Goal: Task Accomplishment & Management: Manage account settings

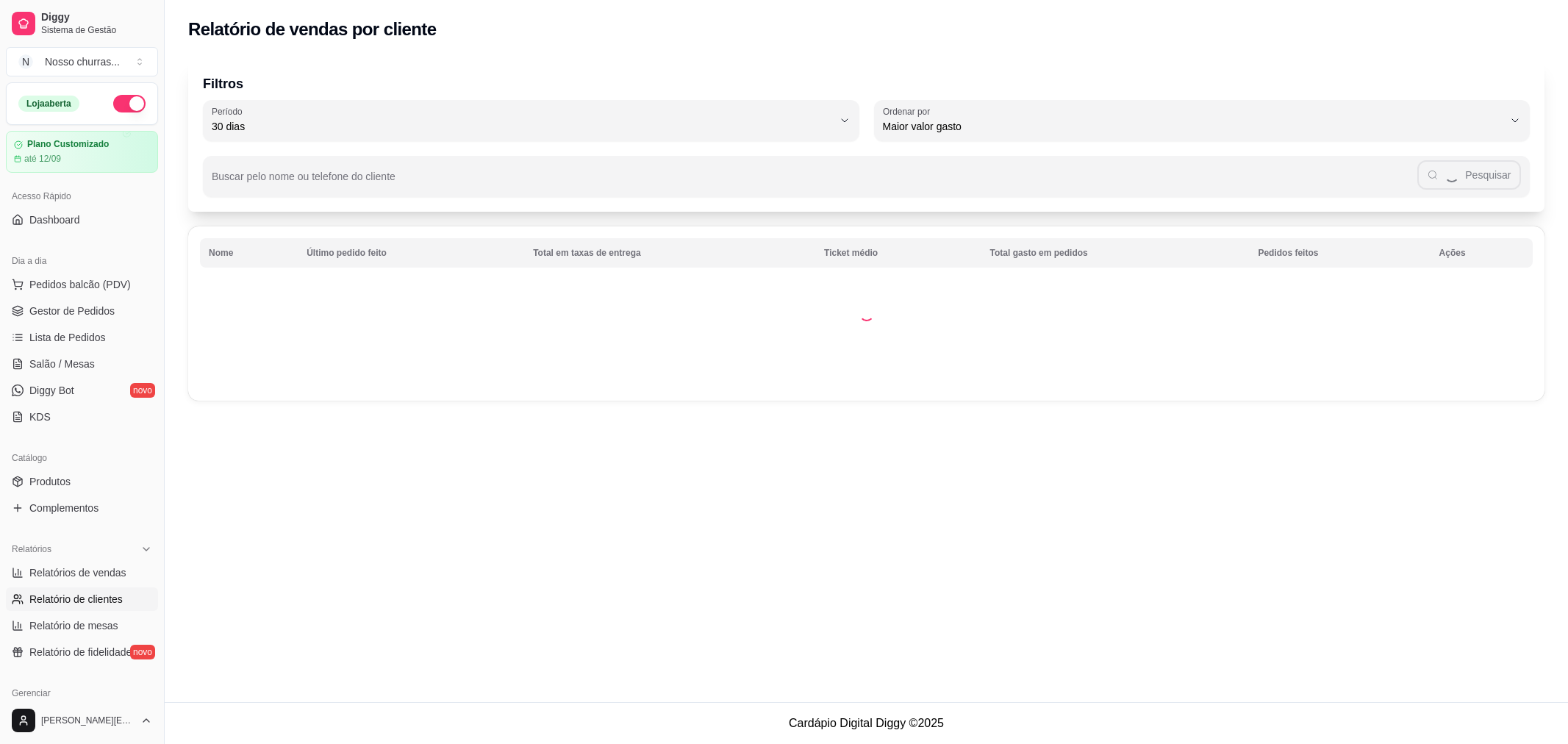
select select "30"
select select "HIGHEST_TOTAL_SPENT_WITH_ORDERS"
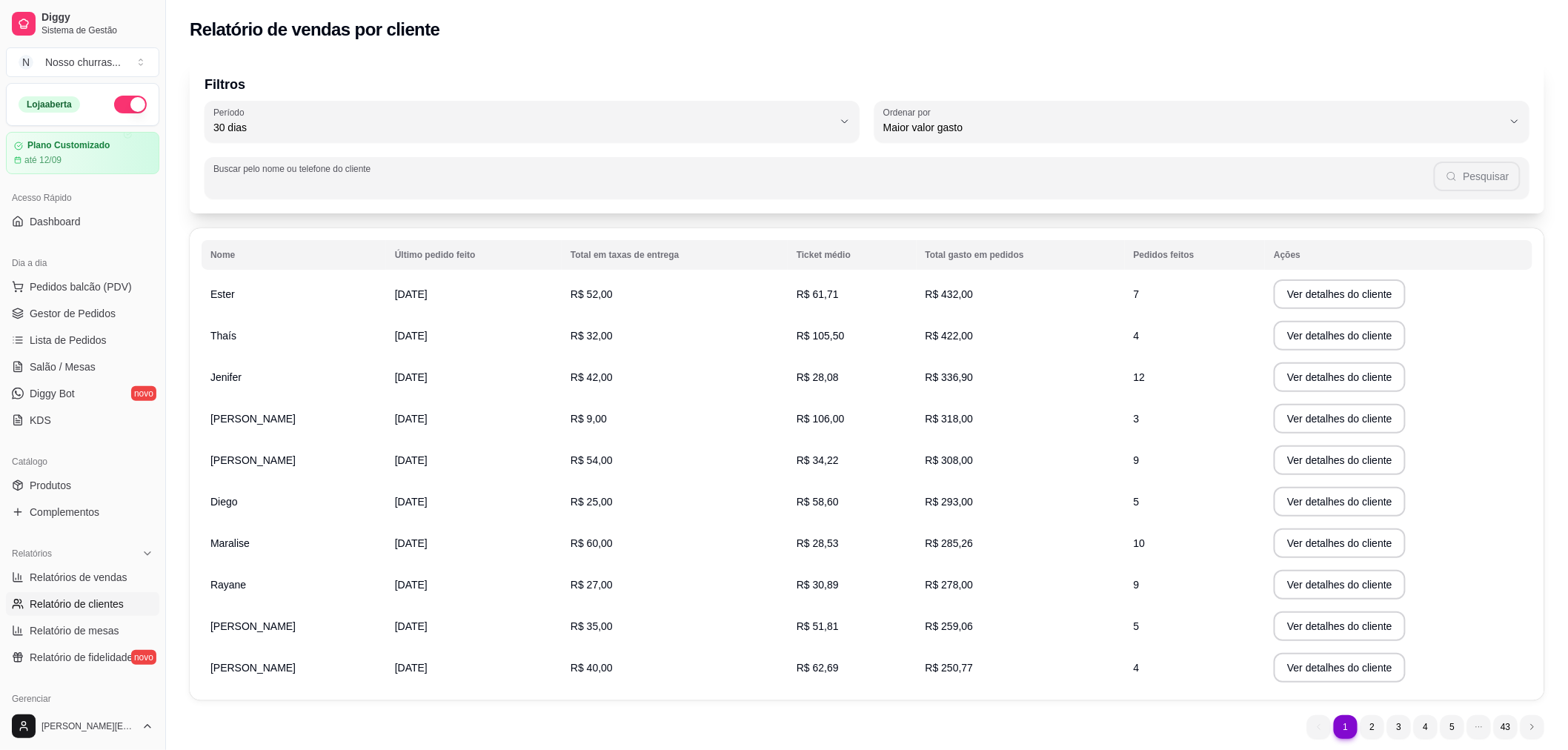
click at [338, 181] on input "Buscar pelo nome ou telefone do cliente" at bounding box center [823, 183] width 1221 height 15
type input "21966395473"
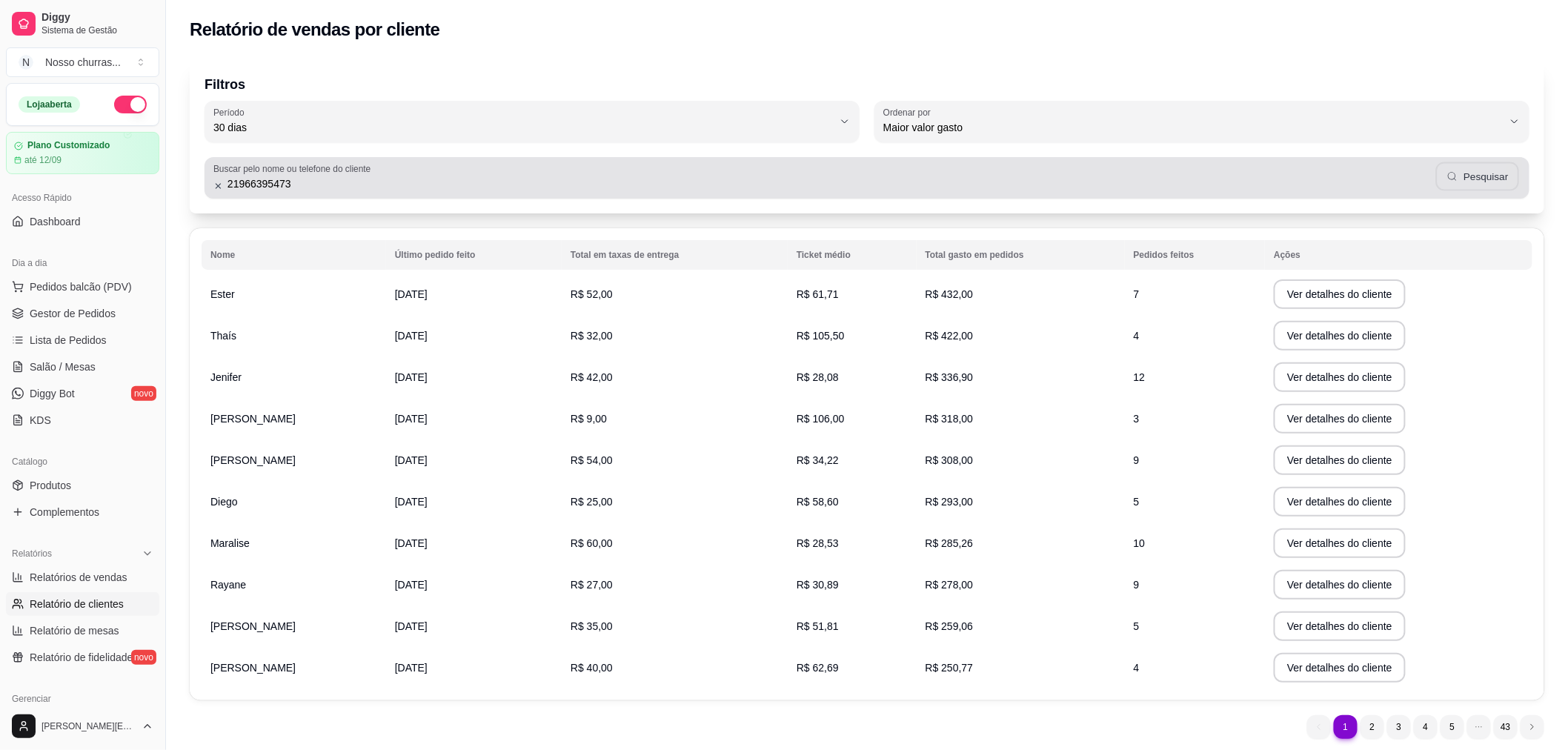
click at [1445, 176] on button "Pesquisar" at bounding box center [1477, 177] width 83 height 29
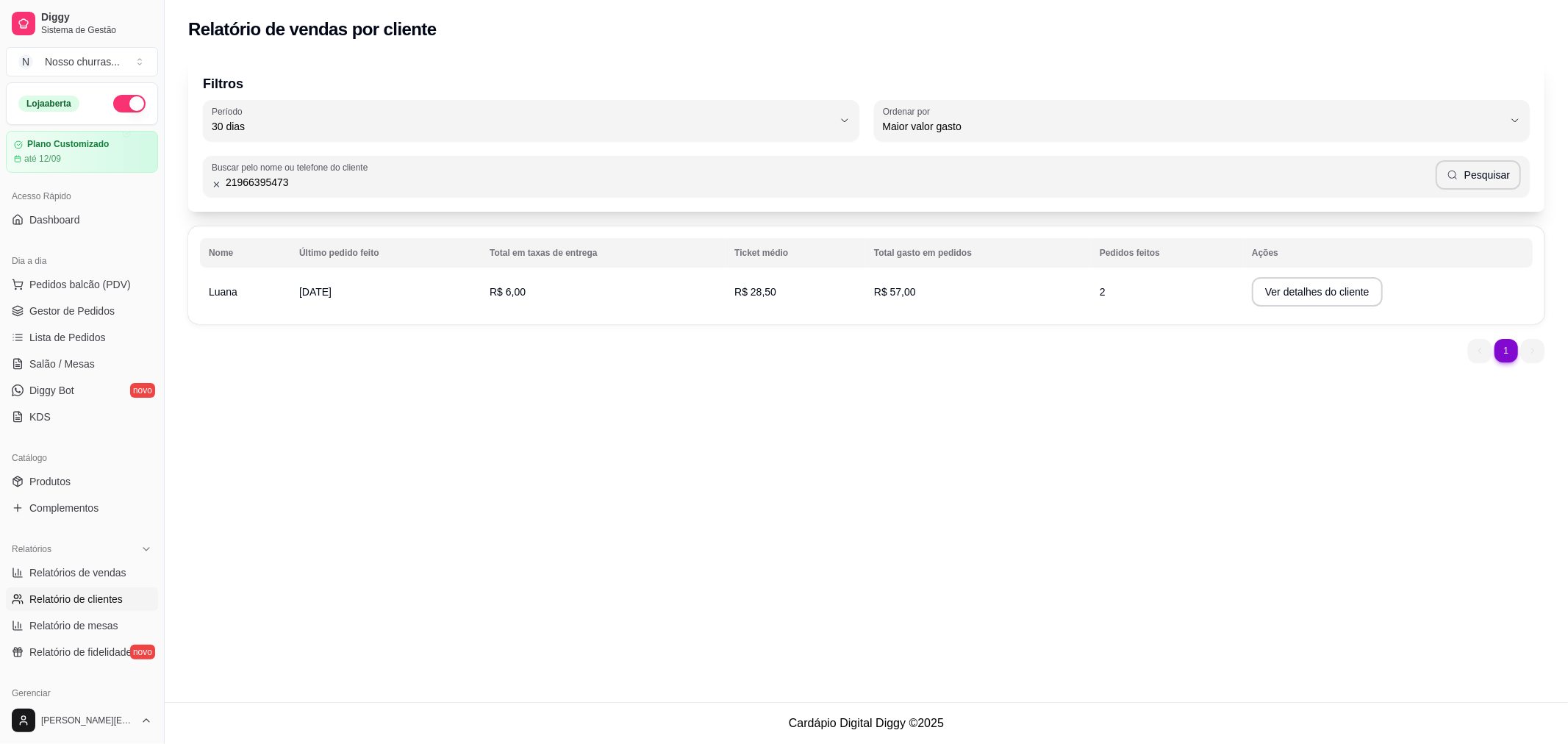
click at [899, 291] on span "R$ 57,00" at bounding box center [896, 291] width 42 height 12
click at [784, 288] on td "R$ 28,50" at bounding box center [795, 292] width 139 height 42
click at [948, 291] on td "R$ 57,00" at bounding box center [978, 292] width 225 height 42
click at [1302, 295] on button "Ver detalhes do cliente" at bounding box center [1317, 292] width 127 height 29
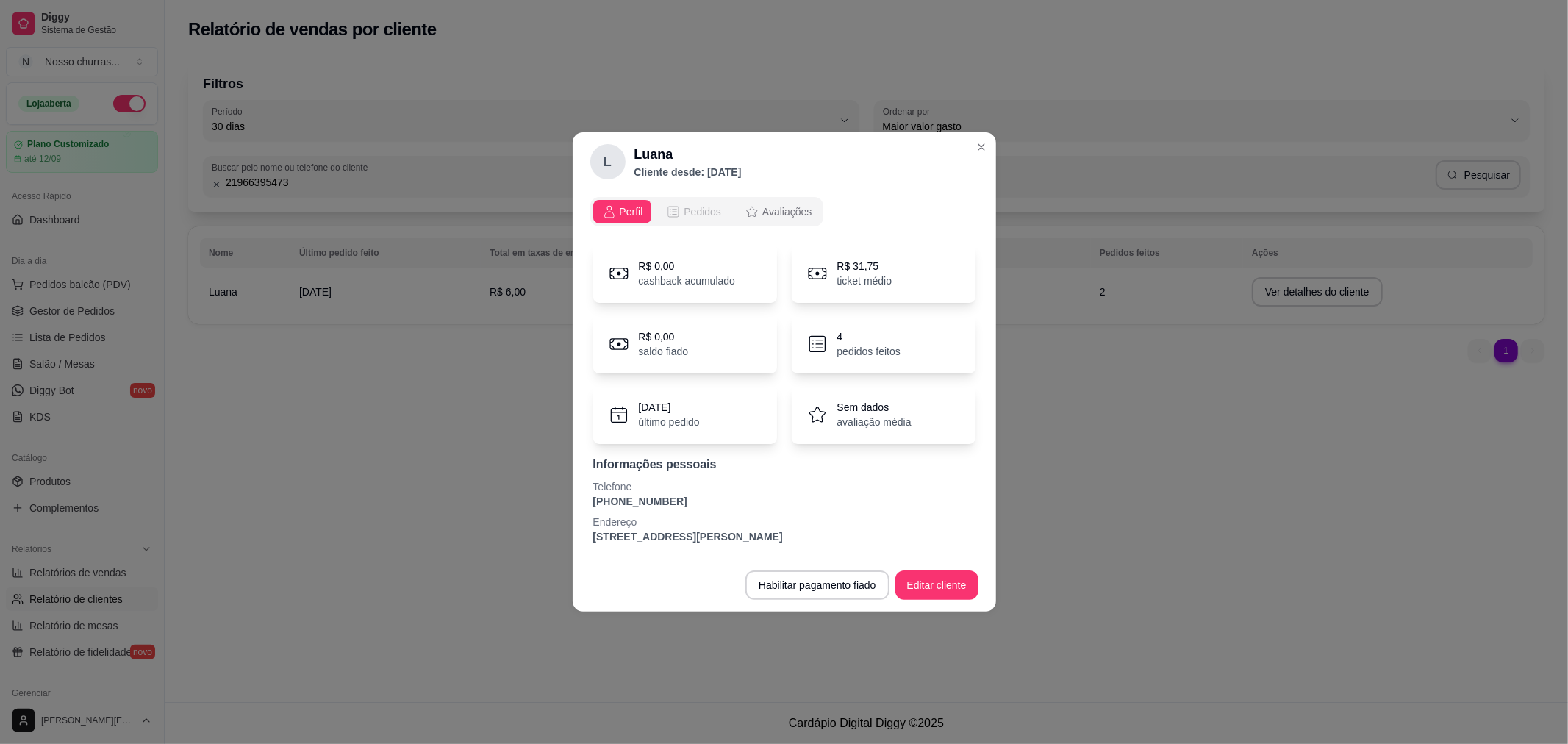
click at [689, 202] on button "Pedidos" at bounding box center [694, 211] width 73 height 23
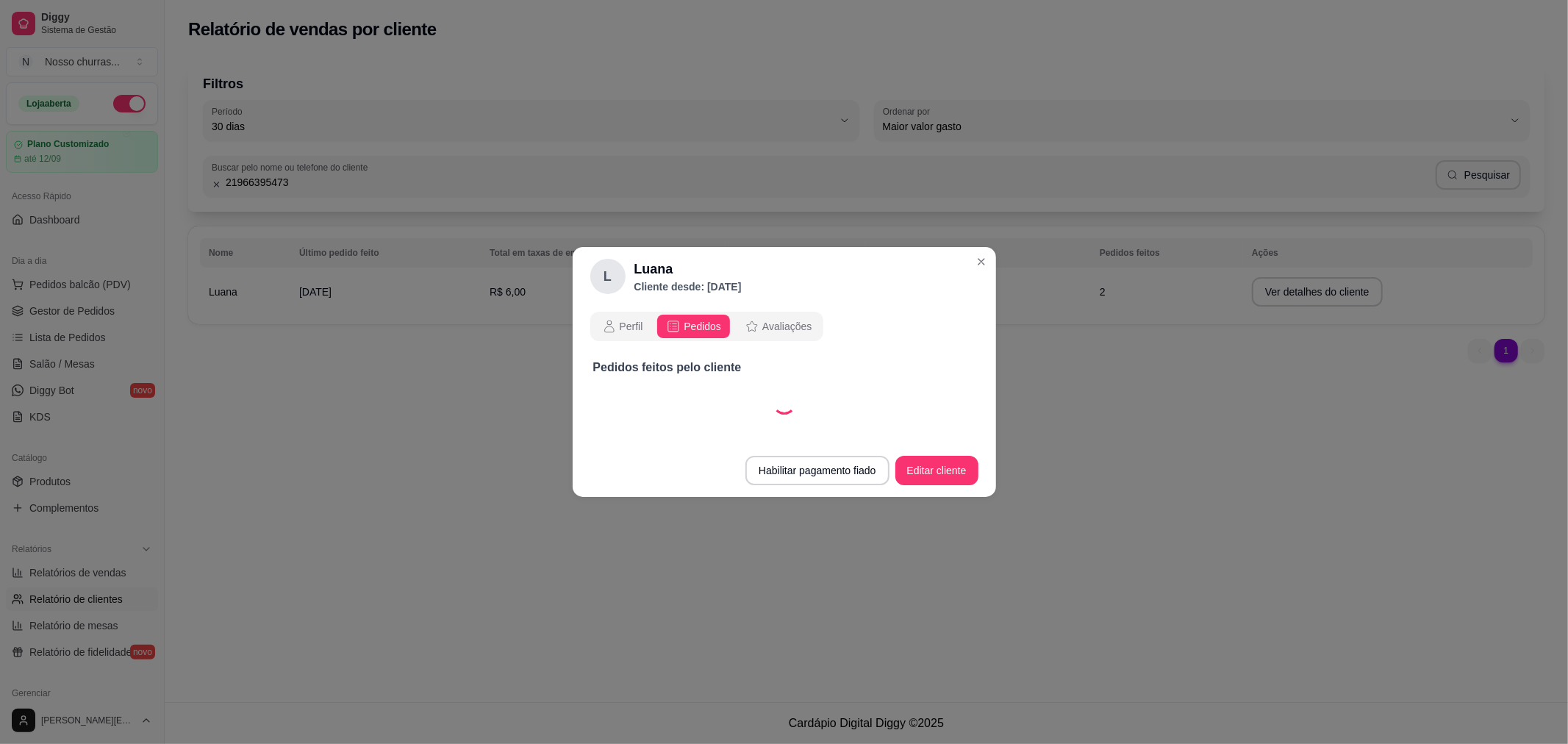
select select "30"
select select "ALL"
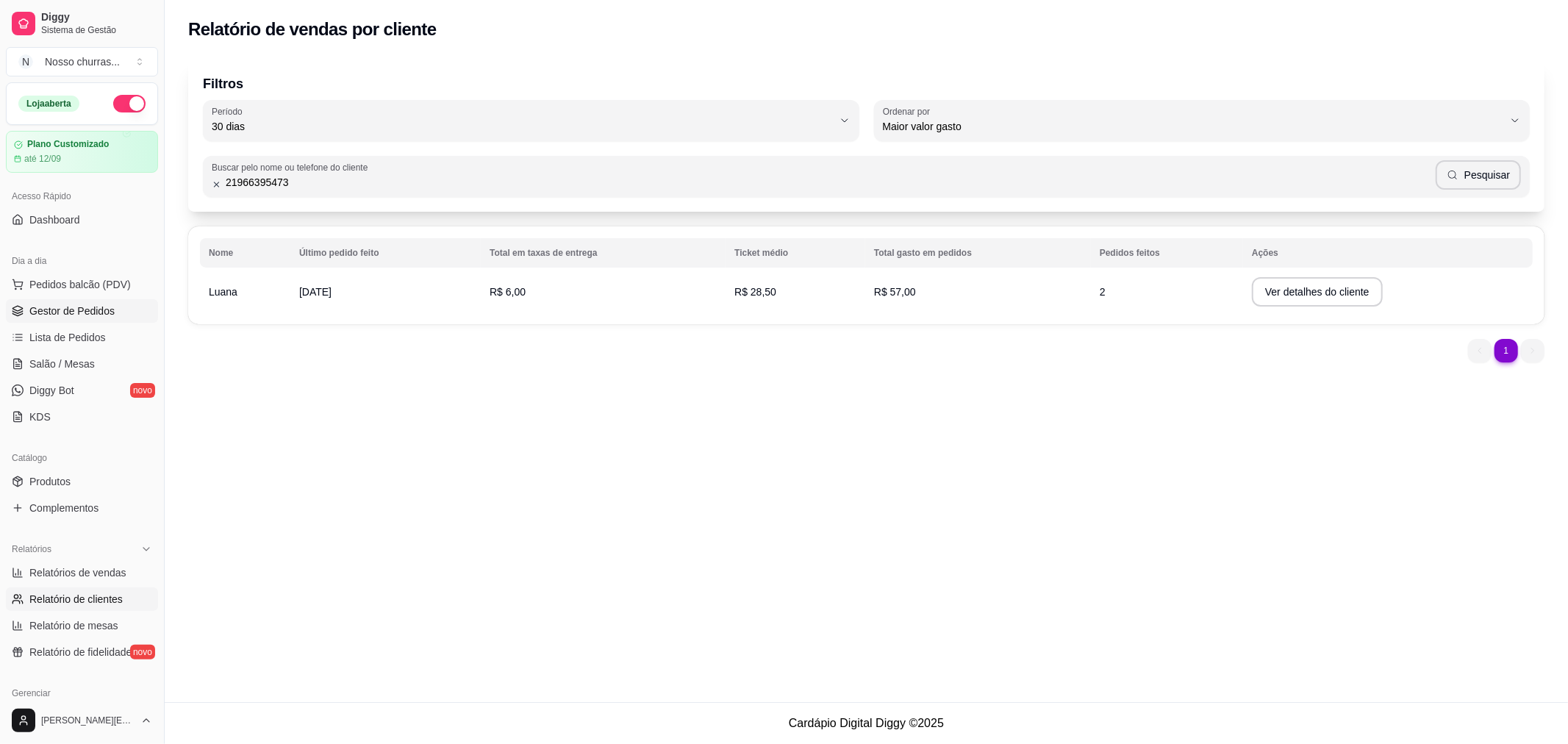
click at [97, 316] on span "Gestor de Pedidos" at bounding box center [72, 311] width 85 height 15
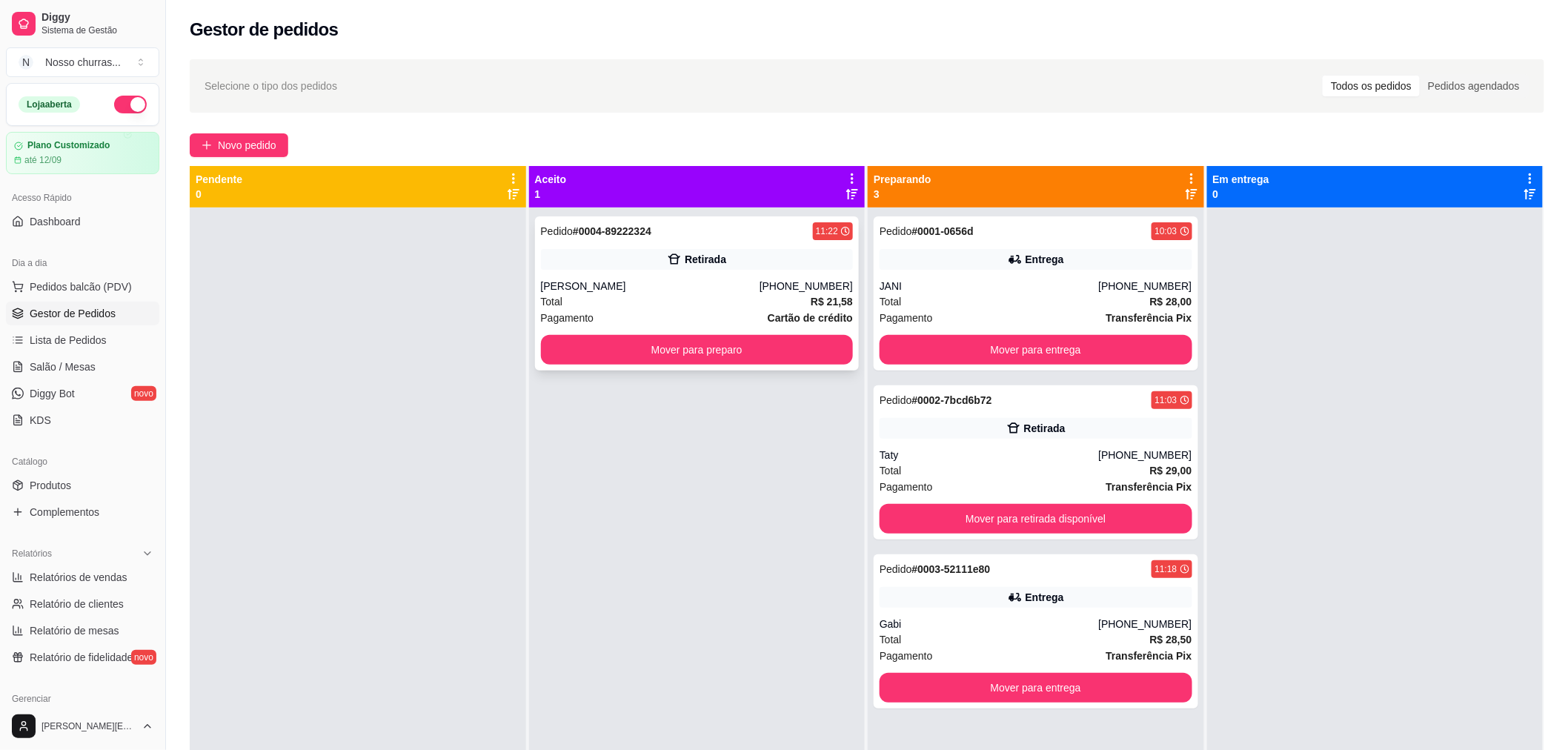
click at [646, 365] on div "Pedido # 0004-89222324 11:22 Retirada [PERSON_NAME] [PHONE_NUMBER] Total R$ 21,…" at bounding box center [697, 293] width 324 height 154
click at [583, 358] on button "Mover para preparo" at bounding box center [697, 350] width 303 height 29
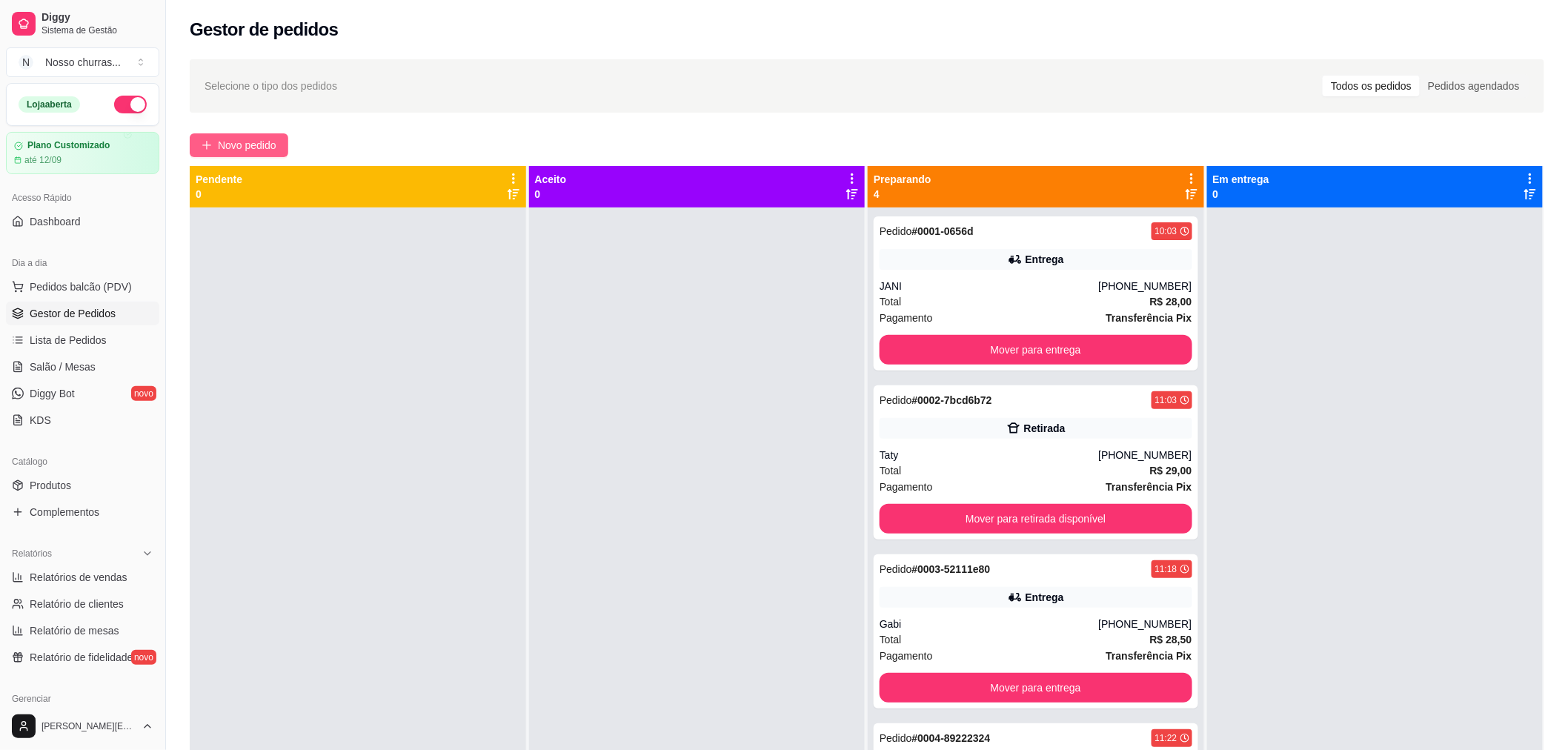
click at [252, 144] on span "Novo pedido" at bounding box center [247, 145] width 58 height 17
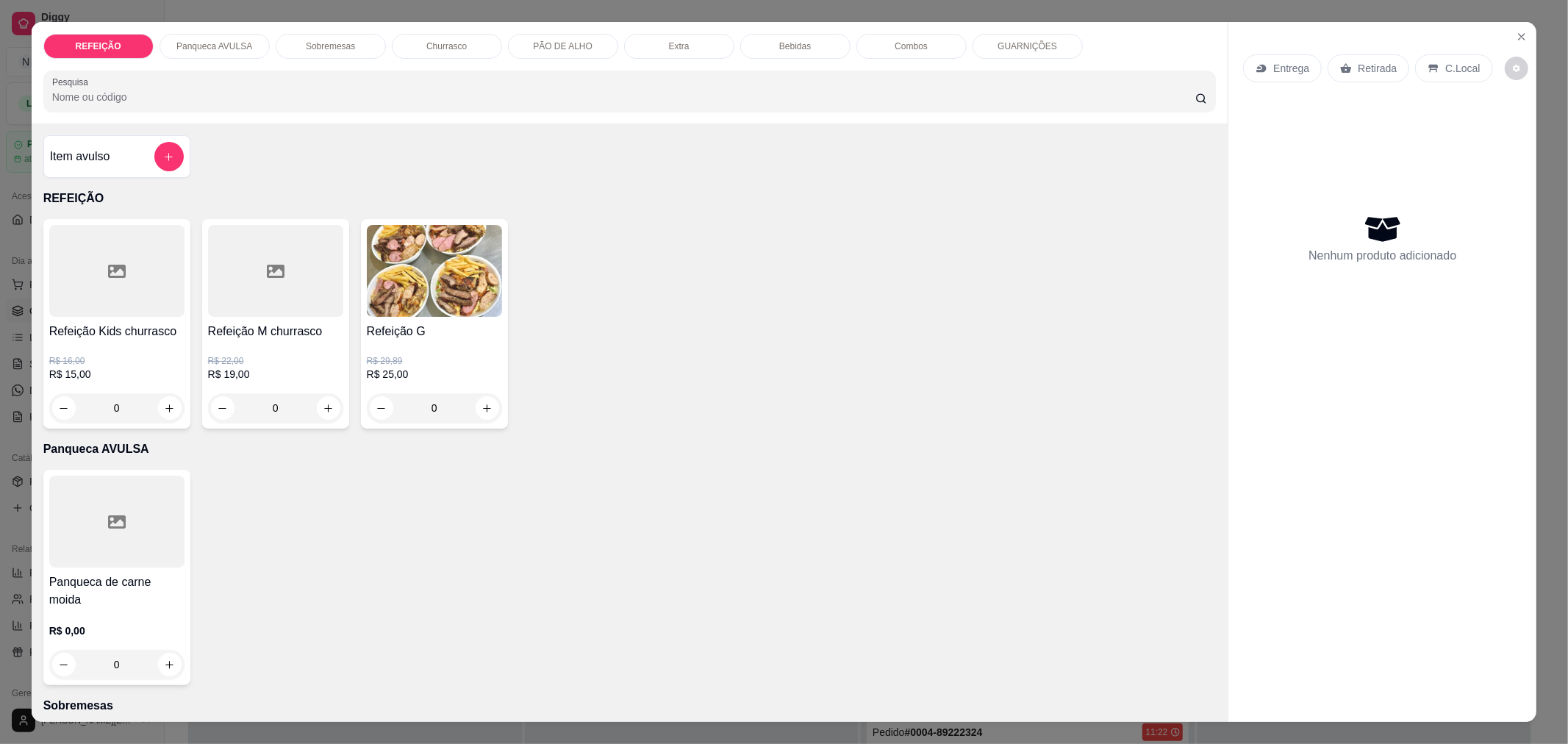
click at [481, 417] on div "0" at bounding box center [434, 408] width 135 height 30
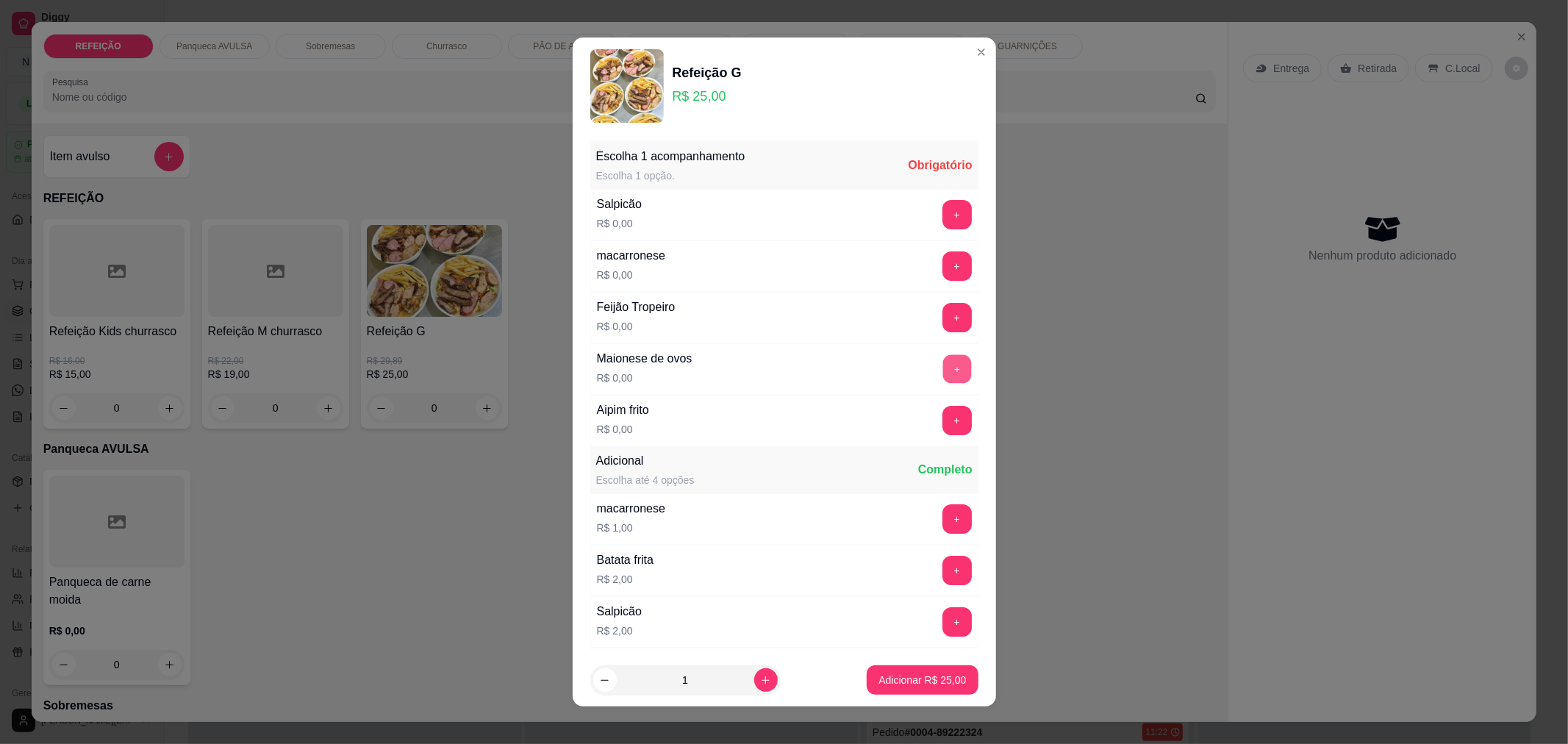
click at [943, 370] on button "+" at bounding box center [957, 369] width 29 height 29
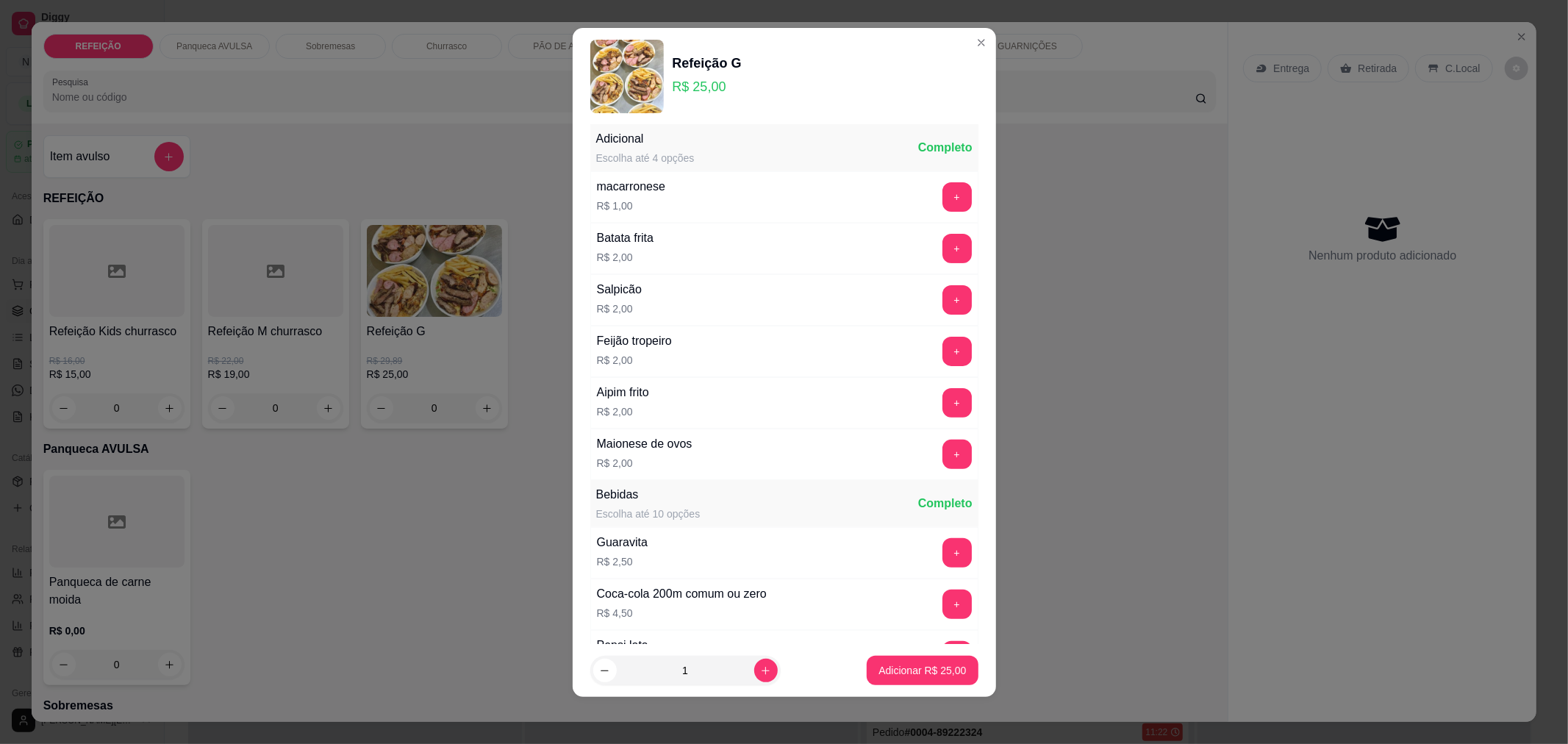
scroll to position [668, 0]
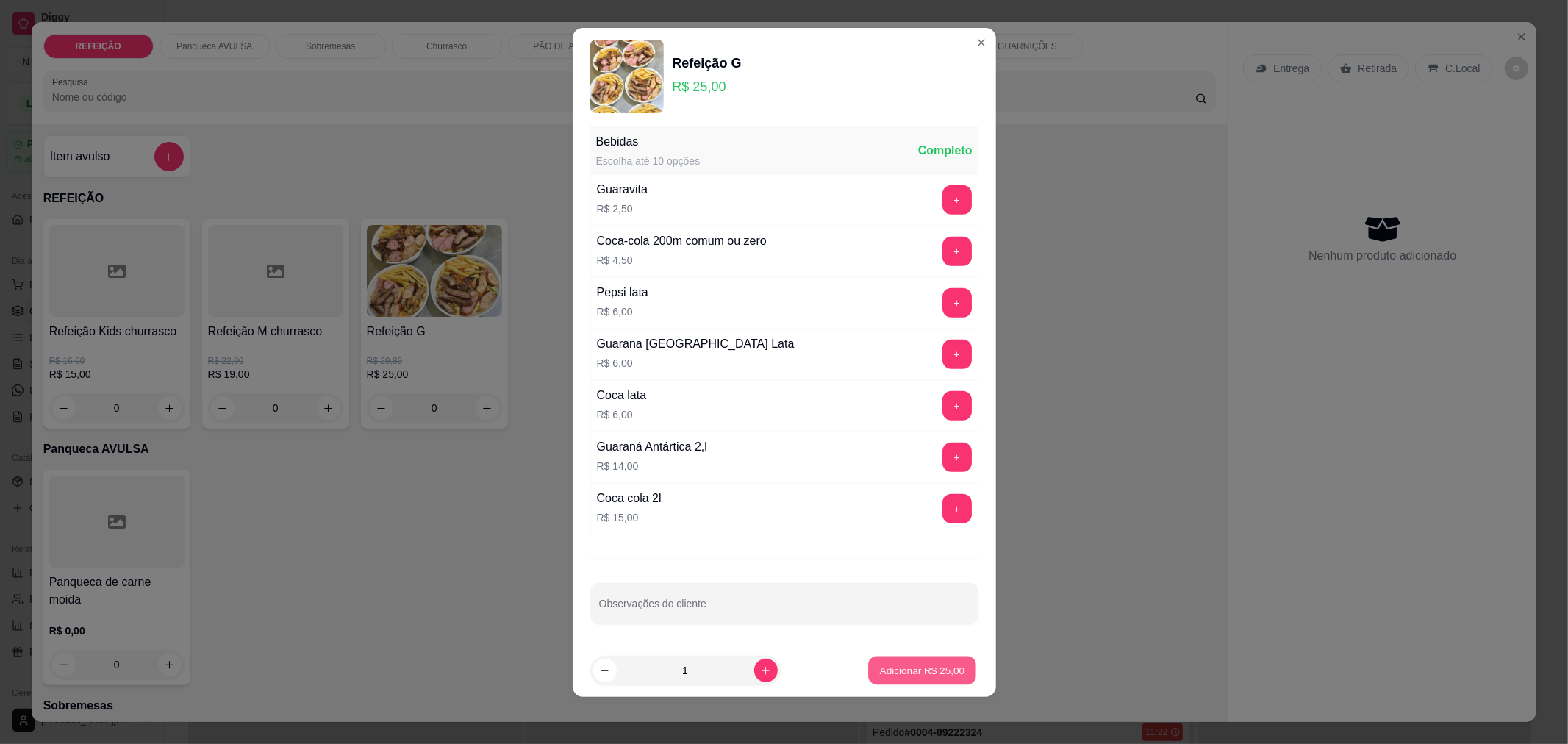
click at [945, 670] on p "Adicionar R$ 25,00" at bounding box center [922, 671] width 85 height 14
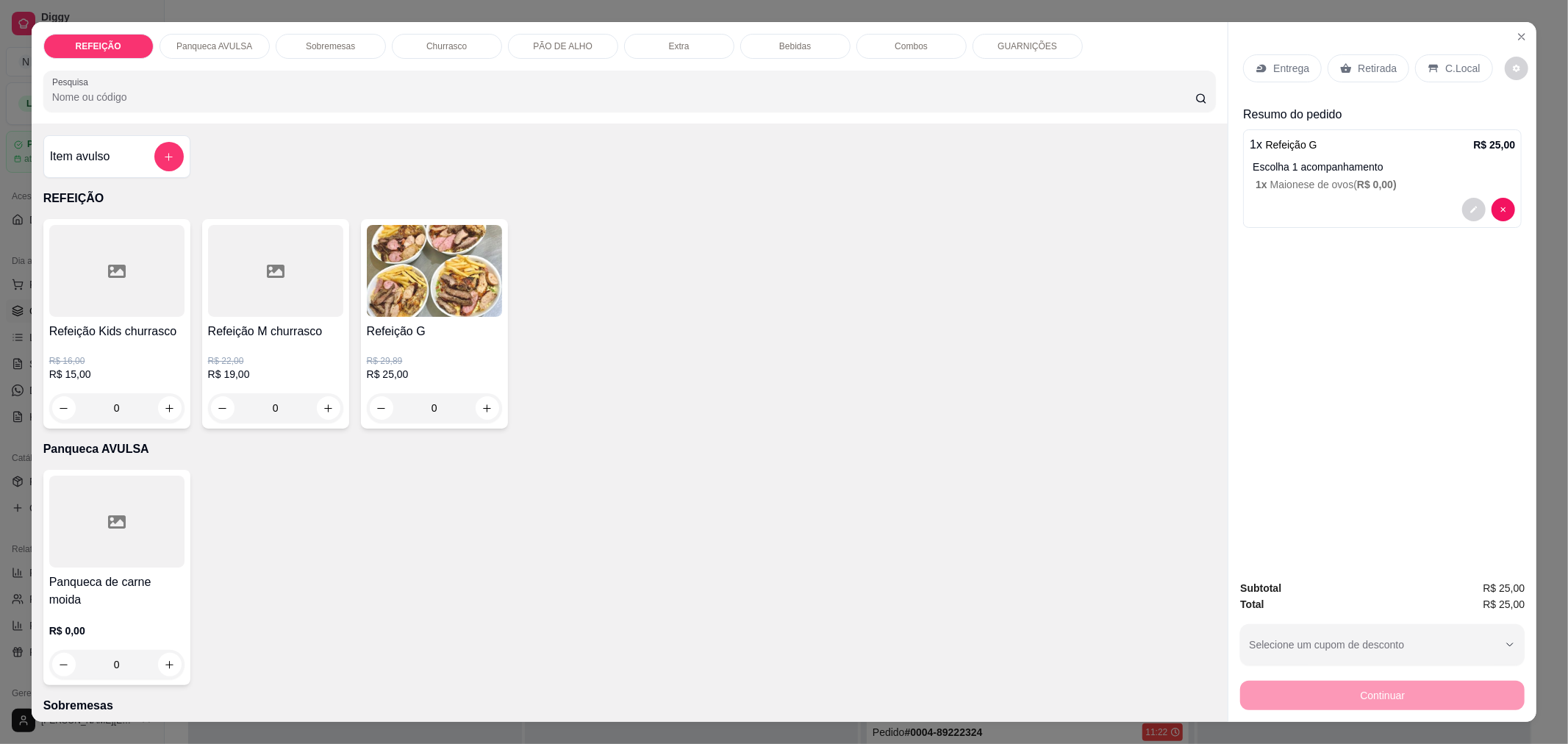
click at [1283, 77] on div "Entrega" at bounding box center [1282, 68] width 78 height 28
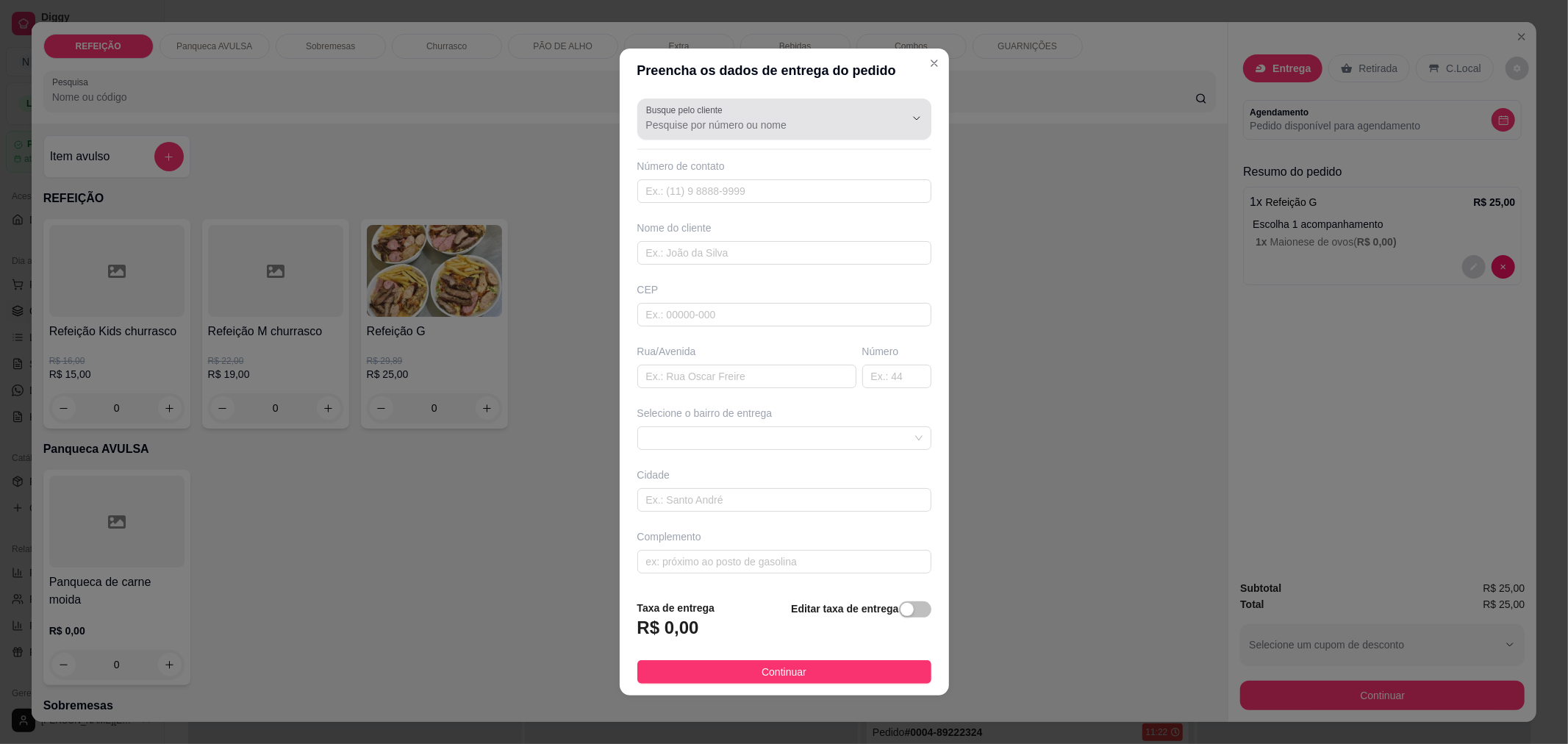
click at [864, 128] on input "Busque pelo cliente" at bounding box center [763, 125] width 236 height 15
click at [847, 163] on span "Luana" at bounding box center [770, 160] width 243 height 15
type input "Luana"
type input "21966395473"
type input "Luana"
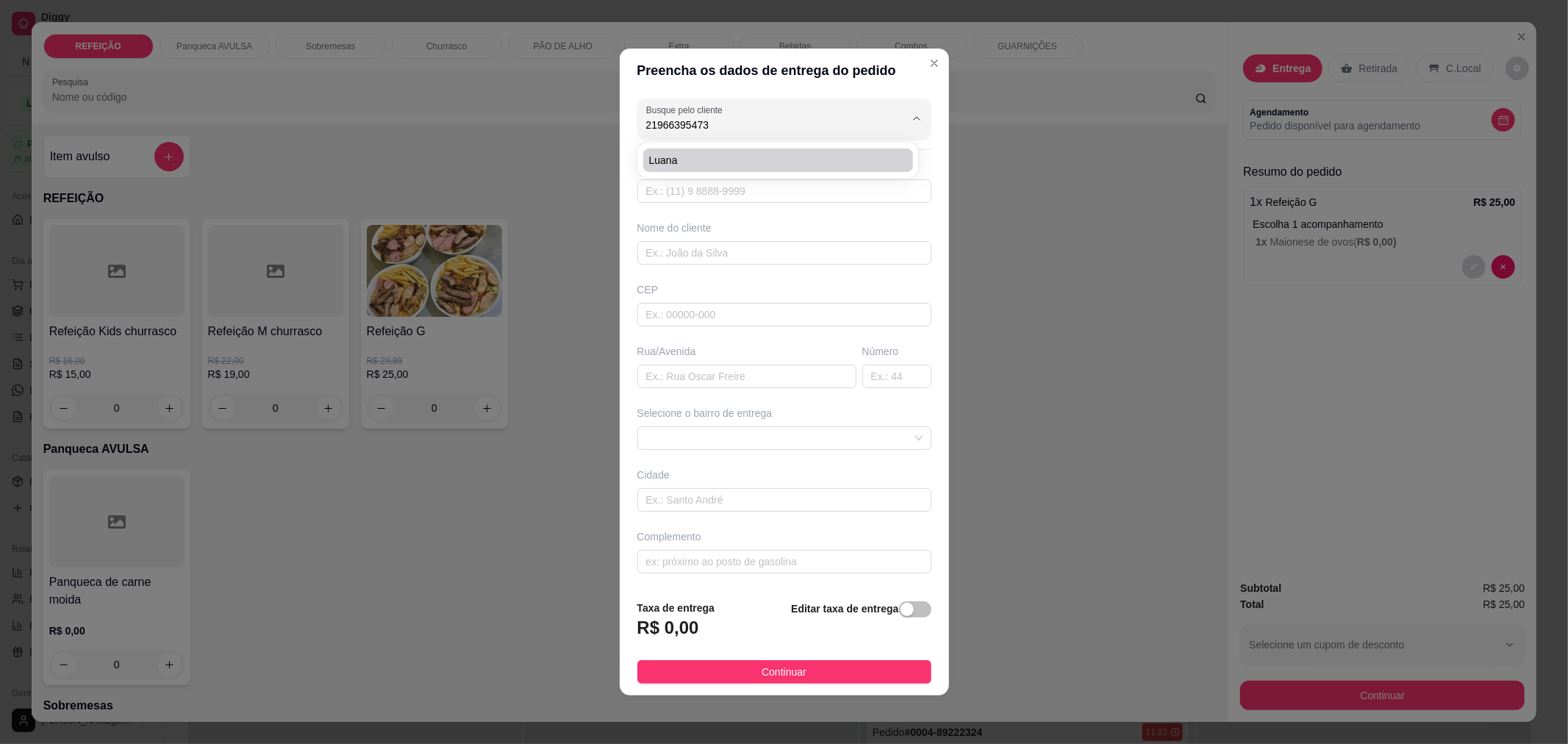
type input "26053591"
type input "Rua [PERSON_NAME]"
type input "65"
type input "[GEOGRAPHIC_DATA]"
type input "Casa"
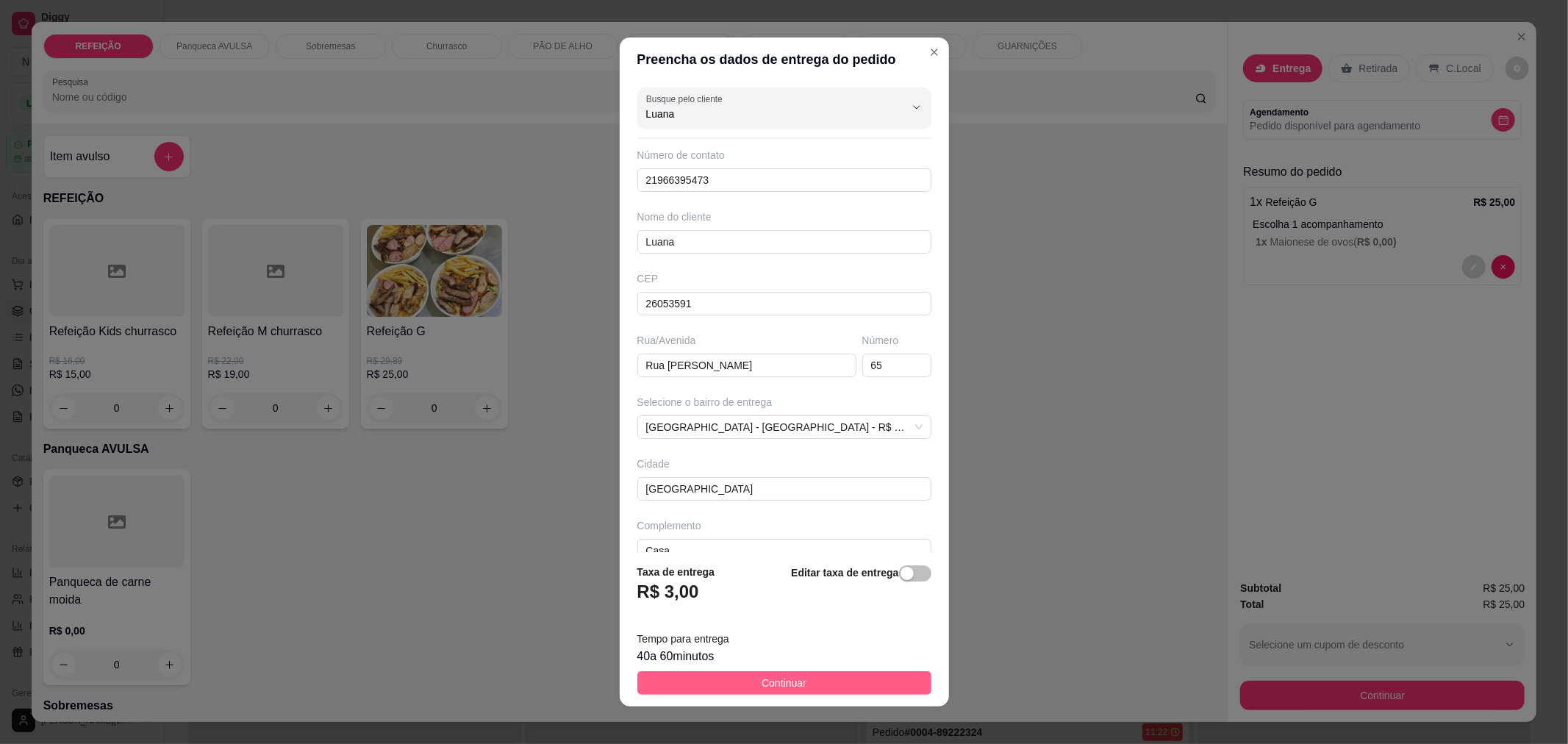
type input "Luana"
click at [762, 684] on span "Continuar" at bounding box center [784, 683] width 45 height 16
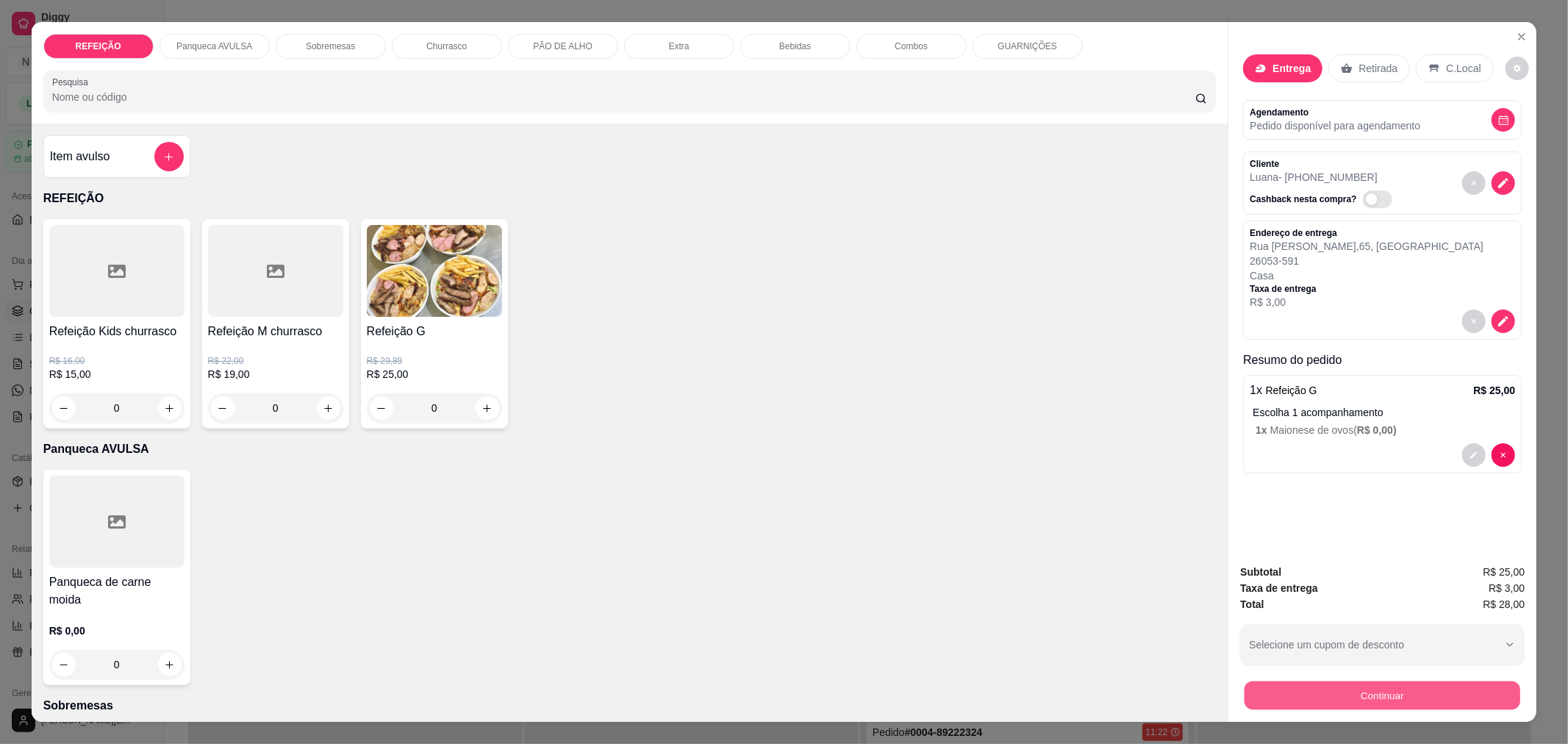
click at [1295, 709] on button "Continuar" at bounding box center [1382, 695] width 276 height 29
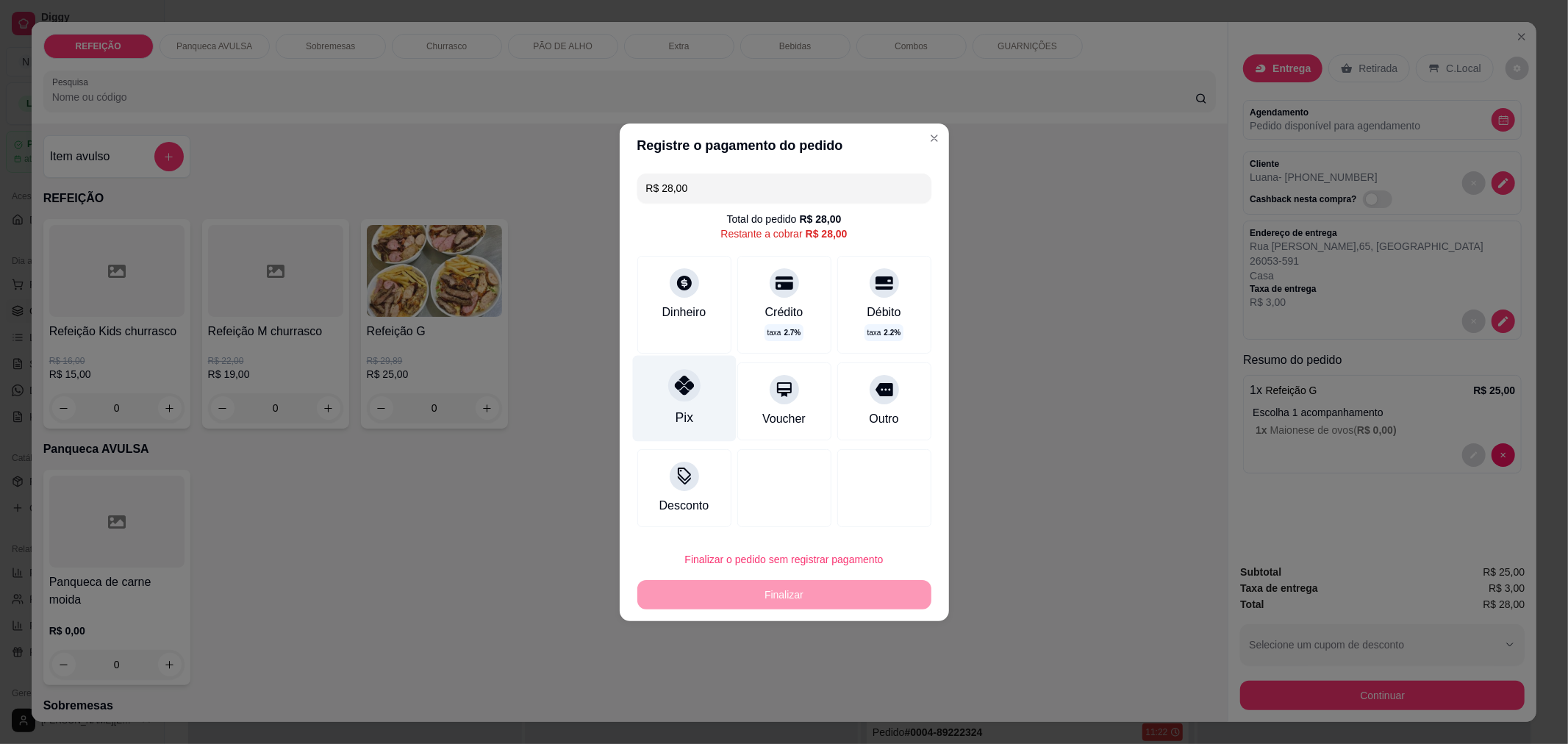
click at [698, 376] on div "Pix" at bounding box center [684, 399] width 103 height 86
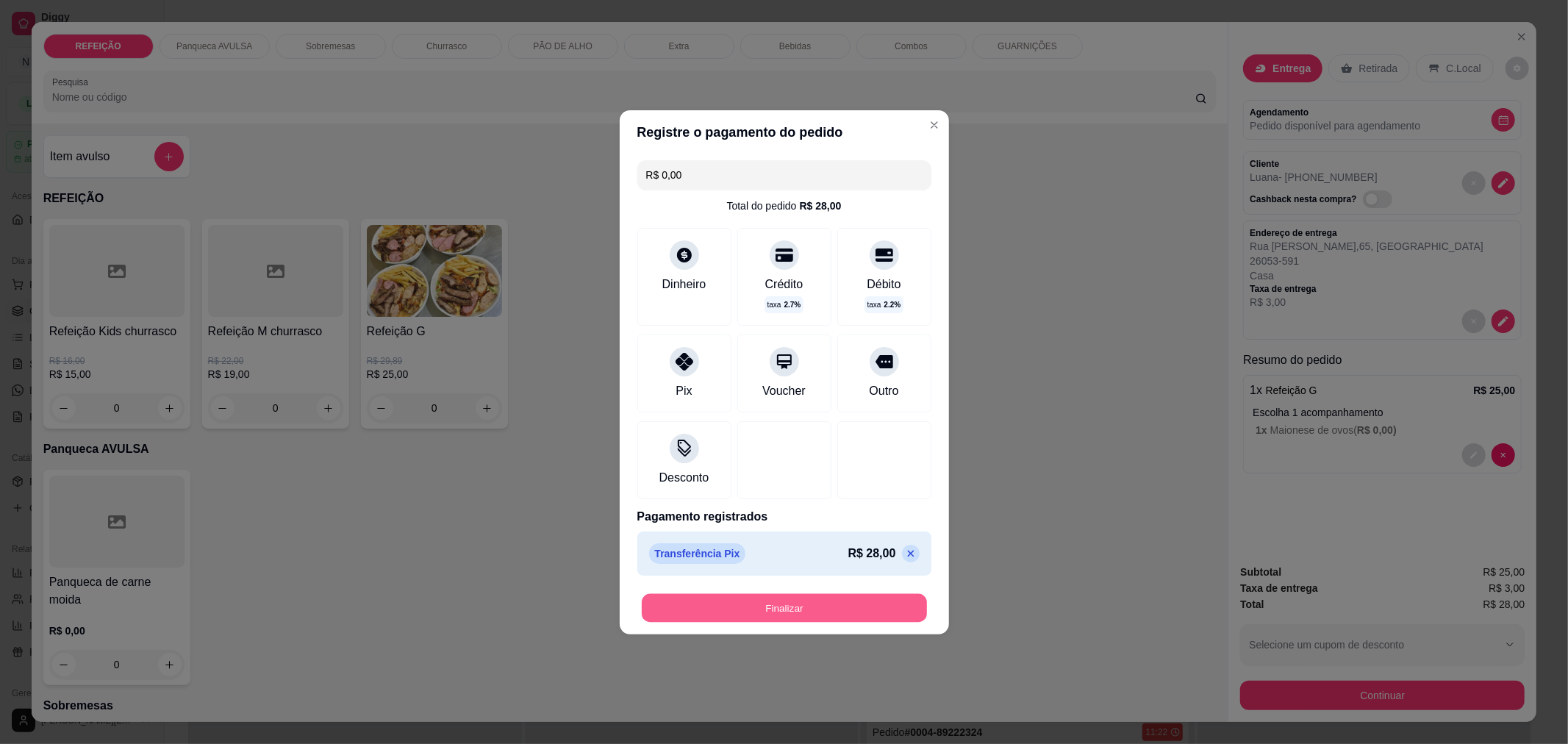
click at [748, 615] on button "Finalizar" at bounding box center [784, 608] width 285 height 29
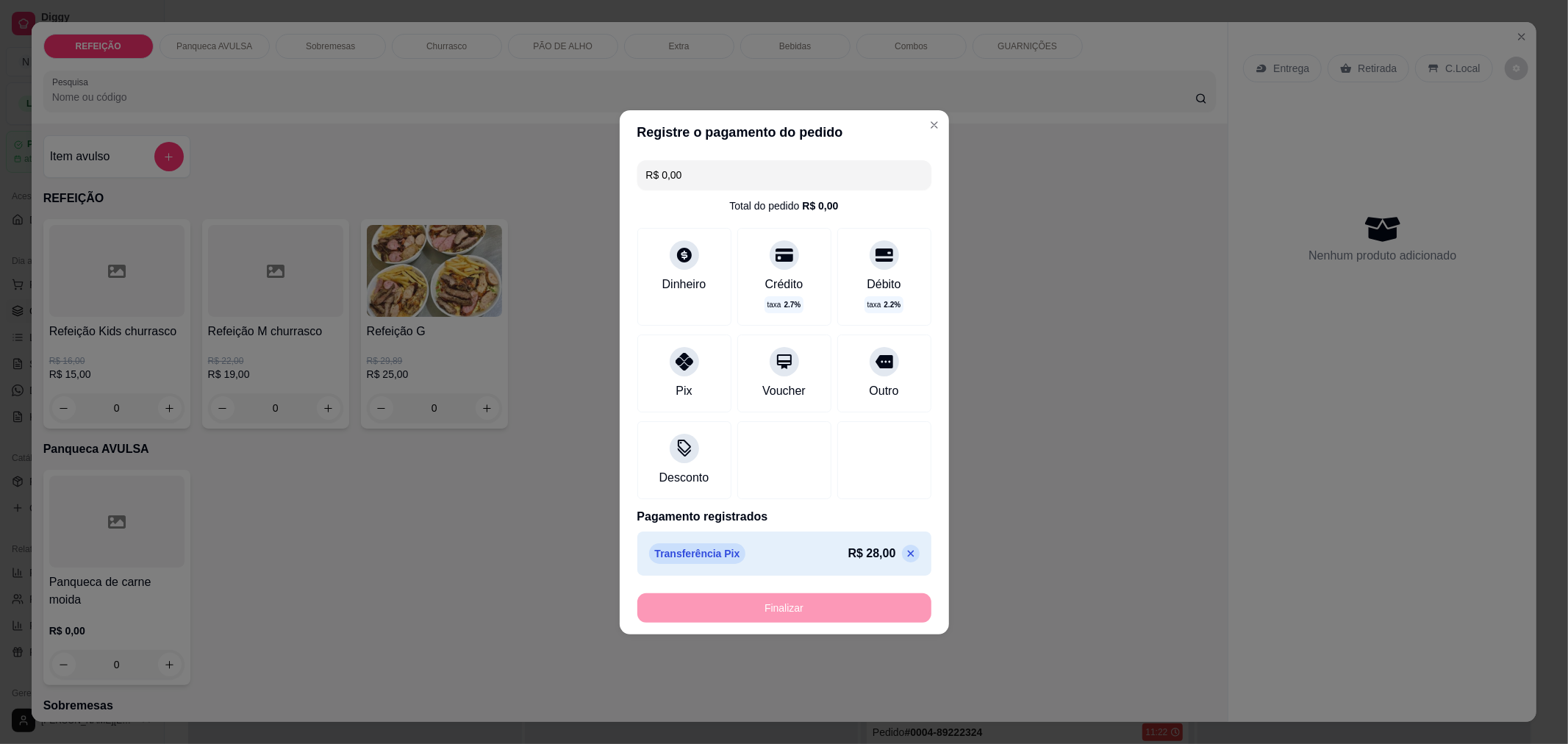
type input "-R$ 28,00"
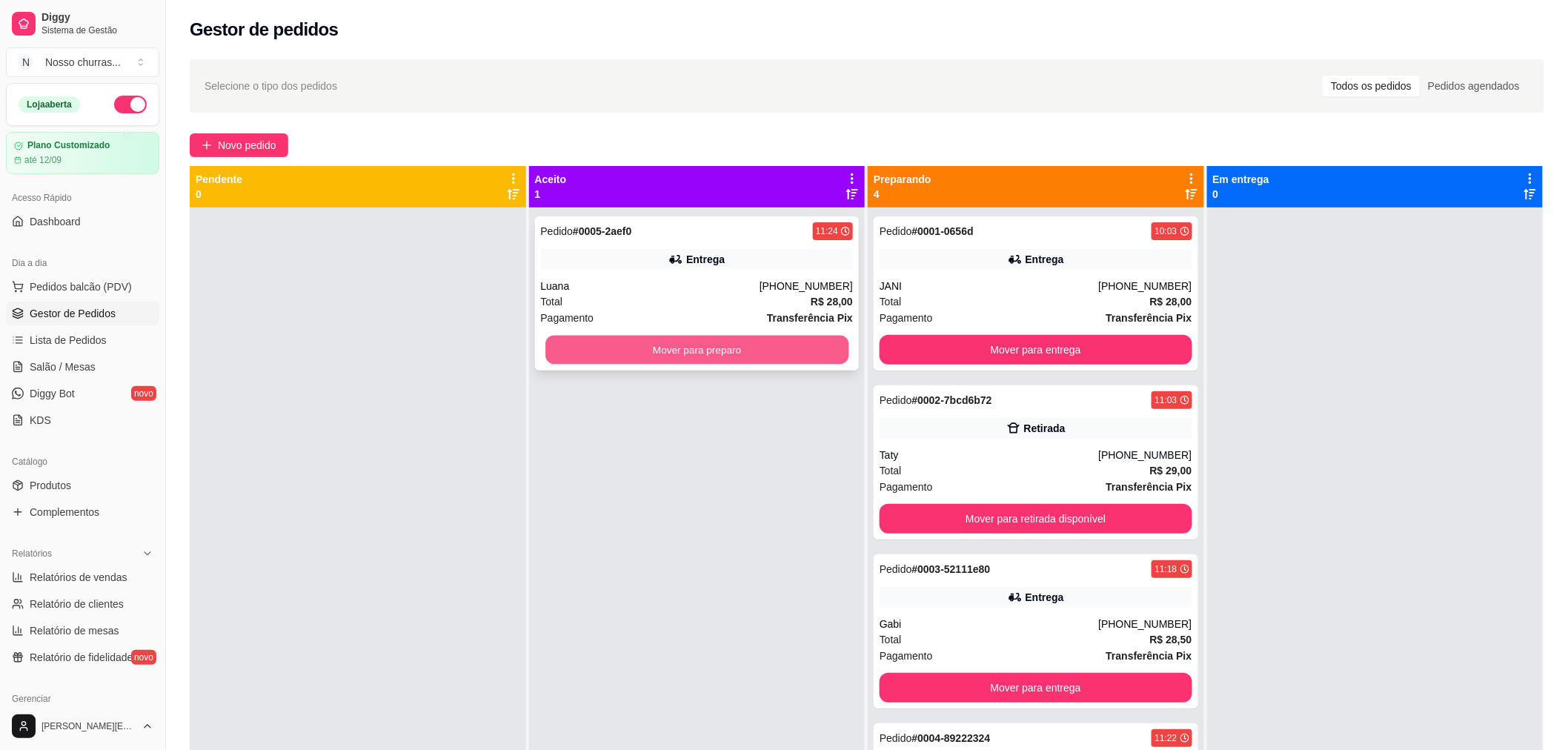
click at [571, 349] on button "Mover para preparo" at bounding box center [697, 350] width 303 height 29
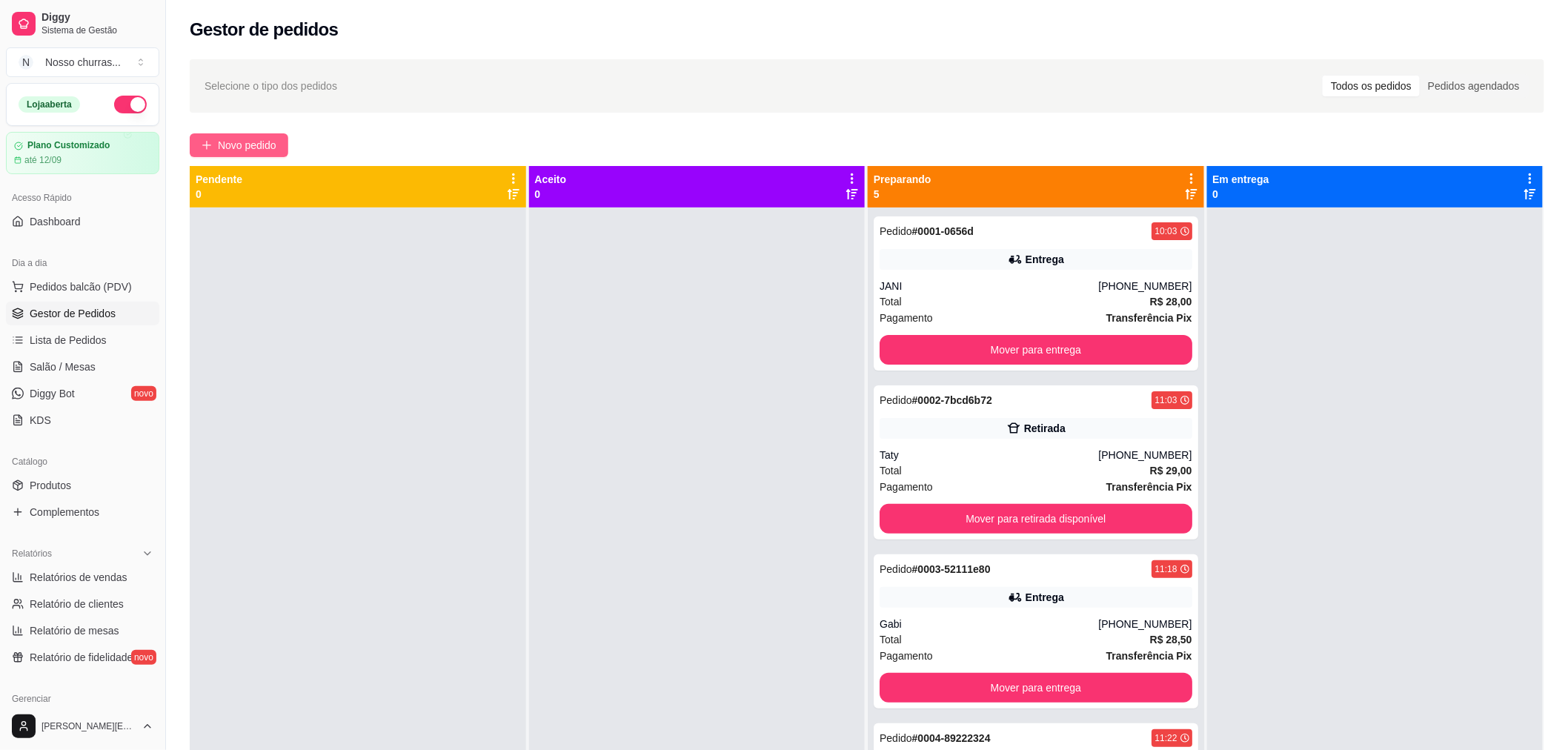
click at [253, 142] on span "Novo pedido" at bounding box center [247, 145] width 58 height 17
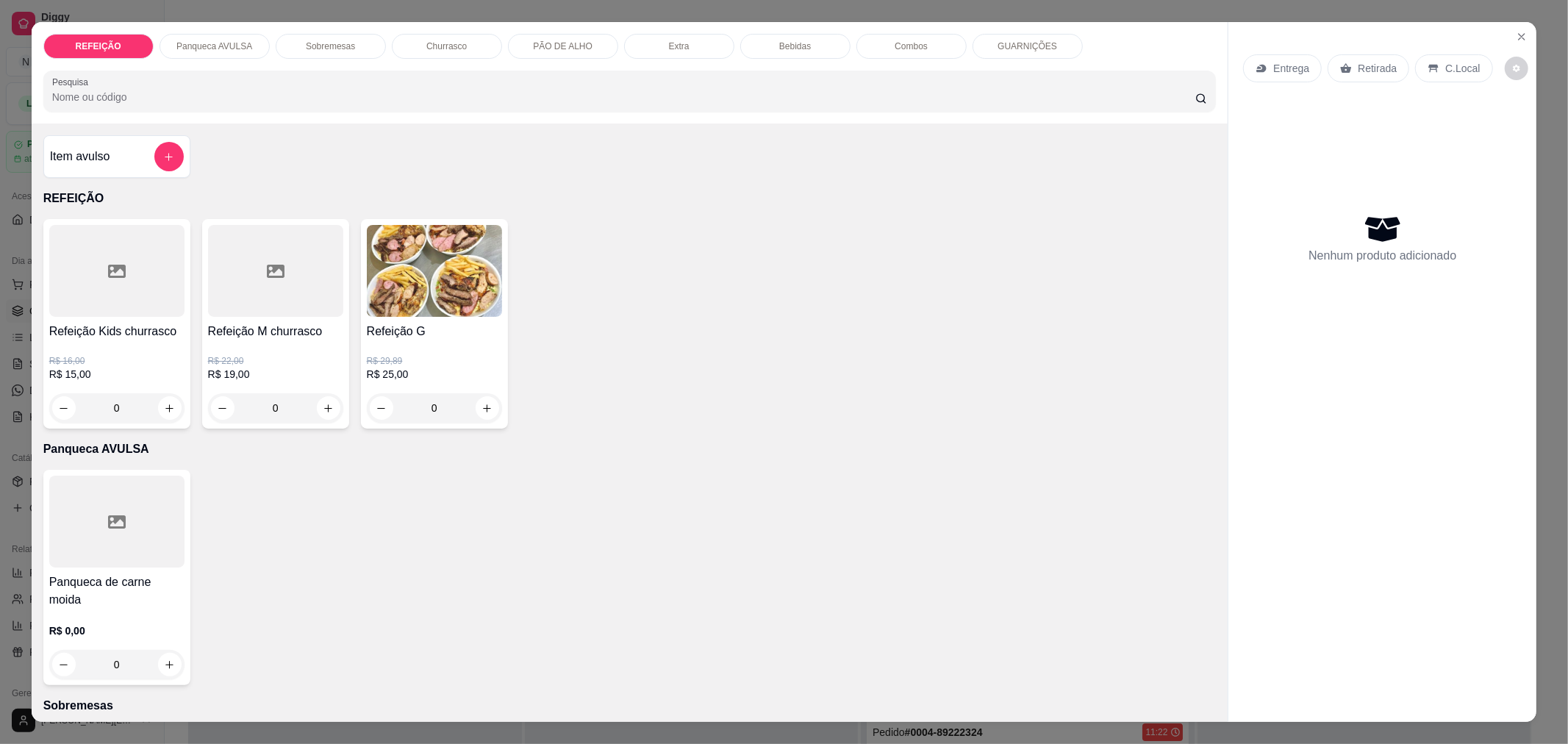
click at [492, 415] on div "0" at bounding box center [434, 408] width 135 height 30
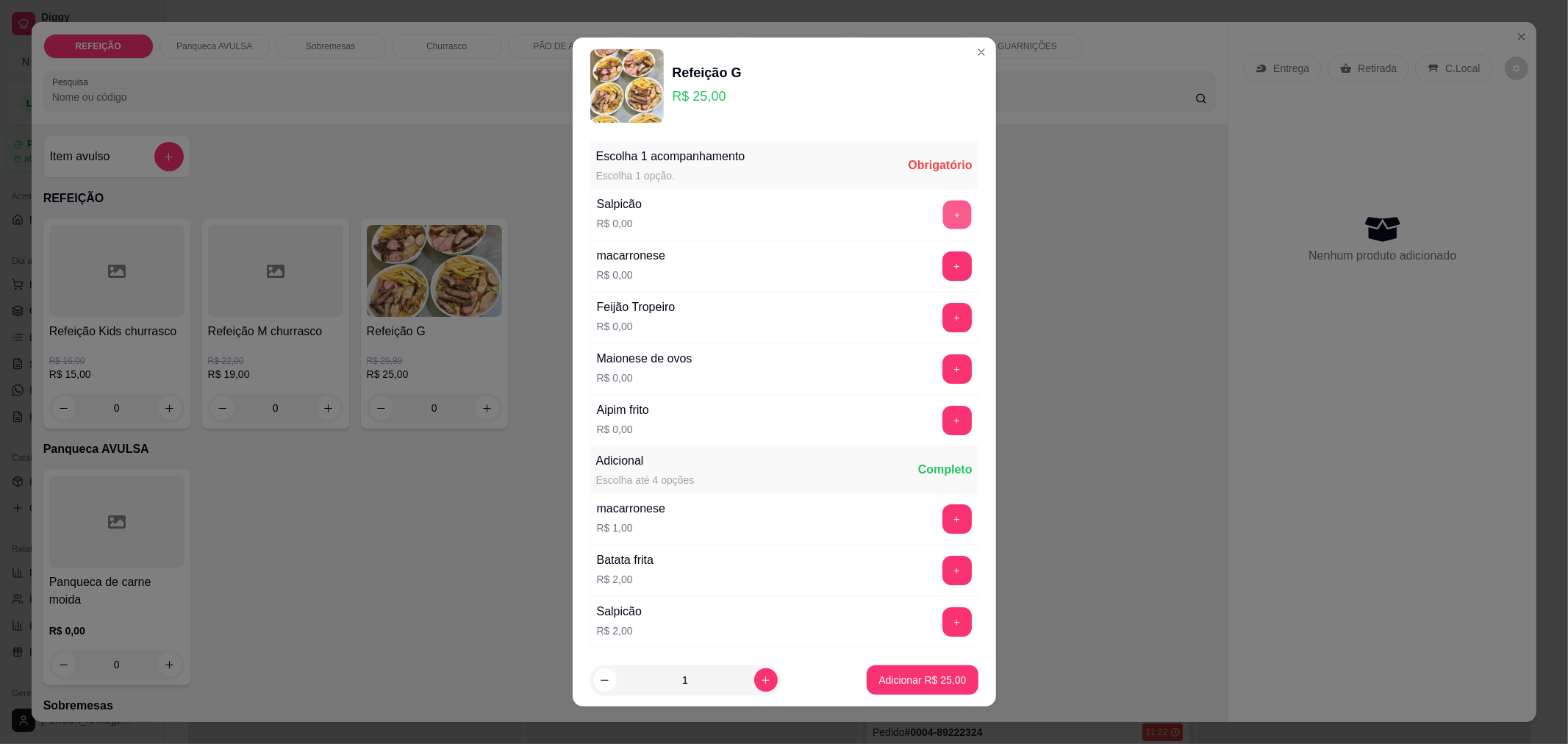
click at [943, 211] on button "+" at bounding box center [957, 214] width 29 height 29
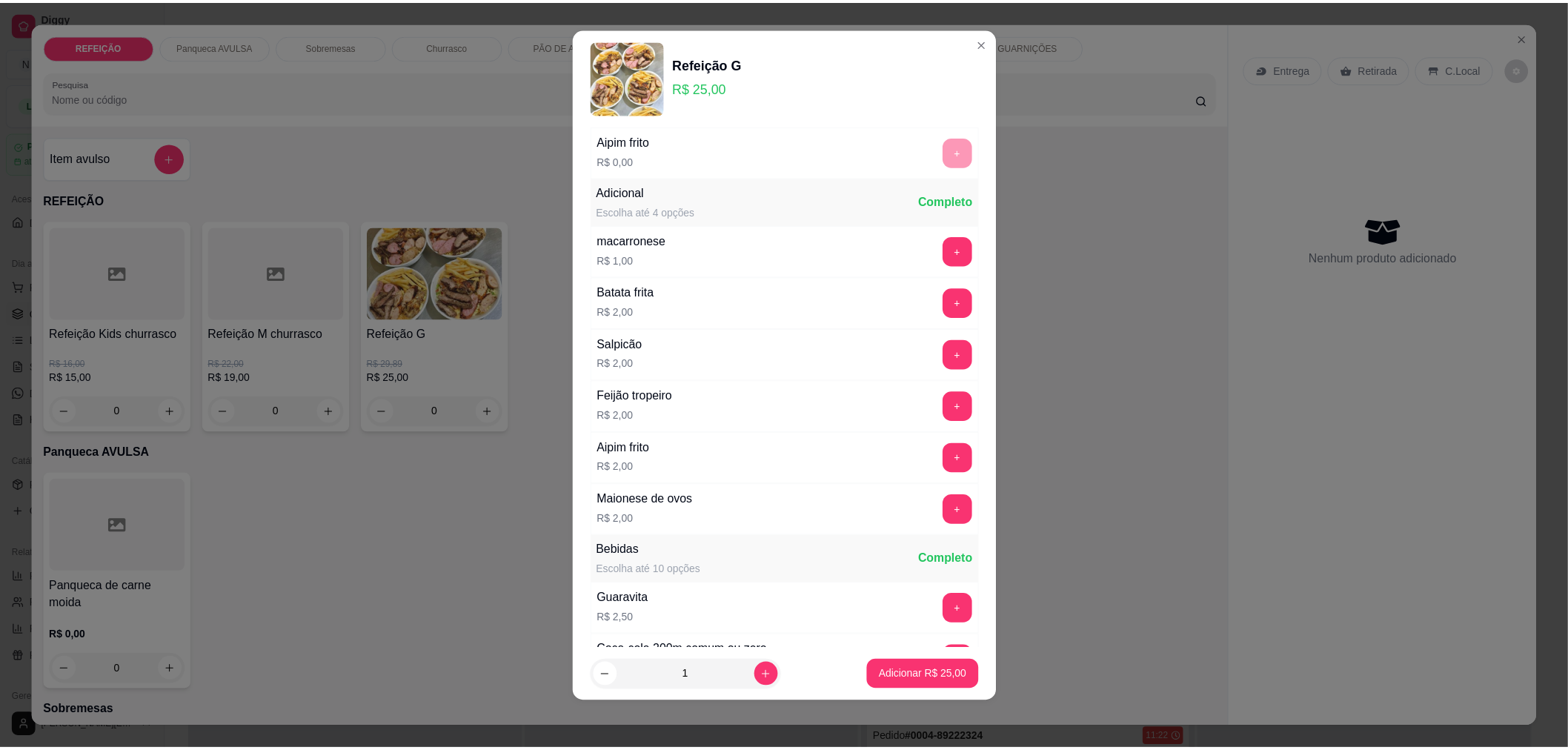
scroll to position [315, 0]
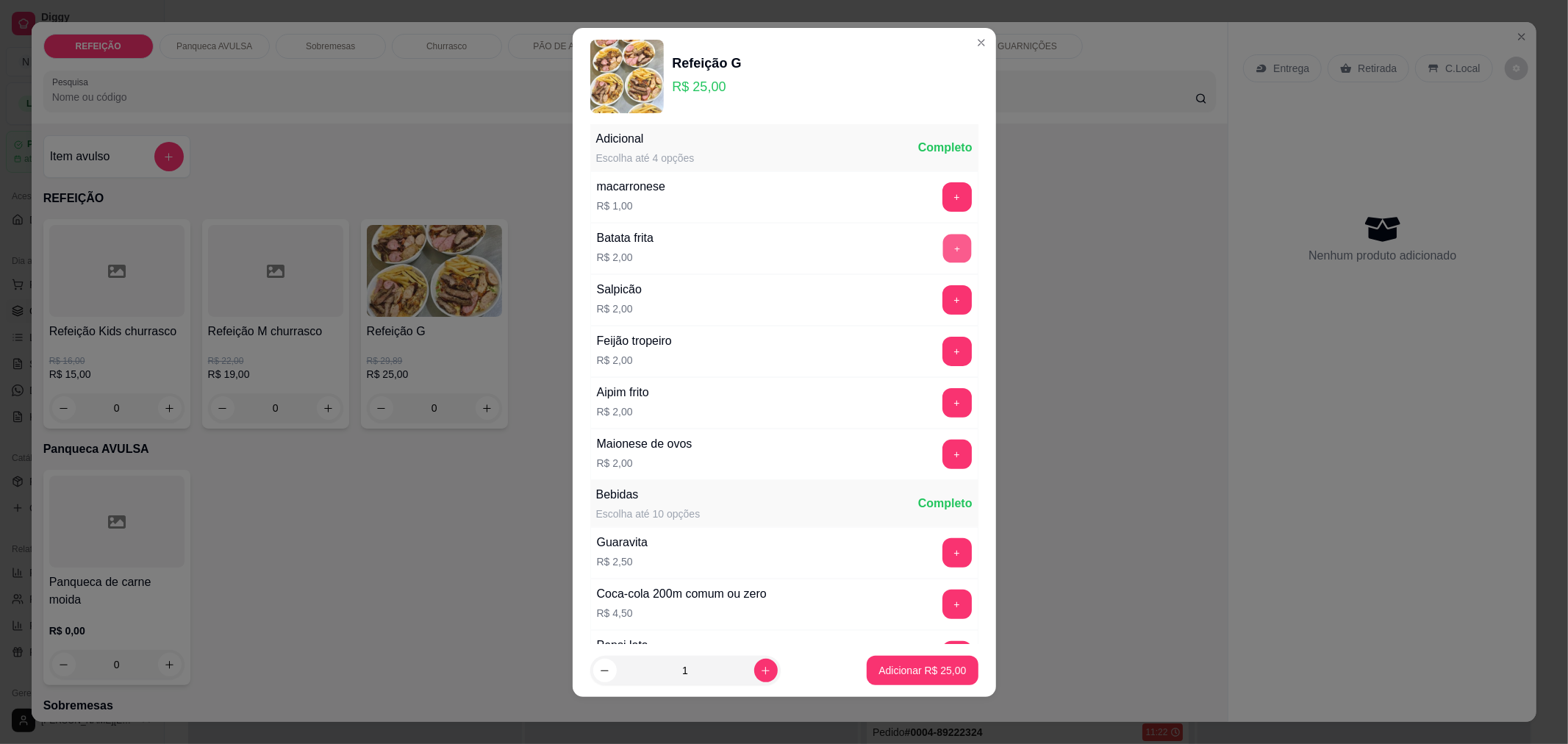
click at [943, 247] on button "+" at bounding box center [957, 248] width 29 height 29
click at [926, 672] on p "Adicionar R$ 27,00" at bounding box center [922, 671] width 85 height 14
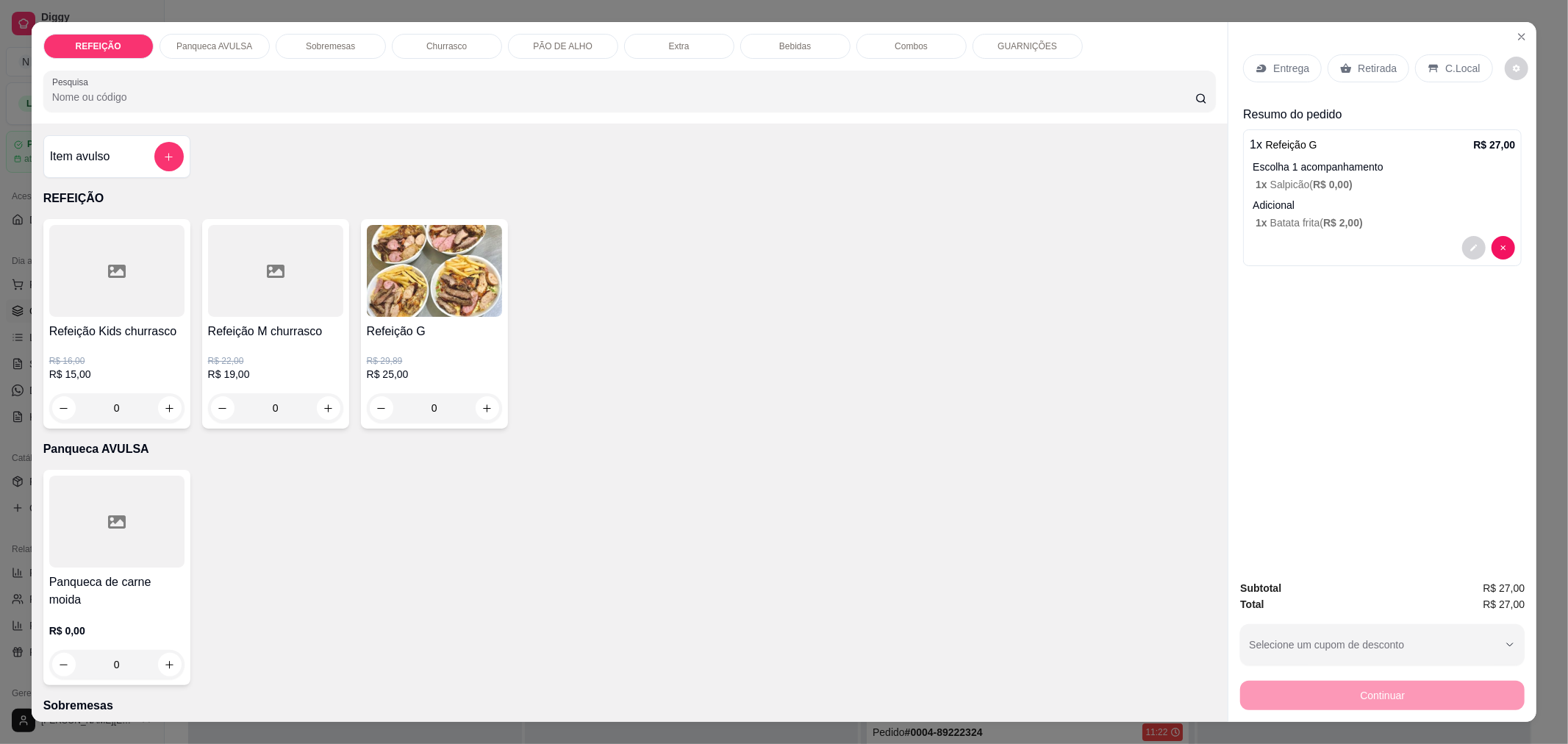
click at [1365, 70] on p "Retirada" at bounding box center [1377, 68] width 39 height 15
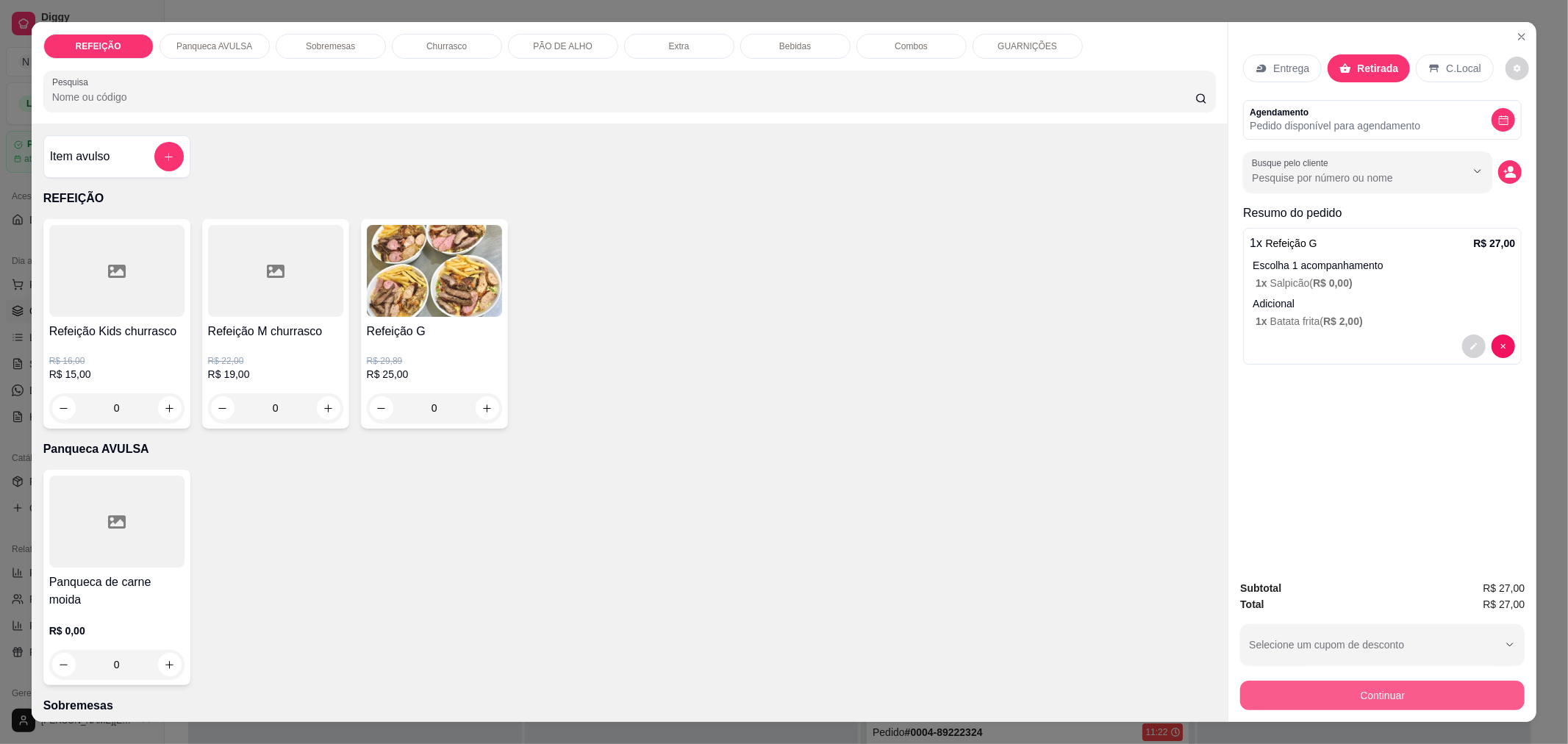
click at [1292, 708] on button "Continuar" at bounding box center [1382, 696] width 284 height 30
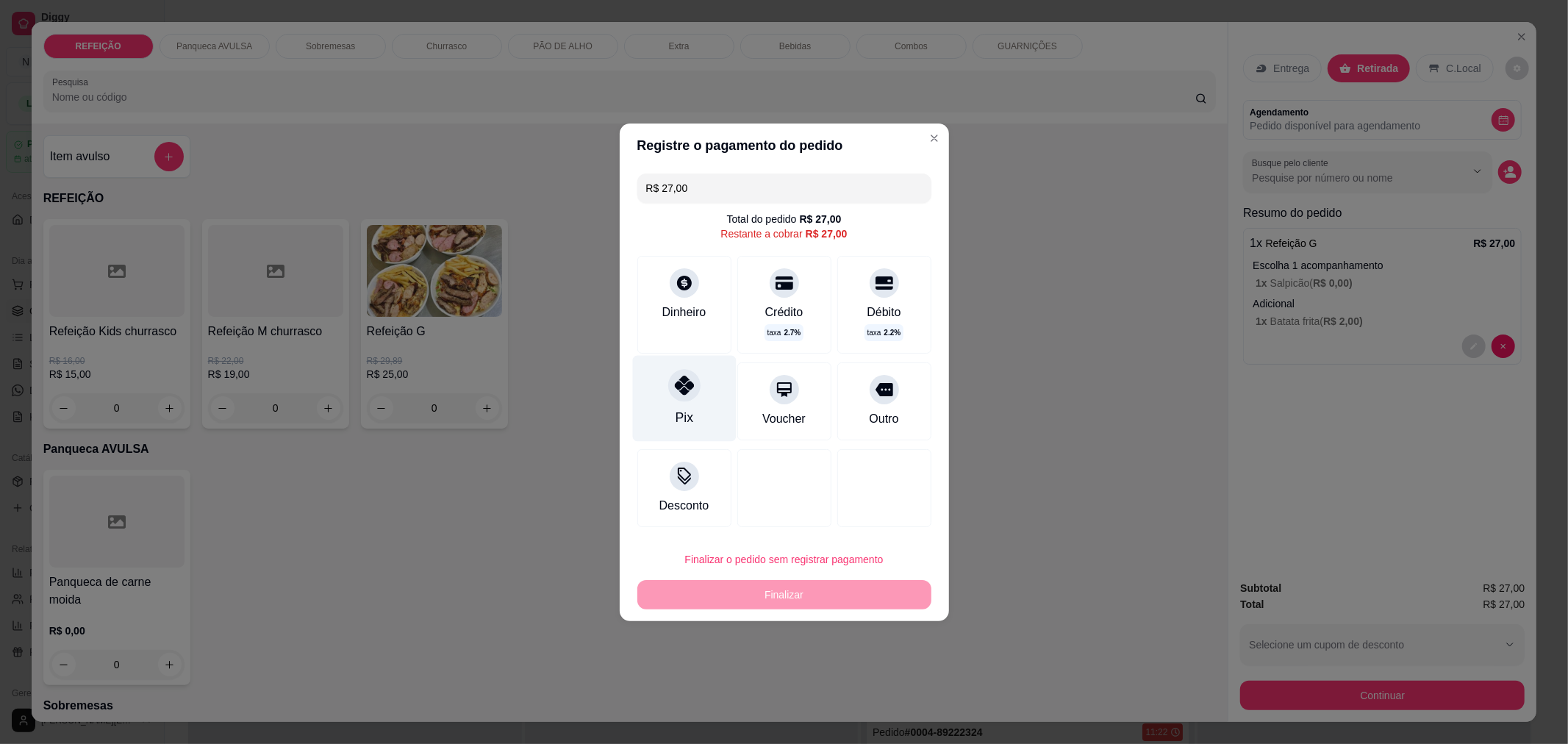
click at [694, 407] on div "Pix" at bounding box center [684, 399] width 103 height 86
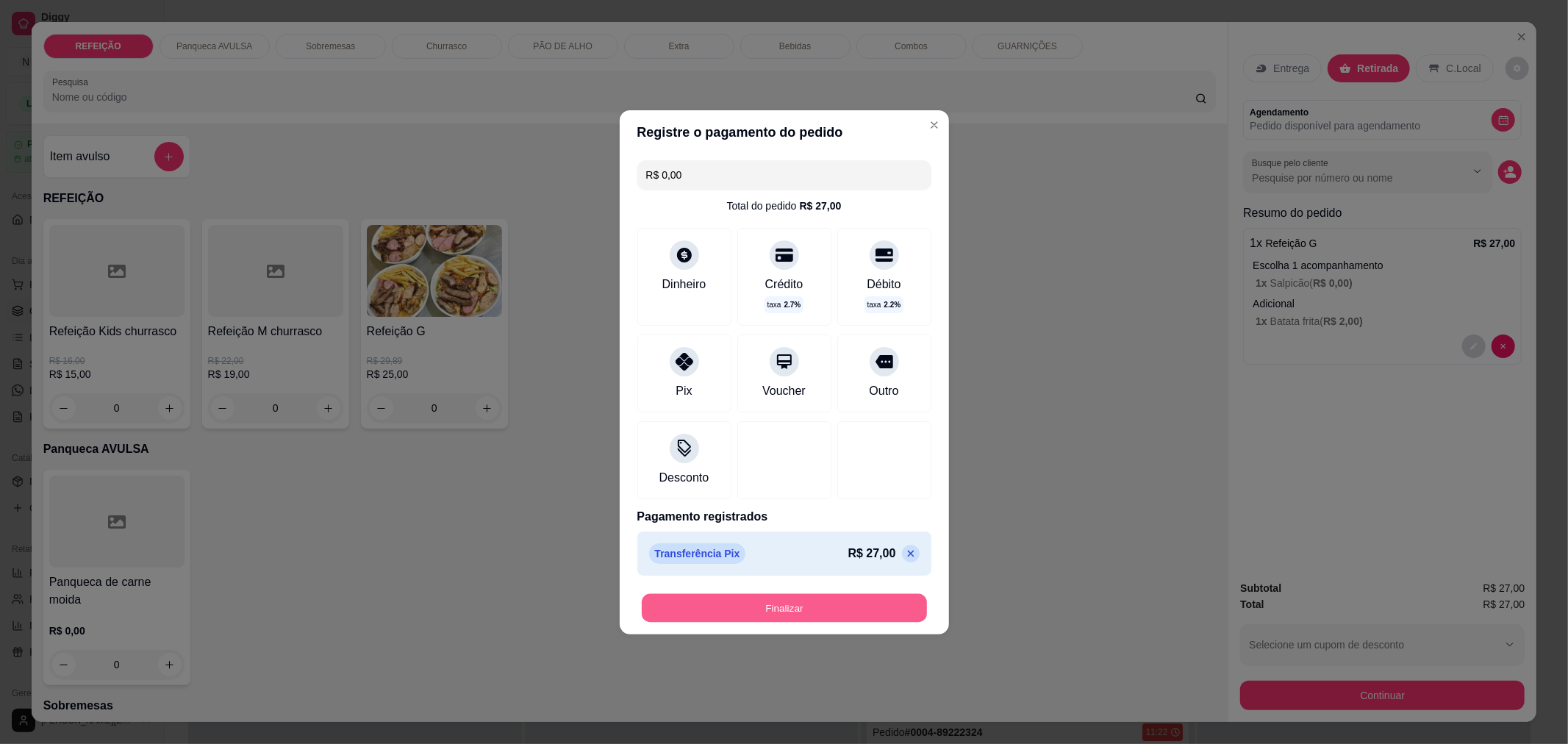
click at [716, 620] on button "Finalizar" at bounding box center [784, 608] width 285 height 29
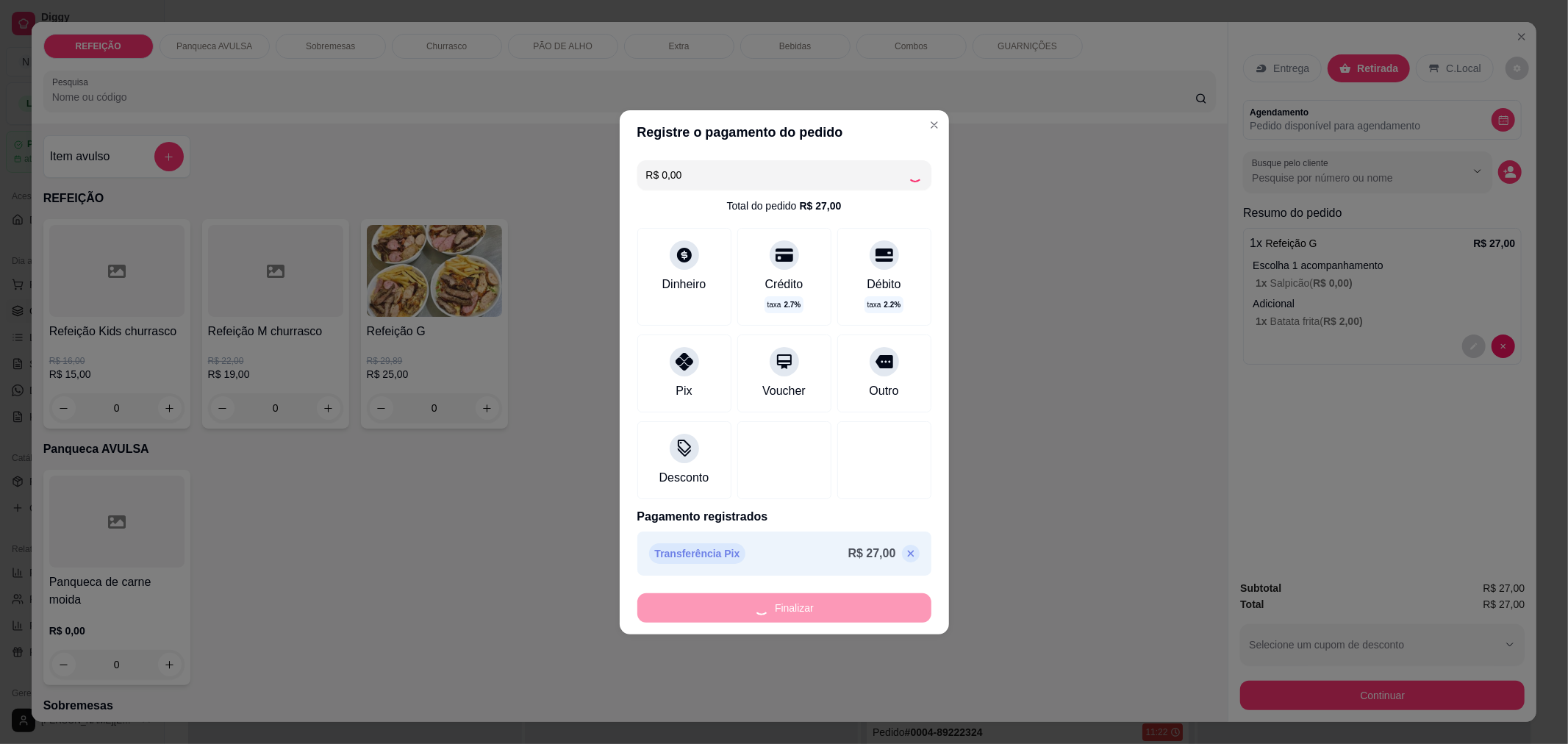
type input "-R$ 27,00"
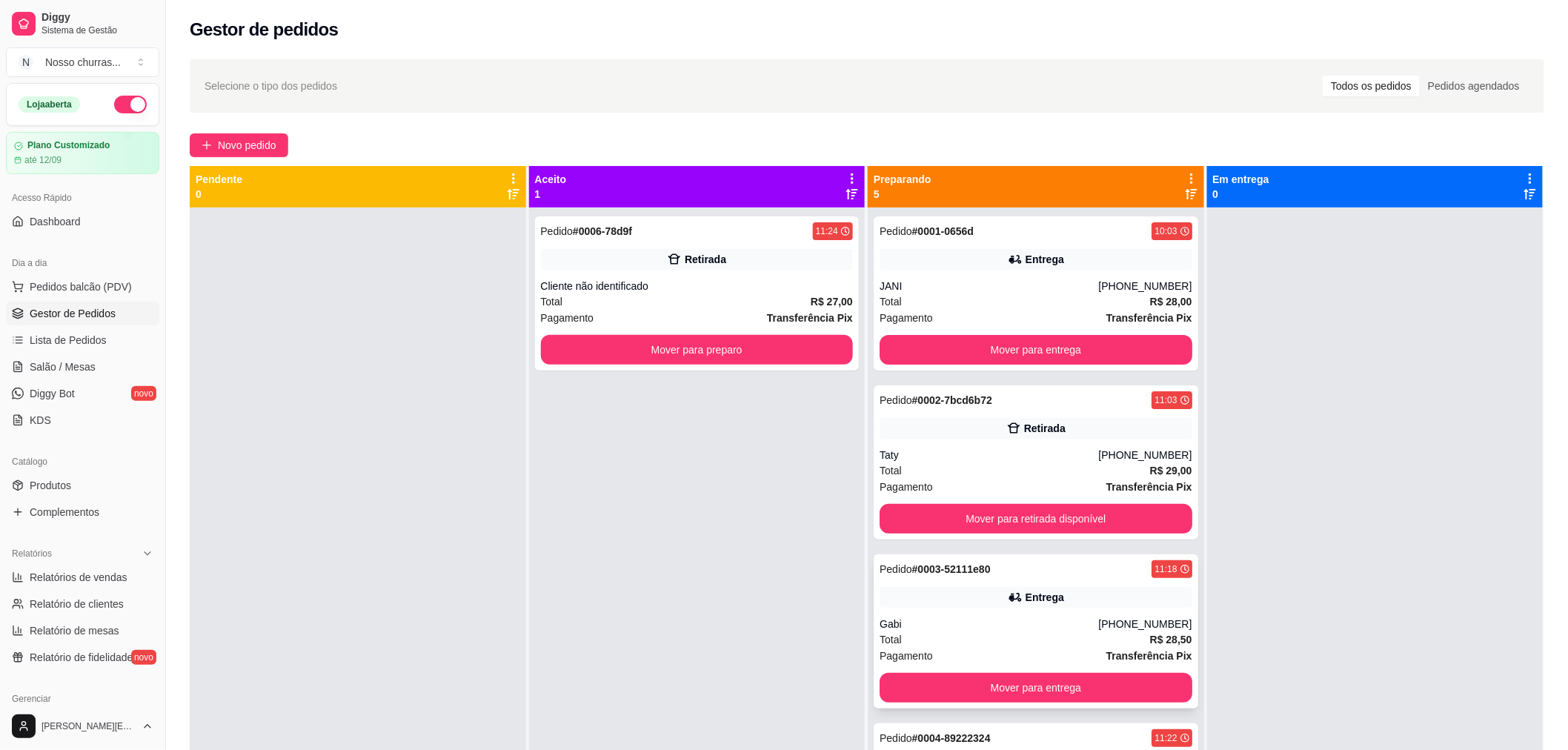
click at [957, 641] on div "Total R$ 28,50" at bounding box center [1036, 639] width 312 height 17
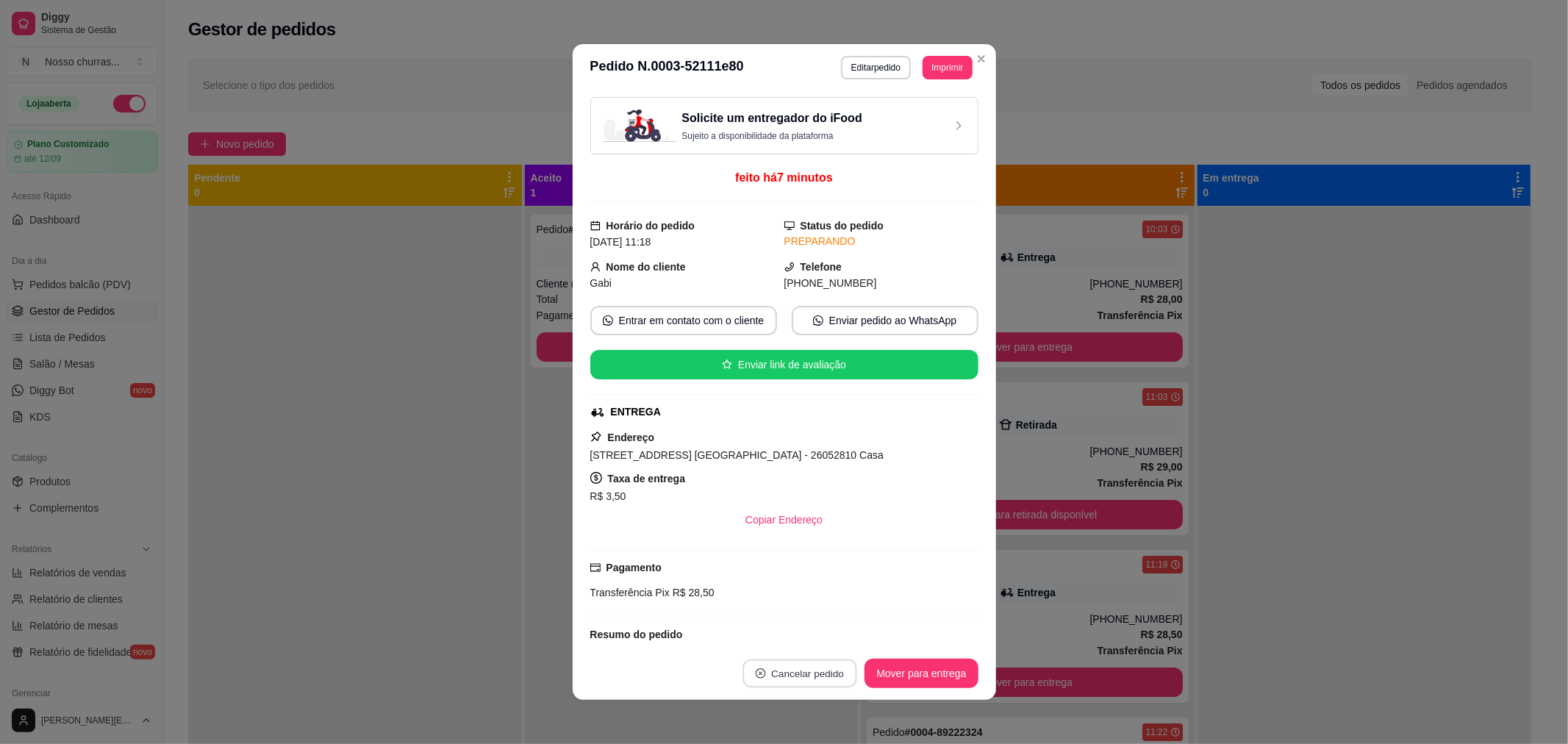
click at [800, 684] on button "Cancelar pedido" at bounding box center [800, 674] width 114 height 29
click at [831, 634] on button "Sim" at bounding box center [835, 637] width 57 height 29
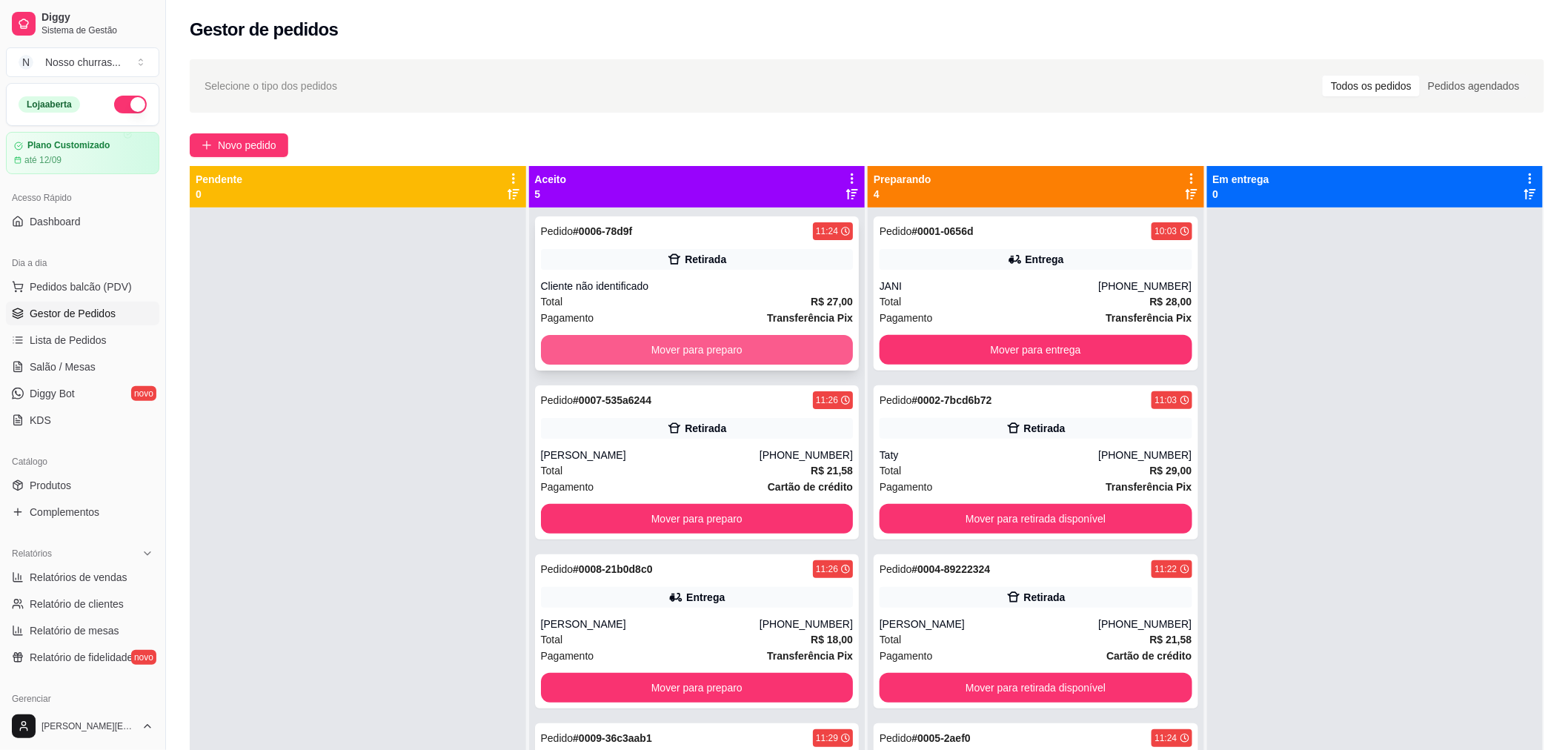
click at [788, 358] on button "Mover para preparo" at bounding box center [698, 350] width 312 height 30
click at [788, 358] on button "Mover para preparo" at bounding box center [697, 350] width 303 height 29
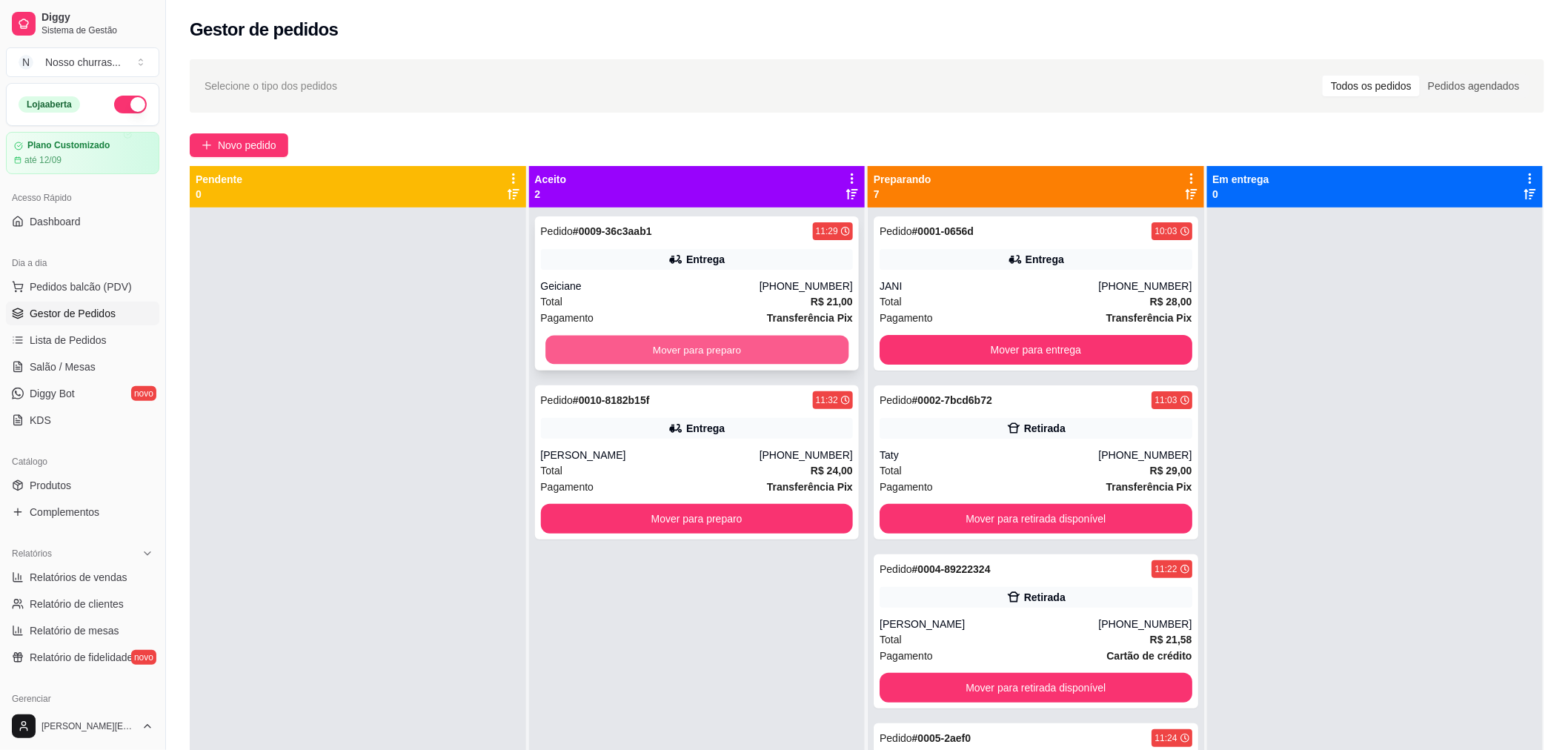
click at [784, 346] on button "Mover para preparo" at bounding box center [697, 350] width 303 height 29
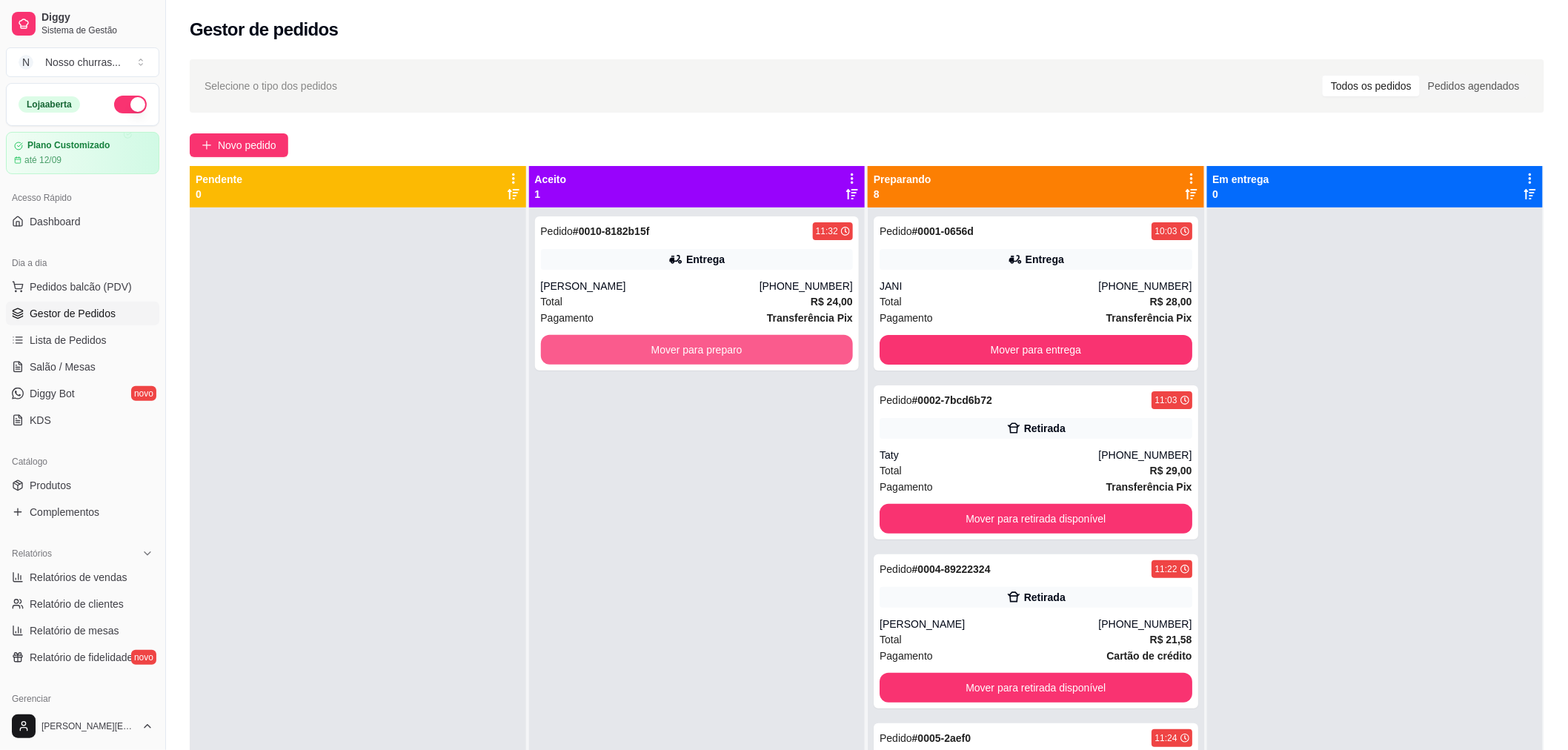
click at [784, 346] on button "Mover para preparo" at bounding box center [698, 350] width 312 height 30
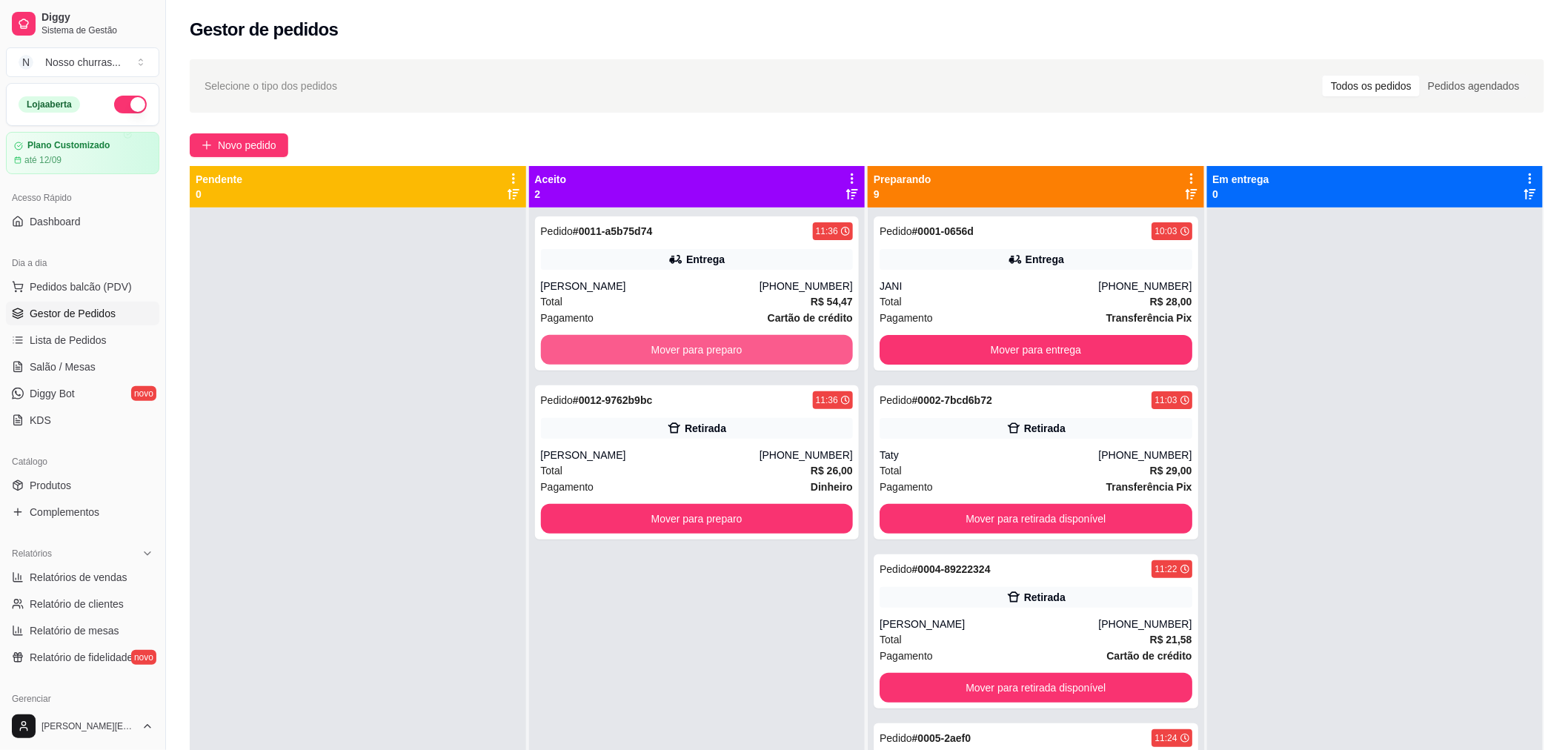
click at [784, 346] on button "Mover para preparo" at bounding box center [698, 350] width 312 height 30
click at [784, 346] on div "Mover para preparo" at bounding box center [698, 350] width 312 height 30
click at [606, 358] on button "Mover para preparo" at bounding box center [697, 350] width 303 height 29
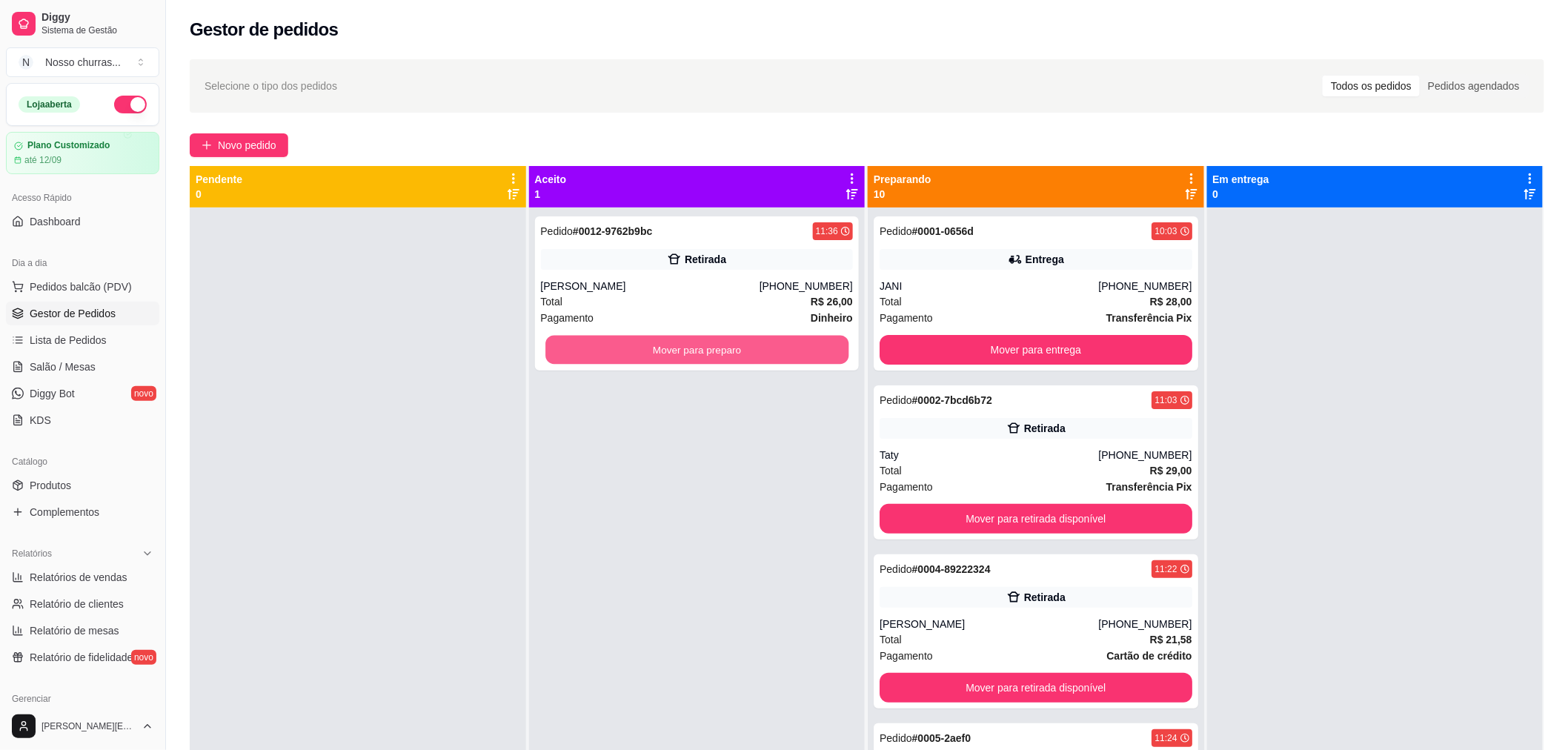
click at [606, 358] on button "Mover para preparo" at bounding box center [697, 350] width 303 height 29
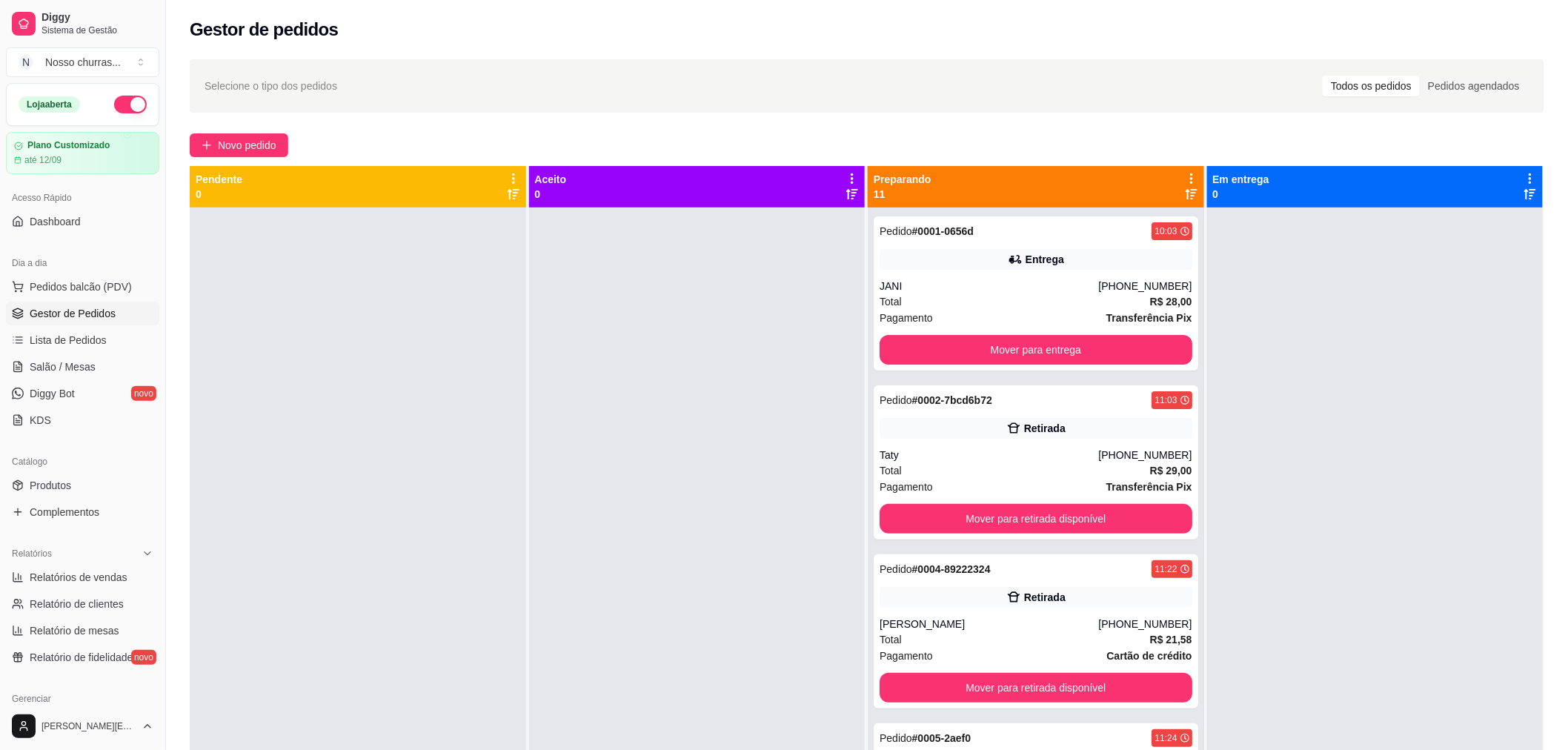
click at [606, 358] on div at bounding box center [697, 583] width 336 height 750
click at [1050, 238] on div "Pedido # 0001-0656d 10:03" at bounding box center [1036, 231] width 312 height 18
click at [935, 285] on div "JANI" at bounding box center [989, 286] width 219 height 15
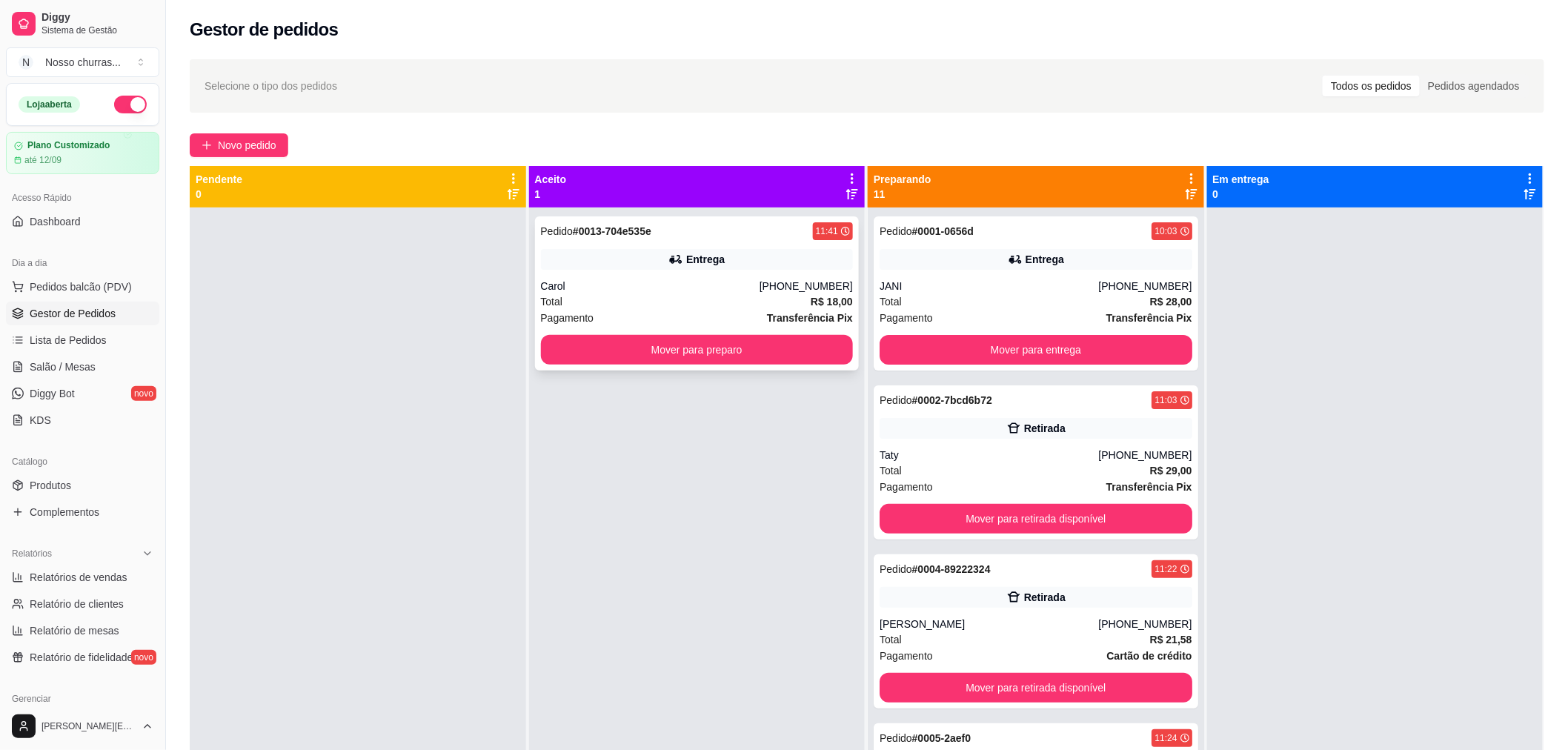
click at [636, 270] on div "Pedido # 0013-704e535e 11:41 Entrega Carol [PHONE_NUMBER] Total R$ 18,00 Pagame…" at bounding box center [697, 293] width 324 height 154
click at [556, 358] on button "Mover para preparo" at bounding box center [697, 350] width 303 height 29
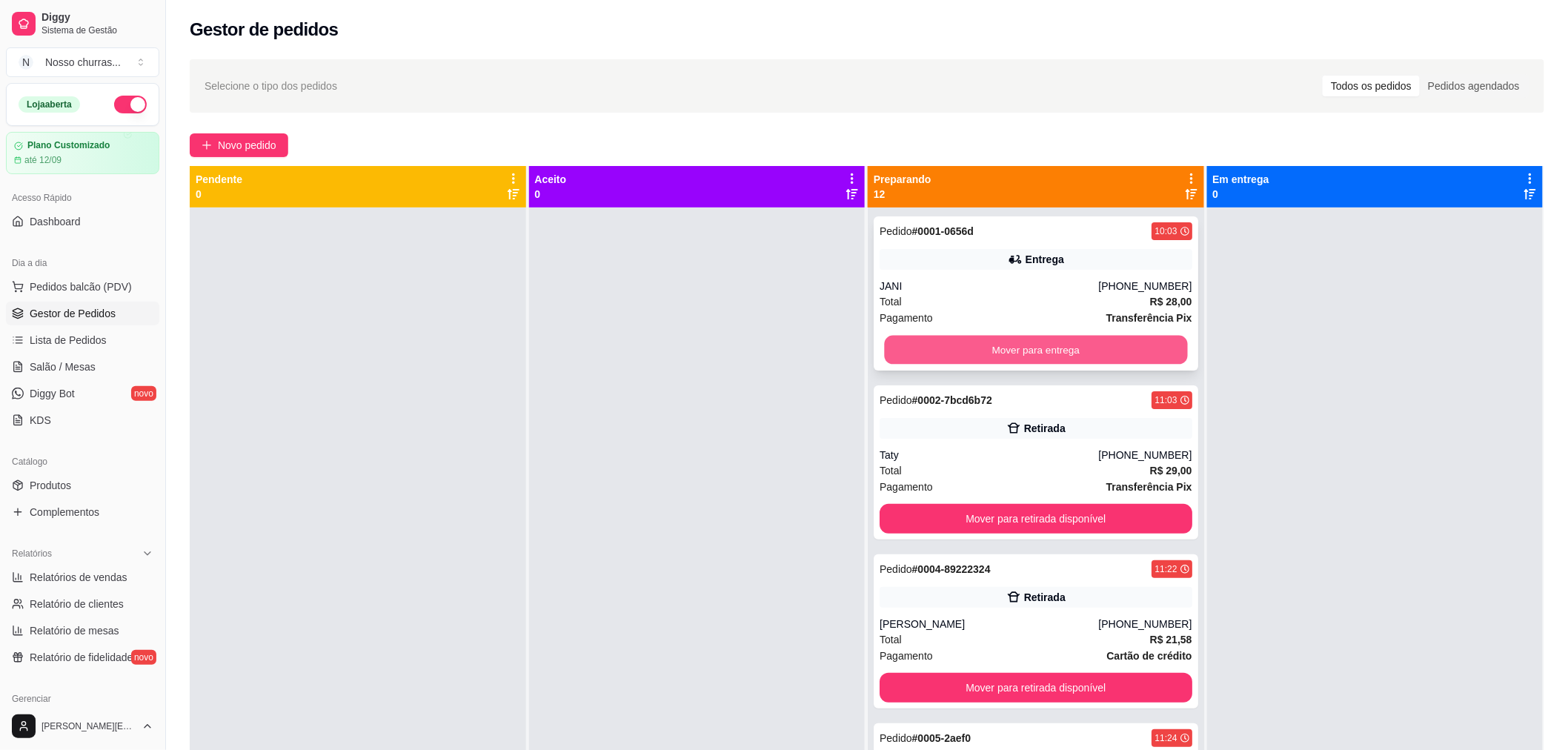
click at [983, 350] on button "Mover para entrega" at bounding box center [1035, 350] width 303 height 29
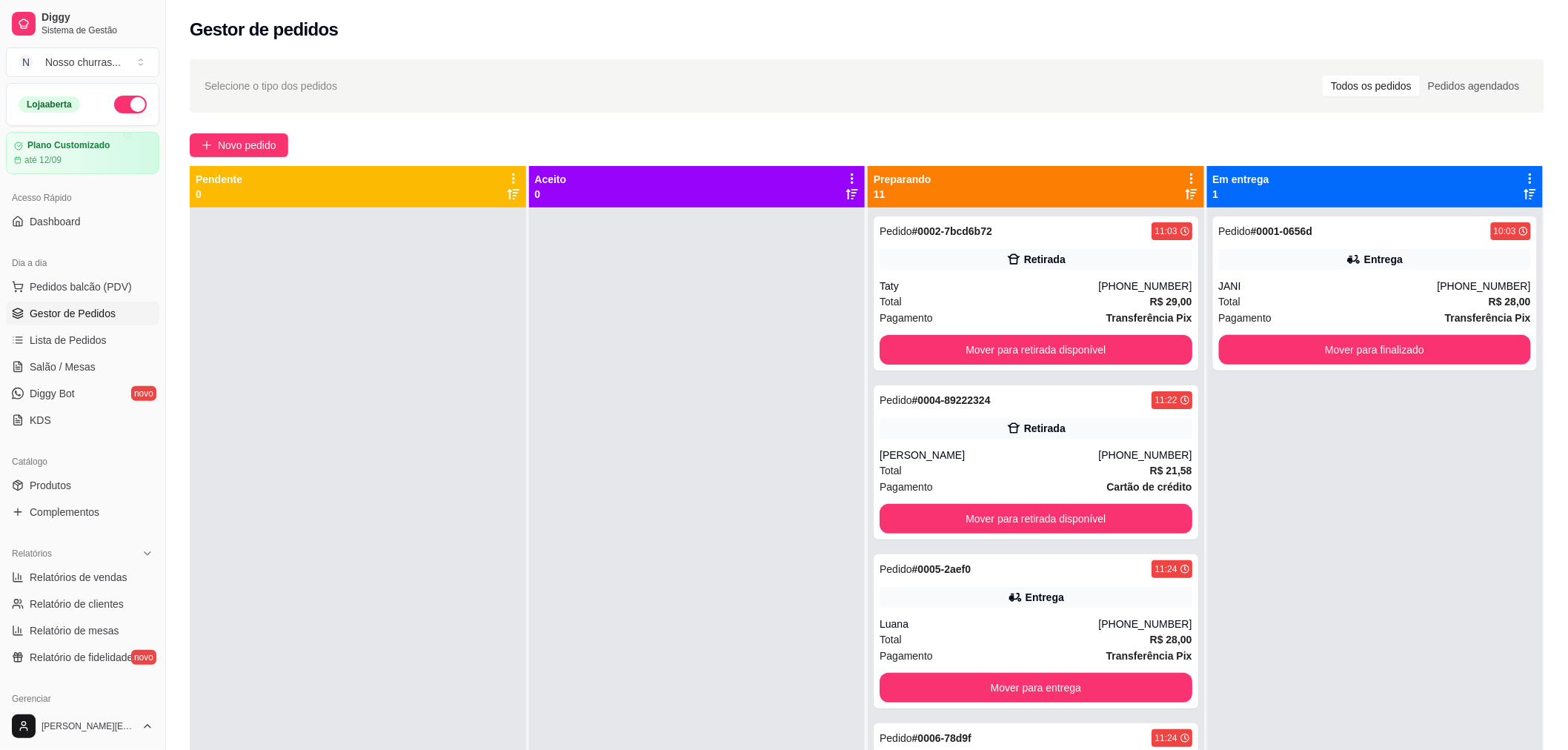
click at [746, 335] on div at bounding box center [697, 583] width 336 height 750
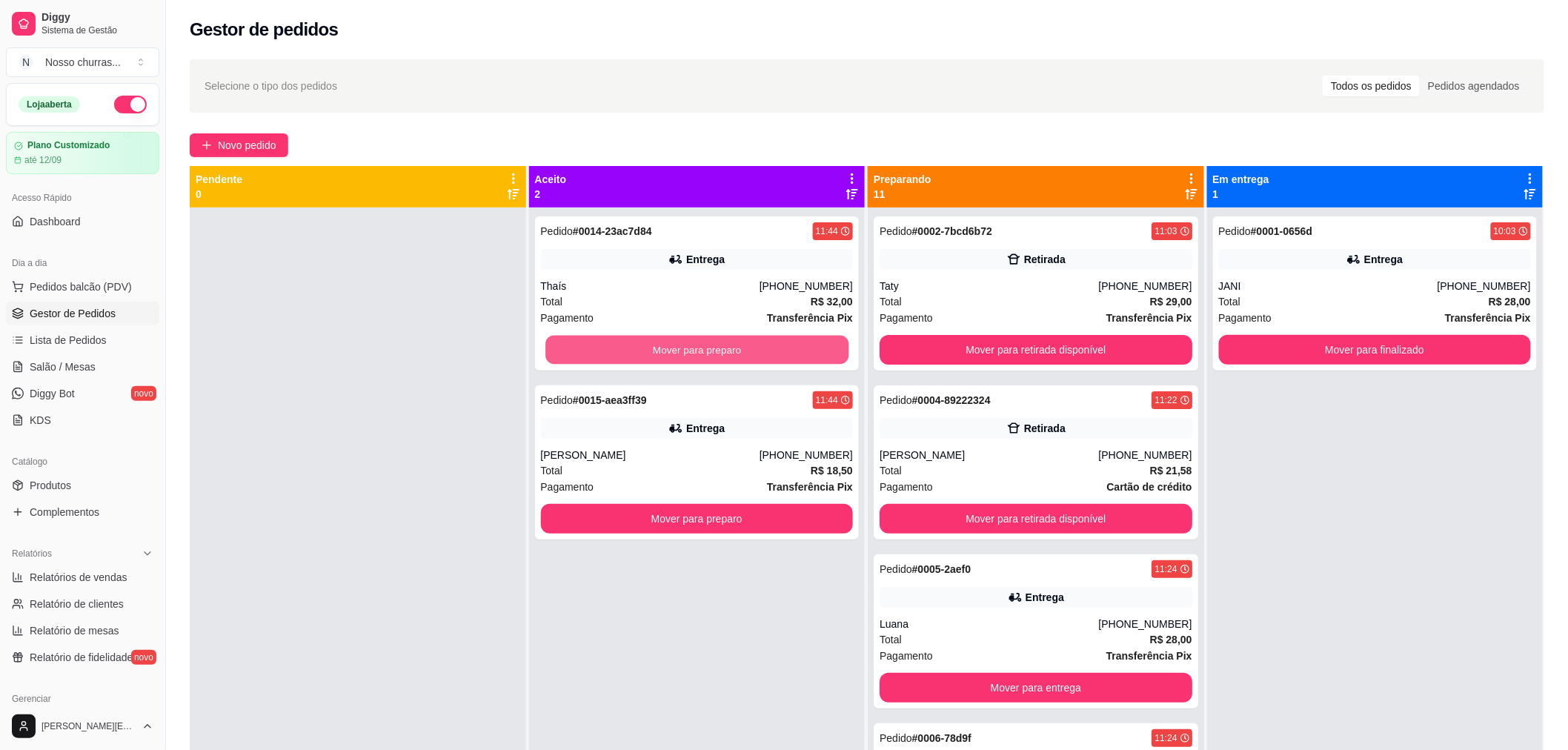
click at [746, 336] on button "Mover para preparo" at bounding box center [697, 350] width 303 height 29
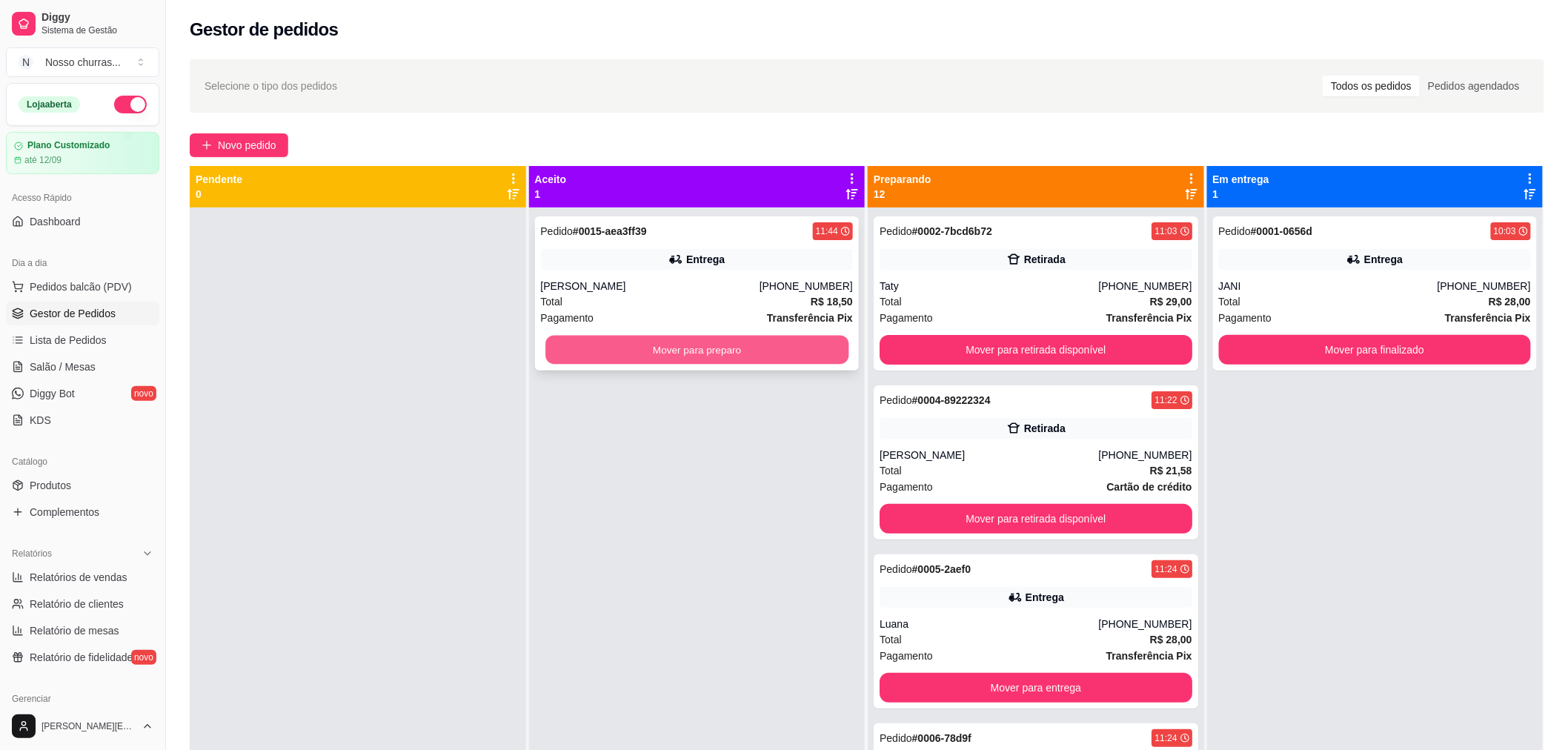
click at [743, 353] on button "Mover para preparo" at bounding box center [697, 350] width 303 height 29
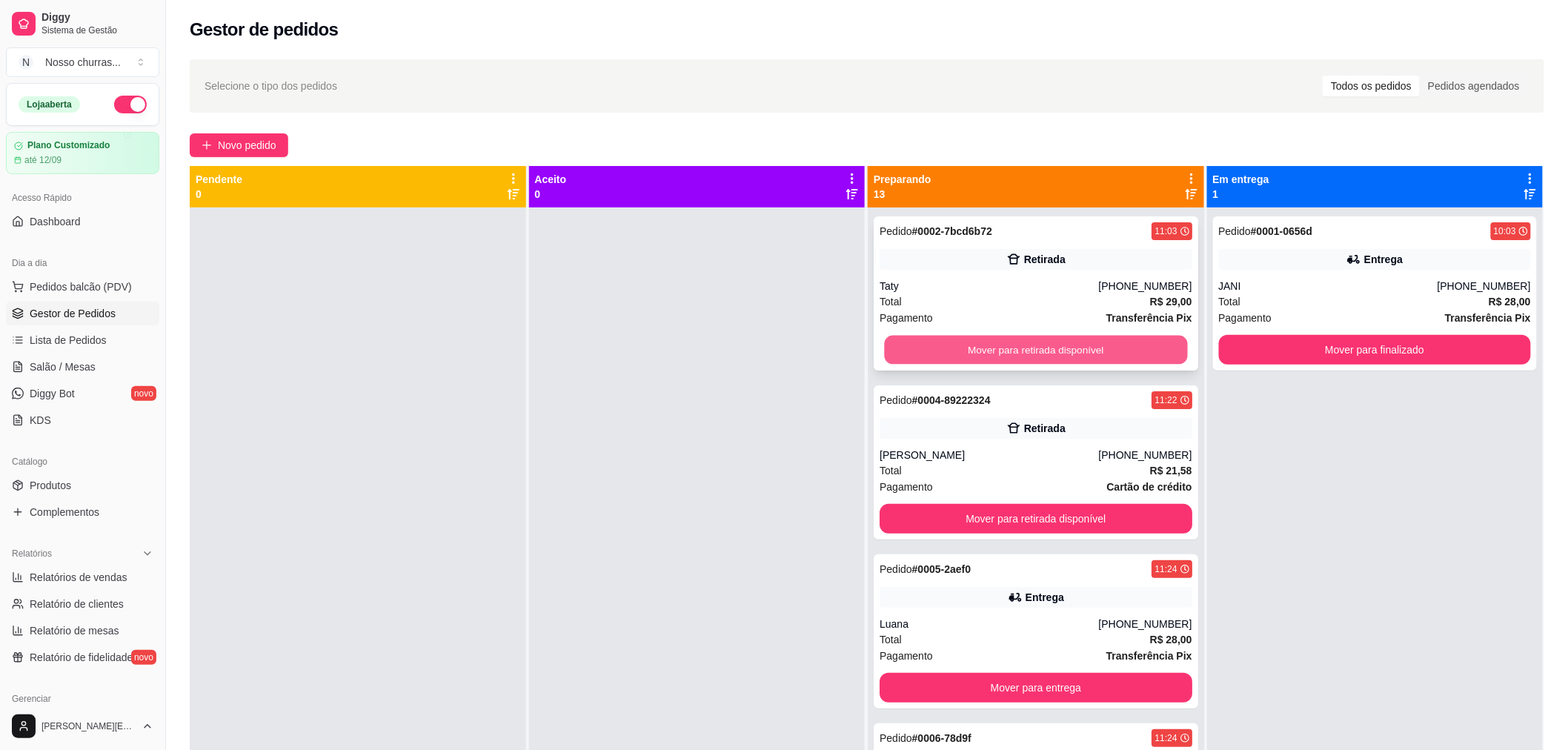
click at [1038, 357] on button "Mover para retirada disponível" at bounding box center [1035, 350] width 303 height 29
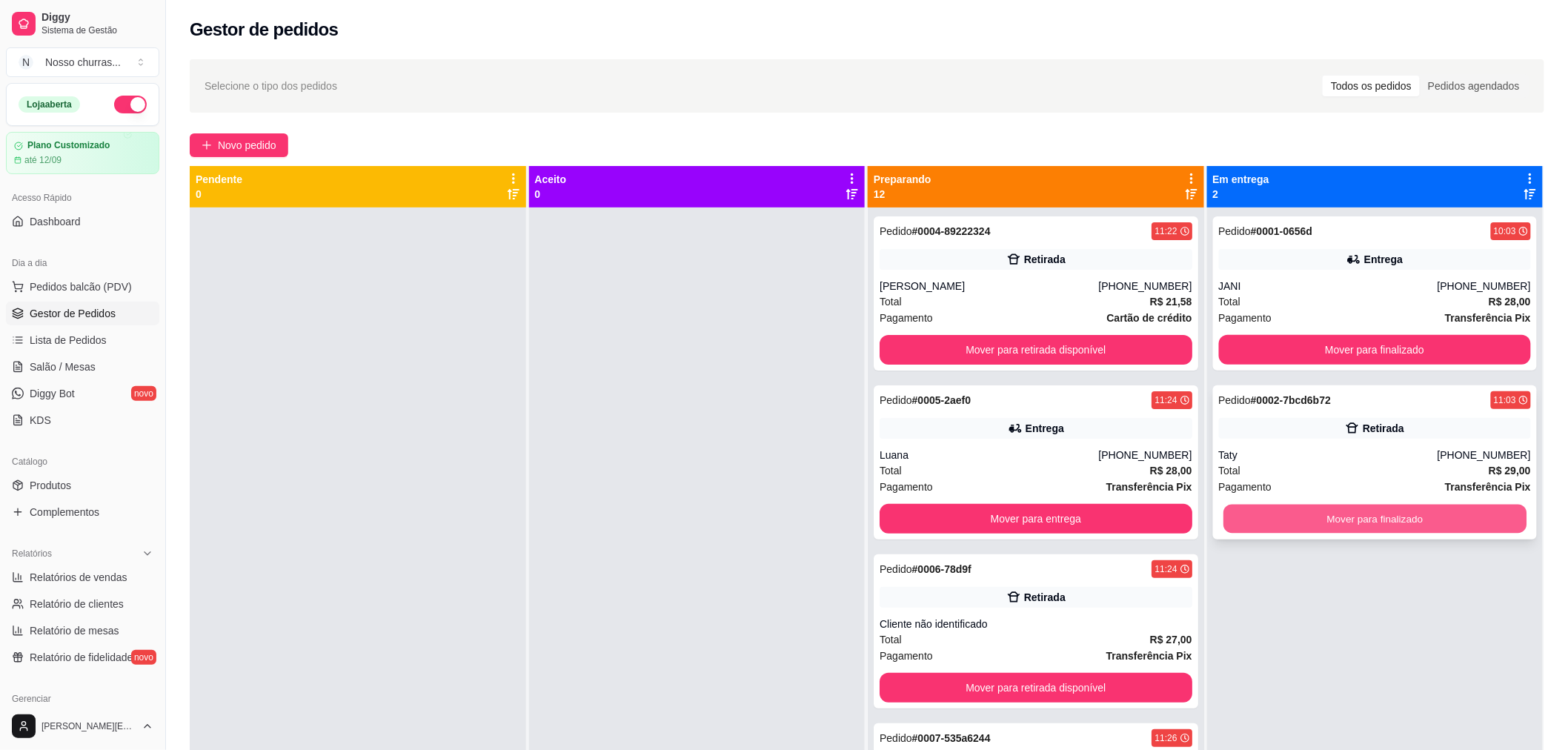
click at [1256, 510] on button "Mover para finalizado" at bounding box center [1375, 519] width 303 height 29
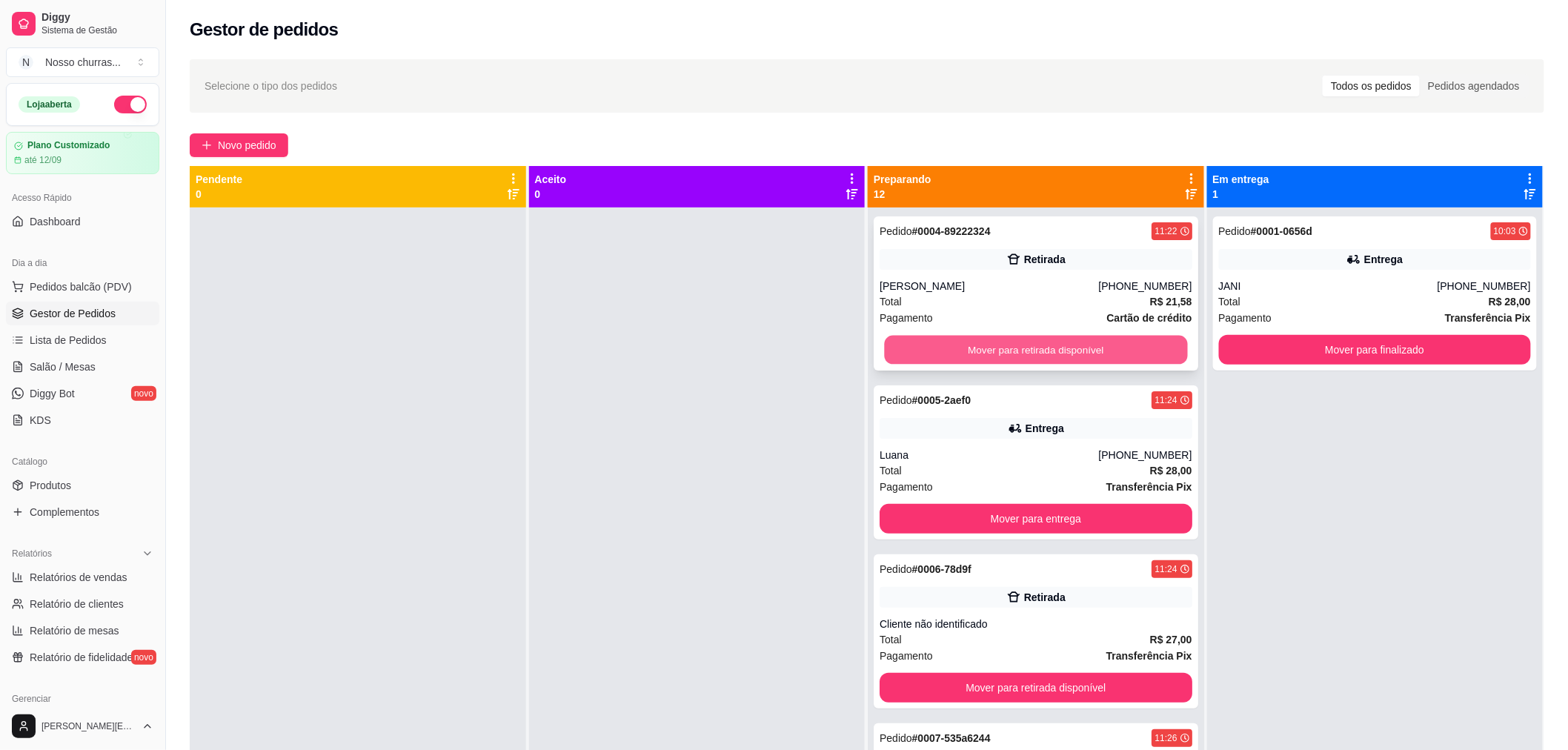
click at [1147, 354] on button "Mover para retirada disponível" at bounding box center [1035, 350] width 303 height 29
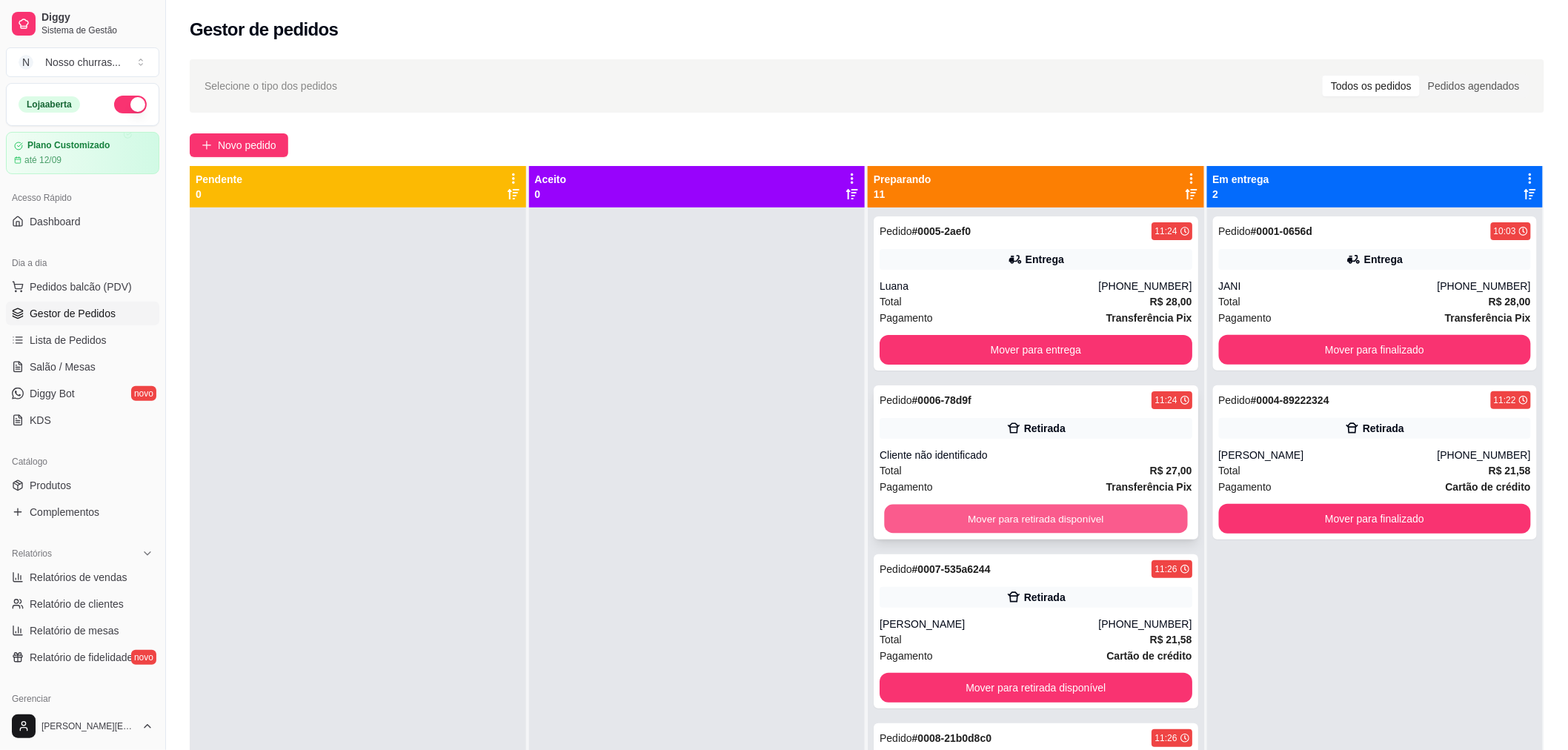
click at [975, 517] on button "Mover para retirada disponível" at bounding box center [1035, 519] width 303 height 29
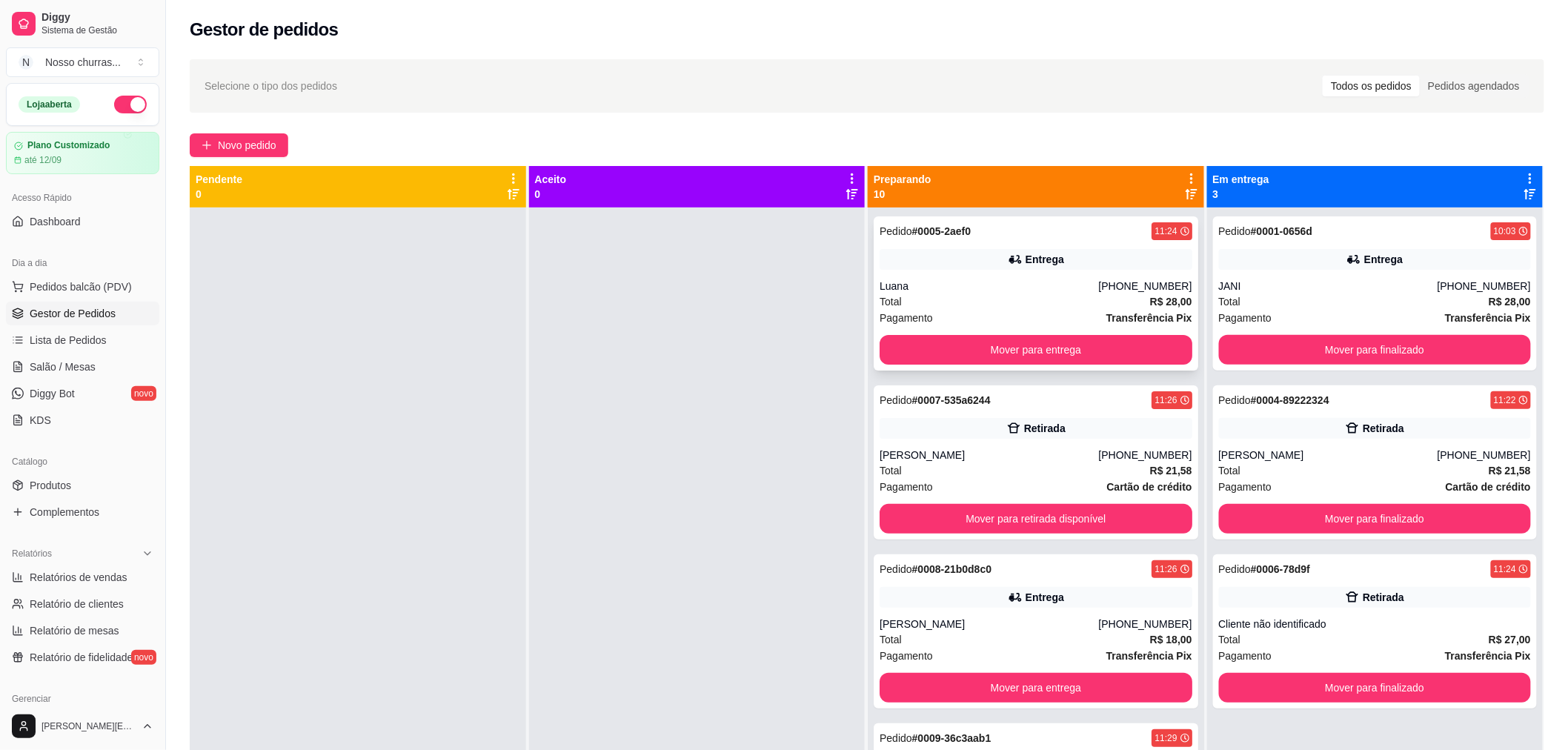
click at [986, 256] on div "Entrega" at bounding box center [1036, 260] width 312 height 21
click at [1040, 346] on button "Mover para entrega" at bounding box center [1035, 350] width 303 height 29
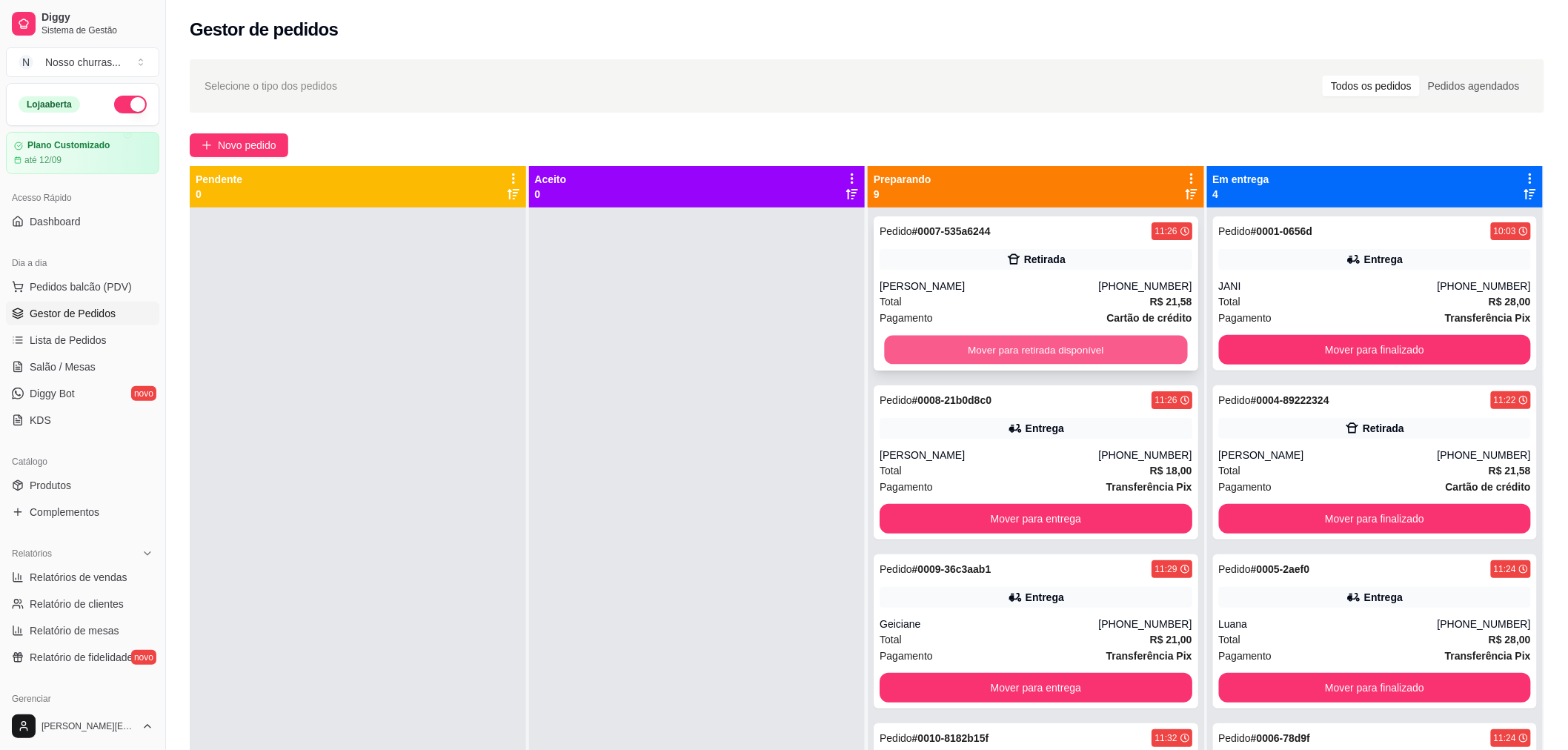
click at [1027, 344] on button "Mover para retirada disponível" at bounding box center [1035, 350] width 303 height 29
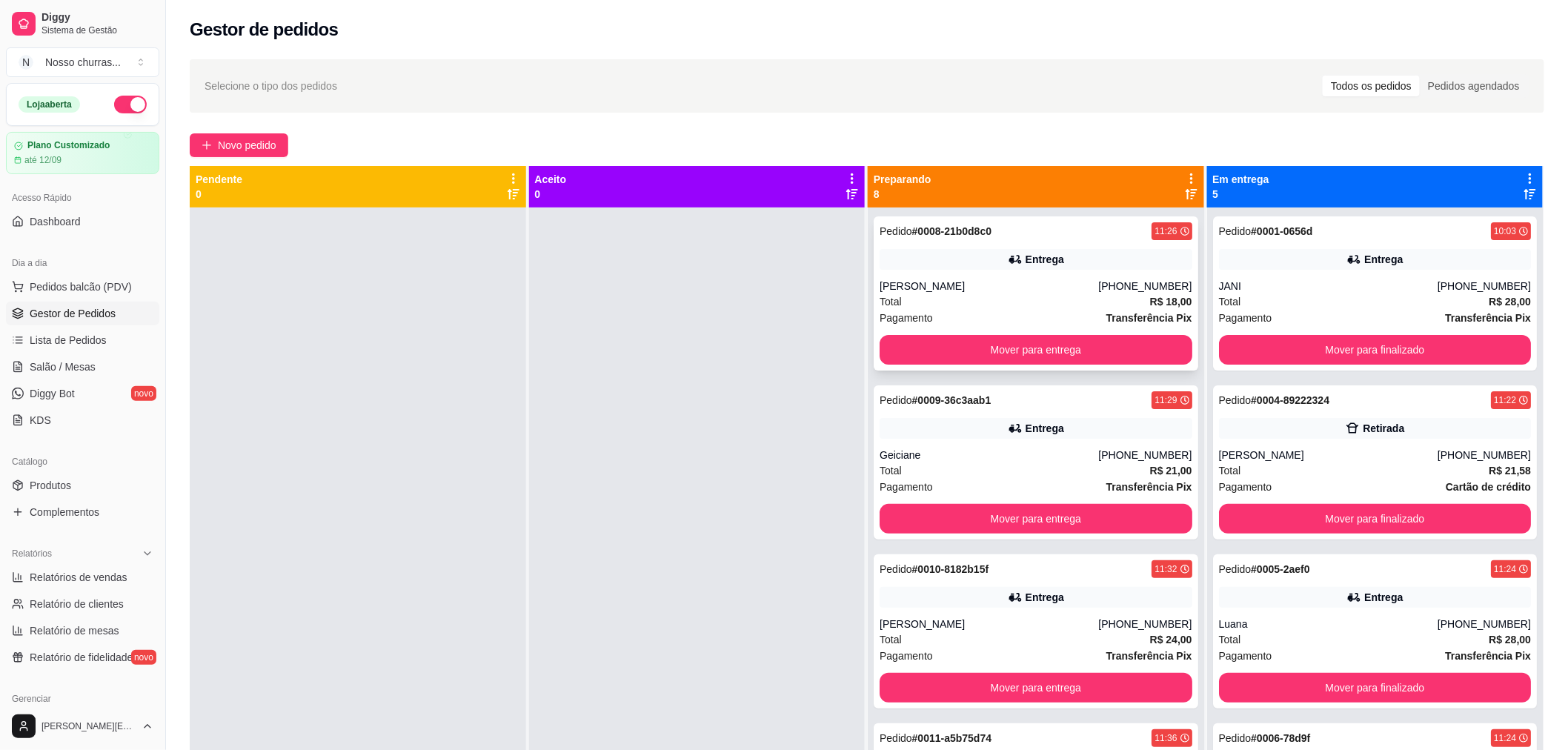
click at [934, 275] on div "Pedido # 0008-21b0d8c0 11:26 Entrega [PERSON_NAME] [PHONE_NUMBER] Total R$ 18,0…" at bounding box center [1035, 293] width 324 height 154
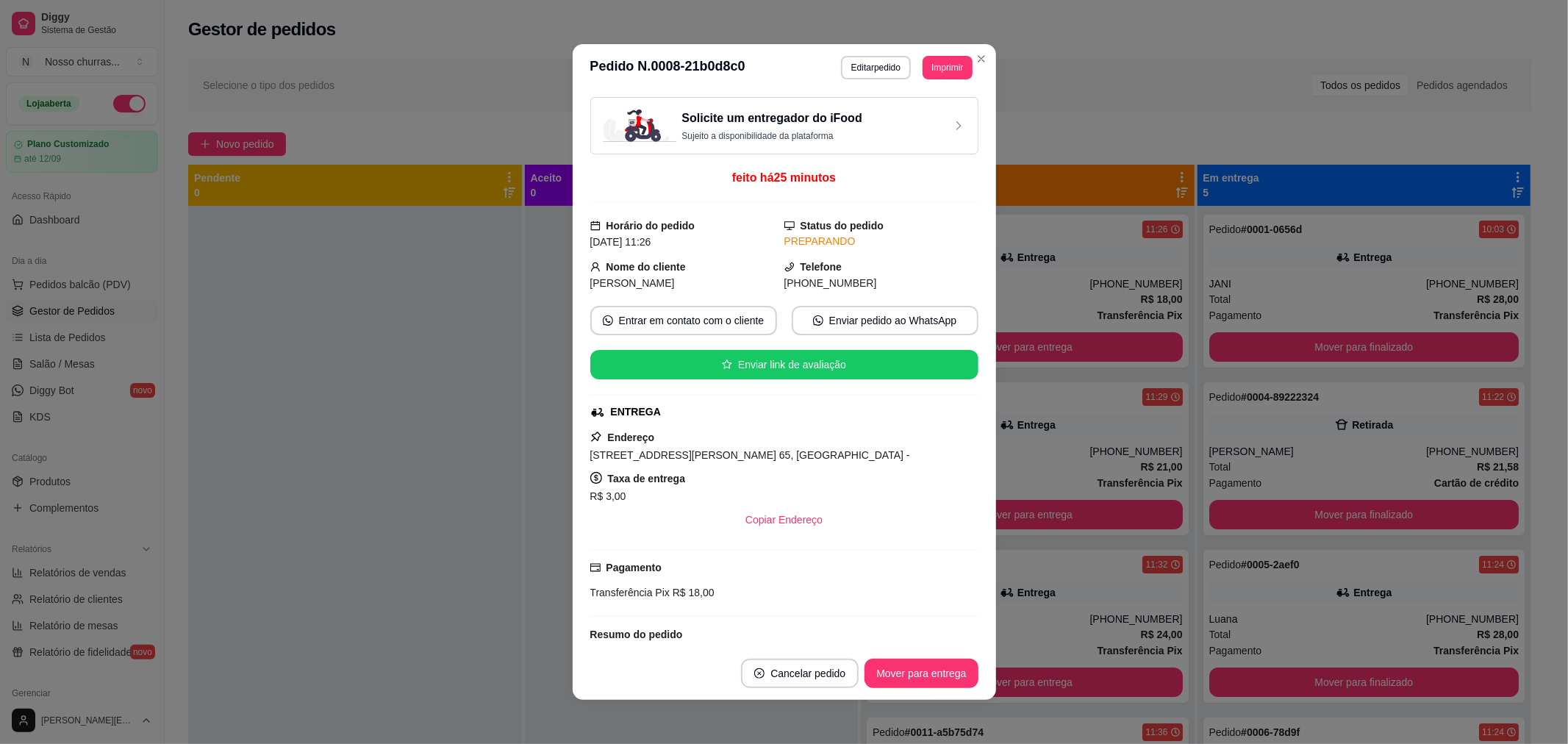
drag, startPoint x: 987, startPoint y: 357, endPoint x: 1034, endPoint y: 350, distance: 47.5
click at [1034, 350] on div "**********" at bounding box center [784, 372] width 1568 height 744
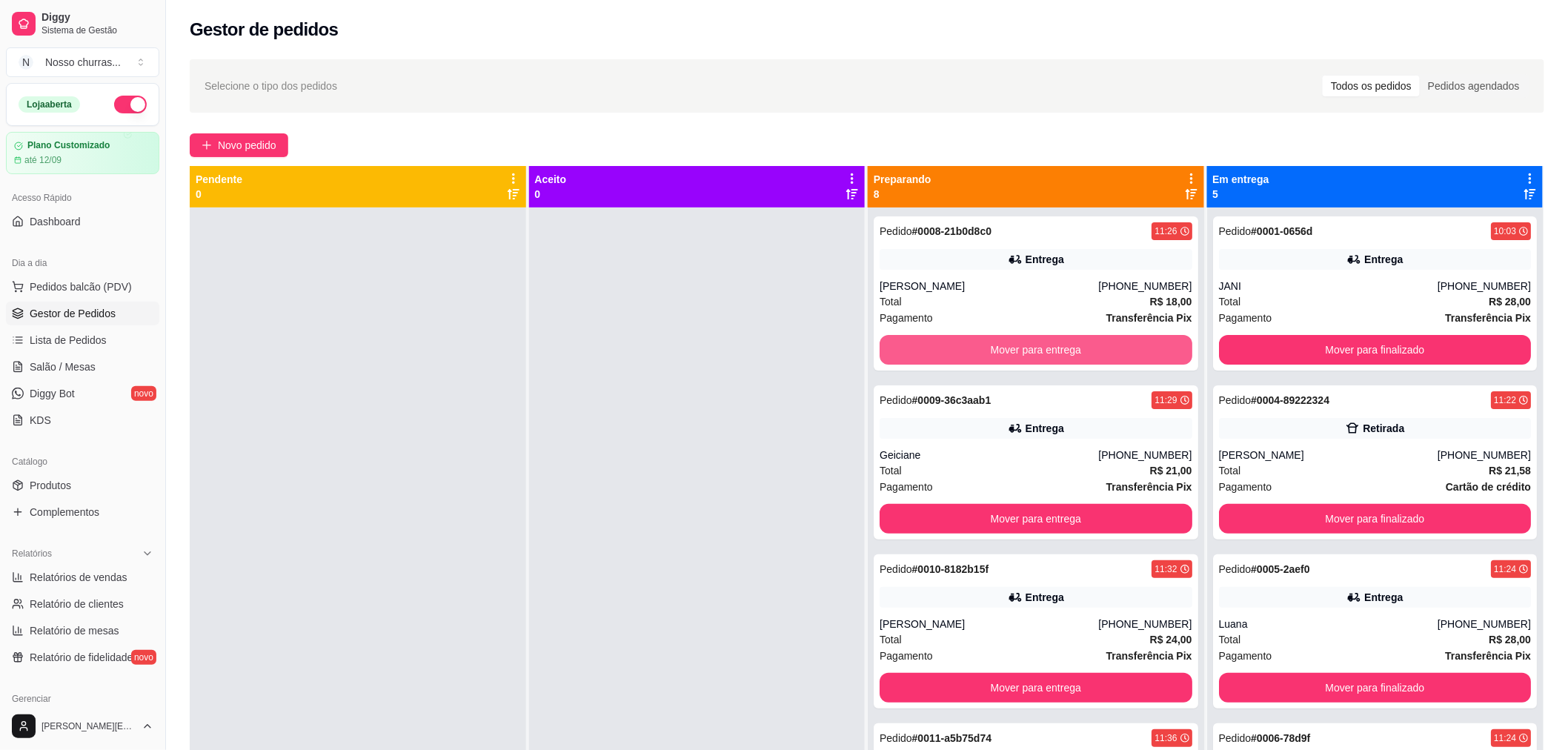
click at [1042, 353] on button "Mover para entrega" at bounding box center [1036, 350] width 312 height 30
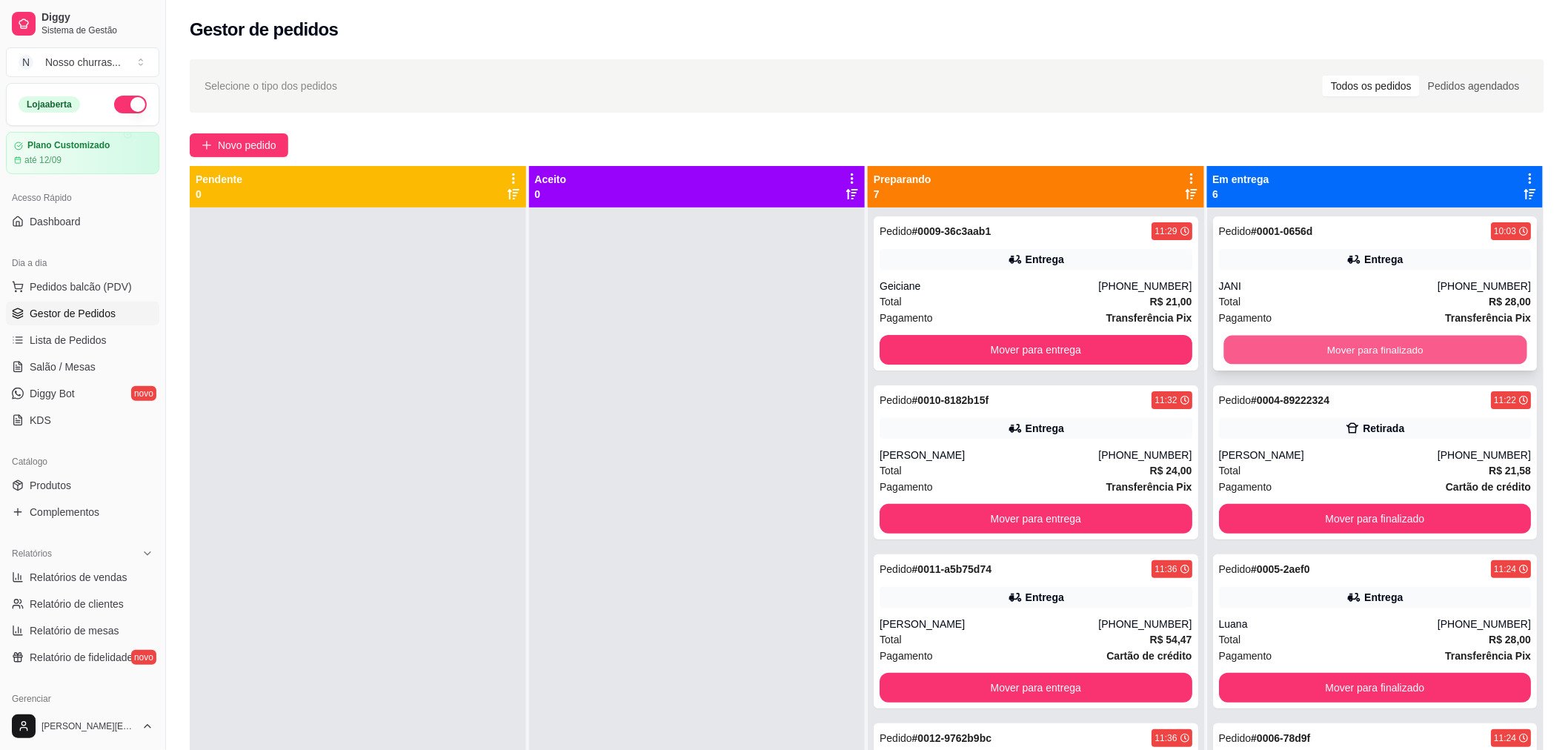
click at [1286, 348] on button "Mover para finalizado" at bounding box center [1375, 350] width 303 height 29
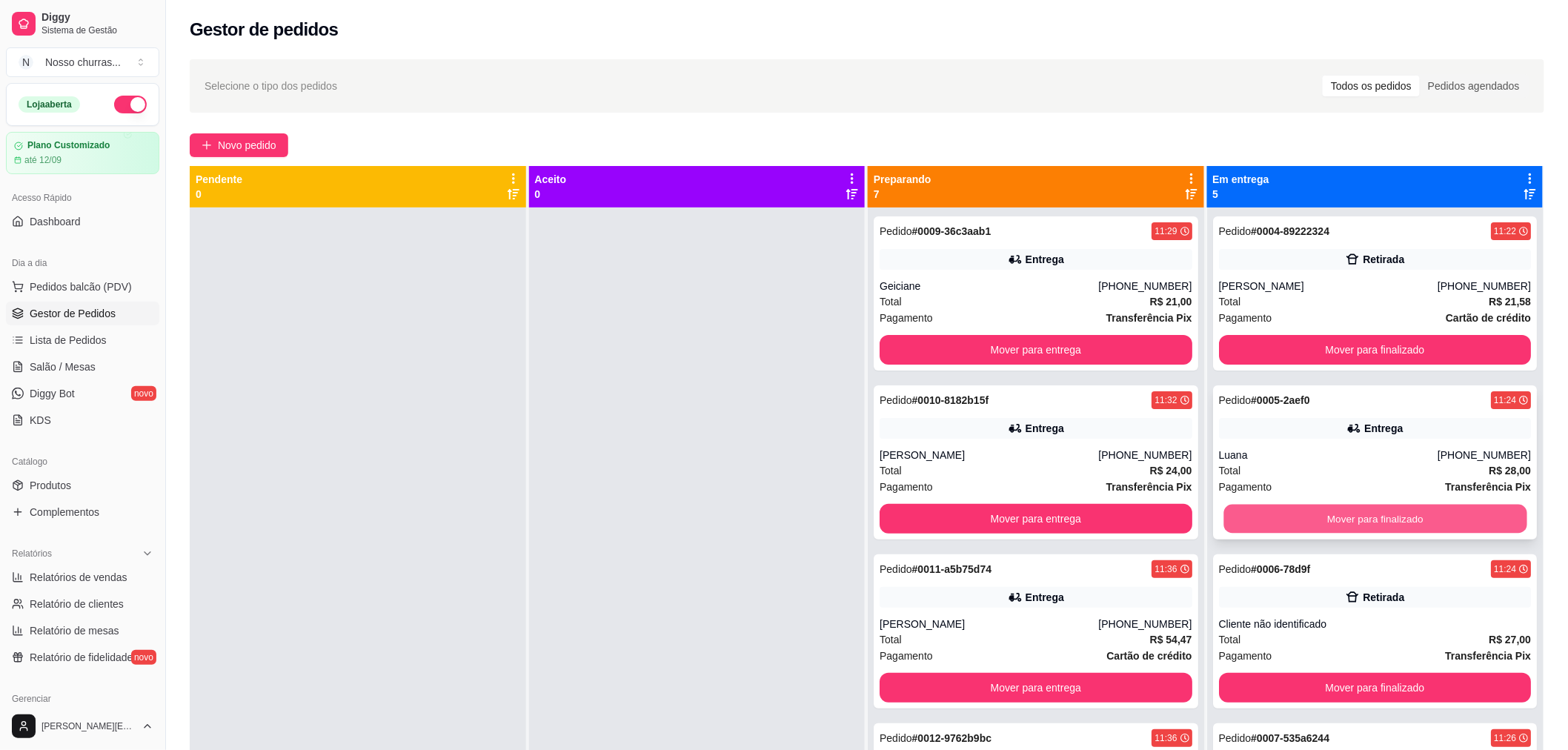
click at [1284, 524] on button "Mover para finalizado" at bounding box center [1375, 519] width 303 height 29
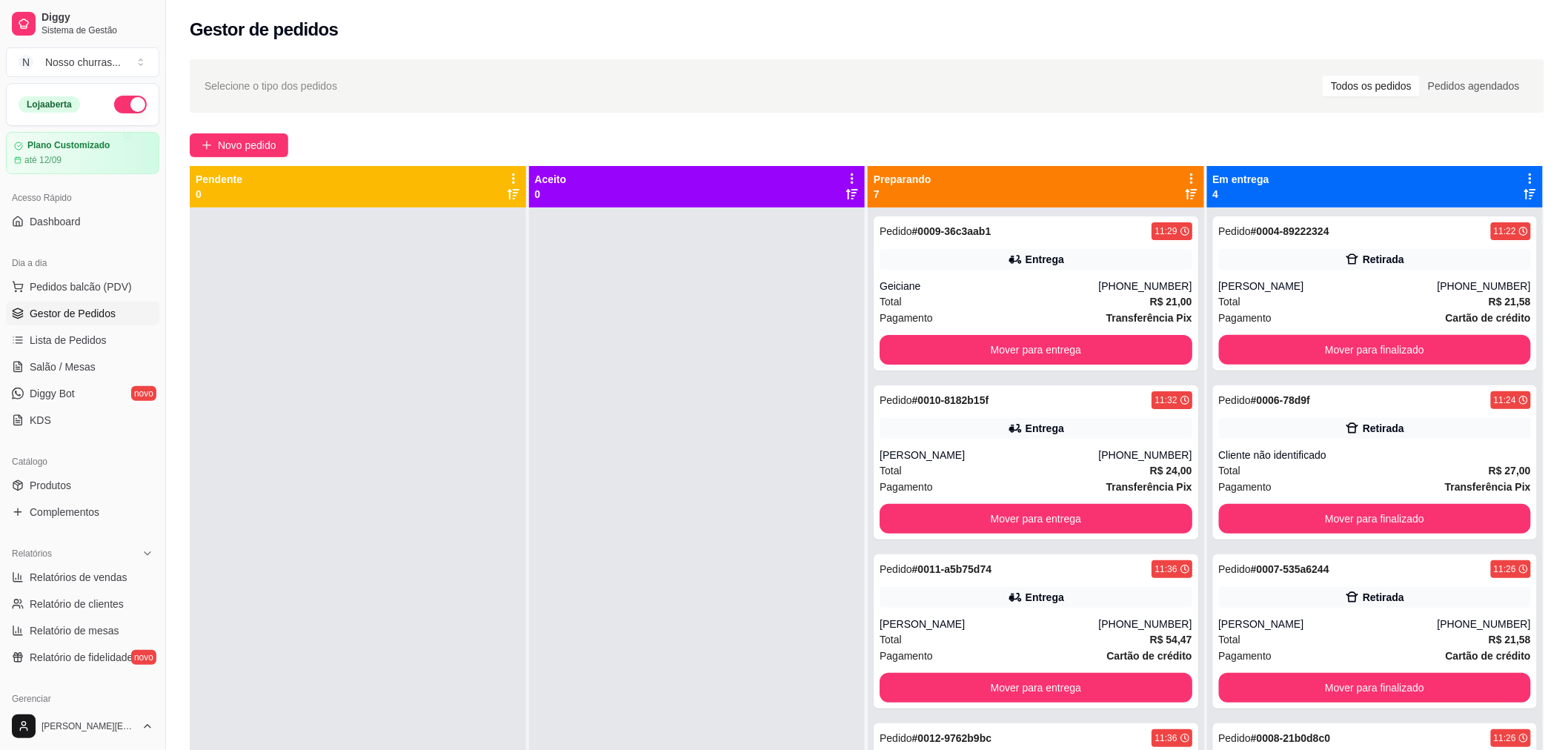
scroll to position [226, 0]
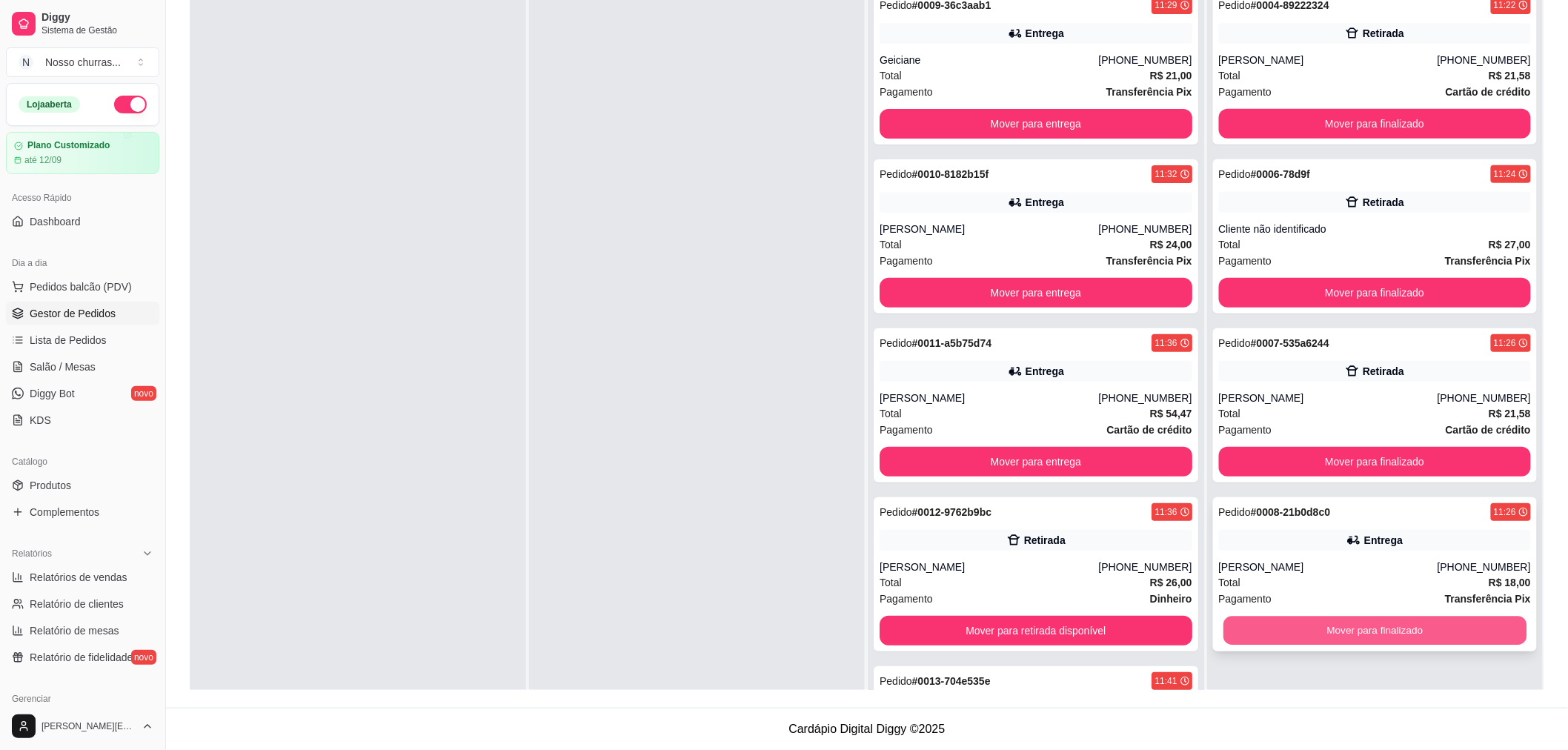
click at [1446, 628] on button "Mover para finalizado" at bounding box center [1375, 631] width 303 height 29
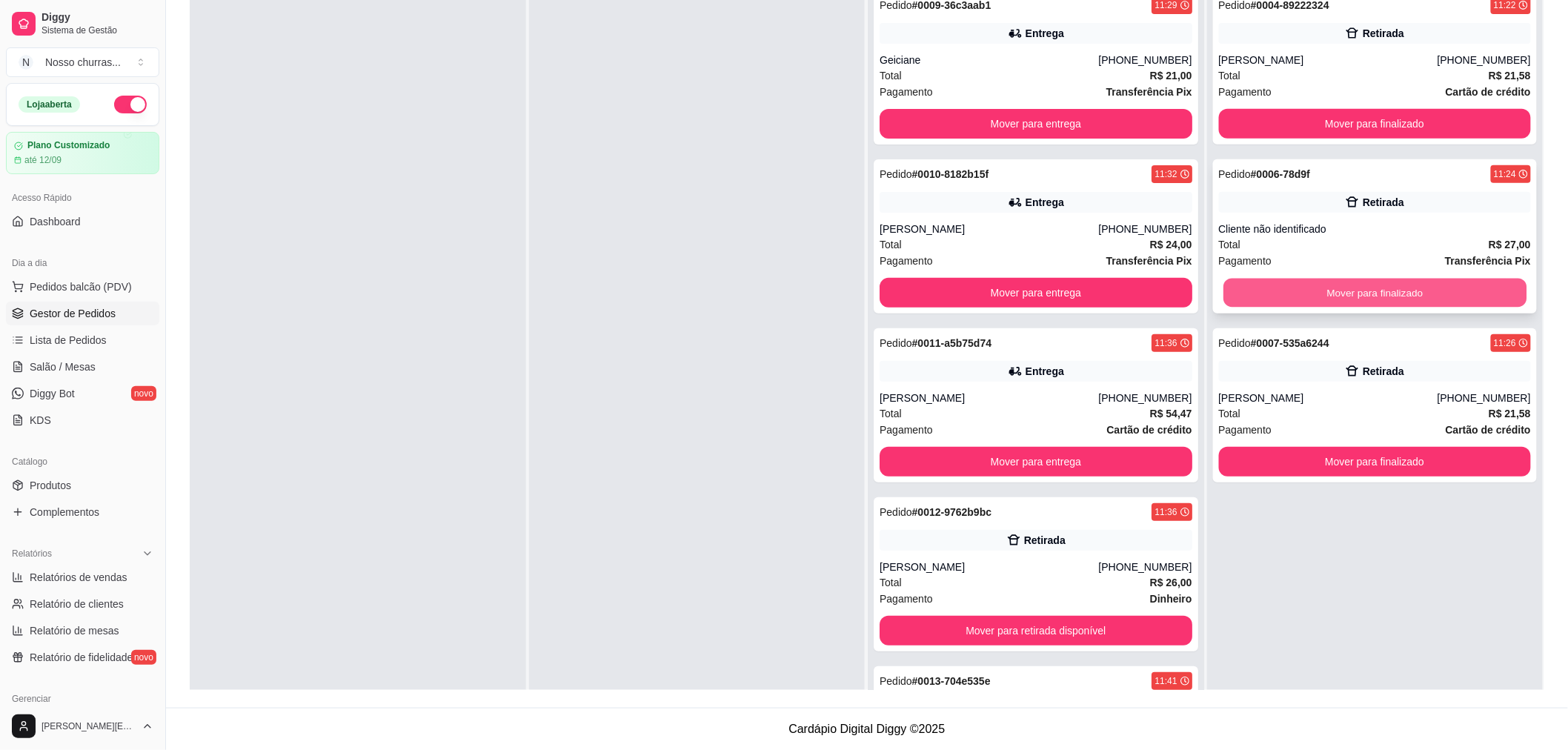
click at [1308, 290] on button "Mover para finalizado" at bounding box center [1375, 293] width 303 height 29
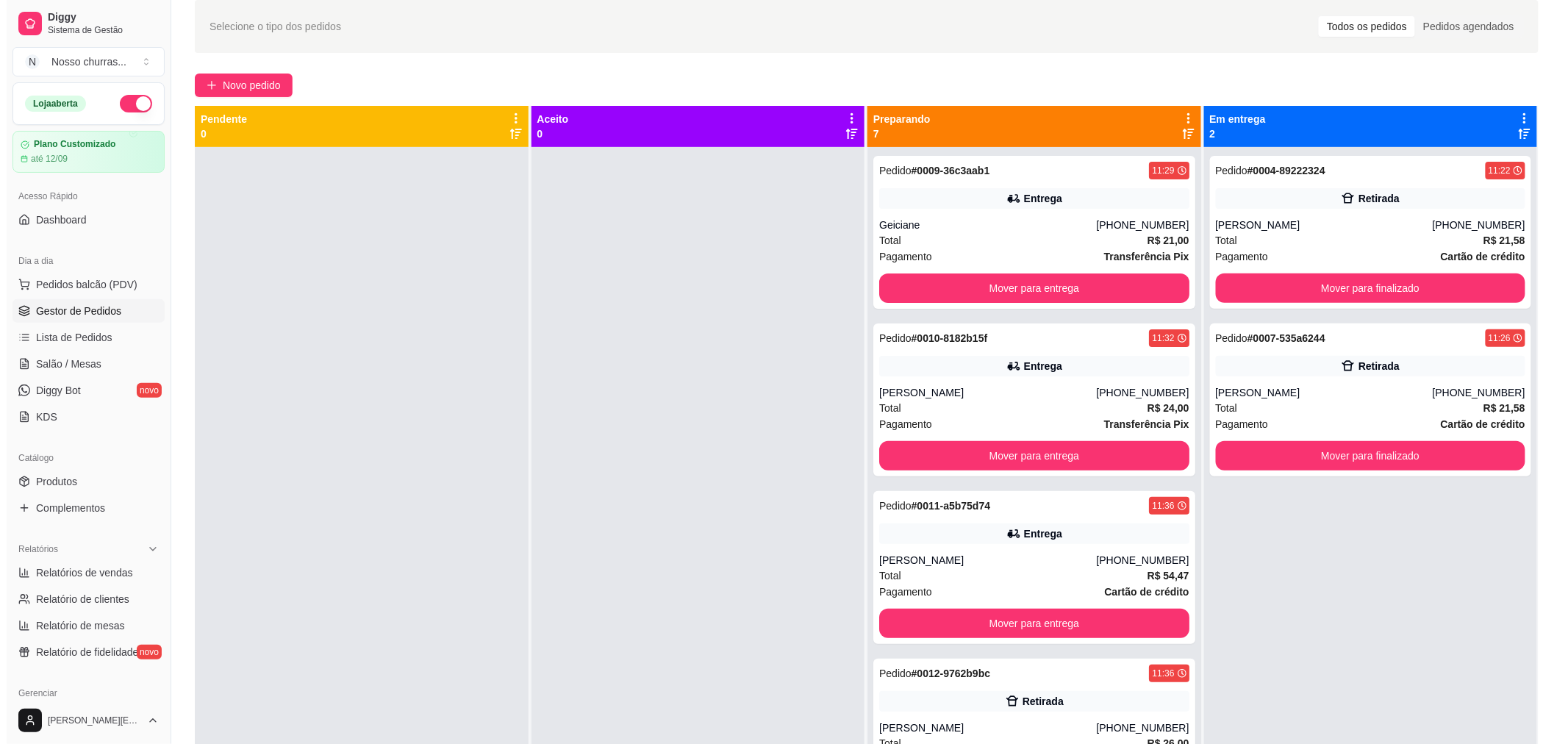
scroll to position [0, 0]
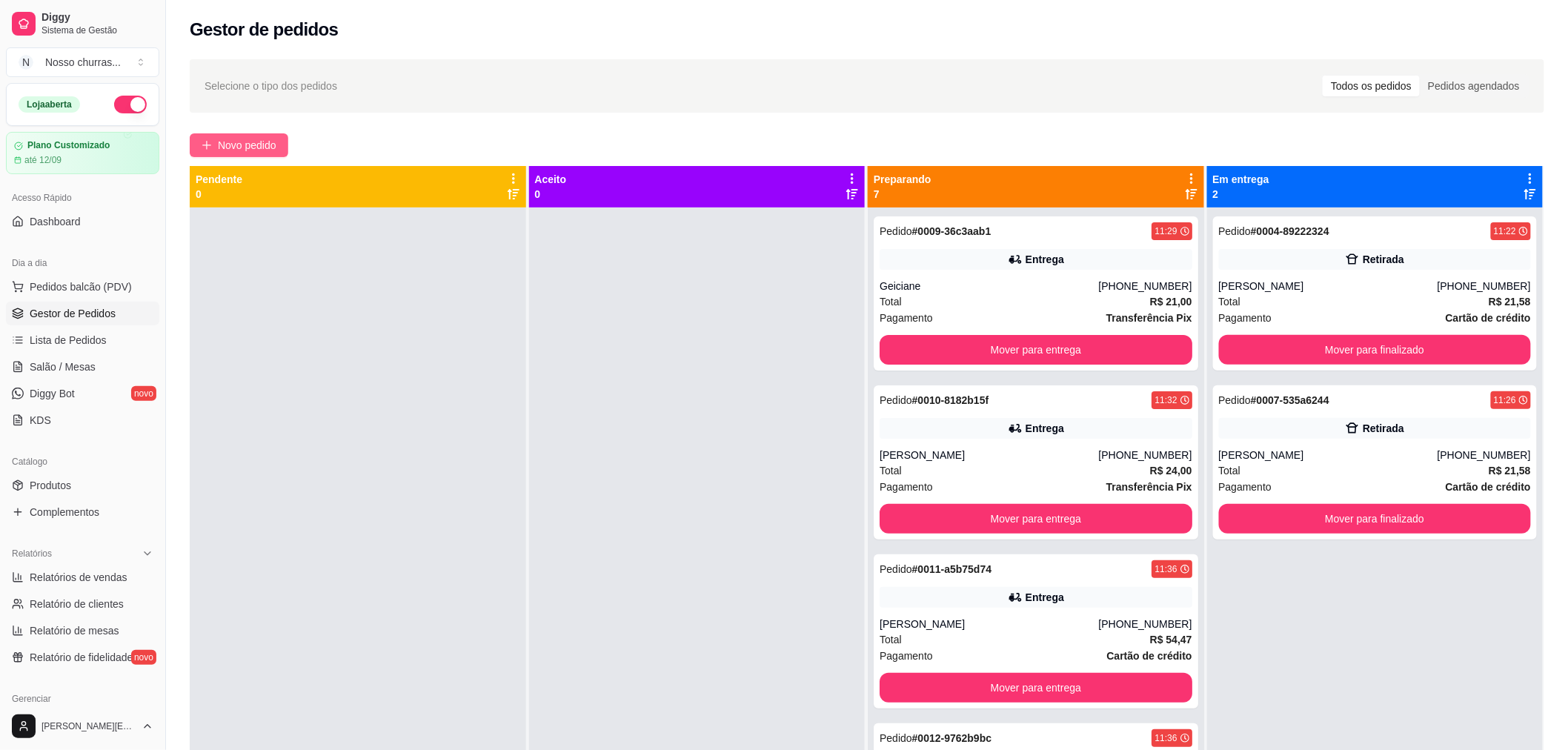
click at [275, 150] on span "Novo pedido" at bounding box center [247, 145] width 58 height 17
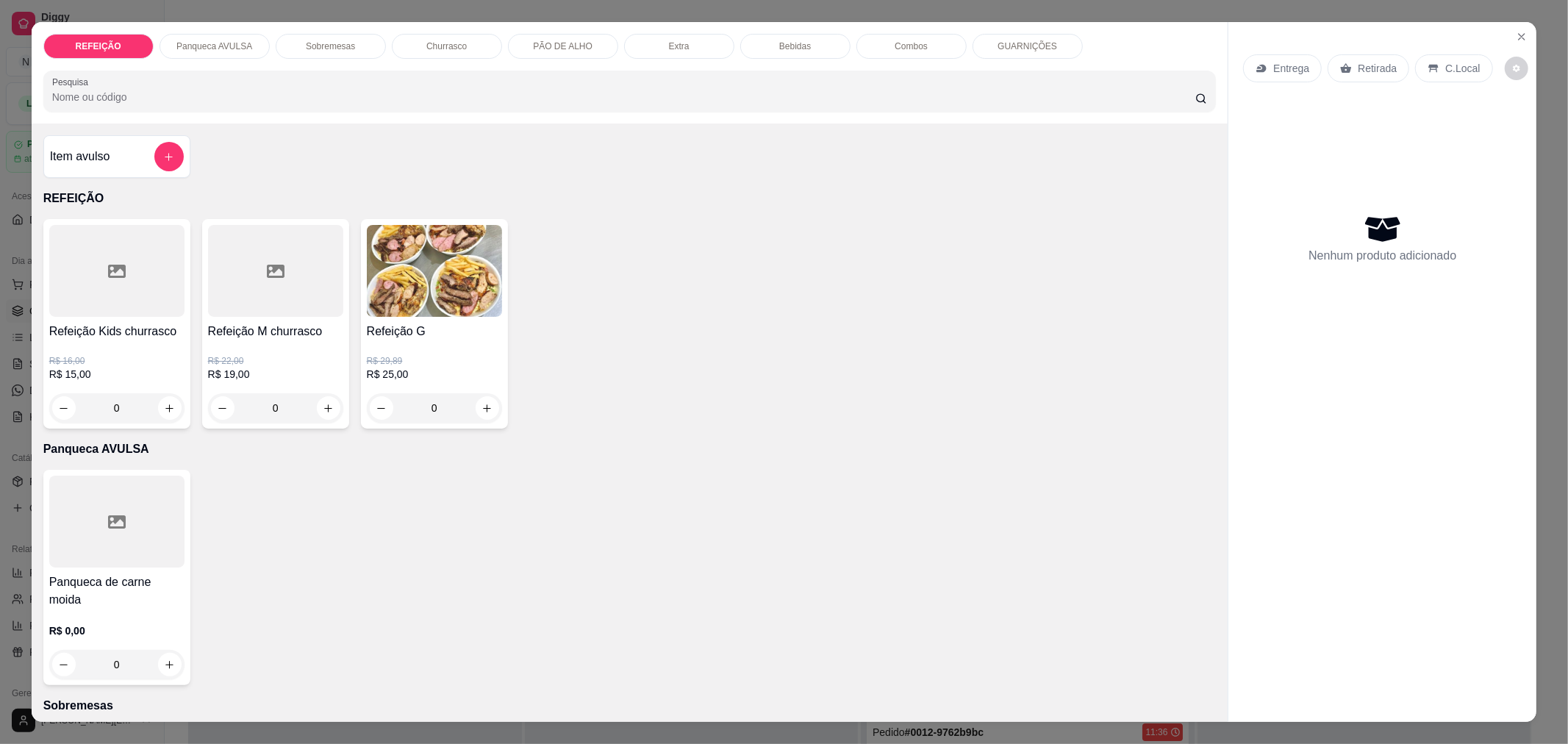
click at [486, 414] on div "0" at bounding box center [434, 408] width 135 height 30
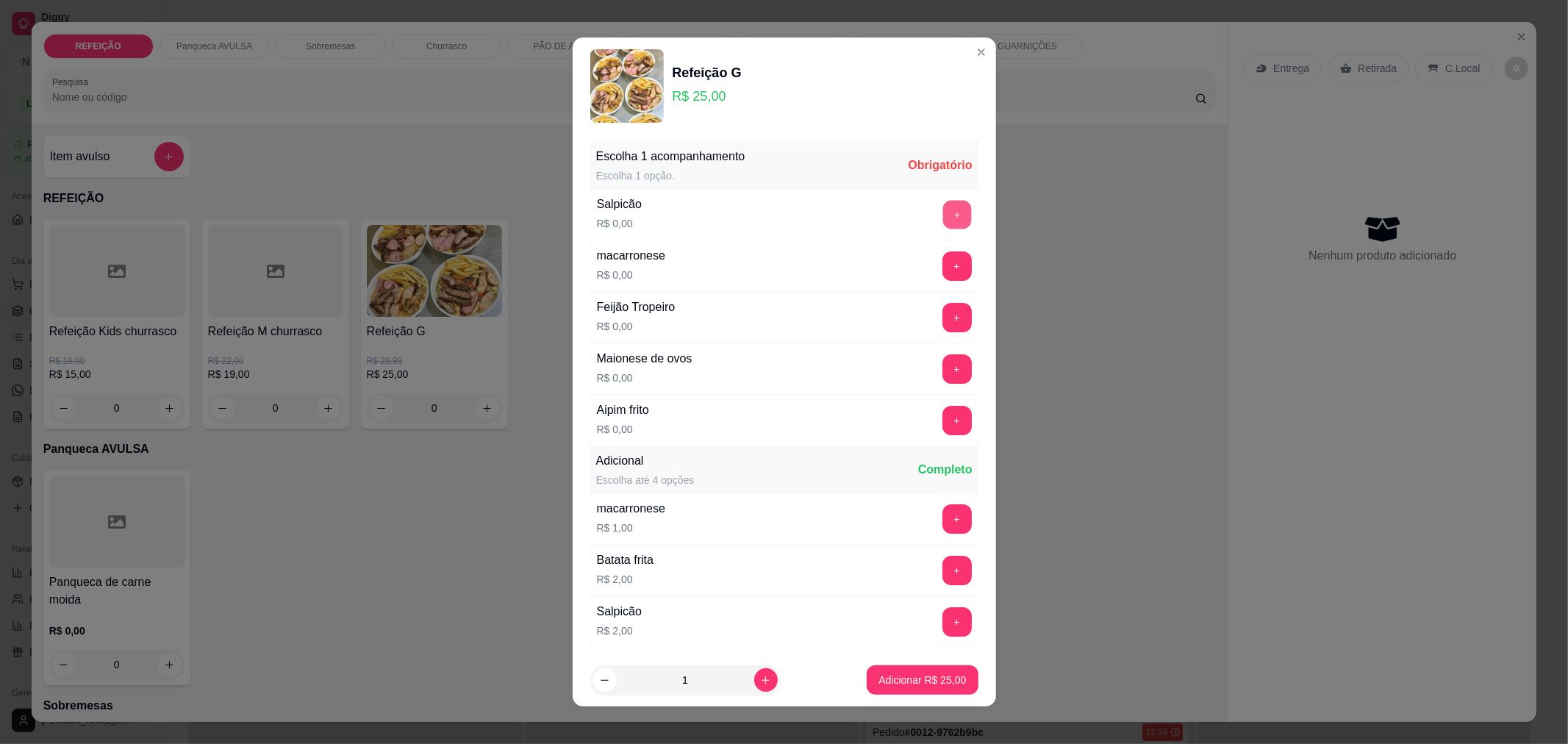
click at [943, 226] on button "+" at bounding box center [957, 214] width 29 height 29
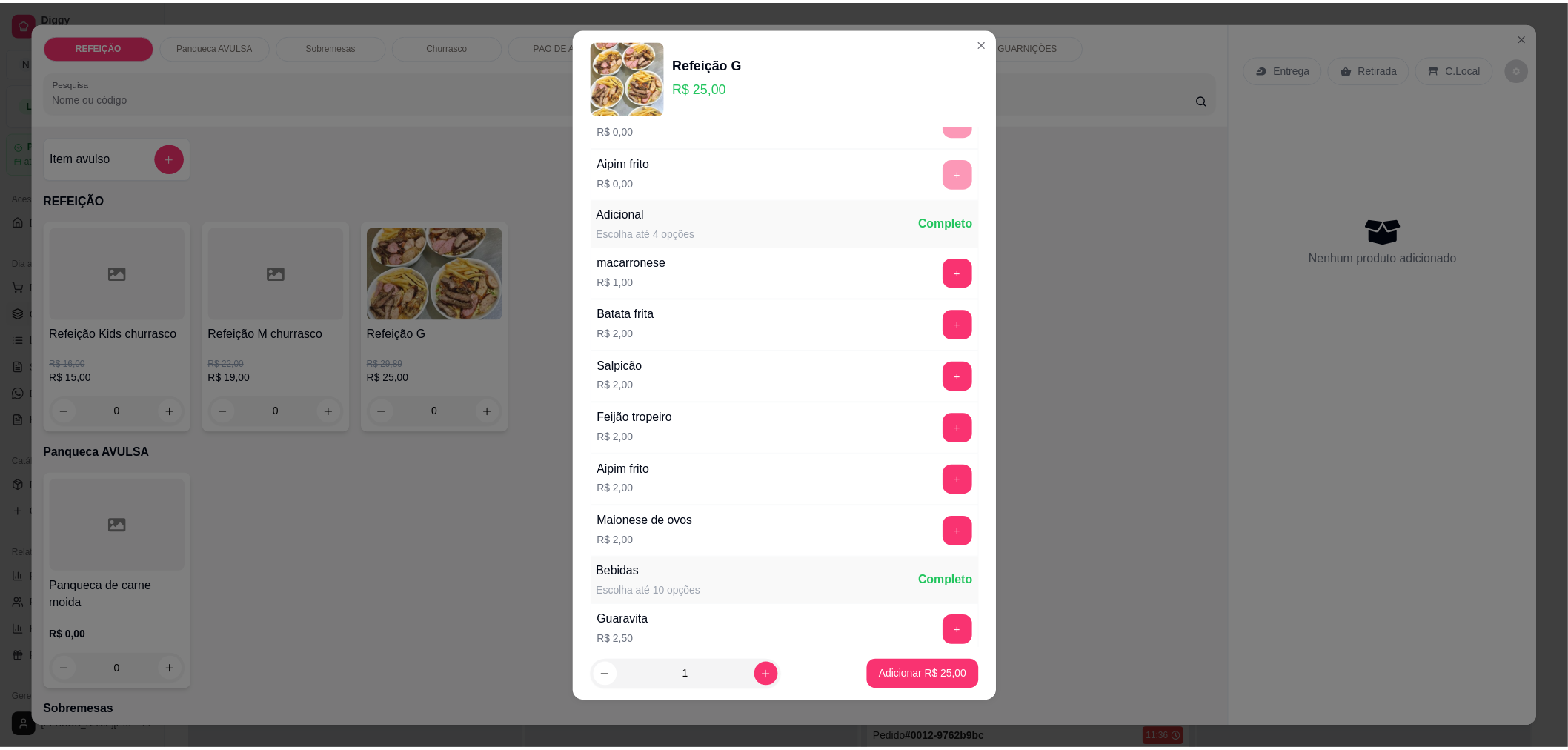
scroll to position [315, 0]
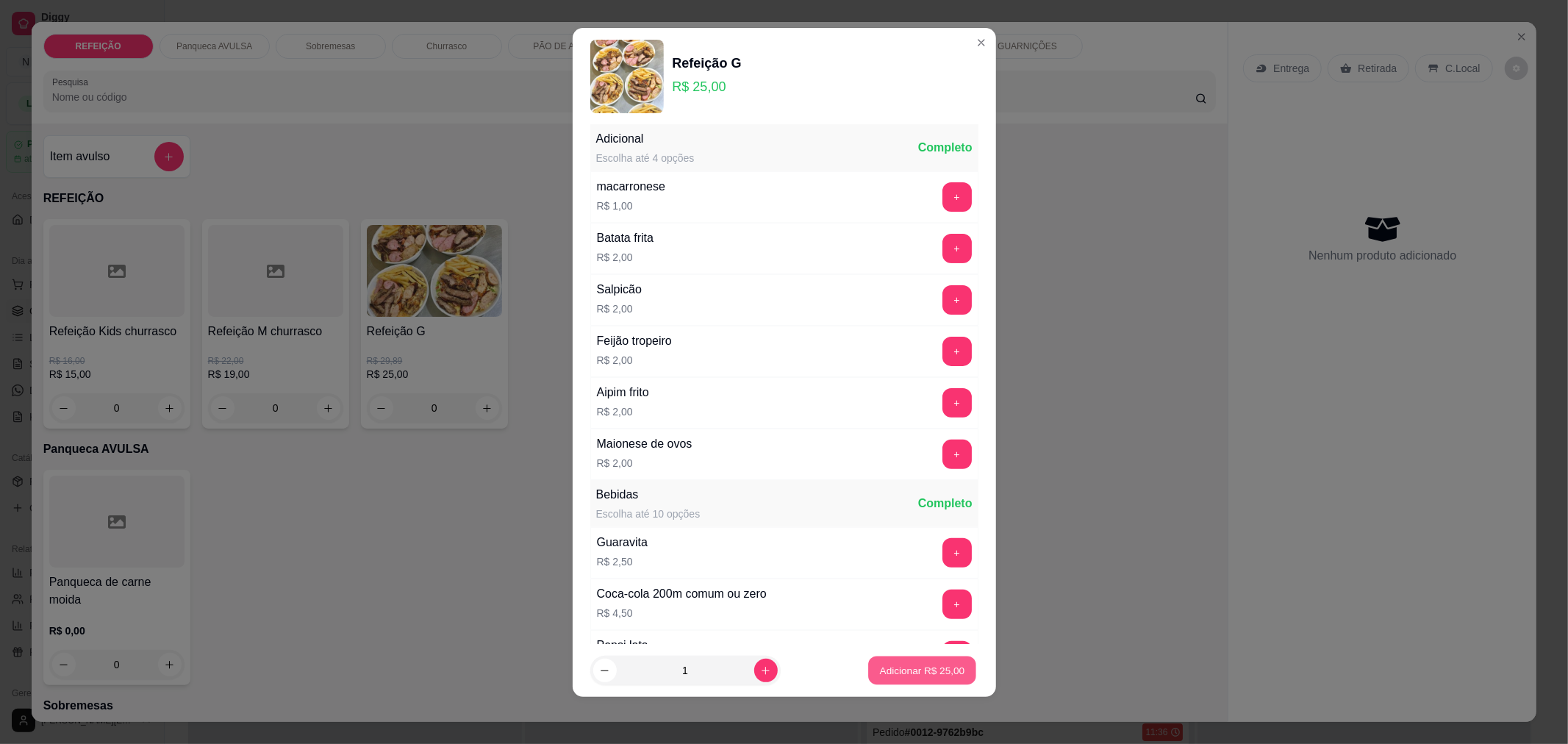
click at [884, 674] on p "Adicionar R$ 25,00" at bounding box center [922, 671] width 85 height 14
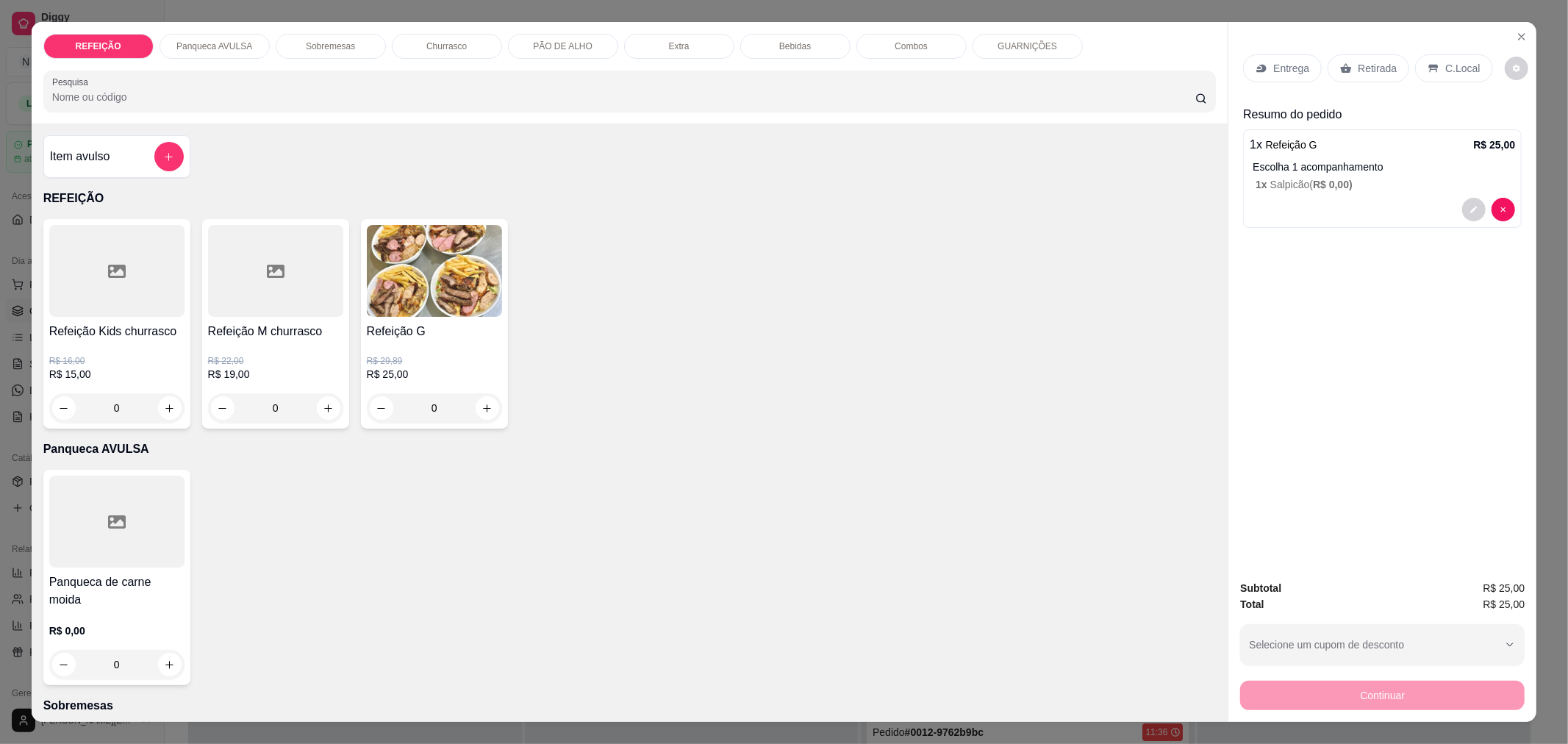
click at [1360, 70] on p "Retirada" at bounding box center [1377, 68] width 39 height 15
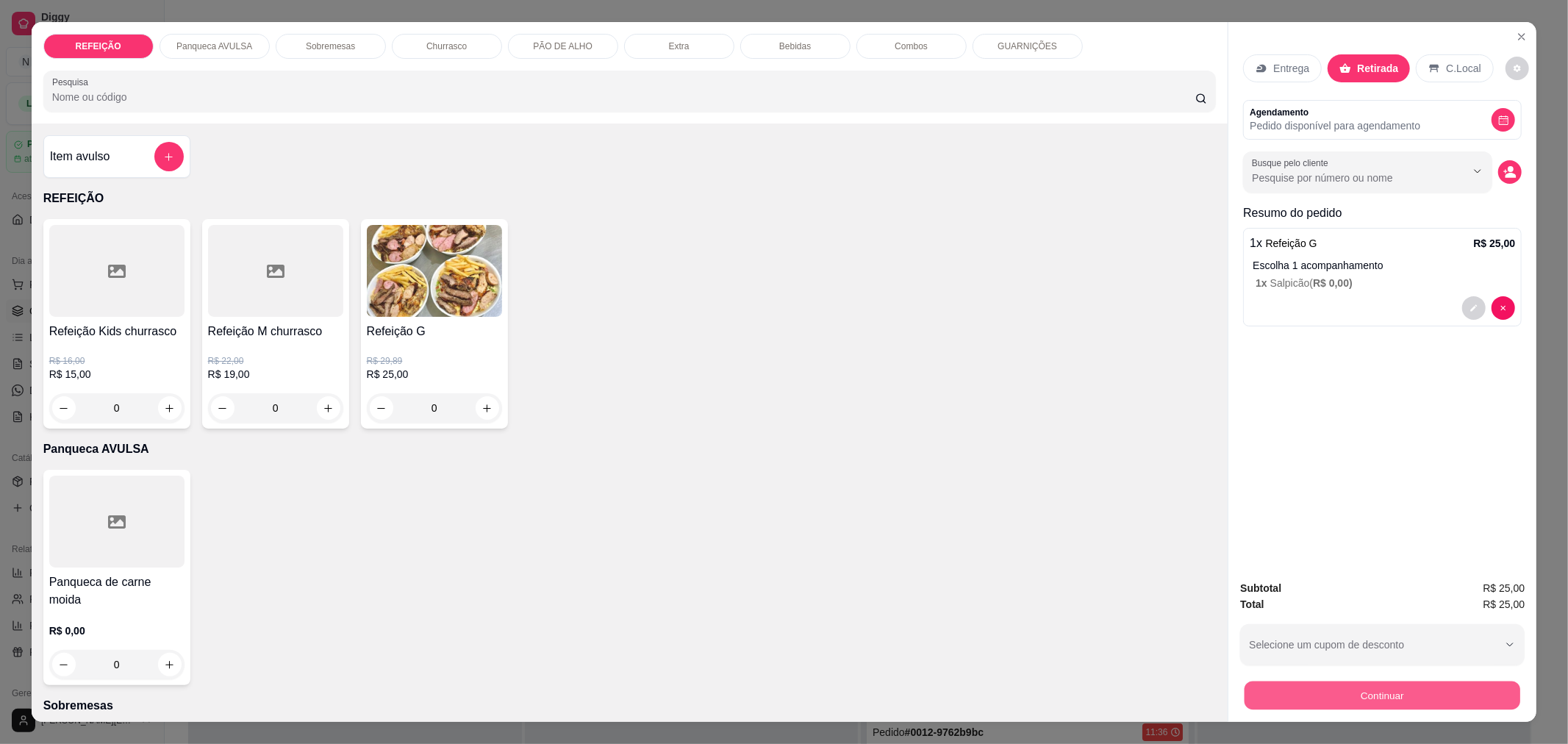
click at [1296, 696] on button "Continuar" at bounding box center [1382, 695] width 276 height 29
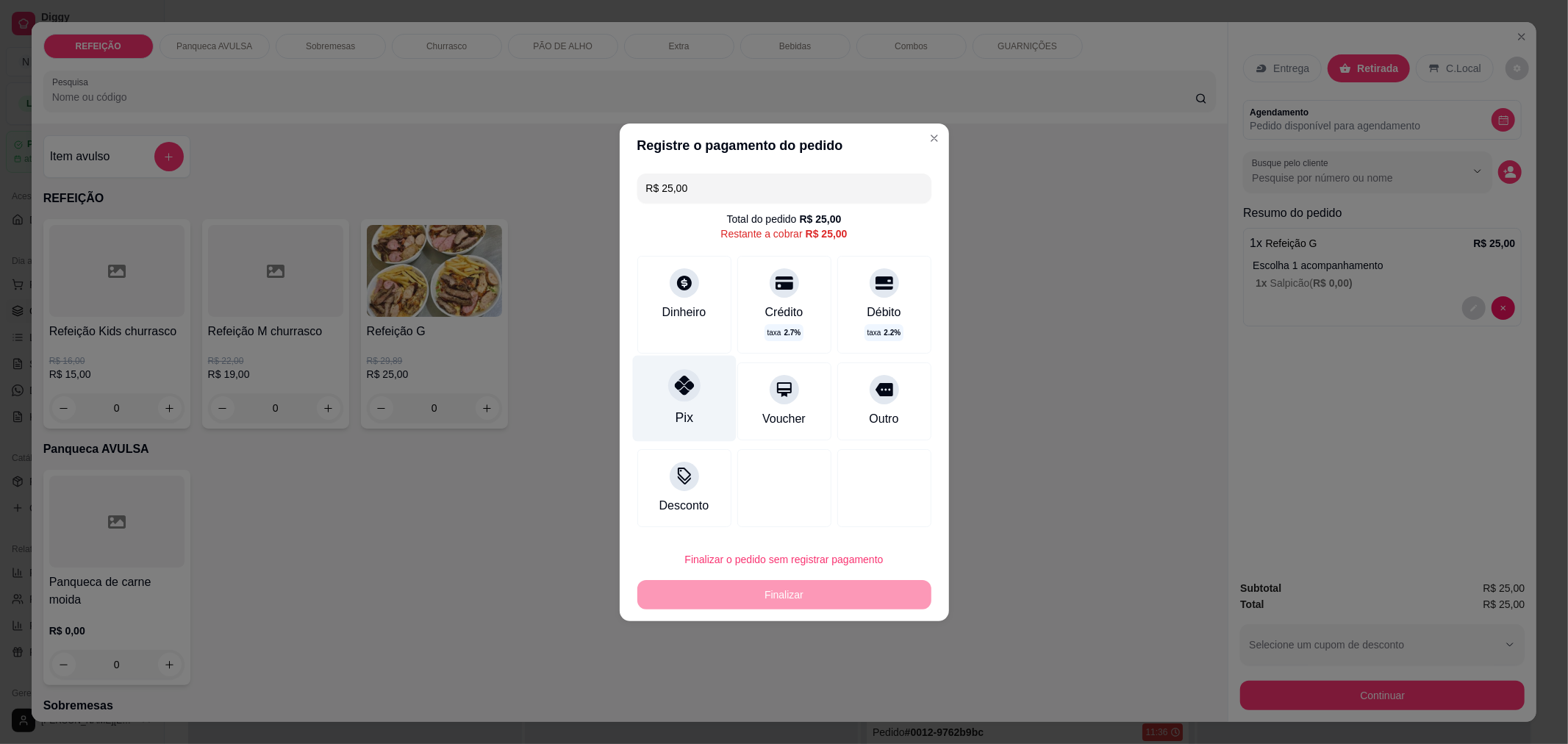
click at [674, 385] on icon at bounding box center [683, 385] width 19 height 19
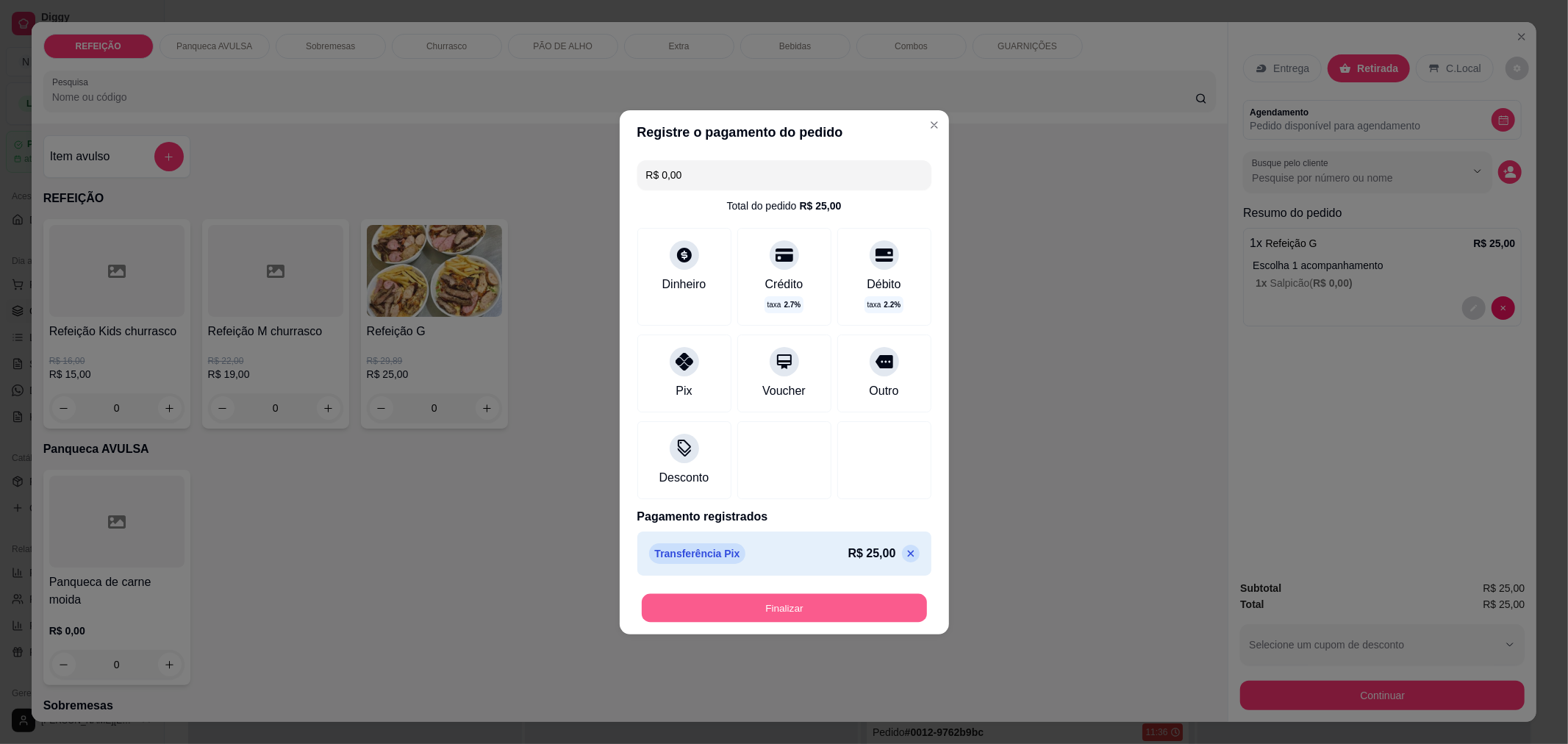
click at [723, 605] on button "Finalizar" at bounding box center [784, 608] width 285 height 29
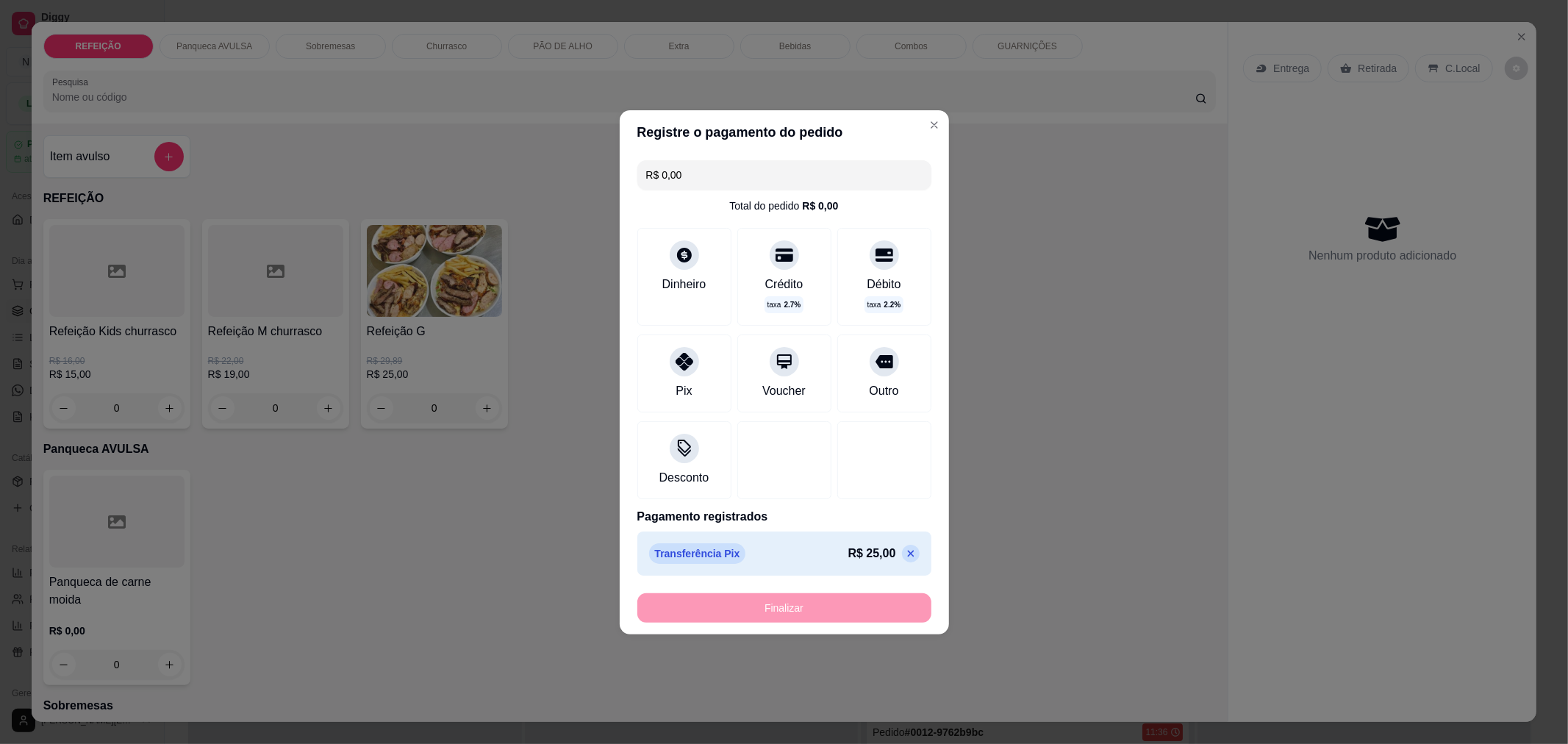
type input "-R$ 25,00"
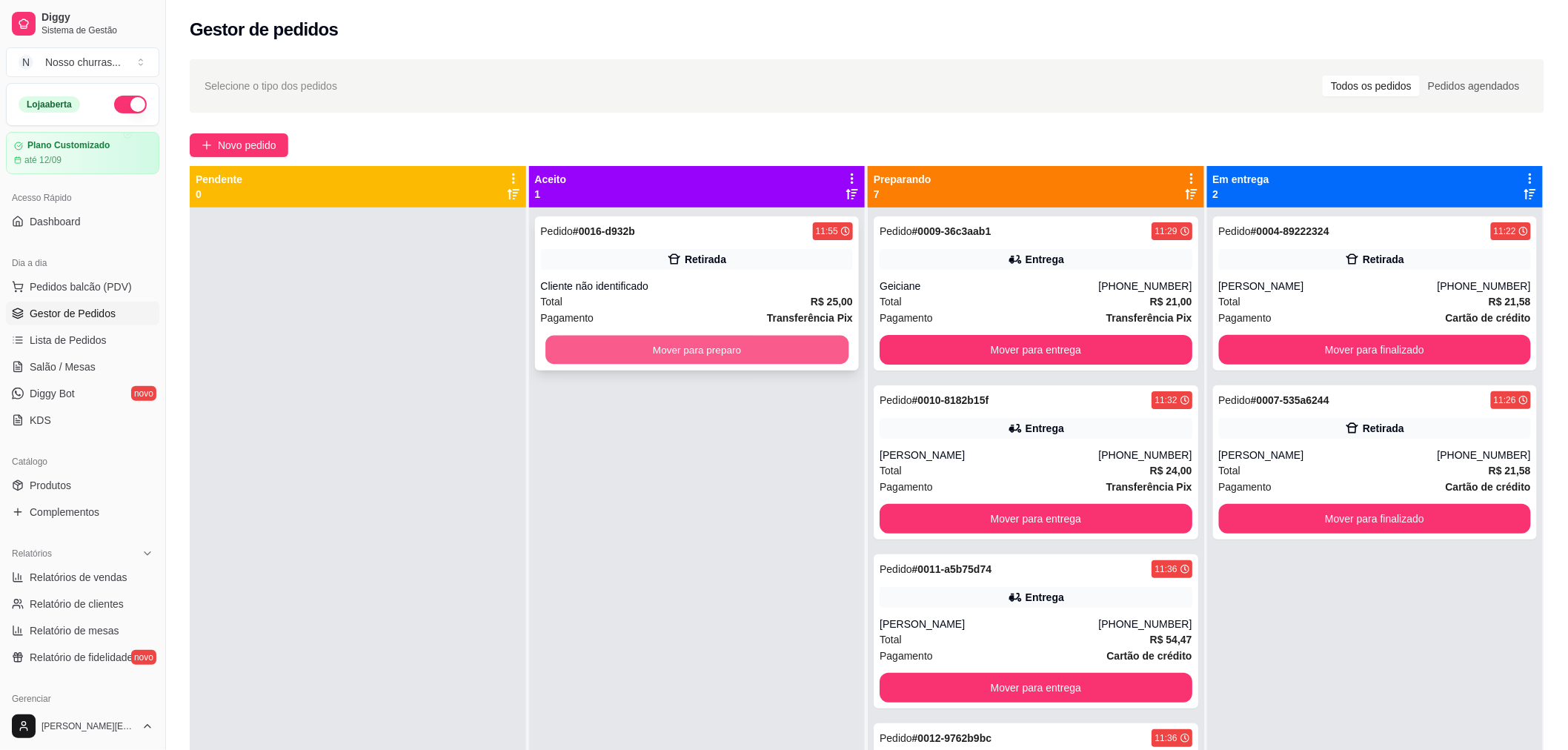
click at [612, 356] on button "Mover para preparo" at bounding box center [697, 350] width 303 height 29
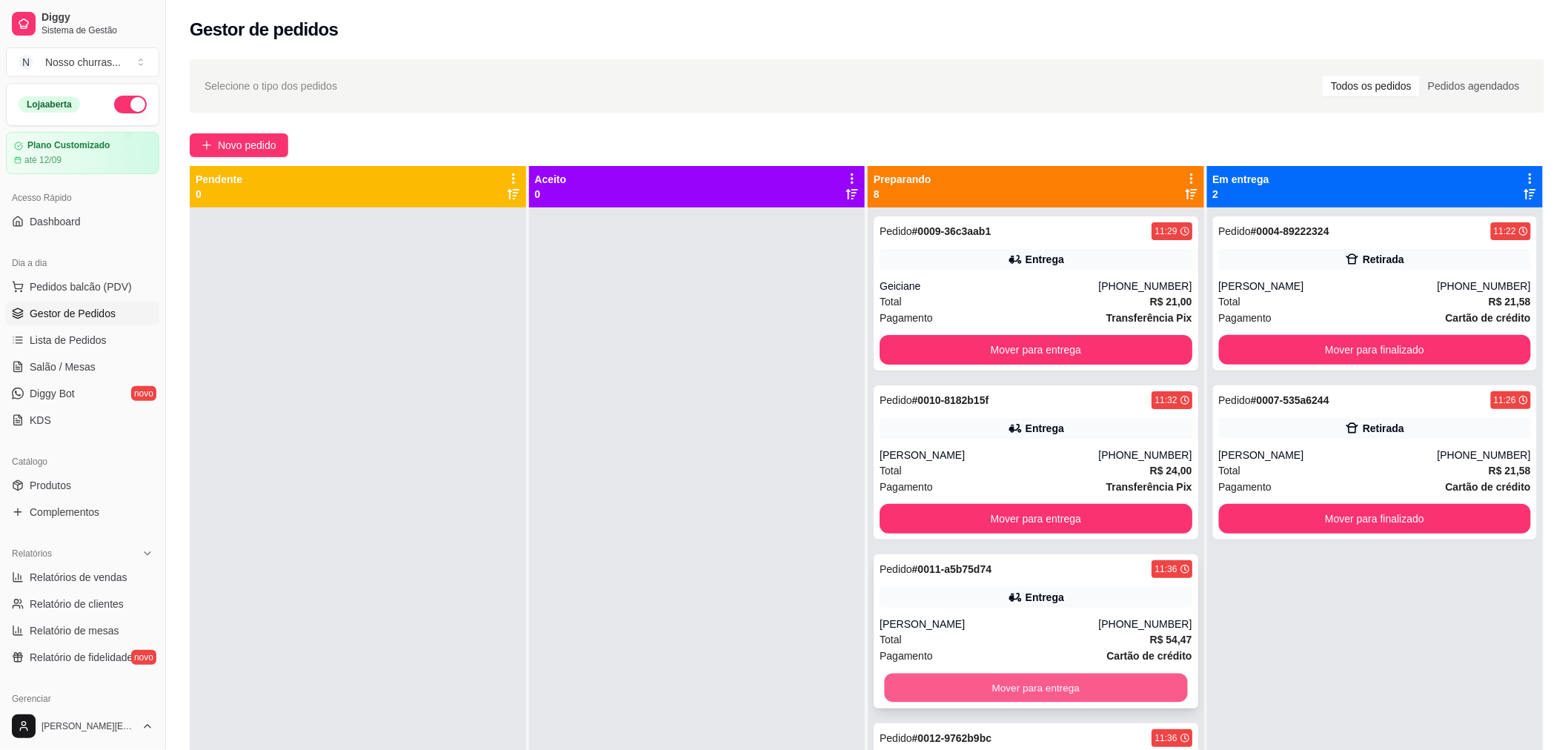
click at [904, 690] on button "Mover para entrega" at bounding box center [1035, 688] width 303 height 29
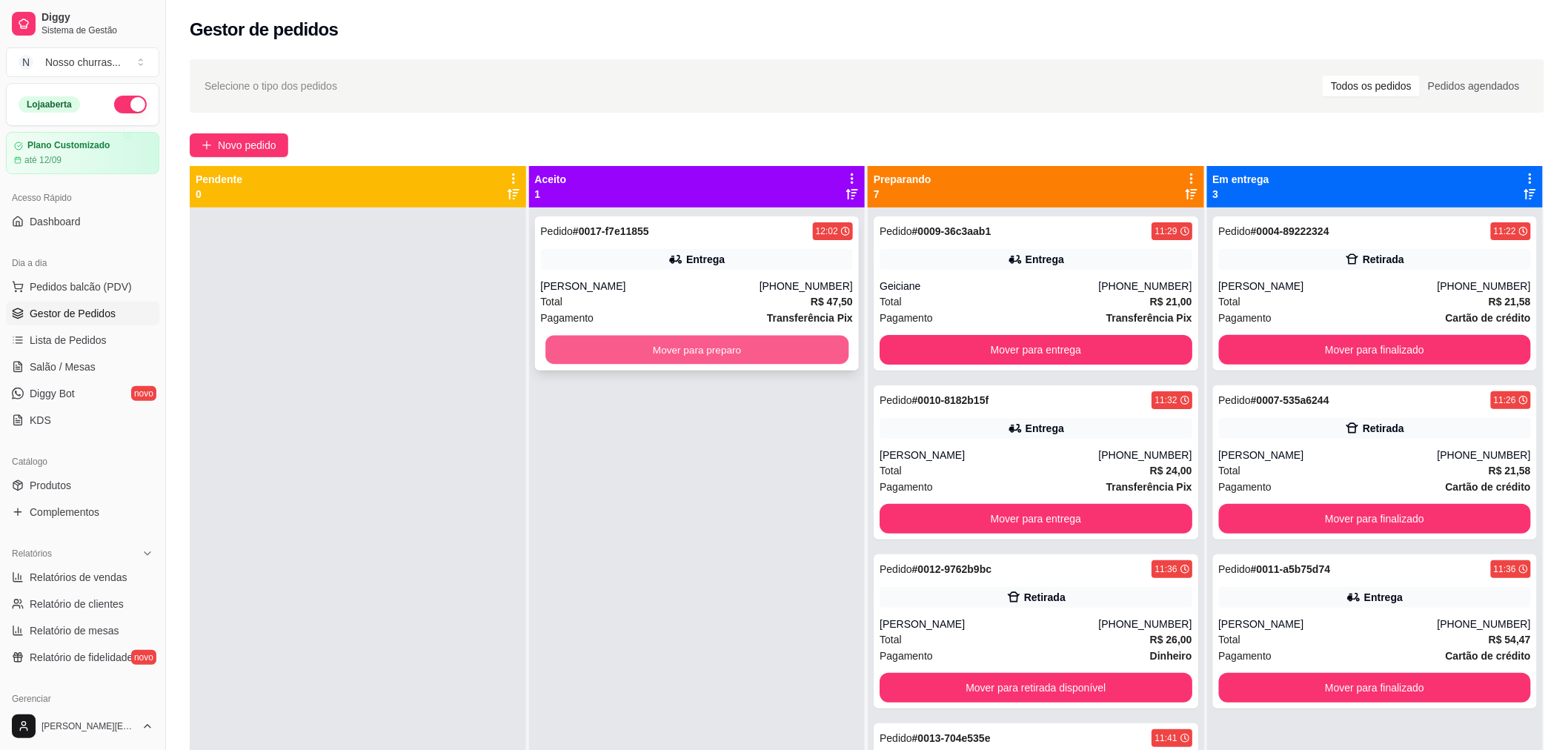
click at [802, 356] on button "Mover para preparo" at bounding box center [697, 350] width 303 height 29
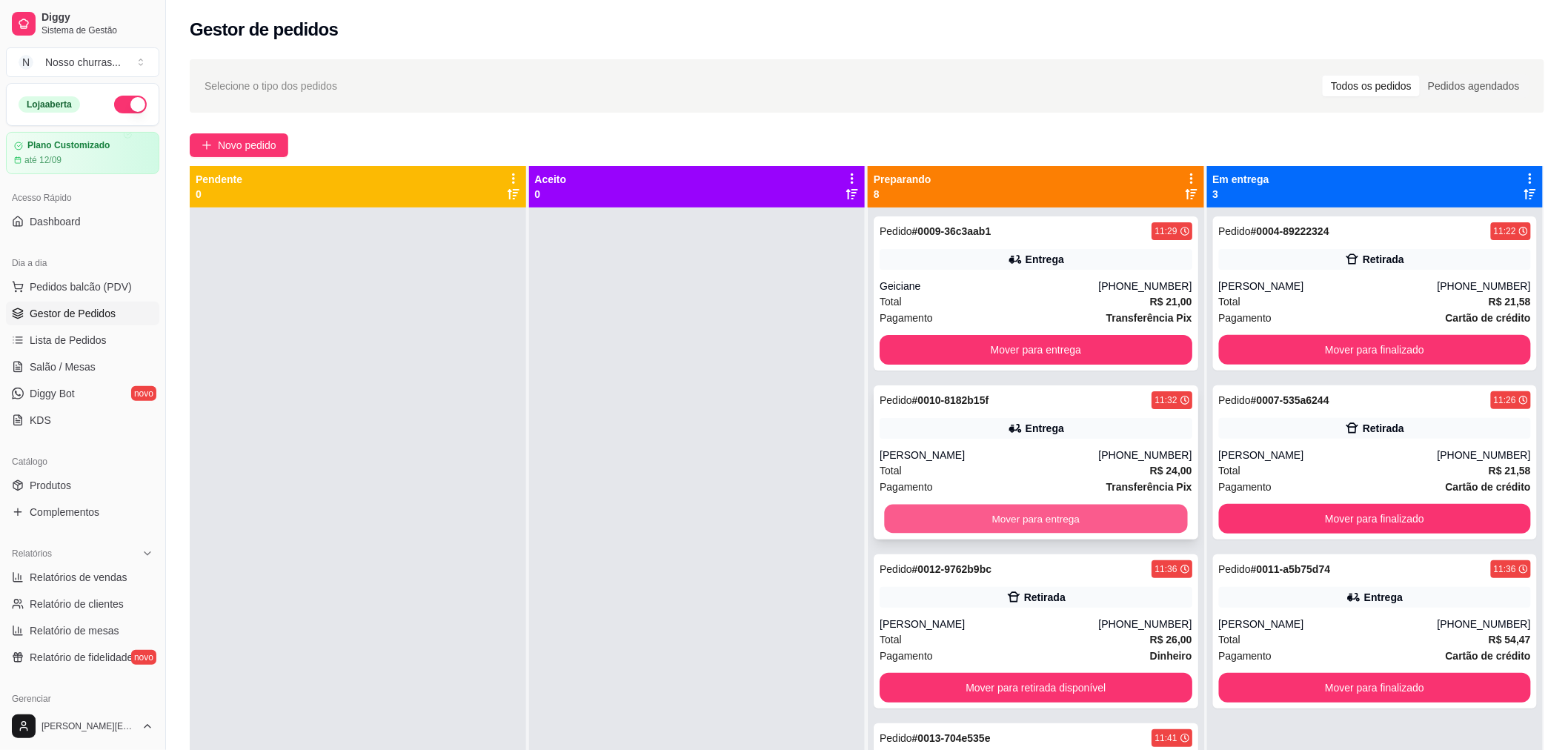
click at [892, 510] on button "Mover para entrega" at bounding box center [1035, 519] width 303 height 29
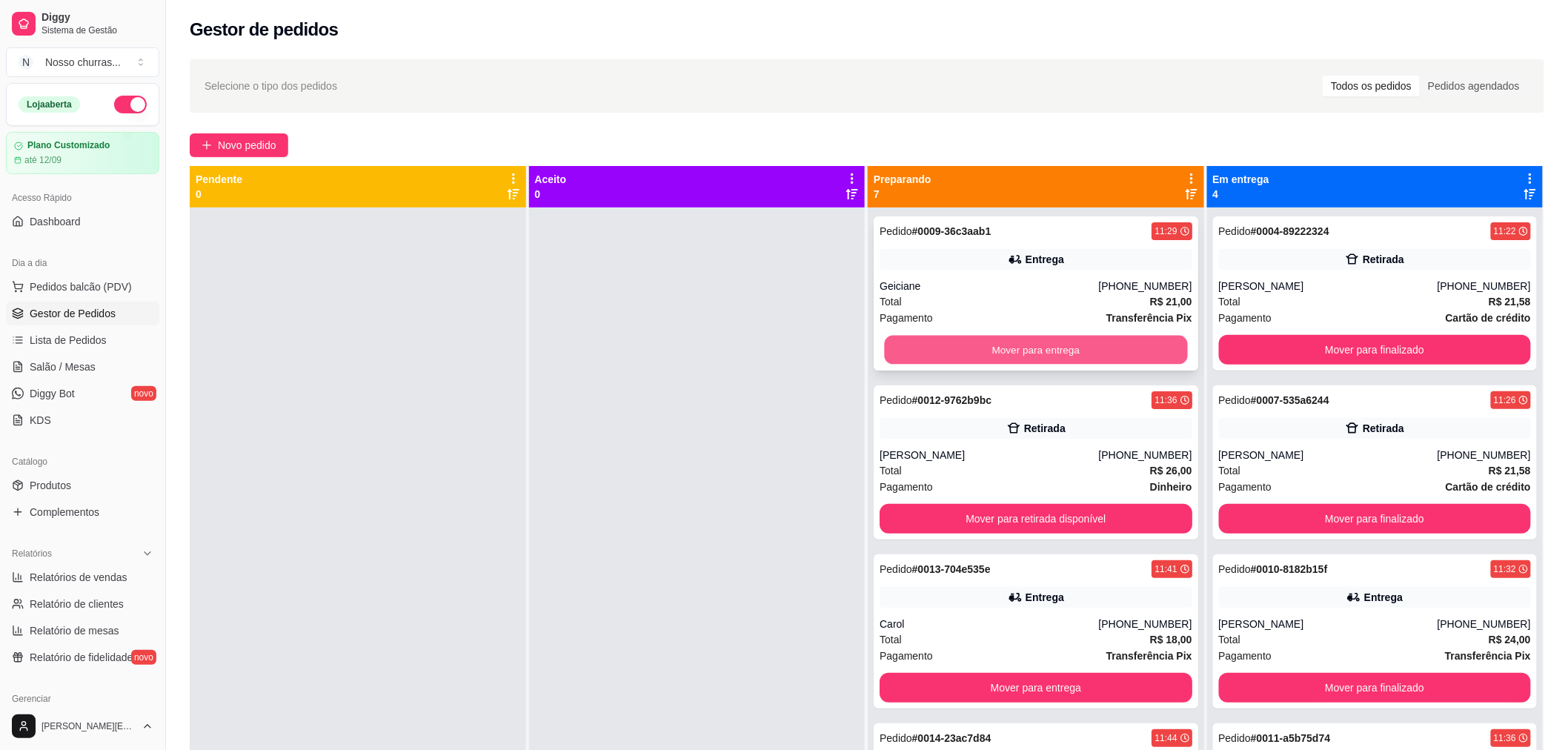
click at [922, 350] on button "Mover para entrega" at bounding box center [1035, 350] width 303 height 29
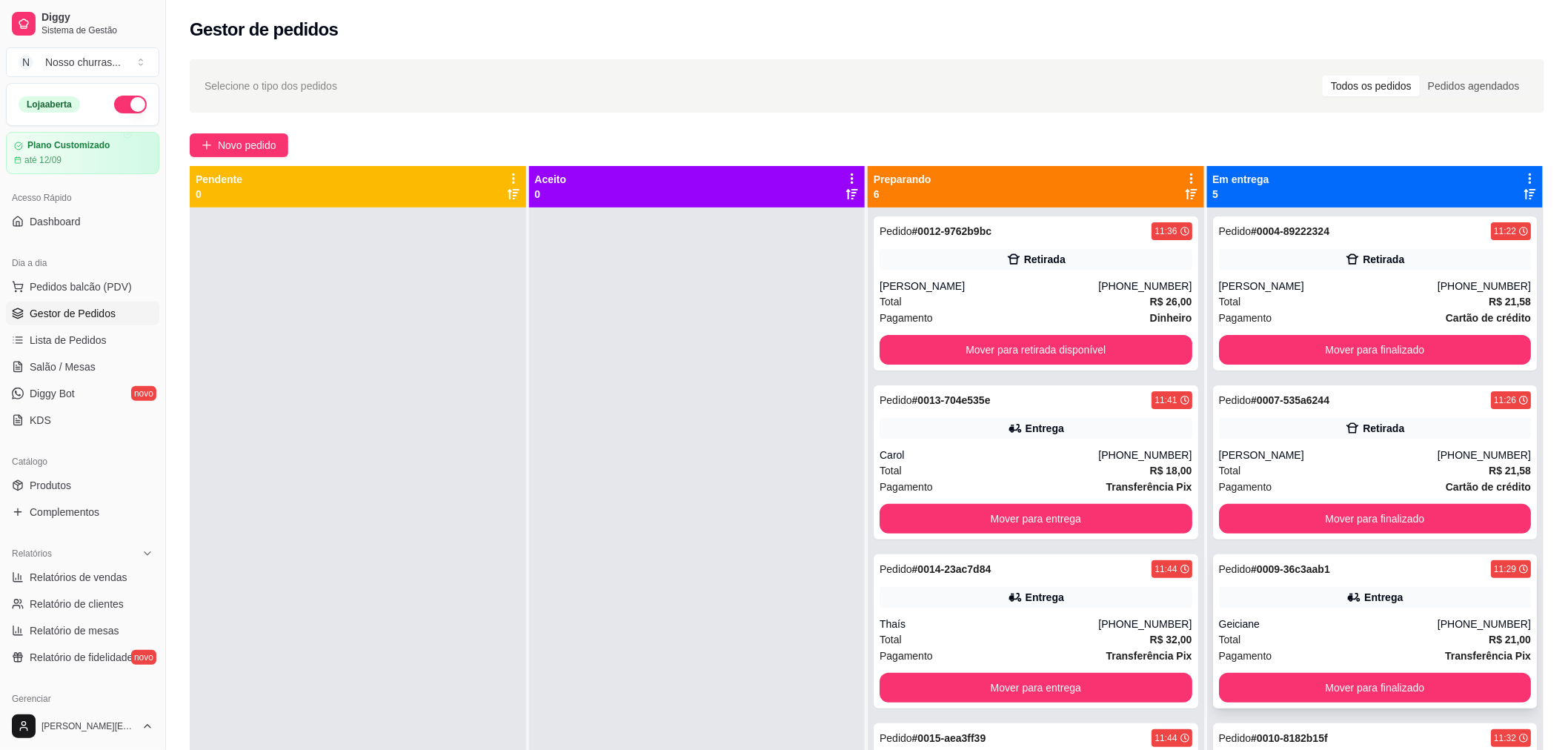
click at [1263, 610] on div "Pedido # 0009-36c3aab1 11:29 Entrega Geiciane [PHONE_NUMBER] Total R$ 21,00 Pag…" at bounding box center [1375, 631] width 324 height 154
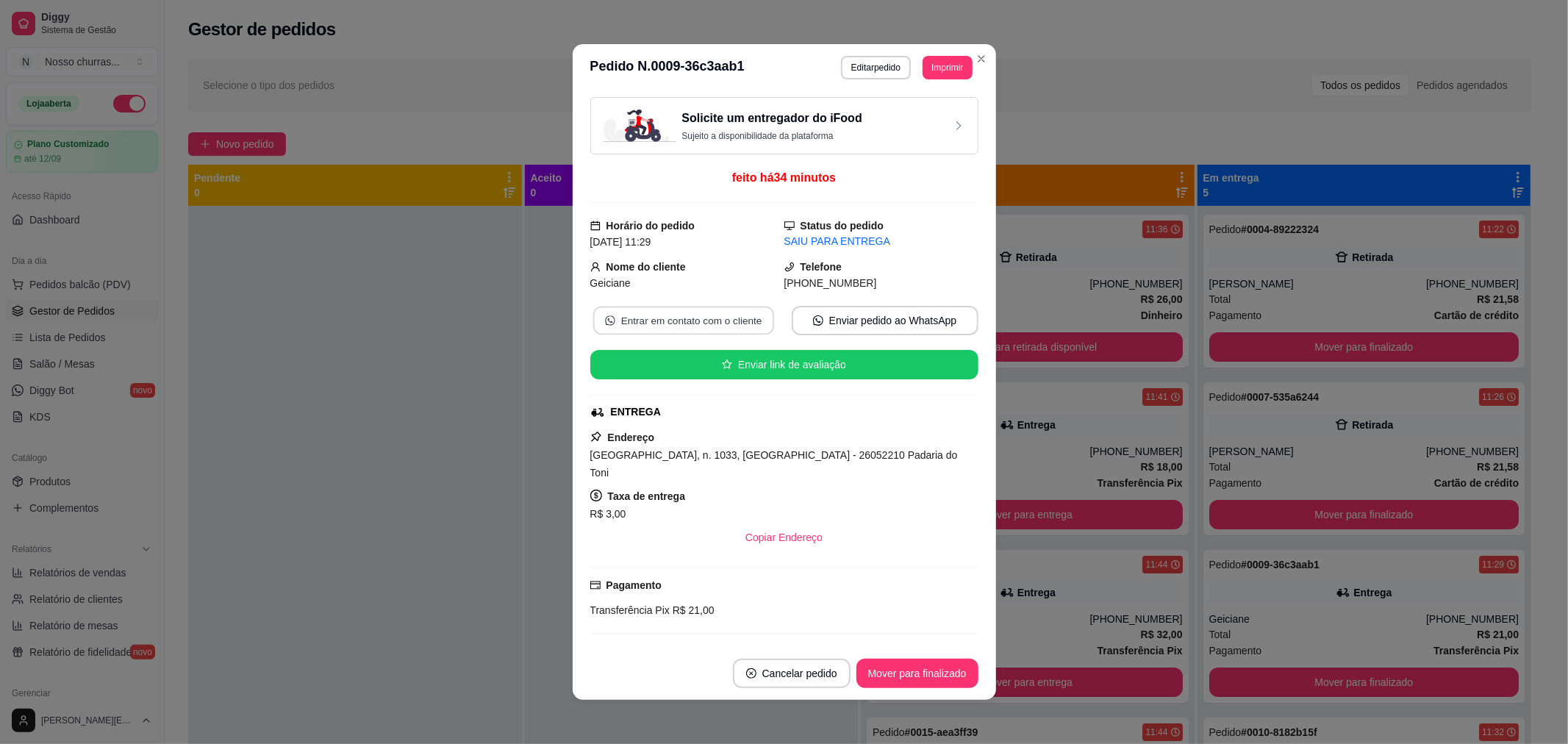
click at [640, 320] on button "Entrar em contato com o cliente" at bounding box center [683, 321] width 181 height 29
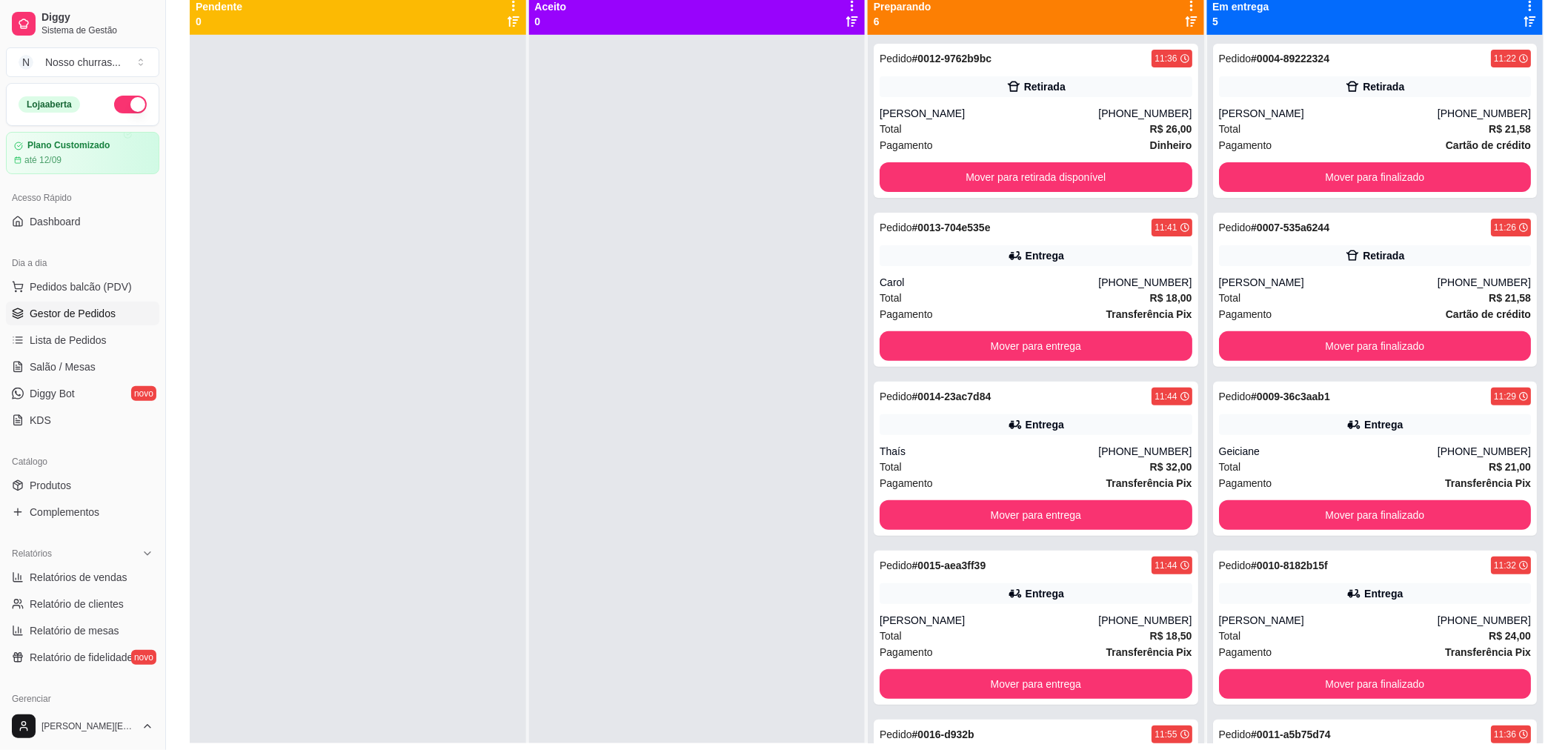
scroll to position [226, 0]
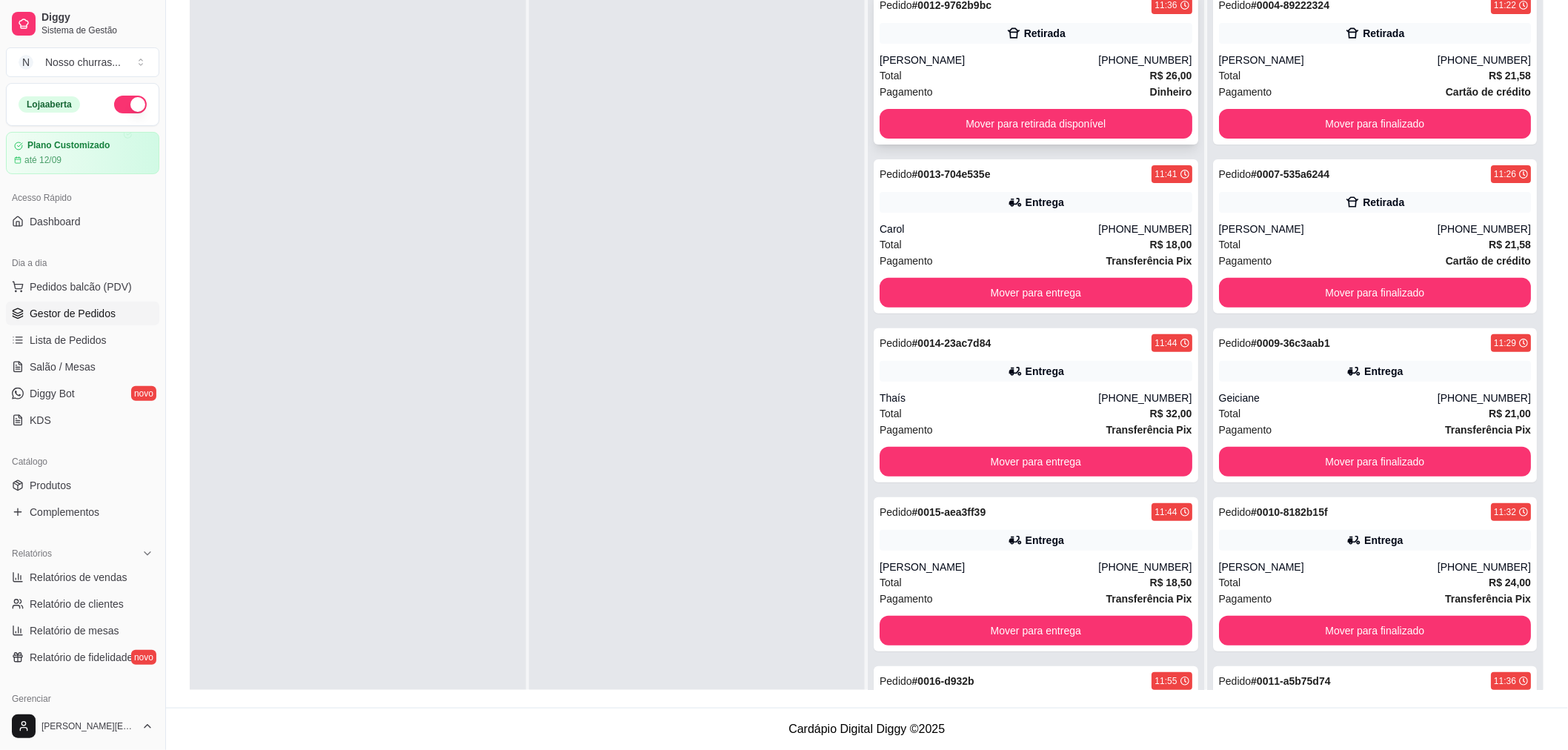
click at [1010, 84] on div "Pagamento Dinheiro" at bounding box center [1036, 92] width 312 height 17
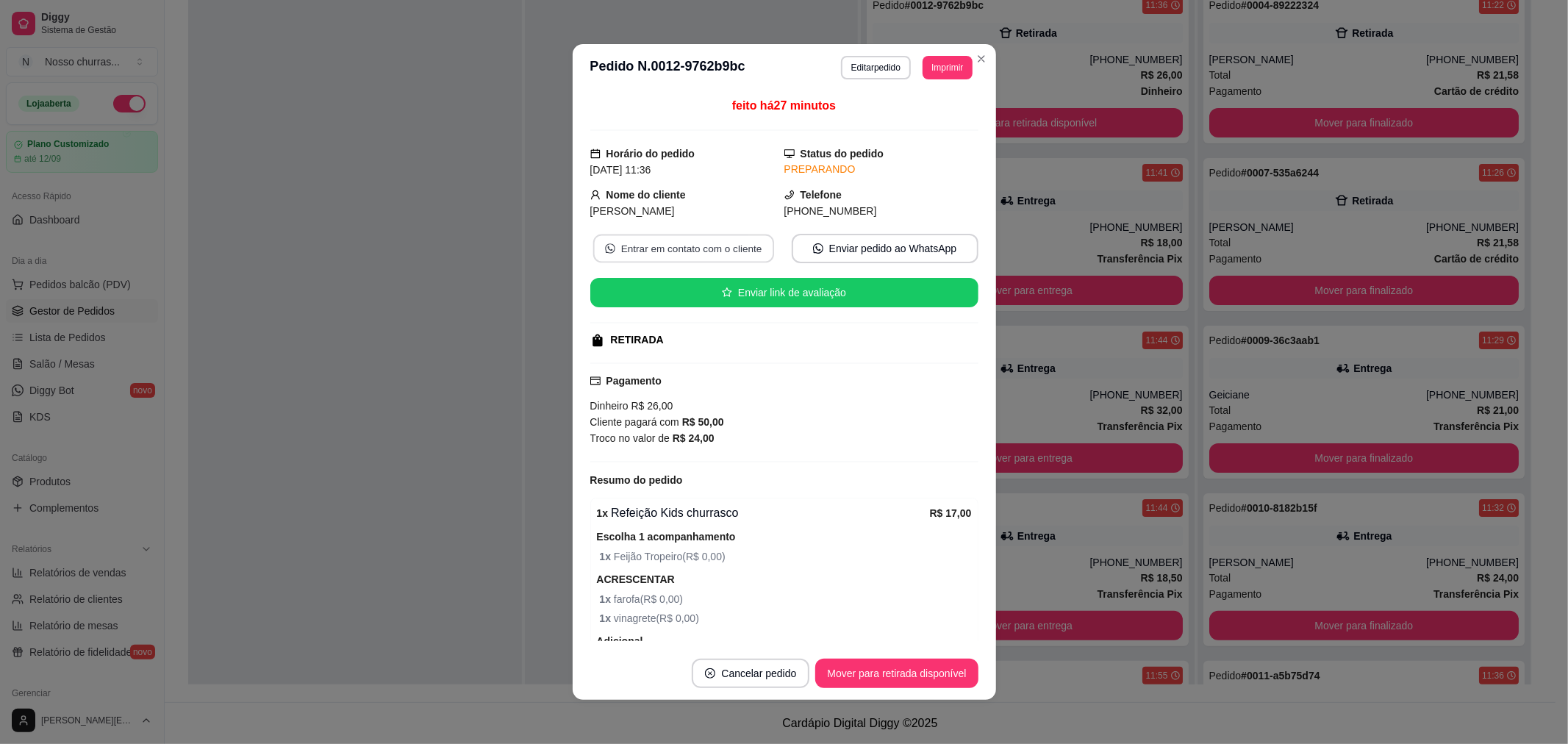
click at [721, 241] on button "Entrar em contato com o cliente" at bounding box center [683, 249] width 181 height 29
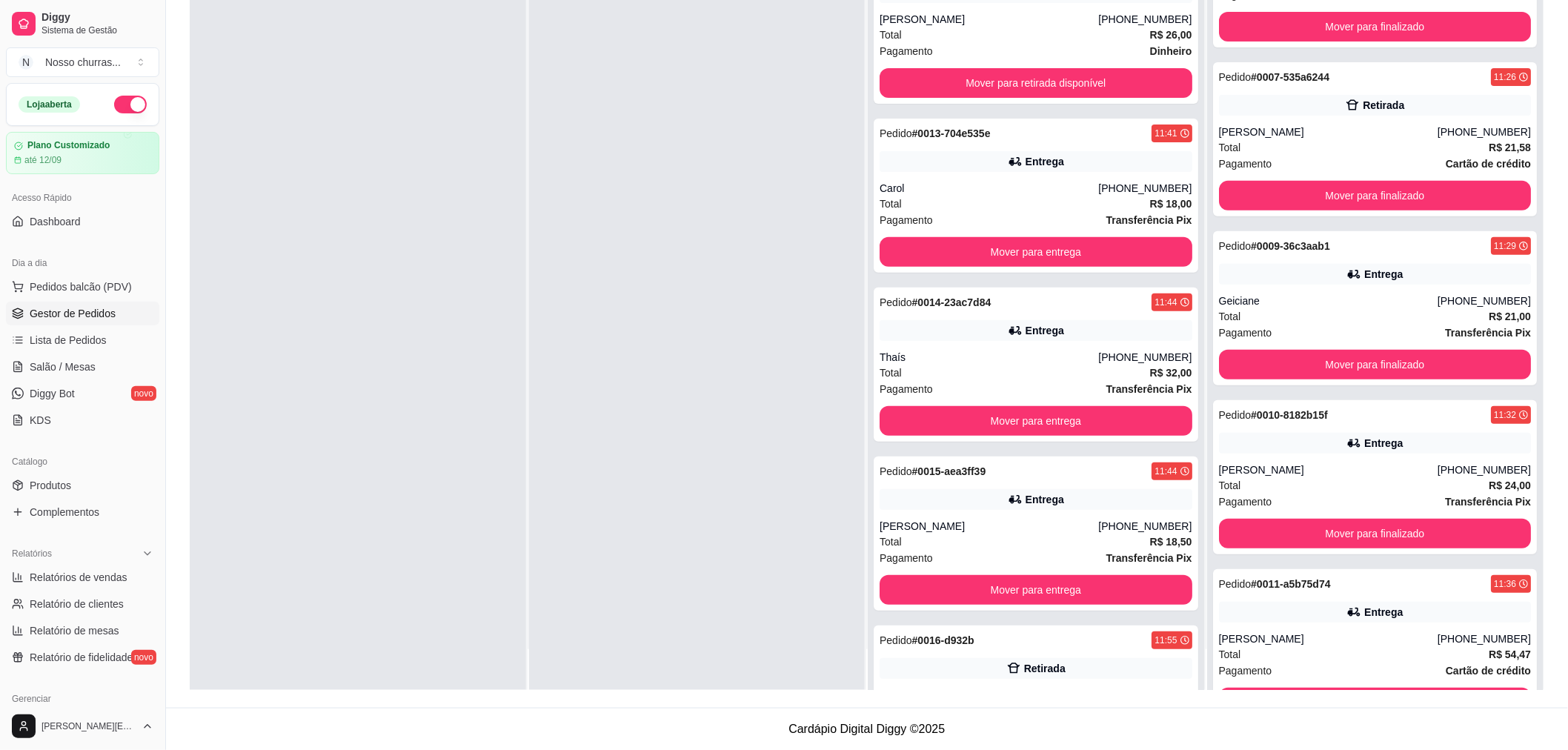
scroll to position [109, 0]
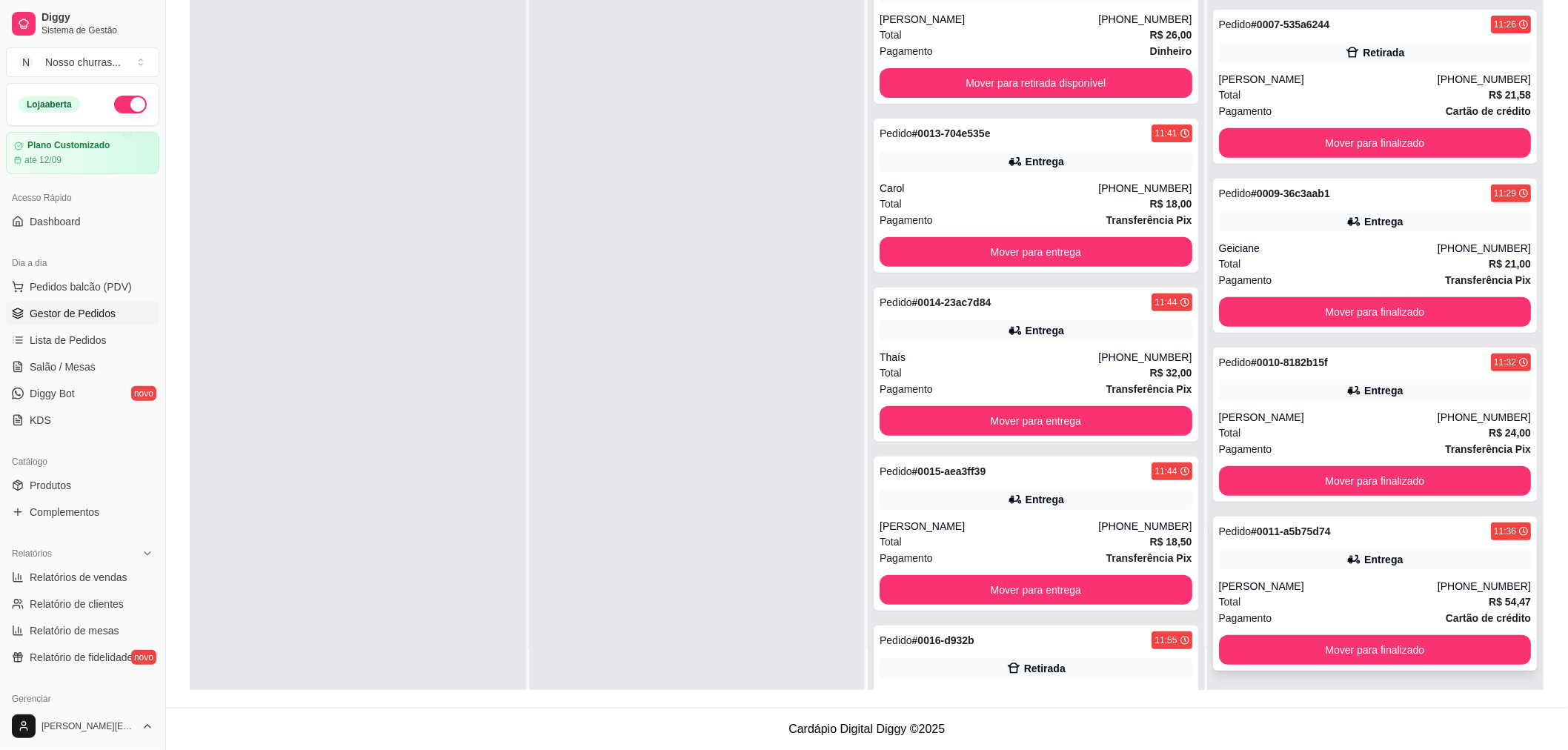
click at [1416, 594] on div "Total R$ 54,47" at bounding box center [1375, 602] width 312 height 17
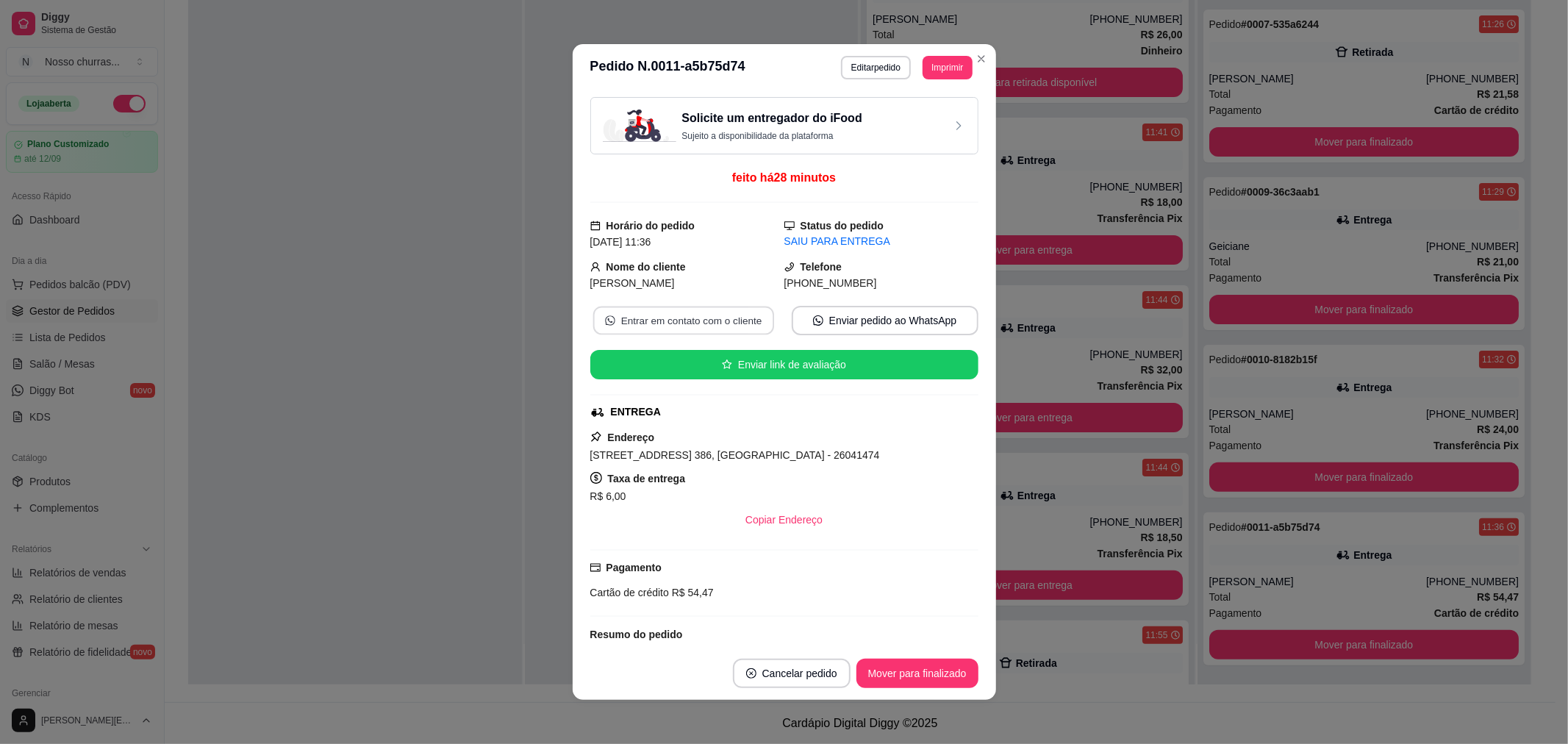
click at [701, 319] on button "Entrar em contato com o cliente" at bounding box center [683, 321] width 181 height 29
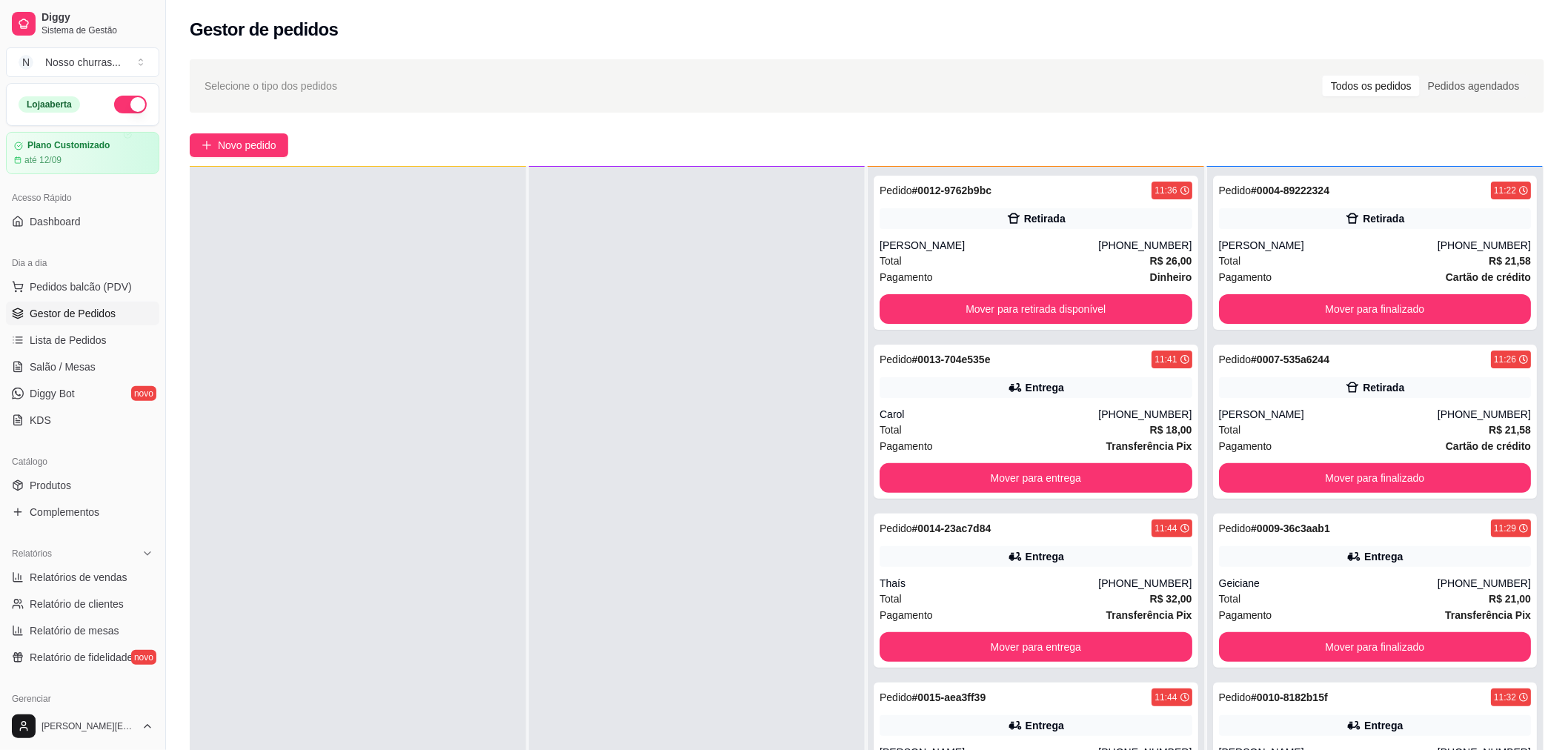
scroll to position [0, 0]
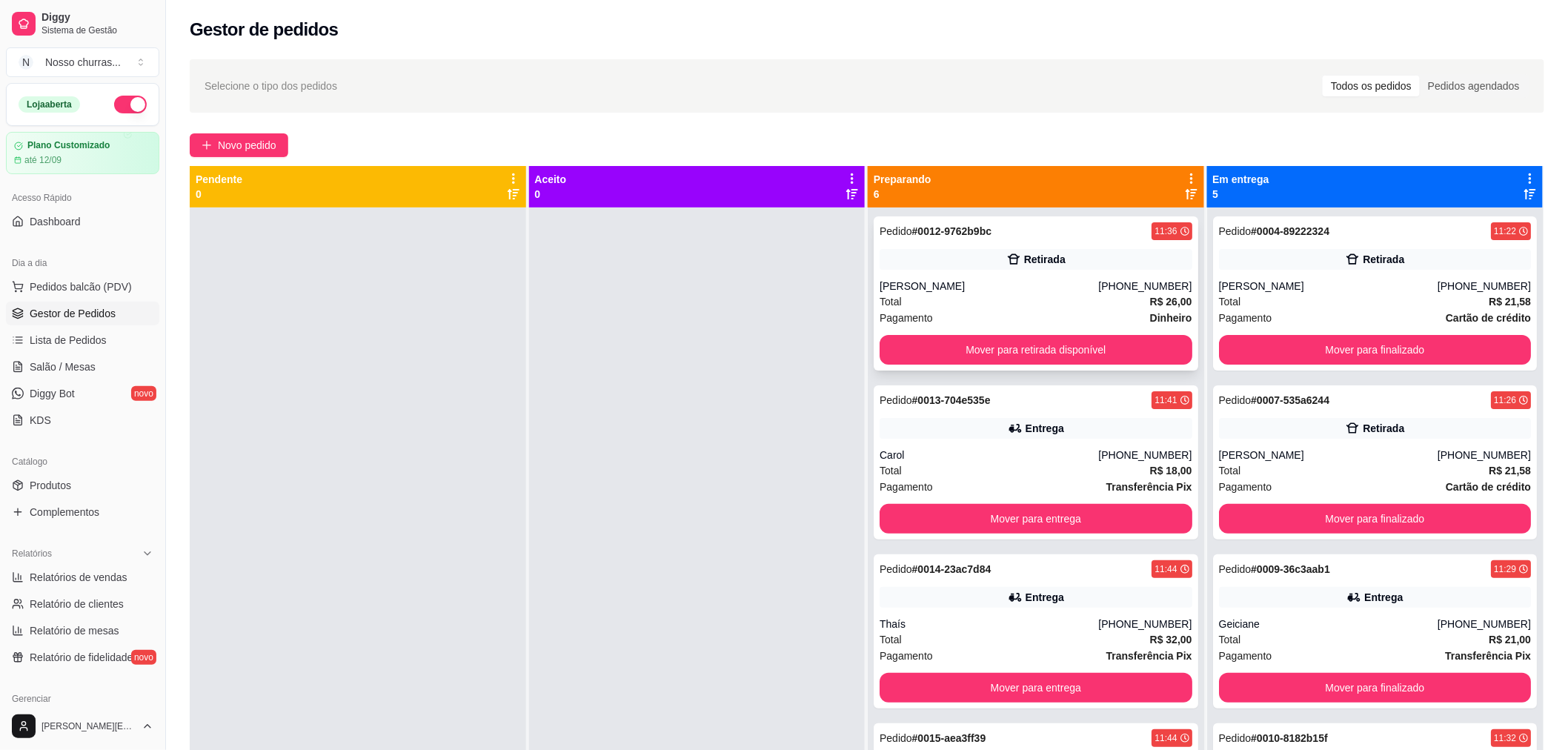
click at [1095, 293] on div "[PERSON_NAME]" at bounding box center [989, 286] width 219 height 15
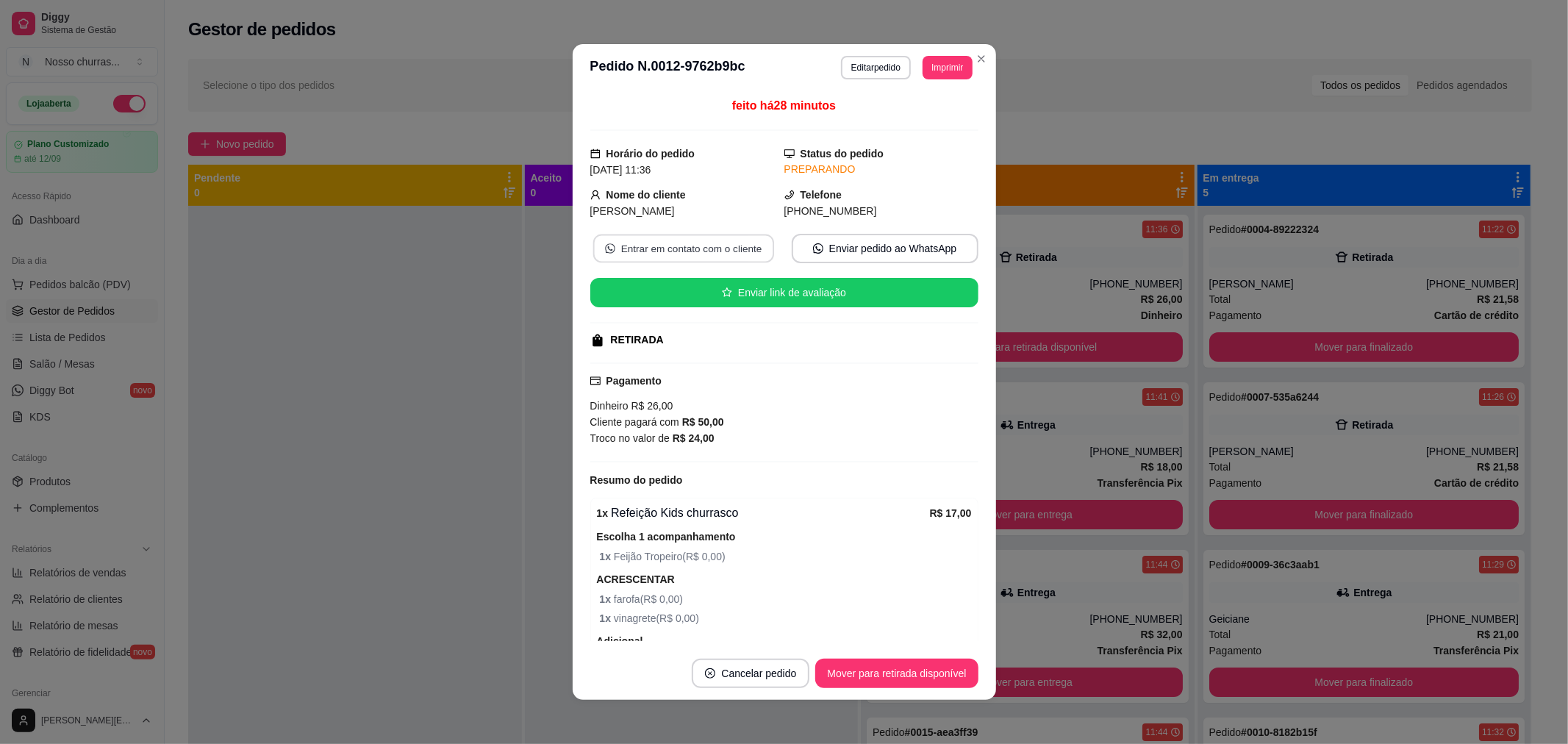
click at [653, 253] on button "Entrar em contato com o cliente" at bounding box center [683, 249] width 181 height 29
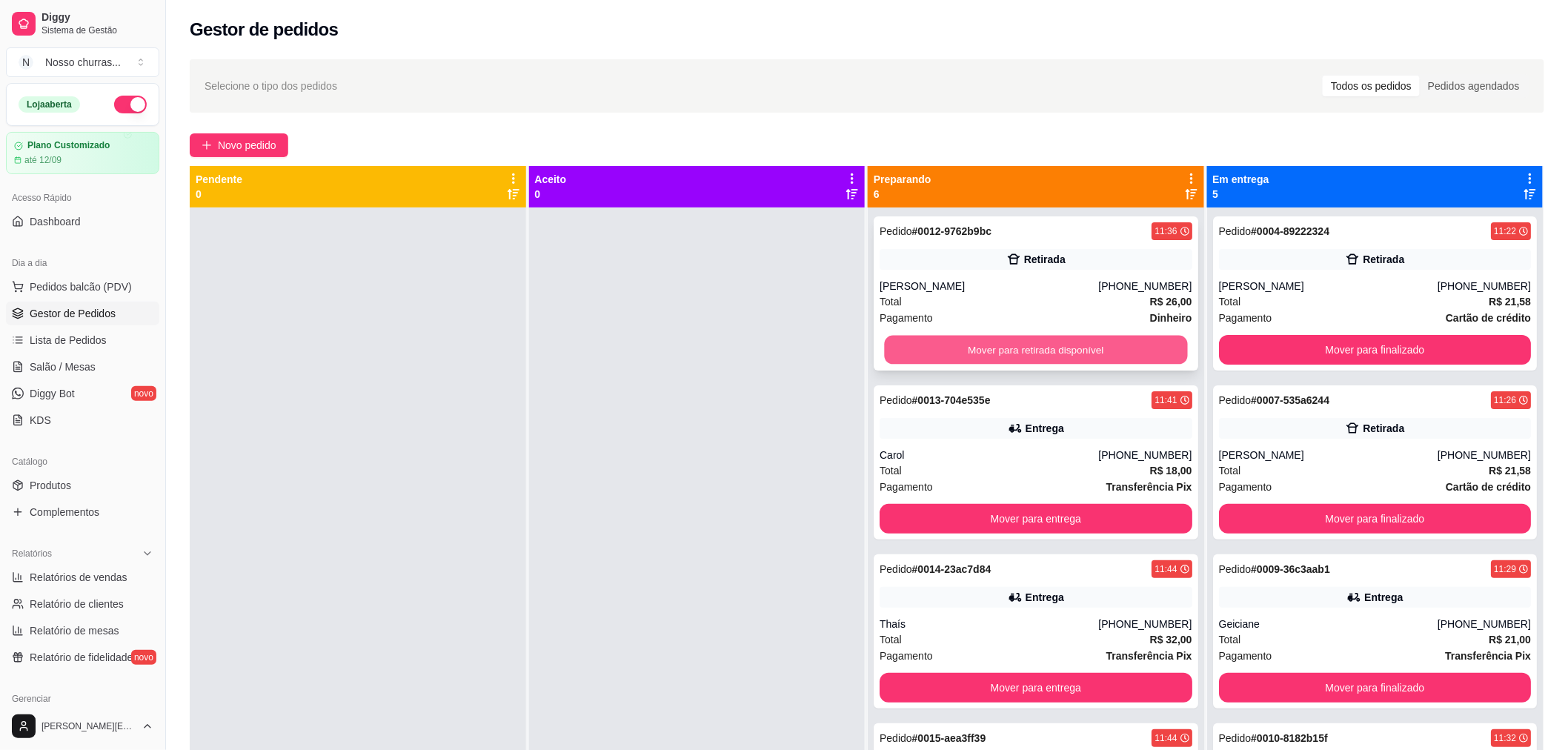
click at [934, 347] on button "Mover para retirada disponível" at bounding box center [1035, 350] width 303 height 29
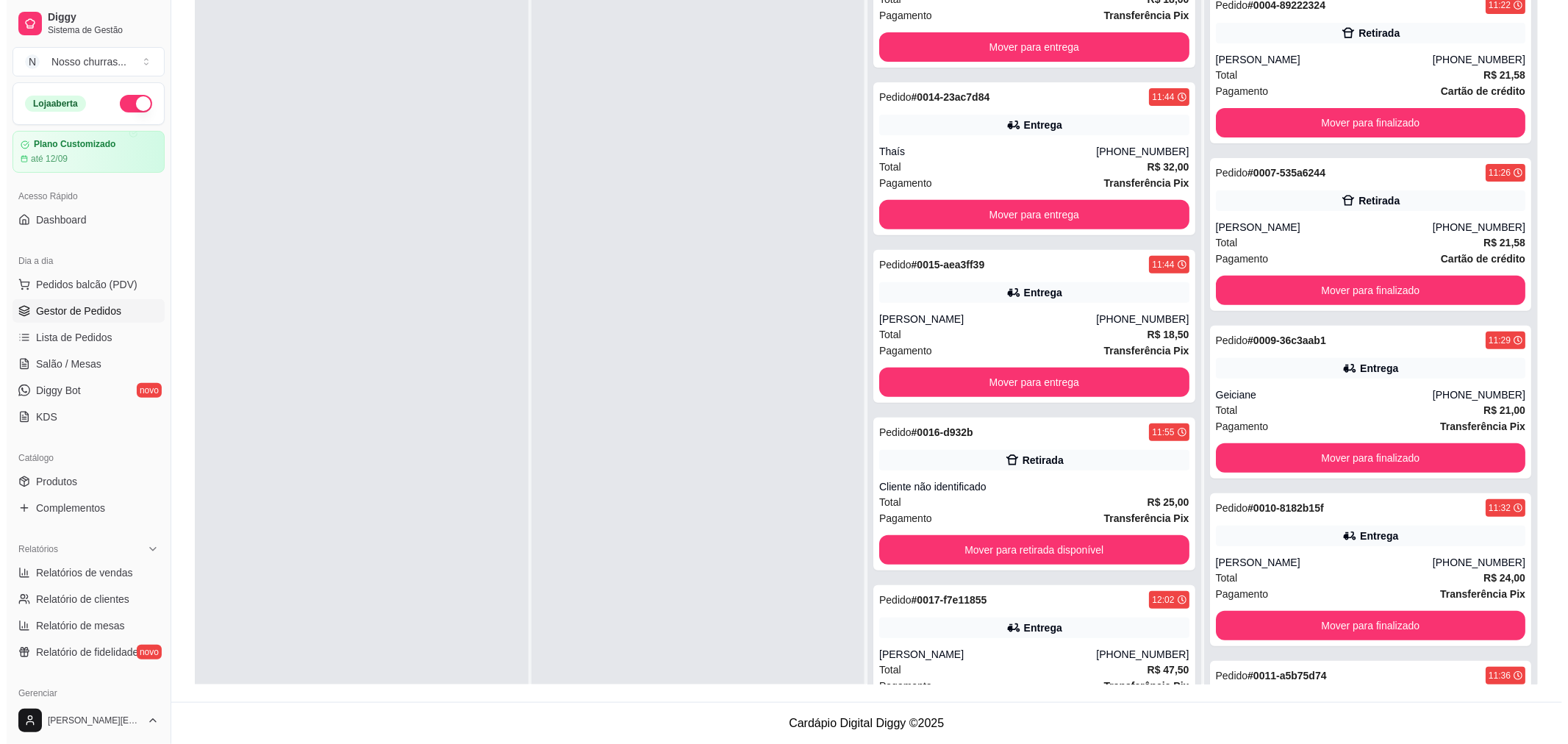
scroll to position [108, 0]
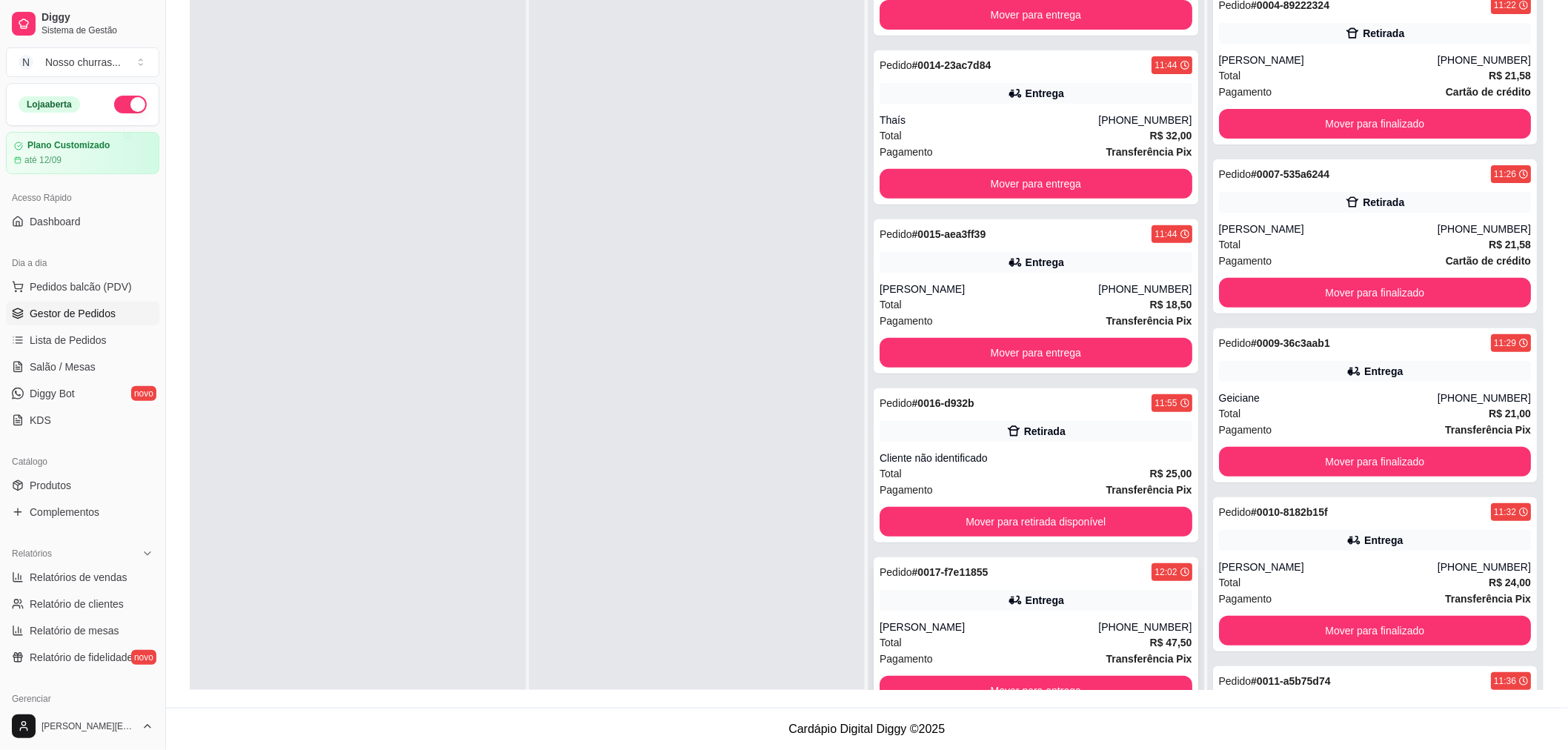
click at [1102, 596] on div "Entrega" at bounding box center [1036, 601] width 312 height 21
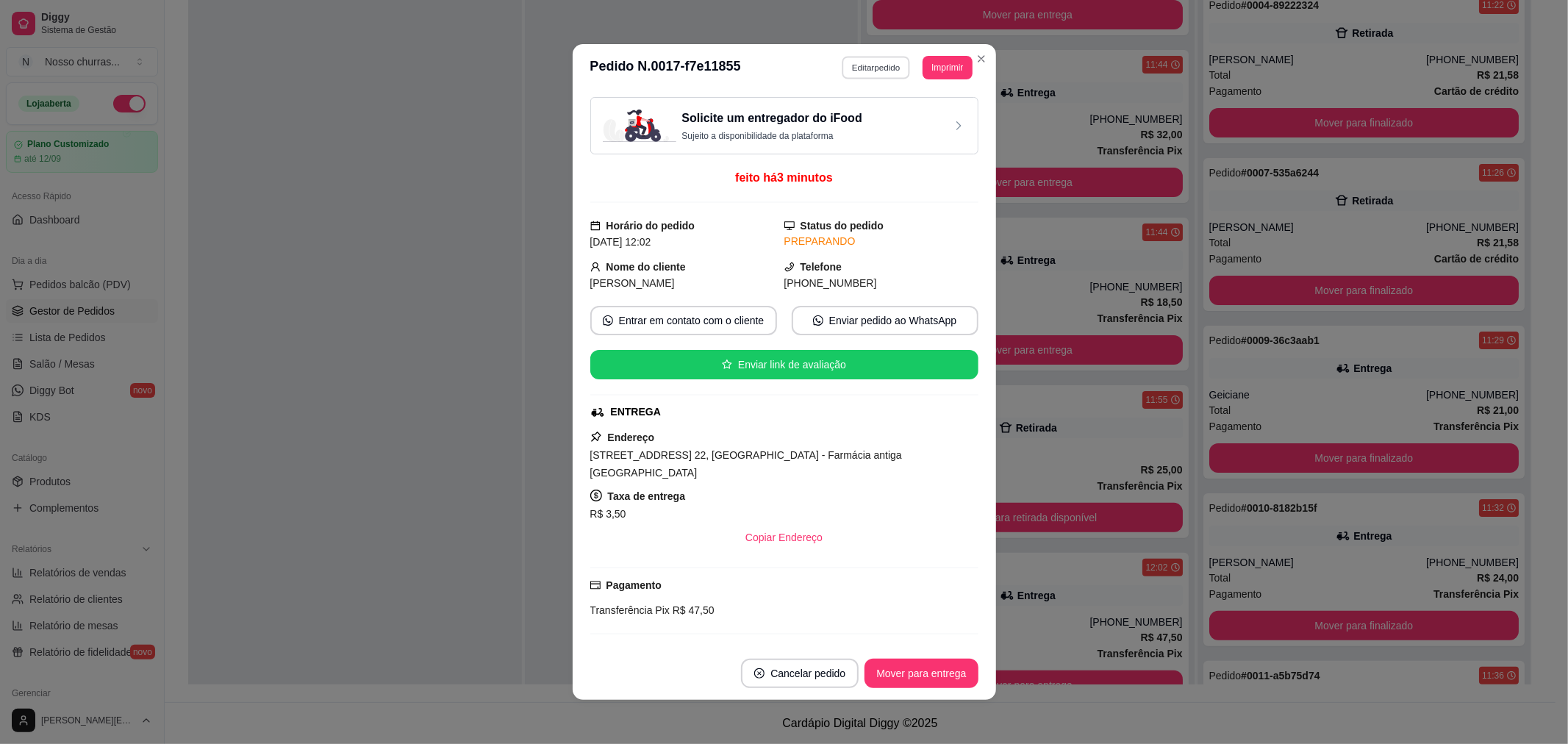
click at [870, 70] on button "Editar pedido" at bounding box center [875, 67] width 68 height 23
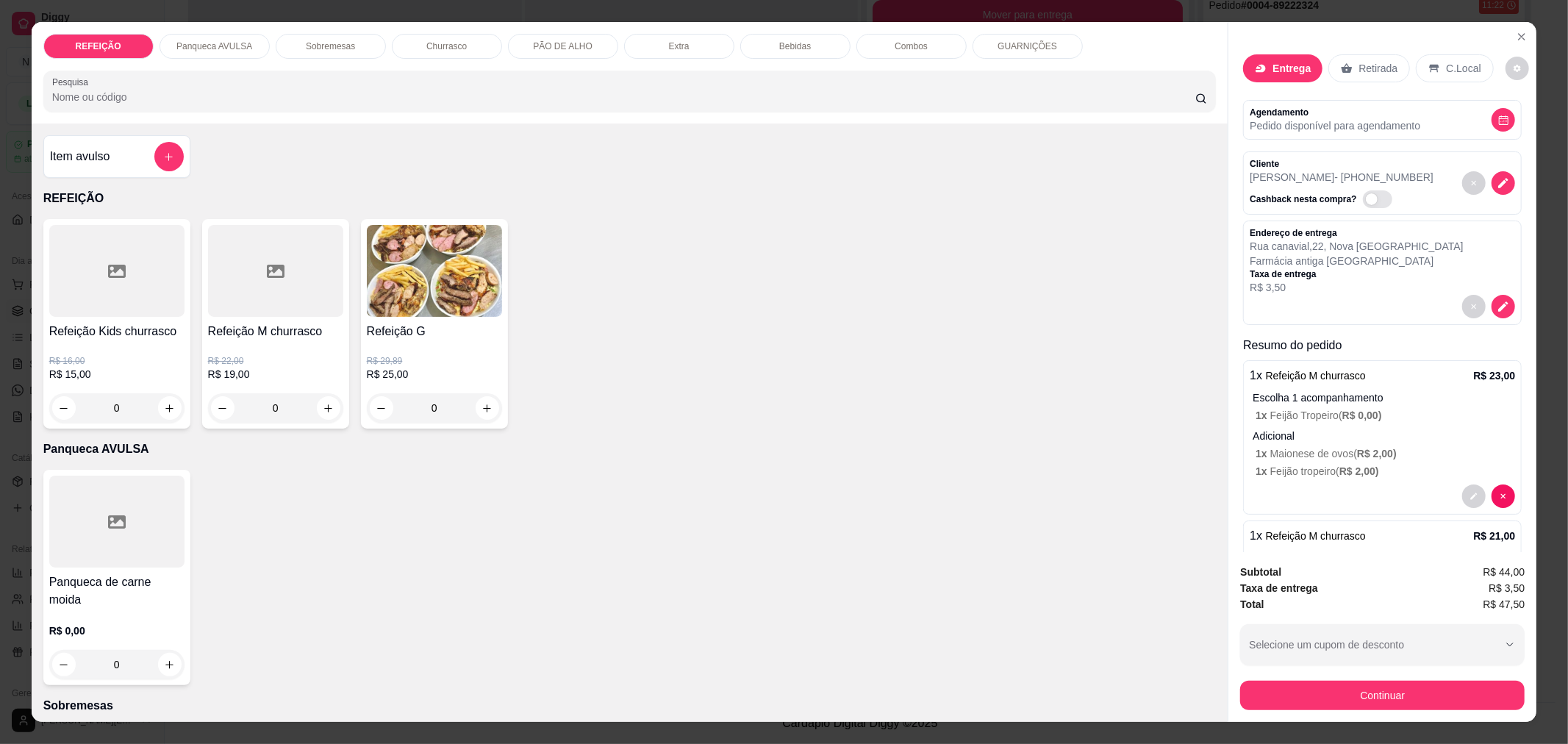
click at [1512, 480] on div "Entrega Retirada C.Local Agendamento Pedido disponível para agendamento Cliente…" at bounding box center [1382, 287] width 308 height 529
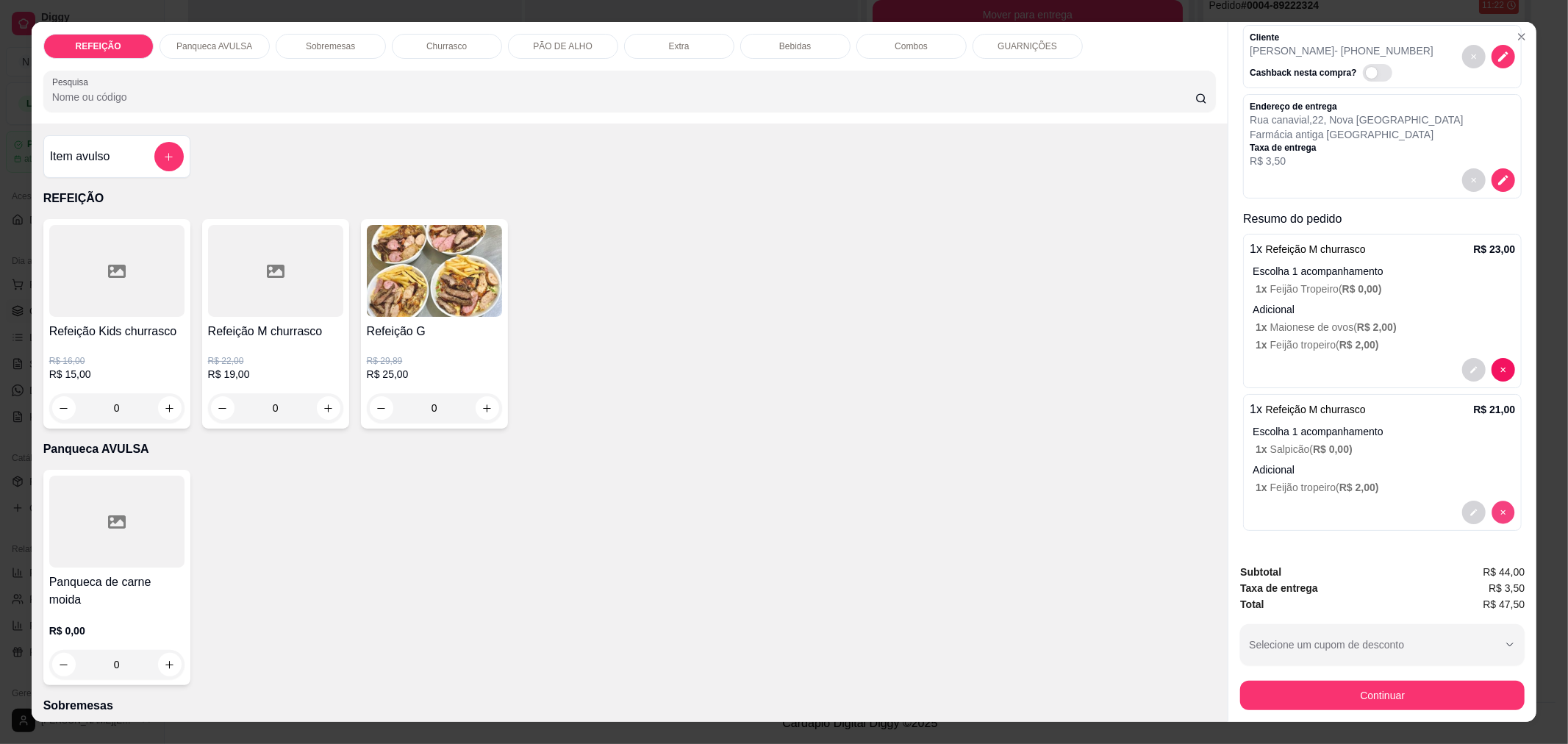
scroll to position [0, 0]
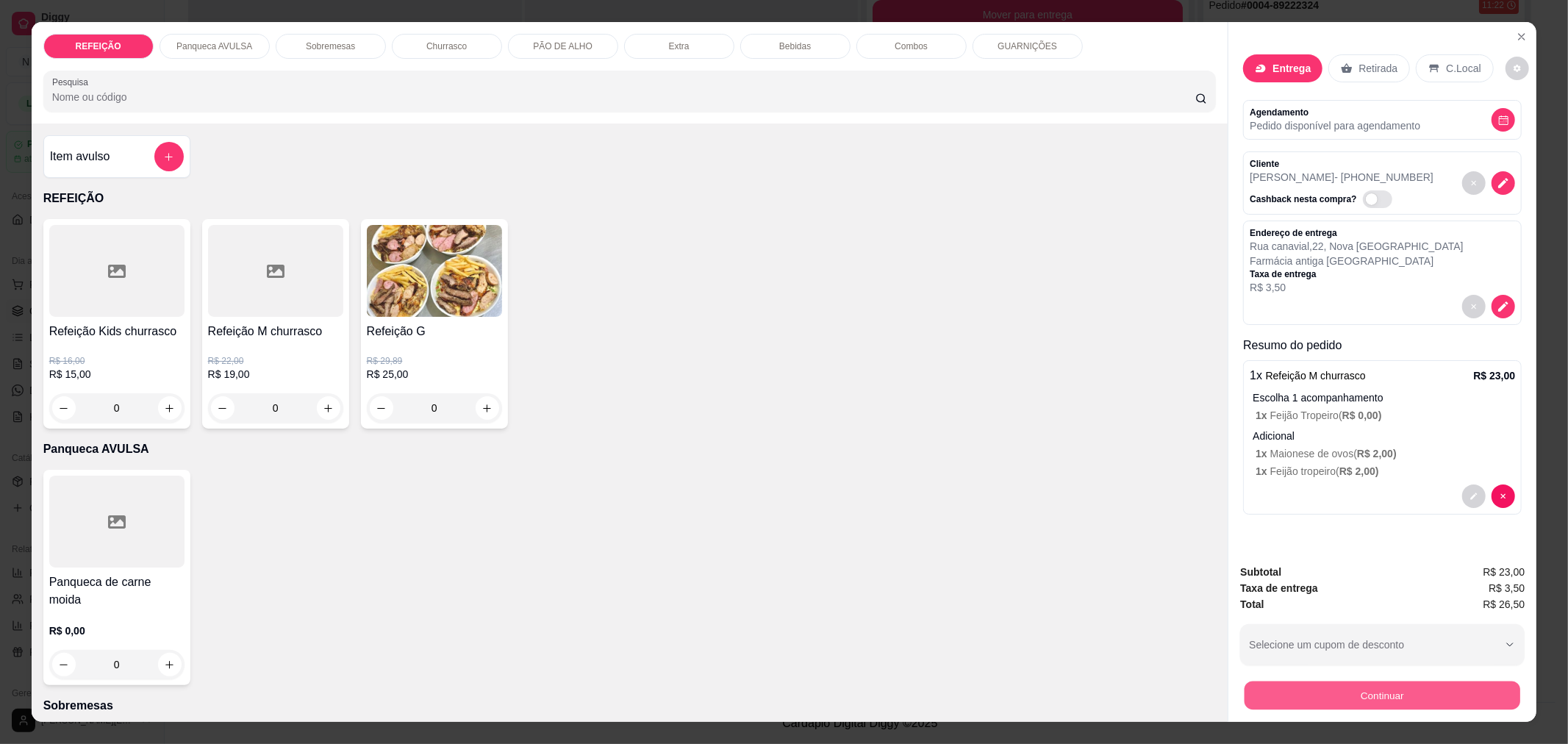
click at [1349, 694] on button "Continuar" at bounding box center [1382, 695] width 276 height 29
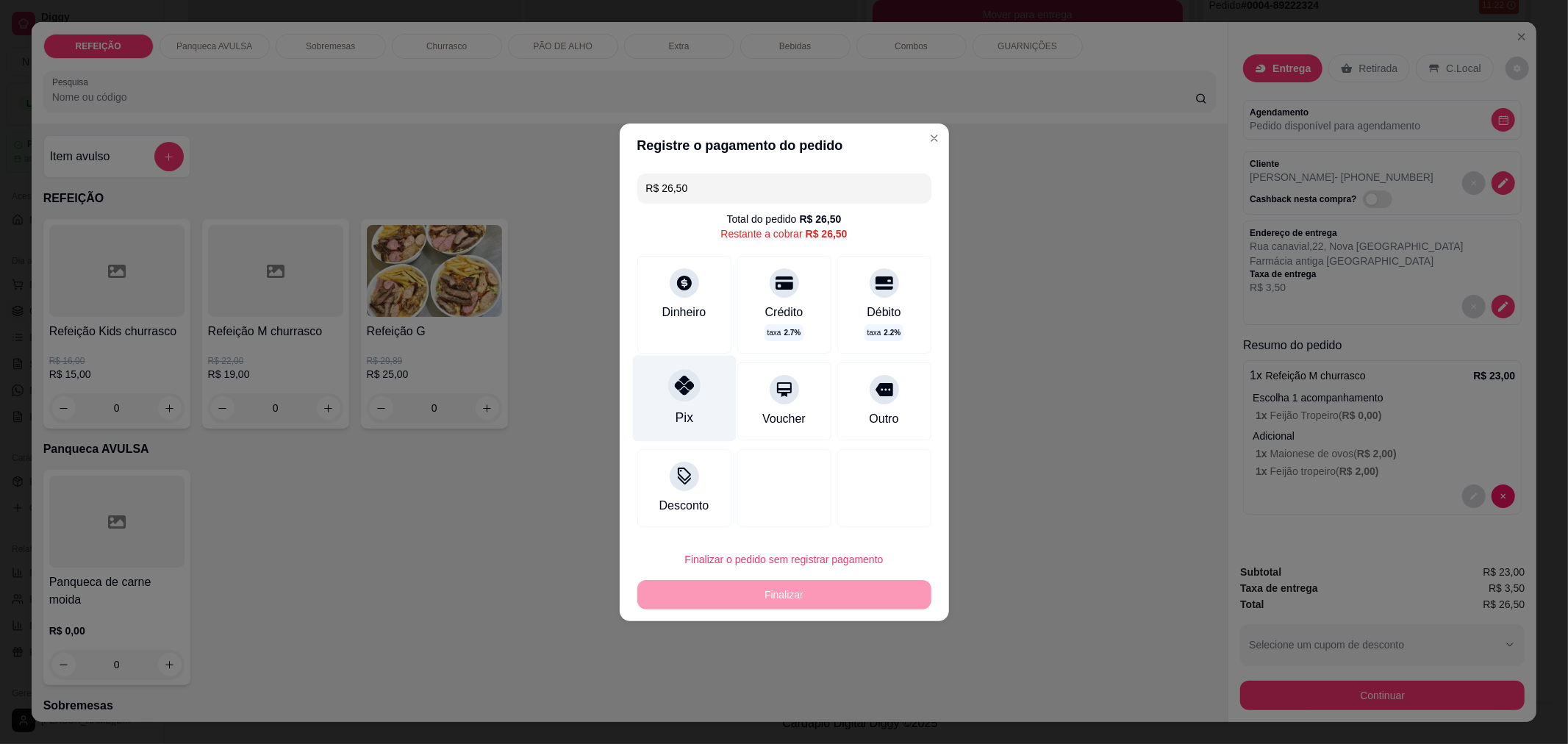
click at [677, 384] on icon at bounding box center [683, 385] width 19 height 19
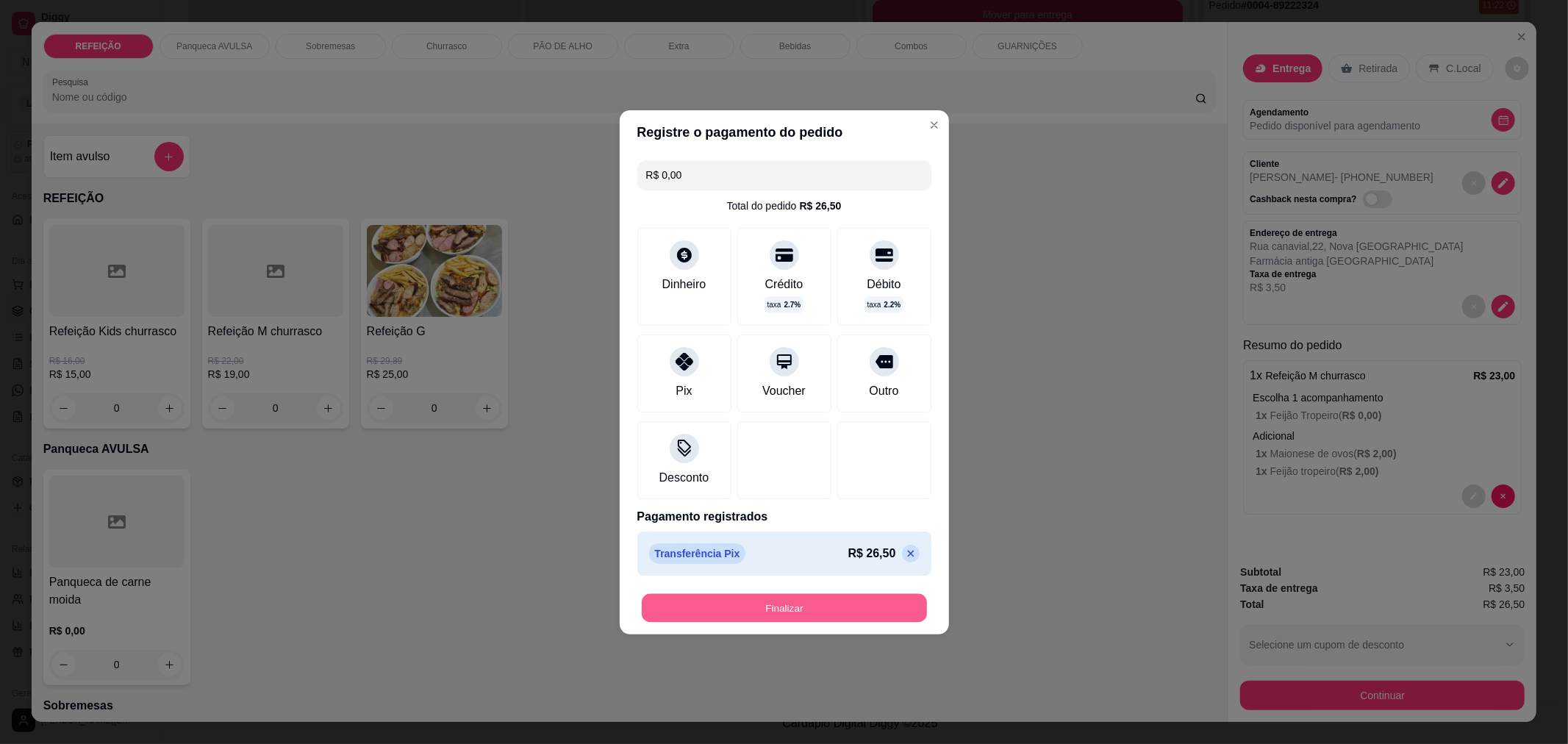
click at [782, 610] on button "Finalizar" at bounding box center [784, 608] width 285 height 29
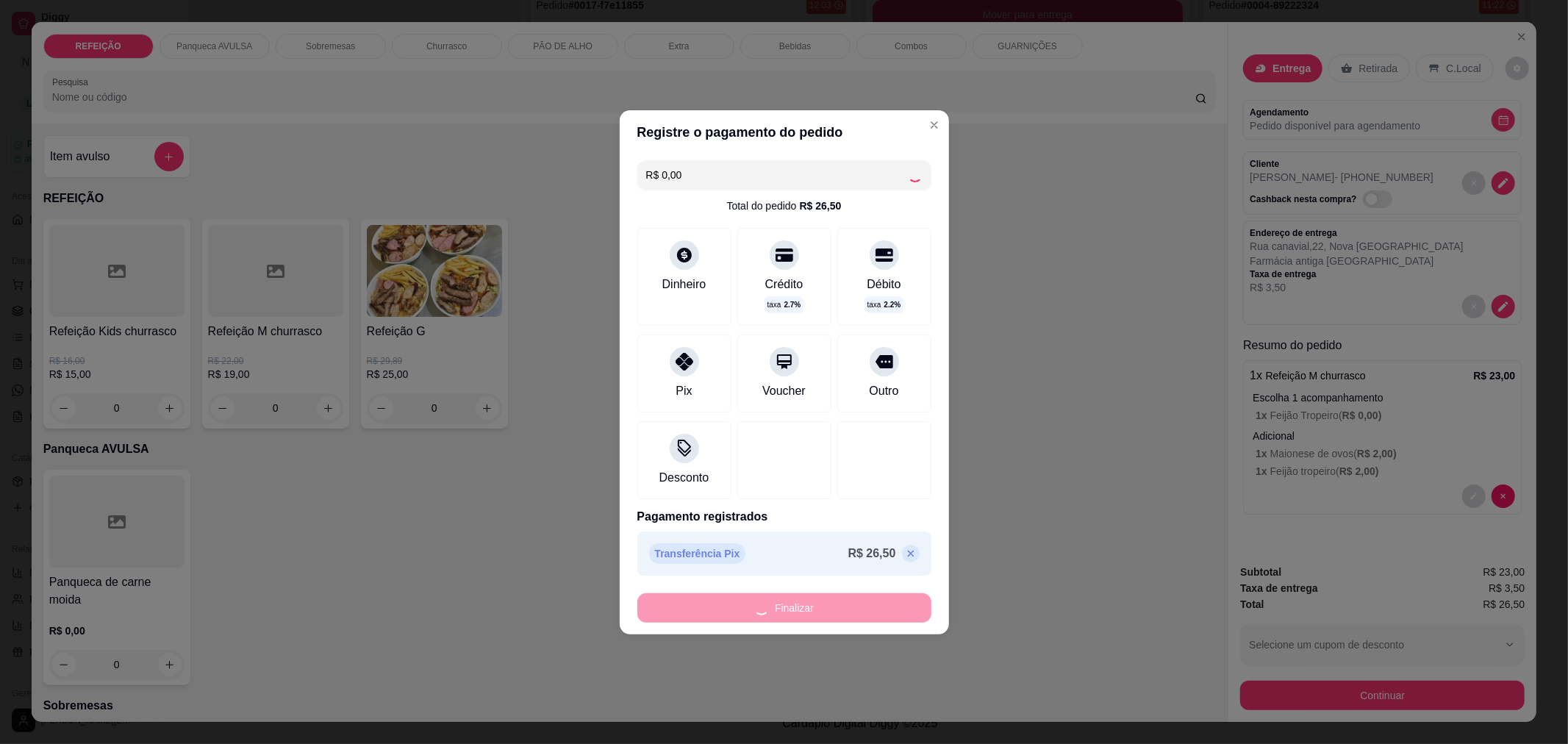
type input "-R$ 26,50"
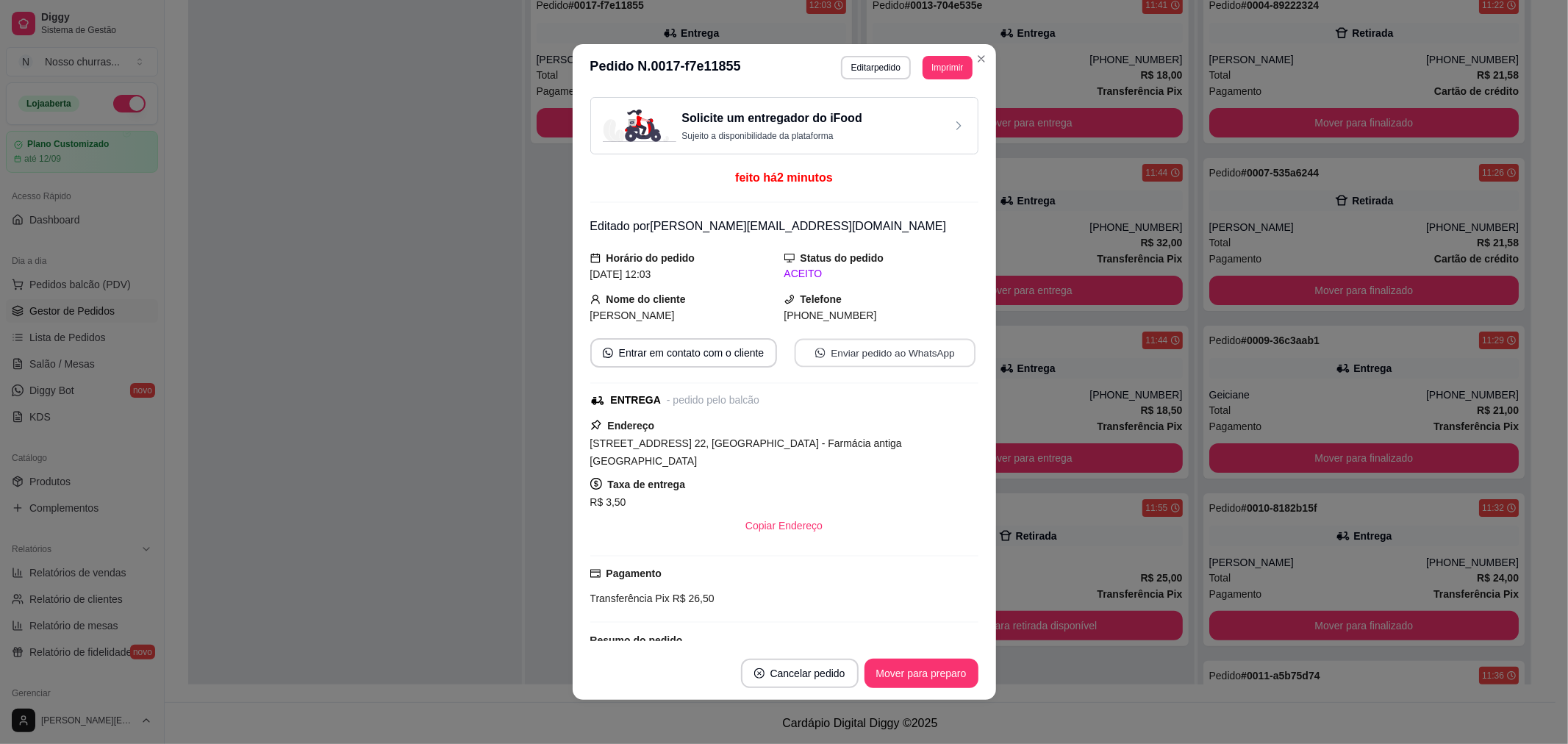
click at [886, 360] on button "Enviar pedido ao WhatsApp" at bounding box center [884, 353] width 181 height 29
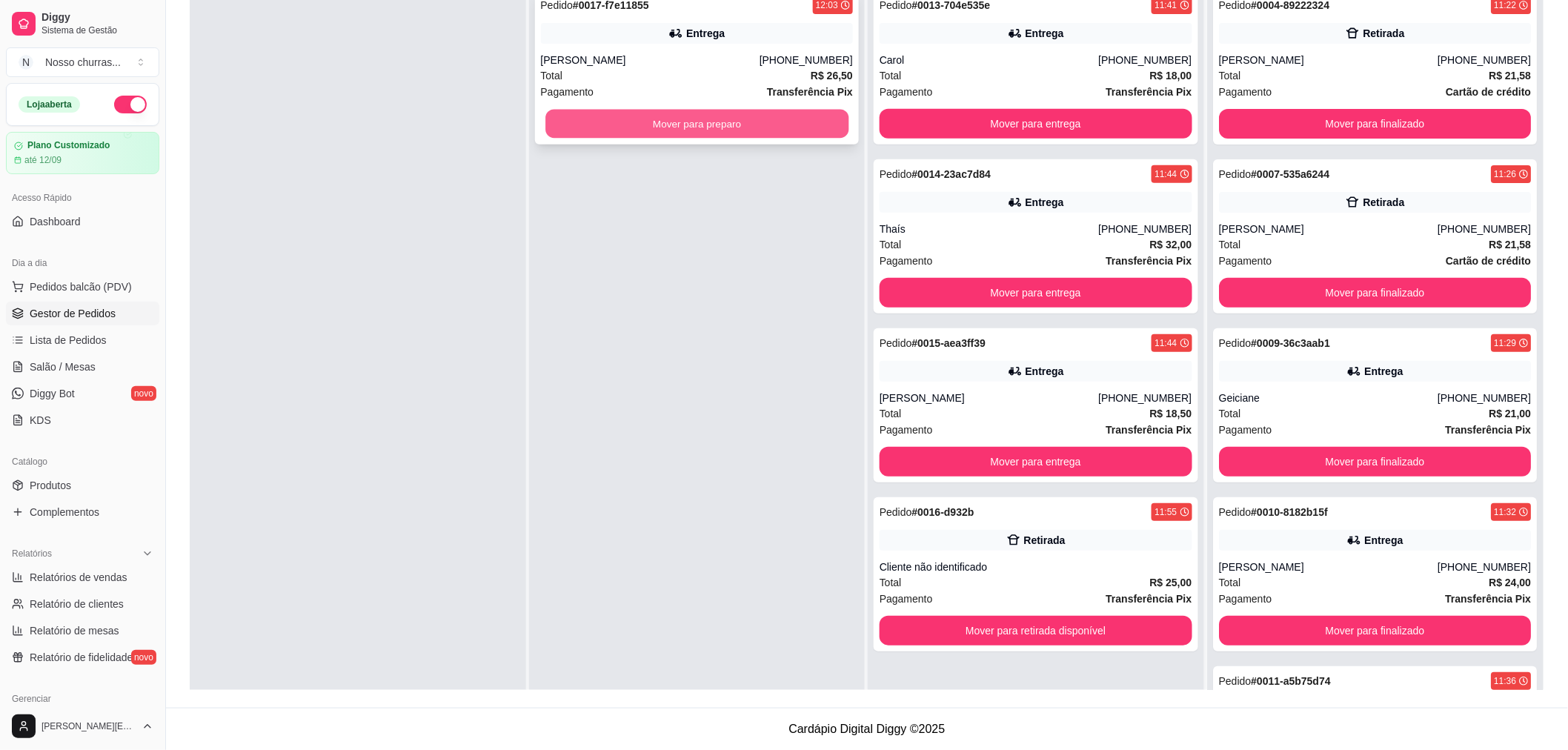
click at [603, 135] on button "Mover para preparo" at bounding box center [697, 124] width 303 height 29
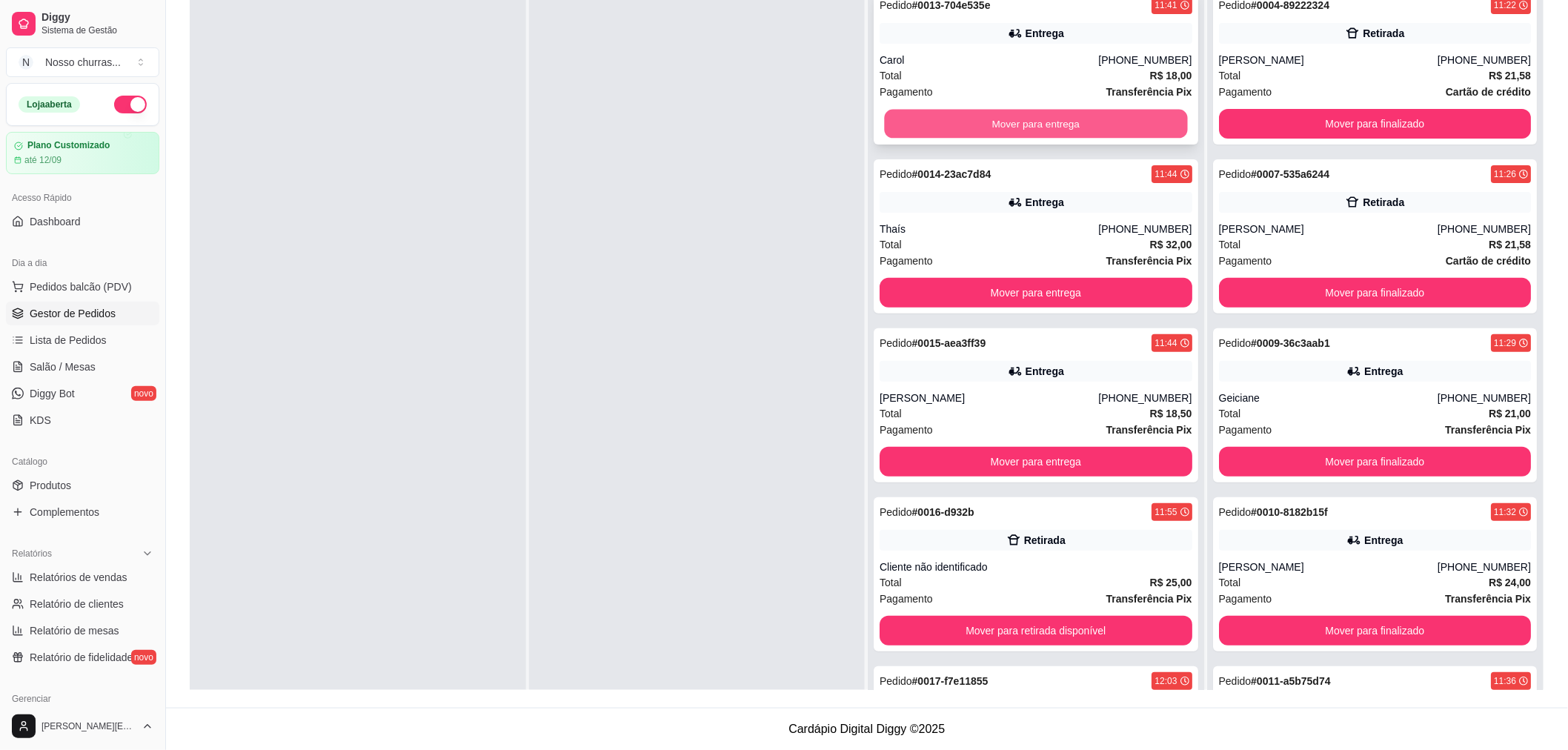
click at [920, 128] on button "Mover para entrega" at bounding box center [1035, 124] width 303 height 29
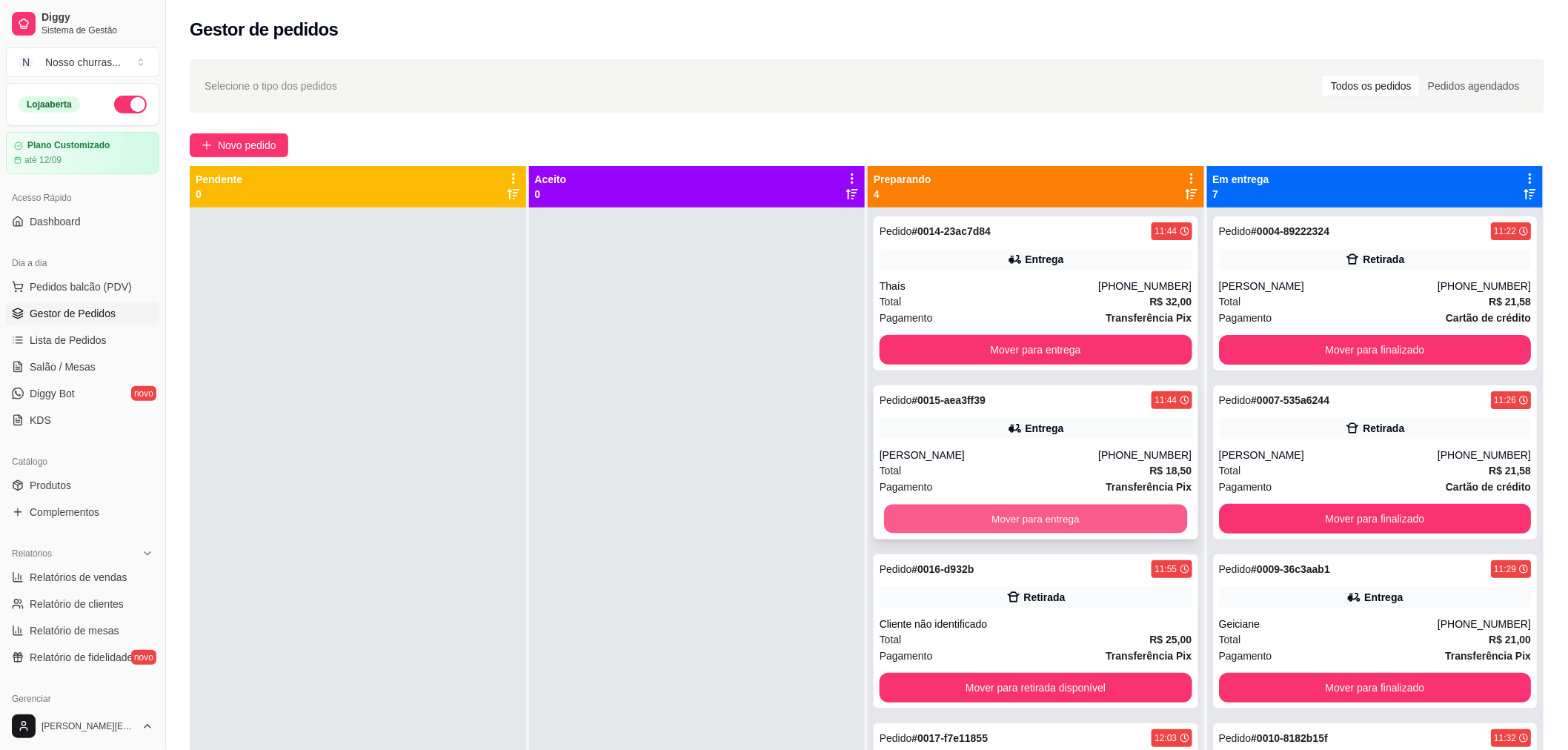
click at [1052, 522] on button "Mover para entrega" at bounding box center [1035, 519] width 303 height 29
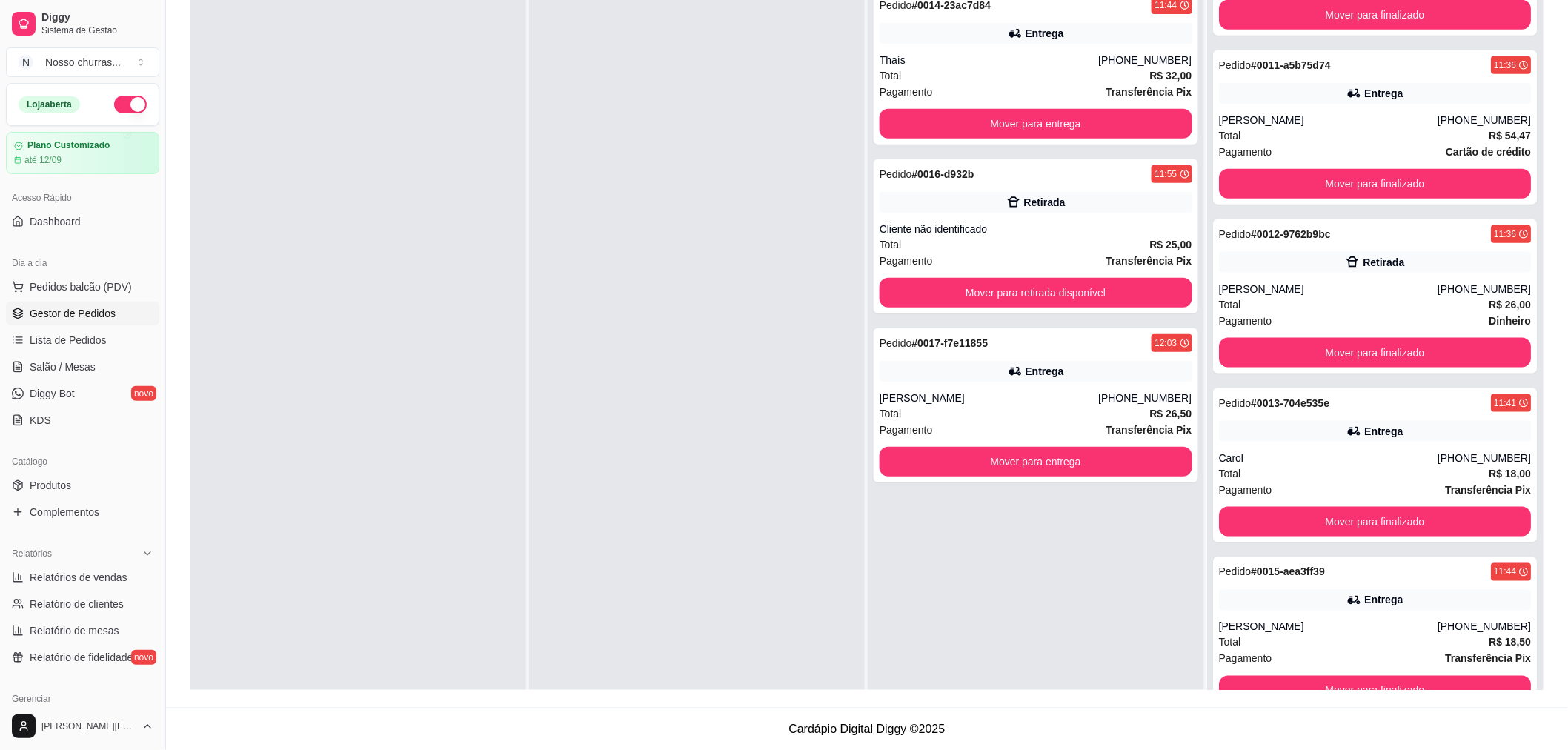
scroll to position [41, 0]
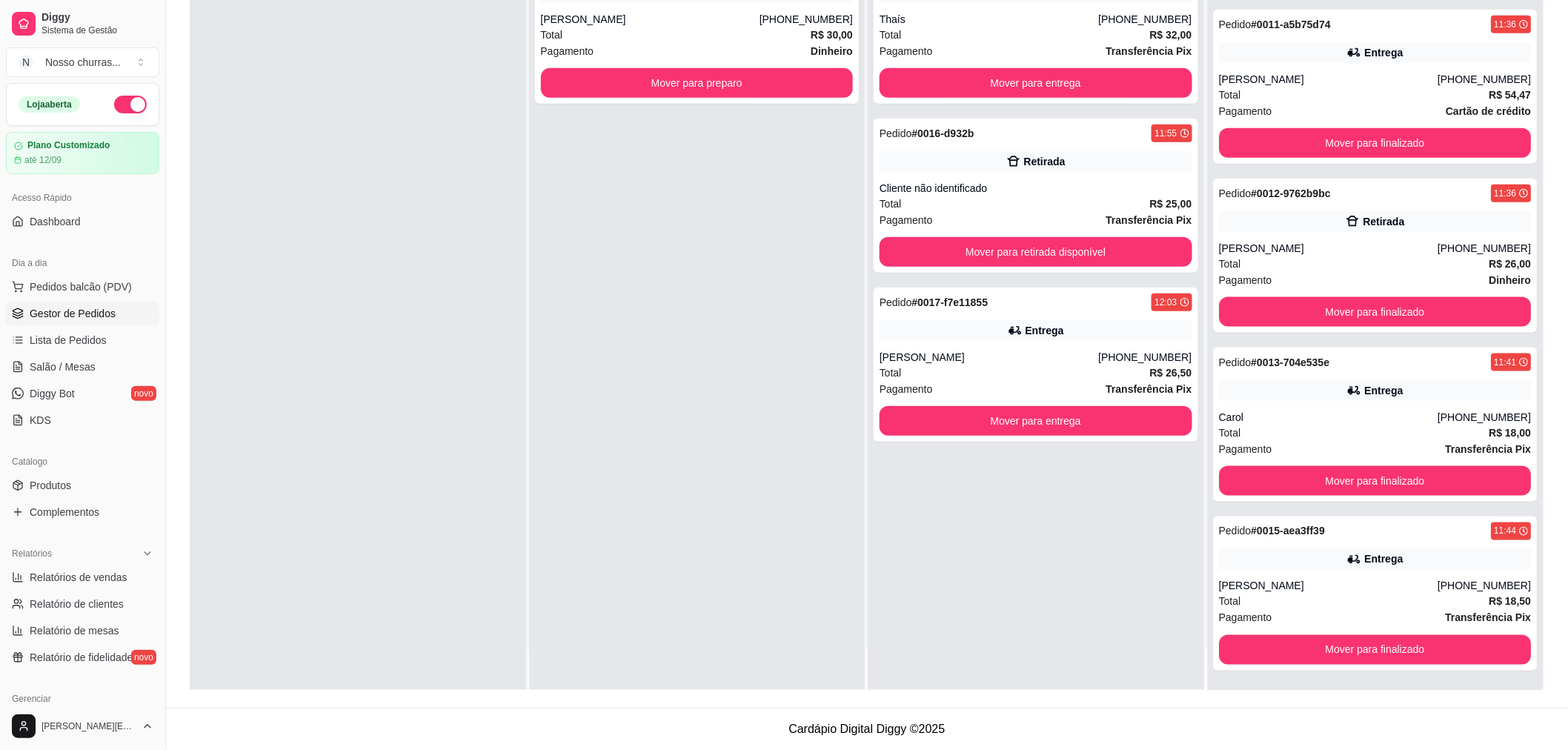
drag, startPoint x: 1534, startPoint y: 657, endPoint x: 1079, endPoint y: 625, distance: 456.1
click at [1079, 625] on div "Pedido # 0014-23ac7d84 11:44 Entrega Thaís [PHONE_NUMBER] Total R$ 32,00 Pagame…" at bounding box center [1036, 316] width 336 height 750
click at [1313, 312] on button "Mover para finalizado" at bounding box center [1375, 313] width 303 height 29
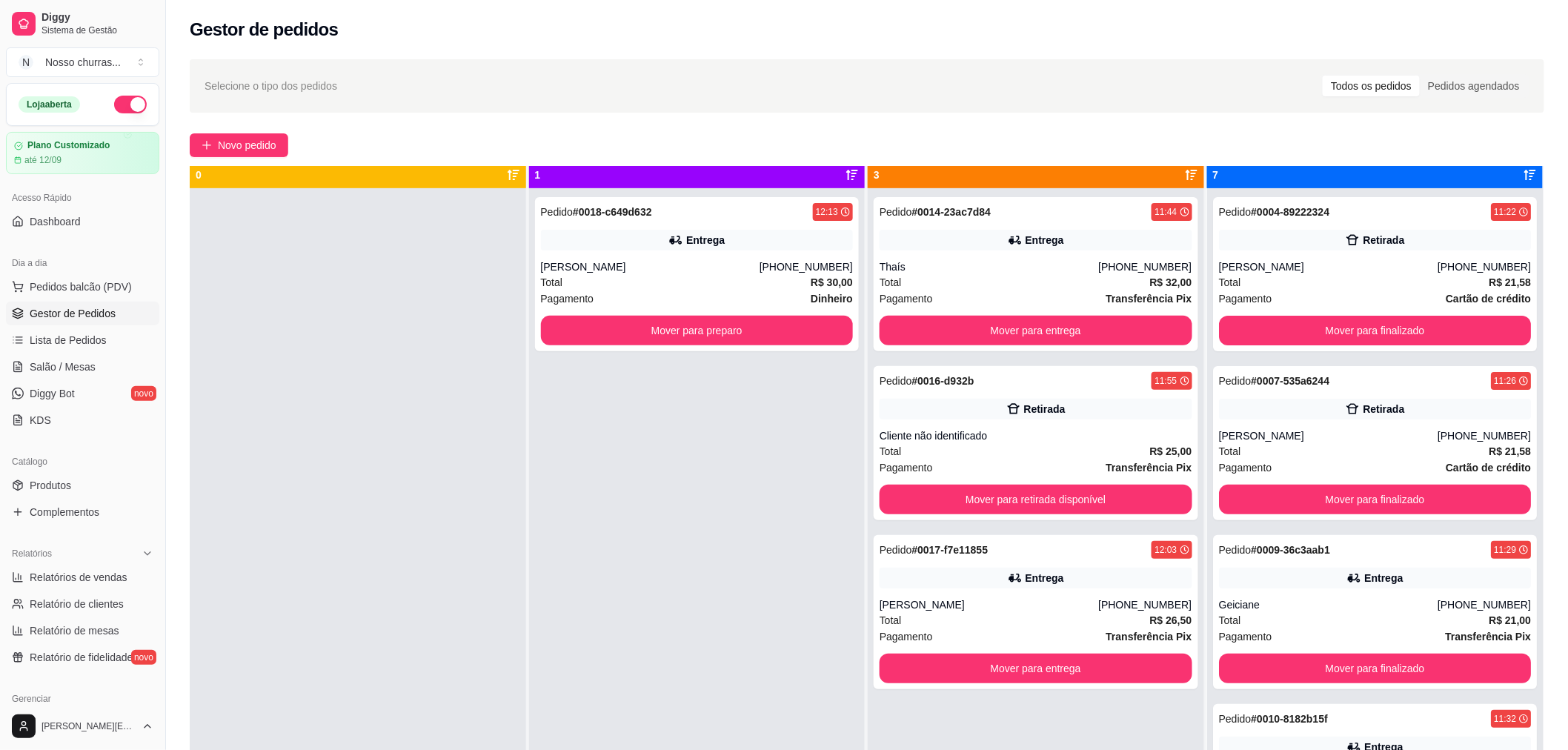
scroll to position [0, 0]
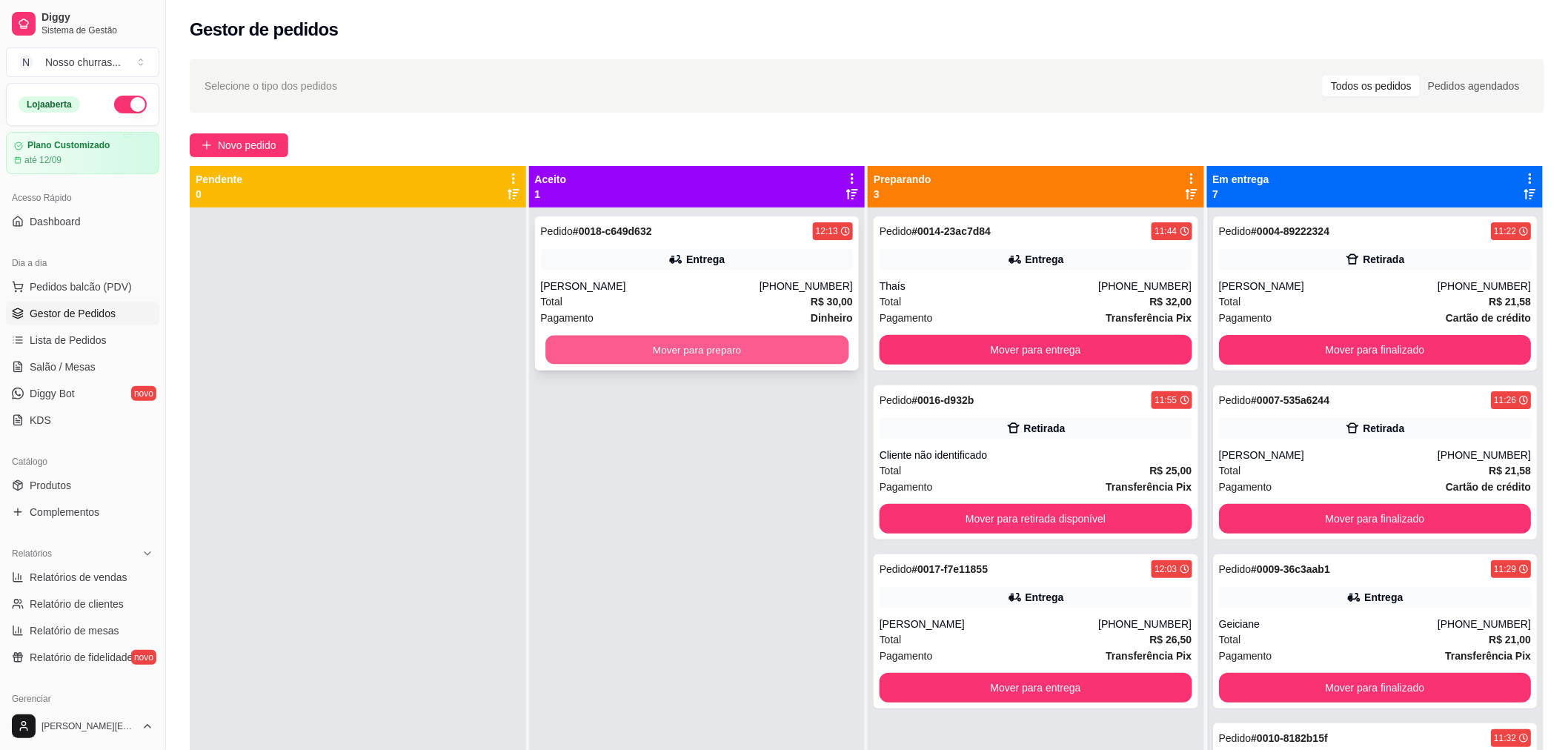
click at [750, 348] on button "Mover para preparo" at bounding box center [697, 350] width 303 height 29
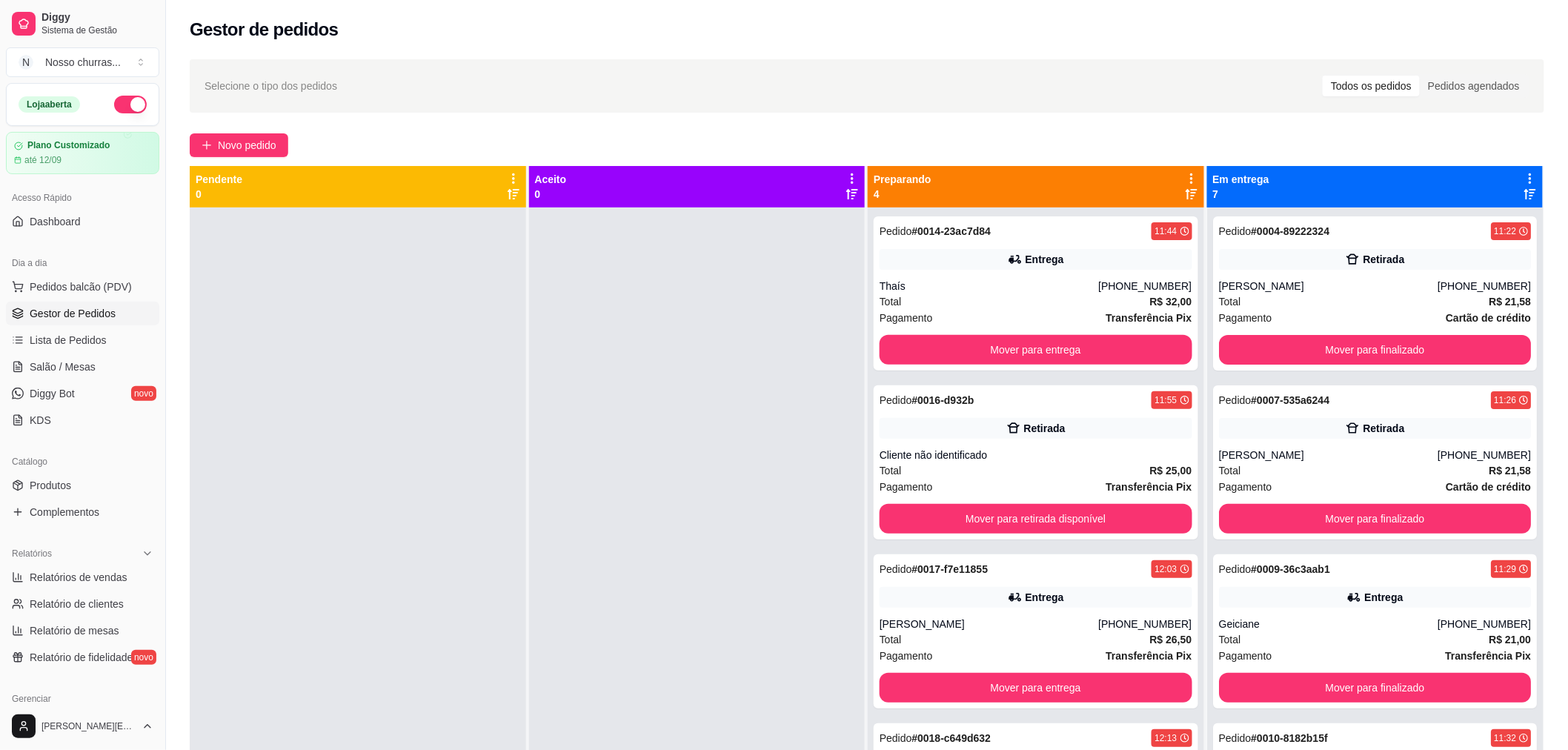
scroll to position [226, 0]
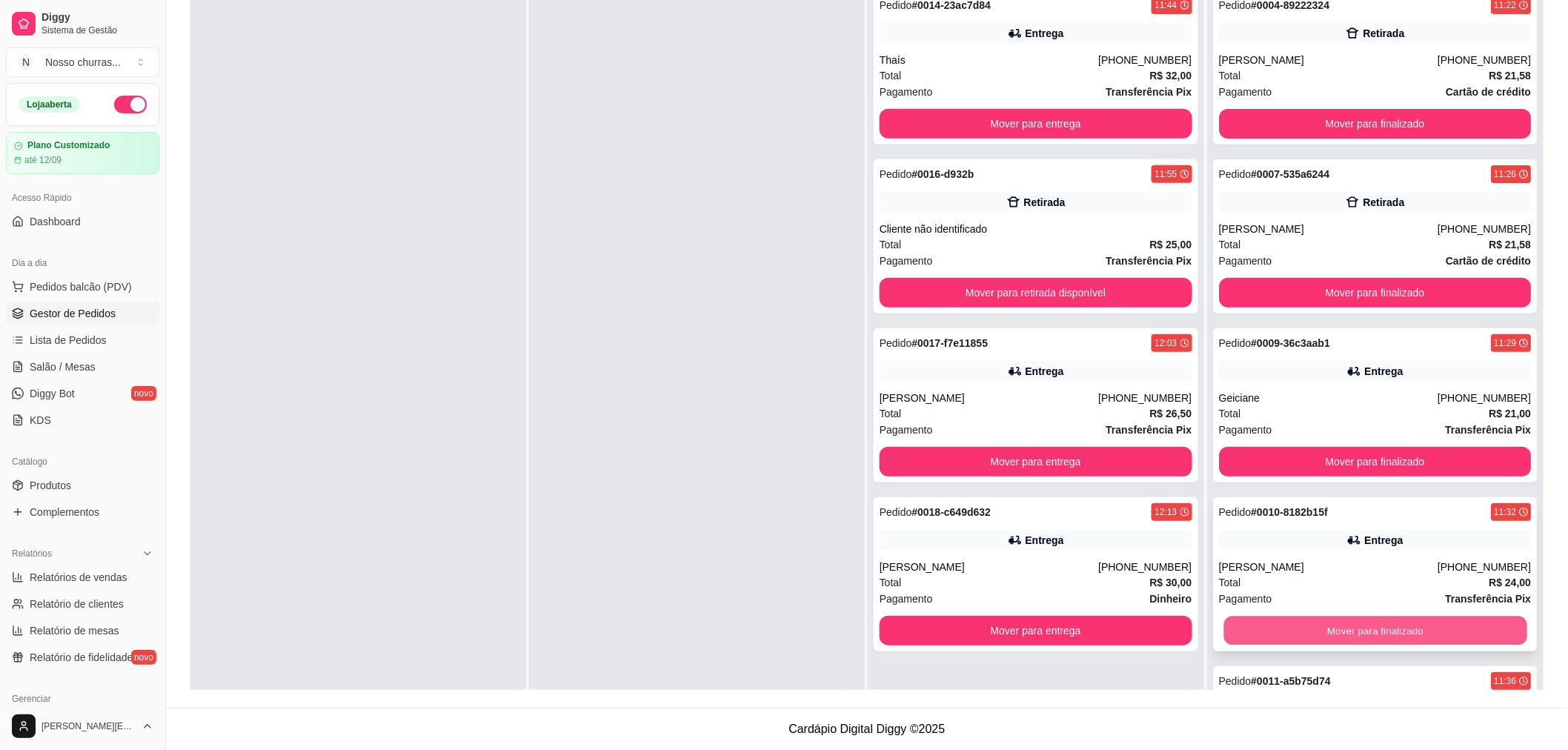
click at [1334, 638] on button "Mover para finalizado" at bounding box center [1375, 631] width 303 height 29
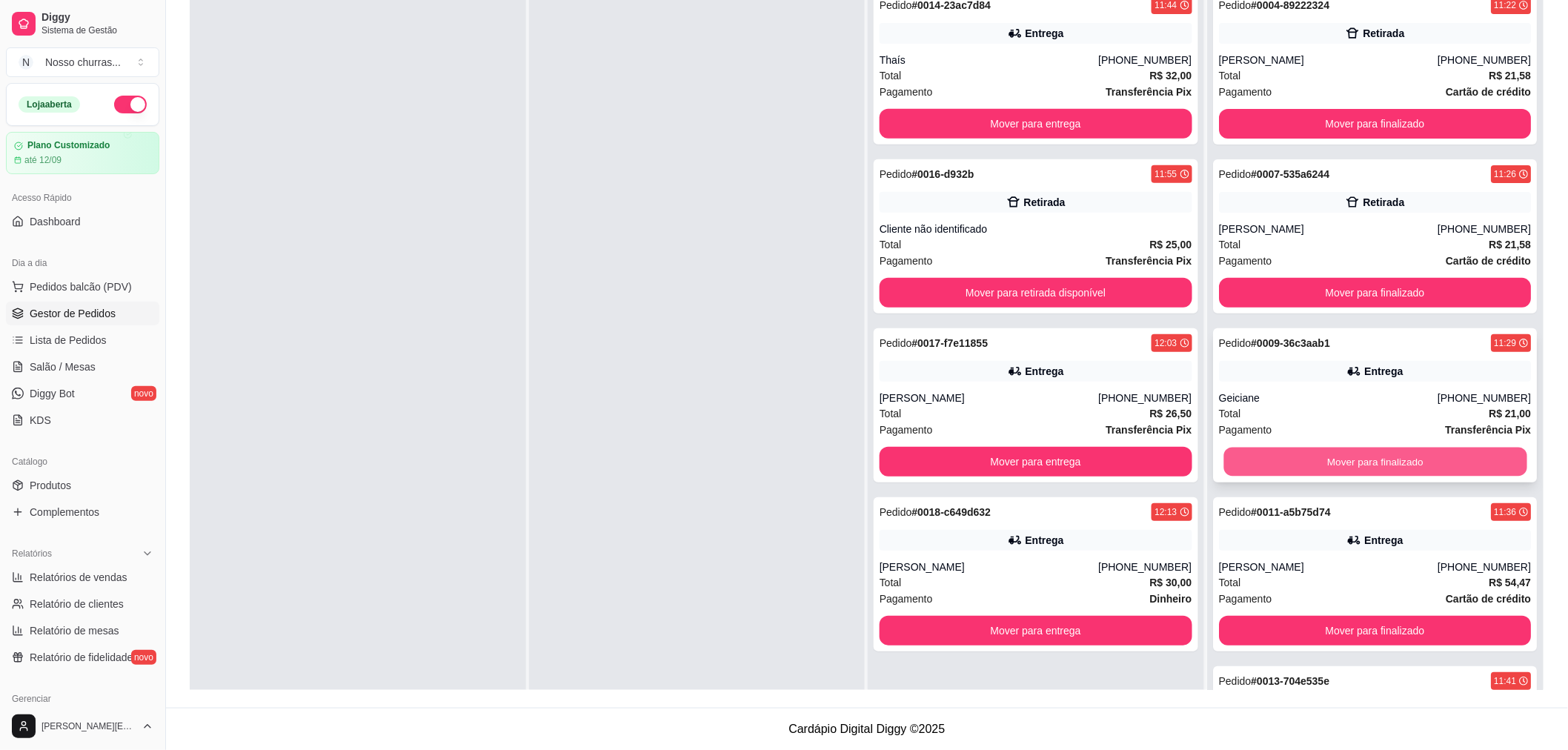
click at [1331, 451] on button "Mover para finalizado" at bounding box center [1375, 462] width 303 height 29
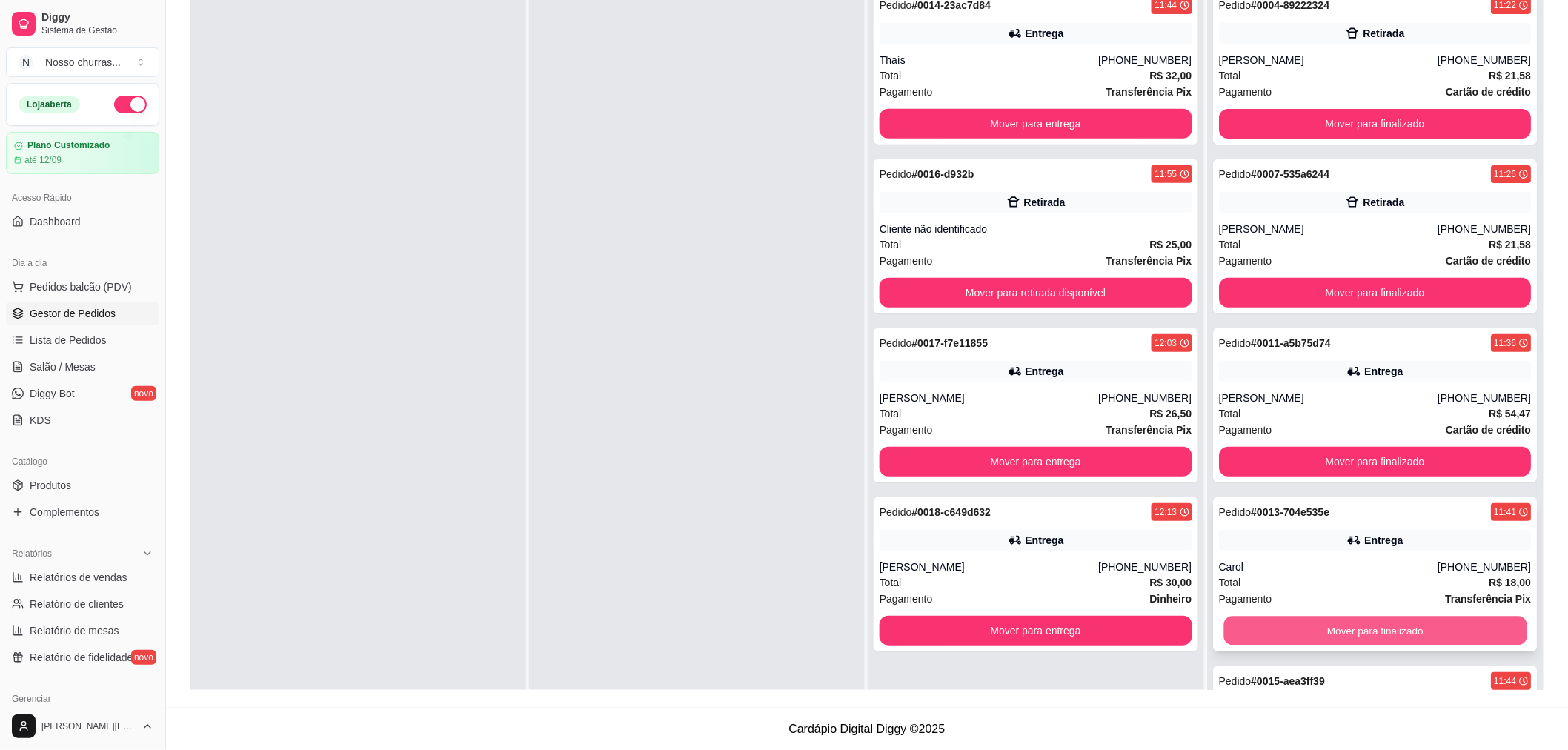
click at [1430, 627] on button "Mover para finalizado" at bounding box center [1375, 631] width 303 height 29
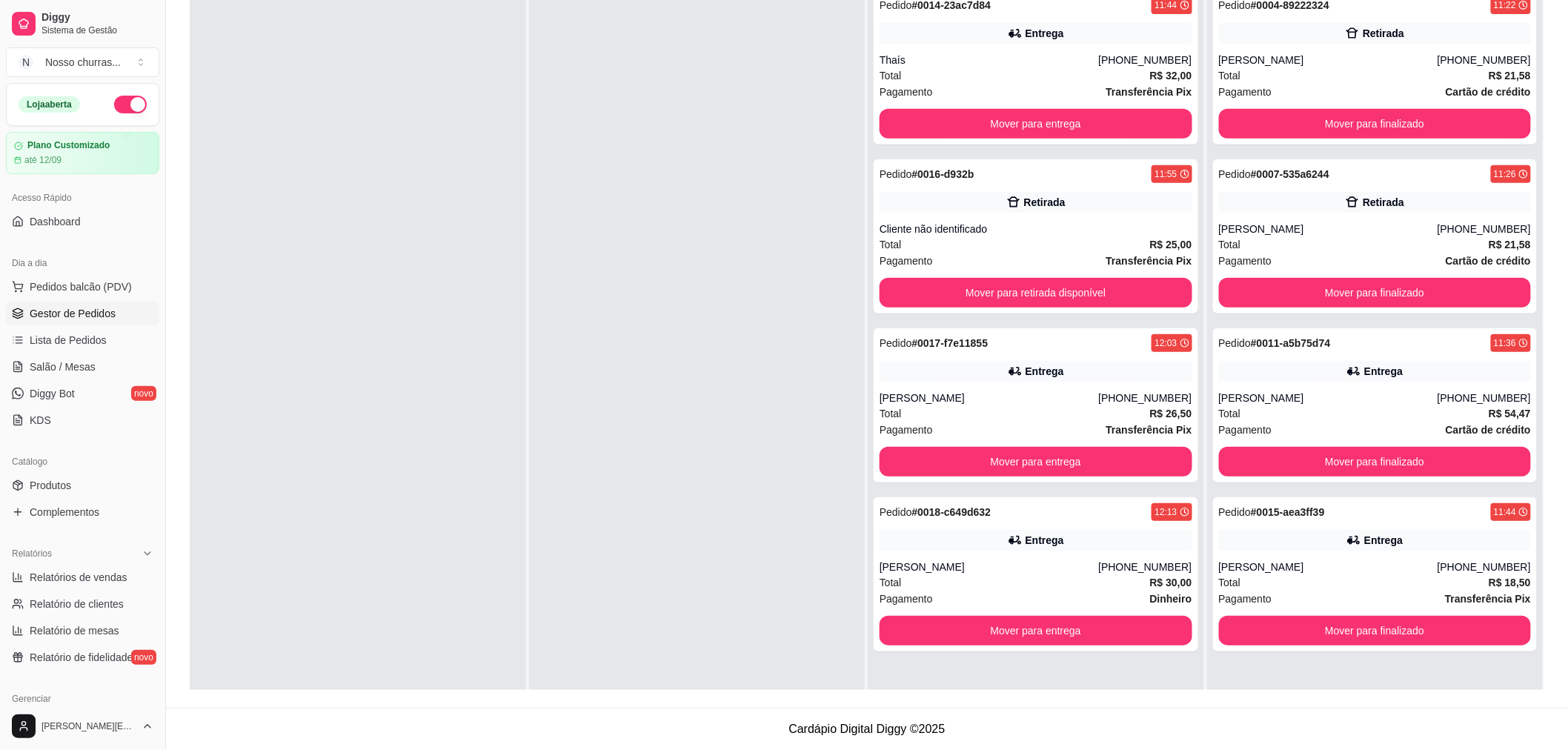
scroll to position [0, 0]
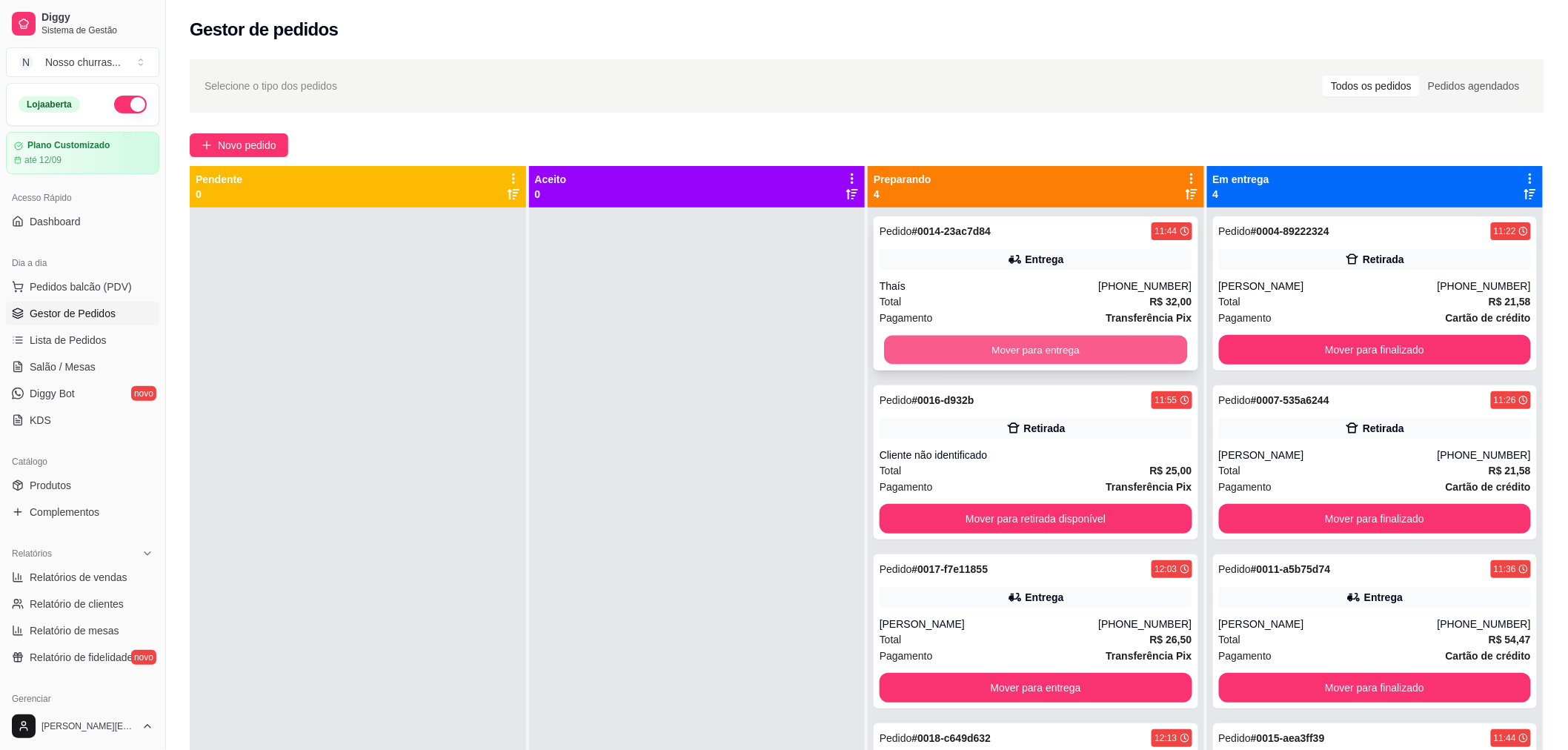
click at [1031, 348] on button "Mover para entrega" at bounding box center [1035, 350] width 303 height 29
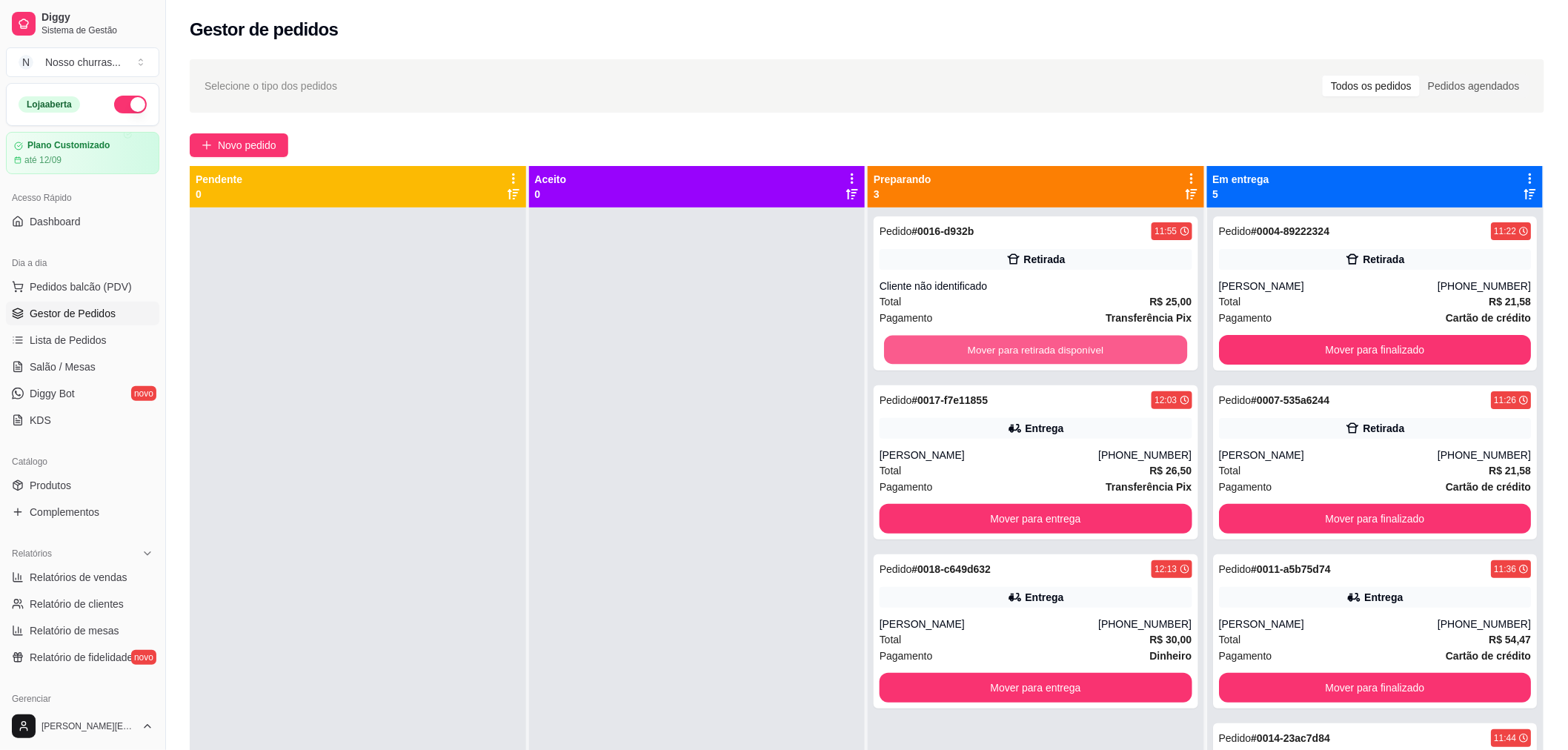
click at [1031, 348] on button "Mover para retirada disponível" at bounding box center [1035, 350] width 303 height 29
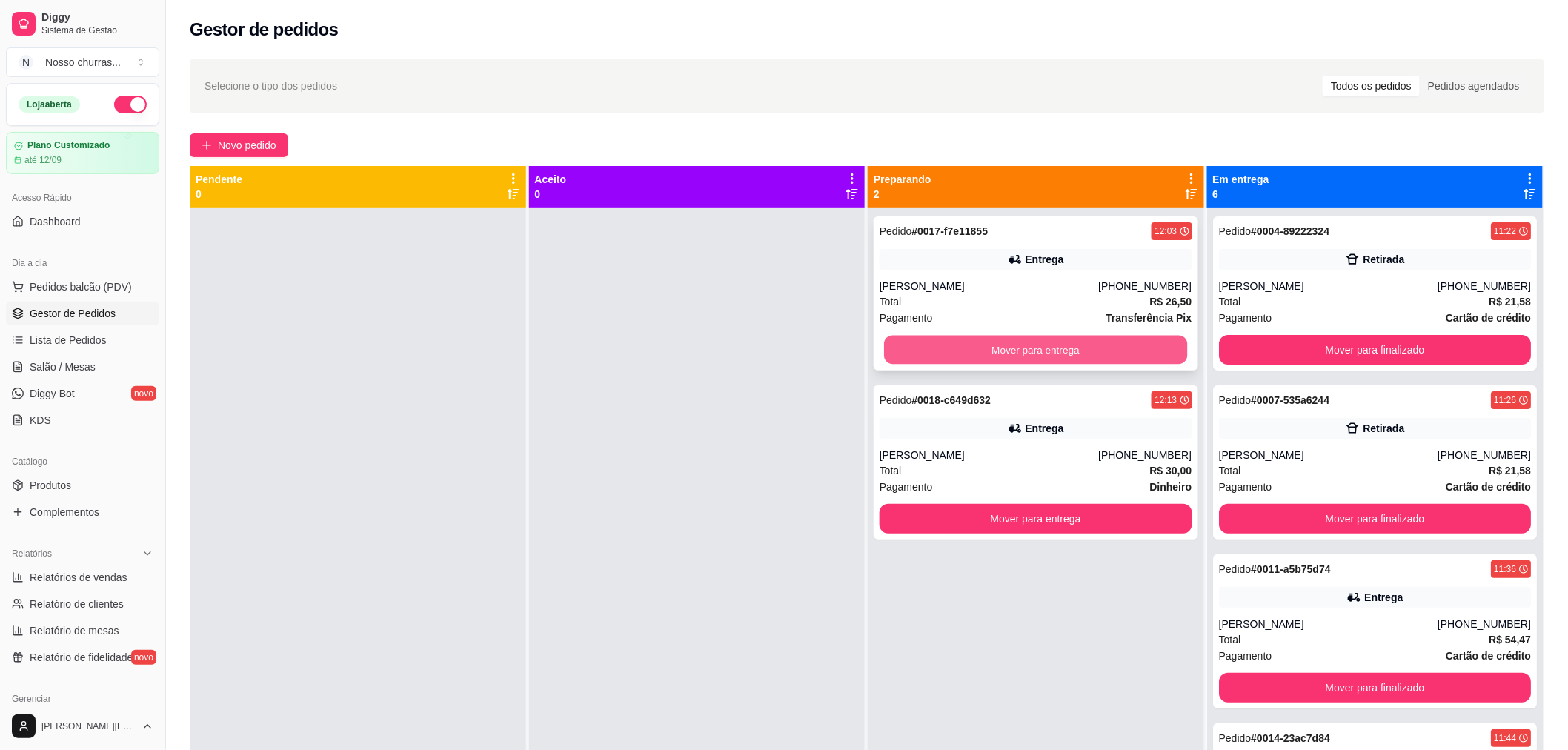
click at [1055, 343] on button "Mover para entrega" at bounding box center [1035, 350] width 303 height 29
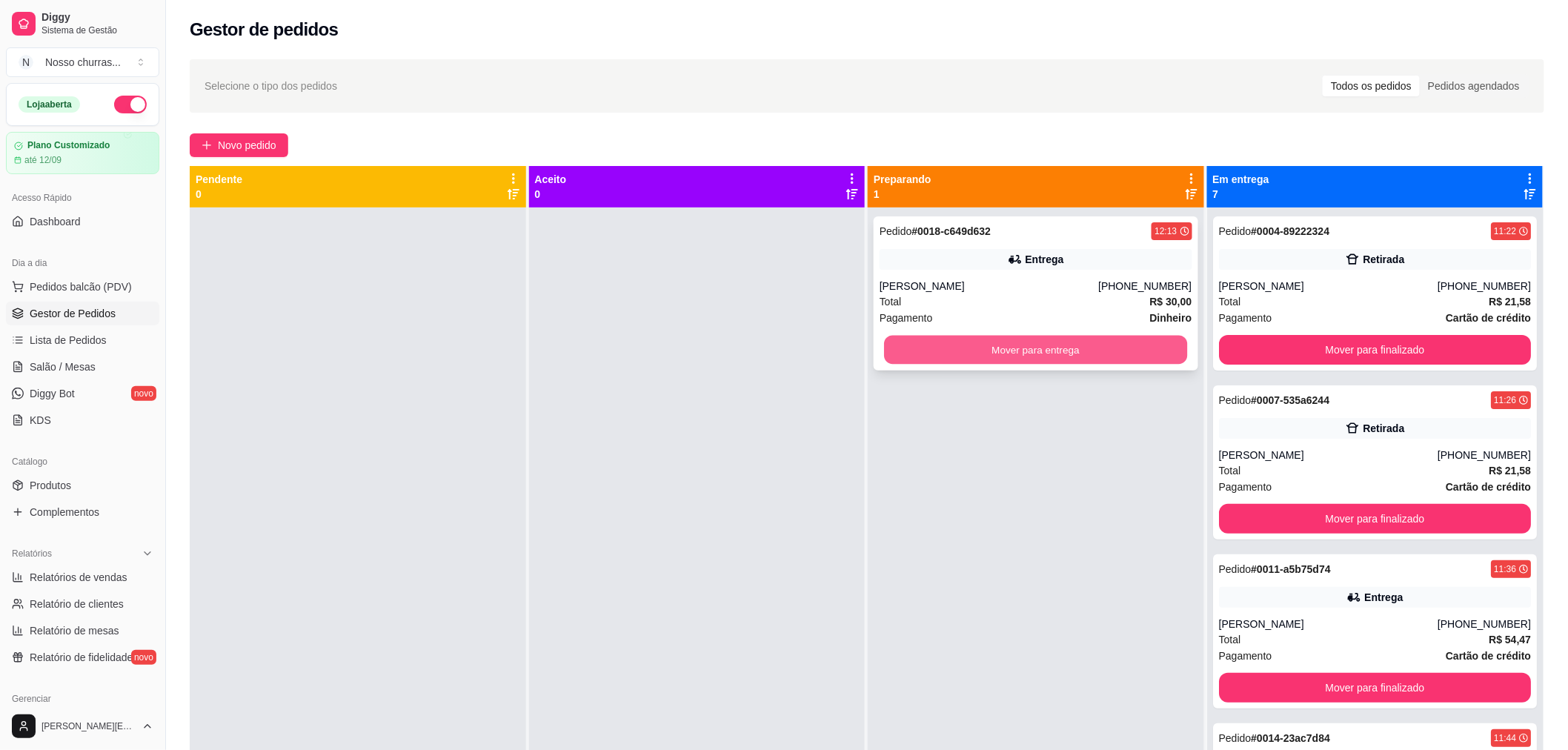
click at [1055, 348] on button "Mover para entrega" at bounding box center [1035, 350] width 303 height 29
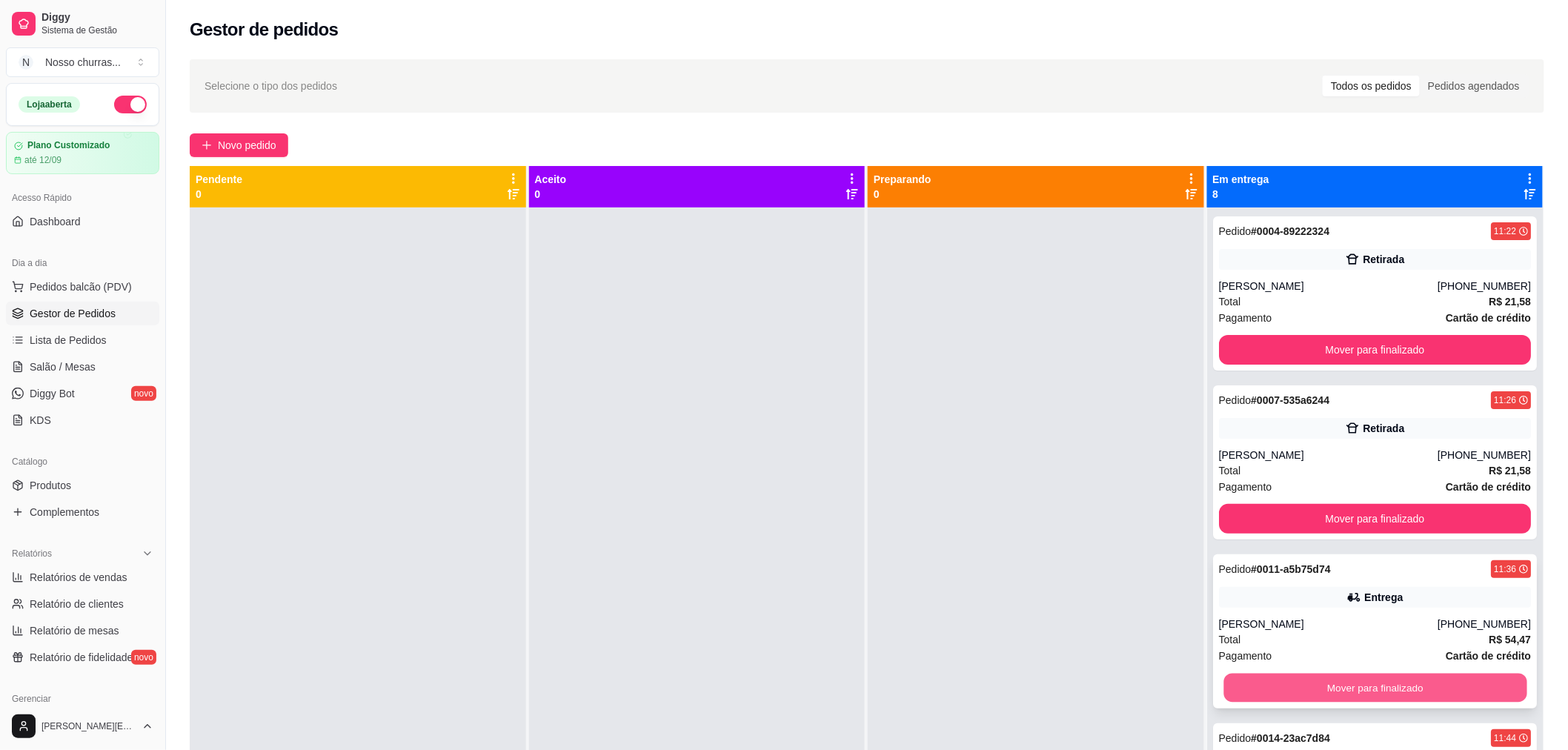
click at [1441, 680] on button "Mover para finalizado" at bounding box center [1375, 688] width 303 height 29
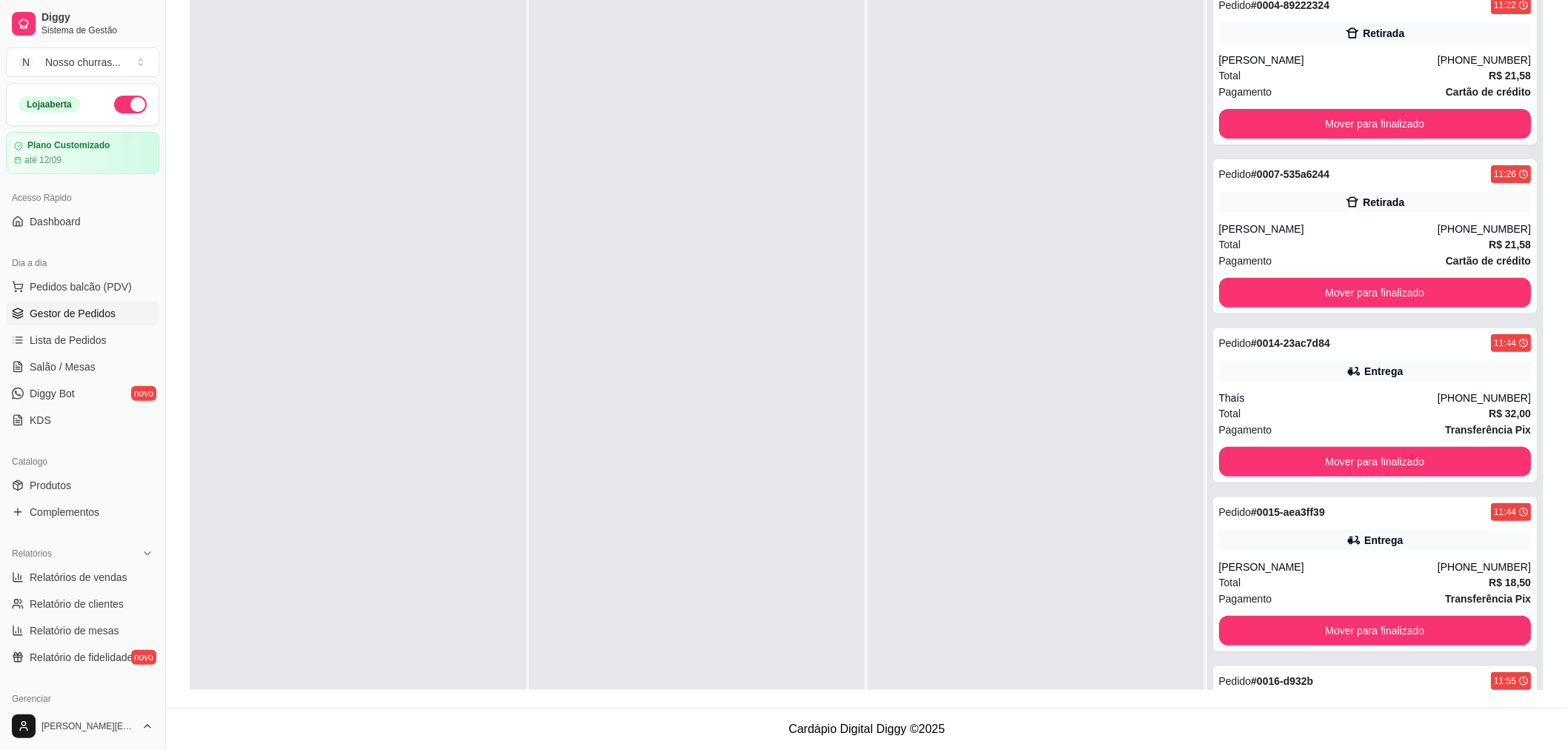
scroll to position [447, 0]
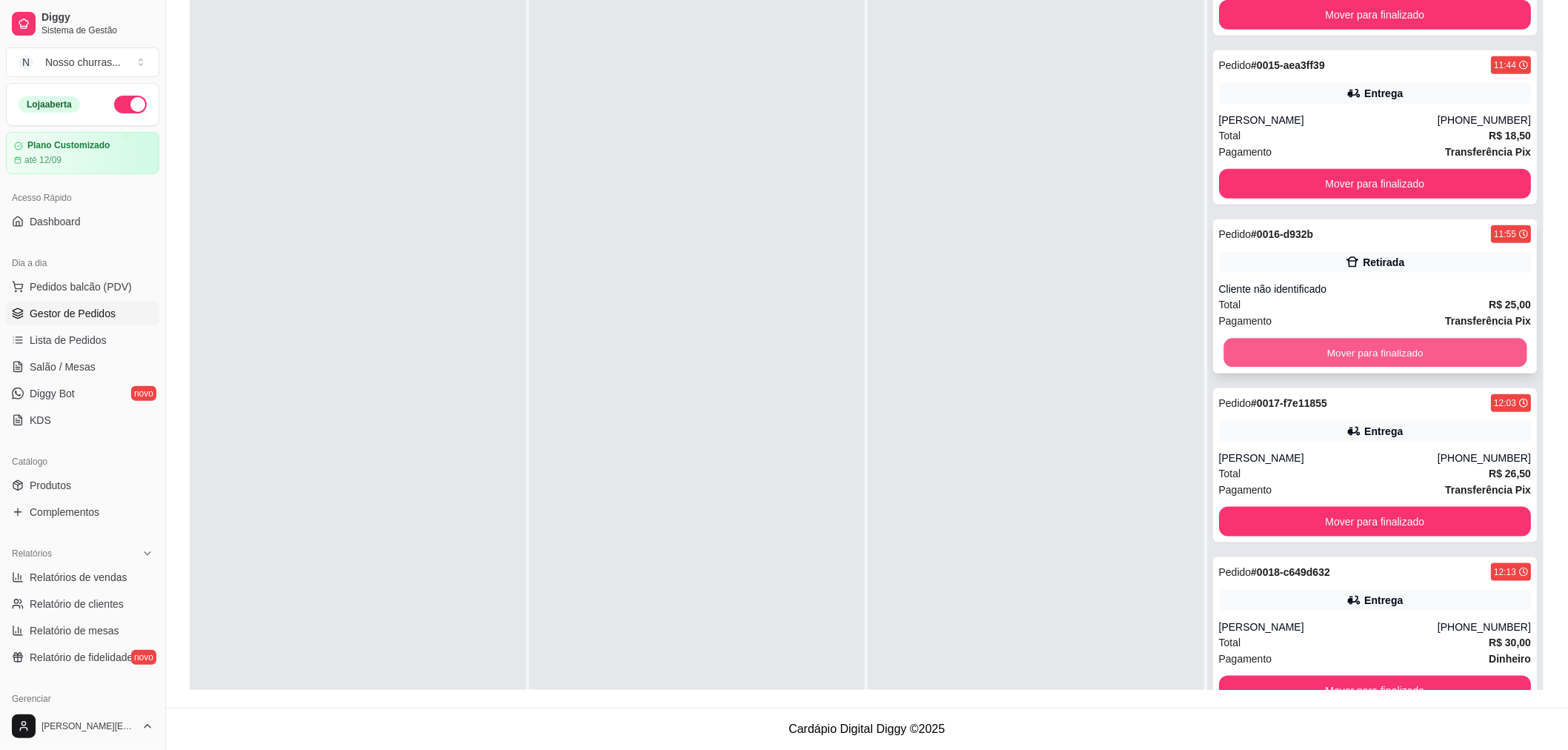
click at [1315, 349] on button "Mover para finalizado" at bounding box center [1375, 353] width 303 height 29
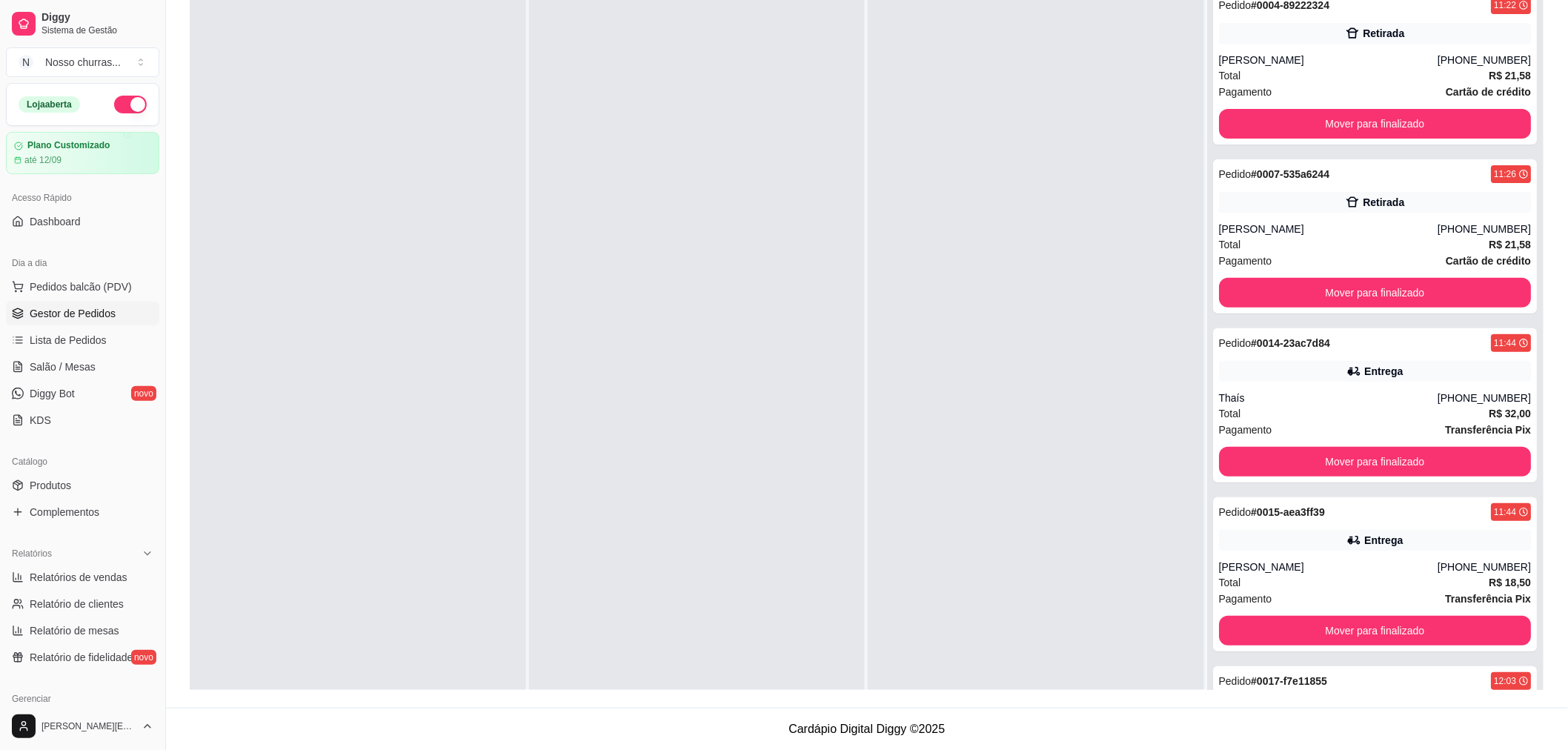
scroll to position [278, 0]
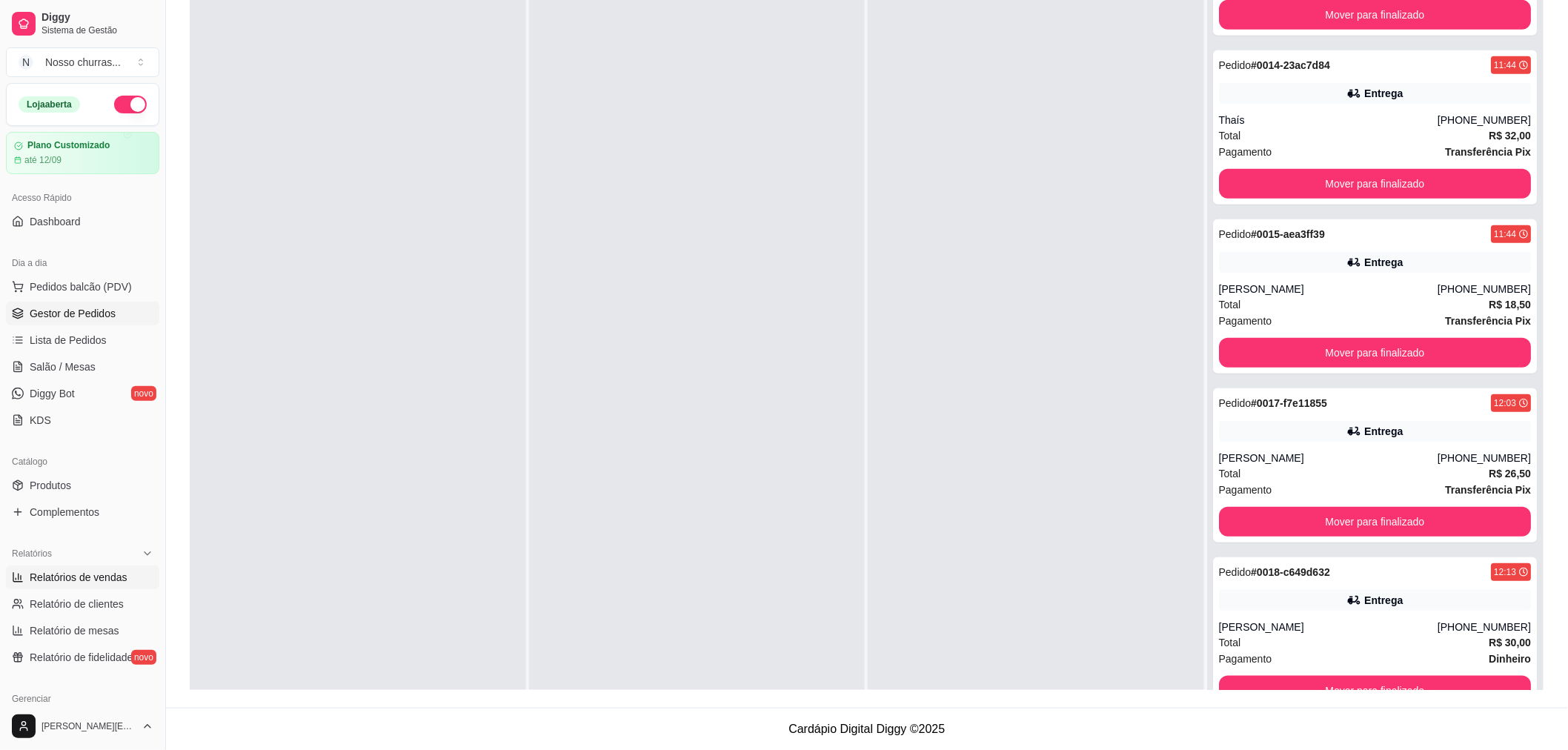
click at [93, 582] on span "Relatórios de vendas" at bounding box center [79, 577] width 98 height 15
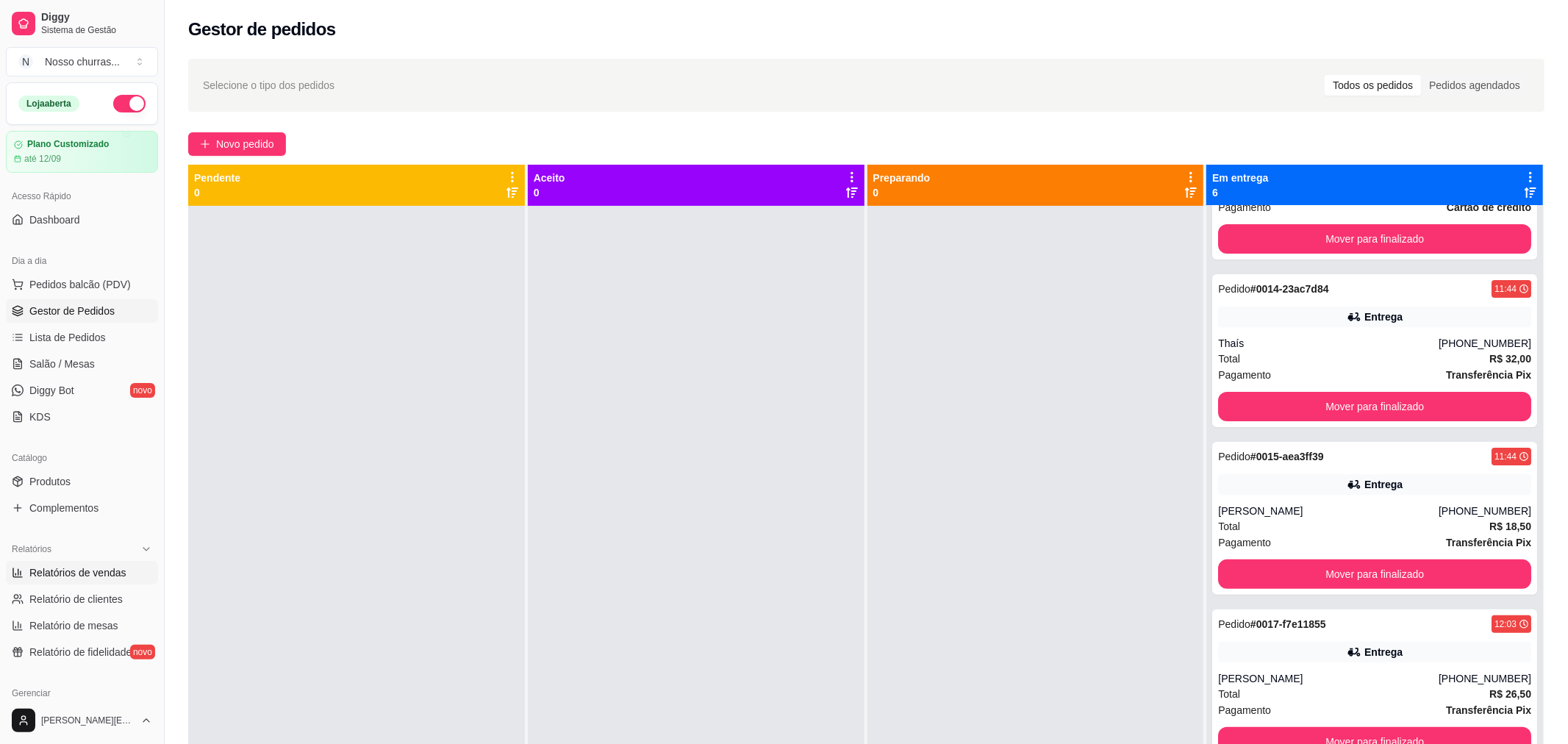
select select "ALL"
select select "0"
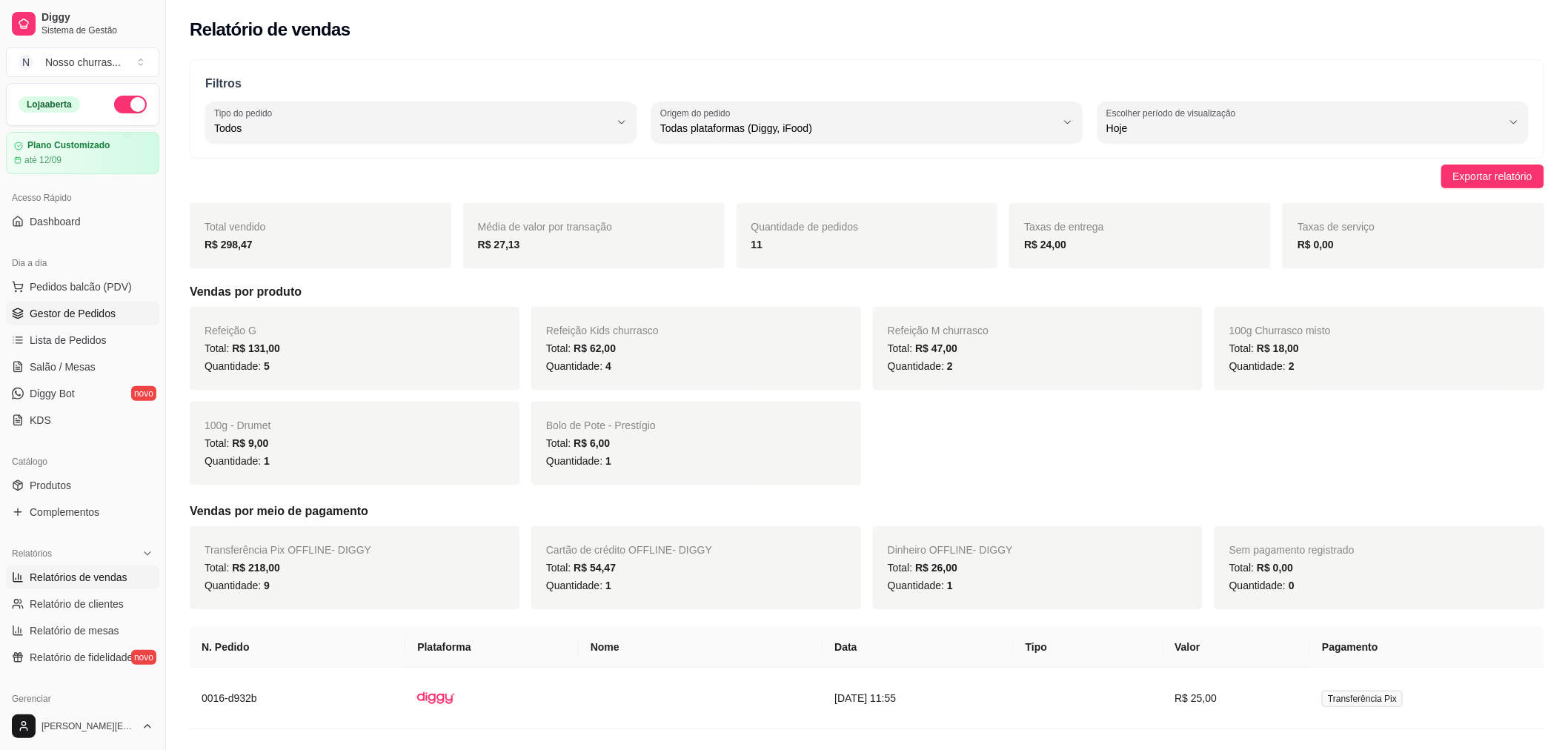
click at [75, 309] on span "Gestor de Pedidos" at bounding box center [73, 313] width 86 height 15
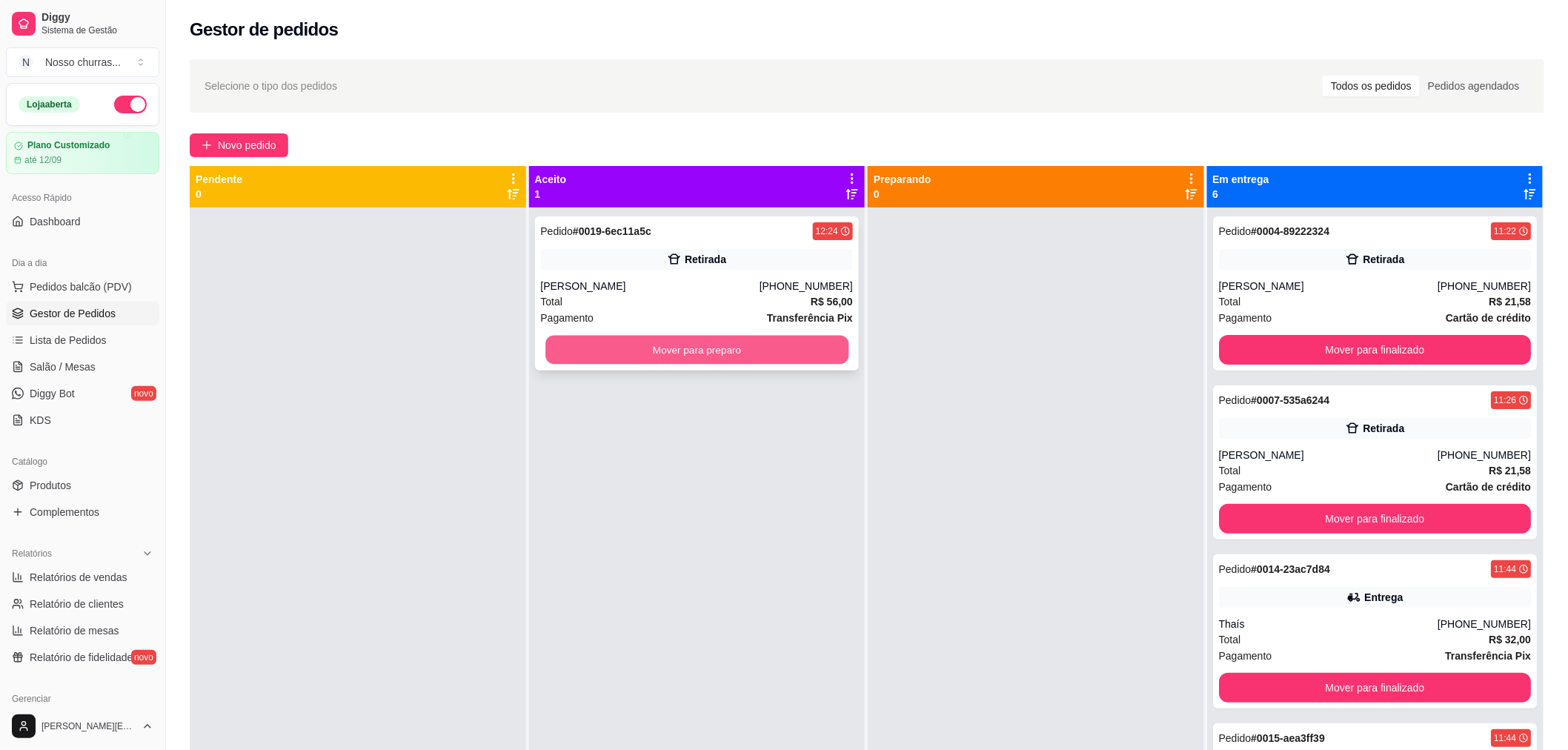
click at [566, 343] on button "Mover para preparo" at bounding box center [697, 350] width 303 height 29
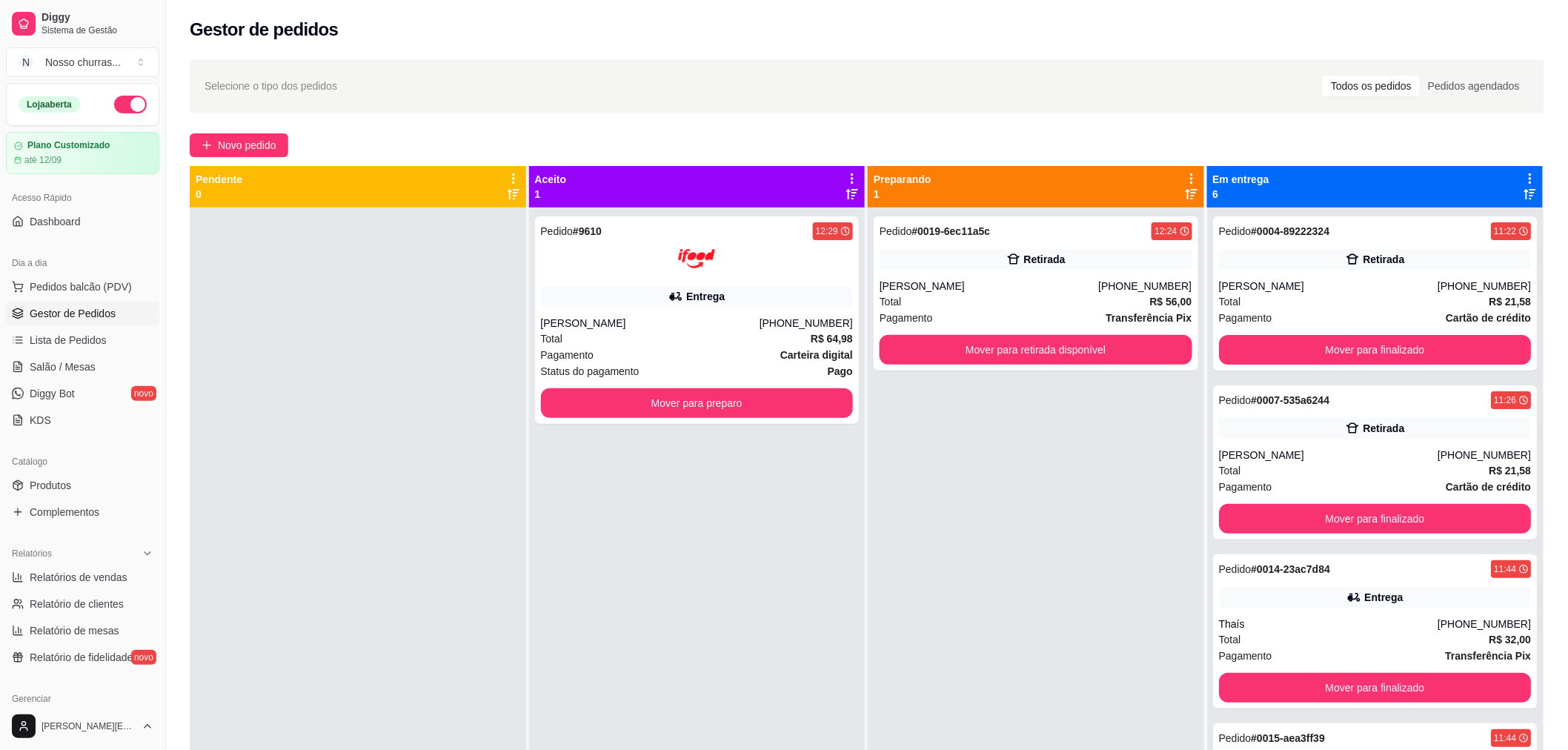
click at [353, 383] on div at bounding box center [357, 583] width 336 height 750
click at [593, 401] on button "Mover para preparo" at bounding box center [697, 403] width 303 height 29
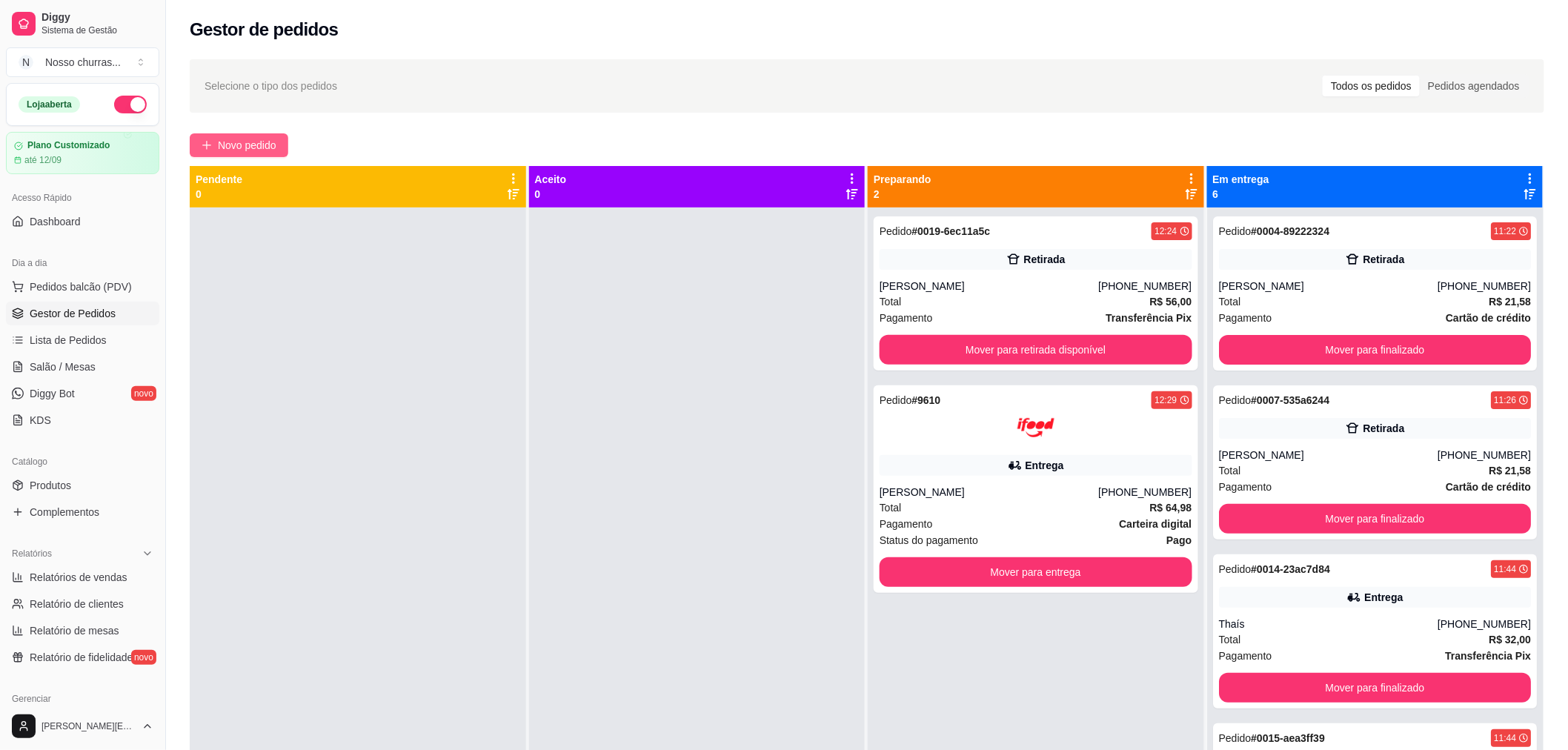
click at [273, 148] on span "Novo pedido" at bounding box center [247, 145] width 58 height 17
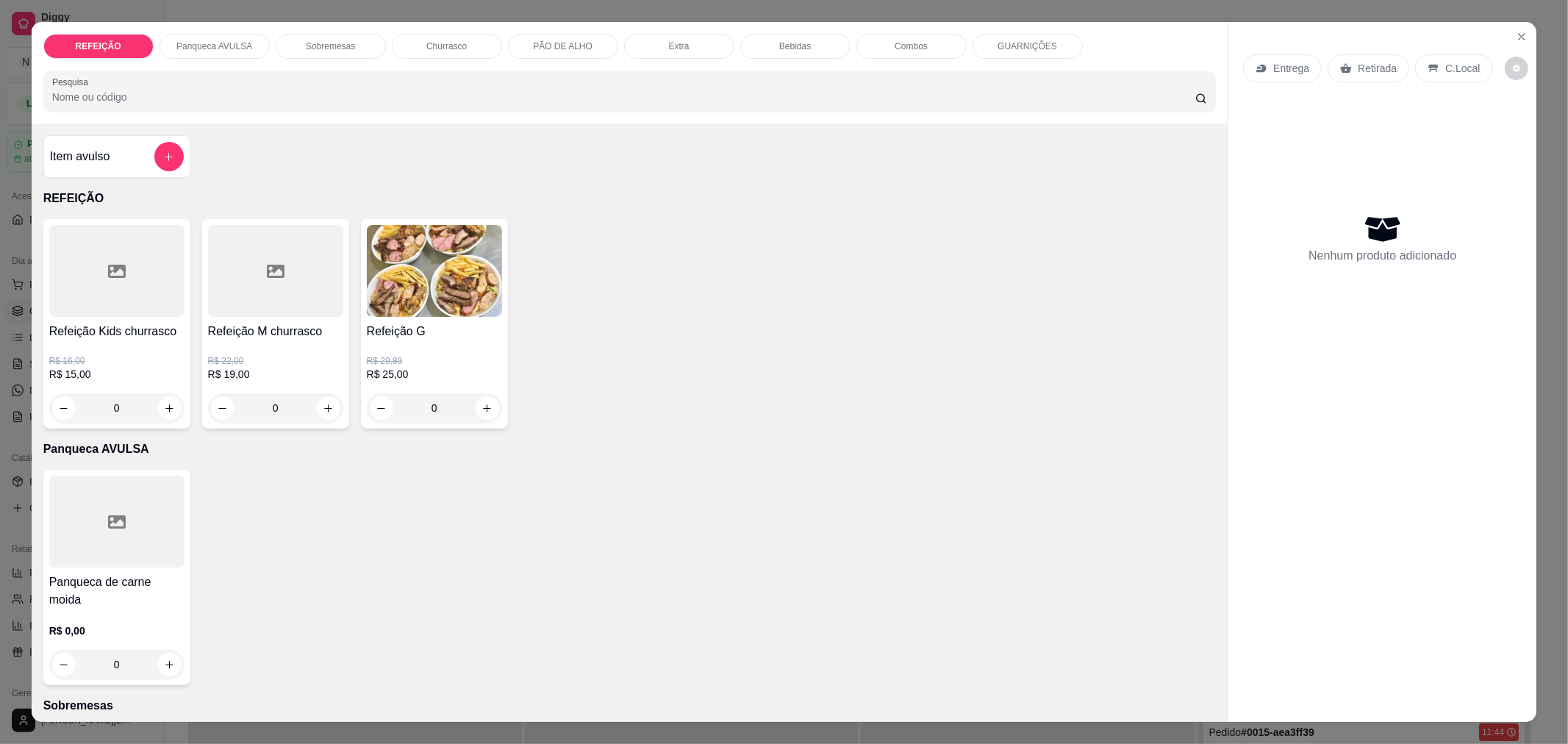
click at [456, 340] on h4 "Refeição G" at bounding box center [434, 331] width 135 height 18
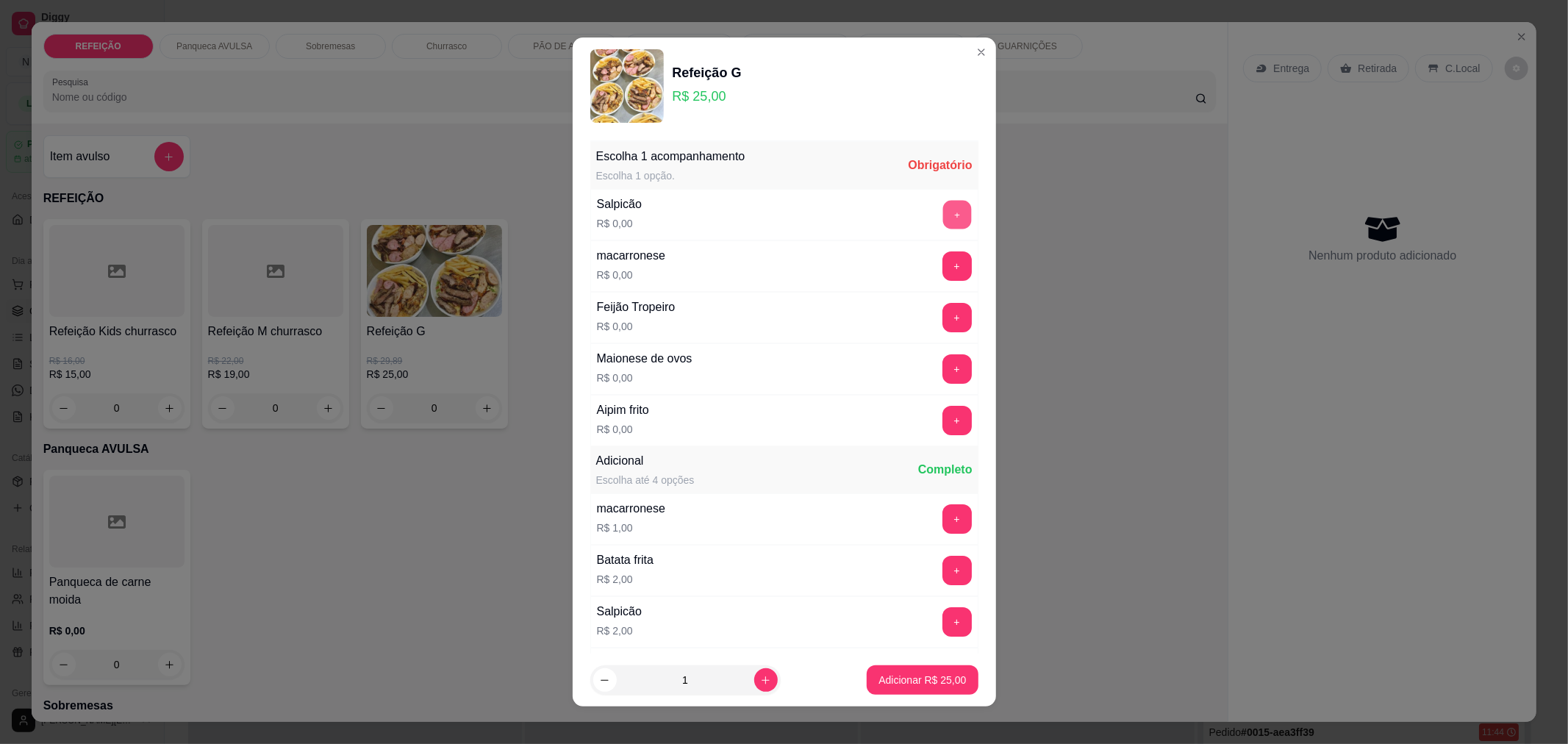
click at [943, 216] on button "+" at bounding box center [957, 214] width 29 height 29
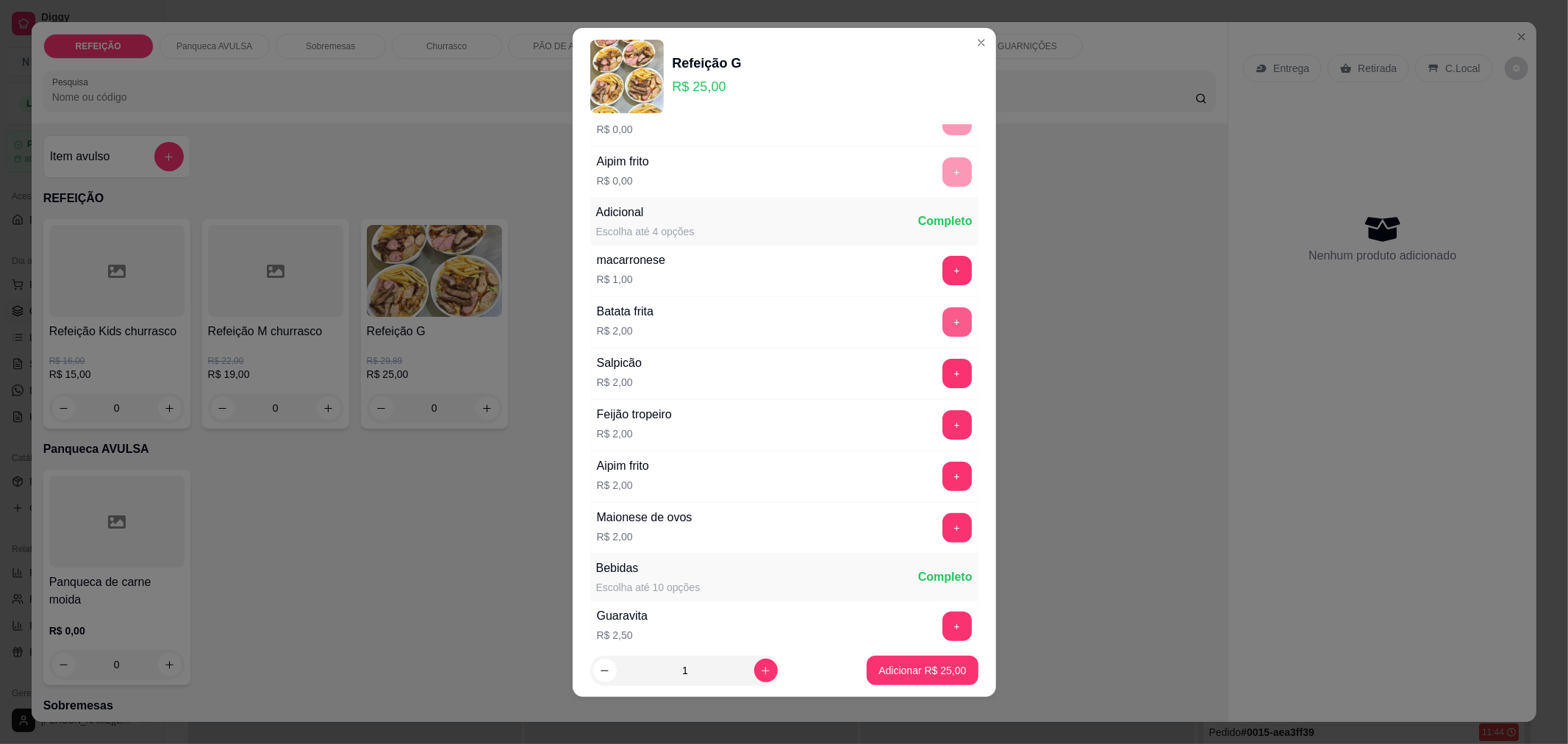
scroll to position [312, 0]
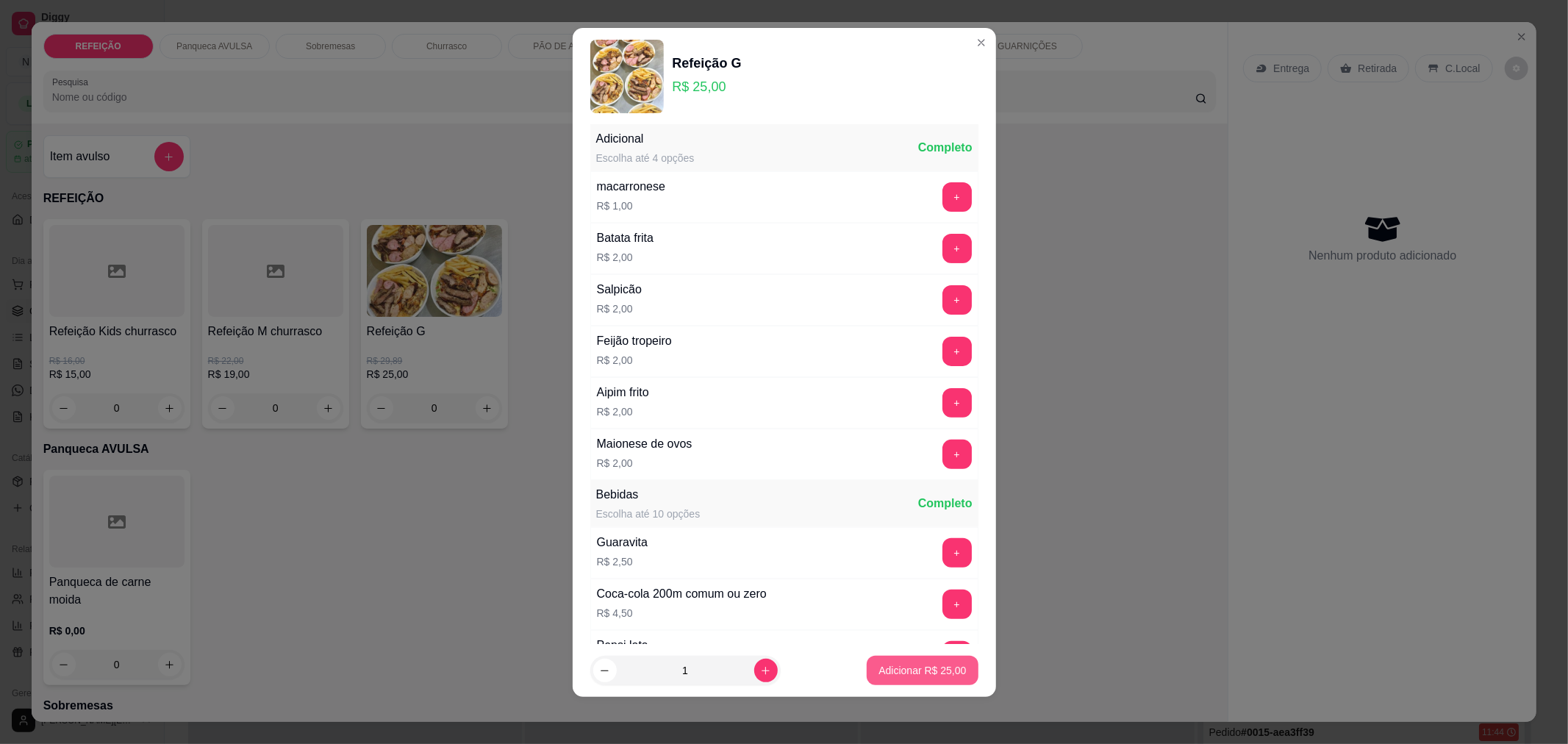
click at [889, 677] on p "Adicionar R$ 25,00" at bounding box center [922, 670] width 88 height 15
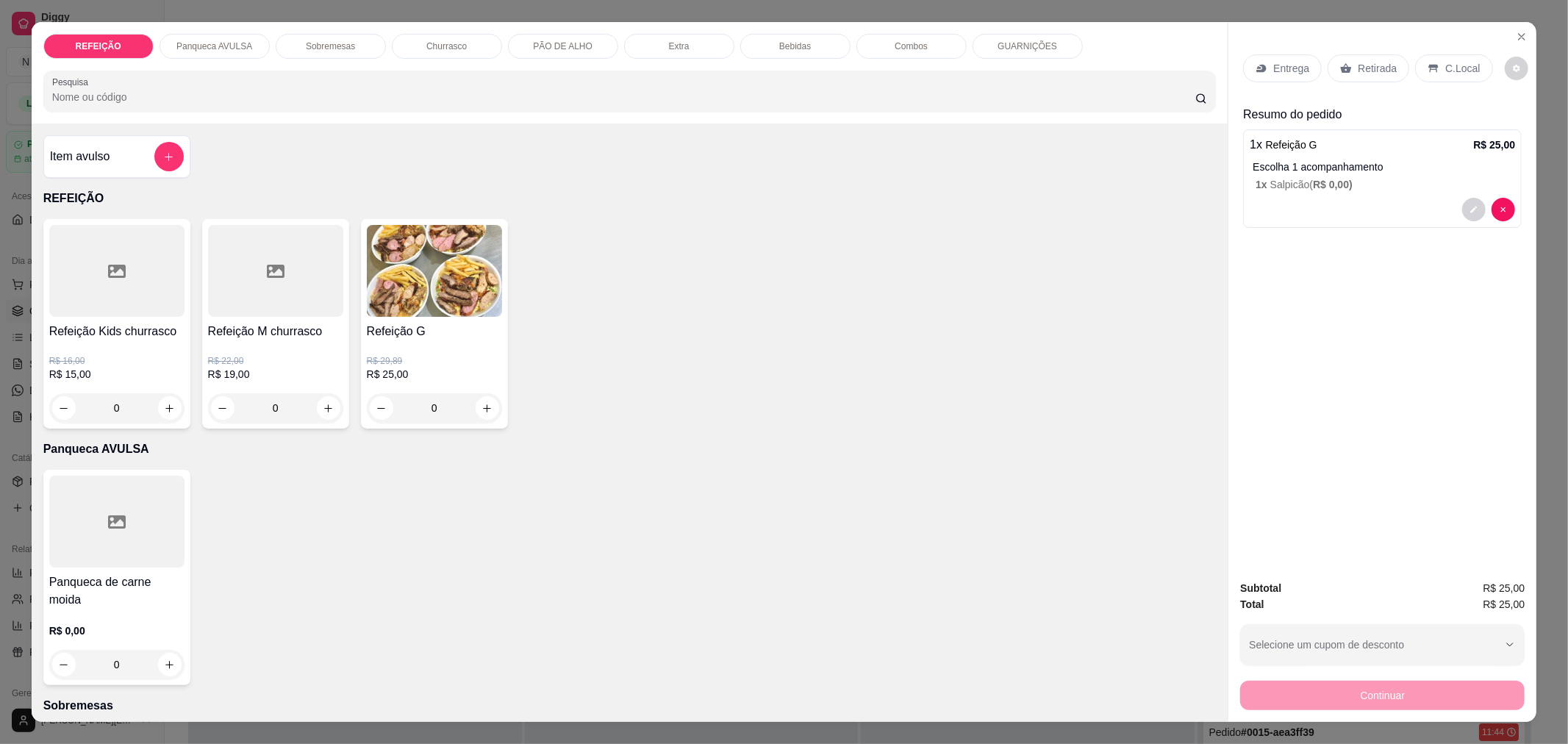
click at [1348, 78] on div "Retirada" at bounding box center [1368, 68] width 81 height 28
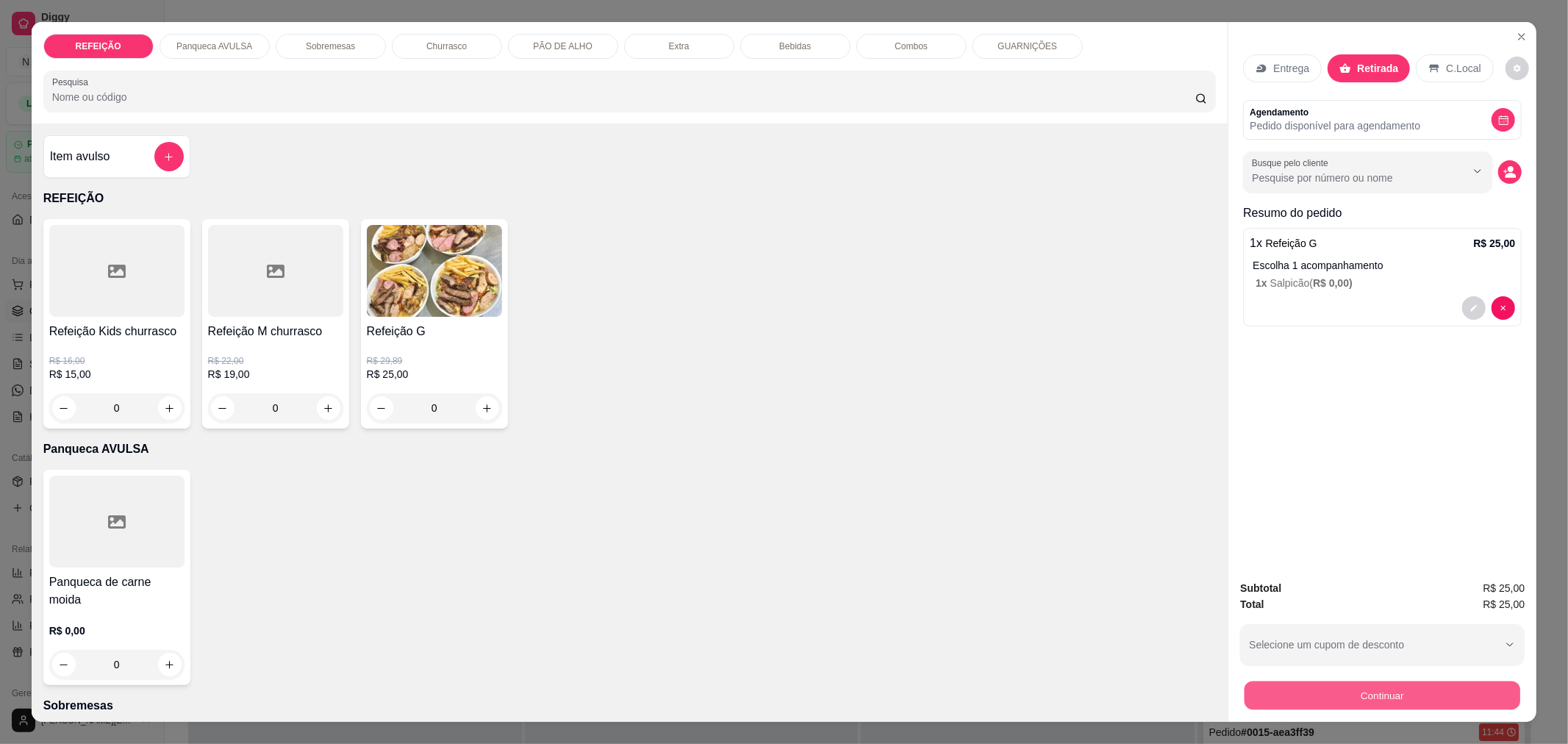
click at [1368, 697] on button "Continuar" at bounding box center [1382, 695] width 276 height 29
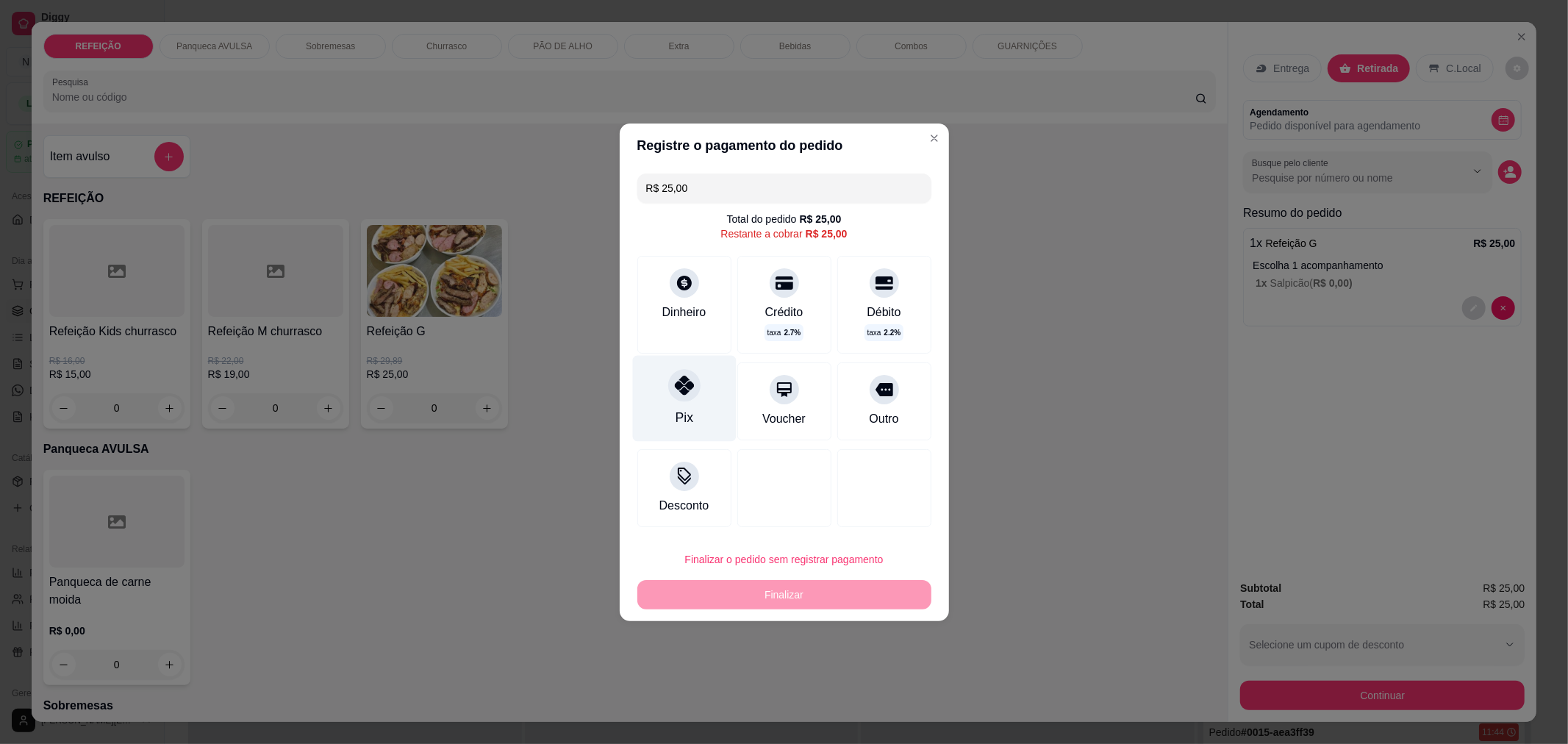
click at [672, 422] on div "Pix" at bounding box center [684, 399] width 103 height 86
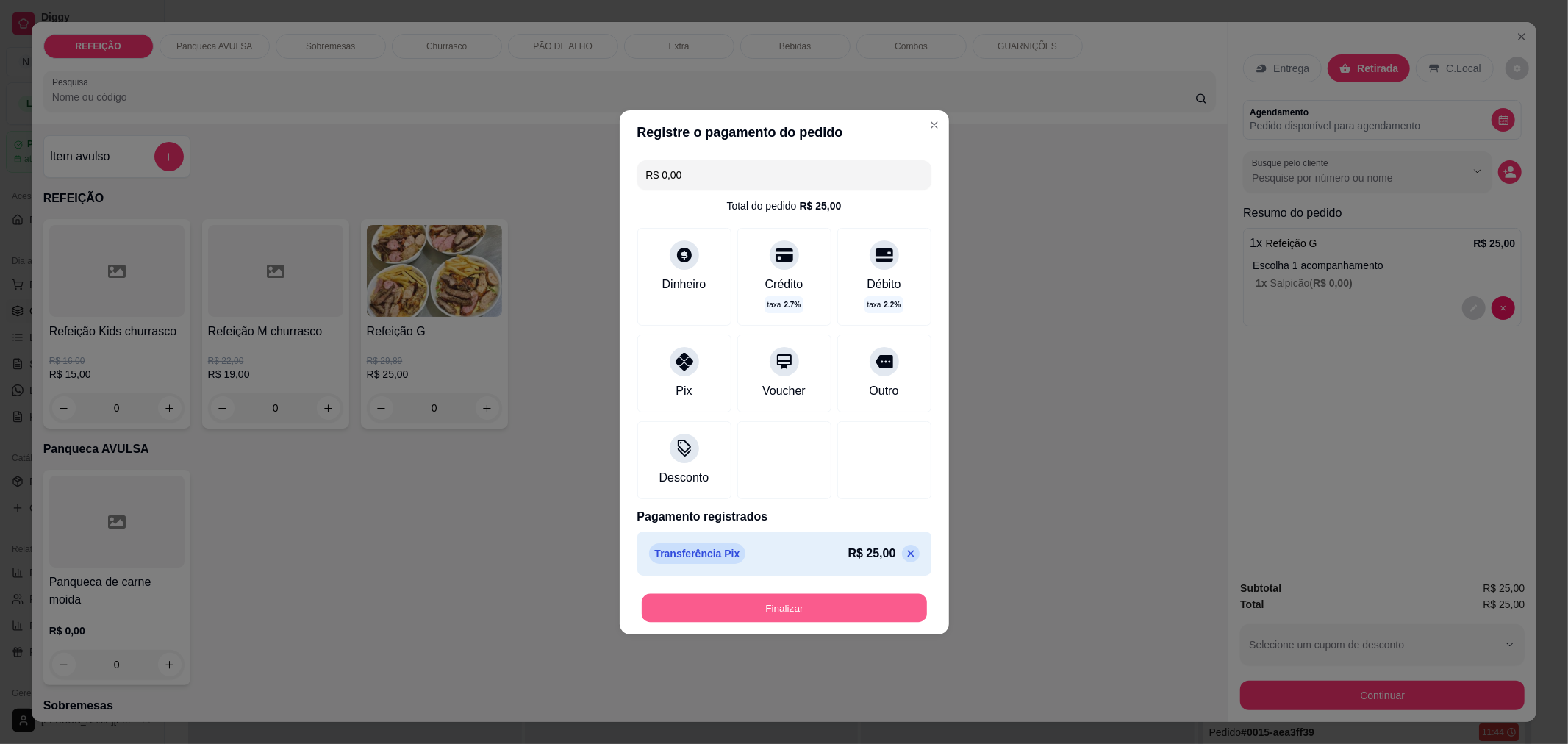
click at [720, 604] on button "Finalizar" at bounding box center [784, 608] width 285 height 29
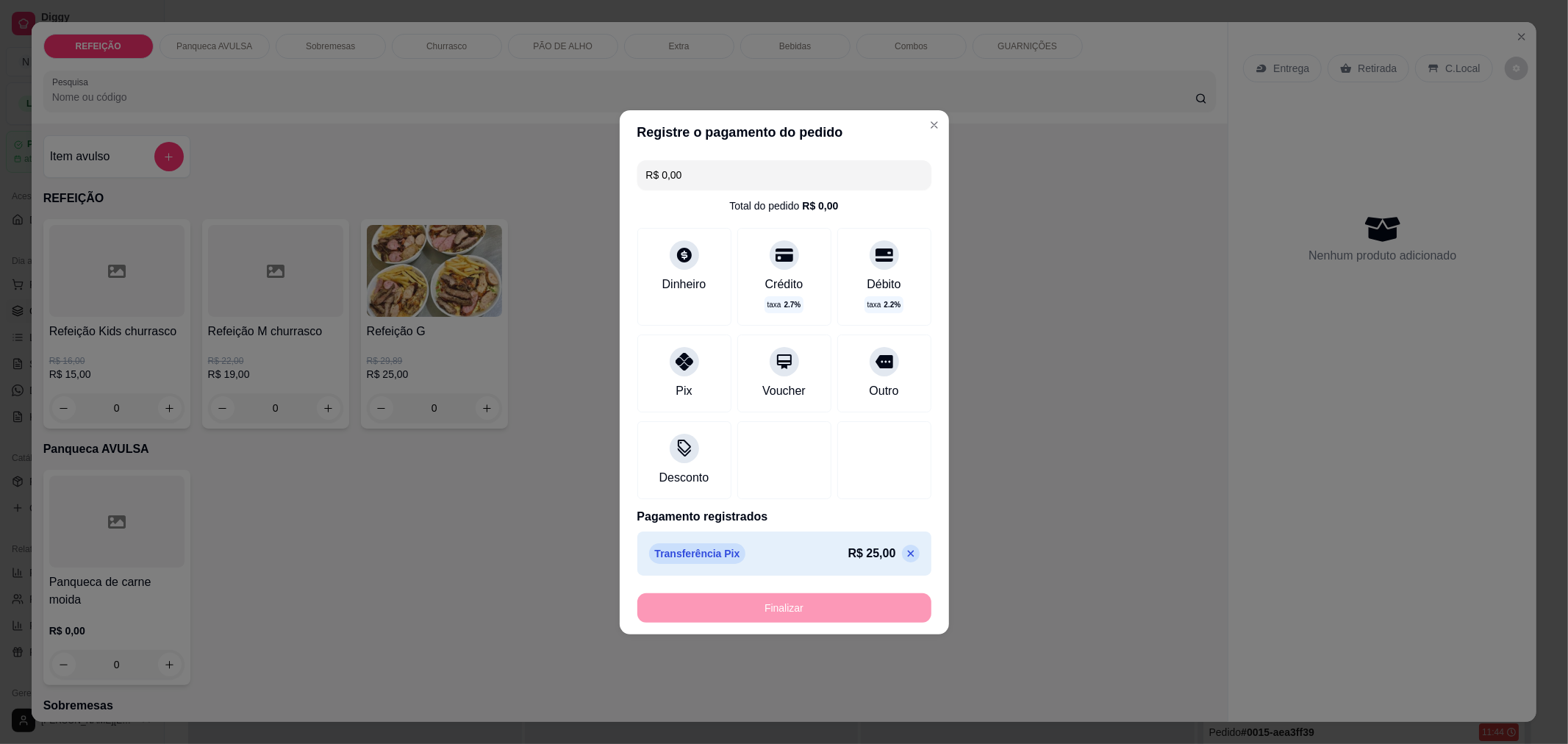
type input "-R$ 25,00"
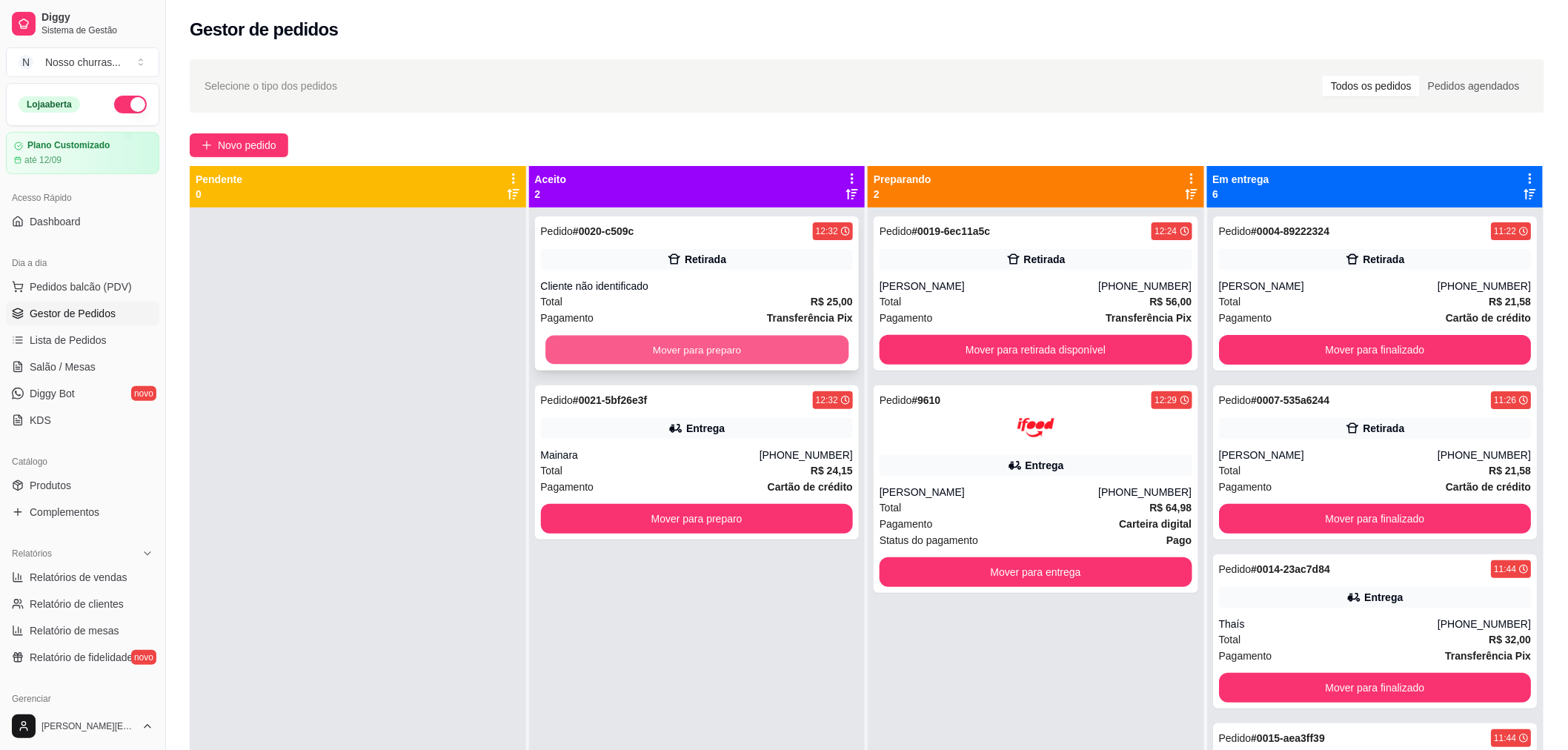
click at [739, 352] on button "Mover para preparo" at bounding box center [697, 350] width 303 height 29
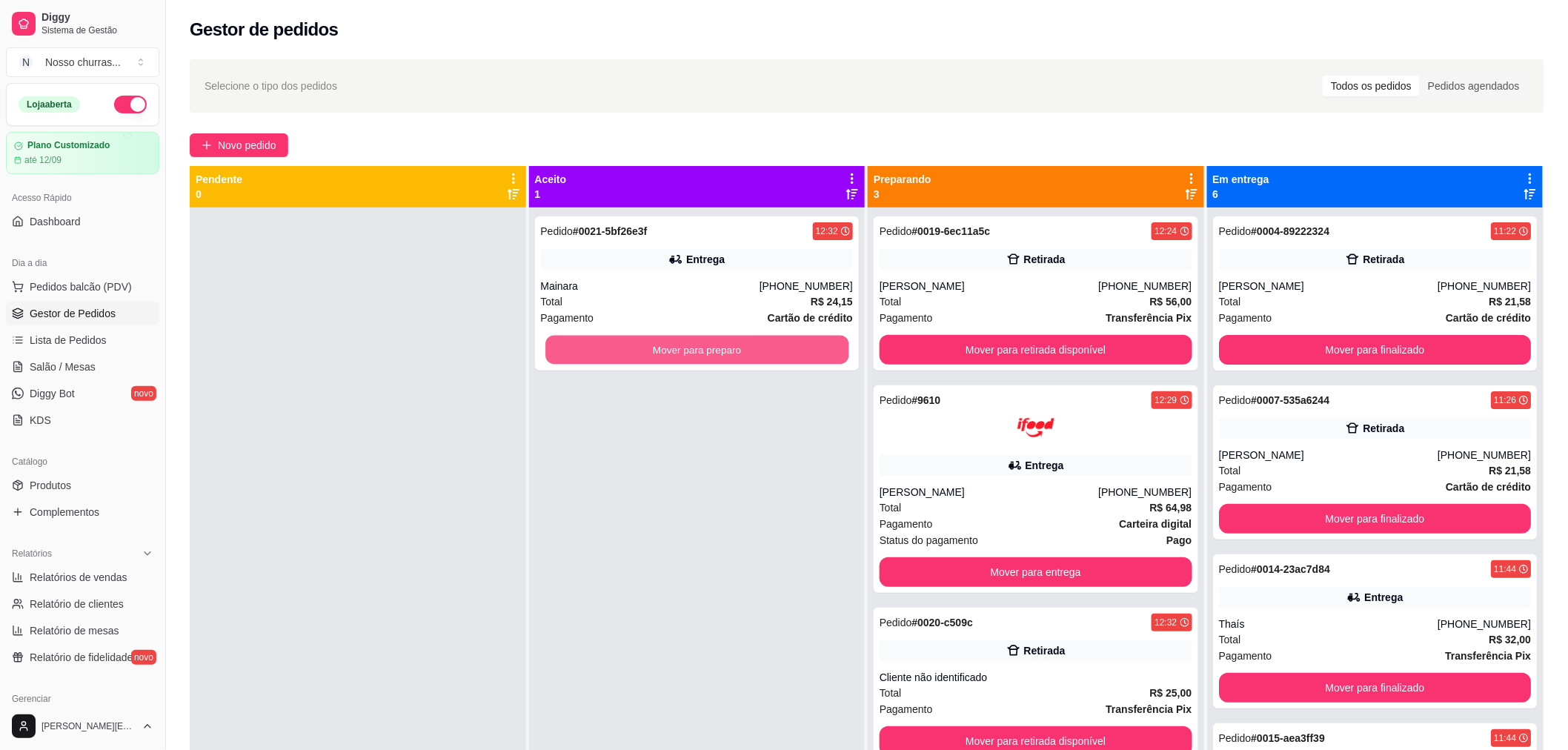
click at [739, 352] on button "Mover para preparo" at bounding box center [697, 350] width 303 height 29
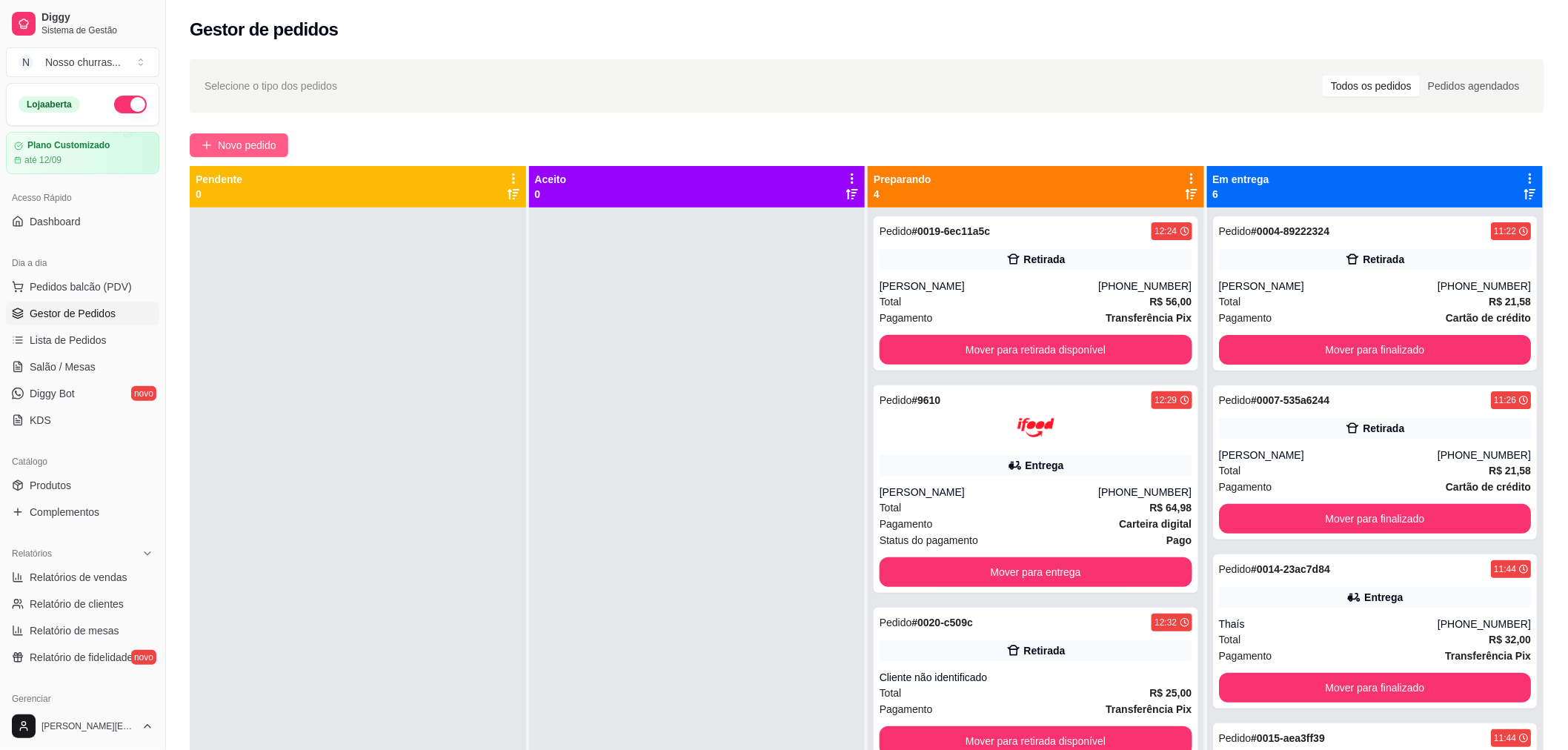
click at [278, 143] on button "Novo pedido" at bounding box center [238, 145] width 99 height 24
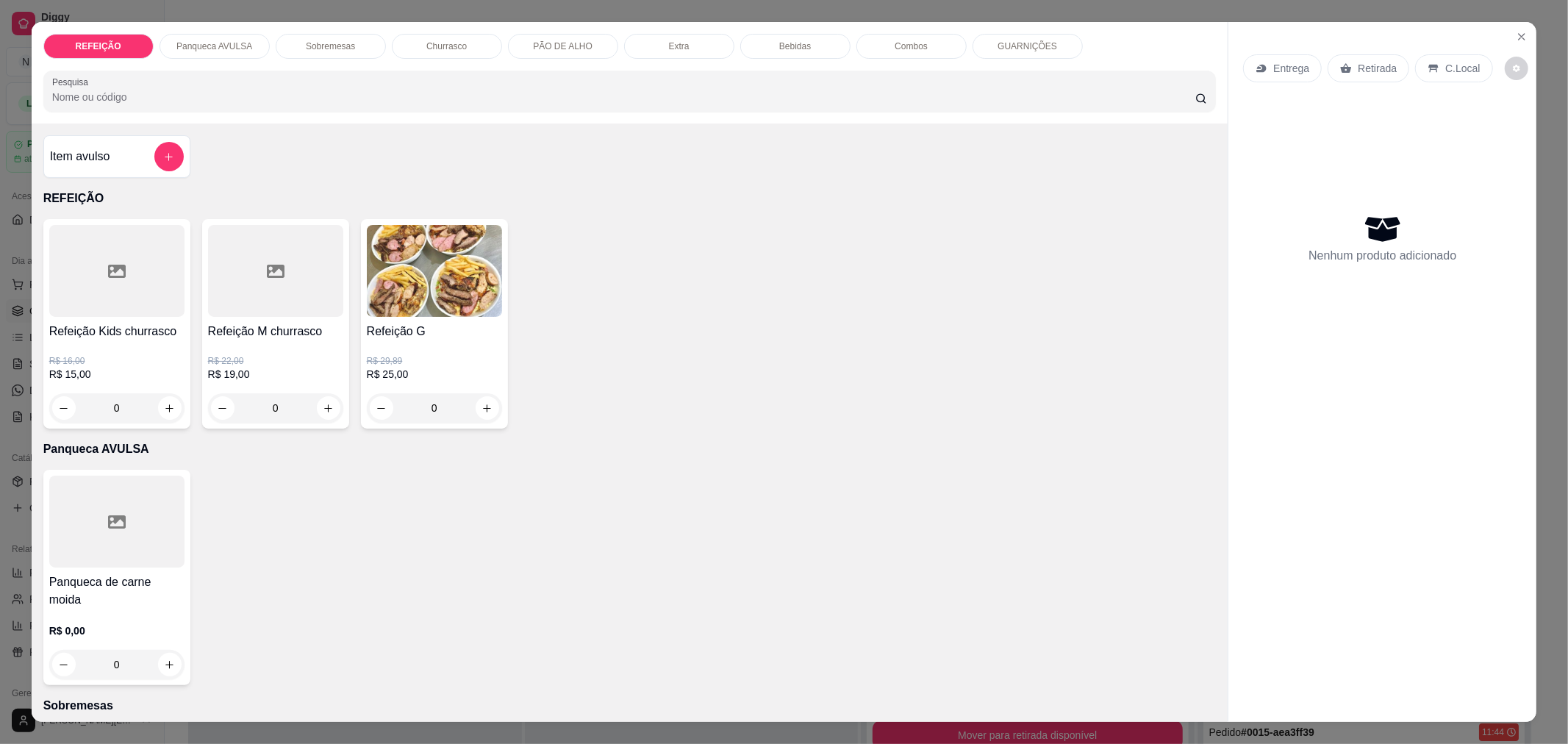
click at [489, 392] on div "R$ 29,89 R$ 25,00 0" at bounding box center [434, 389] width 135 height 67
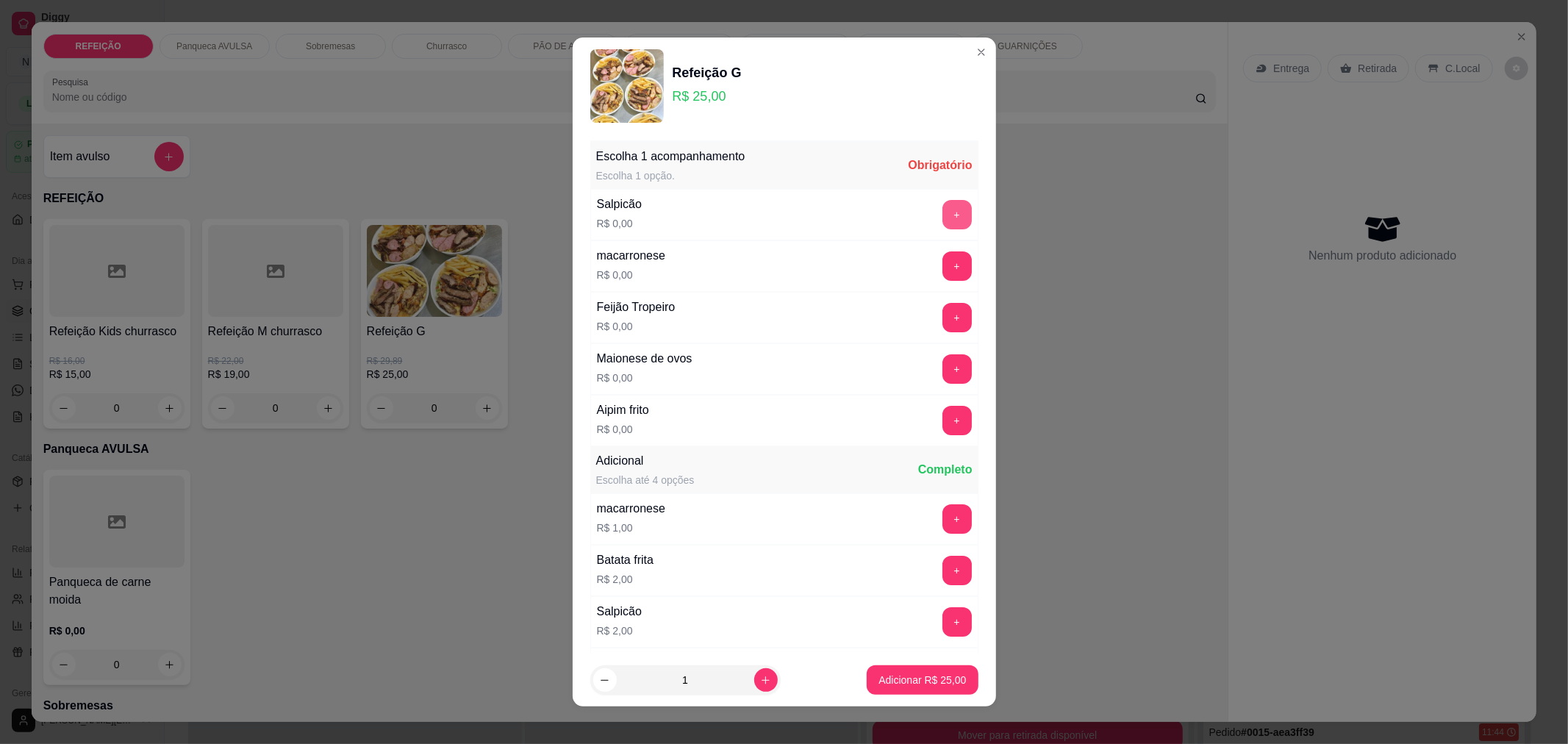
click at [943, 222] on button "+" at bounding box center [957, 215] width 30 height 30
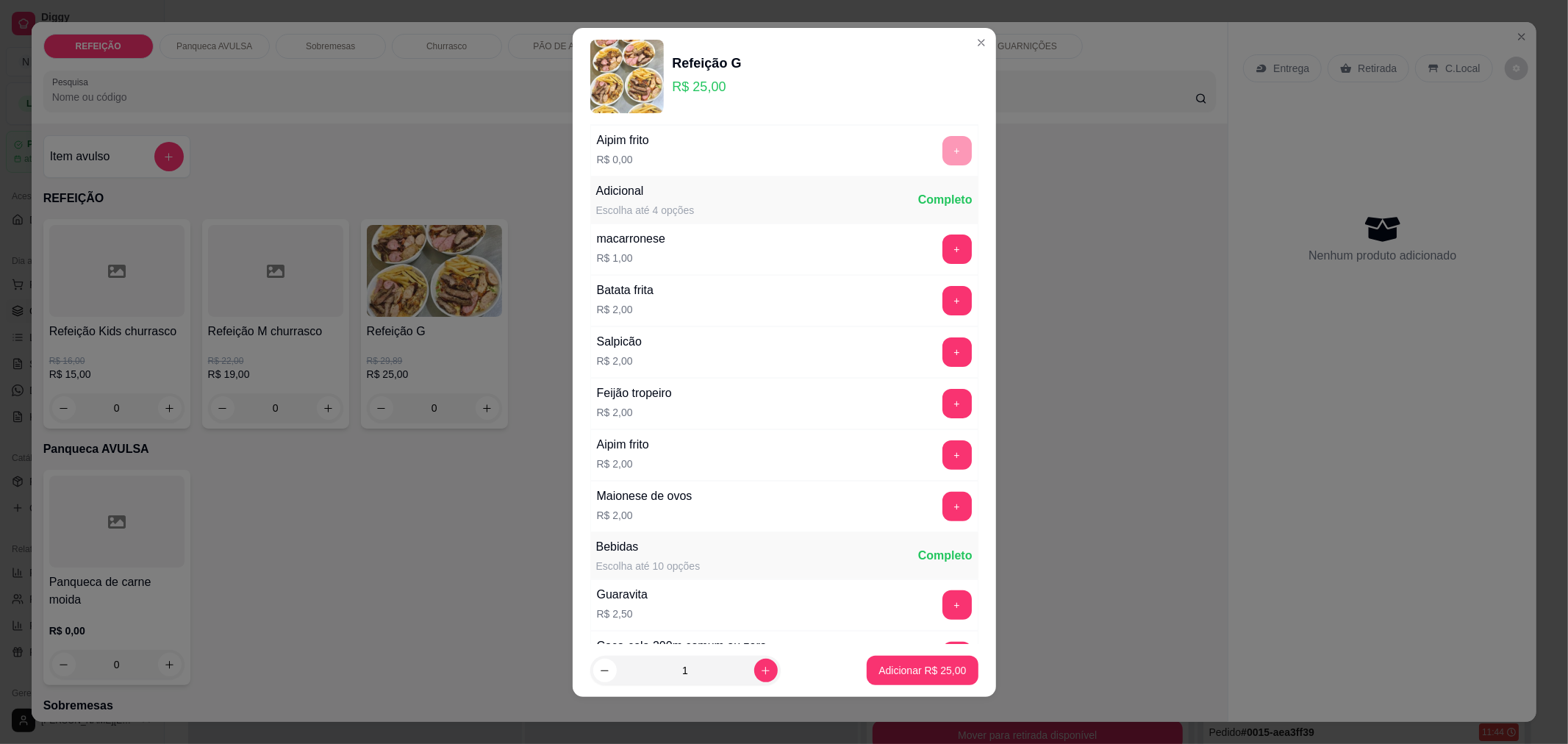
scroll to position [312, 0]
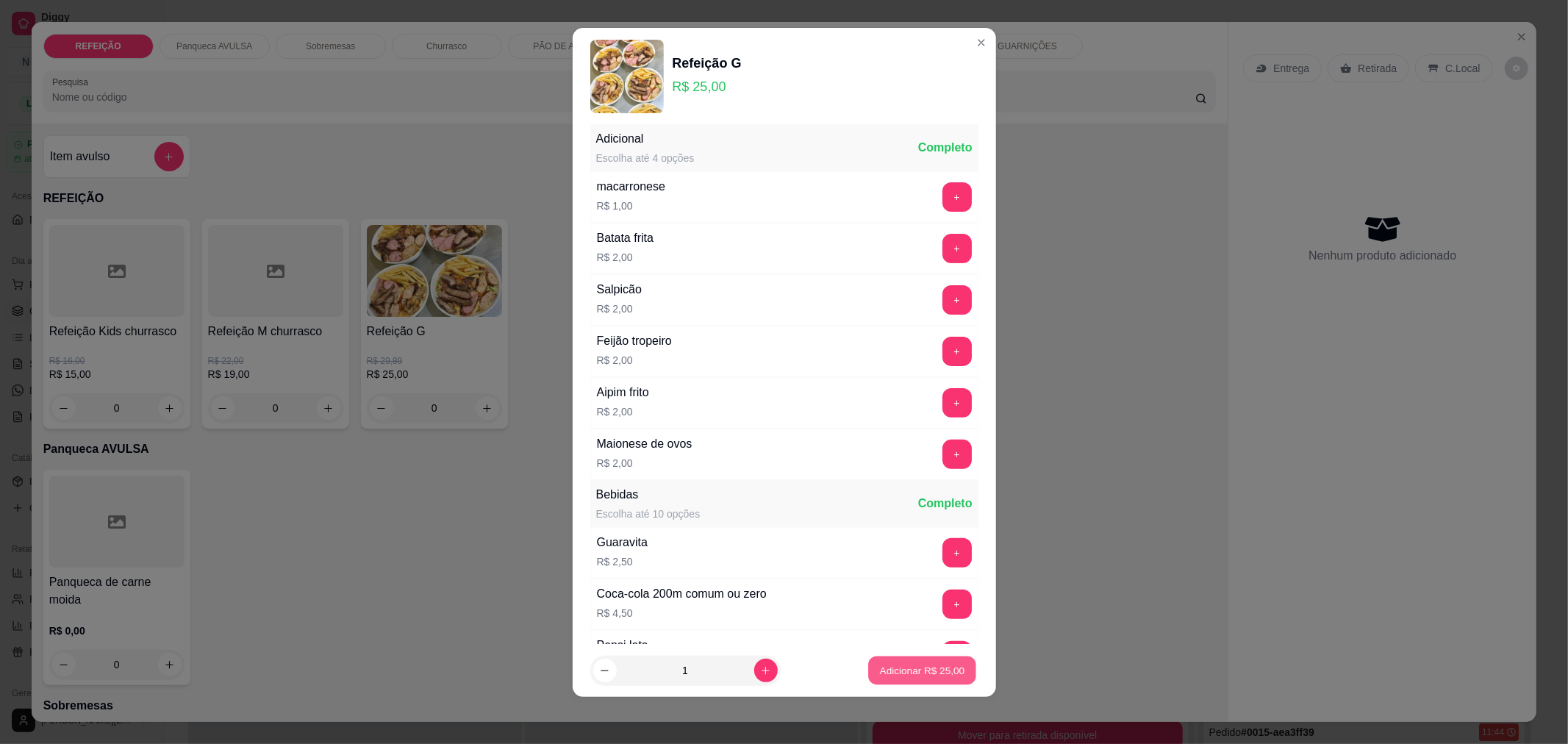
click at [909, 678] on button "Adicionar R$ 25,00" at bounding box center [923, 671] width 108 height 29
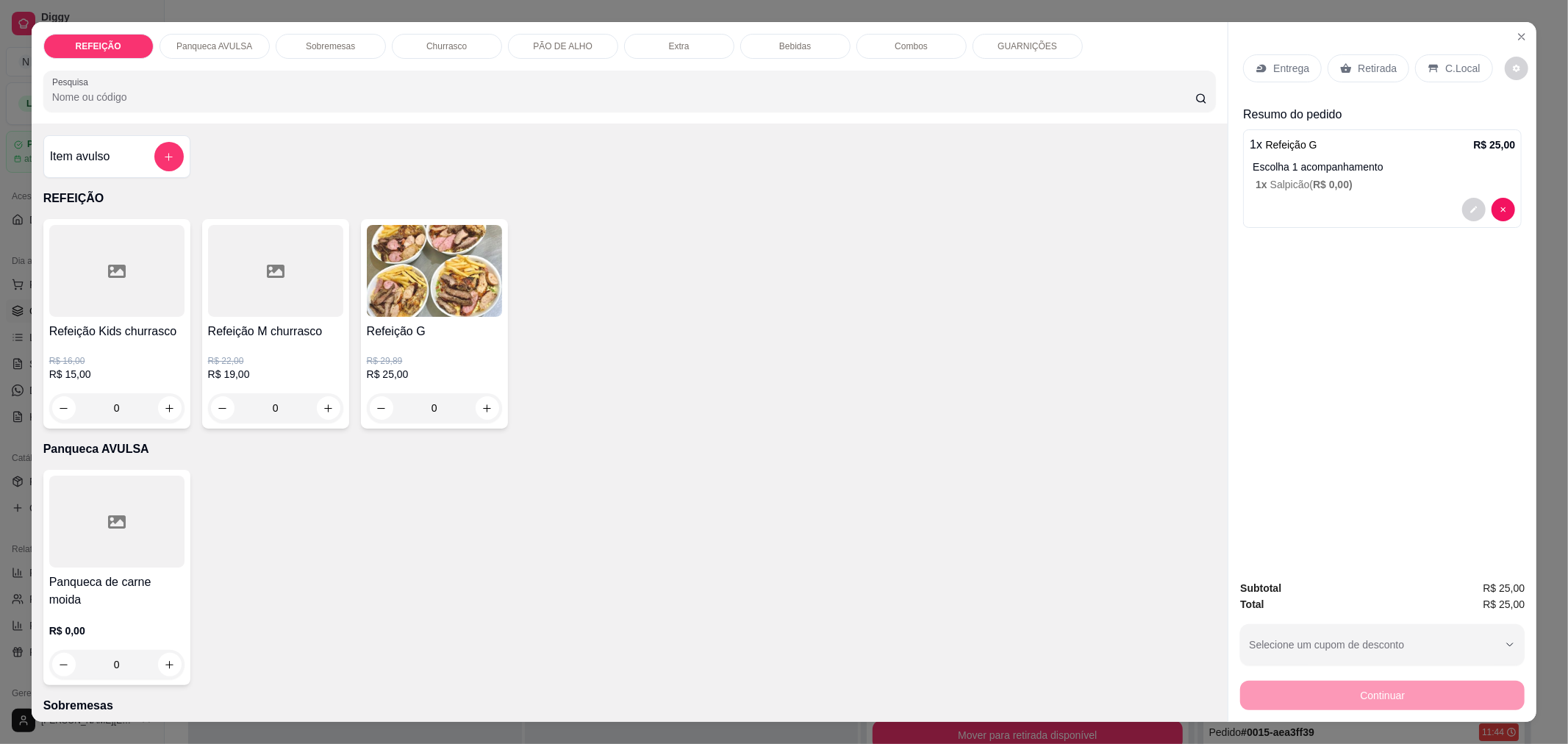
click at [1288, 59] on div "Entrega" at bounding box center [1282, 68] width 78 height 28
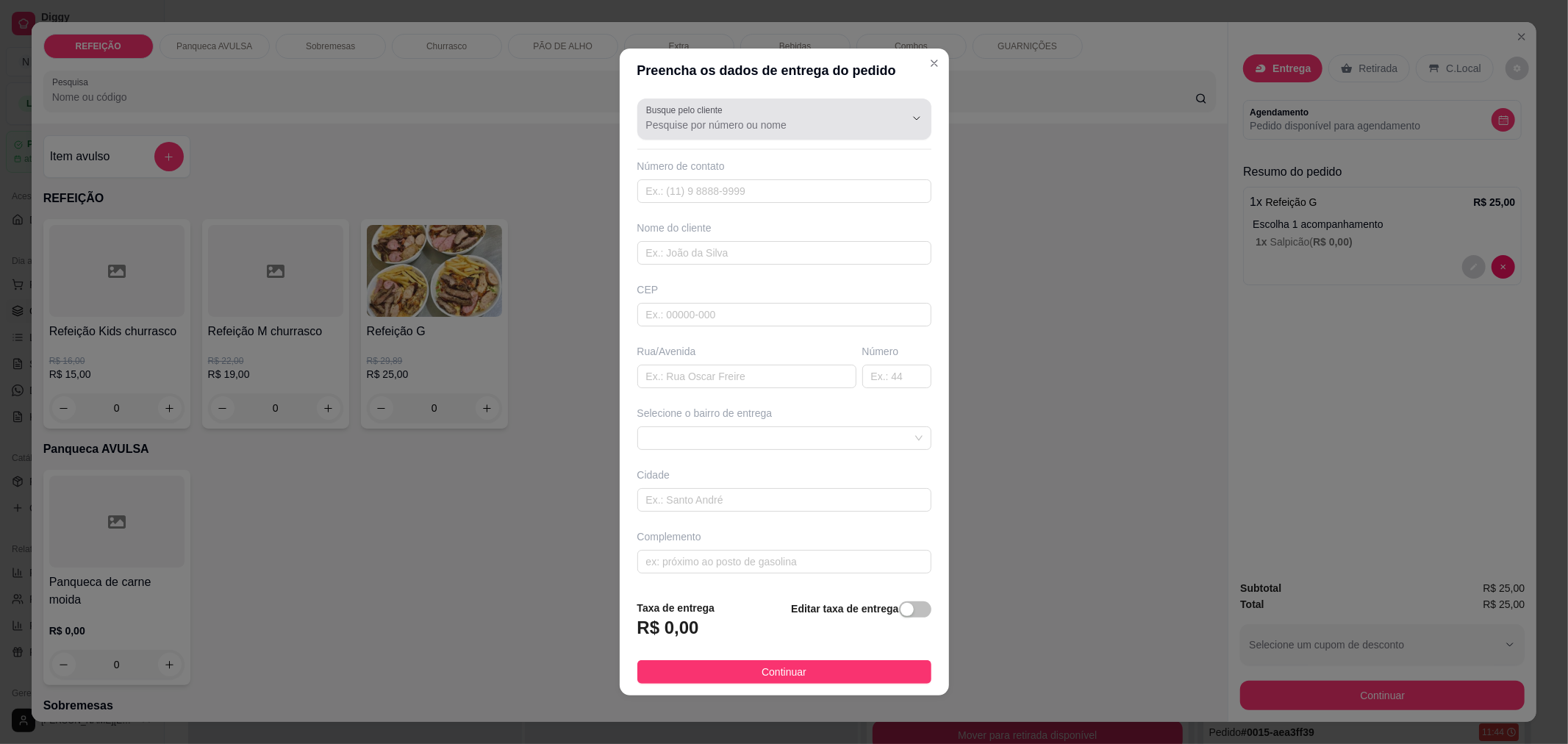
click at [789, 127] on input "Busque pelo cliente" at bounding box center [763, 125] width 236 height 15
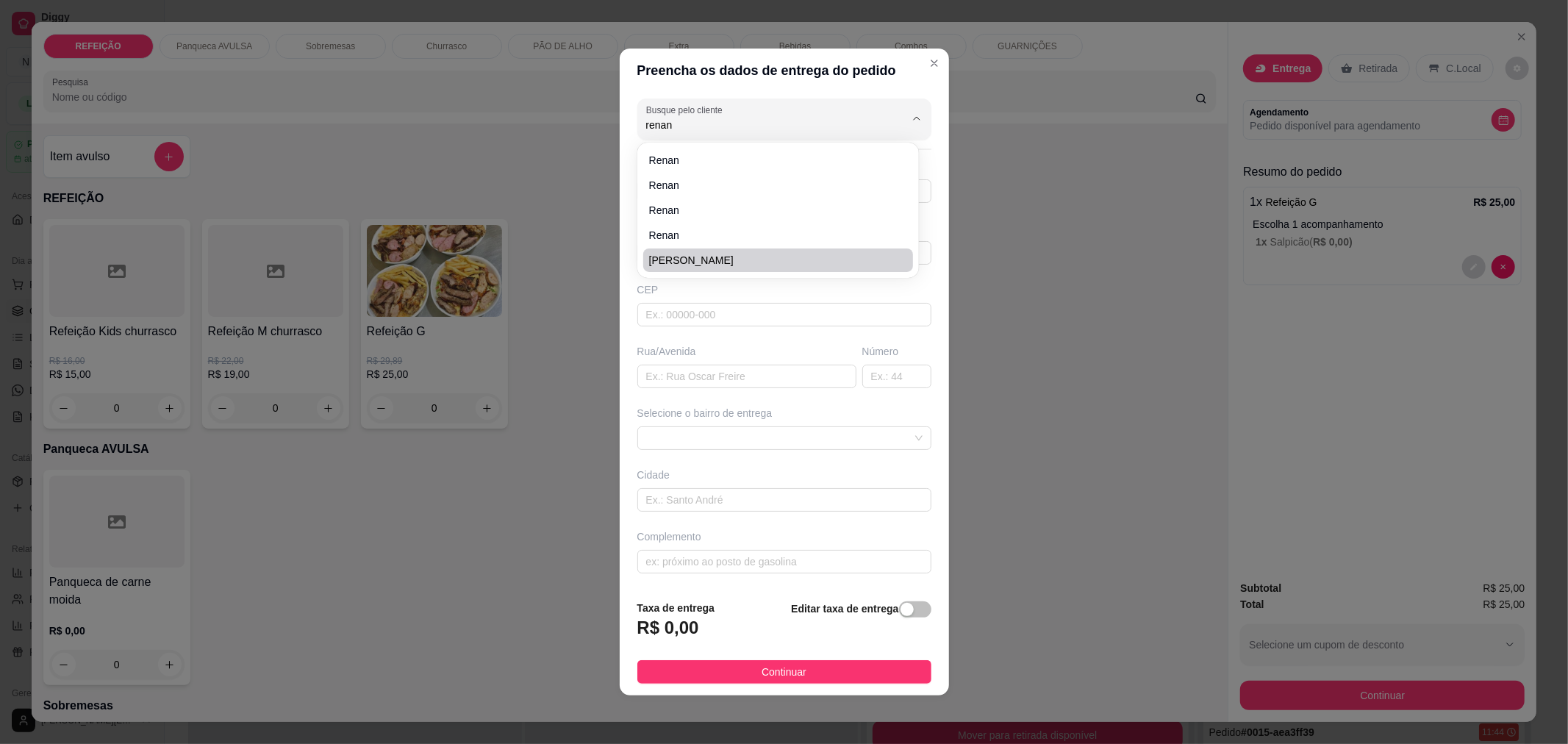
click at [696, 265] on span "[PERSON_NAME]" at bounding box center [770, 260] width 243 height 15
type input "[PERSON_NAME]"
type input "975370764"
type input "[PERSON_NAME]"
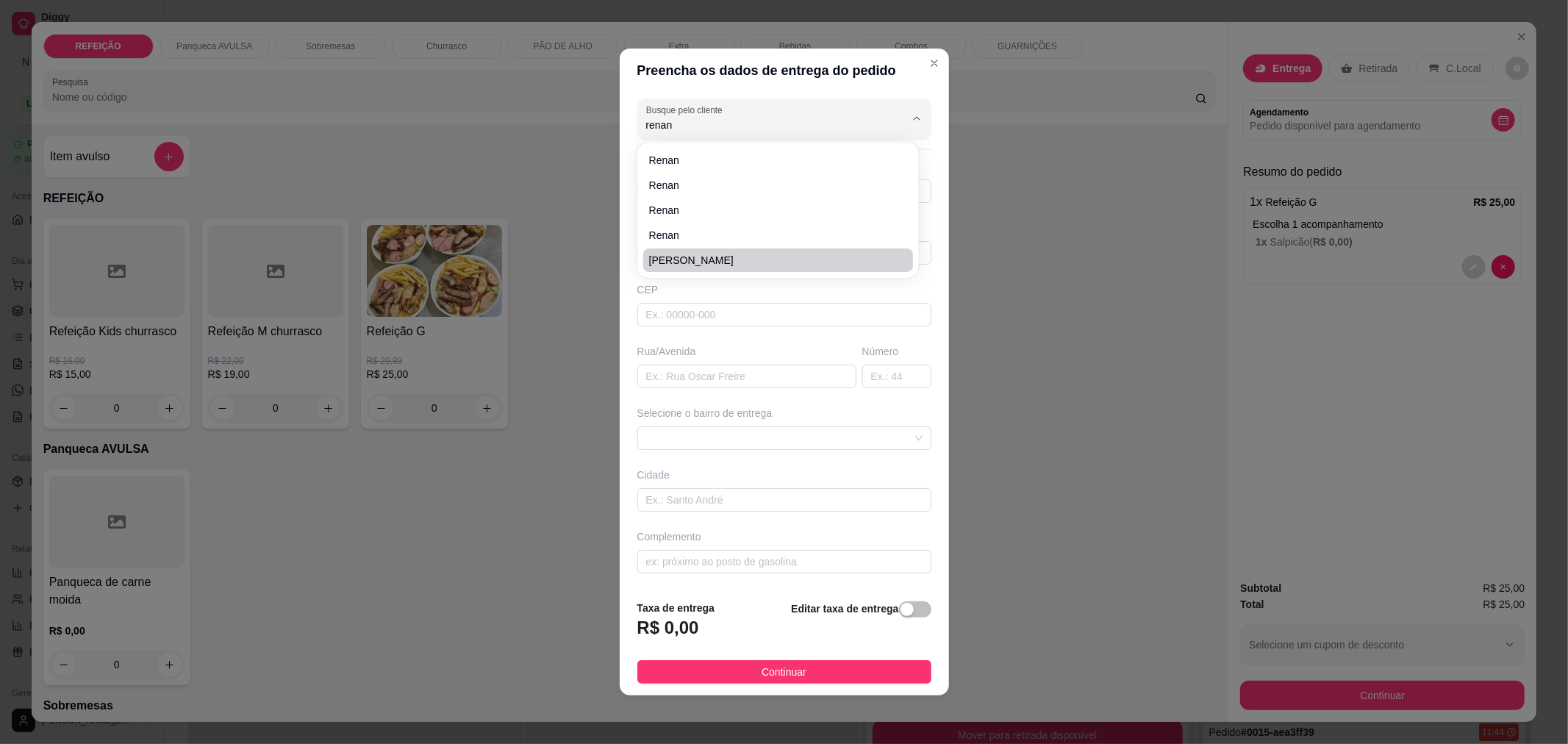
type input "217"
type input "[GEOGRAPHIC_DATA]"
type input "SORVETERIA [GEOGRAPHIC_DATA]"
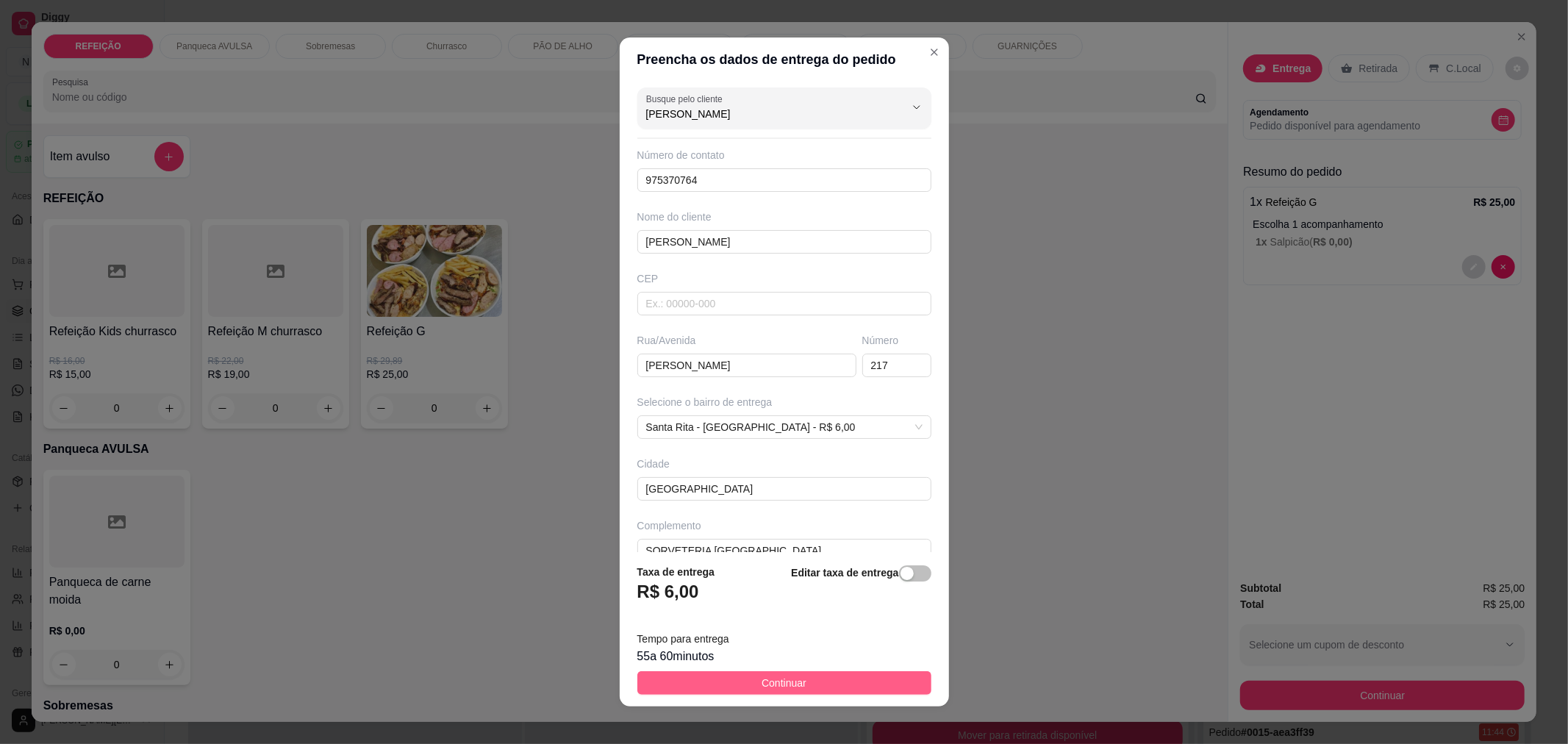
type input "[PERSON_NAME]"
click at [777, 684] on span "Continuar" at bounding box center [784, 683] width 45 height 16
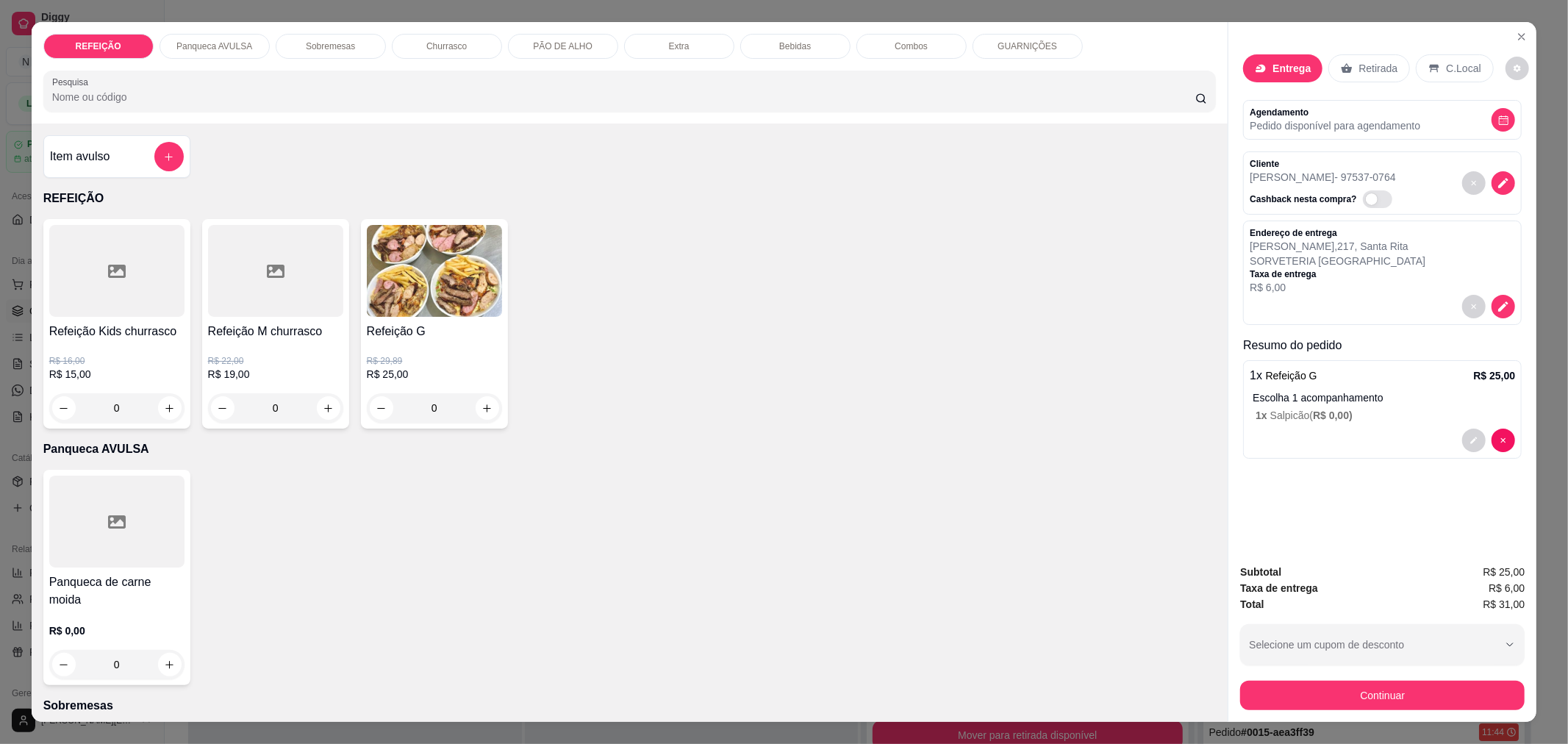
click at [1263, 710] on div "Subtotal R$ 25,00 Taxa de entrega R$ 6,00 Total R$ 31,00 Selecione um cupom de …" at bounding box center [1382, 637] width 308 height 170
click at [1258, 697] on button "Continuar" at bounding box center [1382, 695] width 276 height 29
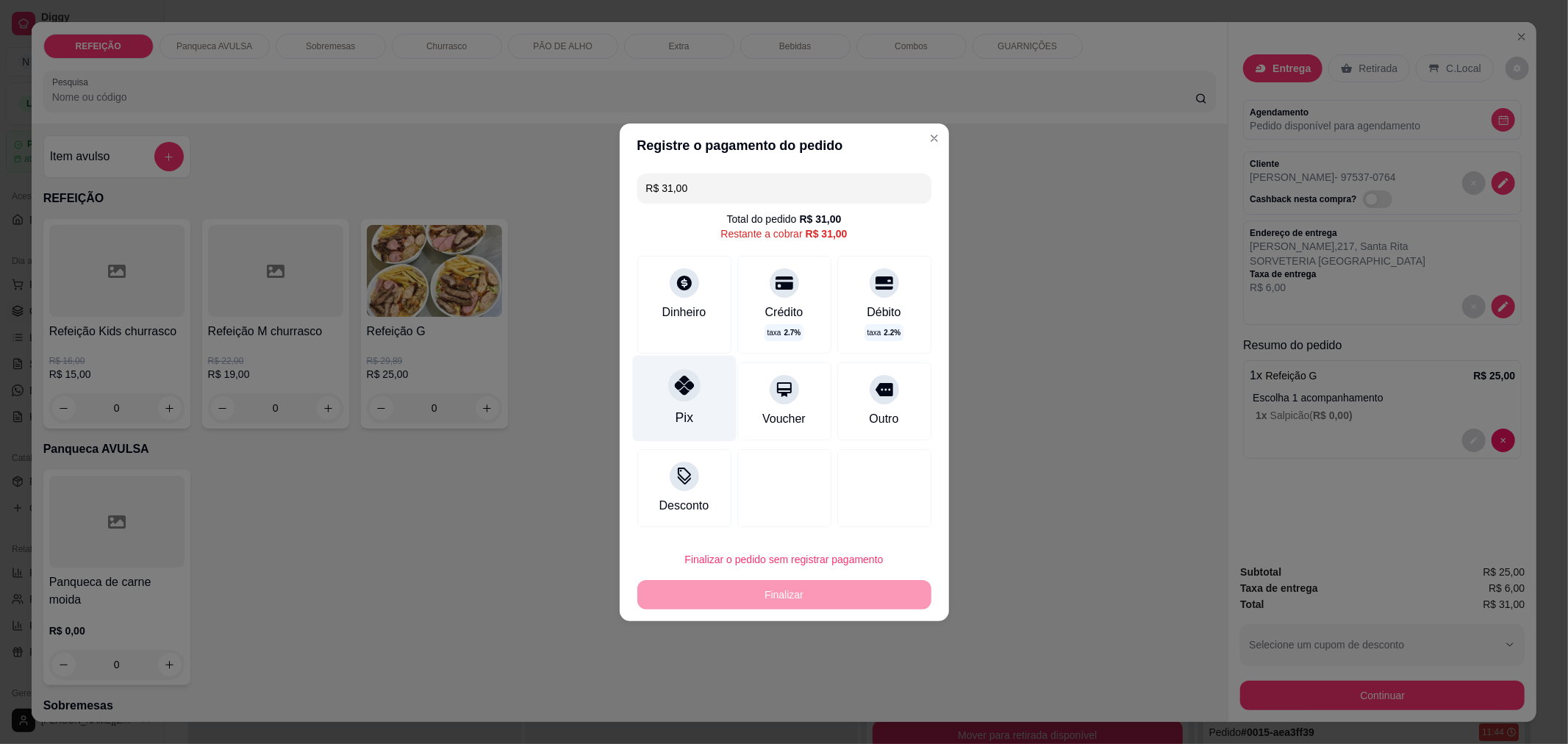
click at [679, 414] on div "Pix" at bounding box center [683, 417] width 18 height 19
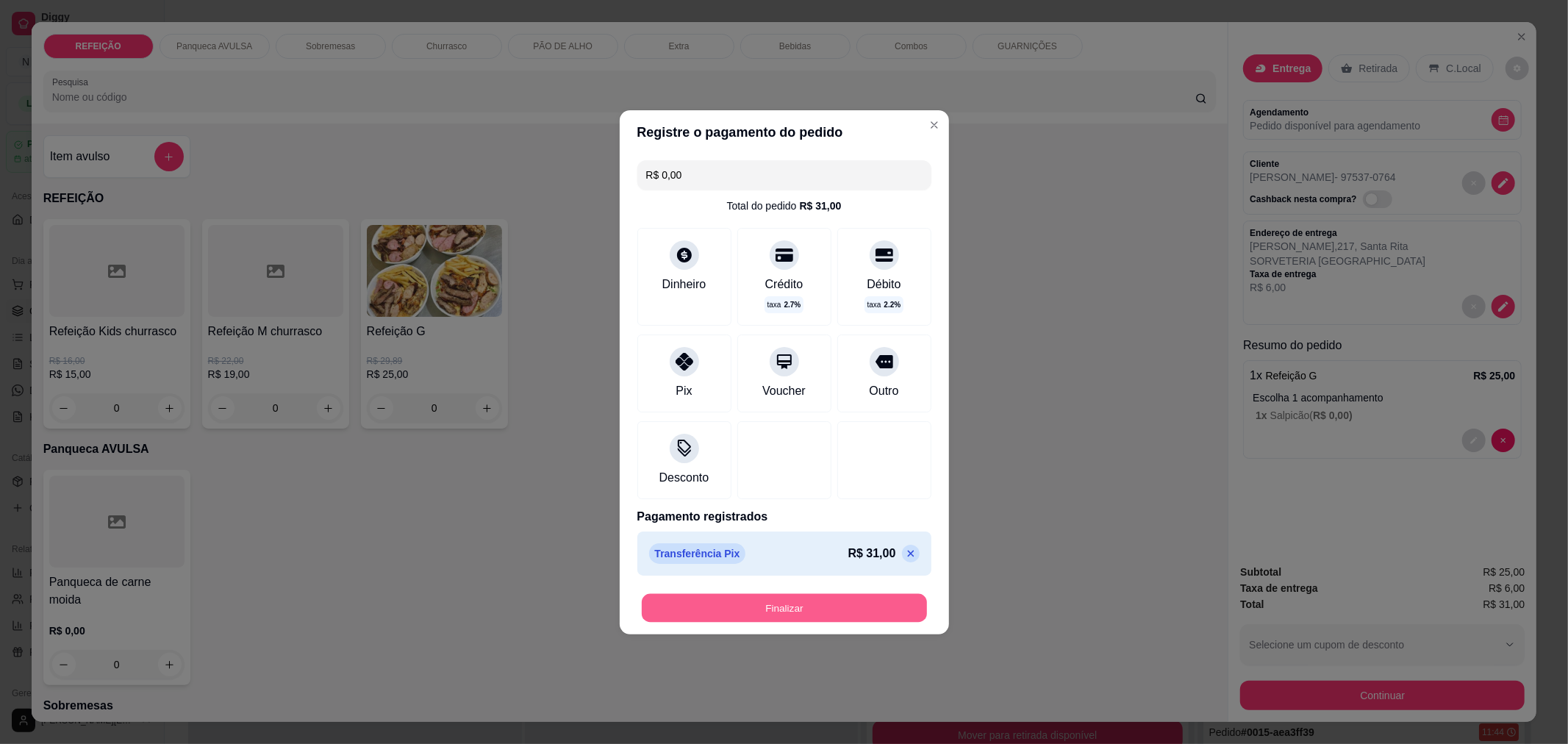
click at [766, 620] on button "Finalizar" at bounding box center [784, 608] width 285 height 29
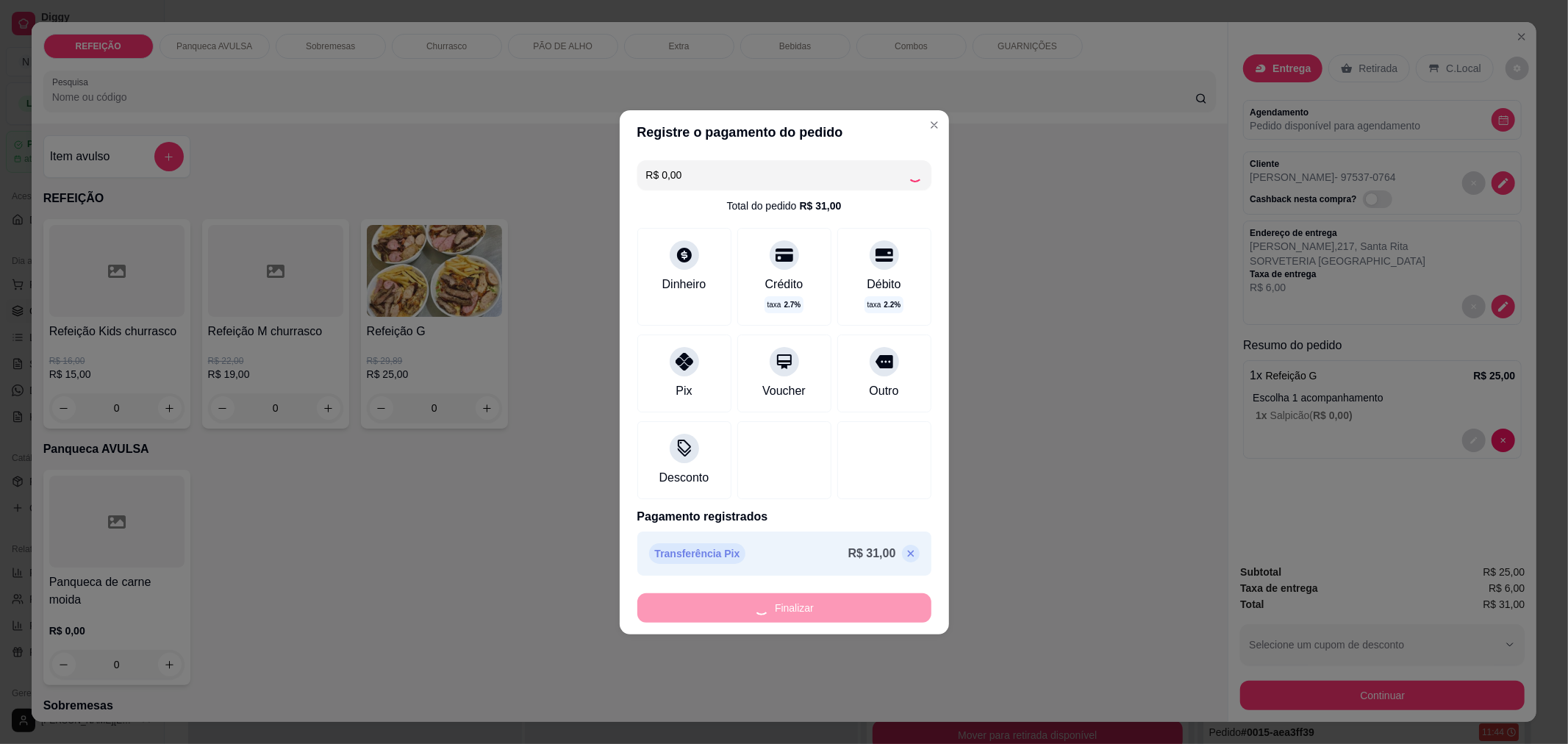
type input "-R$ 31,00"
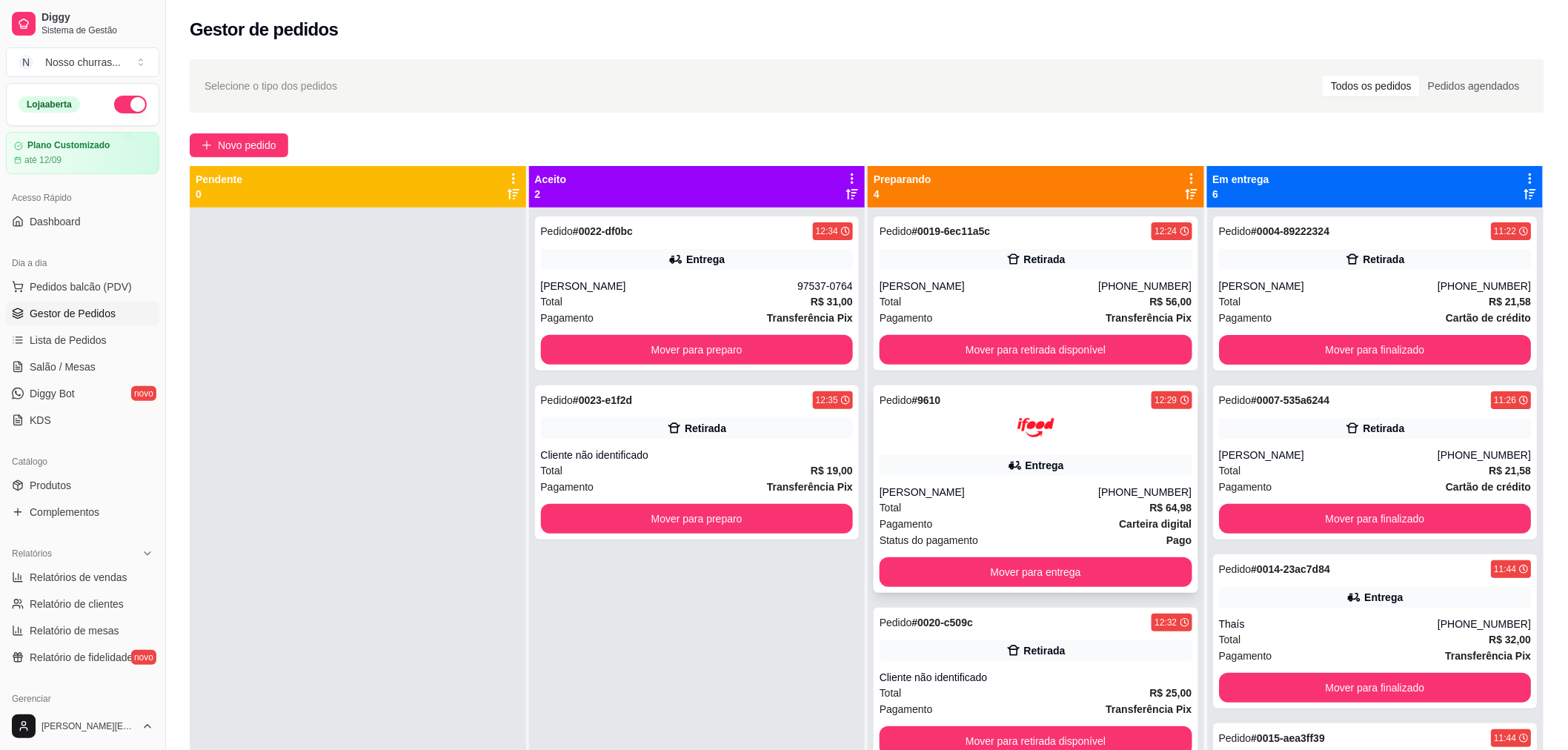
click at [949, 420] on div at bounding box center [1036, 427] width 312 height 37
click at [934, 505] on div "Total R$ 64,98" at bounding box center [1036, 508] width 312 height 17
click at [908, 573] on button "Mover para entrega" at bounding box center [1035, 572] width 303 height 29
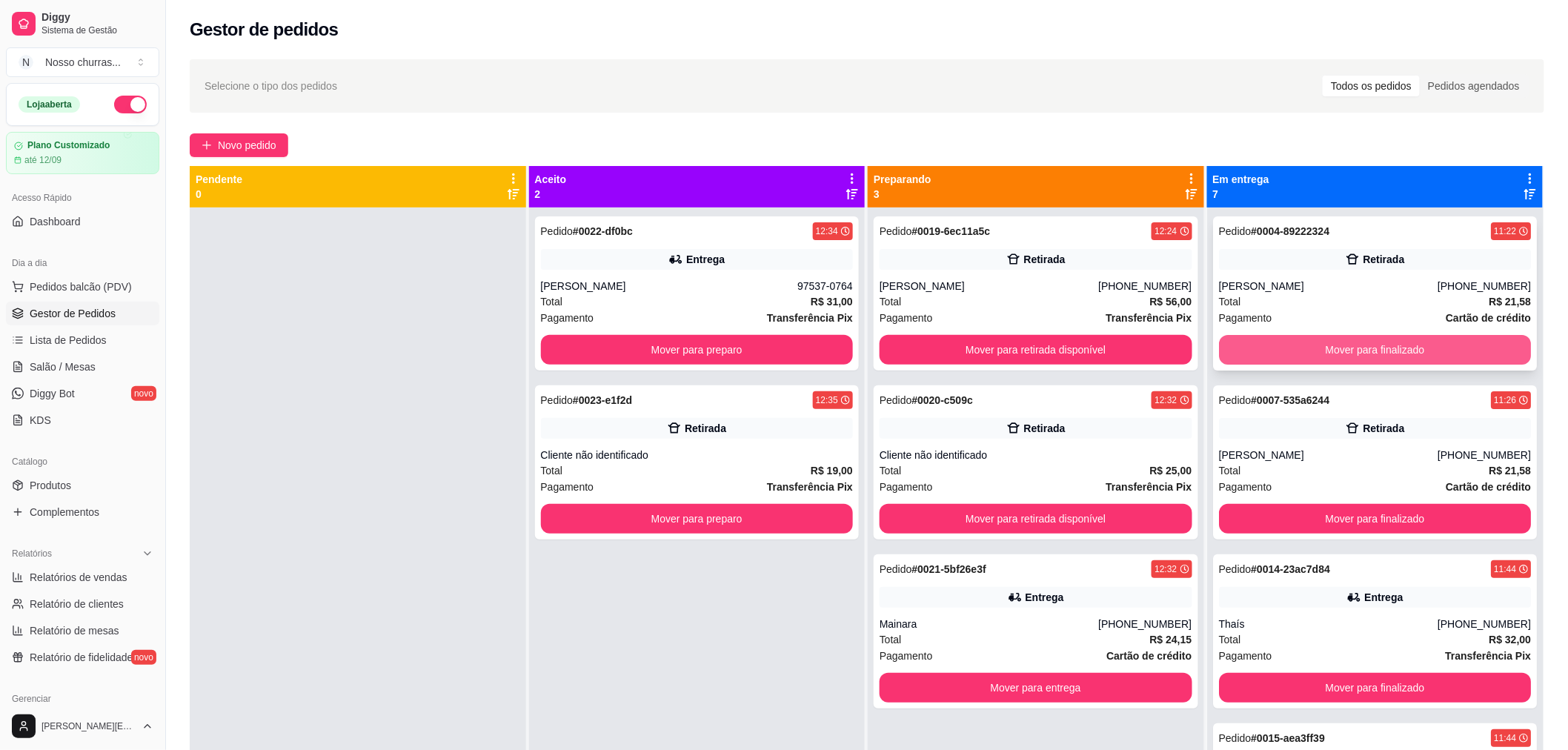
click at [1308, 350] on button "Mover para finalizado" at bounding box center [1375, 350] width 312 height 30
click at [1308, 350] on button "Mover para finalizado" at bounding box center [1375, 350] width 303 height 29
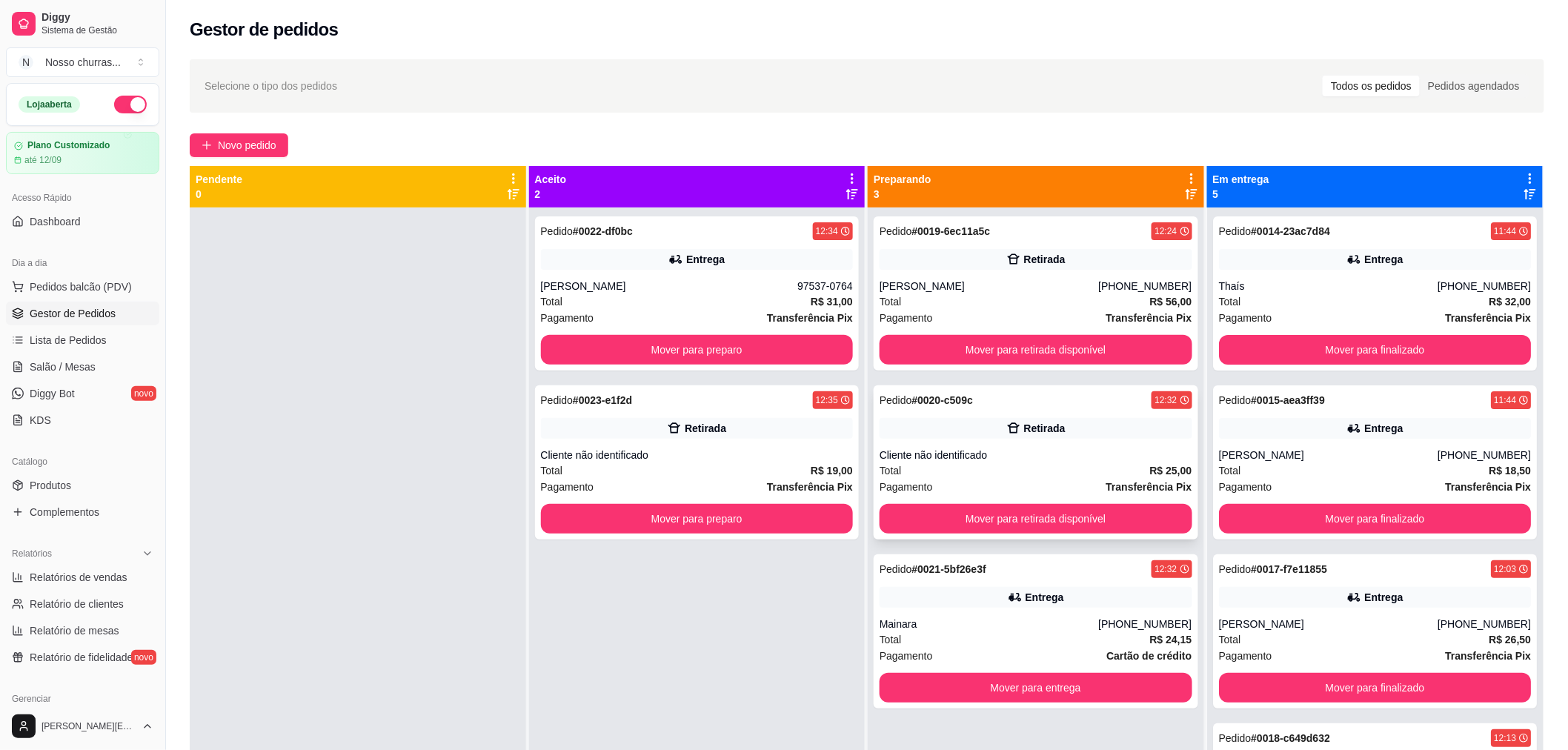
click at [1175, 437] on div "Retirada" at bounding box center [1036, 429] width 312 height 21
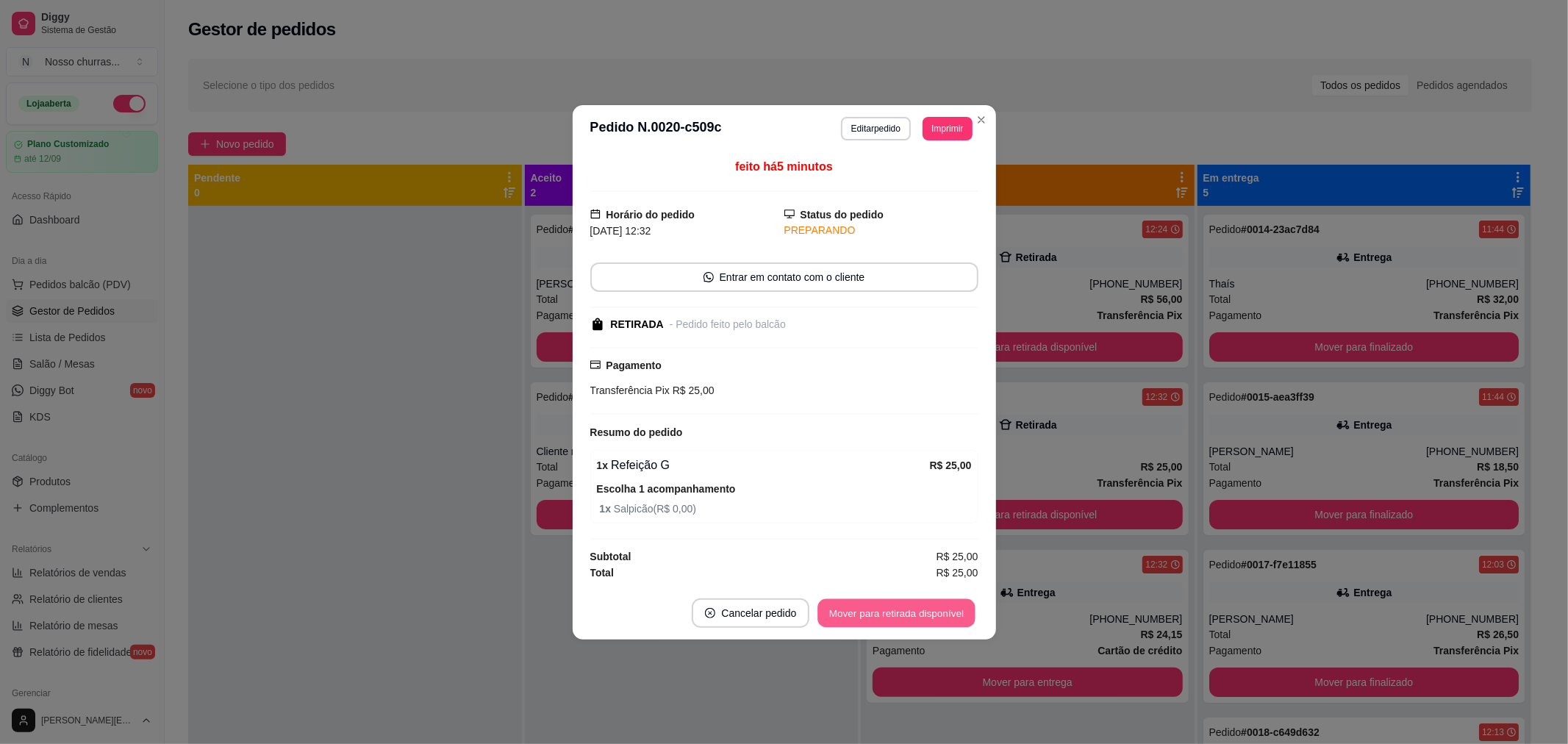
click at [897, 611] on button "Mover para retirada disponível" at bounding box center [896, 612] width 157 height 29
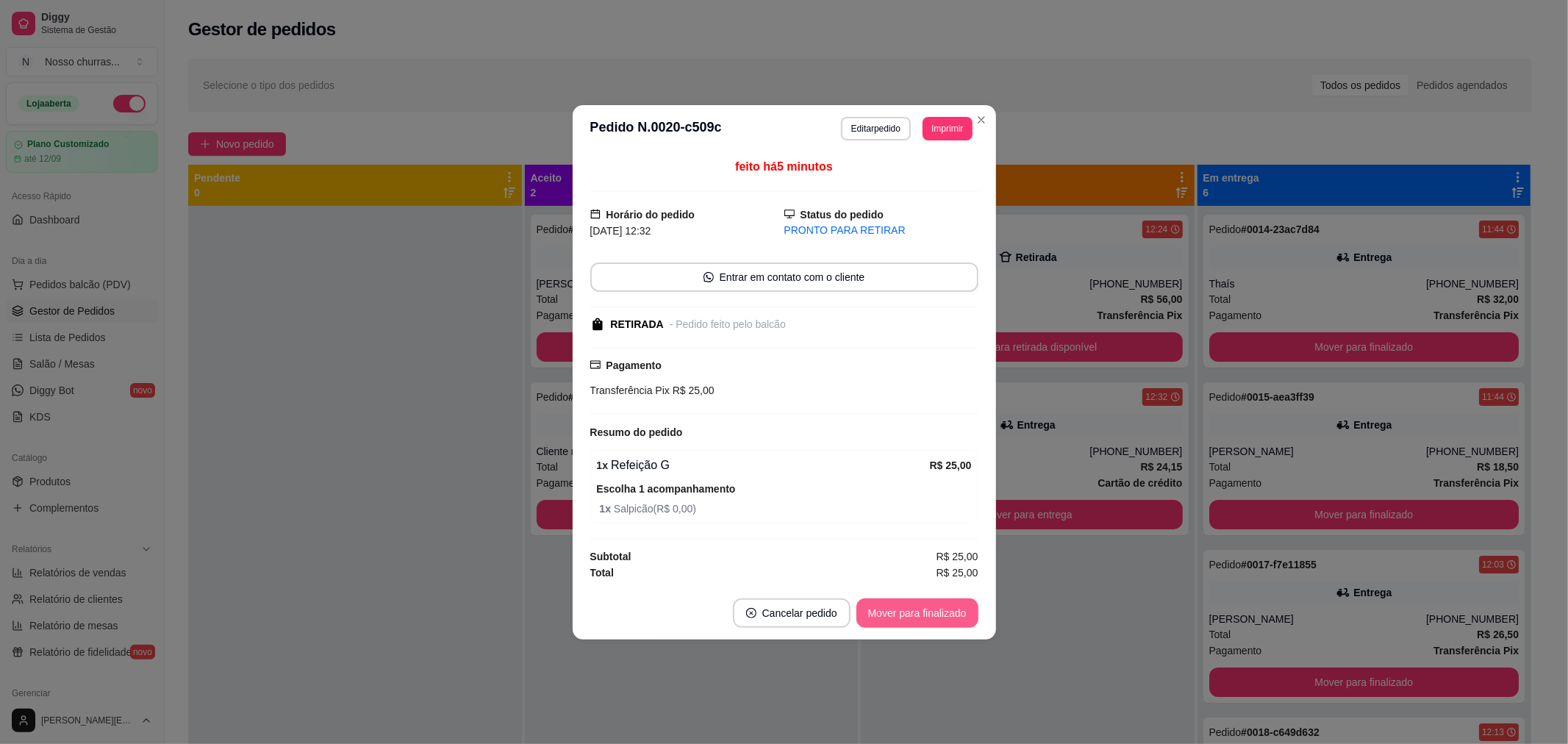
click at [897, 611] on button "Mover para finalizado" at bounding box center [917, 613] width 122 height 30
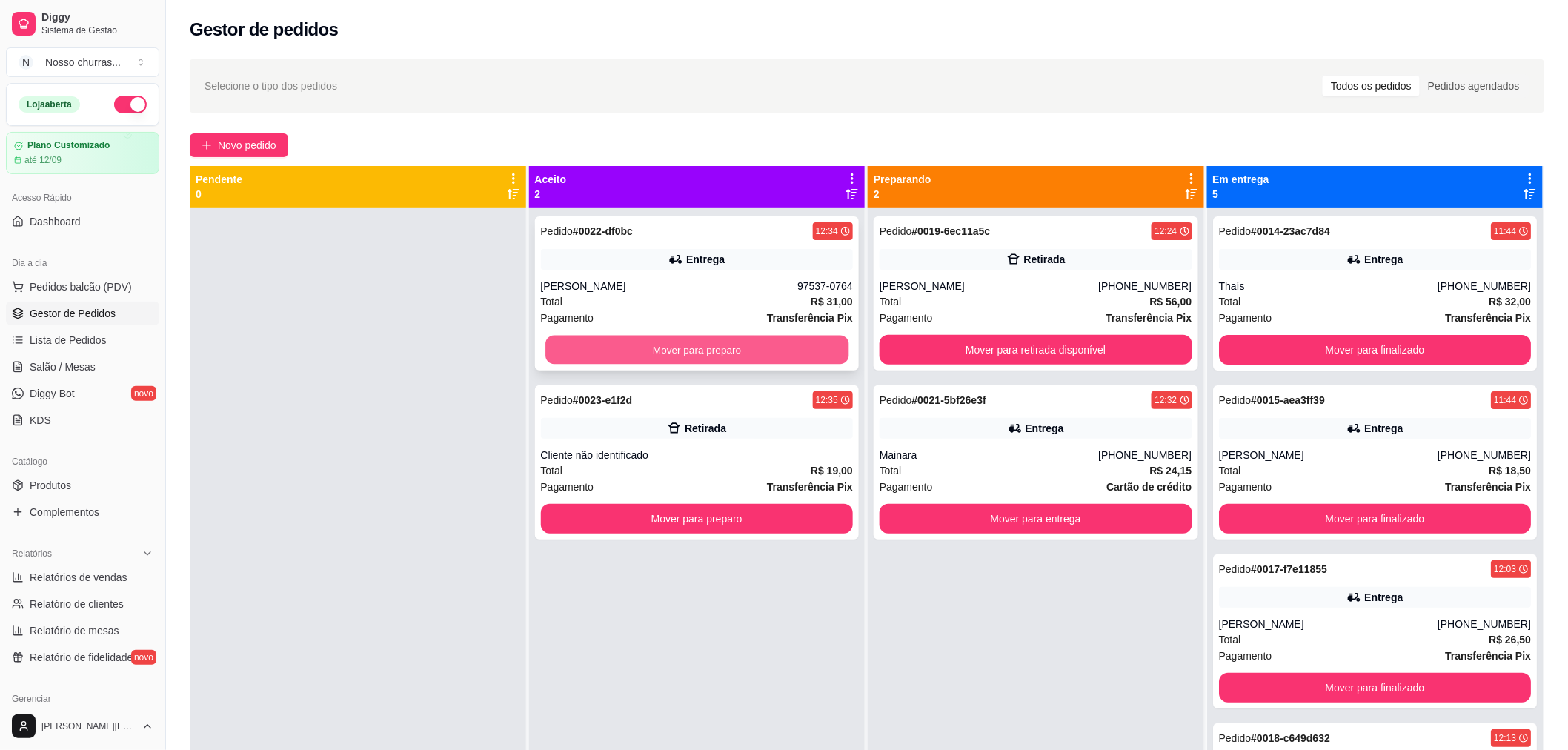
click at [758, 349] on button "Mover para preparo" at bounding box center [697, 350] width 303 height 29
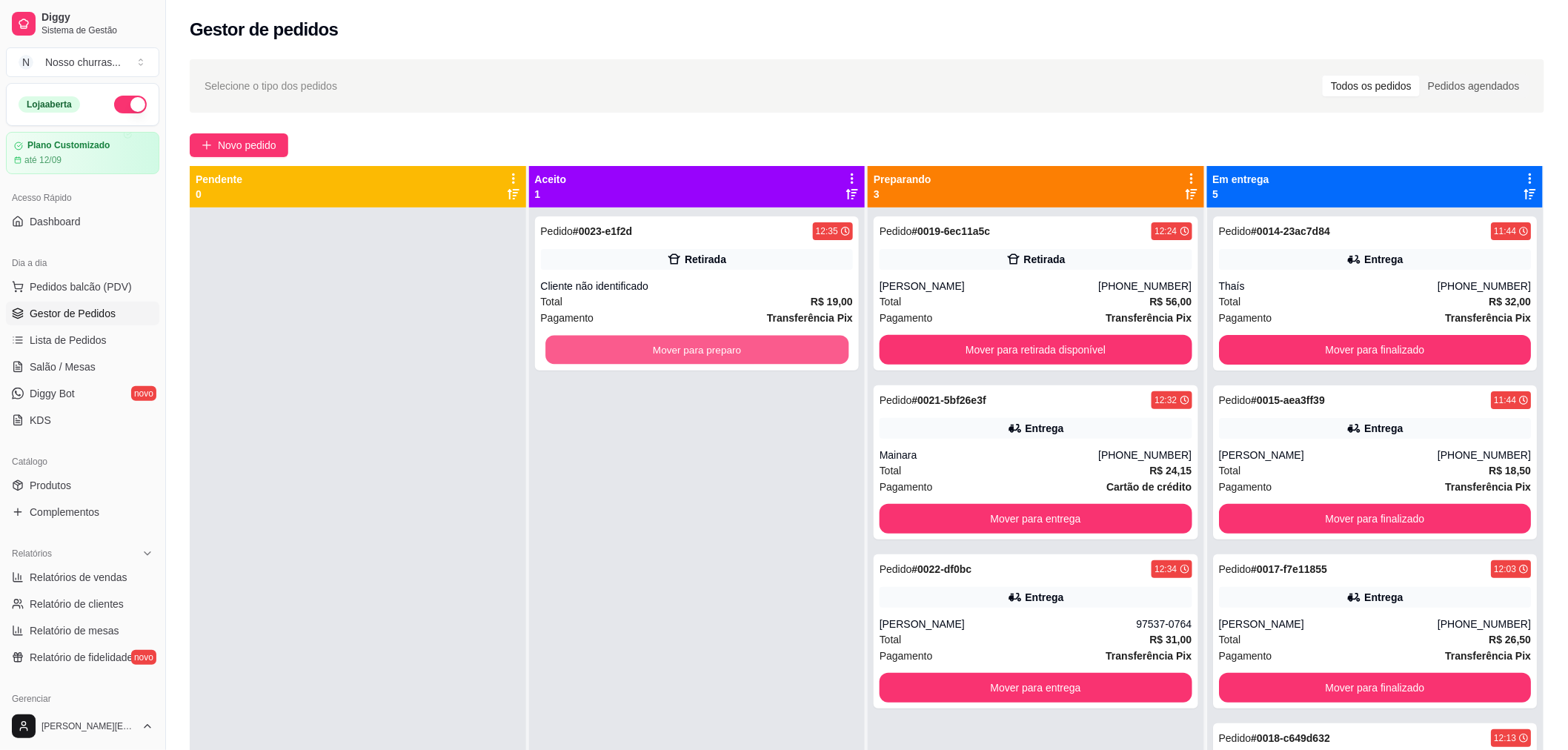
click at [758, 349] on button "Mover para preparo" at bounding box center [697, 350] width 303 height 29
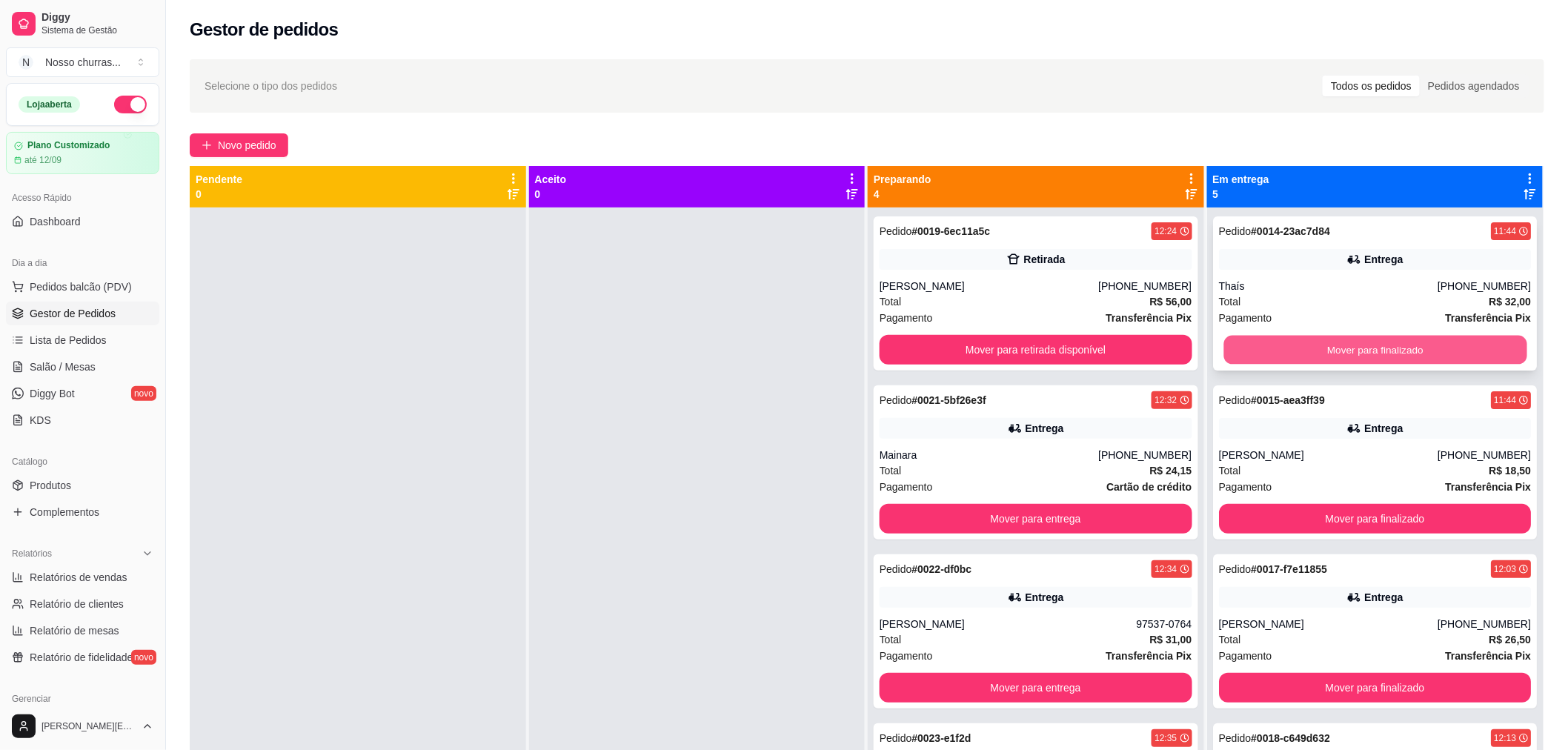
click at [1332, 348] on button "Mover para finalizado" at bounding box center [1375, 350] width 303 height 29
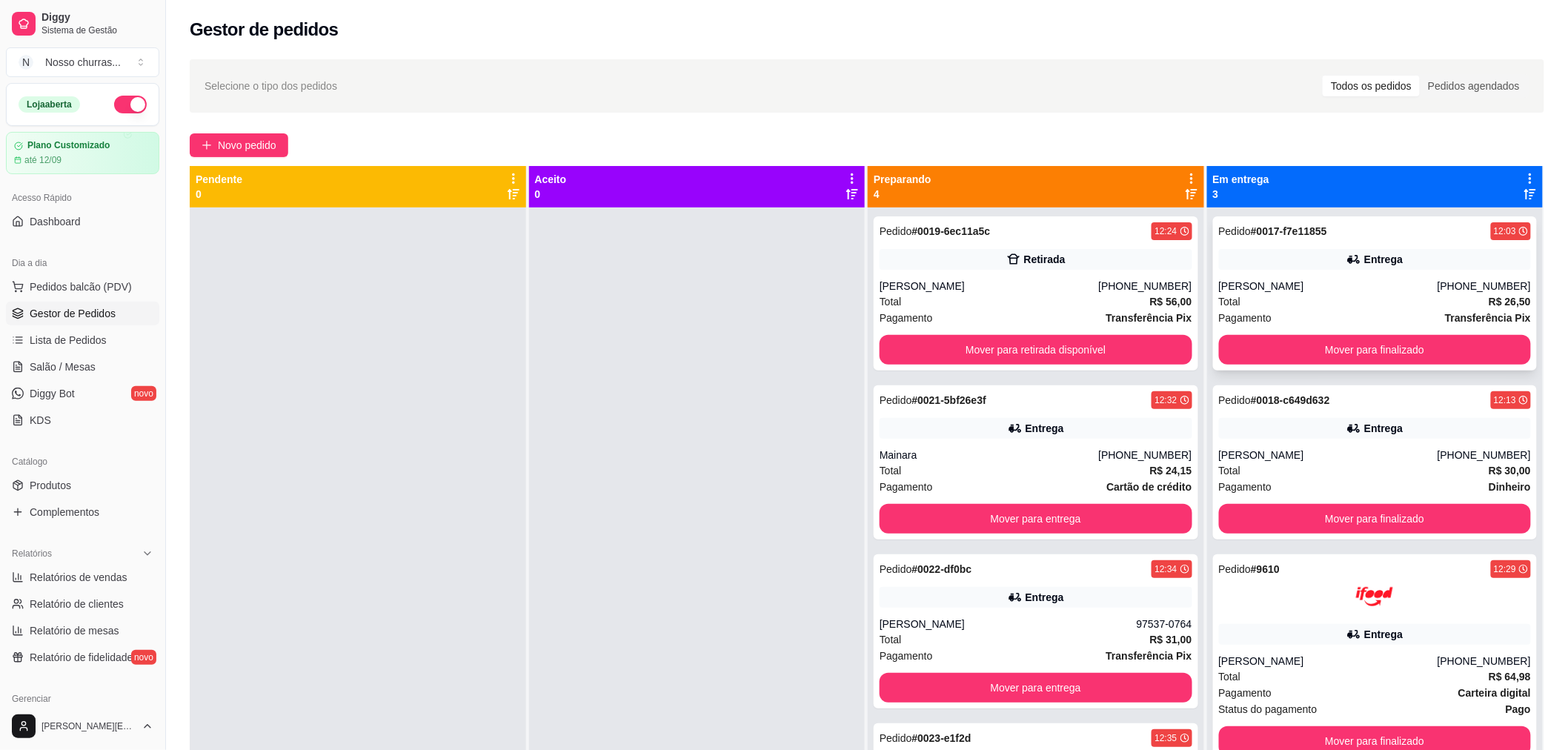
click at [1314, 285] on div "[PERSON_NAME]" at bounding box center [1328, 286] width 219 height 15
click at [1289, 354] on button "Mover para finalizado" at bounding box center [1375, 350] width 303 height 29
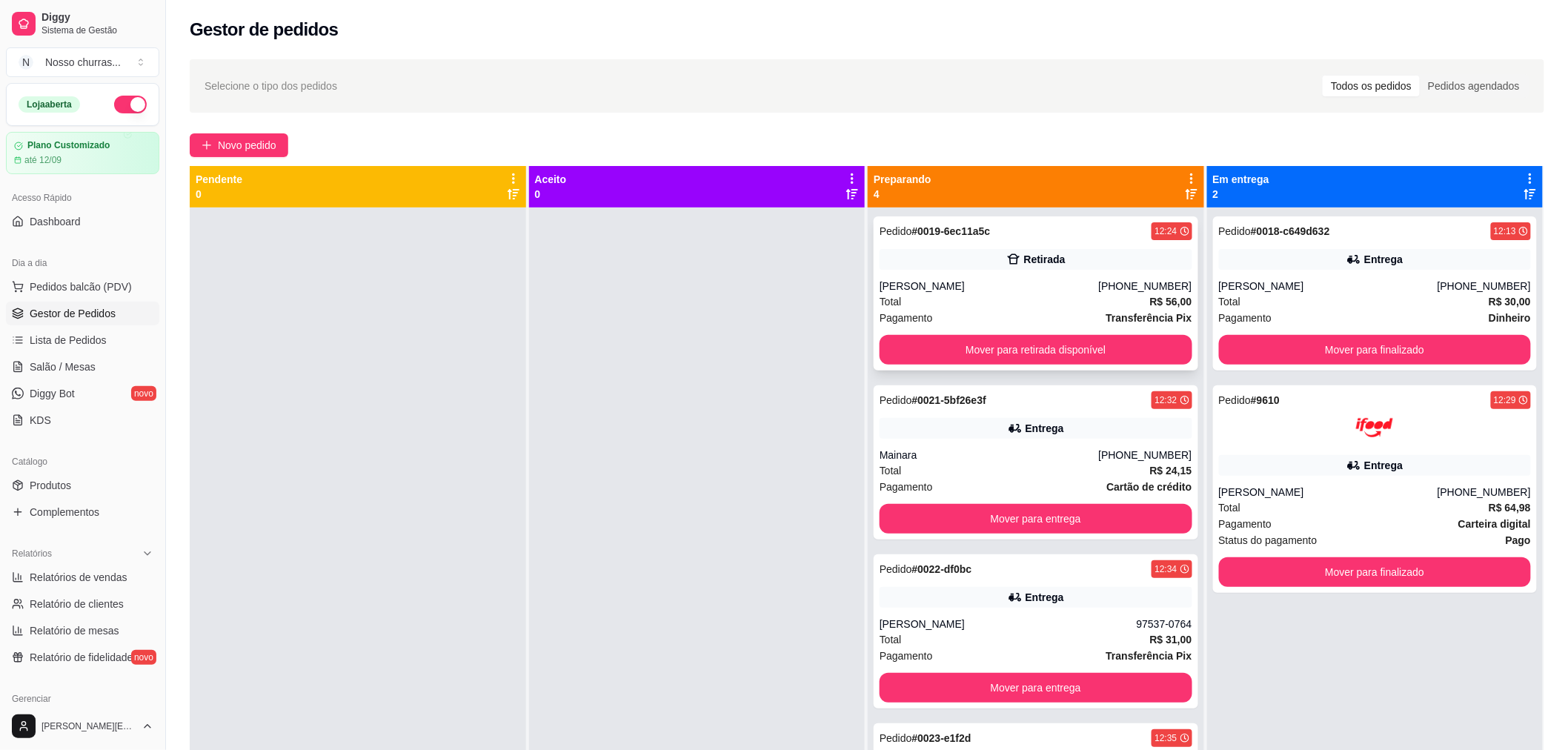
click at [949, 280] on div "[PERSON_NAME]" at bounding box center [989, 286] width 219 height 15
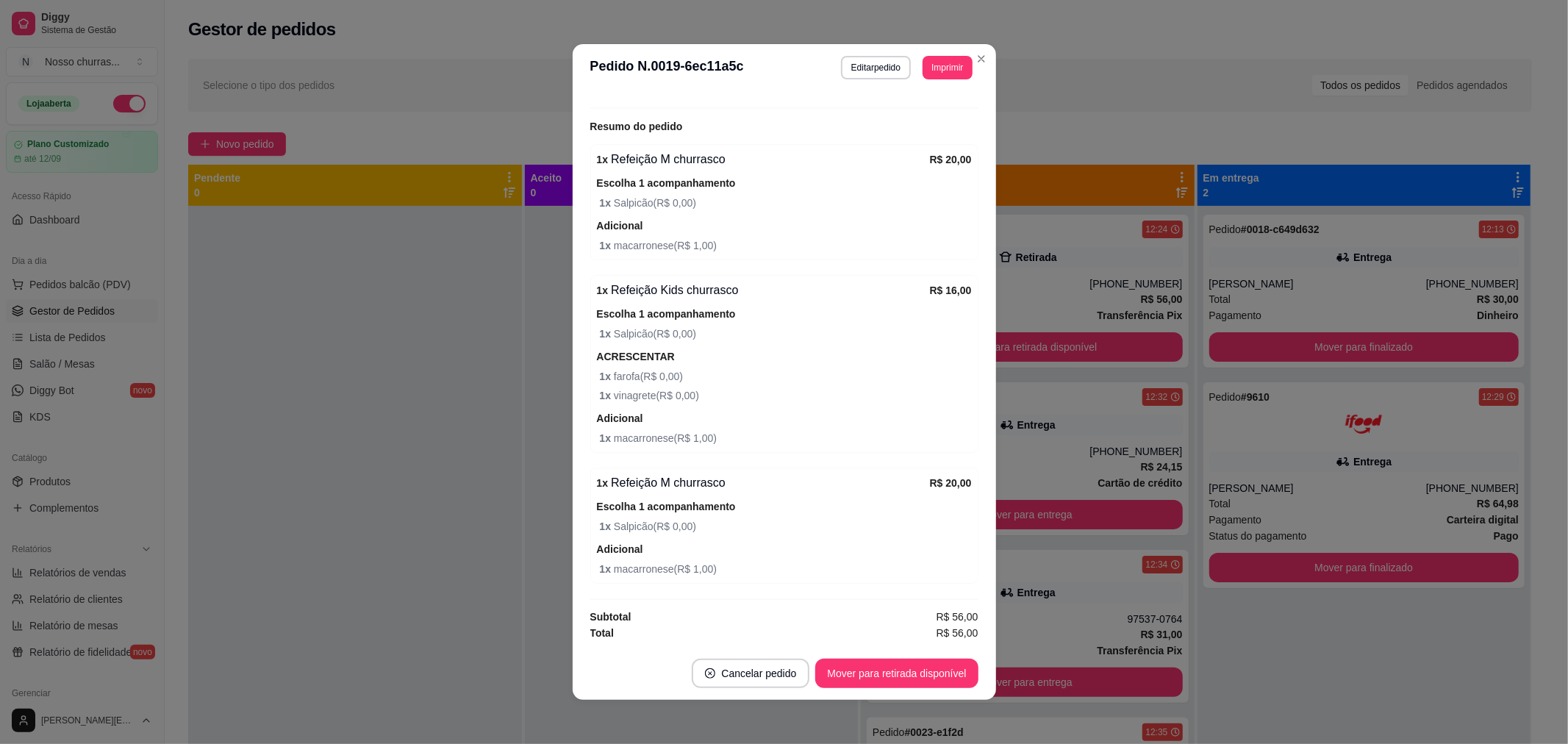
scroll to position [323, 0]
click at [972, 229] on div "feito há 16 minutos Horário do pedido [DATE] 12:24 Status do pedido PREPARANDO …" at bounding box center [784, 369] width 424 height 556
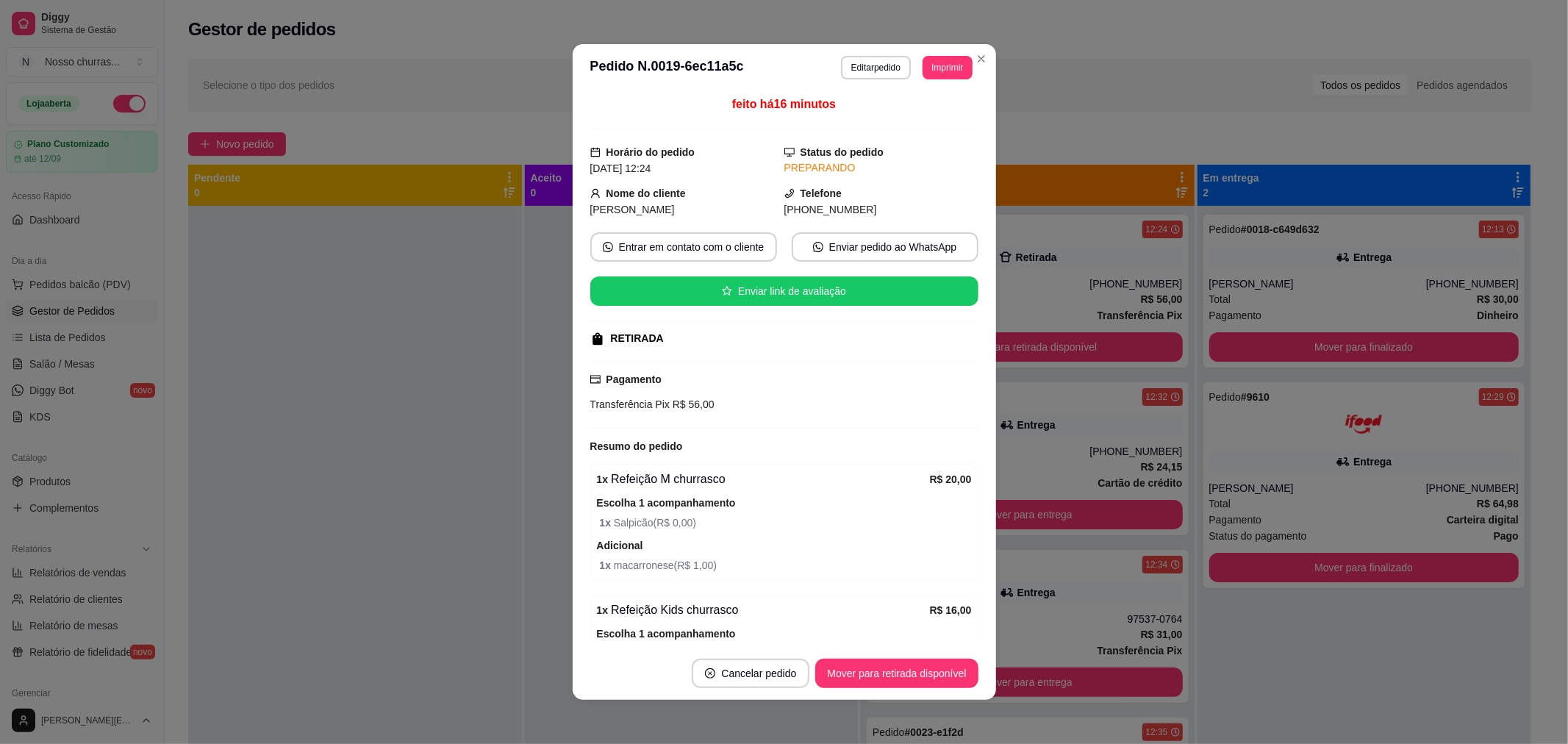
scroll to position [0, 0]
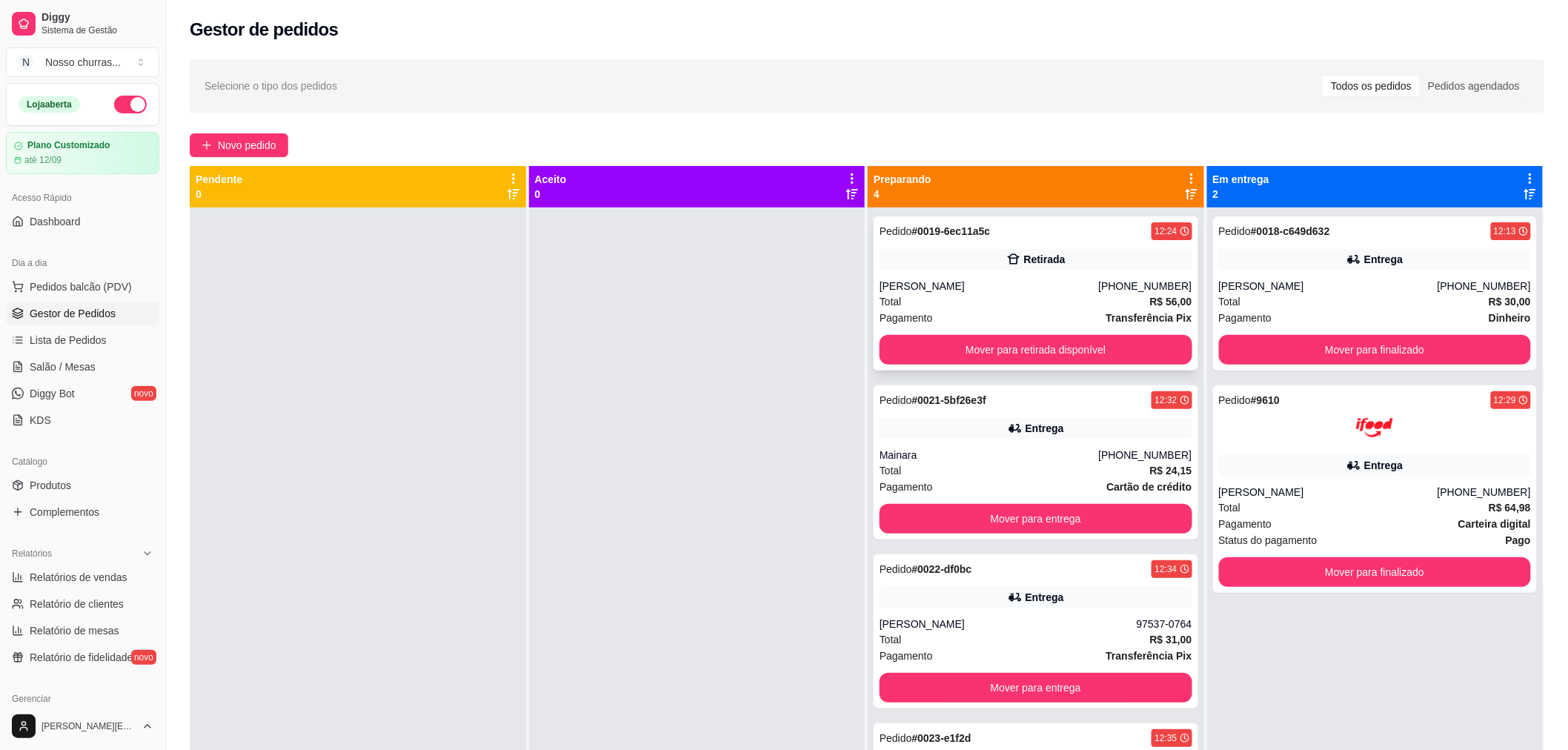
click at [1038, 309] on div "Total R$ 56,00" at bounding box center [1036, 302] width 312 height 17
click at [256, 138] on span "Novo pedido" at bounding box center [247, 145] width 58 height 17
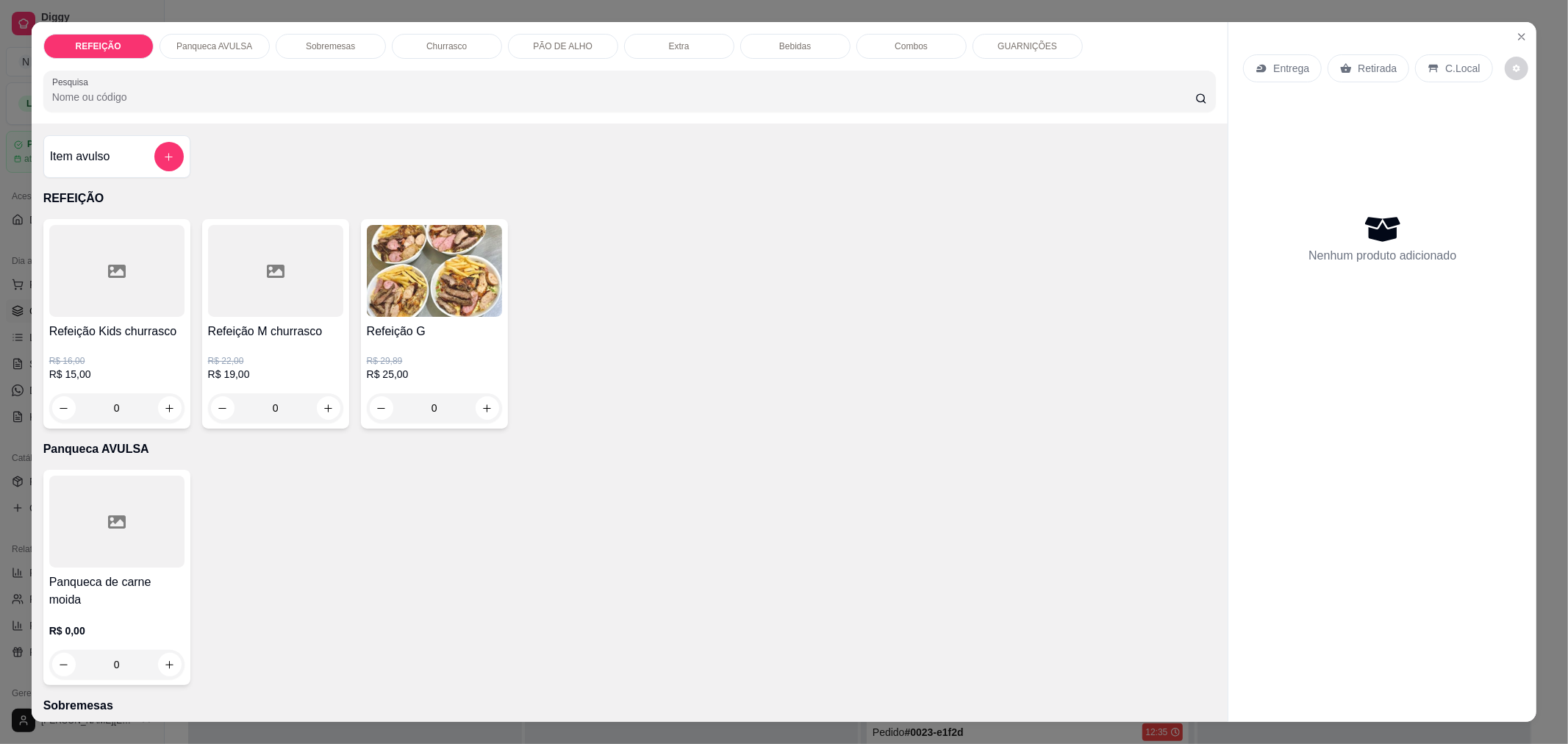
click at [482, 410] on div "0" at bounding box center [434, 408] width 135 height 30
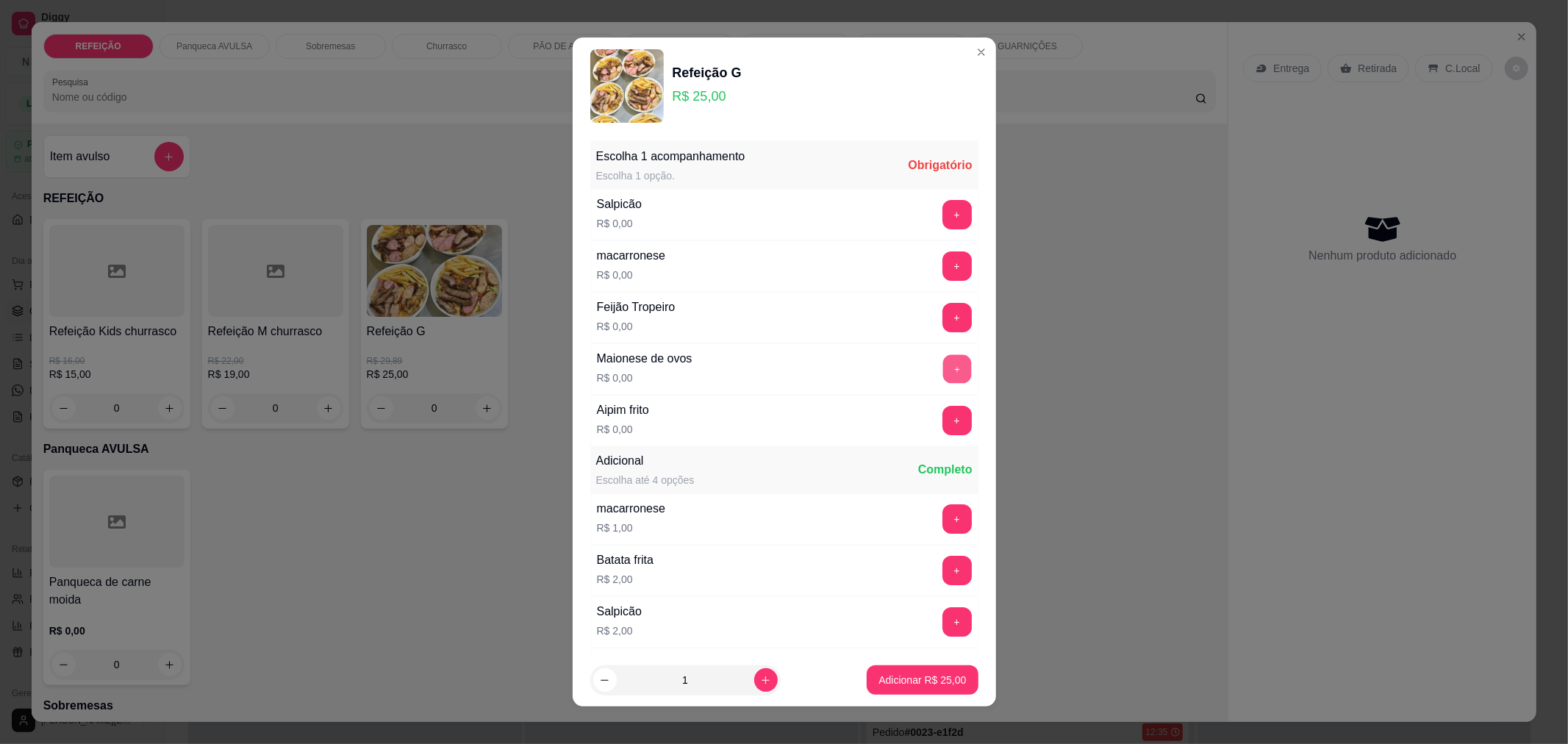
click at [943, 371] on button "+" at bounding box center [957, 369] width 29 height 29
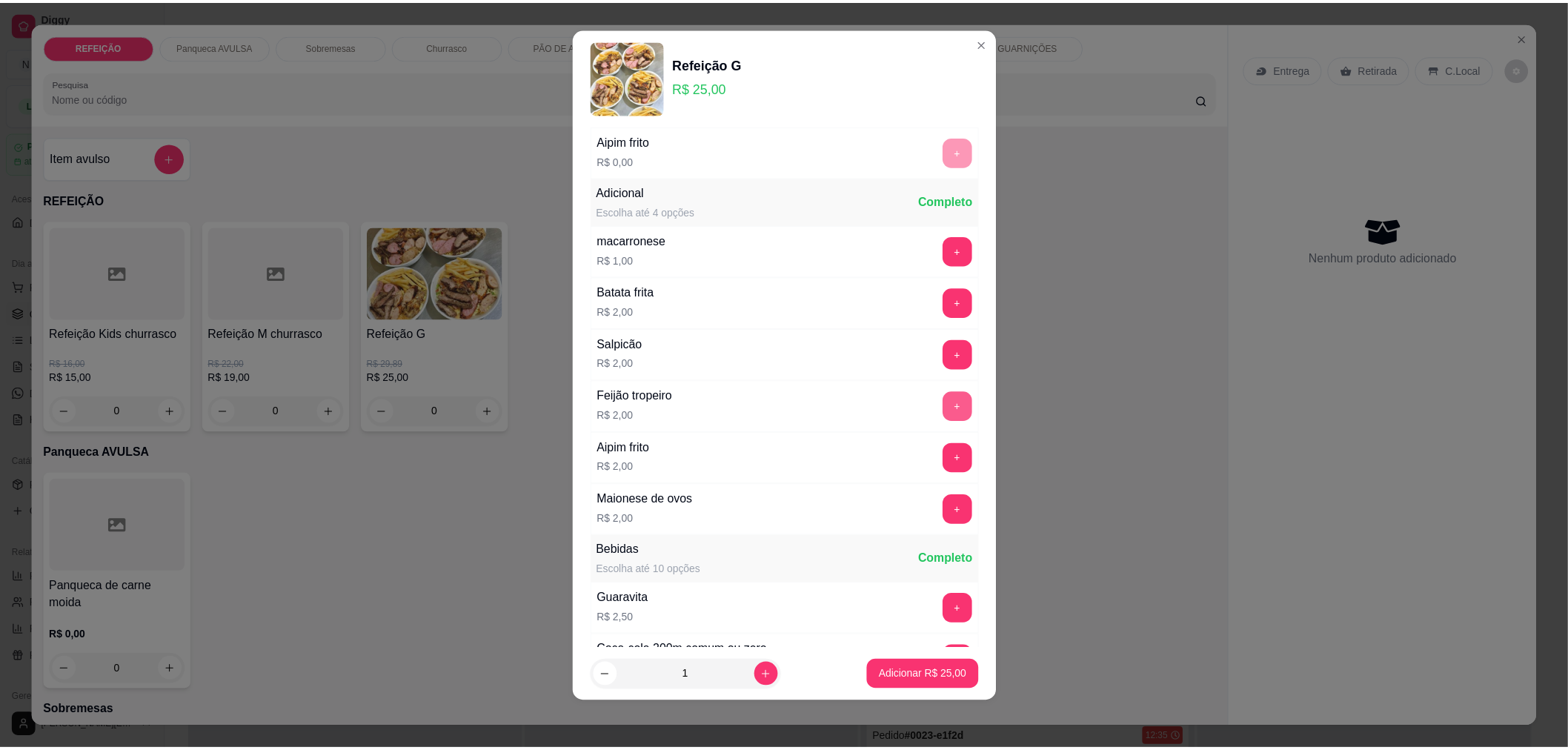
scroll to position [315, 0]
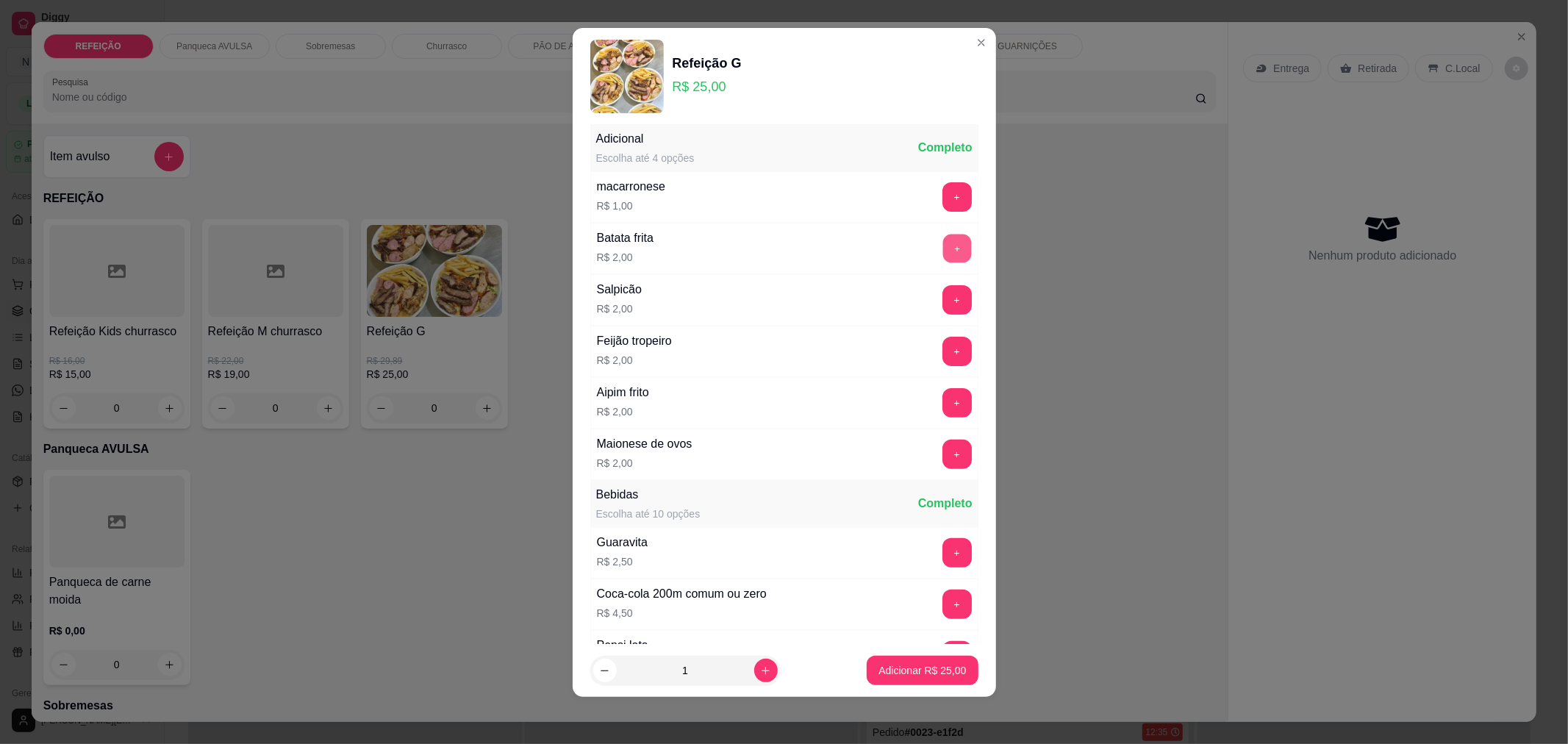
click at [943, 256] on button "+" at bounding box center [957, 248] width 29 height 29
click at [882, 681] on button "Adicionar R$ 27,00" at bounding box center [923, 671] width 108 height 29
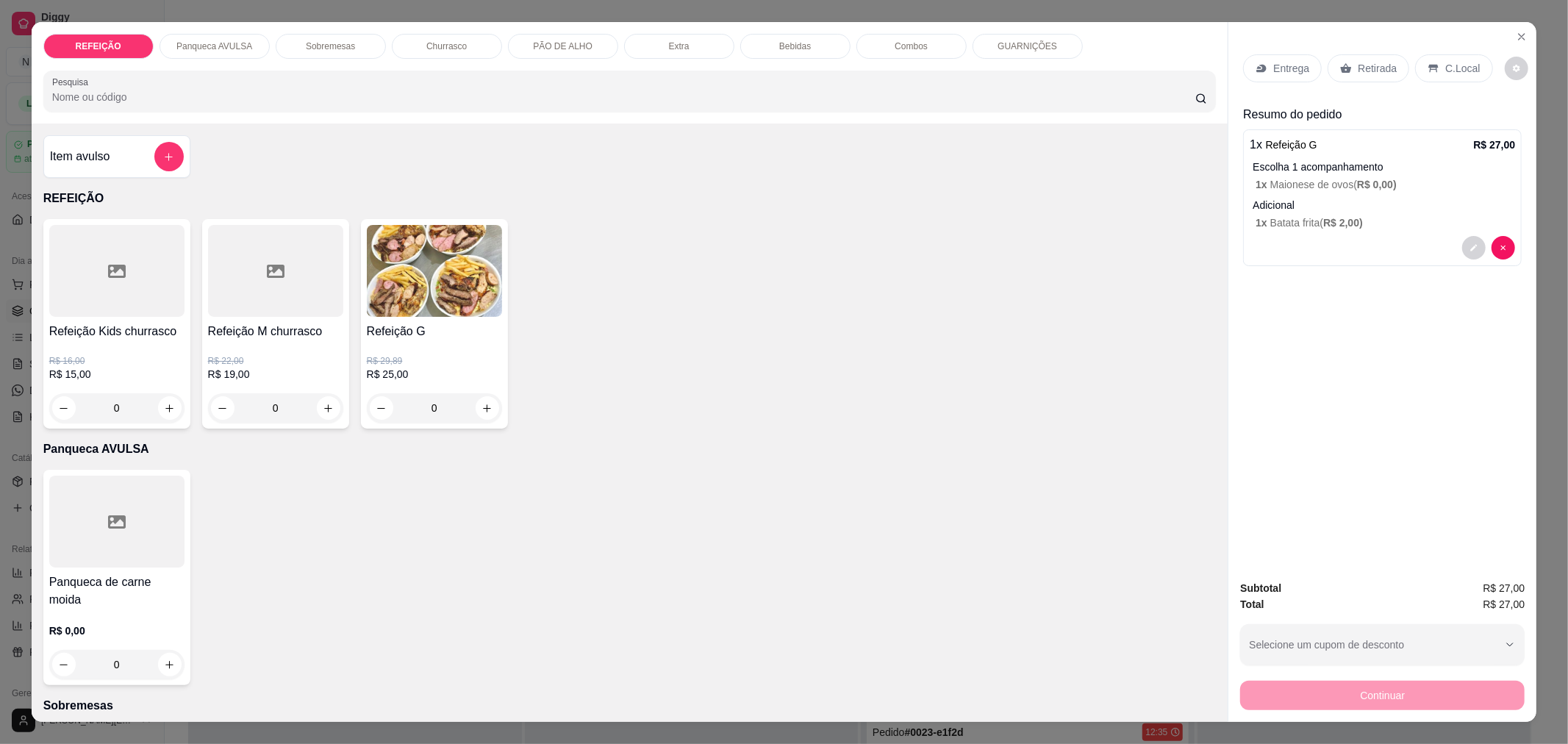
click at [1298, 77] on div "Entrega" at bounding box center [1282, 68] width 78 height 28
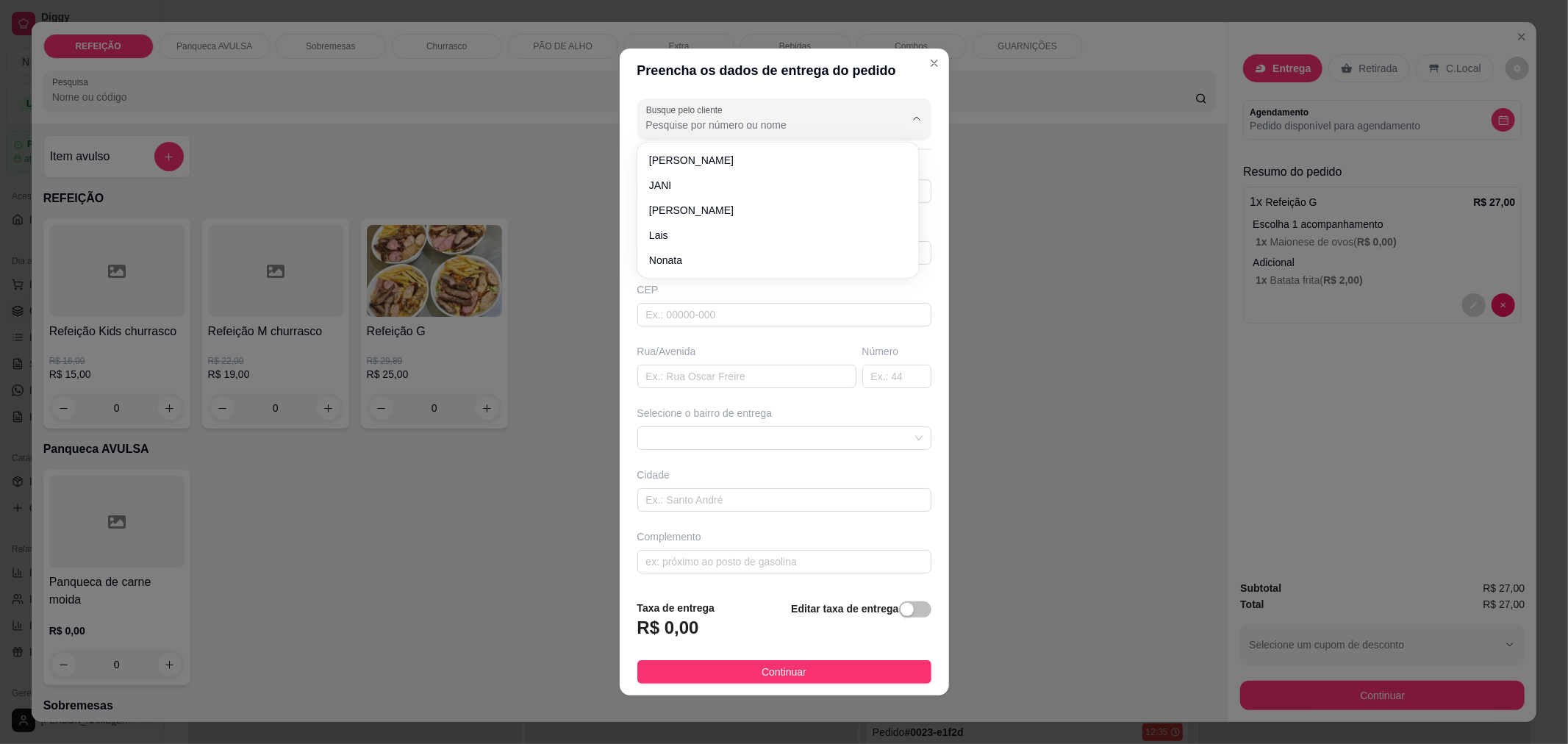
click at [846, 123] on input "Busque pelo cliente" at bounding box center [763, 125] width 236 height 15
type input "R"
click at [820, 156] on span "[PERSON_NAME]" at bounding box center [770, 160] width 243 height 15
type input "[PERSON_NAME]"
type input "21979922018"
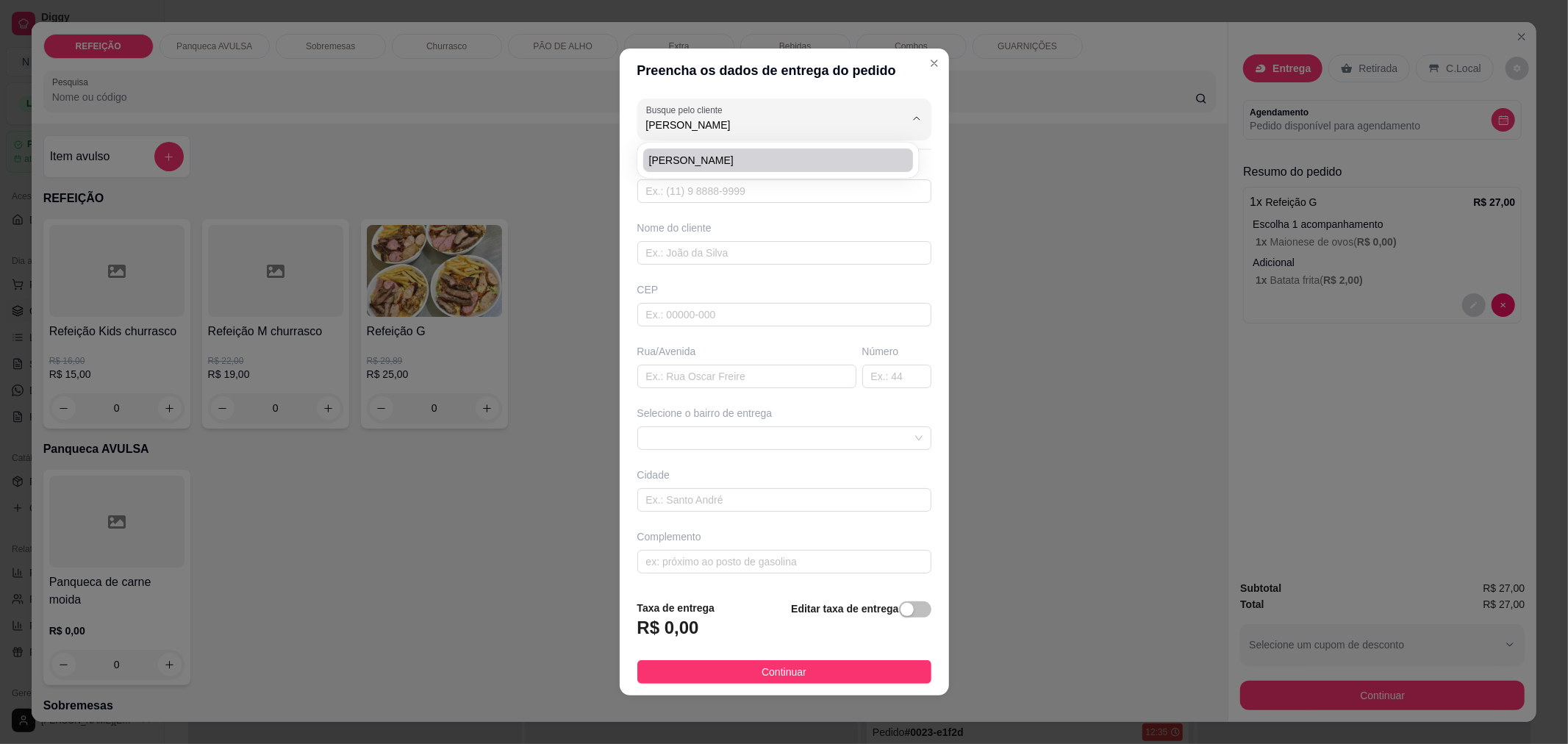
type input "[PERSON_NAME]"
type input "Rua do Encanamento"
type input "260"
type input "[GEOGRAPHIC_DATA]"
type input "Casa"
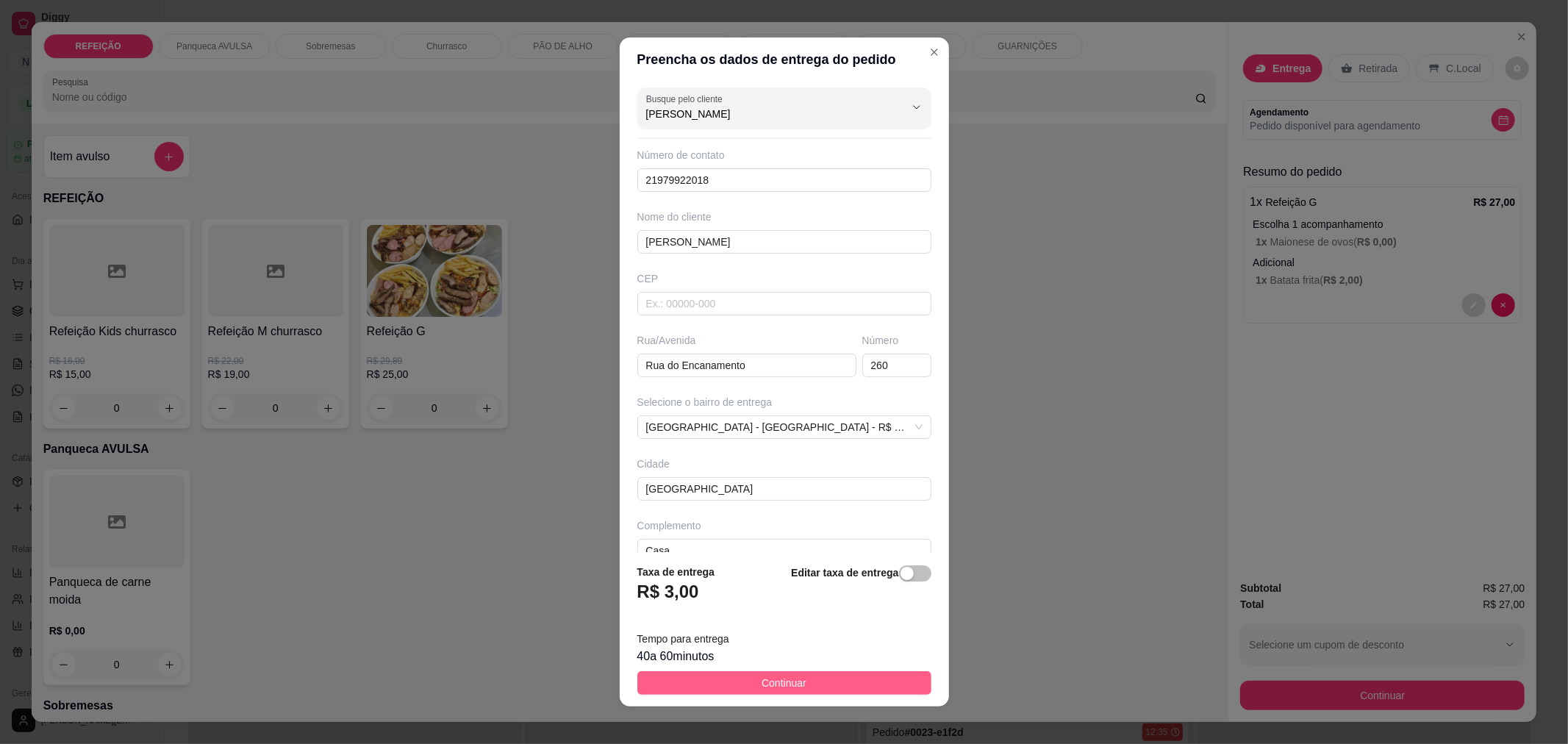
type input "[PERSON_NAME]"
click at [753, 694] on button "Continuar" at bounding box center [784, 683] width 294 height 23
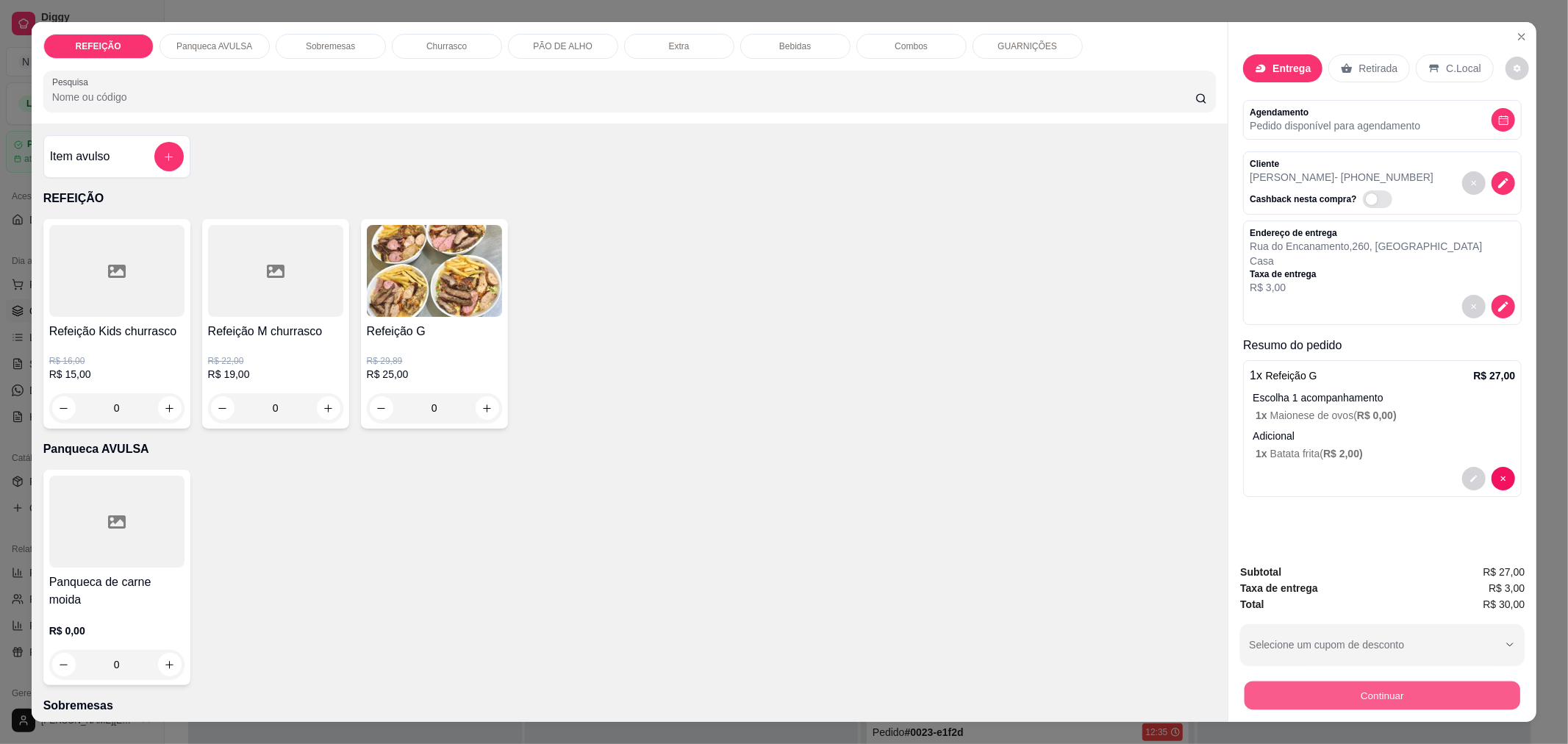
click at [1271, 706] on button "Continuar" at bounding box center [1382, 695] width 276 height 29
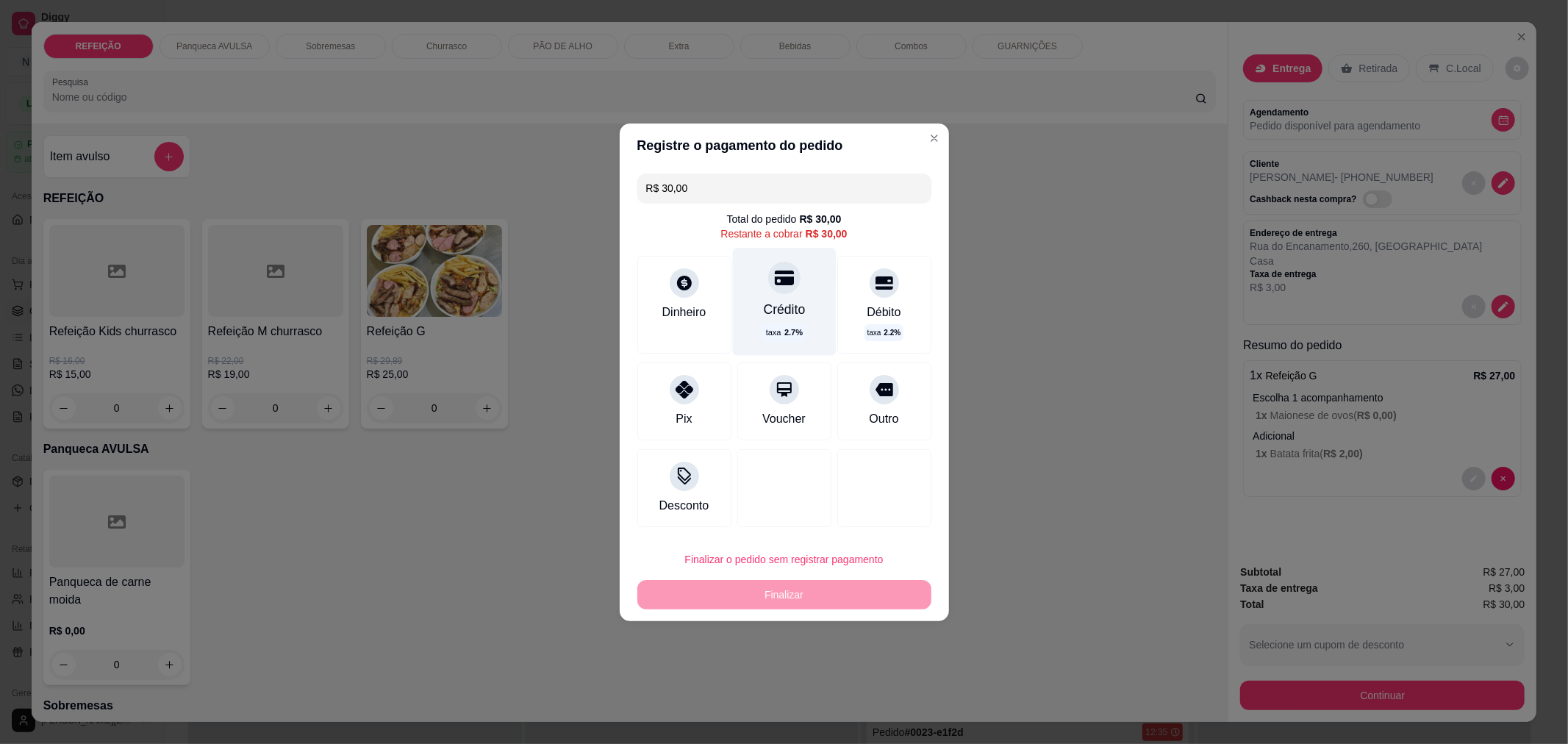
click at [818, 327] on div "Crédito taxa 2.7 %" at bounding box center [784, 301] width 103 height 107
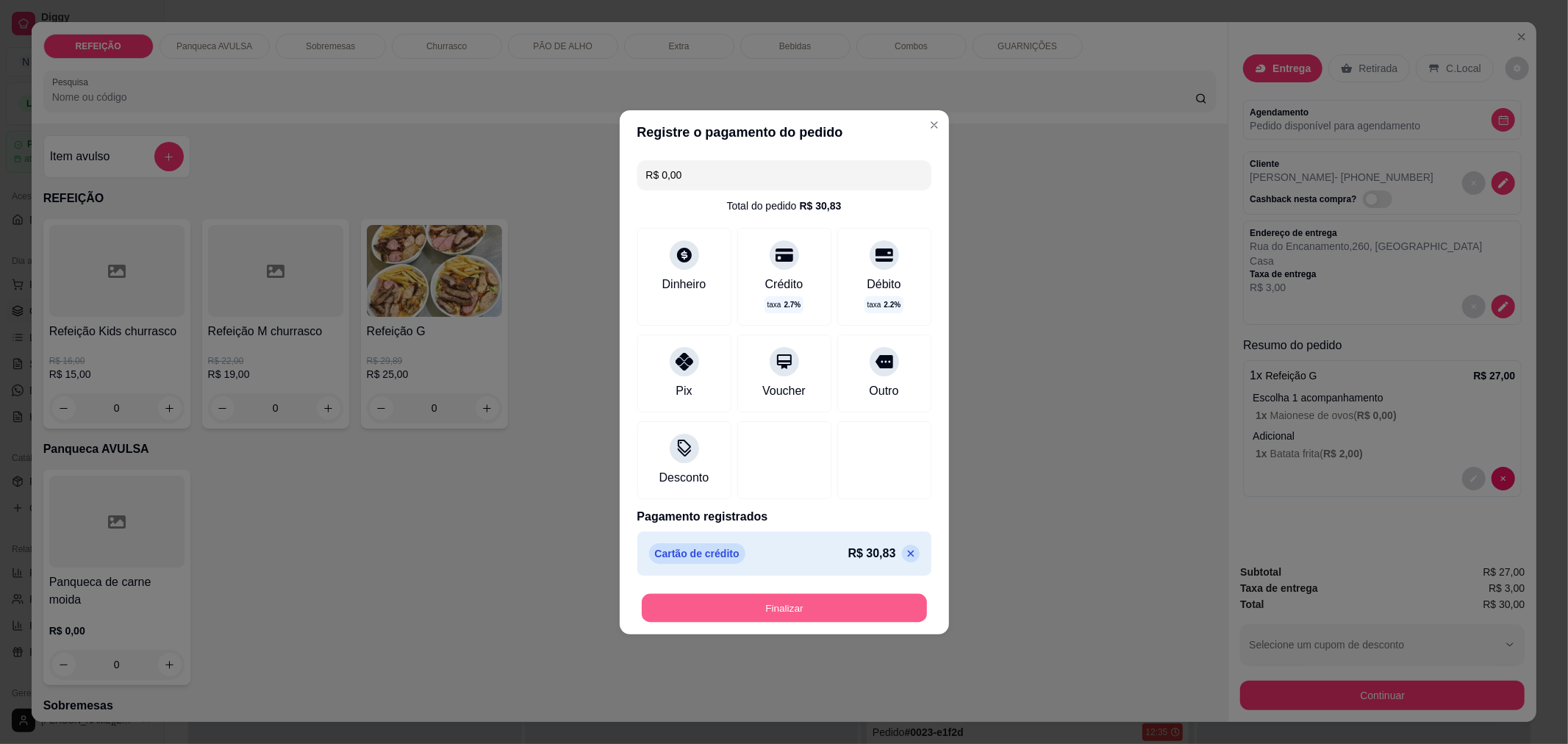
click at [814, 608] on button "Finalizar" at bounding box center [784, 608] width 285 height 29
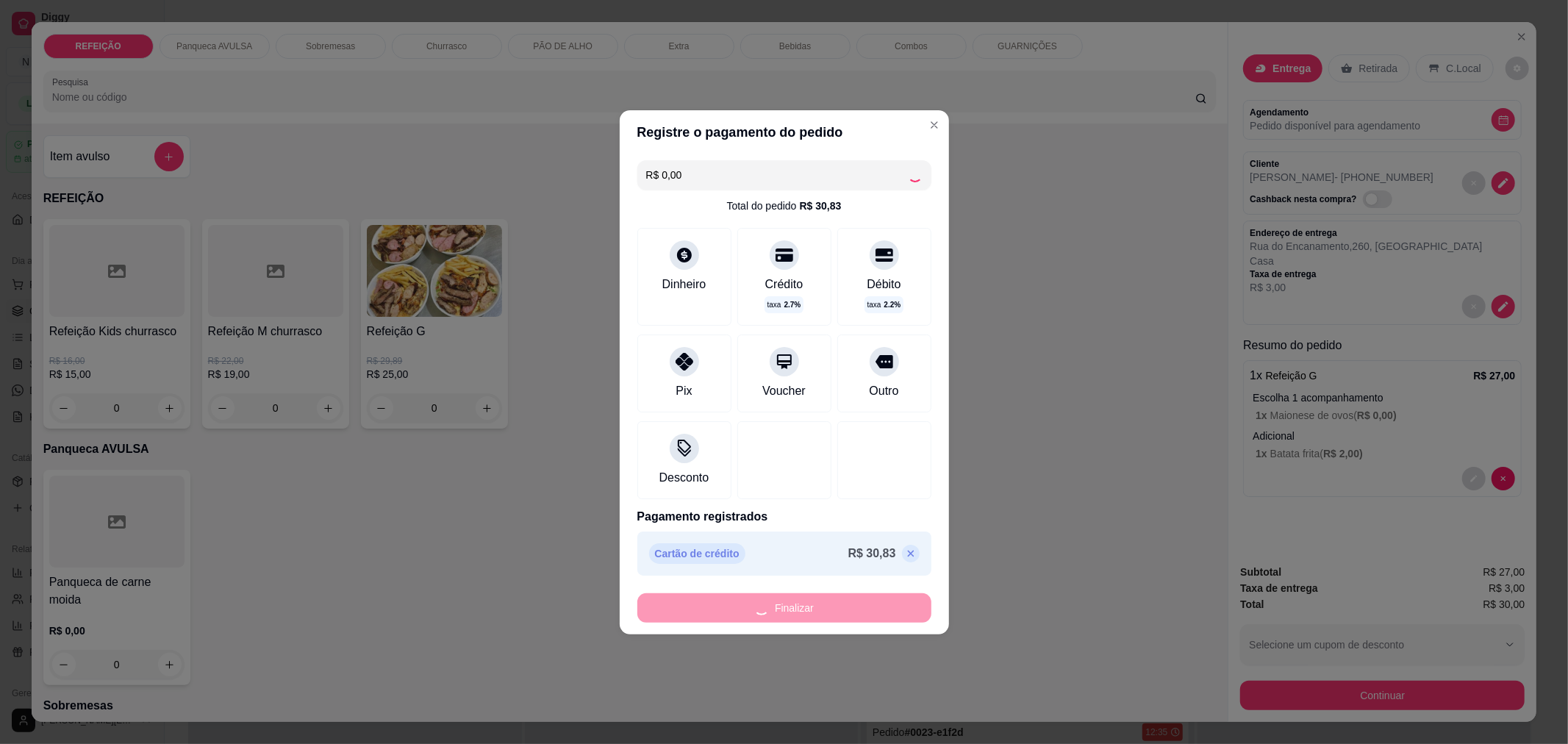
type input "-R$ 30,00"
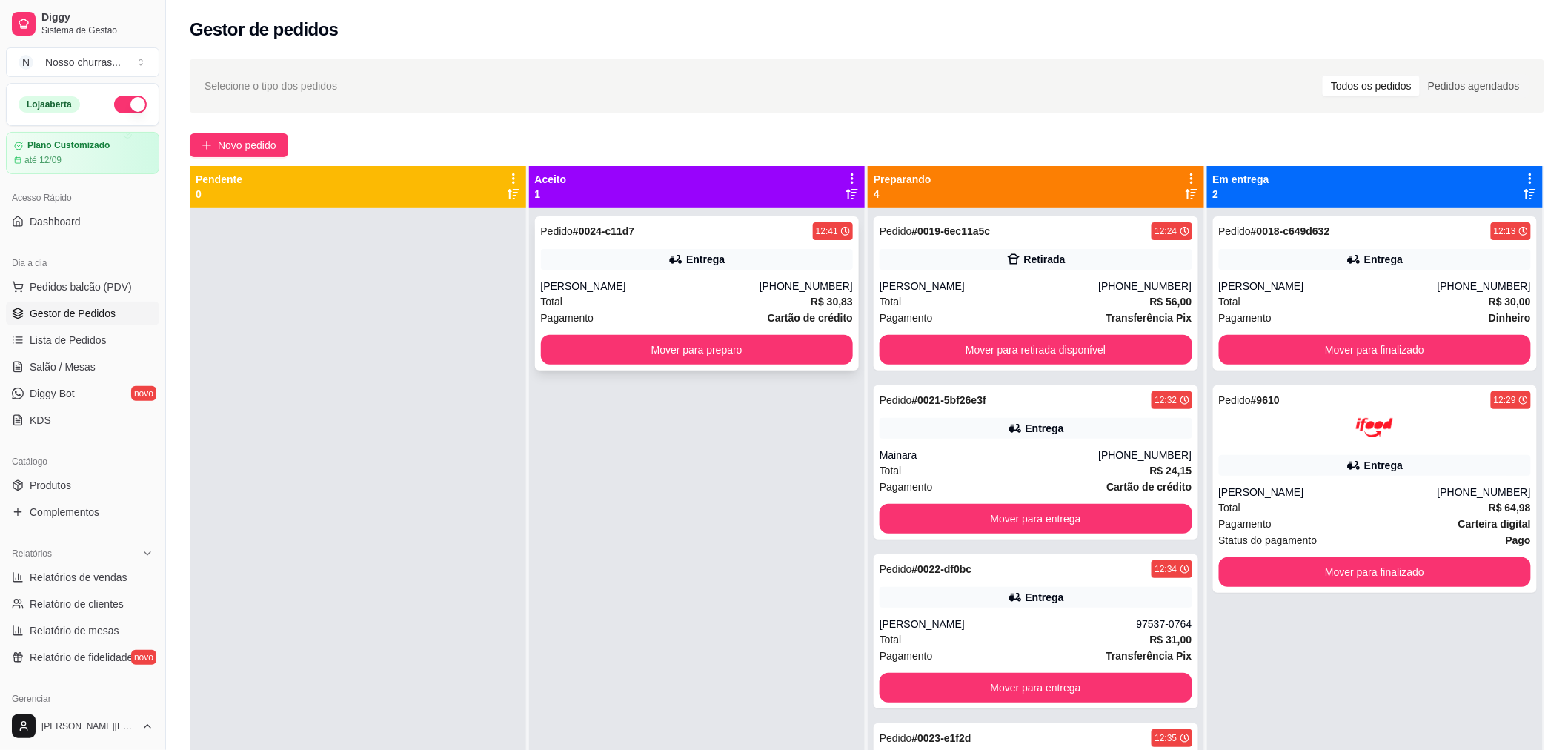
click at [716, 279] on div "[PERSON_NAME]" at bounding box center [650, 286] width 219 height 15
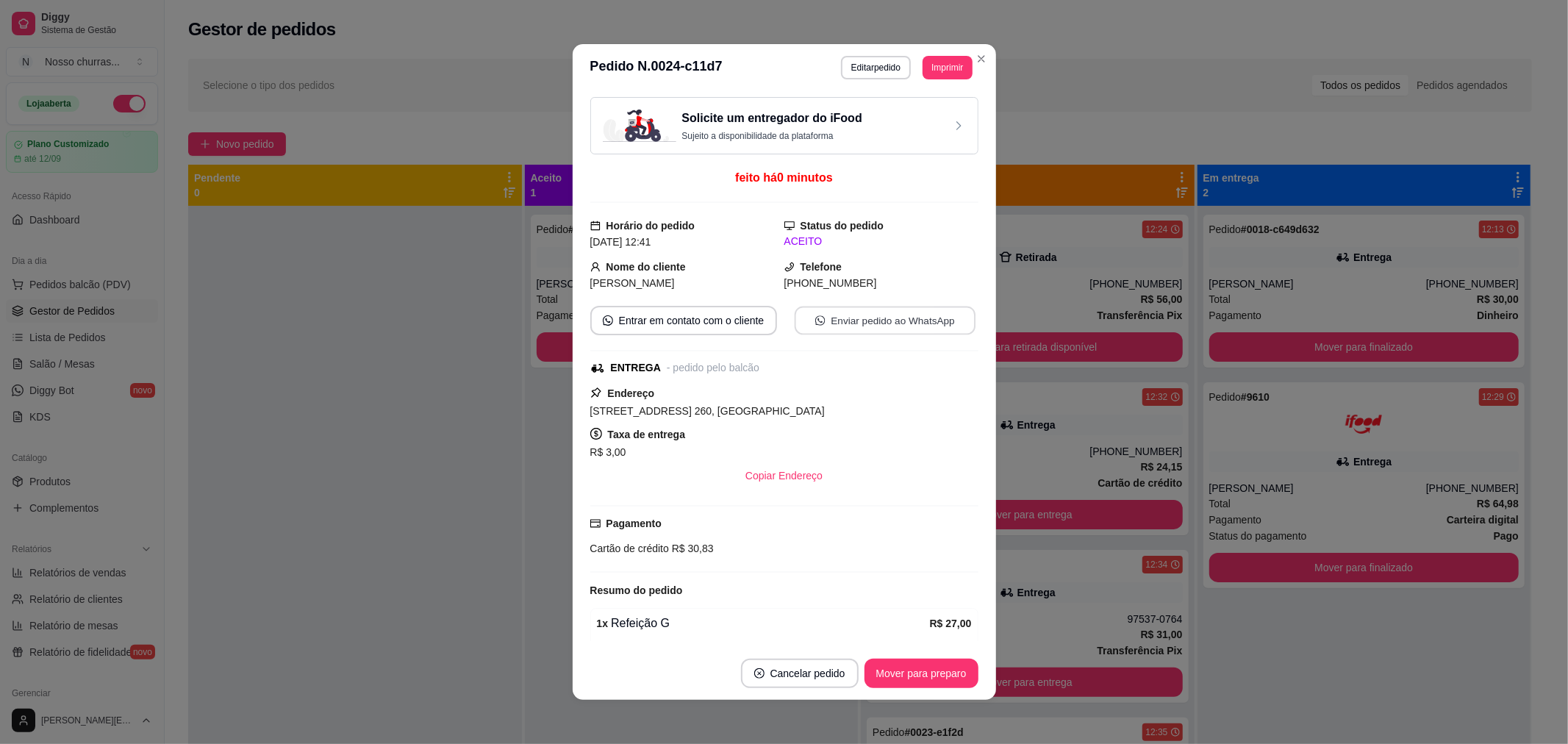
click at [836, 319] on button "Enviar pedido ao WhatsApp" at bounding box center [884, 321] width 181 height 29
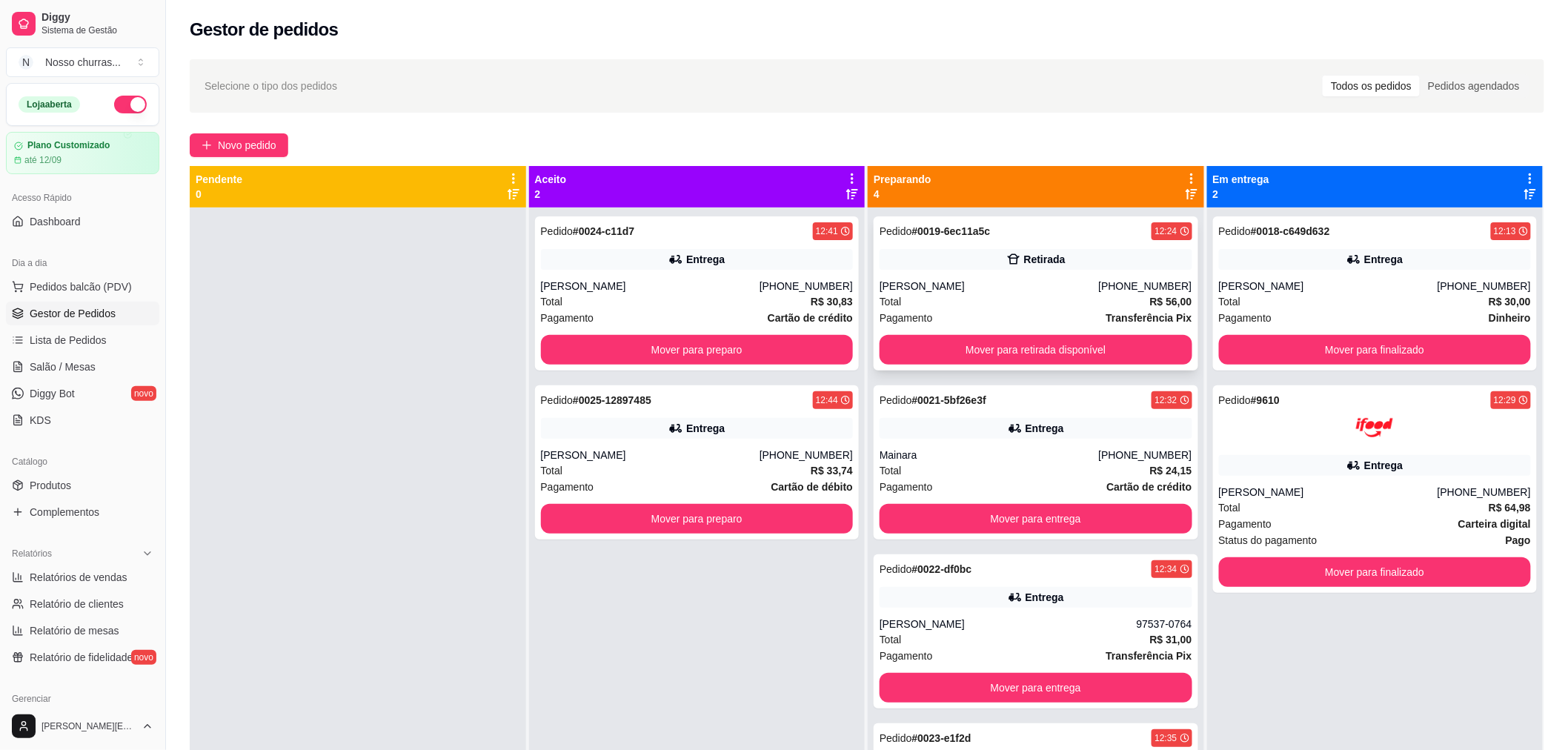
click at [941, 257] on div "Retirada" at bounding box center [1036, 260] width 312 height 21
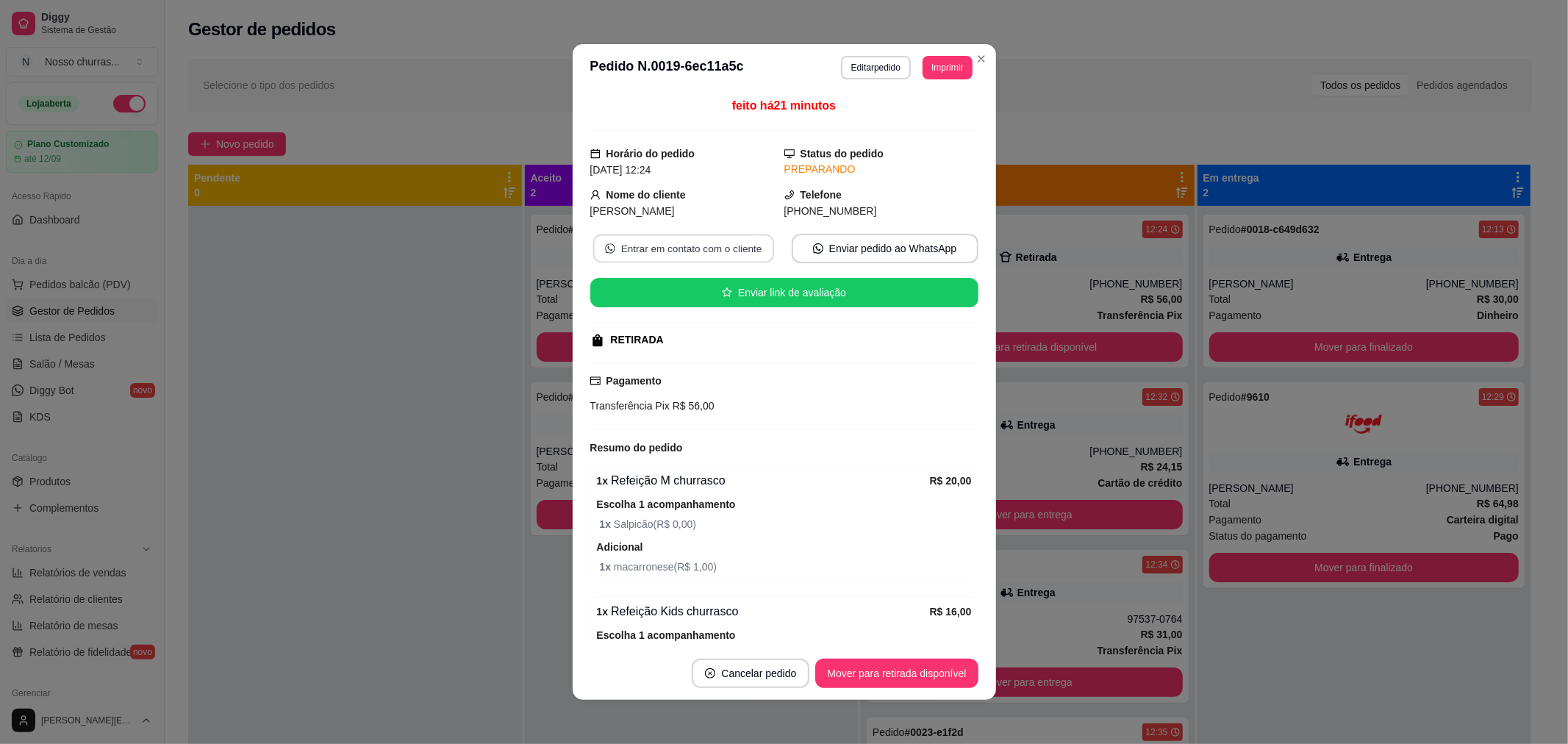
click at [675, 247] on button "Entrar em contato com o cliente" at bounding box center [683, 249] width 181 height 29
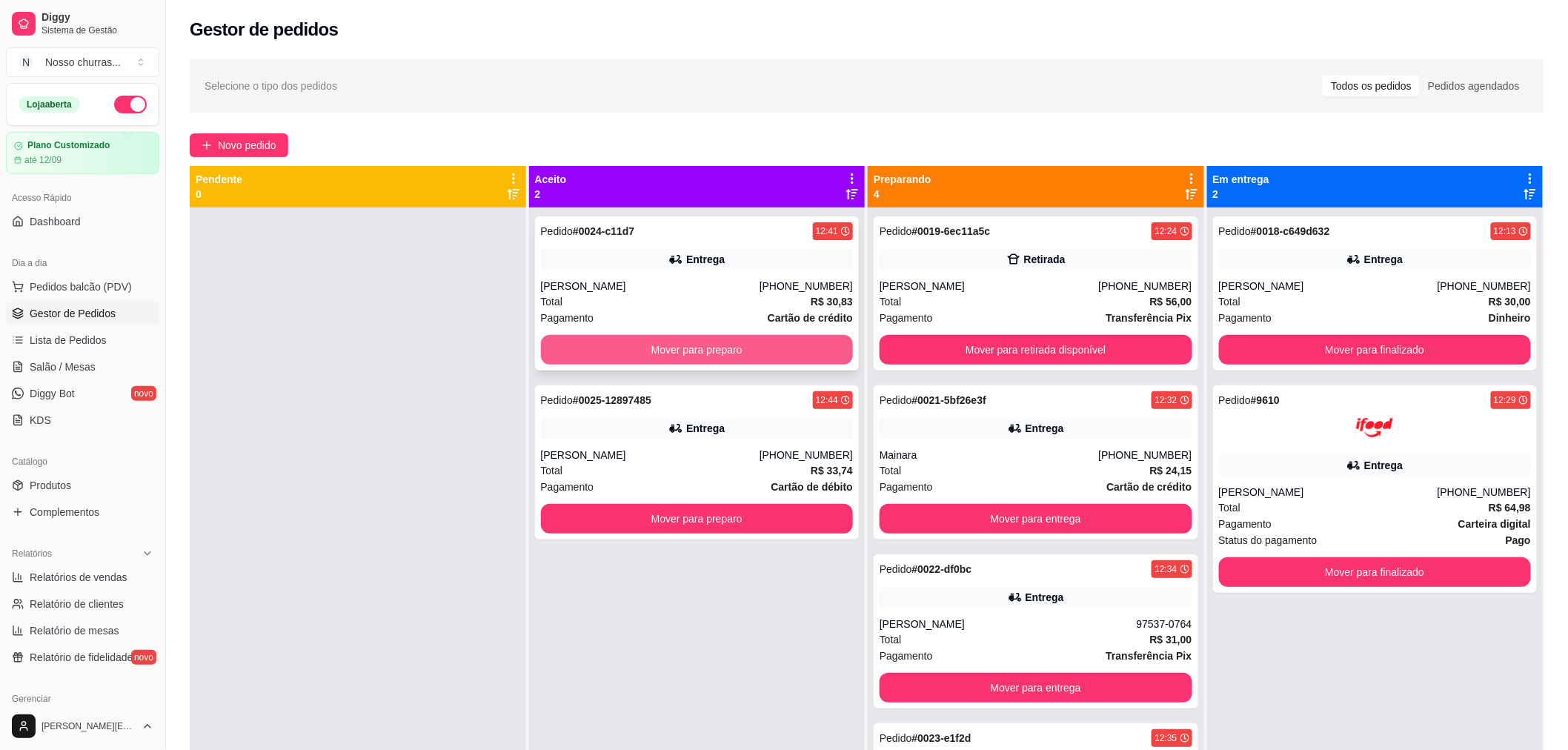
click at [582, 339] on button "Mover para preparo" at bounding box center [698, 350] width 312 height 30
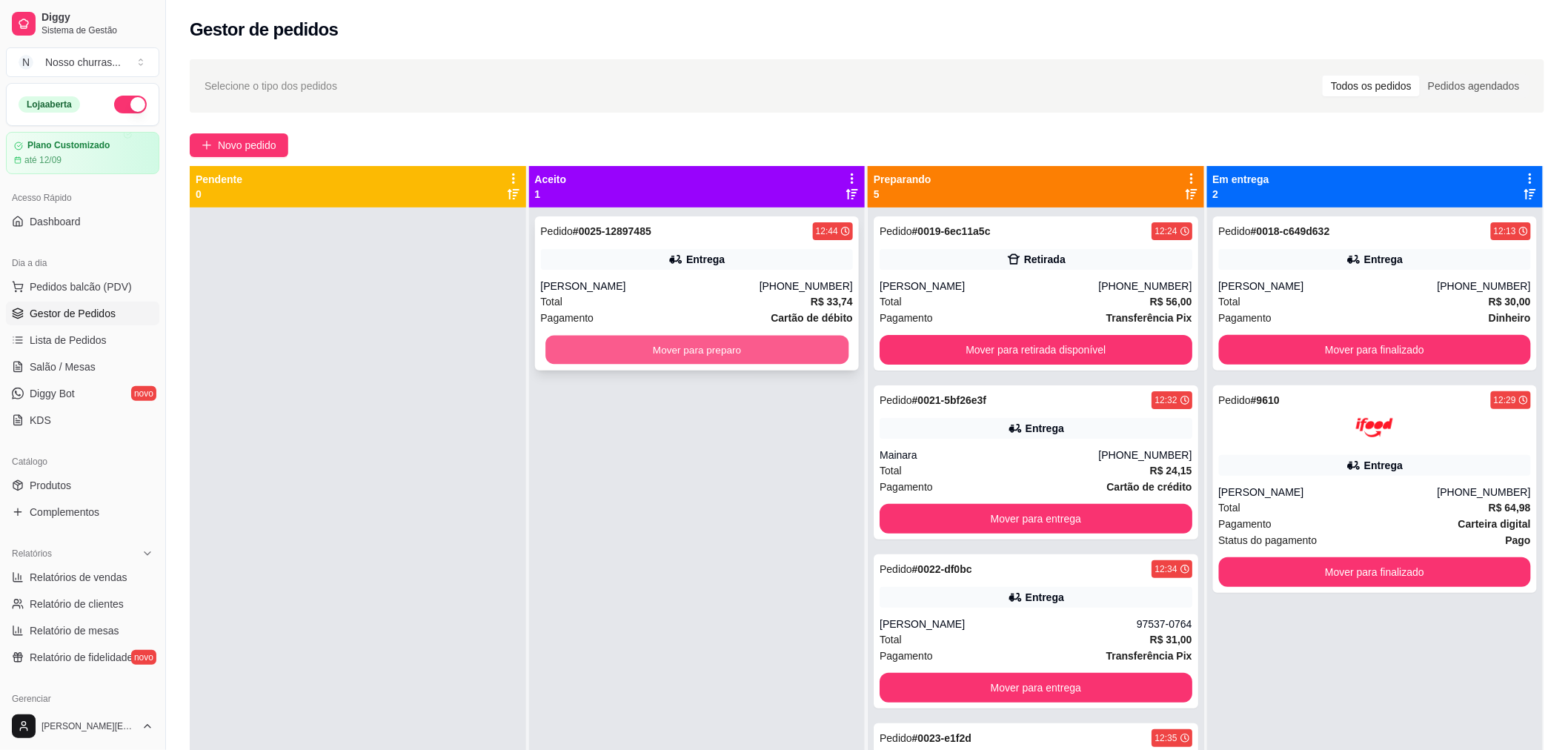
click at [586, 347] on button "Mover para preparo" at bounding box center [697, 350] width 303 height 29
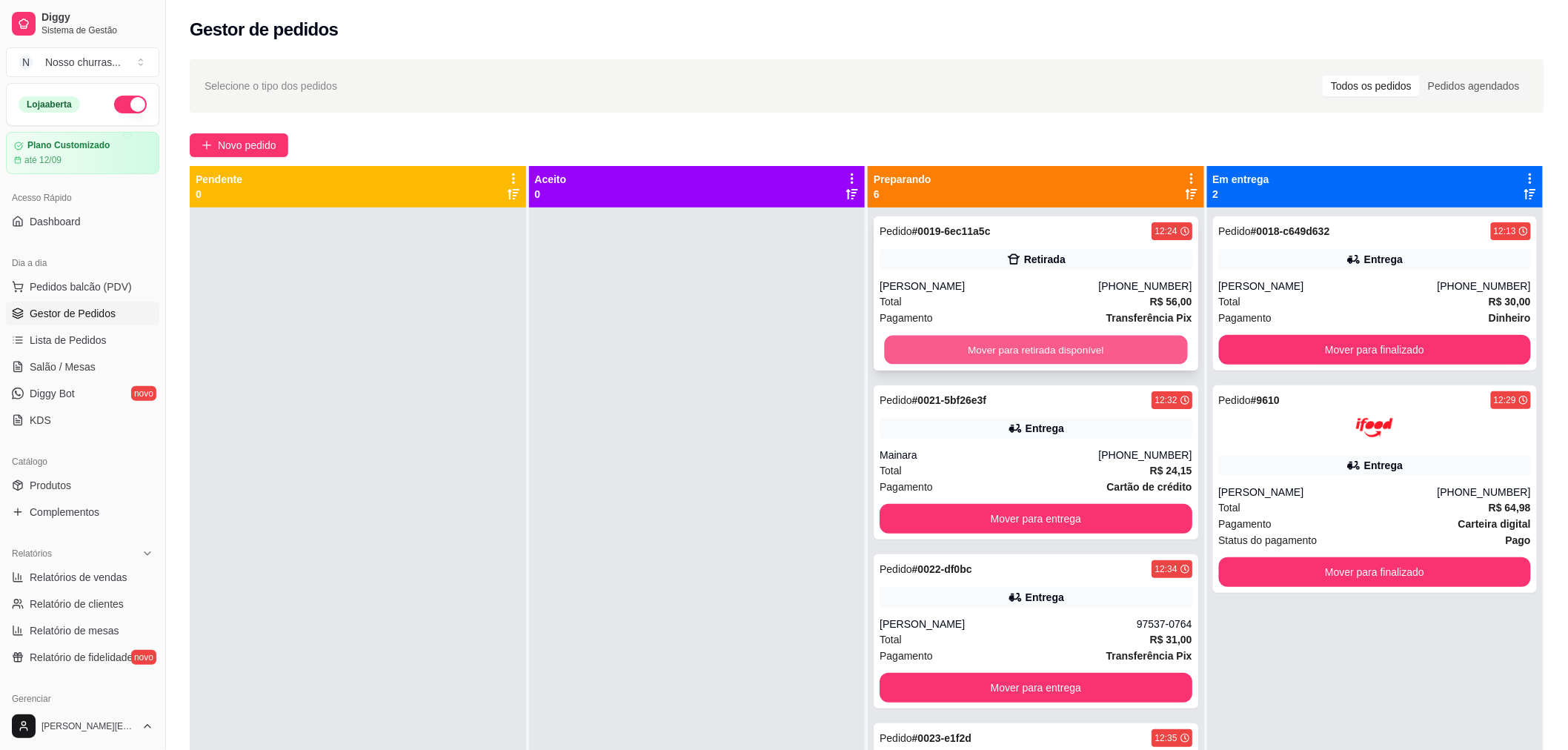
click at [901, 343] on button "Mover para retirada disponível" at bounding box center [1035, 350] width 303 height 29
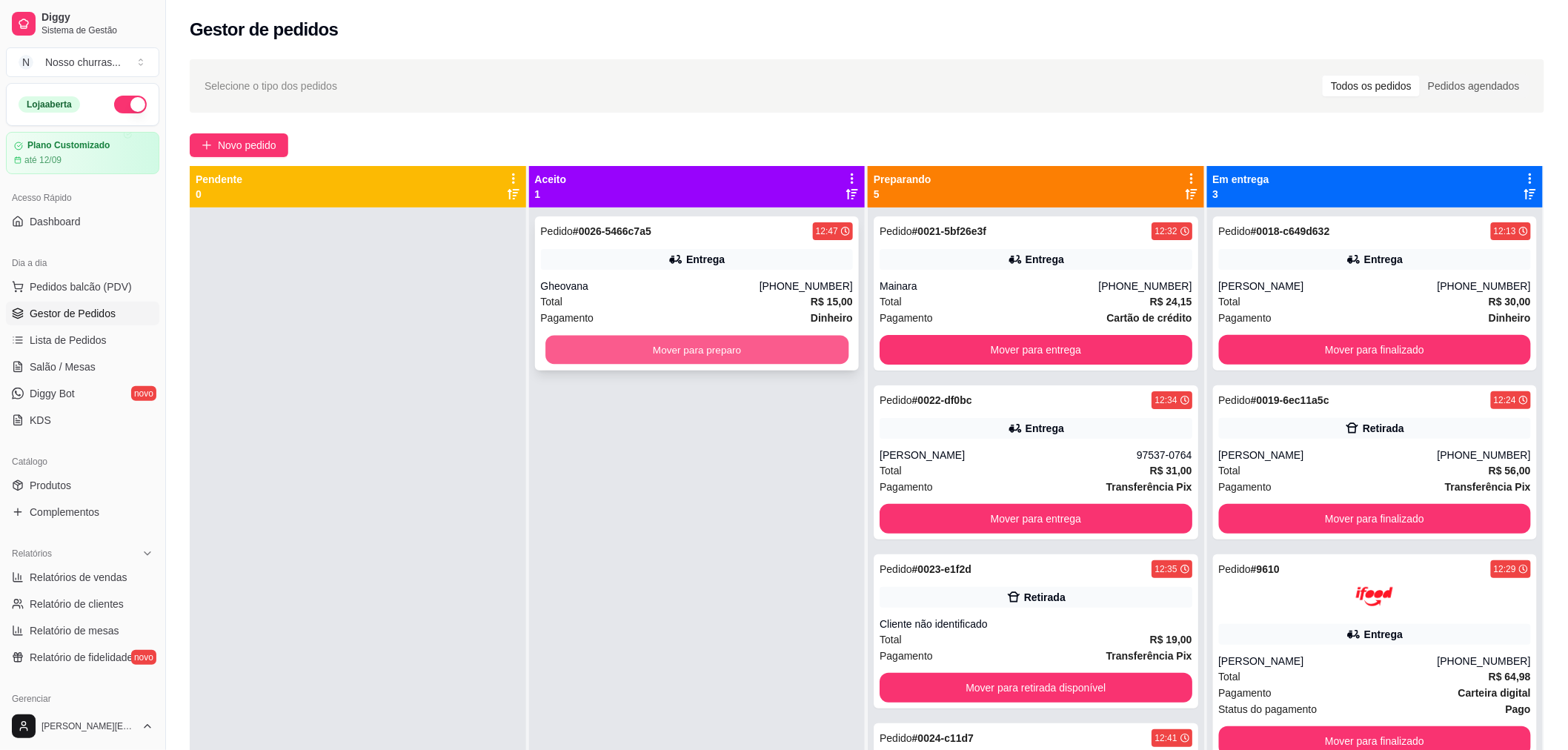
click at [780, 345] on button "Mover para preparo" at bounding box center [697, 350] width 303 height 29
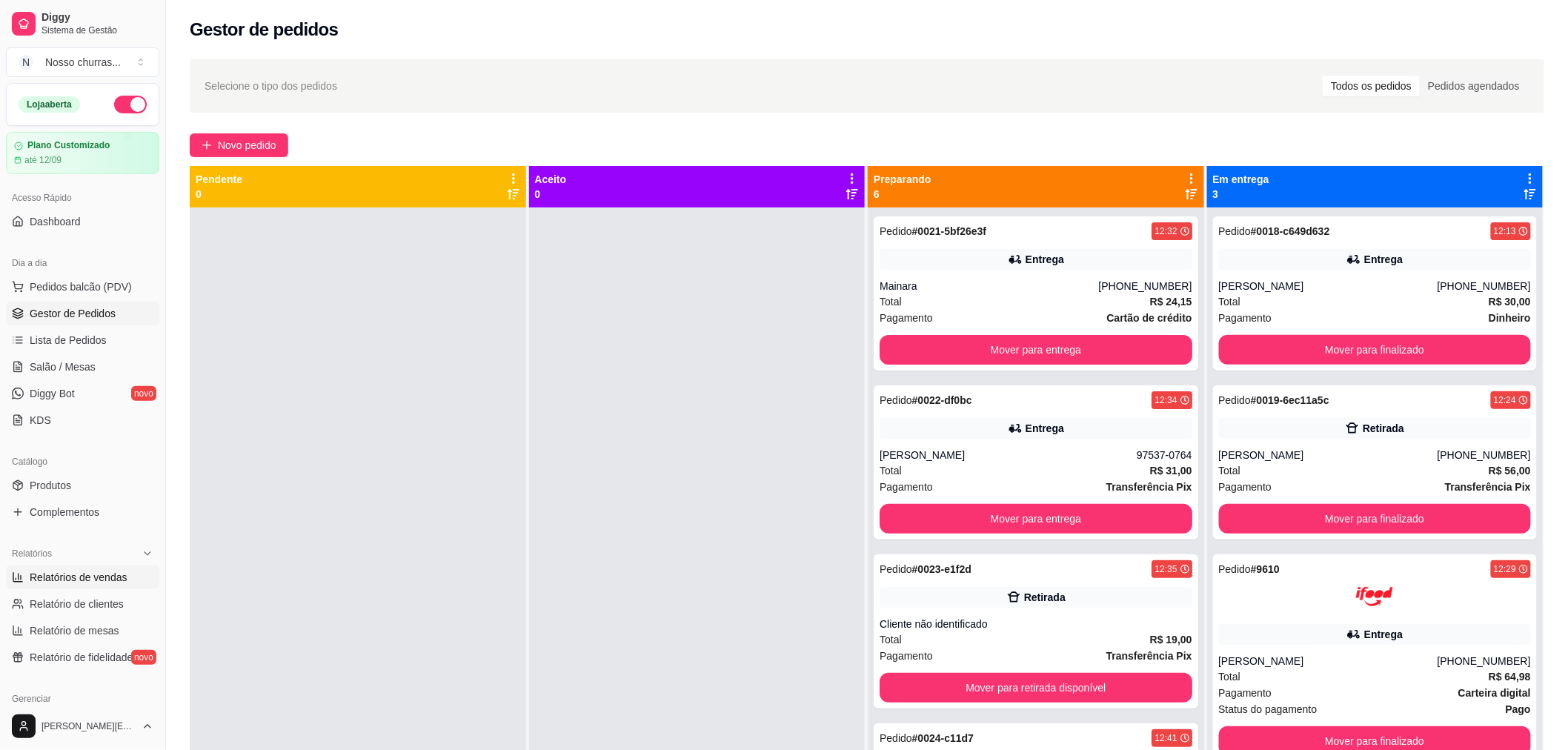
click at [96, 572] on span "Relatórios de vendas" at bounding box center [79, 577] width 98 height 15
select select "ALL"
select select "0"
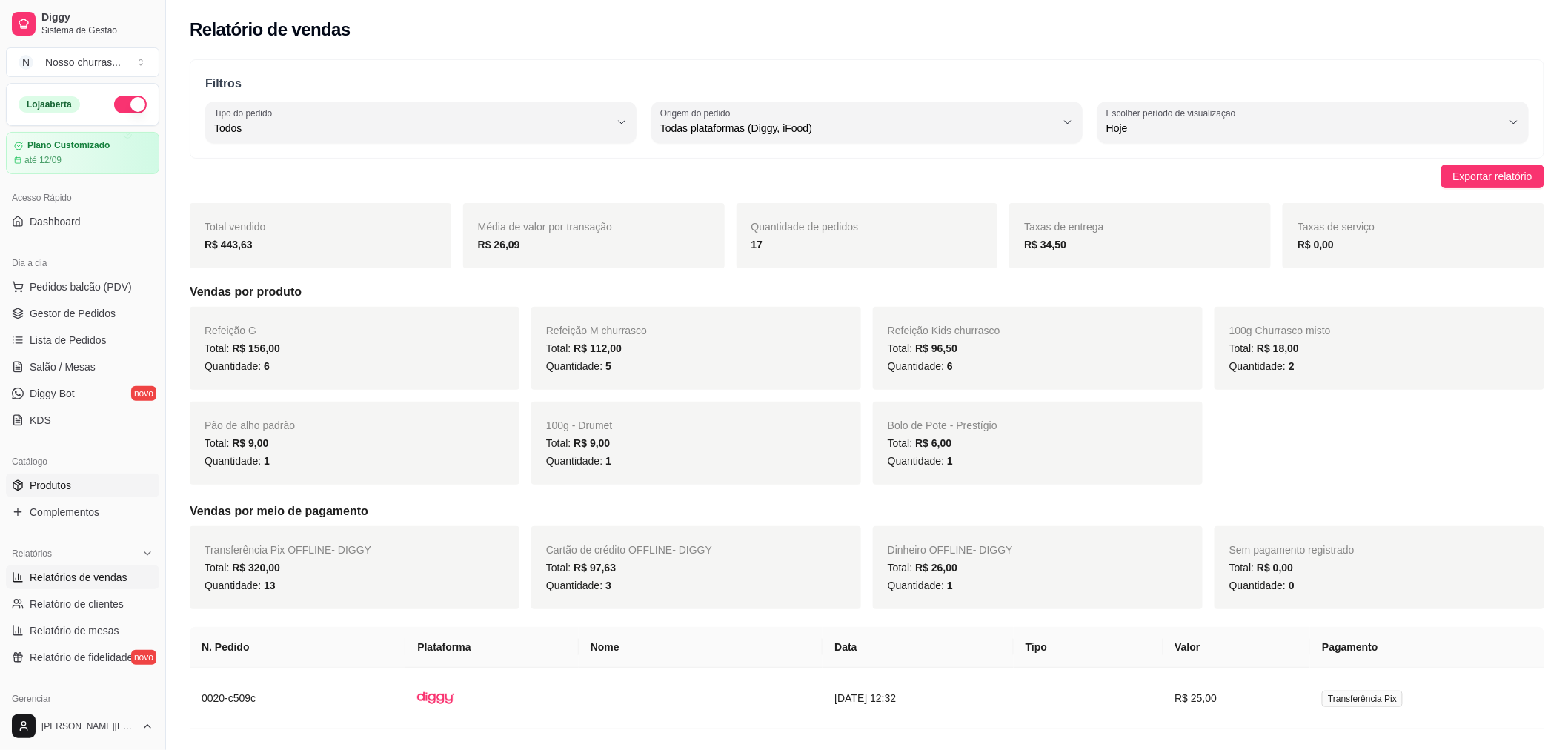
click at [43, 480] on span "Produtos" at bounding box center [51, 486] width 42 height 15
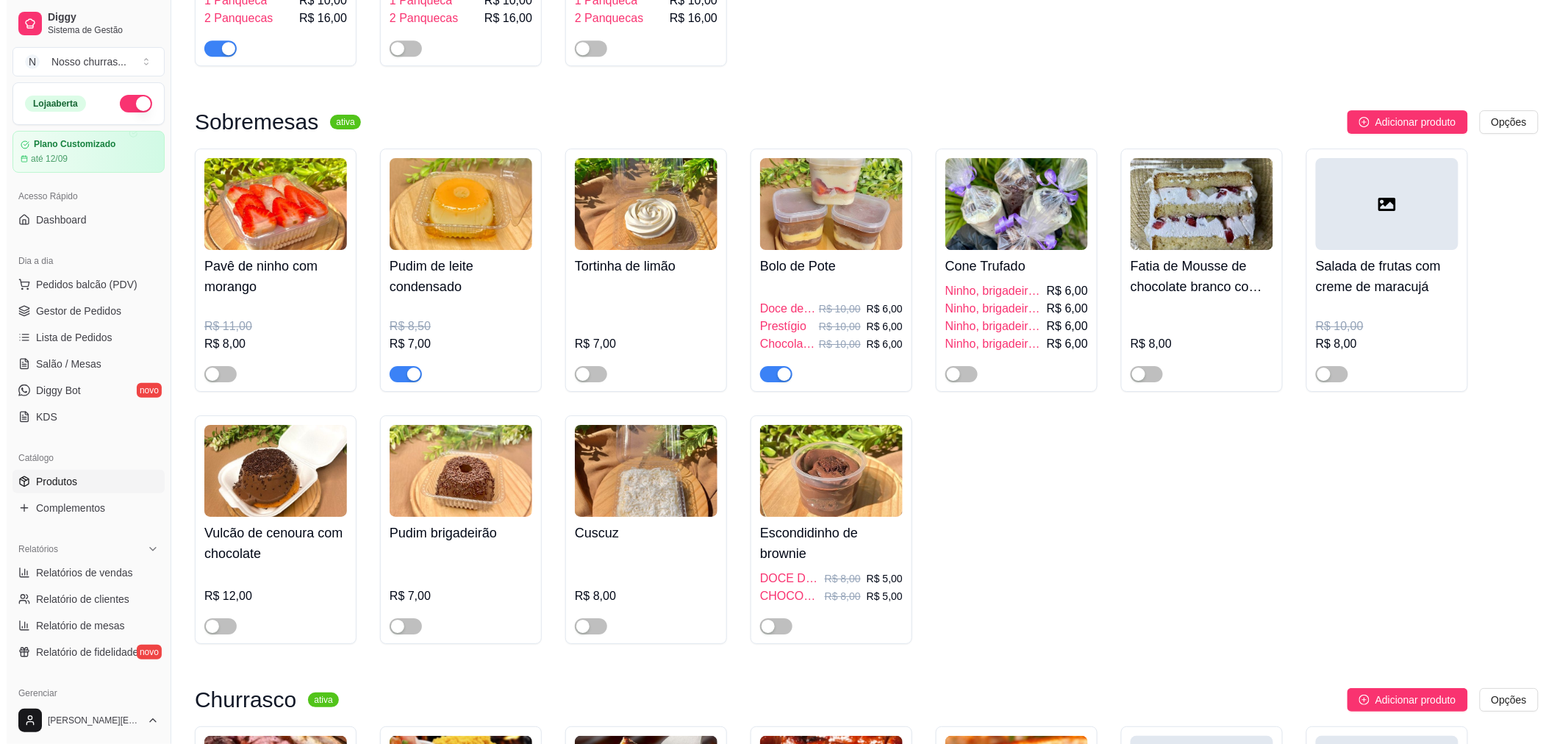
scroll to position [1980, 0]
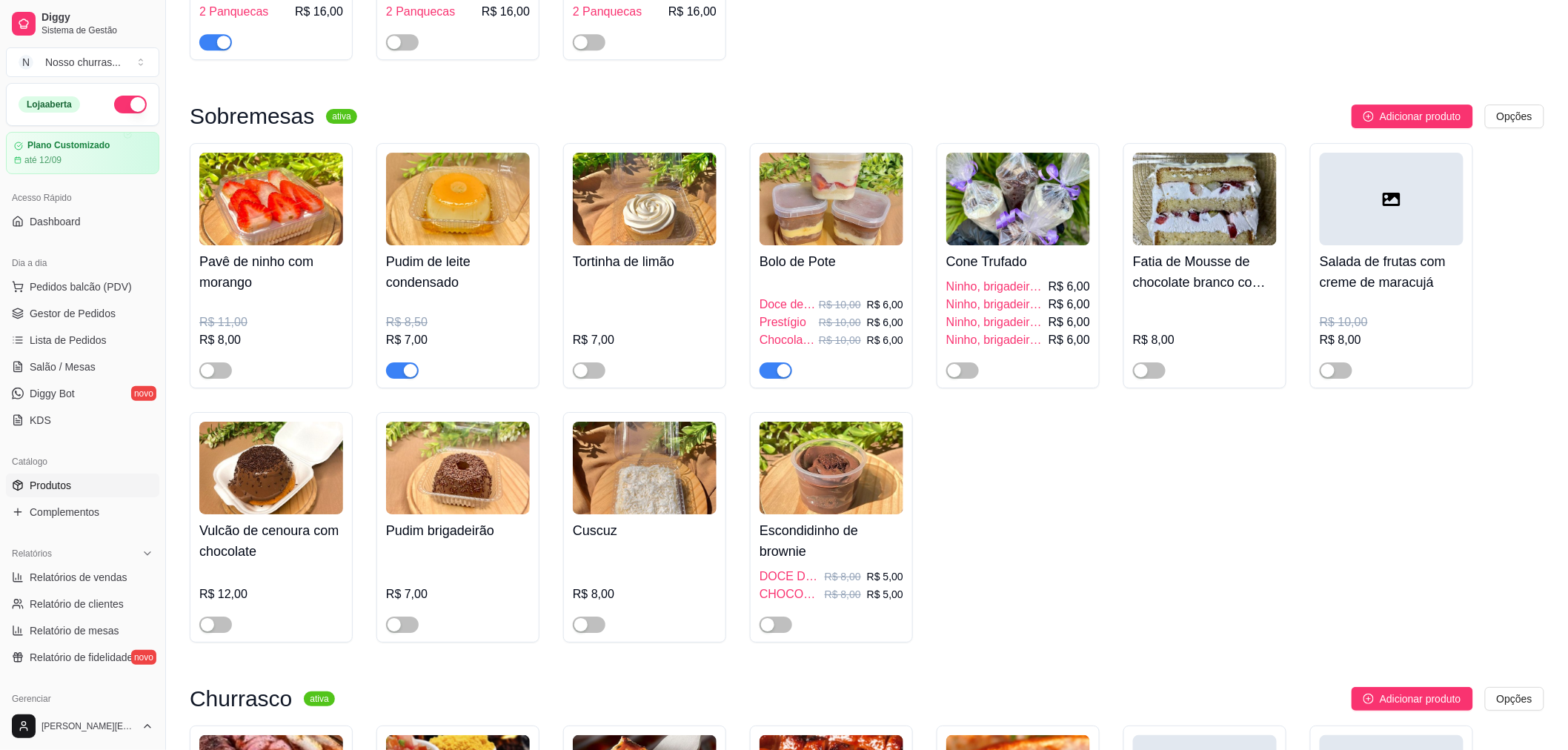
click at [879, 209] on img at bounding box center [832, 198] width 144 height 92
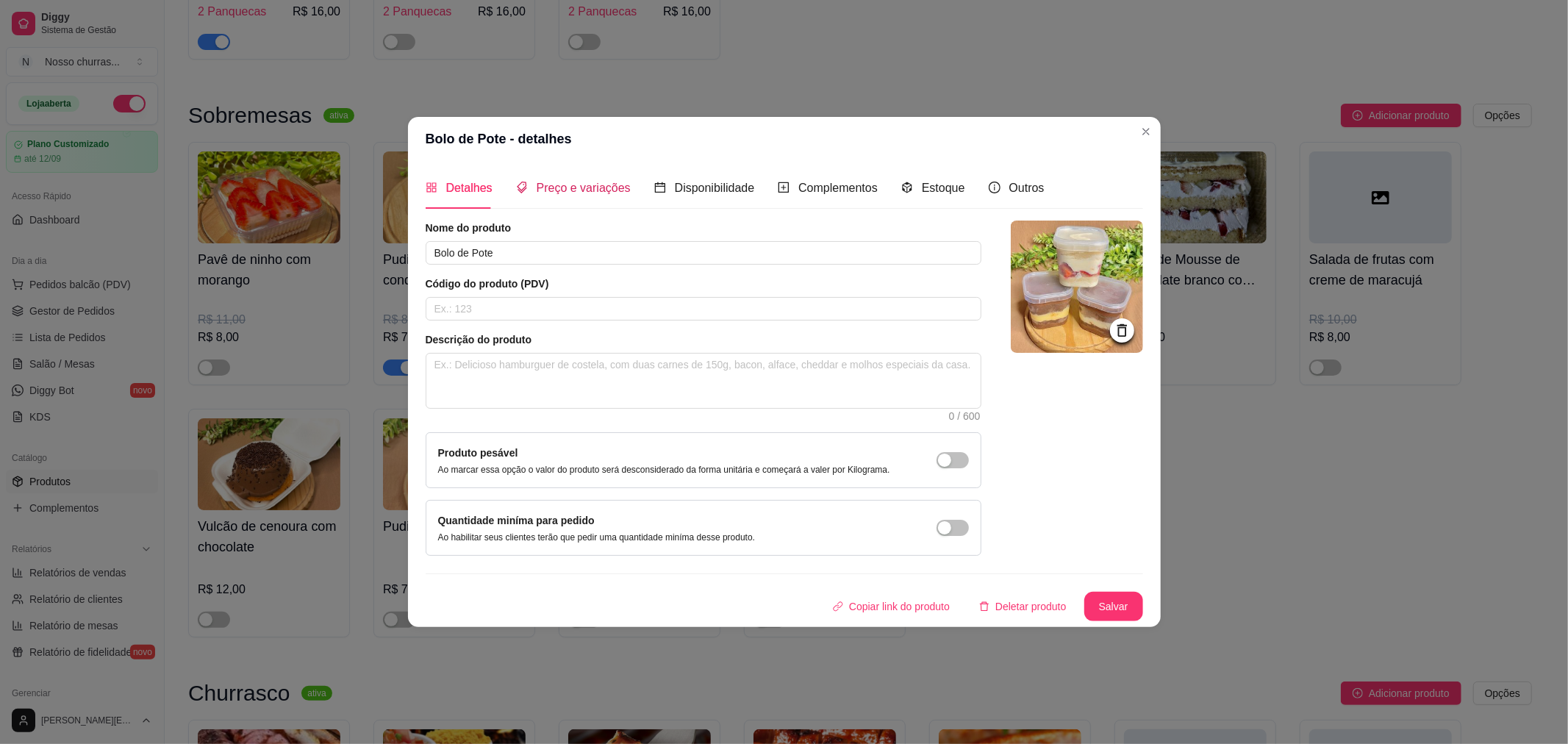
click at [597, 182] on span "Preço e variações" at bounding box center [584, 188] width 94 height 13
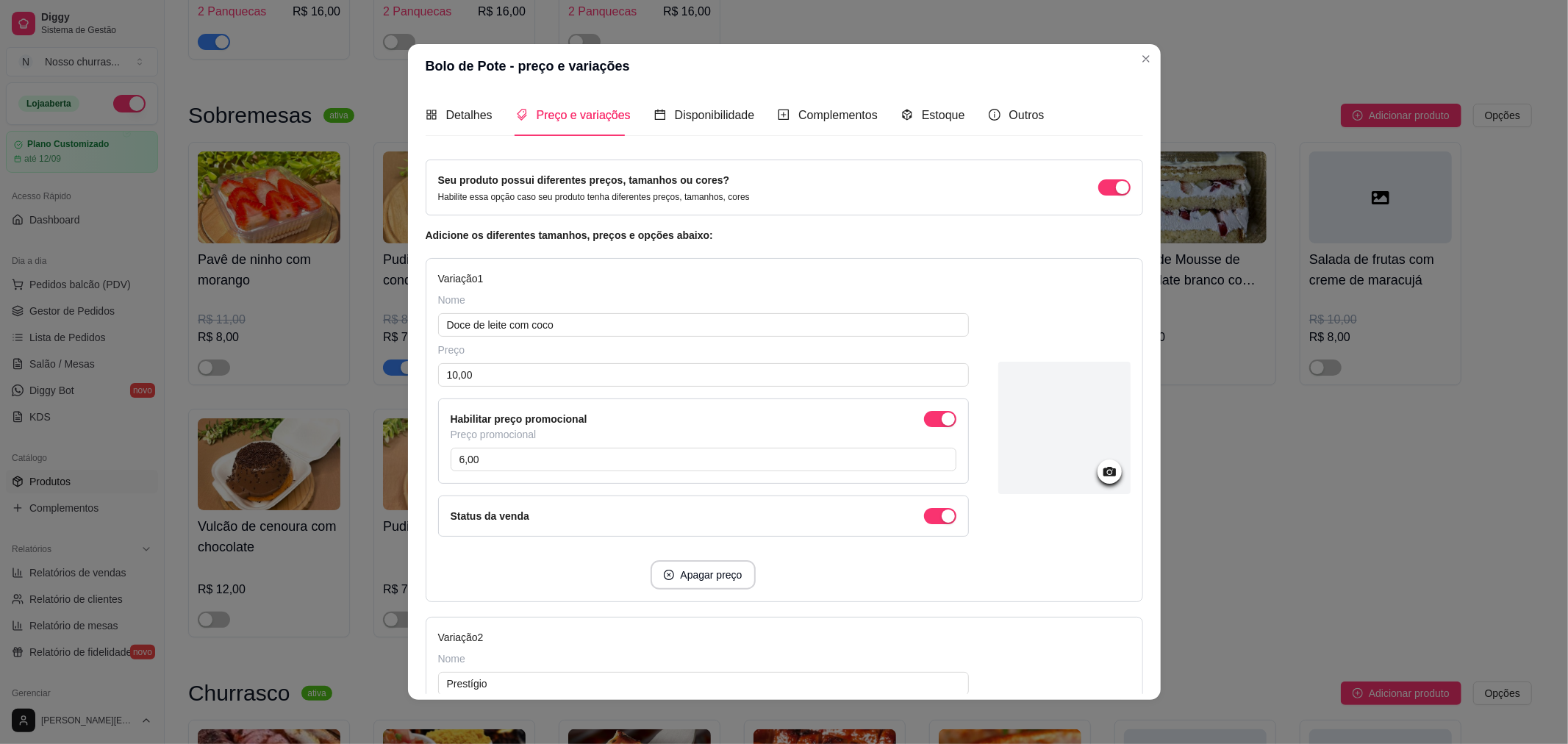
click at [1134, 697] on div "Detalhes Preço e variações Disponibilidade Complementos Estoque Outros Nome do …" at bounding box center [784, 394] width 753 height 612
drag, startPoint x: 1134, startPoint y: 697, endPoint x: 1134, endPoint y: 688, distance: 9.0
click at [1134, 688] on div "Detalhes Preço e variações Disponibilidade Complementos Estoque Outros Nome do …" at bounding box center [784, 394] width 753 height 612
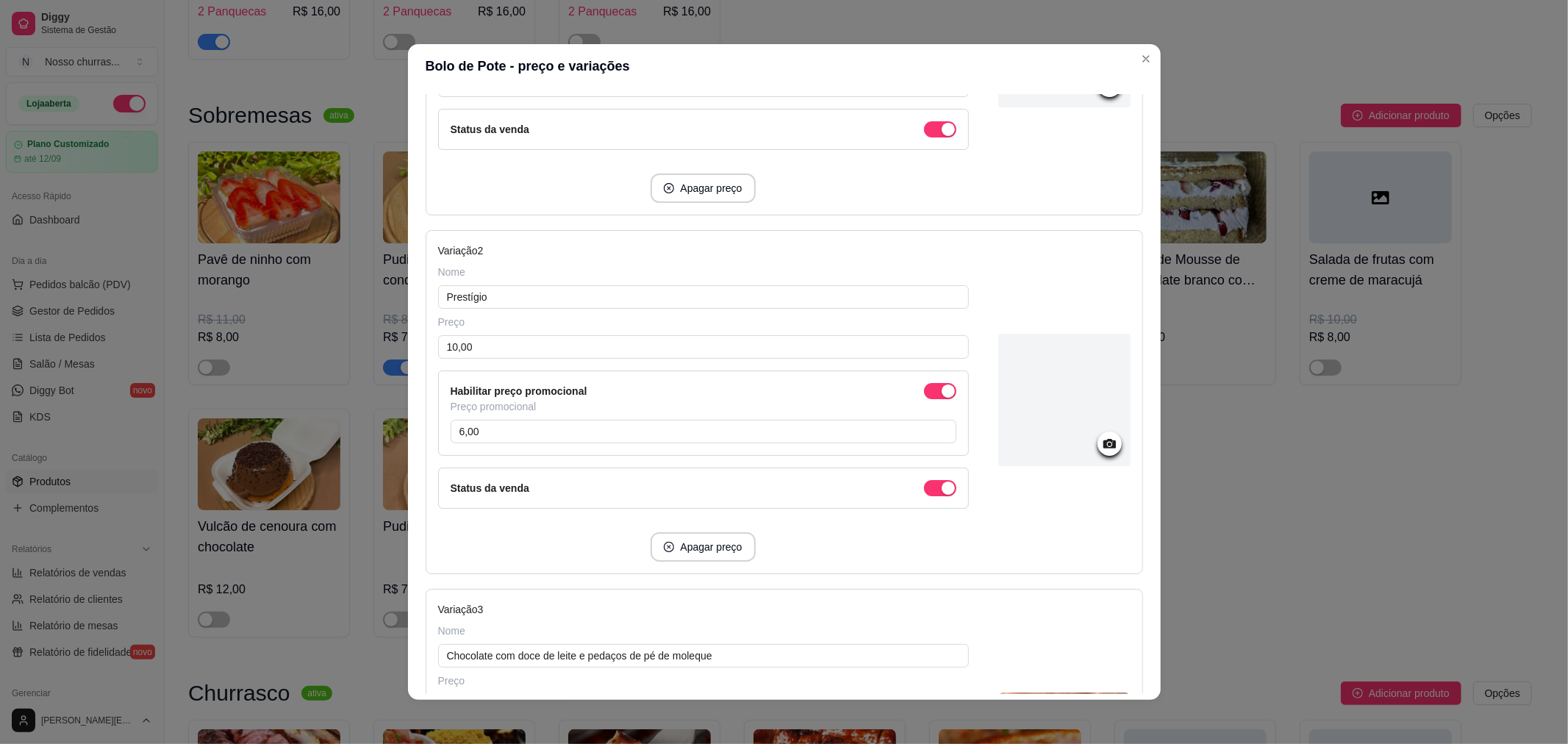
scroll to position [392, 0]
click at [689, 546] on button "Apagar preço" at bounding box center [704, 542] width 102 height 29
type input "Chocolate com doce de leite e pedaços de pé de moleque"
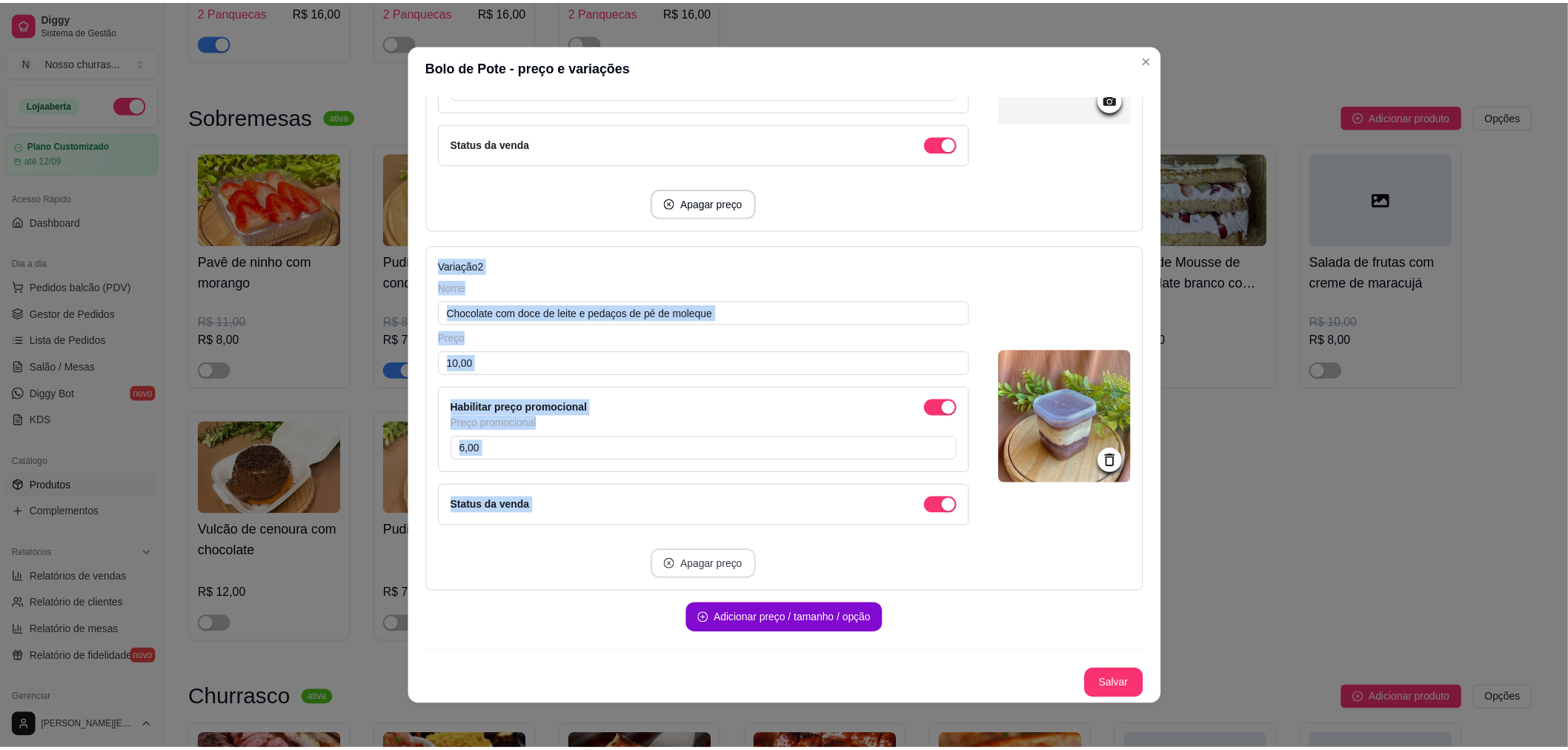
scroll to position [378, 0]
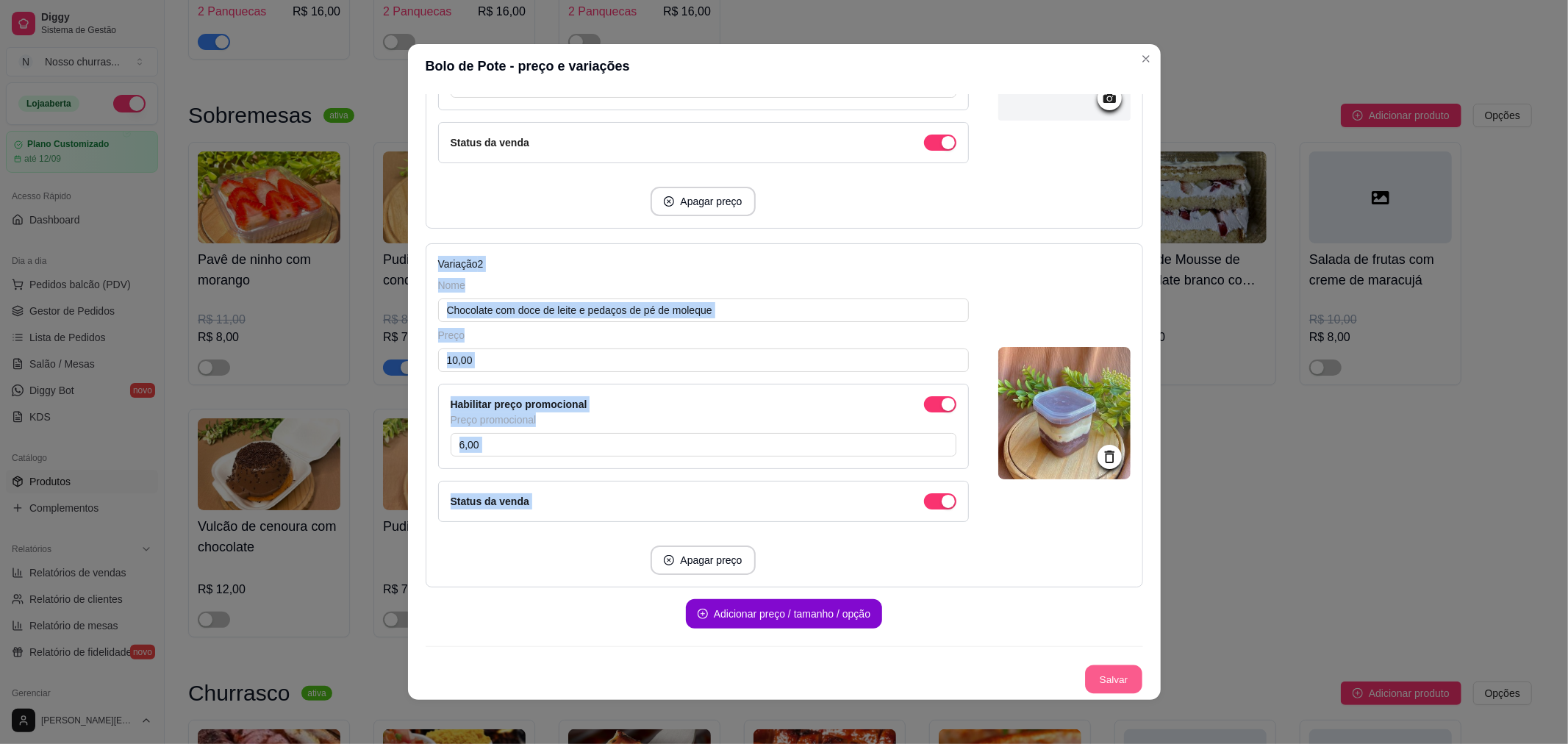
click at [1086, 680] on button "Salvar" at bounding box center [1113, 680] width 57 height 29
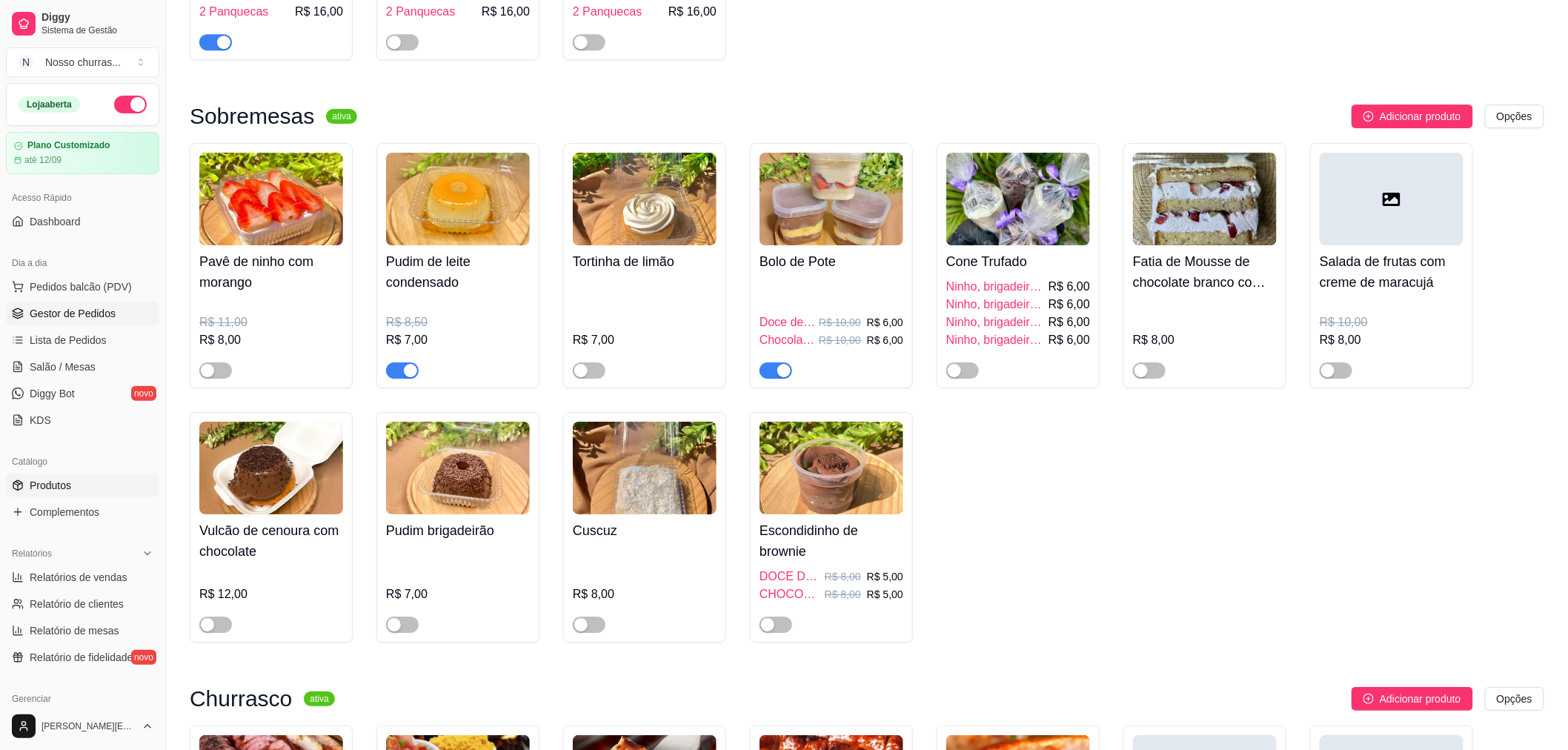
click at [69, 317] on span "Gestor de Pedidos" at bounding box center [73, 313] width 86 height 15
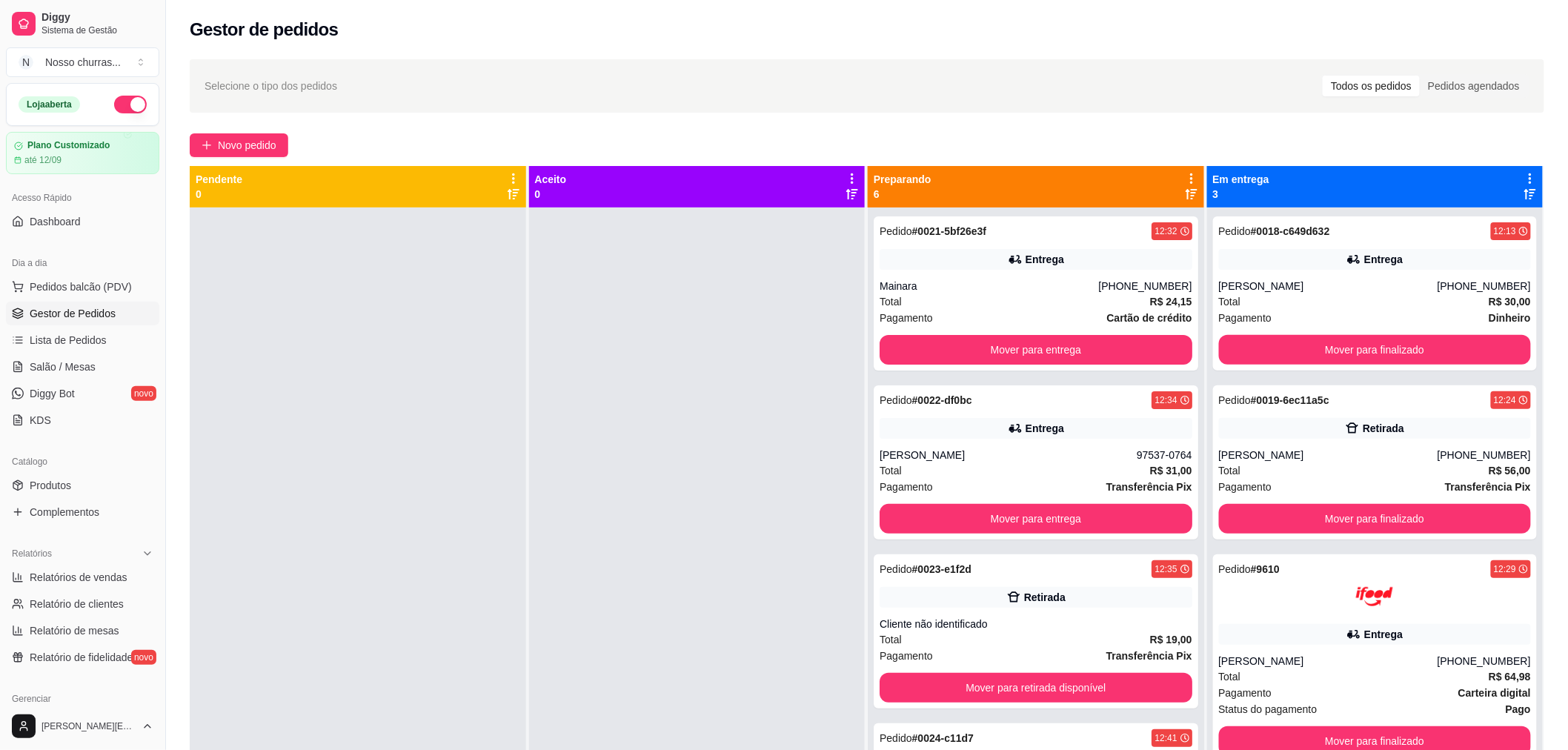
click at [69, 317] on span "Gestor de Pedidos" at bounding box center [73, 313] width 86 height 15
click at [226, 152] on span "Novo pedido" at bounding box center [247, 145] width 58 height 17
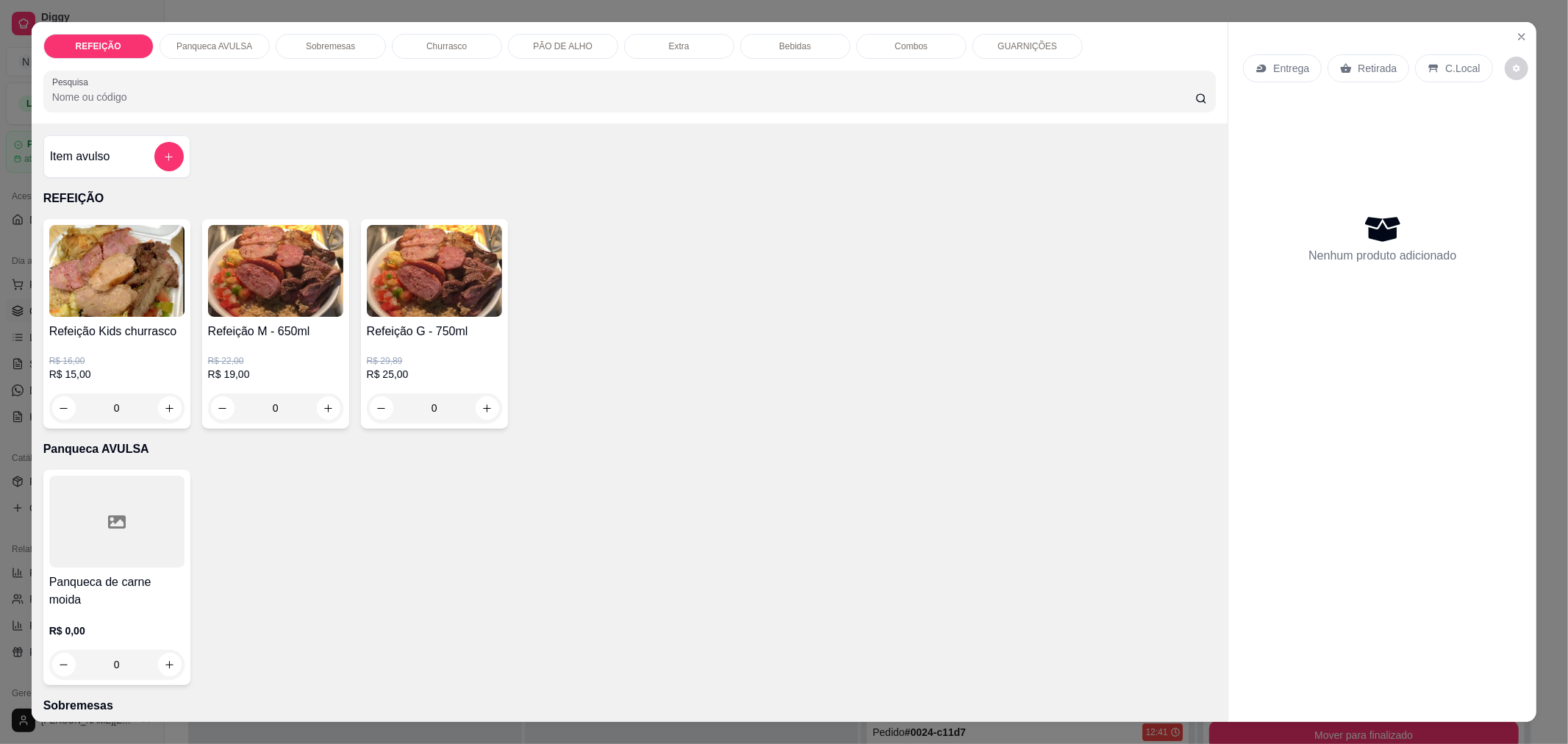
click at [477, 407] on div "0" at bounding box center [434, 408] width 135 height 30
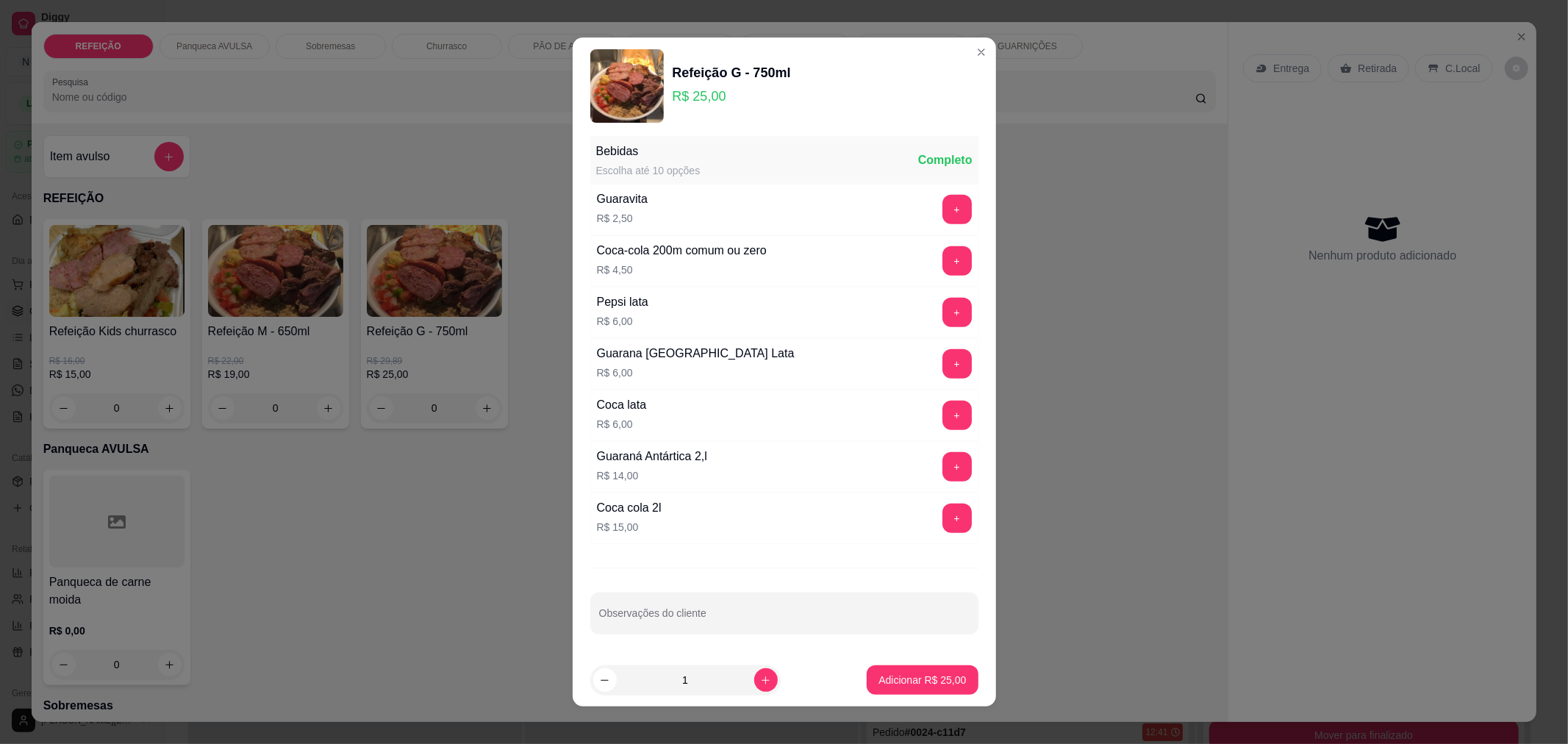
scroll to position [668, 0]
click at [907, 601] on div at bounding box center [784, 613] width 370 height 30
type input "SEM VINAGRETE"
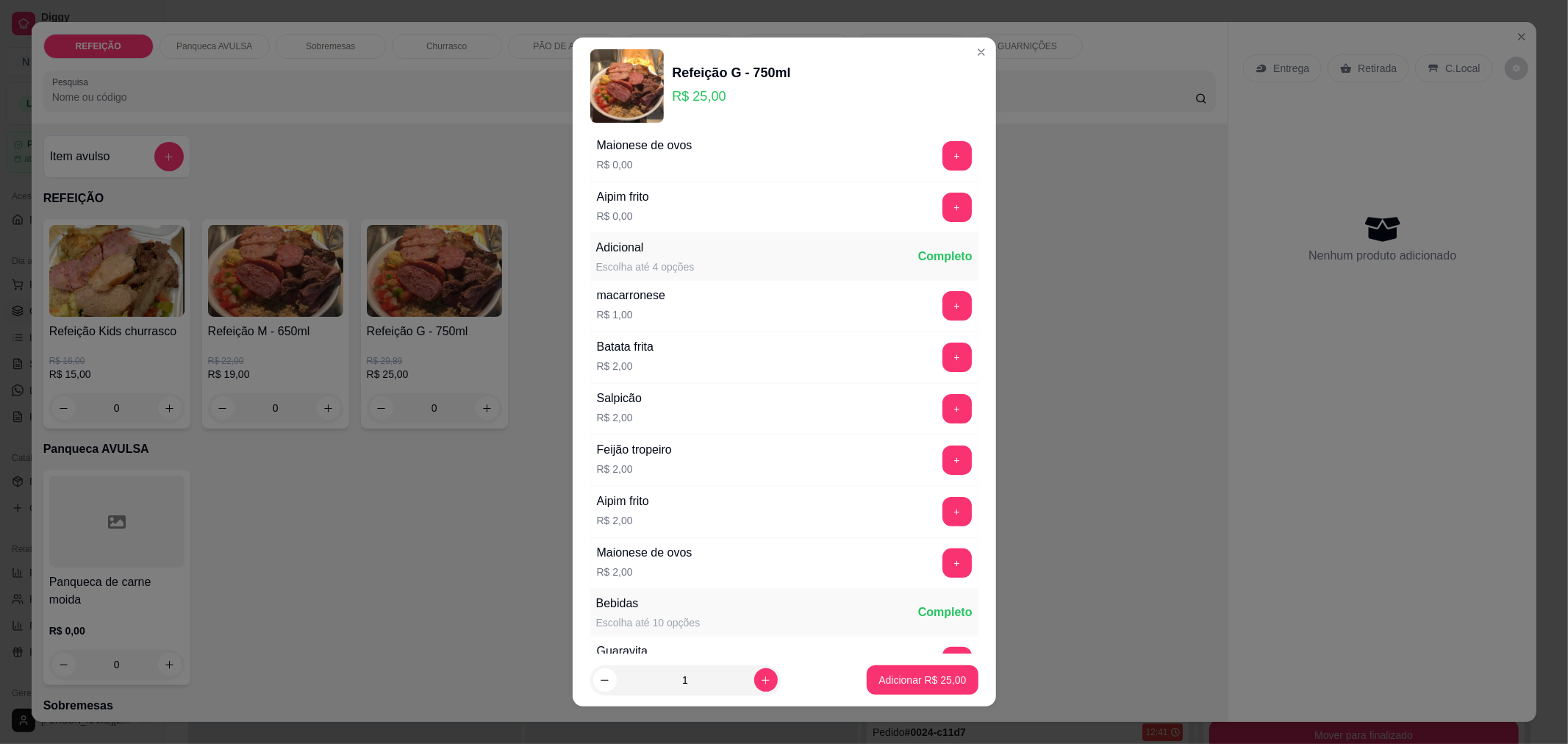
scroll to position [0, 0]
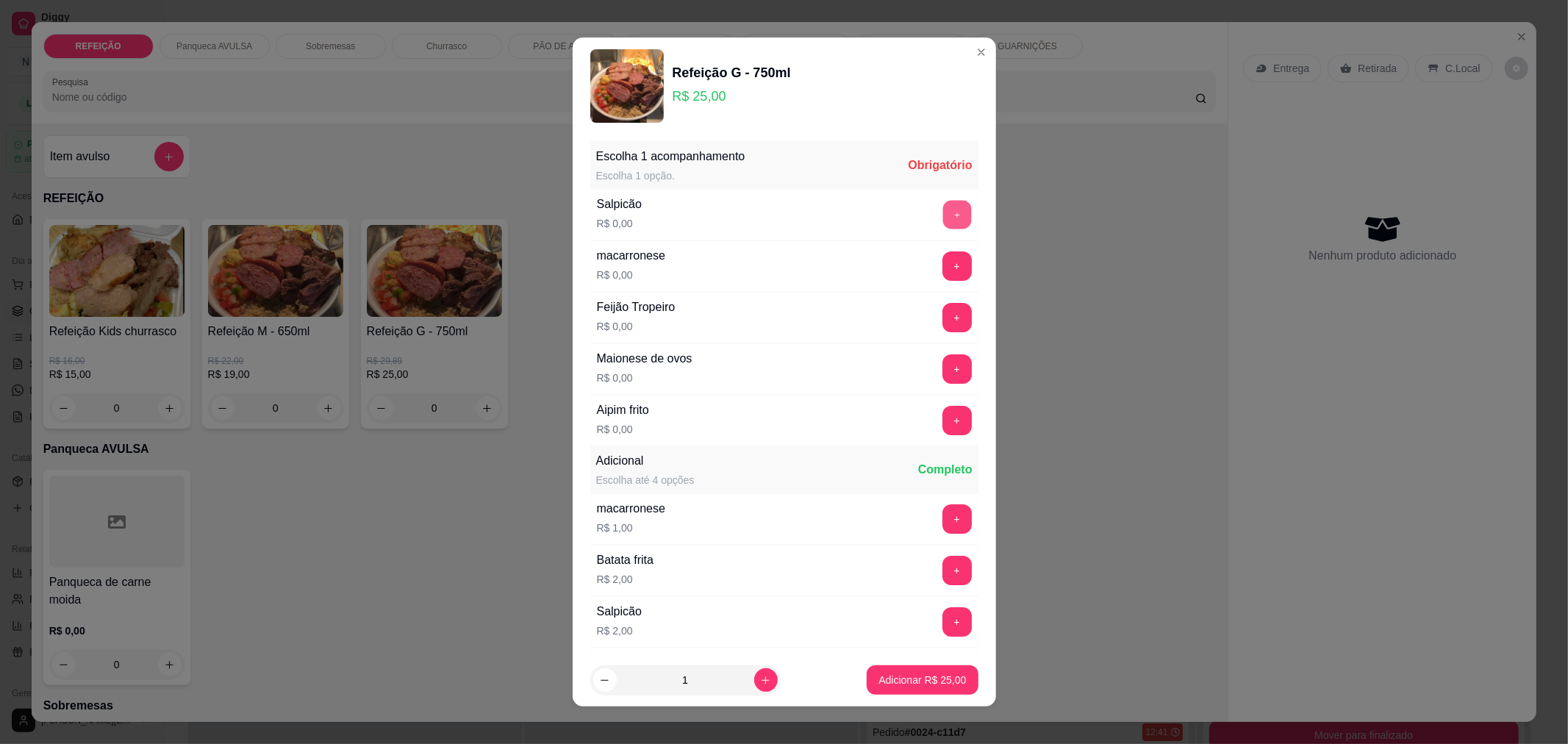
click at [943, 217] on button "+" at bounding box center [957, 214] width 29 height 29
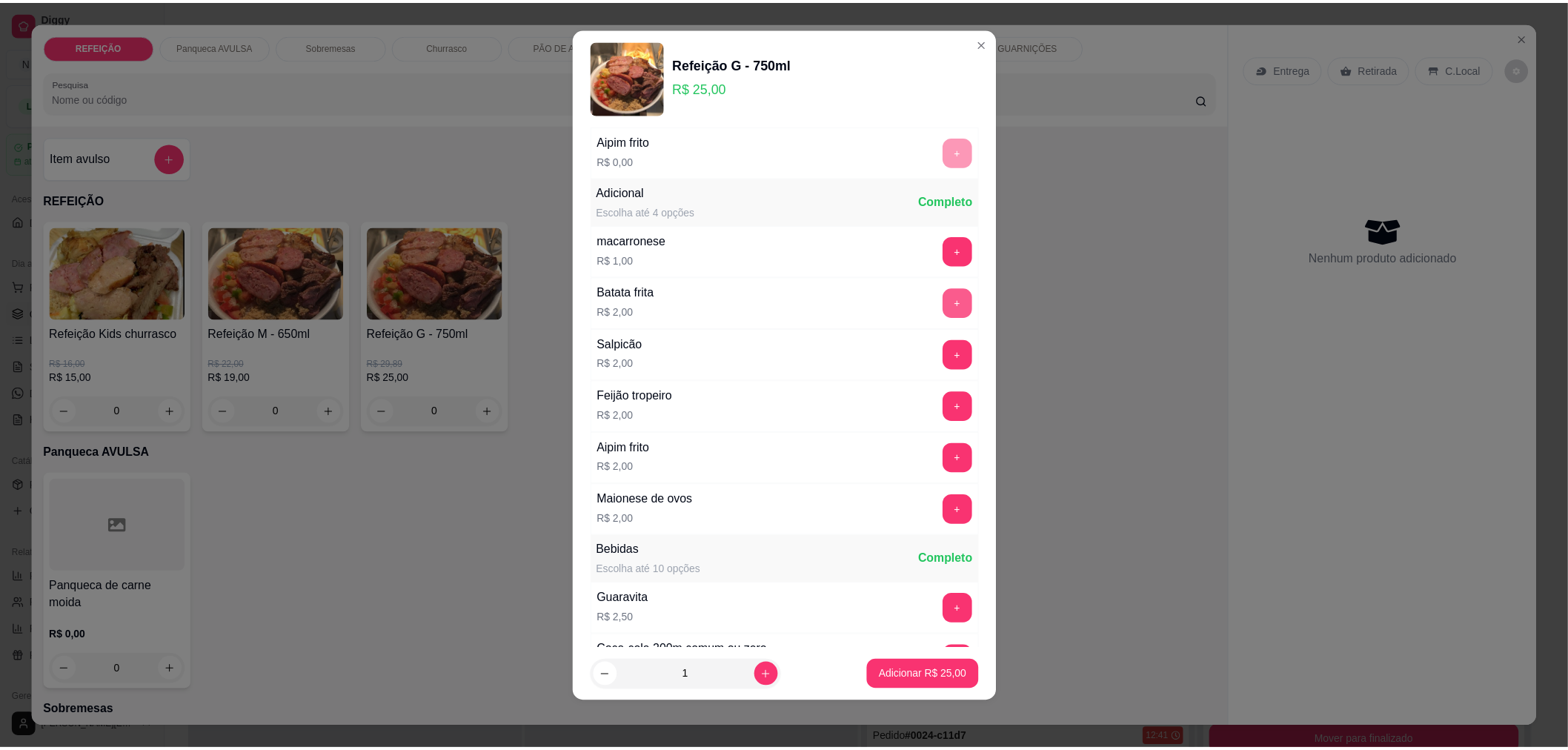
scroll to position [315, 0]
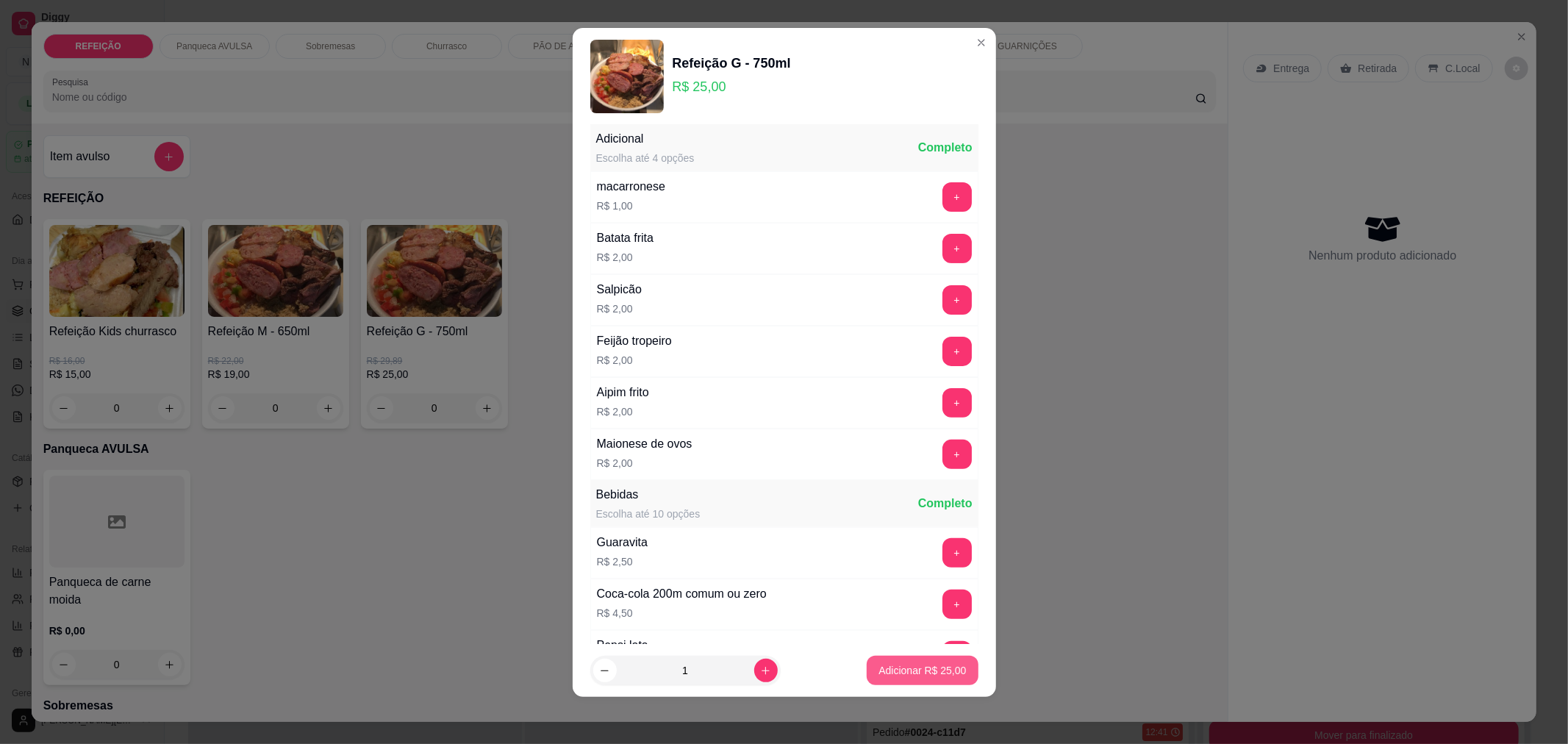
click at [885, 681] on button "Adicionar R$ 25,00" at bounding box center [922, 671] width 111 height 30
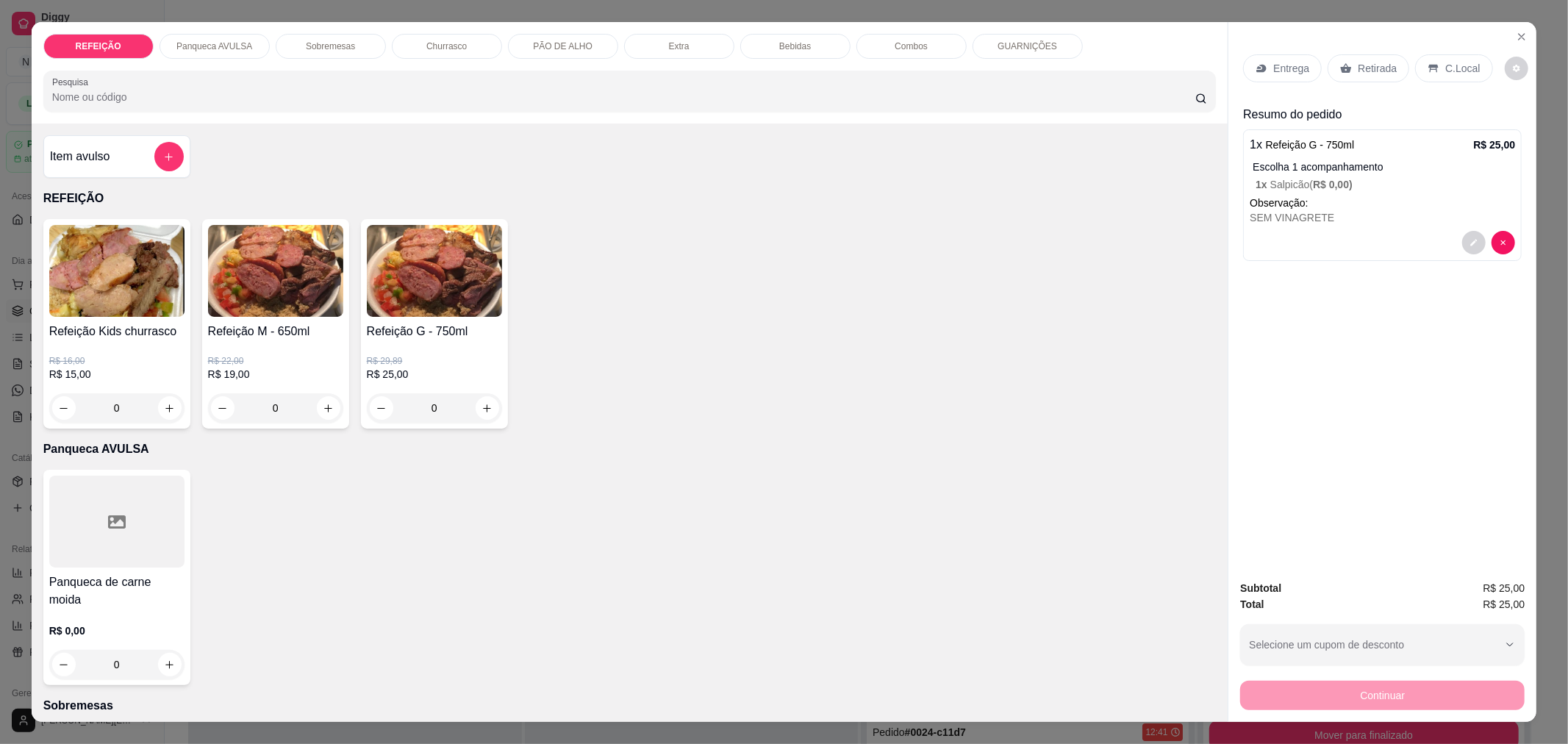
click at [1375, 71] on p "Retirada" at bounding box center [1377, 68] width 39 height 15
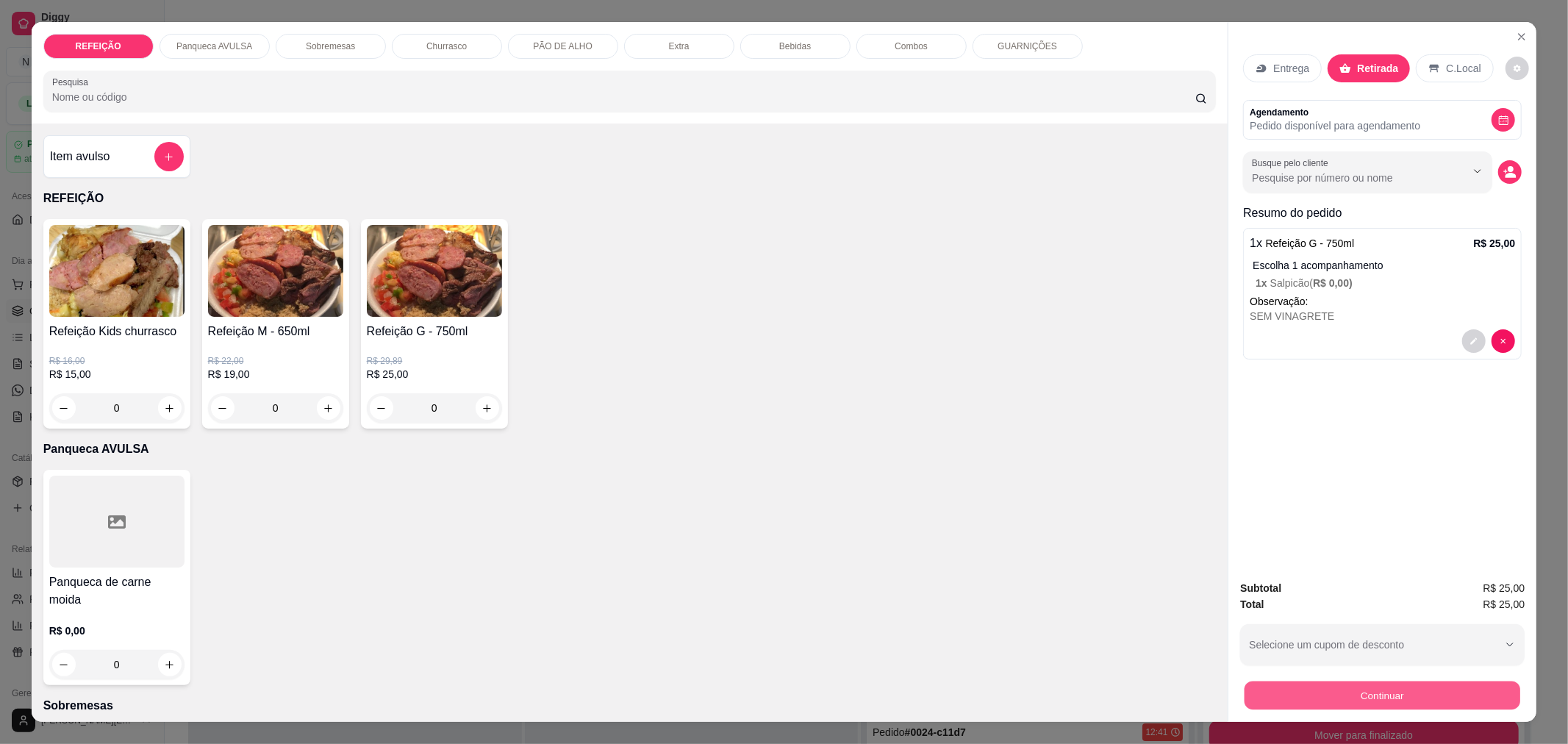
click at [1310, 701] on button "Continuar" at bounding box center [1382, 695] width 276 height 29
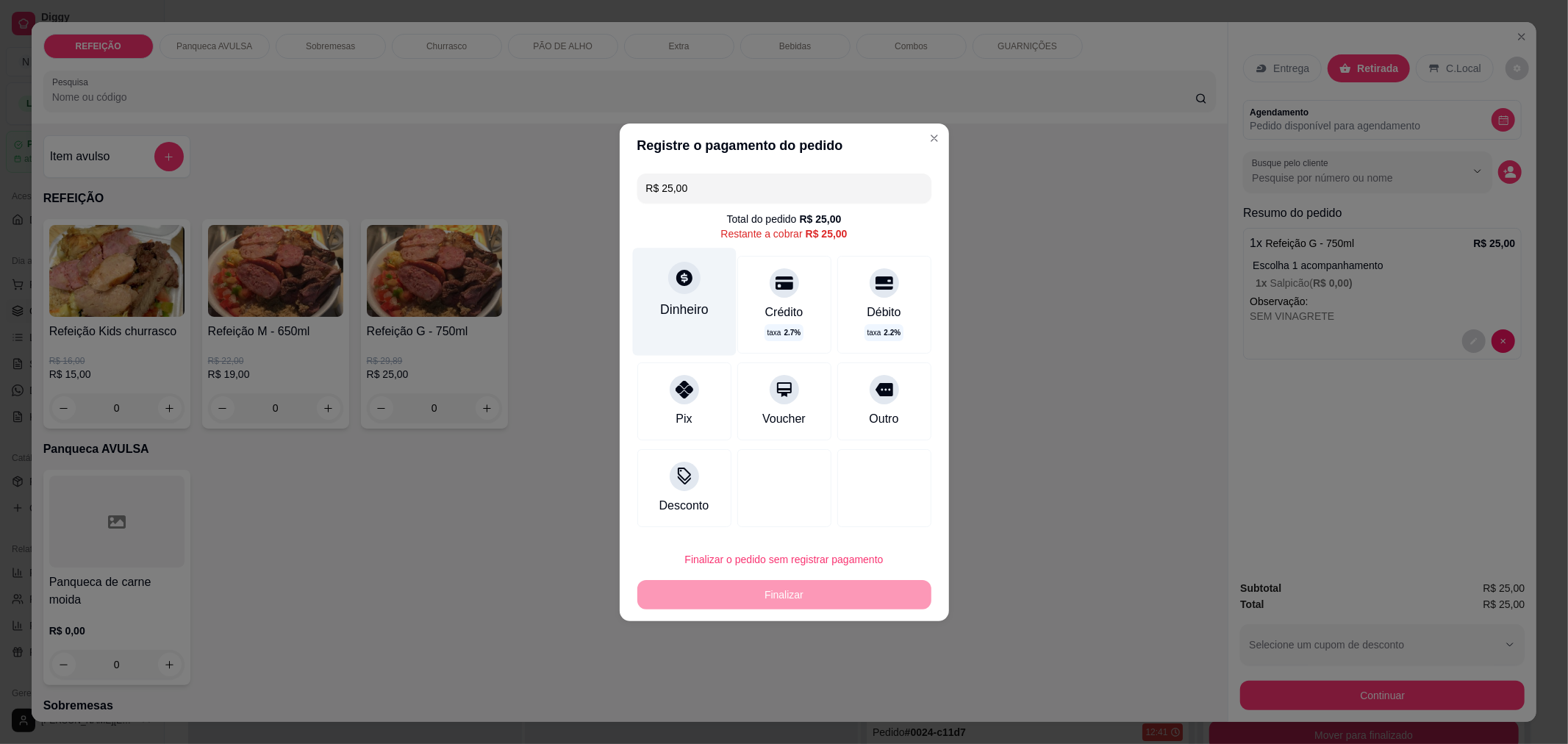
click at [670, 300] on div "Dinheiro" at bounding box center [684, 309] width 49 height 19
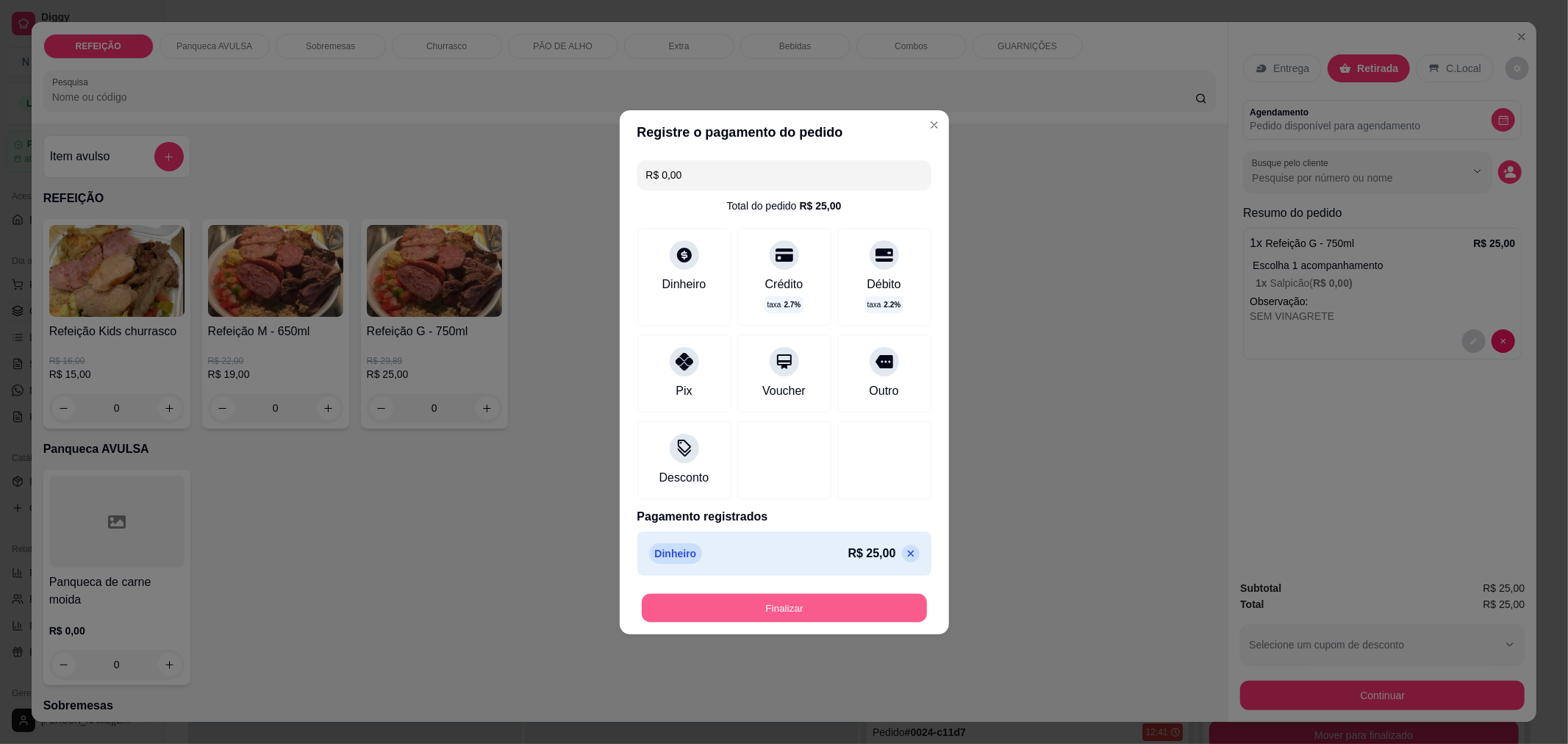
click at [769, 611] on button "Finalizar" at bounding box center [784, 608] width 285 height 29
type input "-R$ 25,00"
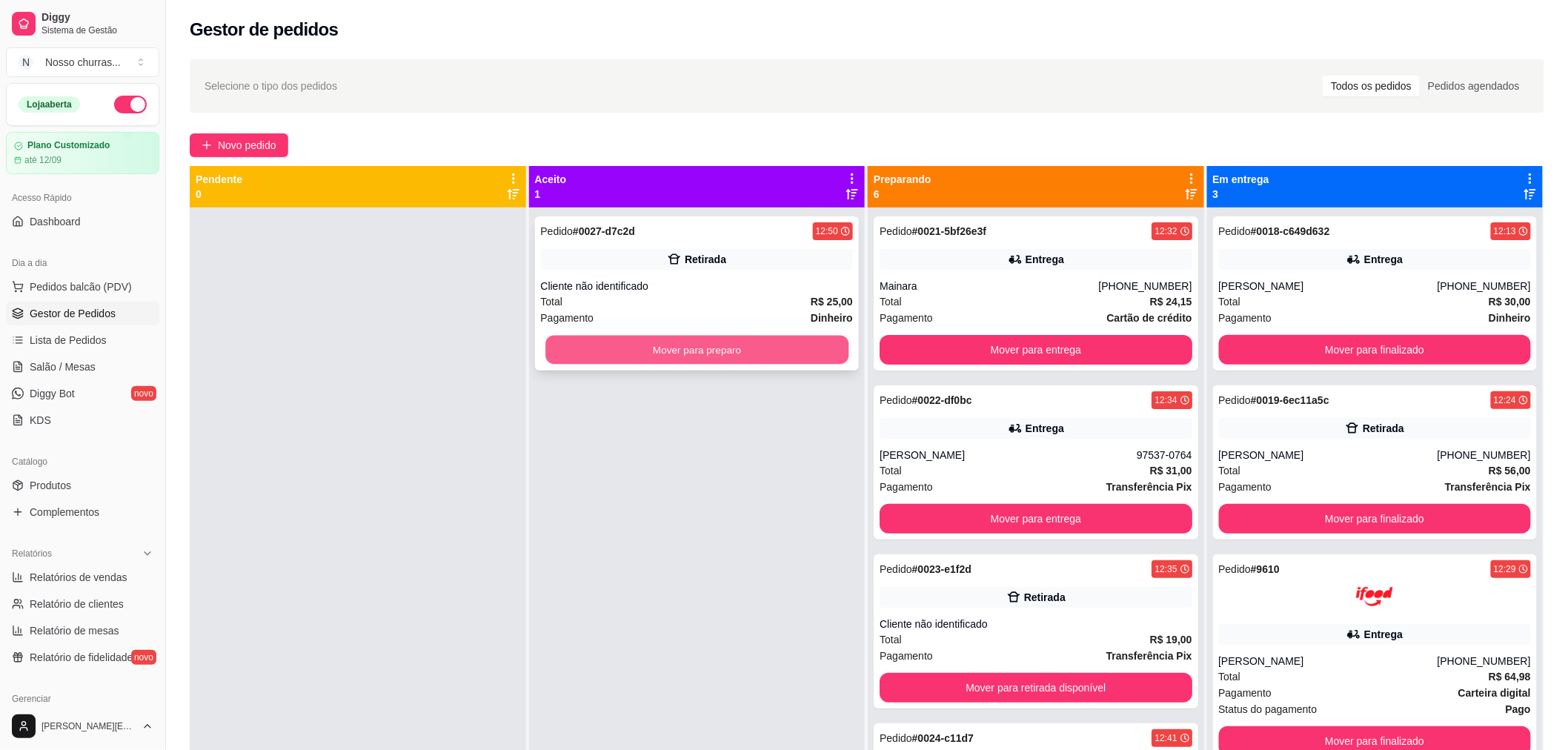
click at [773, 358] on button "Mover para preparo" at bounding box center [697, 350] width 303 height 29
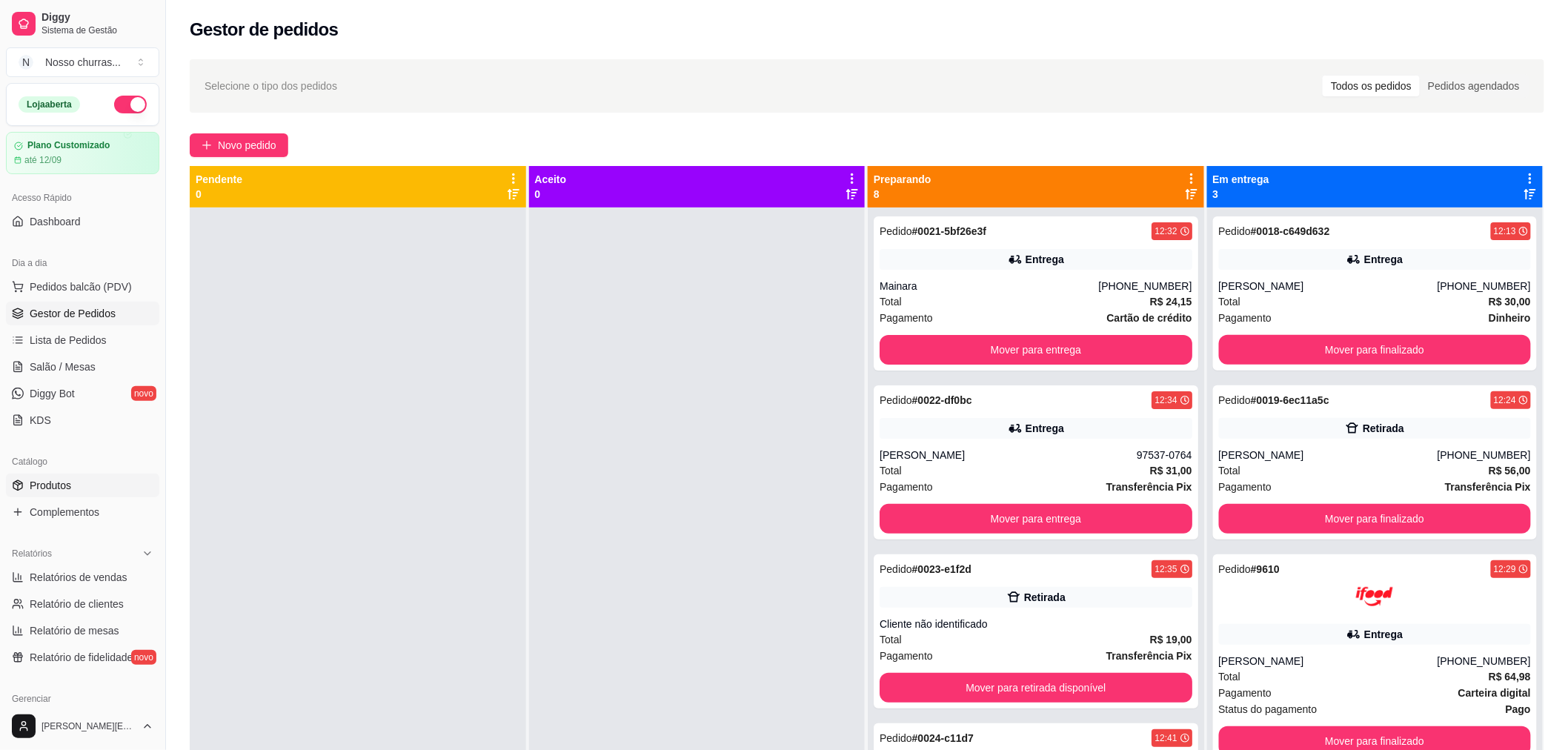
click at [87, 492] on link "Produtos" at bounding box center [83, 486] width 153 height 24
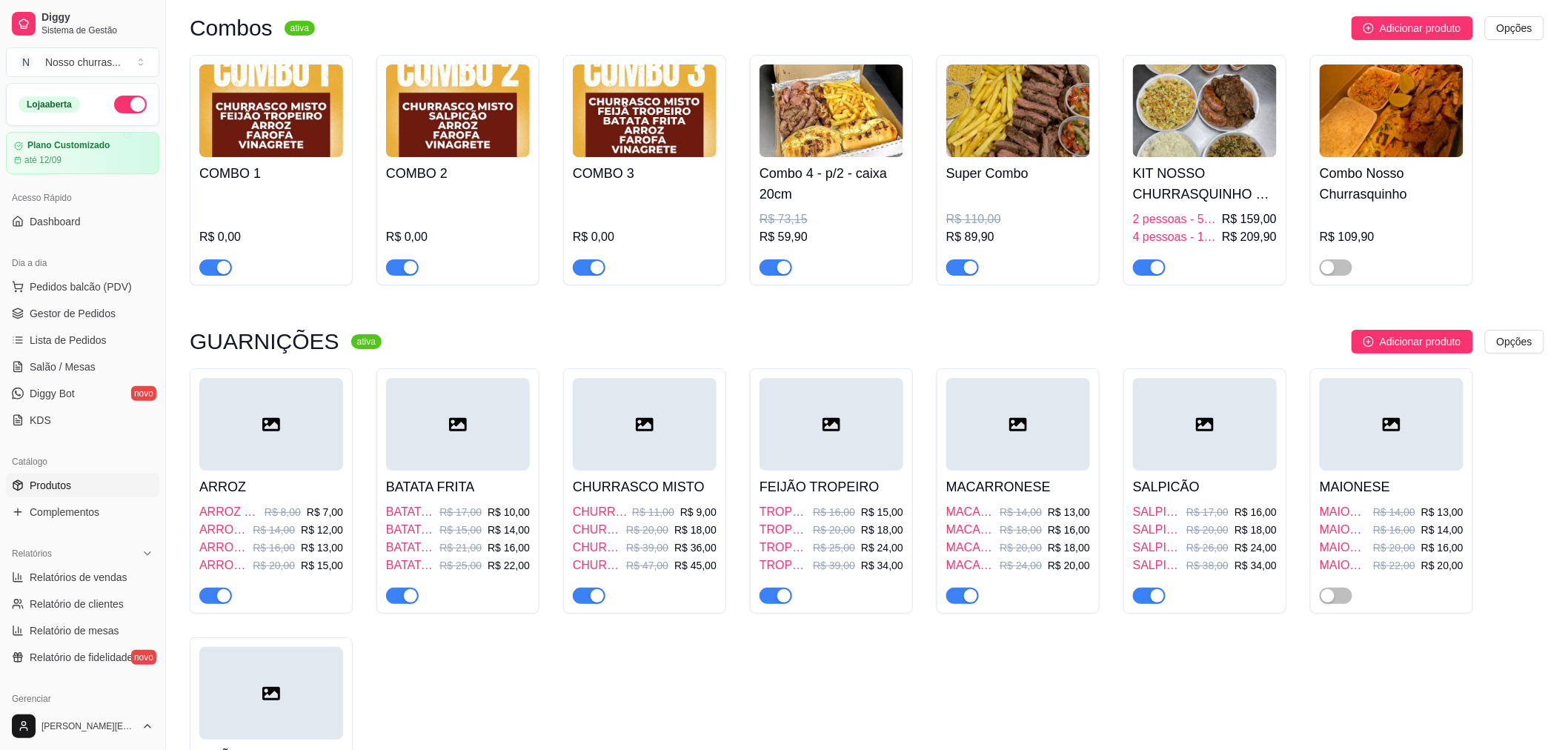
scroll to position [4597, 0]
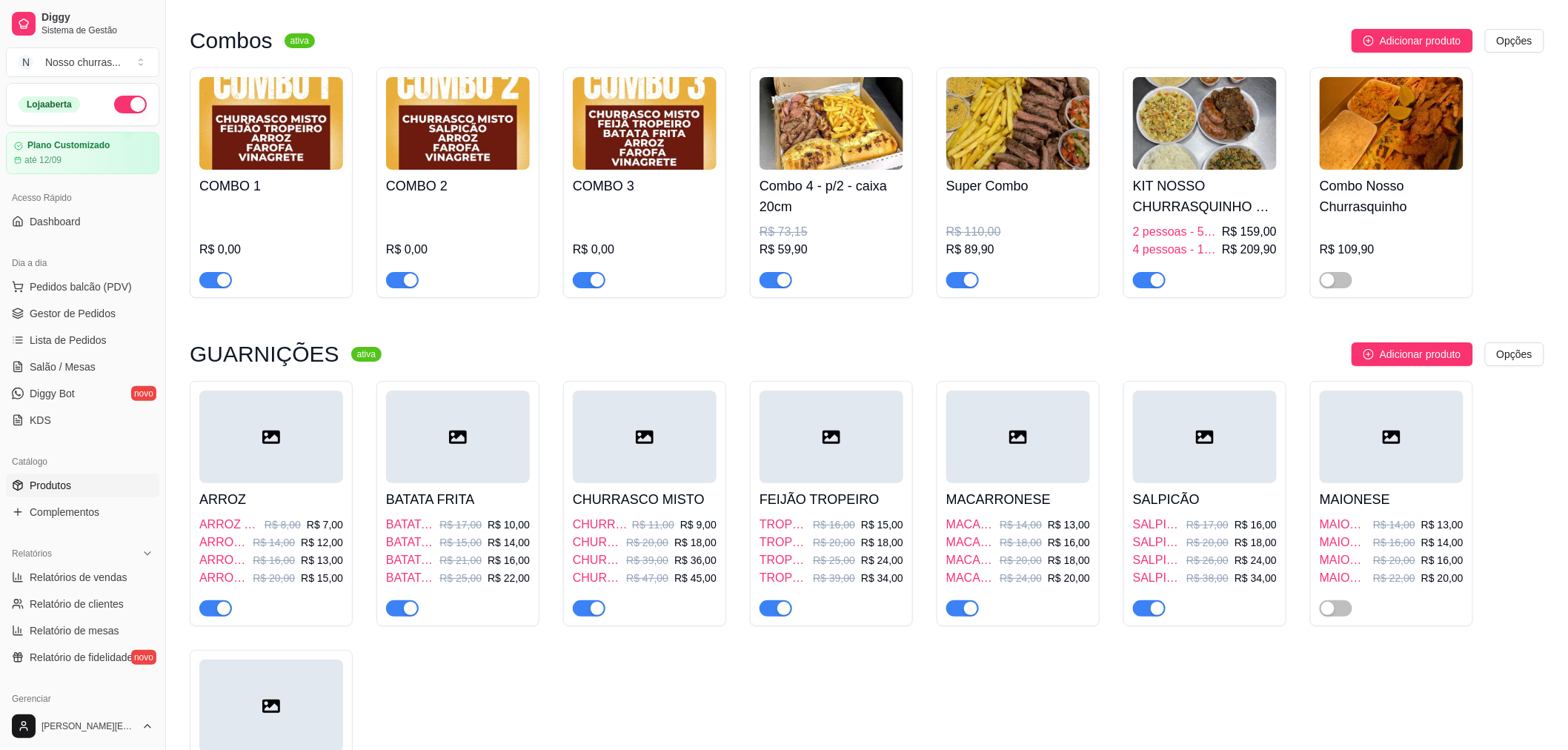
click at [415, 191] on h4 "COMBO 2" at bounding box center [458, 186] width 144 height 21
click at [35, 315] on span "Gestor de Pedidos" at bounding box center [73, 313] width 86 height 15
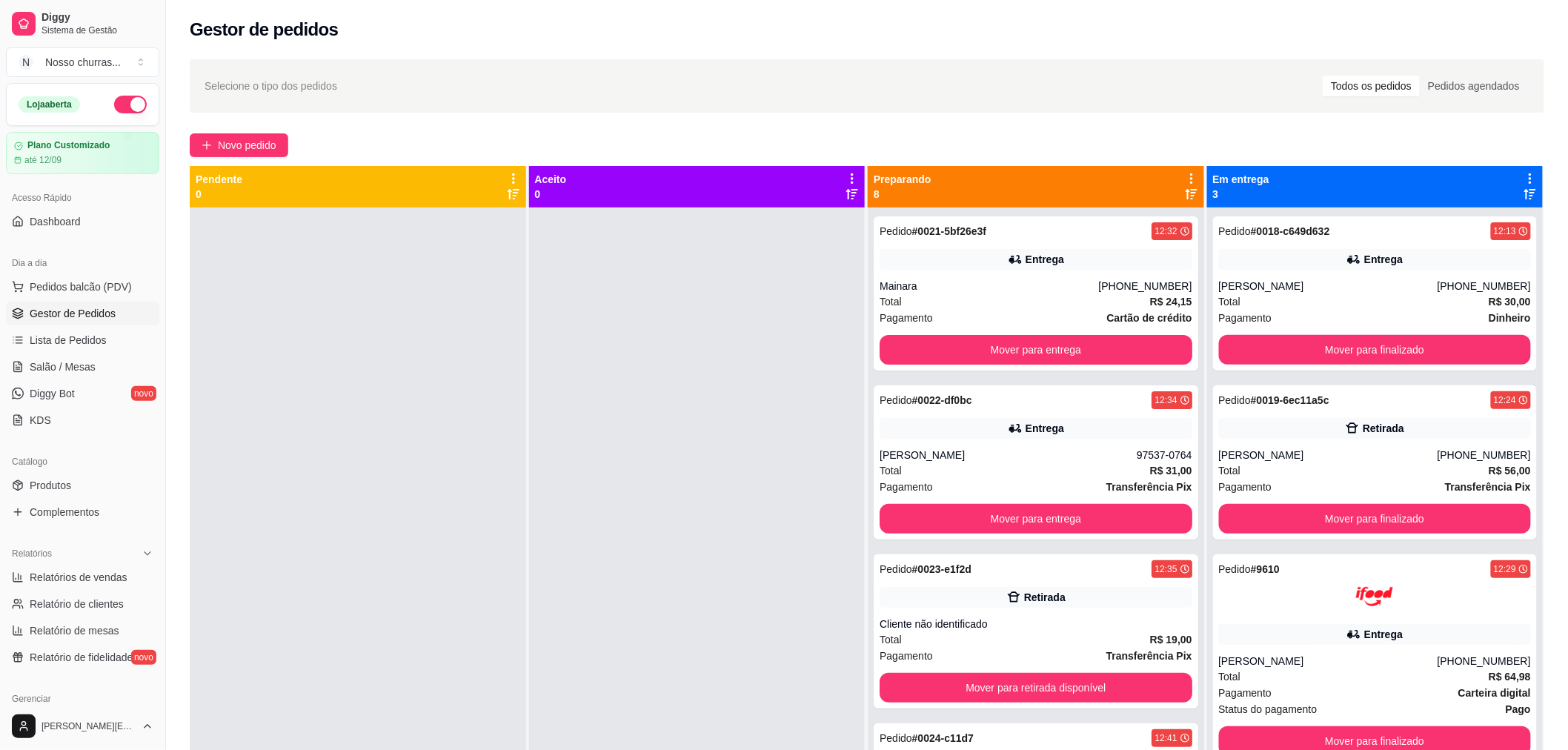
click at [35, 315] on span "Gestor de Pedidos" at bounding box center [73, 313] width 86 height 15
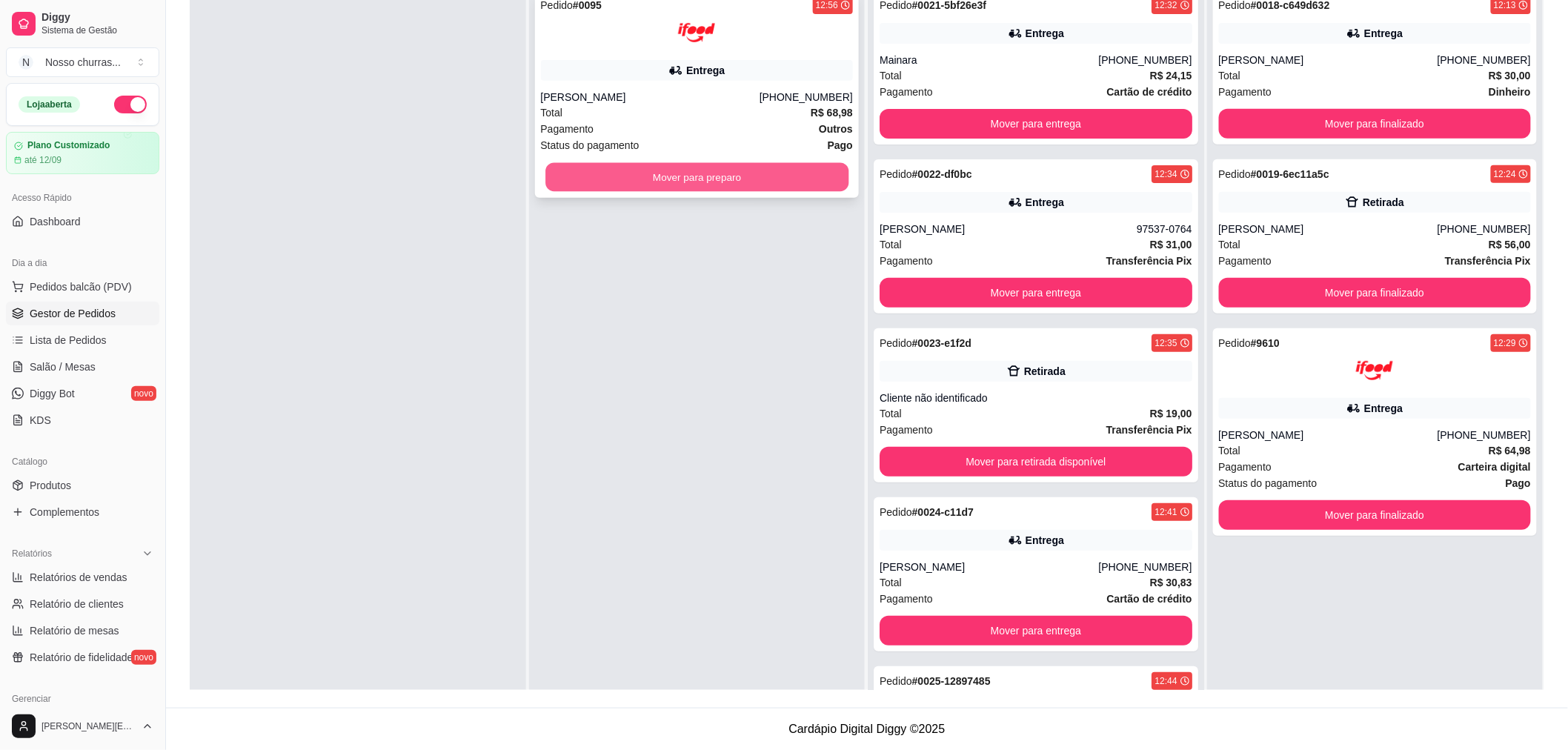
click at [743, 181] on button "Mover para preparo" at bounding box center [697, 178] width 303 height 29
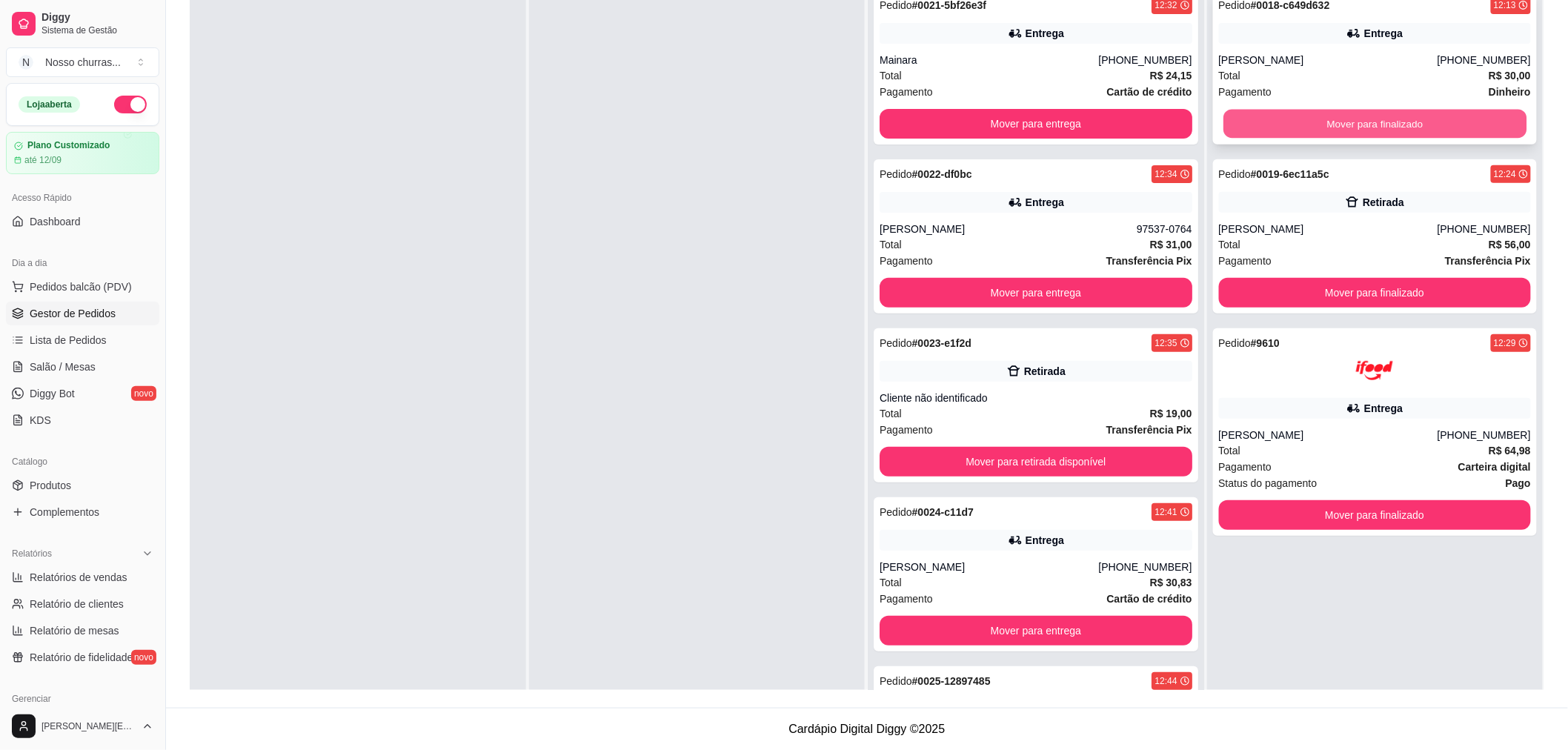
click at [1463, 122] on button "Mover para finalizado" at bounding box center [1375, 124] width 303 height 29
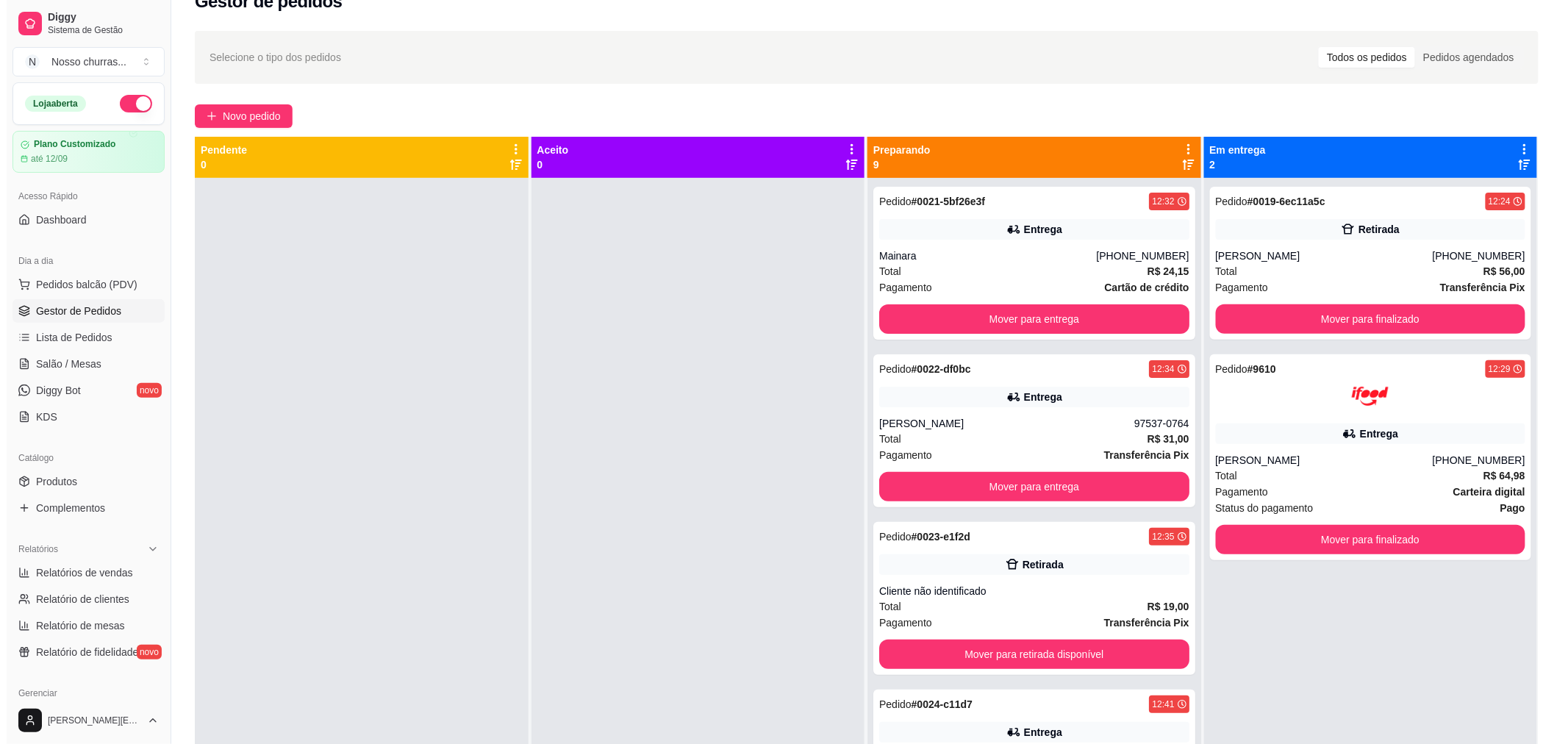
scroll to position [0, 0]
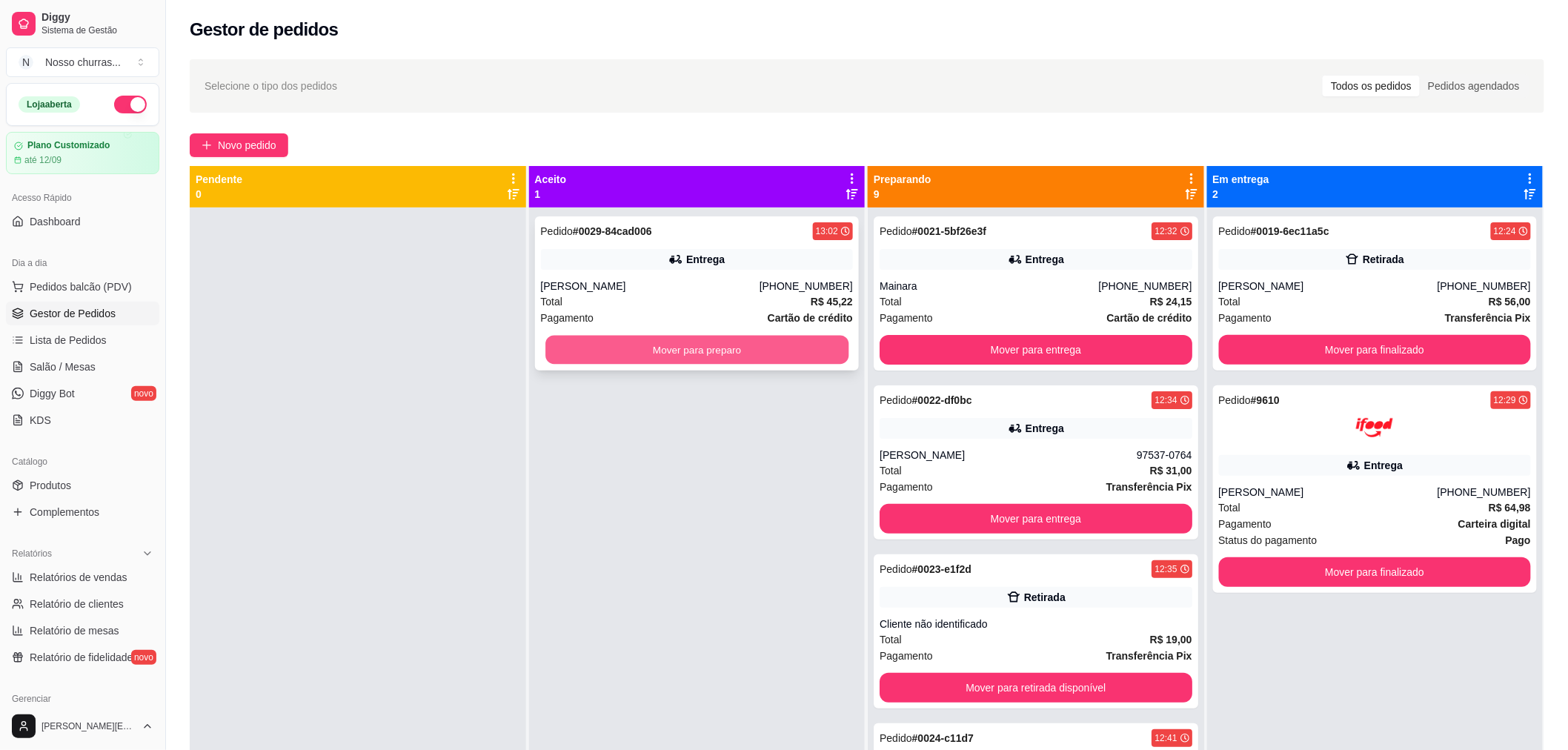
click at [784, 353] on button "Mover para preparo" at bounding box center [697, 350] width 303 height 29
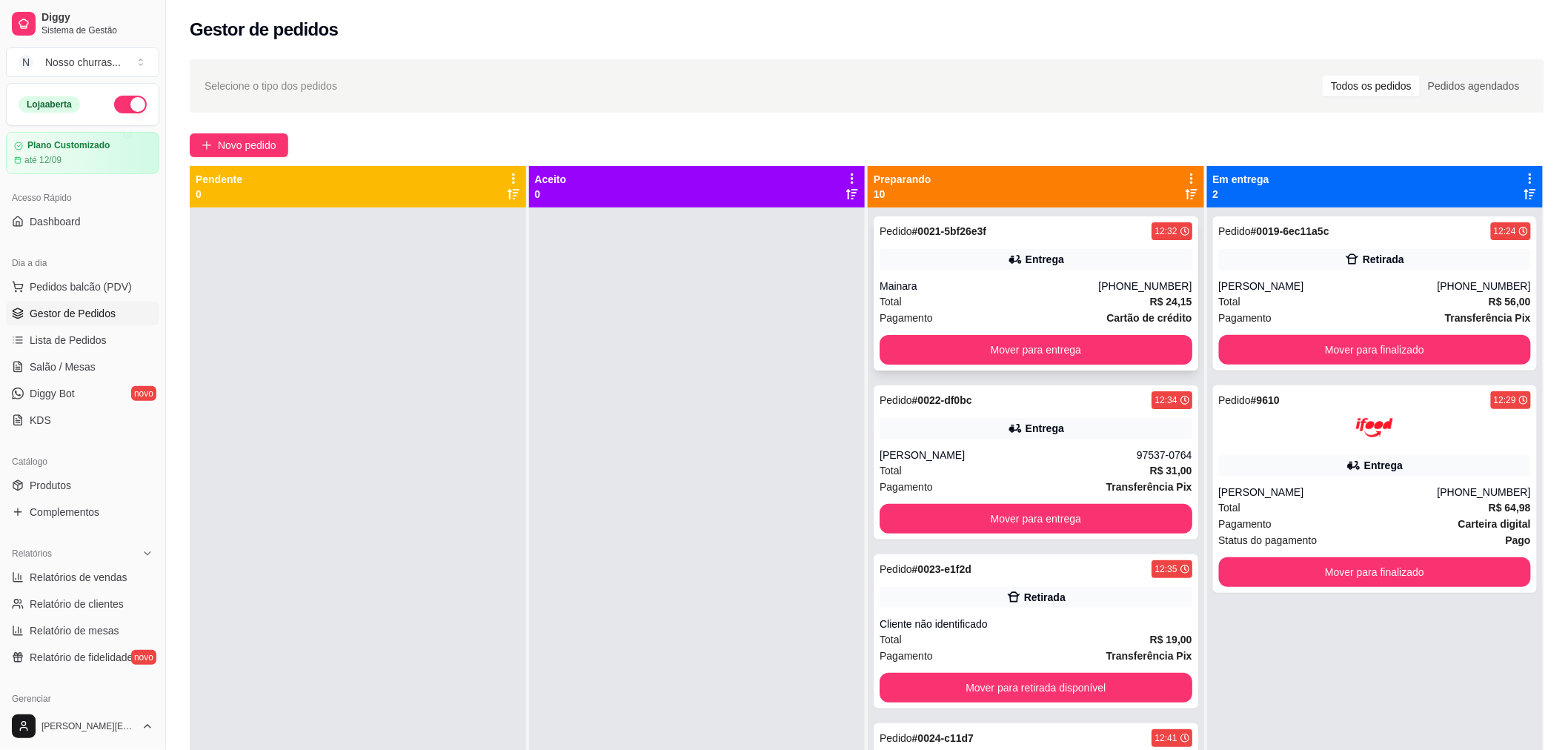
click at [898, 298] on div "Total R$ 24,15" at bounding box center [1036, 302] width 312 height 17
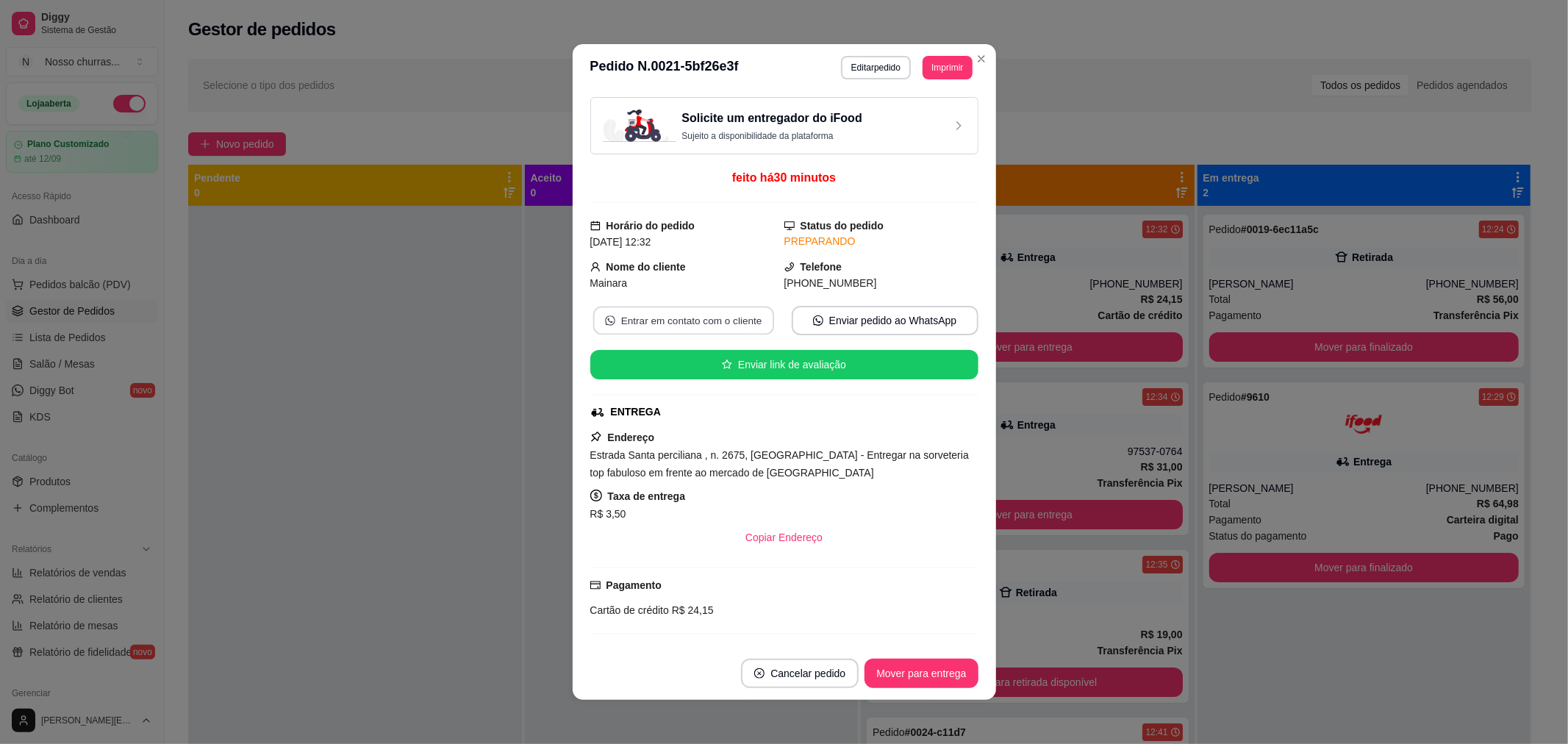
click at [669, 319] on button "Entrar em contato com o cliente" at bounding box center [683, 321] width 181 height 29
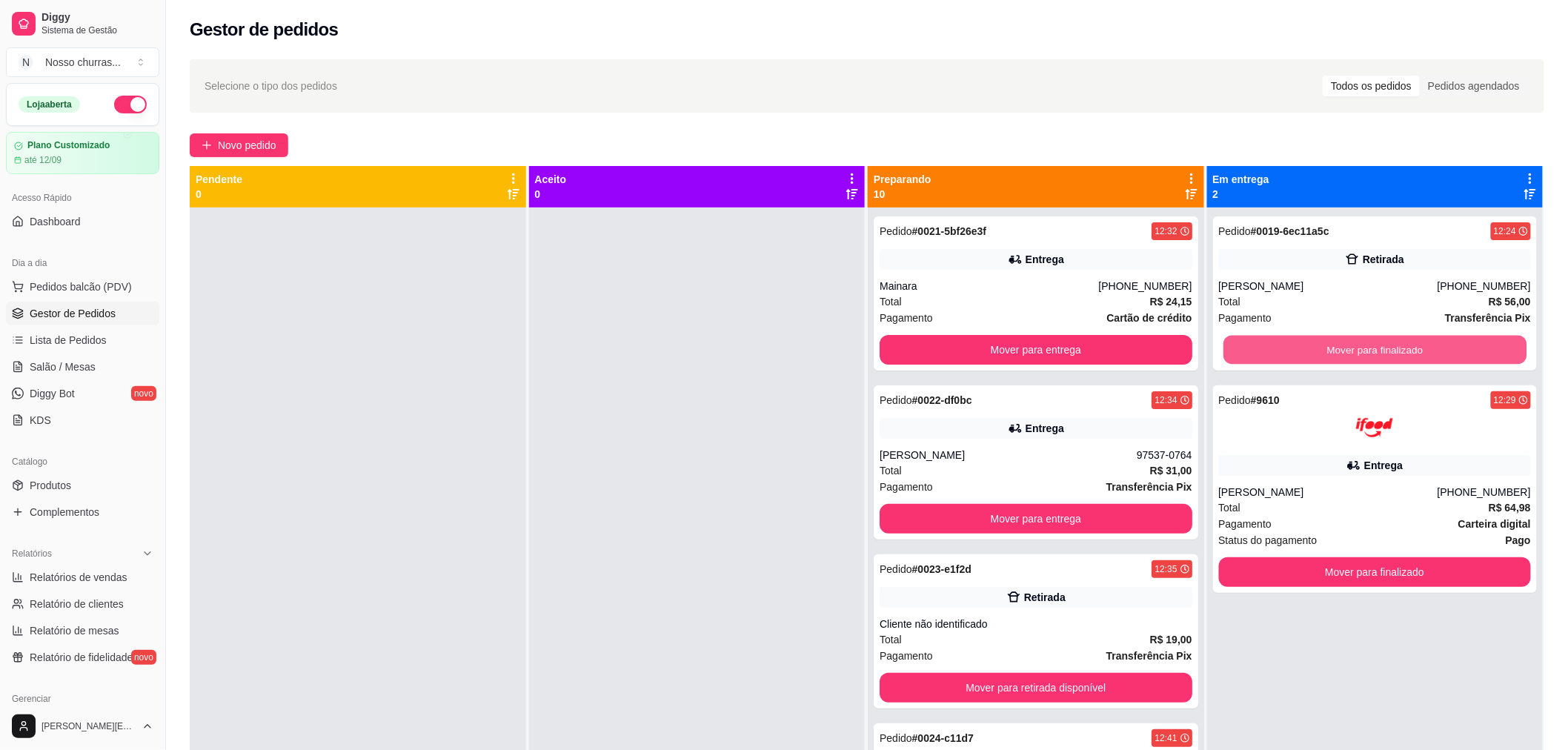
click at [1278, 347] on button "Mover para finalizado" at bounding box center [1375, 350] width 303 height 29
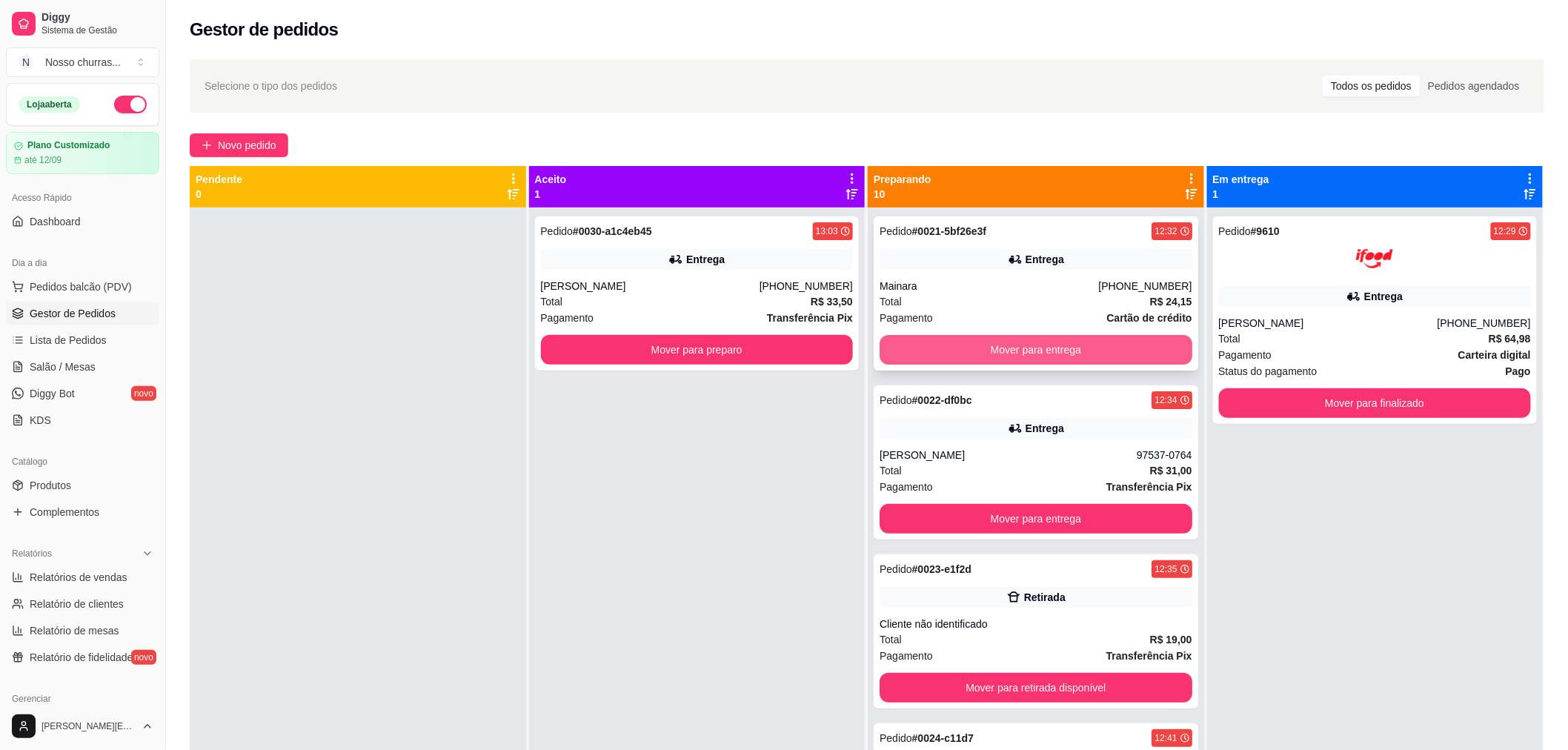
click at [960, 339] on button "Mover para entrega" at bounding box center [1036, 350] width 312 height 30
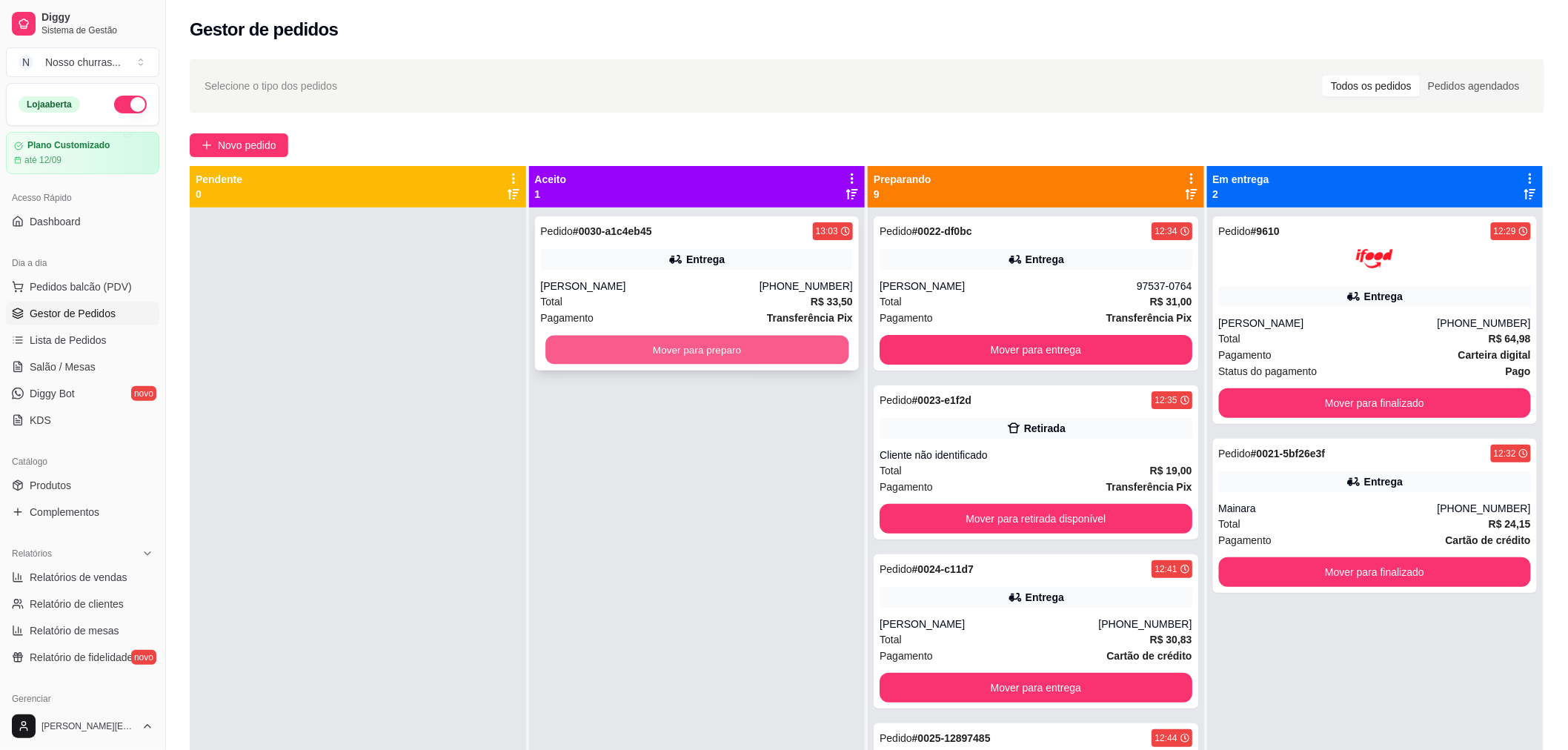
click at [815, 358] on button "Mover para preparo" at bounding box center [697, 350] width 303 height 29
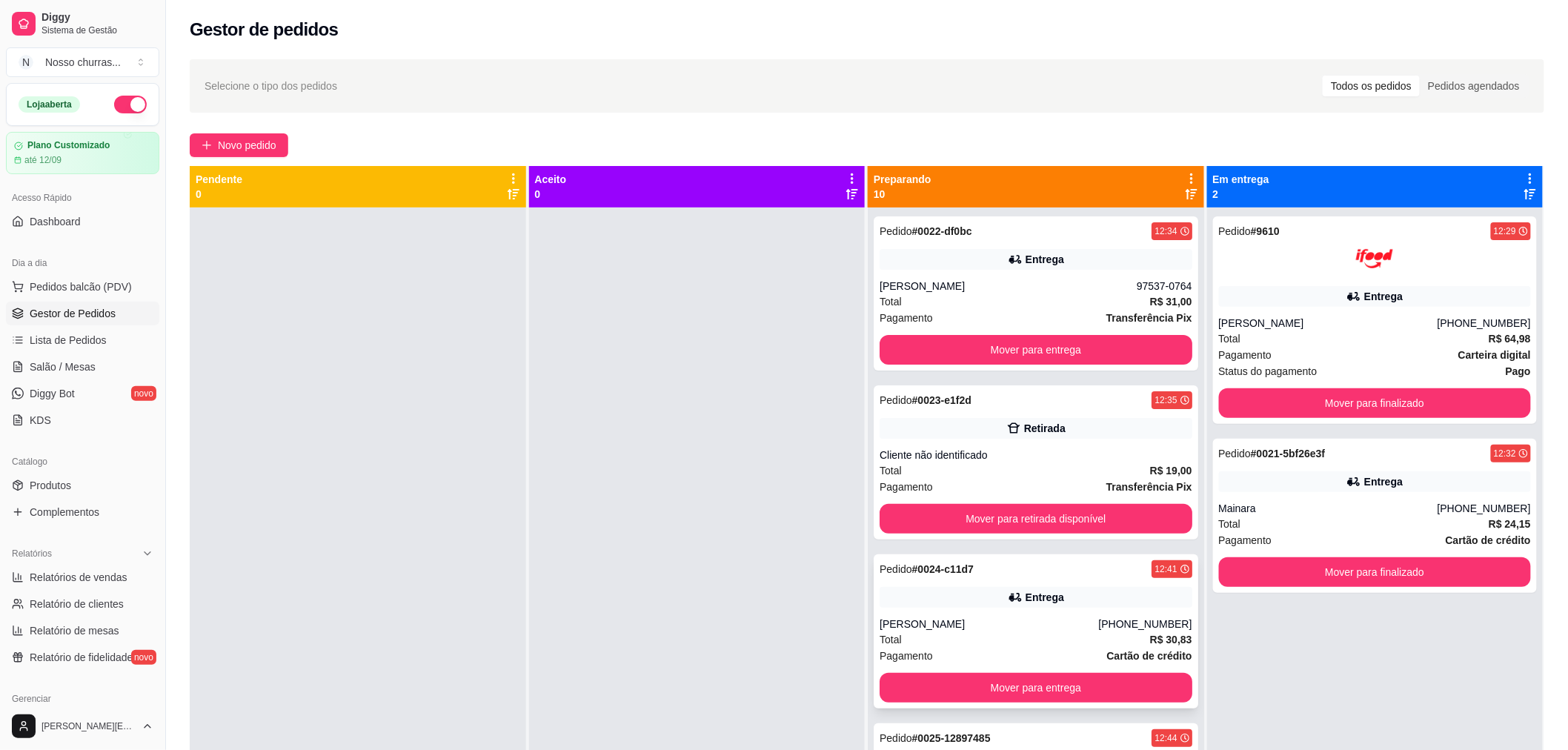
click at [934, 609] on div "Pedido # 0024-c11d7 12:41 Entrega [PERSON_NAME] [PHONE_NUMBER] Total R$ 30,83 P…" at bounding box center [1035, 631] width 324 height 154
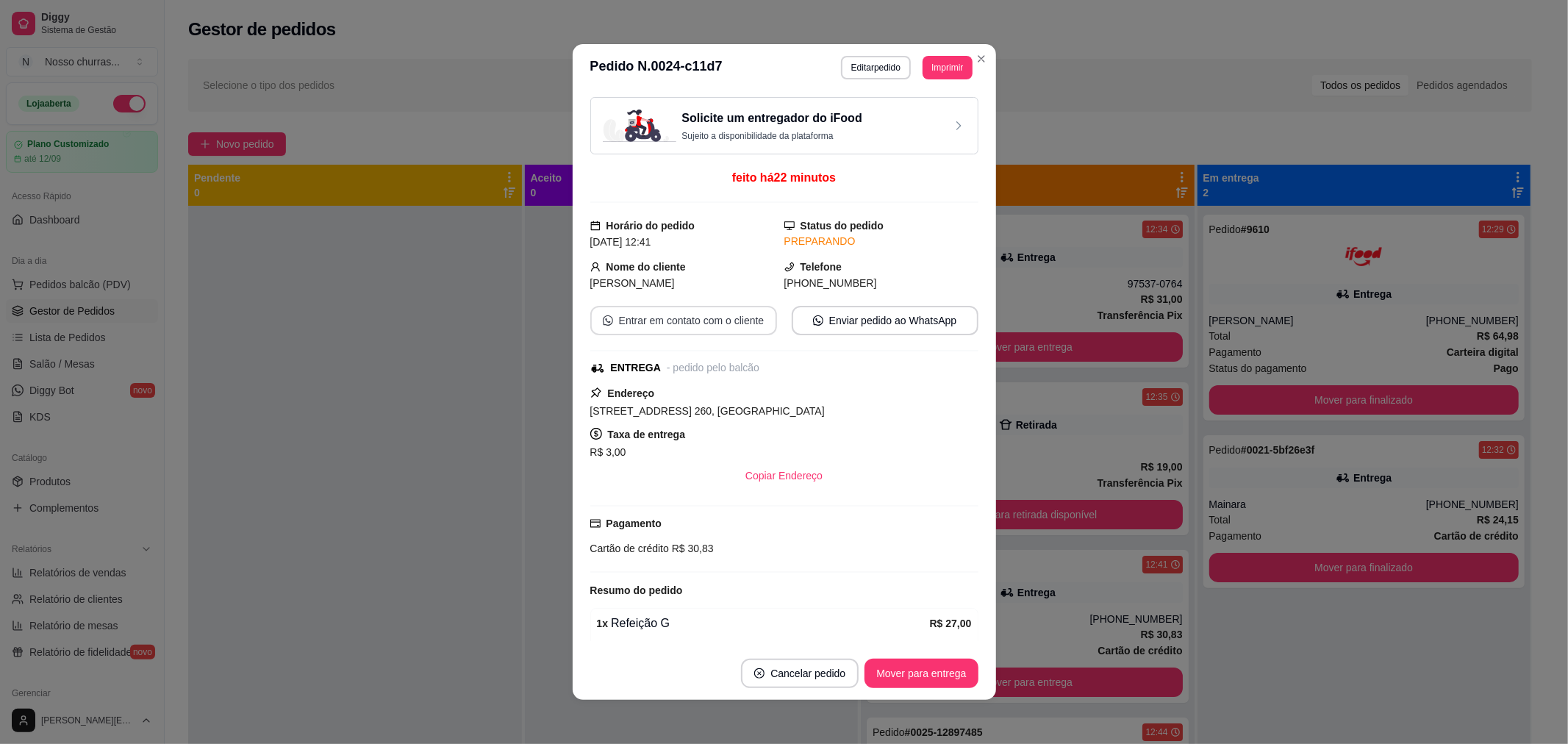
click at [622, 318] on button "Entrar em contato com o cliente" at bounding box center [683, 321] width 187 height 30
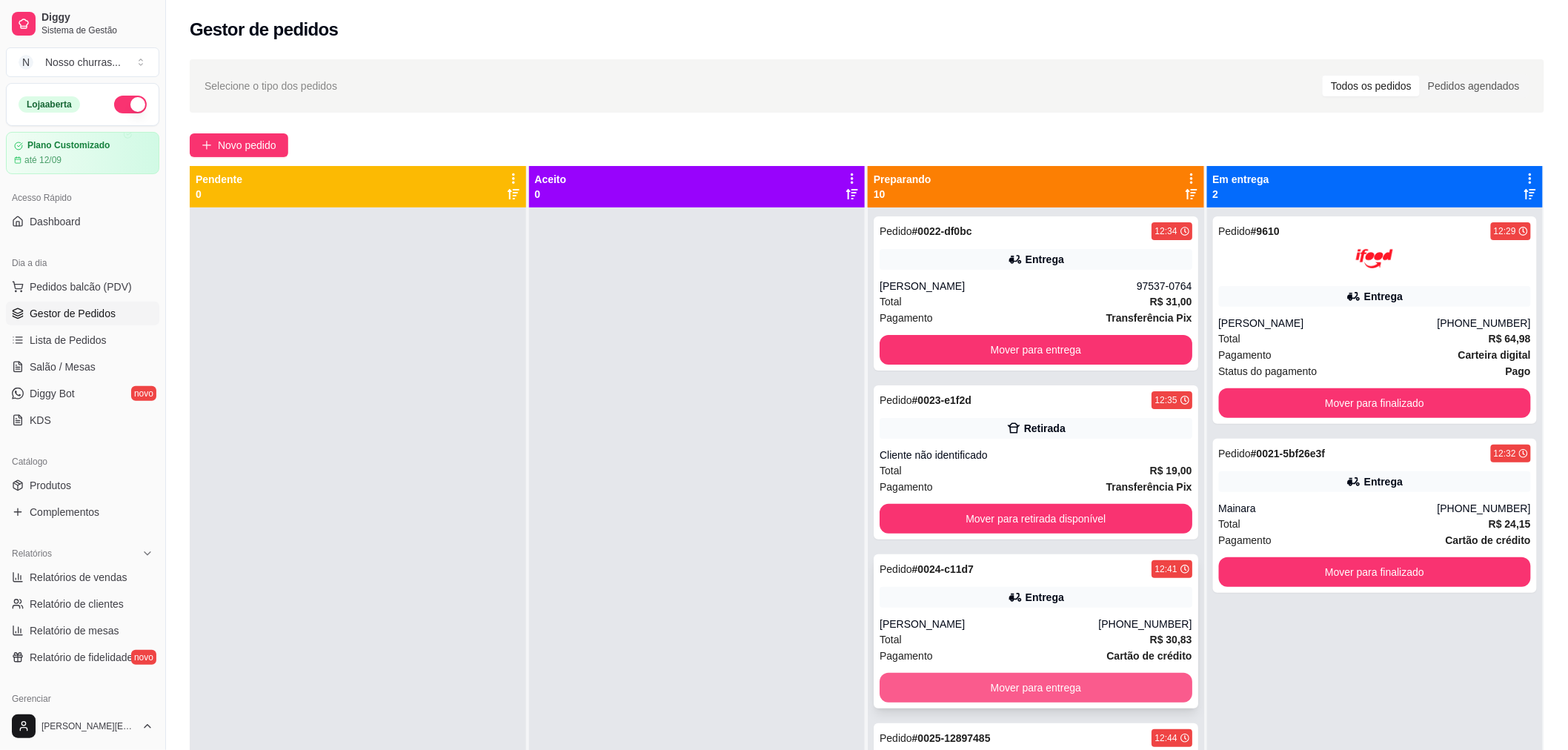
click at [930, 687] on button "Mover para entrega" at bounding box center [1036, 688] width 312 height 30
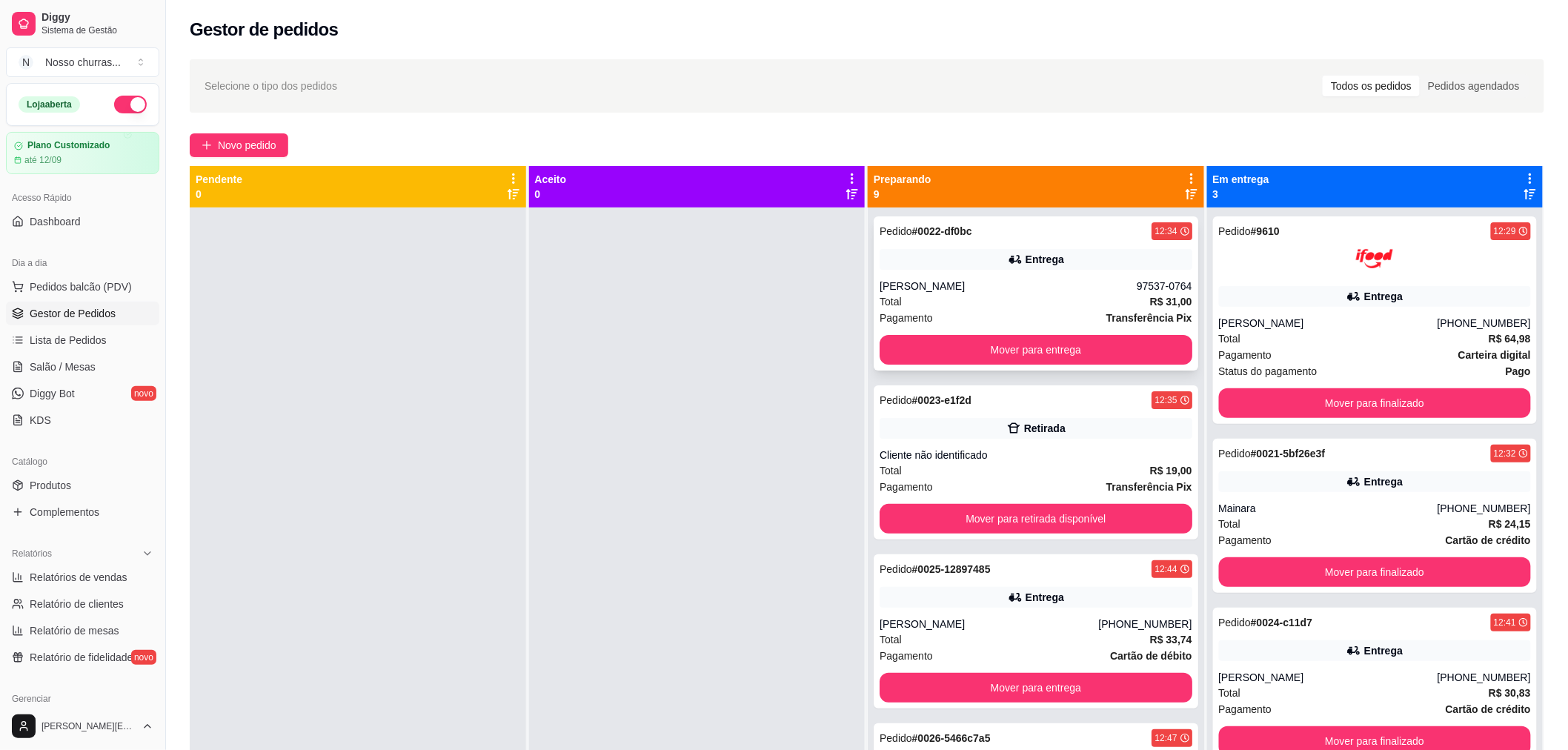
click at [958, 279] on div "[PERSON_NAME]" at bounding box center [1009, 286] width 257 height 15
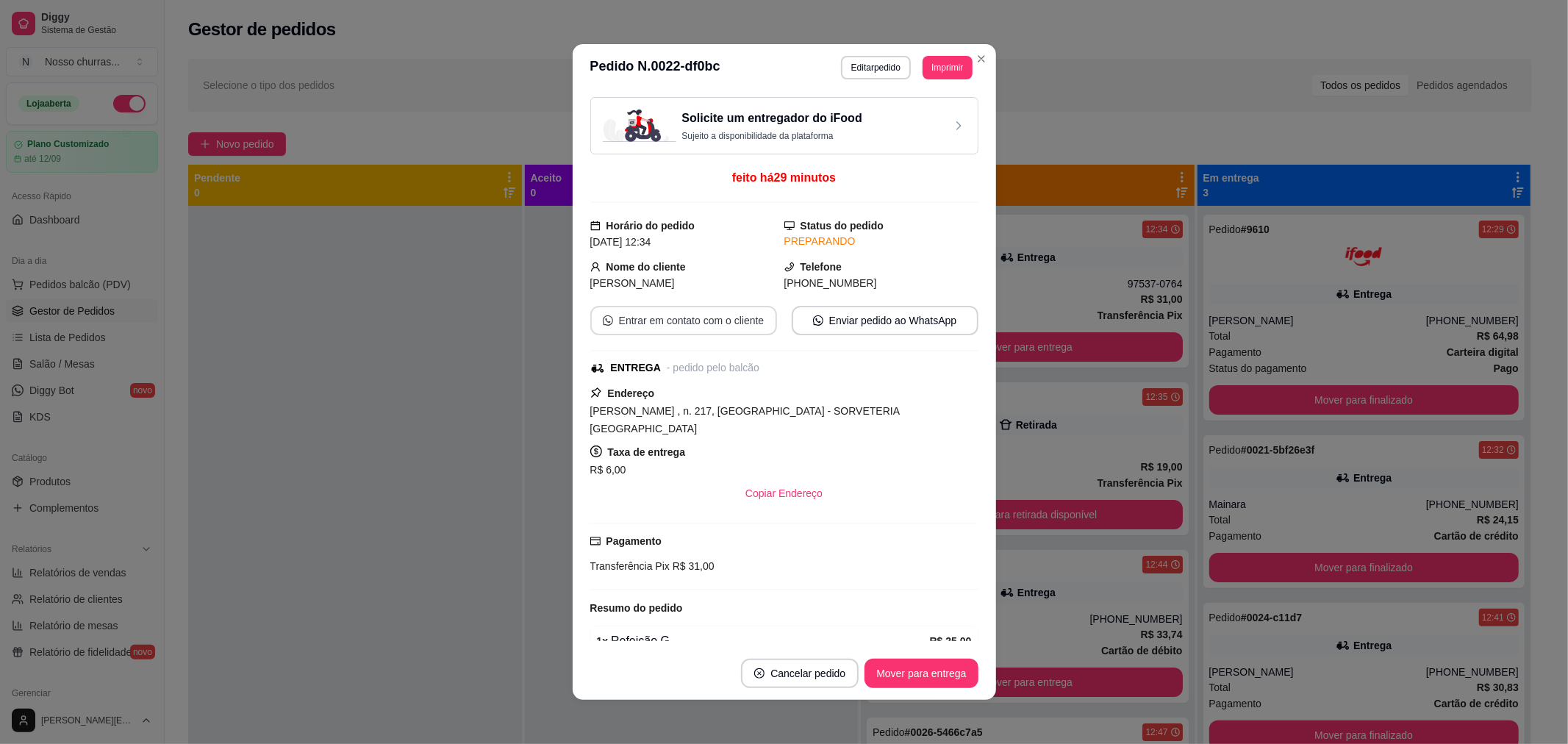
click at [670, 331] on button "Entrar em contato com o cliente" at bounding box center [683, 321] width 187 height 30
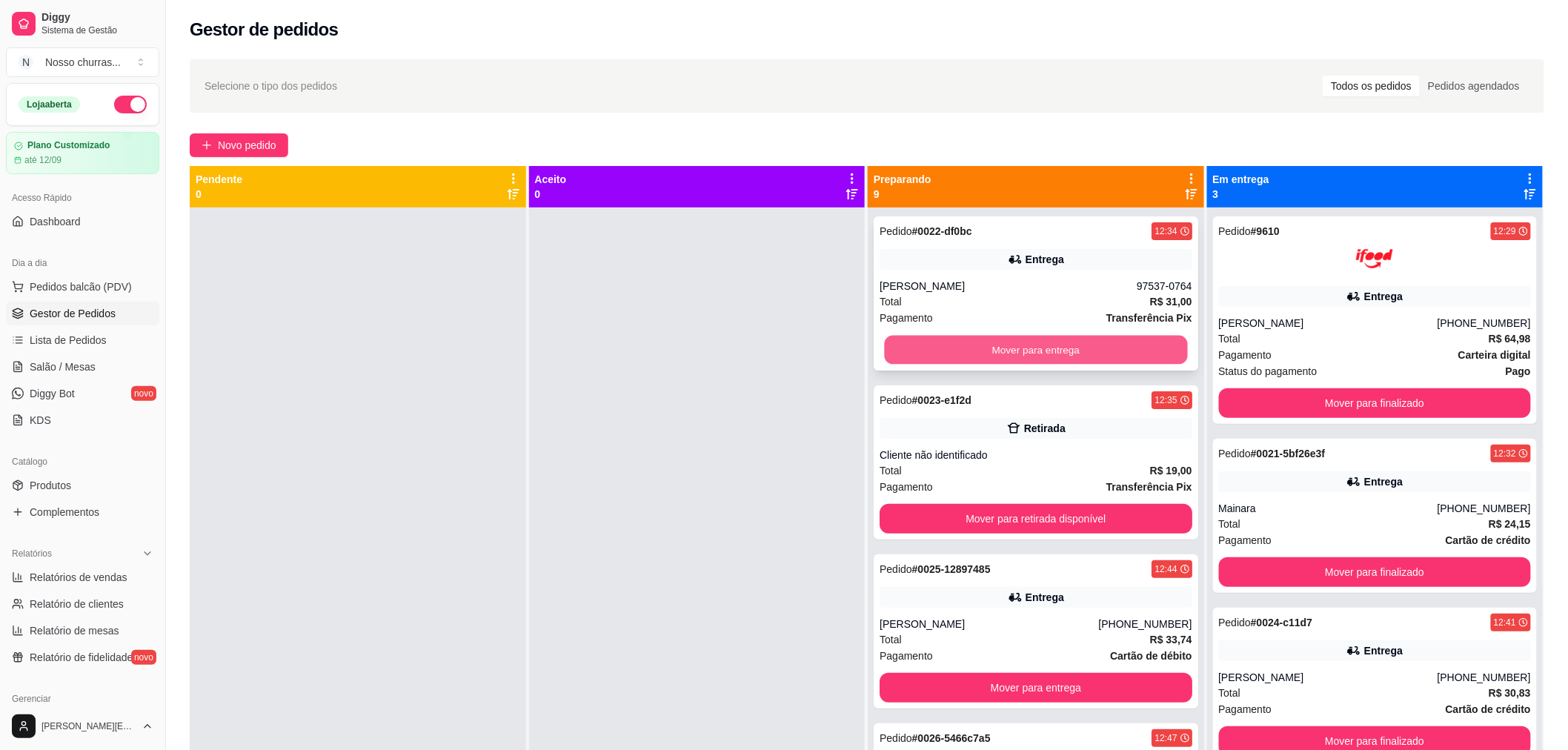
click at [937, 351] on button "Mover para entrega" at bounding box center [1035, 350] width 303 height 29
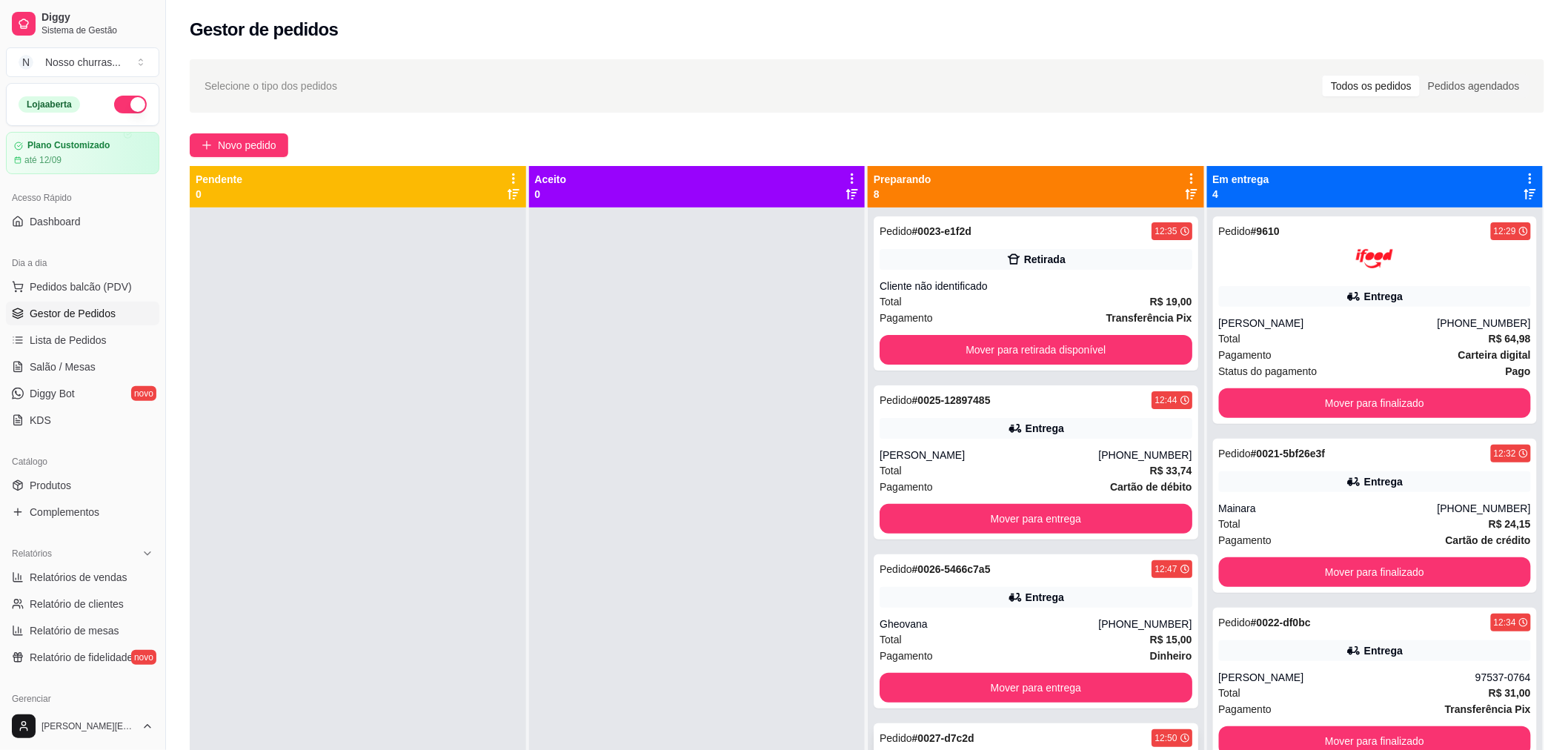
click at [924, 737] on strong "# 0027-d7c2d" at bounding box center [943, 738] width 62 height 12
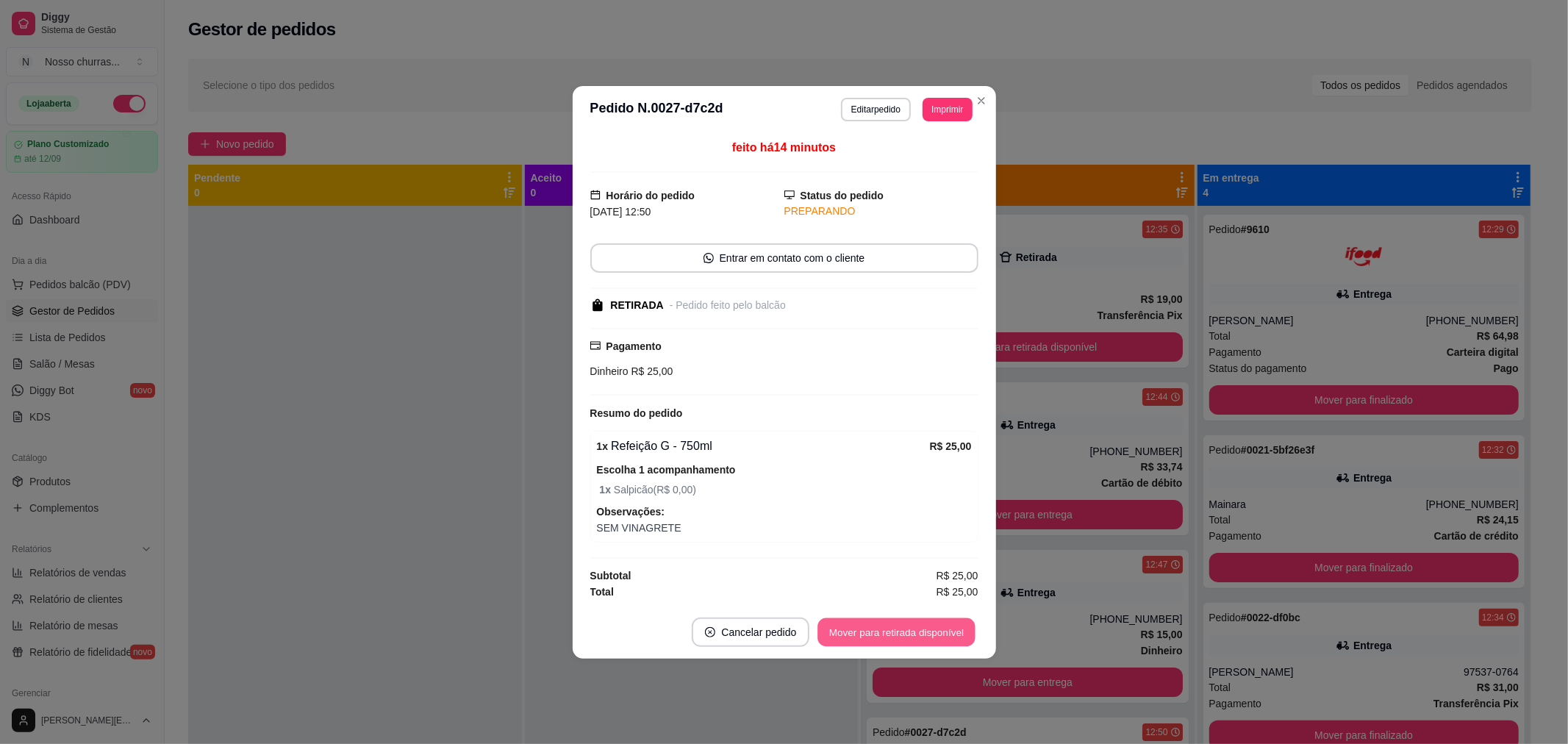
click at [861, 629] on button "Mover para retirada disponível" at bounding box center [896, 632] width 157 height 29
click at [861, 629] on button "Mover para finalizado" at bounding box center [917, 632] width 118 height 29
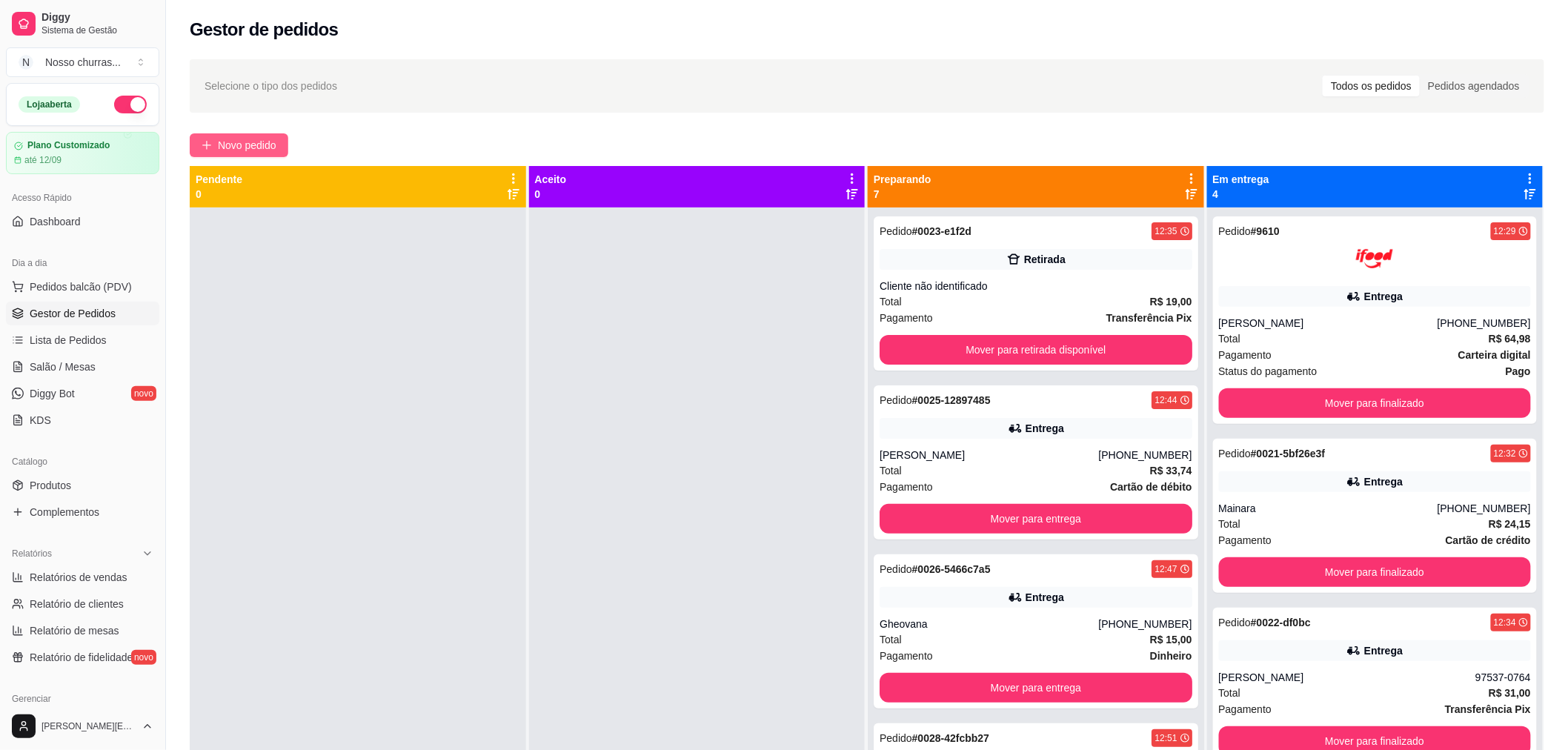
click at [253, 144] on span "Novo pedido" at bounding box center [247, 145] width 58 height 17
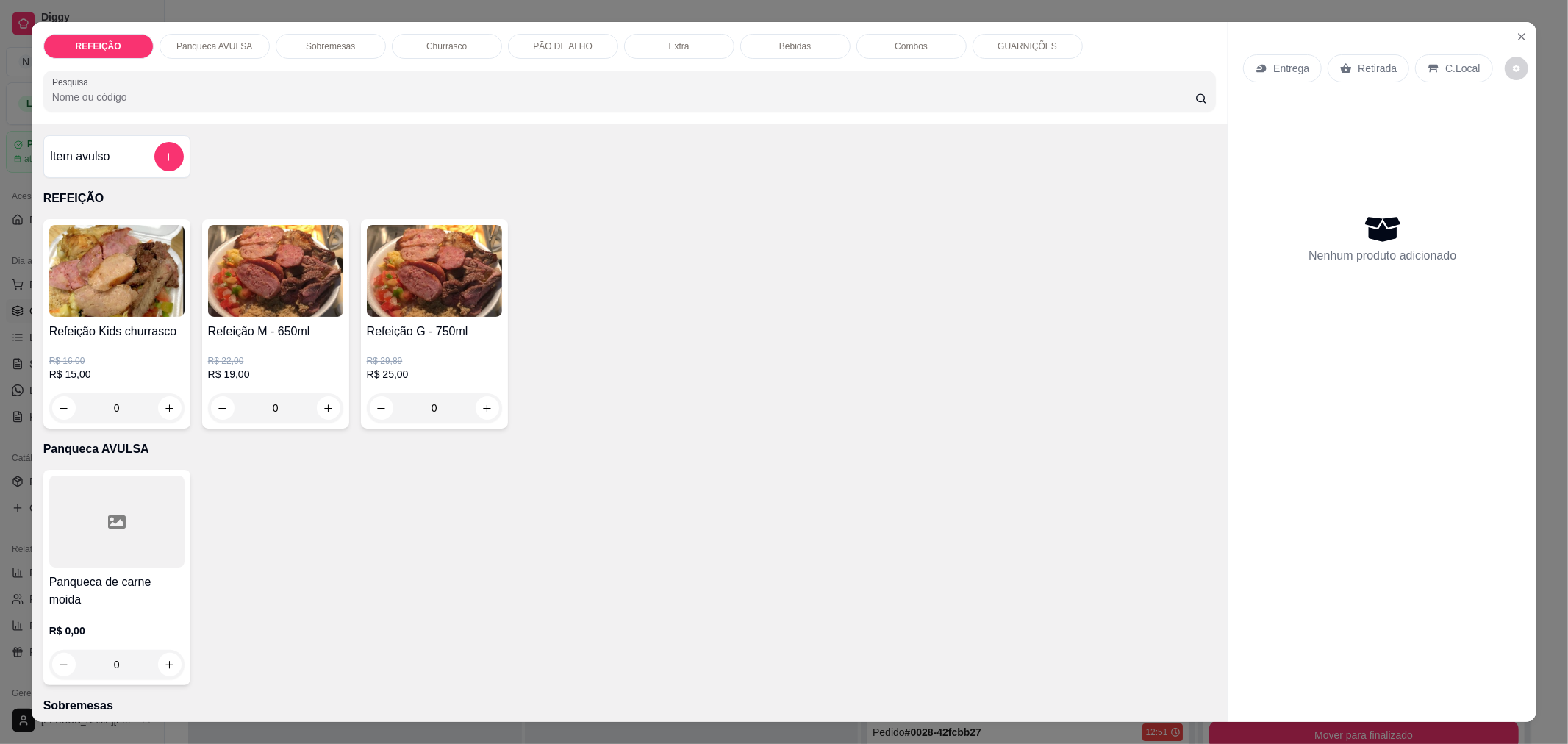
click at [879, 56] on div "Combos" at bounding box center [911, 46] width 110 height 25
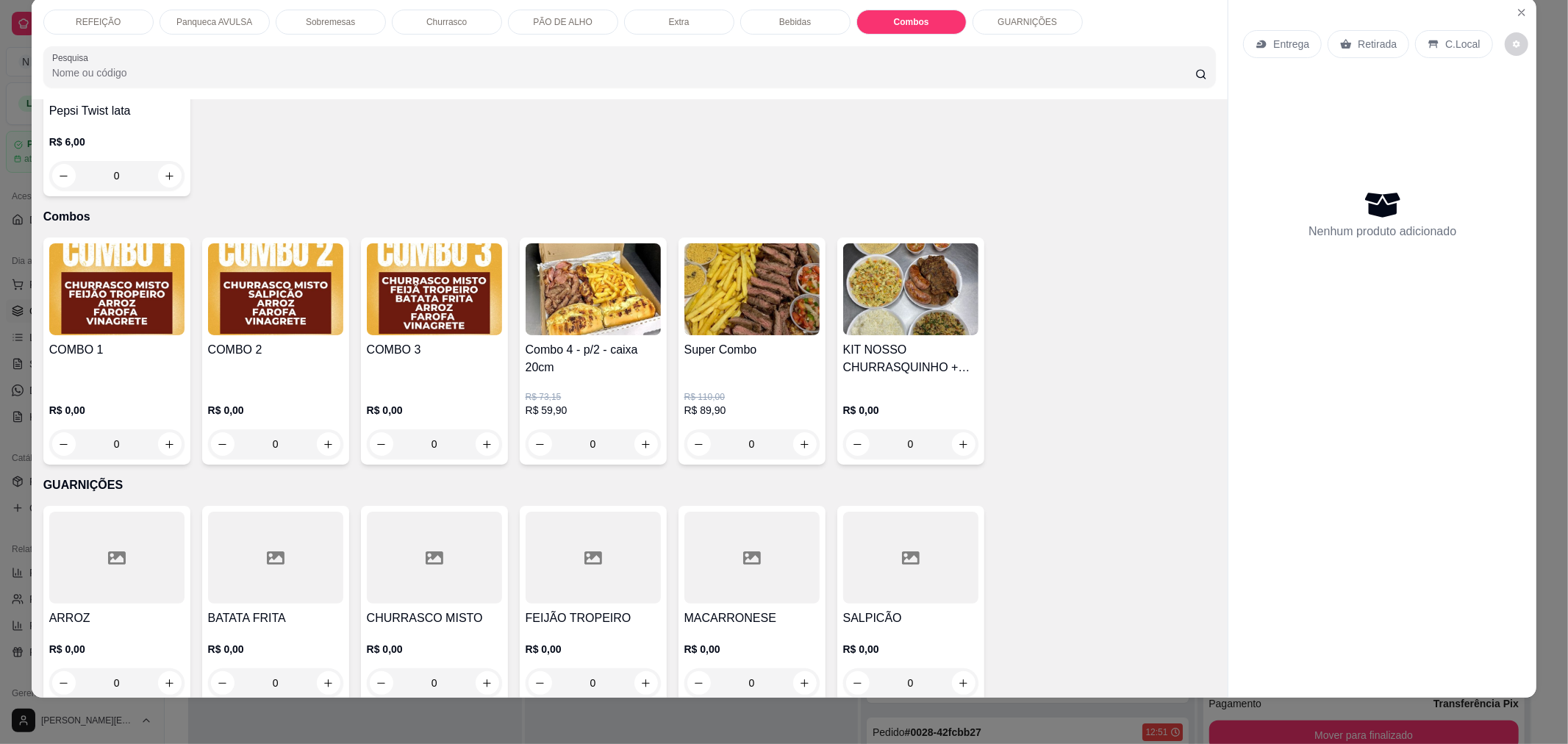
click at [637, 429] on div "0" at bounding box center [593, 444] width 135 height 30
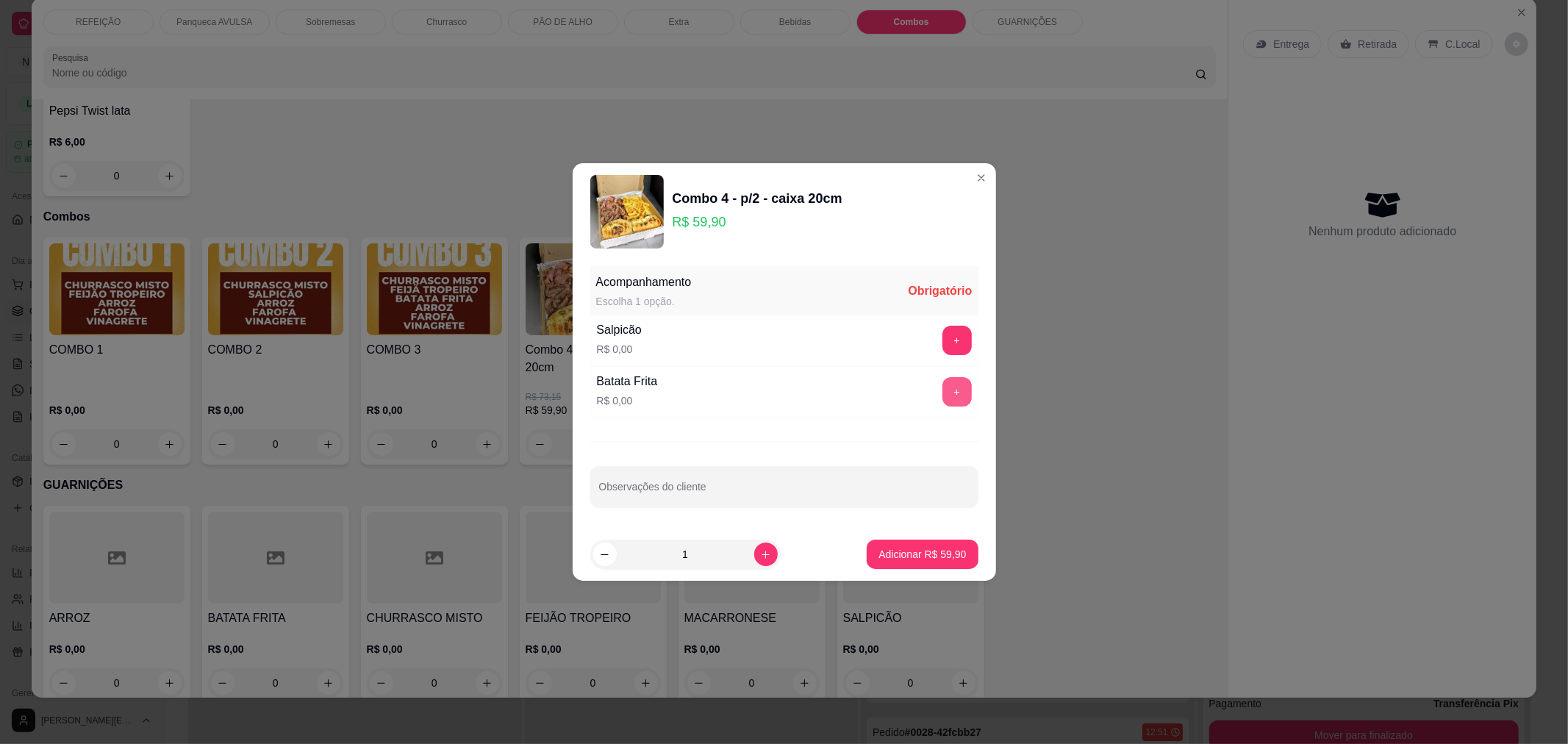
click at [950, 398] on button "+" at bounding box center [957, 392] width 30 height 30
click at [887, 563] on button "Adicionar R$ 59,90" at bounding box center [922, 554] width 111 height 30
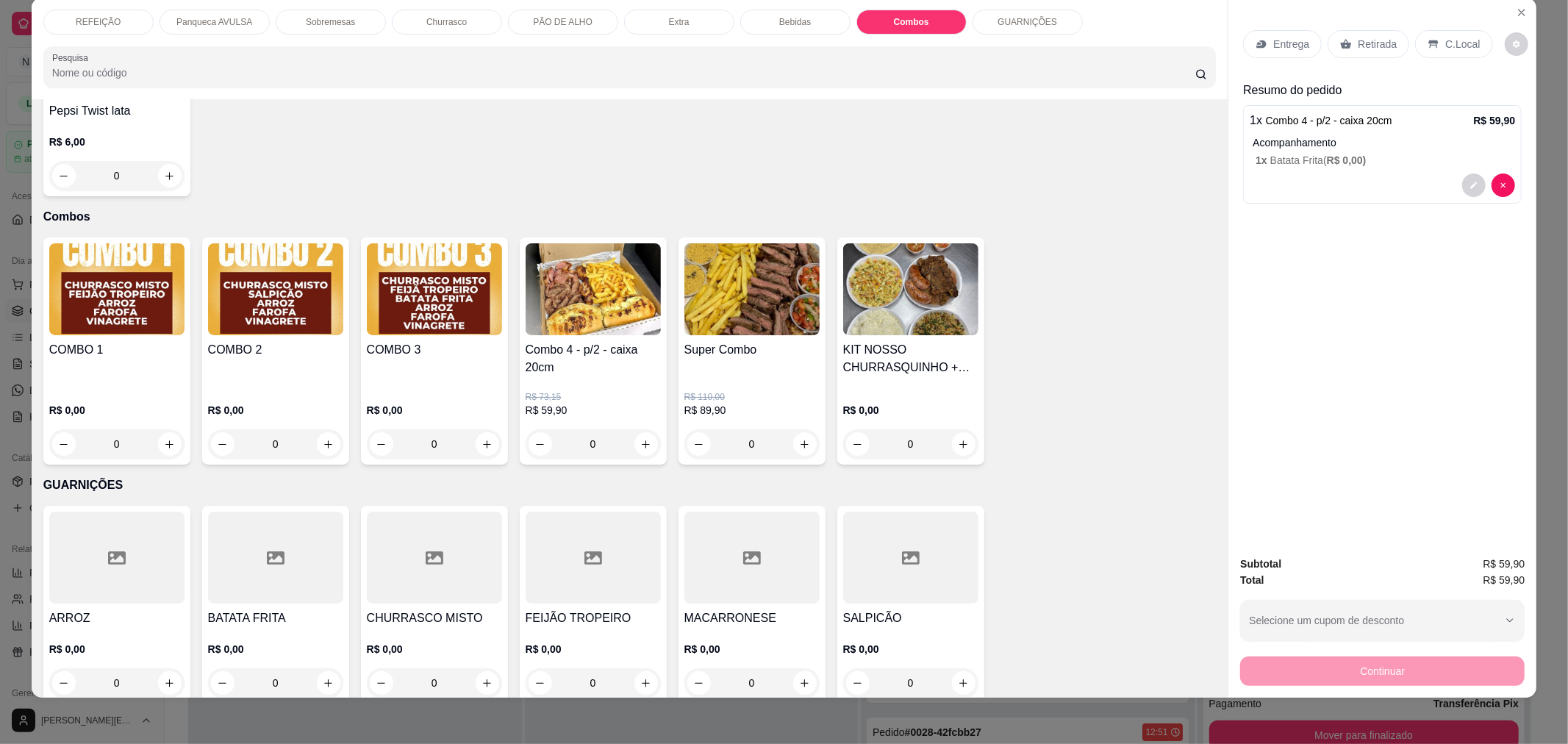
click at [1011, 20] on p "GUARNIÇÕES" at bounding box center [1027, 22] width 59 height 12
click at [165, 609] on h4 "ARROZ" at bounding box center [117, 618] width 135 height 18
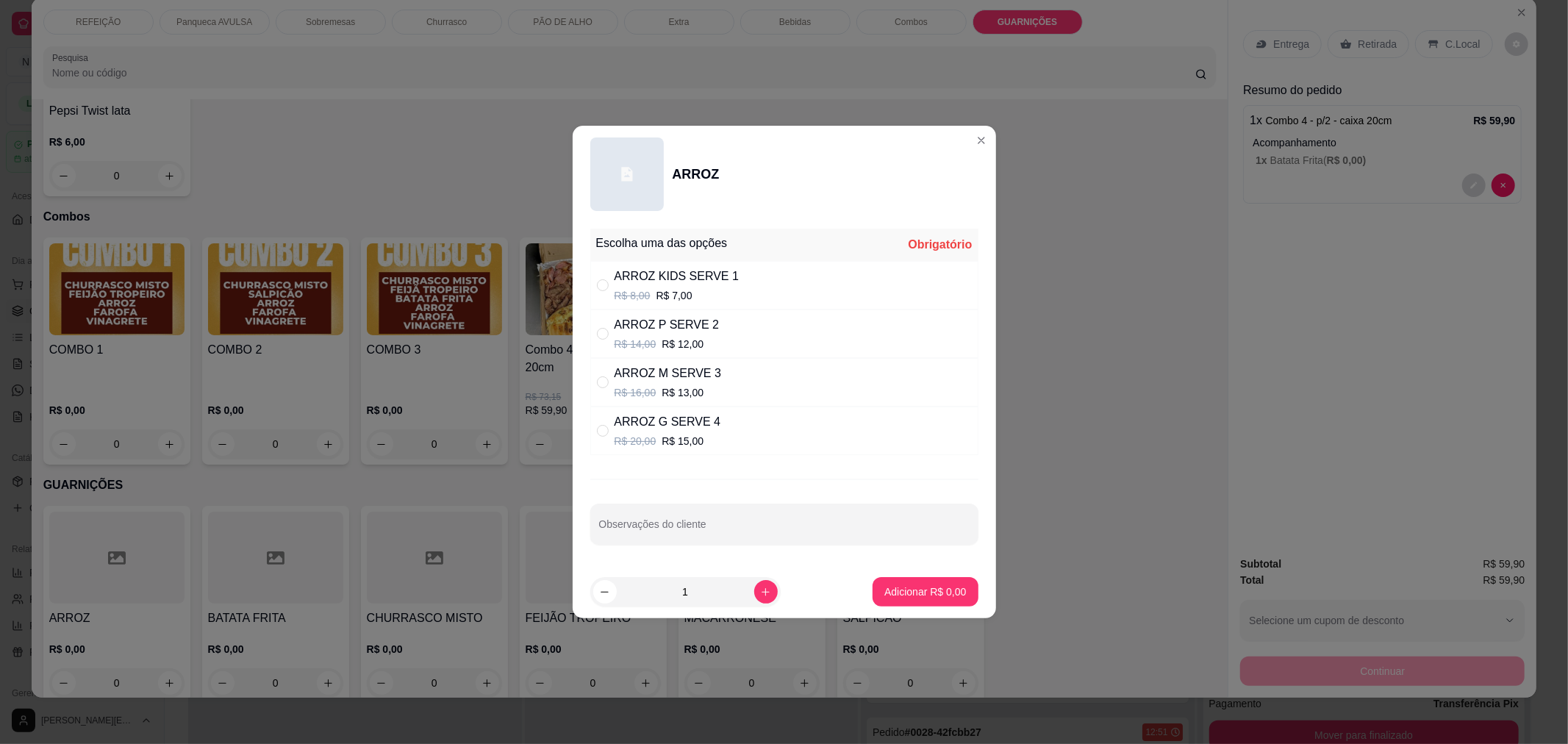
click at [673, 333] on div "ARROZ P SERVE 2" at bounding box center [667, 325] width 105 height 18
radio input "true"
click at [891, 594] on p "Adicionar R$ 12,00" at bounding box center [922, 592] width 85 height 14
type input "1"
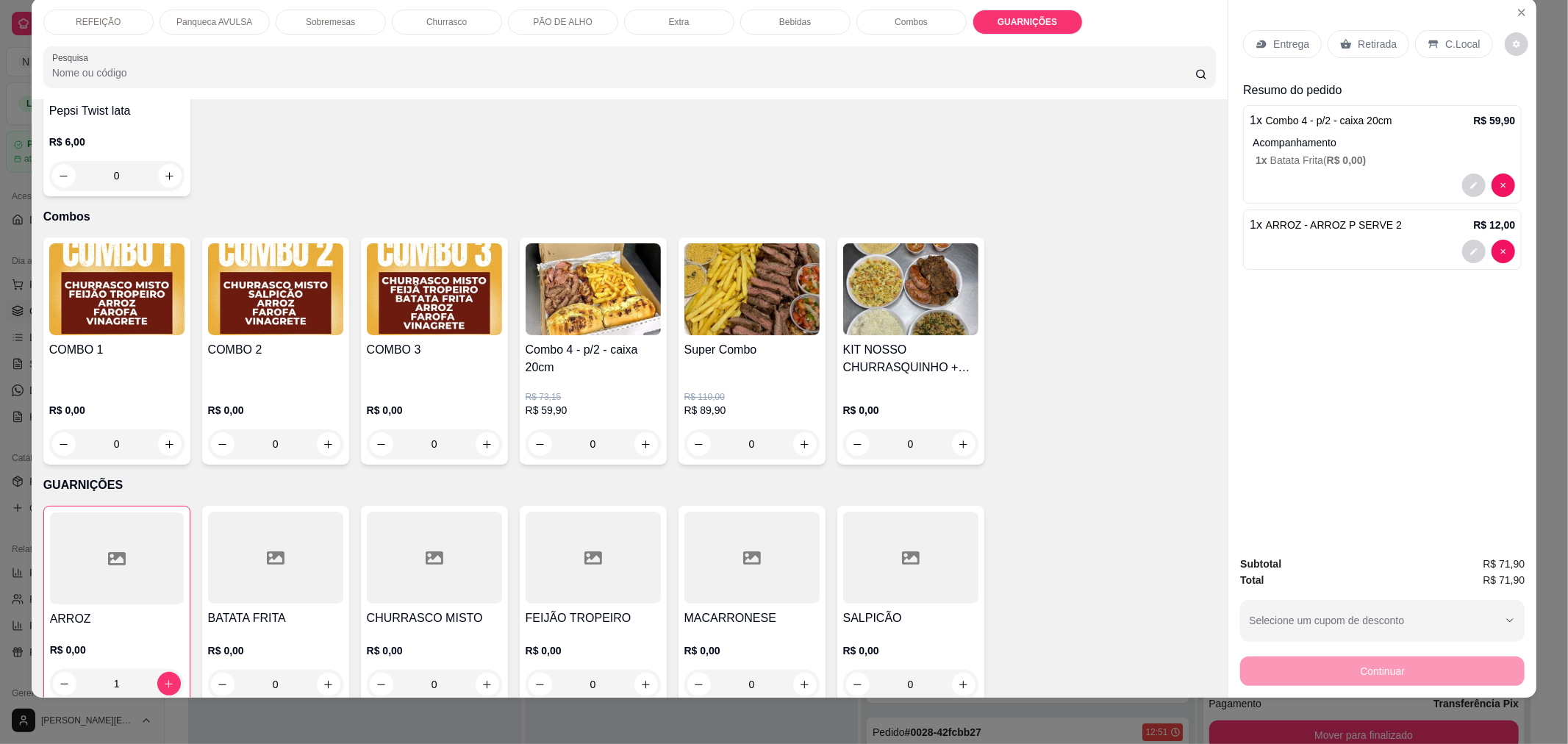
click at [1294, 44] on p "Entrega" at bounding box center [1291, 44] width 36 height 15
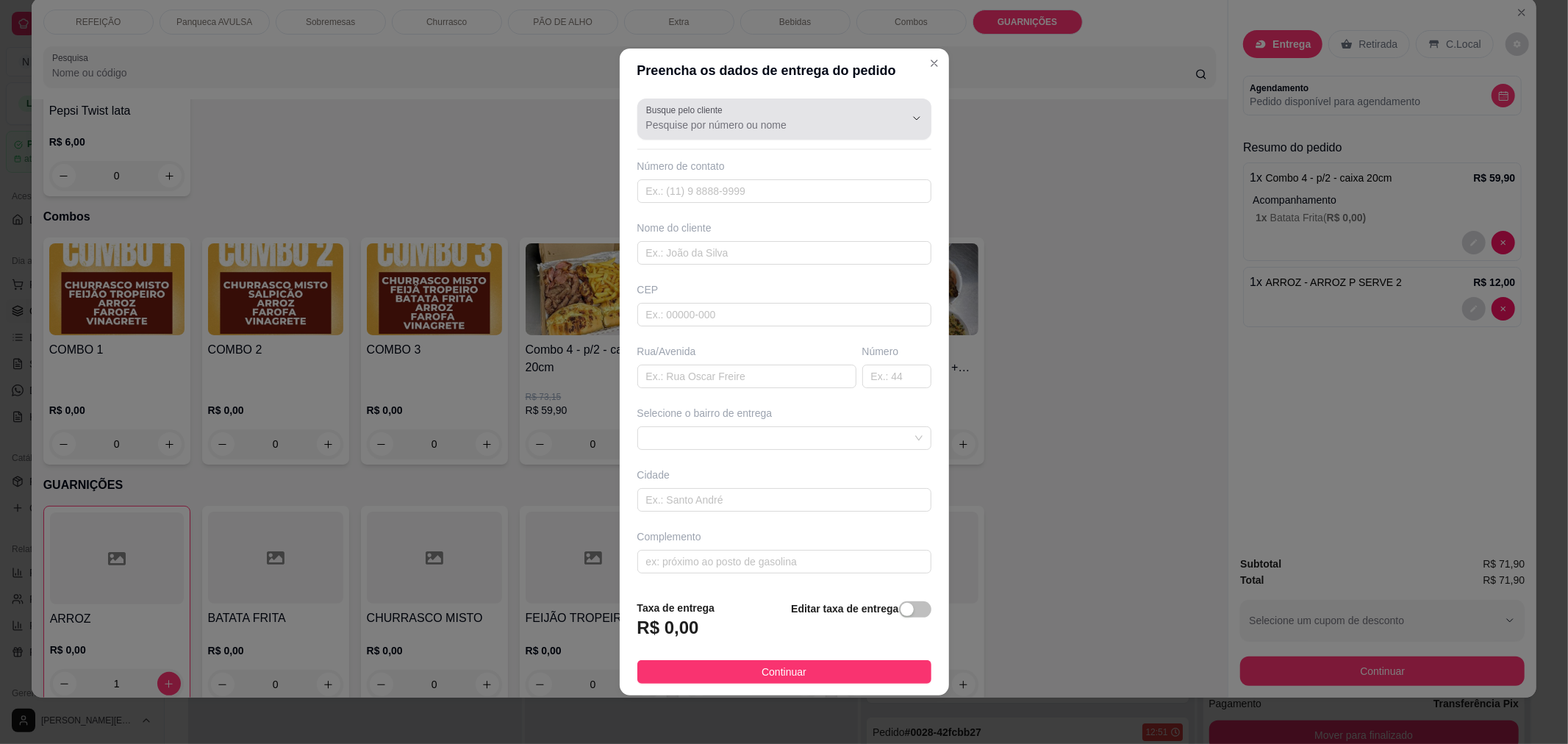
click at [863, 132] on div at bounding box center [784, 119] width 276 height 30
type input "219675737"
click at [851, 182] on input "text" at bounding box center [784, 191] width 294 height 23
type input "21"
click at [851, 182] on input "text" at bounding box center [784, 191] width 294 height 23
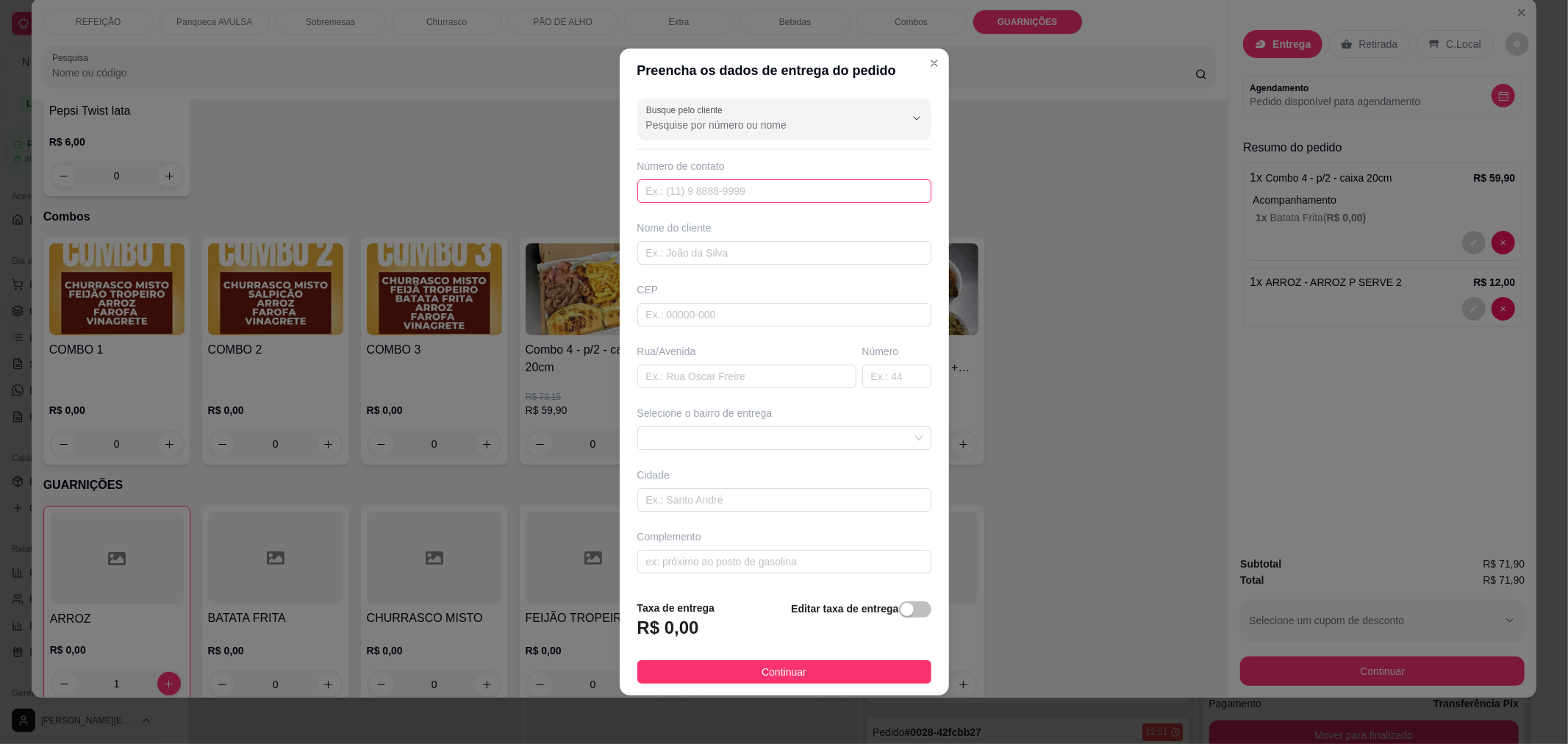
click at [851, 182] on input "text" at bounding box center [784, 191] width 294 height 23
type input "[PHONE_NUMBER]"
click at [818, 245] on input "text" at bounding box center [784, 253] width 294 height 23
type input "[PERSON_NAME]"
click at [752, 383] on input "text" at bounding box center [747, 377] width 219 height 23
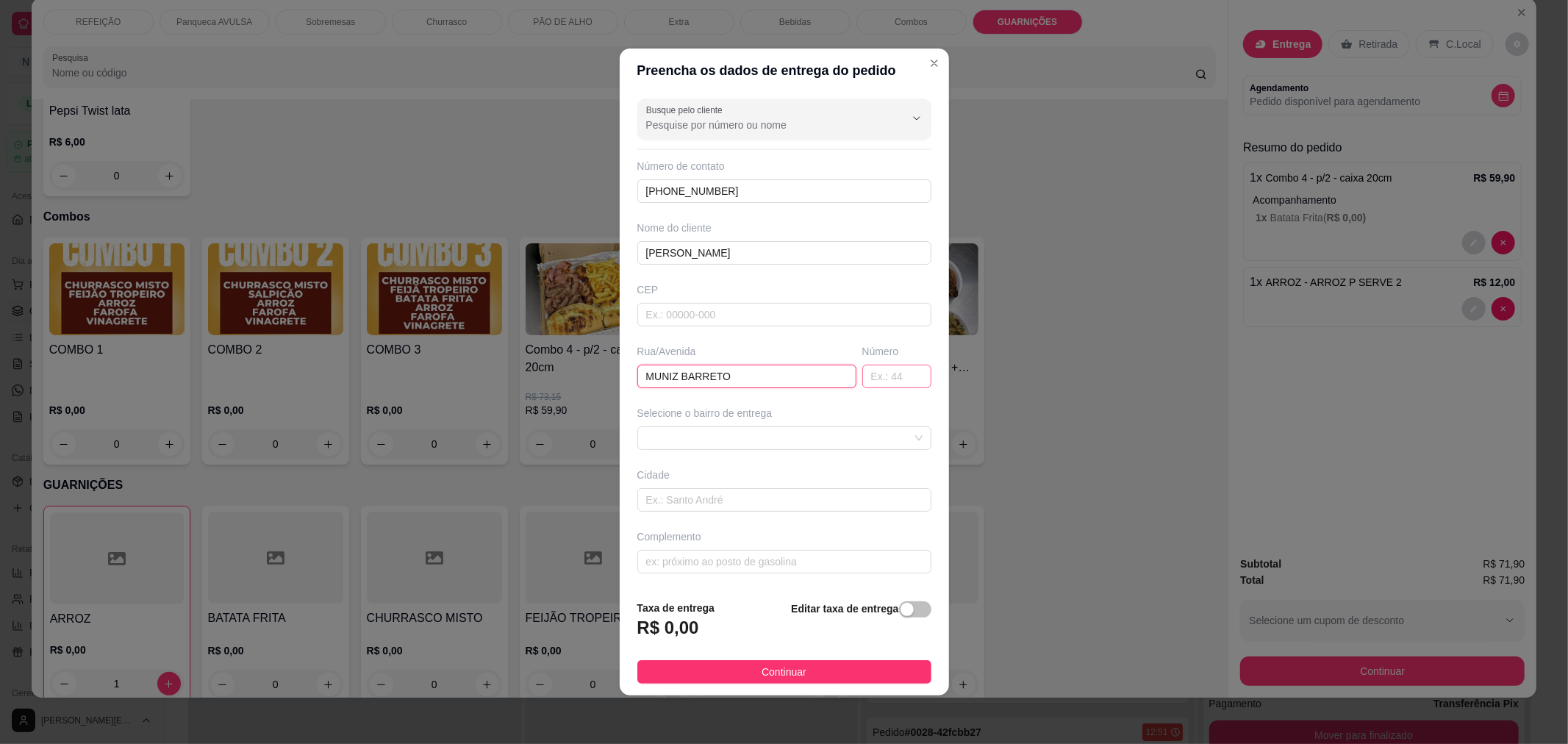
type input "MUNIZ BARRETO"
click at [879, 382] on input "text" at bounding box center [897, 377] width 69 height 23
type input "1"
click at [860, 442] on span at bounding box center [784, 439] width 276 height 22
type input "215"
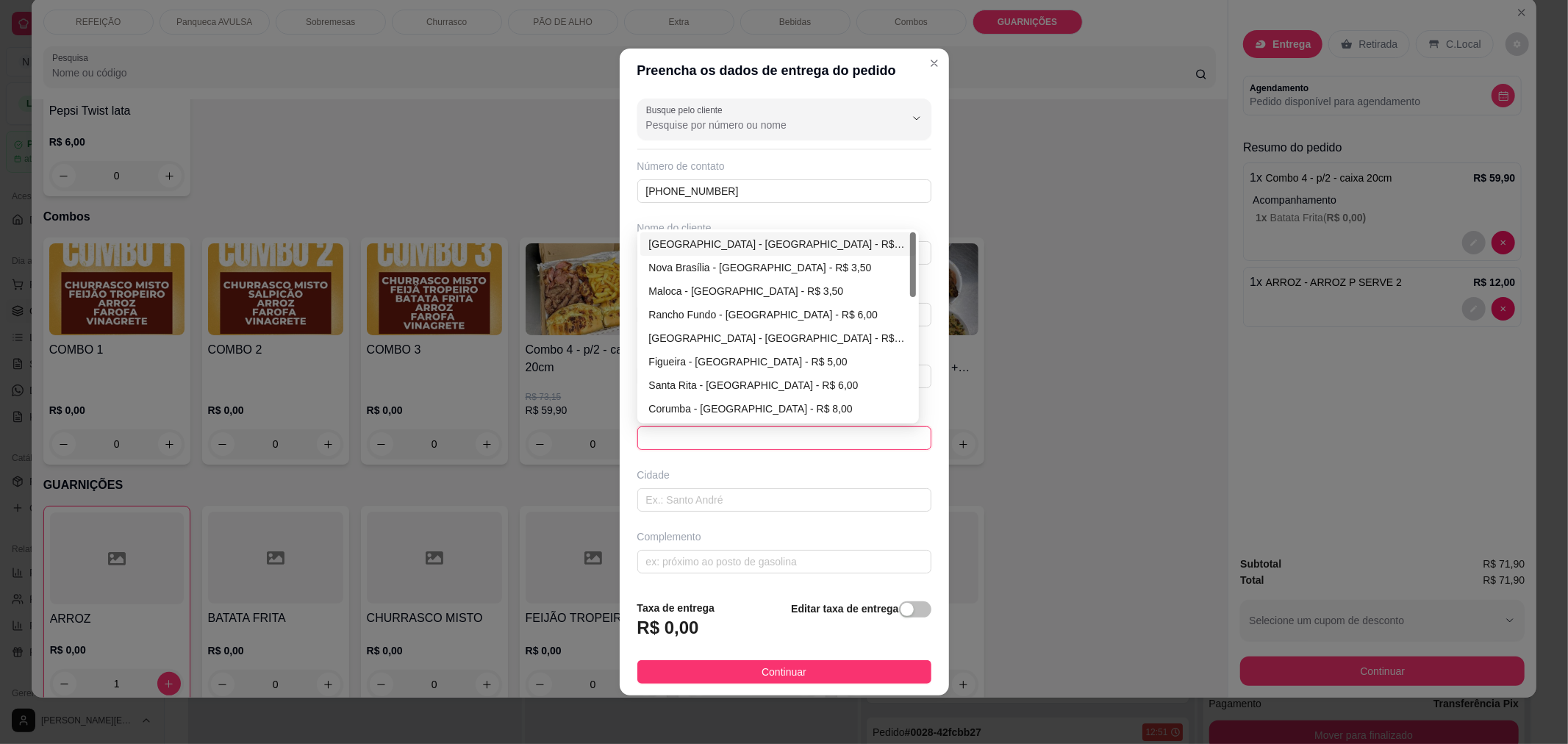
click at [802, 252] on div "[GEOGRAPHIC_DATA] - [GEOGRAPHIC_DATA] - R$ 3,00" at bounding box center [778, 244] width 258 height 16
type input "[GEOGRAPHIC_DATA]"
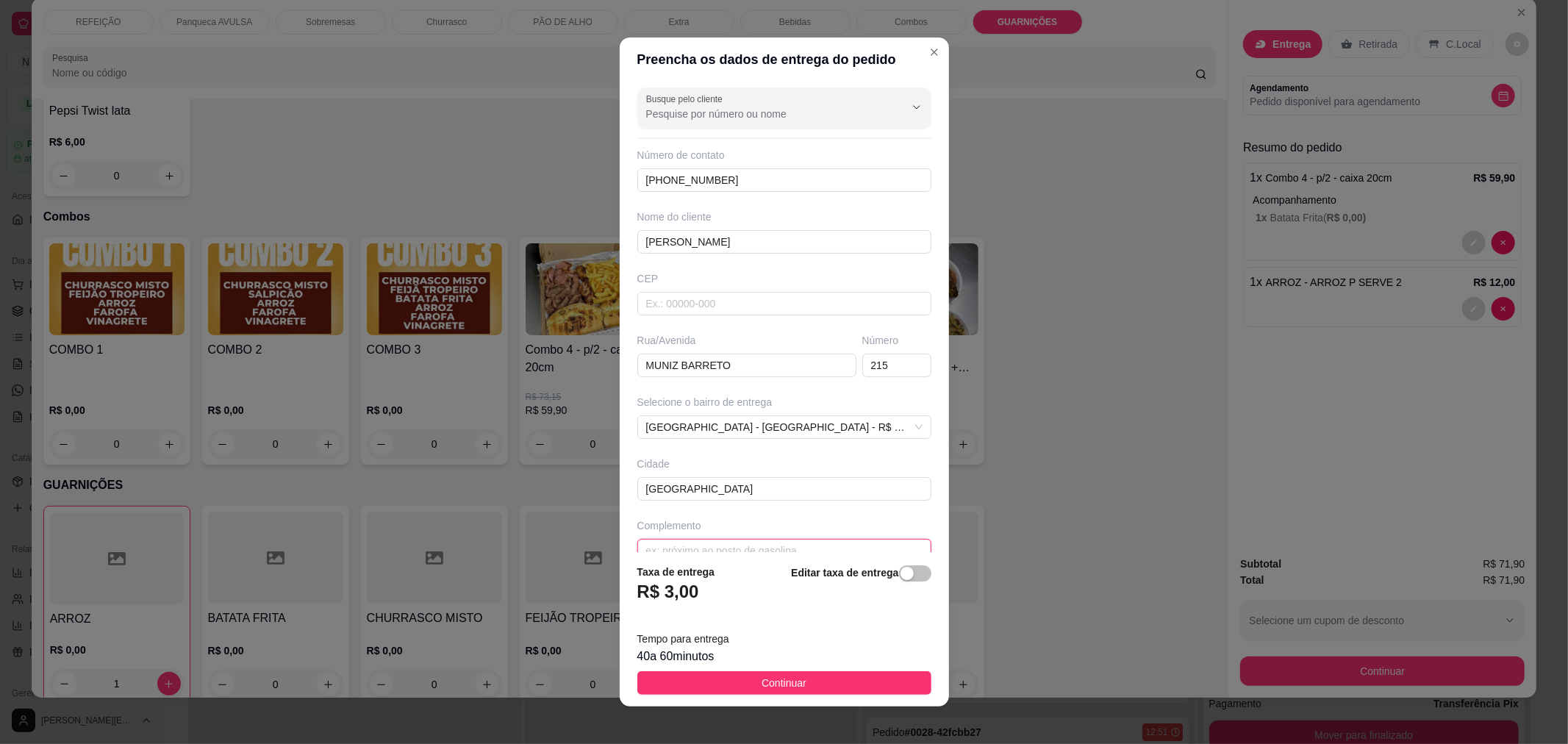
click at [712, 549] on input "text" at bounding box center [784, 551] width 294 height 23
type input "DROGARIA NHS"
click at [723, 682] on button "Continuar" at bounding box center [784, 683] width 294 height 23
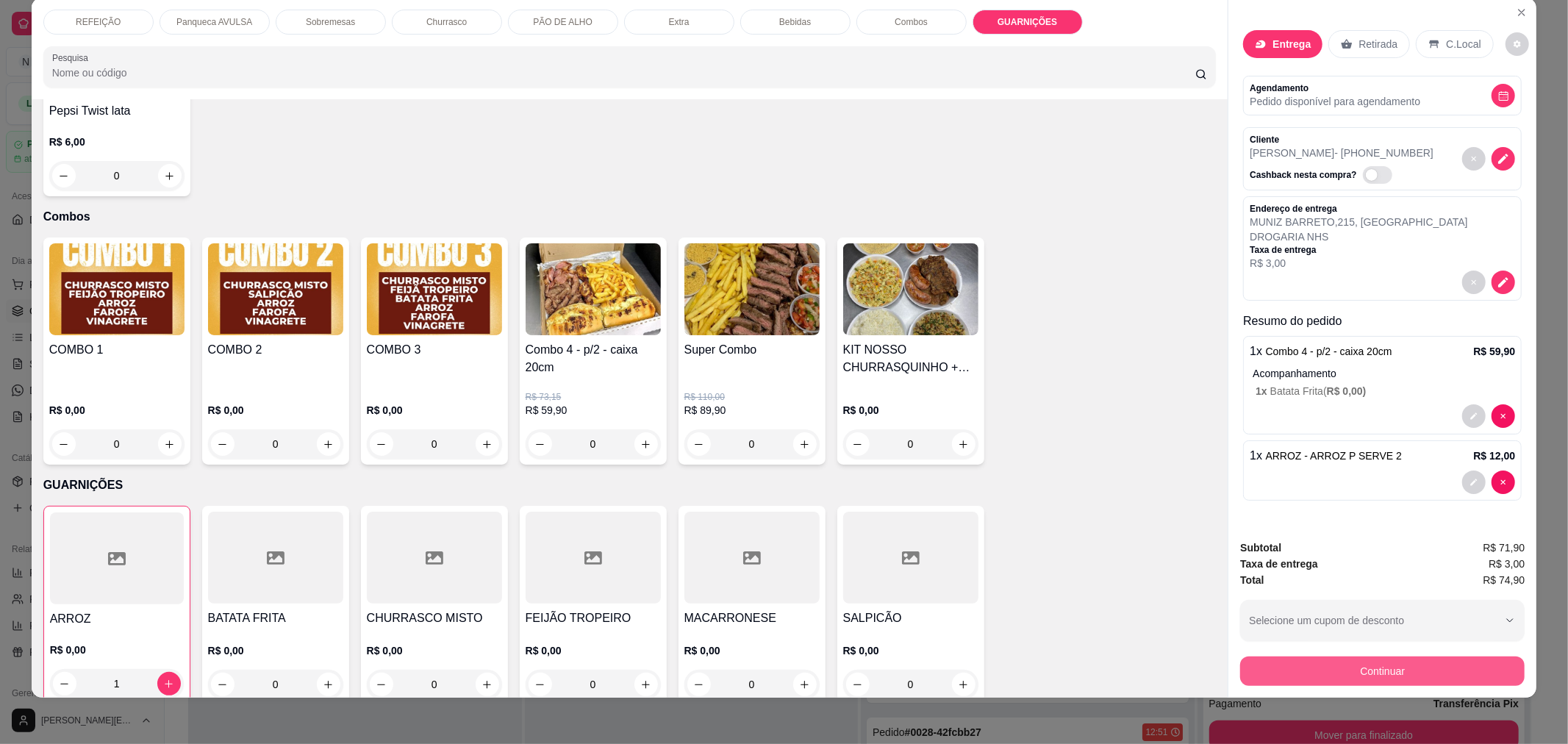
click at [1313, 667] on button "Continuar" at bounding box center [1382, 672] width 284 height 30
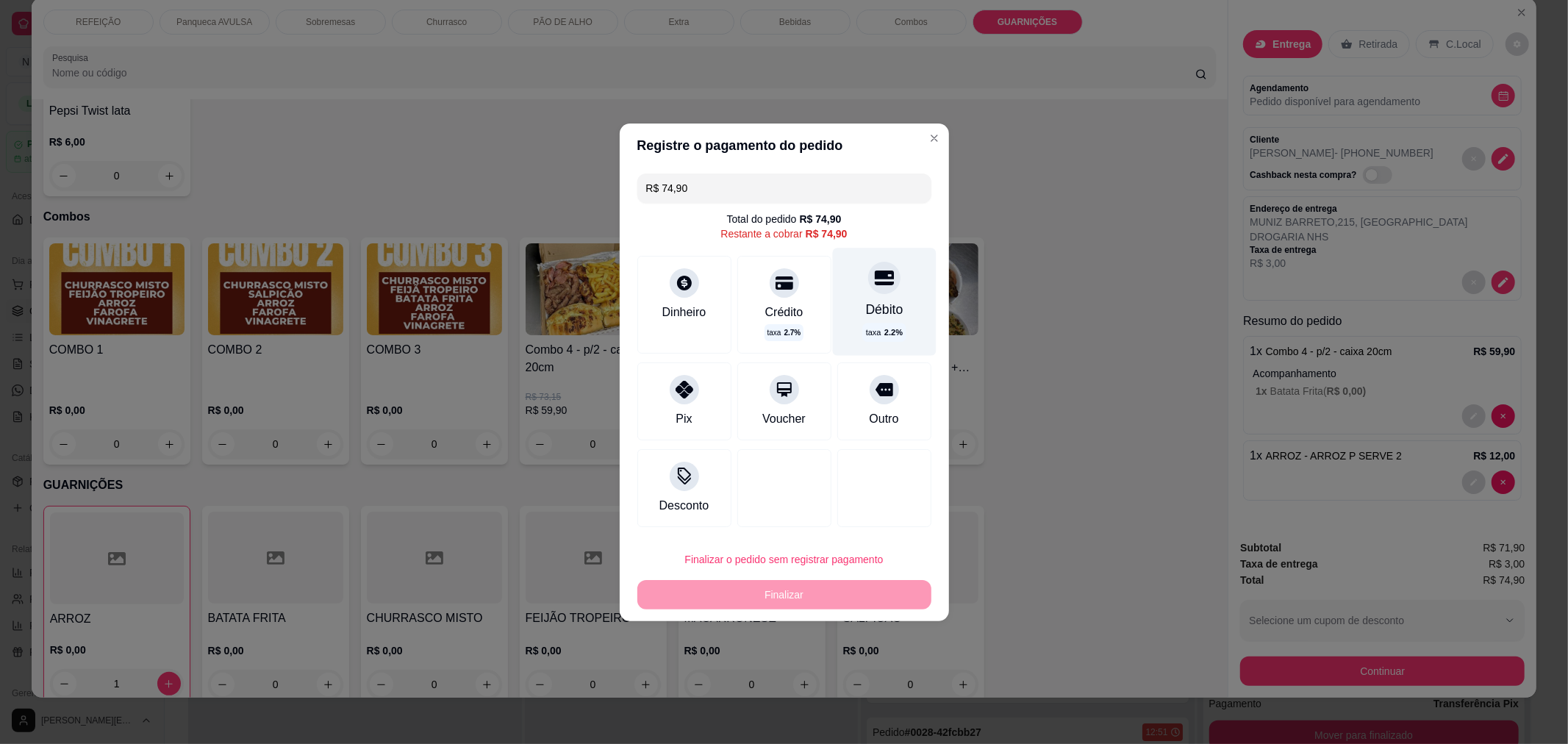
click at [872, 320] on div "Débito" at bounding box center [884, 309] width 38 height 19
type input "R$ 0,00"
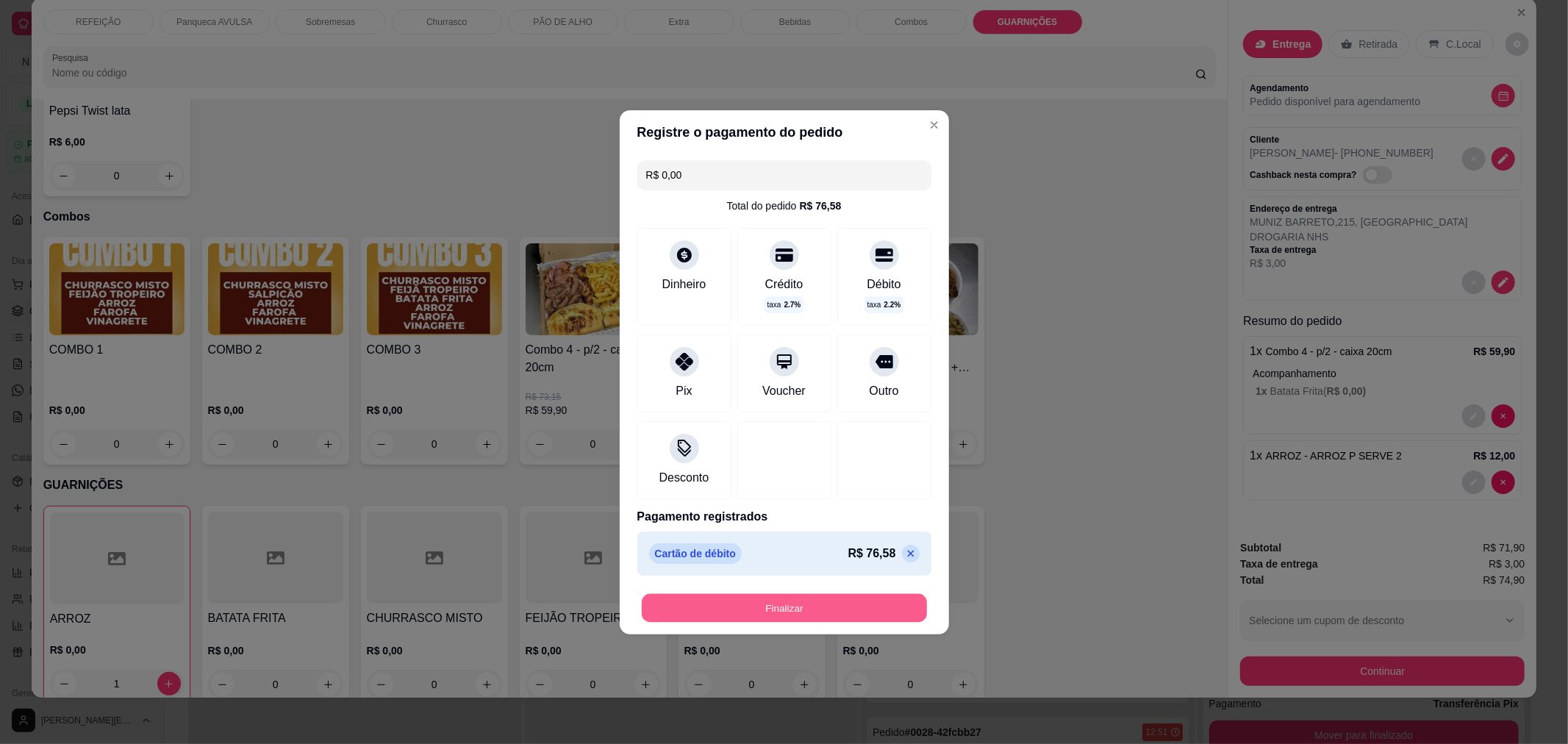
click at [790, 609] on button "Finalizar" at bounding box center [784, 608] width 285 height 29
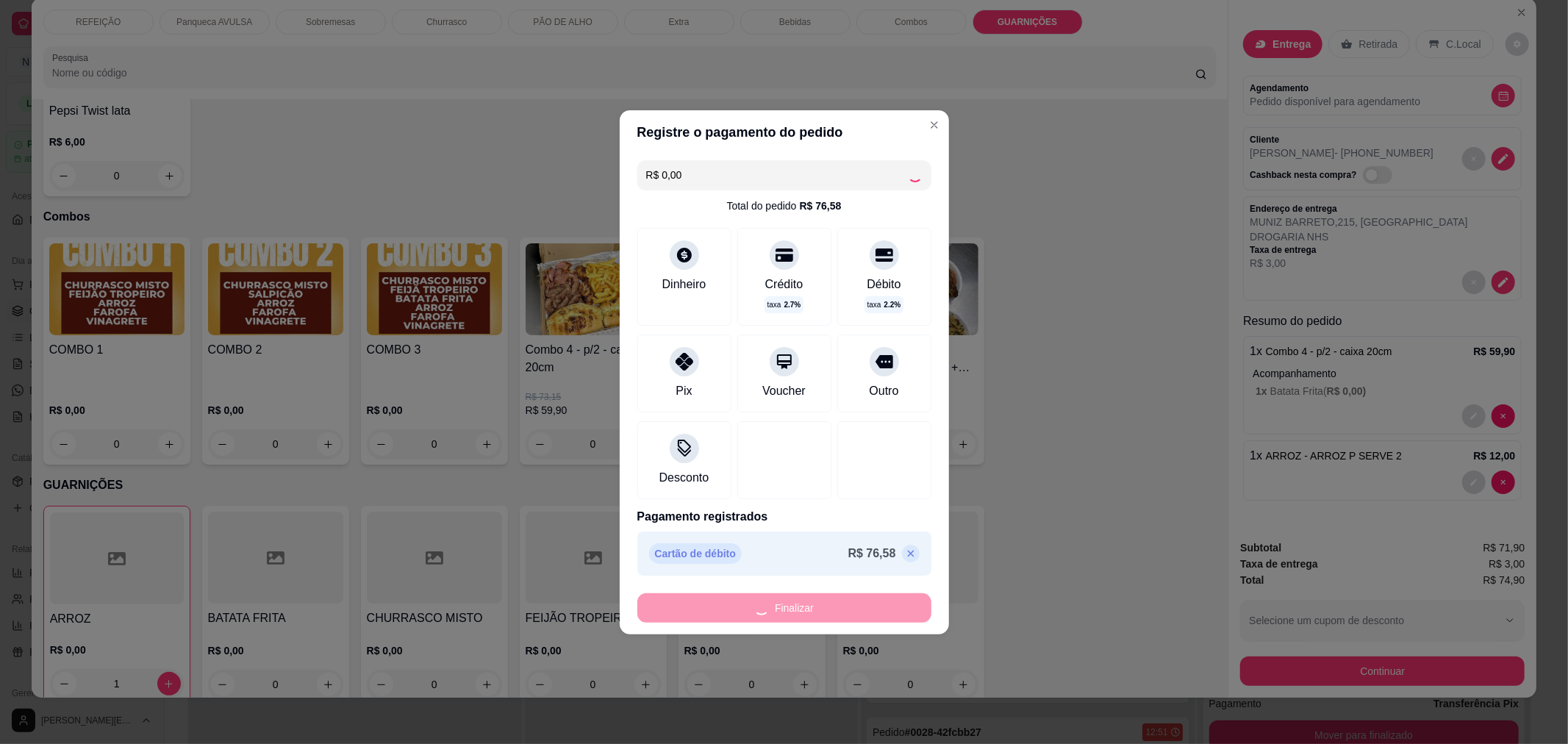
type input "0"
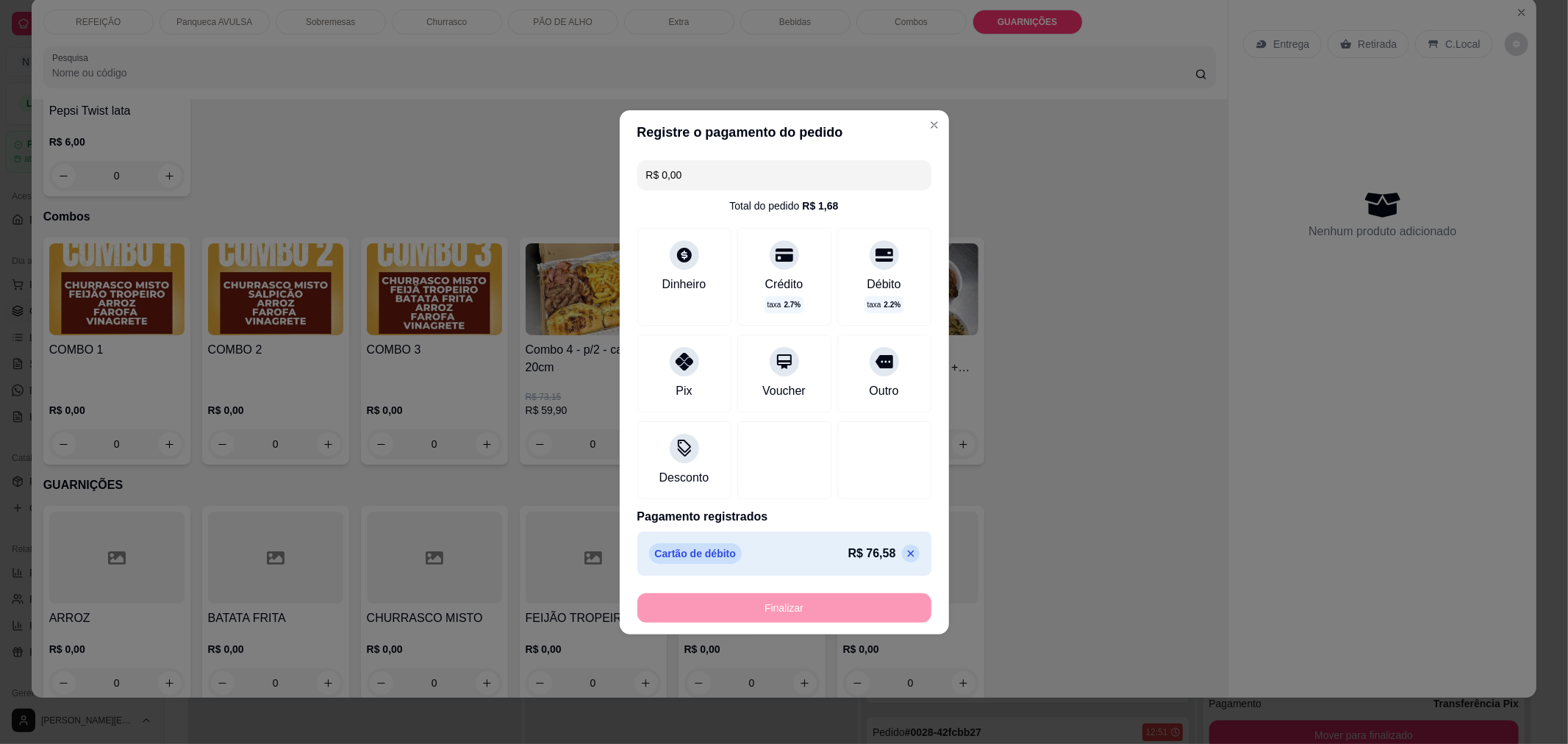
type input "-R$ 74,90"
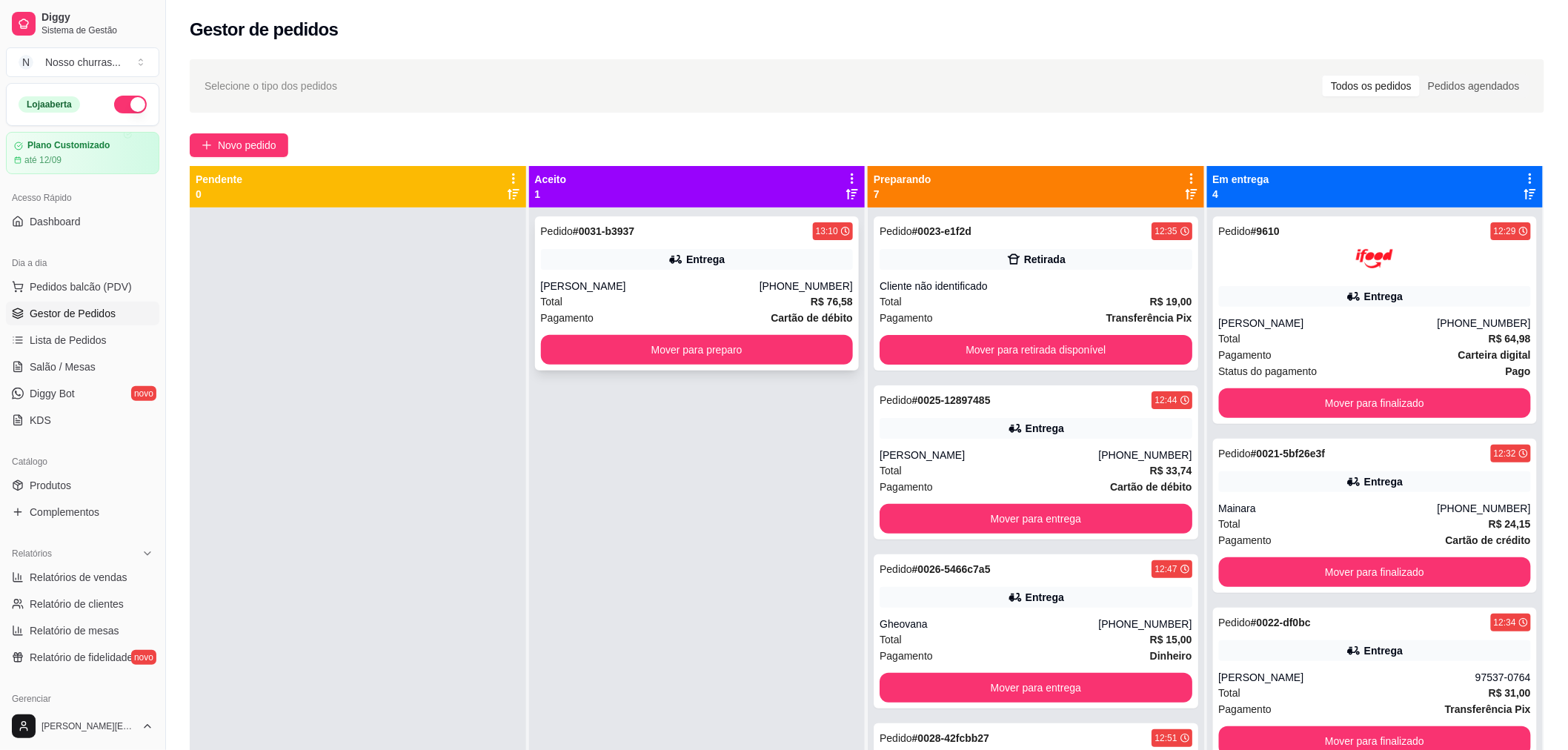
click at [706, 260] on div "Entrega" at bounding box center [705, 259] width 39 height 15
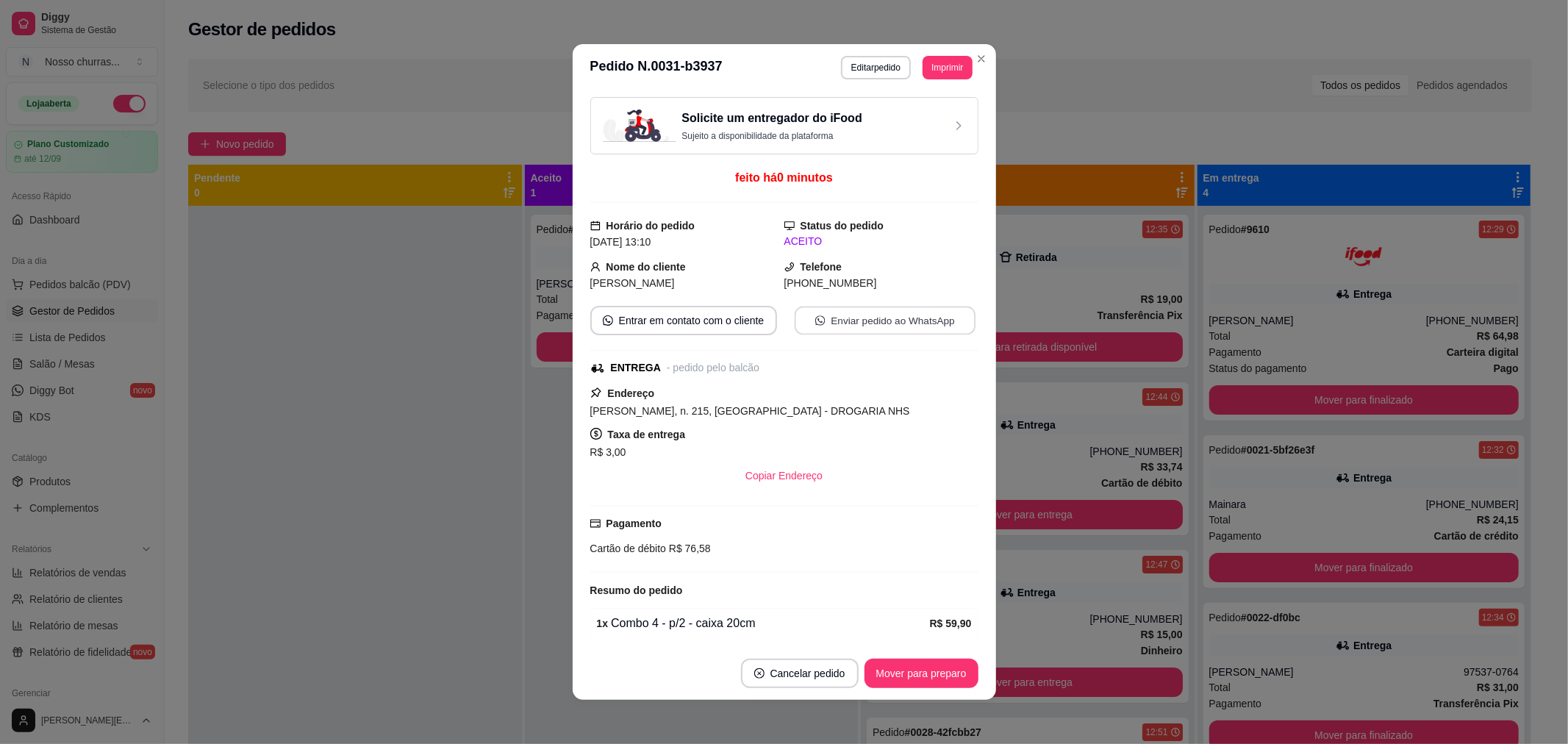
click at [840, 330] on button "Enviar pedido ao WhatsApp" at bounding box center [884, 321] width 181 height 29
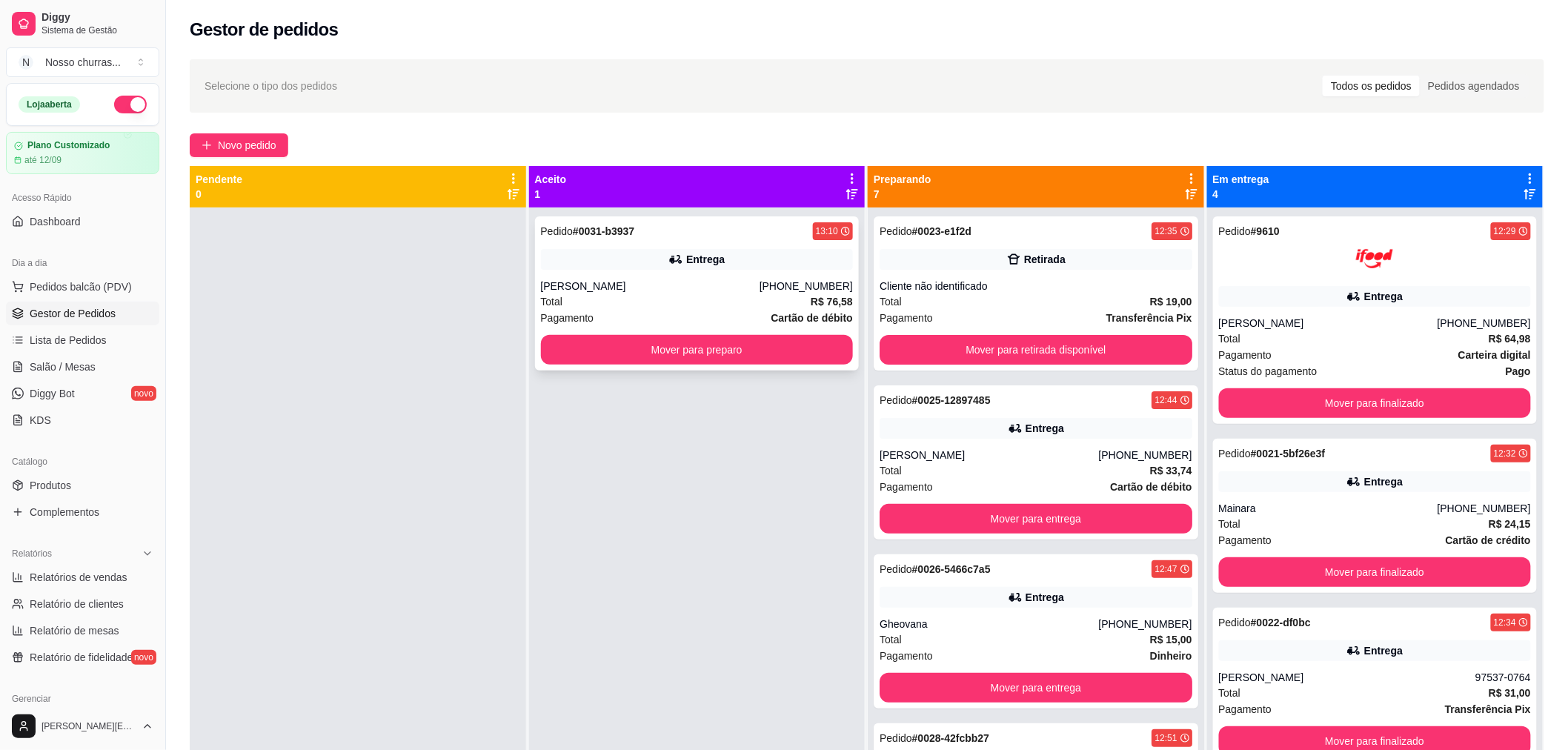
click at [648, 284] on div "[PERSON_NAME]" at bounding box center [650, 286] width 219 height 15
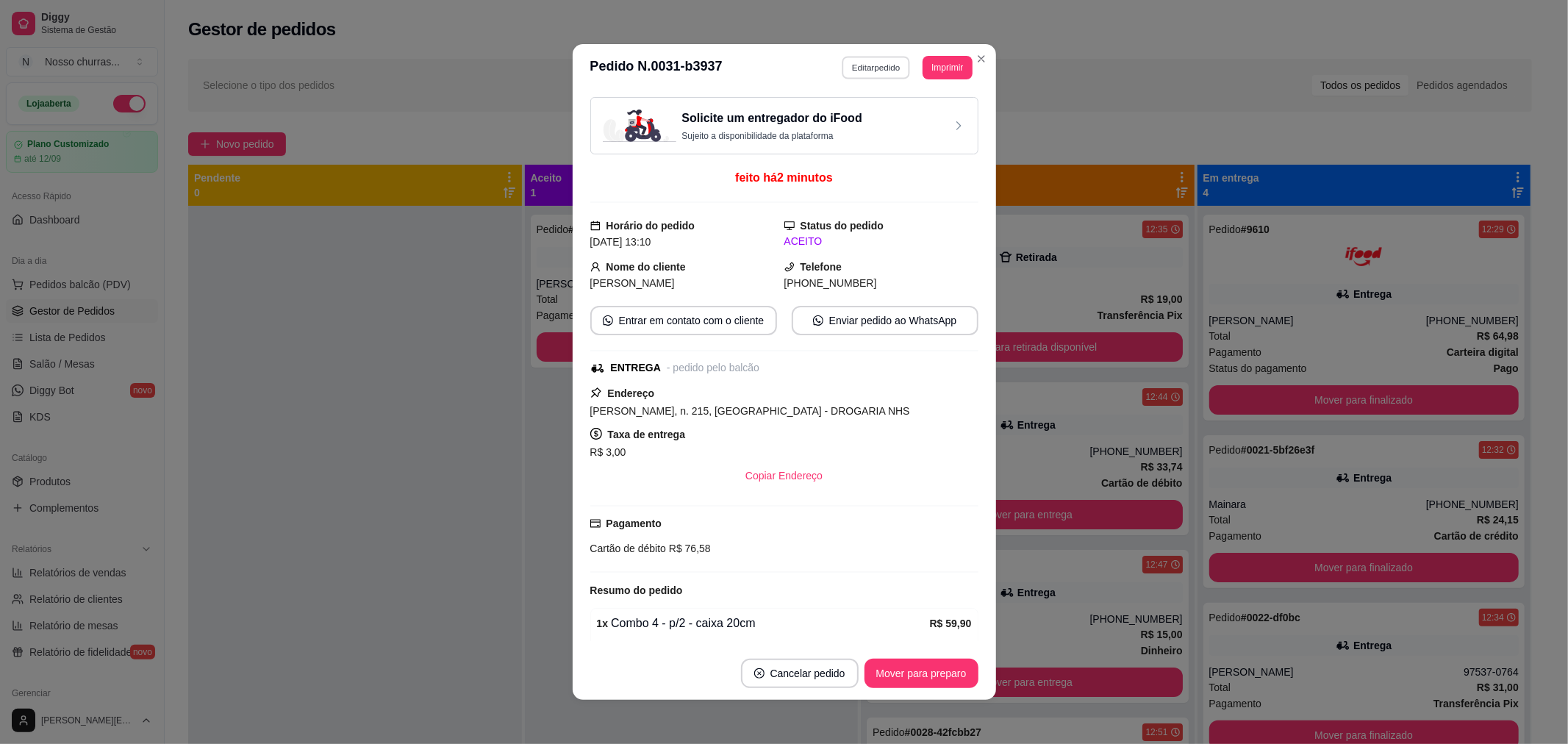
click at [885, 63] on button "Editar pedido" at bounding box center [875, 67] width 68 height 23
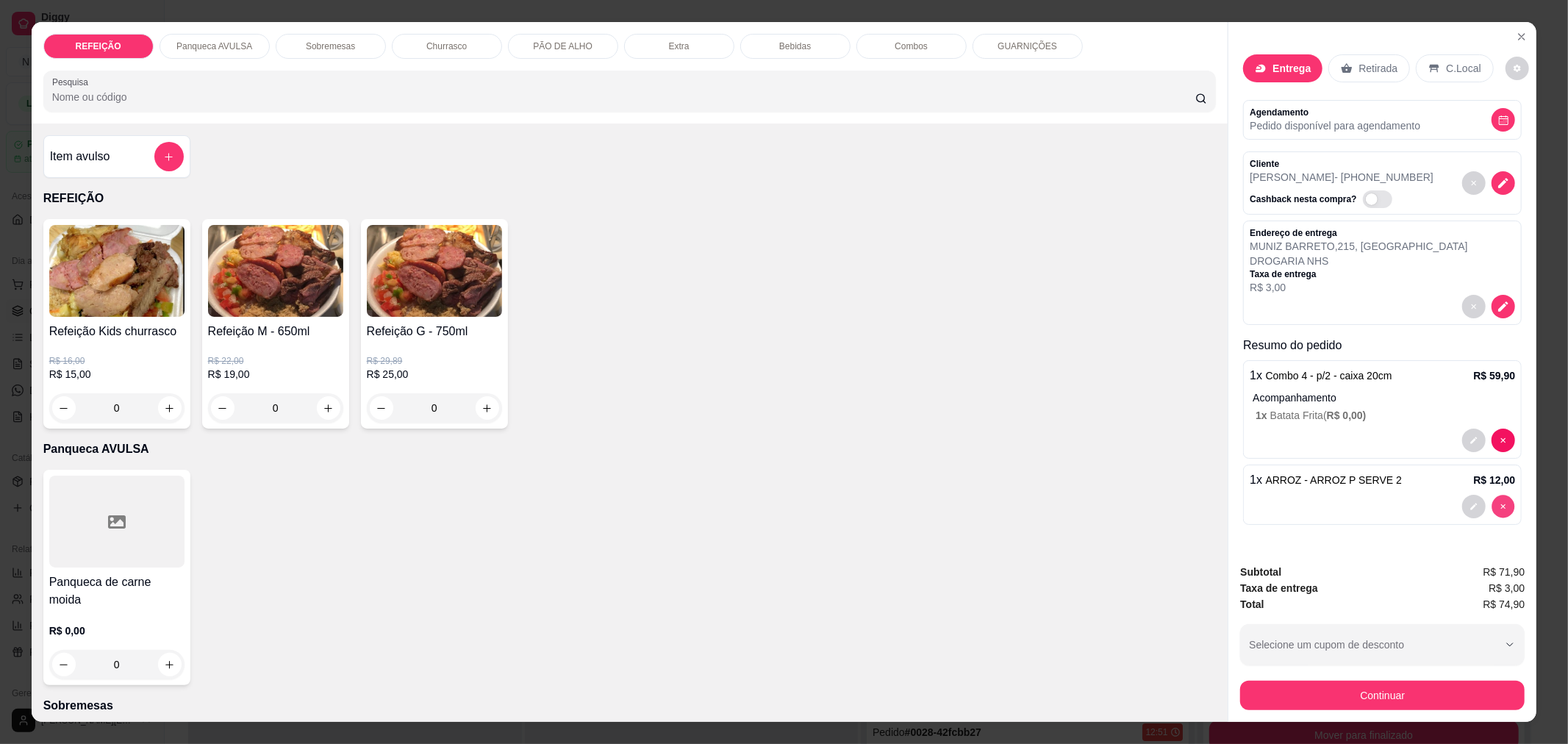
type input "0"
click at [1024, 56] on div "GUARNIÇÕES" at bounding box center [1027, 46] width 110 height 25
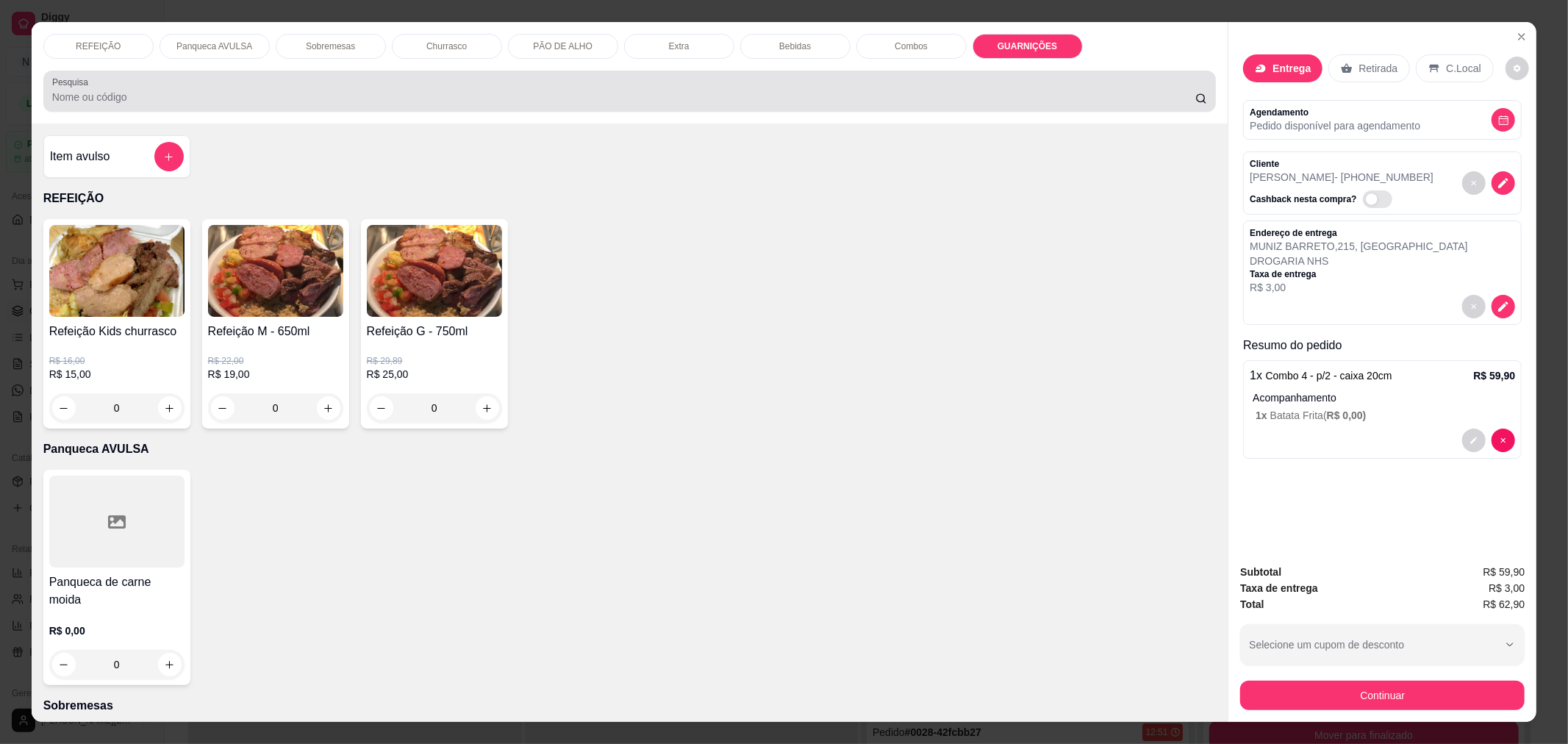
scroll to position [24, 0]
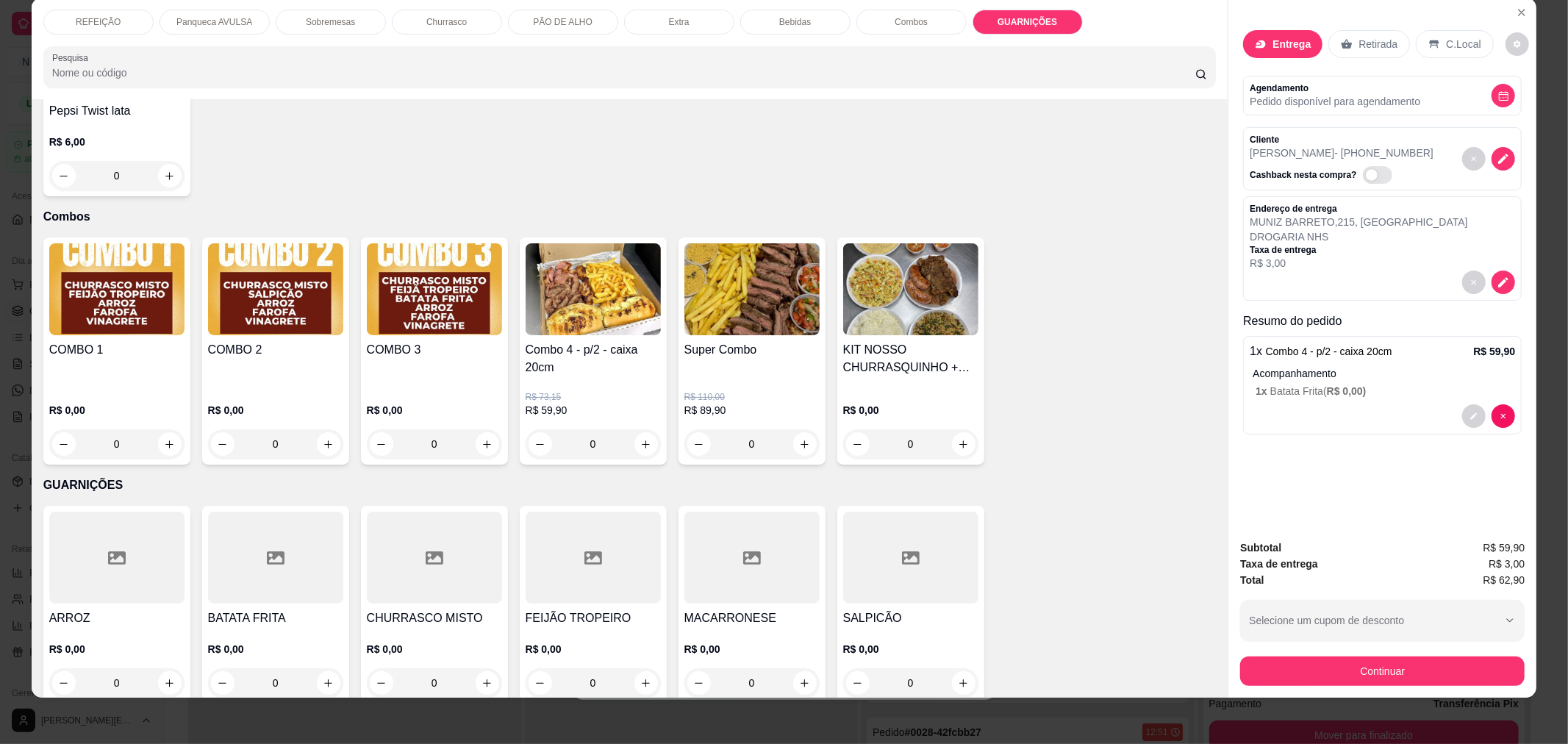
click at [139, 627] on div "R$ 0,00 0" at bounding box center [117, 663] width 135 height 70
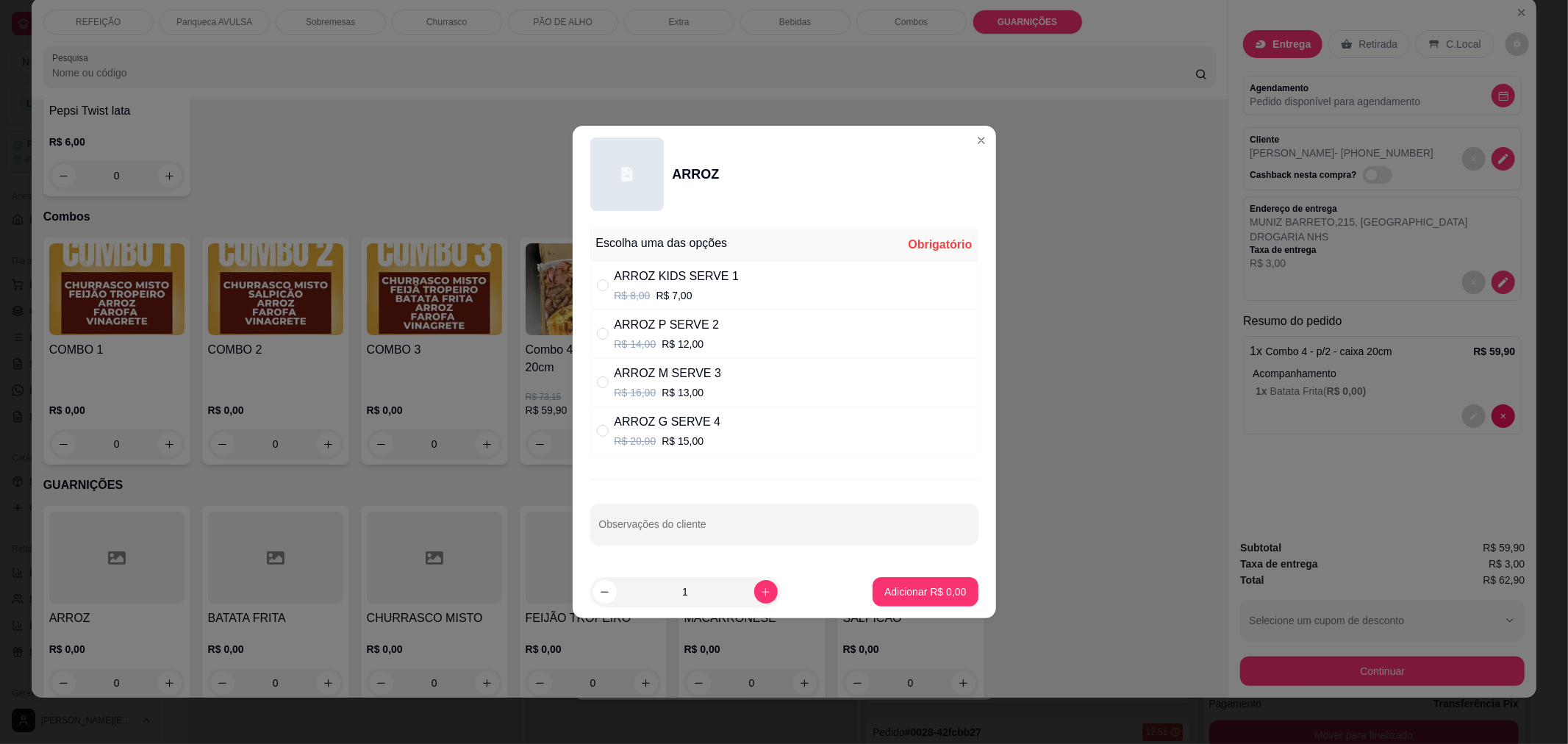
click at [755, 284] on div "ARROZ KIDS SERVE 1 R$ 8,00 R$ 7,00" at bounding box center [784, 285] width 388 height 49
radio input "true"
click at [902, 594] on p "Adicionar R$ 7,00" at bounding box center [925, 592] width 79 height 14
type input "1"
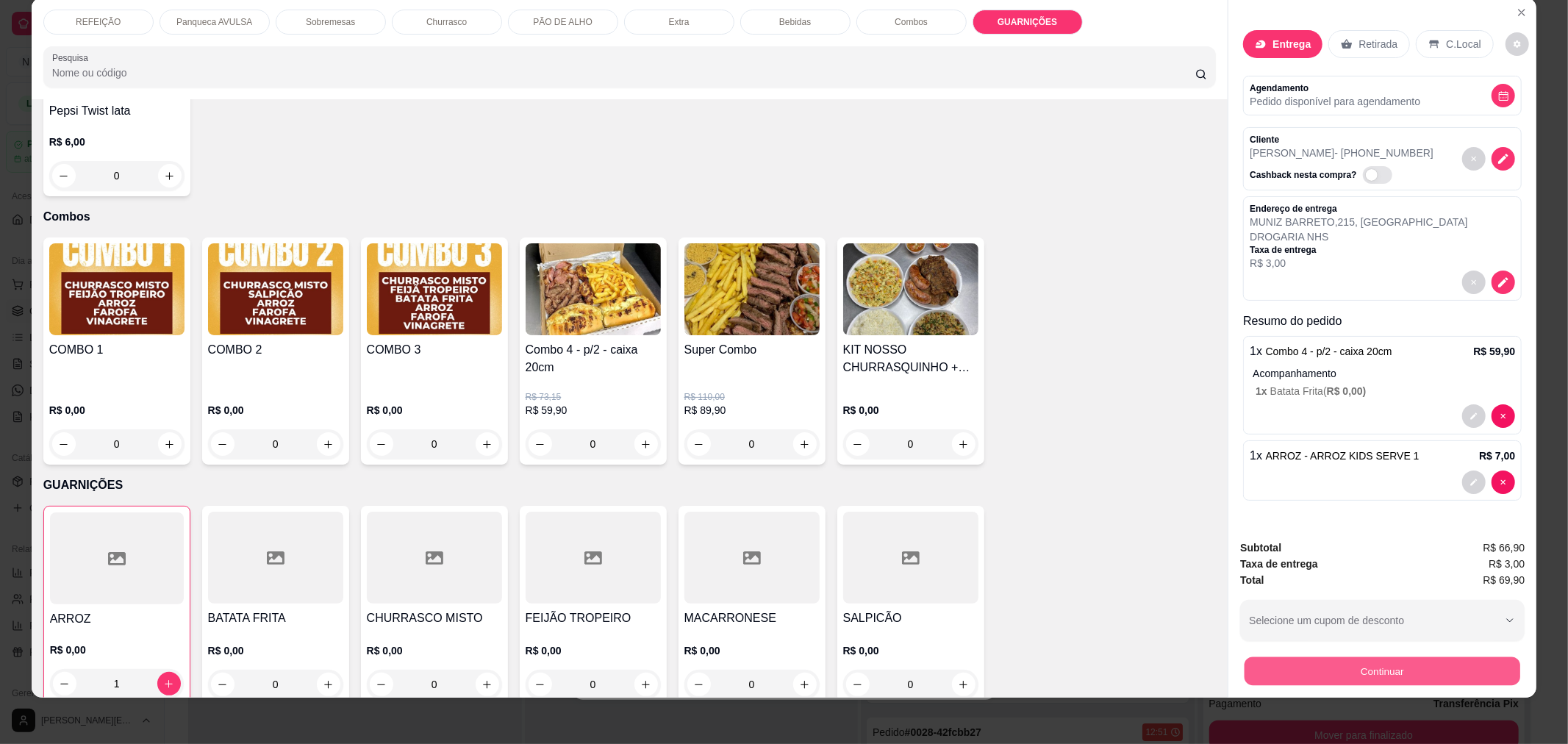
click at [1360, 666] on button "Continuar" at bounding box center [1382, 671] width 276 height 29
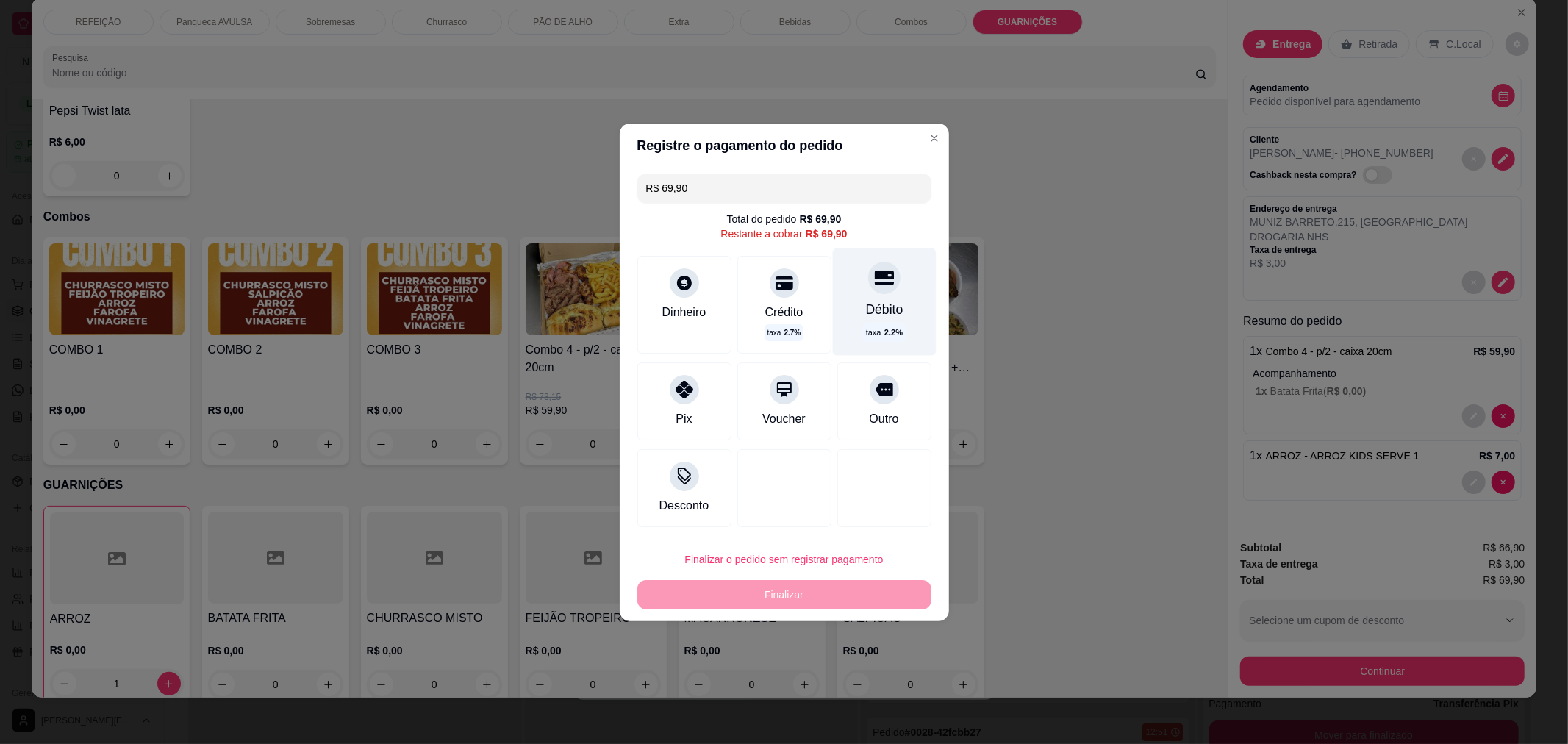
click at [849, 303] on div "Débito taxa 2.2 %" at bounding box center [884, 301] width 103 height 107
type input "R$ 0,00"
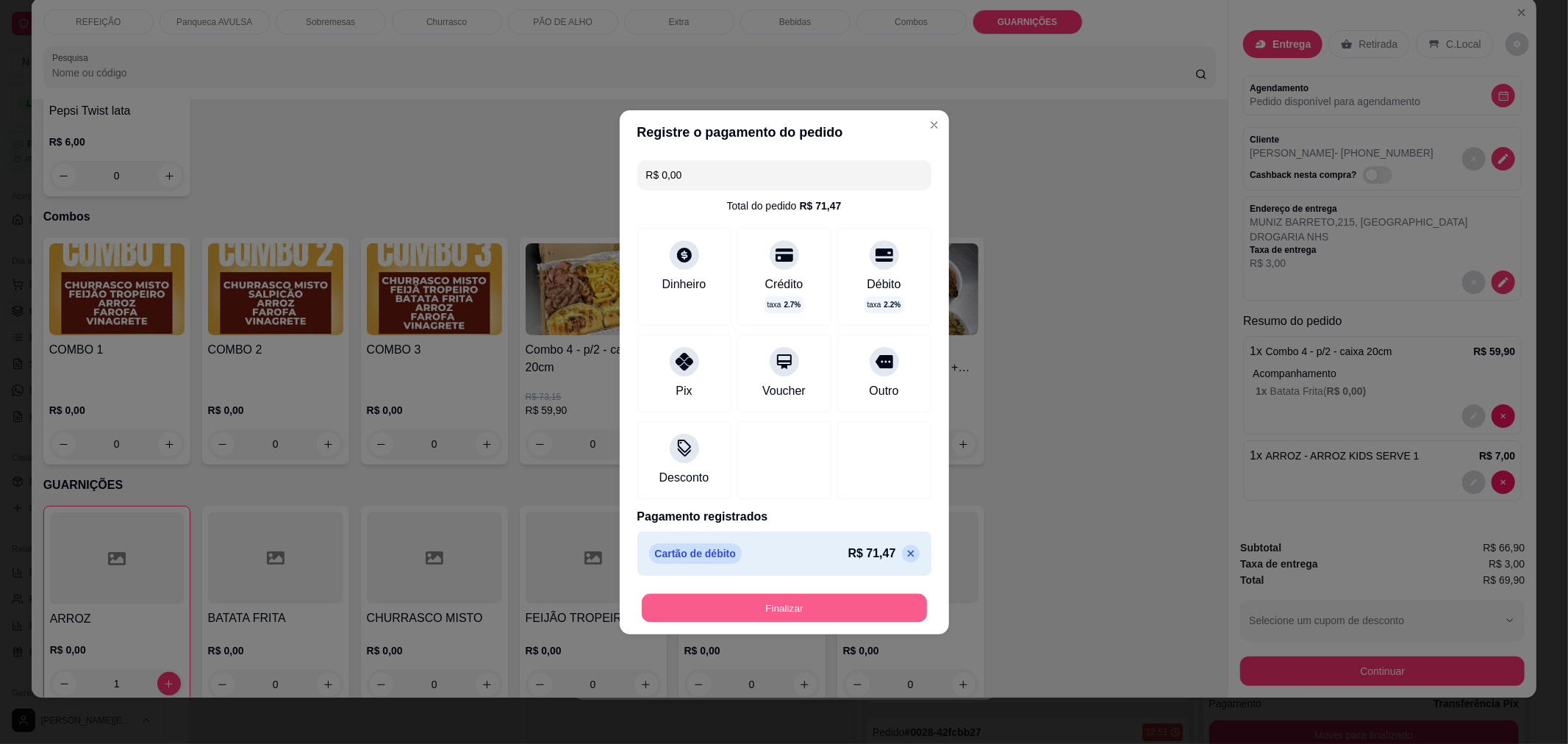
click at [751, 619] on button "Finalizar" at bounding box center [784, 608] width 285 height 29
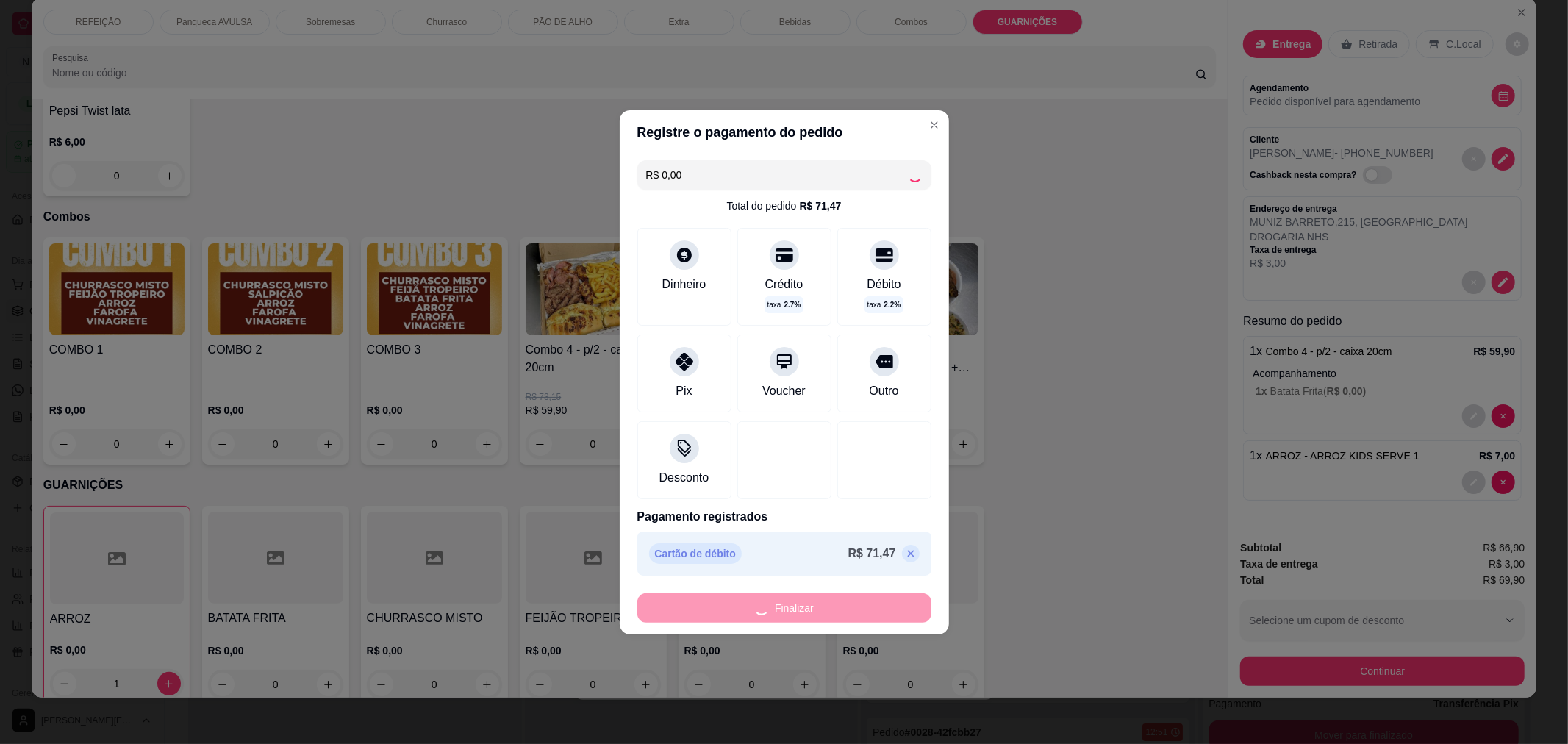
type input "0"
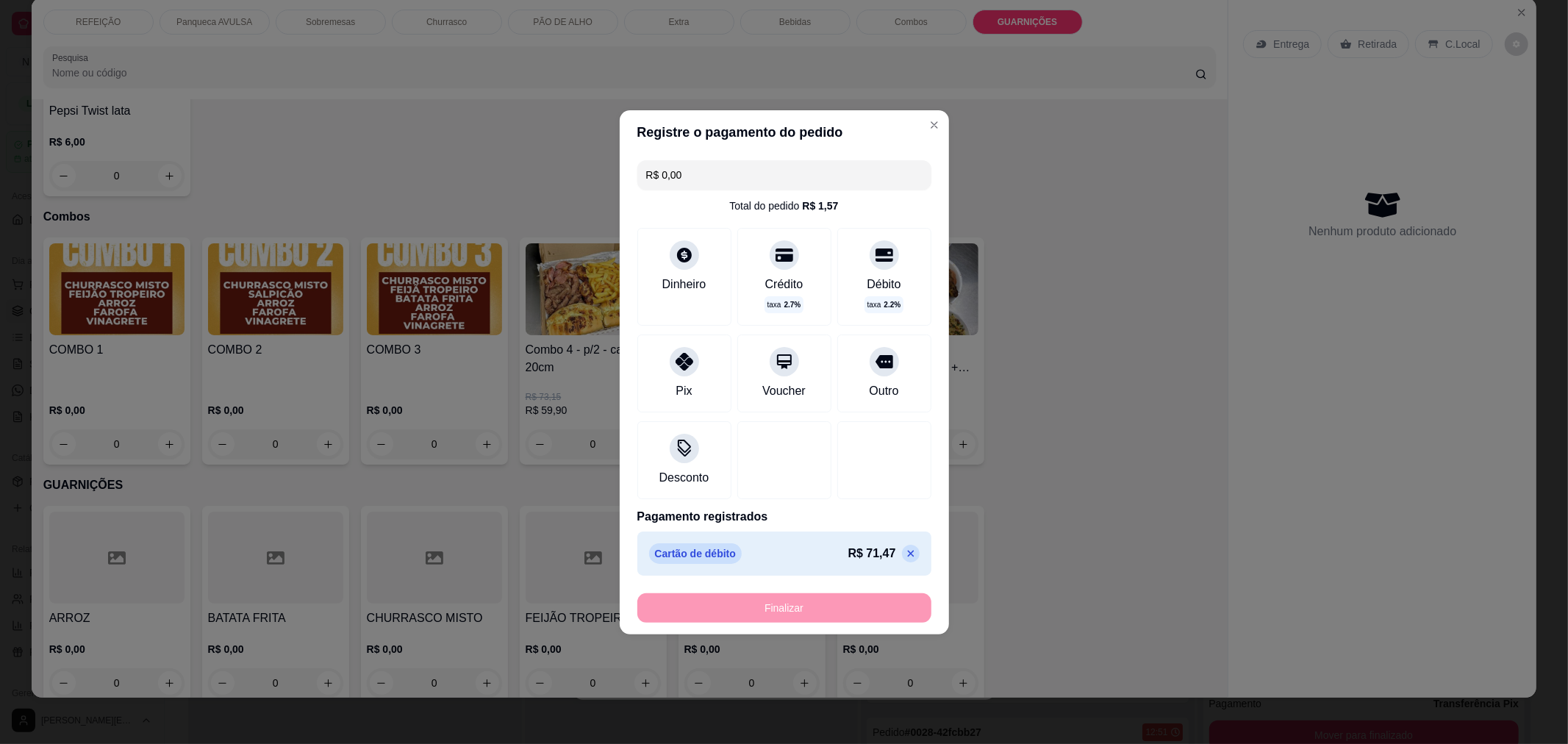
type input "-R$ 69,90"
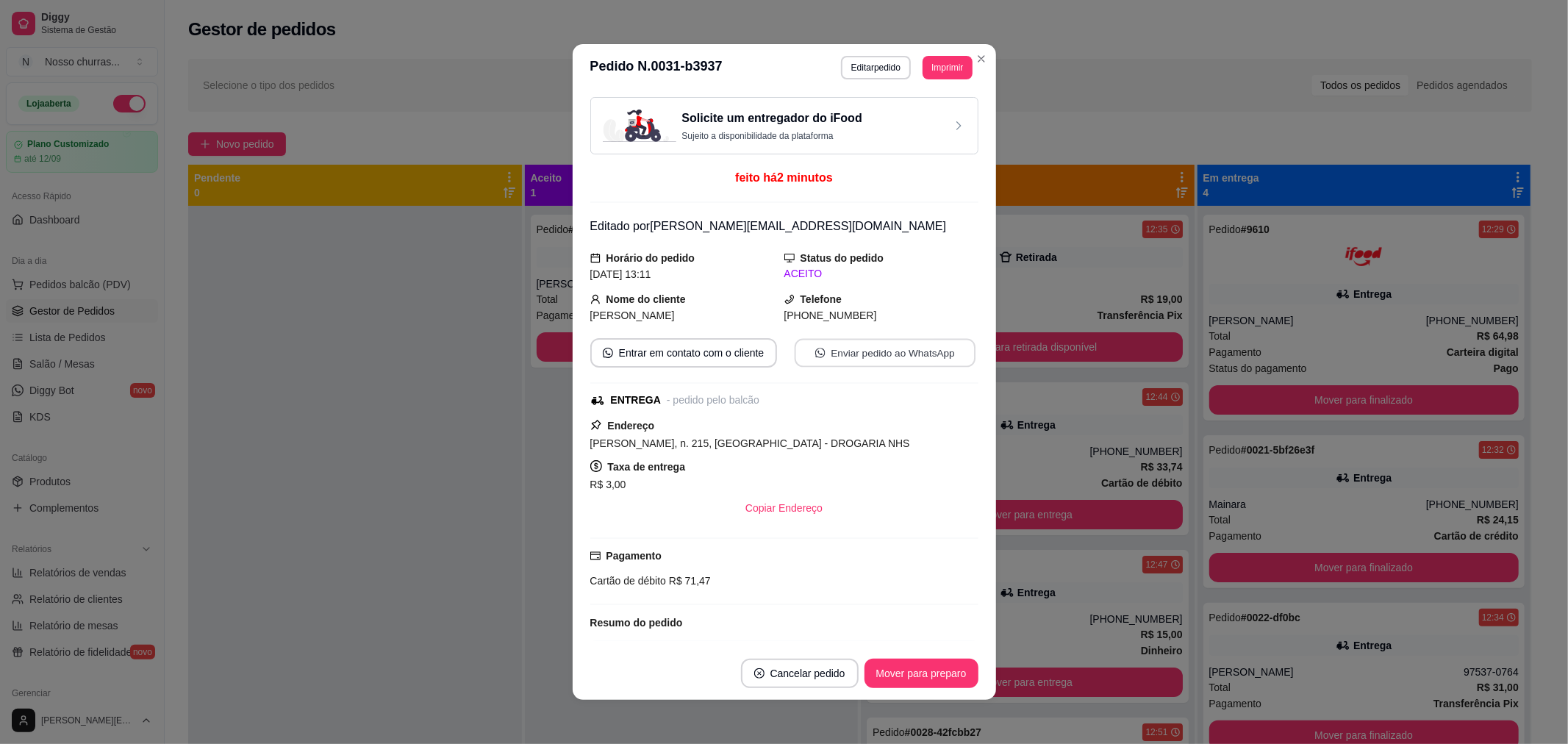
click at [893, 349] on button "Enviar pedido ao WhatsApp" at bounding box center [884, 353] width 181 height 29
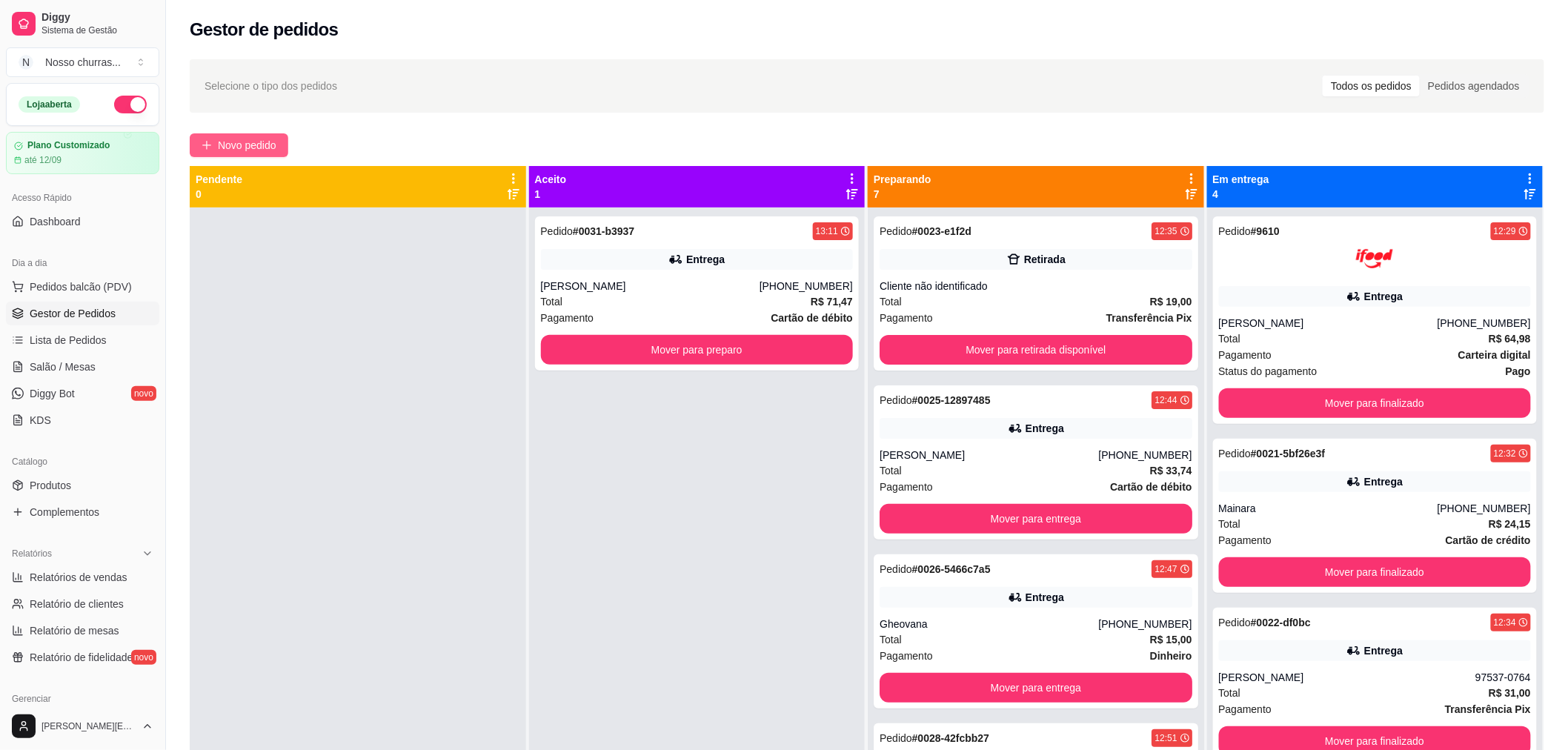
click at [240, 152] on span "Novo pedido" at bounding box center [247, 145] width 58 height 17
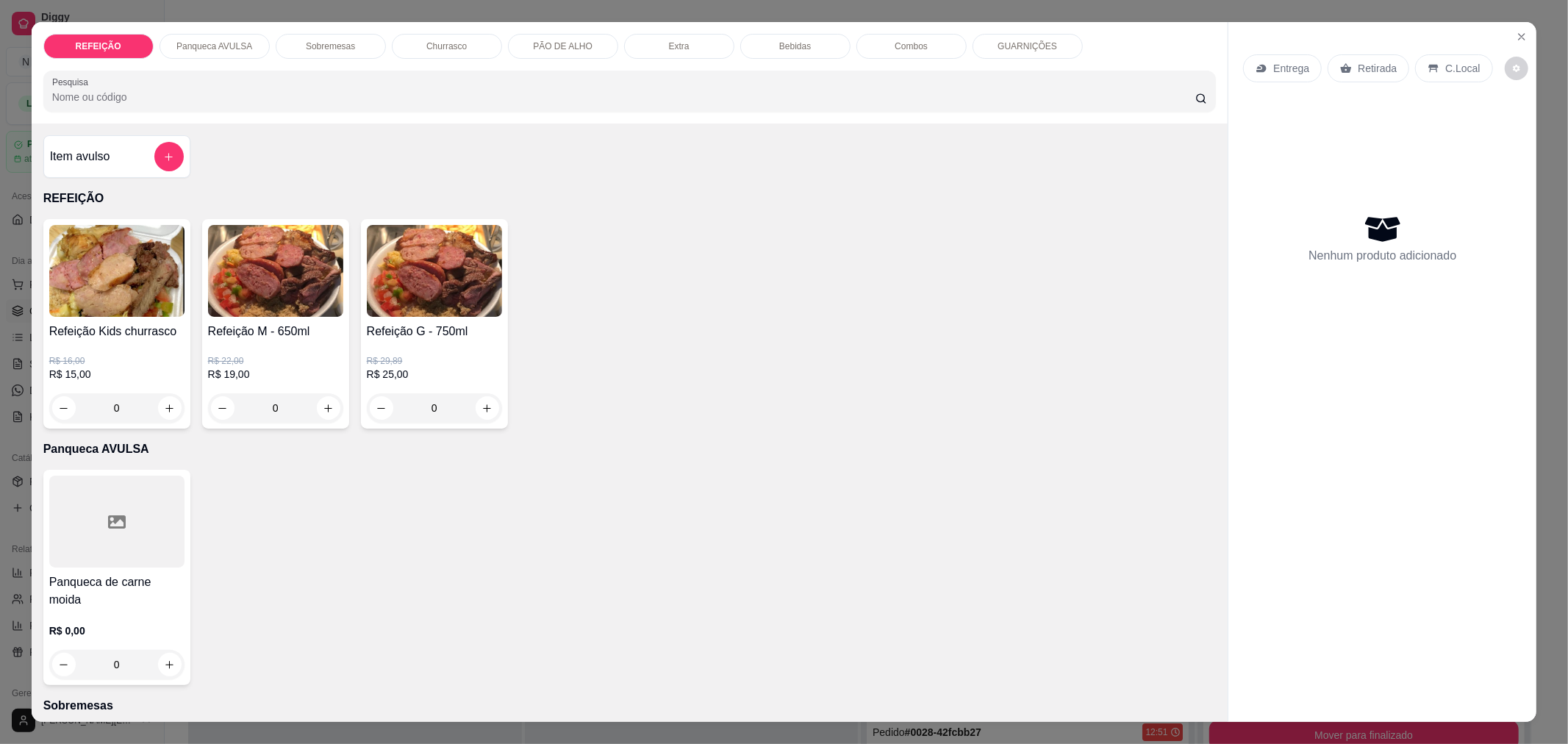
click at [1011, 49] on p "GUARNIÇÕES" at bounding box center [1027, 46] width 59 height 12
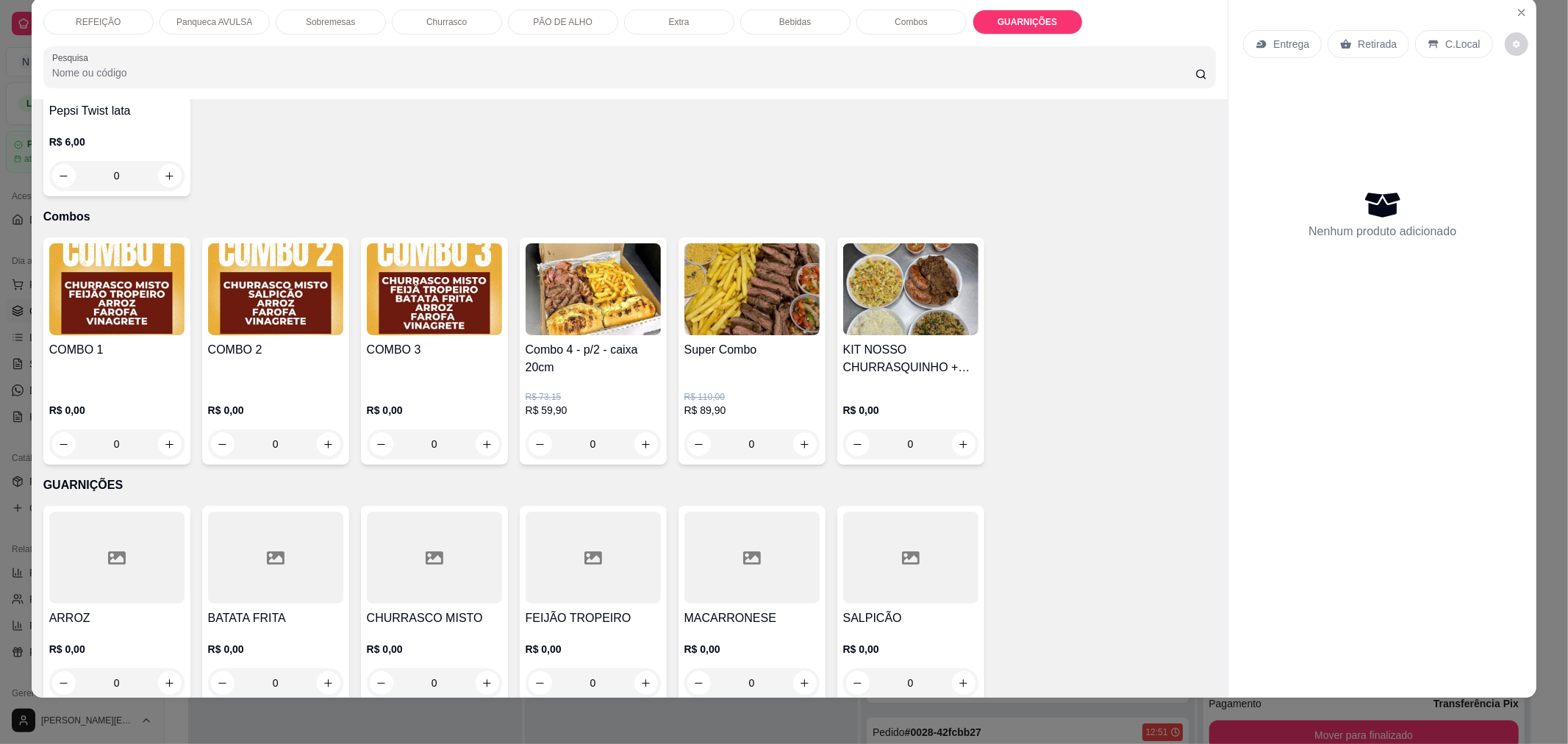
click at [131, 609] on h4 "ARROZ" at bounding box center [117, 618] width 135 height 18
click at [750, 579] on div at bounding box center [752, 558] width 135 height 92
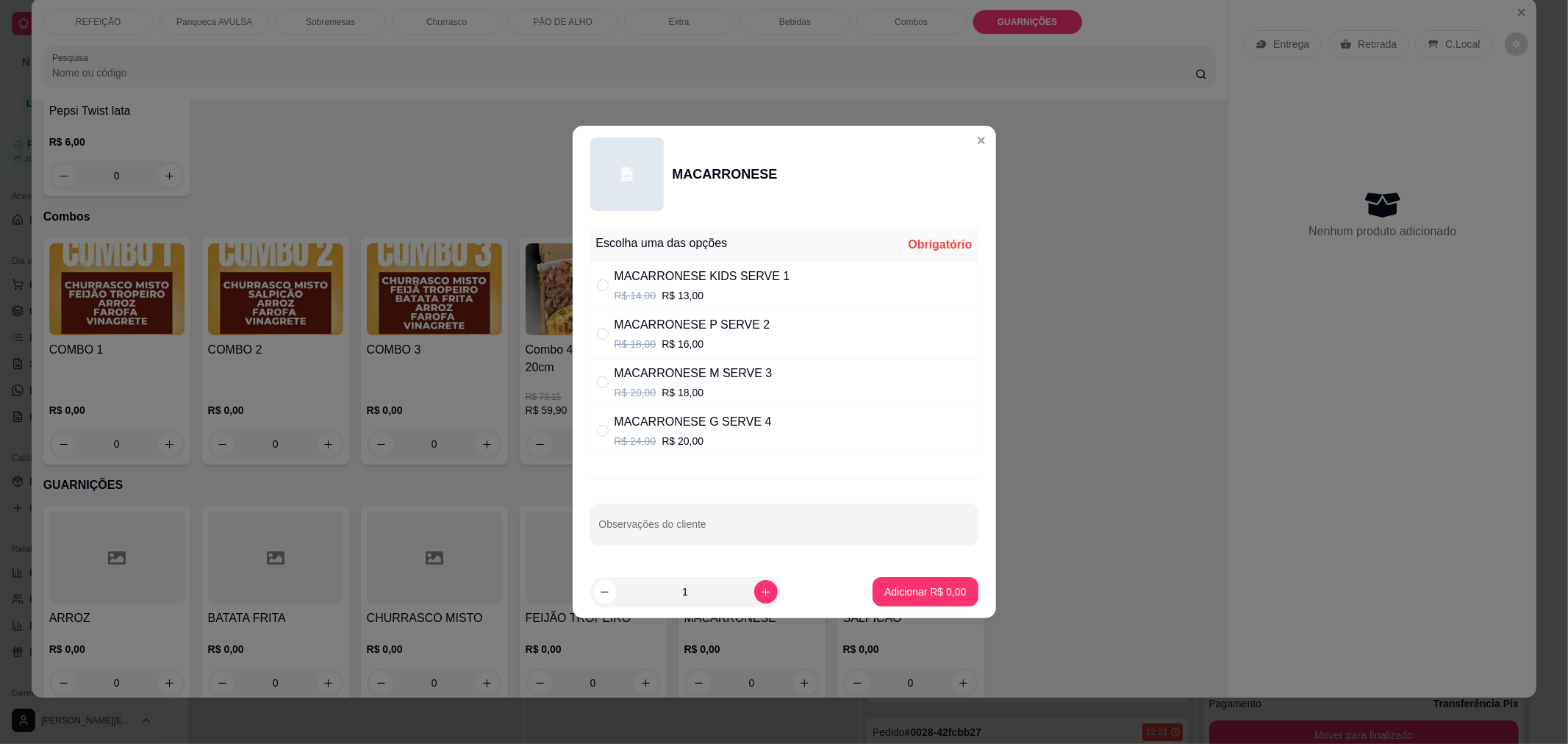
click at [982, 243] on div "Escolha uma das opções Obrigatório MACARRONESE KIDS SERVE 1 R$ 14,00 R$ 13,00 M…" at bounding box center [784, 395] width 424 height 343
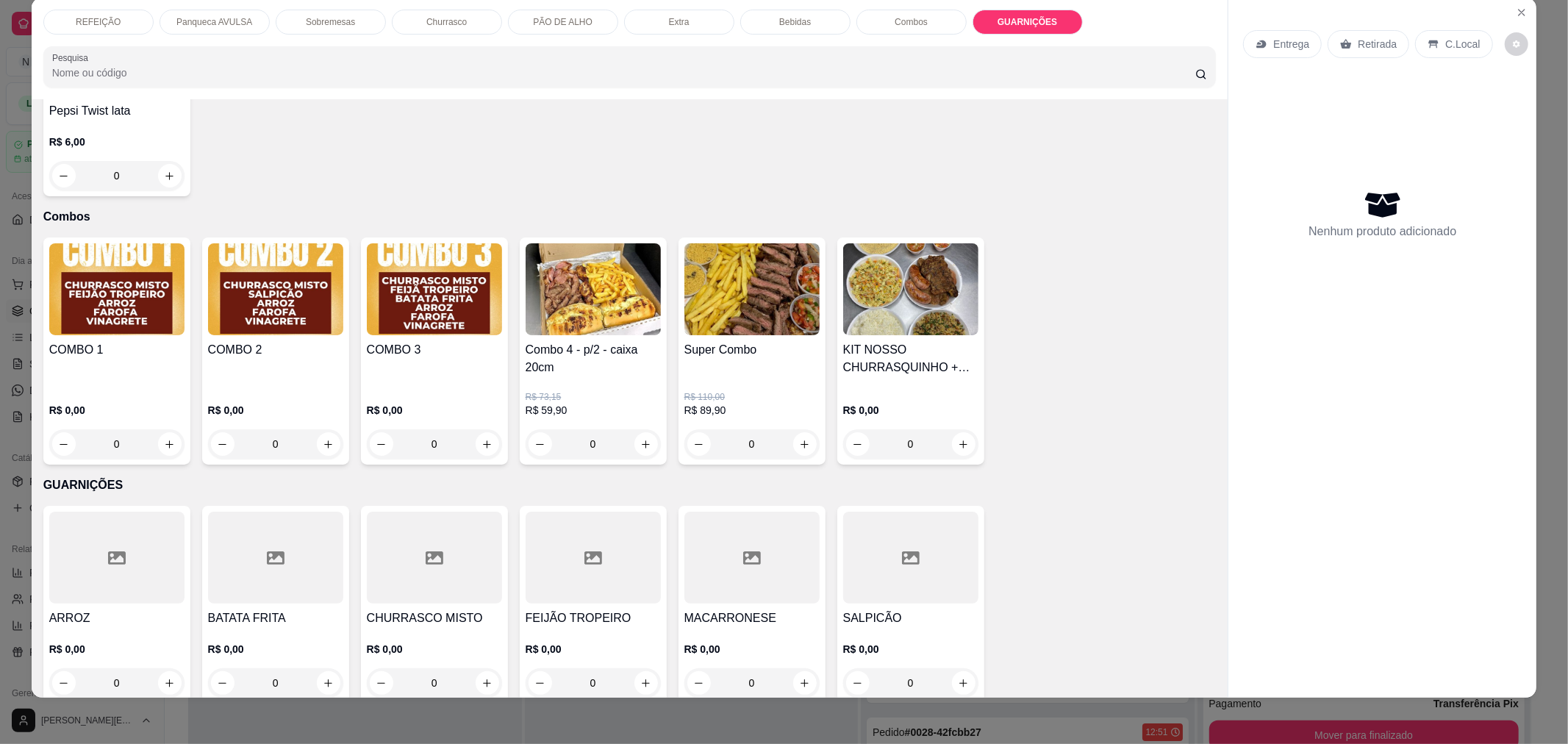
click at [1169, 24] on div "REFEIÇÃO Panqueca AVULSA Sobremesas Churrasco PÃO DE ALHO Extra Bebidas Combos …" at bounding box center [629, 22] width 1173 height 25
click at [1516, 9] on icon "Close" at bounding box center [1521, 12] width 12 height 12
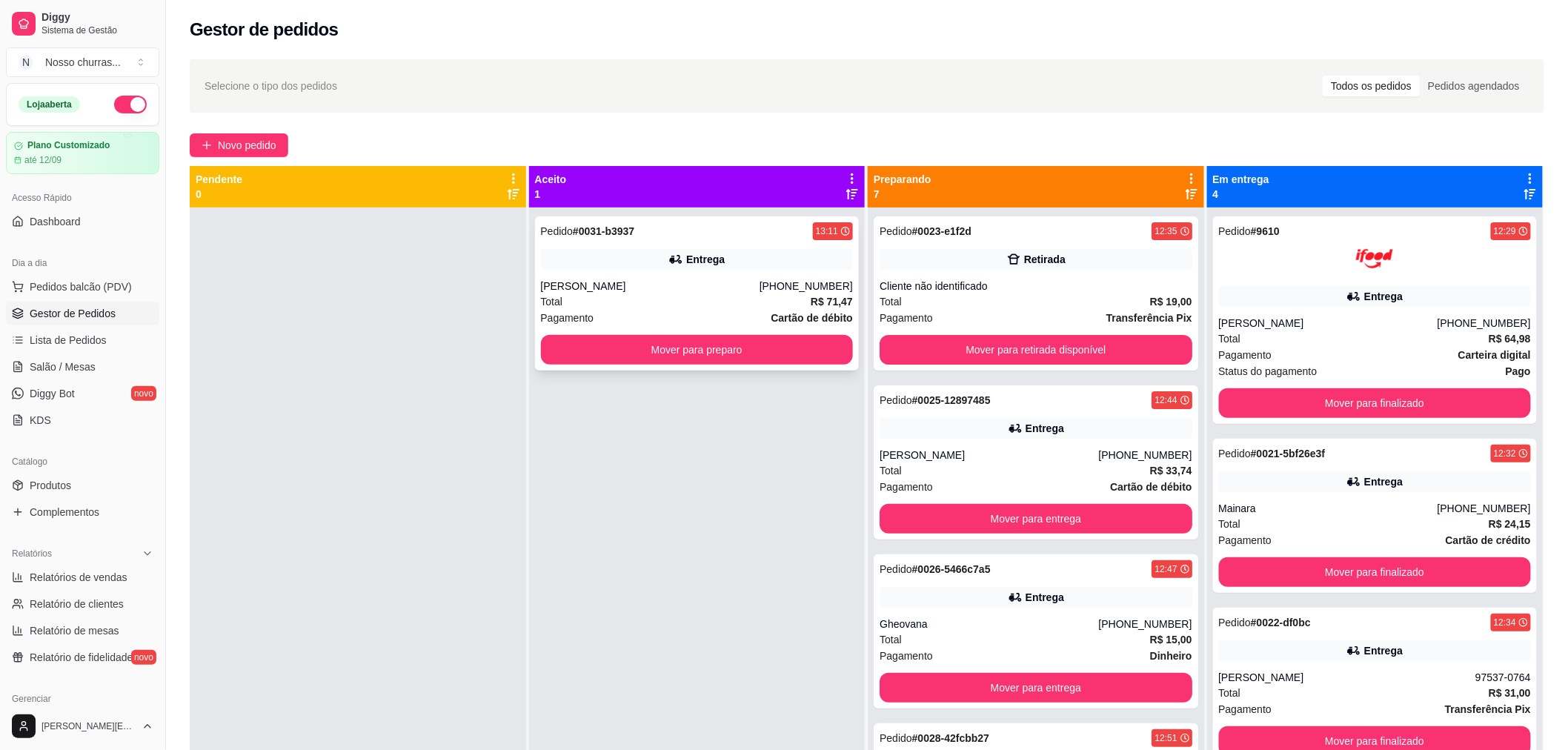
click at [747, 272] on div "Pedido # 0031-b3937 13:11 [PERSON_NAME] [PHONE_NUMBER] Total R$ 71,47 Pagamento…" at bounding box center [697, 293] width 324 height 154
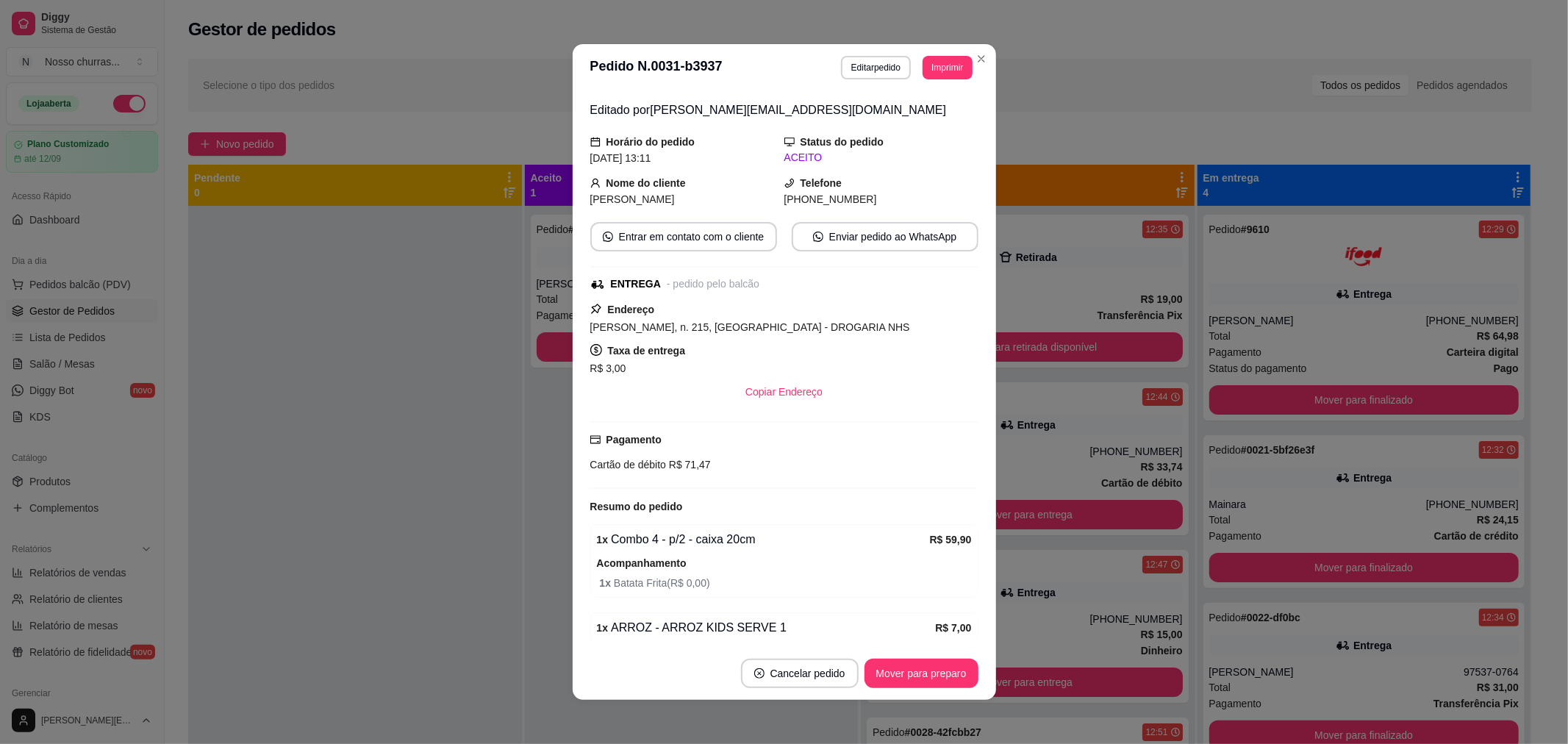
scroll to position [178, 0]
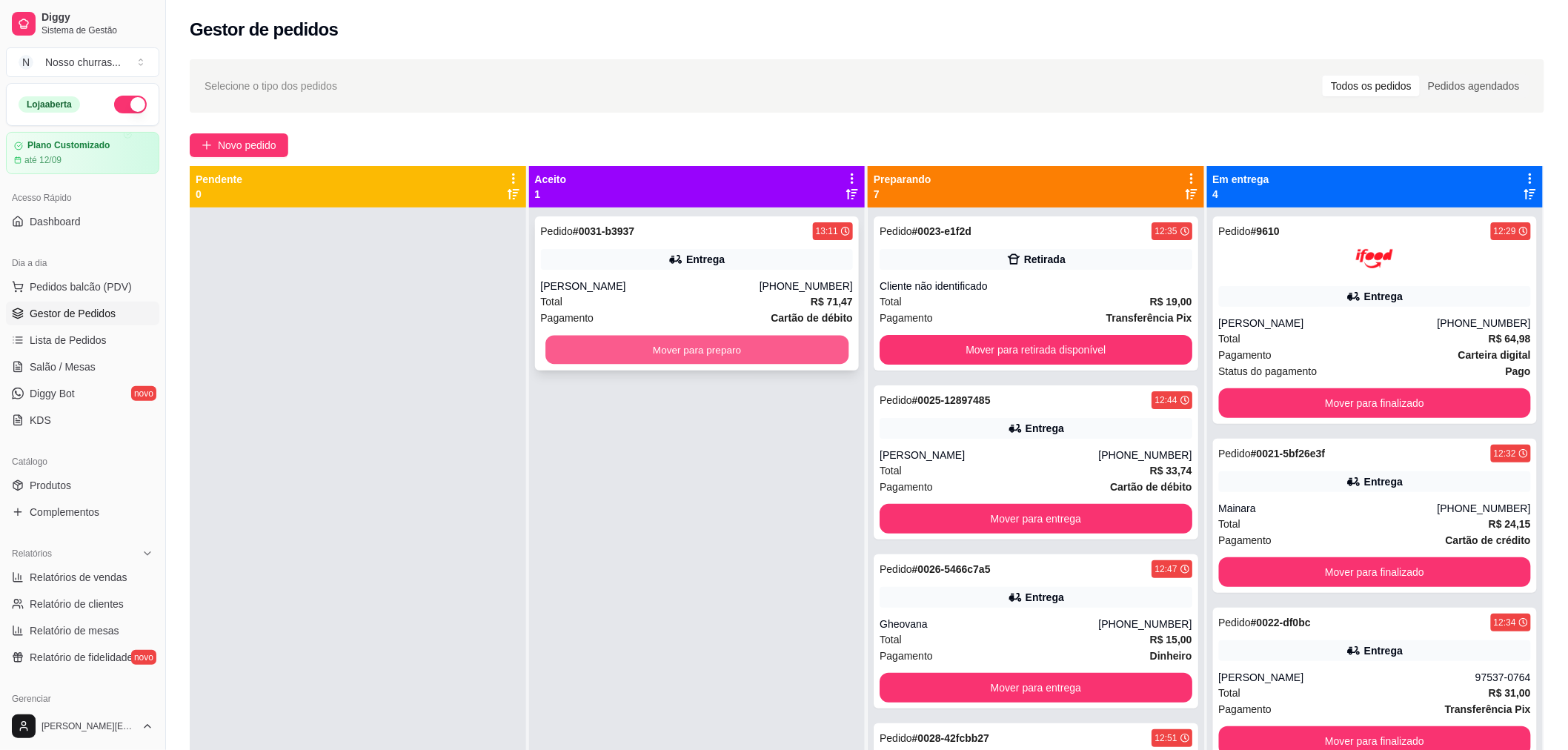
click at [593, 364] on button "Mover para preparo" at bounding box center [697, 350] width 303 height 29
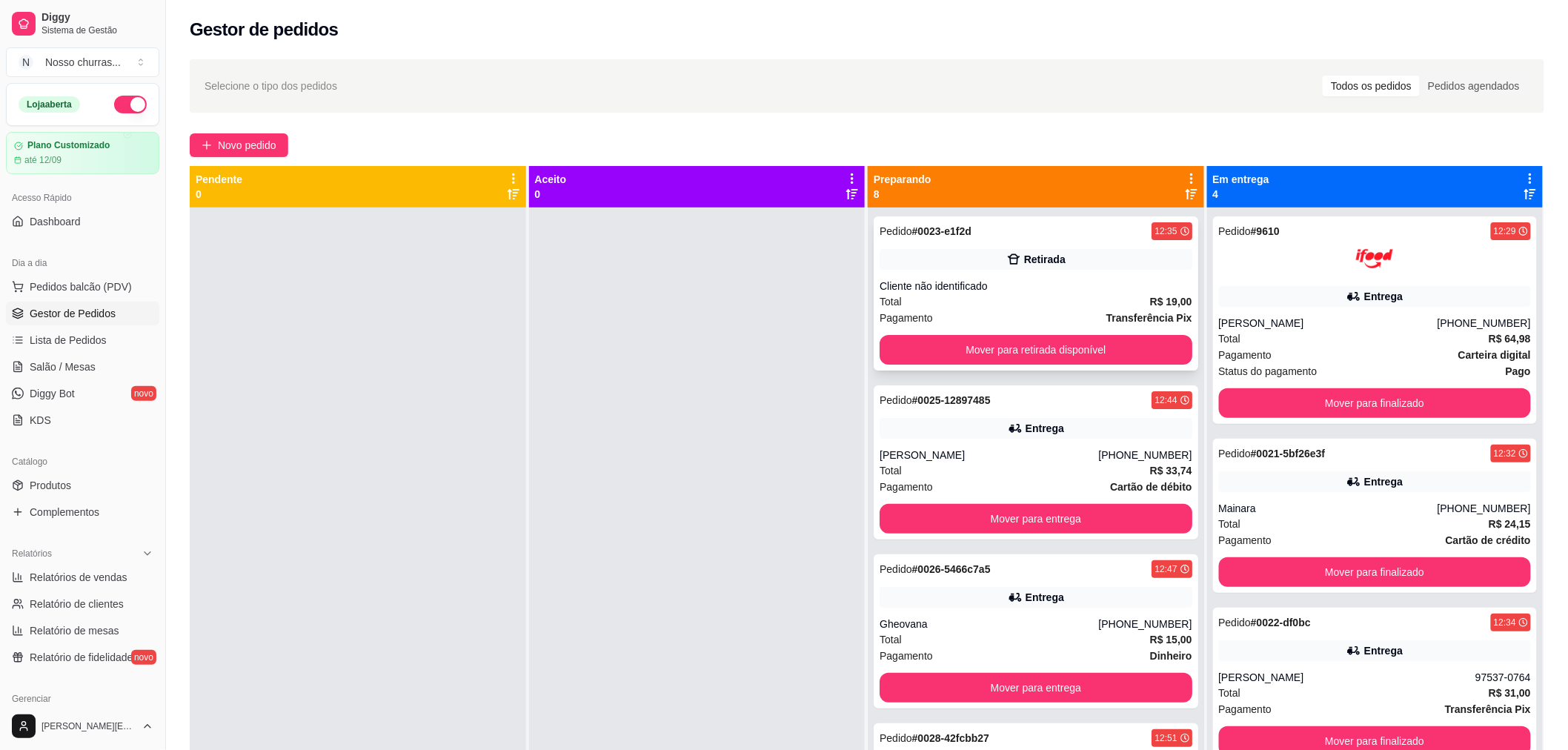
click at [991, 276] on div "Pedido # 0023-e1f2d 12:35 Retirada Cliente não identificado Total R$ 19,00 Paga…" at bounding box center [1035, 293] width 324 height 154
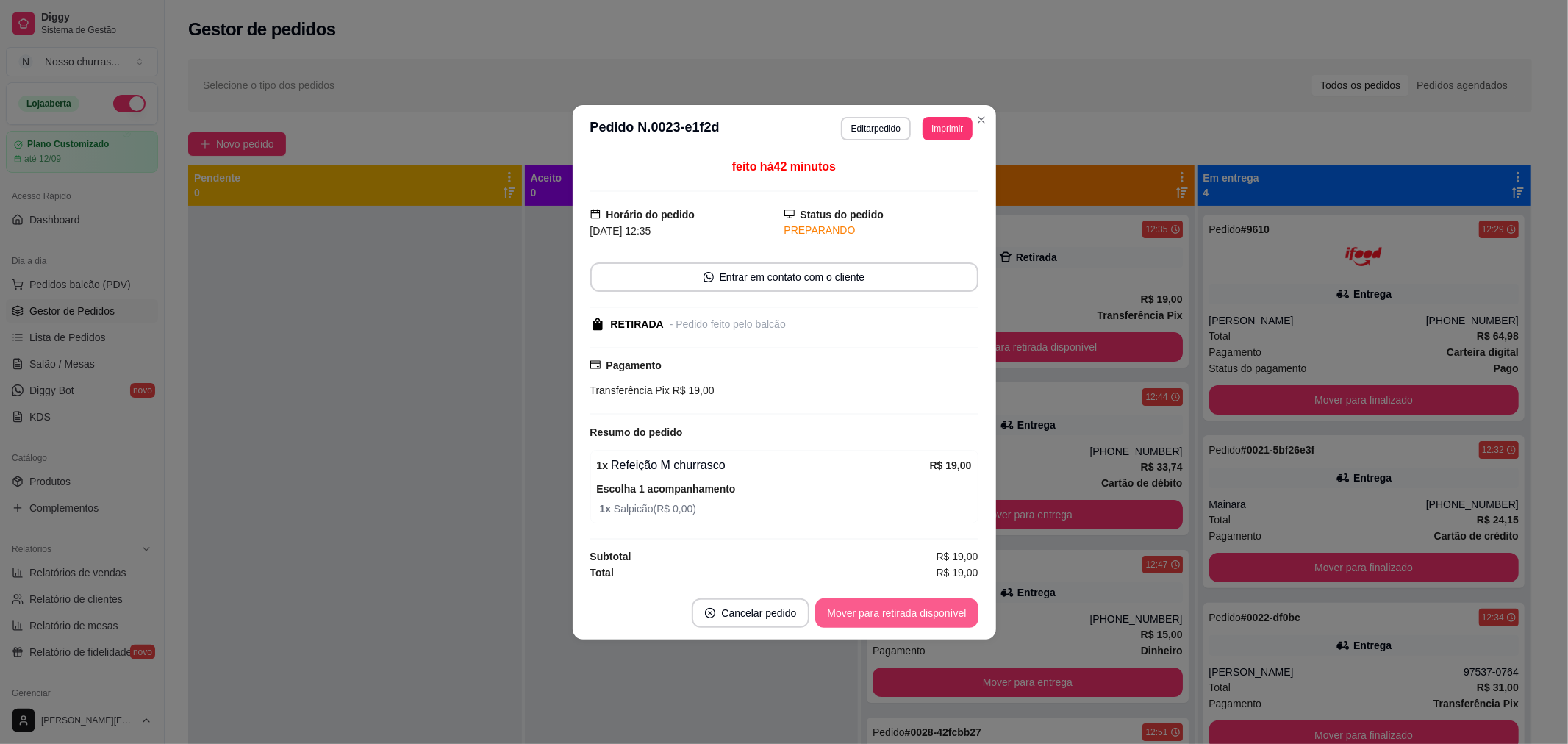
click at [863, 616] on button "Mover para retirada disponível" at bounding box center [896, 613] width 163 height 30
click at [863, 616] on button "Mover para finalizado" at bounding box center [917, 612] width 118 height 29
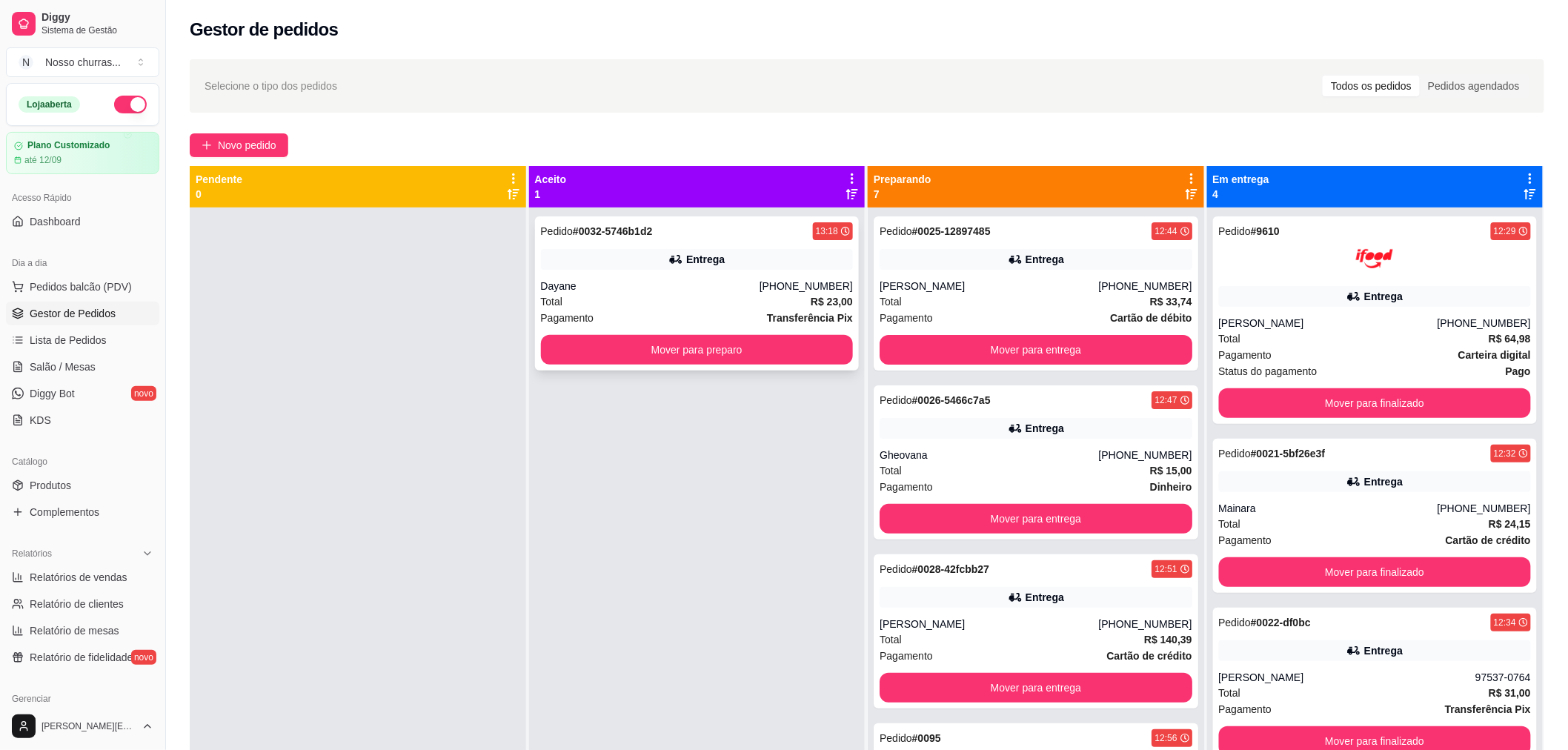
click at [625, 267] on div "Entrega" at bounding box center [698, 260] width 312 height 21
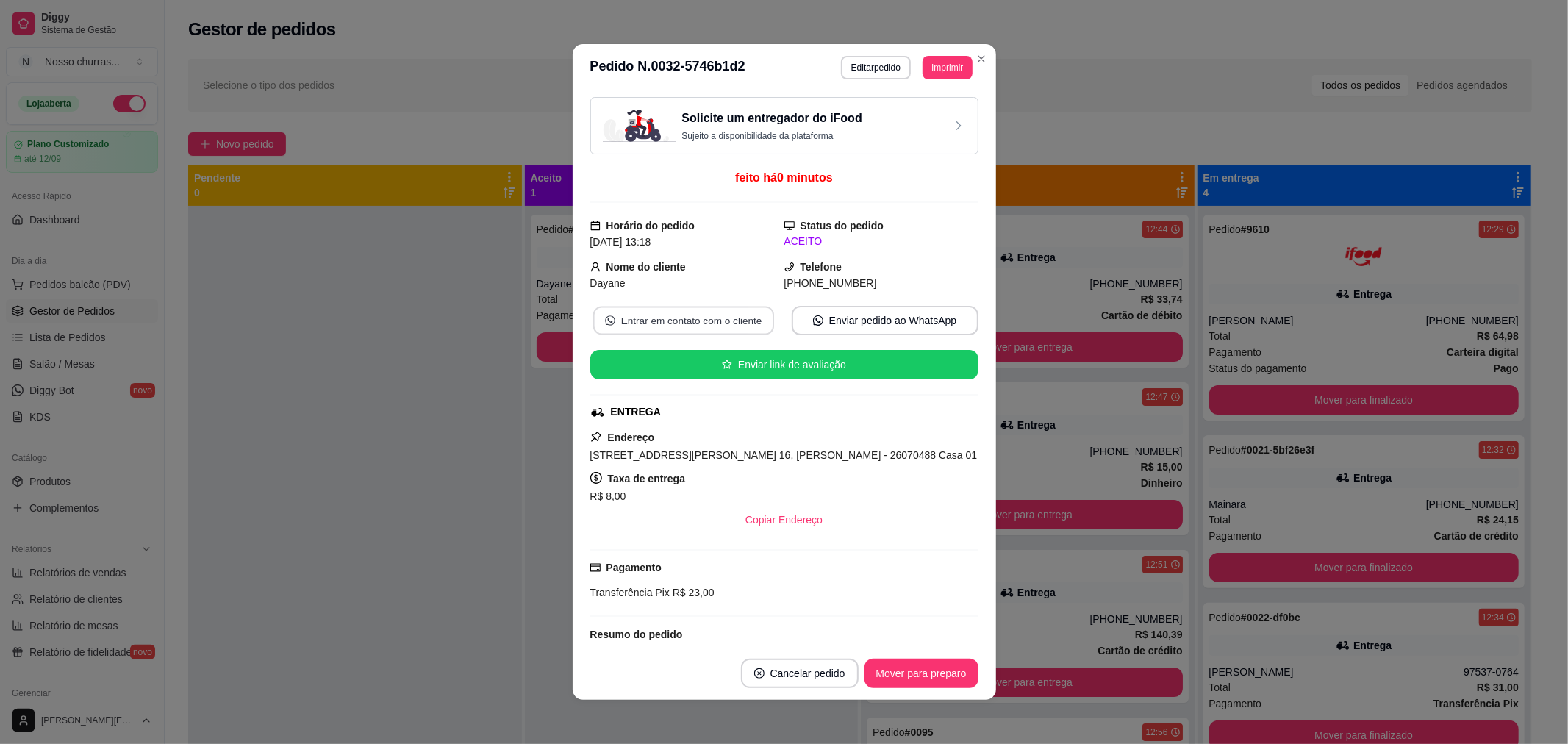
click at [640, 325] on button "Entrar em contato com o cliente" at bounding box center [683, 321] width 181 height 29
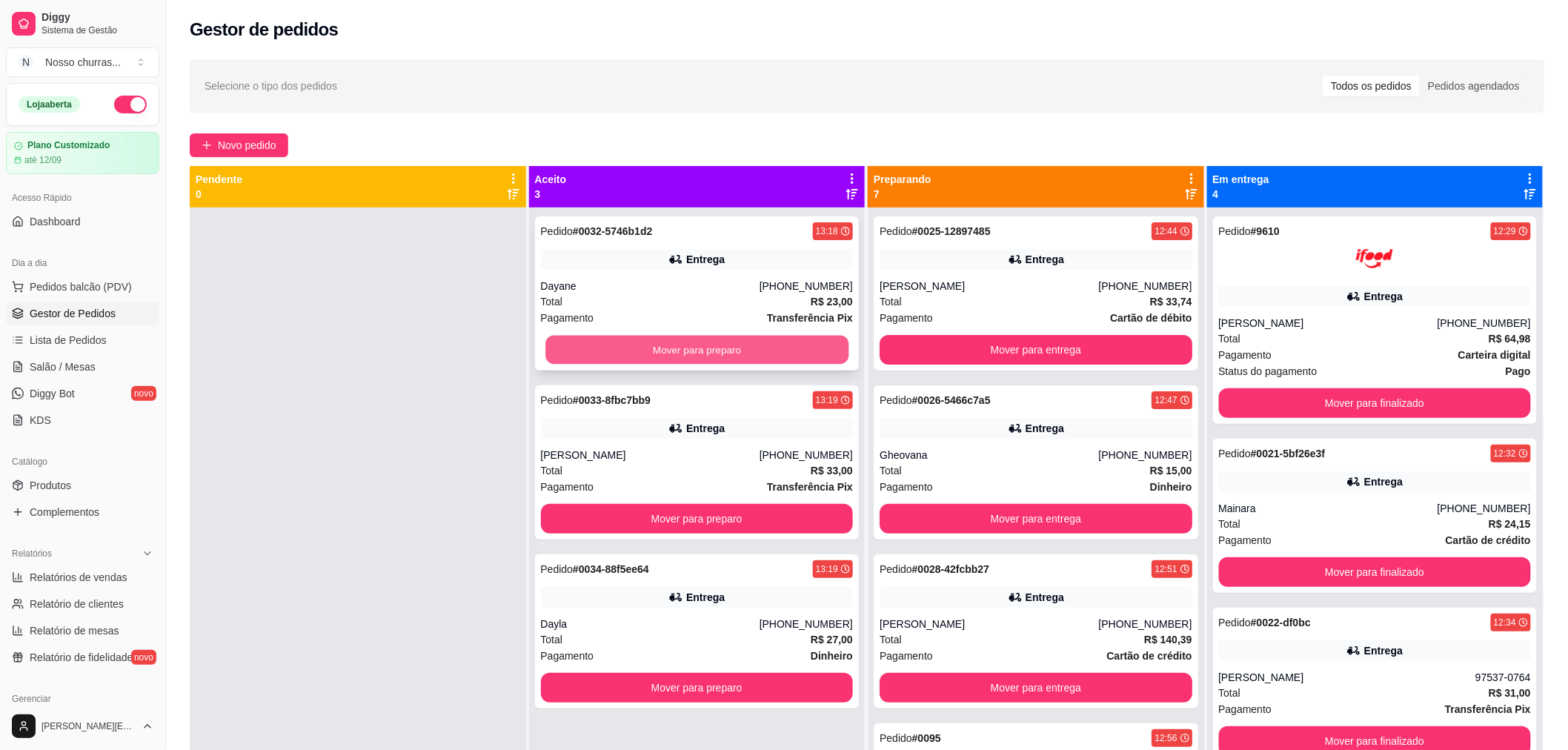
click at [665, 343] on button "Mover para preparo" at bounding box center [697, 350] width 303 height 29
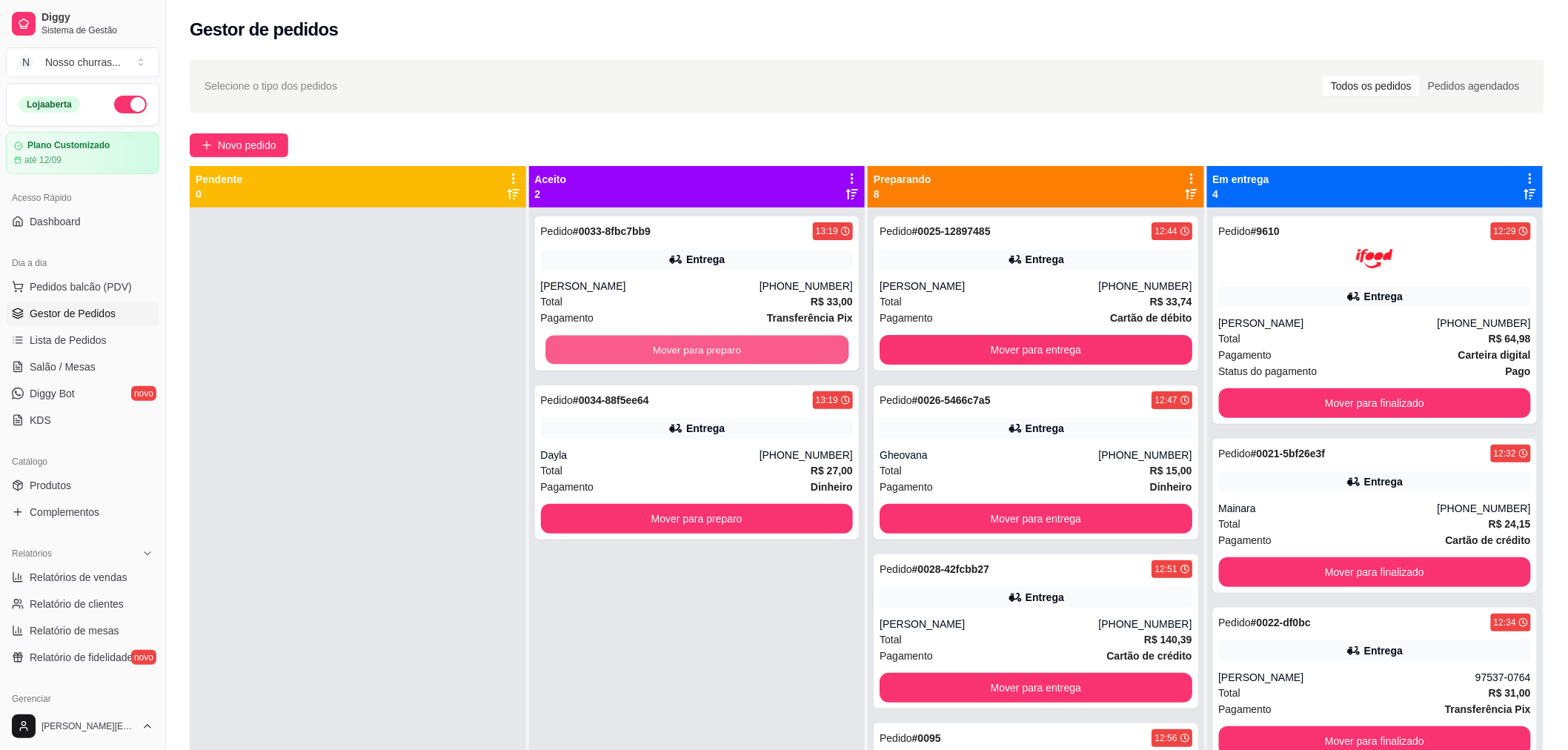
click at [665, 343] on button "Mover para preparo" at bounding box center [697, 350] width 303 height 29
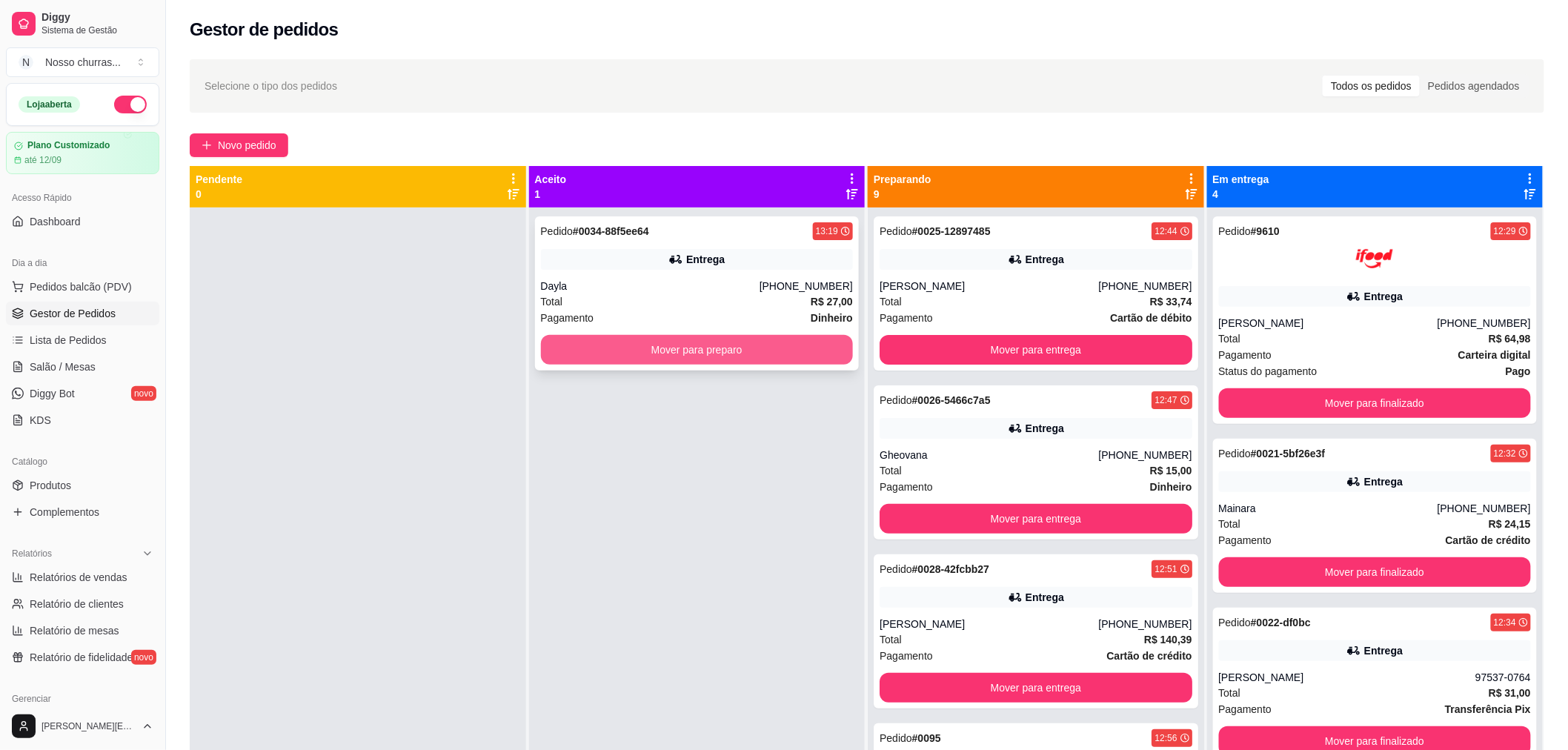
click at [664, 353] on button "Mover para preparo" at bounding box center [698, 350] width 312 height 30
click at [664, 353] on button "Mover para preparo" at bounding box center [697, 350] width 303 height 29
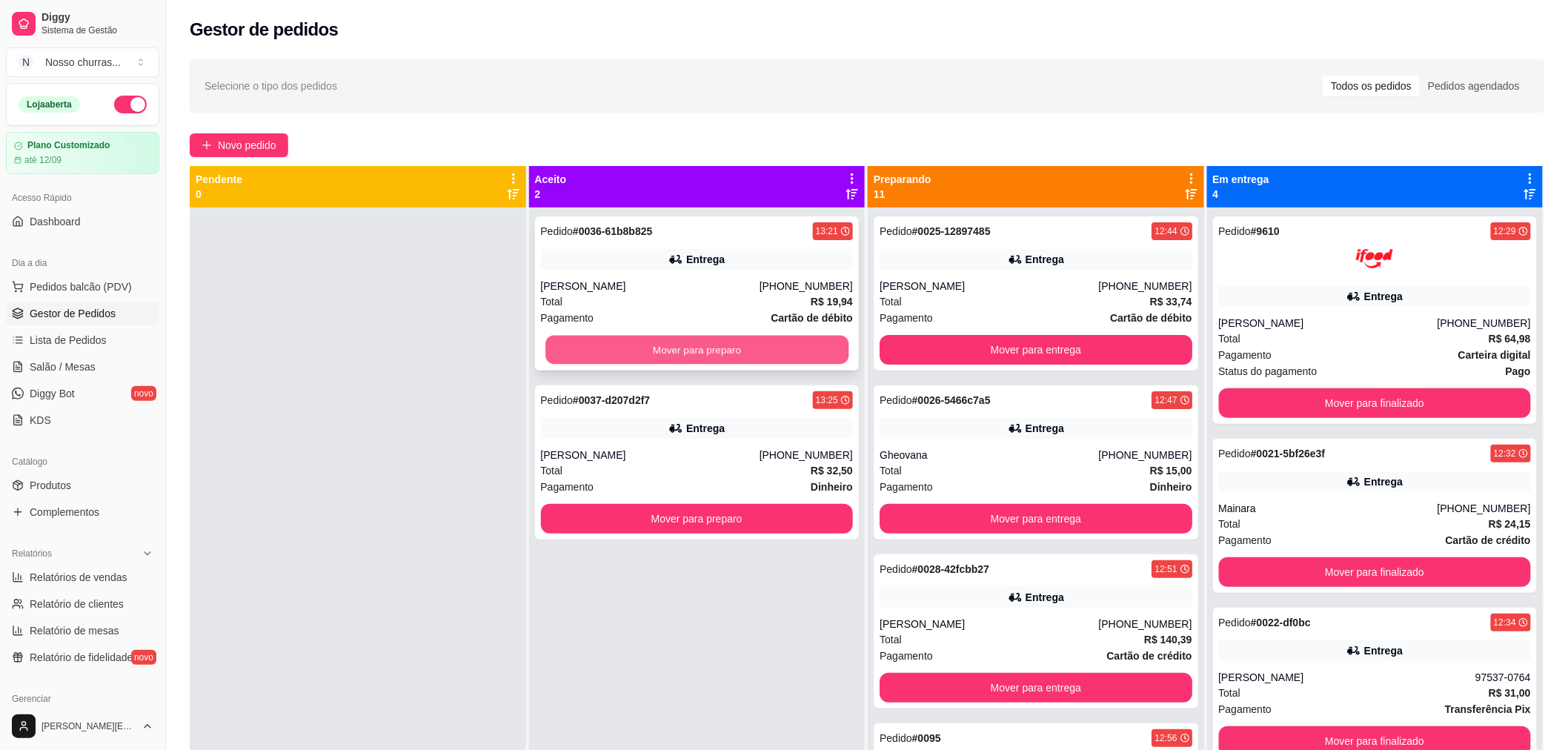
click at [578, 343] on button "Mover para preparo" at bounding box center [697, 350] width 303 height 29
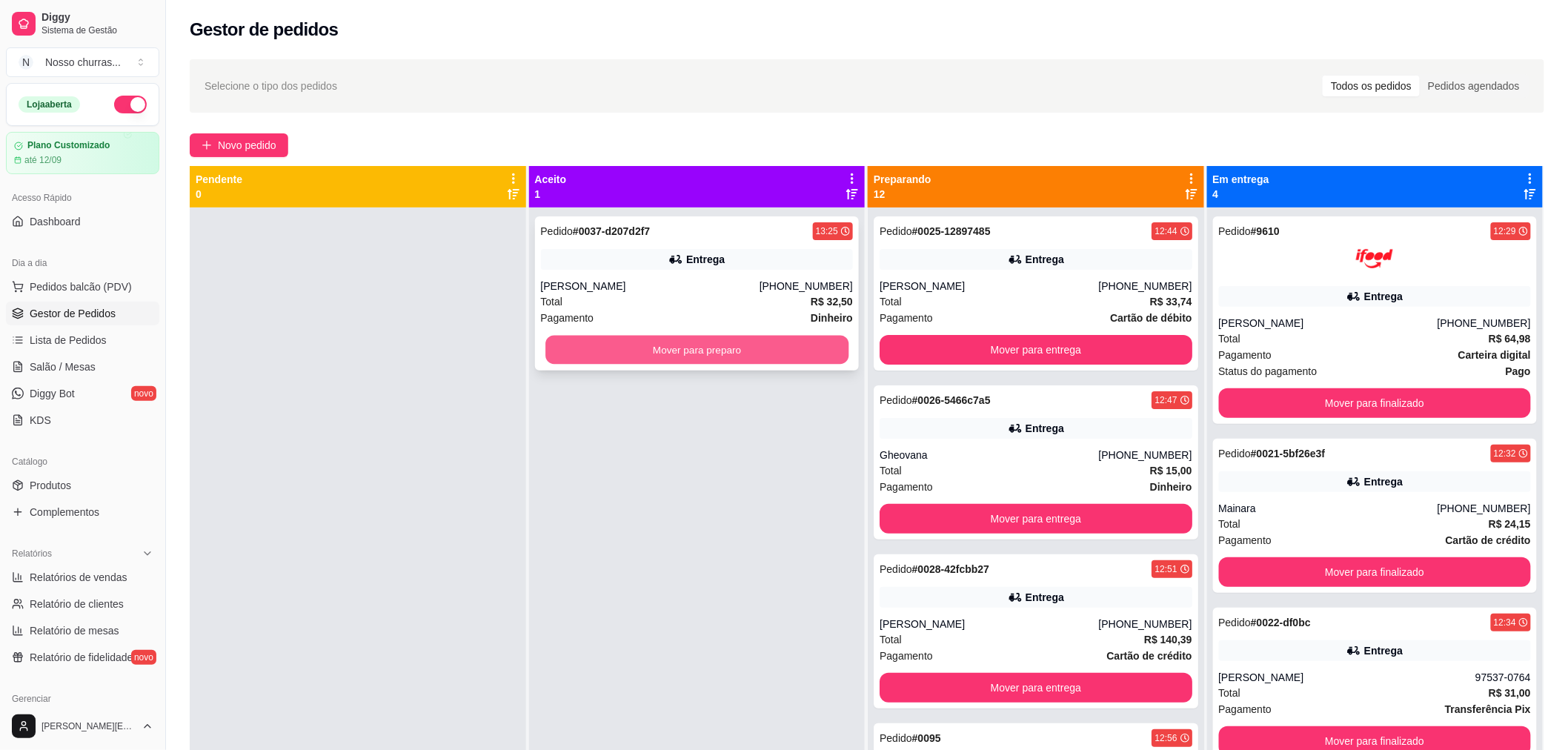
click at [577, 350] on button "Mover para preparo" at bounding box center [697, 350] width 303 height 29
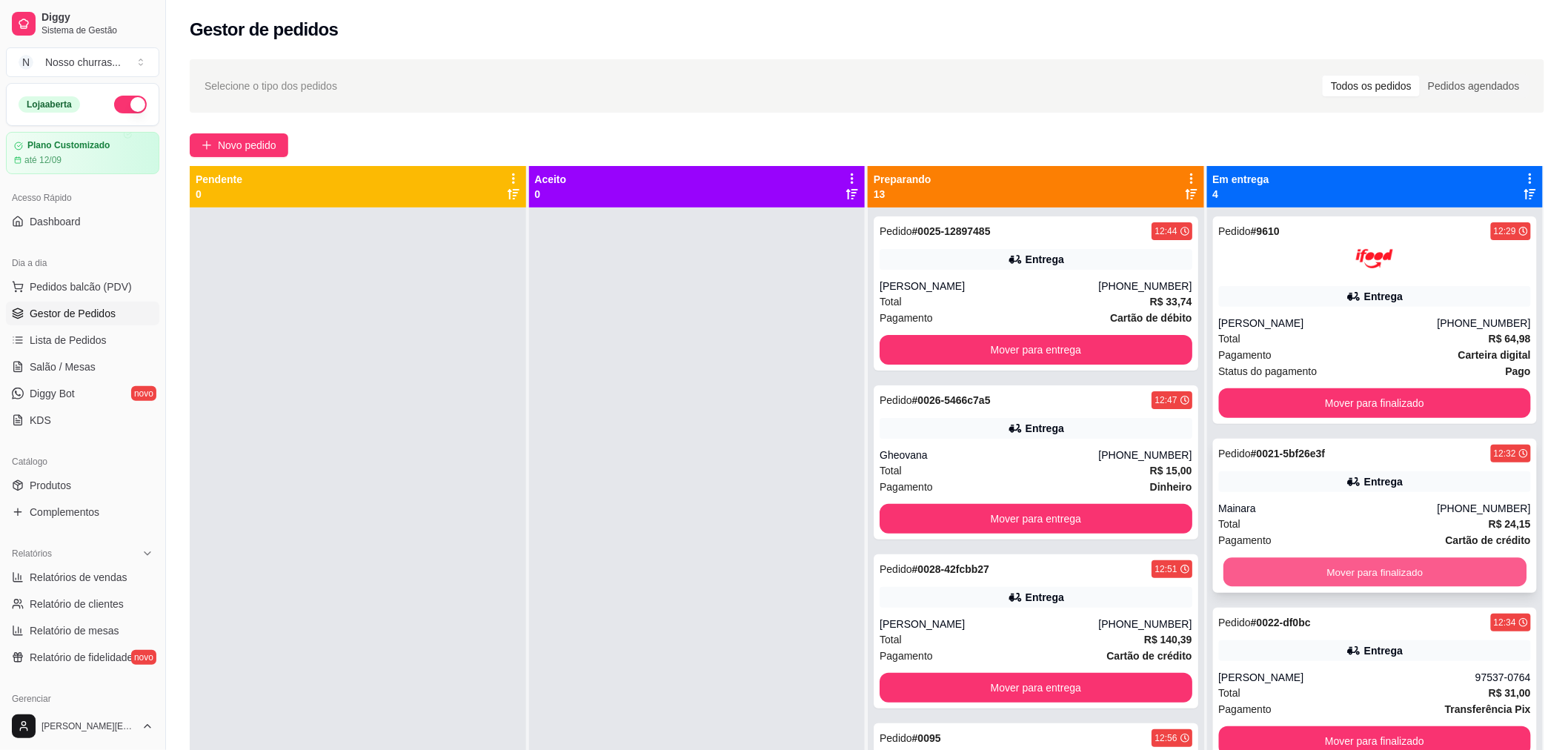
click at [1300, 572] on button "Mover para finalizado" at bounding box center [1375, 572] width 303 height 29
click at [1298, 569] on button "Mover para finalizado" at bounding box center [1375, 572] width 303 height 29
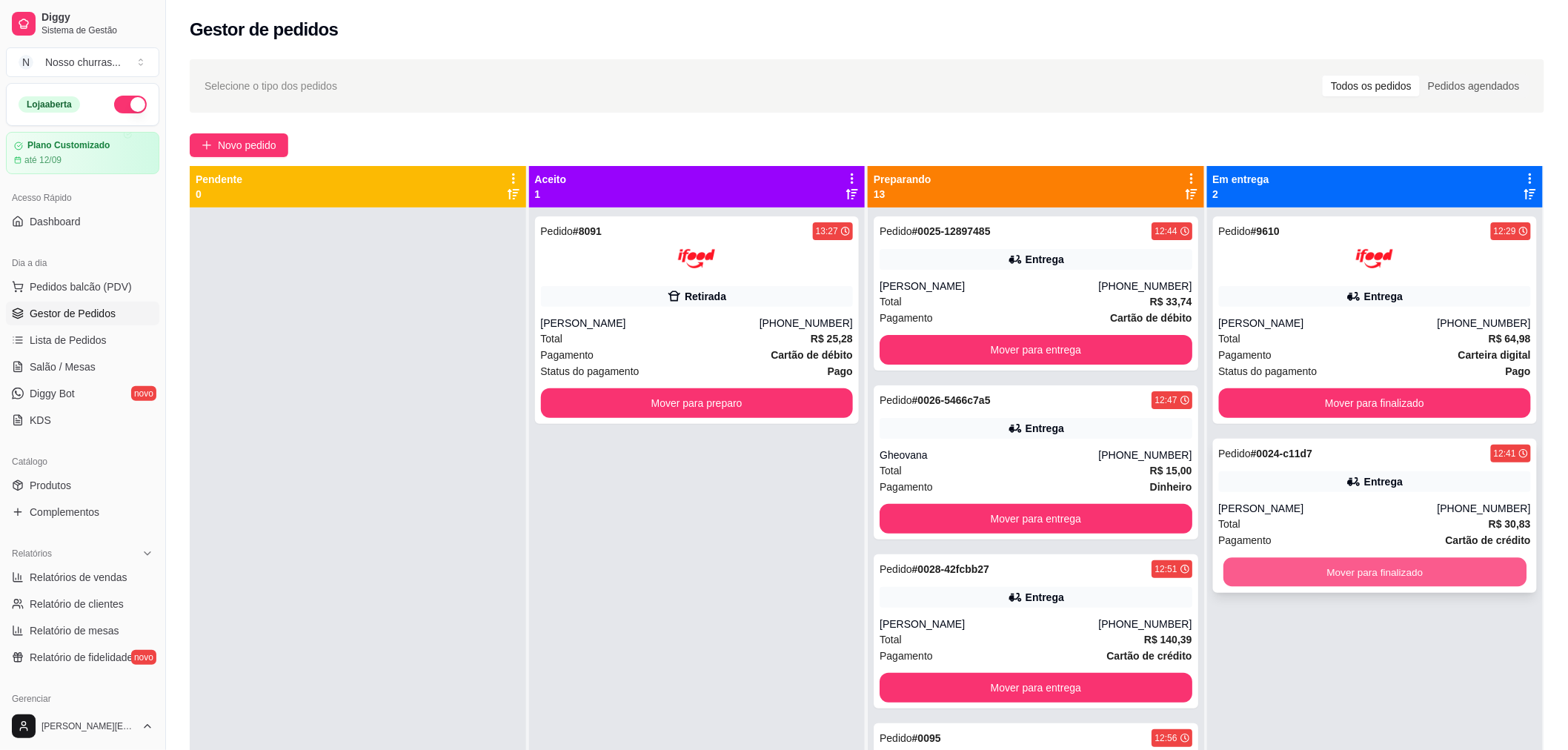
click at [1345, 569] on button "Mover para finalizado" at bounding box center [1375, 572] width 303 height 29
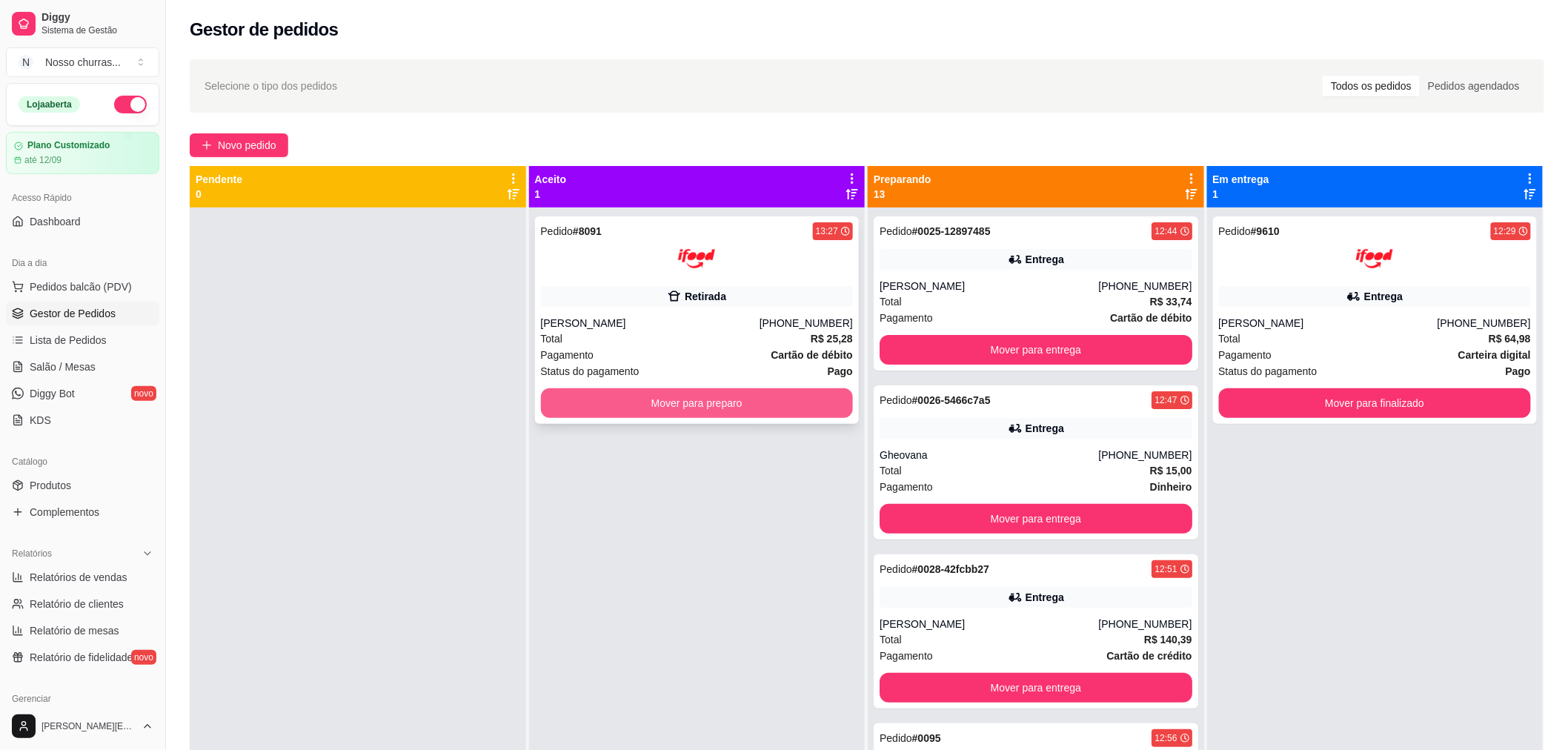
click at [791, 390] on button "Mover para preparo" at bounding box center [698, 403] width 312 height 30
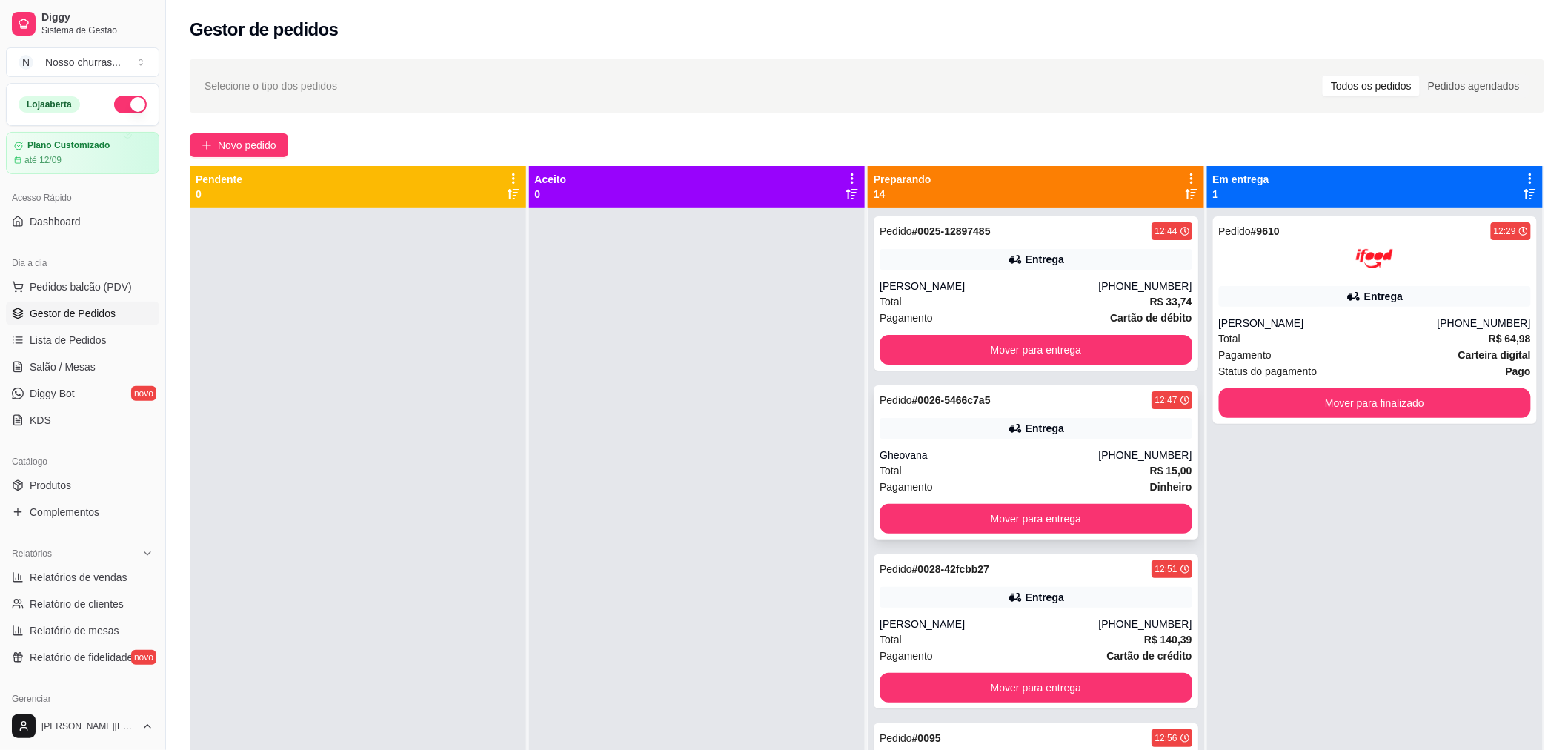
click at [1052, 418] on div "Entrega" at bounding box center [1036, 429] width 312 height 21
click at [1030, 517] on button "Mover para entrega" at bounding box center [1035, 519] width 303 height 29
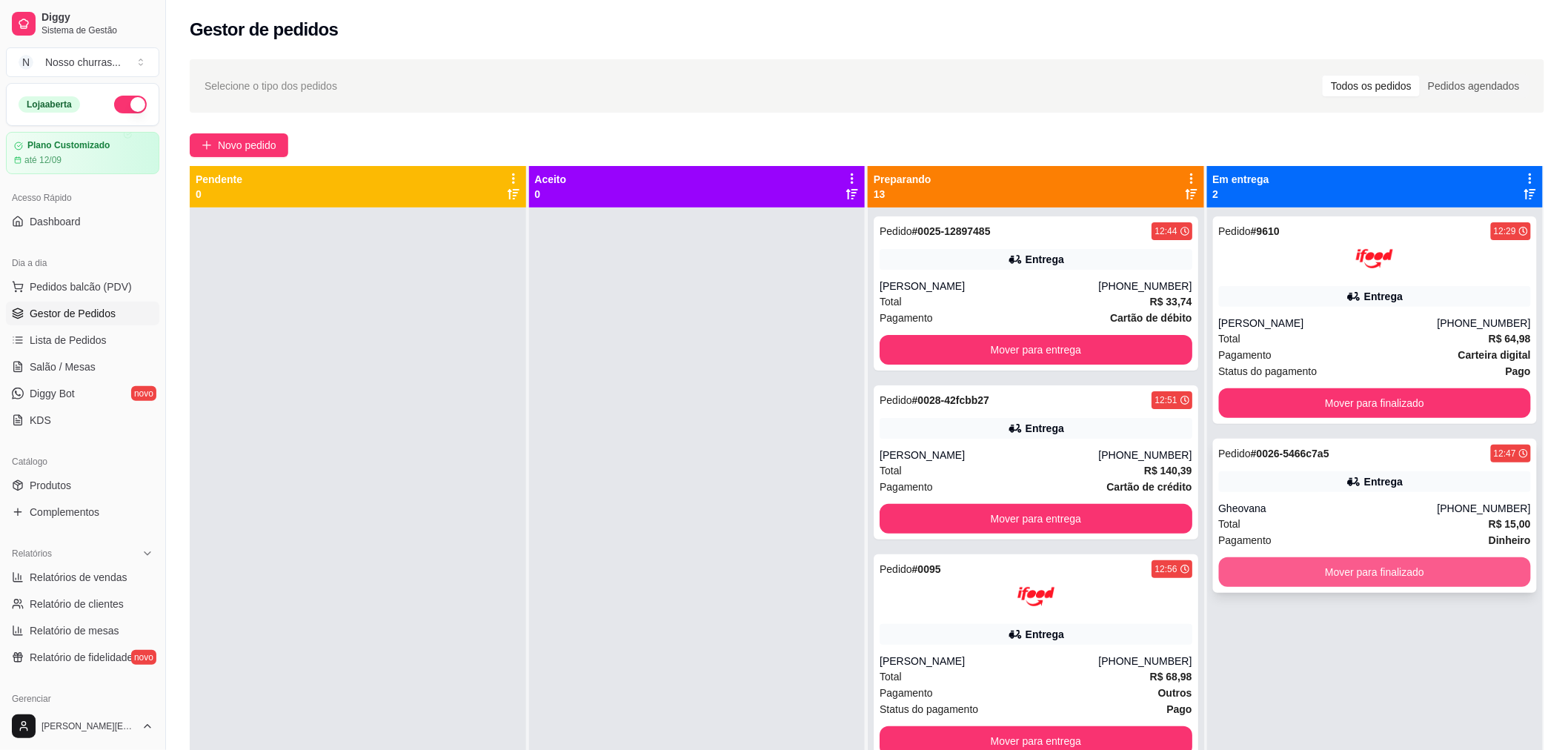
click at [1219, 579] on button "Mover para finalizado" at bounding box center [1375, 572] width 312 height 30
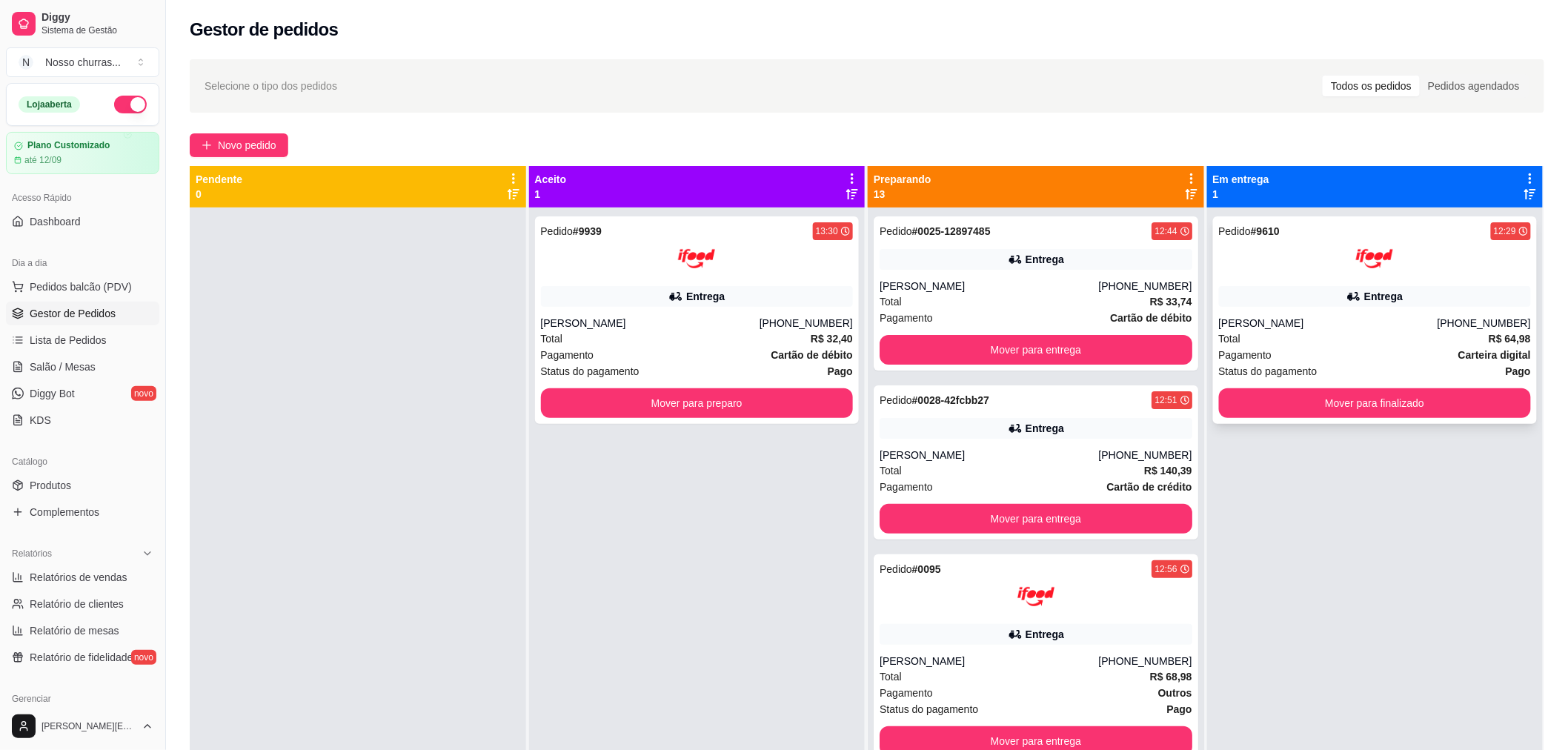
click at [1451, 273] on div at bounding box center [1375, 258] width 312 height 37
click at [1294, 343] on div "Total R$ 64,98" at bounding box center [1375, 339] width 312 height 17
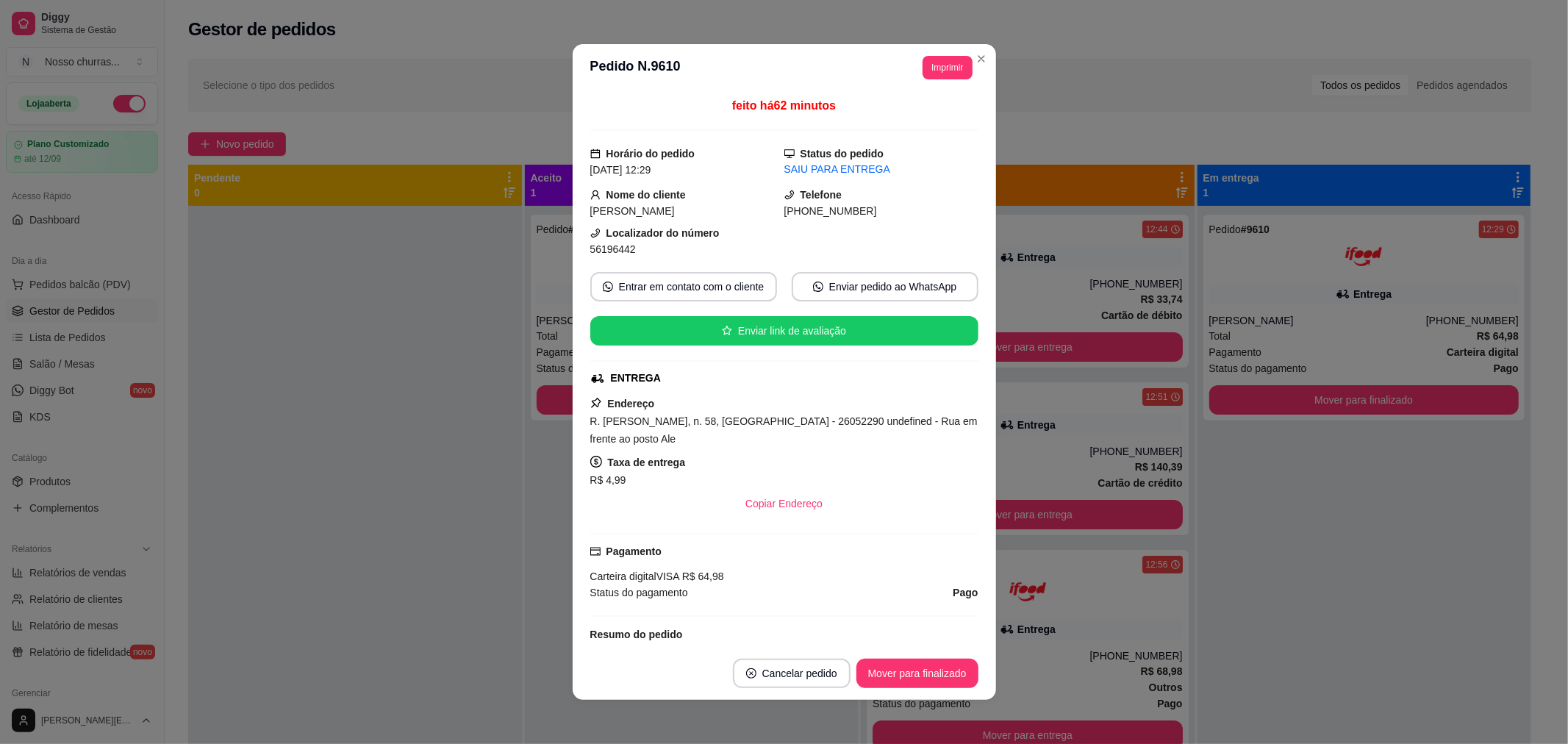
scroll to position [221, 0]
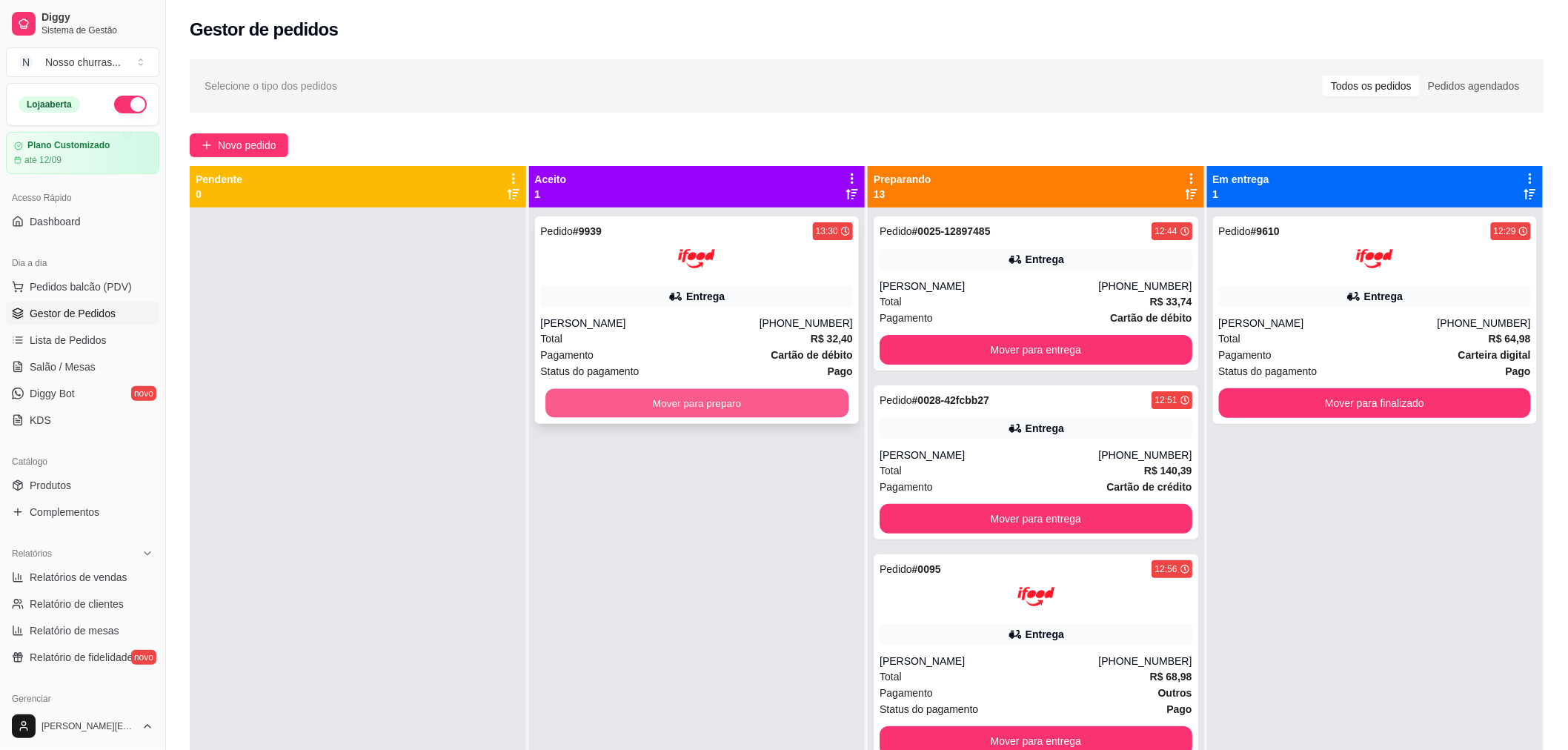
click at [620, 404] on button "Mover para preparo" at bounding box center [697, 403] width 303 height 29
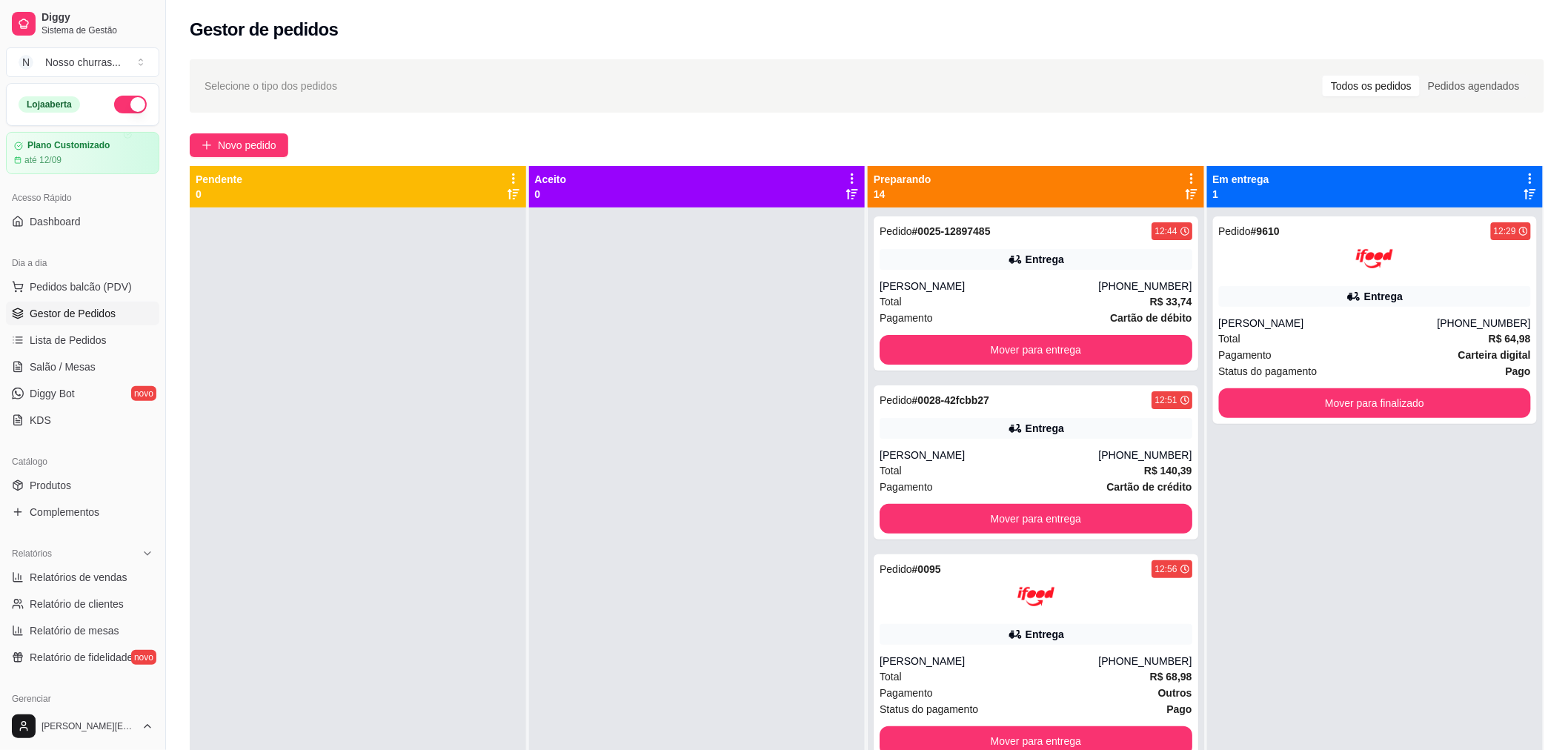
click at [858, 501] on div at bounding box center [697, 583] width 336 height 750
click at [934, 452] on div "[PERSON_NAME]" at bounding box center [989, 455] width 219 height 15
click at [1061, 287] on div "[PERSON_NAME]" at bounding box center [989, 286] width 219 height 15
click at [1090, 636] on div "Entrega" at bounding box center [1036, 635] width 312 height 21
click at [945, 253] on div "Entrega" at bounding box center [1036, 260] width 312 height 21
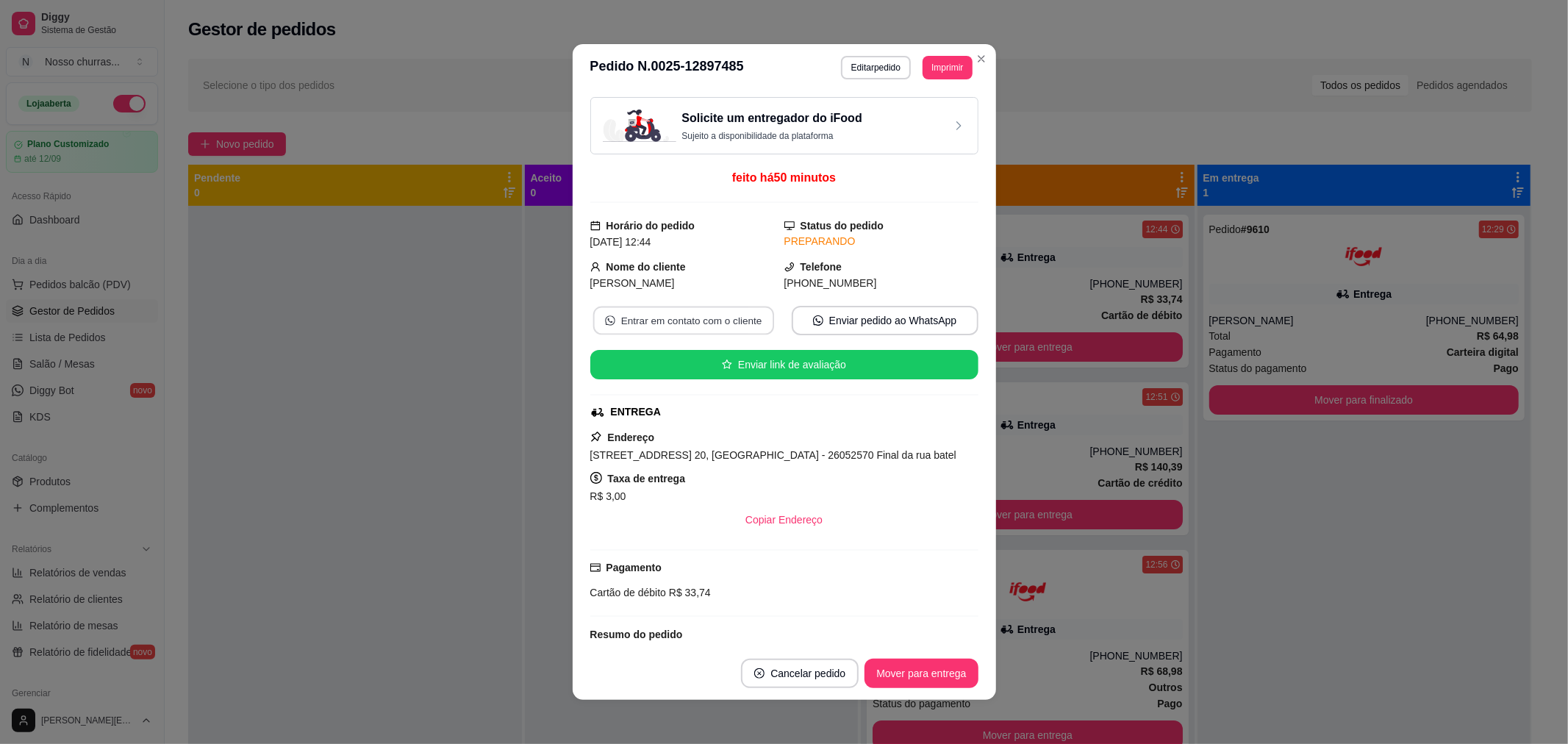
click at [634, 320] on button "Entrar em contato com o cliente" at bounding box center [683, 321] width 181 height 29
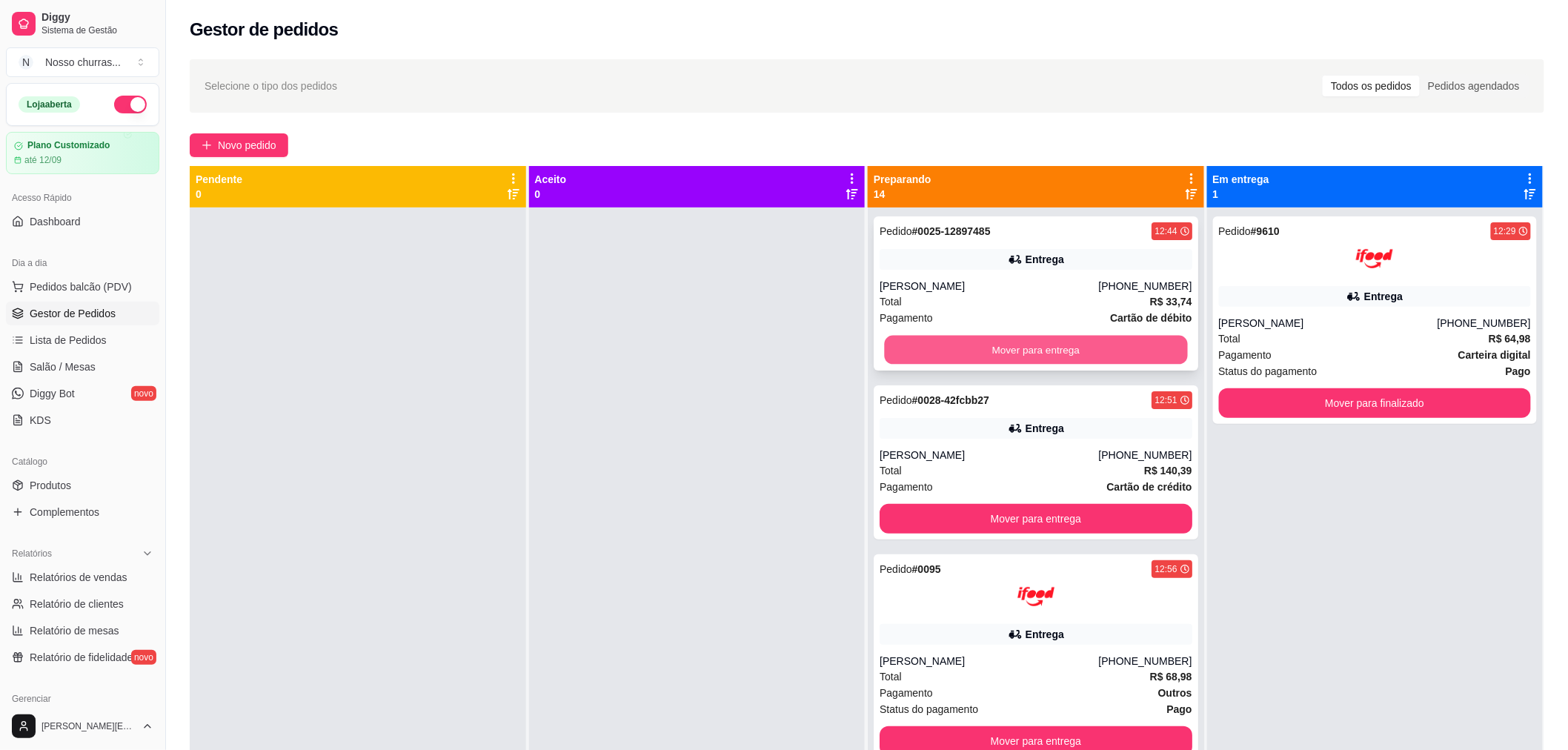
click at [967, 351] on button "Mover para entrega" at bounding box center [1035, 350] width 303 height 29
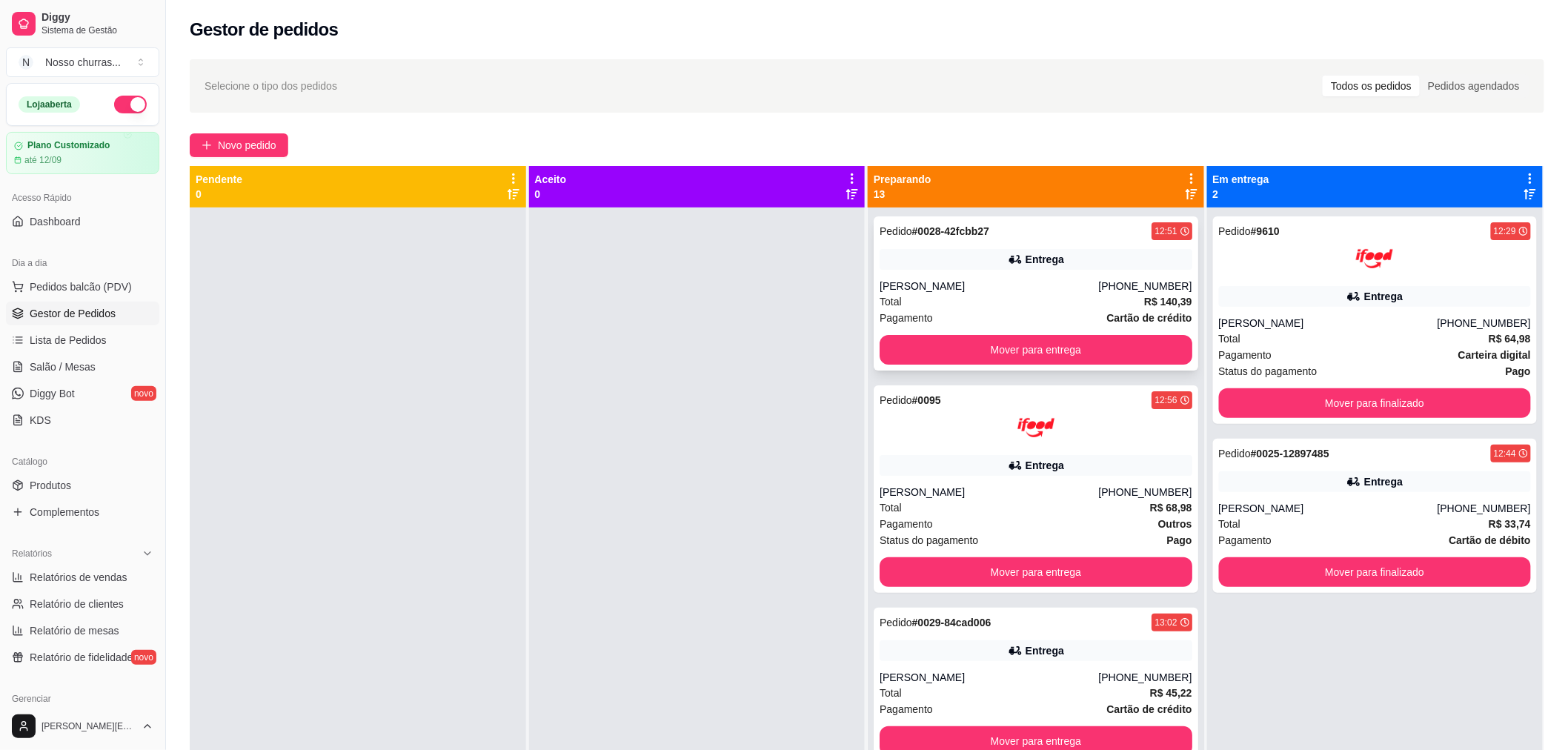
click at [942, 304] on div "Total R$ 140,39" at bounding box center [1036, 302] width 312 height 17
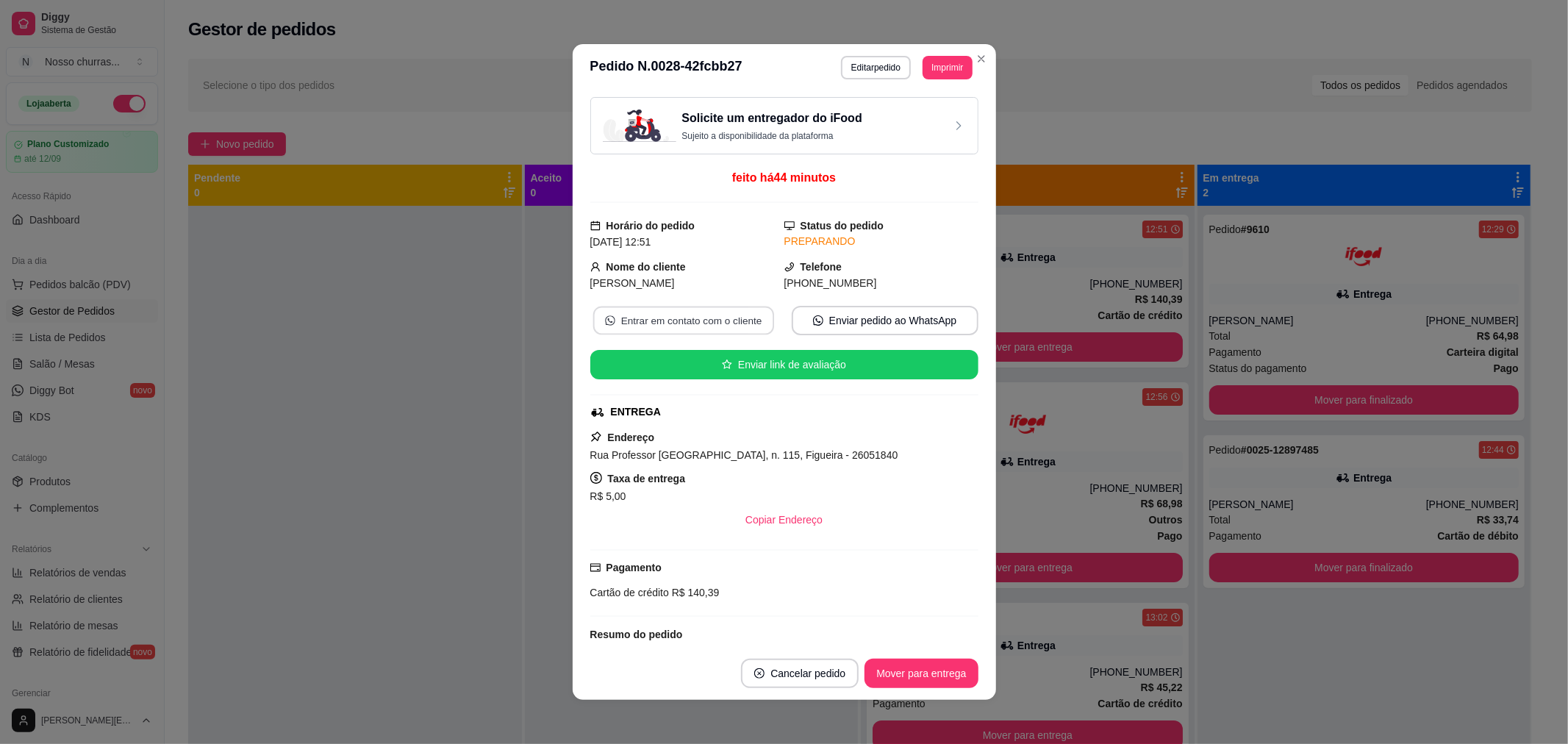
click at [720, 320] on button "Entrar em contato com o cliente" at bounding box center [683, 321] width 181 height 29
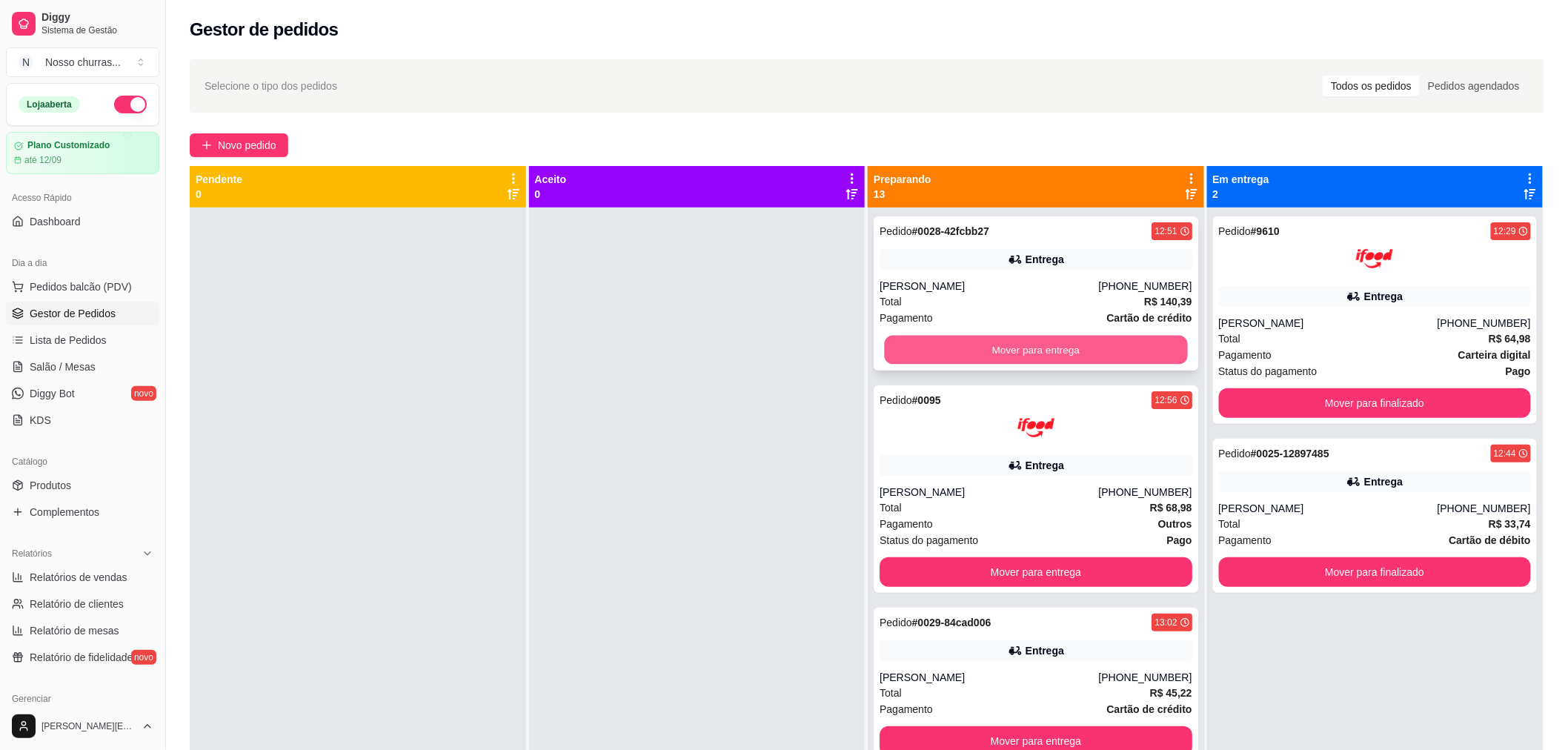
click at [990, 354] on button "Mover para entrega" at bounding box center [1035, 350] width 303 height 29
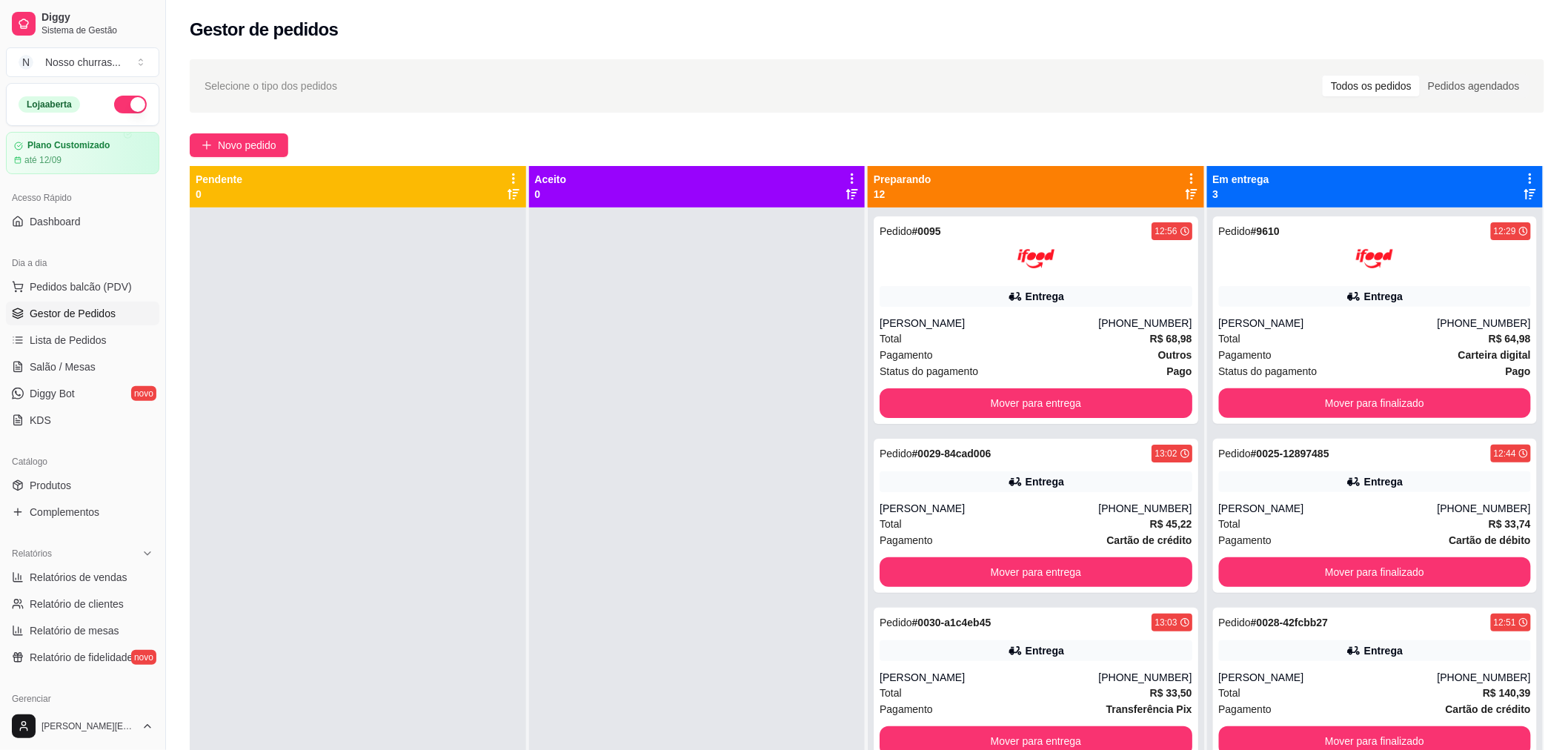
click at [662, 335] on div at bounding box center [697, 583] width 336 height 750
click at [642, 396] on div at bounding box center [697, 583] width 336 height 750
click at [75, 597] on span "Relatório de clientes" at bounding box center [77, 604] width 94 height 15
select select "30"
select select "HIGHEST_TOTAL_SPENT_WITH_ORDERS"
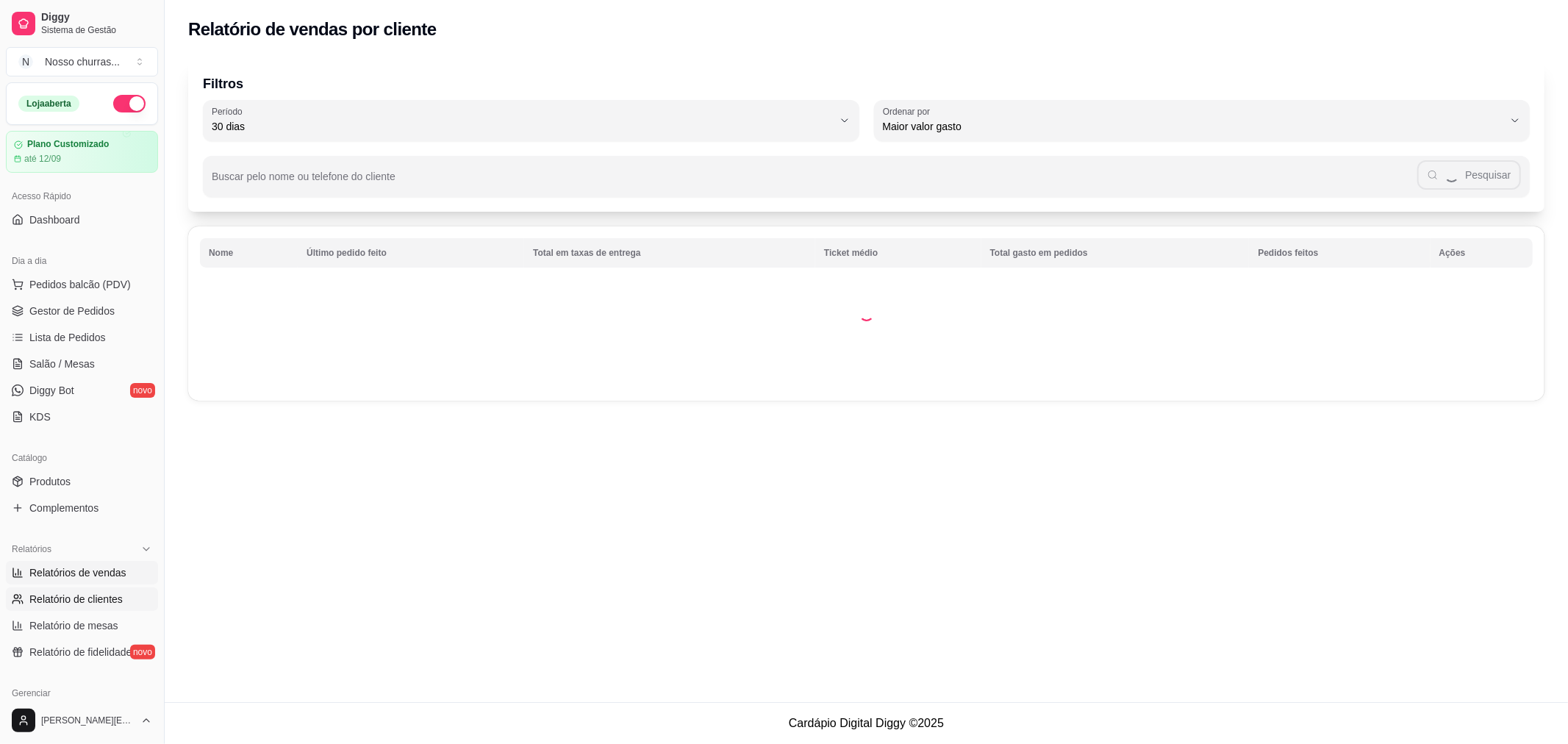
click at [78, 578] on span "Relatórios de vendas" at bounding box center [78, 572] width 97 height 15
select select "ALL"
select select "0"
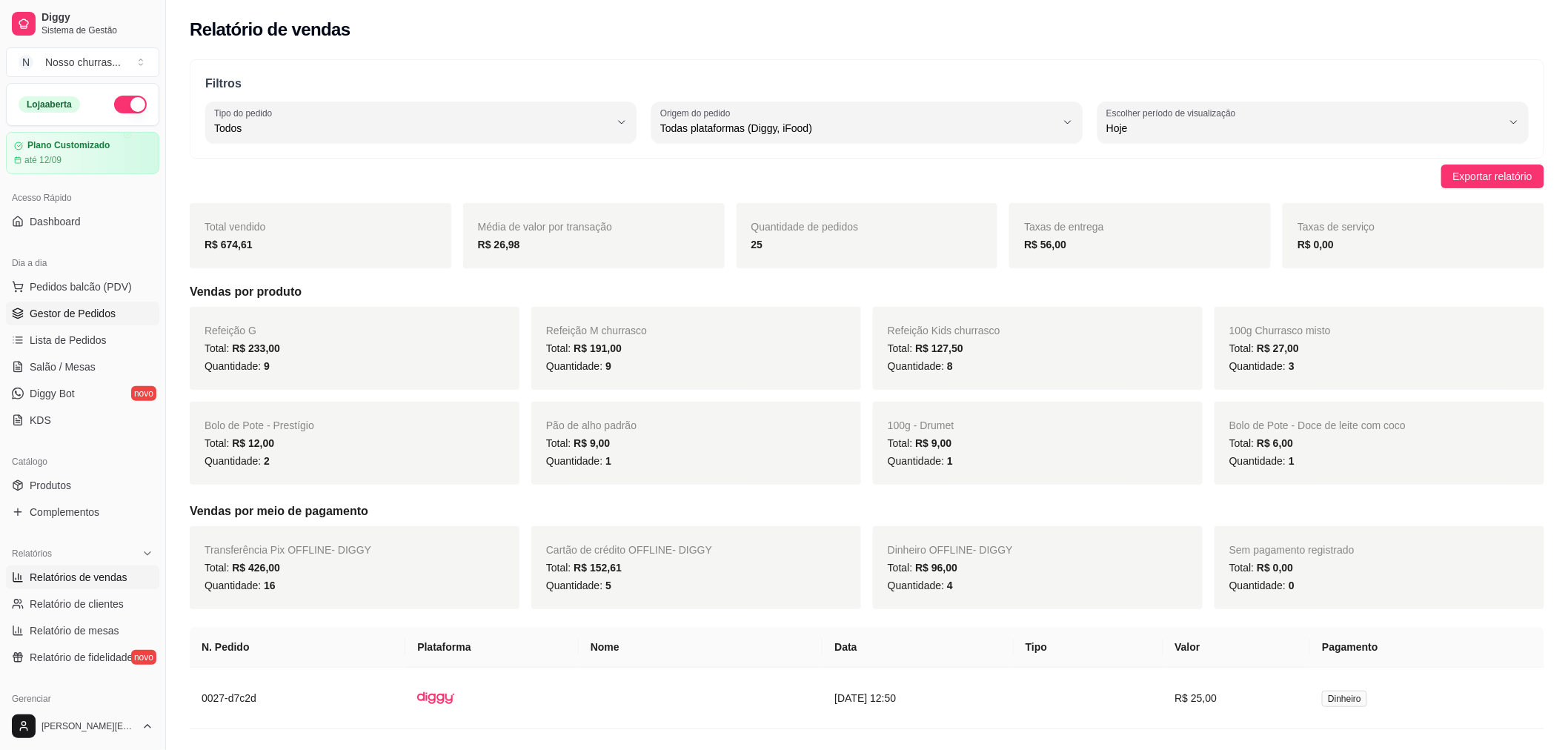
click at [49, 316] on span "Gestor de Pedidos" at bounding box center [73, 313] width 86 height 15
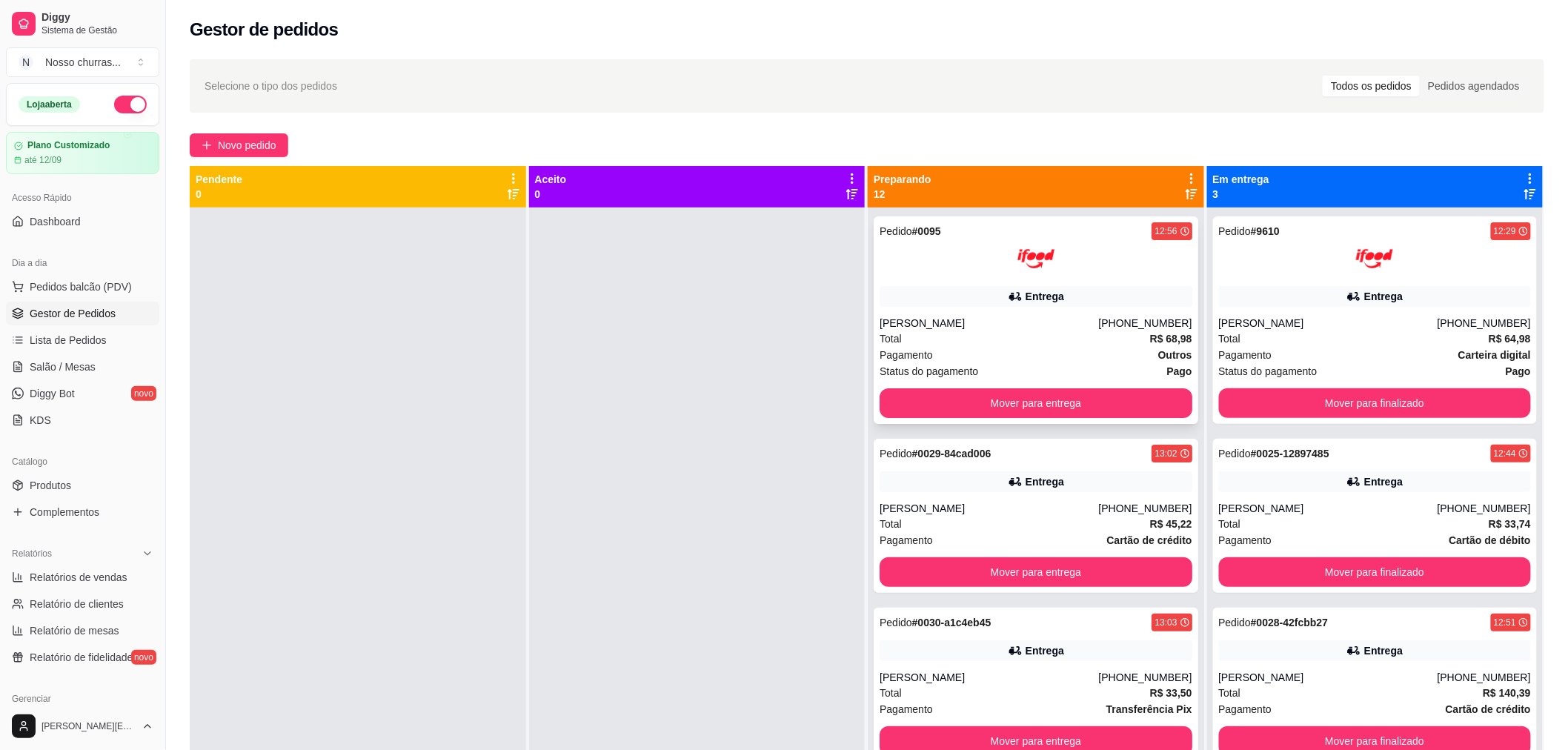
click at [1051, 354] on div "Pagamento Outros" at bounding box center [1036, 354] width 312 height 17
click at [450, 429] on div at bounding box center [357, 583] width 336 height 750
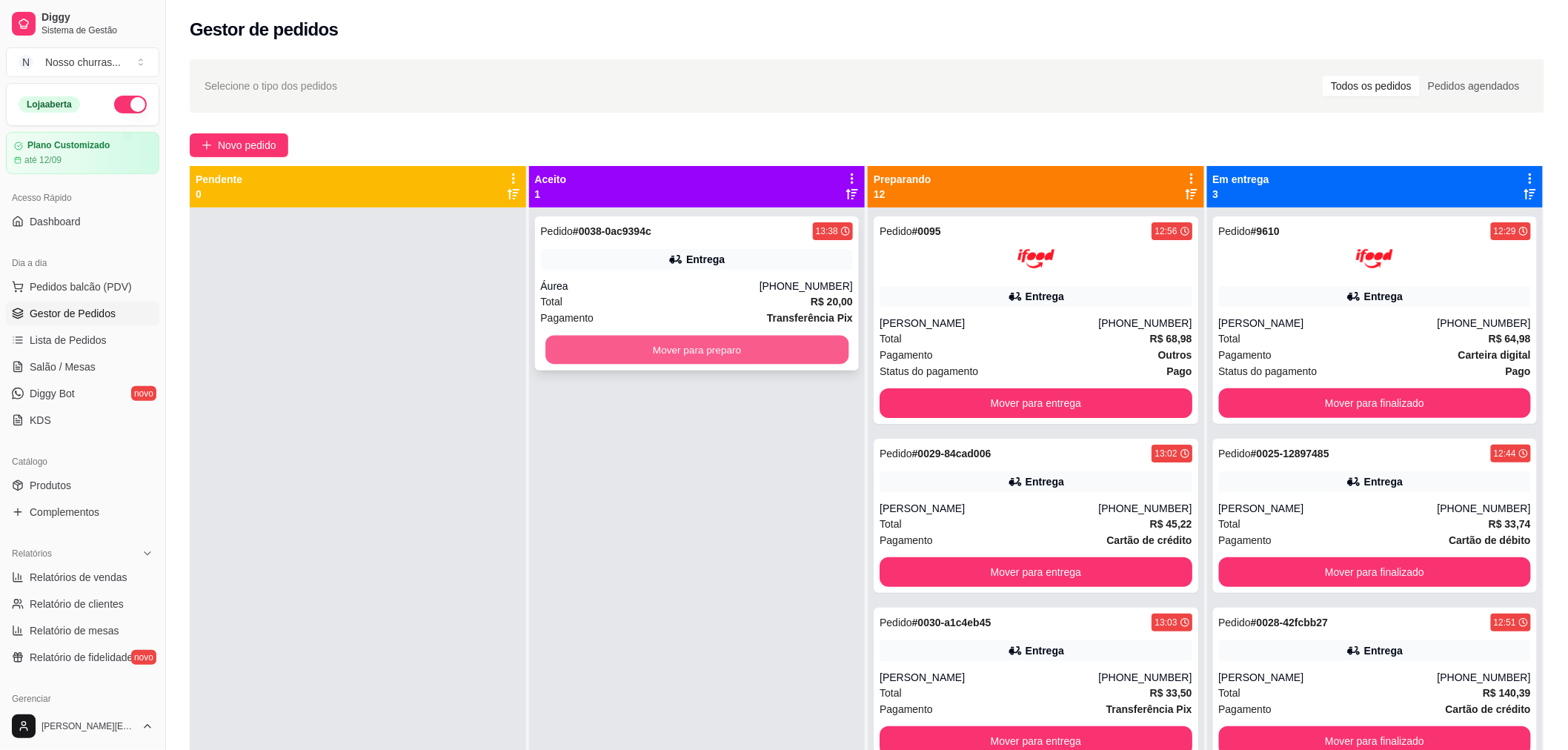
click at [680, 351] on button "Mover para preparo" at bounding box center [697, 350] width 303 height 29
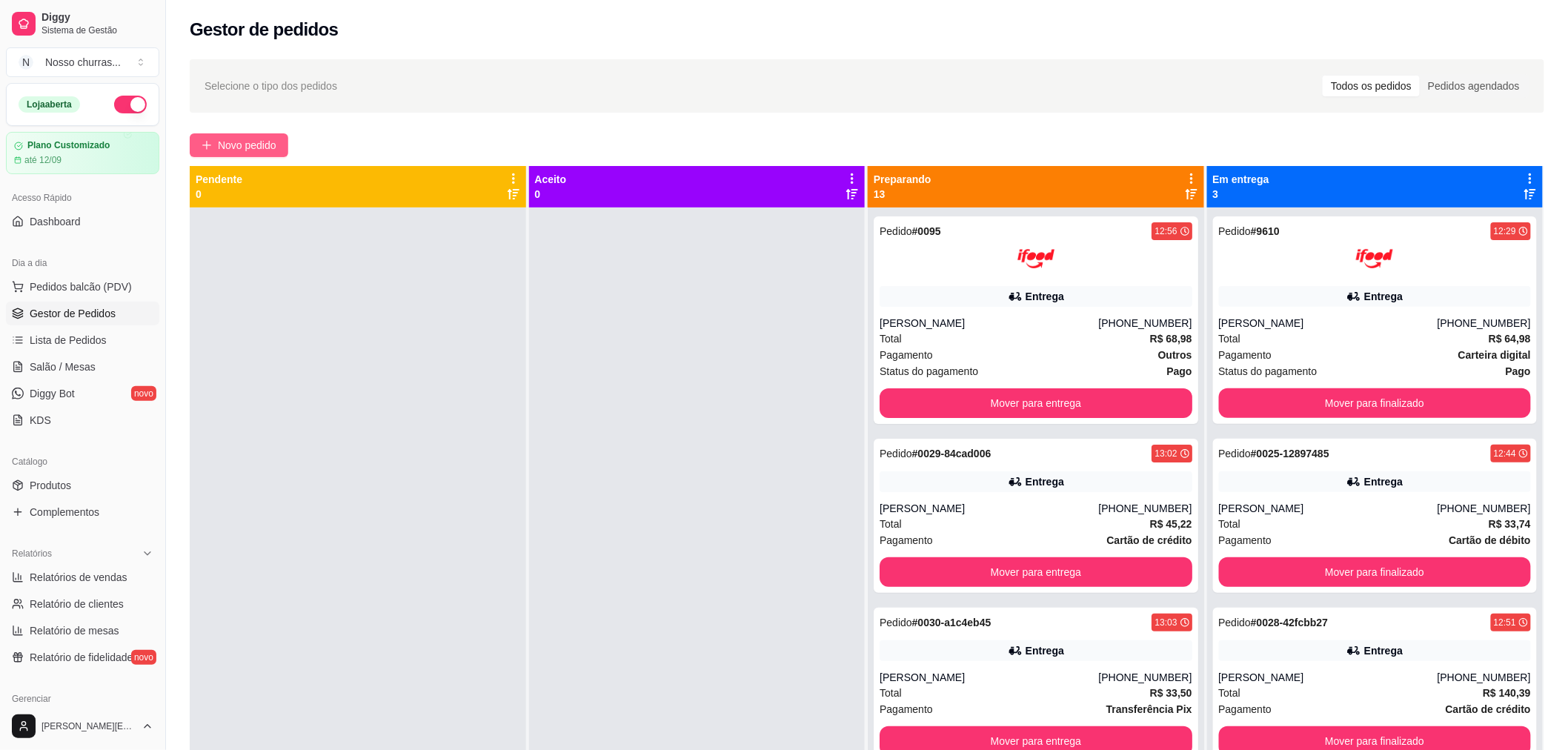
click at [241, 142] on span "Novo pedido" at bounding box center [247, 145] width 58 height 17
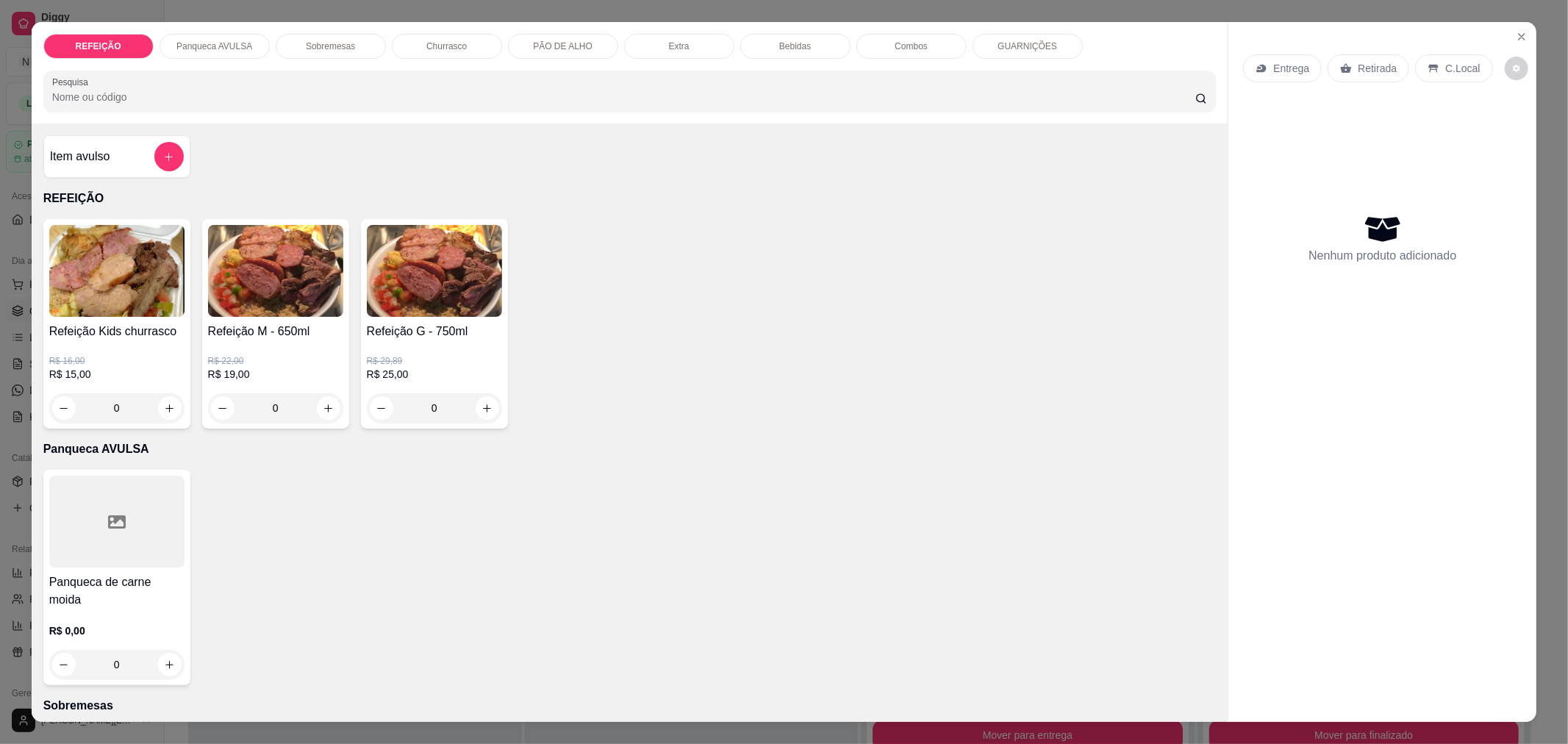
click at [1260, 67] on icon at bounding box center [1262, 69] width 9 height 8
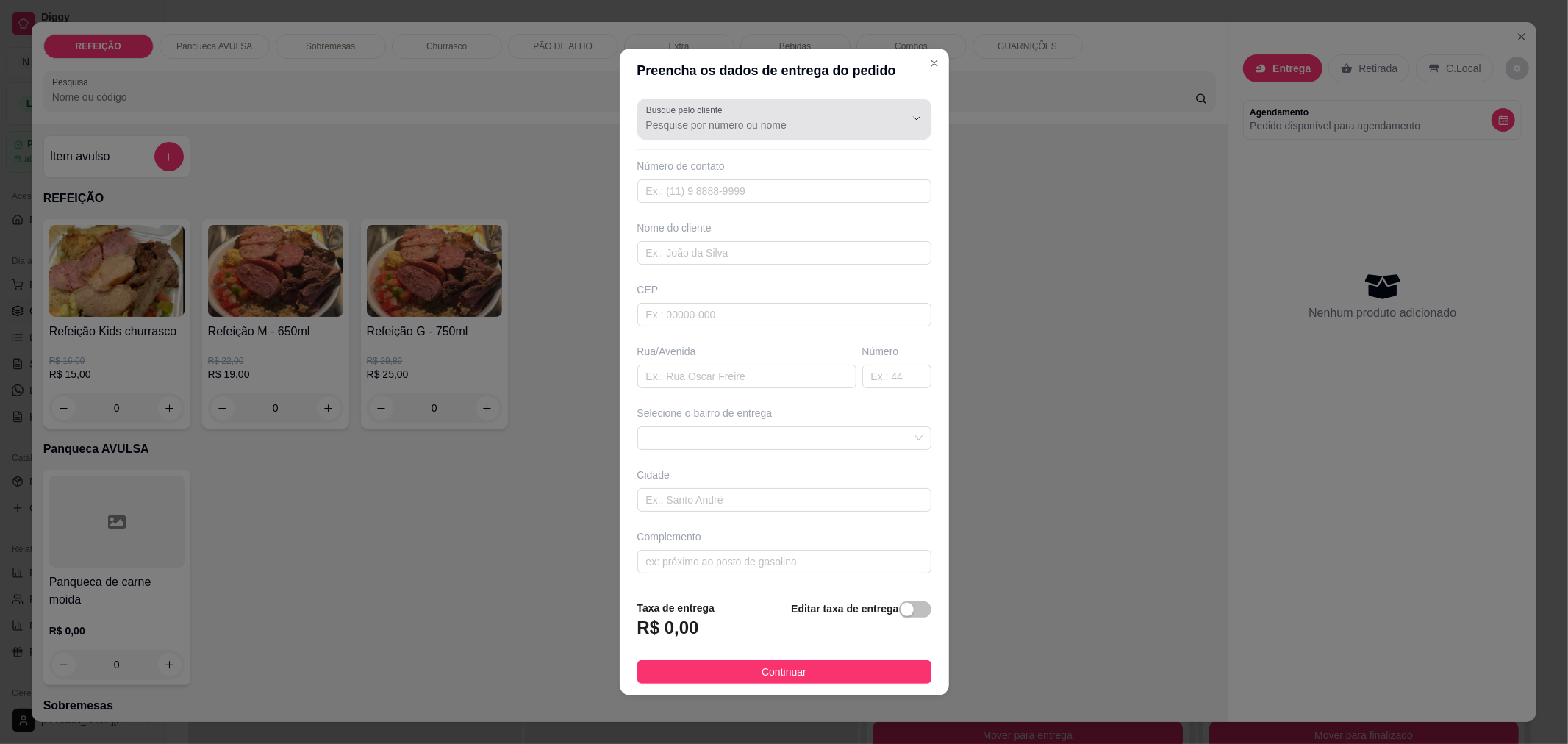
click at [842, 115] on div at bounding box center [784, 119] width 276 height 30
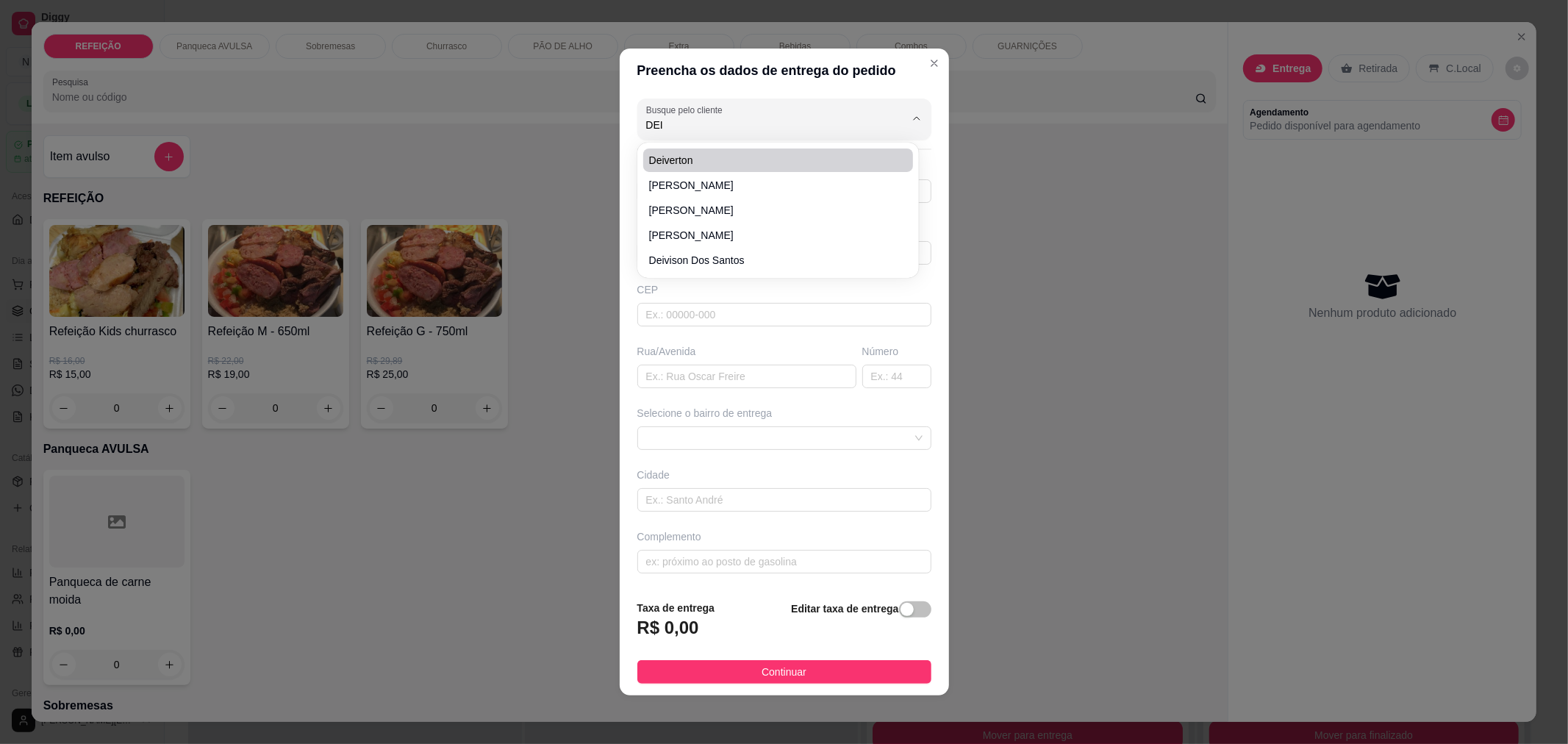
click at [757, 165] on span "deiverton" at bounding box center [770, 160] width 243 height 15
type input "deiverton"
type input "21964775319"
type input "deiverton"
type input "RUA [PERSON_NAME]"
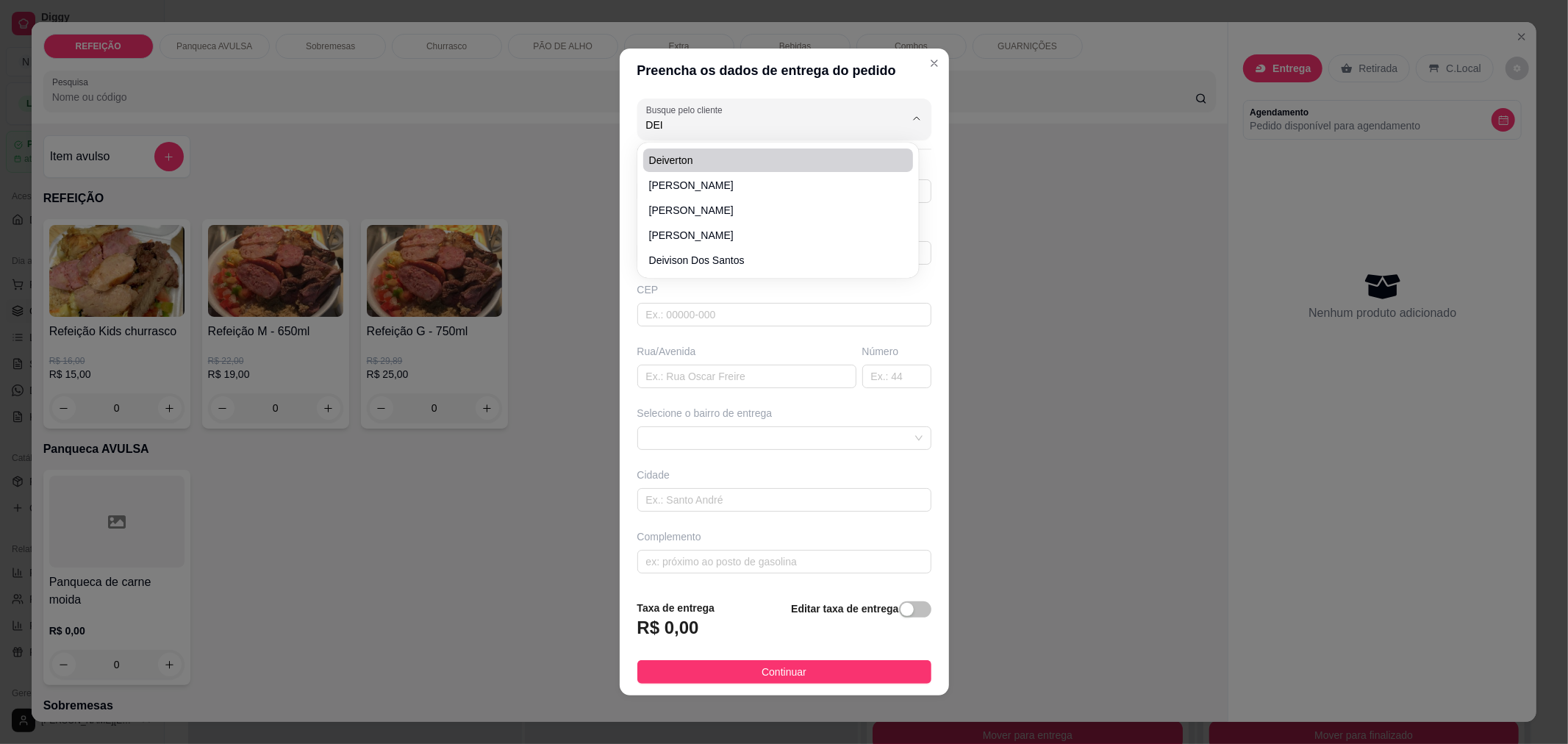
type input "320"
type input "[GEOGRAPHIC_DATA]"
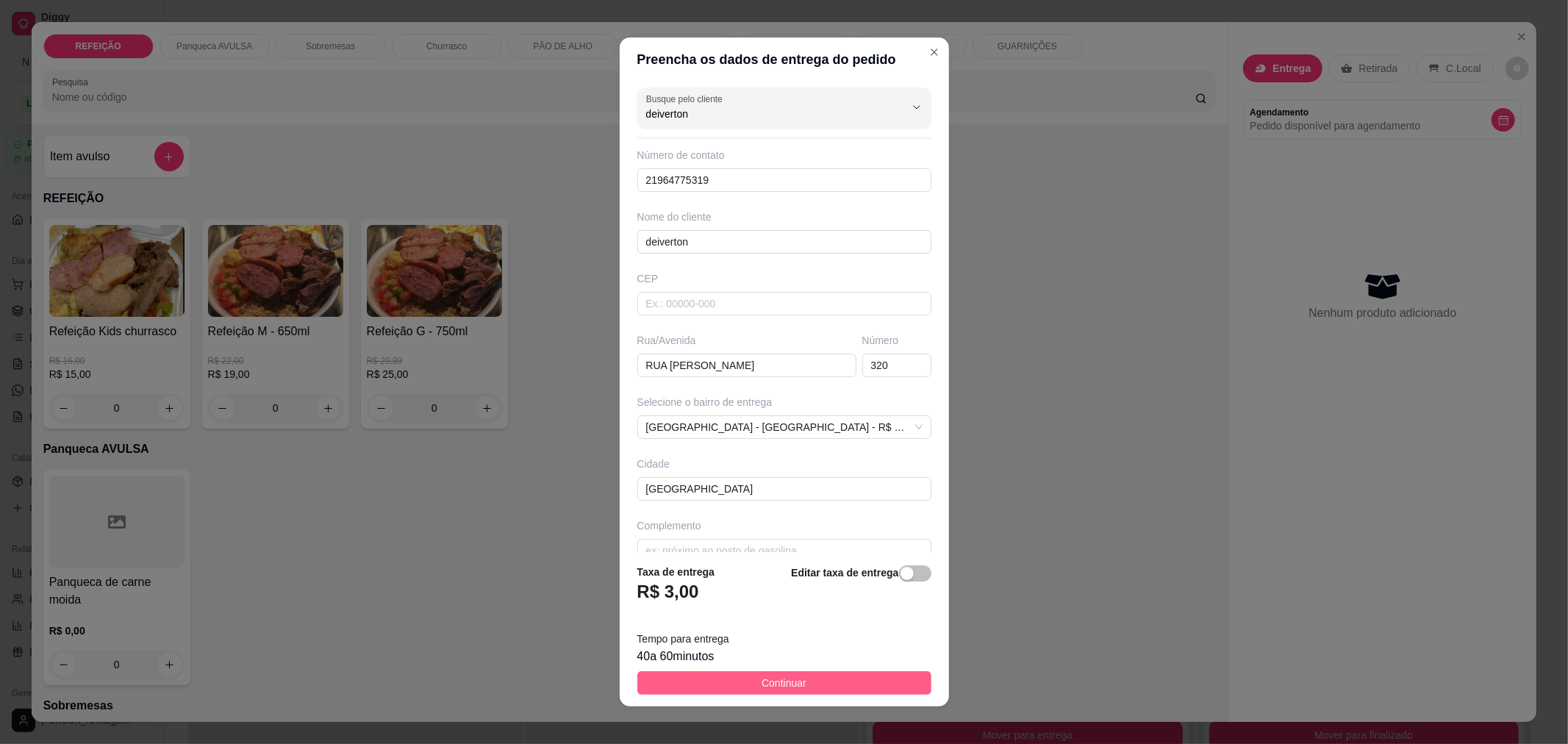
type input "deiverton"
click at [706, 681] on button "Continuar" at bounding box center [784, 683] width 294 height 23
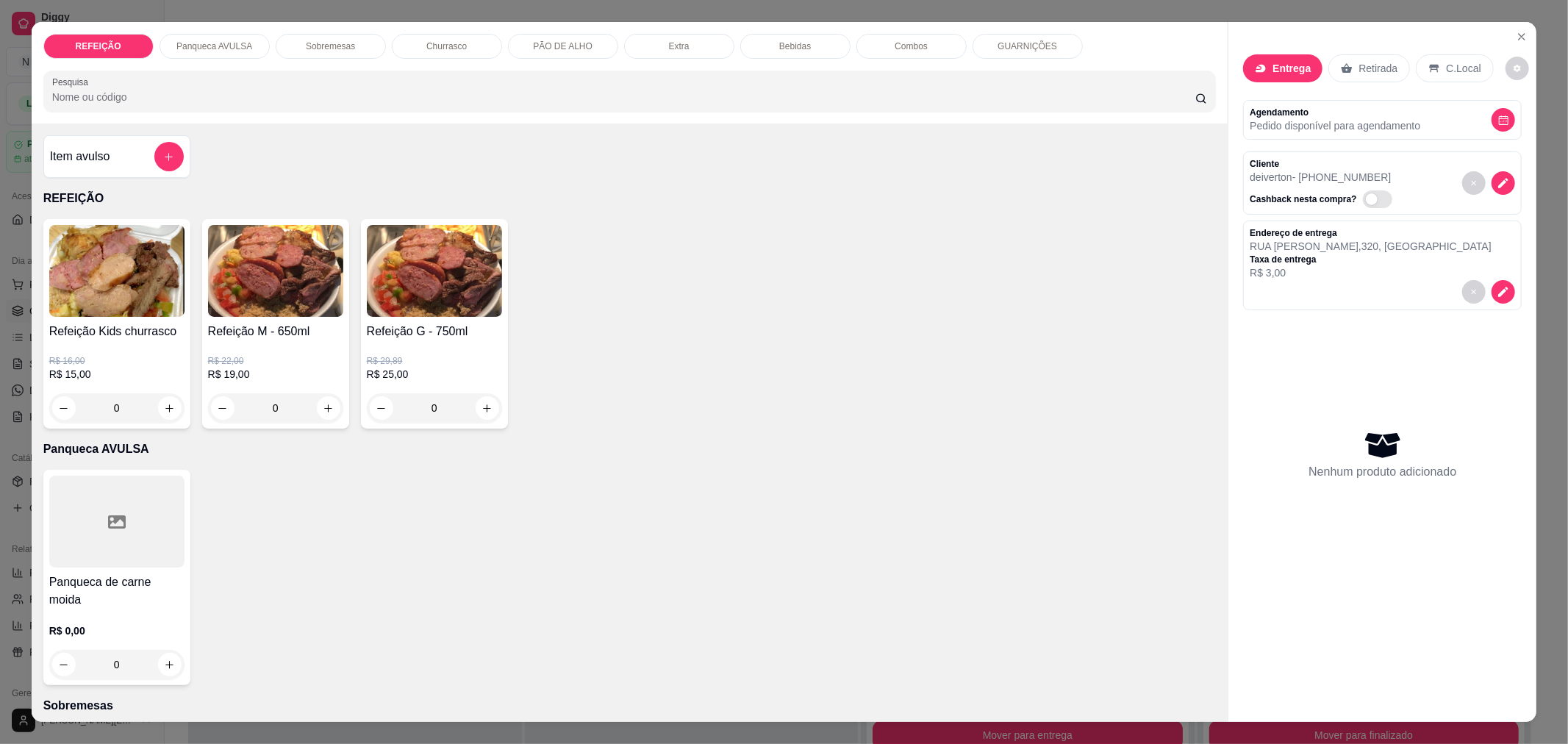
click at [265, 354] on div "R$ 22,00 R$ 19,00 0" at bounding box center [276, 381] width 135 height 82
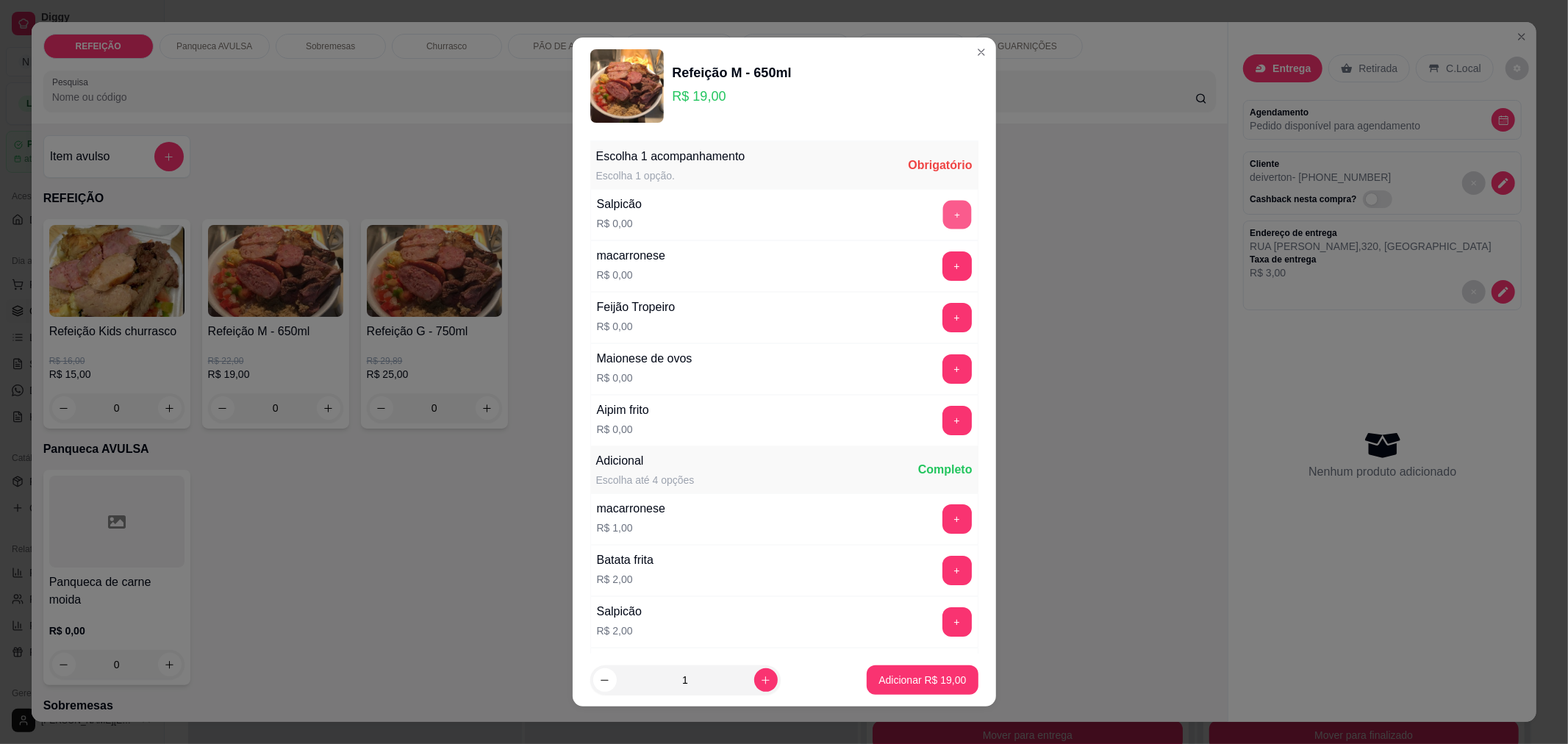
click at [943, 217] on button "+" at bounding box center [957, 214] width 29 height 29
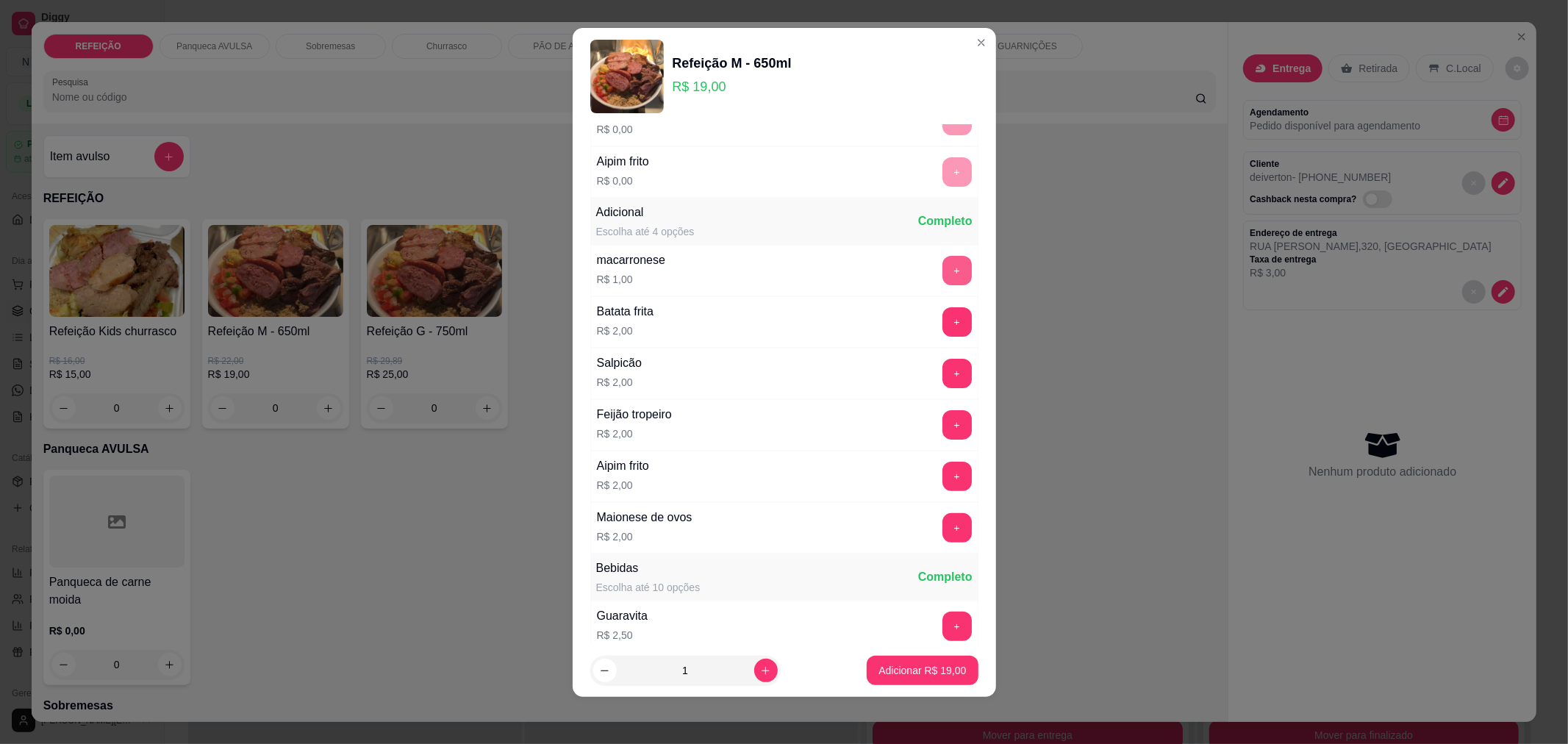
scroll to position [312, 0]
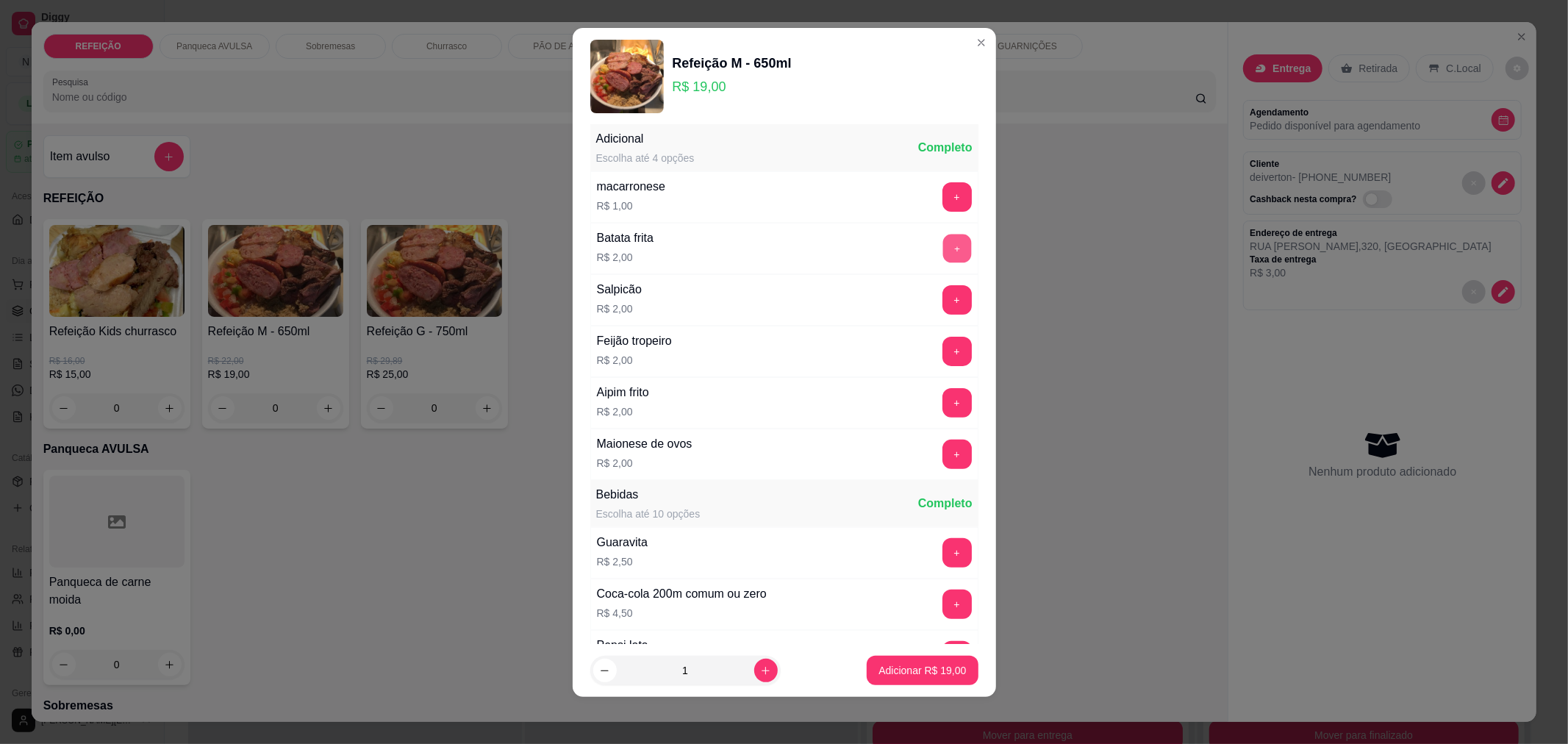
click at [943, 254] on button "+" at bounding box center [957, 248] width 29 height 29
click at [890, 671] on p "Adicionar R$ 21,00" at bounding box center [922, 671] width 85 height 14
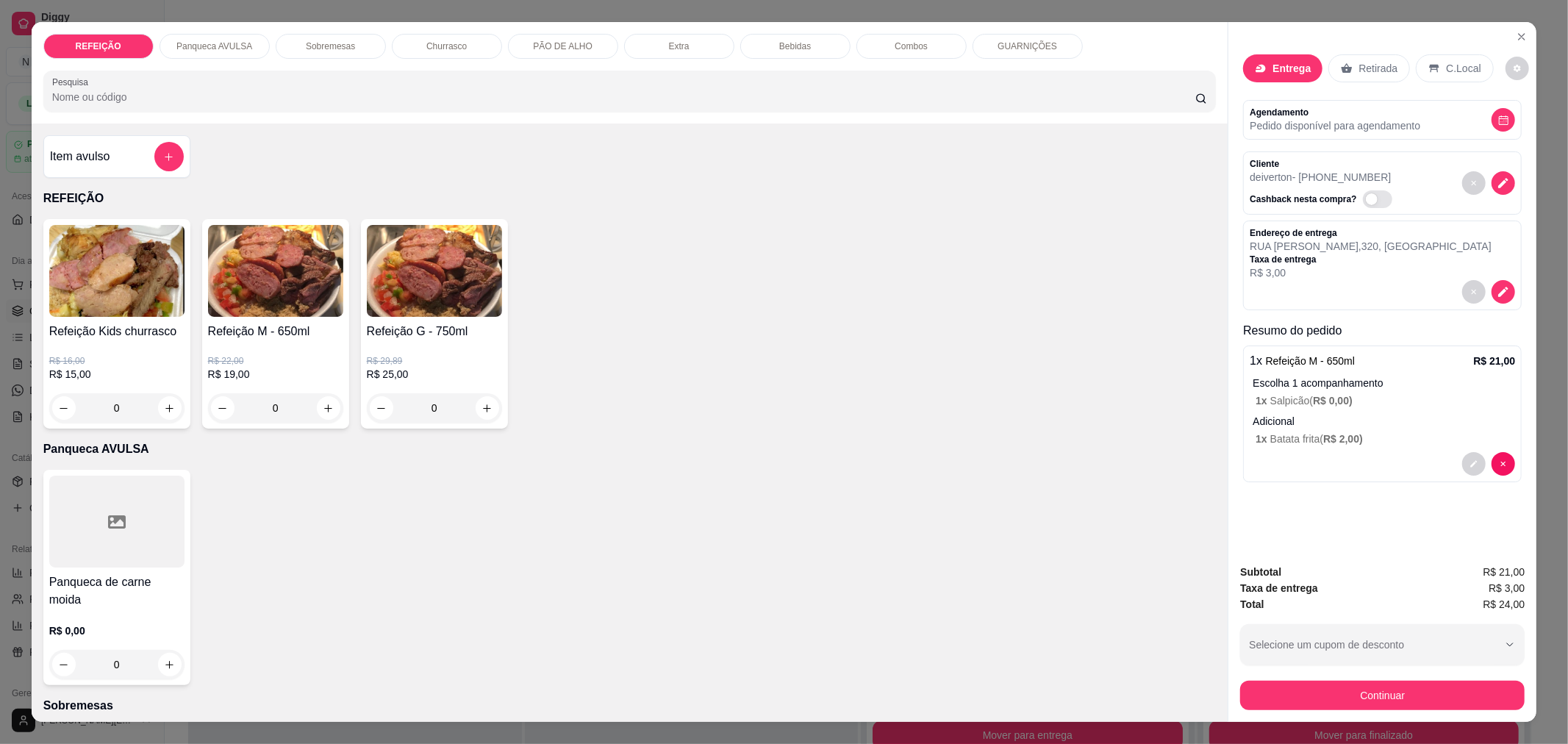
click at [792, 50] on p "Bebidas" at bounding box center [795, 46] width 31 height 12
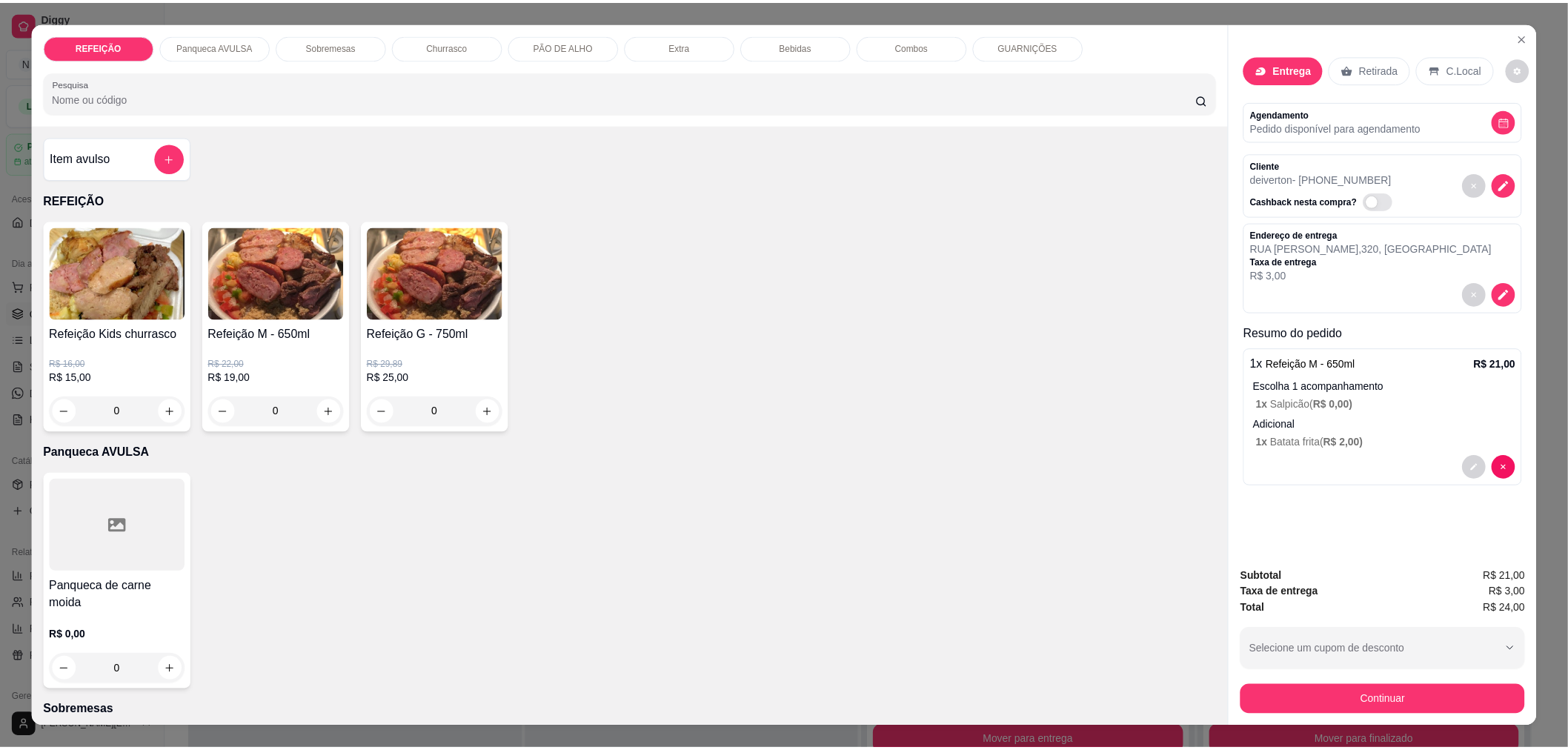
scroll to position [24, 0]
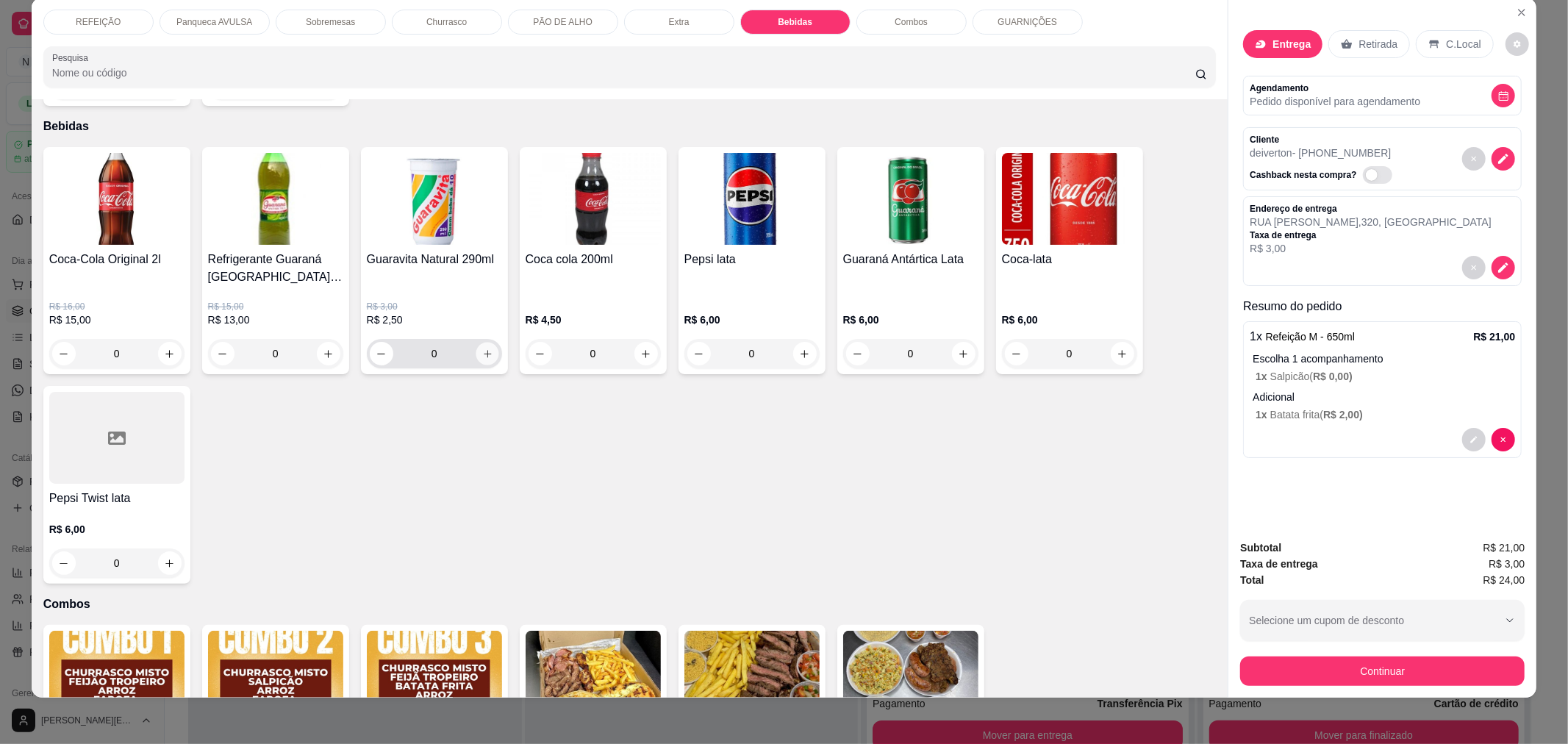
click at [484, 349] on icon "increase-product-quantity" at bounding box center [487, 354] width 11 height 11
type input "1"
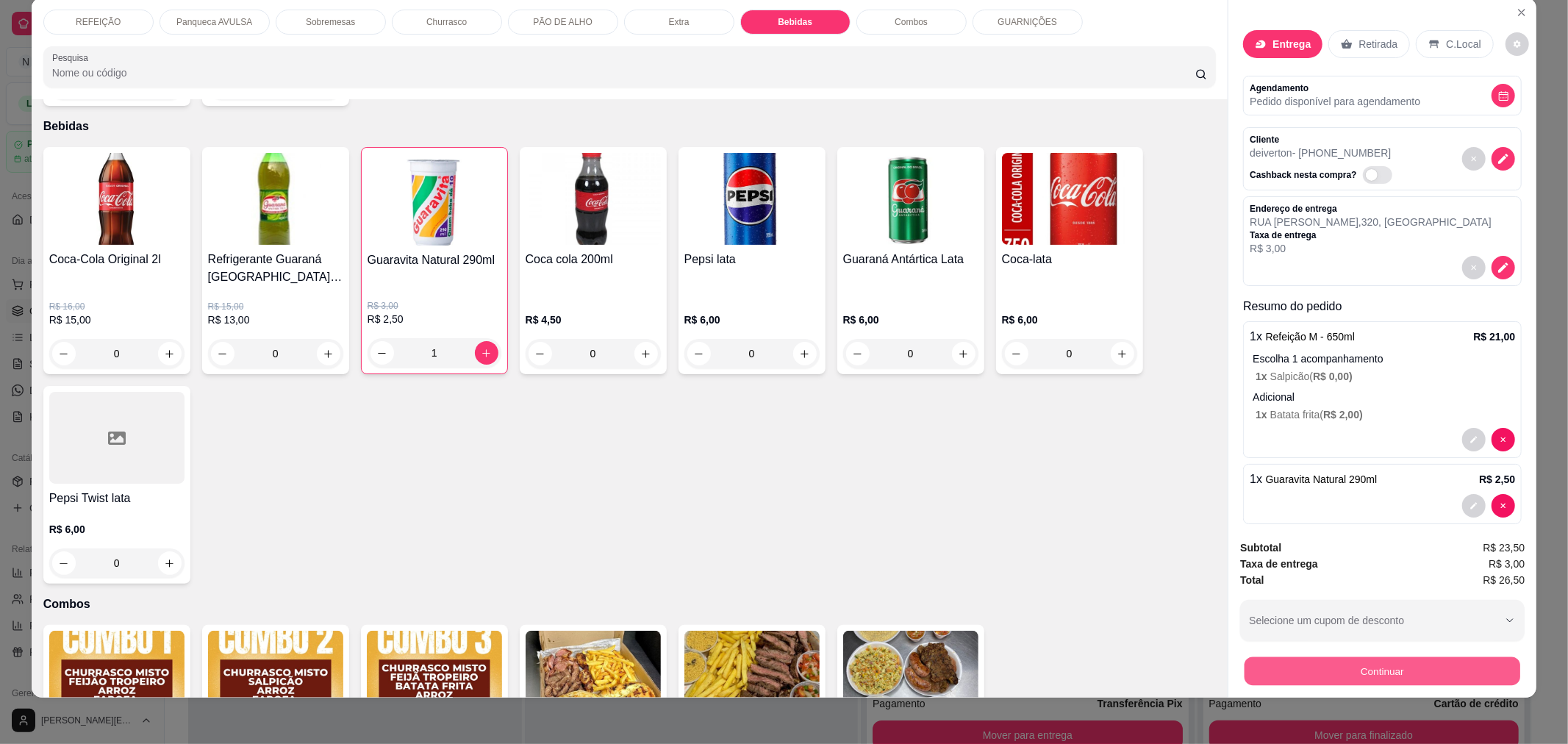
click at [1245, 673] on button "Continuar" at bounding box center [1382, 671] width 276 height 29
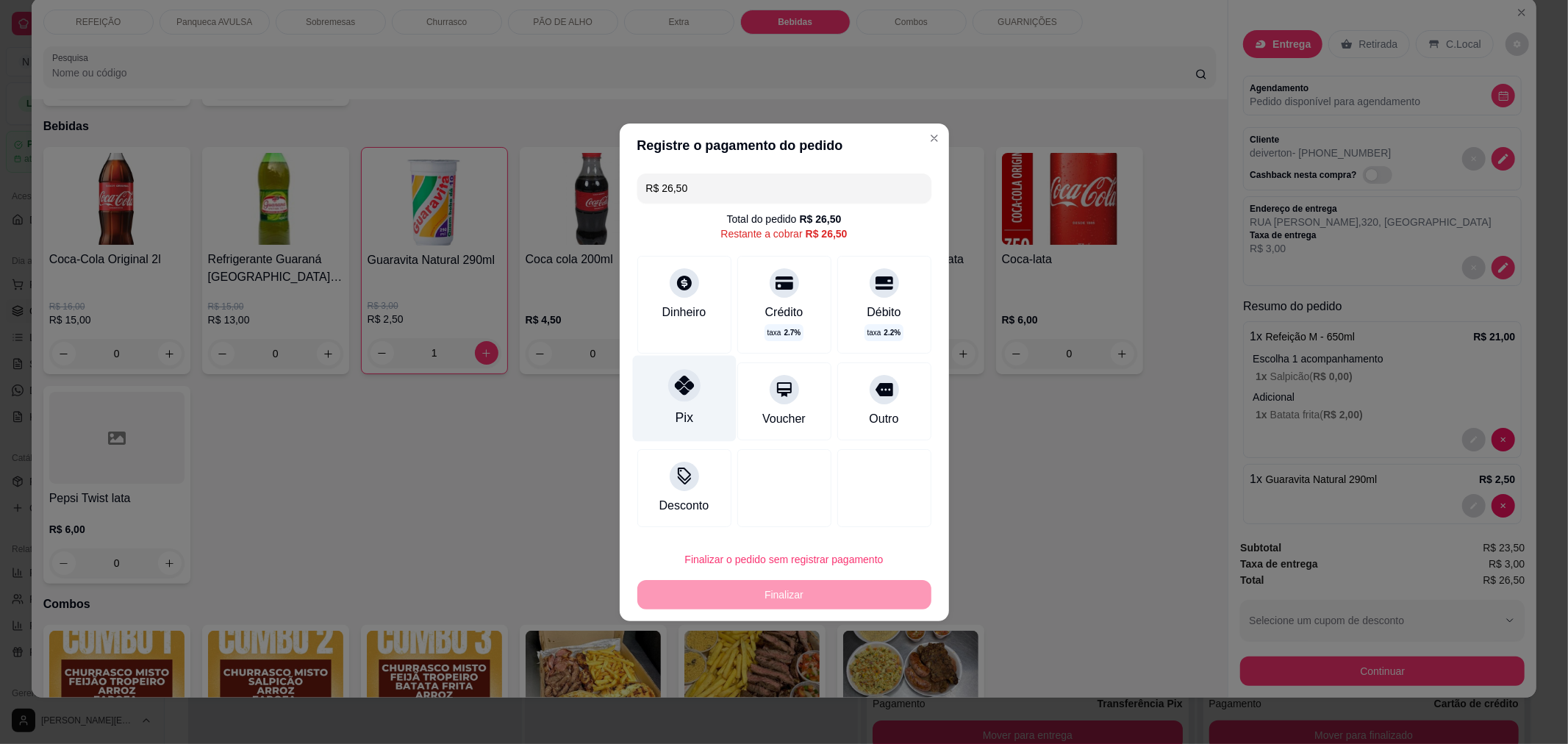
click at [657, 414] on div "Pix" at bounding box center [684, 399] width 103 height 86
type input "R$ 0,00"
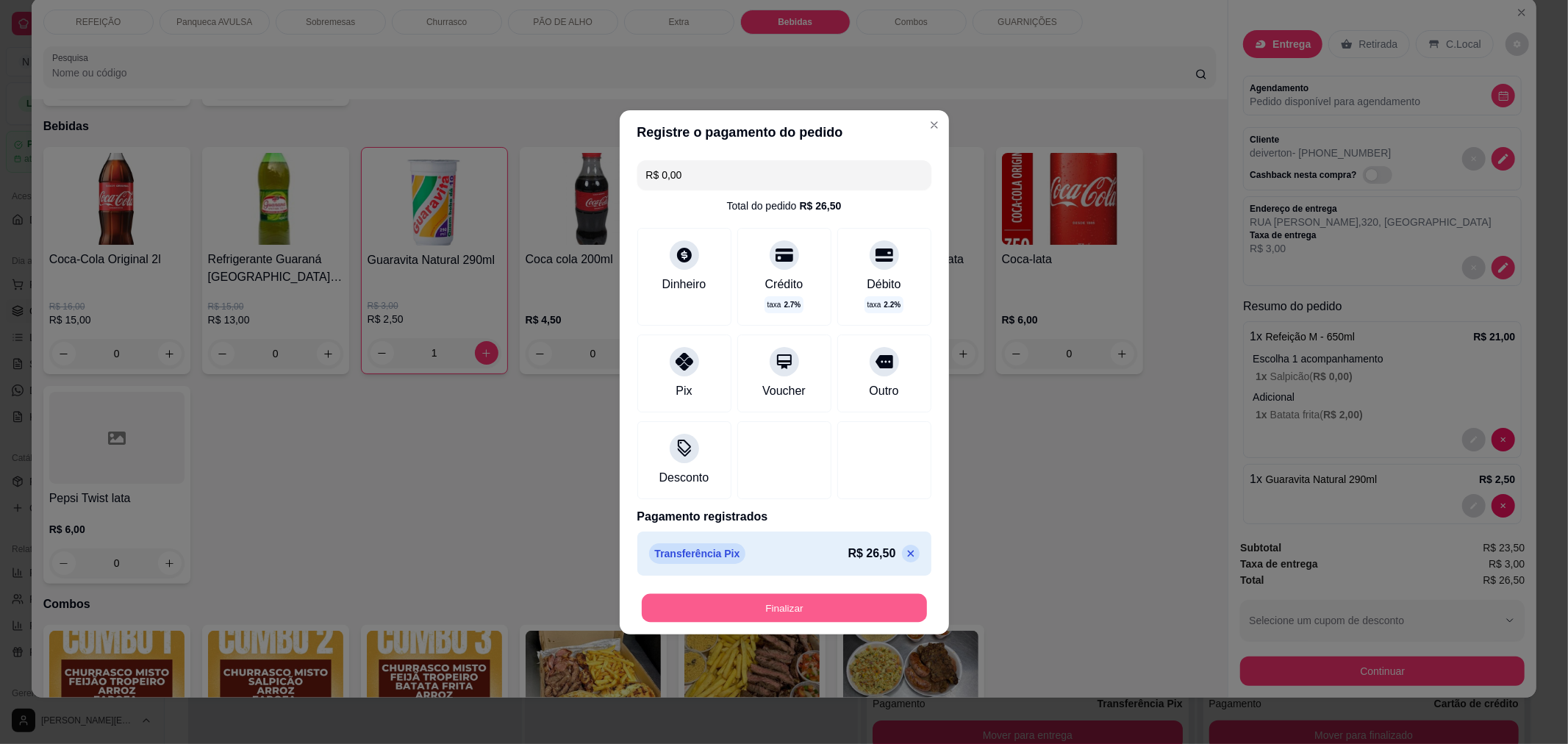
click at [759, 604] on button "Finalizar" at bounding box center [784, 608] width 285 height 29
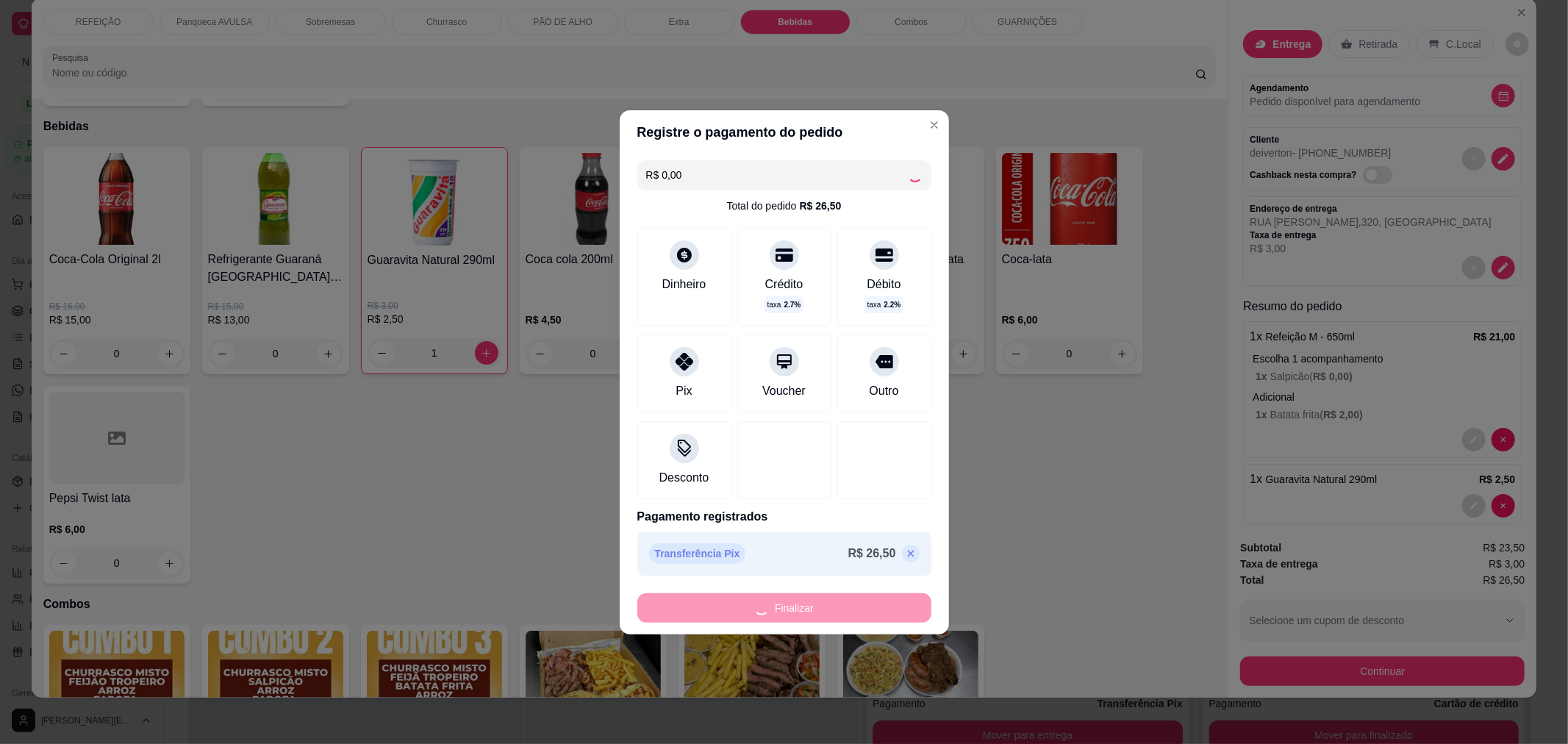
type input "0"
type input "-R$ 26,50"
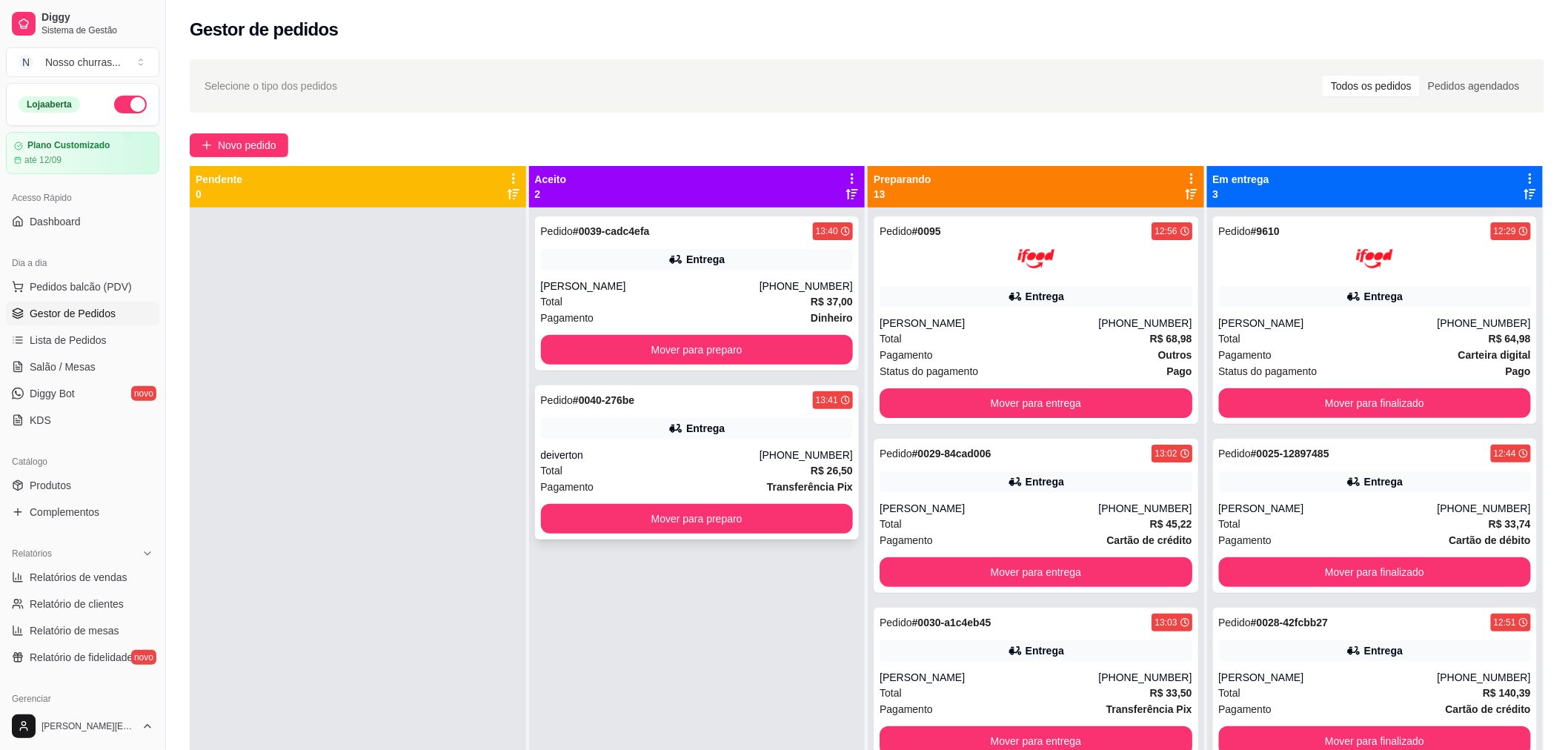
click at [604, 426] on div "Entrega" at bounding box center [698, 429] width 312 height 21
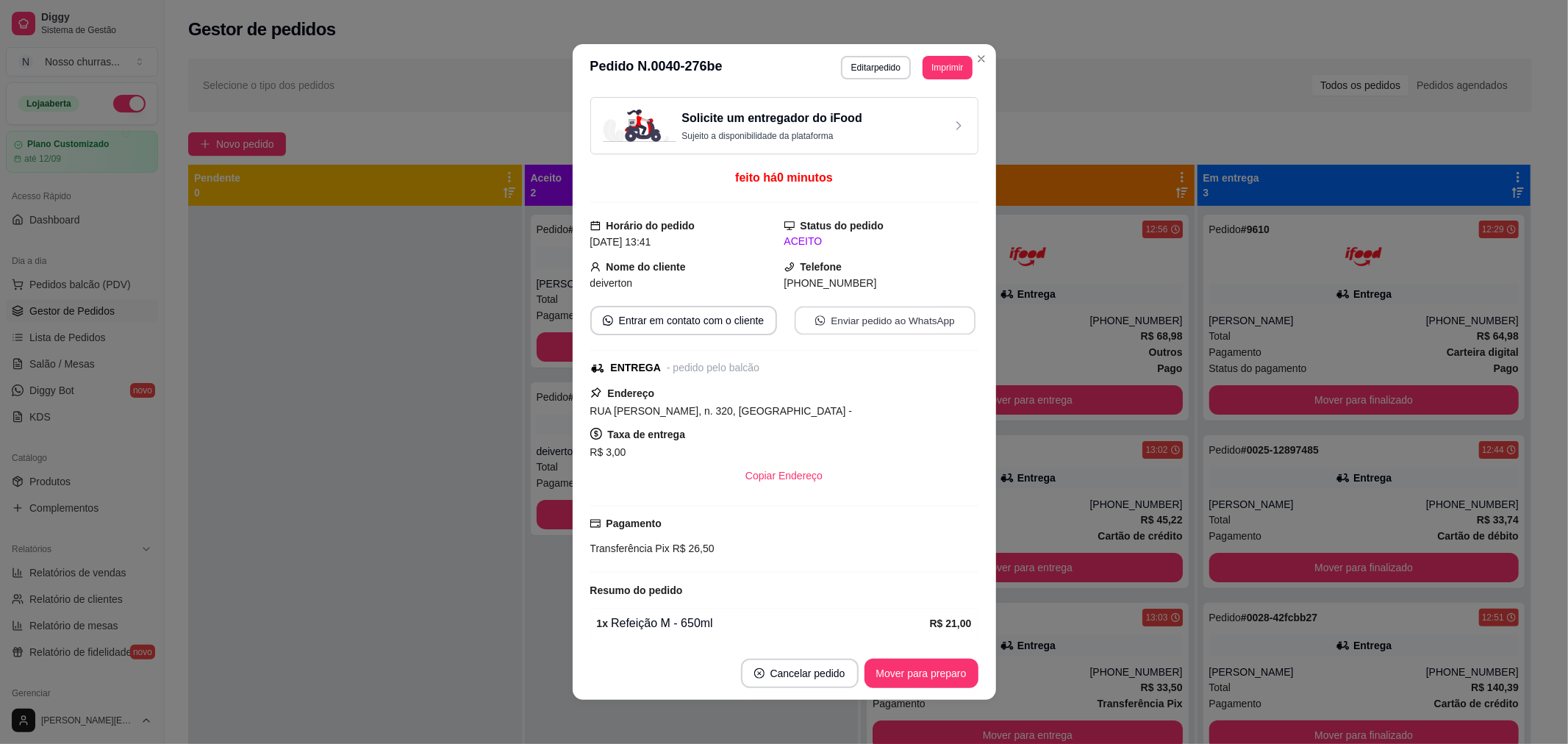
click at [852, 324] on button "Enviar pedido ao WhatsApp" at bounding box center [884, 321] width 181 height 29
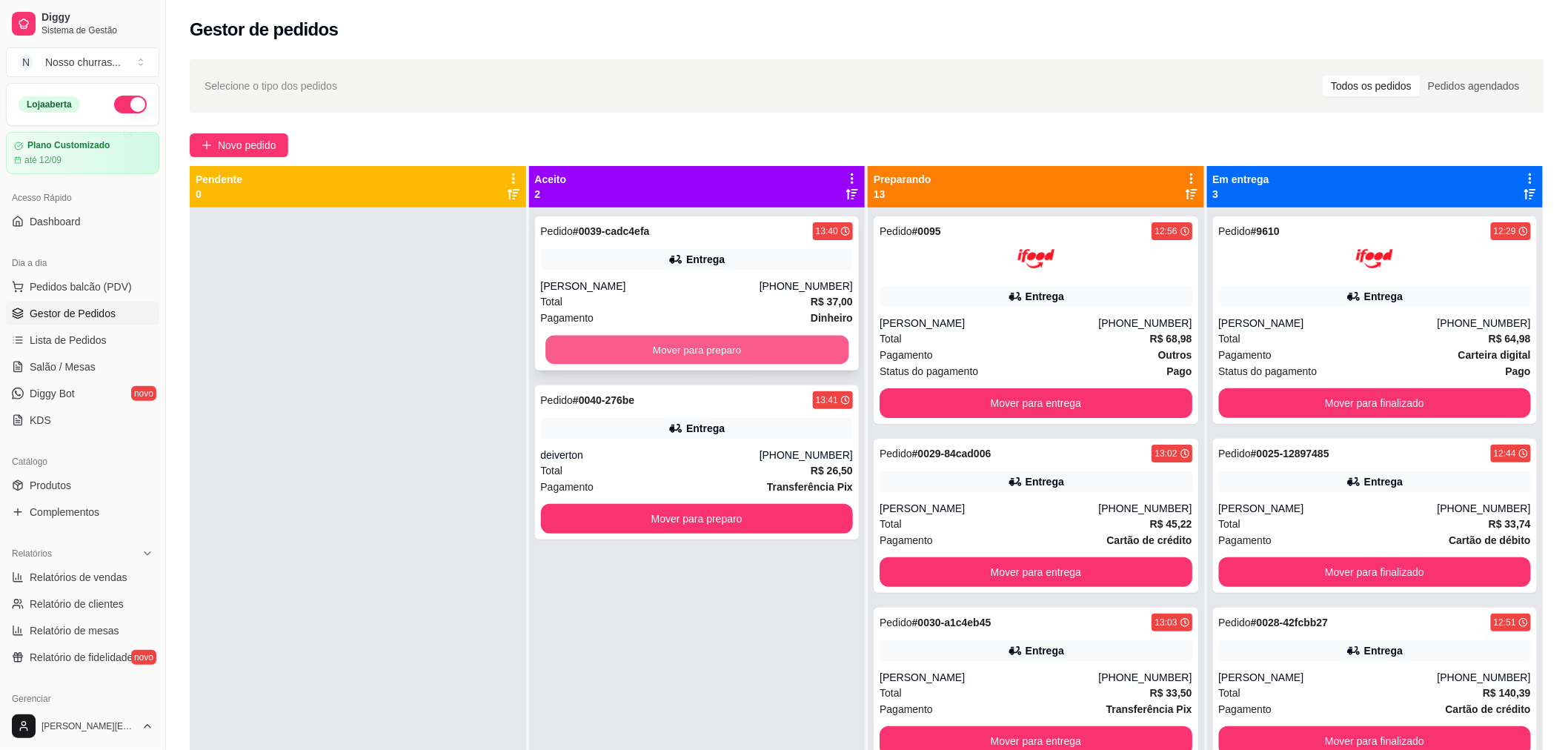
click at [649, 347] on button "Mover para preparo" at bounding box center [697, 350] width 303 height 29
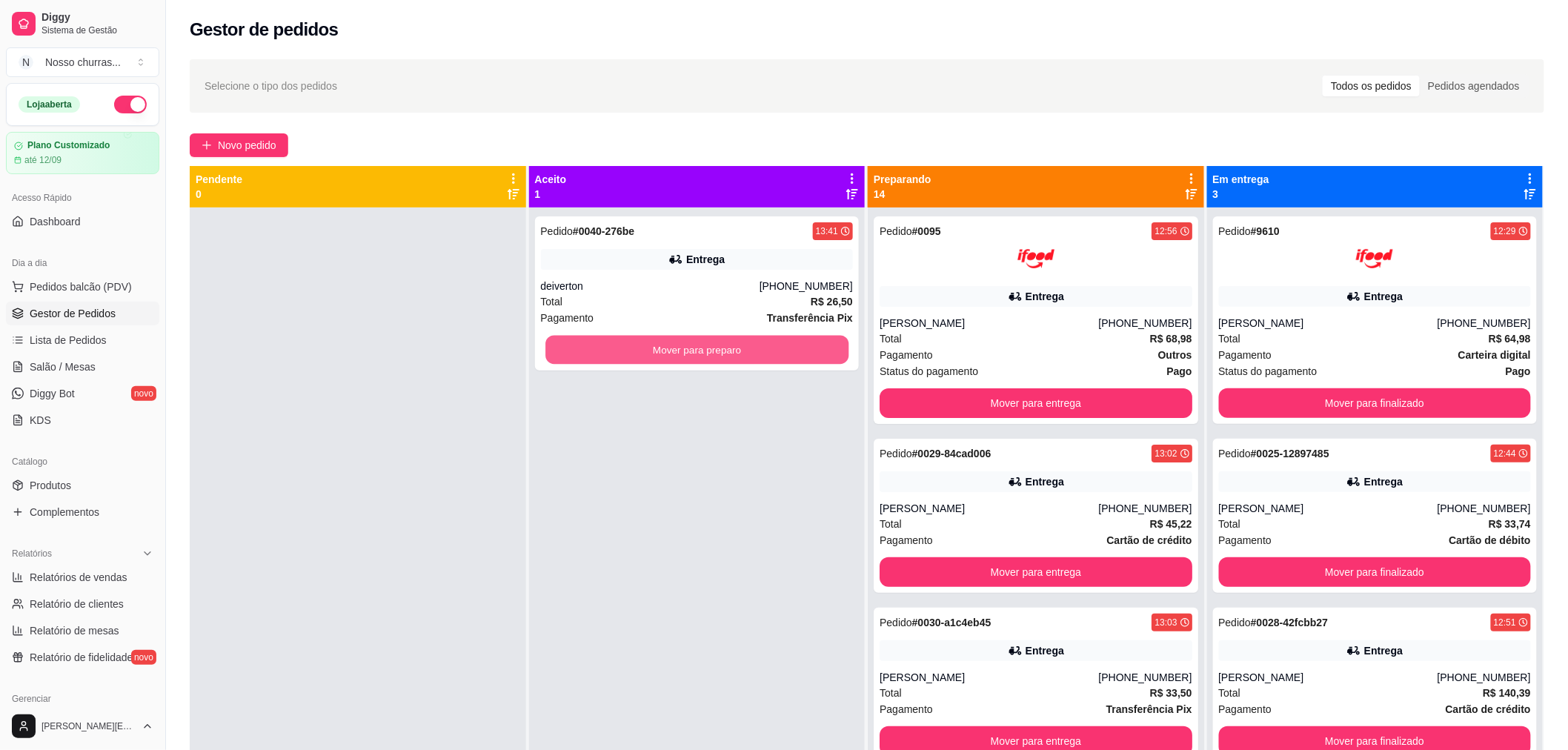
click at [649, 347] on button "Mover para preparo" at bounding box center [697, 350] width 303 height 29
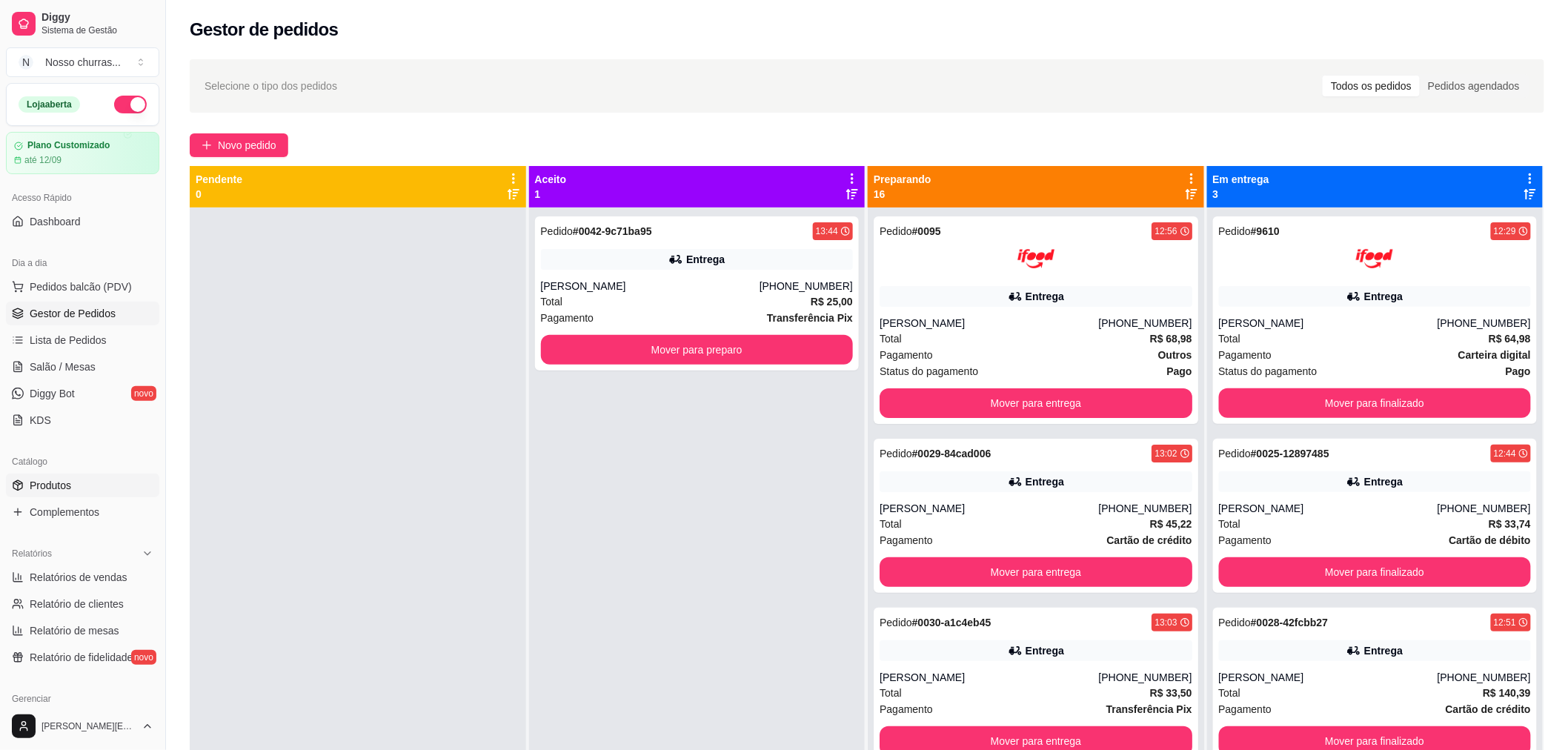
click at [92, 489] on link "Produtos" at bounding box center [83, 486] width 153 height 24
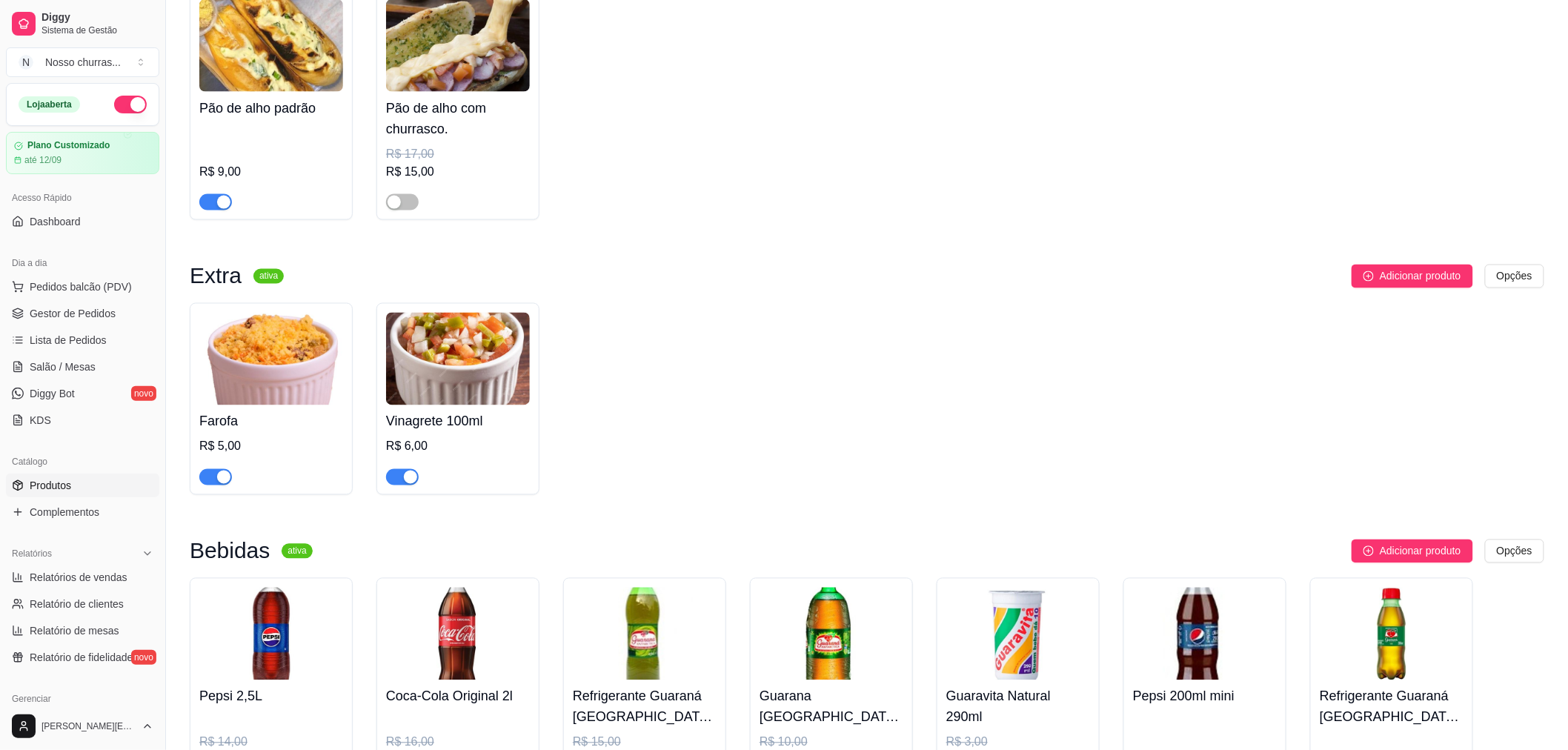
scroll to position [3939, 0]
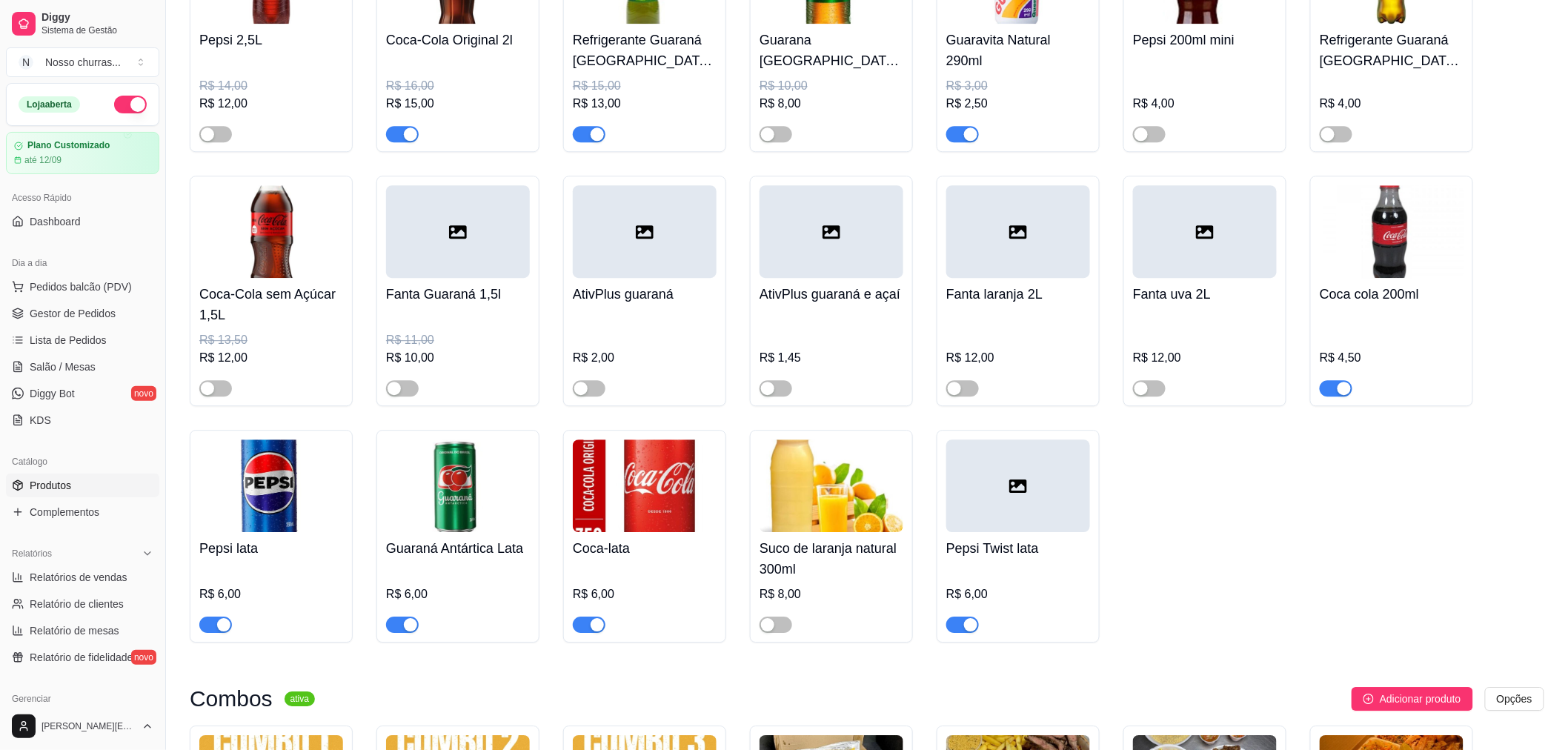
click at [402, 141] on button "button" at bounding box center [402, 134] width 32 height 17
click at [67, 519] on span "Complementos" at bounding box center [65, 512] width 69 height 15
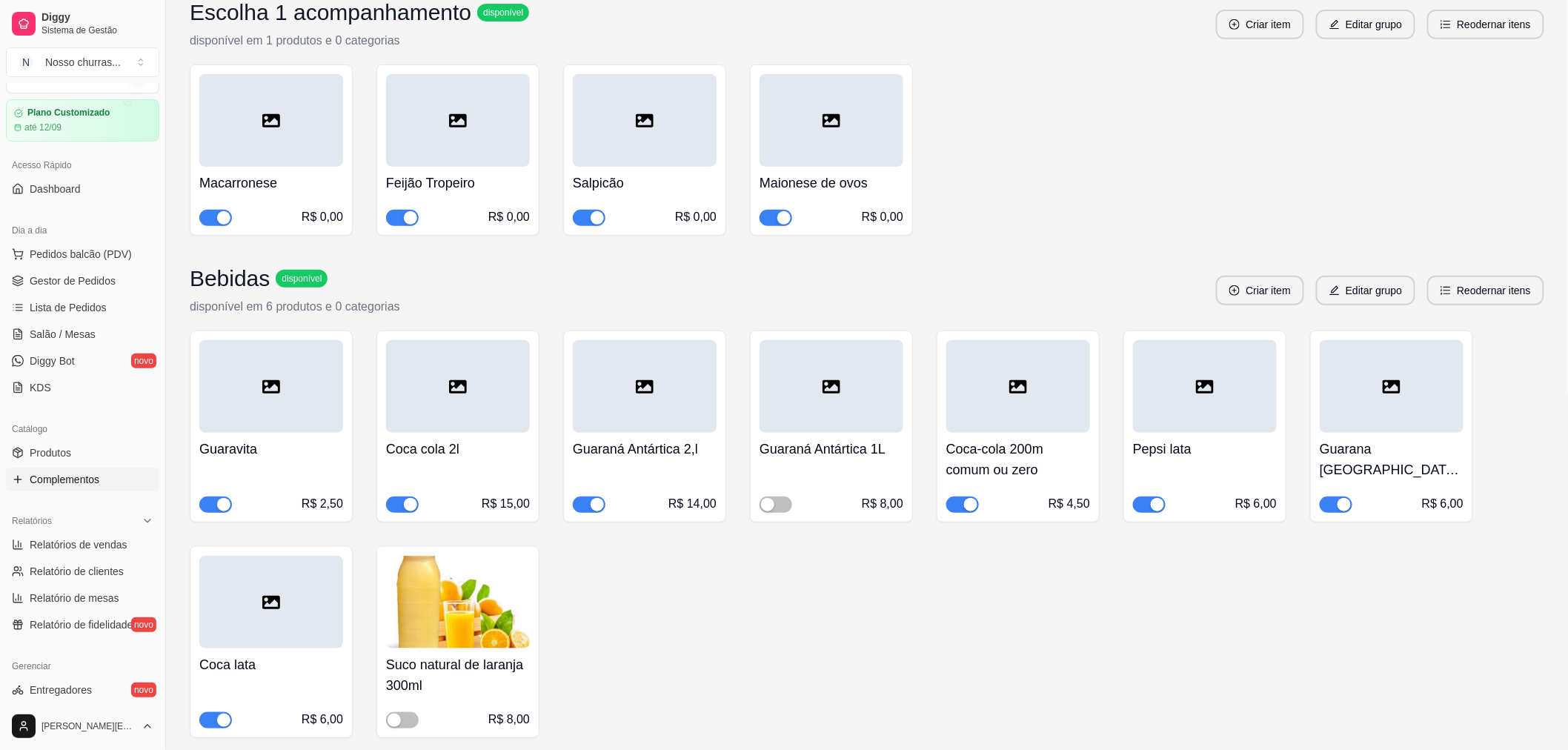
scroll to position [2605, 0]
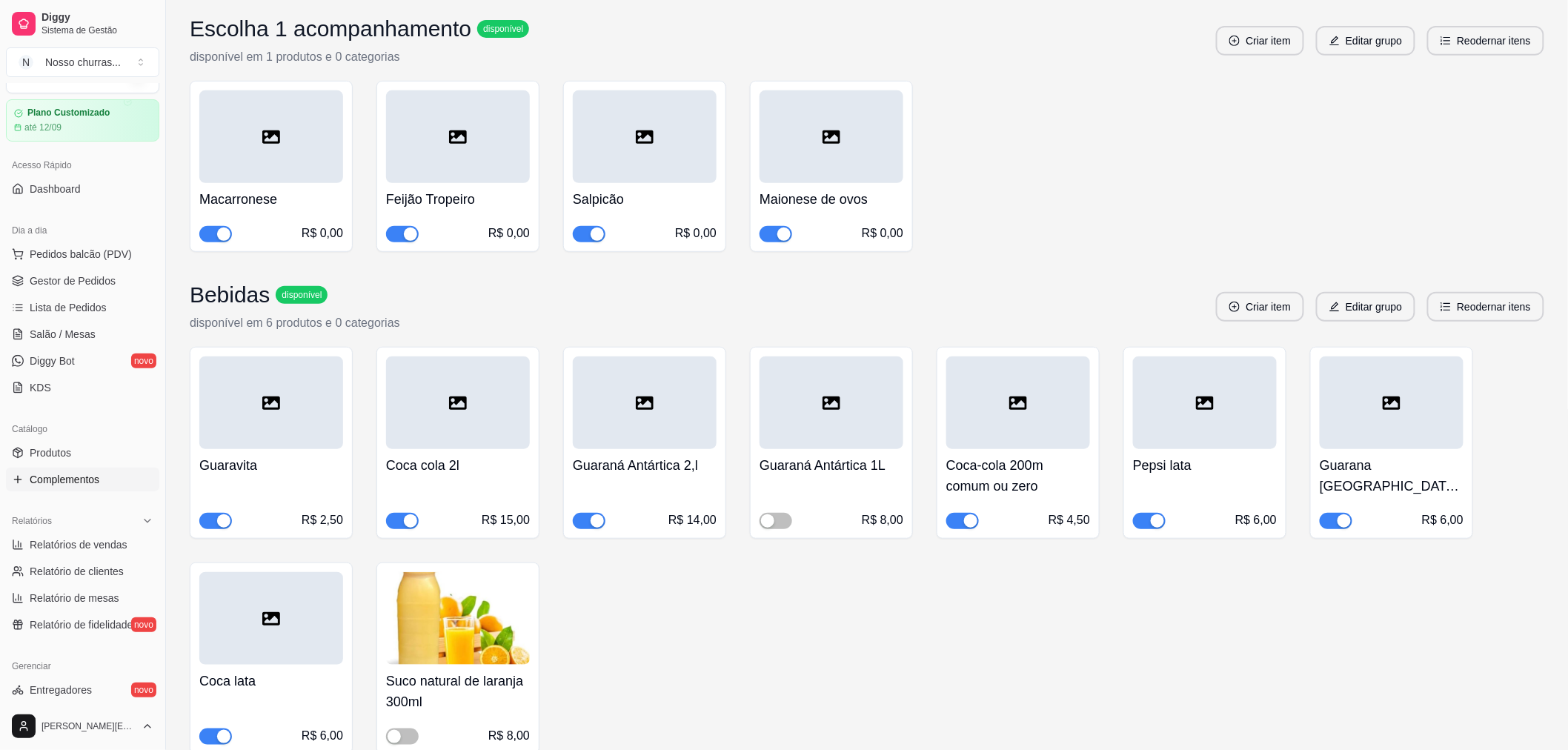
click at [416, 515] on div "button" at bounding box center [410, 521] width 13 height 13
click at [79, 283] on span "Gestor de Pedidos" at bounding box center [73, 281] width 86 height 15
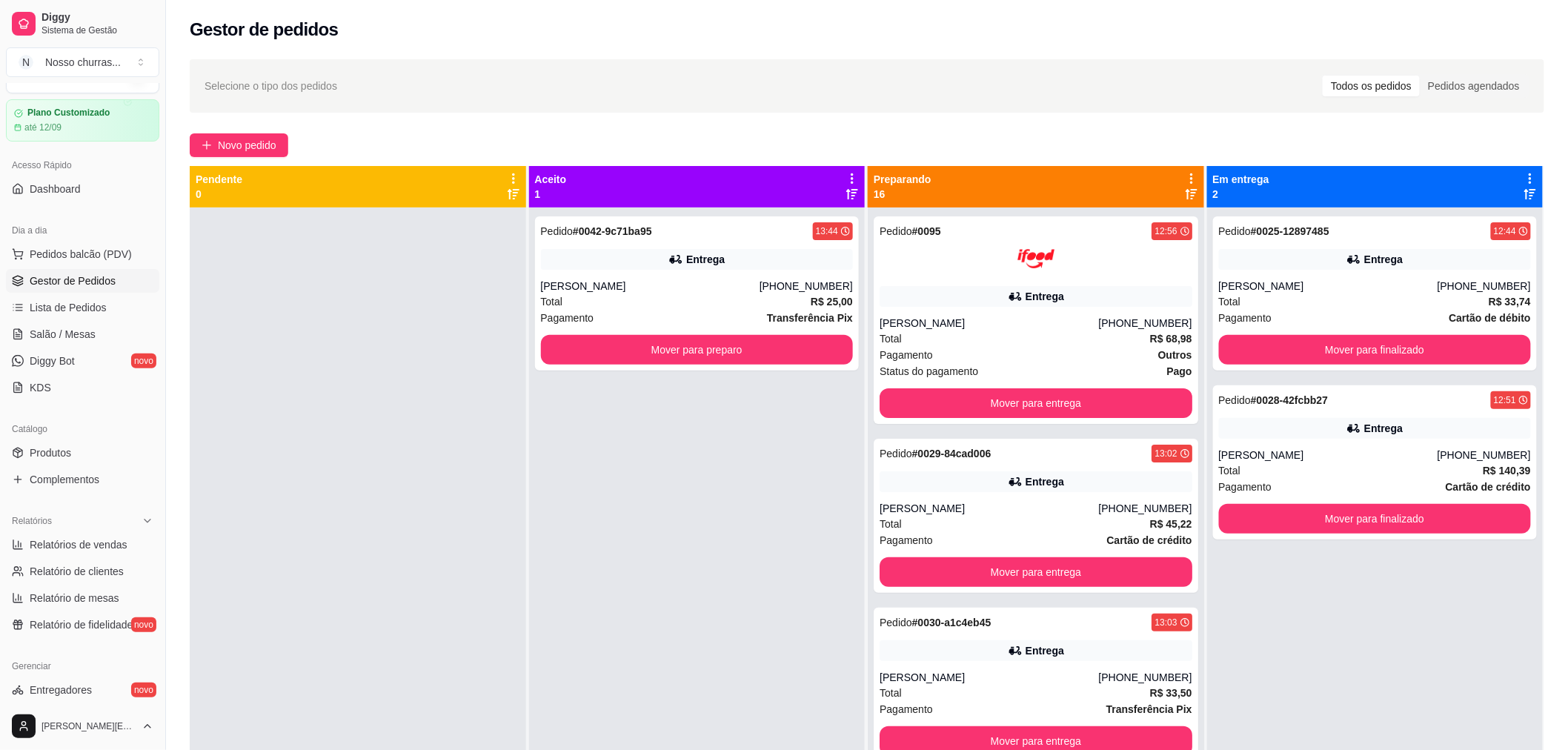
click at [535, 478] on div "Pedido # 0042-9c71ba95 13:44 Entrega [PERSON_NAME] [PHONE_NUMBER] Total R$ 25,0…" at bounding box center [697, 583] width 336 height 750
click at [561, 534] on div "Pedido # 0042-9c71ba95 13:44 Entrega [PERSON_NAME] [PHONE_NUMBER] Total R$ 25,0…" at bounding box center [697, 583] width 336 height 750
click at [727, 562] on div "Pedido # 0042-9c71ba95 13:44 Entrega [PERSON_NAME] [PHONE_NUMBER] Total R$ 25,0…" at bounding box center [697, 583] width 336 height 750
click at [673, 282] on div "[PERSON_NAME]" at bounding box center [650, 286] width 219 height 15
click at [634, 342] on button "Mover para preparo" at bounding box center [697, 350] width 303 height 29
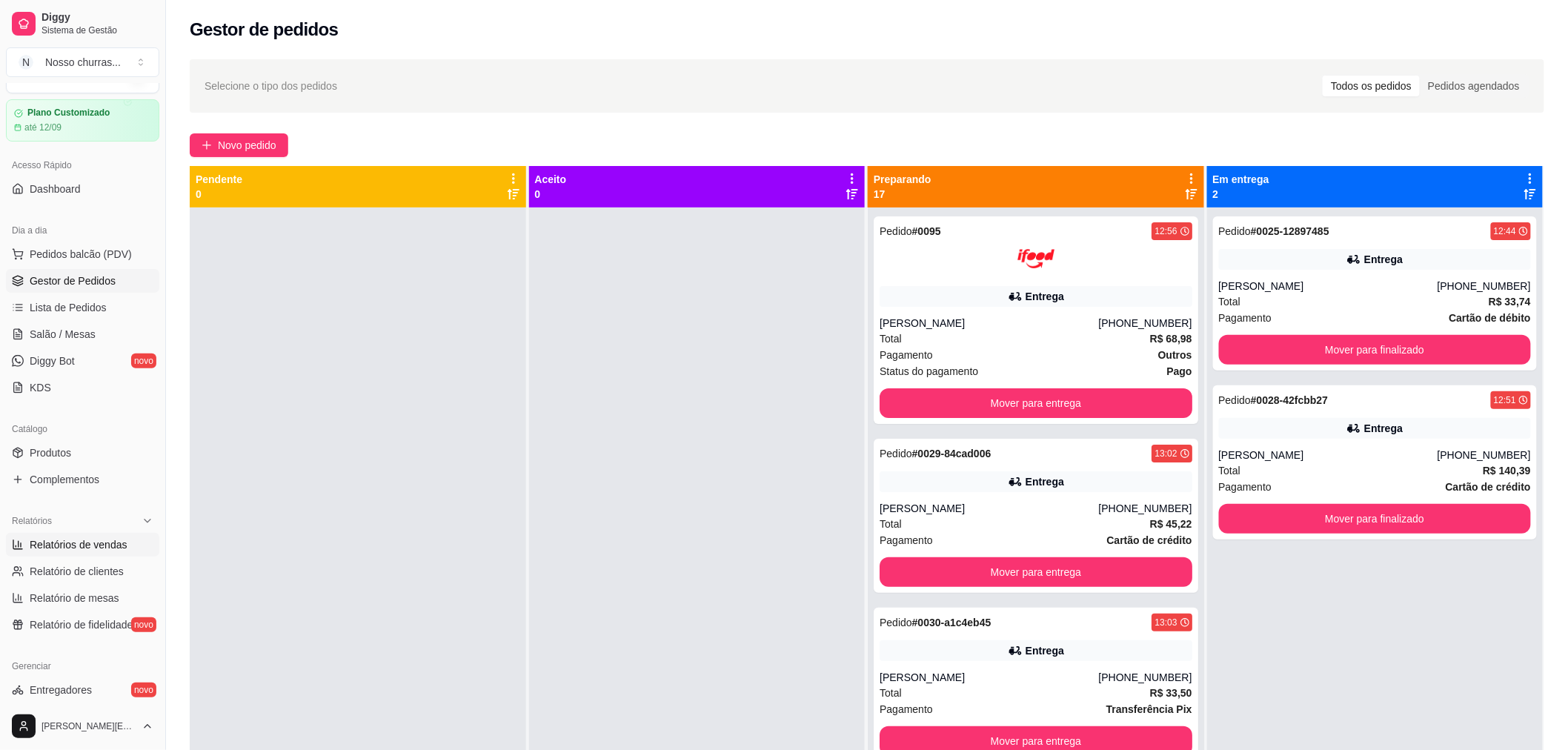
click at [62, 553] on link "Relatórios de vendas" at bounding box center [83, 545] width 153 height 24
select select "ALL"
select select "0"
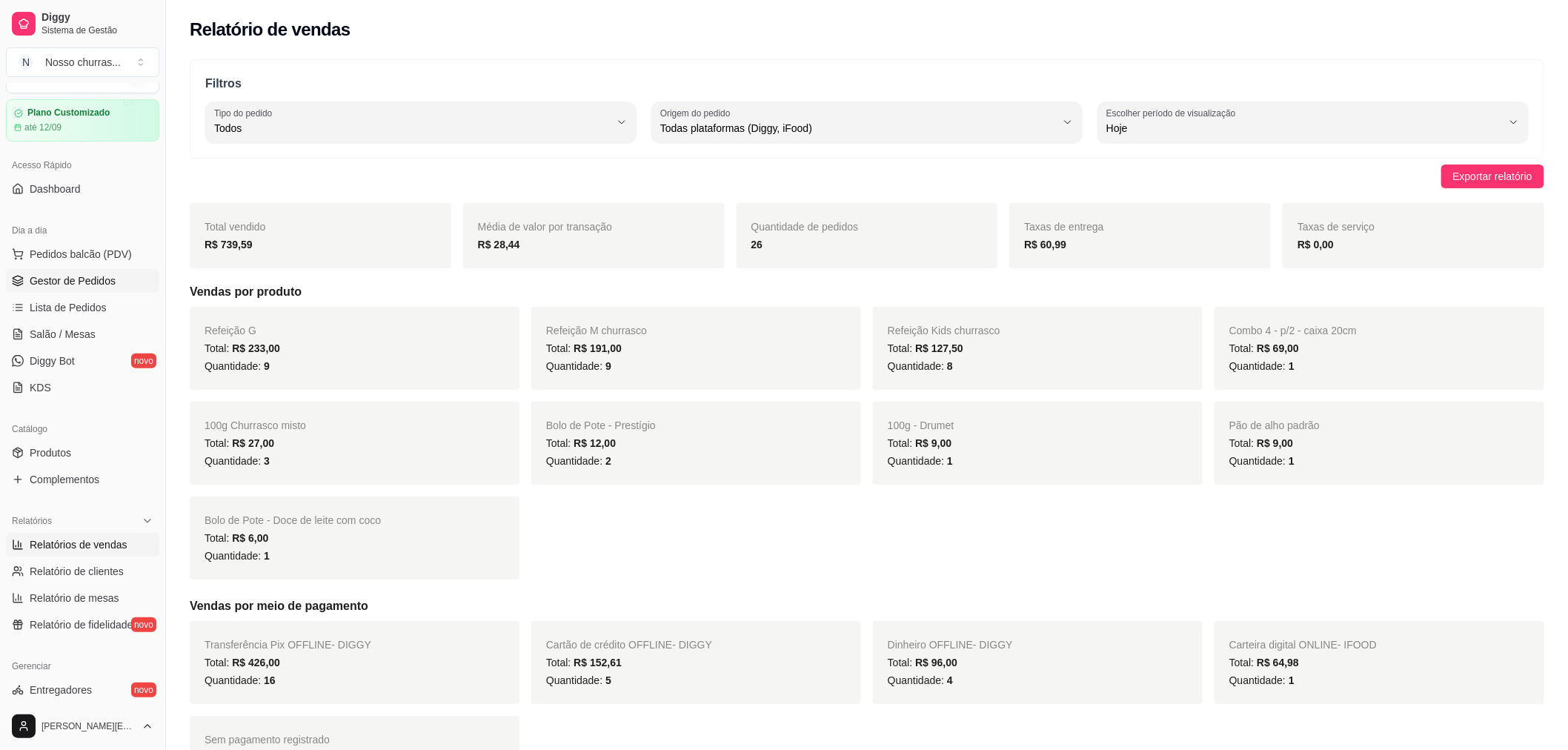
click at [90, 283] on span "Gestor de Pedidos" at bounding box center [73, 281] width 86 height 15
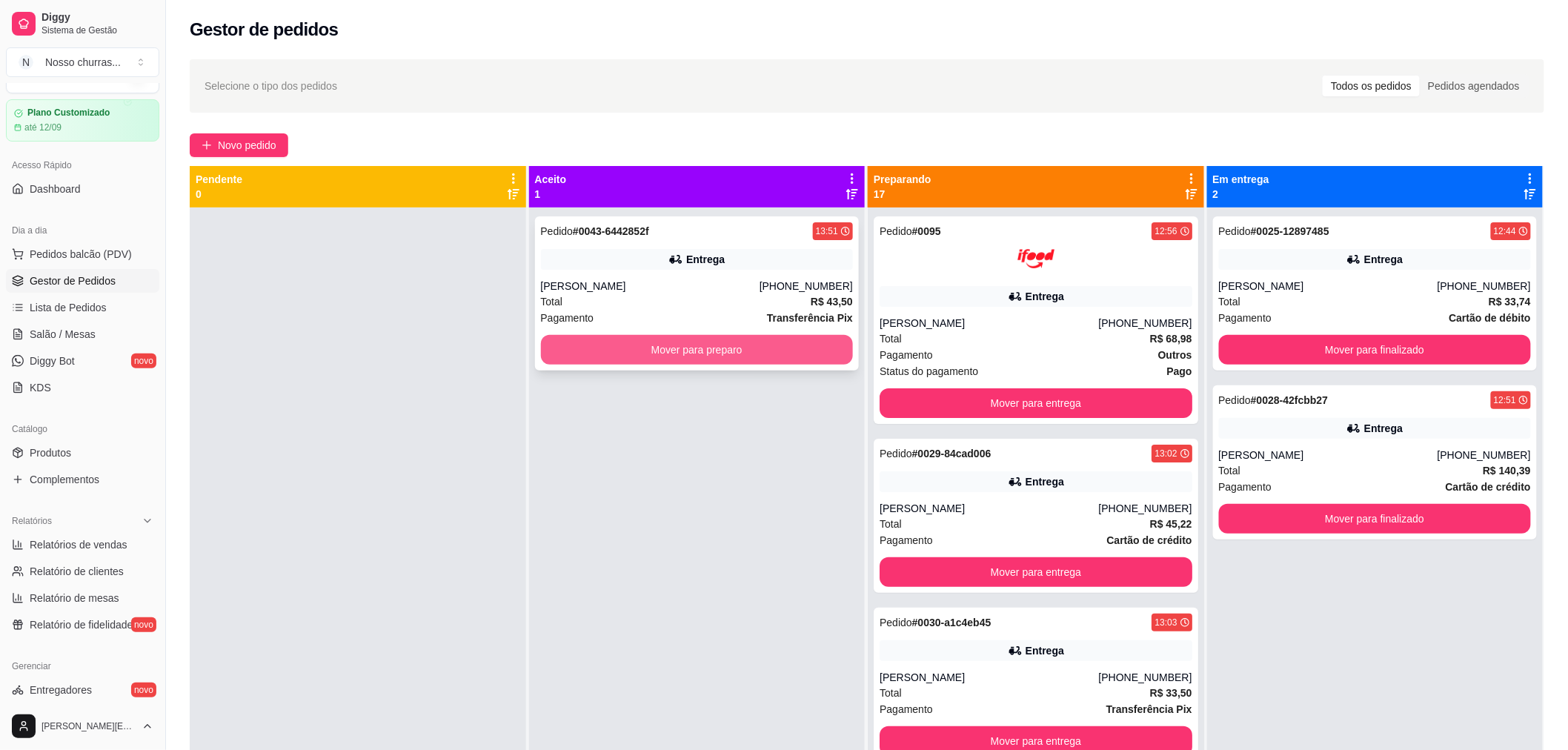
click at [552, 360] on button "Mover para preparo" at bounding box center [698, 350] width 312 height 30
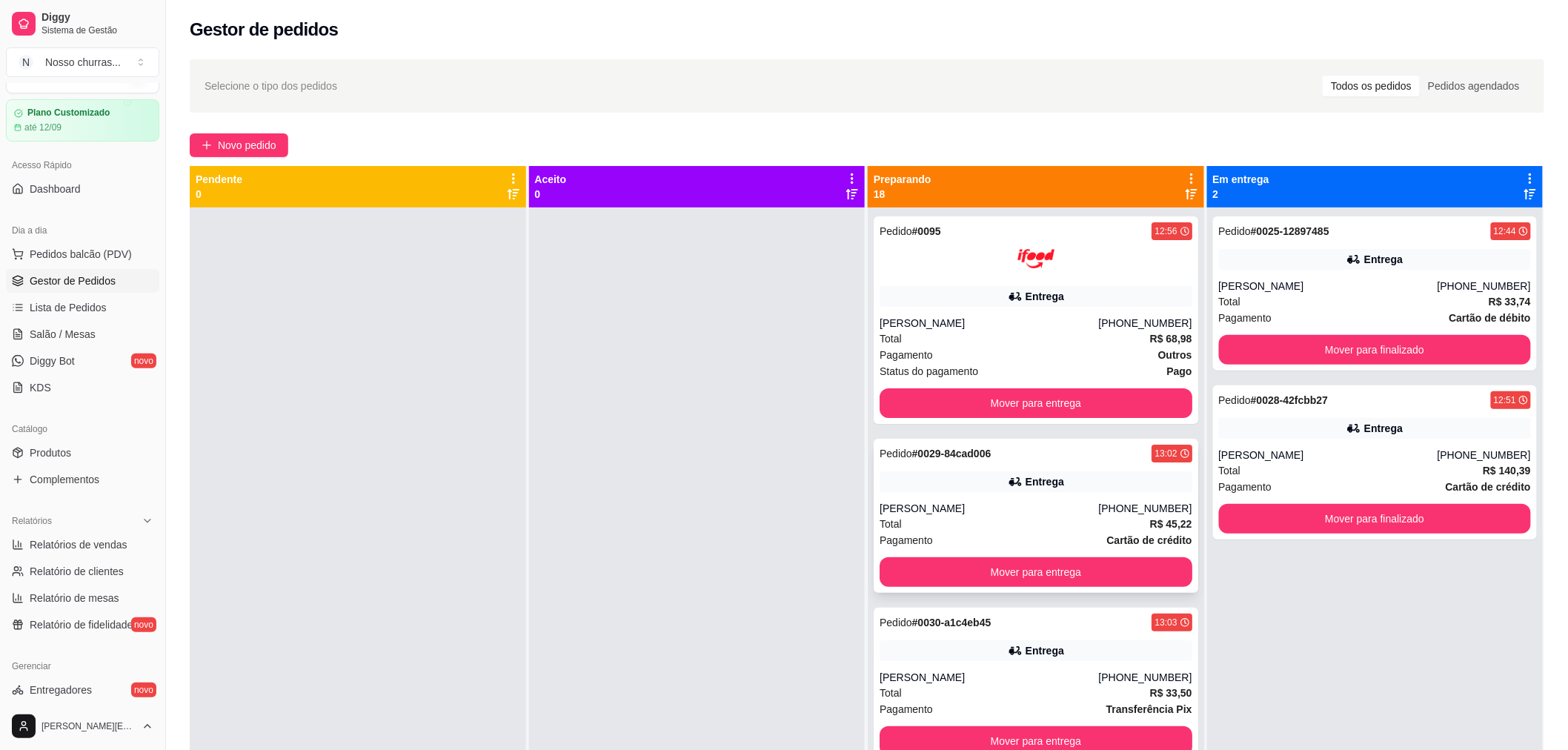
click at [960, 532] on div "Pagamento Cartão de crédito" at bounding box center [1036, 540] width 312 height 17
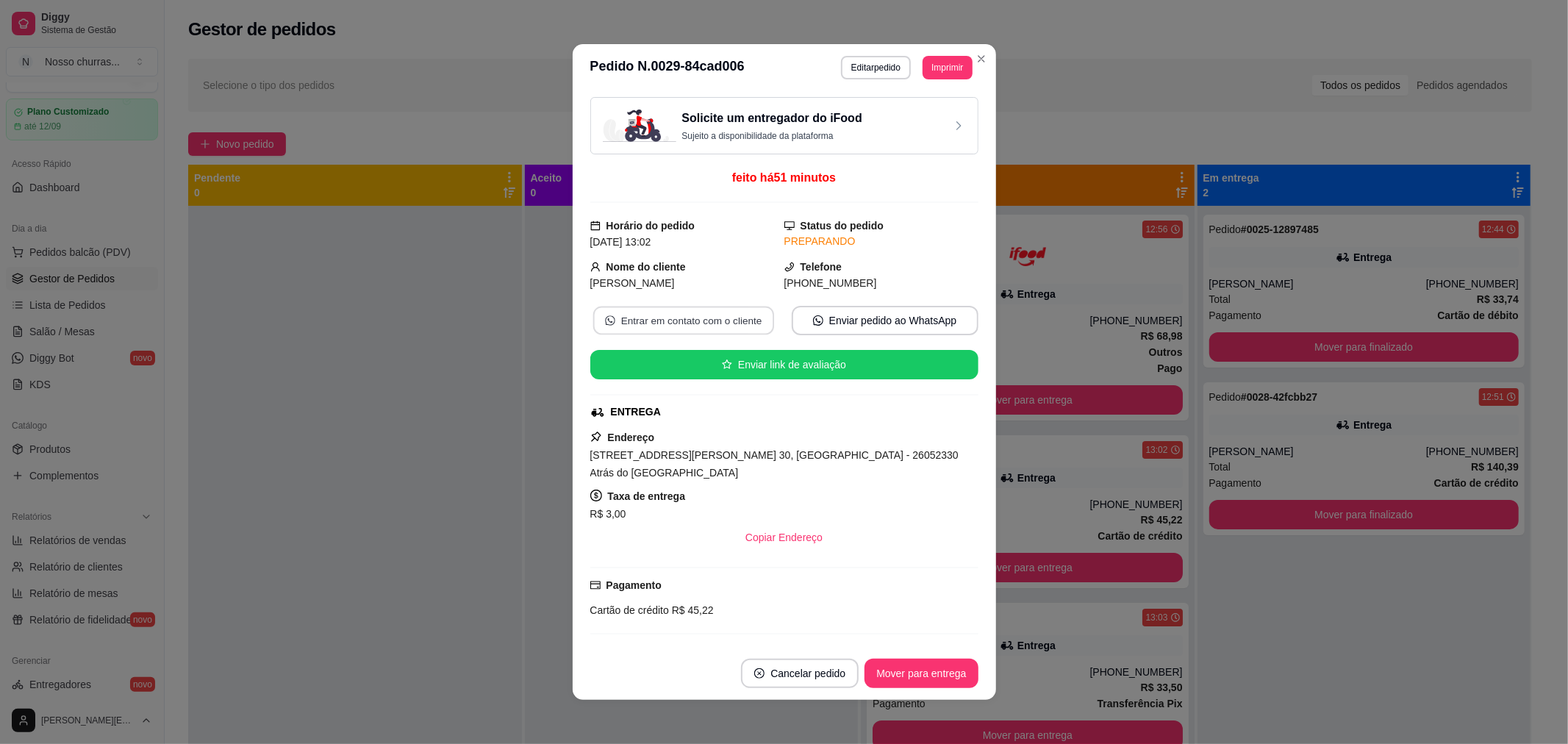
click at [706, 315] on button "Entrar em contato com o cliente" at bounding box center [683, 321] width 181 height 29
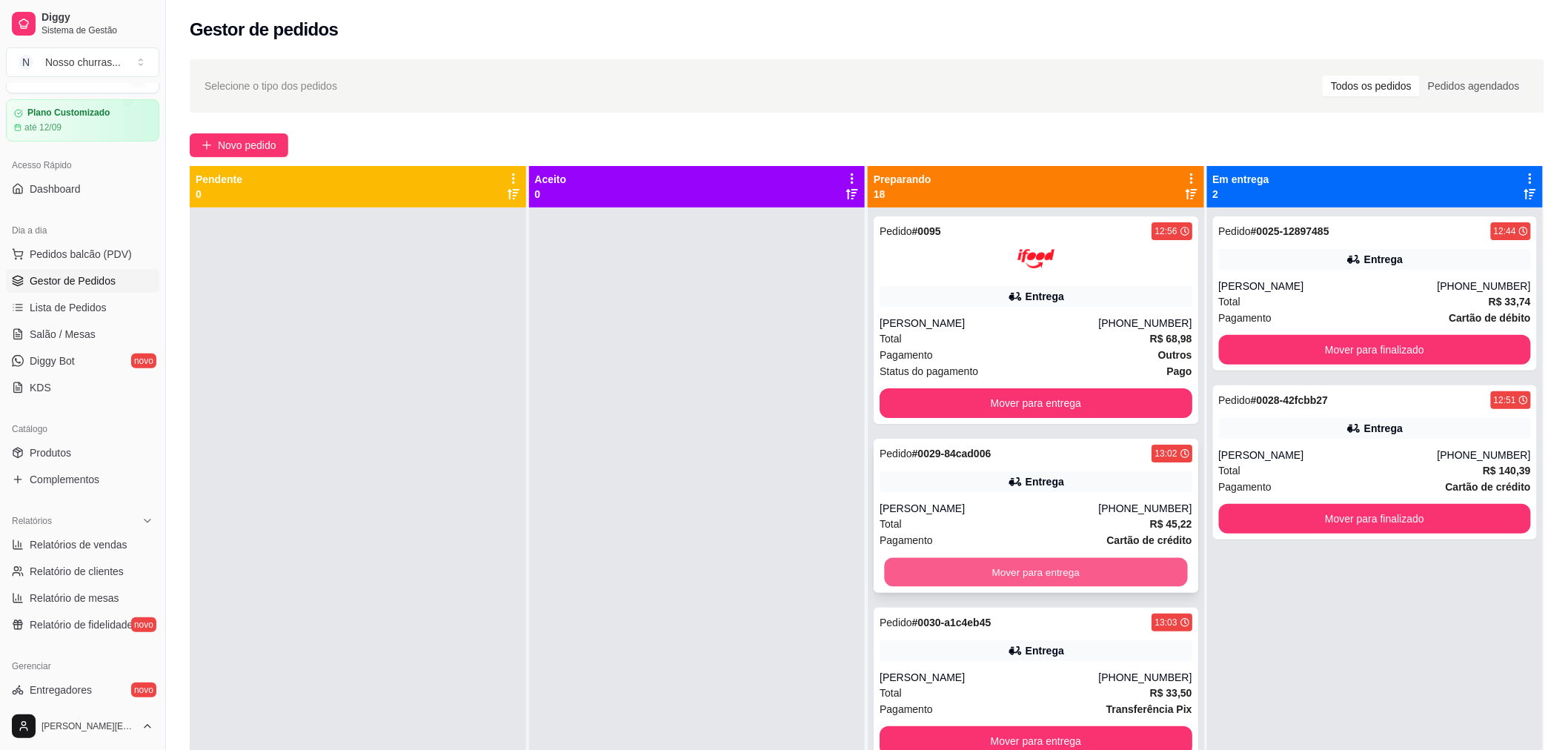
click at [942, 567] on button "Mover para entrega" at bounding box center [1035, 572] width 303 height 29
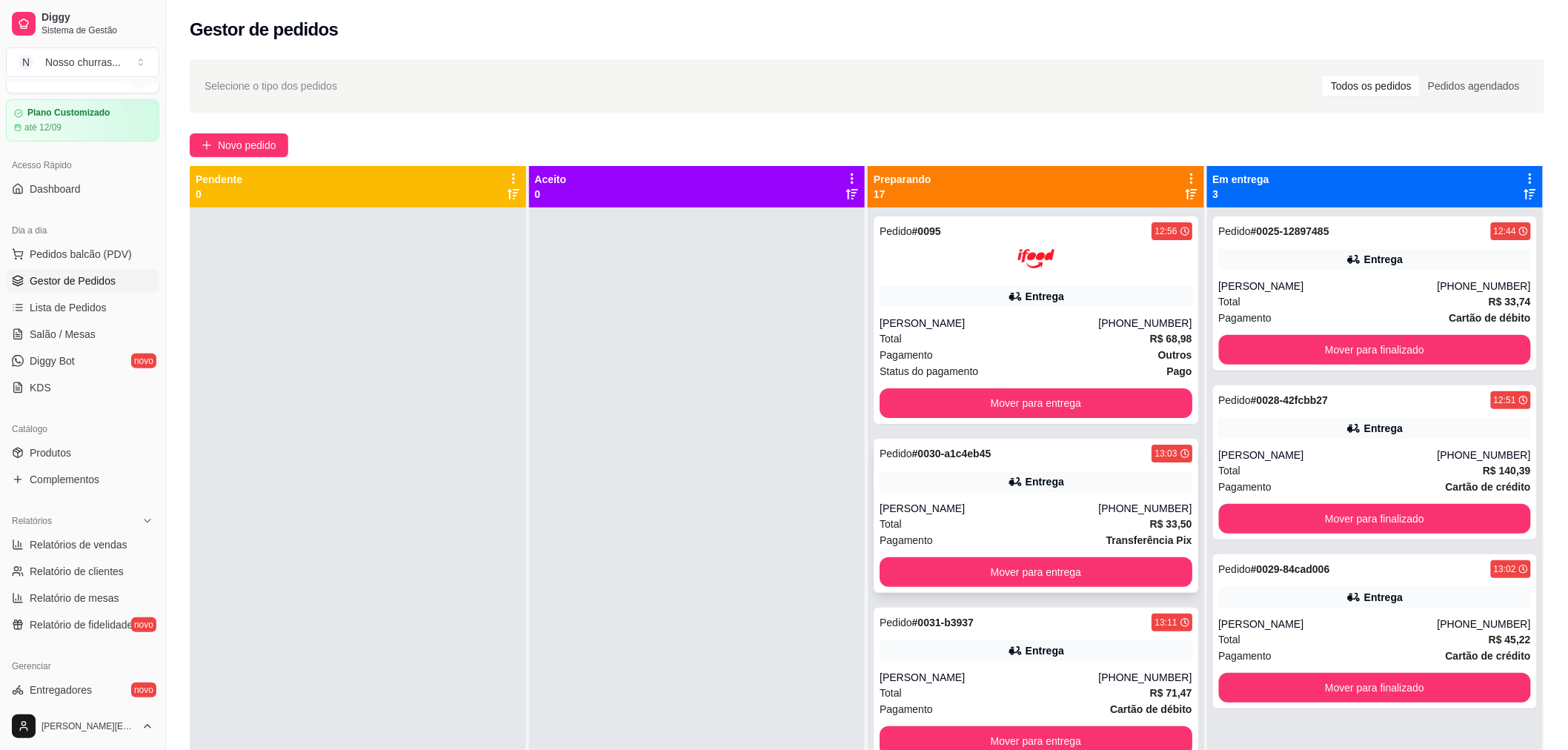
click at [941, 532] on div "Pagamento Transferência Pix" at bounding box center [1036, 540] width 312 height 17
click at [1315, 346] on button "Mover para finalizado" at bounding box center [1375, 350] width 303 height 29
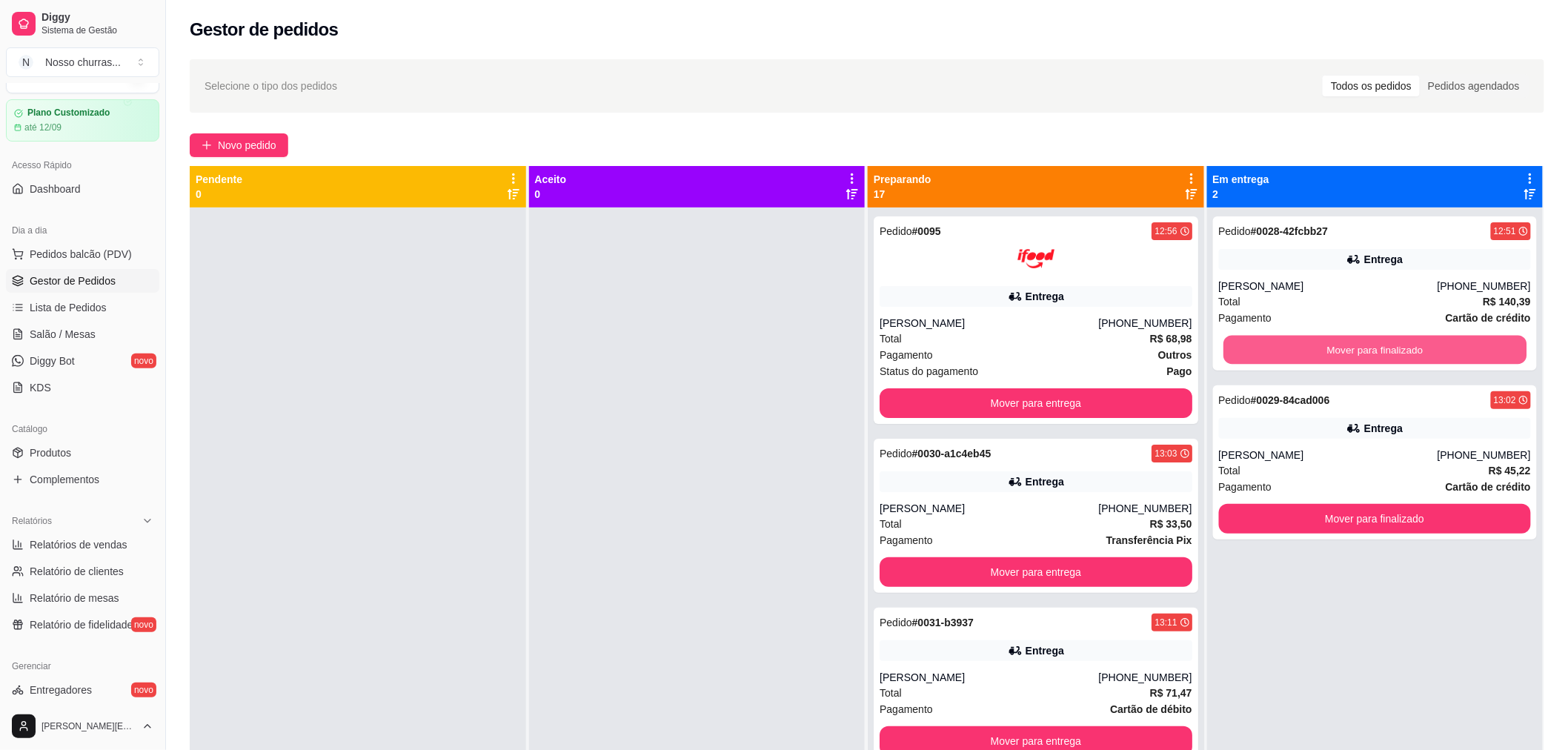
click at [1315, 346] on button "Mover para finalizado" at bounding box center [1375, 350] width 303 height 29
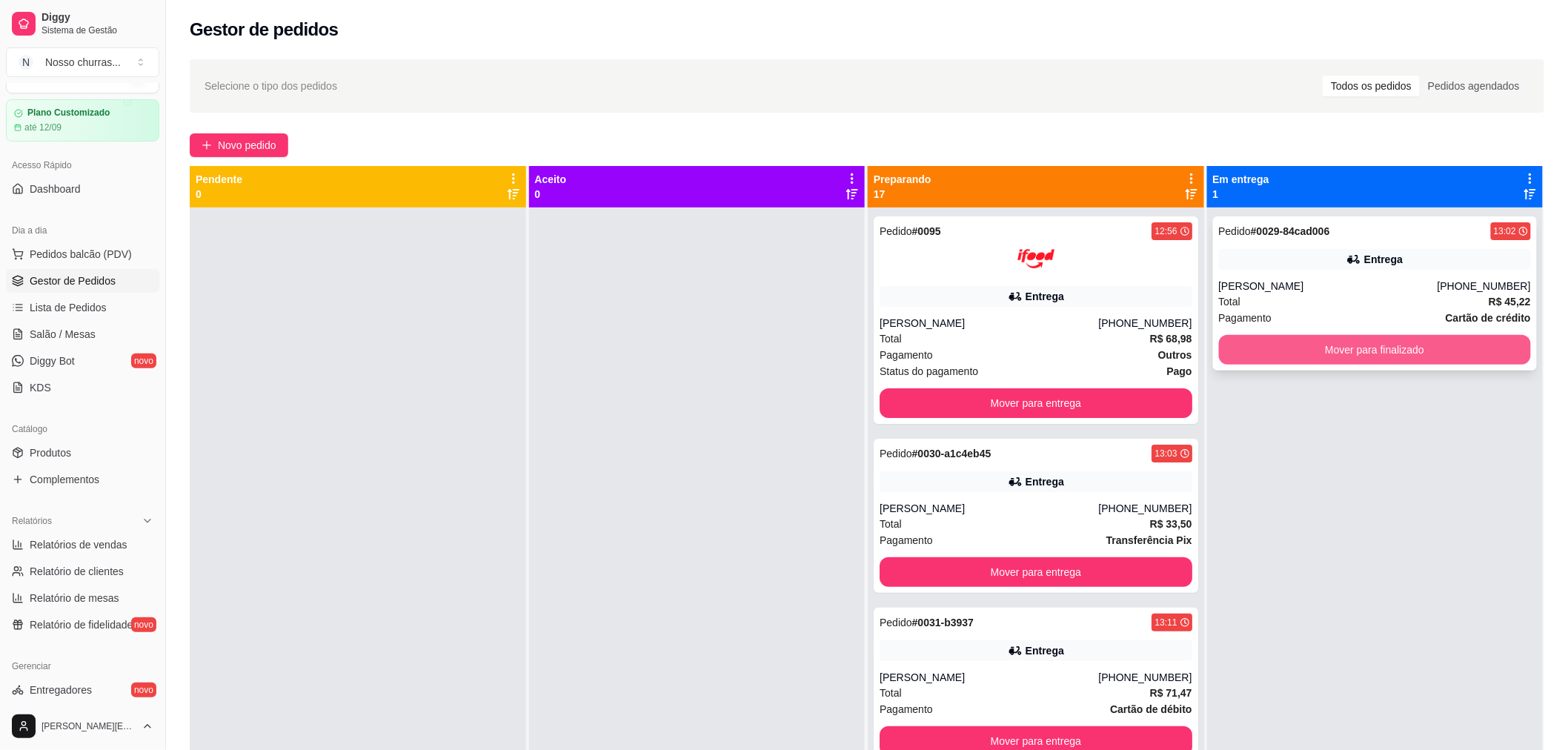
click at [1271, 344] on button "Mover para finalizado" at bounding box center [1375, 350] width 312 height 30
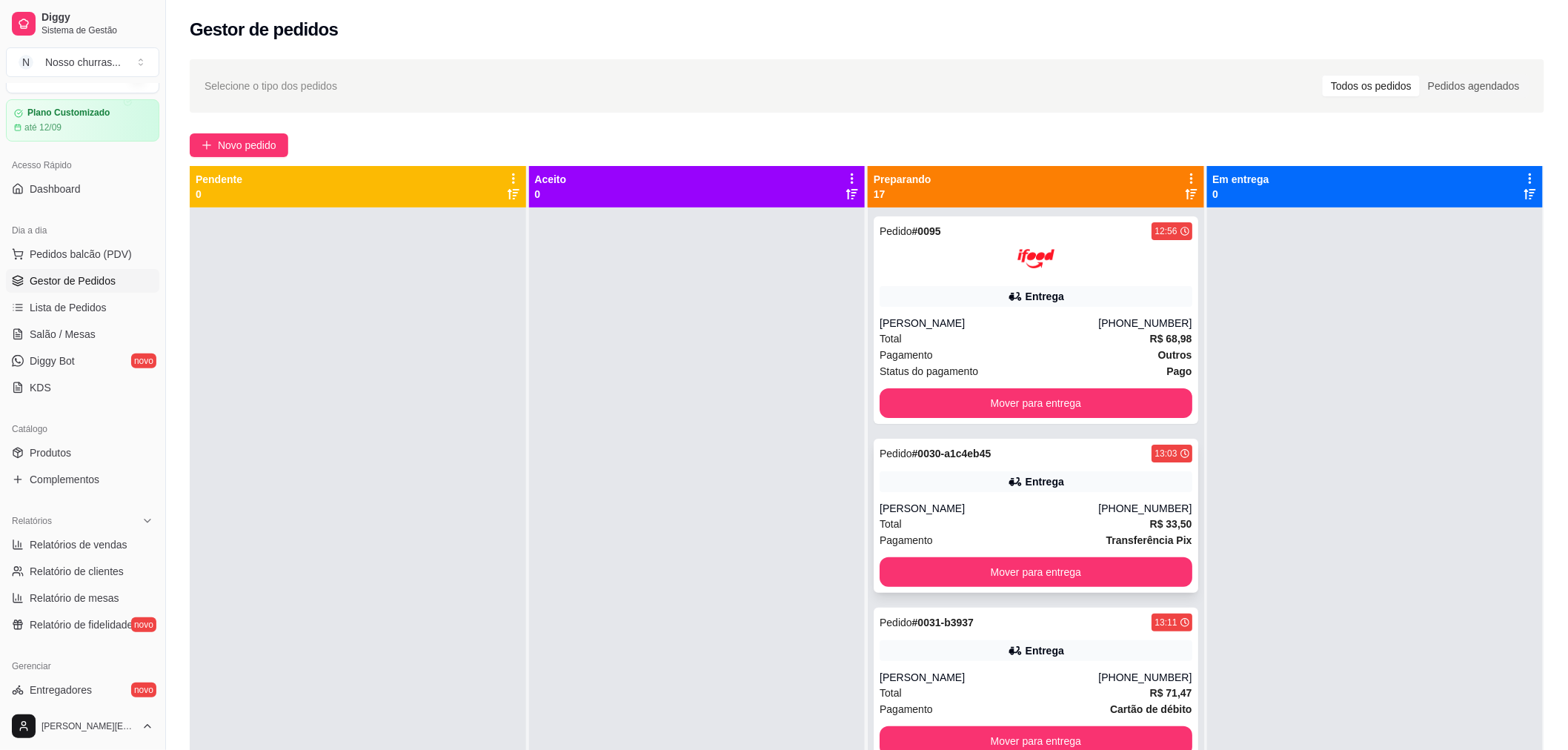
click at [910, 488] on div "Entrega" at bounding box center [1036, 482] width 312 height 21
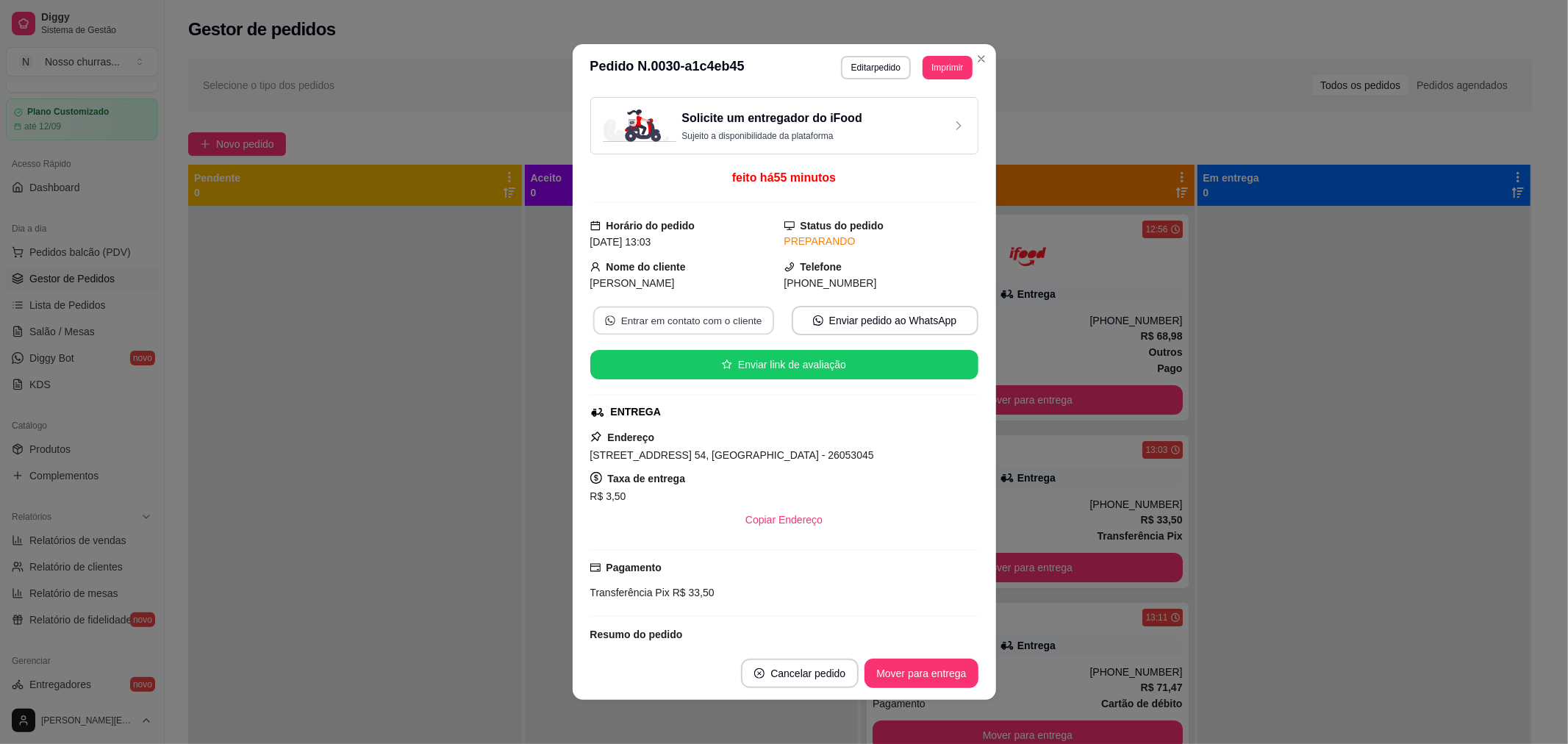
click at [703, 328] on button "Entrar em contato com o cliente" at bounding box center [683, 321] width 181 height 29
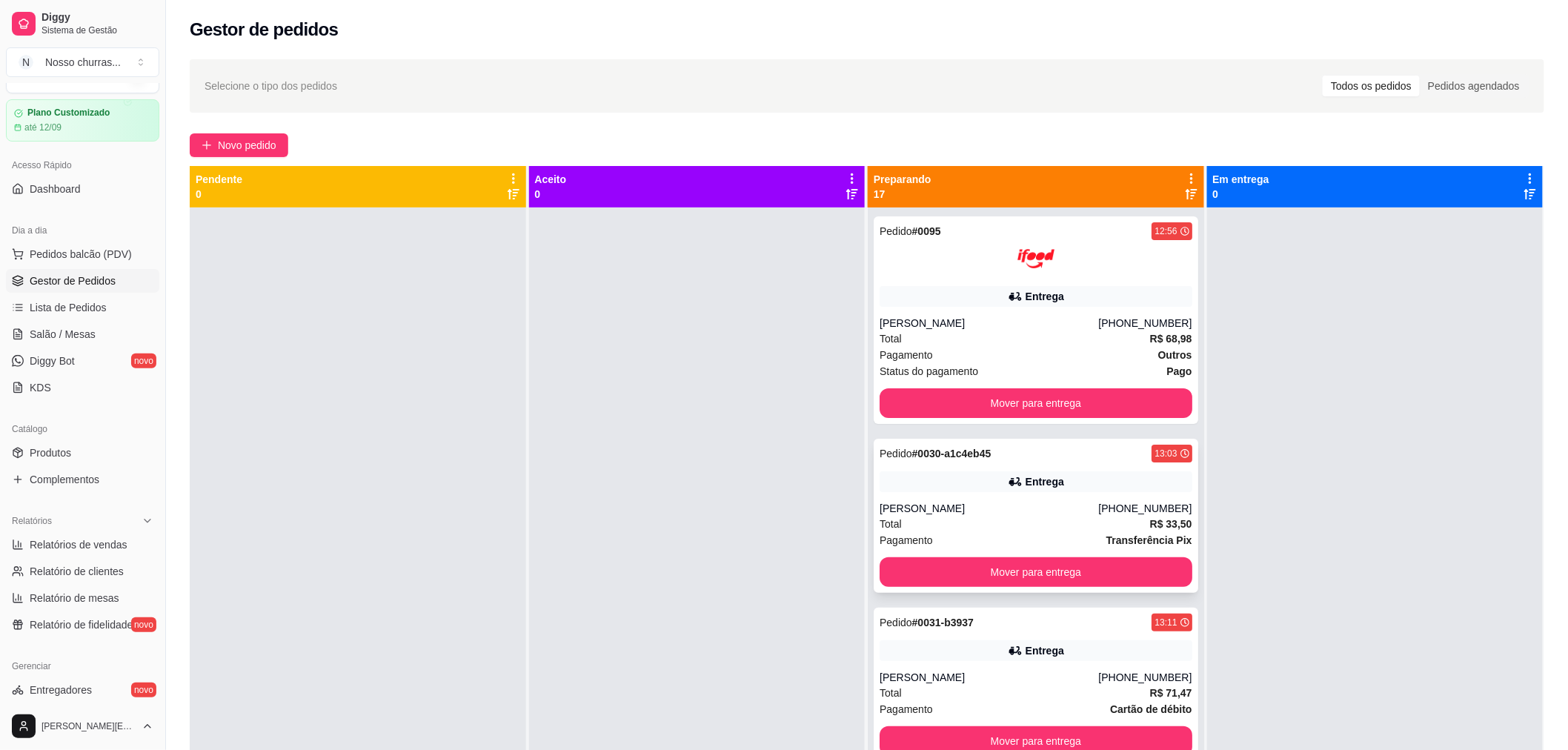
click at [1008, 476] on icon at bounding box center [1015, 482] width 15 height 15
click at [943, 687] on div "Total R$ 71,47" at bounding box center [1036, 693] width 312 height 17
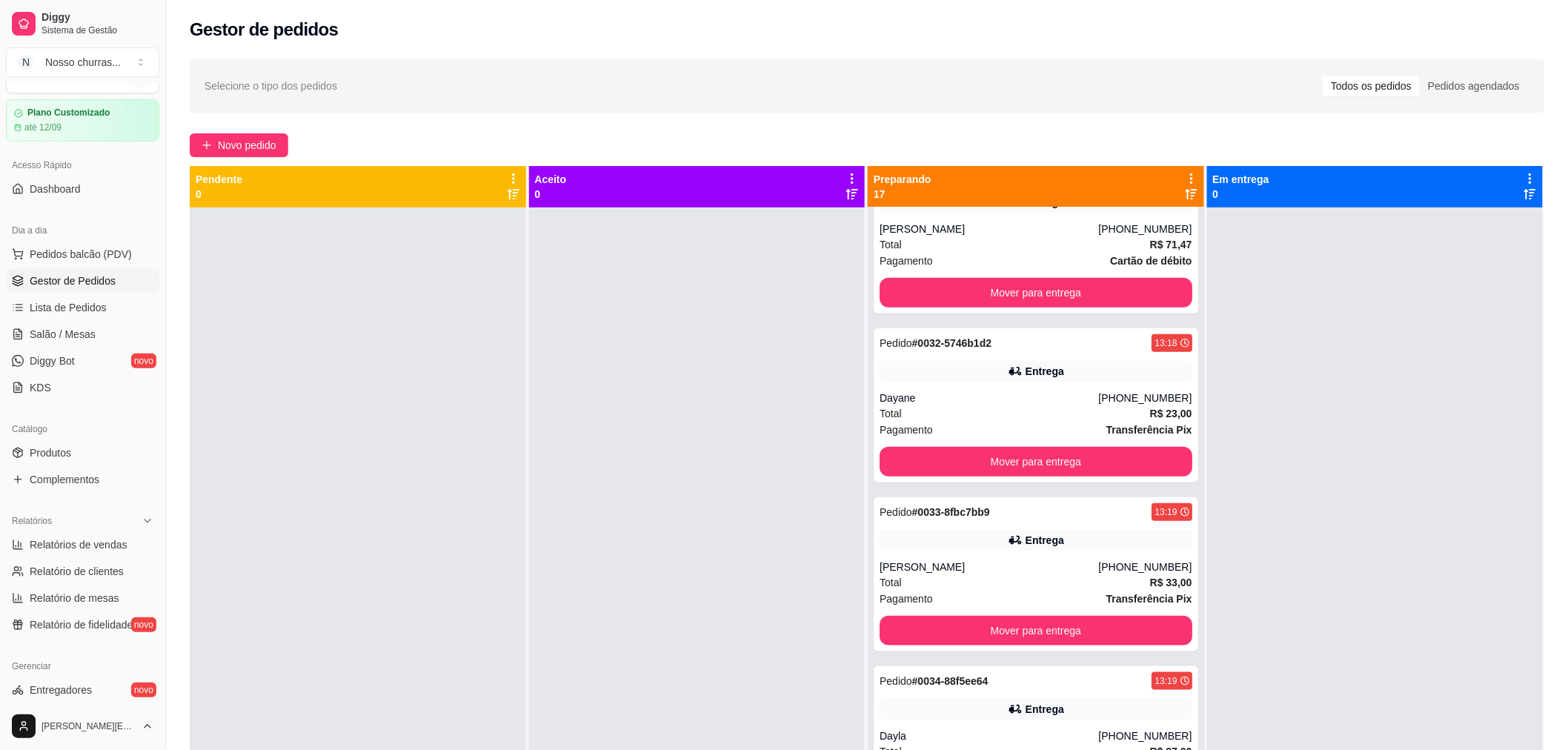
scroll to position [477, 0]
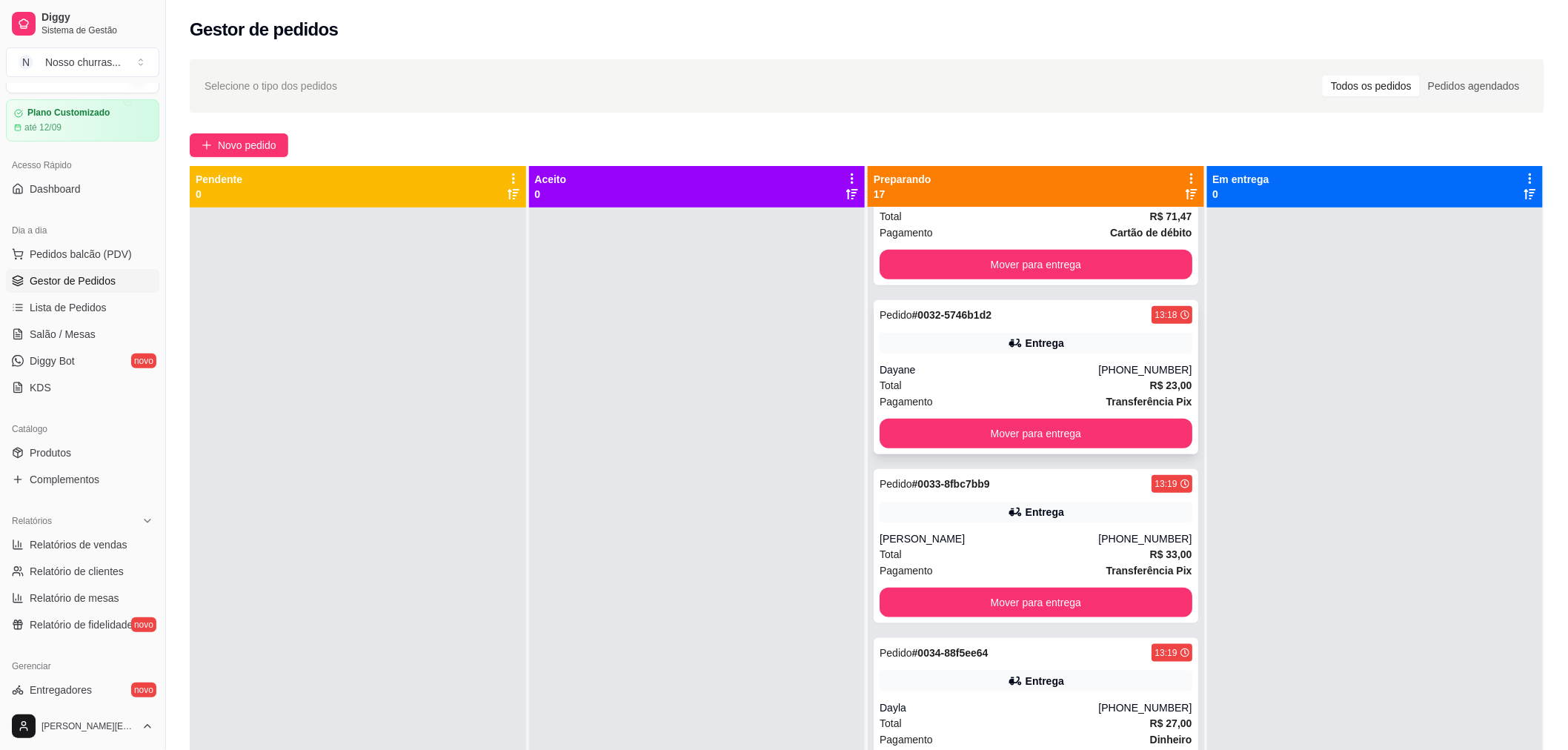
click at [1102, 390] on div "Total R$ 23,00" at bounding box center [1036, 385] width 312 height 17
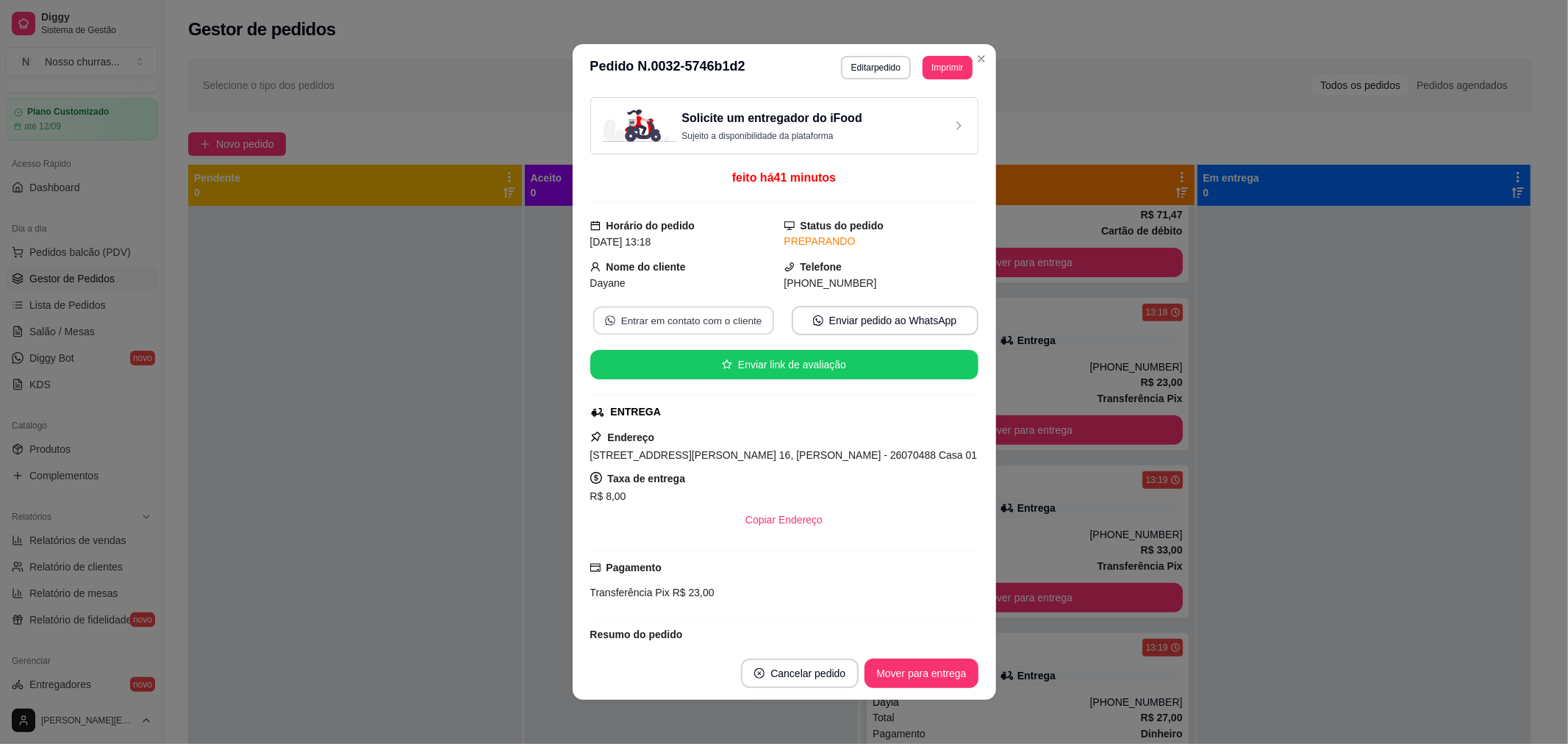
click at [733, 328] on button "Entrar em contato com o cliente" at bounding box center [683, 321] width 181 height 29
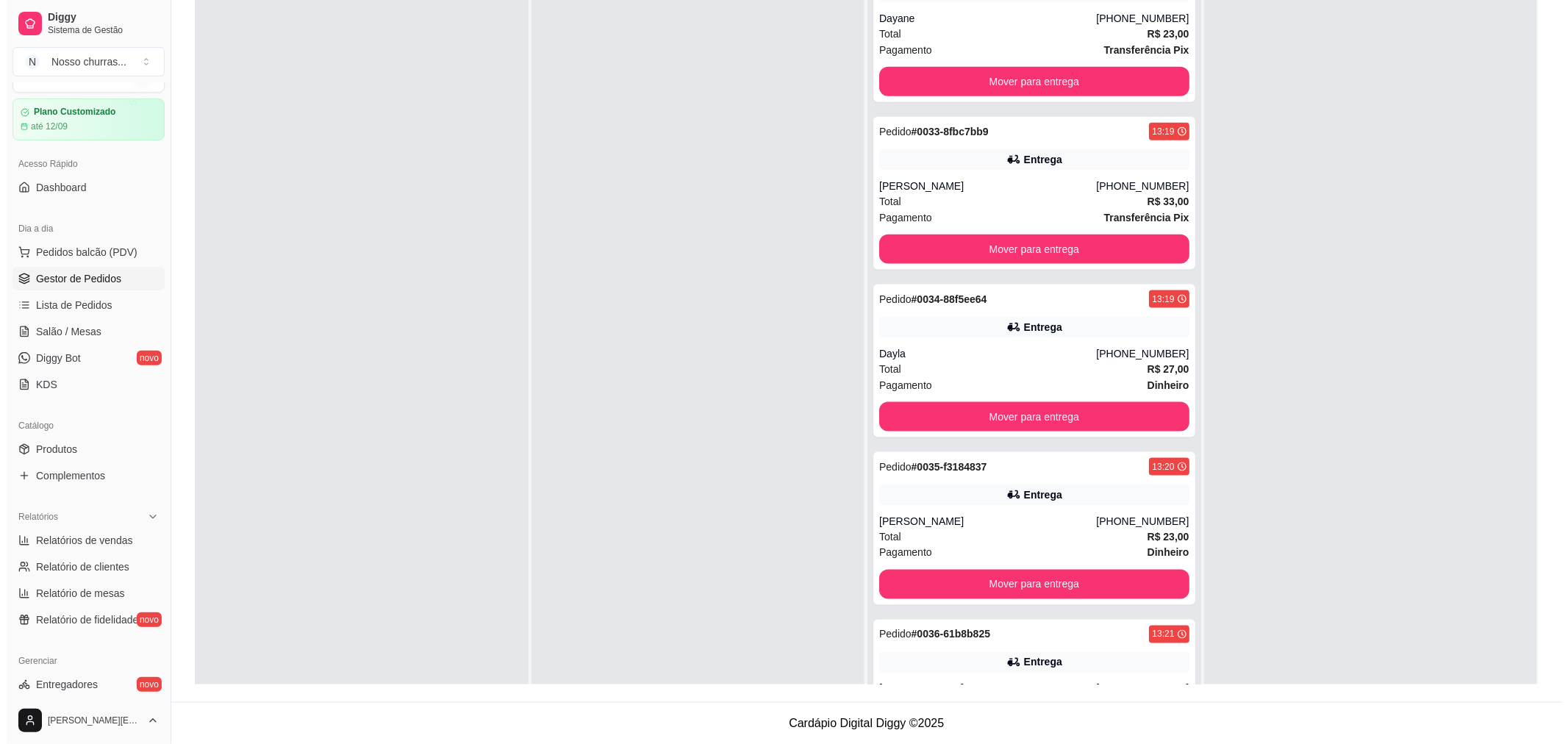
scroll to position [621, 0]
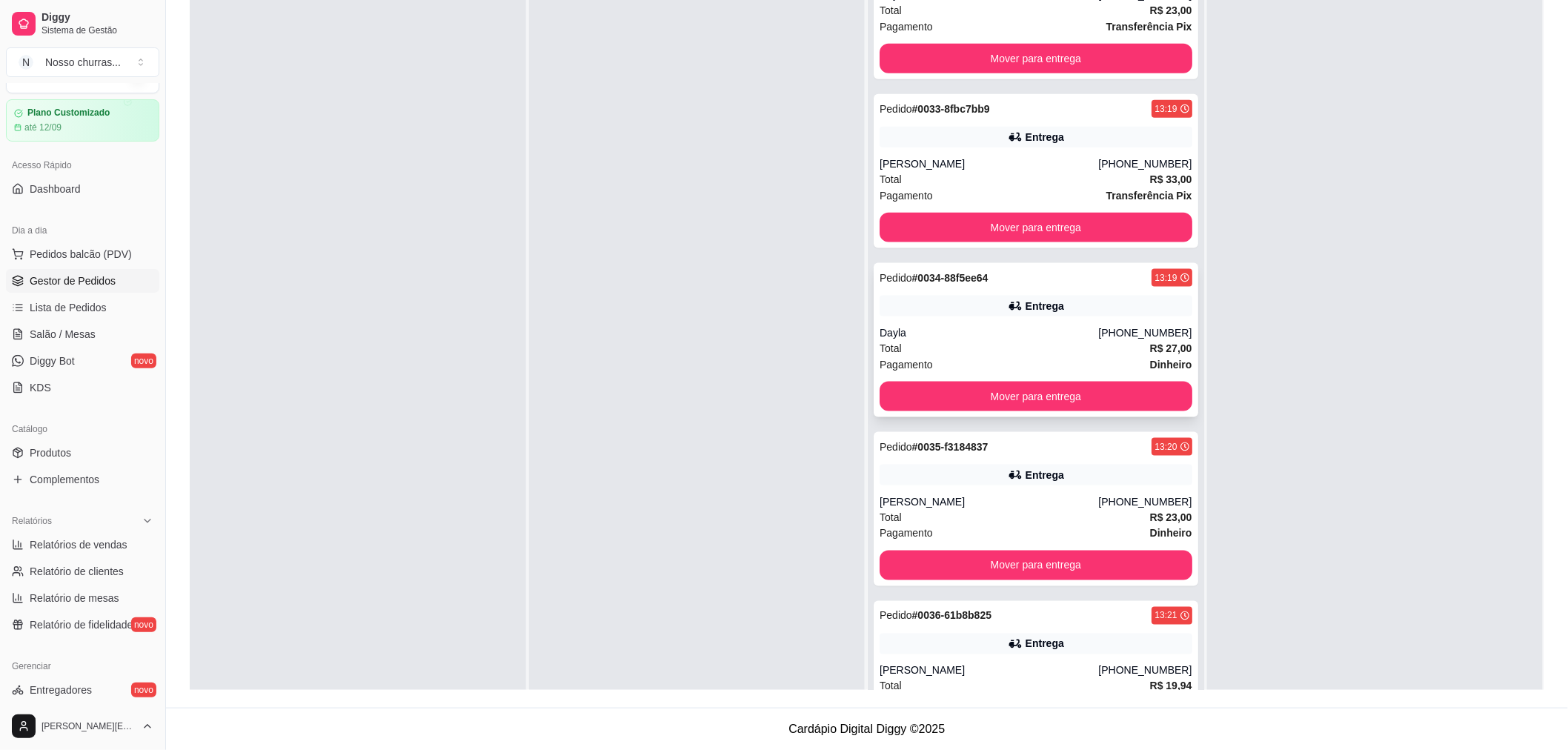
click at [1021, 320] on div "Pedido # 0034-88f5ee64 13:19 Entrega Dayla [PHONE_NUMBER] Total R$ 27,00 Pagame…" at bounding box center [1035, 339] width 324 height 154
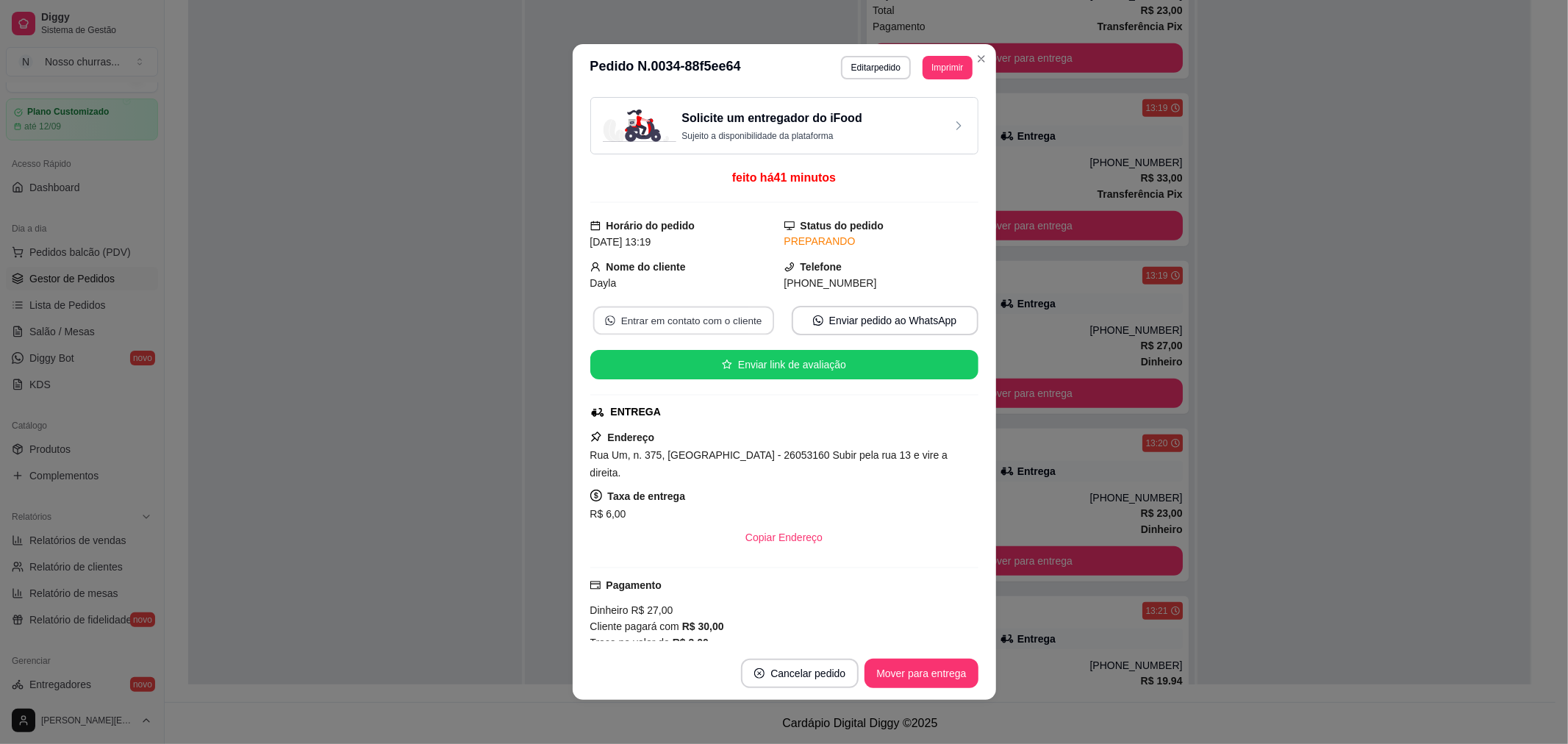
click at [658, 318] on button "Entrar em contato com o cliente" at bounding box center [683, 321] width 181 height 29
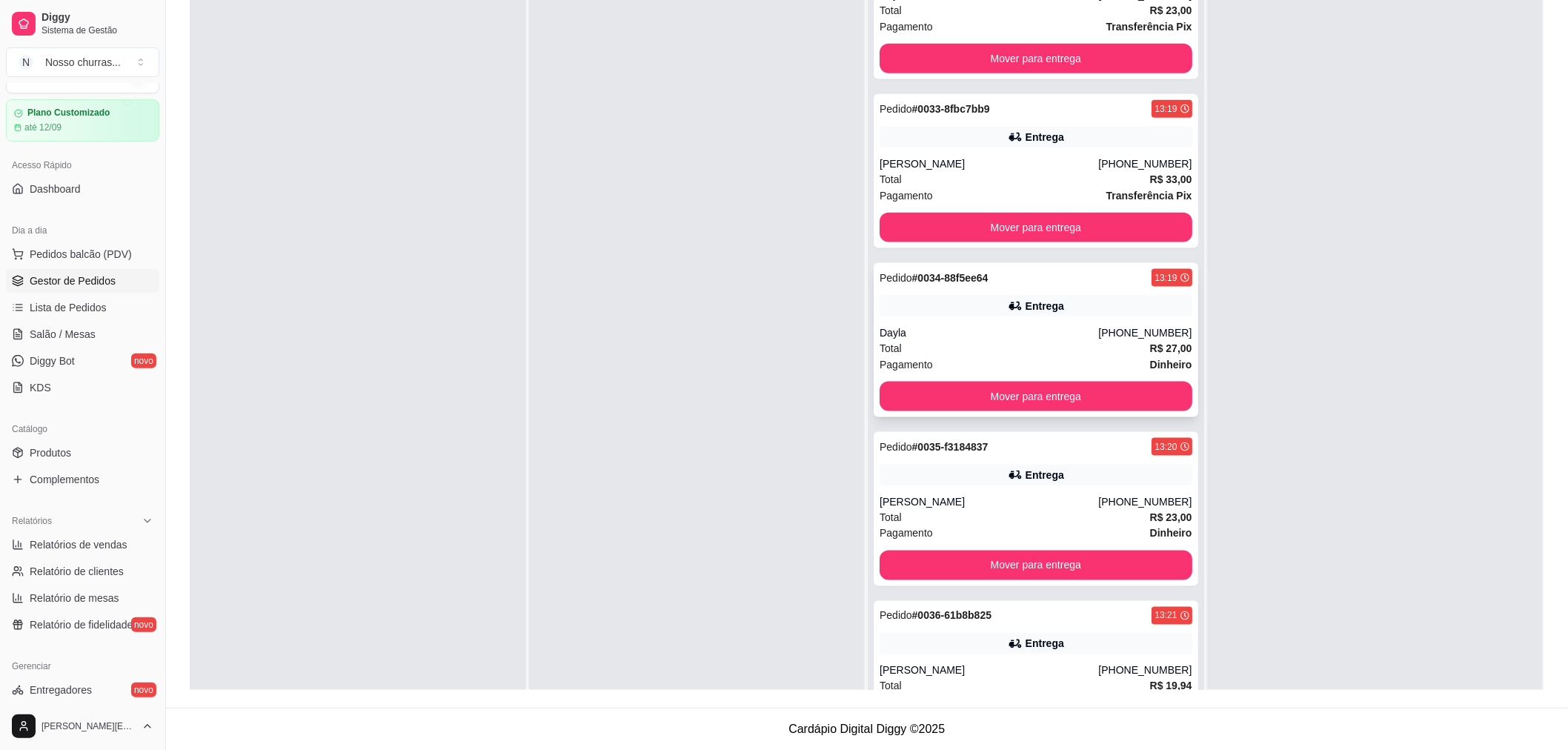
click at [954, 326] on div "Dayla" at bounding box center [989, 332] width 219 height 15
click at [1070, 497] on div "[PERSON_NAME]" at bounding box center [989, 501] width 219 height 15
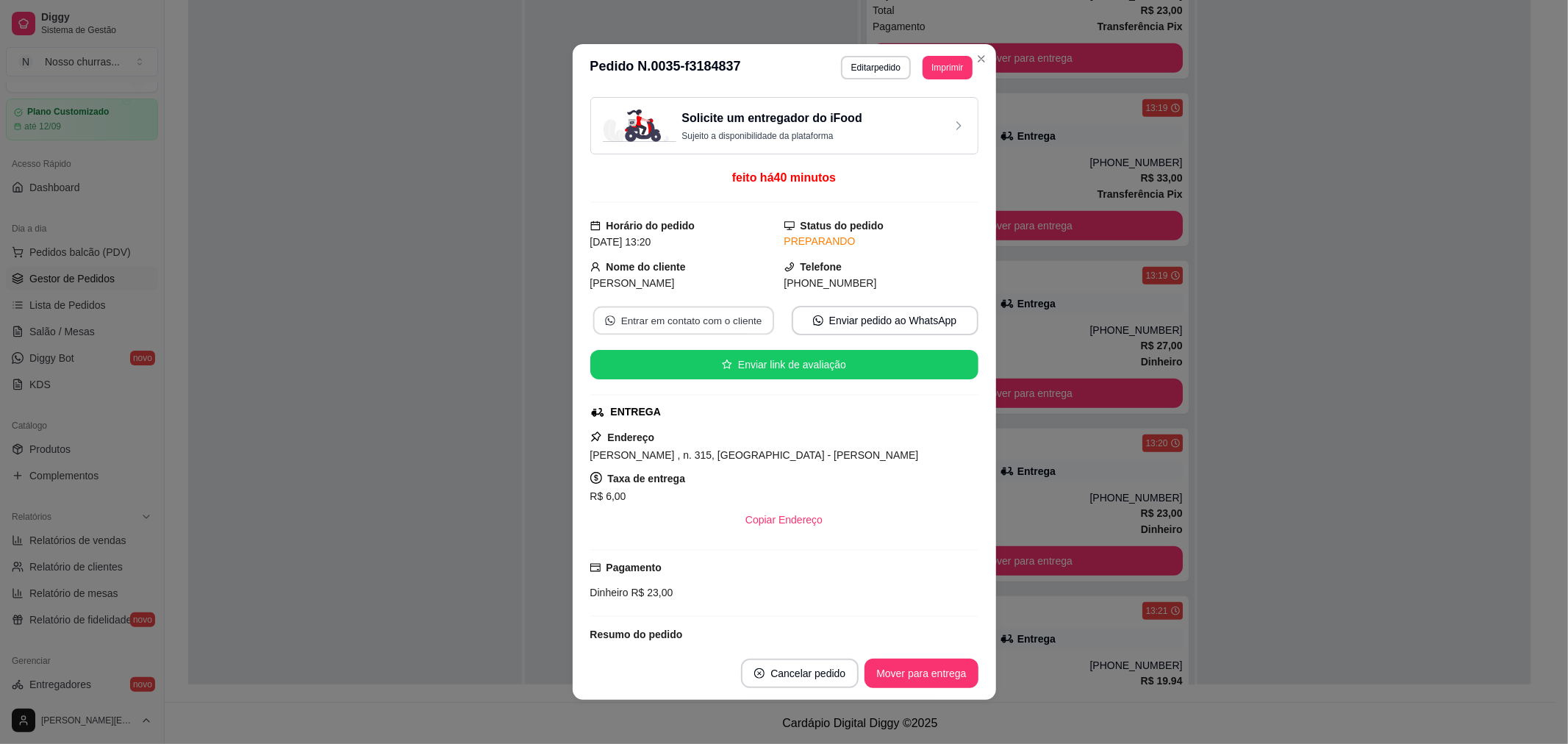
click at [698, 311] on button "Entrar em contato com o cliente" at bounding box center [683, 321] width 181 height 29
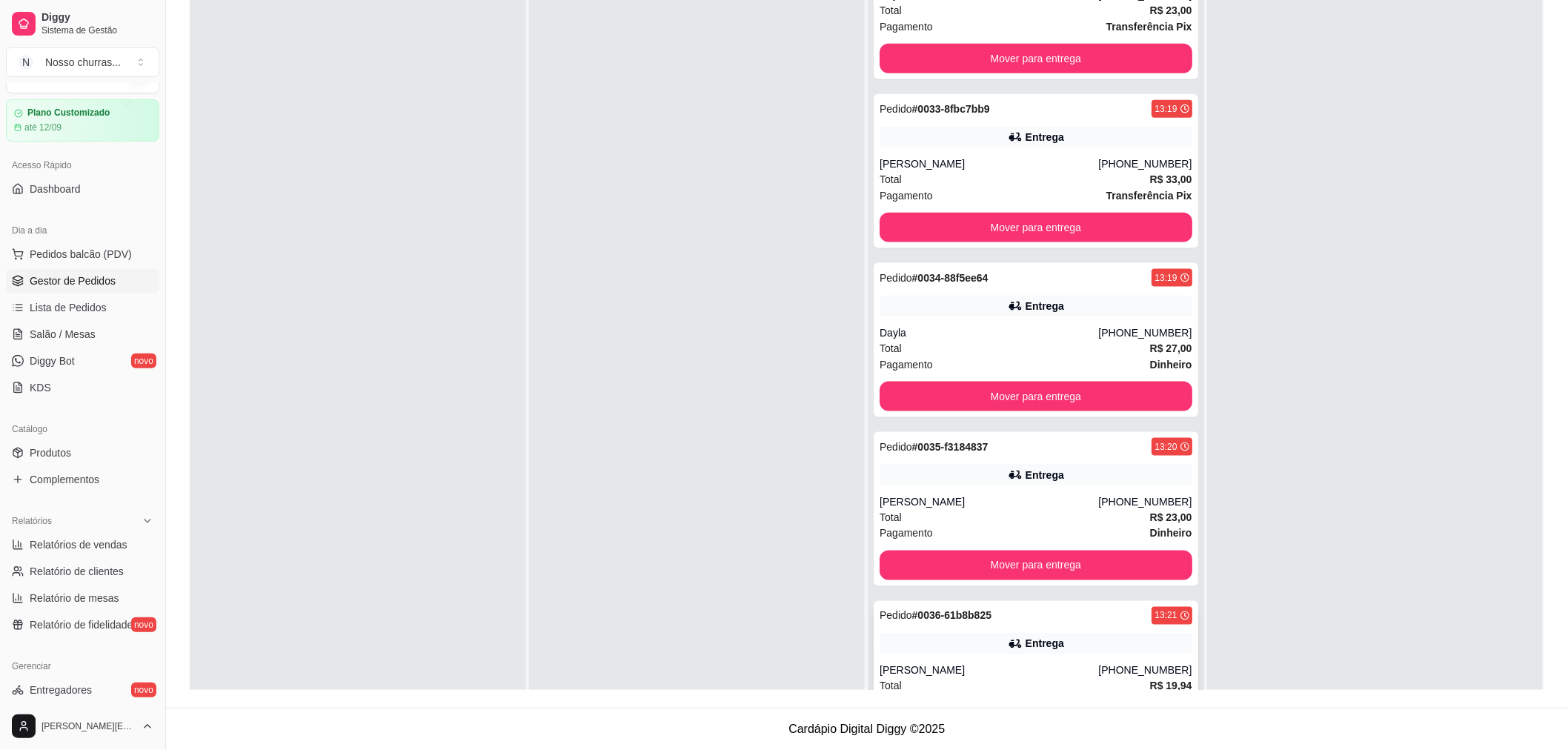
click at [949, 627] on div "Pedido # 0036-61b8b825 13:21 Entrega [PERSON_NAME] [PHONE_NUMBER] Total R$ 19,9…" at bounding box center [1035, 678] width 324 height 154
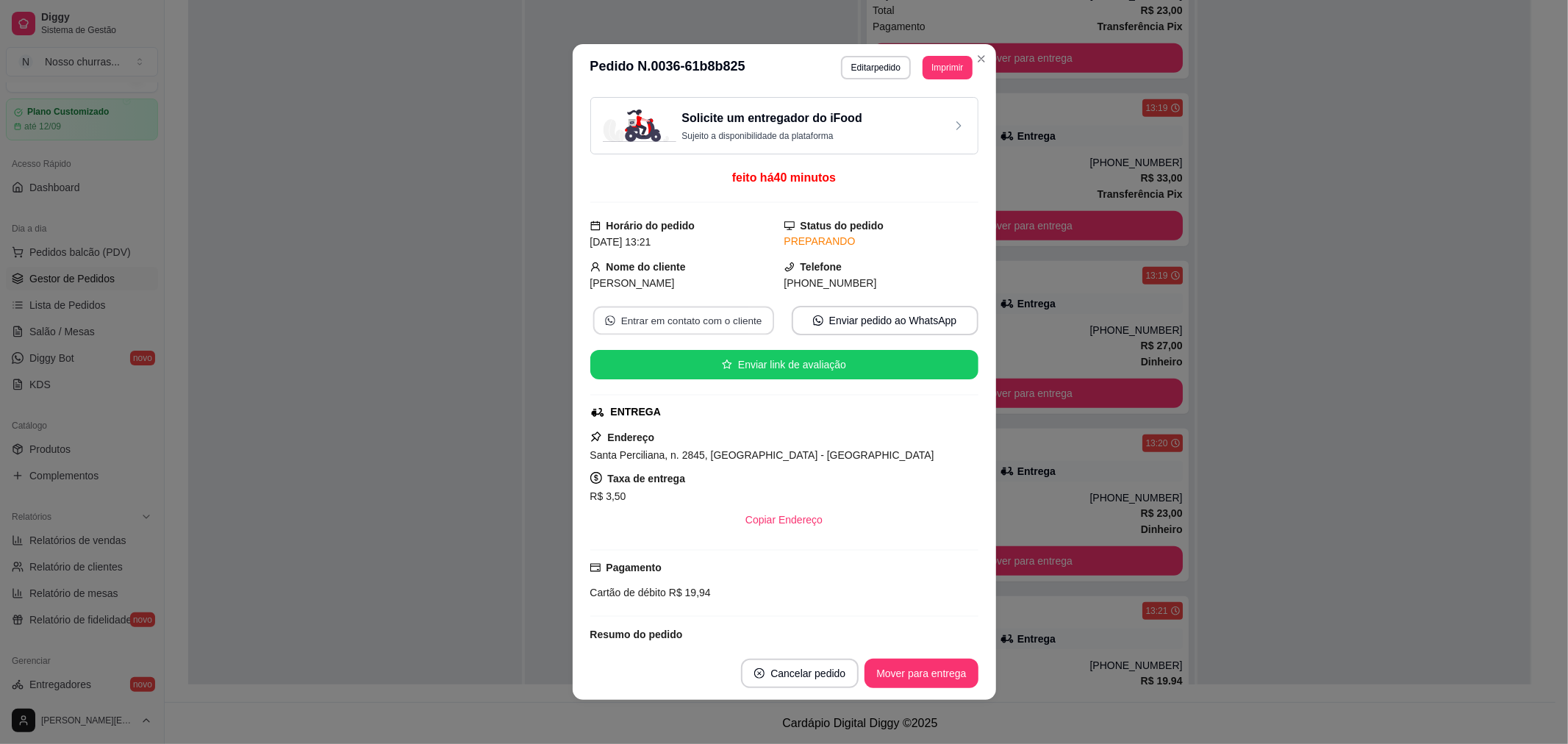
click at [641, 321] on button "Entrar em contato com o cliente" at bounding box center [683, 321] width 181 height 29
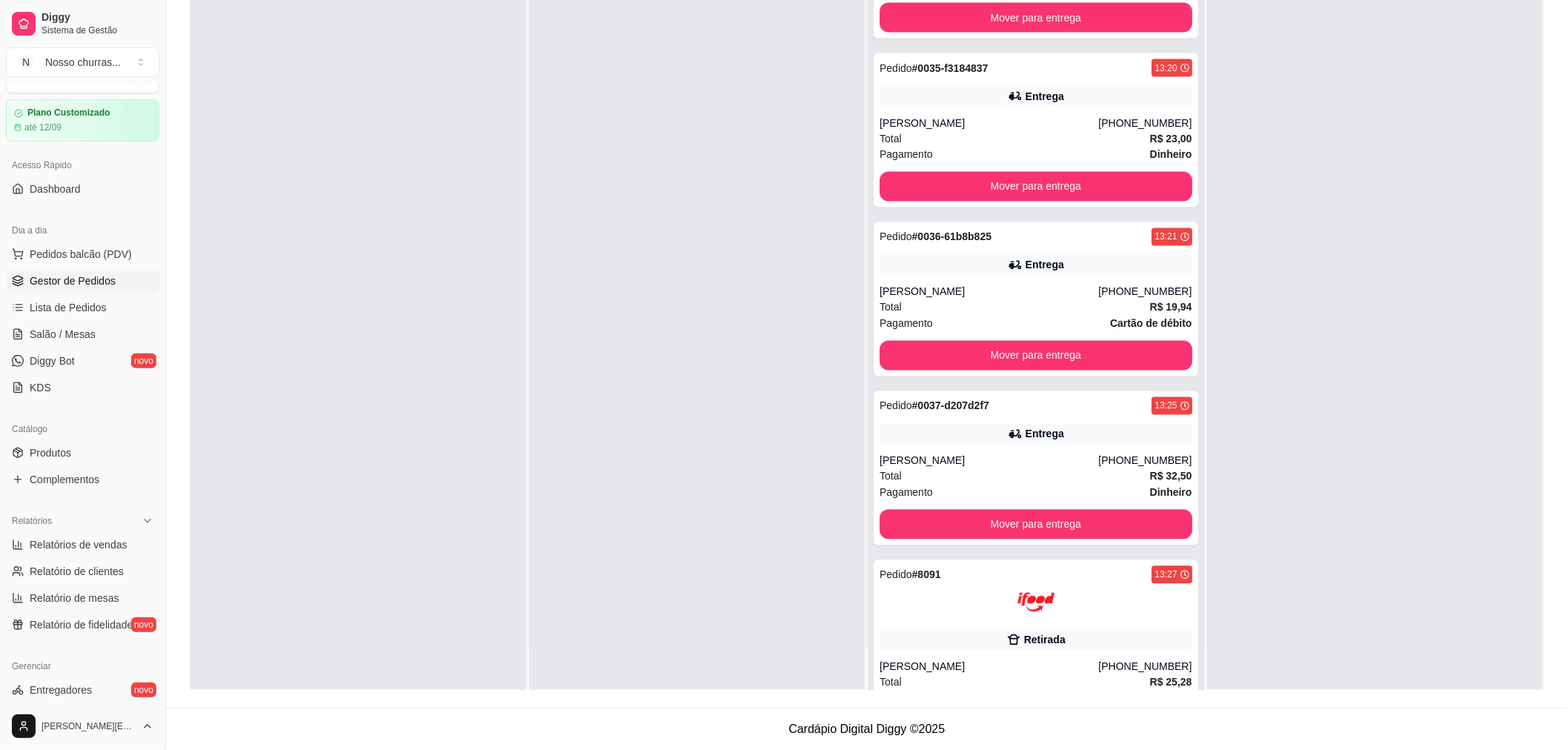
scroll to position [967, 0]
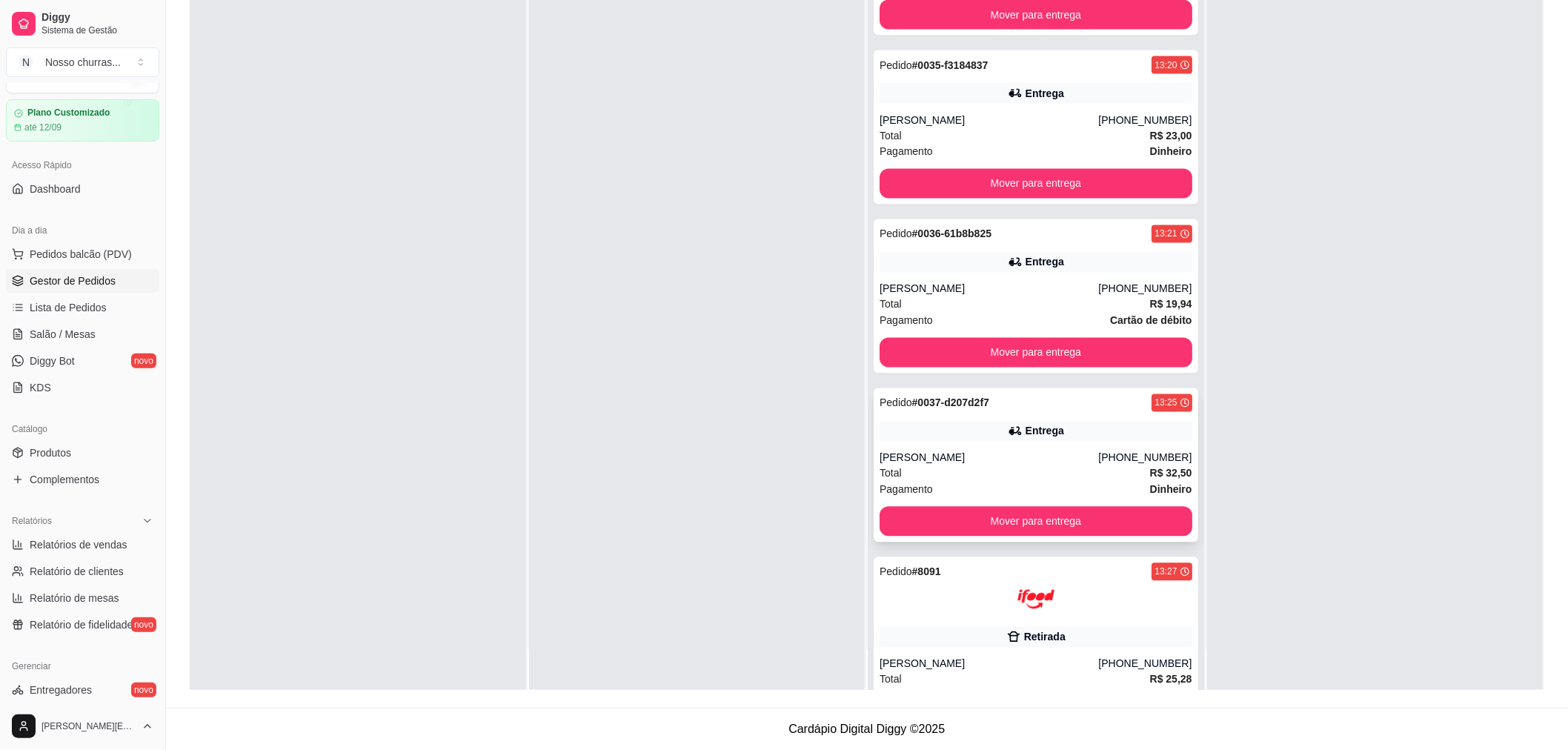
click at [1008, 424] on icon at bounding box center [1015, 431] width 15 height 15
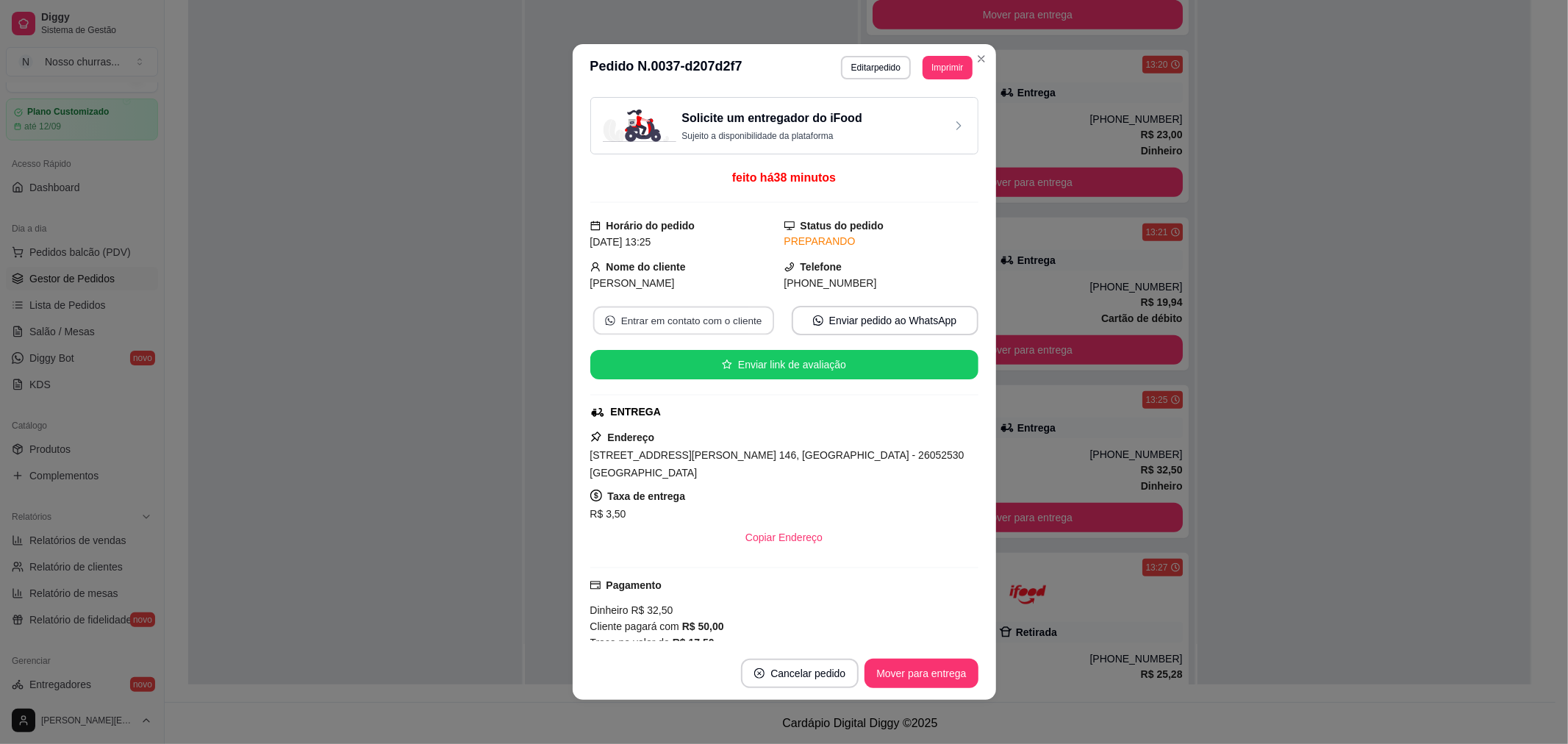
click at [694, 312] on button "Entrar em contato com o cliente" at bounding box center [683, 321] width 181 height 29
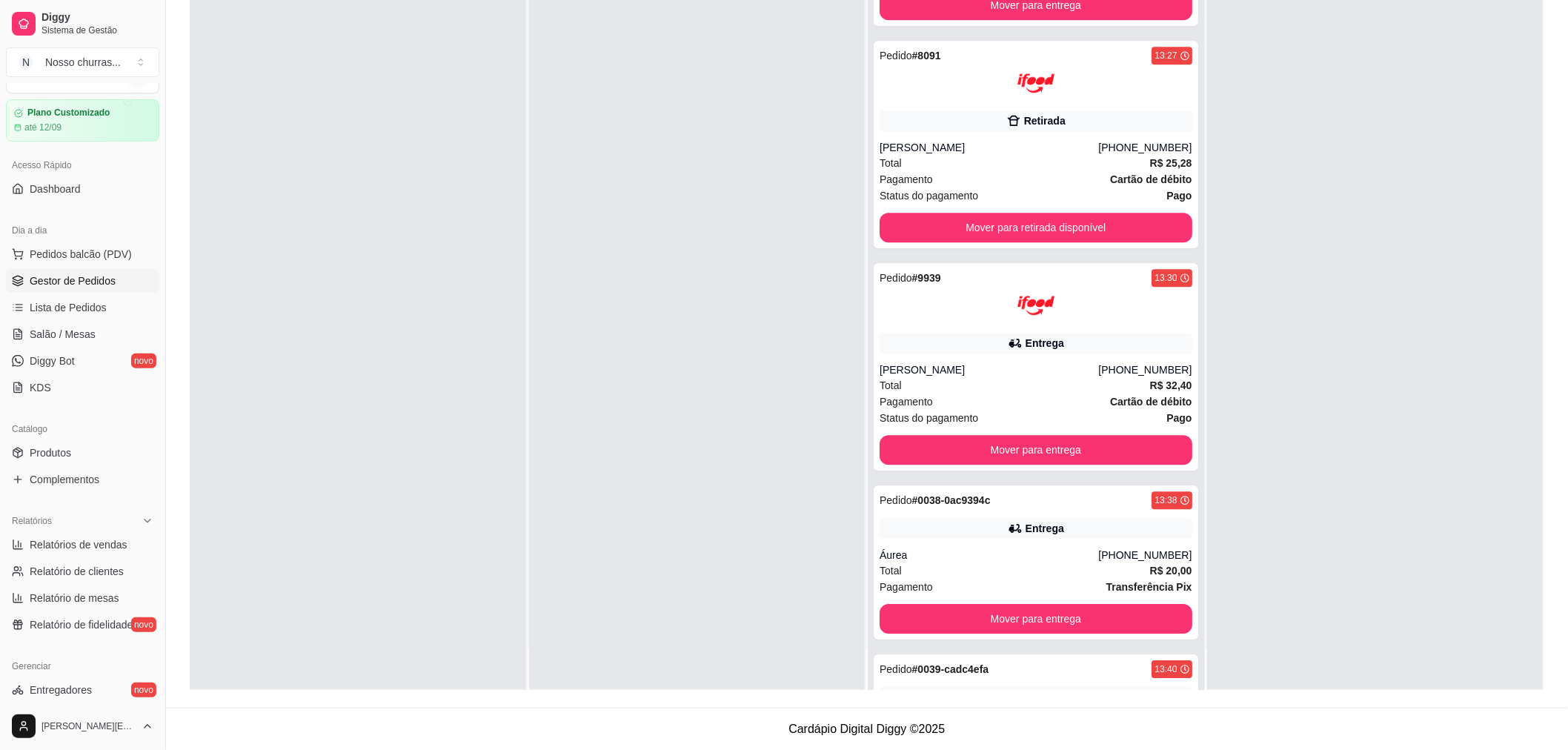
scroll to position [1494, 0]
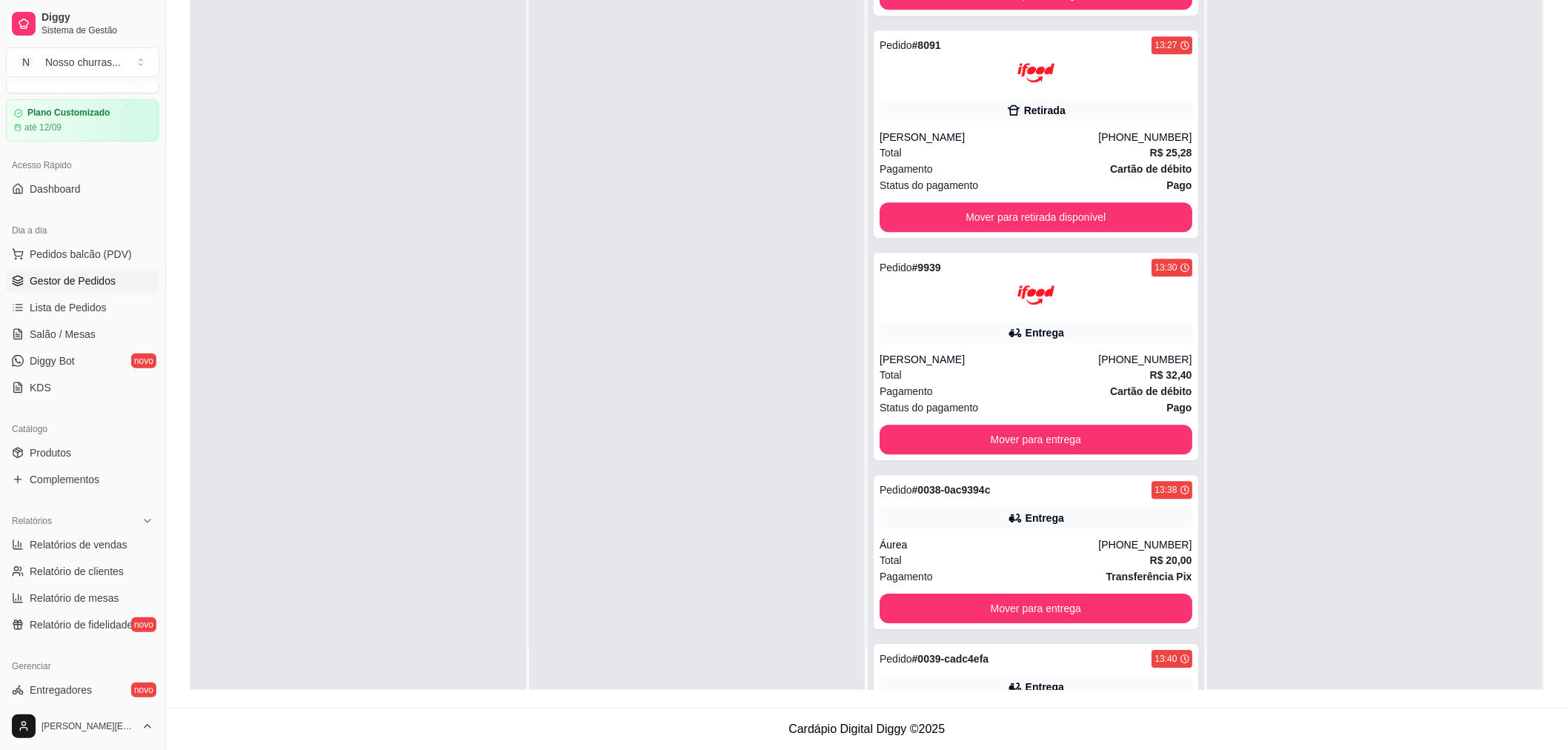
click at [1353, 317] on div at bounding box center [1375, 316] width 336 height 750
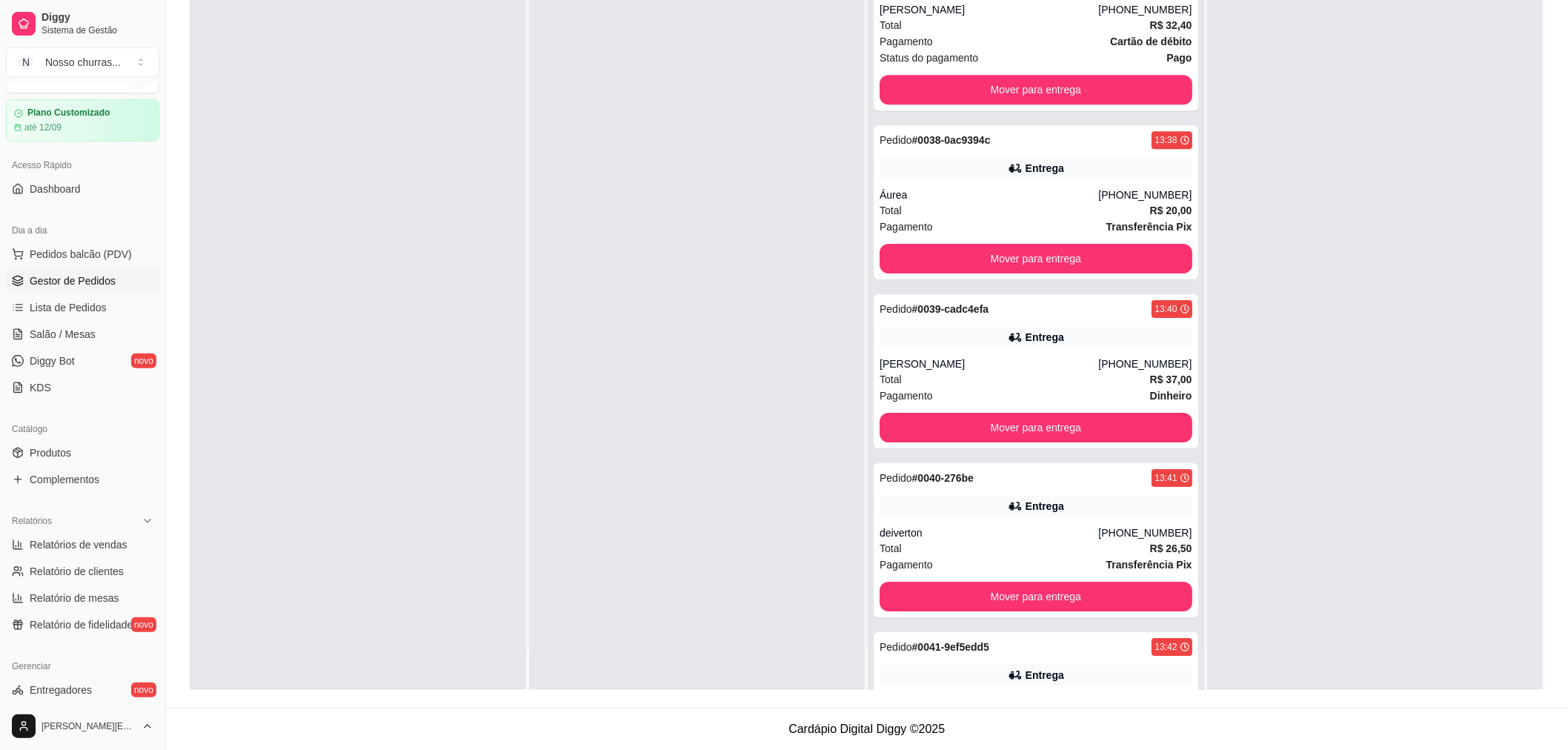
scroll to position [1841, 0]
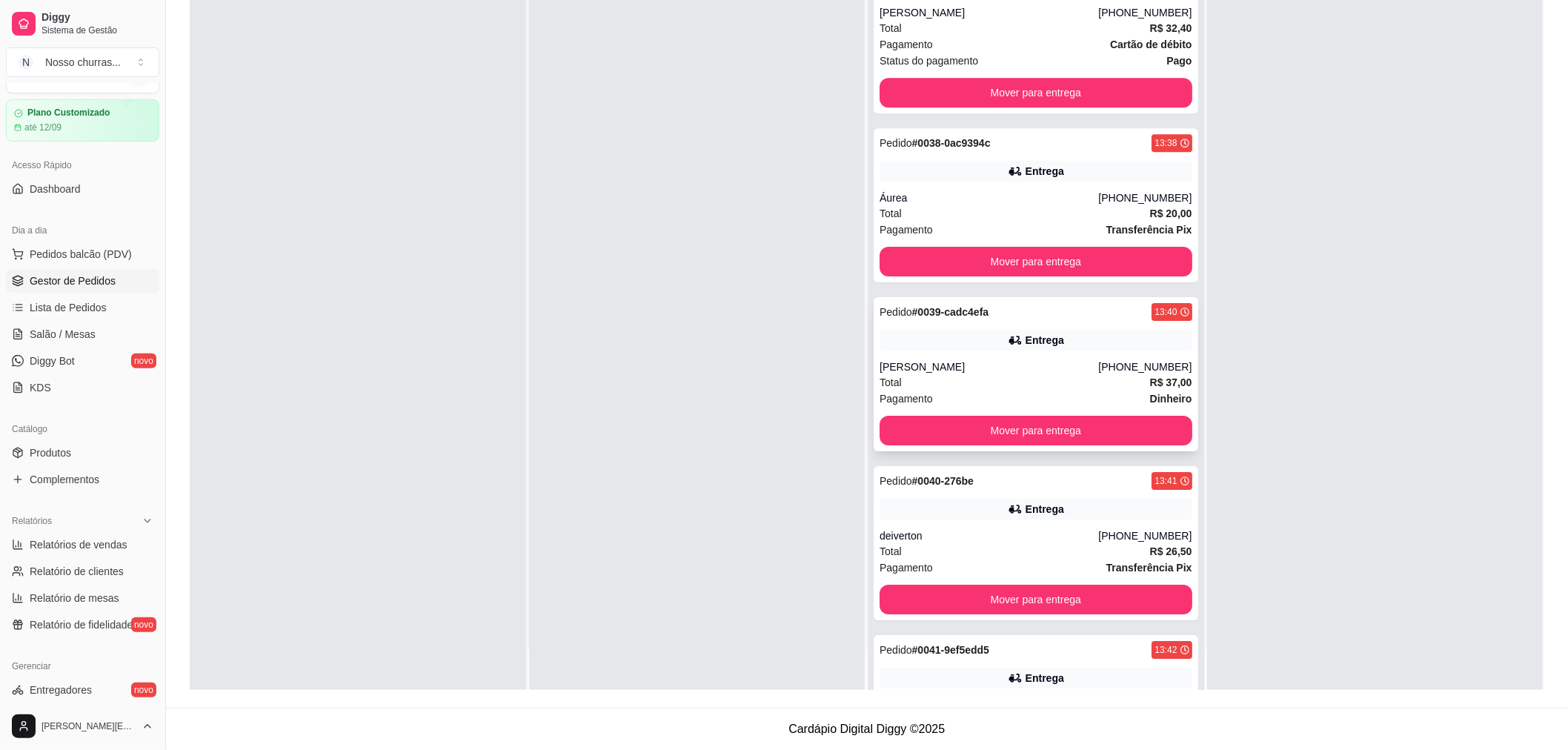
click at [987, 344] on div "Entrega" at bounding box center [1036, 340] width 312 height 21
click at [1181, 590] on div "Pedido # 0095 12:56 Entrega Matheus Amaral [PHONE_NUMBER] Total R$ 68,98 Pagame…" at bounding box center [1036, 316] width 336 height 750
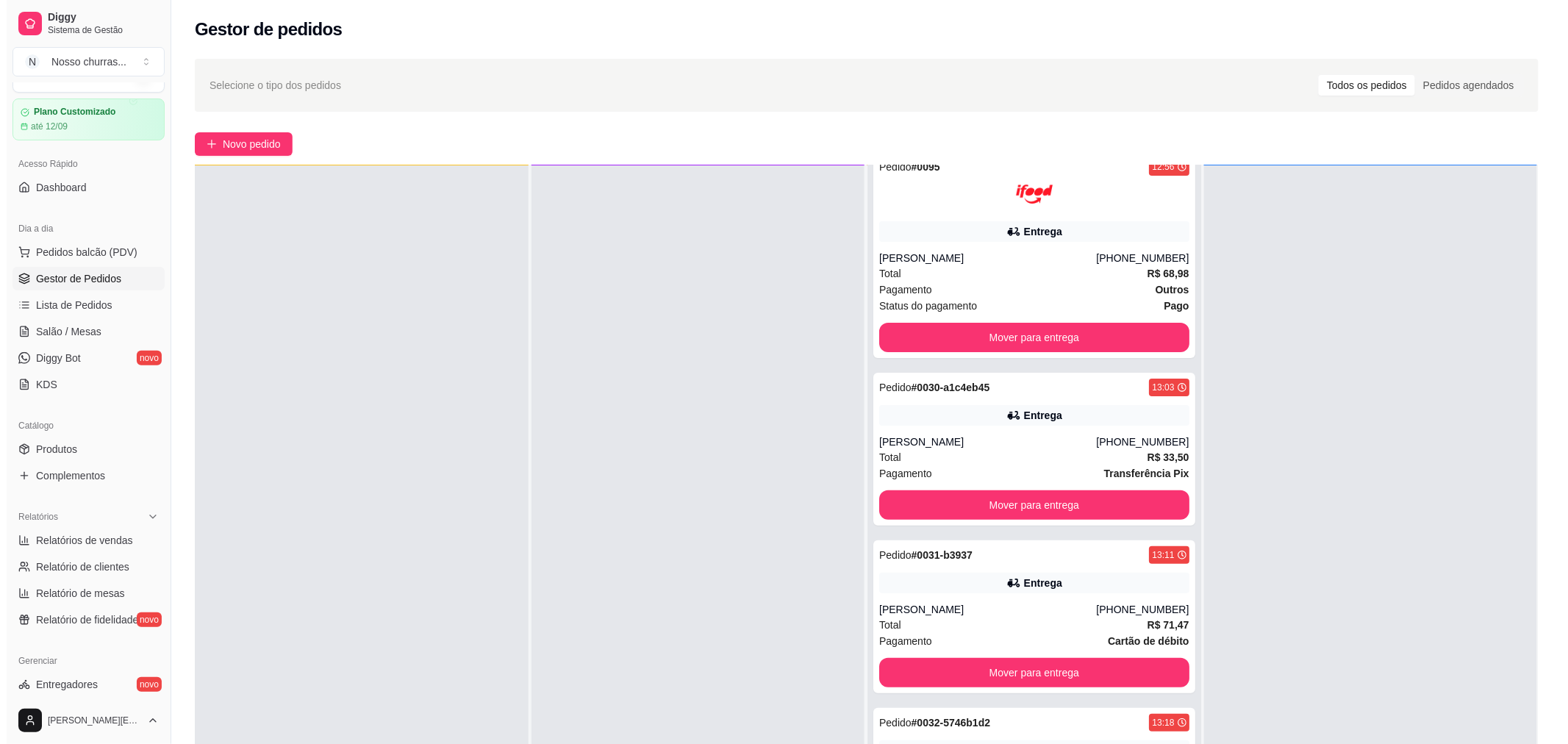
scroll to position [0, 0]
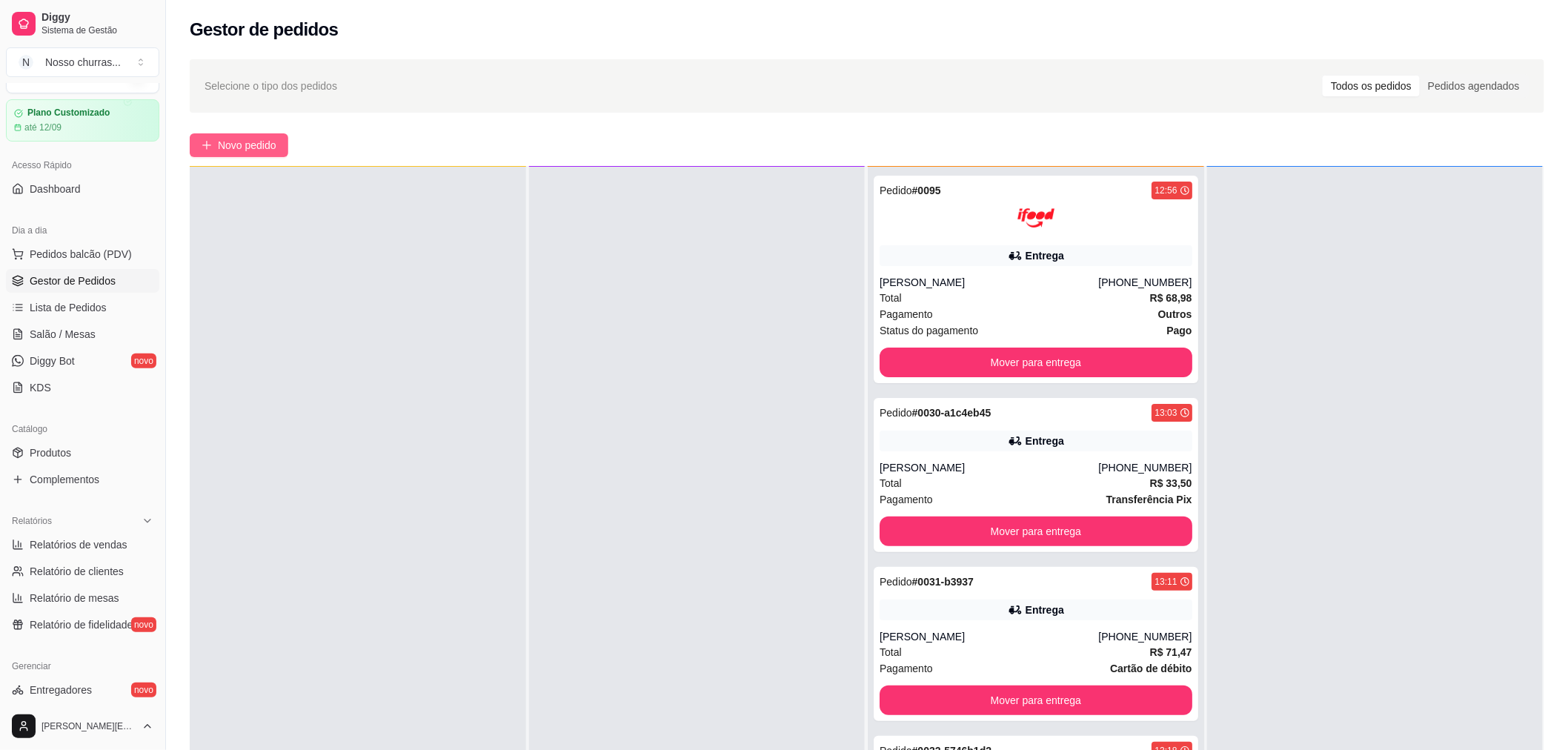
click at [264, 144] on span "Novo pedido" at bounding box center [247, 145] width 58 height 17
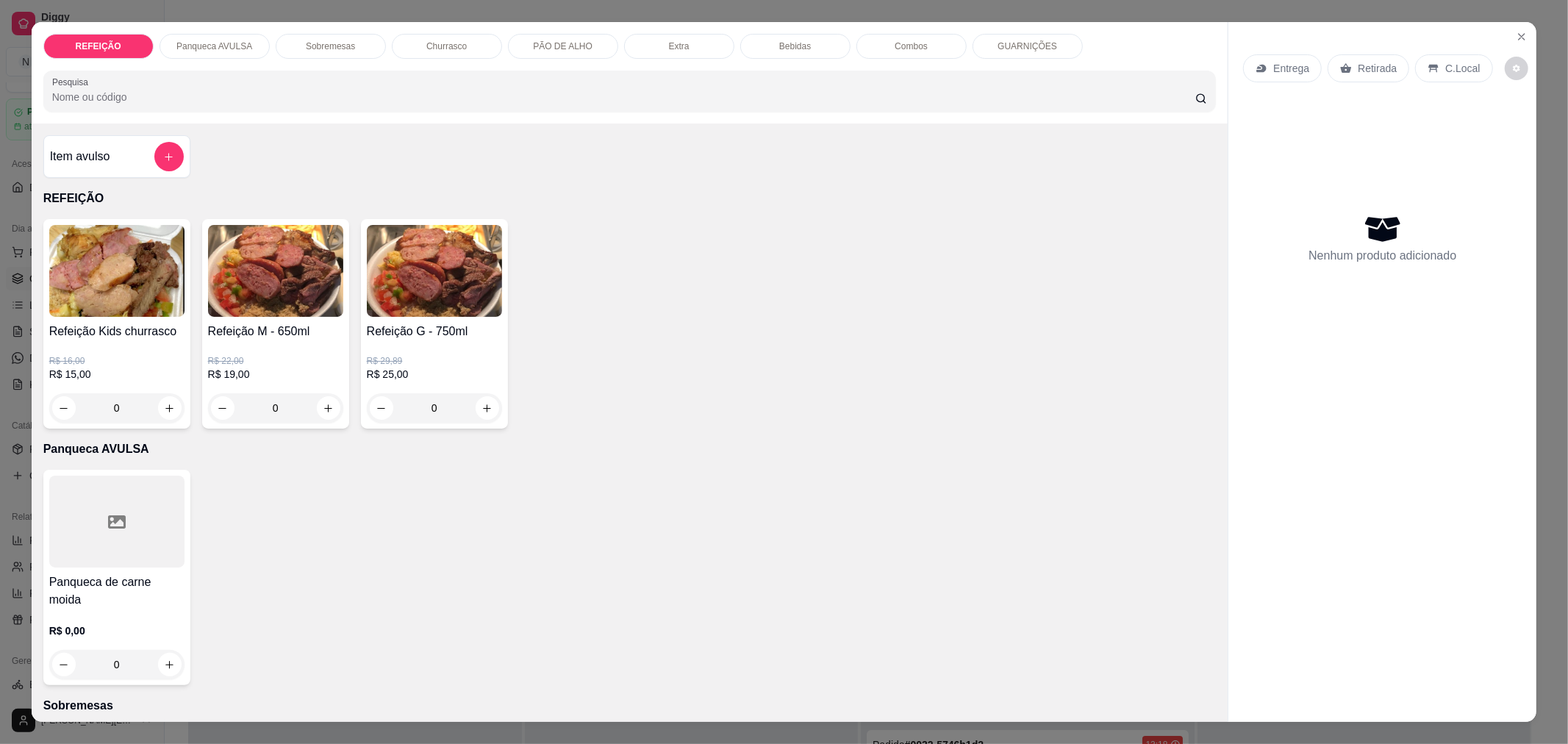
click at [478, 407] on div "0" at bounding box center [434, 408] width 135 height 30
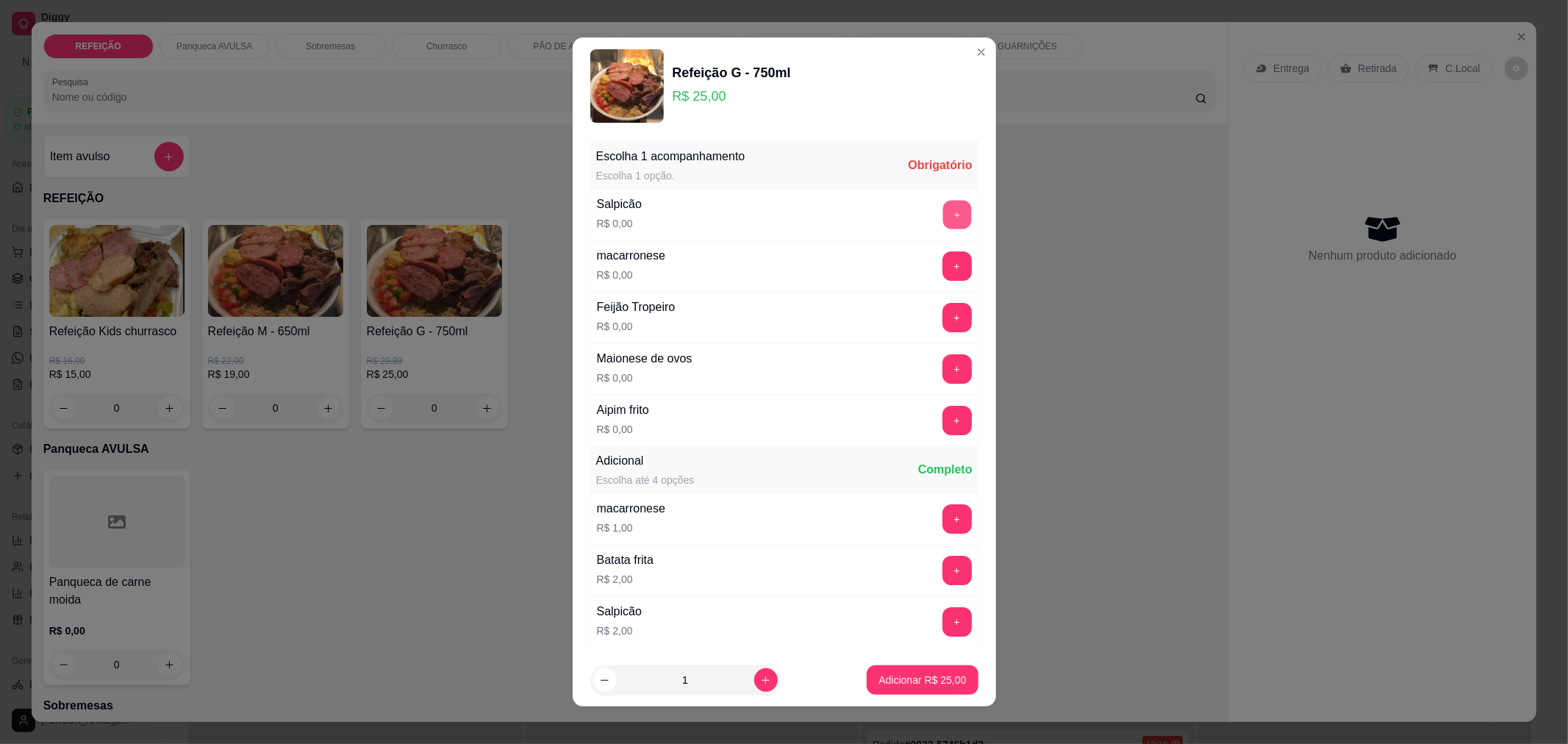
click at [943, 213] on button "+" at bounding box center [957, 214] width 29 height 29
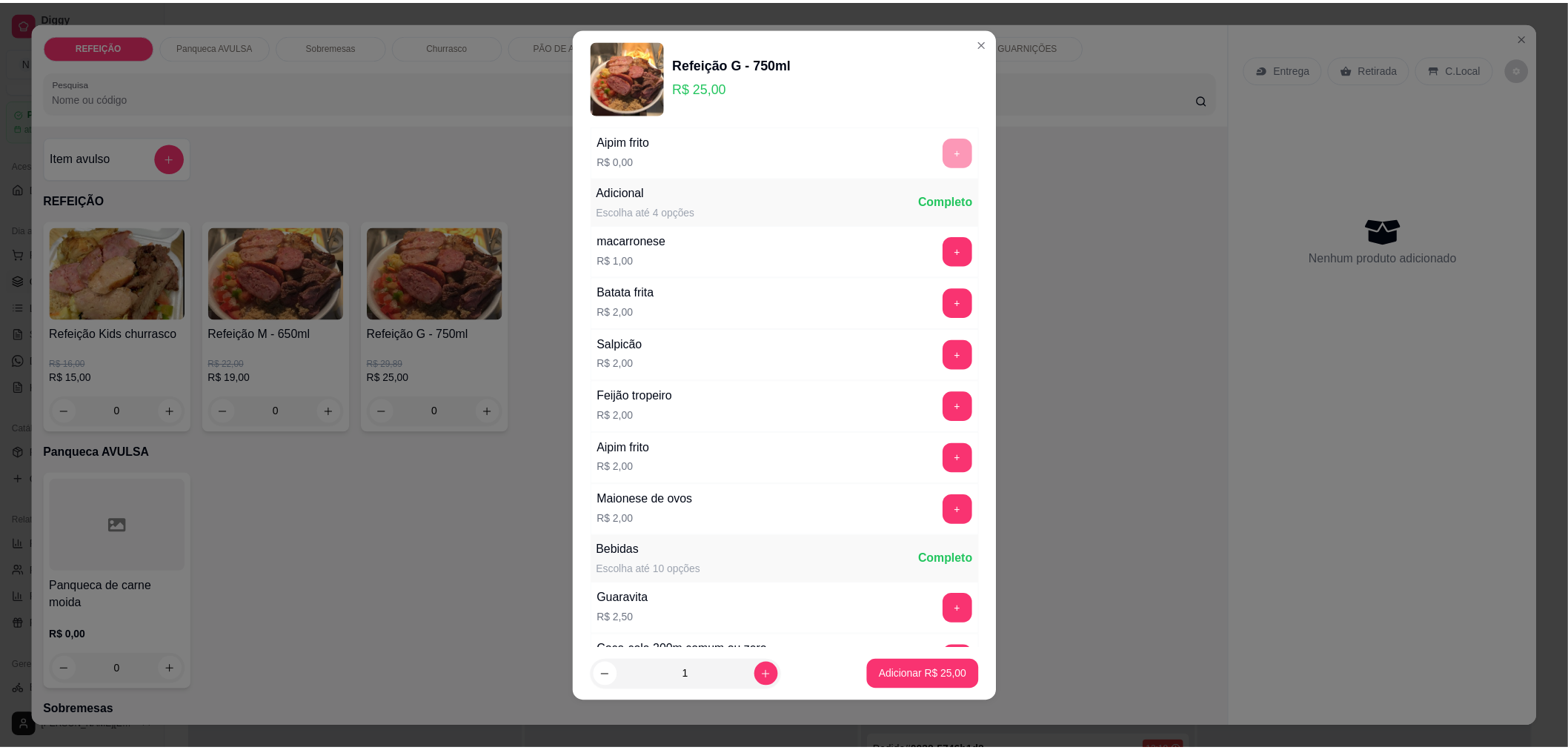
scroll to position [315, 0]
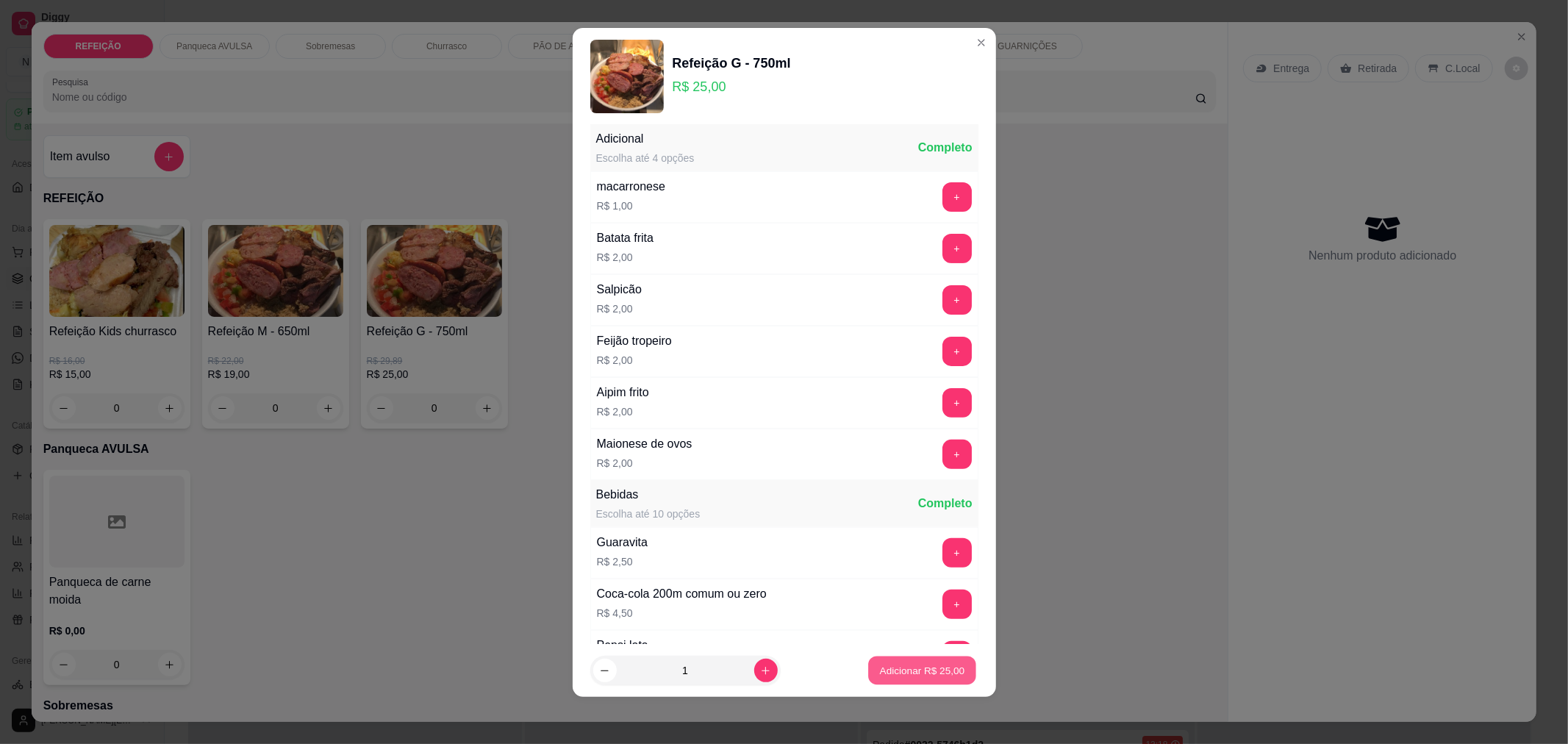
click at [885, 670] on p "Adicionar R$ 25,00" at bounding box center [922, 671] width 85 height 14
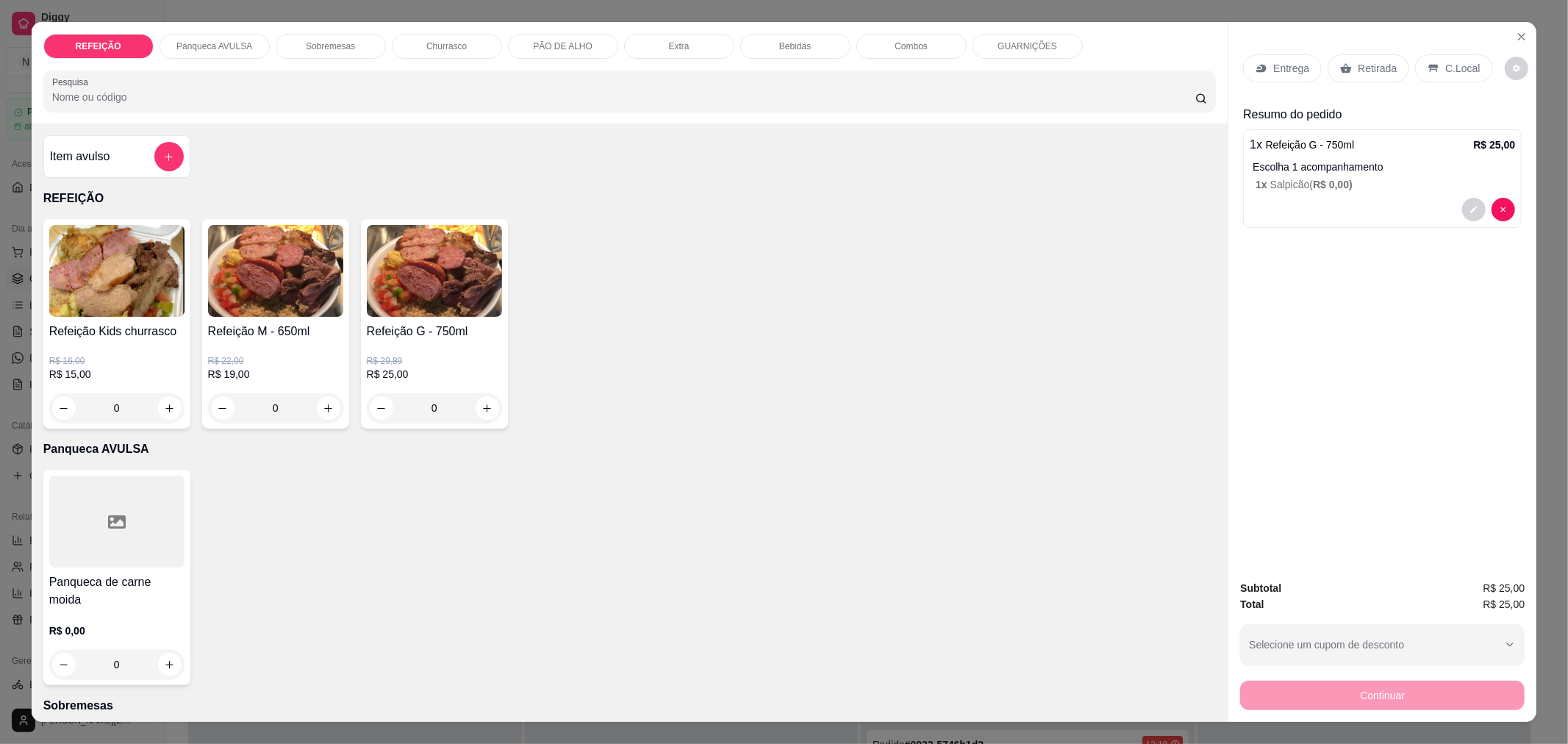
click at [1262, 78] on div "Entrega" at bounding box center [1282, 68] width 78 height 28
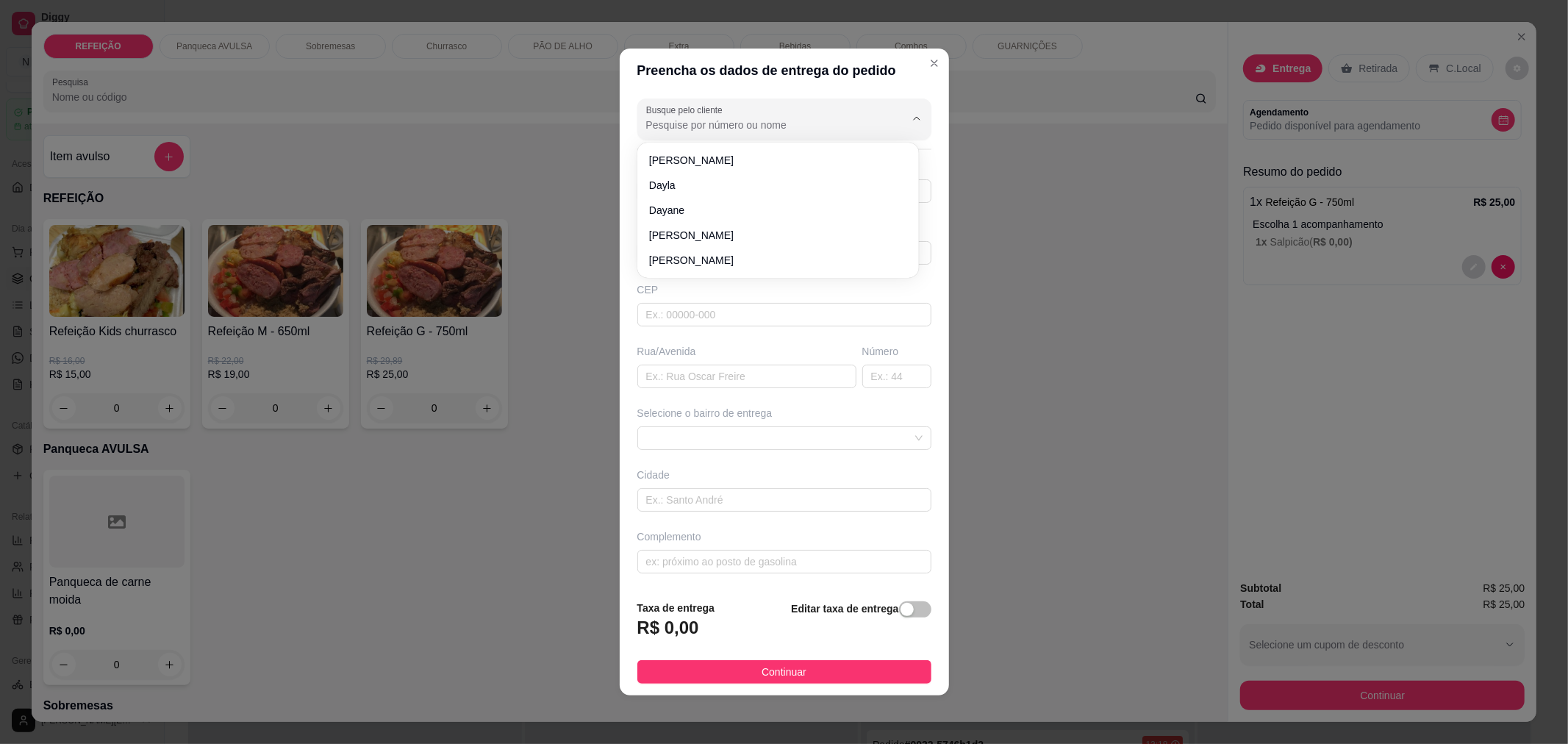
click at [860, 119] on input "Busque pelo cliente" at bounding box center [763, 125] width 236 height 15
click at [849, 163] on span "[PERSON_NAME]" at bounding box center [770, 160] width 243 height 15
type input "[PERSON_NAME]"
type input "21996321207"
type input "[PERSON_NAME]"
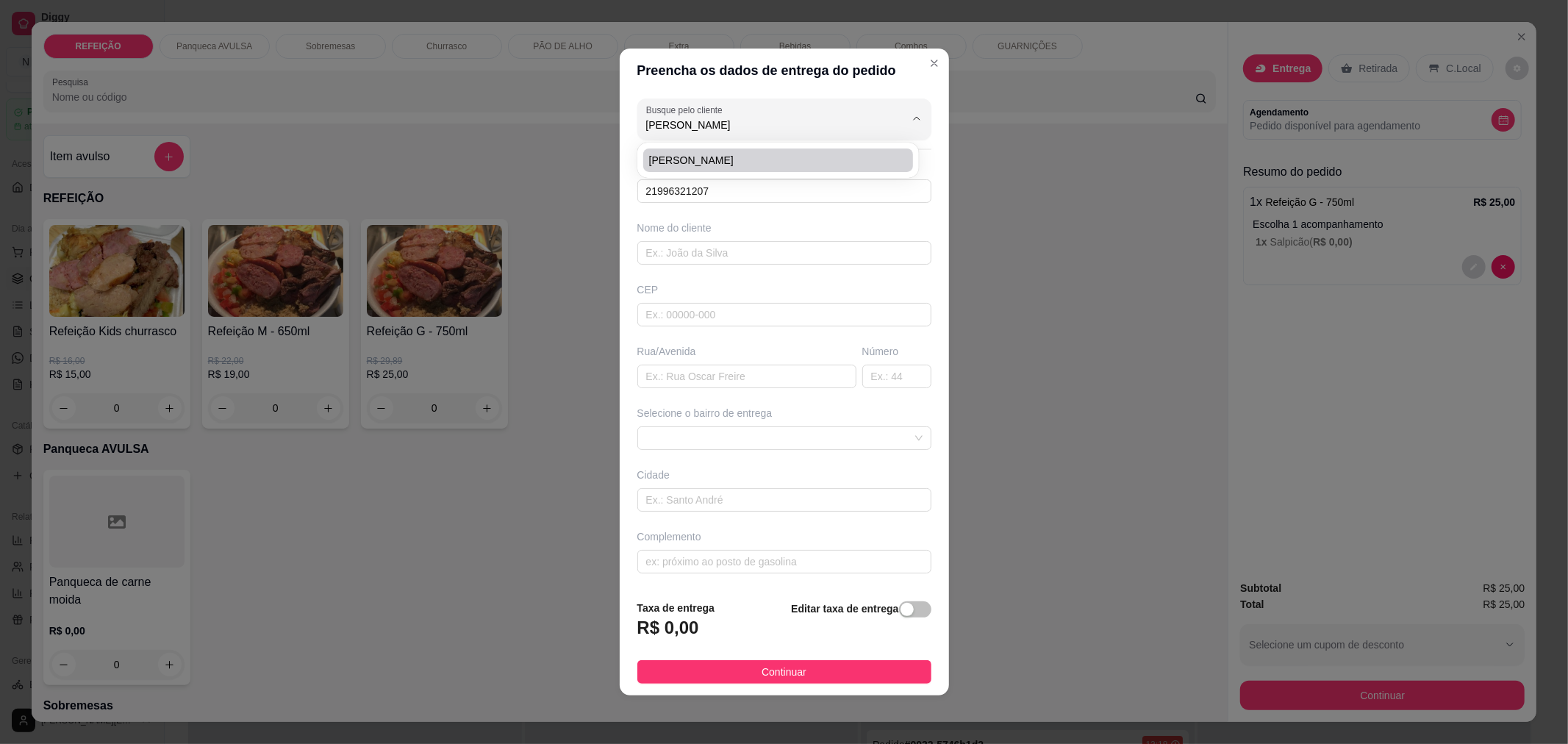
type input "[GEOGRAPHIC_DATA]"
type input "129"
type input "[GEOGRAPHIC_DATA]"
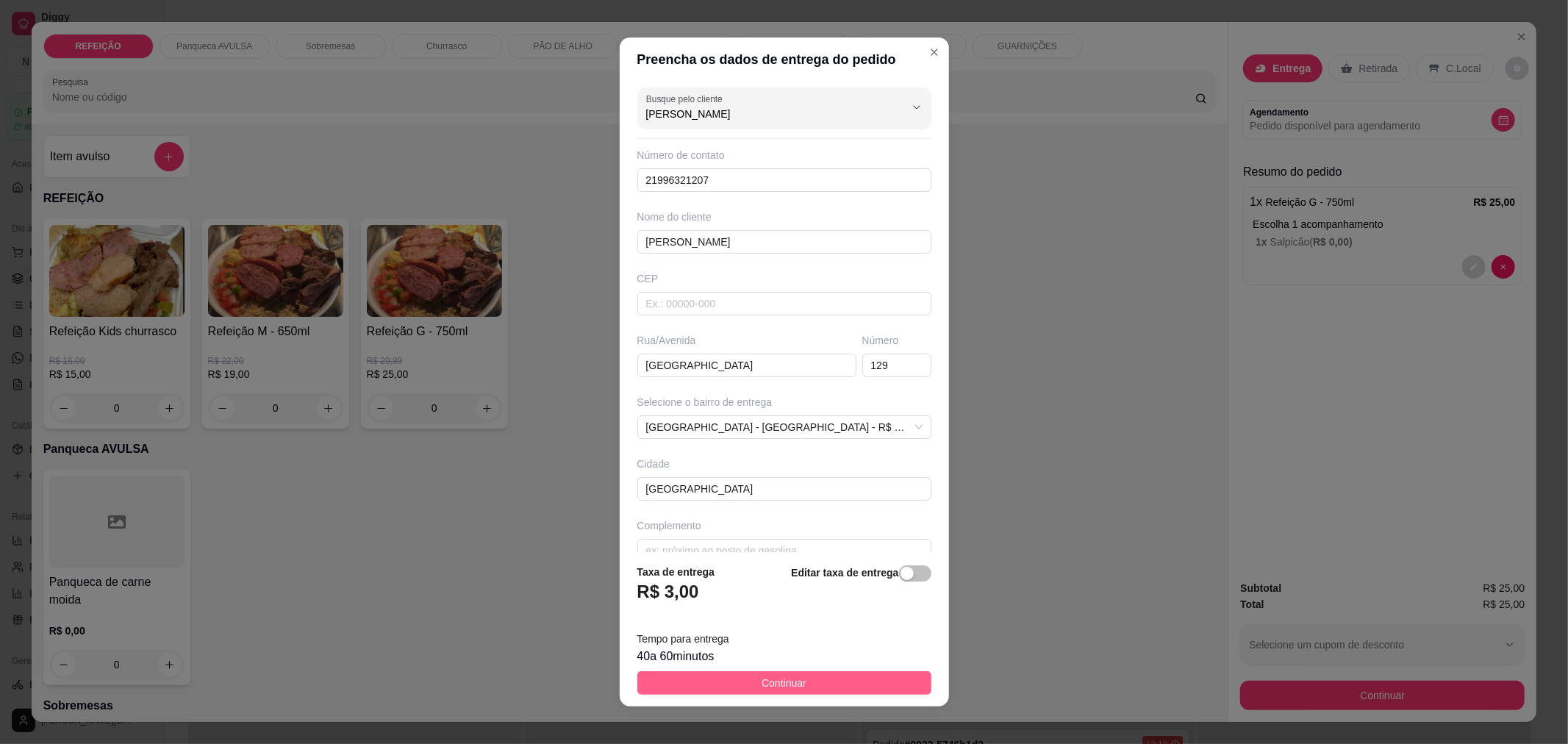
type input "[PERSON_NAME]"
click at [768, 681] on span "Continuar" at bounding box center [784, 683] width 45 height 16
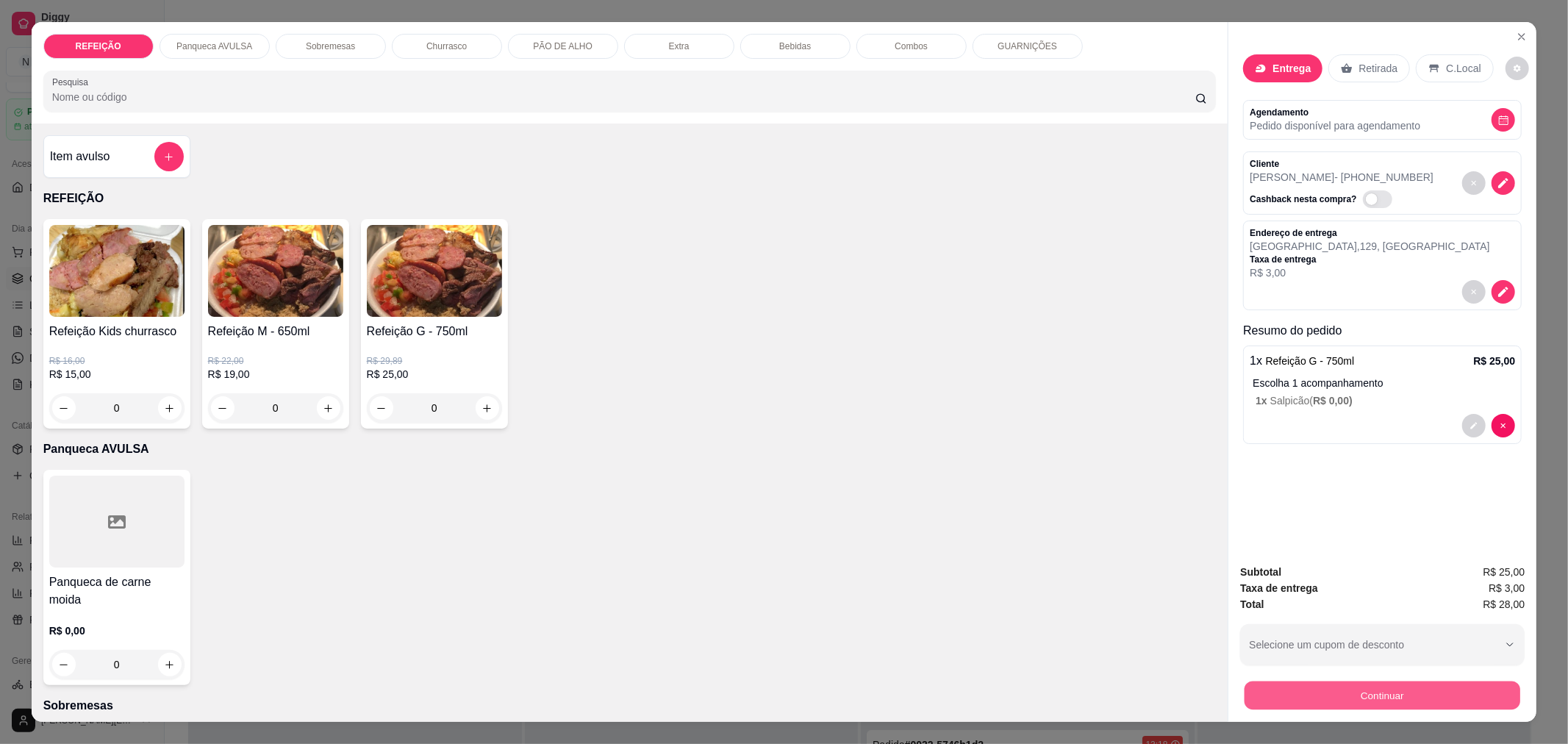
click at [1299, 688] on button "Continuar" at bounding box center [1382, 695] width 276 height 29
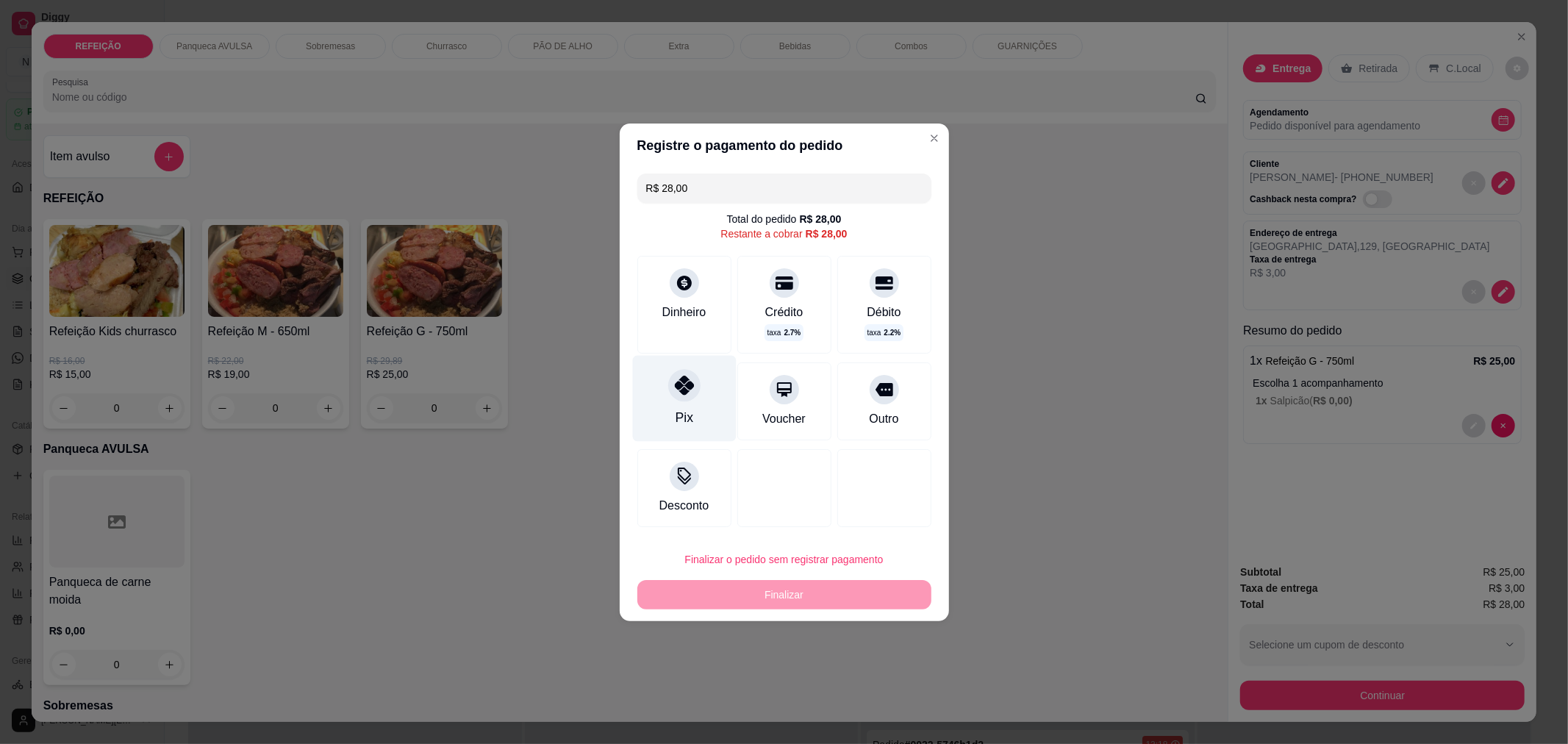
click at [669, 381] on div at bounding box center [684, 385] width 32 height 32
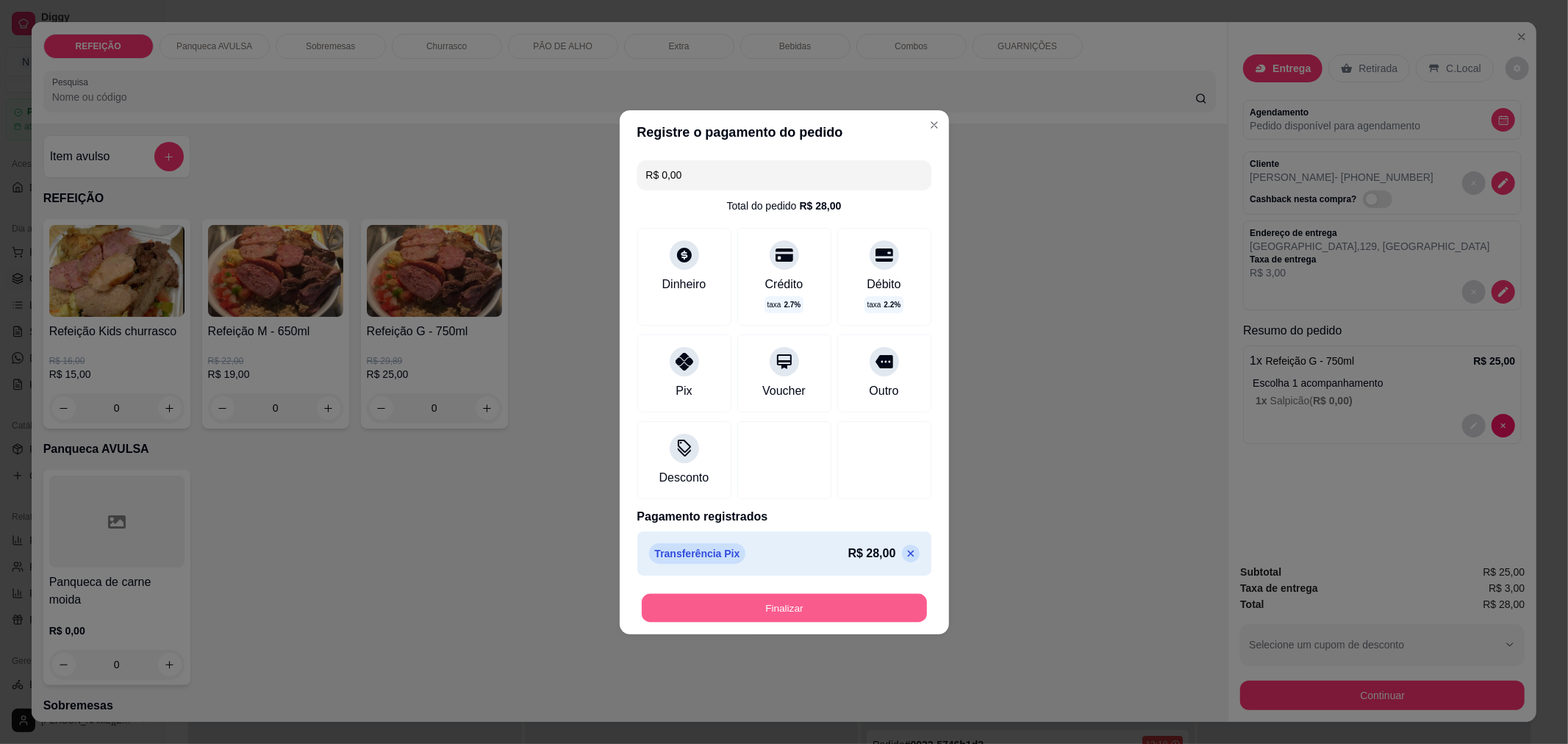
click at [694, 603] on button "Finalizar" at bounding box center [784, 608] width 285 height 29
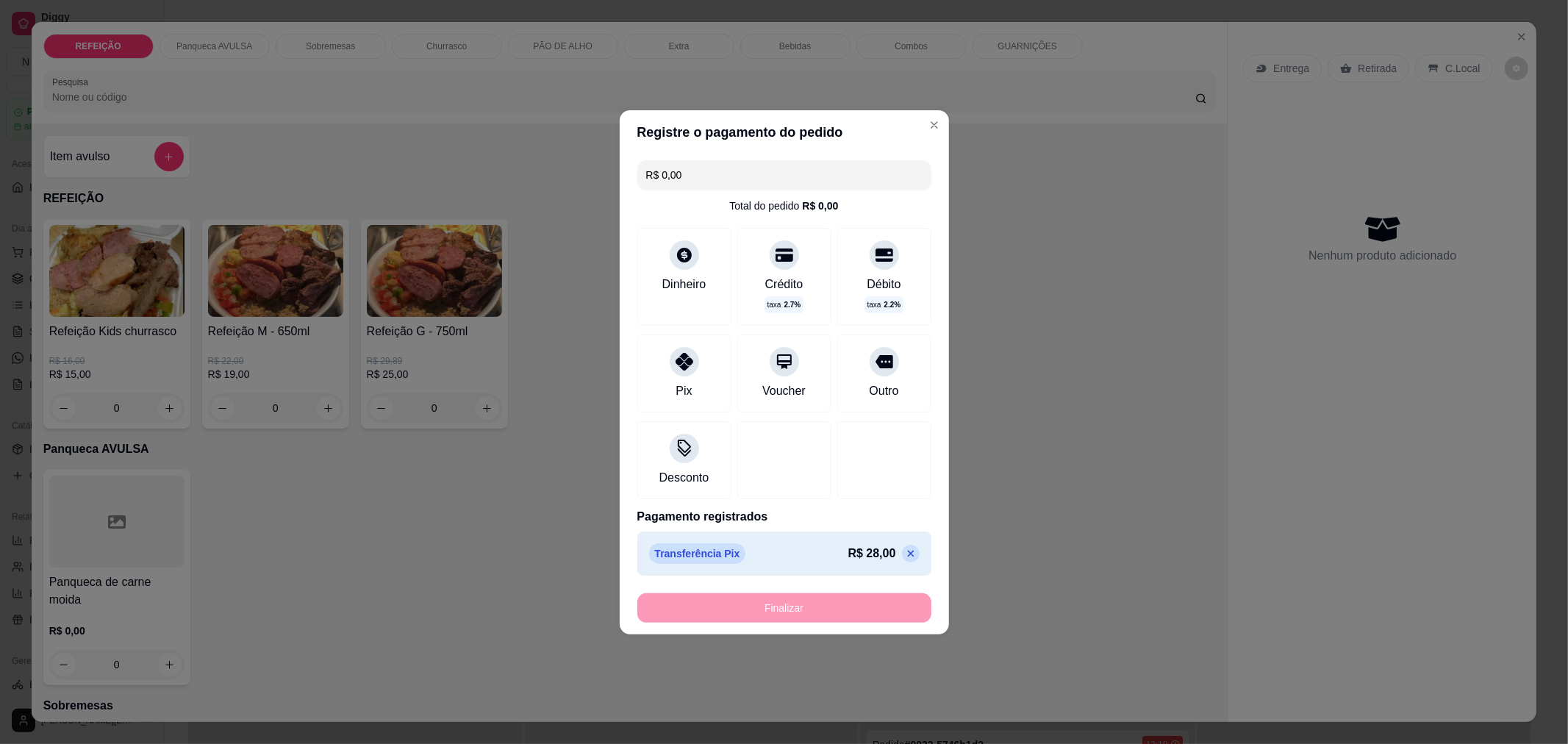
type input "-R$ 28,00"
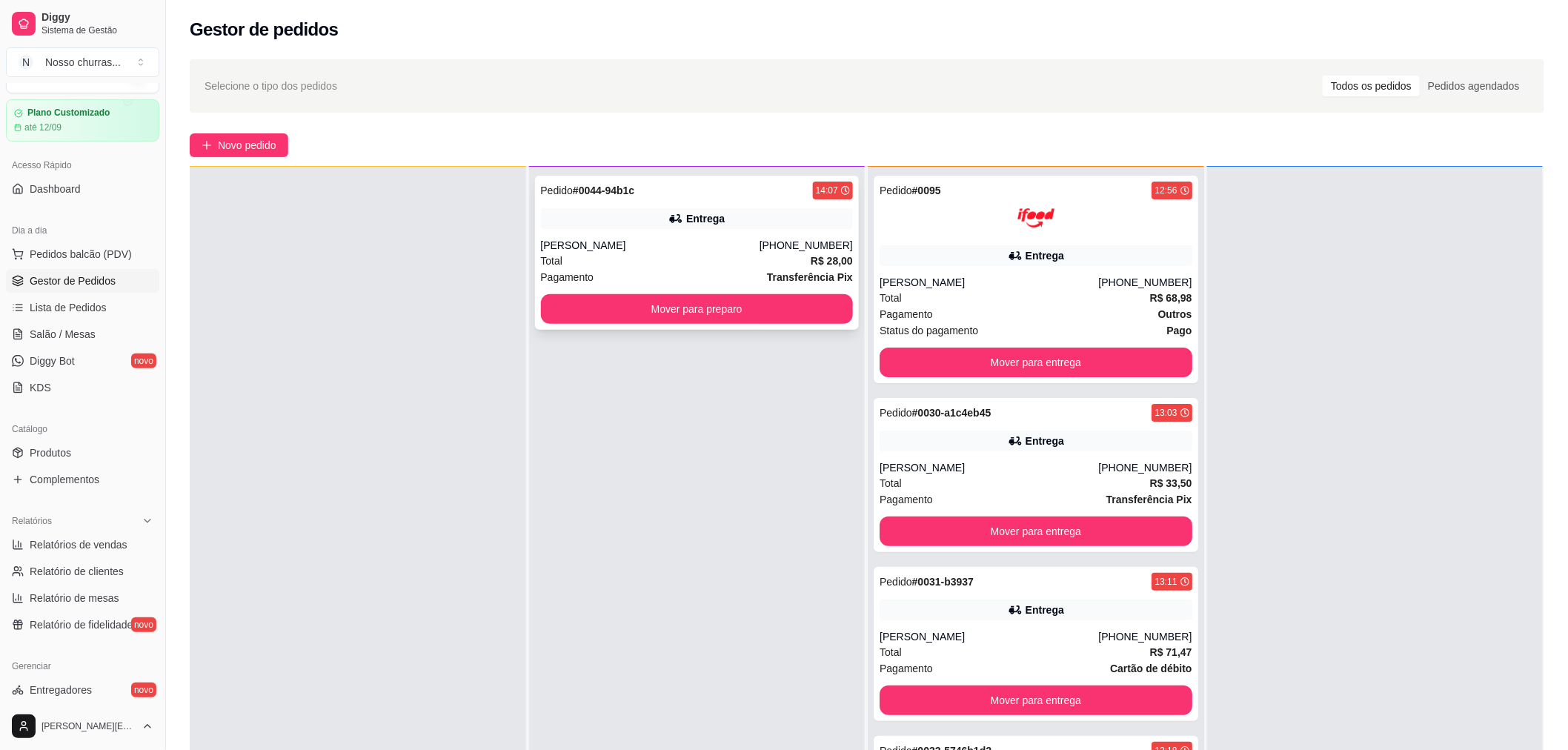
click at [762, 227] on div "Entrega" at bounding box center [698, 219] width 312 height 21
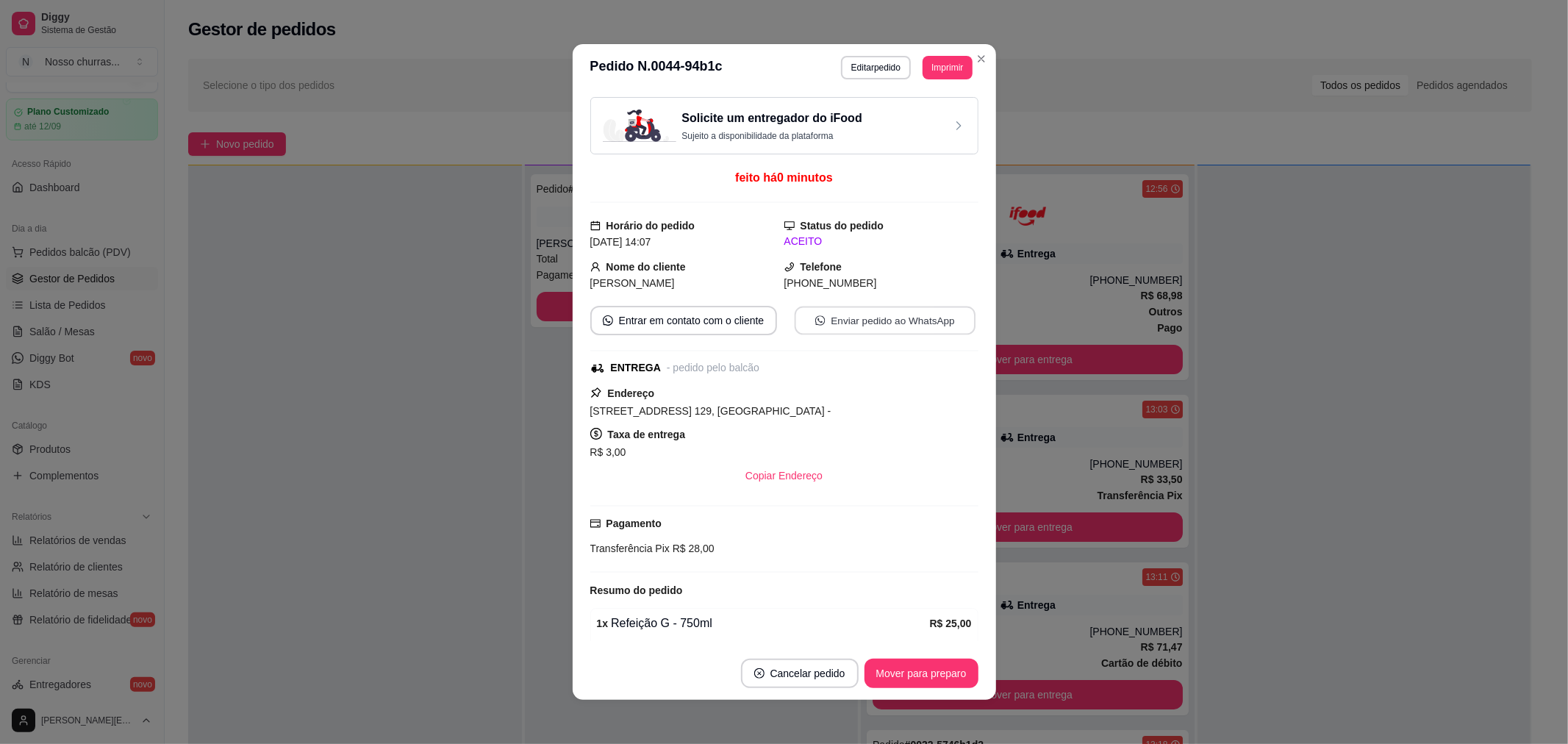
click at [845, 320] on button "Enviar pedido ao WhatsApp" at bounding box center [884, 321] width 181 height 29
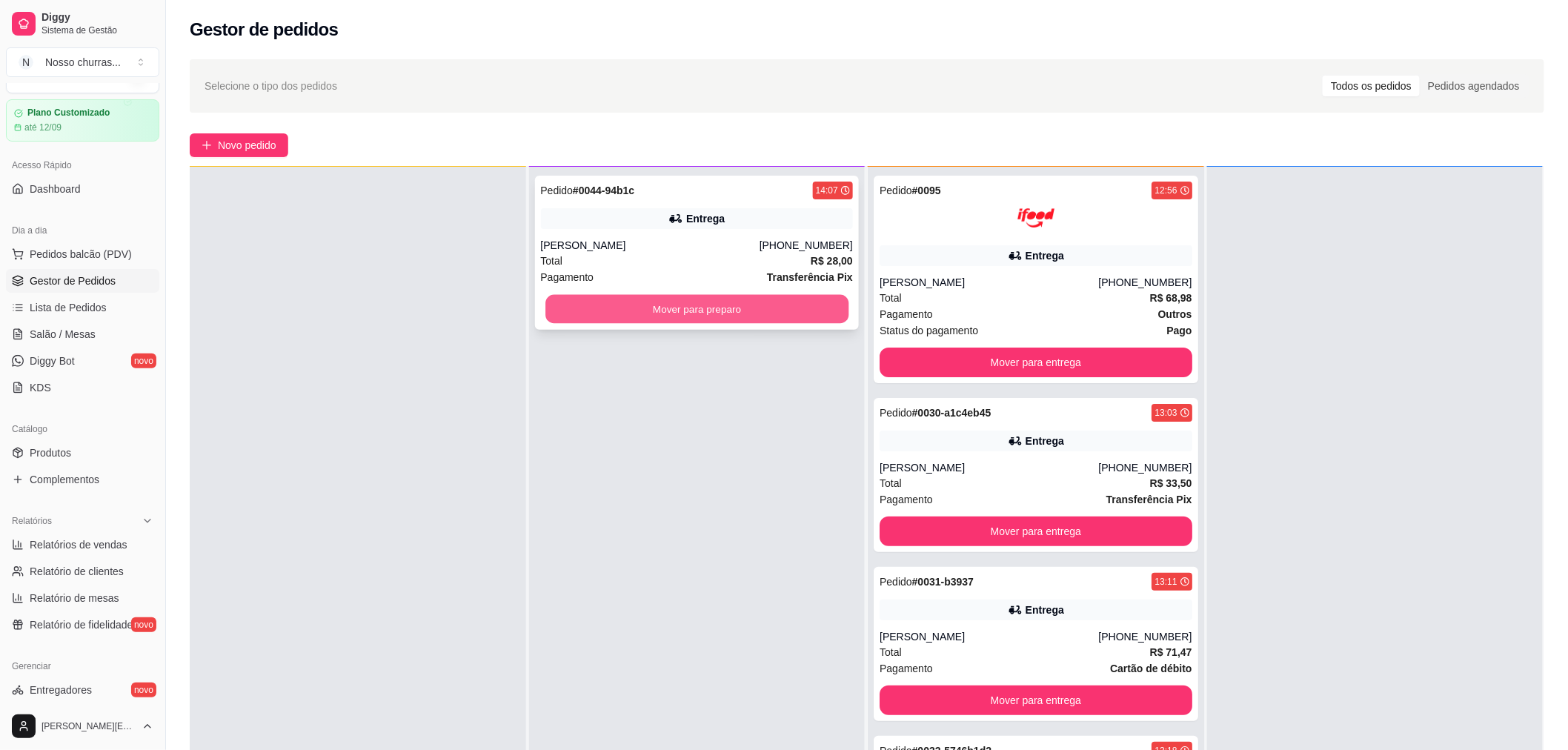
click at [565, 302] on button "Mover para preparo" at bounding box center [697, 309] width 303 height 29
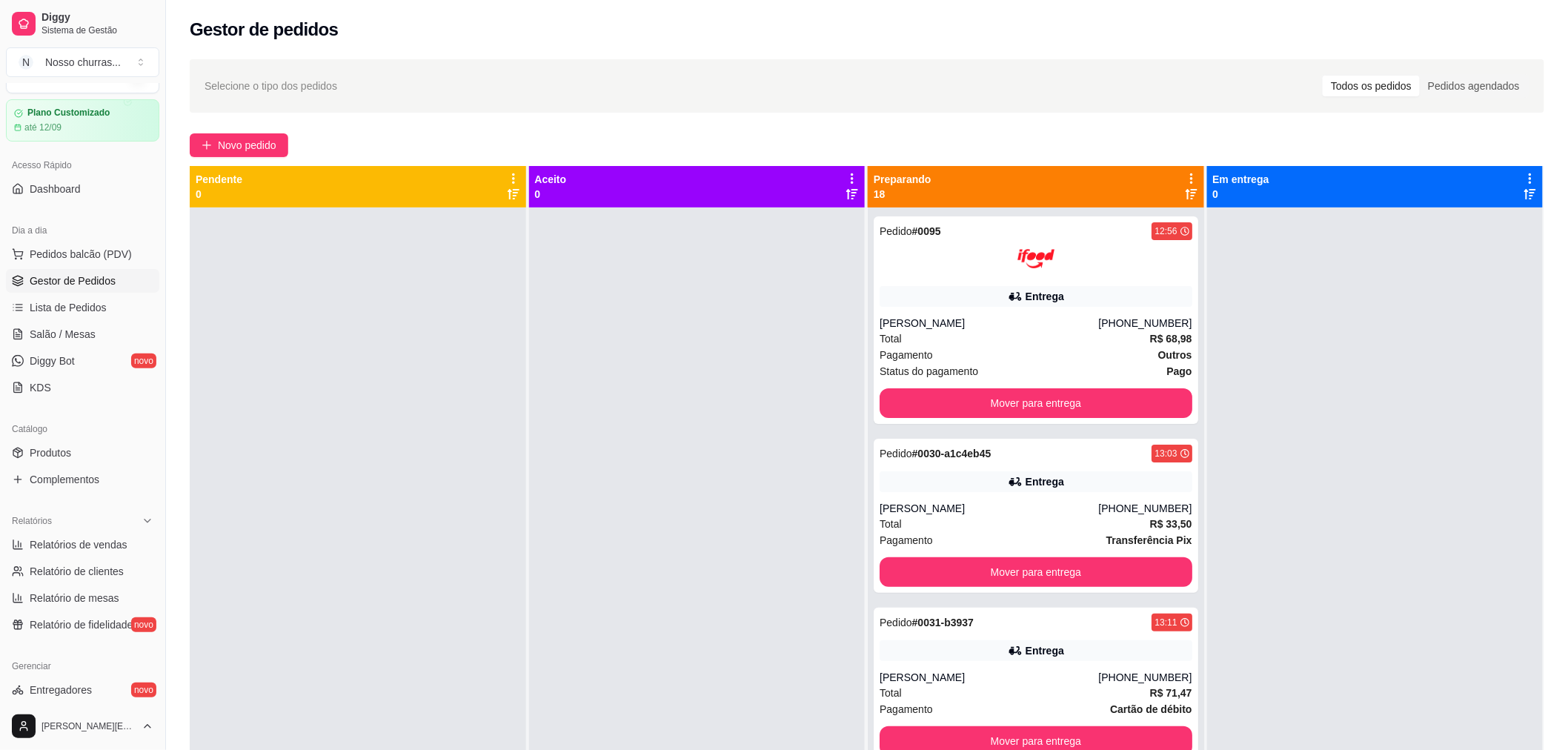
click at [605, 358] on div at bounding box center [697, 583] width 336 height 750
drag, startPoint x: 840, startPoint y: 211, endPoint x: 840, endPoint y: 312, distance: 101.0
click at [840, 312] on div at bounding box center [697, 583] width 336 height 750
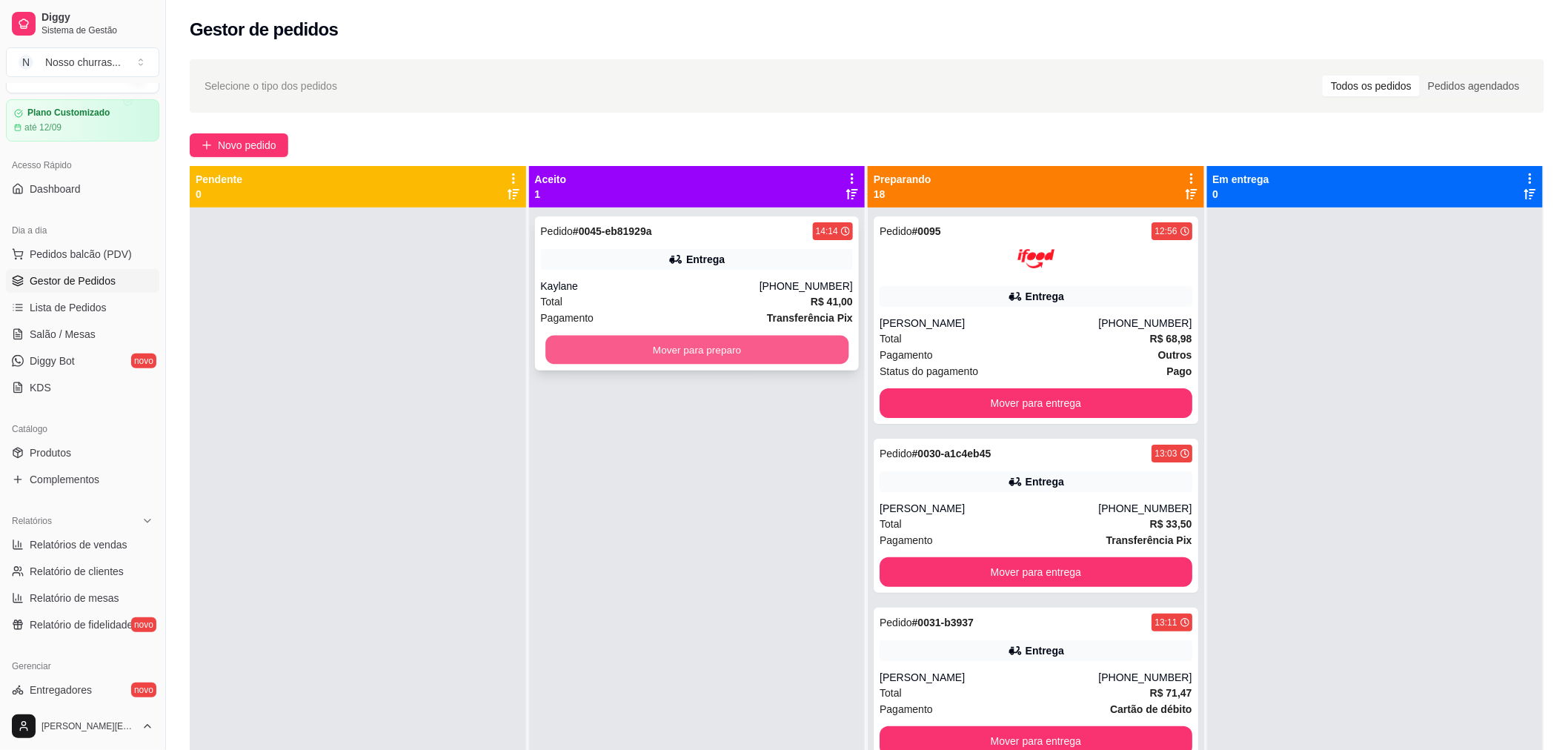
click at [673, 354] on button "Mover para preparo" at bounding box center [697, 350] width 303 height 29
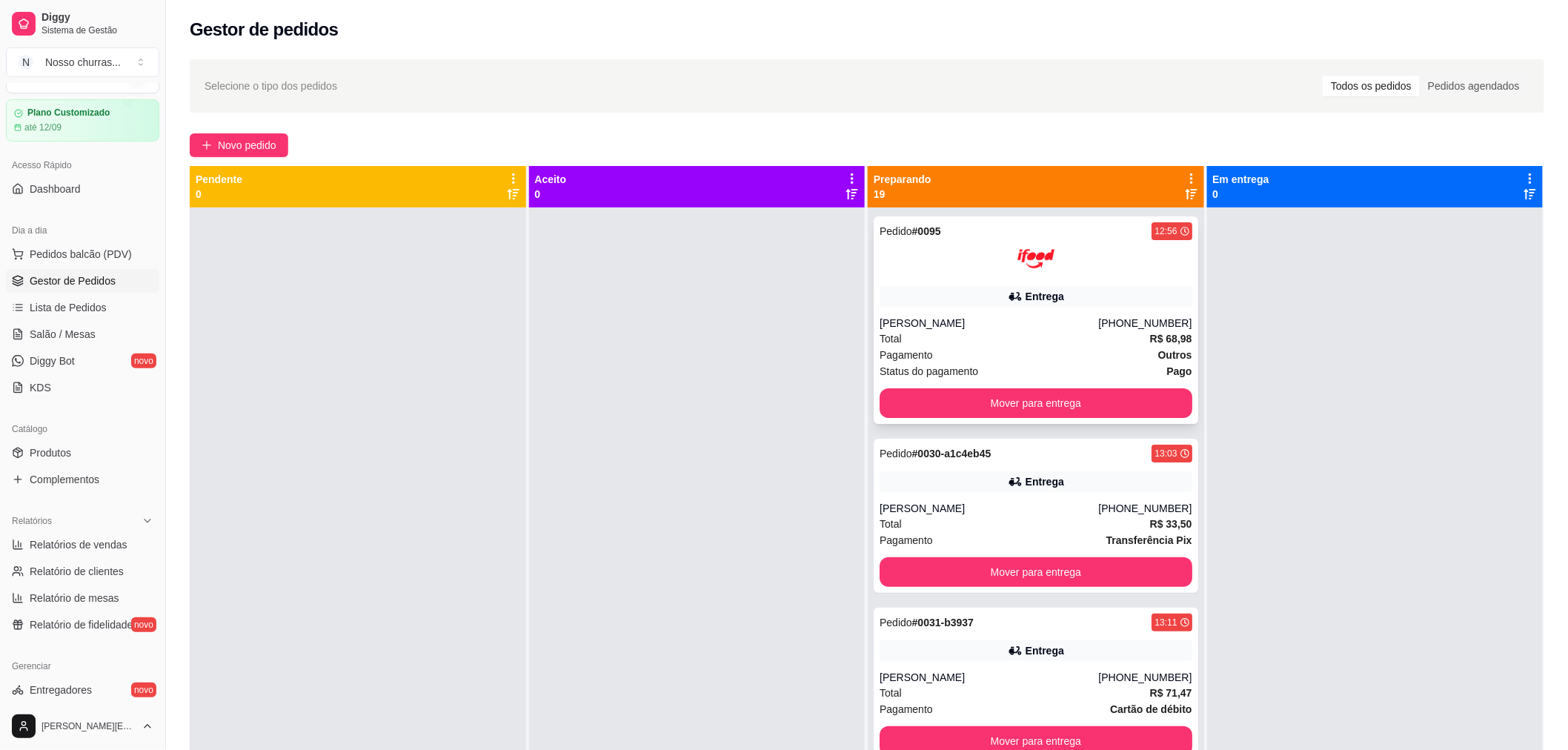
click at [979, 316] on div "[PERSON_NAME]" at bounding box center [989, 323] width 219 height 15
click at [1113, 501] on div "[PHONE_NUMBER]" at bounding box center [1145, 508] width 93 height 15
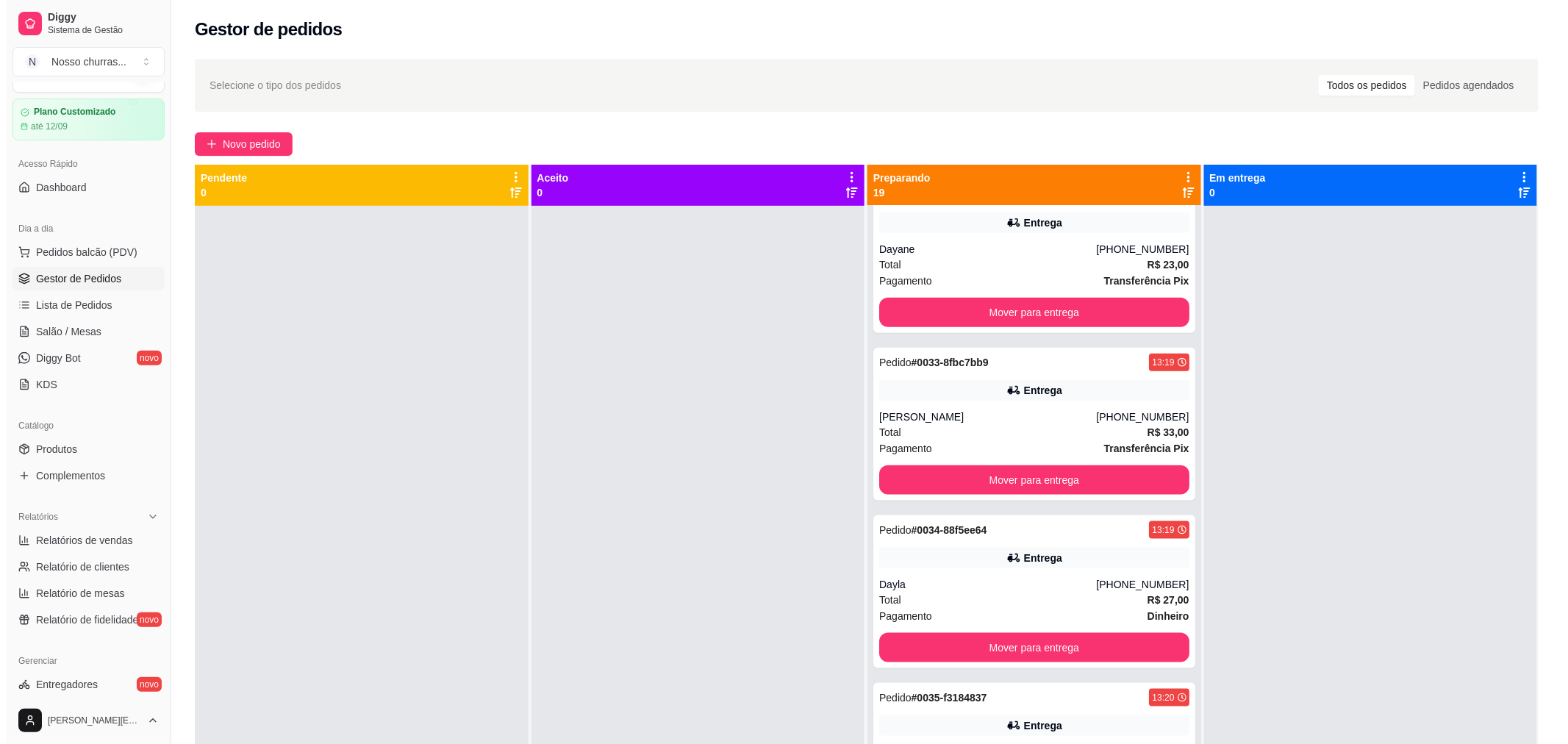
scroll to position [607, 0]
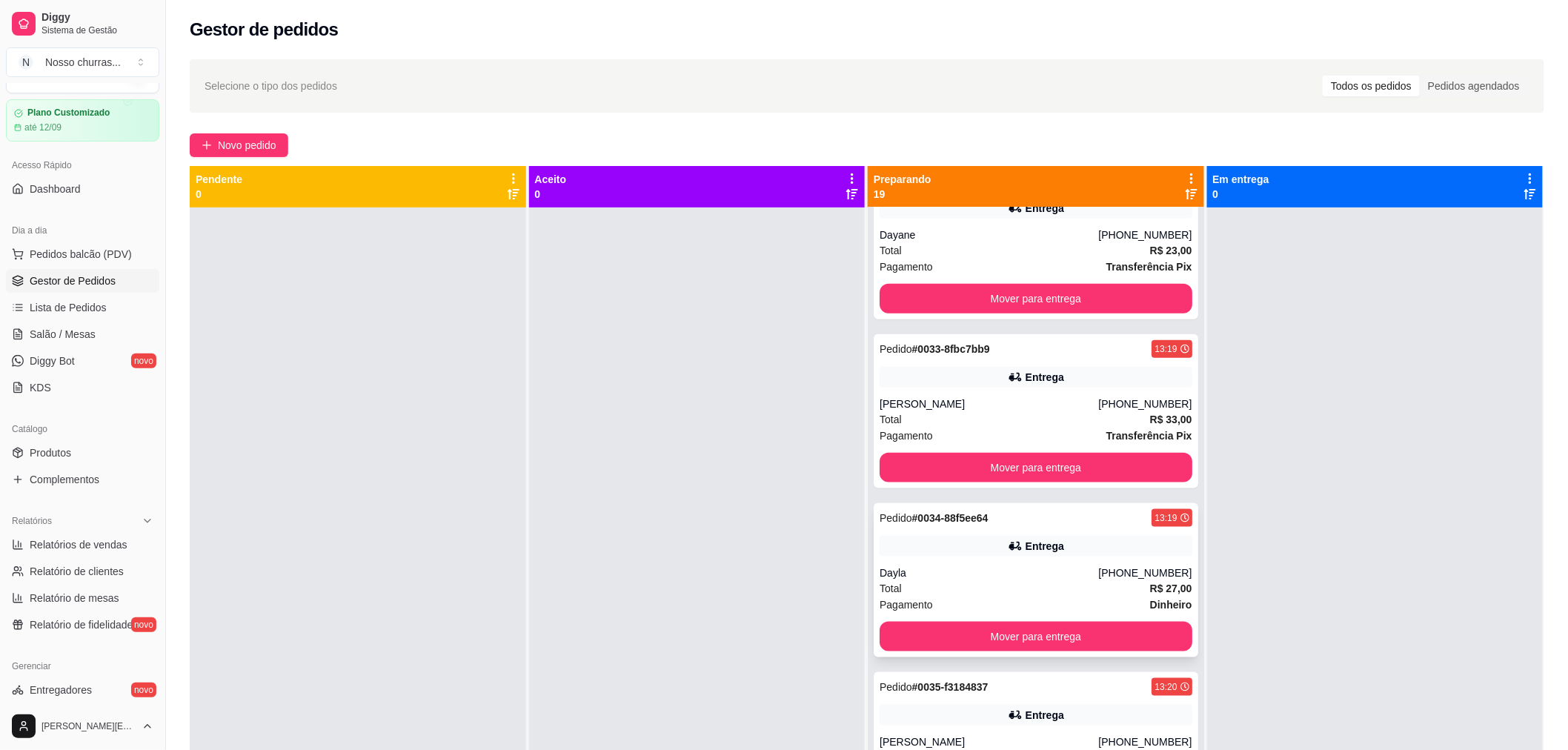
click at [1063, 542] on div "Entrega" at bounding box center [1036, 546] width 312 height 21
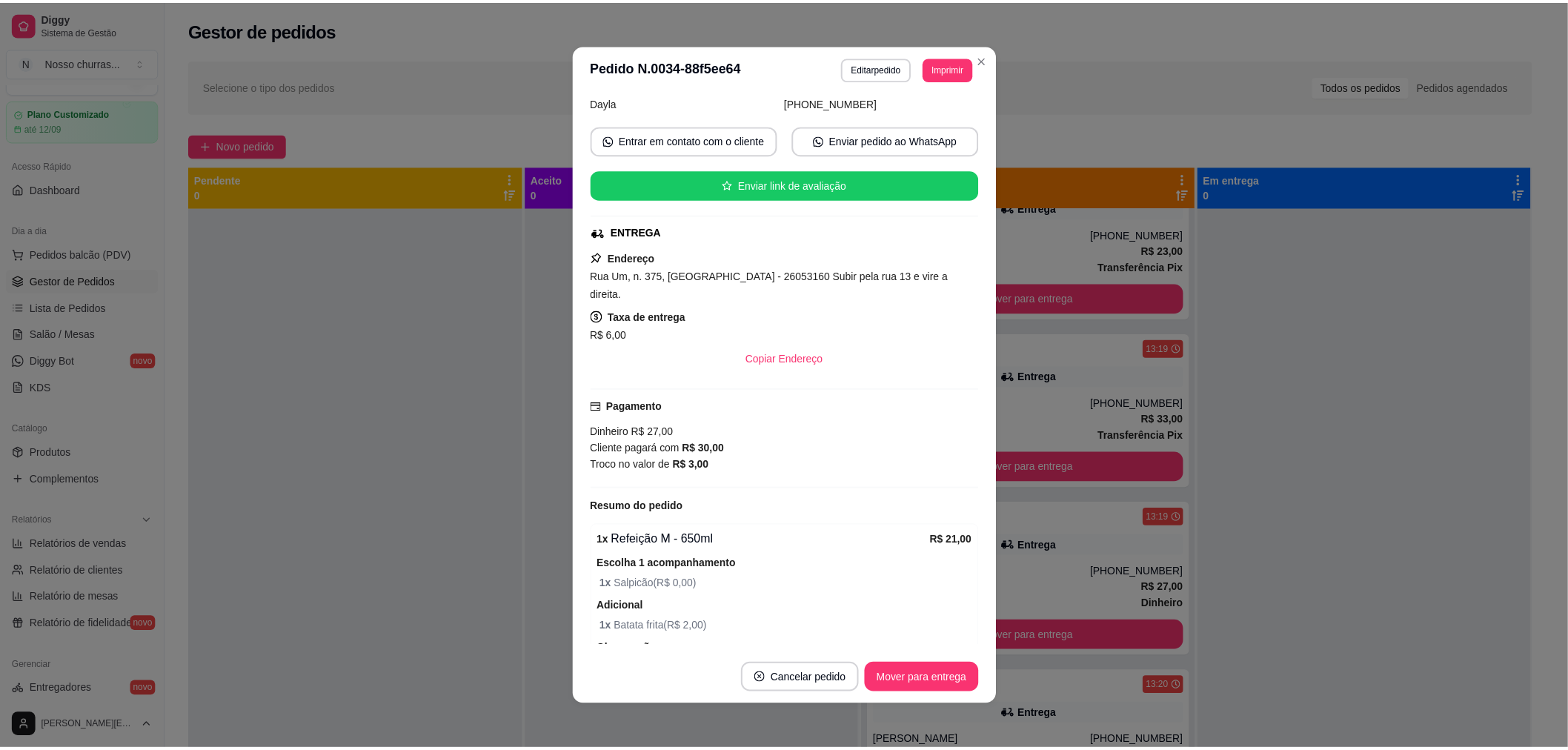
scroll to position [0, 0]
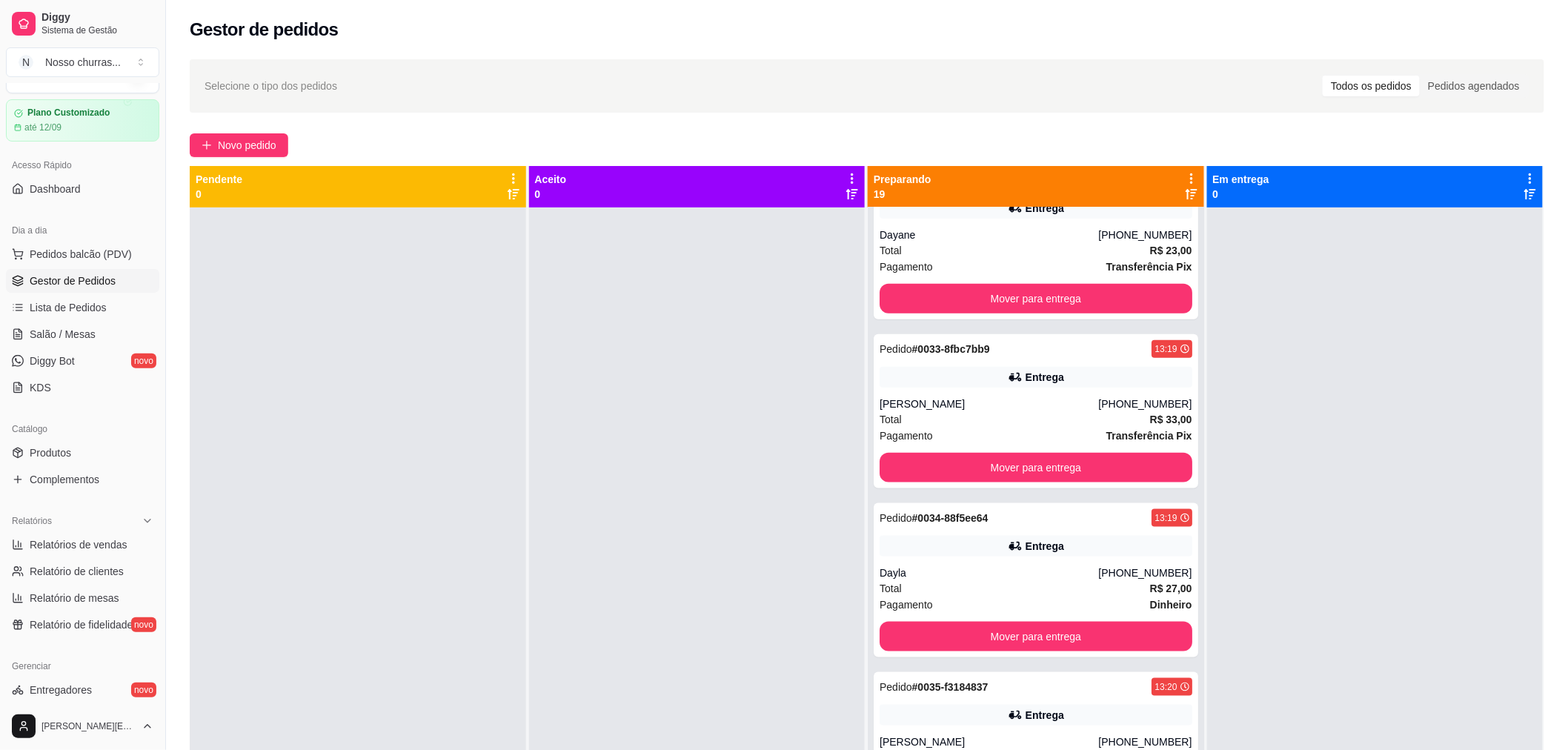
click at [1182, 227] on div "Pedido # 0095 12:56 Entrega Matheus Amaral [PHONE_NUMBER] Total R$ 68,98 Pagame…" at bounding box center [1036, 583] width 336 height 750
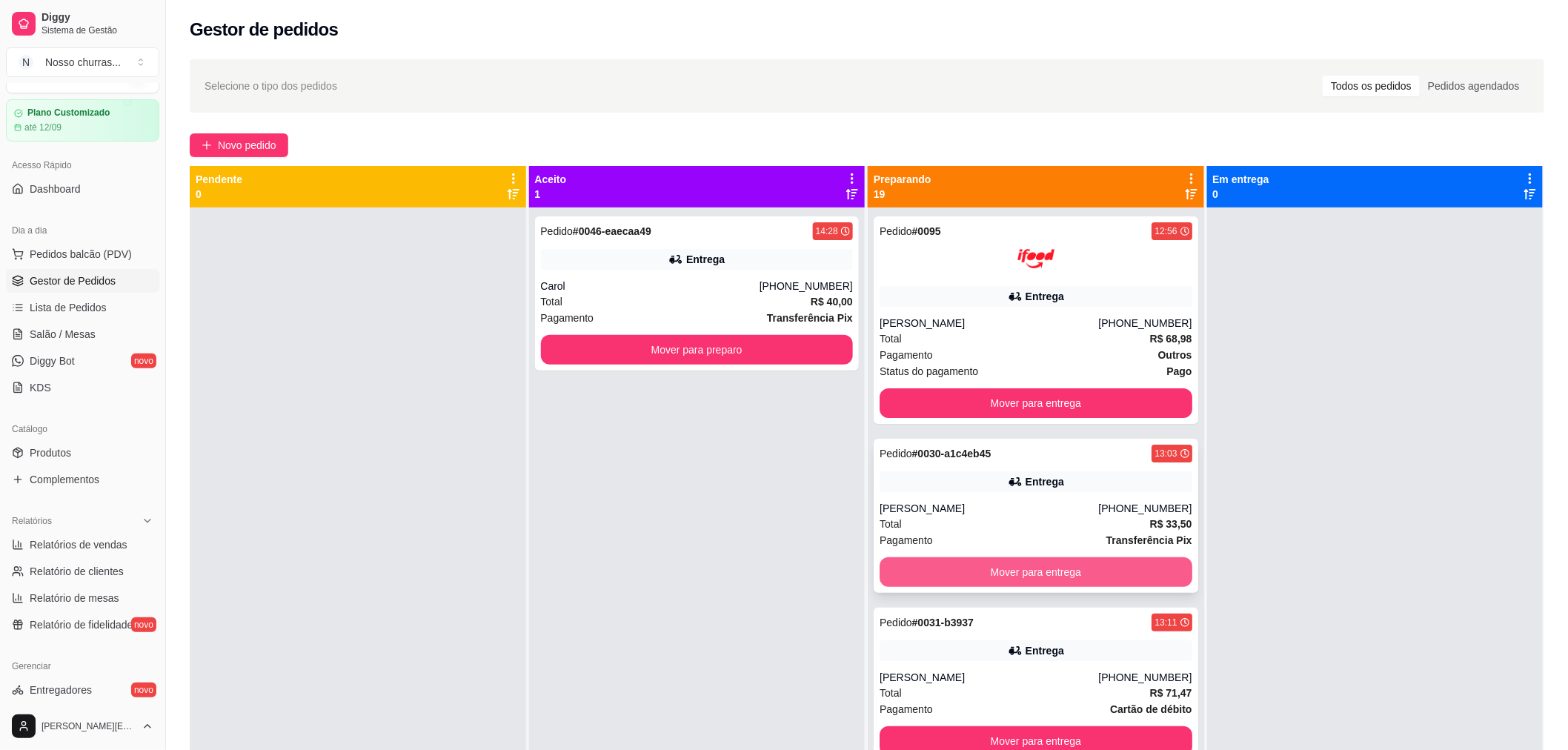
click at [930, 558] on button "Mover para entrega" at bounding box center [1036, 572] width 312 height 30
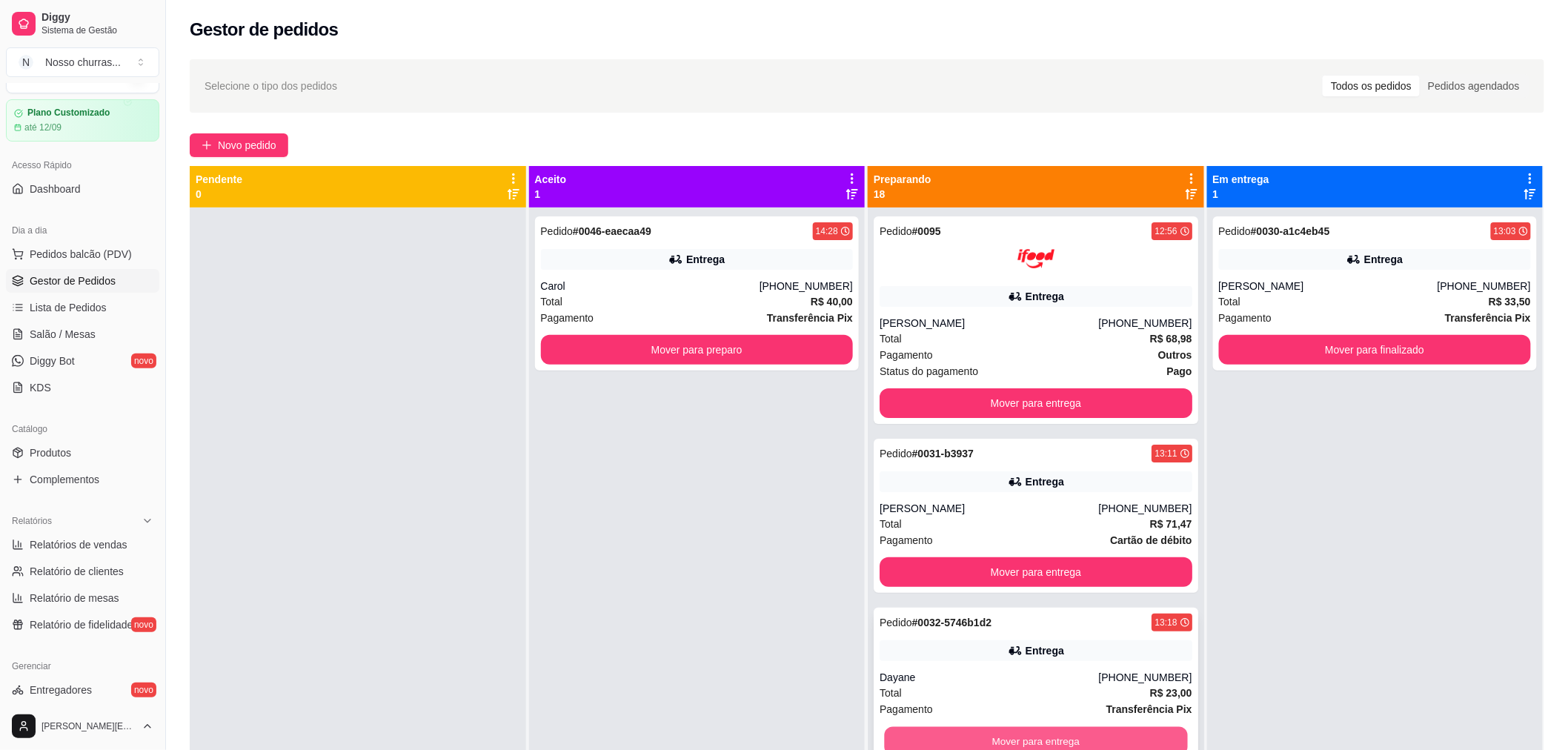
click at [1089, 739] on button "Mover para entrega" at bounding box center [1035, 741] width 303 height 29
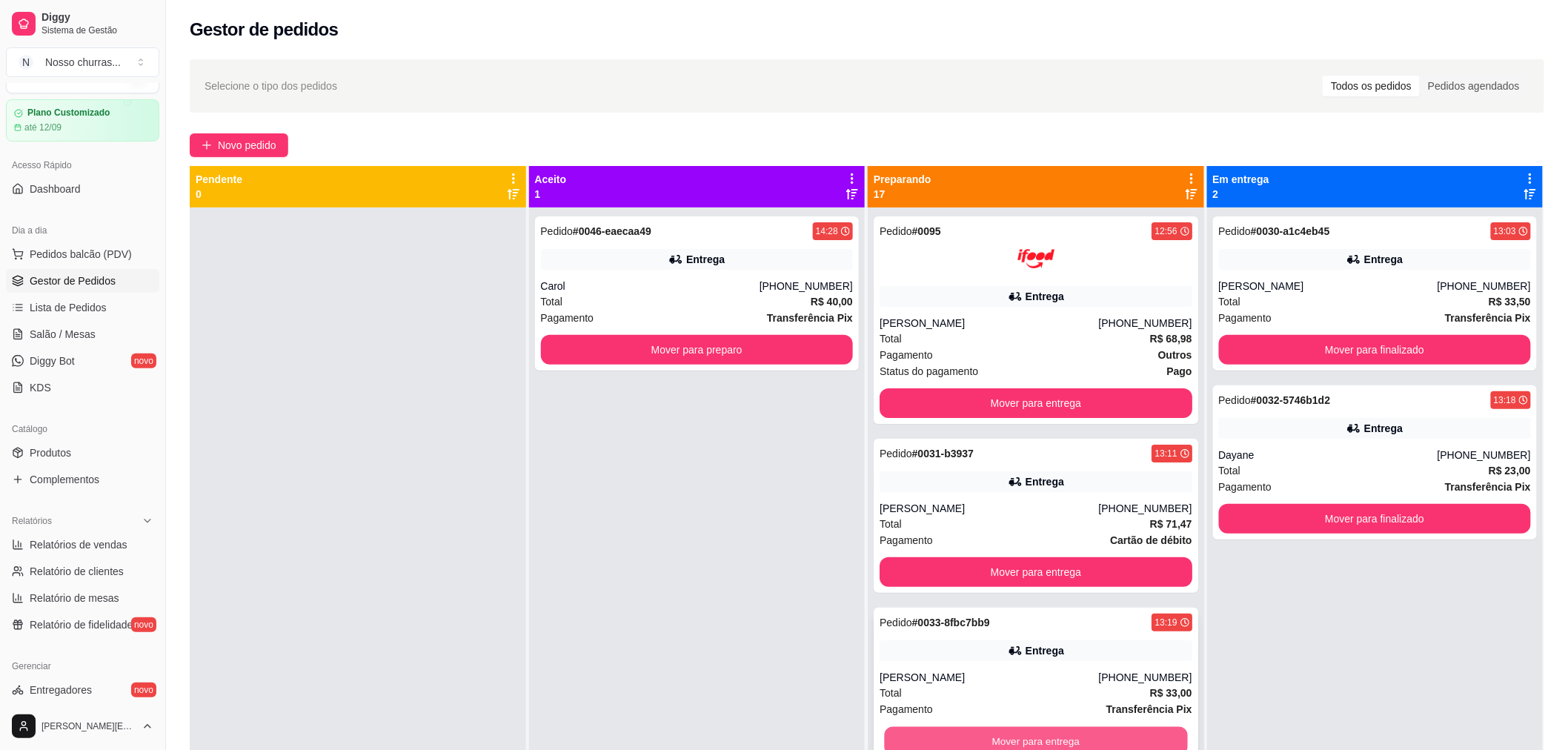
click at [937, 737] on button "Mover para entrega" at bounding box center [1035, 741] width 303 height 29
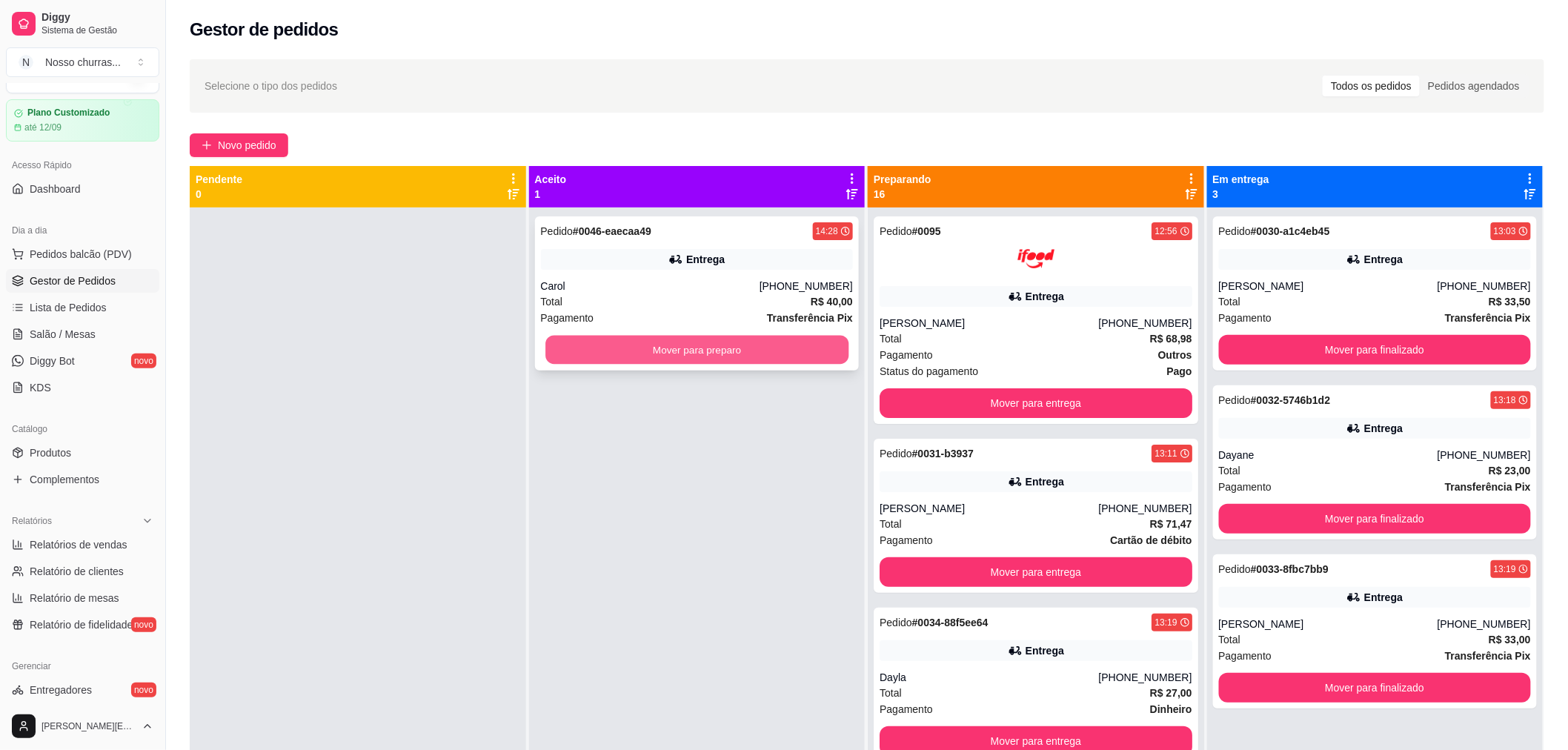
click at [779, 338] on button "Mover para preparo" at bounding box center [697, 350] width 303 height 29
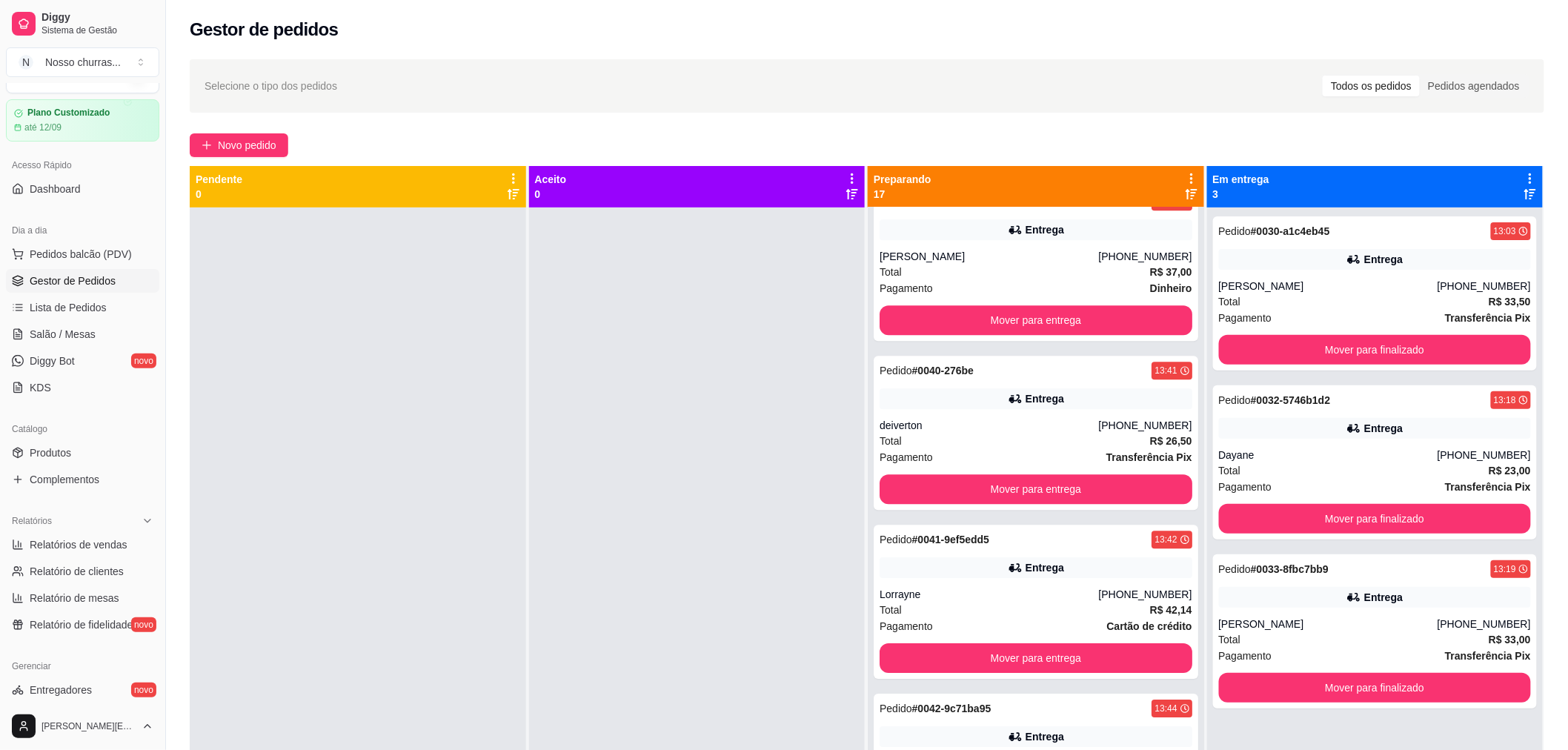
scroll to position [1729, 0]
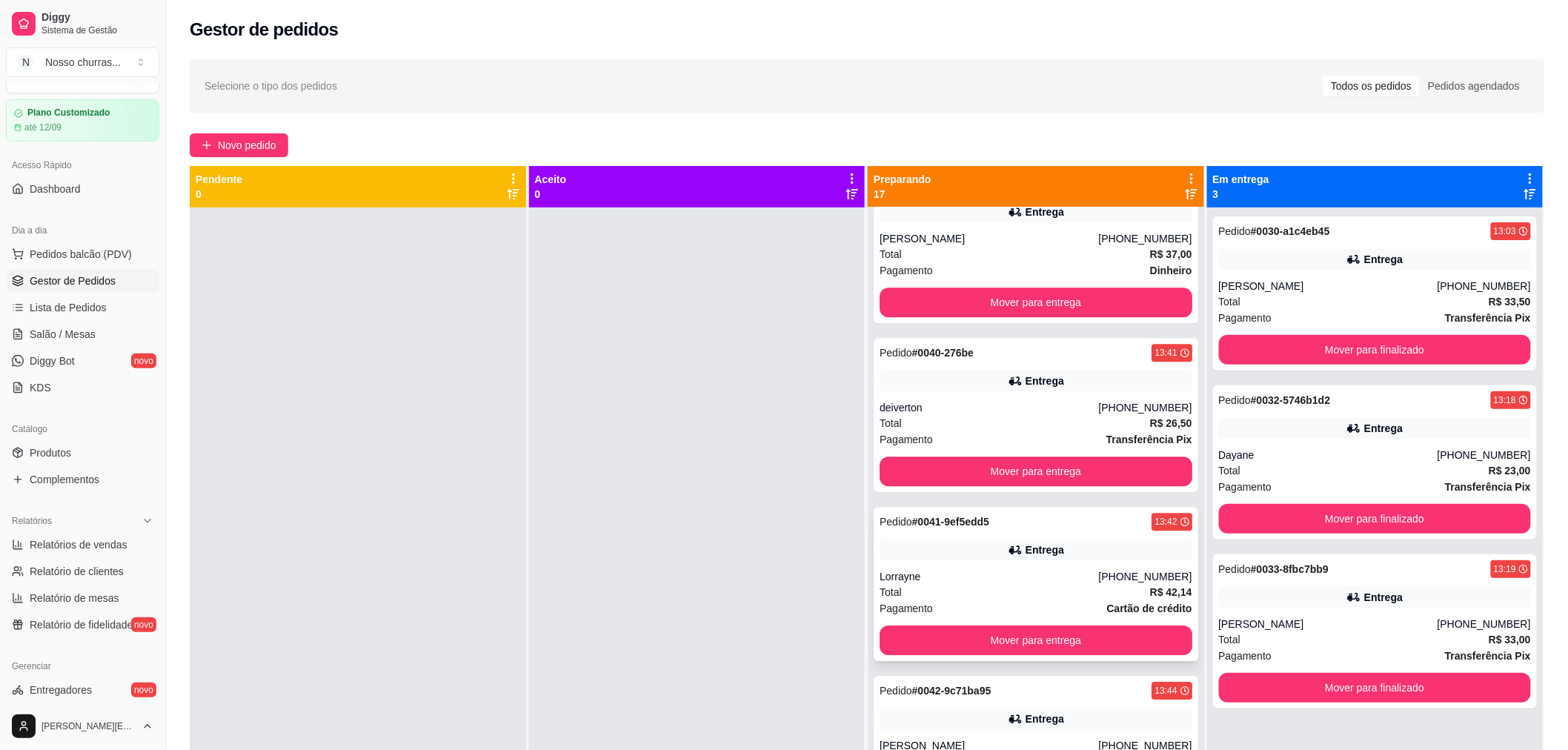
click at [1087, 576] on div "Lorrayne" at bounding box center [989, 576] width 219 height 15
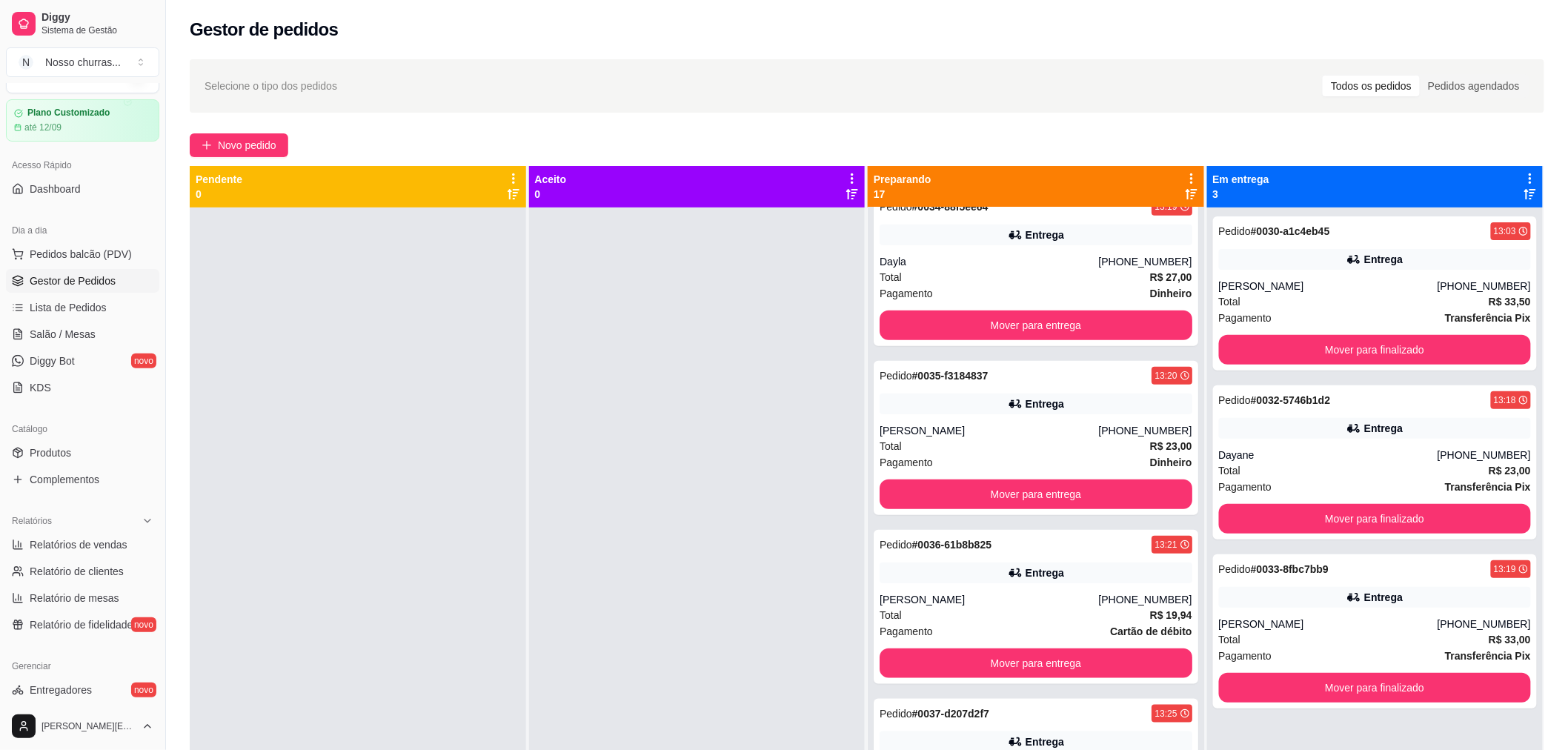
scroll to position [0, 0]
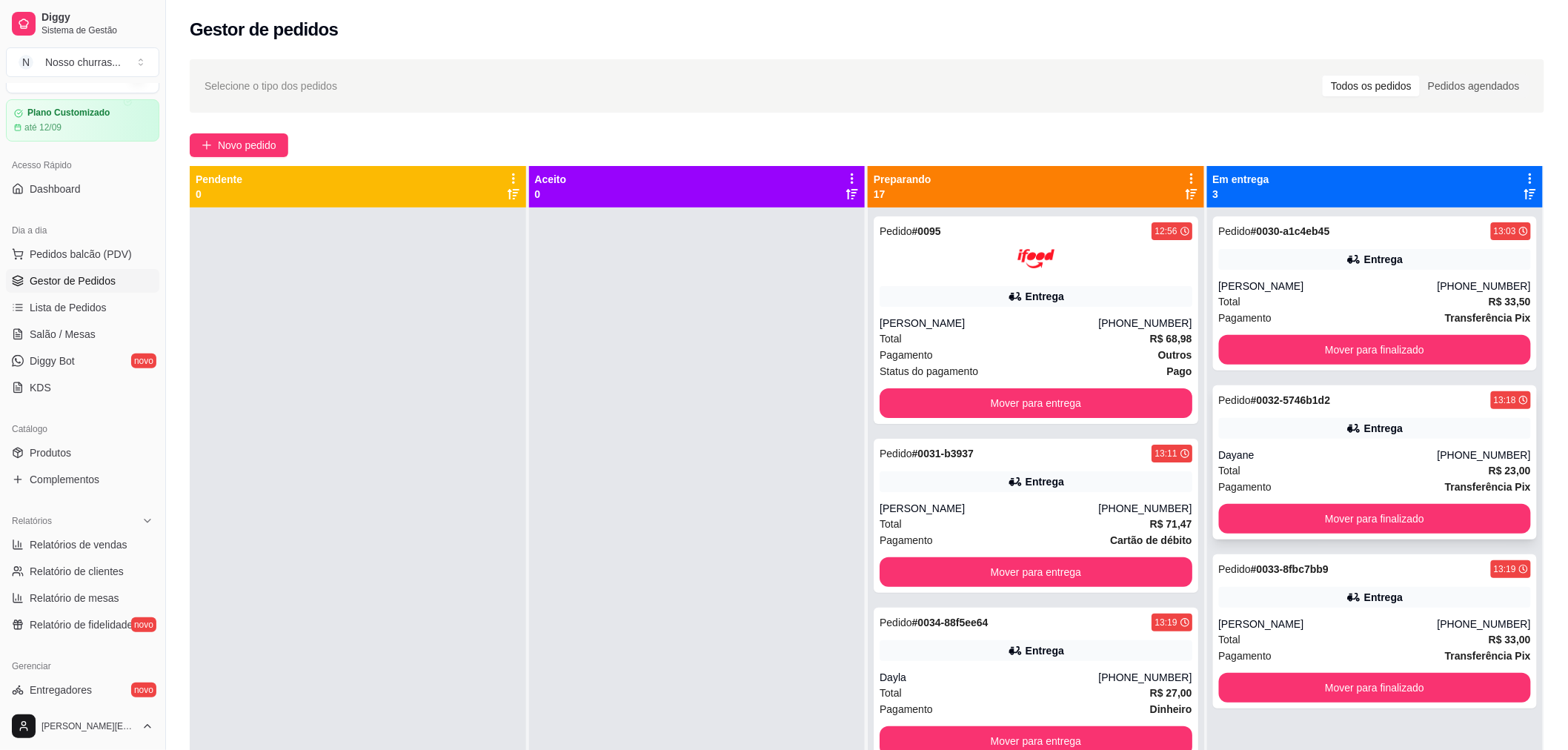
click at [1219, 481] on span "Pagamento" at bounding box center [1246, 487] width 54 height 17
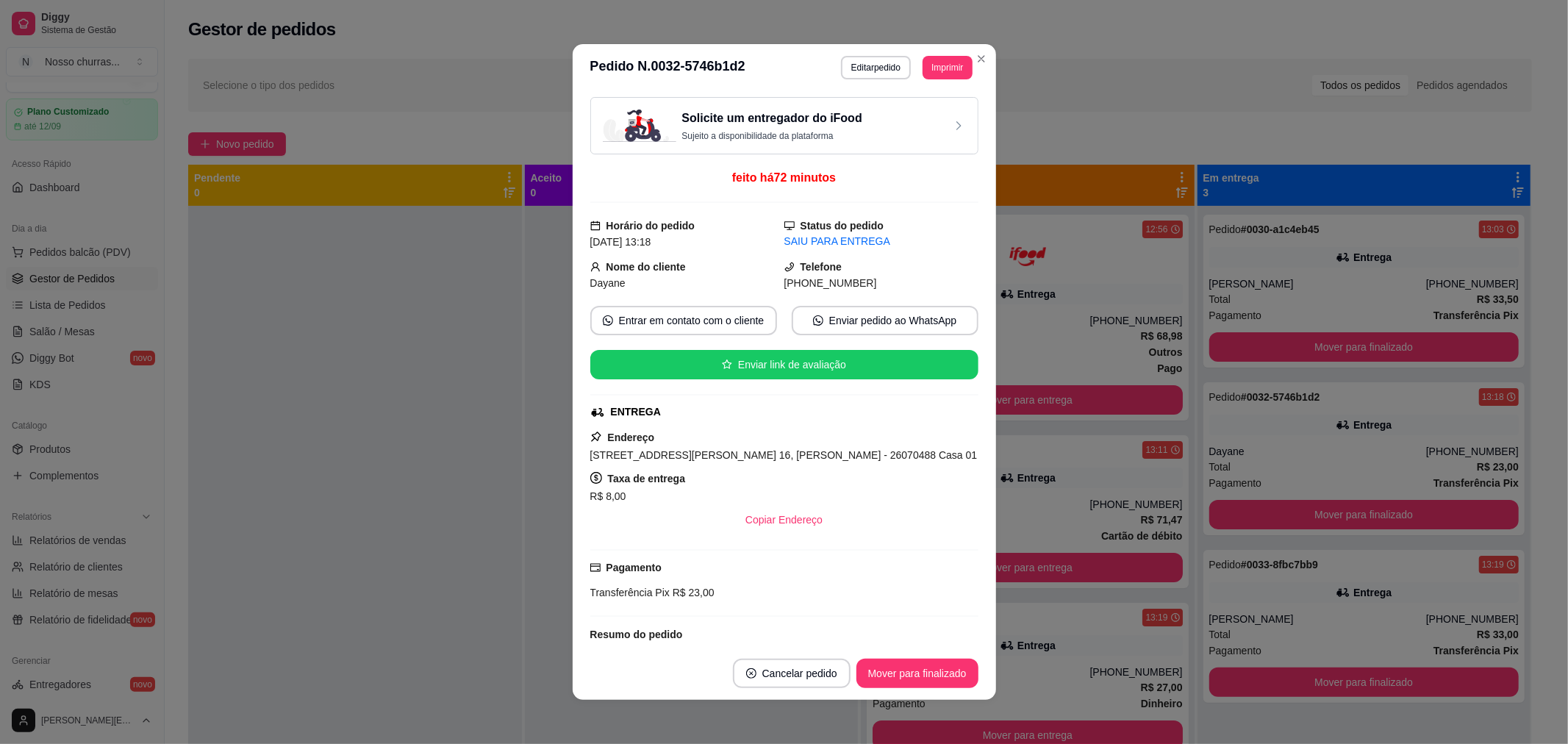
click at [647, 406] on div "ENTREGA" at bounding box center [636, 412] width 50 height 16
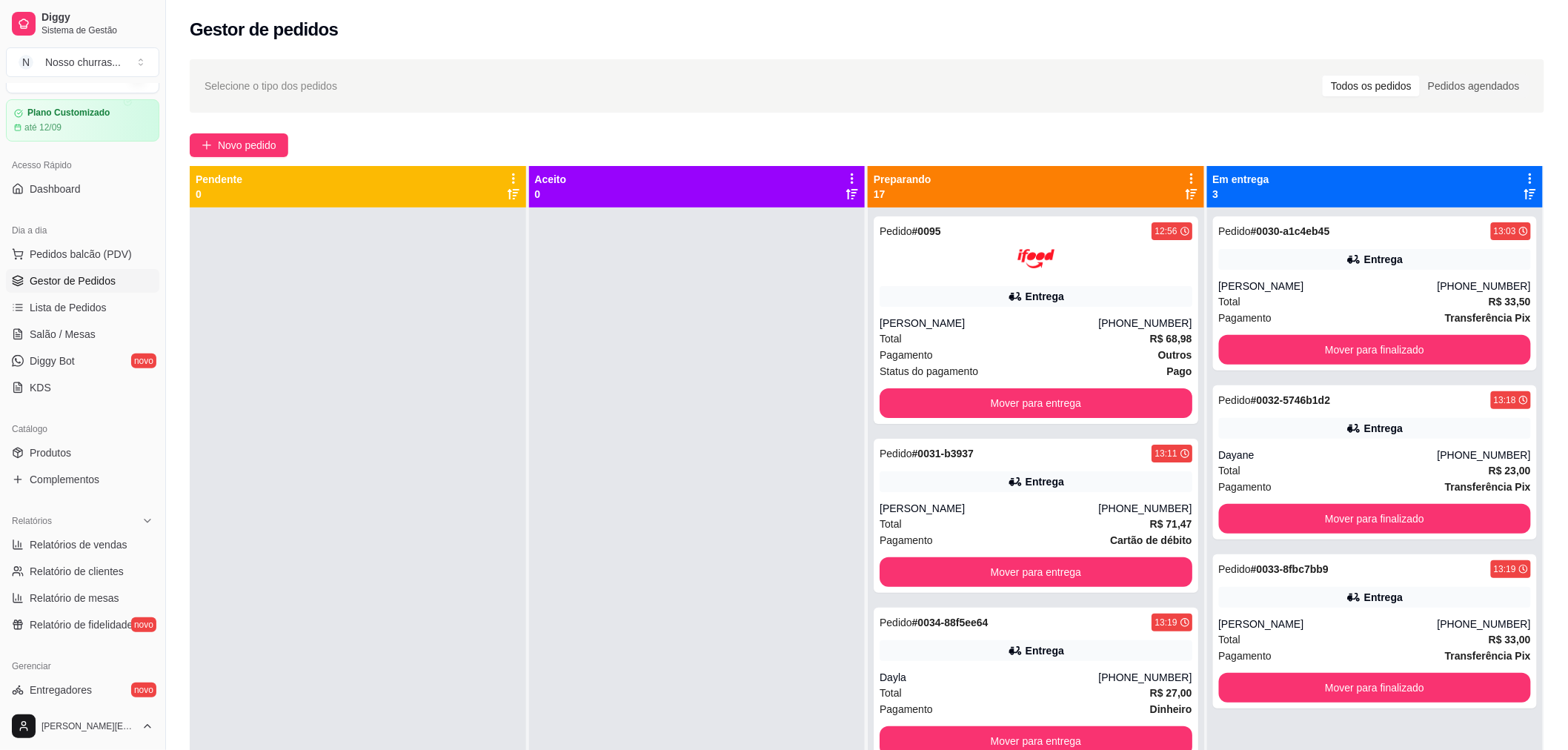
click at [533, 407] on div at bounding box center [697, 583] width 336 height 750
click at [1055, 732] on button "Mover para entrega" at bounding box center [1035, 741] width 303 height 29
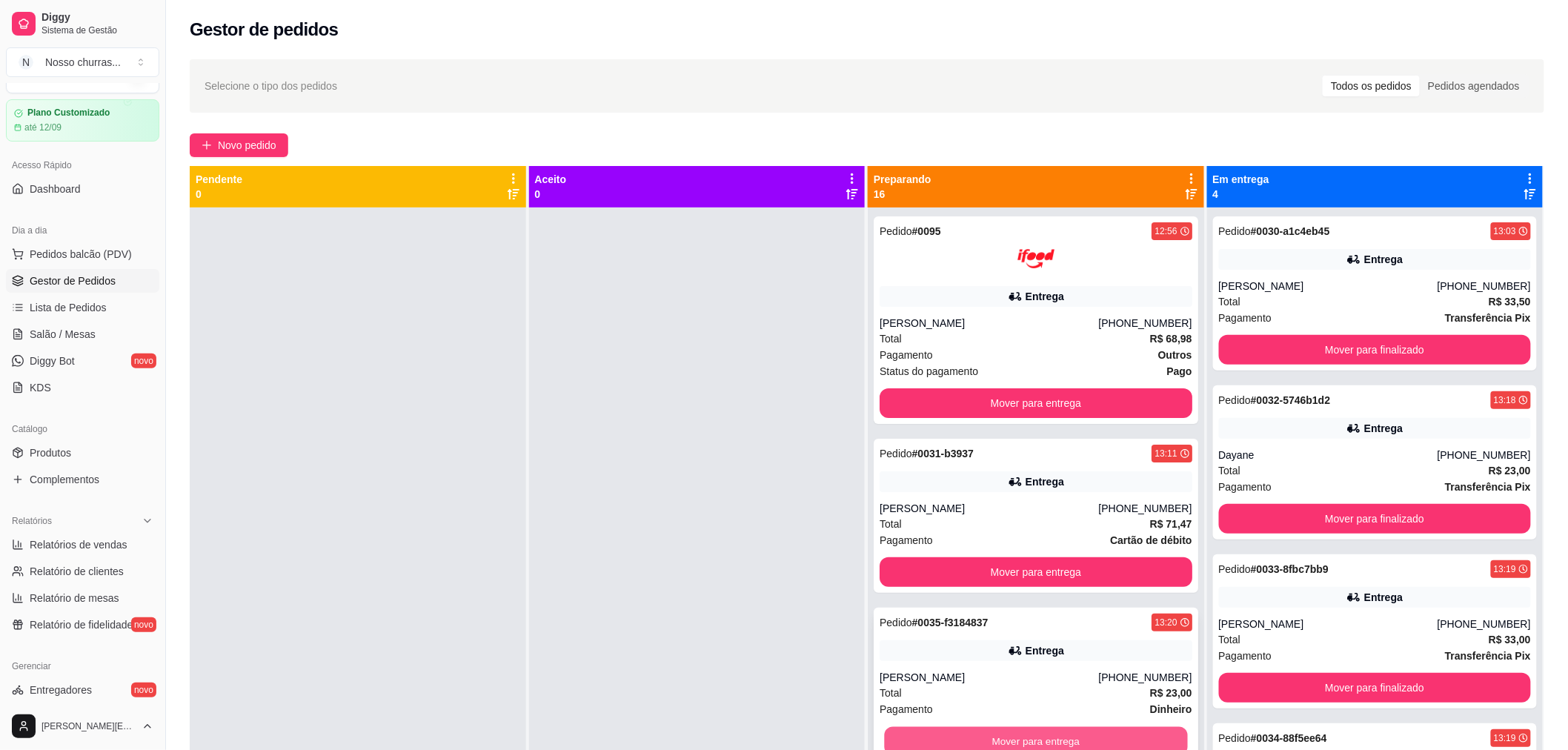
click at [1051, 739] on button "Mover para entrega" at bounding box center [1035, 741] width 303 height 29
click at [1016, 308] on div "Pedido # 0095 12:56 Entrega Matheus Amaral [PHONE_NUMBER] Total R$ 68,98 Pagame…" at bounding box center [1035, 320] width 324 height 208
click at [966, 463] on div "Pedido # 0031-b3937 13:11 [PERSON_NAME] [PHONE_NUMBER] Total R$ 71,47 Pagamento…" at bounding box center [1035, 516] width 324 height 154
click at [1284, 261] on div "Entrega" at bounding box center [1375, 260] width 312 height 21
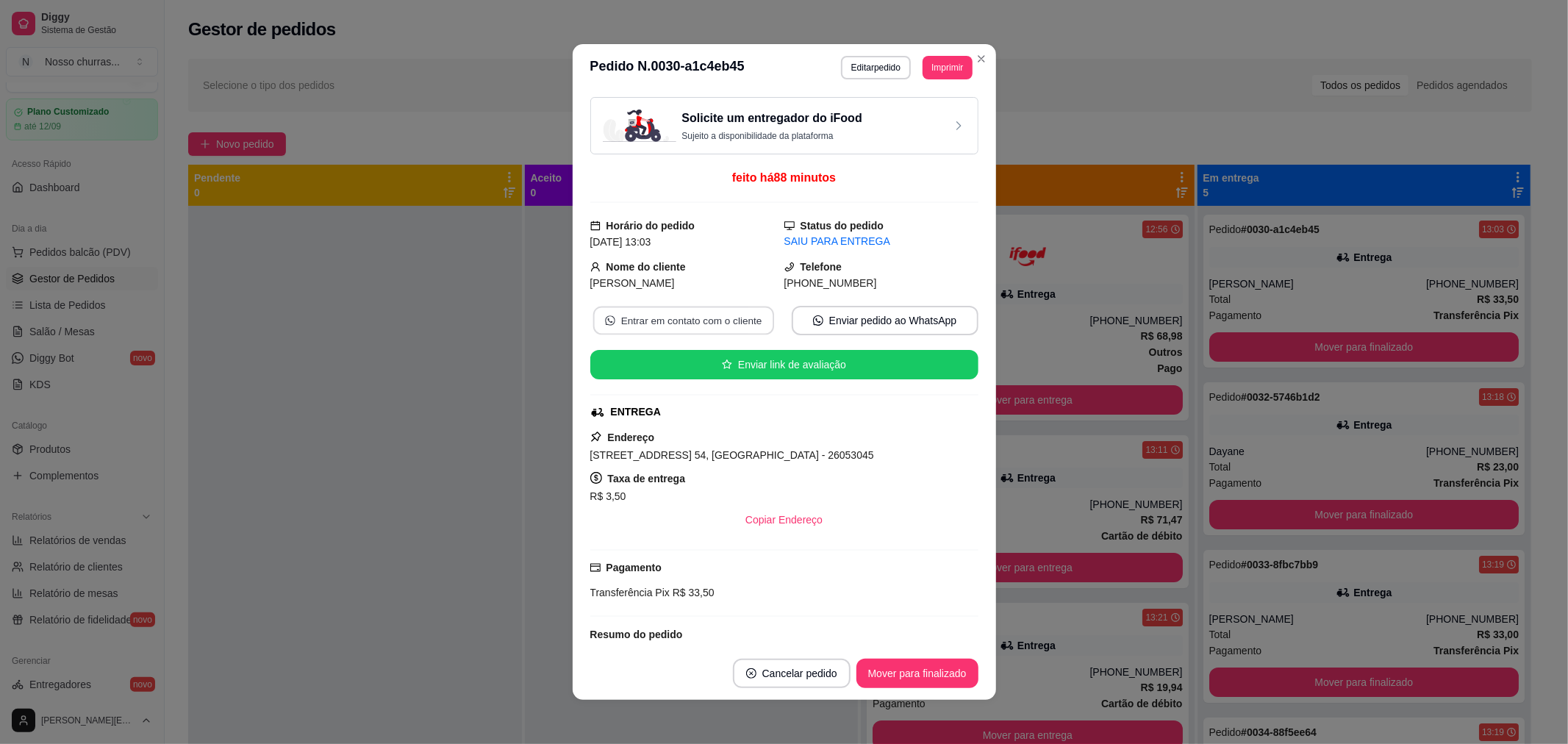
click at [671, 322] on button "Entrar em contato com o cliente" at bounding box center [683, 321] width 181 height 29
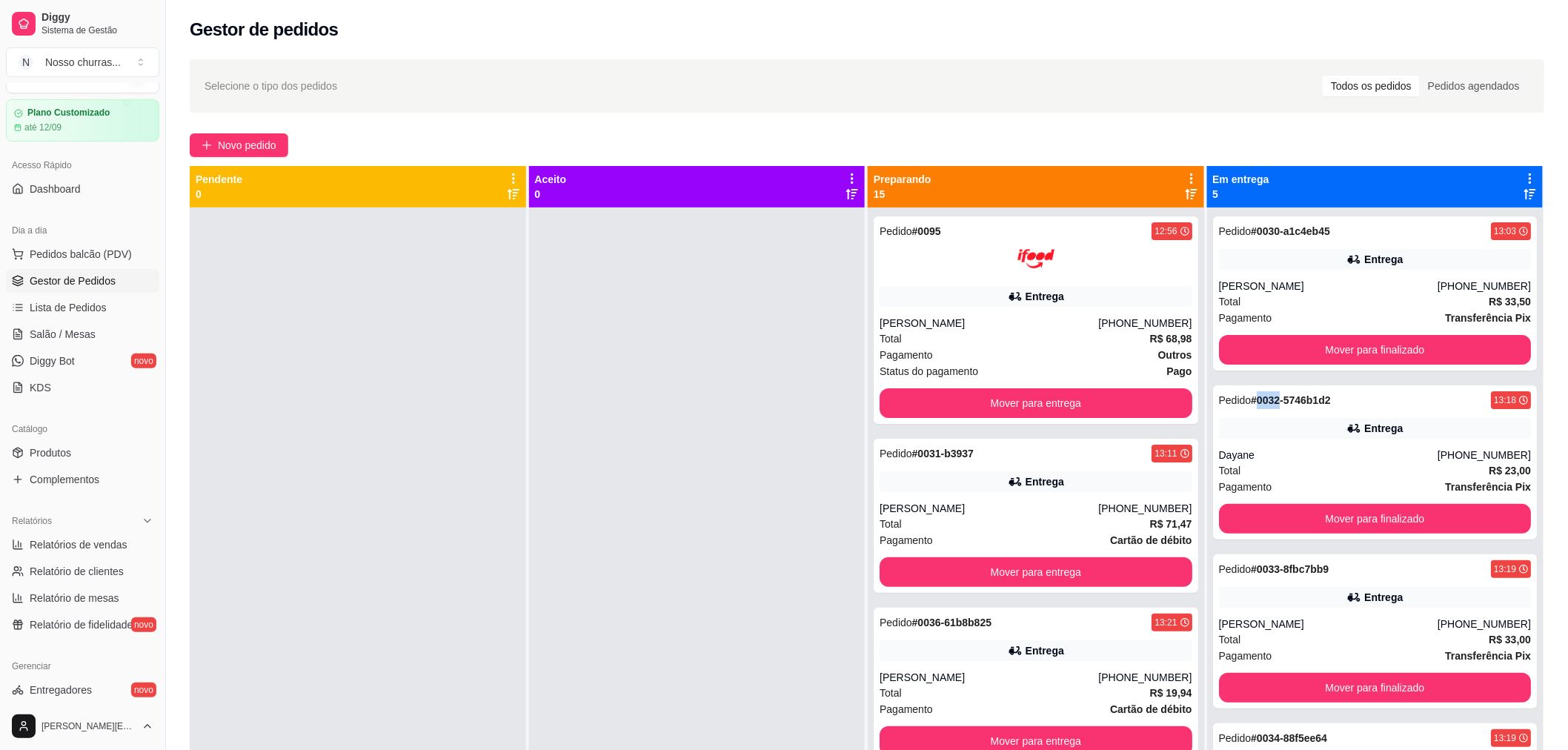
click at [1269, 402] on strong "# 0032-5746b1d2" at bounding box center [1290, 400] width 79 height 12
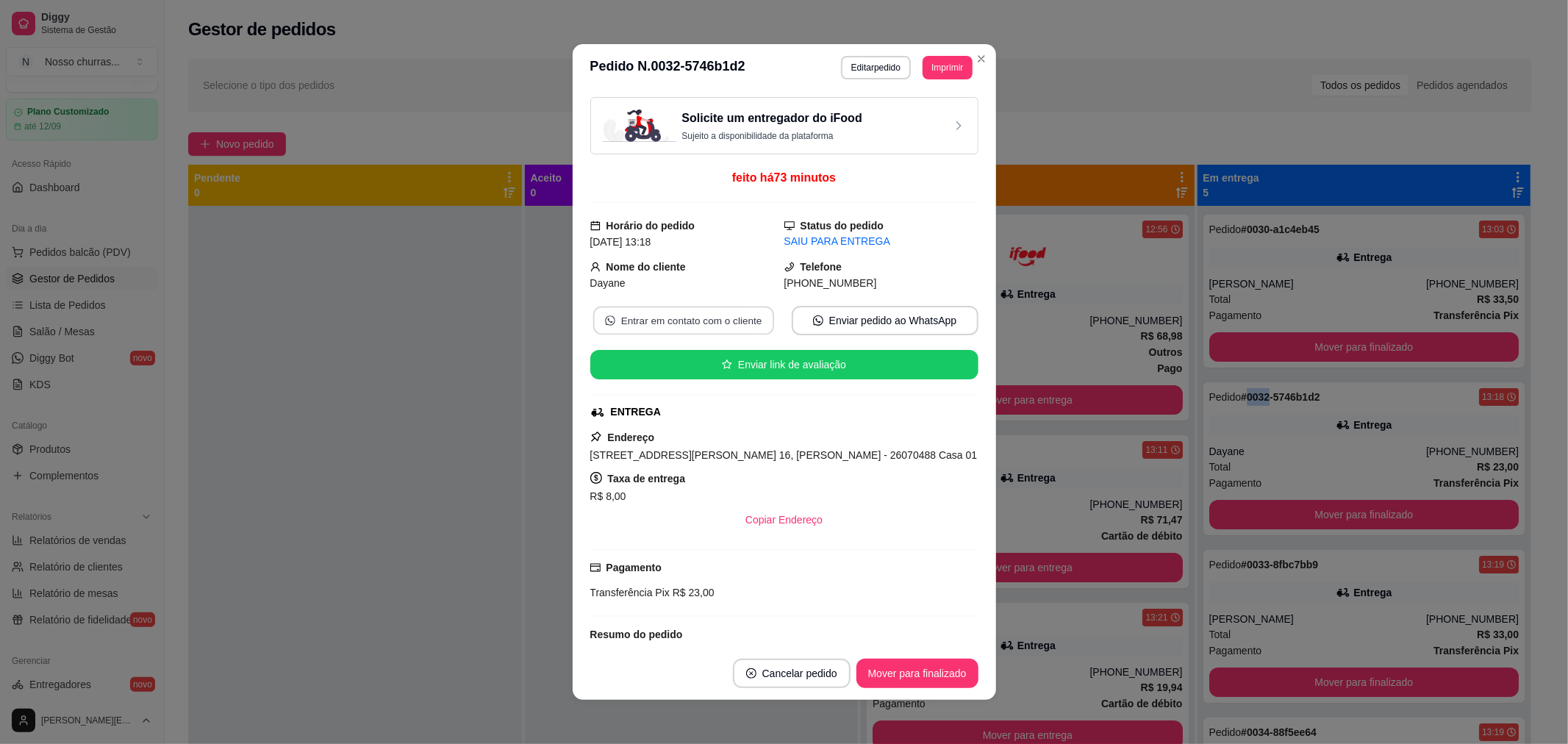
click at [681, 334] on button "Entrar em contato com o cliente" at bounding box center [683, 321] width 181 height 29
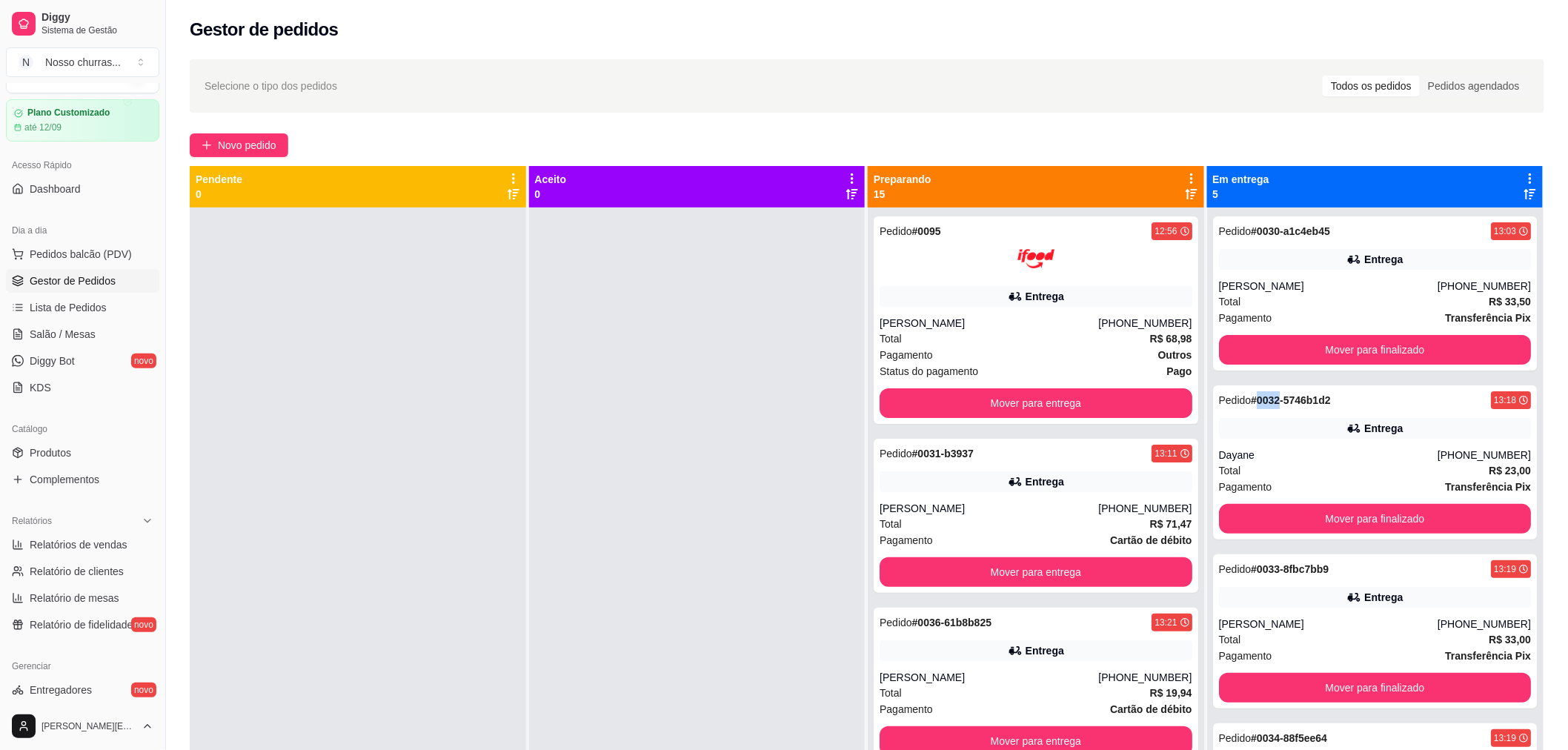
click at [1266, 602] on div "Entrega" at bounding box center [1375, 598] width 312 height 21
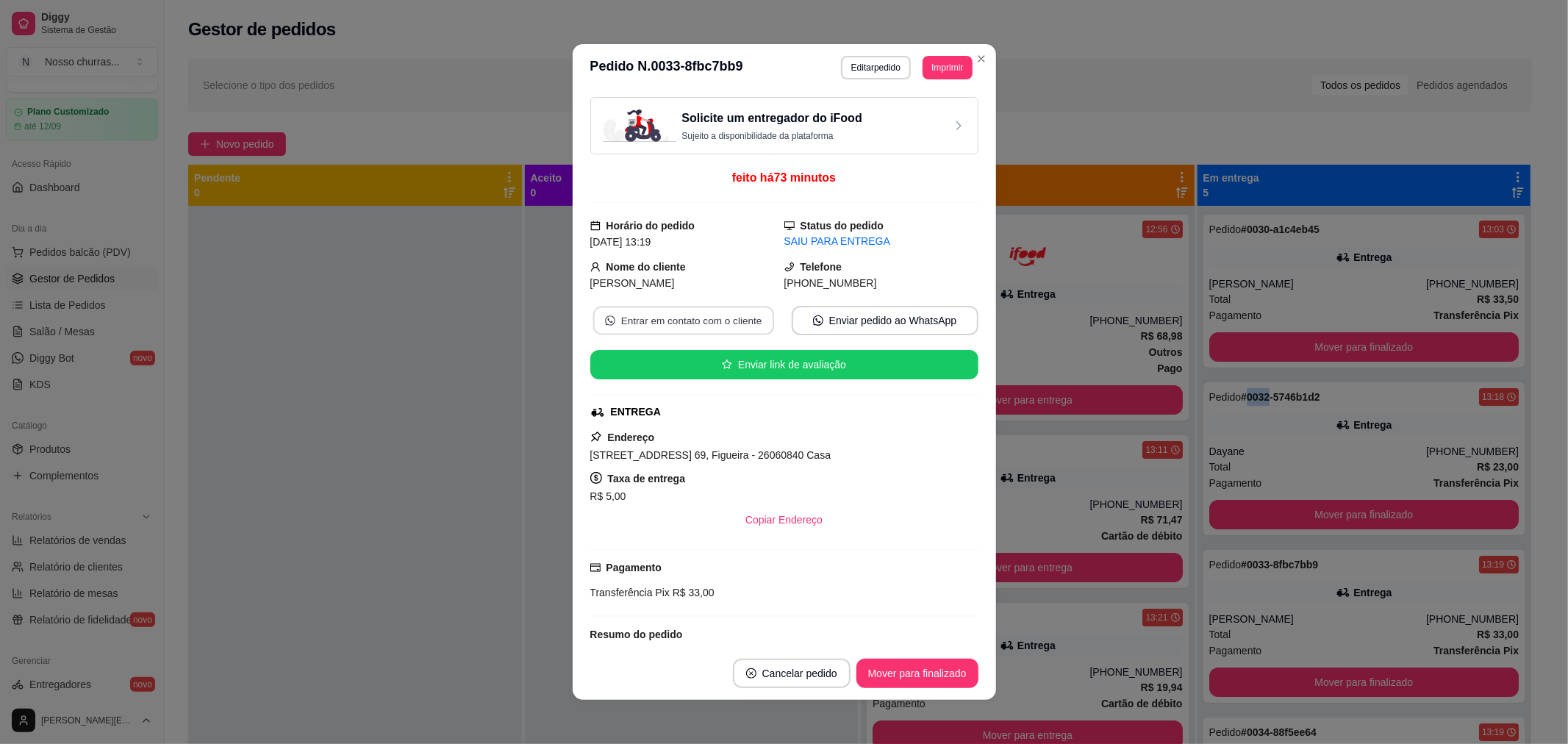
click at [715, 320] on button "Entrar em contato com o cliente" at bounding box center [683, 321] width 181 height 29
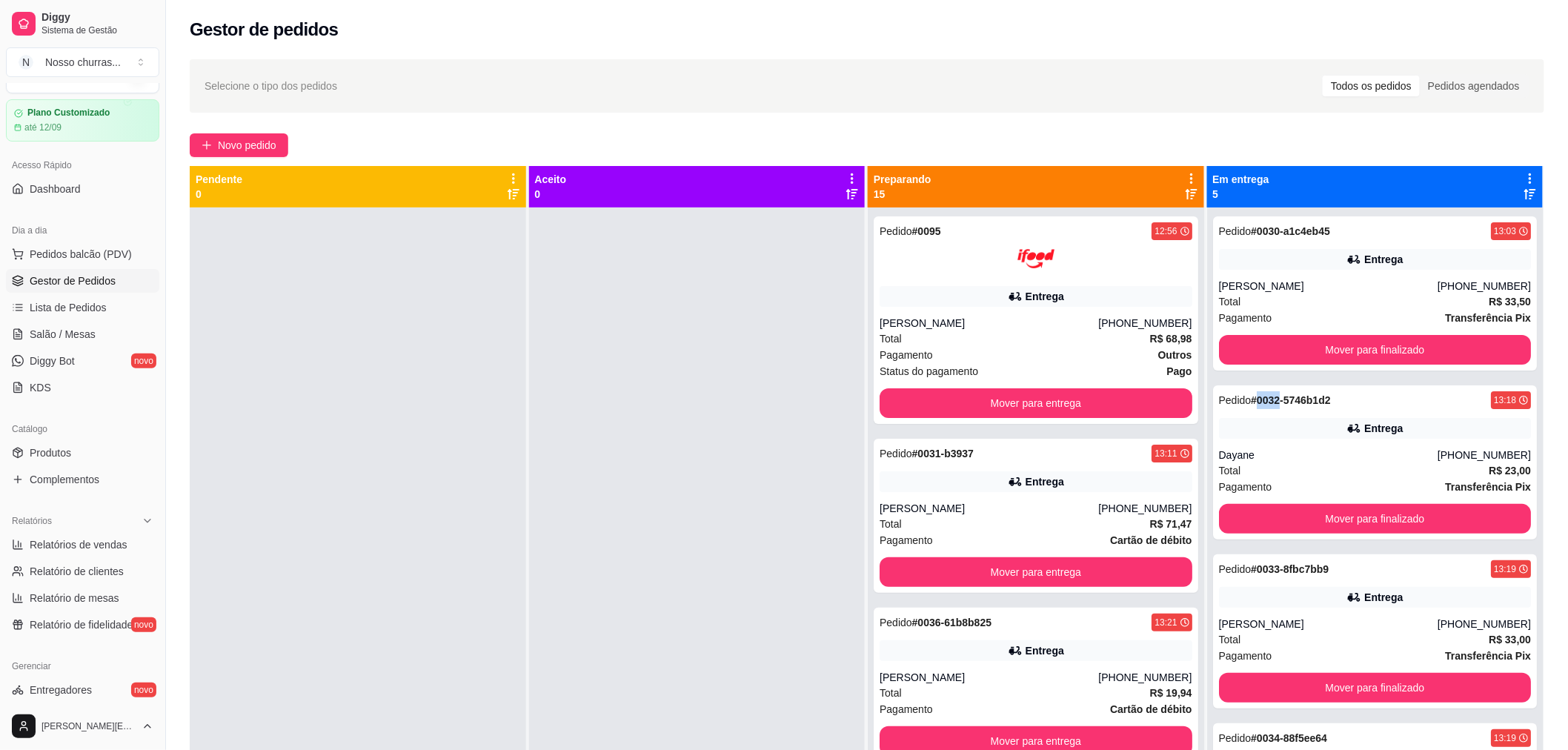
click at [1315, 744] on strong "# 0034-88f5ee64" at bounding box center [1289, 738] width 77 height 12
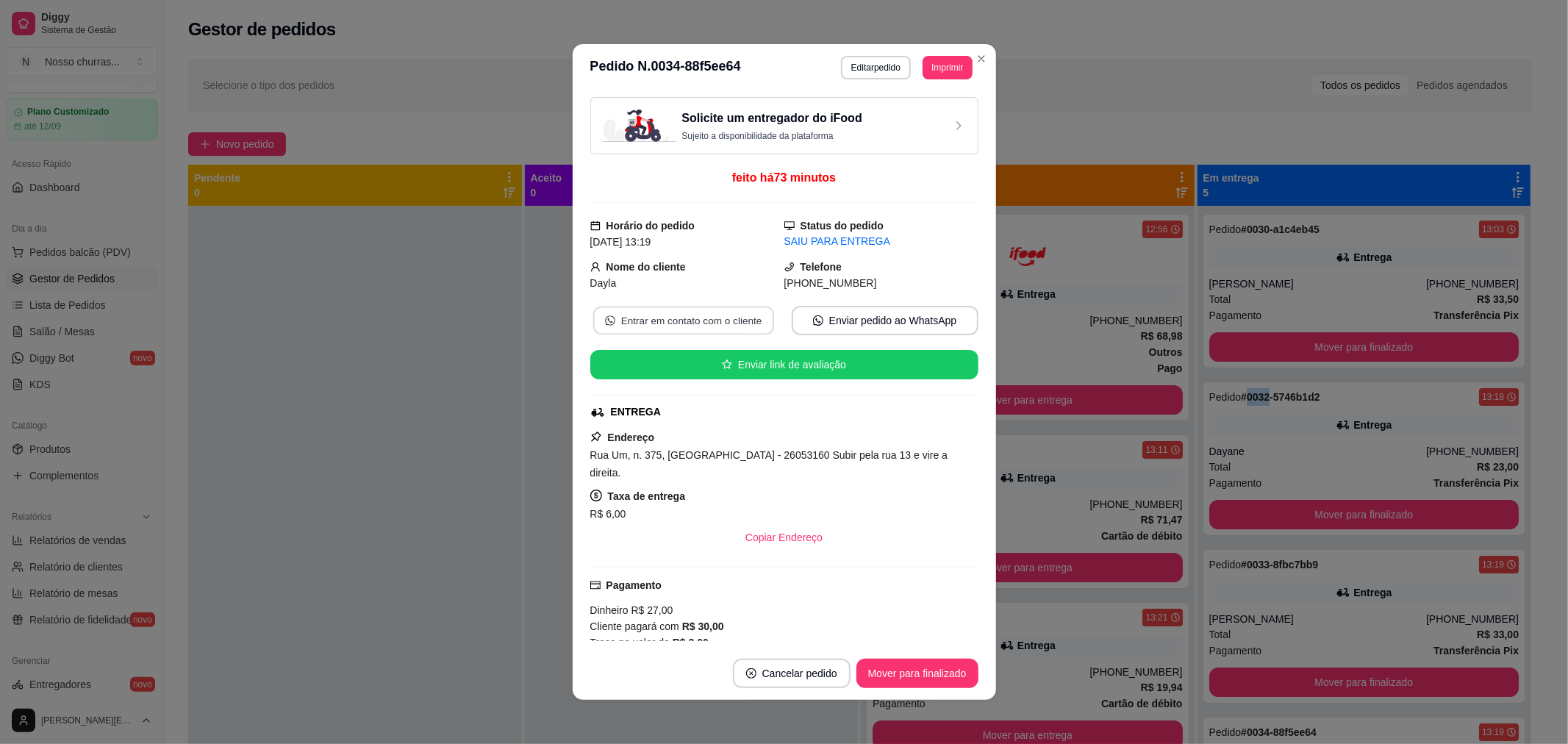
click at [684, 332] on button "Entrar em contato com o cliente" at bounding box center [683, 321] width 181 height 29
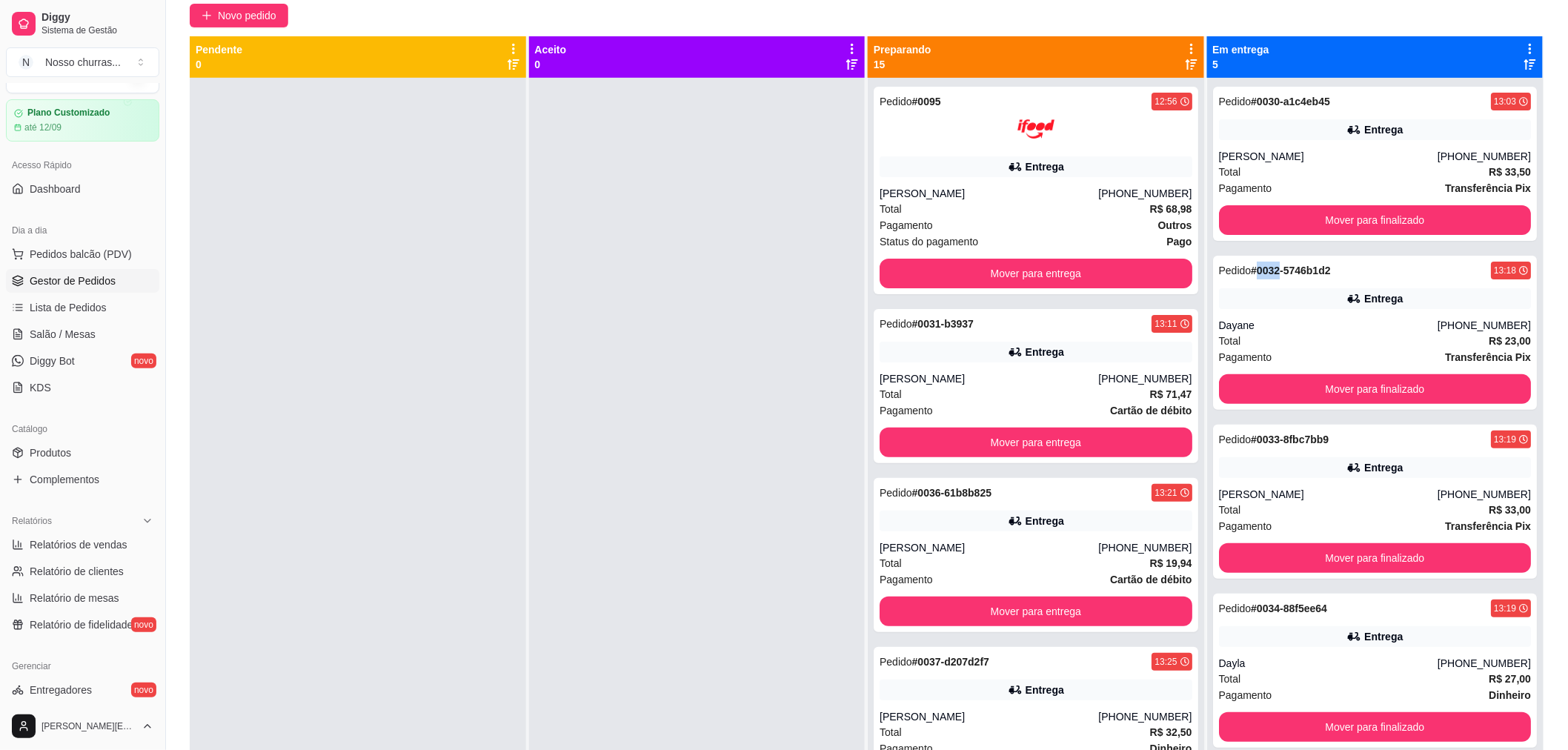
scroll to position [226, 0]
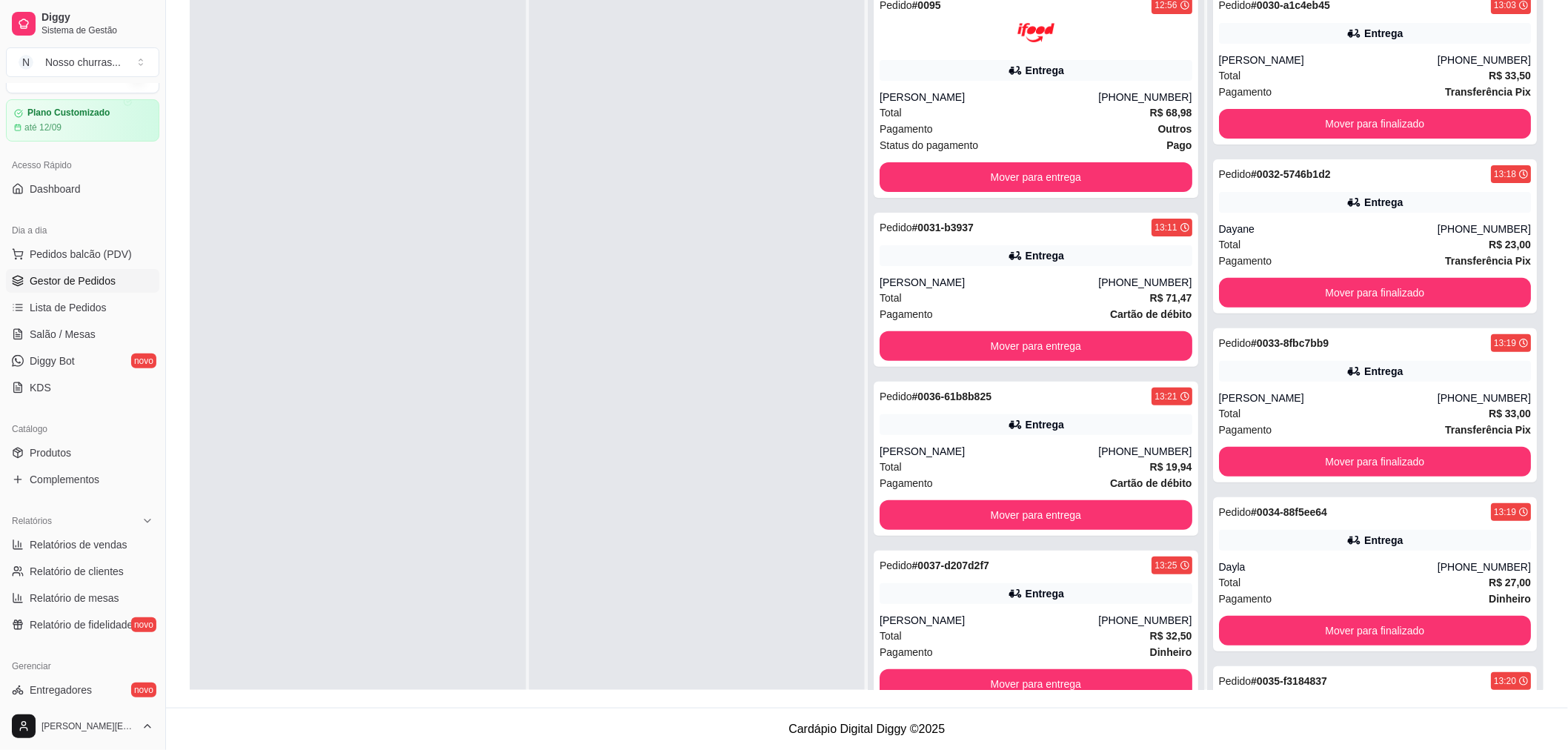
click at [1457, 693] on div "Selecione o tipo dos pedidos Todos os pedidos Pedidos agendados Novo pedido Pen…" at bounding box center [866, 265] width 1402 height 883
click at [1451, 679] on div "Pedido # 0035-f3184837 13:20" at bounding box center [1375, 681] width 312 height 18
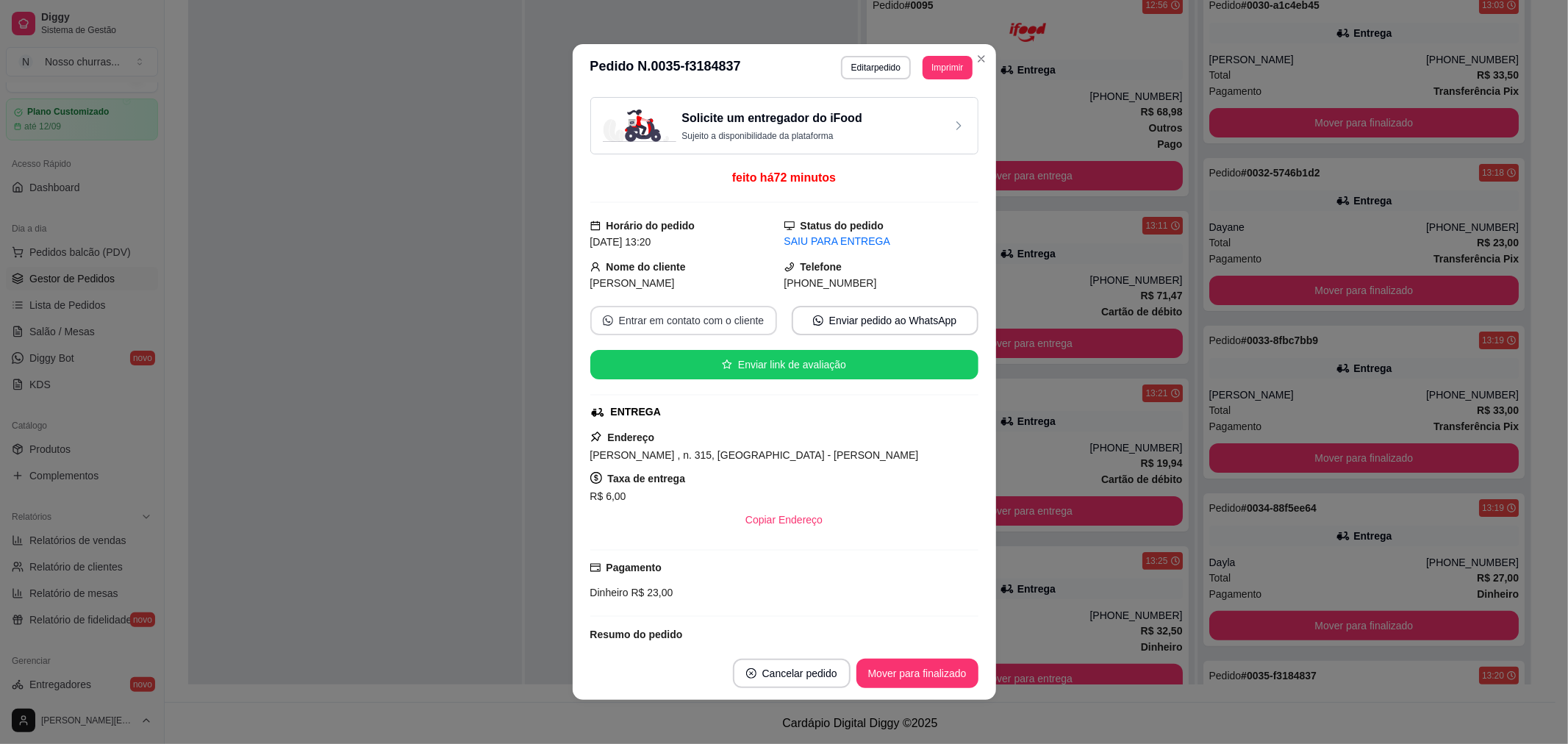
click at [718, 319] on button "Entrar em contato com o cliente" at bounding box center [683, 321] width 187 height 30
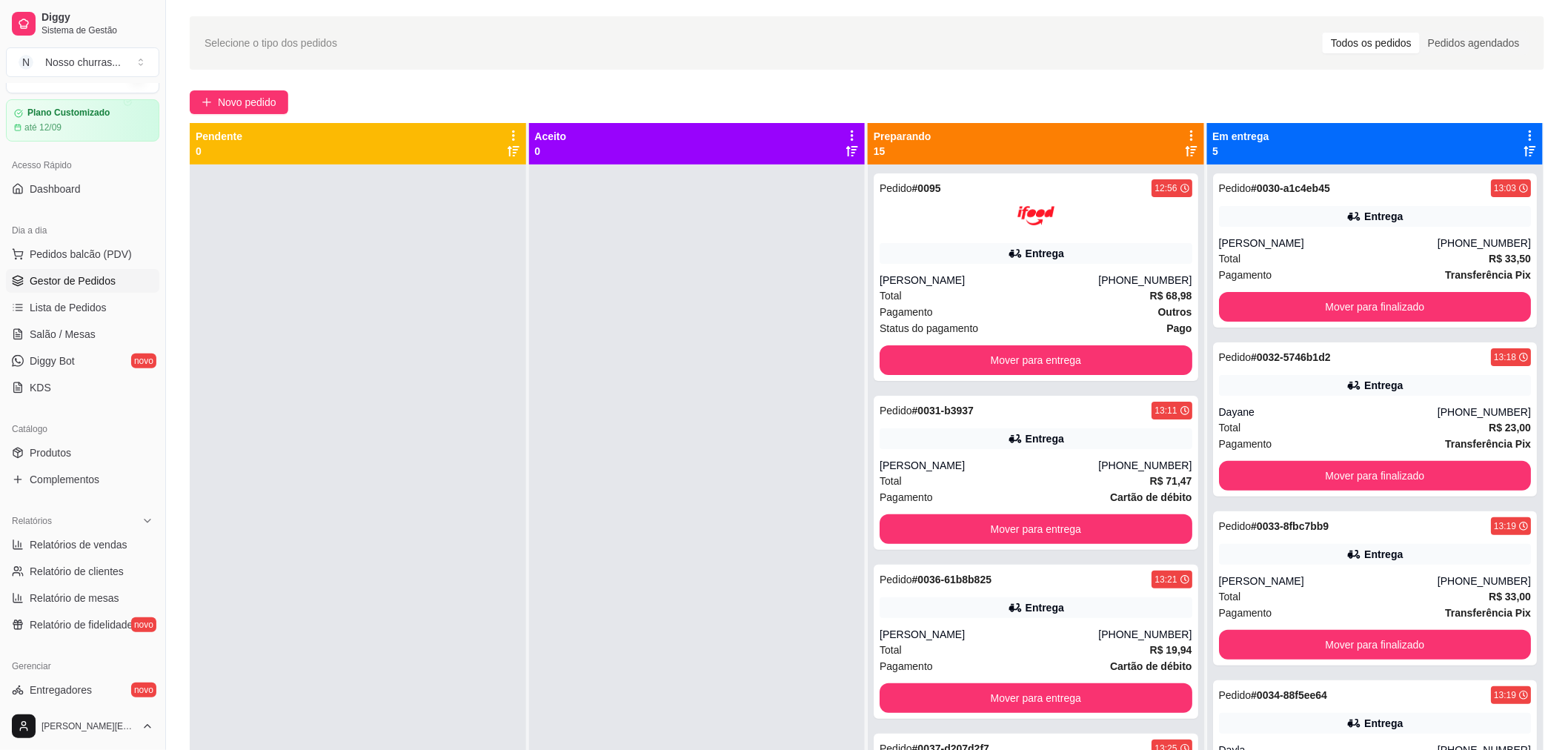
scroll to position [0, 0]
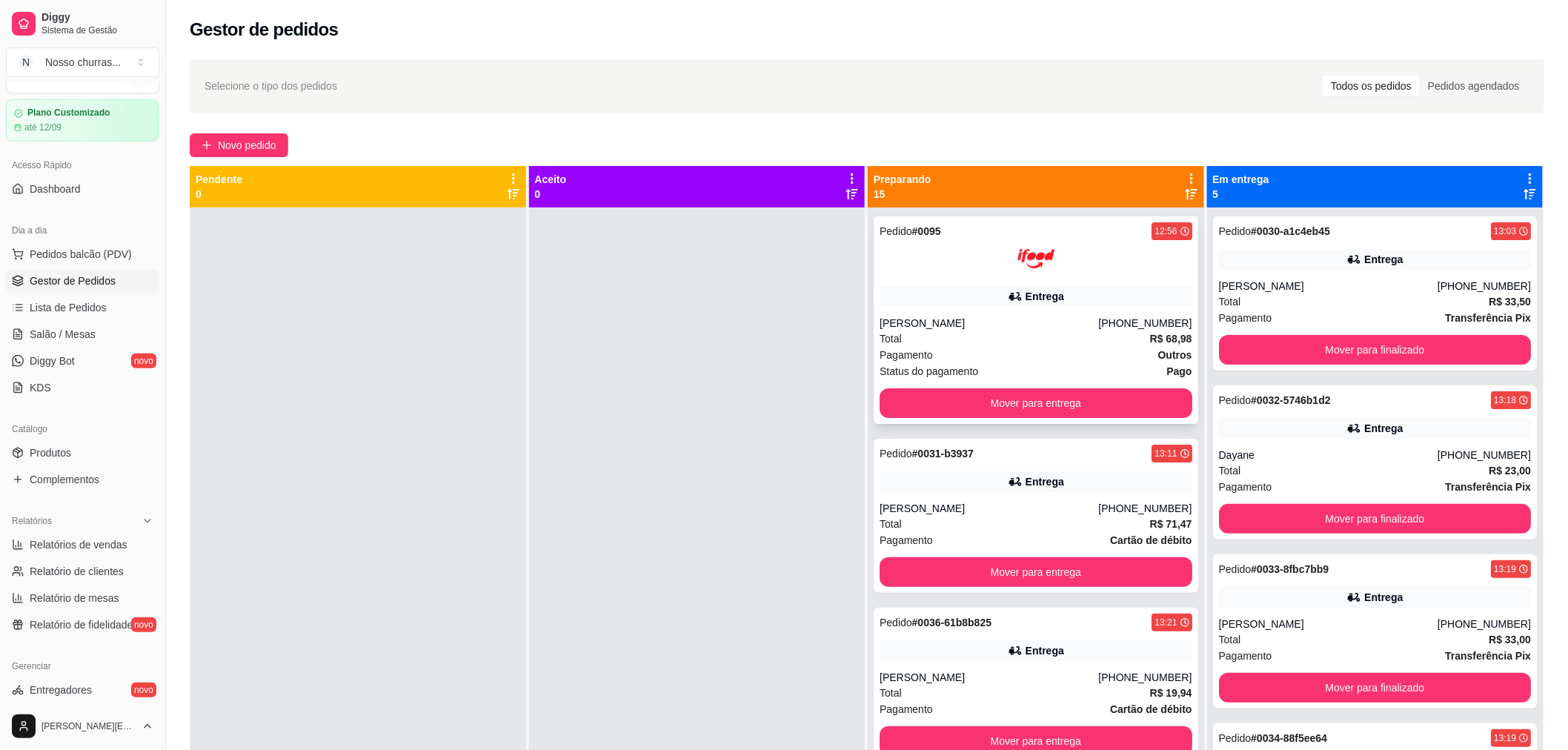
click at [929, 339] on div "Total R$ 68,98" at bounding box center [1036, 339] width 312 height 17
click at [1119, 520] on div "Total R$ 71,47" at bounding box center [1036, 524] width 312 height 17
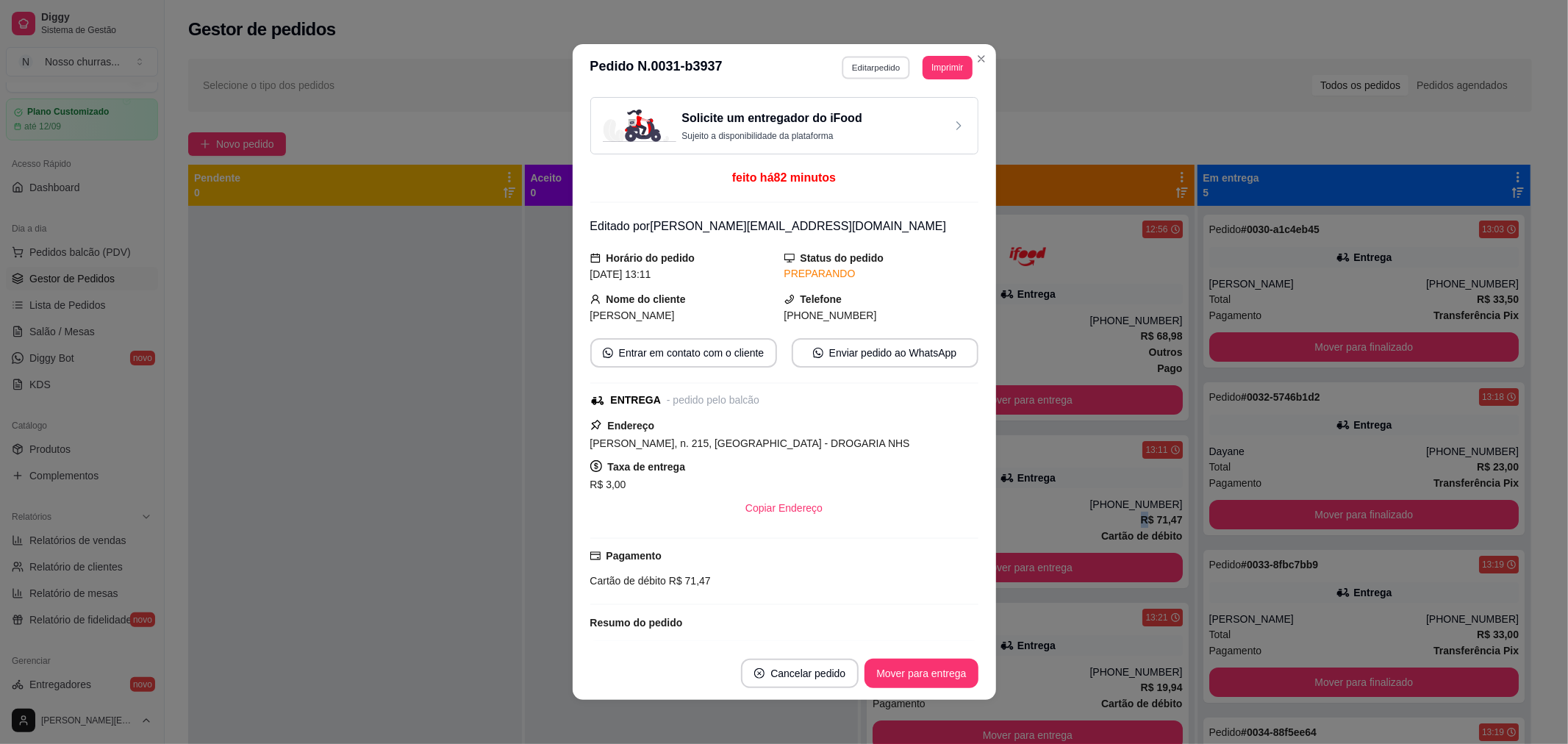
click at [862, 56] on button "Editar pedido" at bounding box center [875, 67] width 68 height 23
click at [674, 356] on button "Entrar em contato com o cliente" at bounding box center [683, 353] width 181 height 29
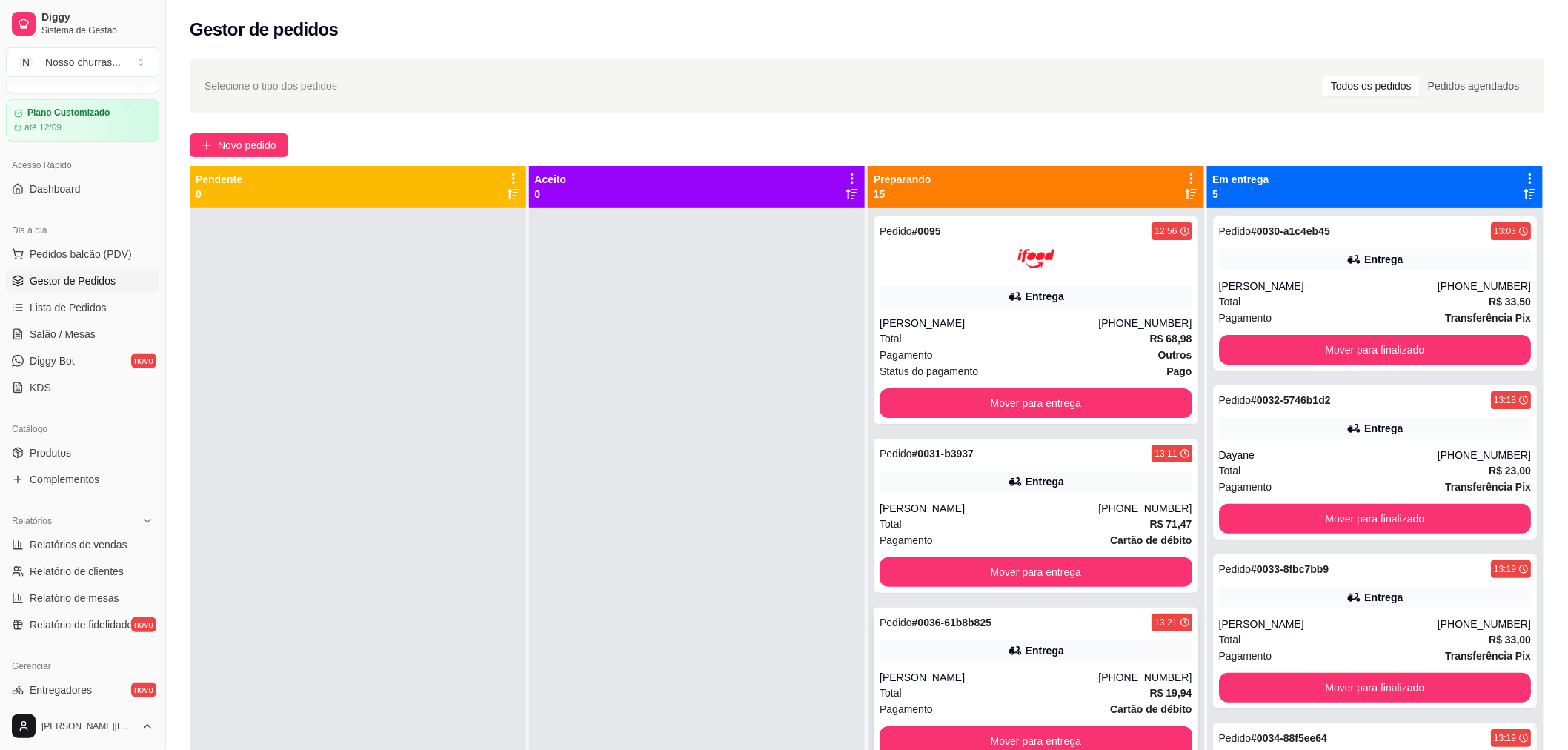
click at [955, 690] on div "Total R$ 19,94" at bounding box center [1036, 693] width 312 height 17
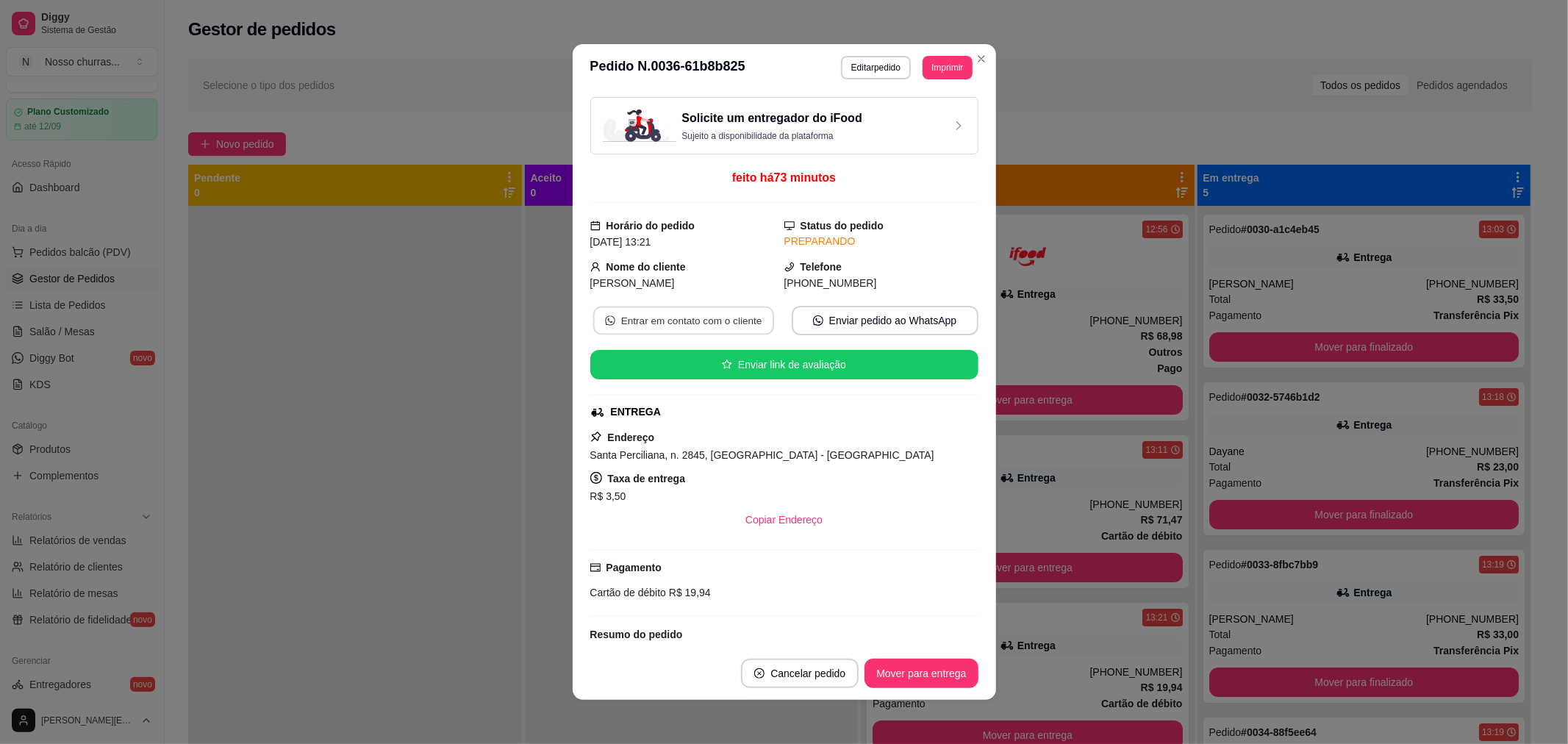
click at [622, 326] on button "Entrar em contato com o cliente" at bounding box center [683, 321] width 181 height 29
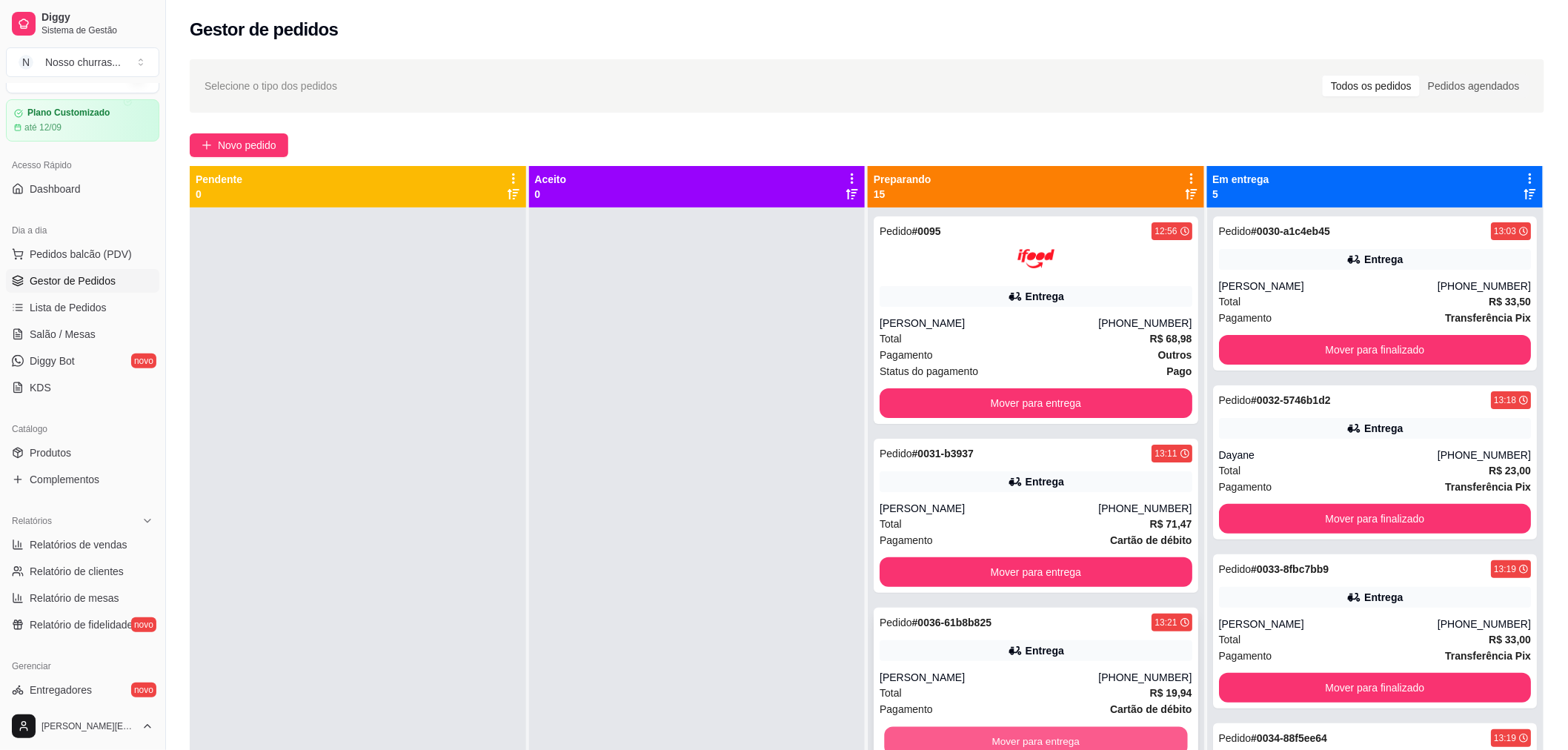
click at [1023, 736] on button "Mover para entrega" at bounding box center [1035, 741] width 303 height 29
click at [934, 494] on div "Pedido # 0031-b3937 13:11 [PERSON_NAME] [PHONE_NUMBER] Total R$ 71,47 Pagamento…" at bounding box center [1035, 516] width 324 height 154
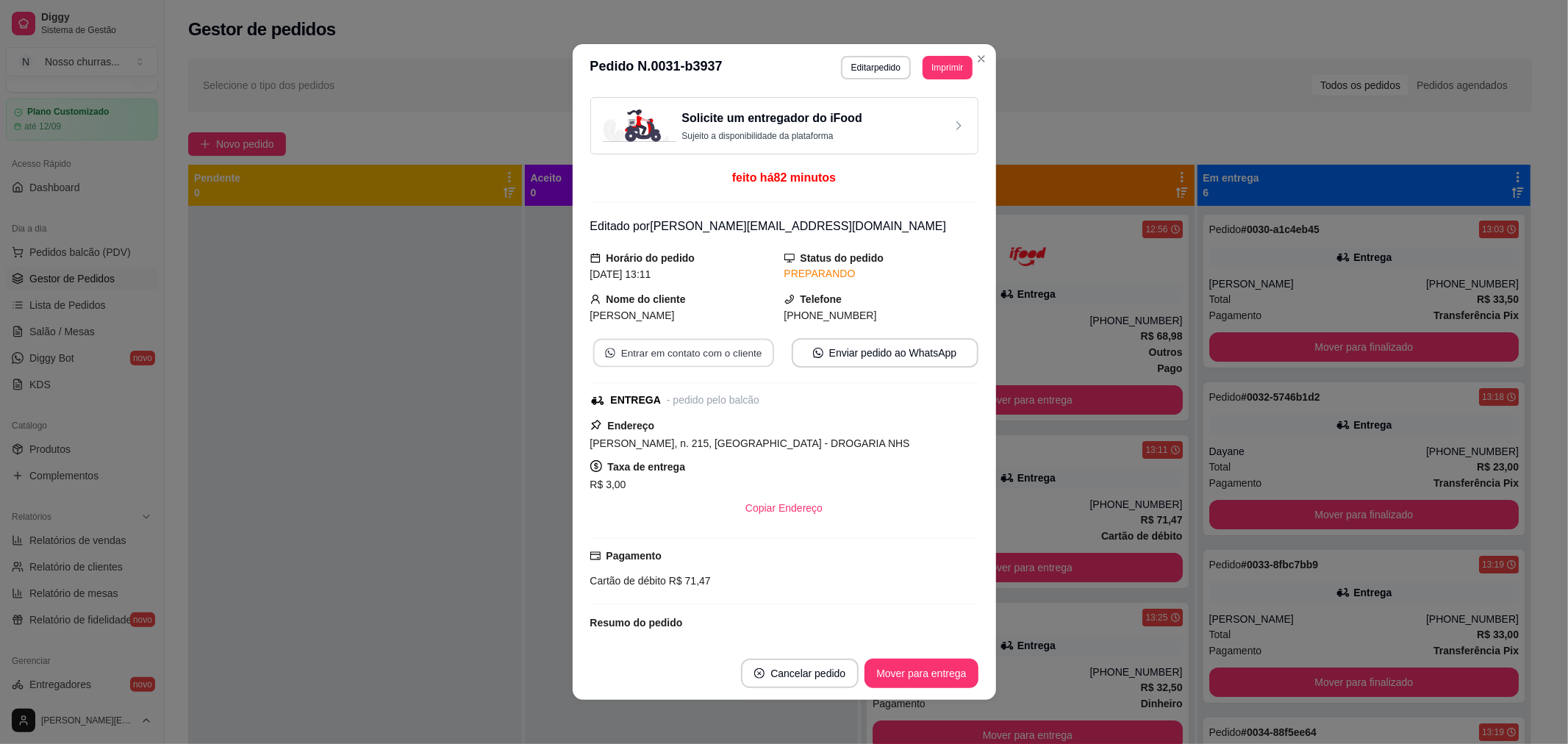
click at [671, 360] on button "Entrar em contato com o cliente" at bounding box center [683, 353] width 181 height 29
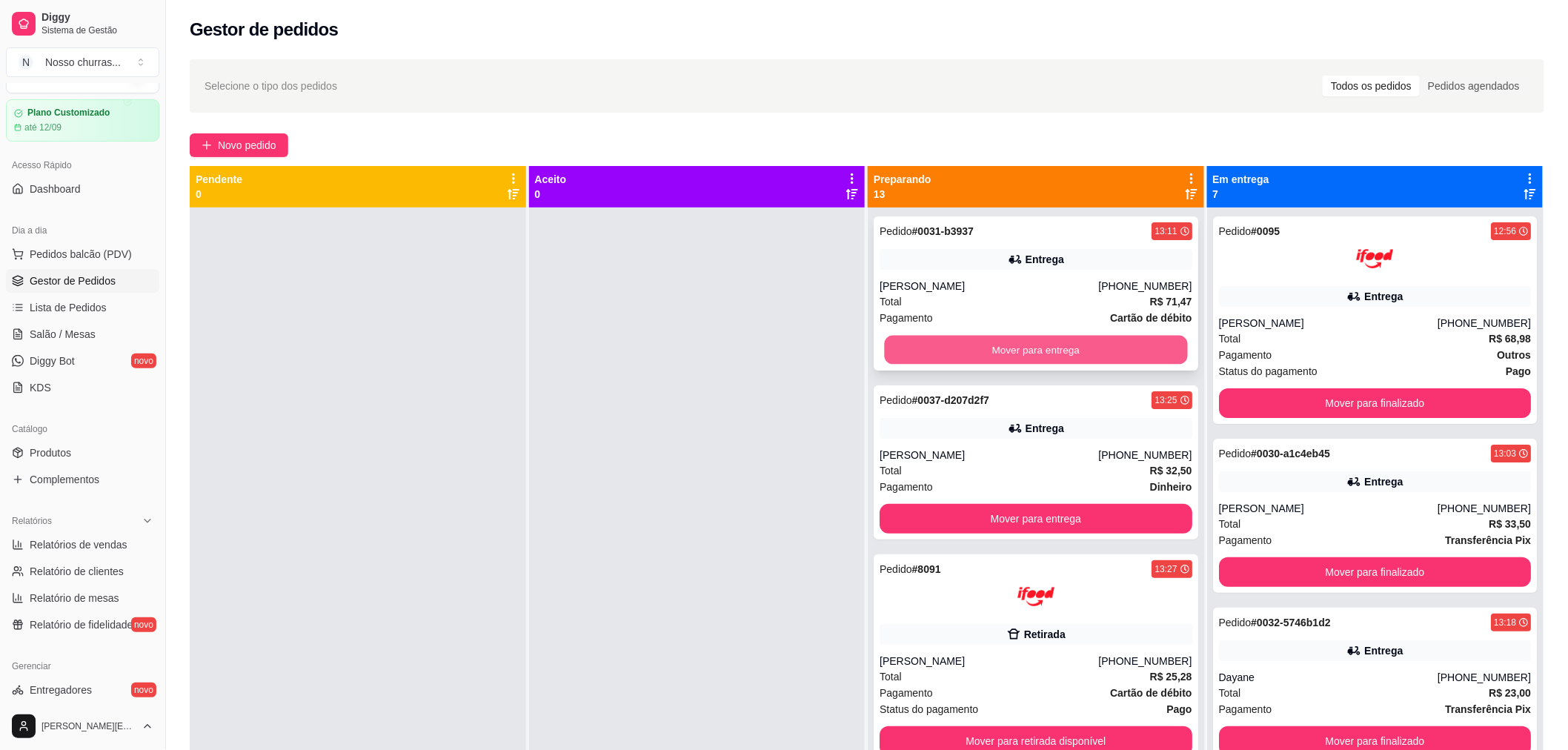
click at [934, 353] on button "Mover para entrega" at bounding box center [1035, 350] width 303 height 29
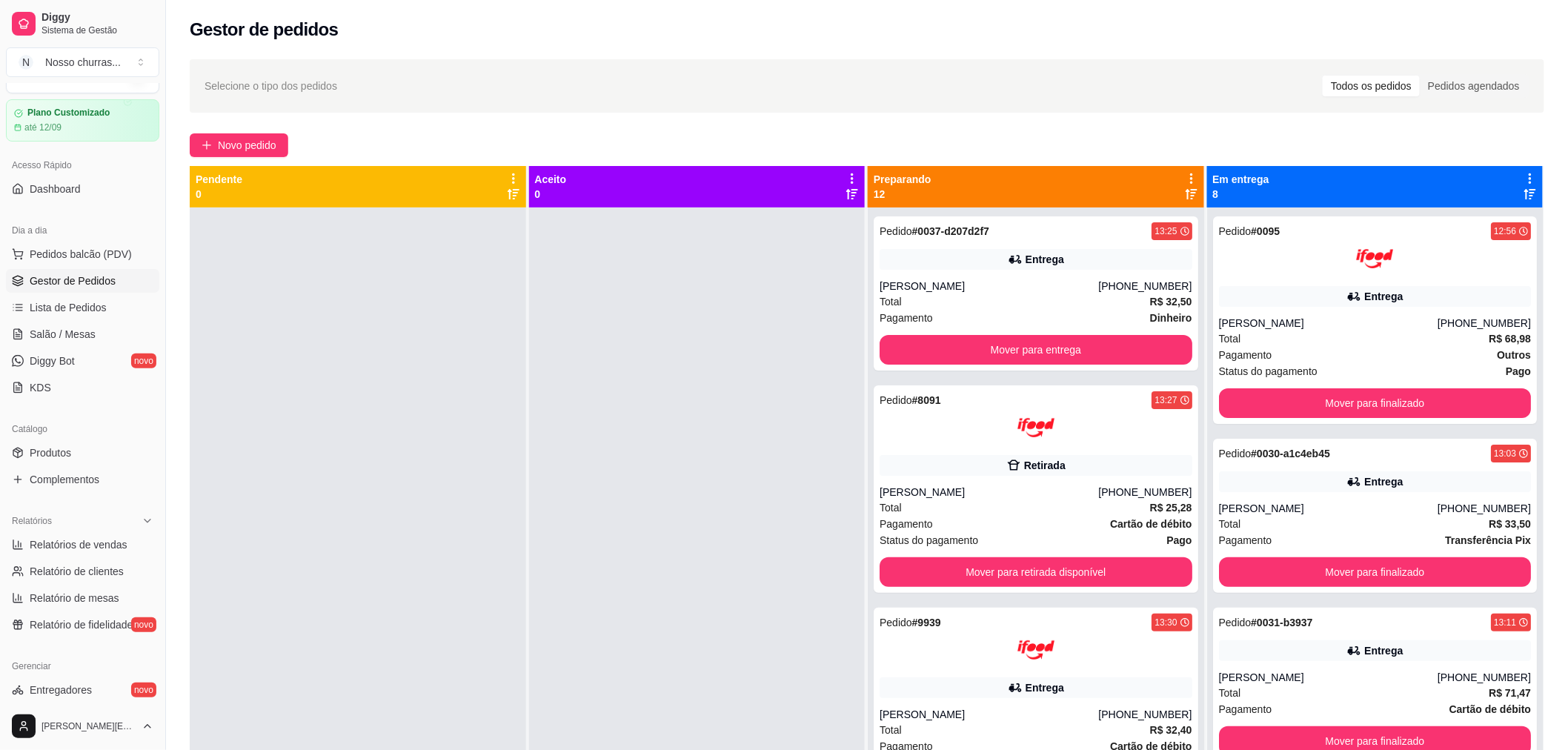
click at [602, 468] on div at bounding box center [697, 583] width 336 height 750
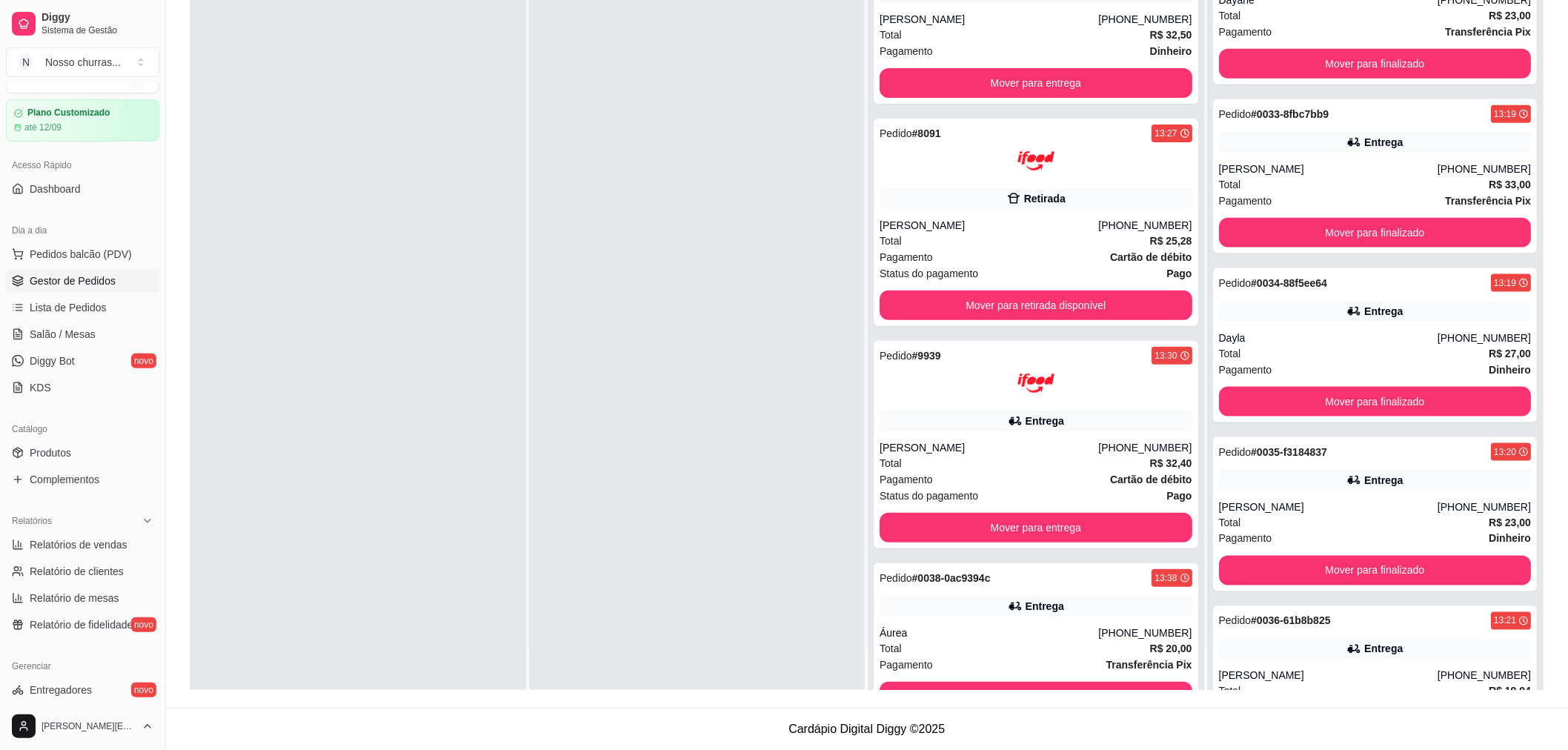
scroll to position [669, 0]
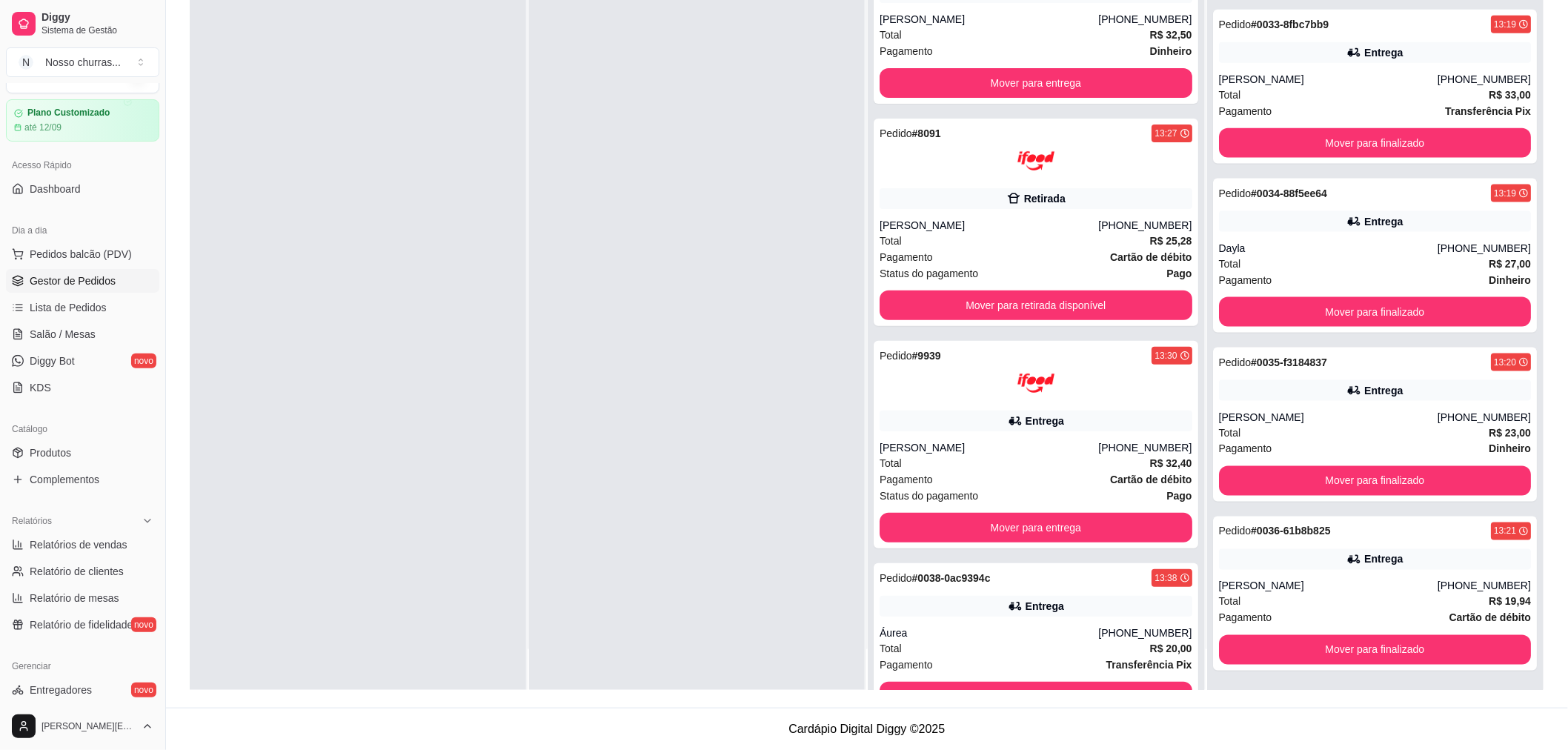
click at [699, 576] on div at bounding box center [697, 316] width 336 height 750
click at [1567, 57] on div "Selecione o tipo dos pedidos Todos os pedidos Pedidos agendados Novo pedido Pen…" at bounding box center [866, 265] width 1402 height 883
click at [1553, 41] on div "Selecione o tipo dos pedidos Todos os pedidos Pedidos agendados Novo pedido Pen…" at bounding box center [866, 265] width 1402 height 883
drag, startPoint x: 1559, startPoint y: 30, endPoint x: 1580, endPoint y: 32, distance: 21.1
click at [1568, 32] on html "Diggy Sistema de Gestão N Nosso churras ... Loja aberta Plano Customizado até 1…" at bounding box center [784, 149] width 1568 height 750
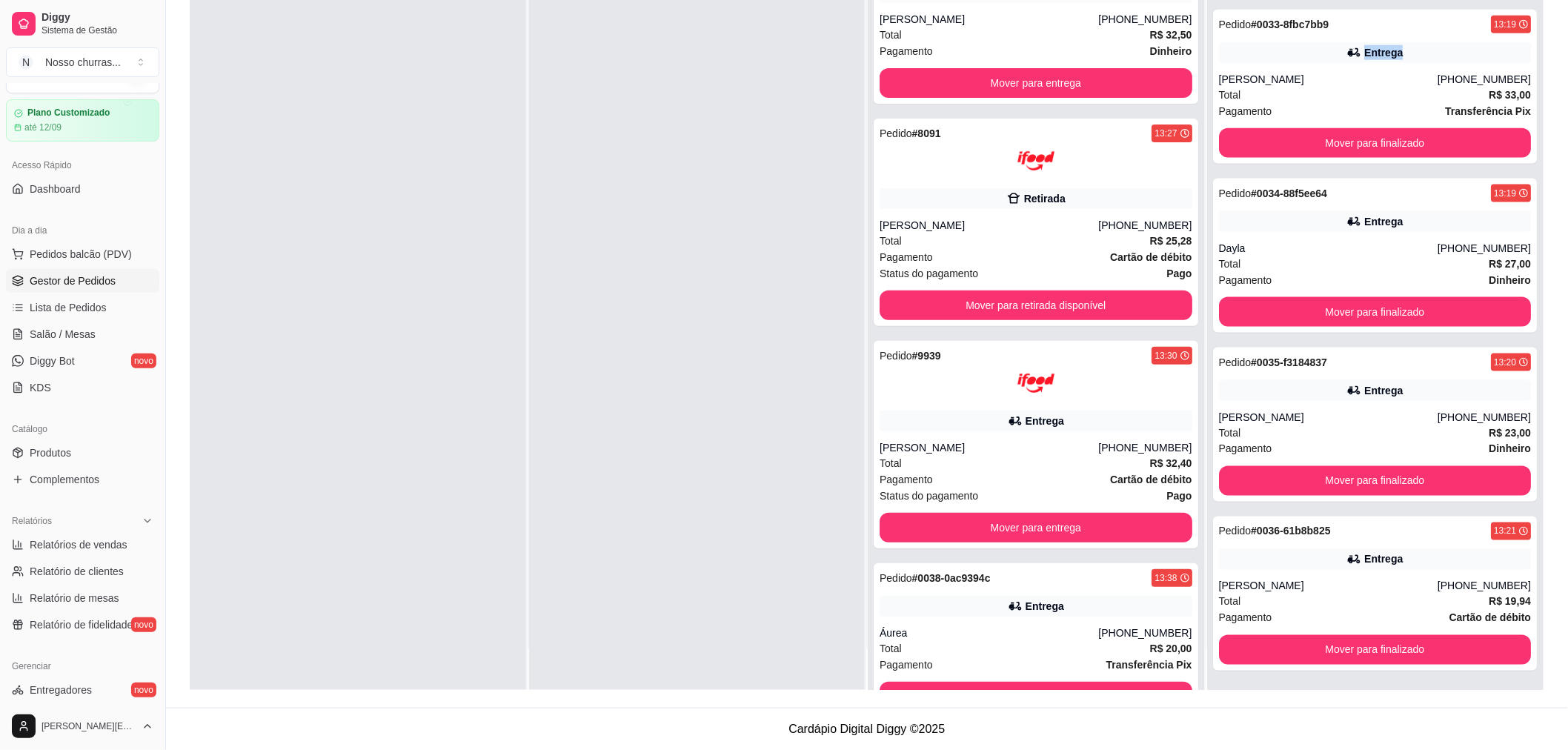
scroll to position [0, 0]
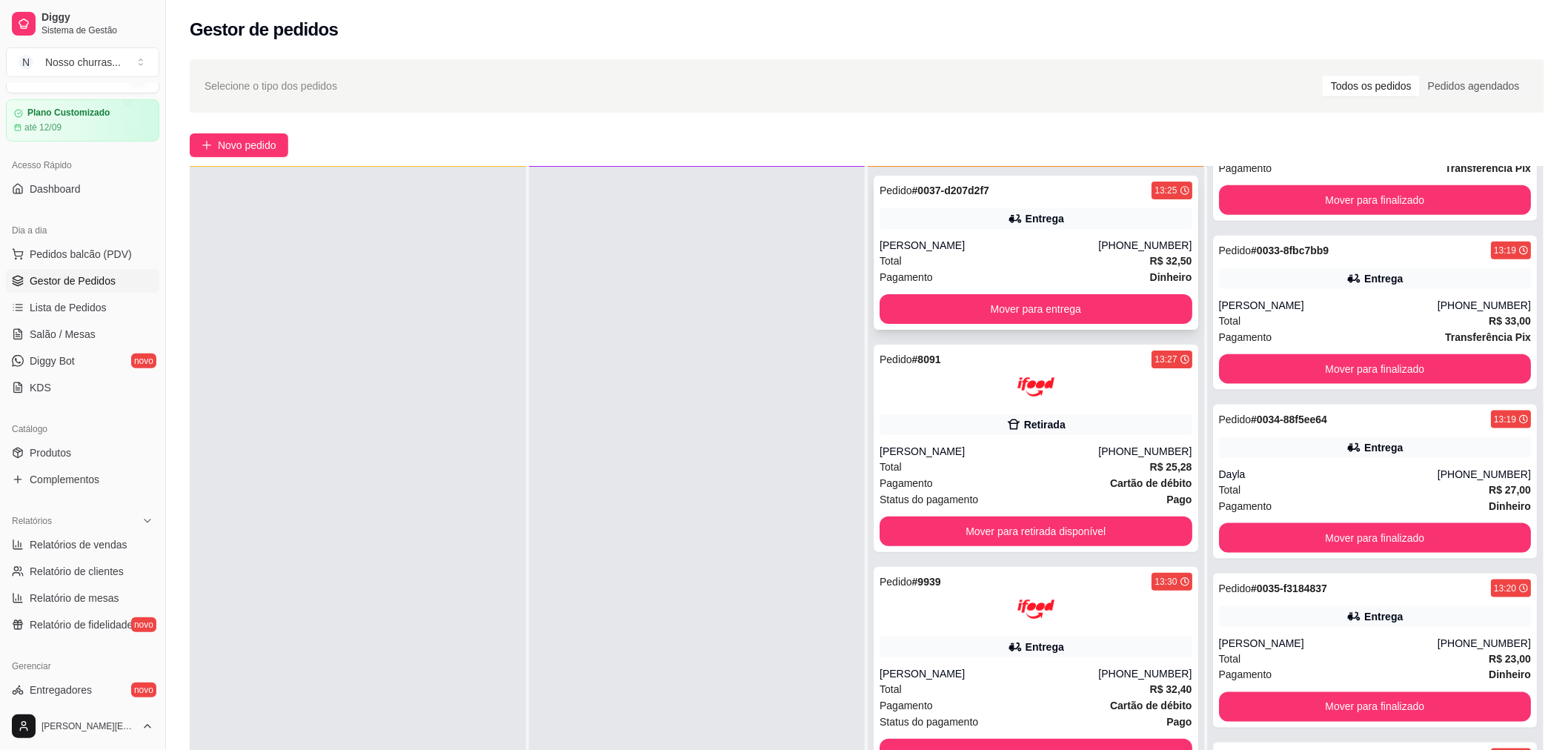
click at [1071, 232] on div "Pedido # 0037-d207d2f7 13:25 Entrega [PERSON_NAME] [PHONE_NUMBER] Total R$ 32,5…" at bounding box center [1035, 253] width 324 height 154
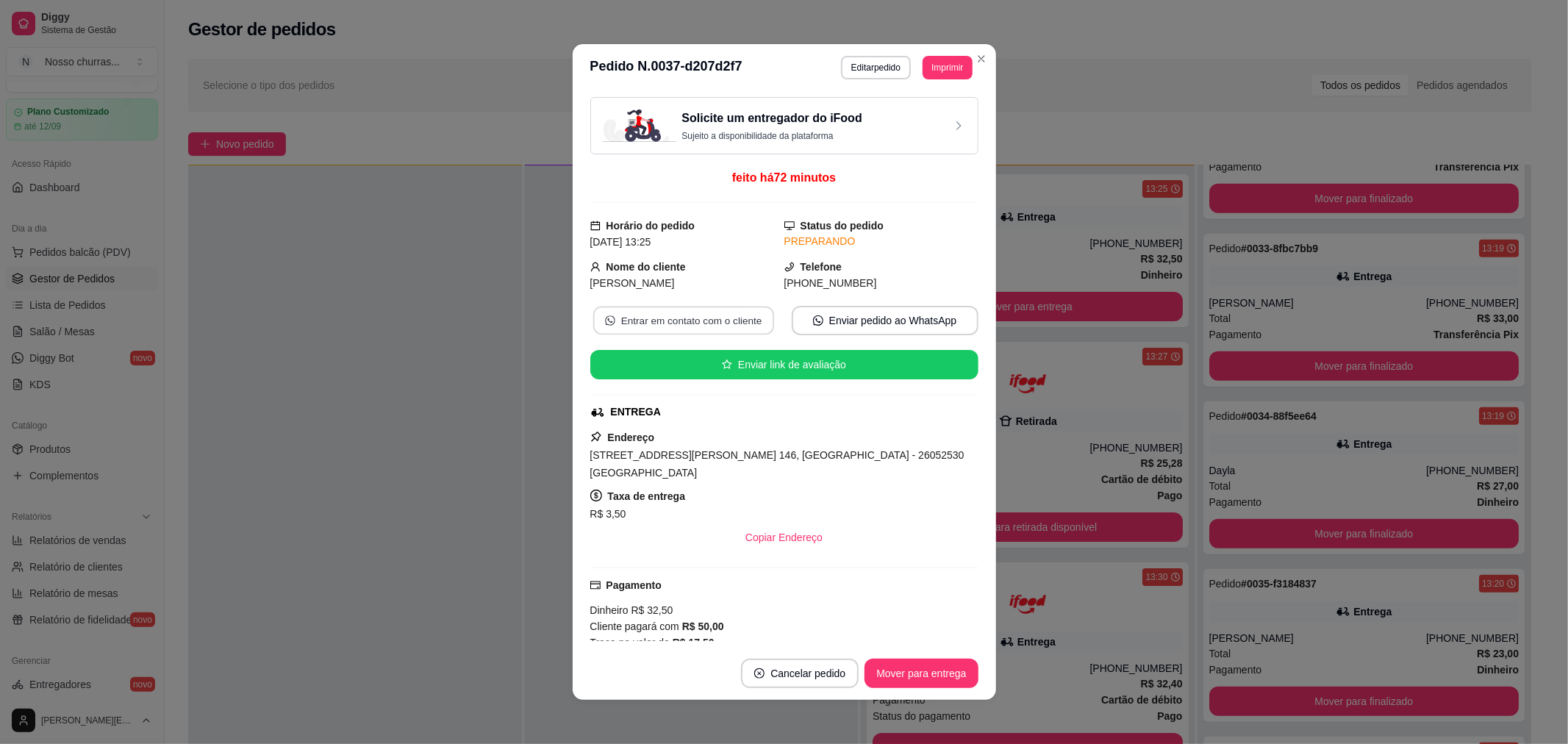
click at [704, 321] on button "Entrar em contato com o cliente" at bounding box center [683, 321] width 181 height 29
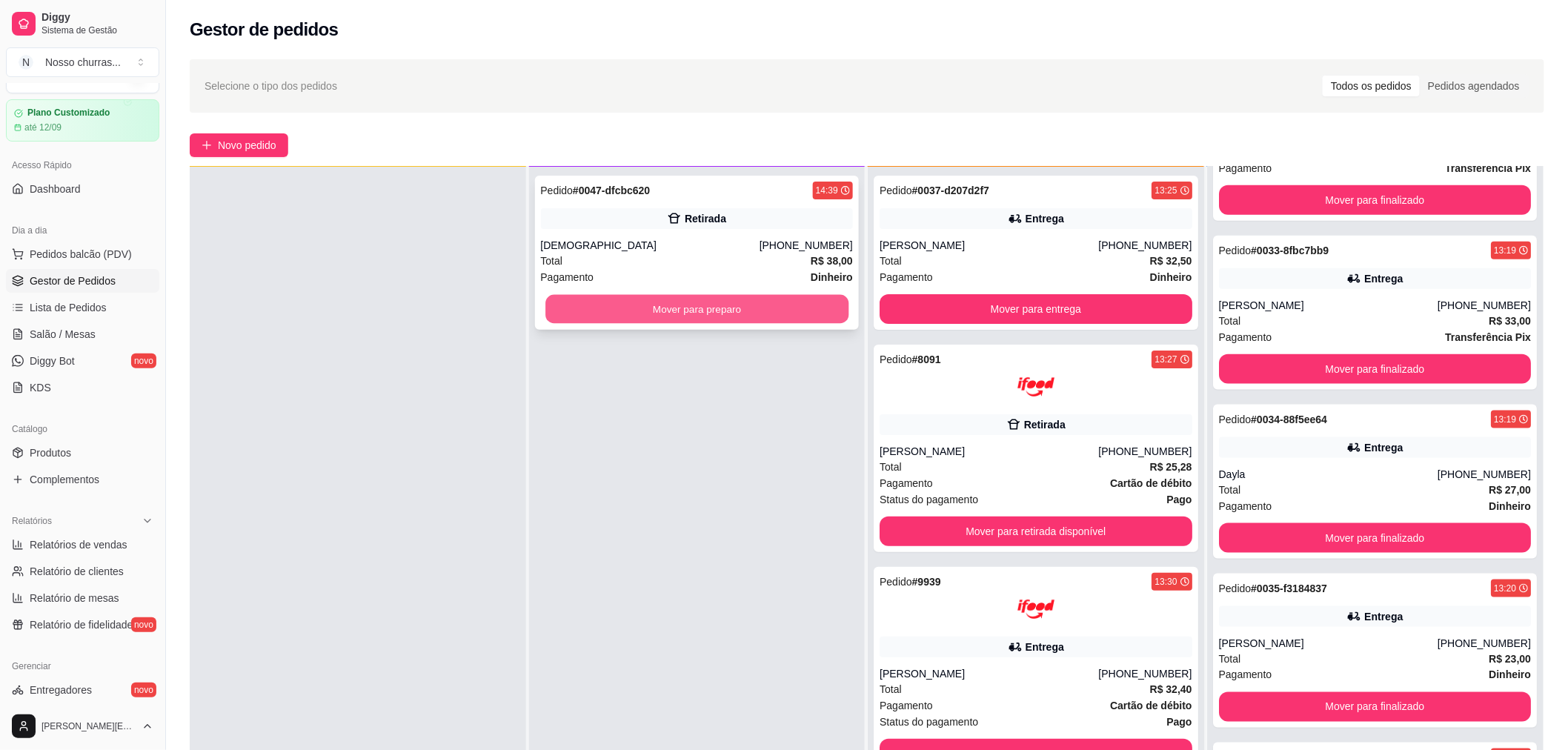
click at [642, 312] on button "Mover para preparo" at bounding box center [697, 309] width 303 height 29
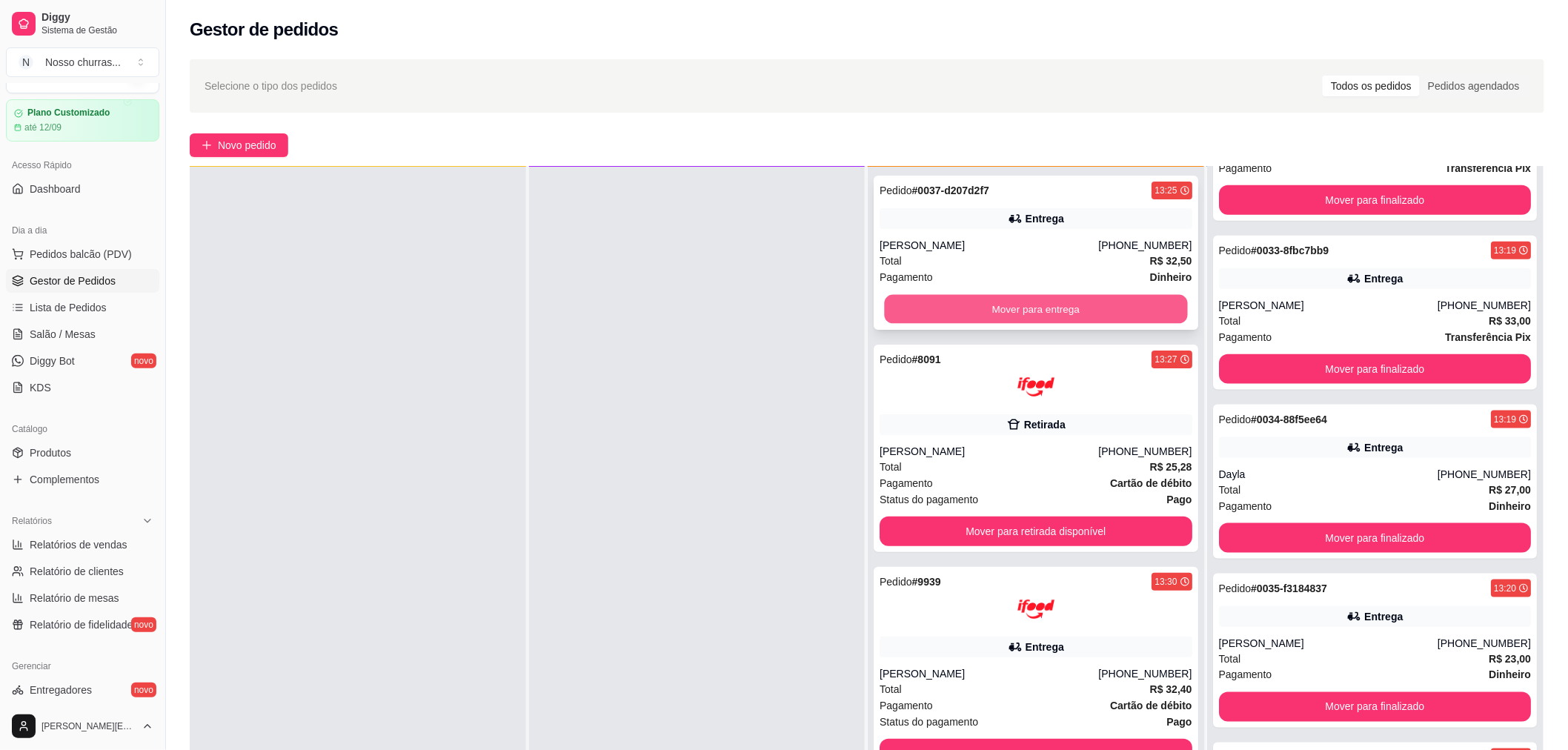
click at [946, 315] on button "Mover para entrega" at bounding box center [1035, 309] width 303 height 29
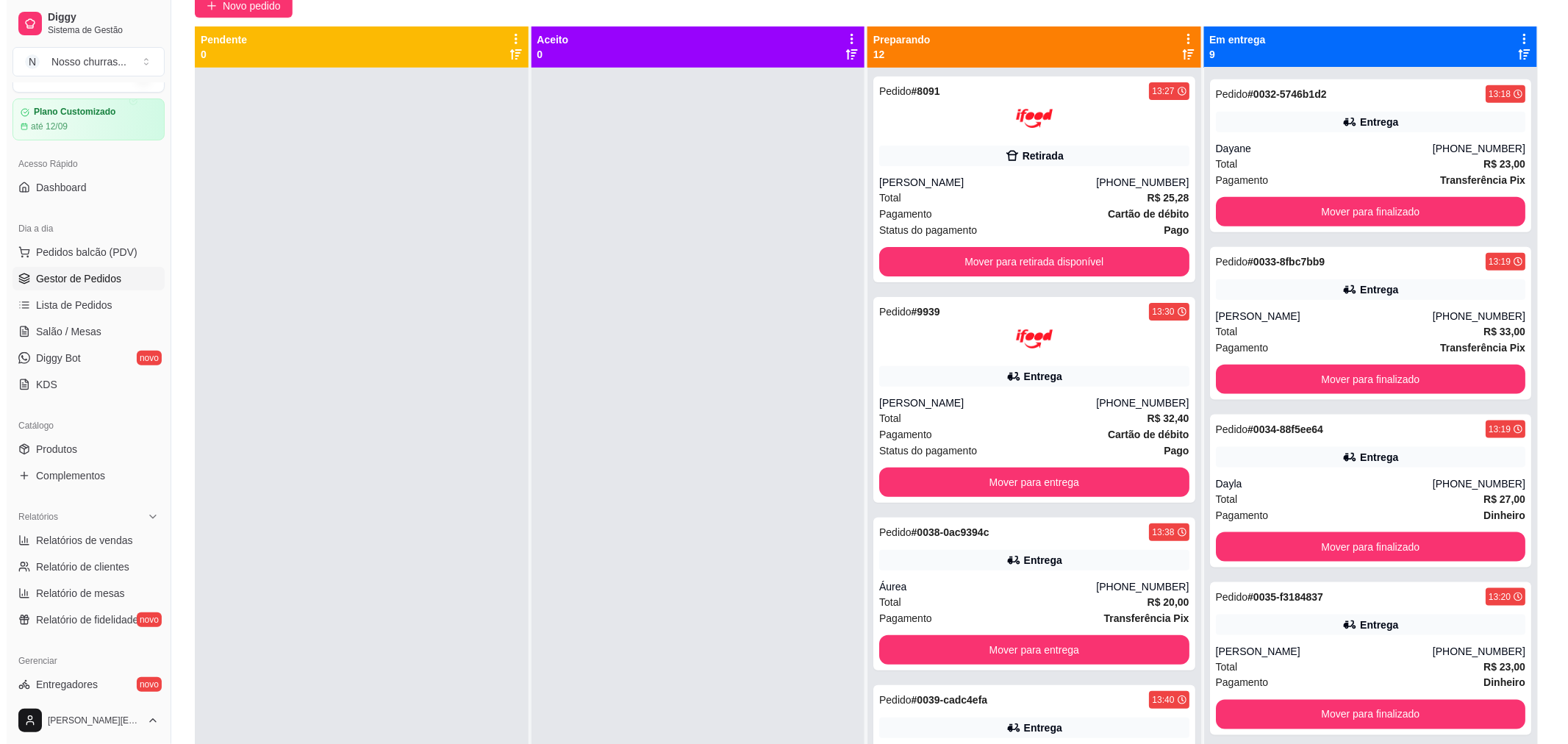
scroll to position [224, 0]
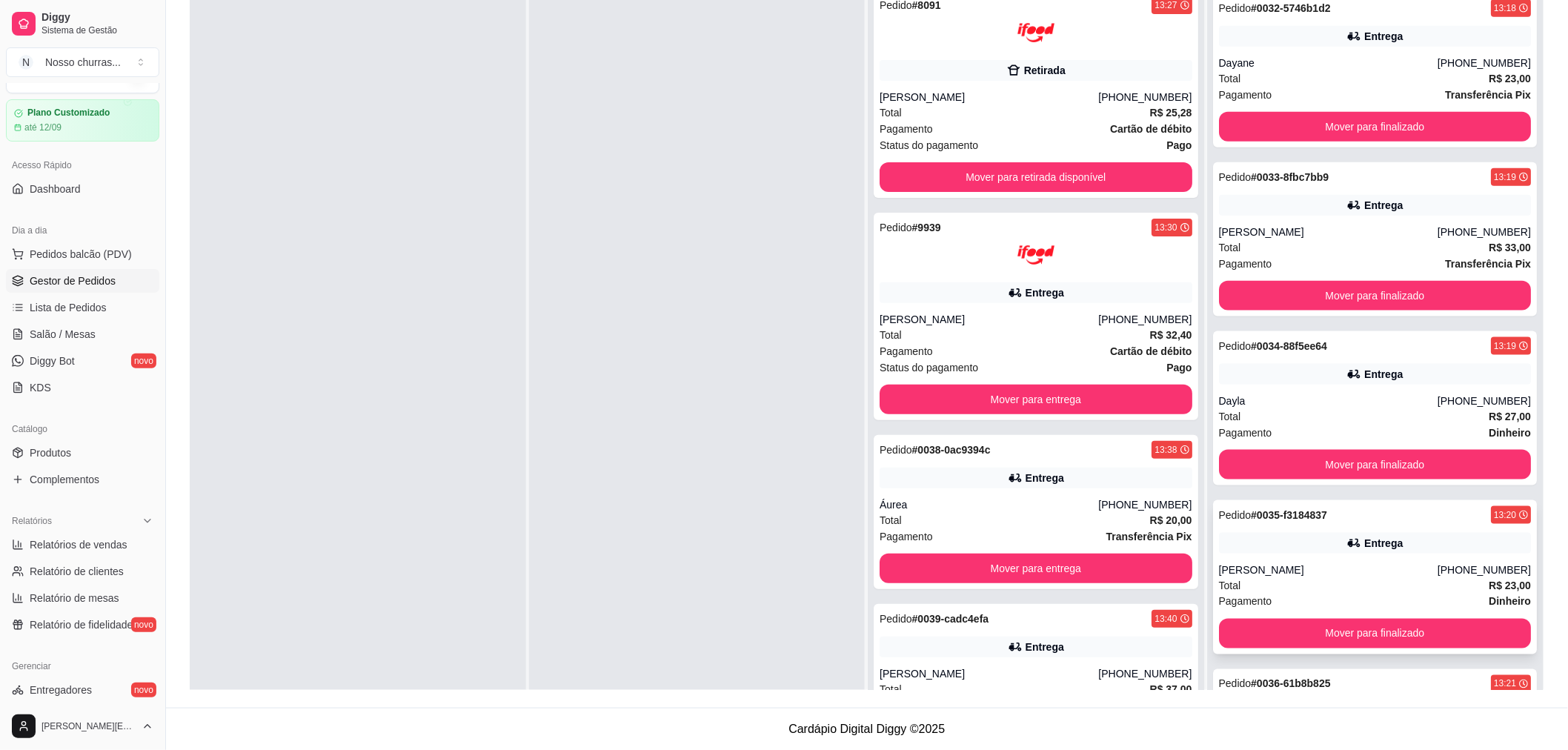
click at [1438, 566] on div "[PHONE_NUMBER]" at bounding box center [1484, 570] width 93 height 15
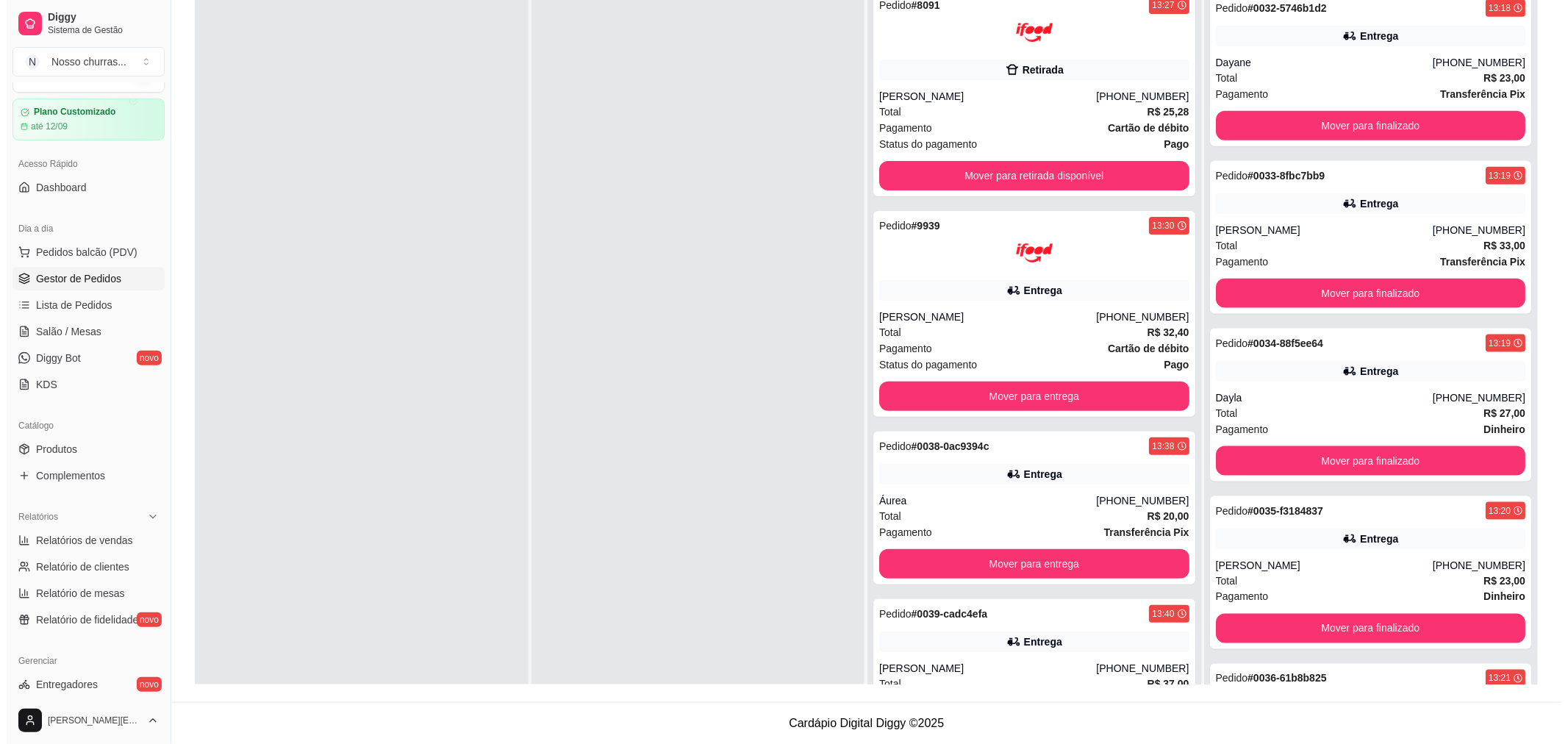
scroll to position [832, 0]
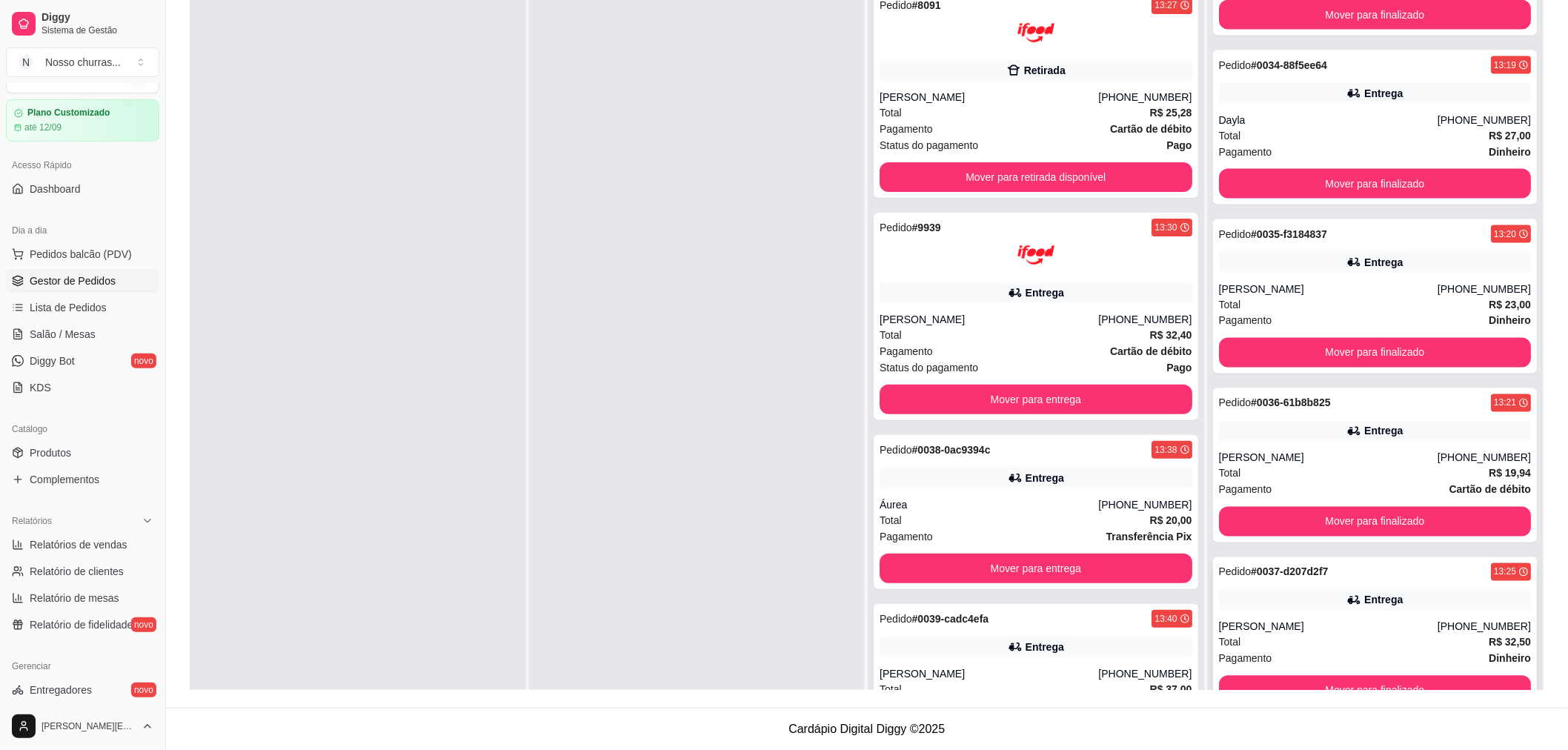
click at [1469, 623] on div "[PHONE_NUMBER]" at bounding box center [1484, 627] width 93 height 15
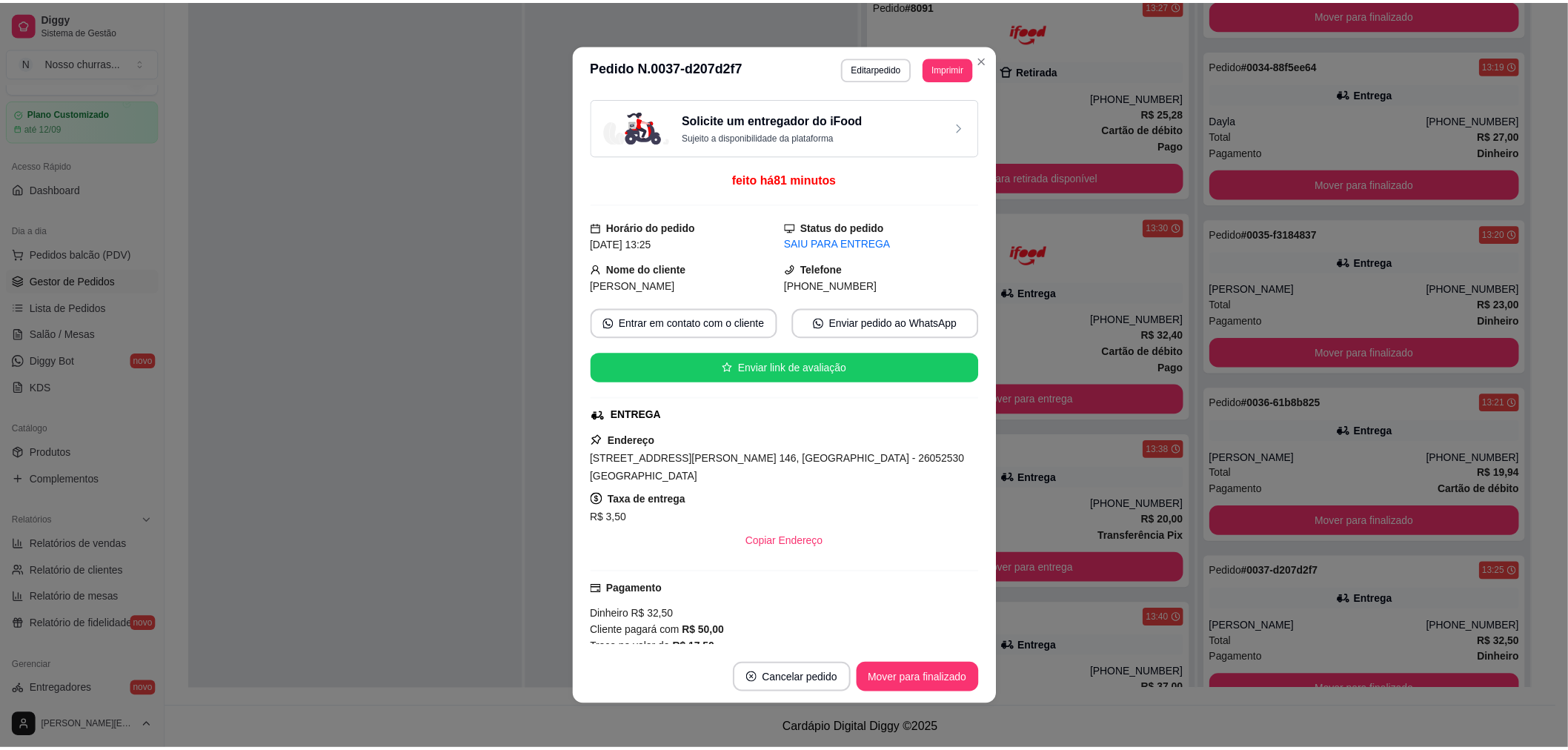
scroll to position [306, 0]
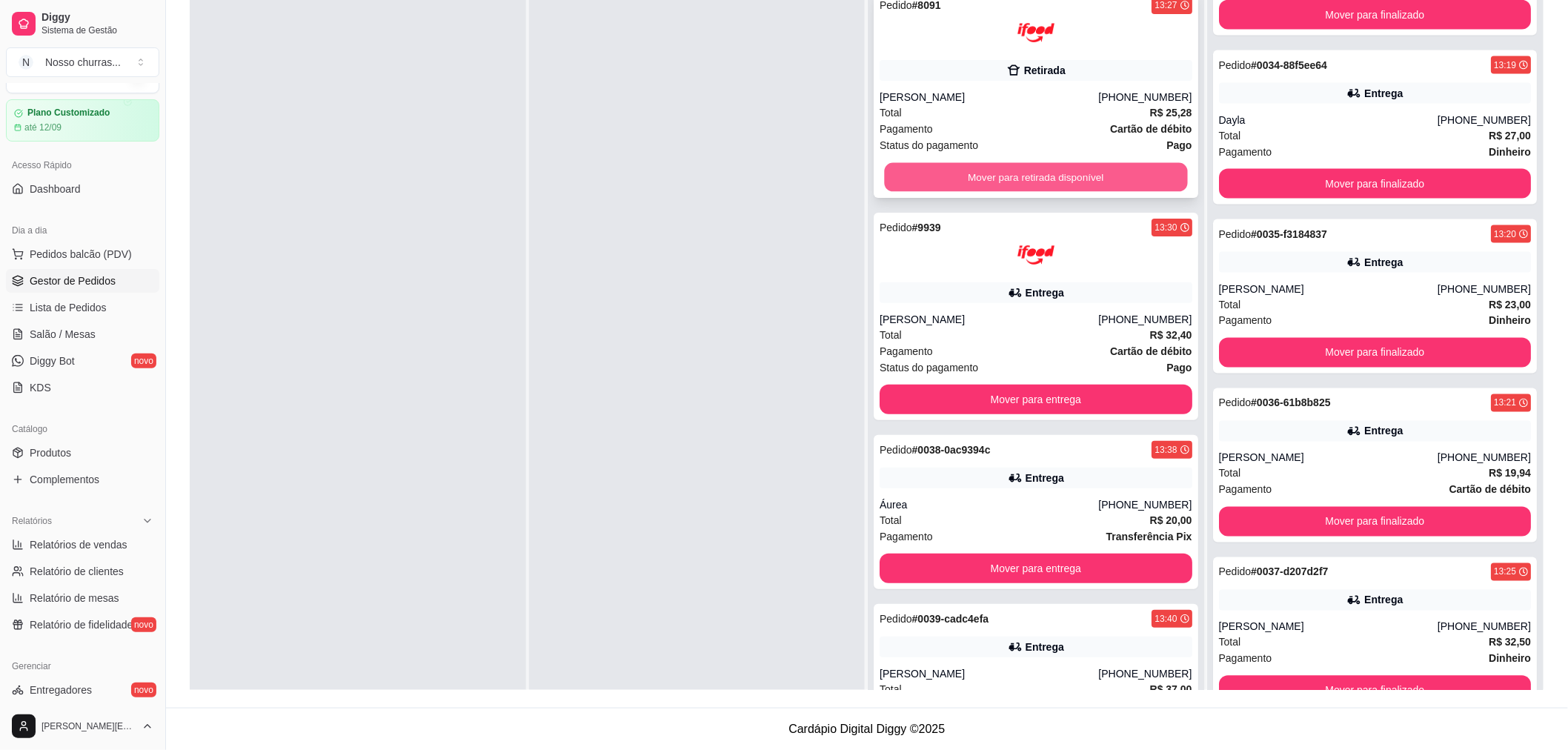
click at [1067, 180] on button "Mover para retirada disponível" at bounding box center [1035, 178] width 303 height 29
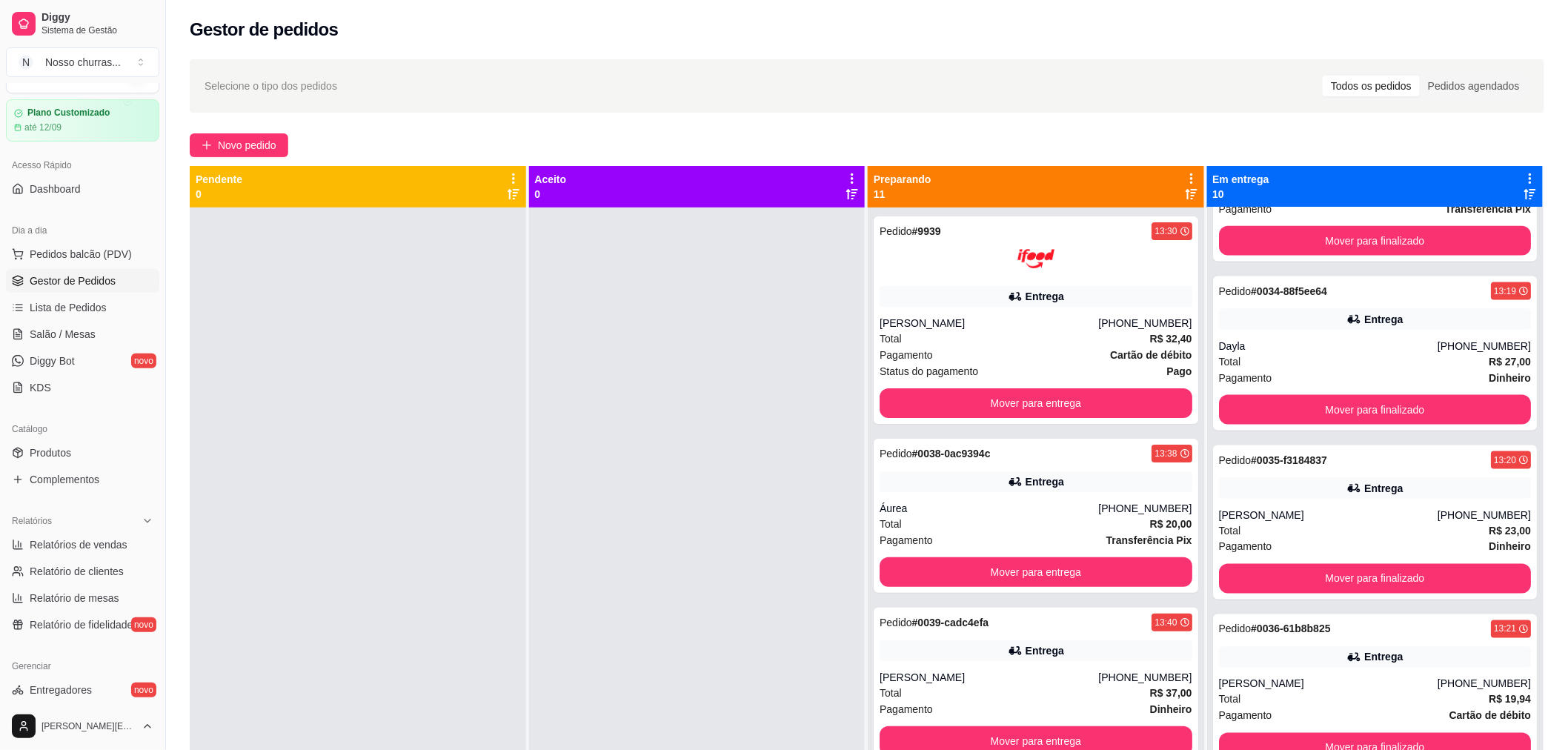
scroll to position [182, 0]
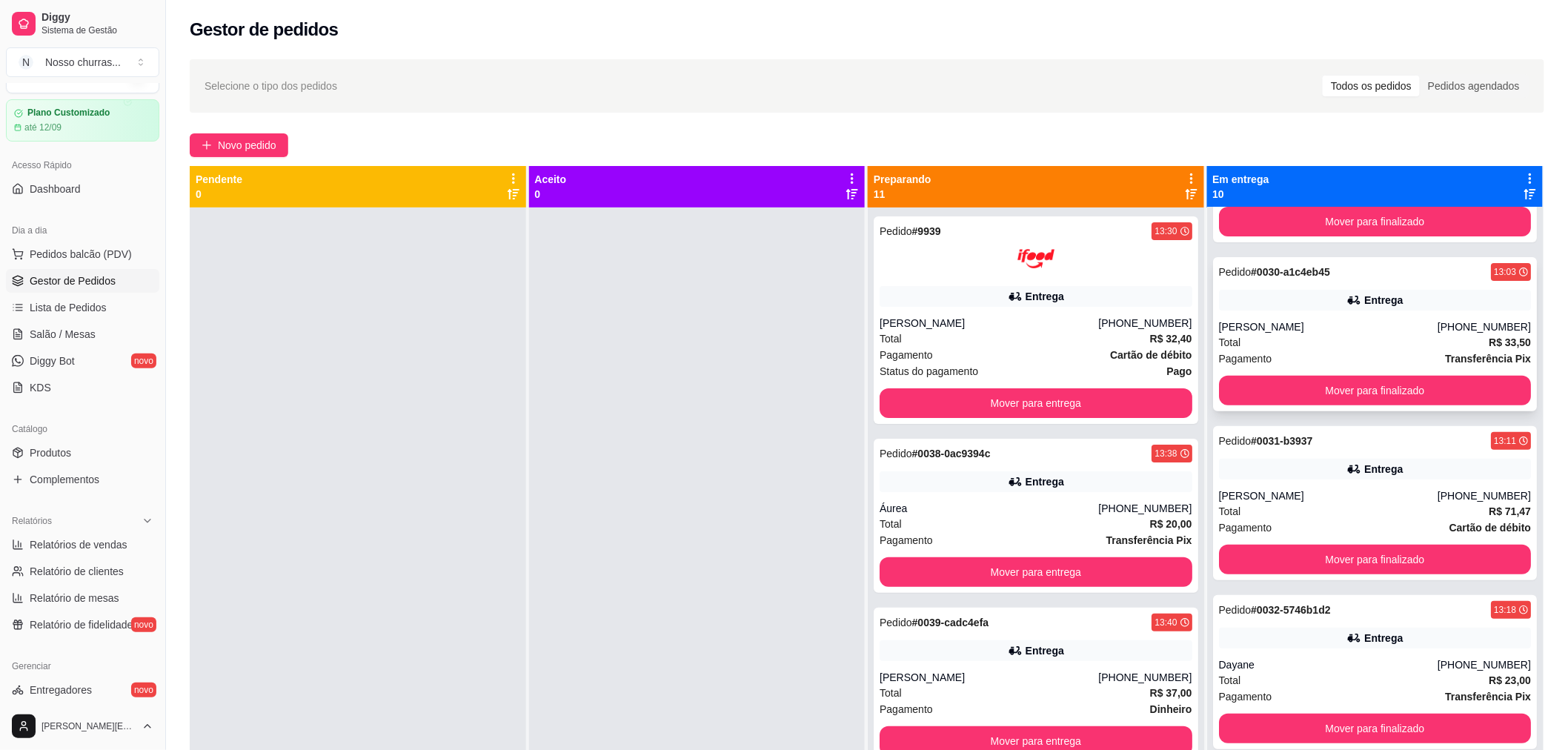
click at [1380, 351] on div "Pagamento Transferência Pix" at bounding box center [1375, 358] width 312 height 17
click at [1372, 379] on button "Mover para finalizado" at bounding box center [1375, 391] width 303 height 29
click at [1323, 477] on div "Entrega" at bounding box center [1375, 469] width 312 height 21
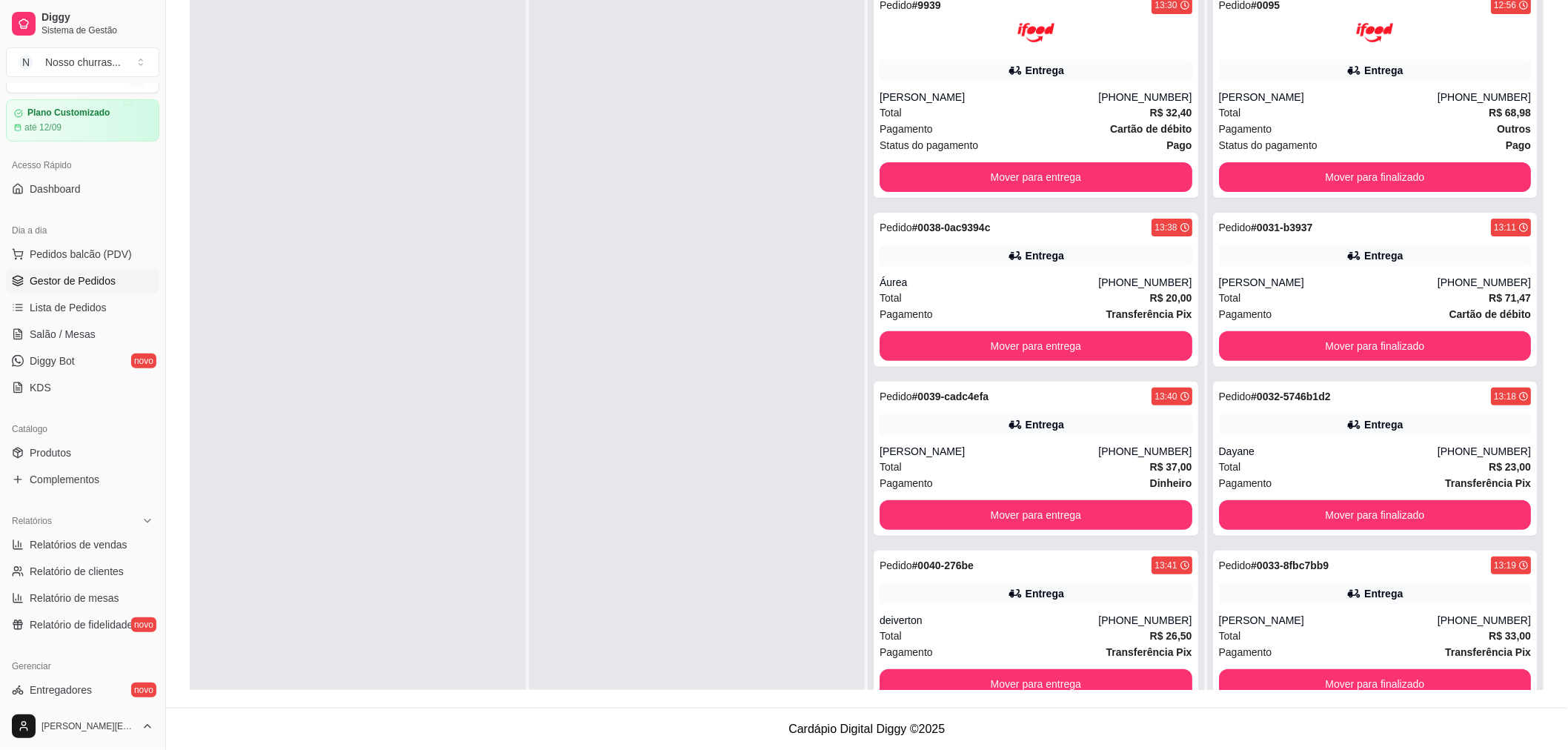
scroll to position [656, 0]
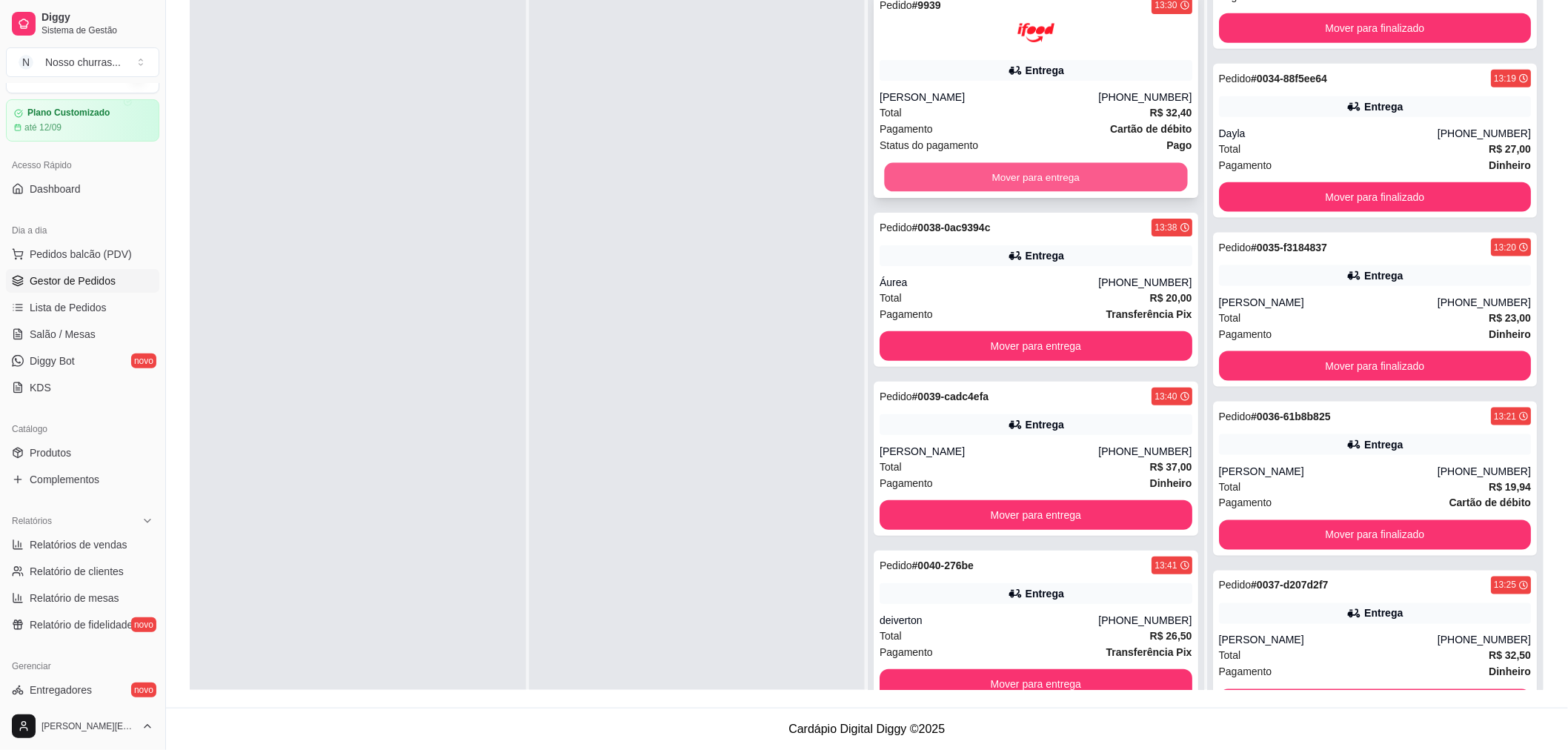
click at [1121, 178] on button "Mover para entrega" at bounding box center [1035, 178] width 303 height 29
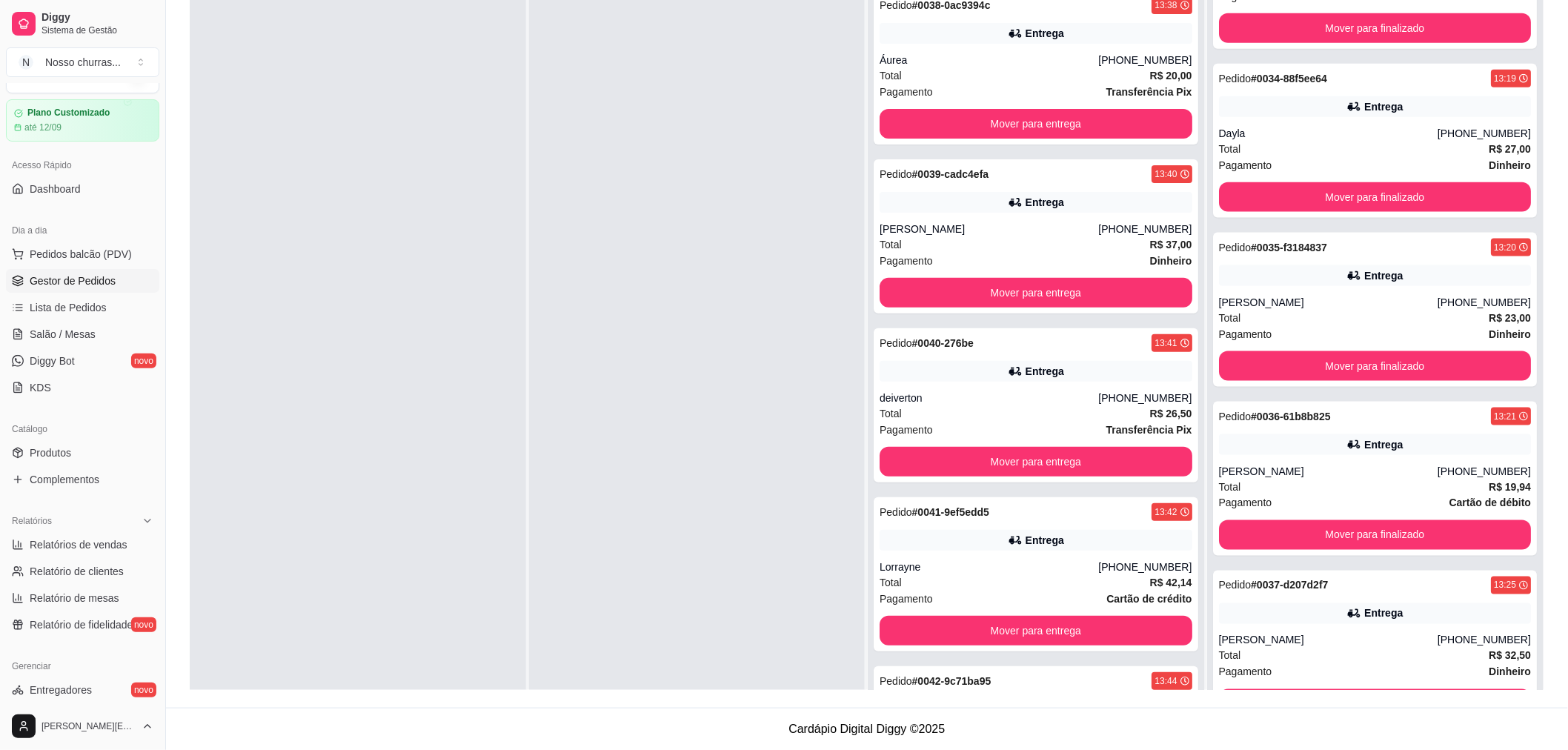
click at [1566, 109] on div "Selecione o tipo dos pedidos Todos os pedidos Pedidos agendados Novo pedido Pen…" at bounding box center [866, 265] width 1402 height 883
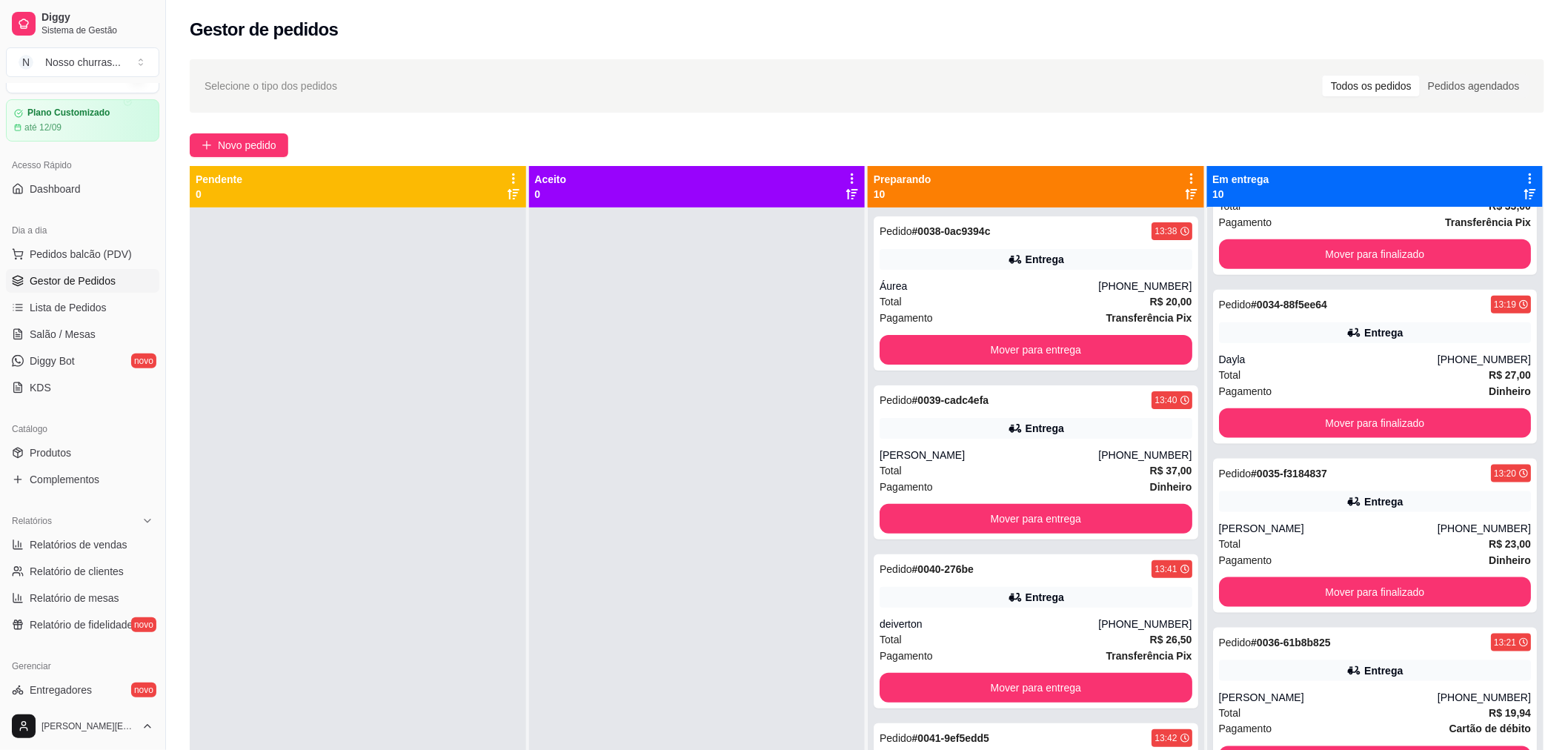
scroll to position [0, 0]
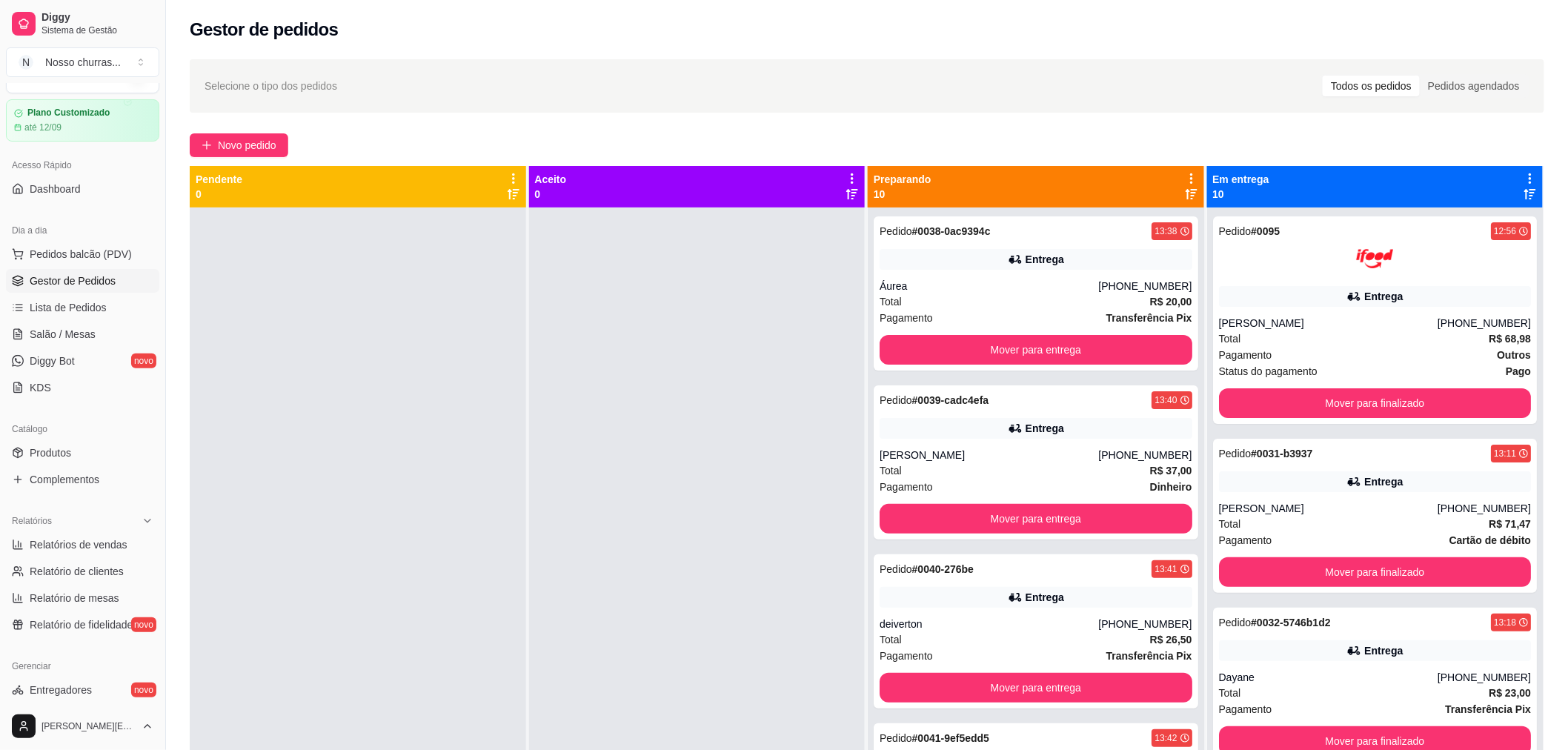
click at [806, 328] on div at bounding box center [697, 583] width 336 height 750
click at [1300, 655] on div "Entrega" at bounding box center [1375, 651] width 312 height 21
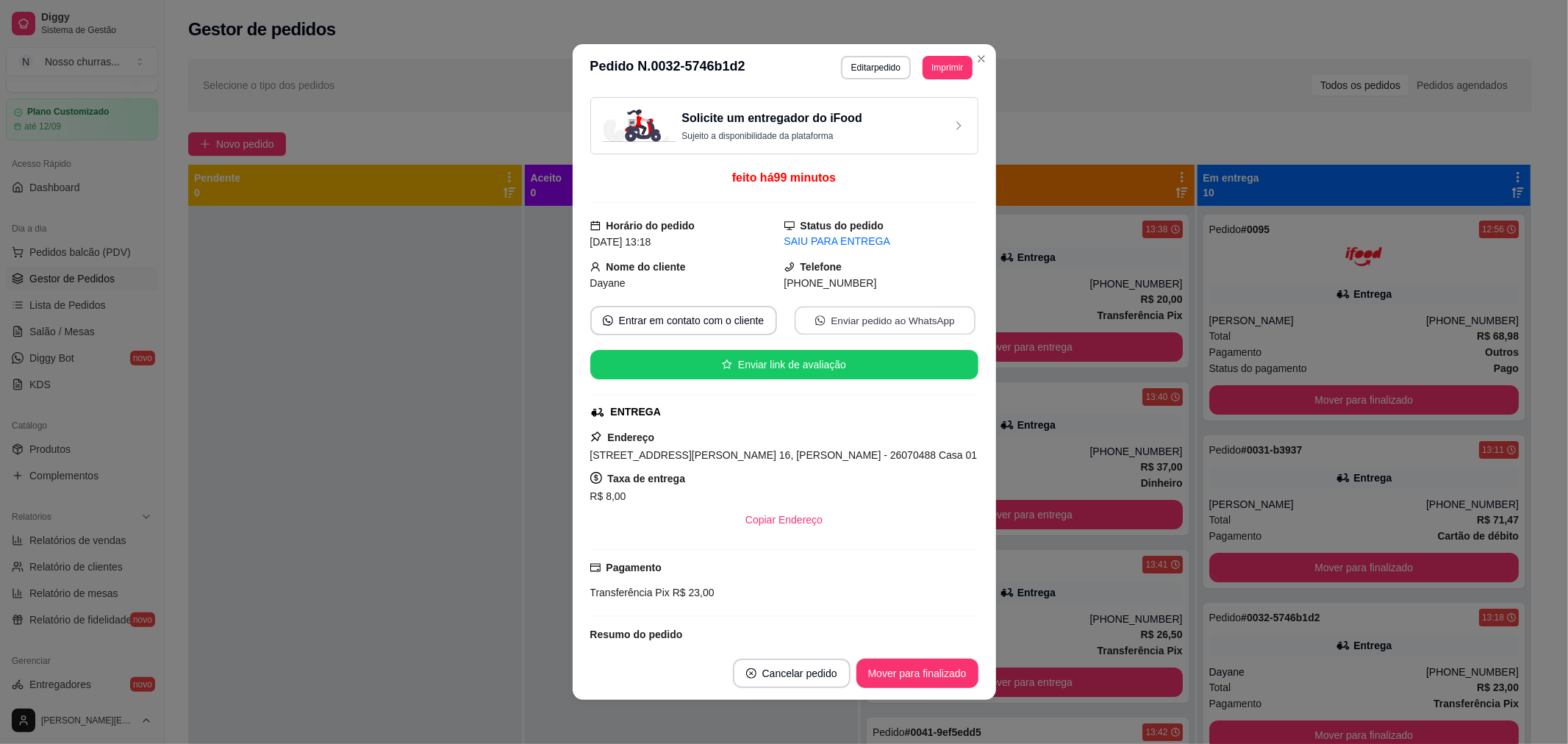
click at [804, 330] on button "Enviar pedido ao WhatsApp" at bounding box center [884, 321] width 181 height 29
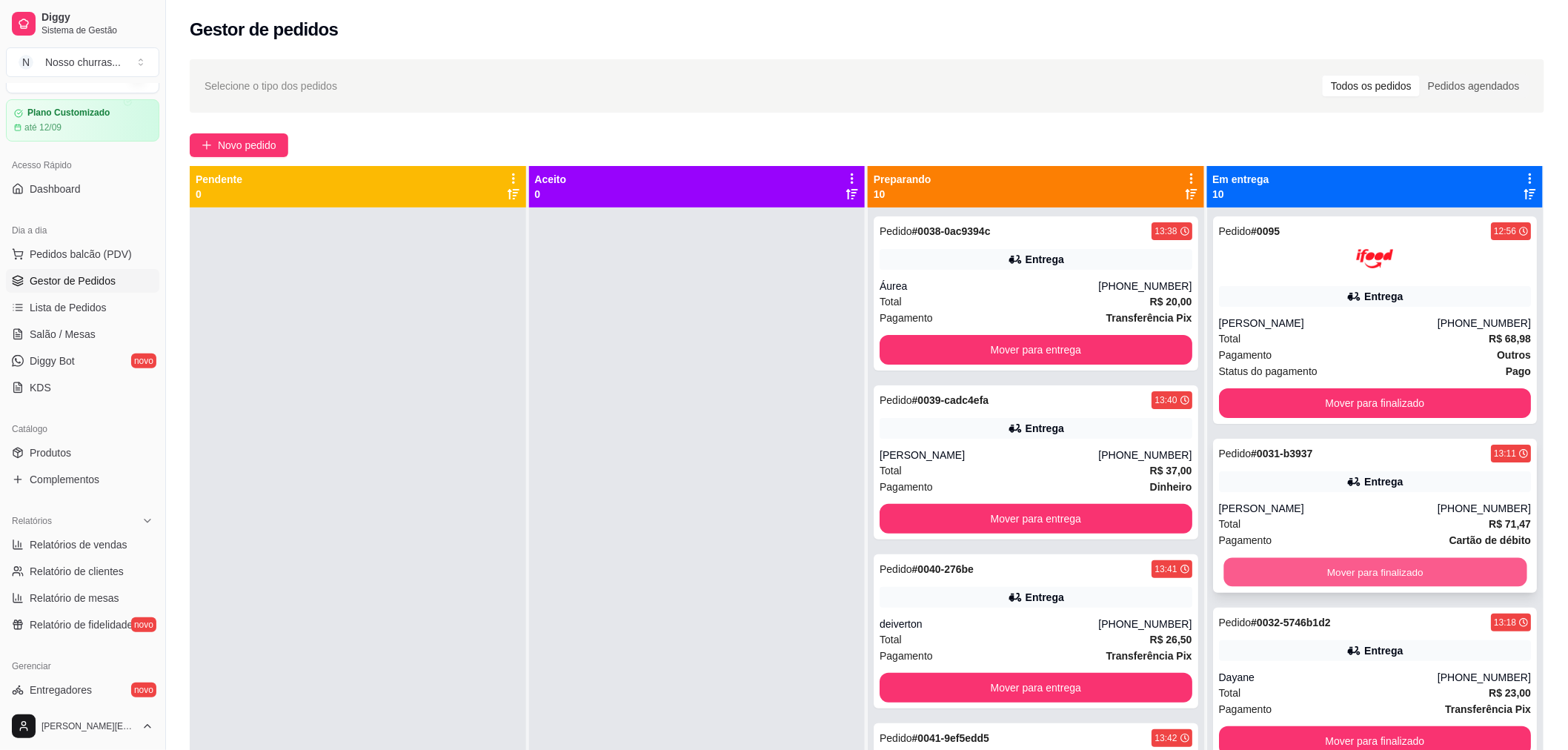
click at [1349, 569] on button "Mover para finalizado" at bounding box center [1375, 572] width 303 height 29
click at [1294, 699] on div "Total R$ 33,00" at bounding box center [1375, 693] width 312 height 17
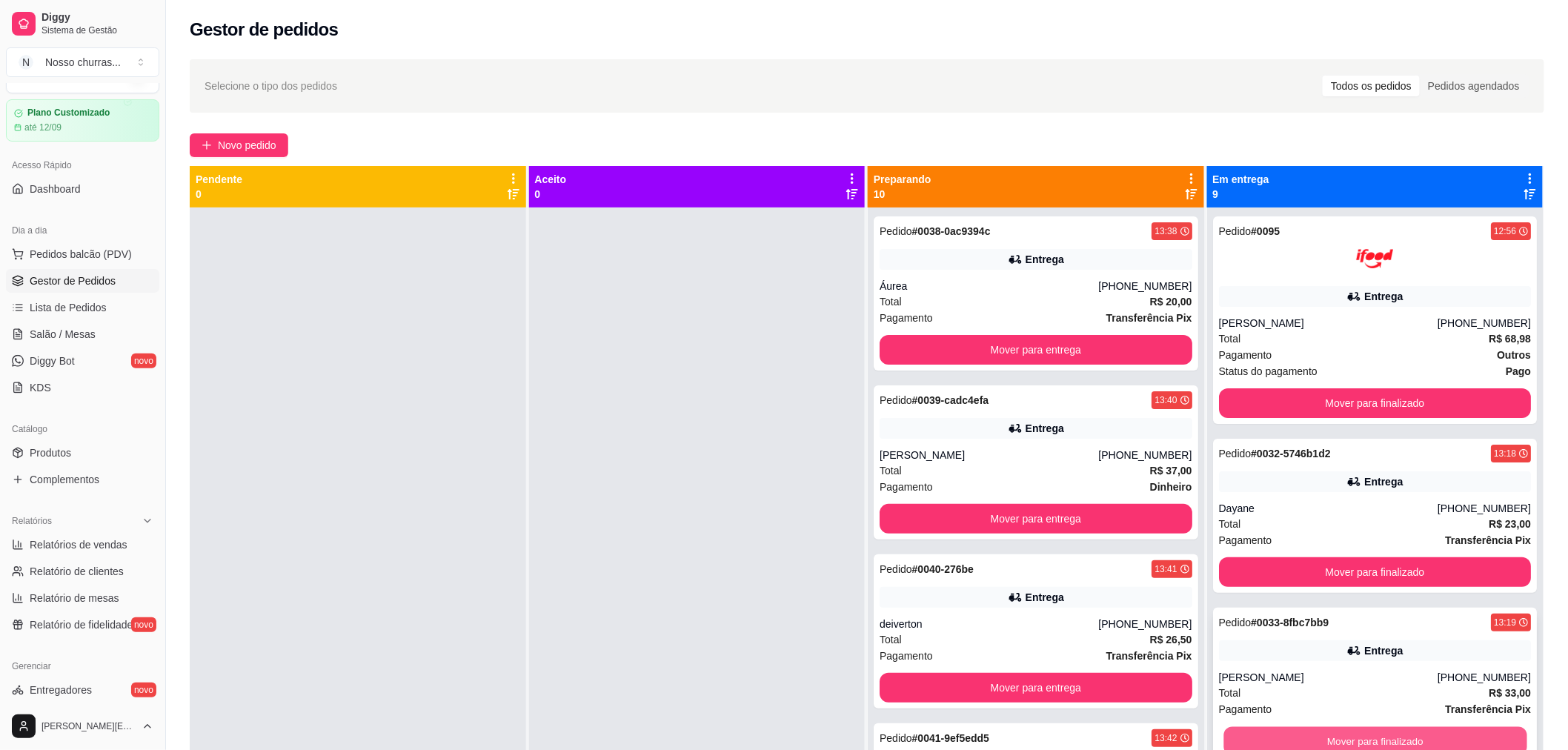
click at [1287, 736] on button "Mover para finalizado" at bounding box center [1375, 741] width 303 height 29
click at [1268, 699] on div "Total R$ 27,00" at bounding box center [1375, 693] width 312 height 17
click at [1272, 734] on button "Mover para finalizado" at bounding box center [1375, 741] width 303 height 29
click at [1316, 704] on div "Pagamento Dinheiro" at bounding box center [1375, 709] width 312 height 17
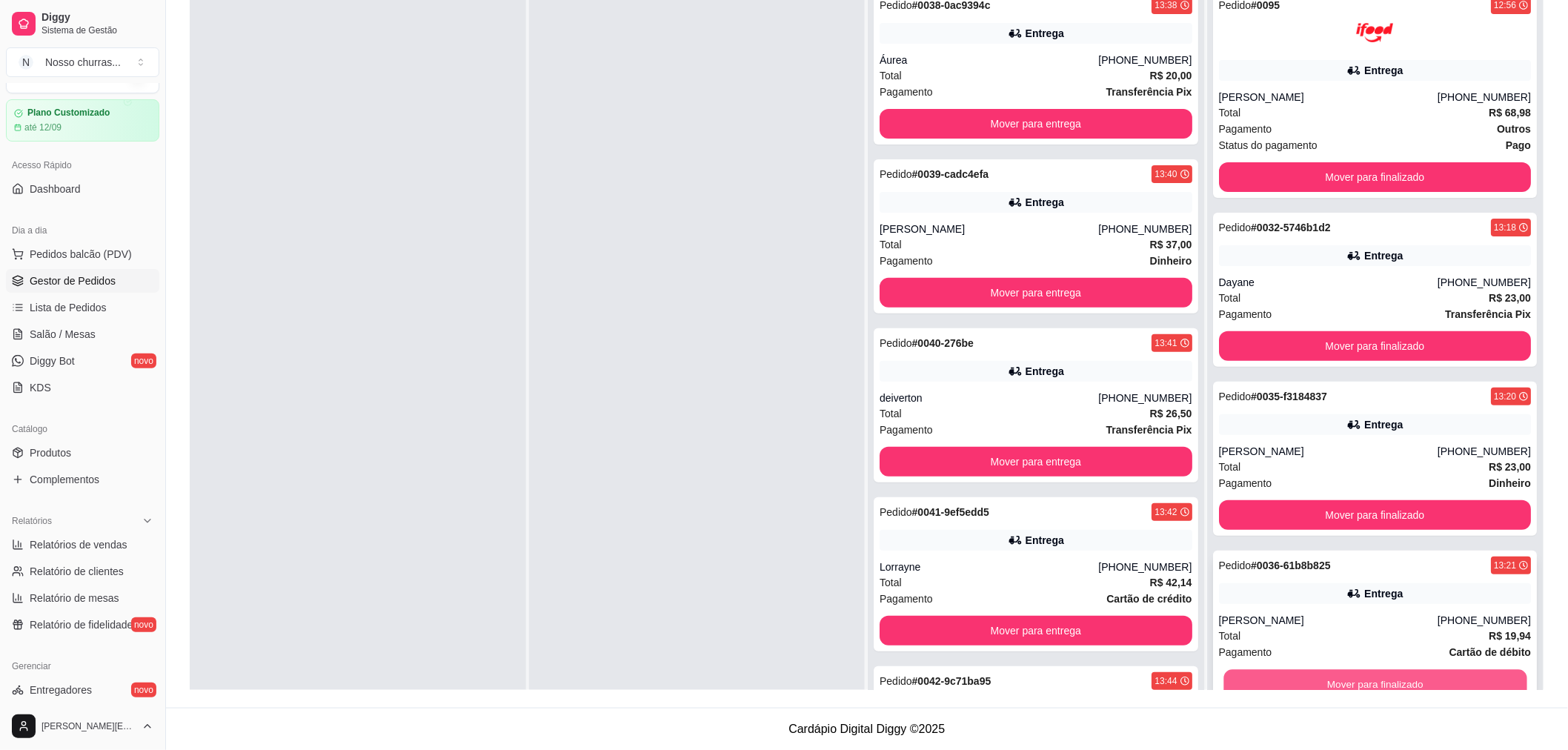
click at [1387, 670] on button "Mover para finalizado" at bounding box center [1375, 684] width 303 height 29
click at [1350, 682] on button "Mover para finalizado" at bounding box center [1375, 684] width 312 height 30
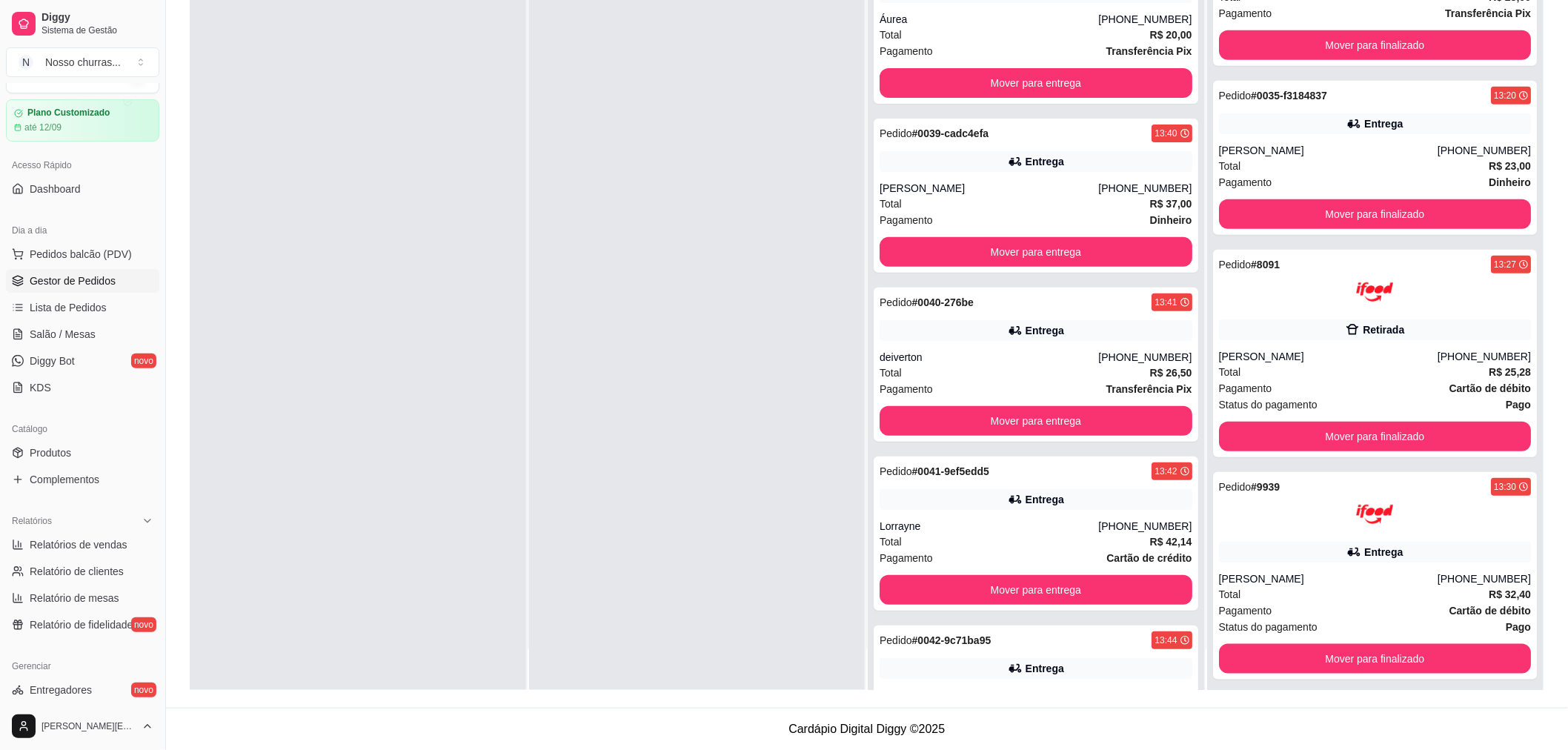
scroll to position [269, 0]
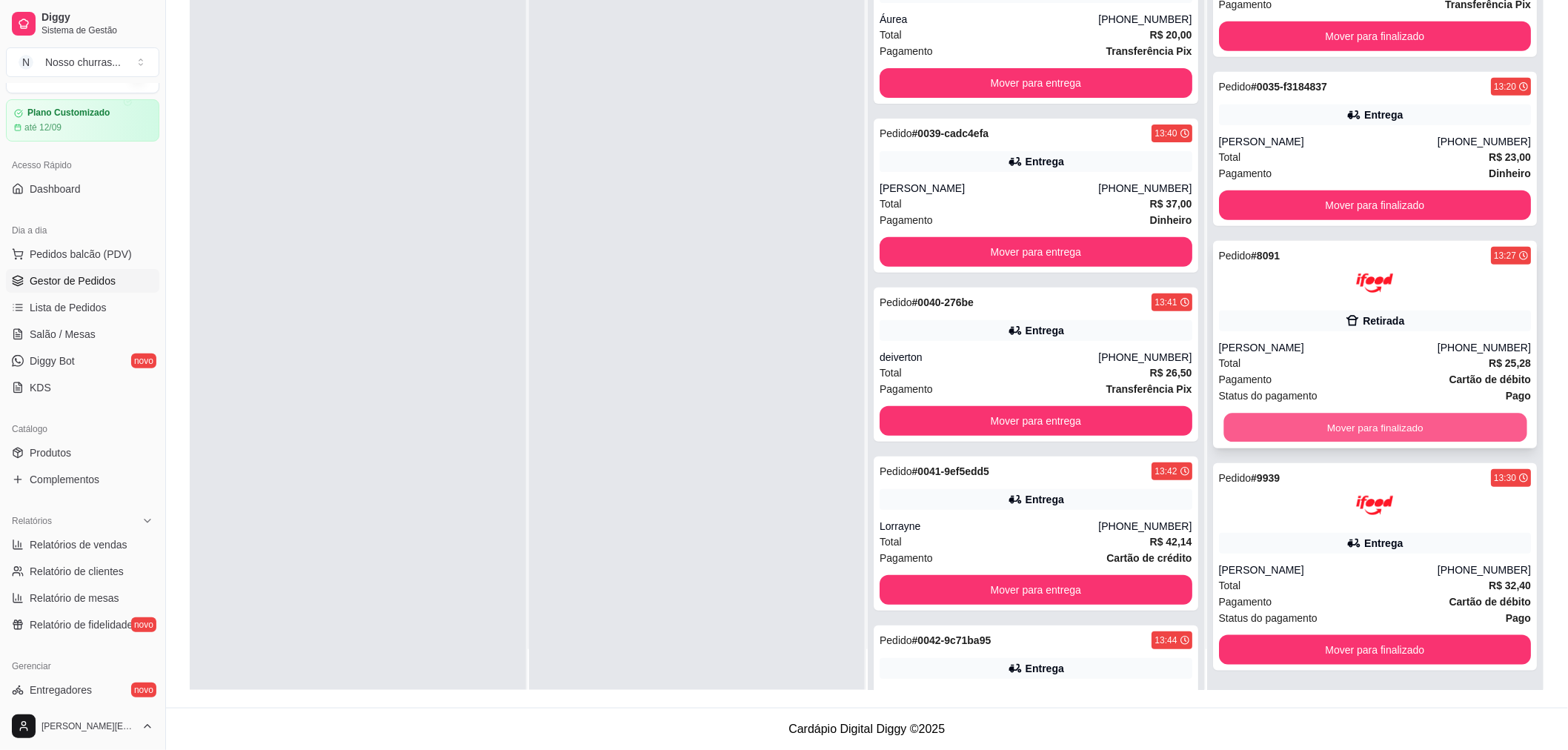
click at [1387, 418] on button "Mover para finalizado" at bounding box center [1375, 428] width 303 height 29
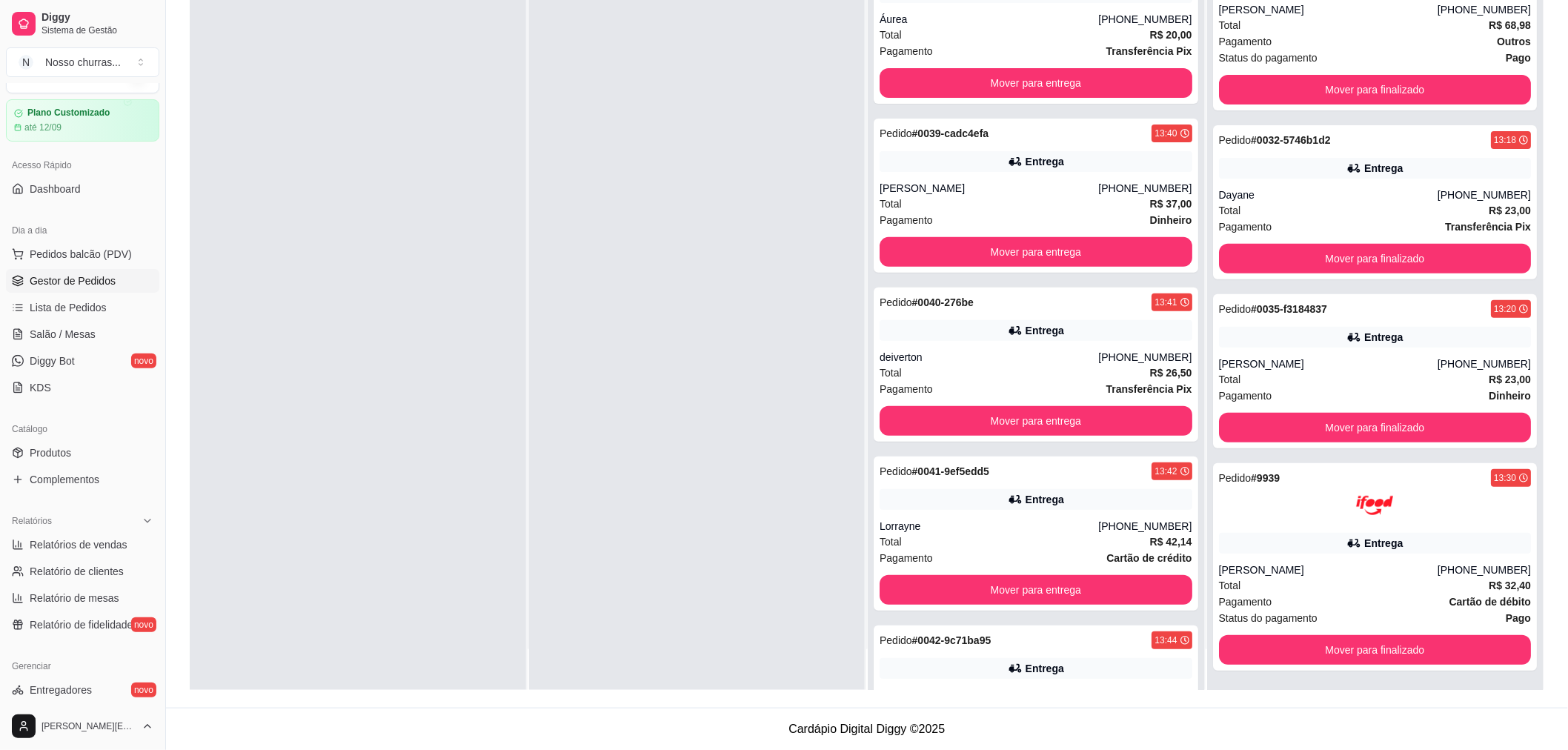
scroll to position [656, 0]
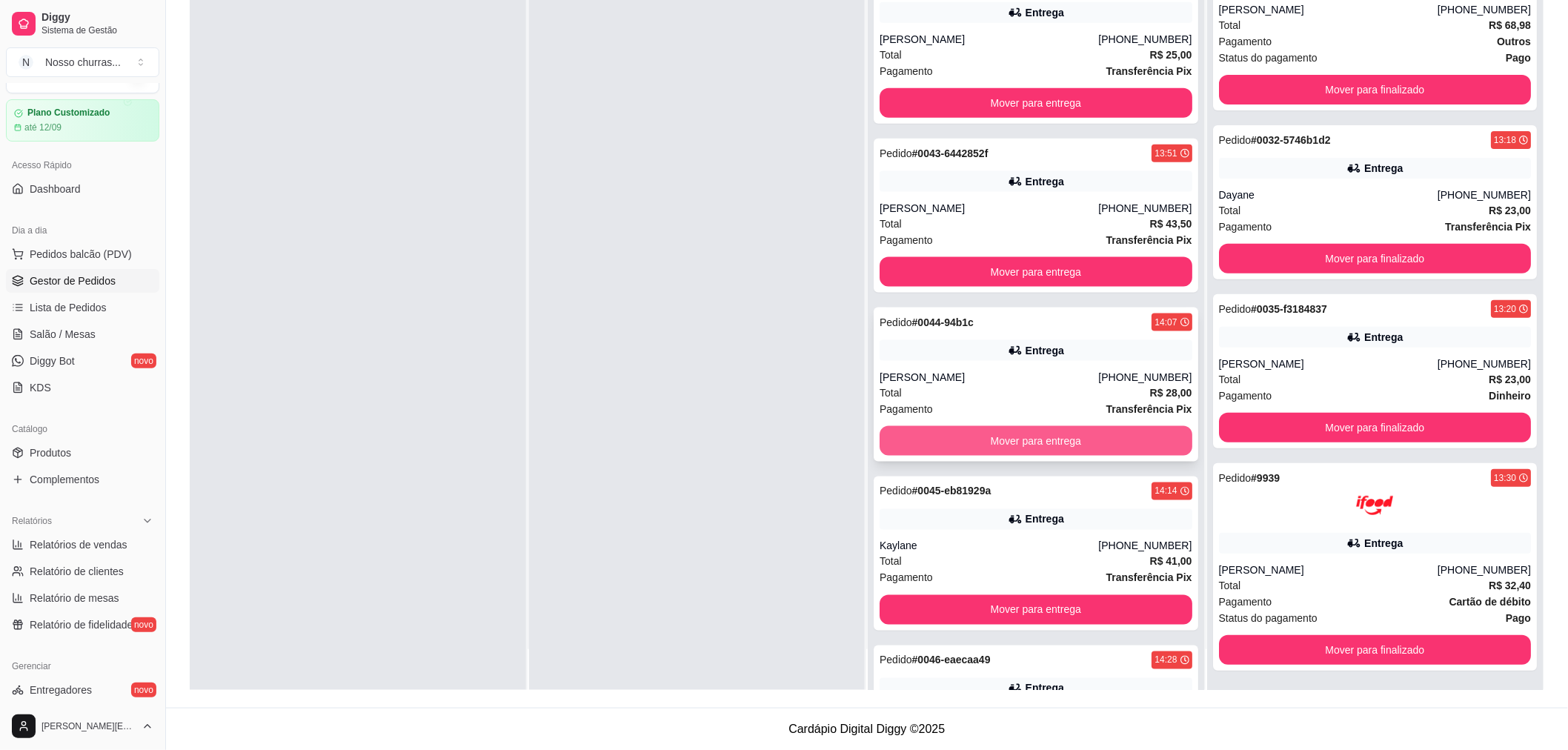
click at [1099, 433] on button "Mover para entrega" at bounding box center [1036, 441] width 312 height 30
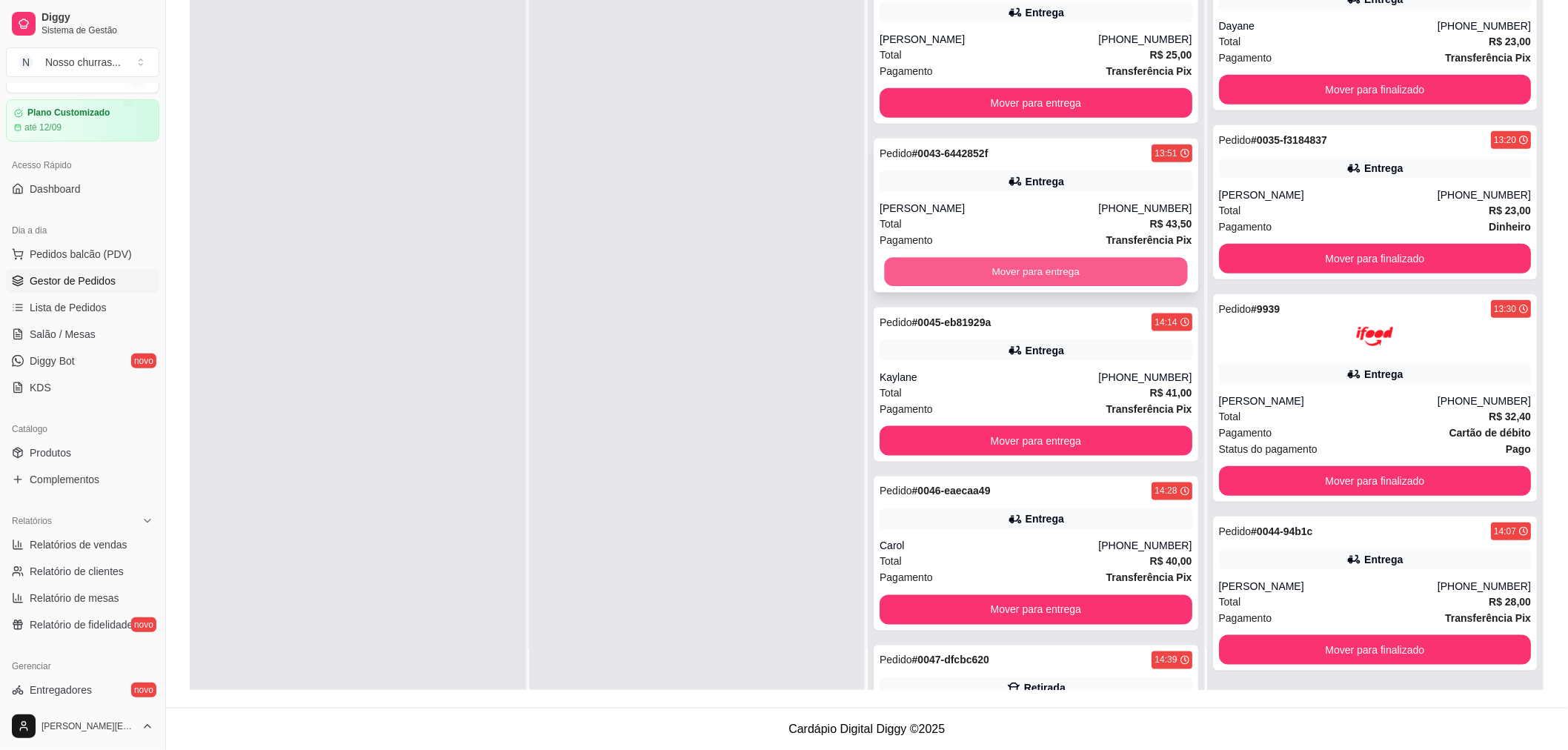
click at [1097, 275] on button "Mover para entrega" at bounding box center [1035, 272] width 303 height 29
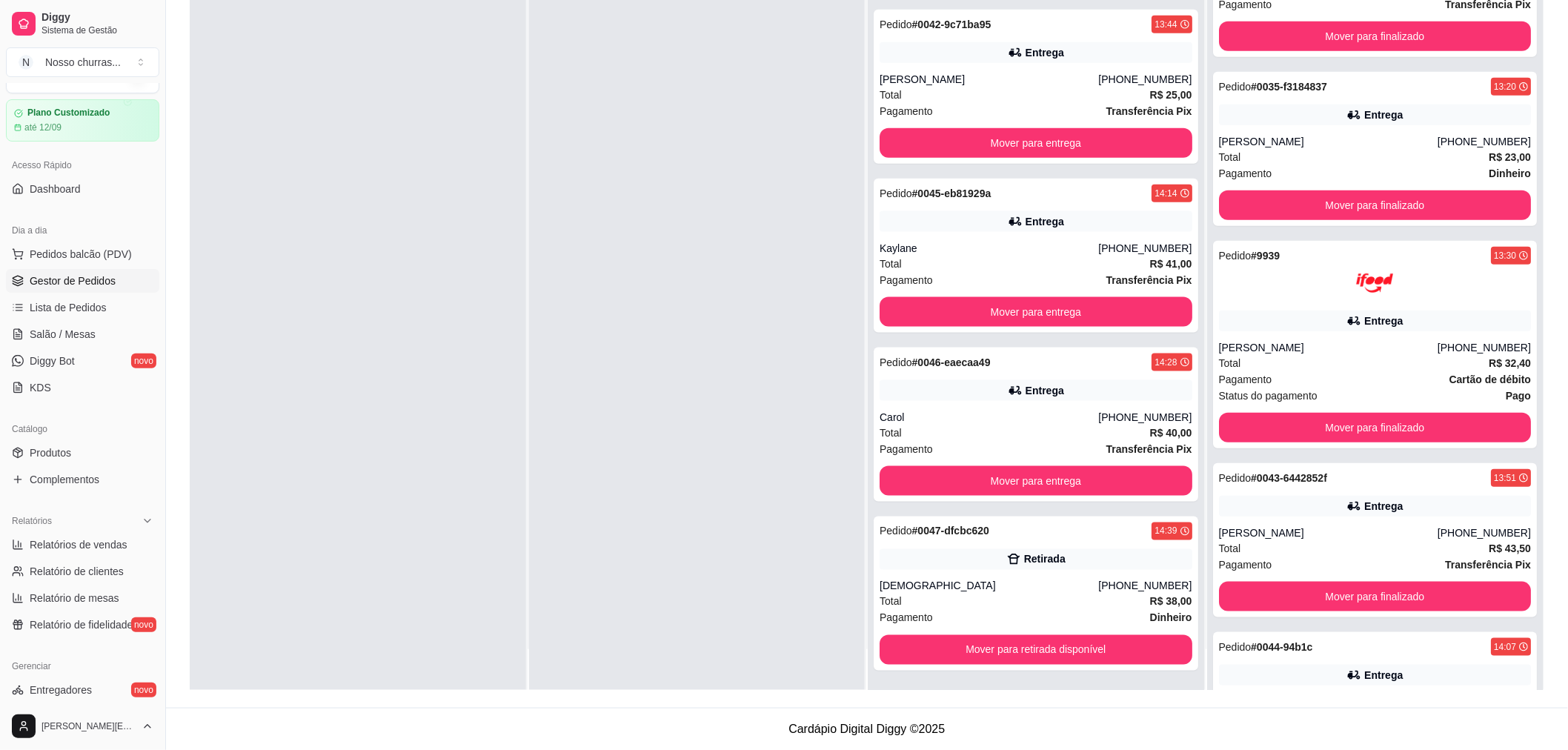
scroll to position [0, 0]
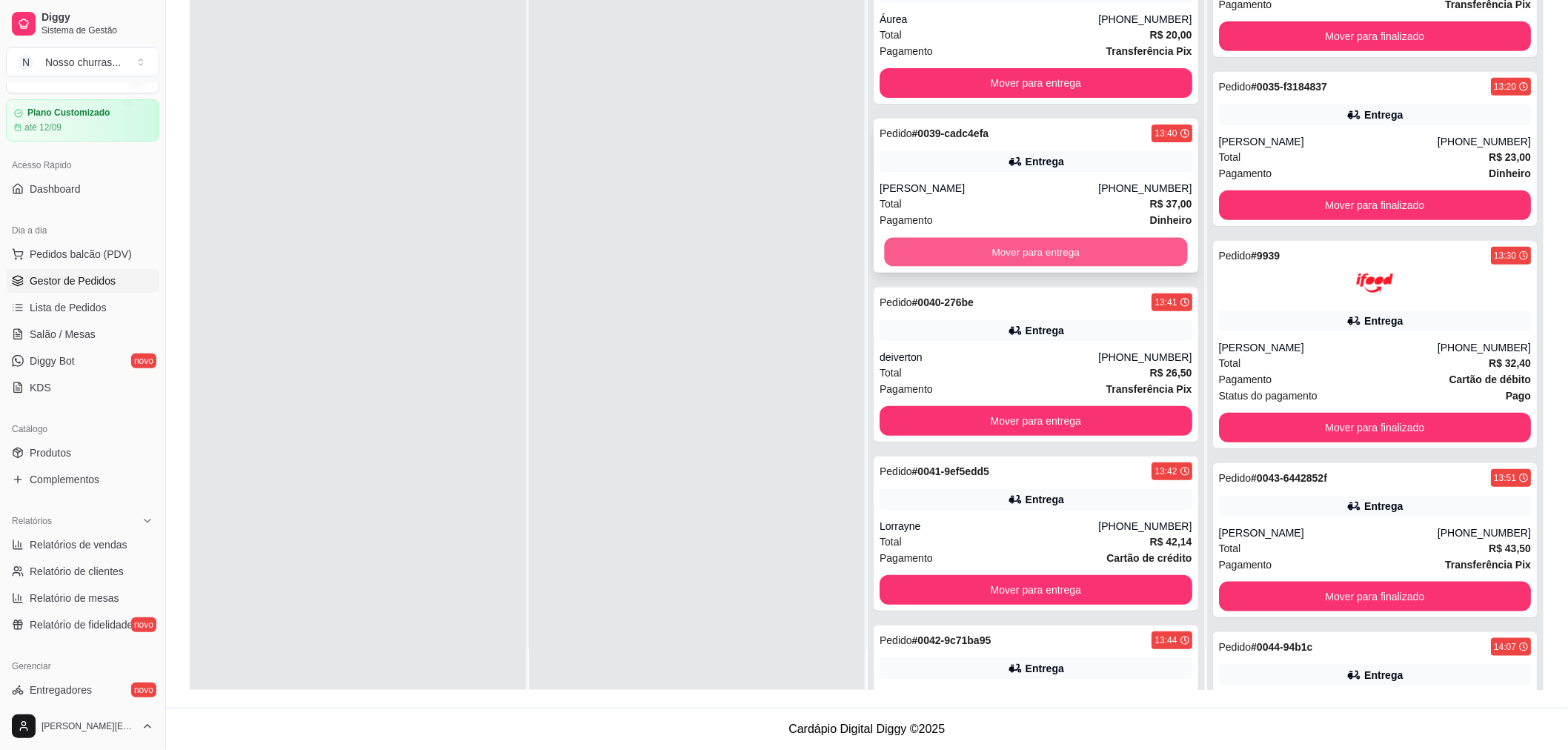
click at [1005, 250] on button "Mover para entrega" at bounding box center [1035, 252] width 303 height 29
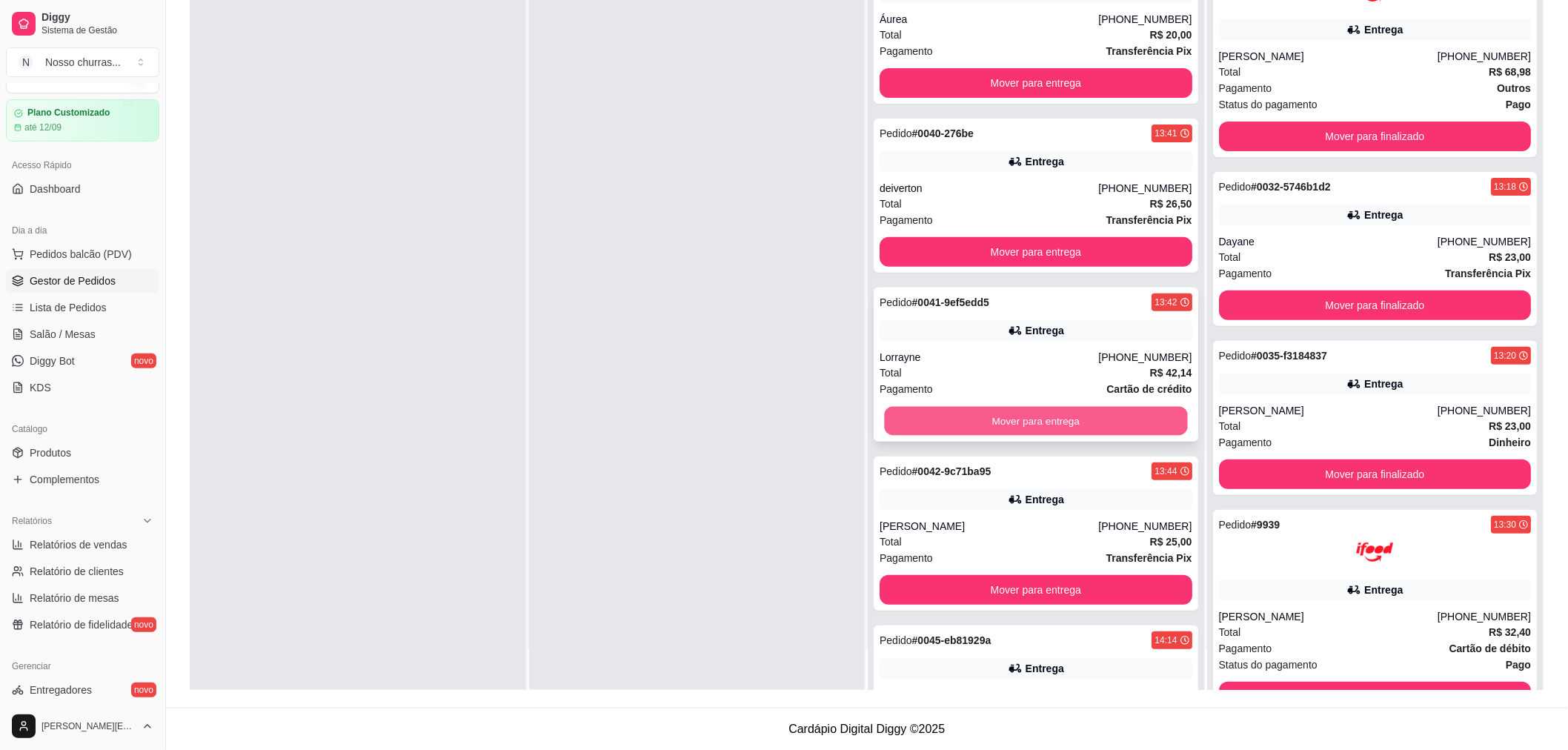
click at [1071, 424] on button "Mover para entrega" at bounding box center [1035, 422] width 303 height 29
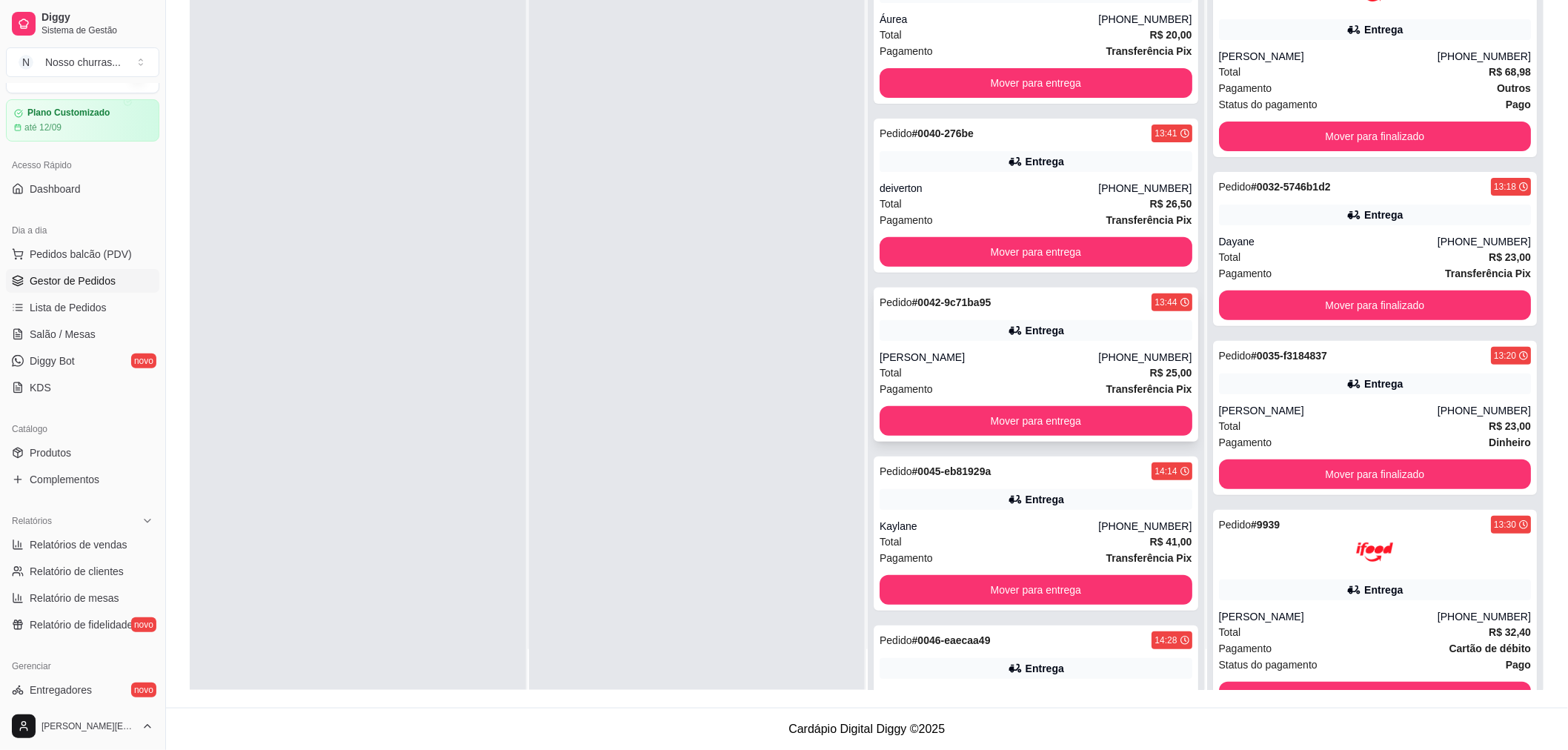
click at [1065, 351] on div "[PERSON_NAME]" at bounding box center [989, 357] width 219 height 15
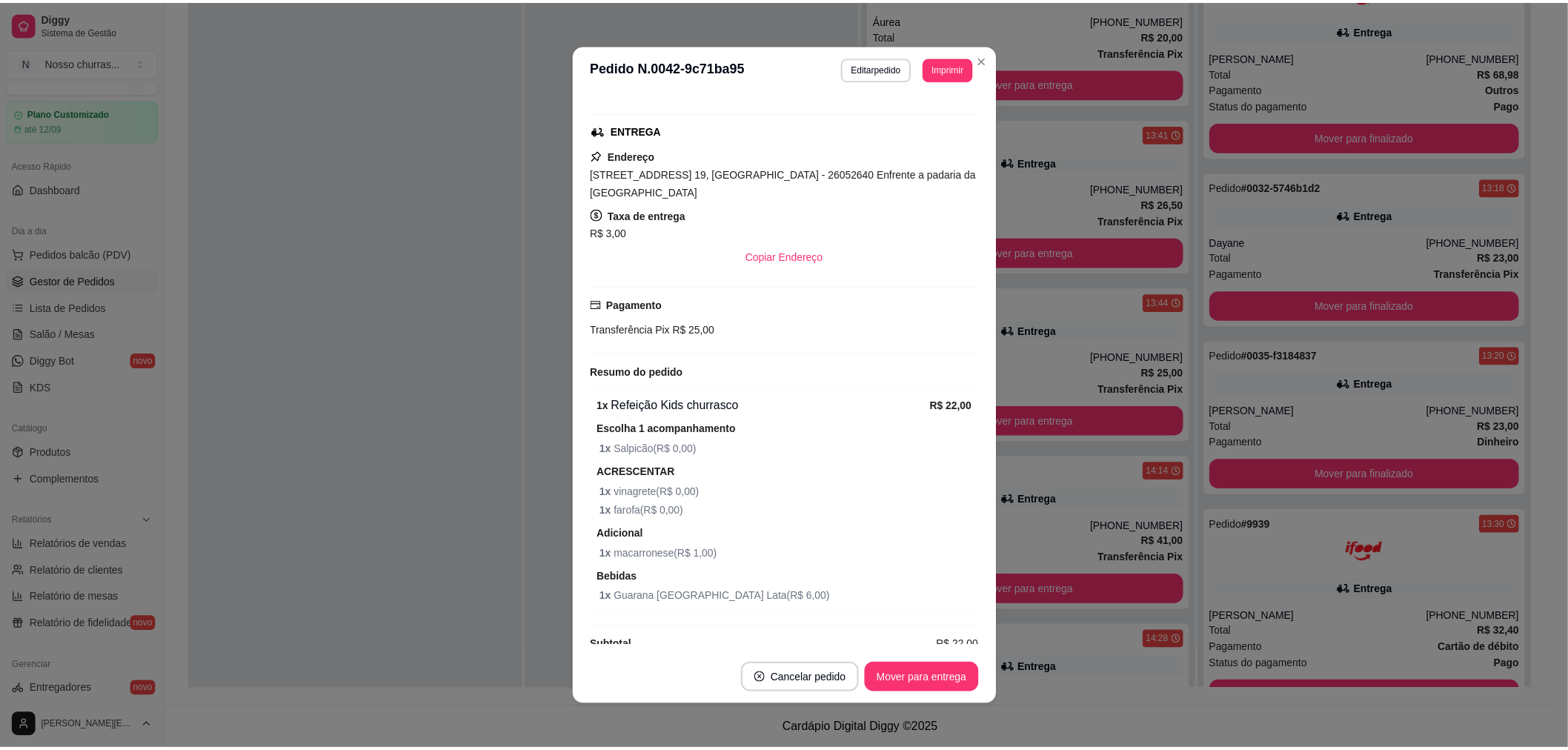
scroll to position [293, 0]
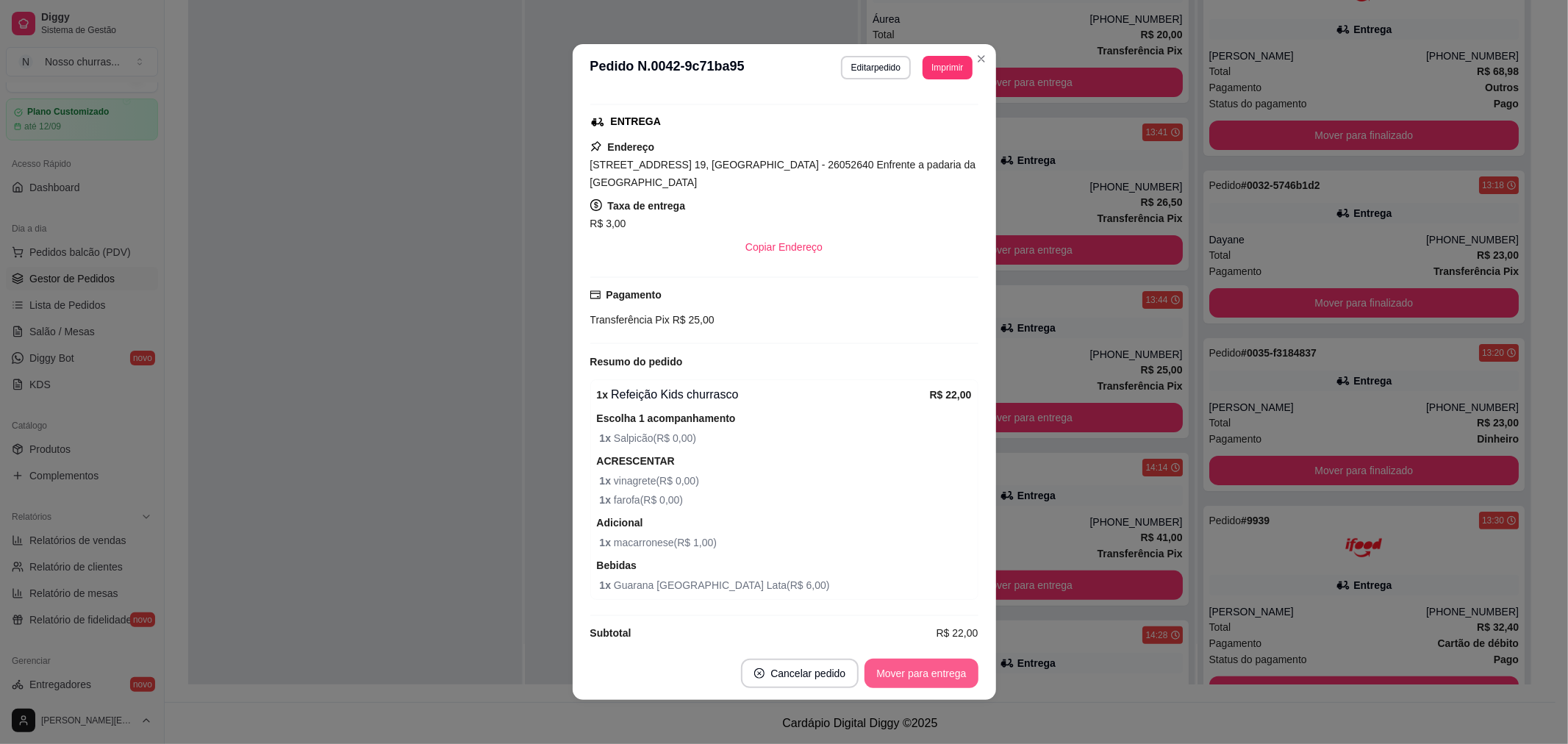
click at [919, 675] on button "Mover para entrega" at bounding box center [921, 674] width 114 height 30
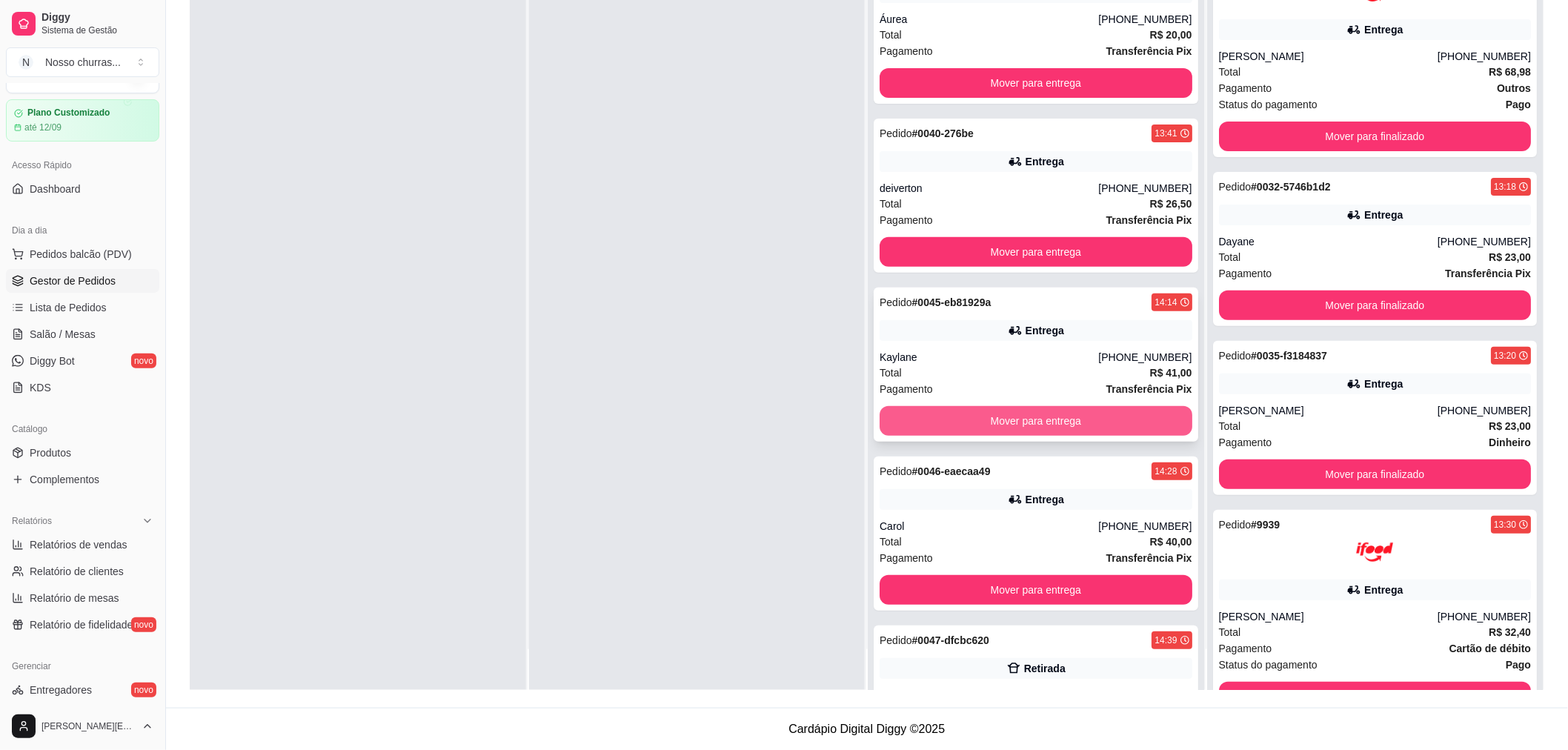
click at [1040, 416] on button "Mover para entrega" at bounding box center [1036, 422] width 312 height 30
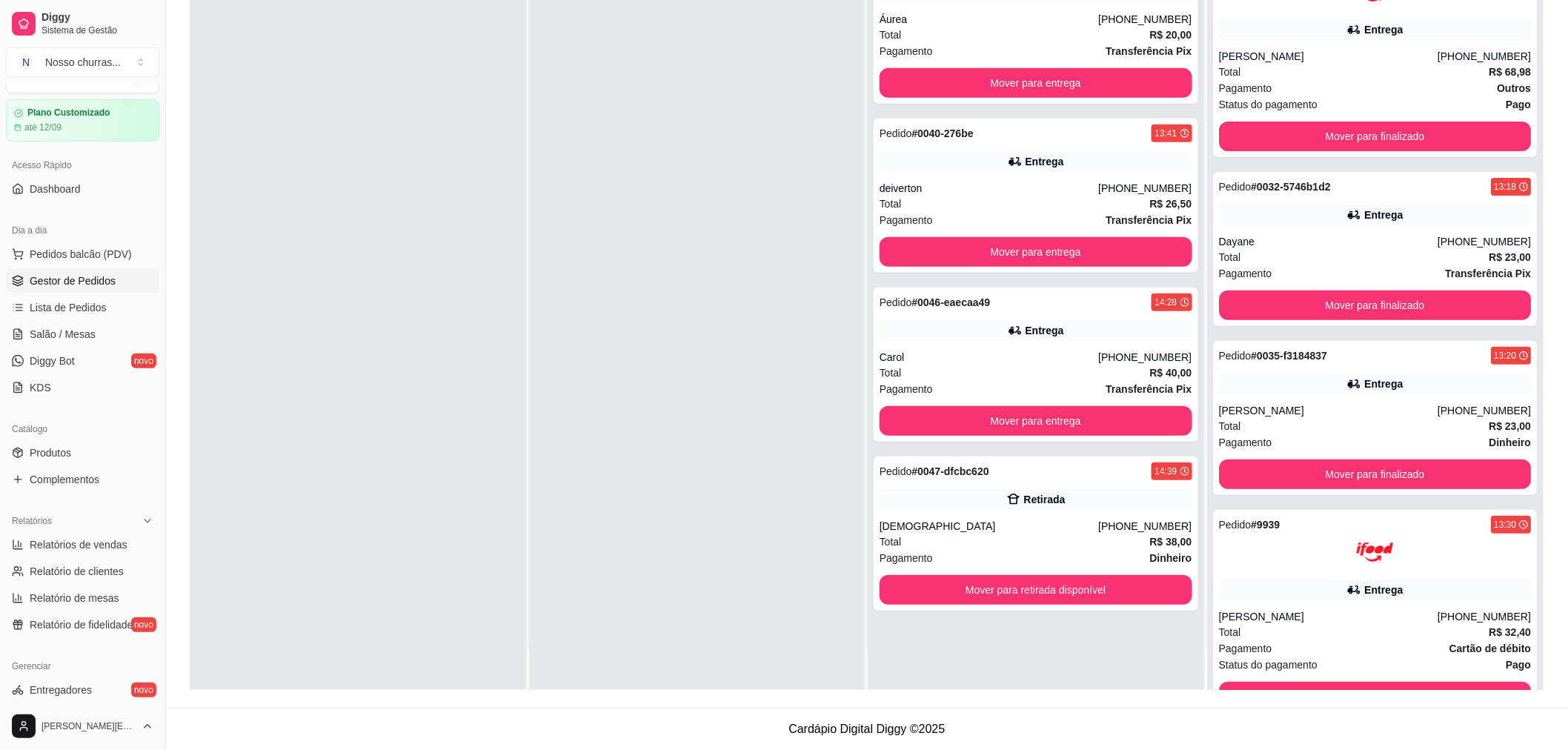
click at [784, 114] on div at bounding box center [697, 316] width 336 height 750
click at [1476, 130] on button "Mover para finalizado" at bounding box center [1375, 137] width 303 height 29
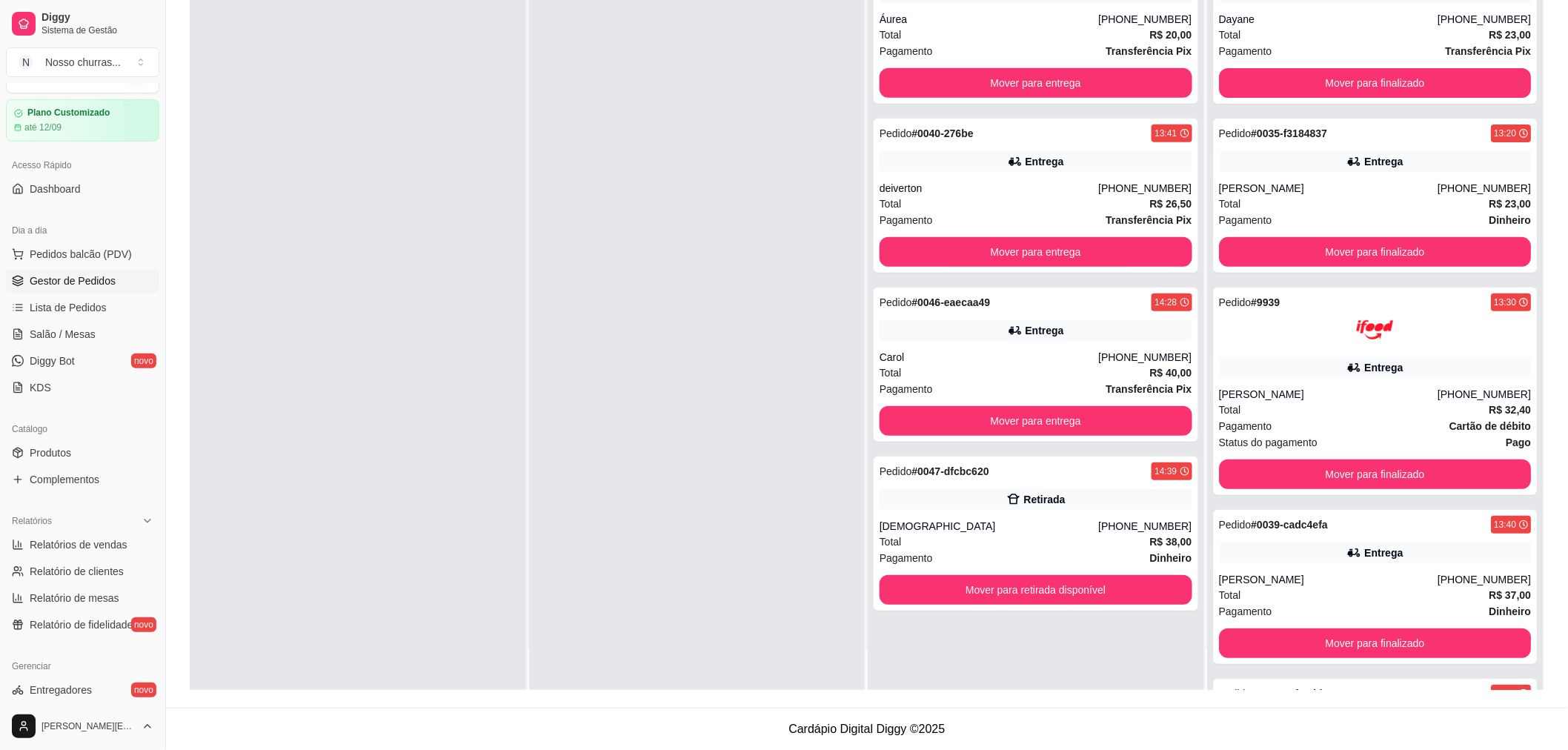
scroll to position [0, 0]
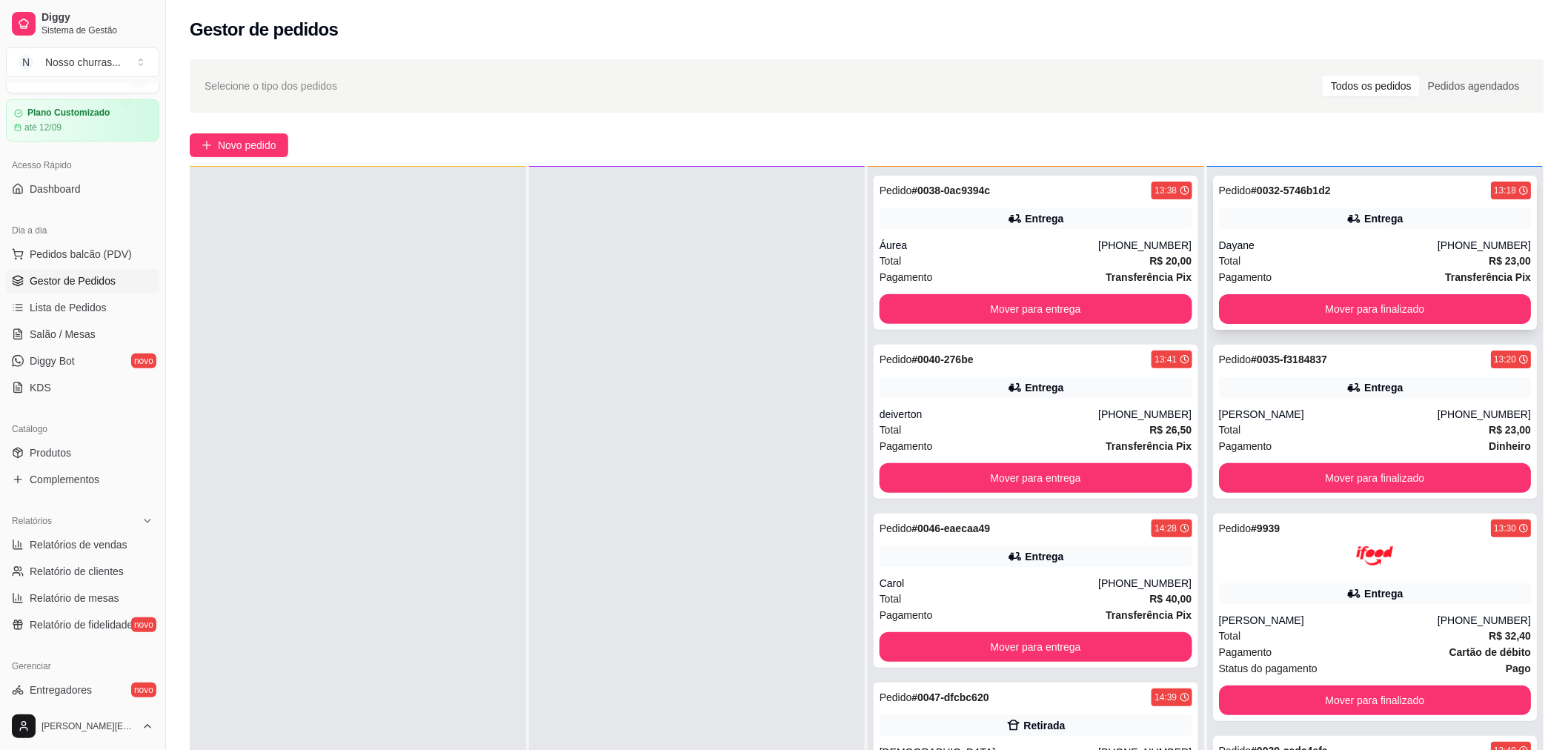
click at [1393, 240] on div "Dayane" at bounding box center [1328, 245] width 219 height 15
click at [1258, 471] on button "Mover para finalizado" at bounding box center [1375, 478] width 312 height 30
click at [1258, 471] on div "Mover para finalizado" at bounding box center [1375, 478] width 312 height 30
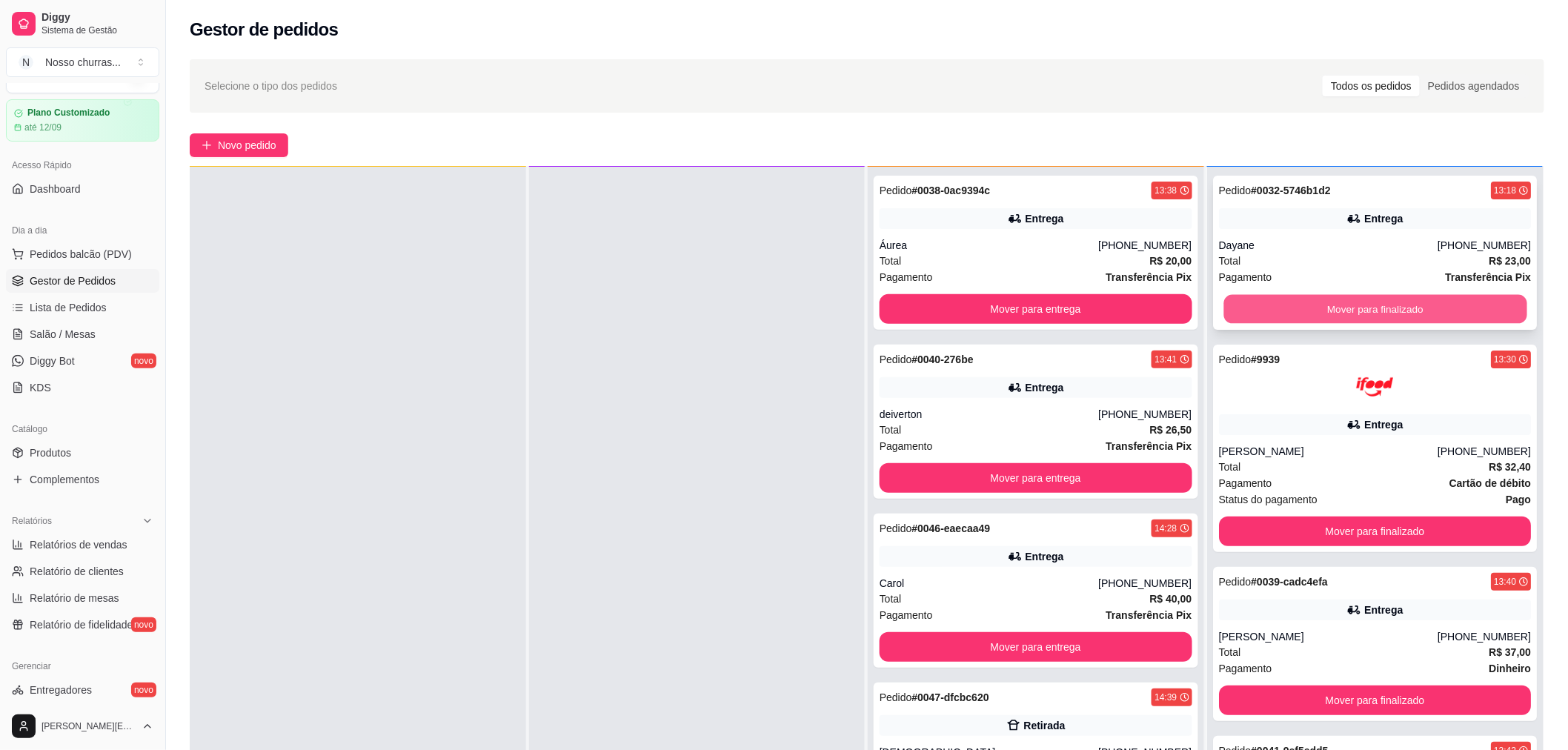
click at [1250, 308] on button "Mover para finalizado" at bounding box center [1375, 309] width 303 height 29
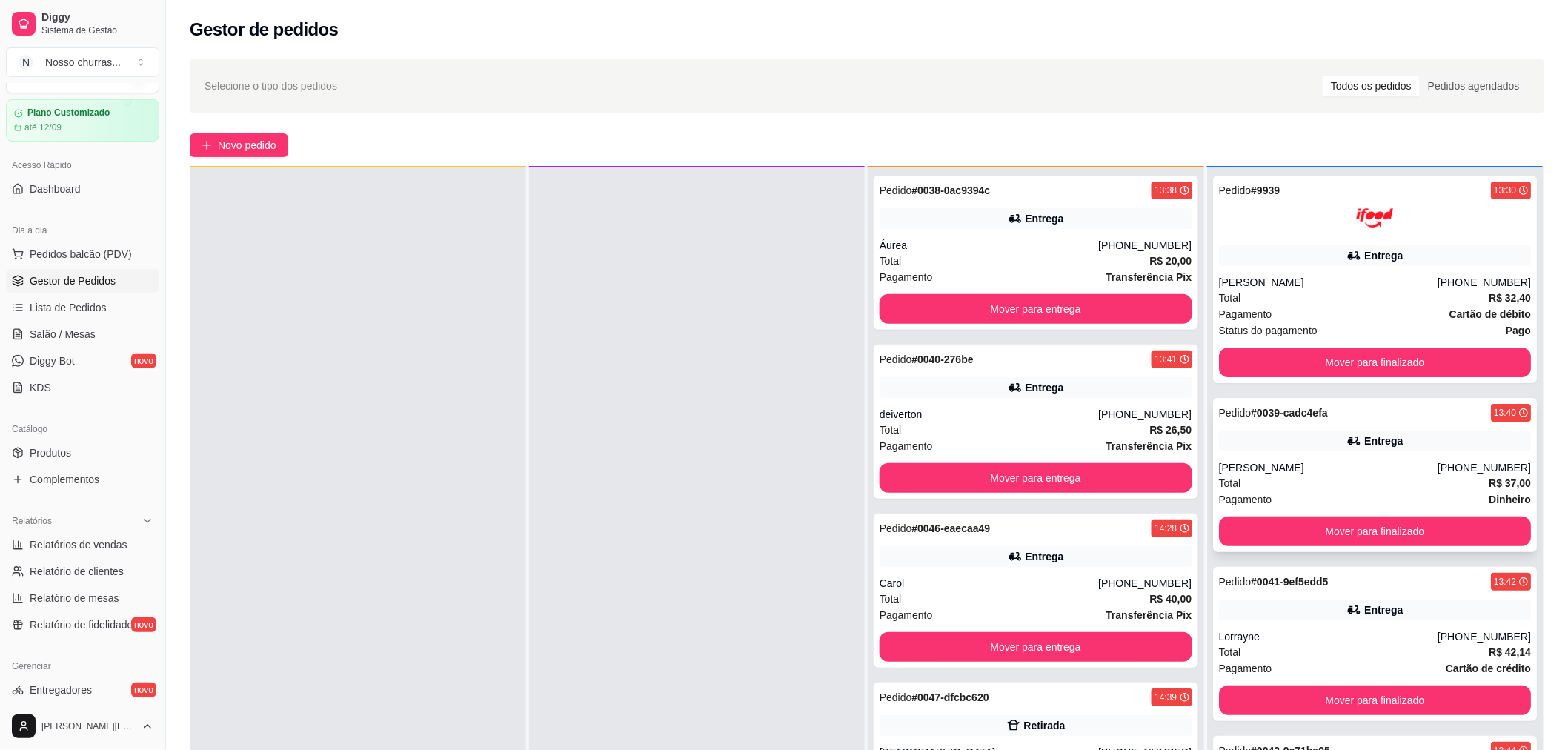
click at [1272, 446] on div "Entrega" at bounding box center [1375, 441] width 312 height 21
click at [1010, 223] on icon at bounding box center [1015, 219] width 15 height 15
click at [937, 476] on button "Mover para entrega" at bounding box center [1036, 478] width 312 height 30
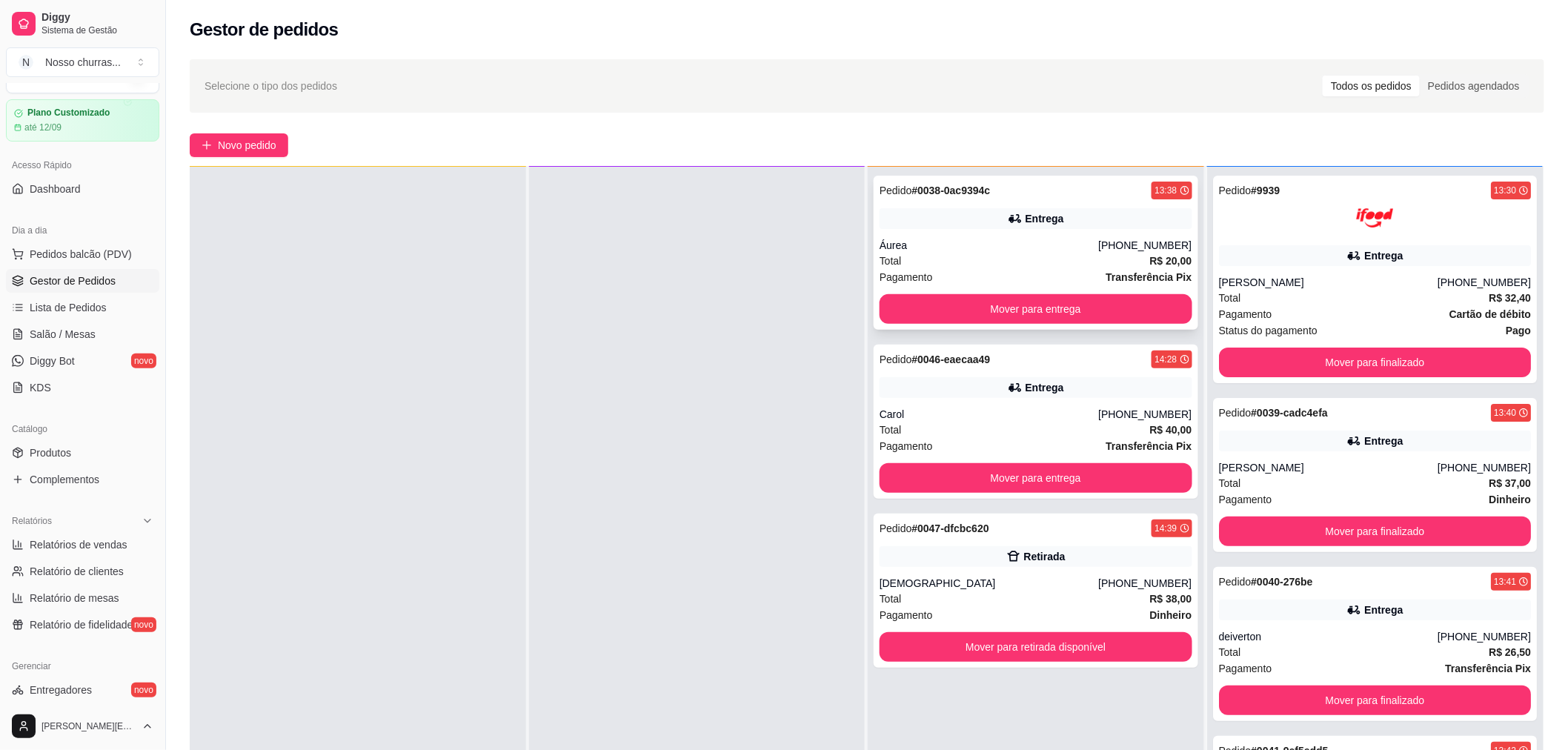
click at [1040, 238] on div "Áurea" at bounding box center [989, 245] width 219 height 15
click at [1285, 469] on div "[PERSON_NAME]" at bounding box center [1328, 467] width 219 height 15
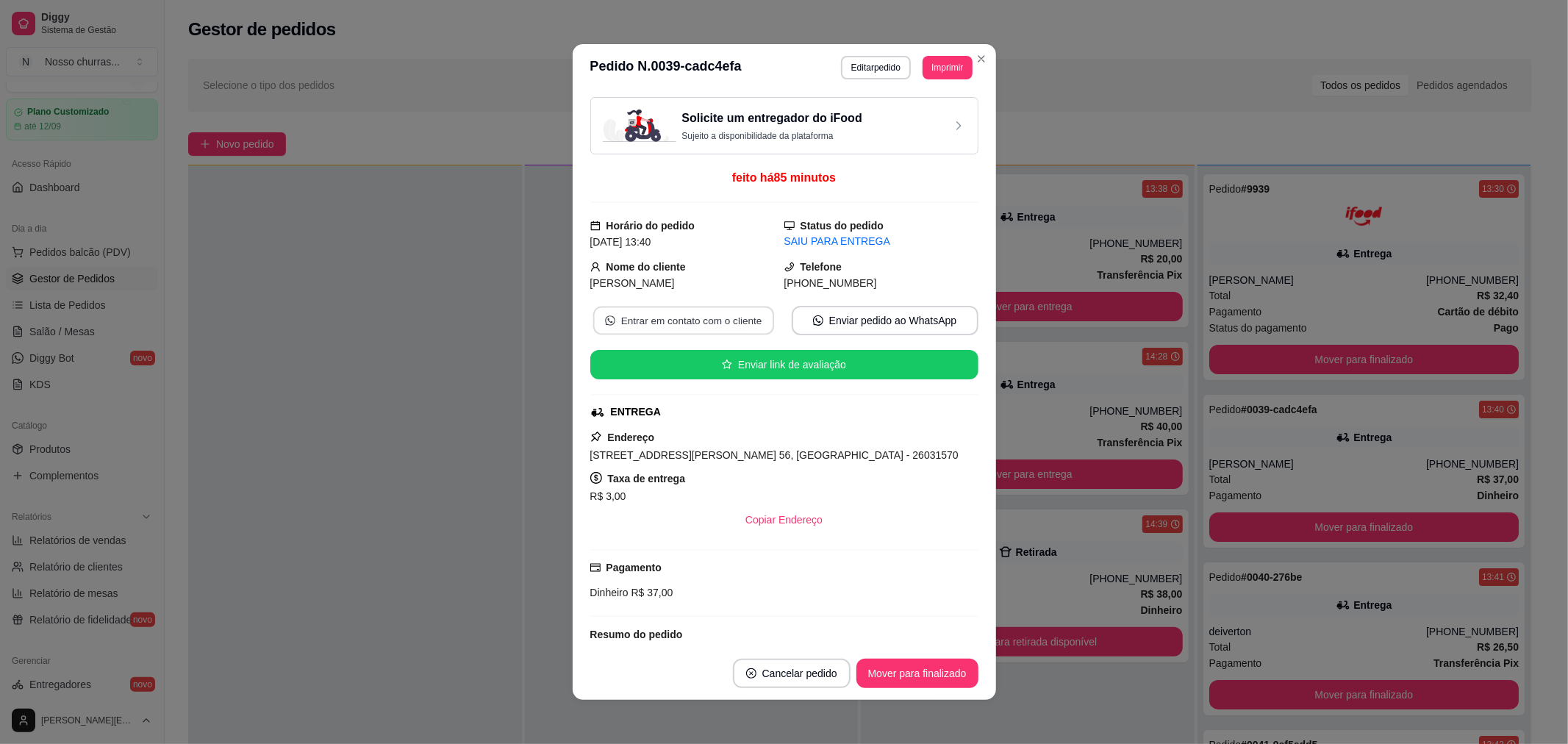
click at [742, 324] on button "Entrar em contato com o cliente" at bounding box center [683, 321] width 181 height 29
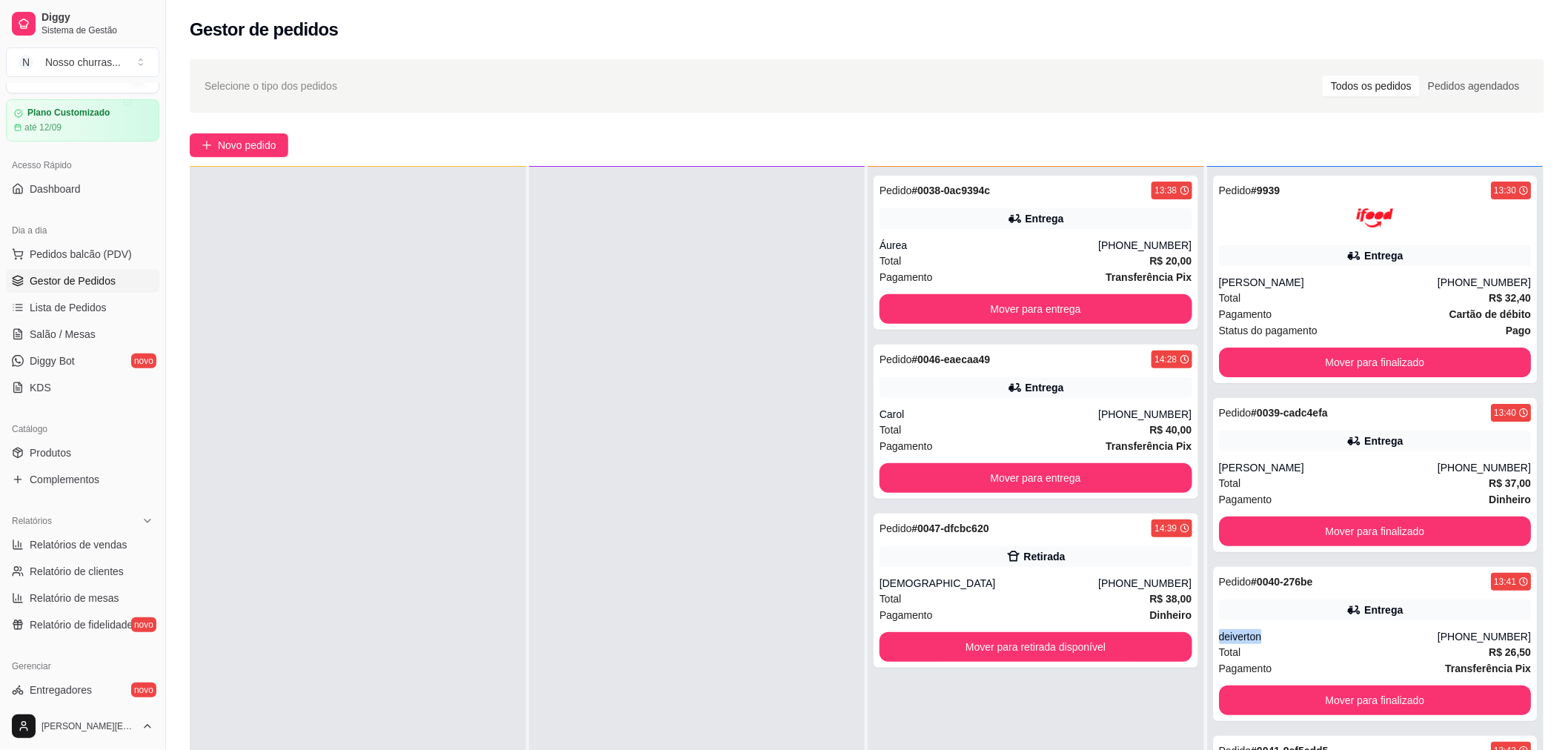
click at [1247, 636] on div "deiverton" at bounding box center [1328, 636] width 219 height 15
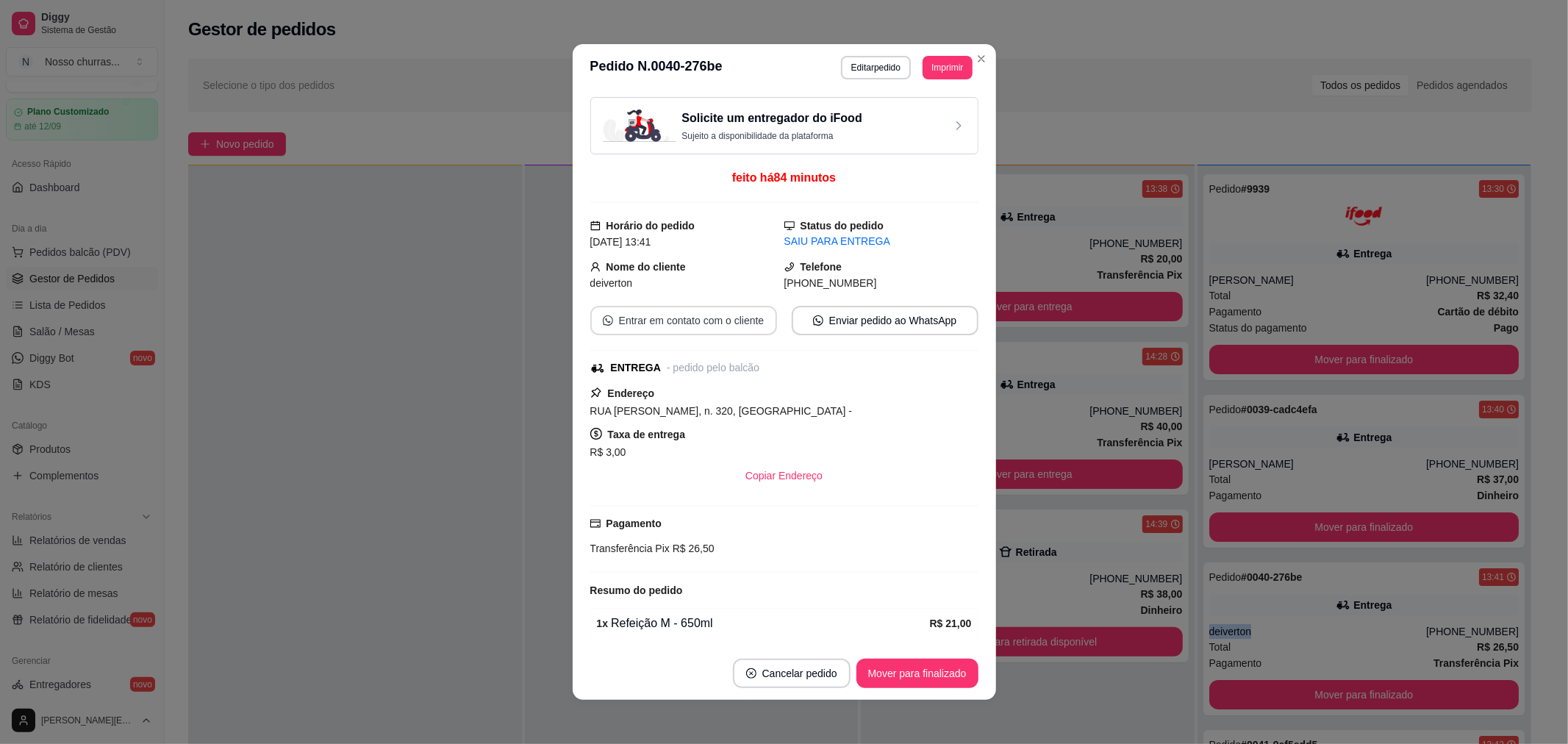
click at [709, 325] on button "Entrar em contato com o cliente" at bounding box center [683, 321] width 187 height 30
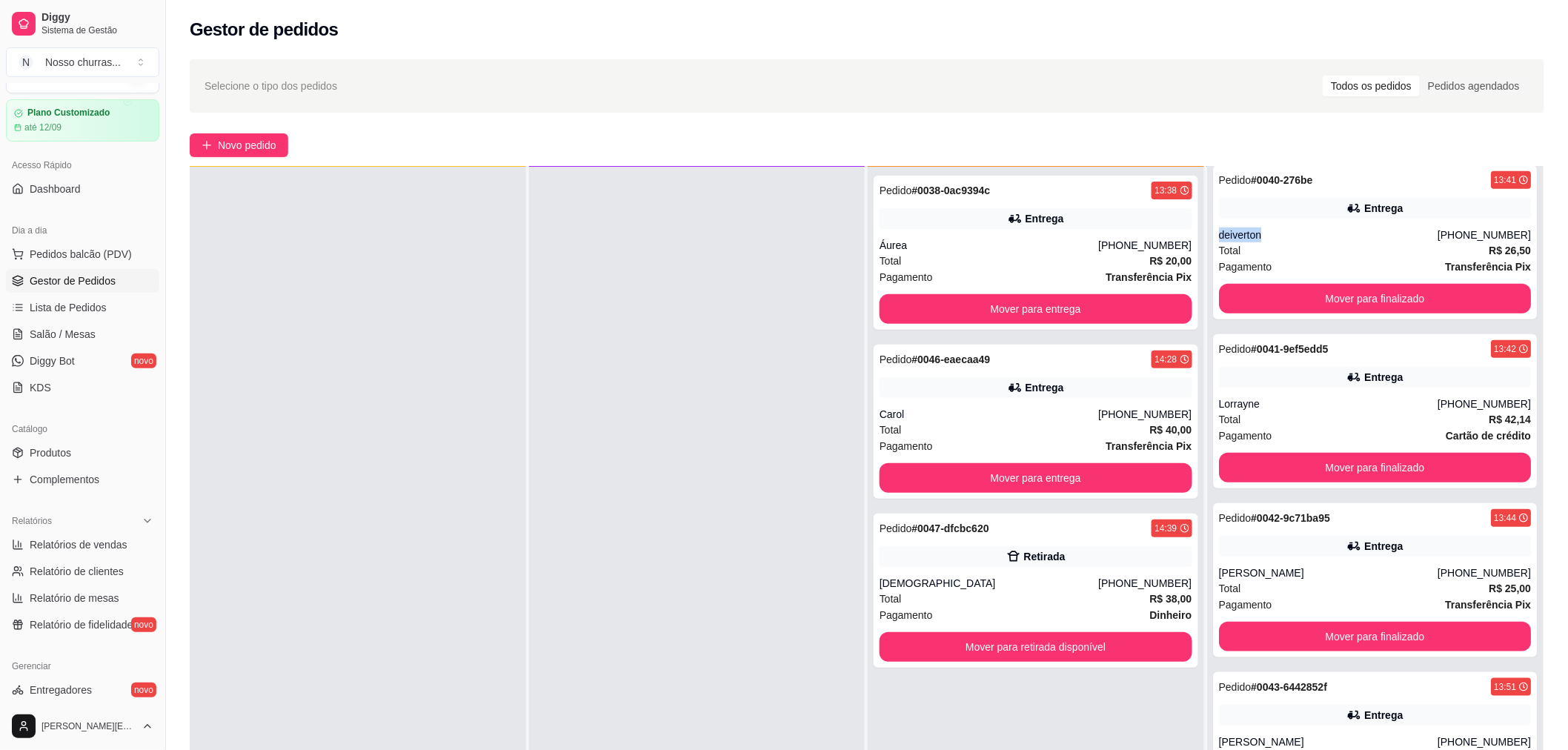
scroll to position [398, 0]
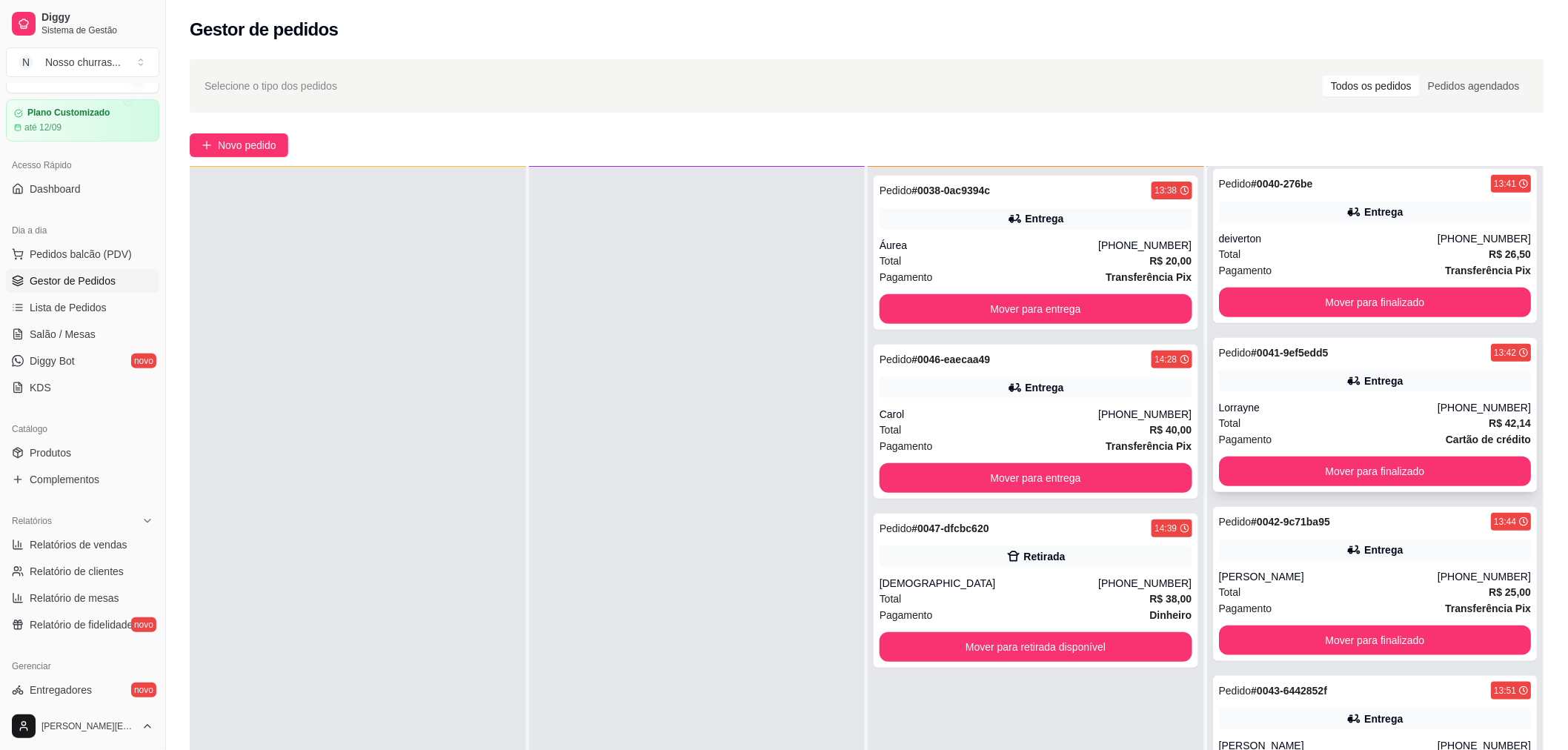
click at [1463, 388] on div "Entrega" at bounding box center [1375, 381] width 312 height 21
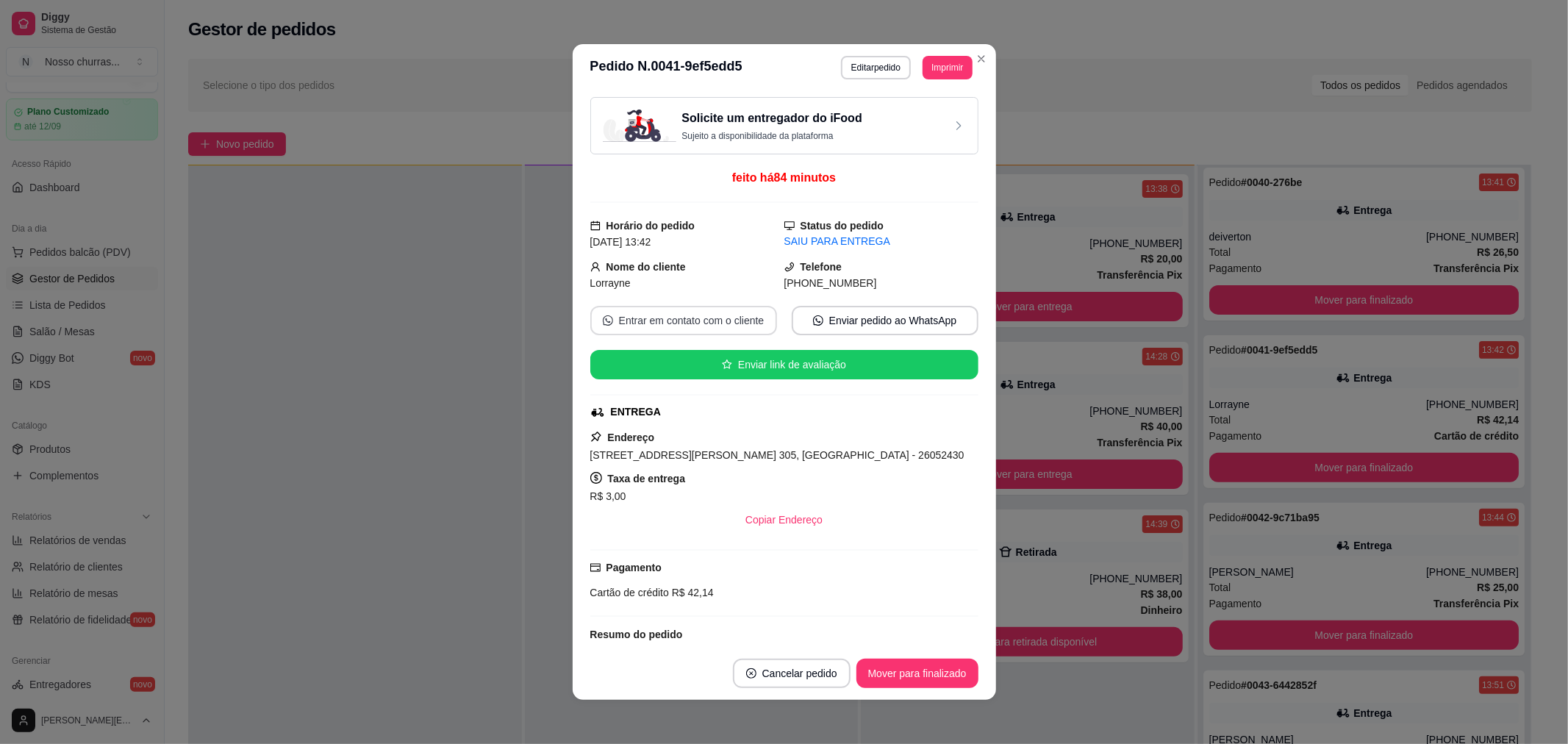
click at [748, 321] on button "Entrar em contato com o cliente" at bounding box center [683, 321] width 187 height 30
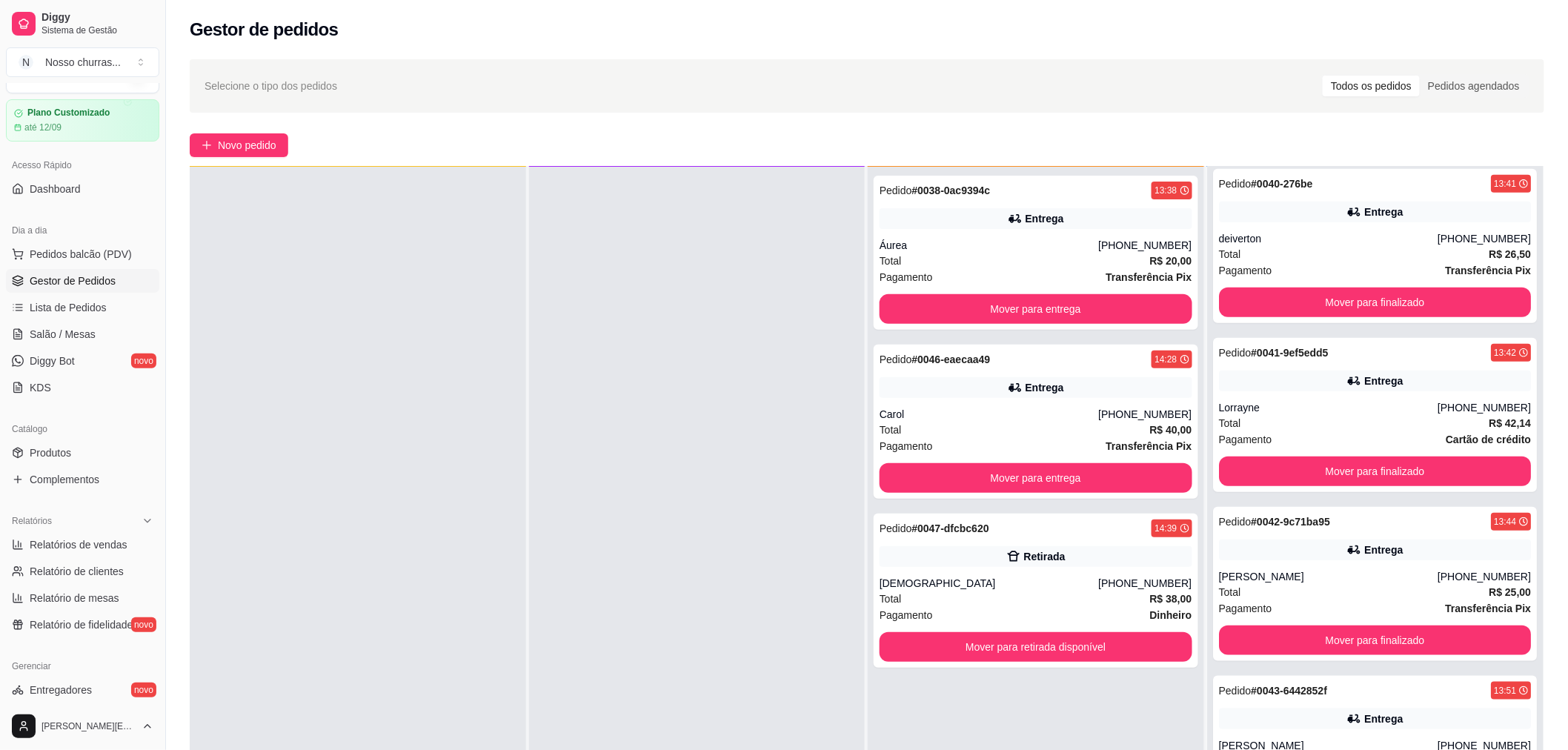
click at [1270, 597] on div "Total R$ 25,00" at bounding box center [1375, 592] width 312 height 17
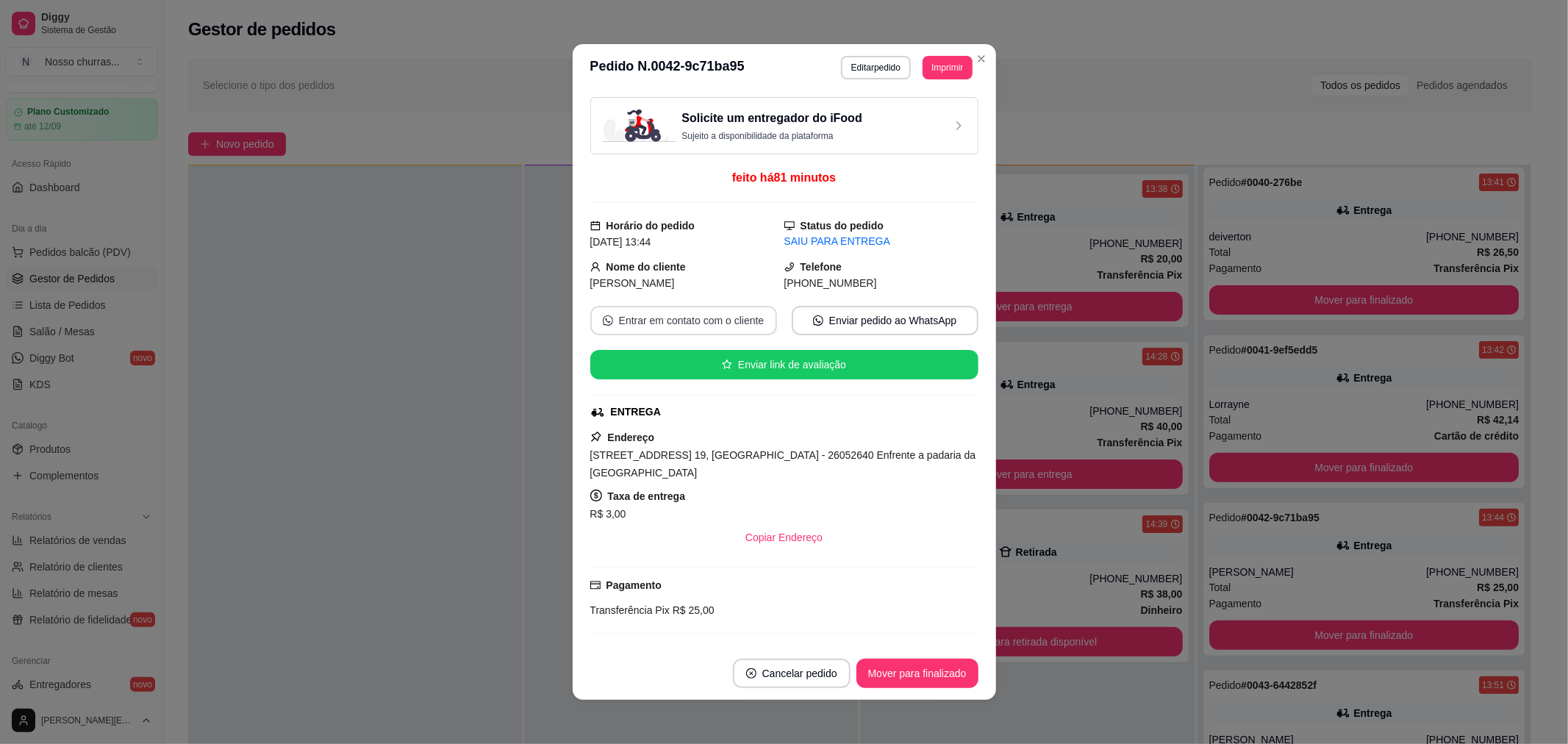
click at [698, 308] on button "Entrar em contato com o cliente" at bounding box center [683, 321] width 187 height 30
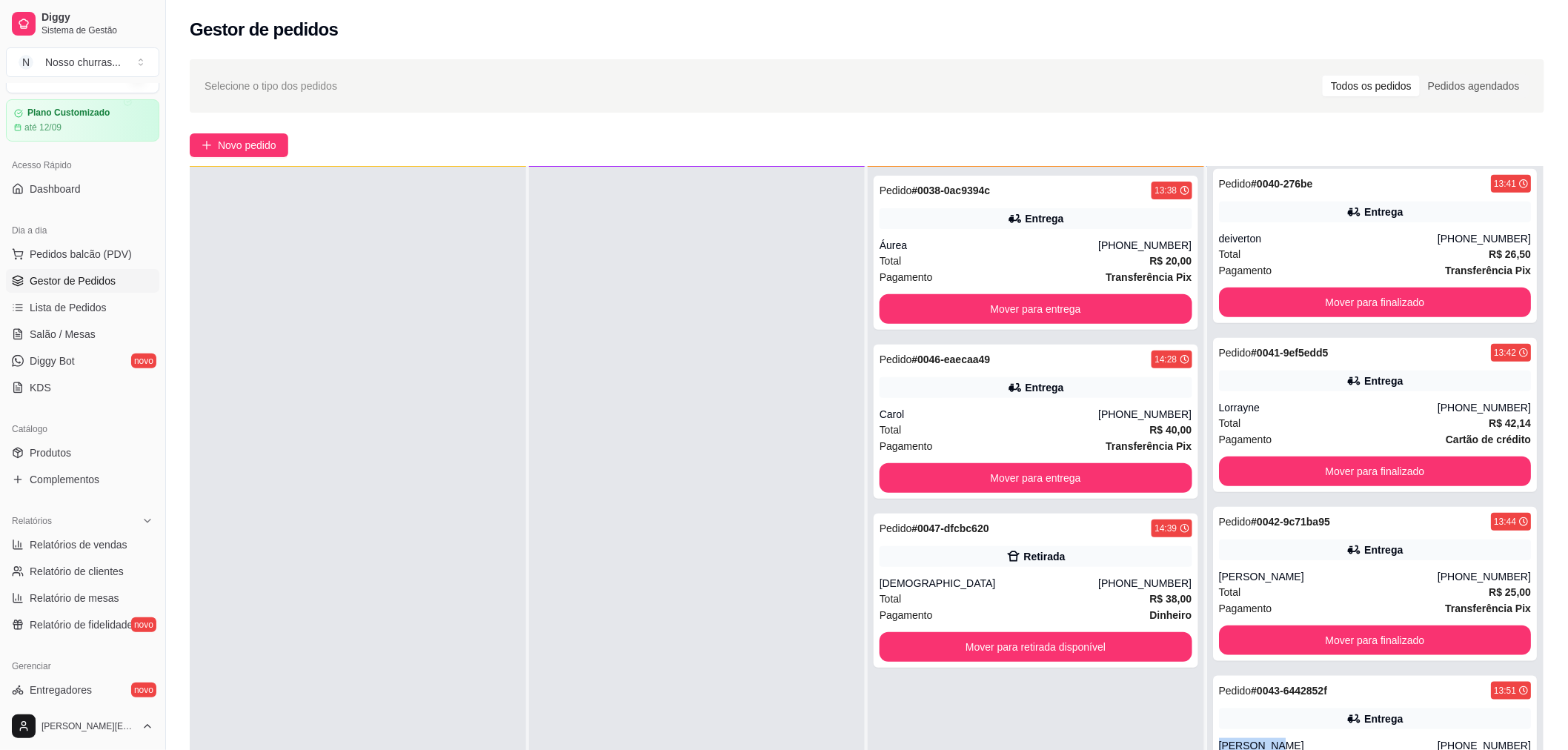
click at [1241, 733] on div "Pedido # 0043-6442852f 13:51 Entrega Karolaynne [PHONE_NUMBER] Total R$ 43,50 P…" at bounding box center [1375, 752] width 324 height 154
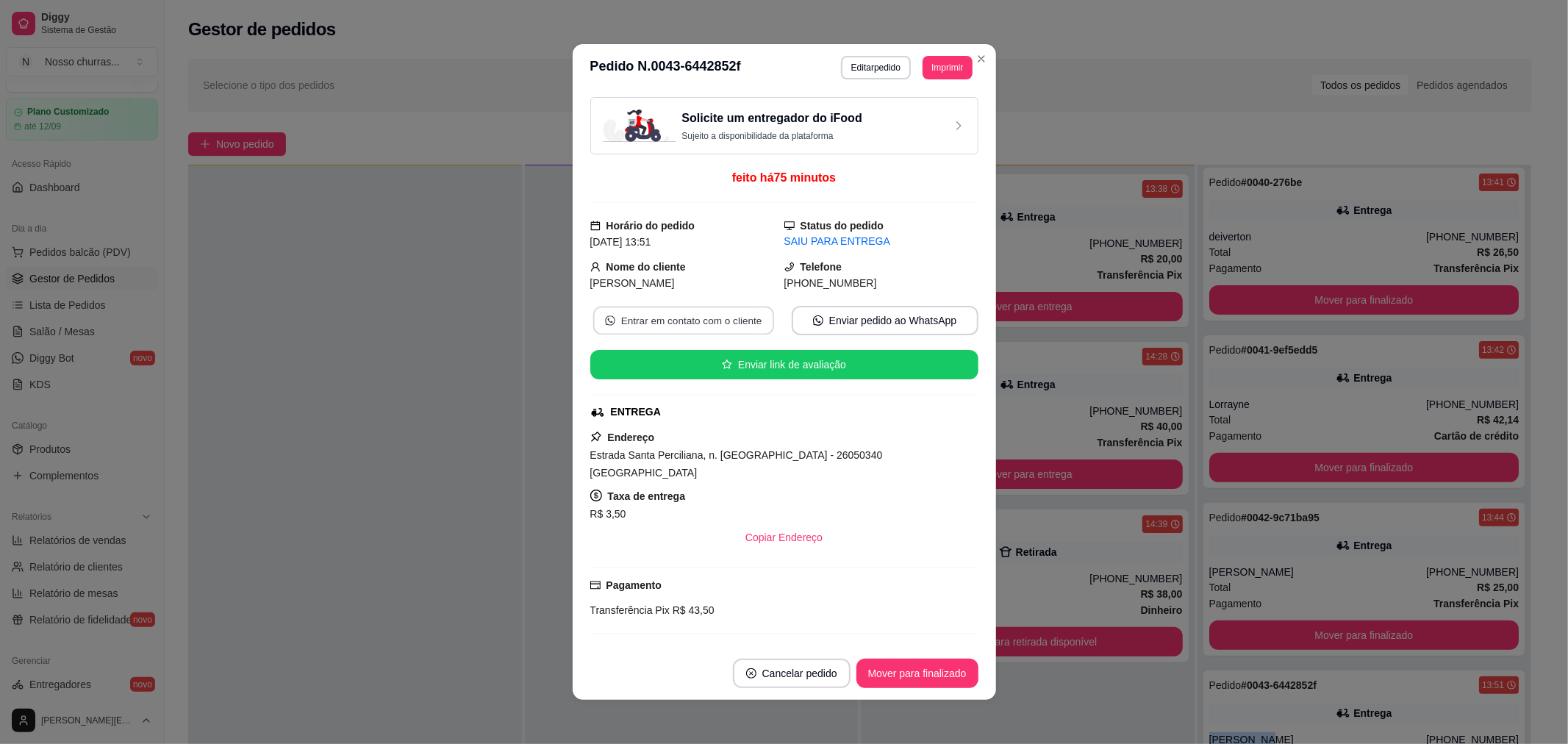
click at [708, 332] on button "Entrar em contato com o cliente" at bounding box center [683, 321] width 181 height 29
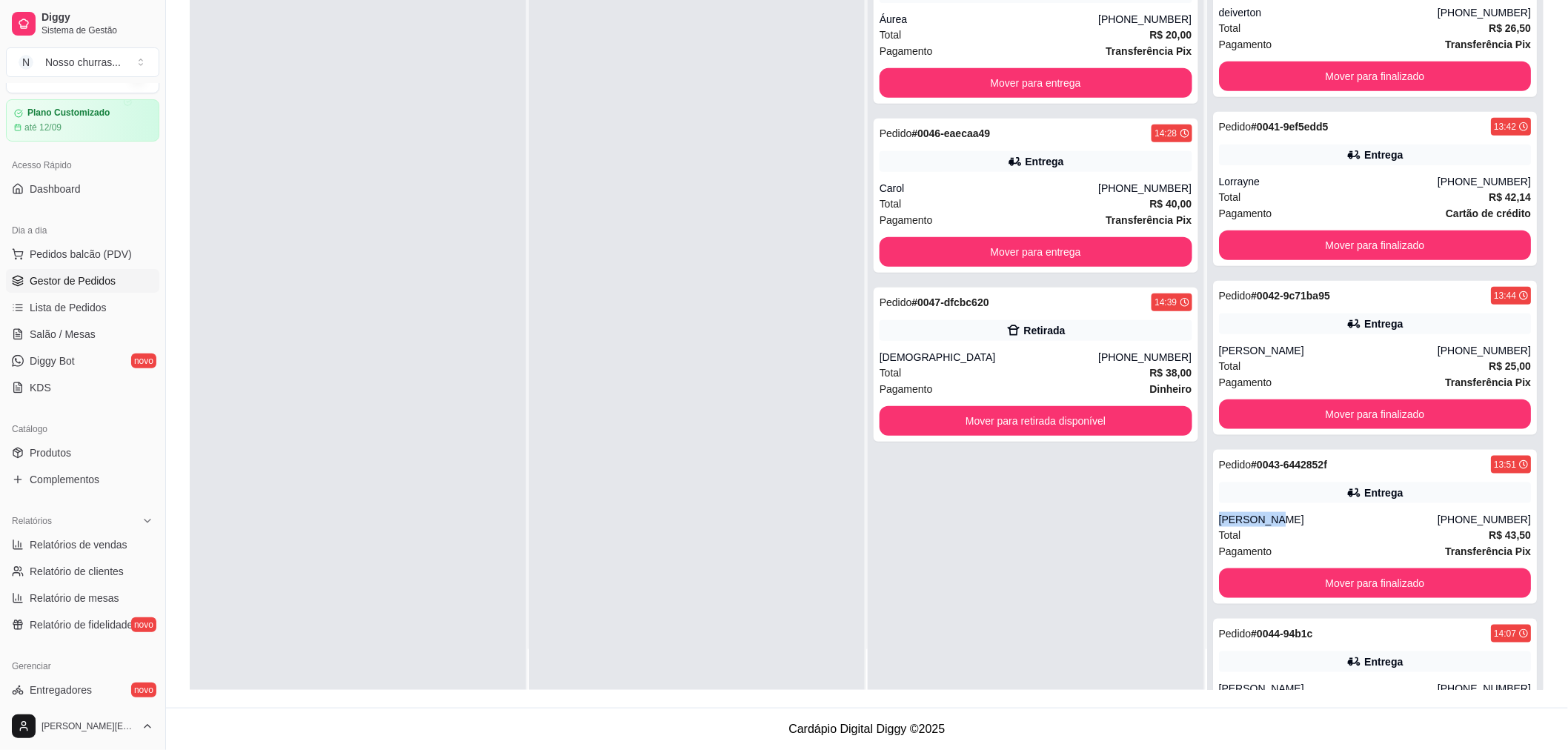
scroll to position [669, 0]
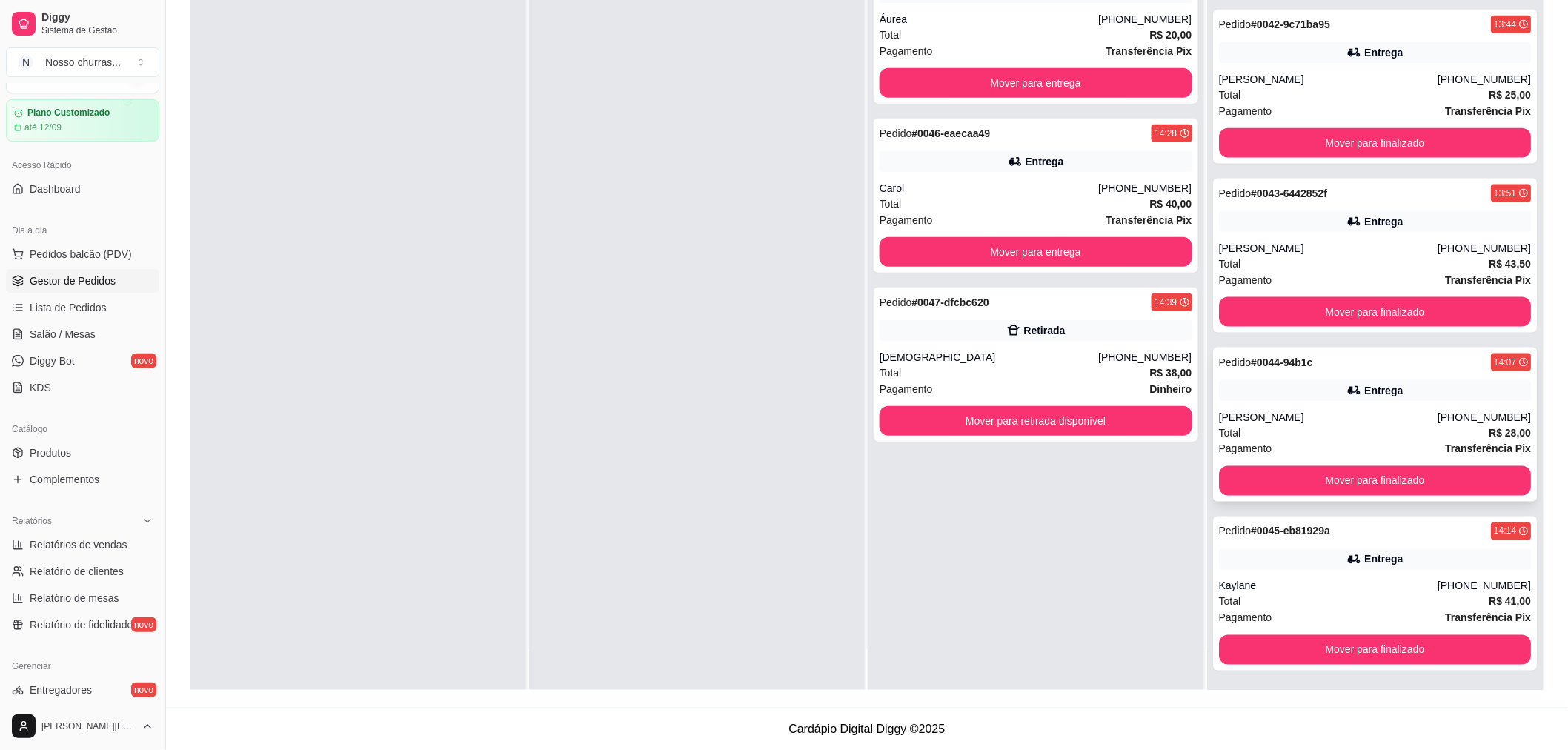
click at [1438, 420] on div "[PHONE_NUMBER]" at bounding box center [1484, 417] width 93 height 15
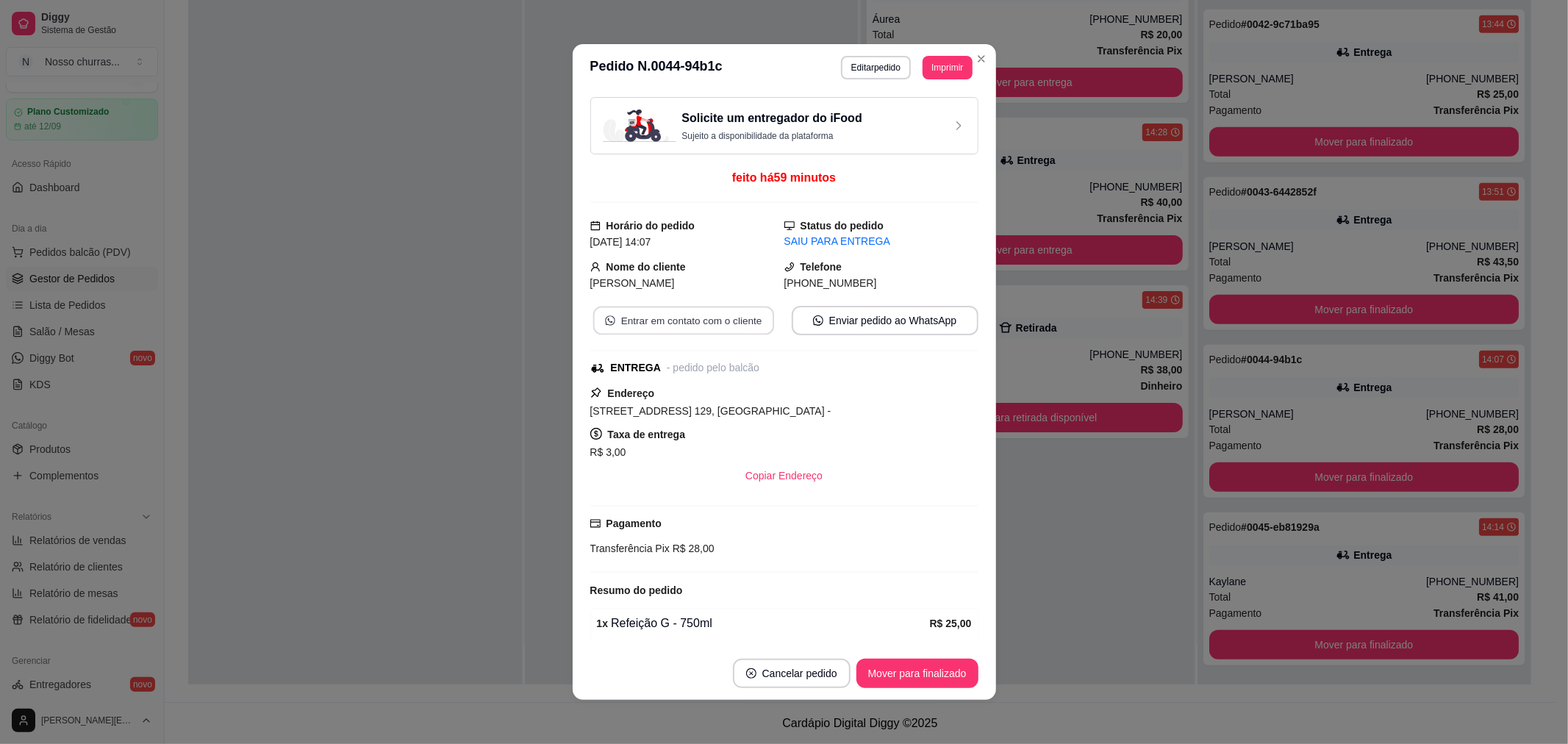
click at [746, 320] on button "Entrar em contato com o cliente" at bounding box center [683, 321] width 181 height 29
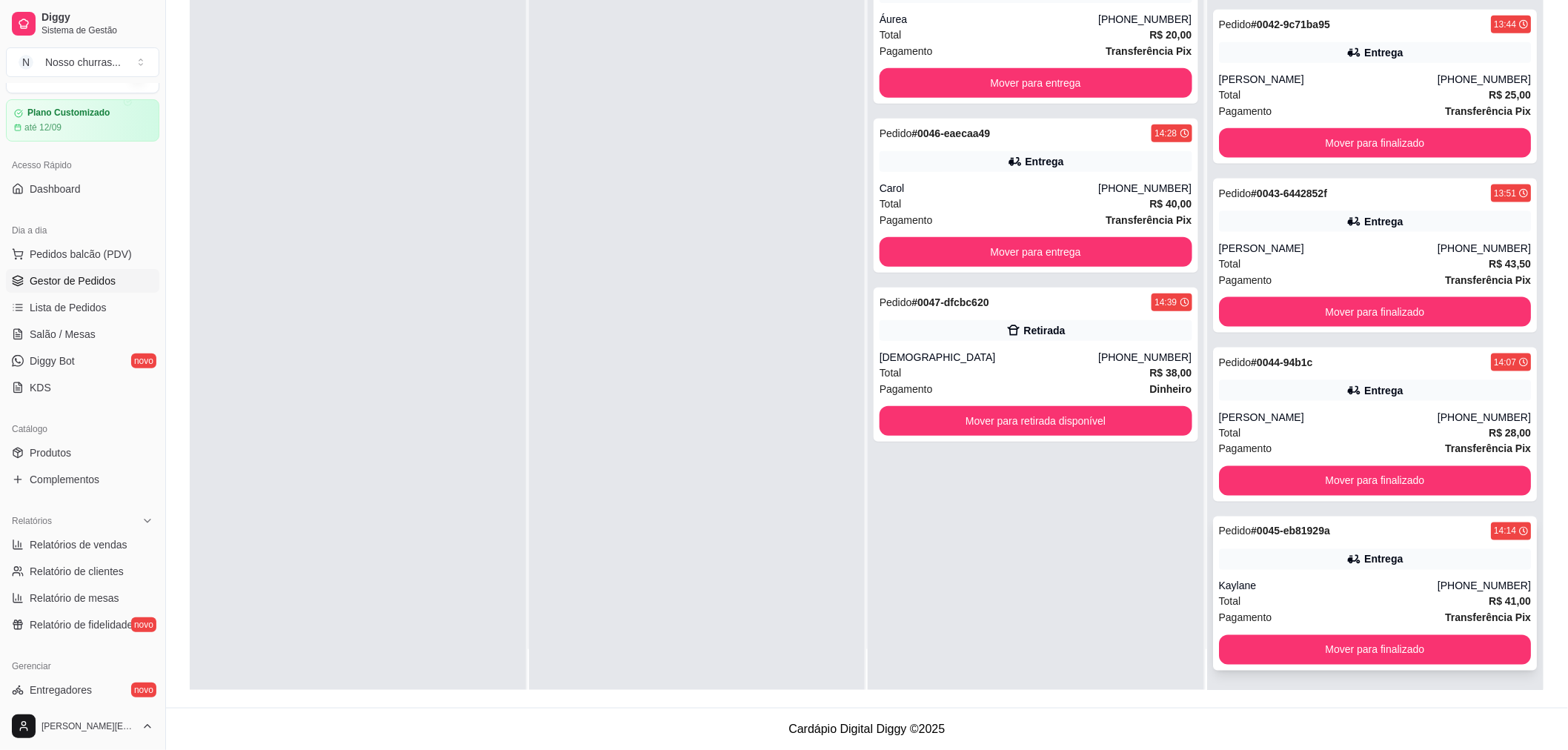
click at [1276, 612] on div "Pagamento Transferência Pix" at bounding box center [1375, 618] width 312 height 17
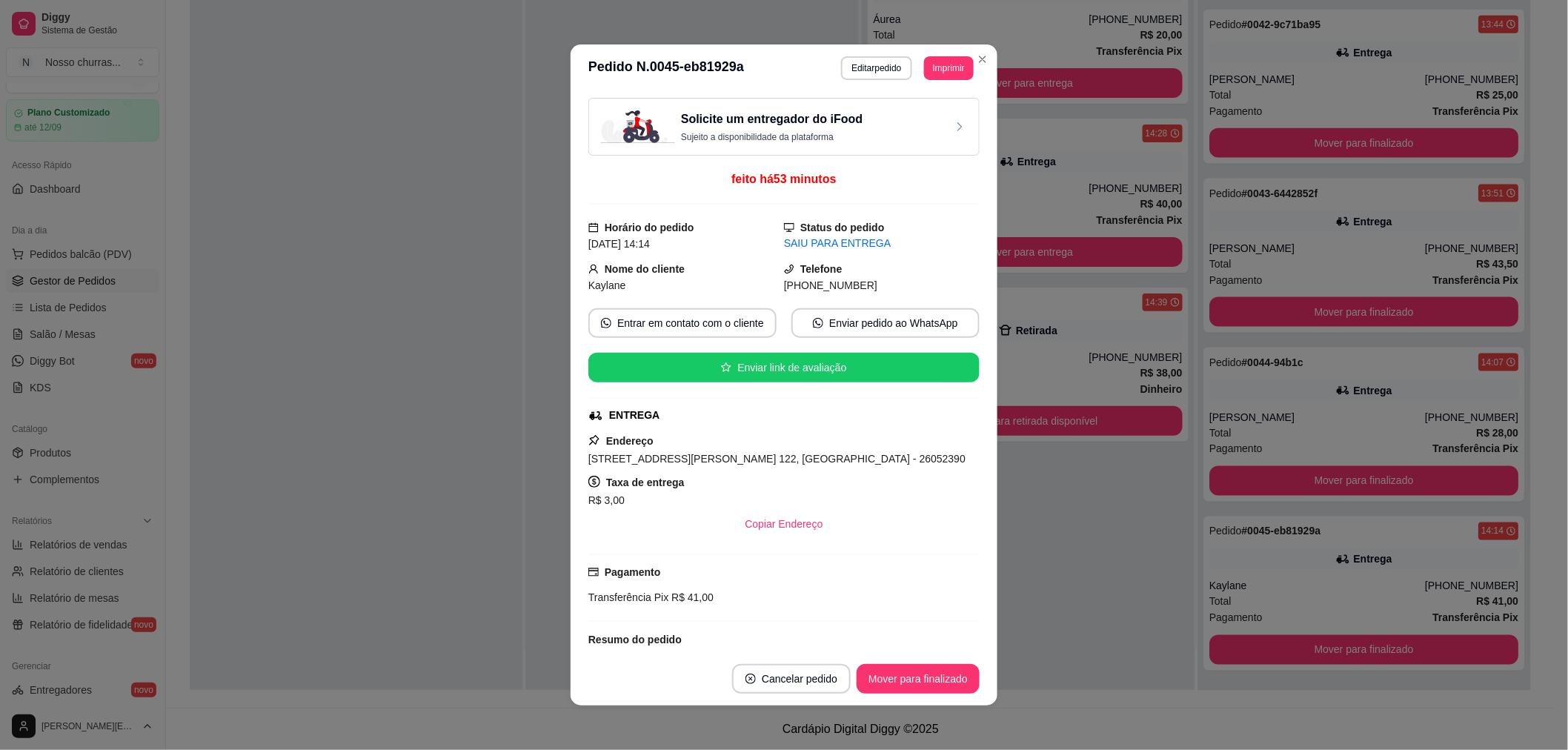
click at [500, 553] on div at bounding box center [356, 316] width 333 height 750
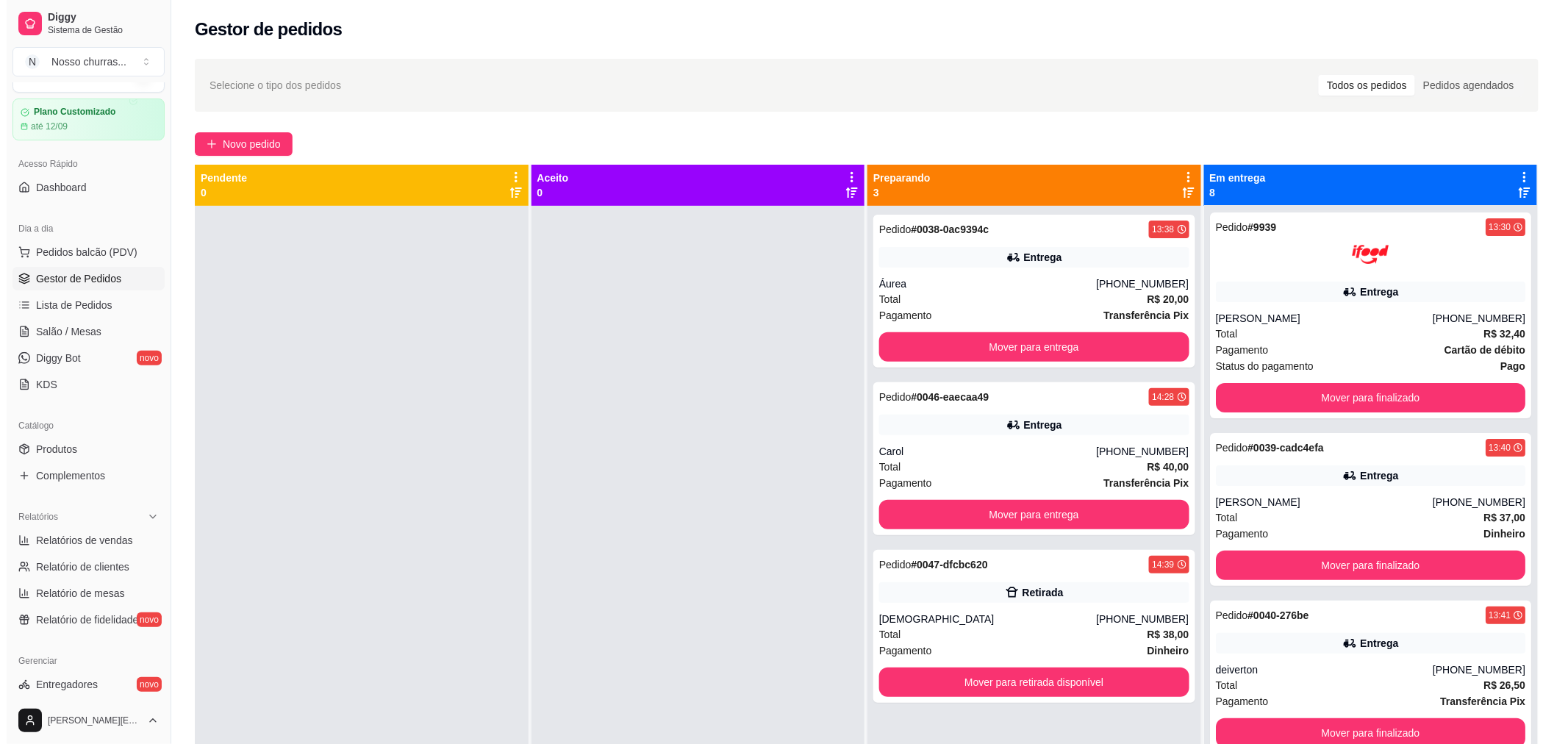
scroll to position [0, 0]
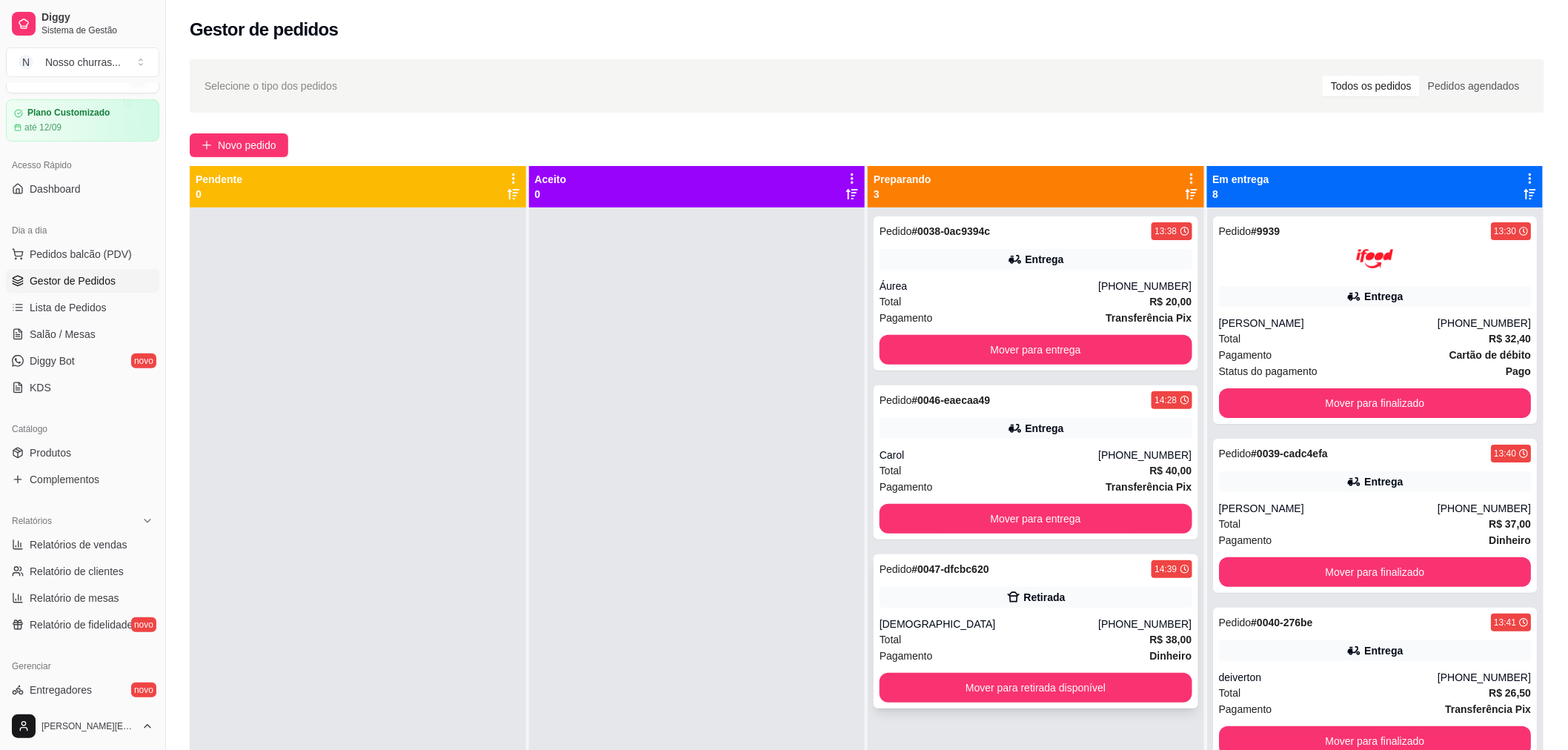
click at [1032, 609] on div "Pedido # 0047-dfcbc620 14:39 Retirada [DEMOGRAPHIC_DATA] [PHONE_NUMBER] Total R…" at bounding box center [1035, 631] width 324 height 154
click at [1065, 267] on div "Entrega" at bounding box center [1036, 260] width 312 height 21
click at [996, 243] on div "Pedido # 0038-0ac9394c 13:38 Entrega Áurea [PHONE_NUMBER] Total R$ 20,00 Pagame…" at bounding box center [1035, 293] width 324 height 154
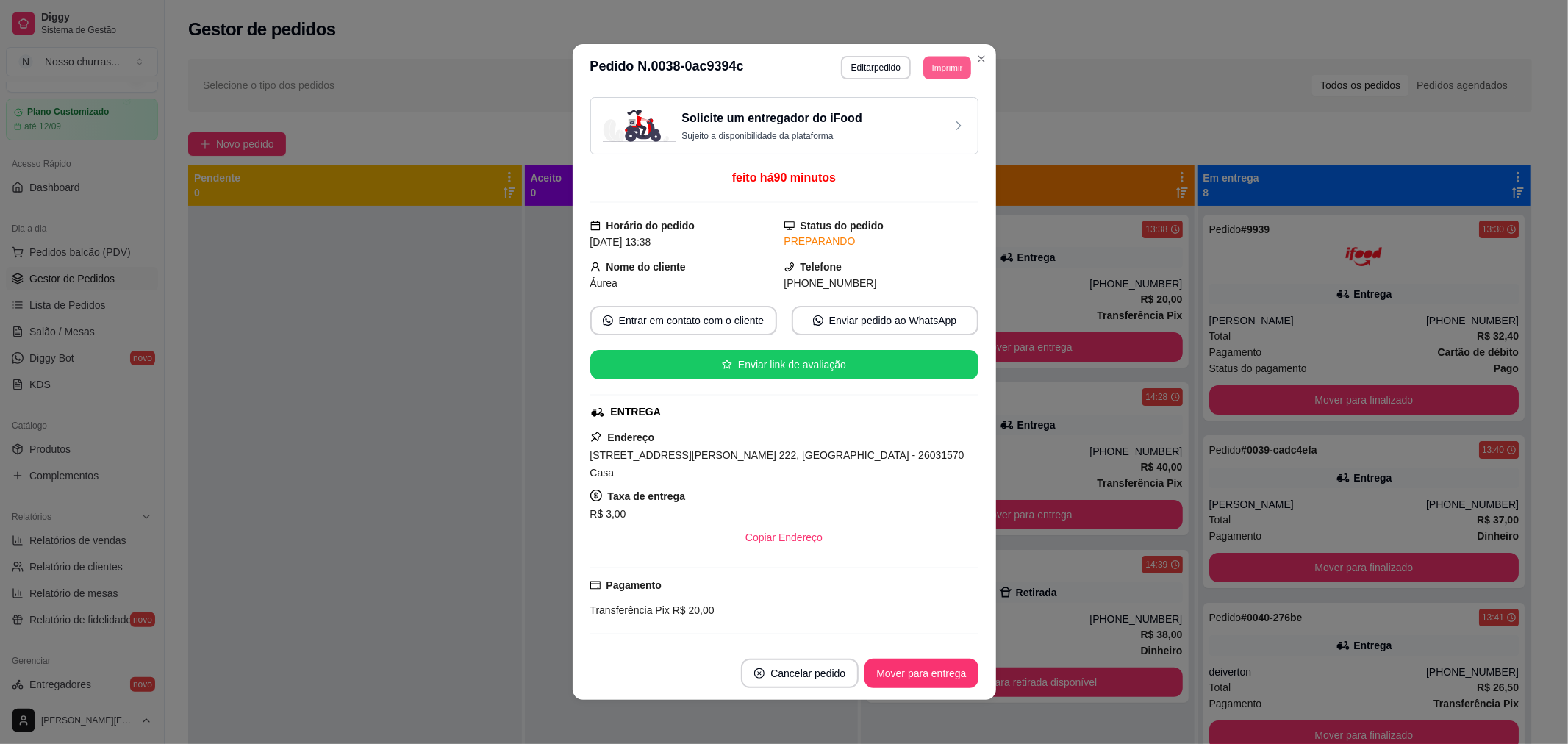
click at [953, 67] on button "Imprimir" at bounding box center [946, 67] width 48 height 23
click at [916, 121] on button "IMPRESSORA" at bounding box center [914, 119] width 103 height 23
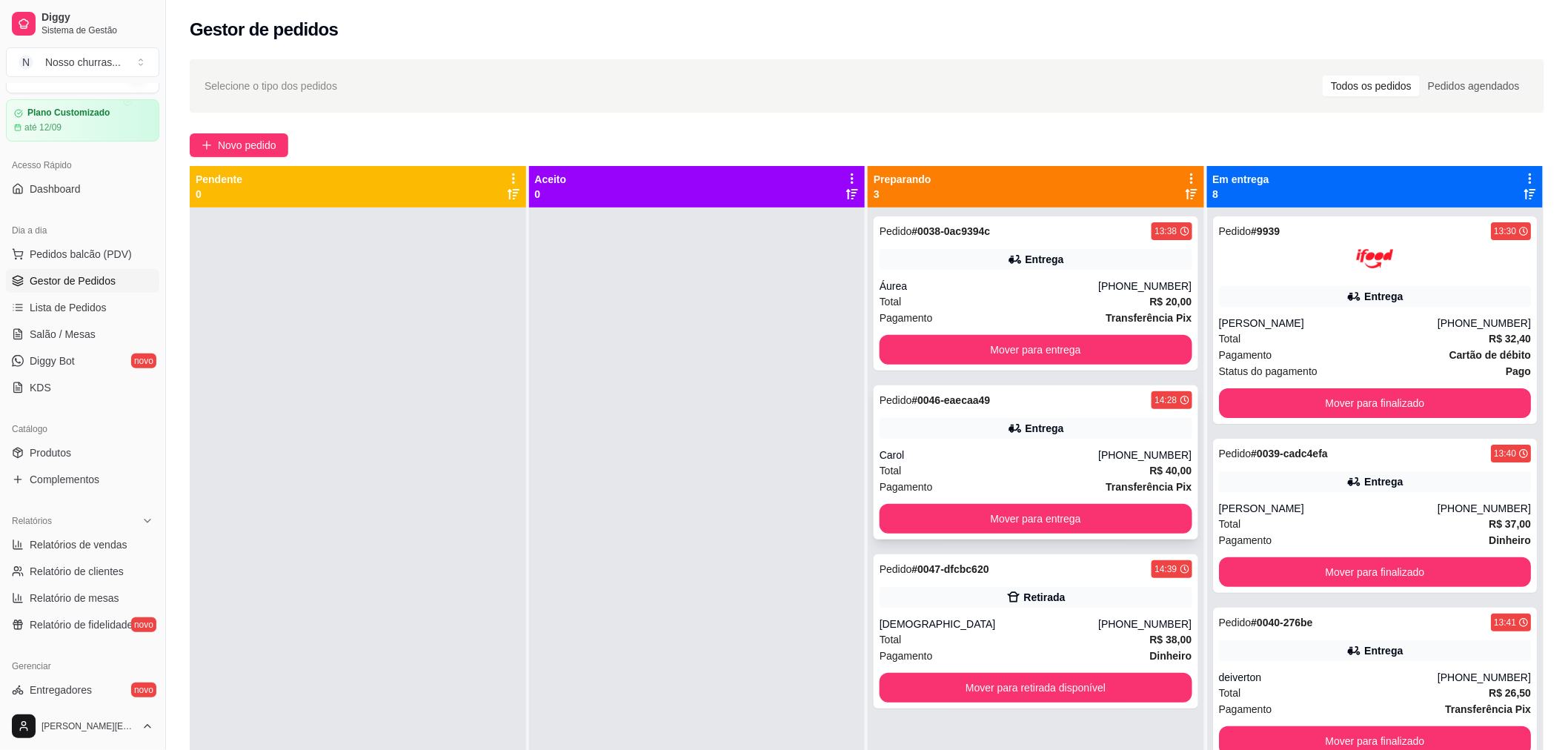
click at [1076, 493] on div "Pagamento Transferência Pix" at bounding box center [1036, 487] width 312 height 17
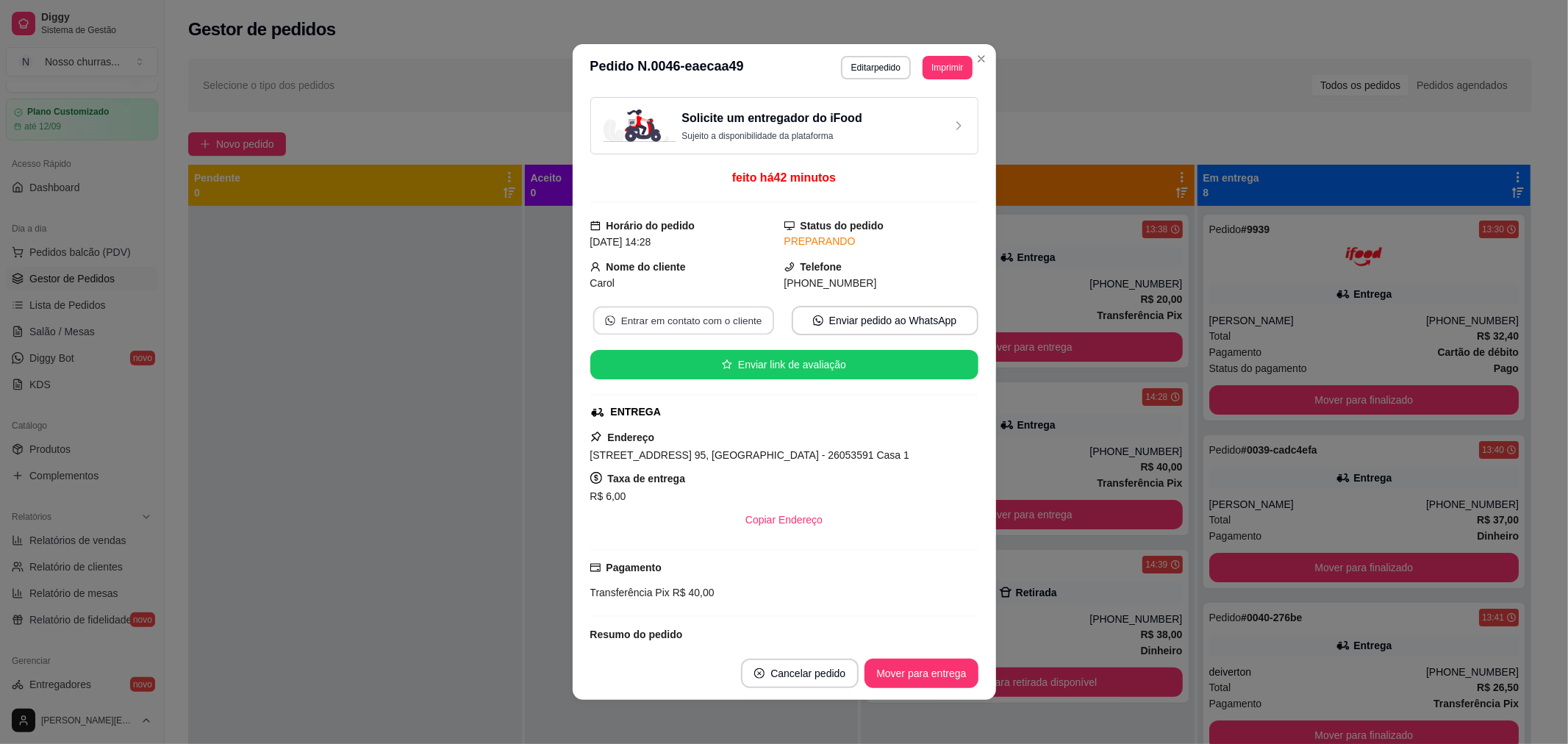
click at [691, 322] on button "Entrar em contato com o cliente" at bounding box center [683, 321] width 181 height 29
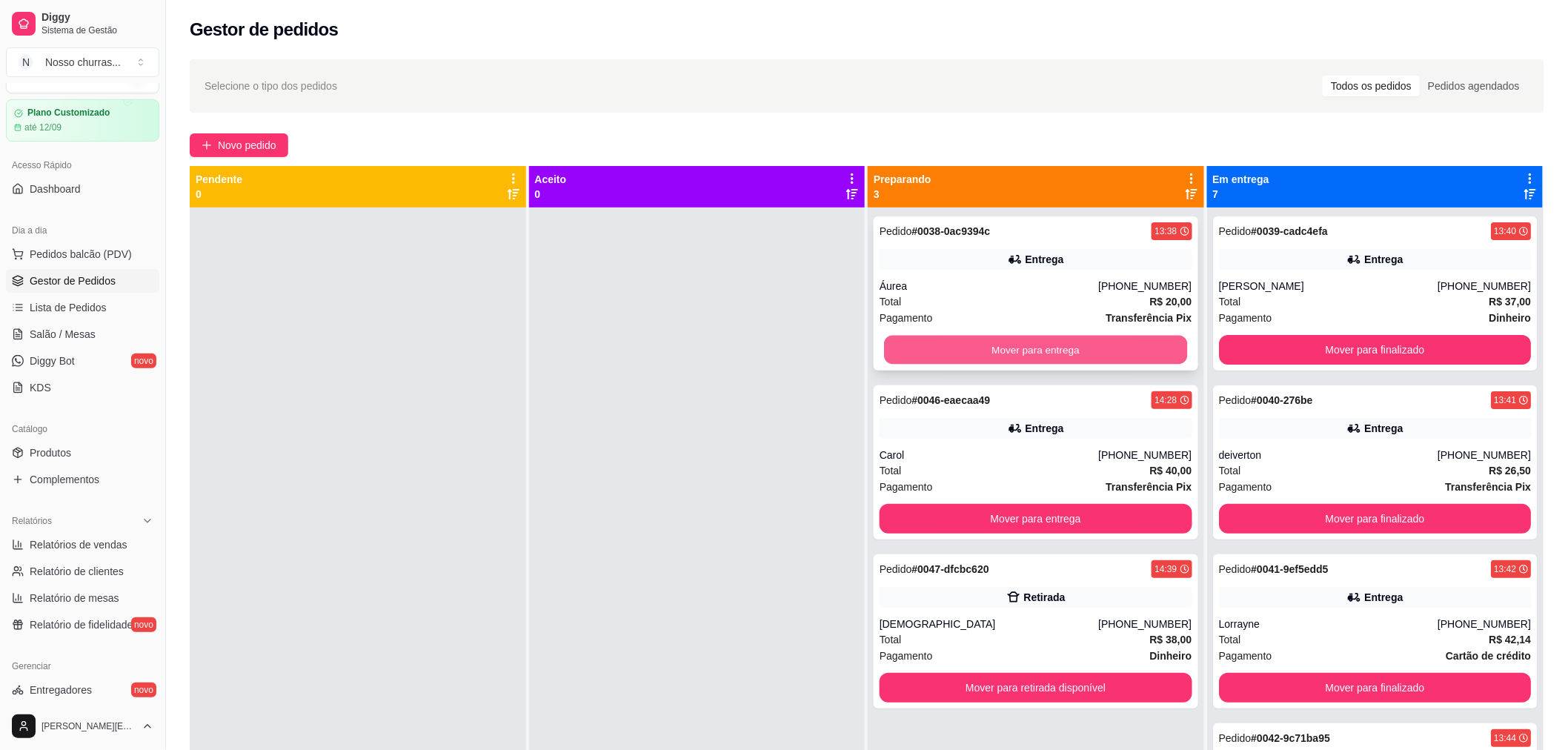
click at [907, 347] on button "Mover para entrega" at bounding box center [1035, 350] width 303 height 29
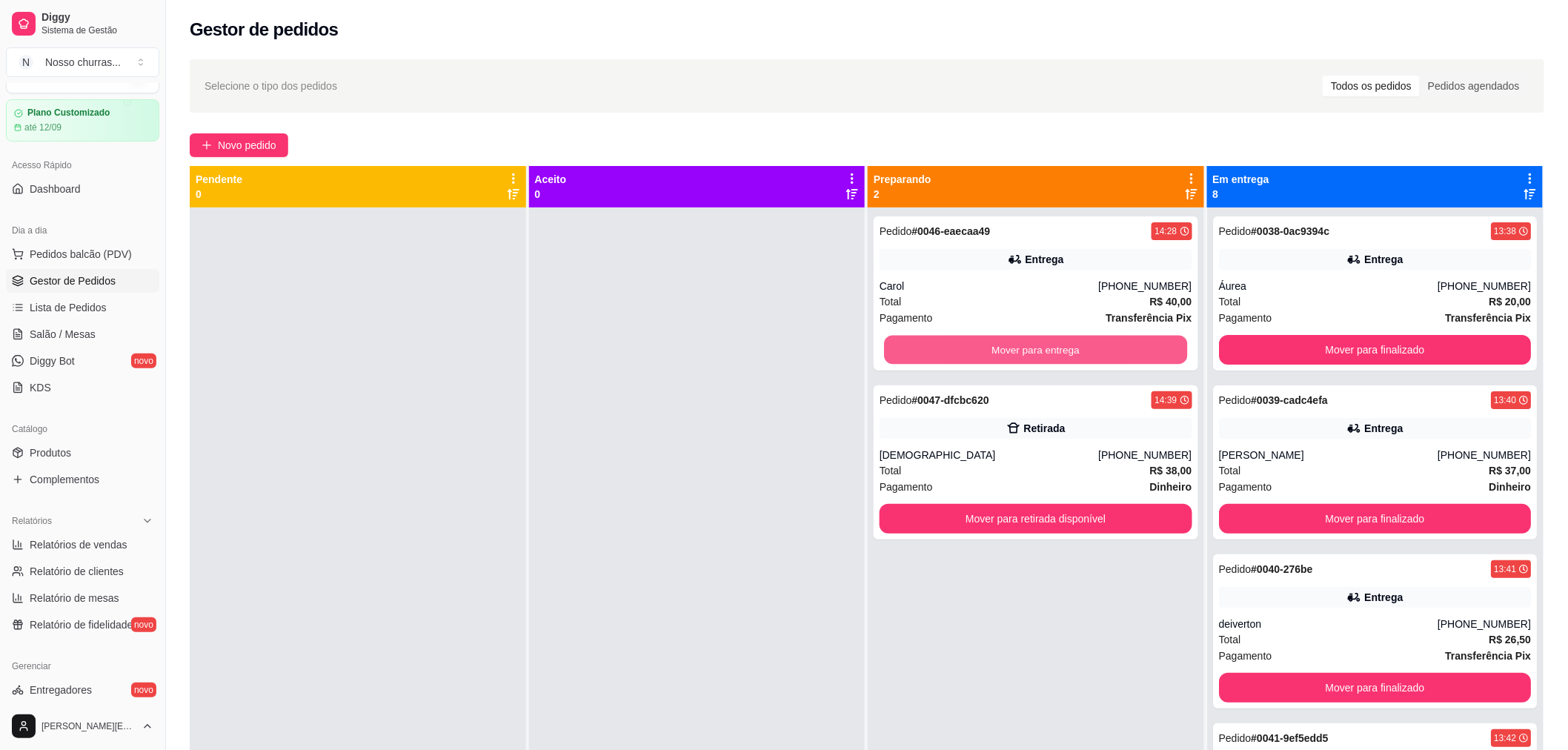
click at [907, 347] on button "Mover para entrega" at bounding box center [1035, 350] width 303 height 29
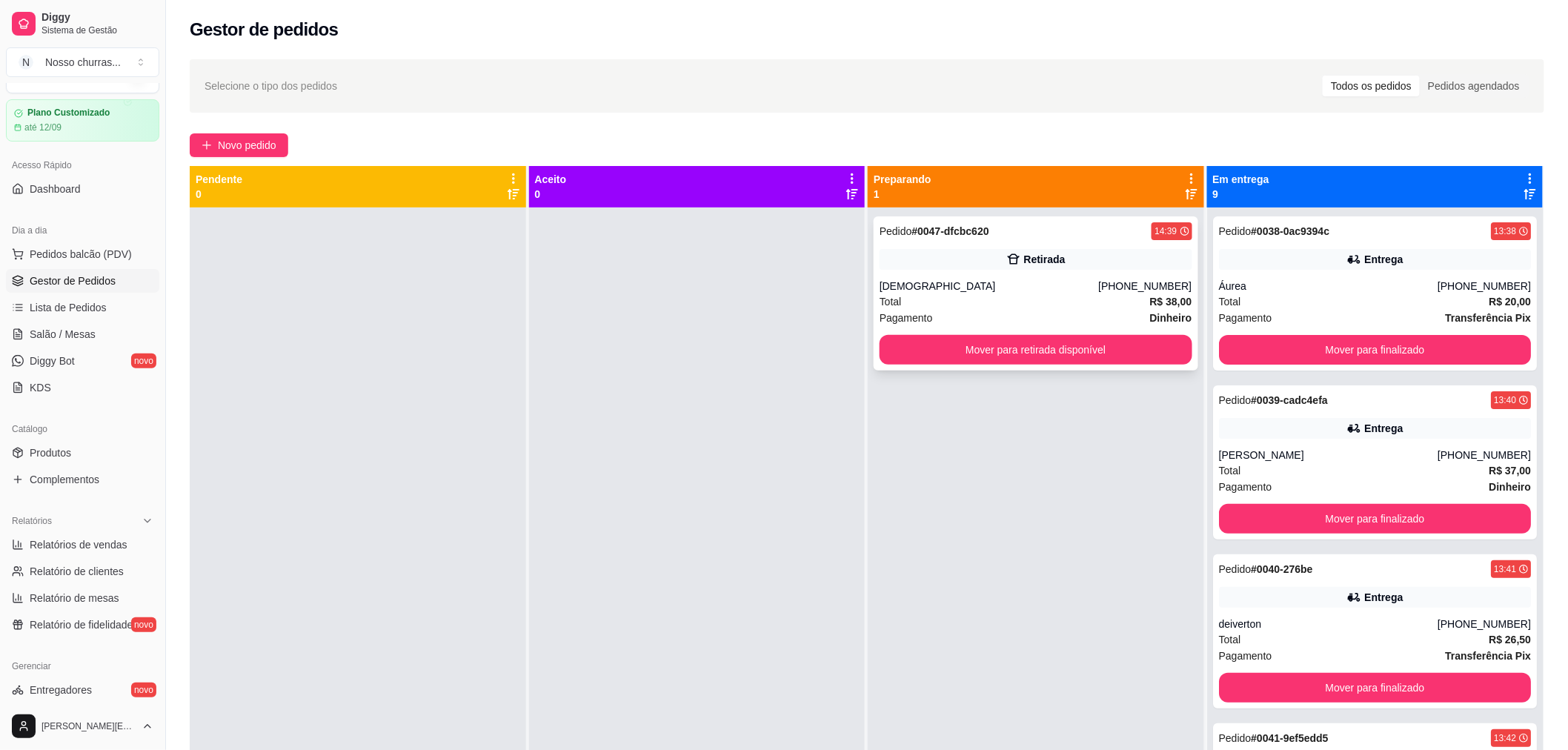
click at [935, 321] on div "Pagamento Dinheiro" at bounding box center [1036, 318] width 312 height 17
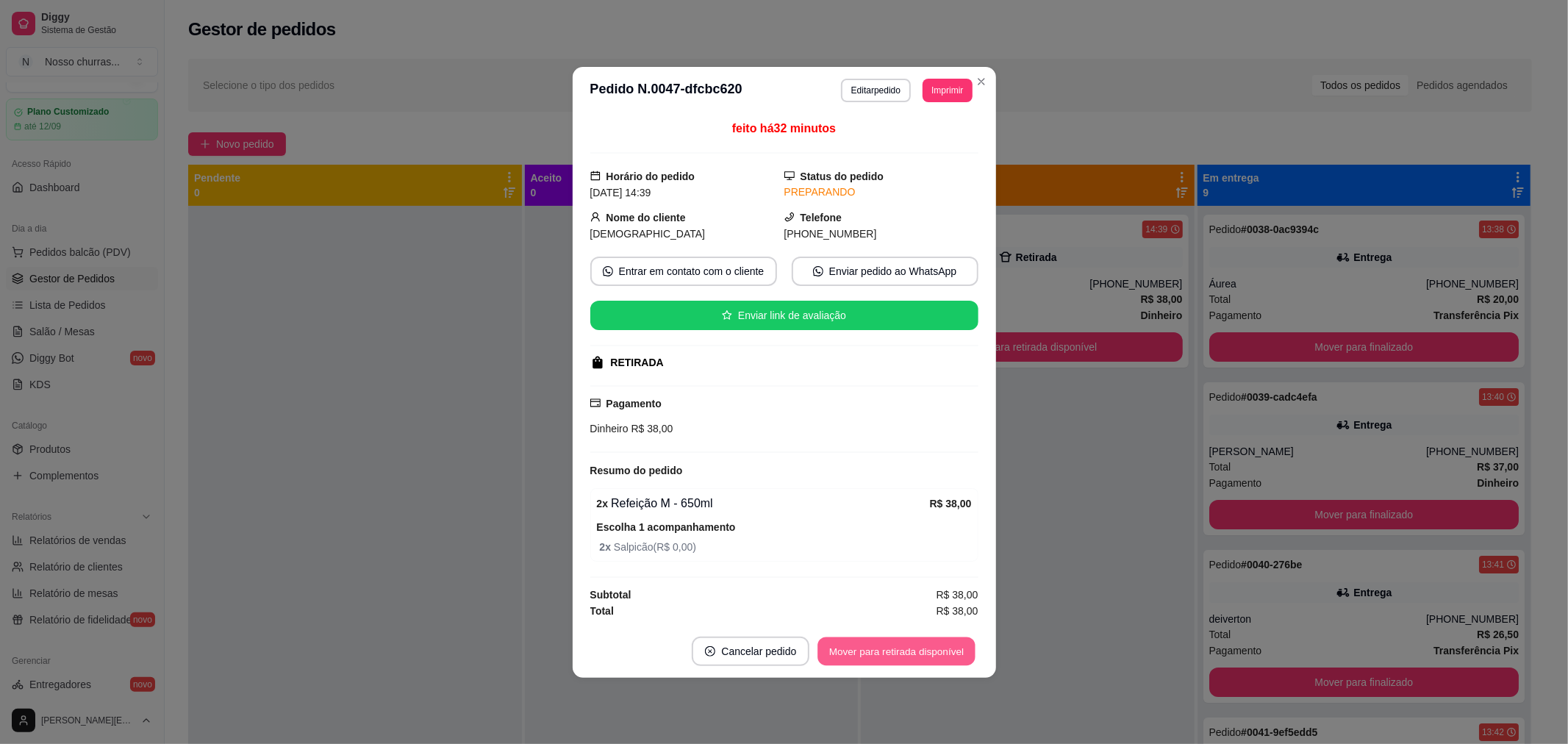
click at [849, 649] on button "Mover para retirada disponível" at bounding box center [896, 651] width 157 height 29
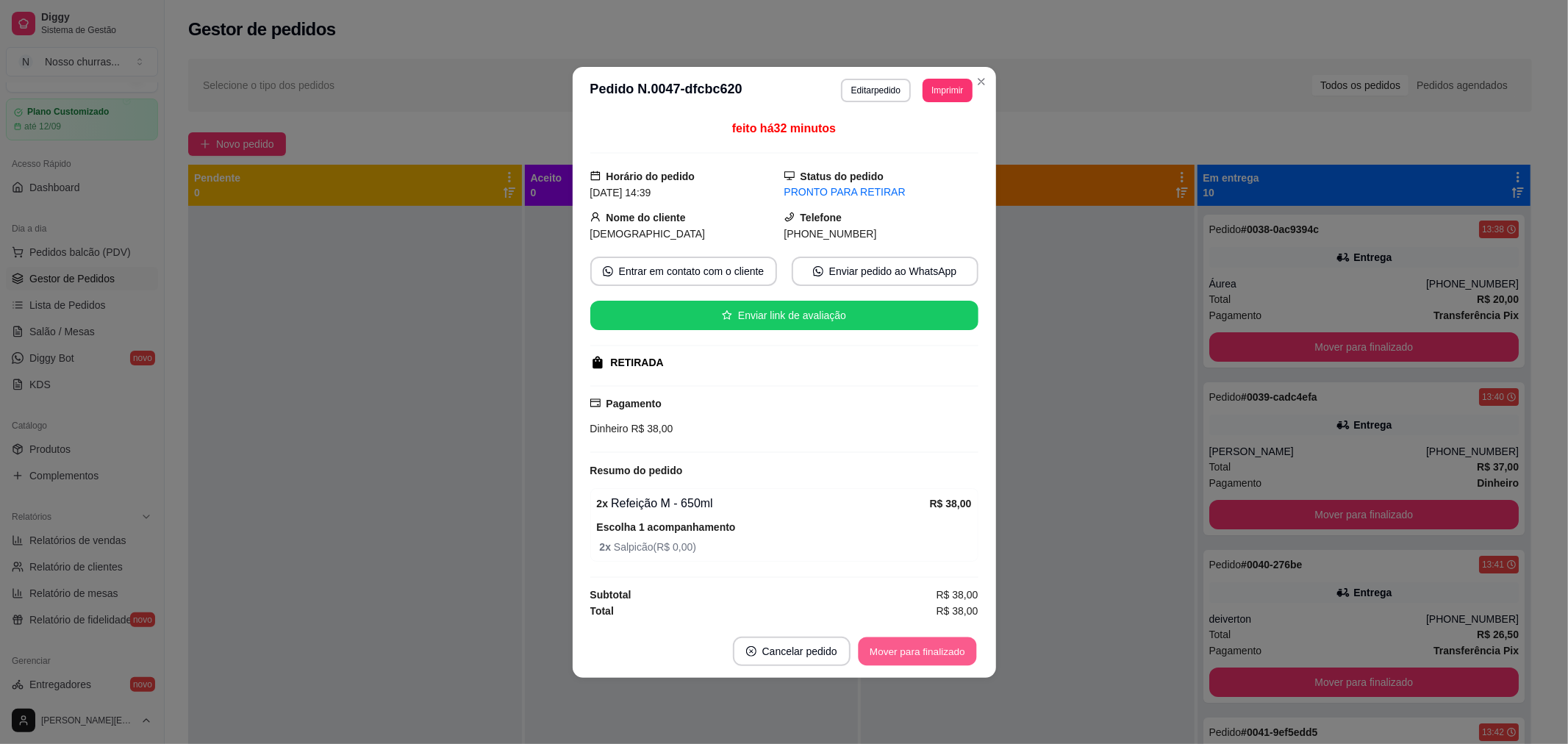
click at [902, 651] on button "Mover para finalizado" at bounding box center [917, 651] width 118 height 29
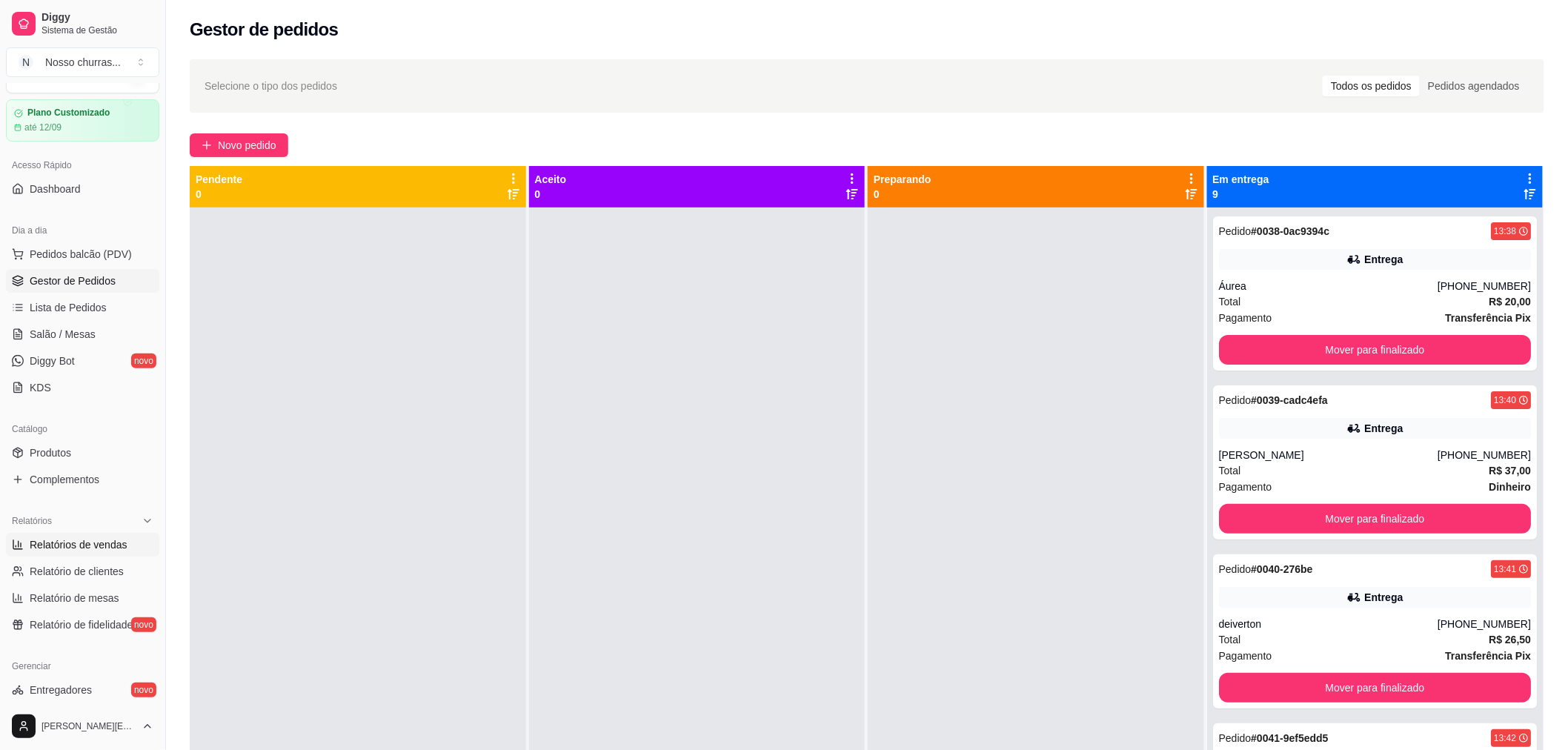
click at [81, 545] on span "Relatórios de vendas" at bounding box center [79, 545] width 98 height 15
select select "ALL"
select select "0"
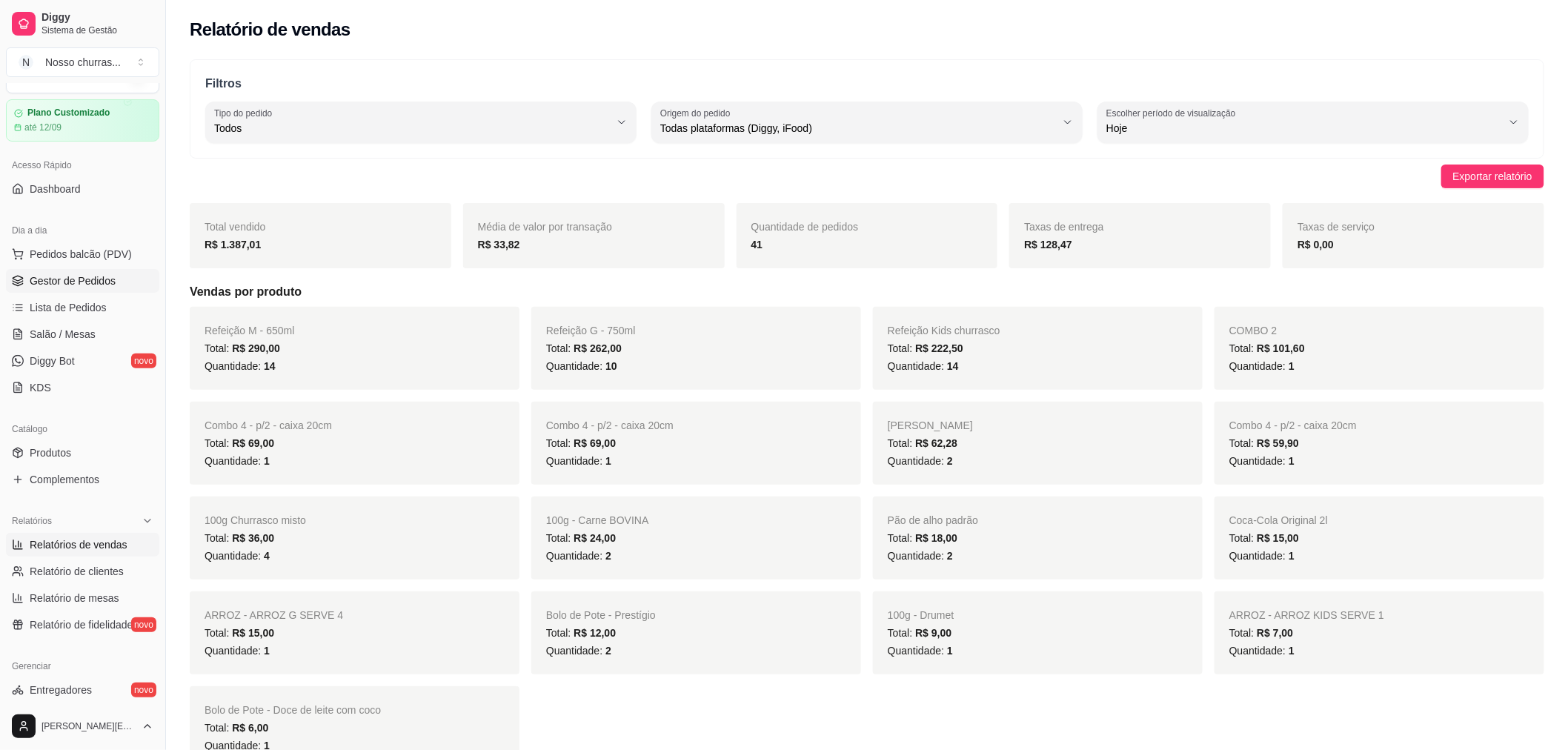
click at [92, 286] on span "Gestor de Pedidos" at bounding box center [73, 281] width 86 height 15
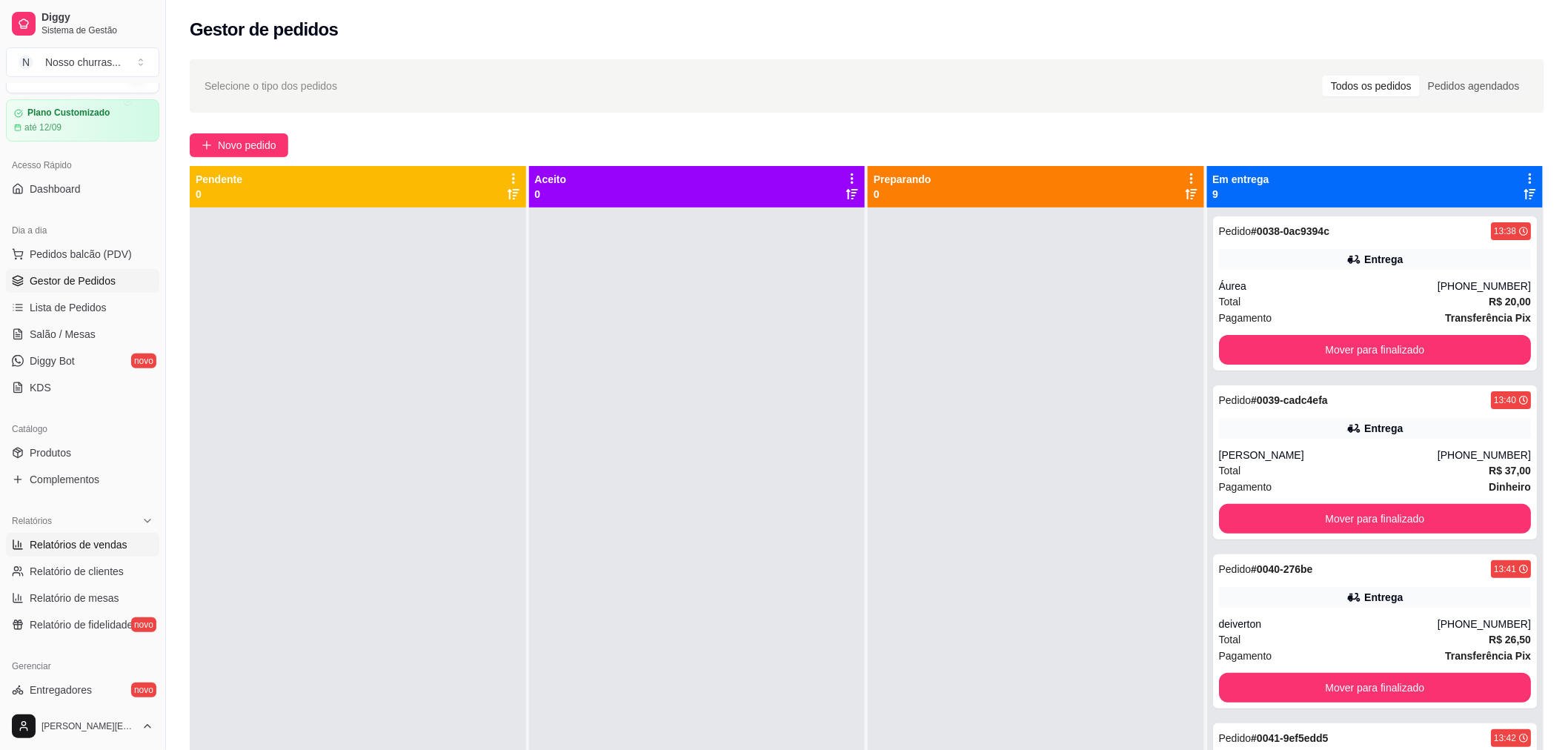
click at [30, 544] on span "Relatórios de vendas" at bounding box center [79, 545] width 98 height 15
select select "ALL"
select select "0"
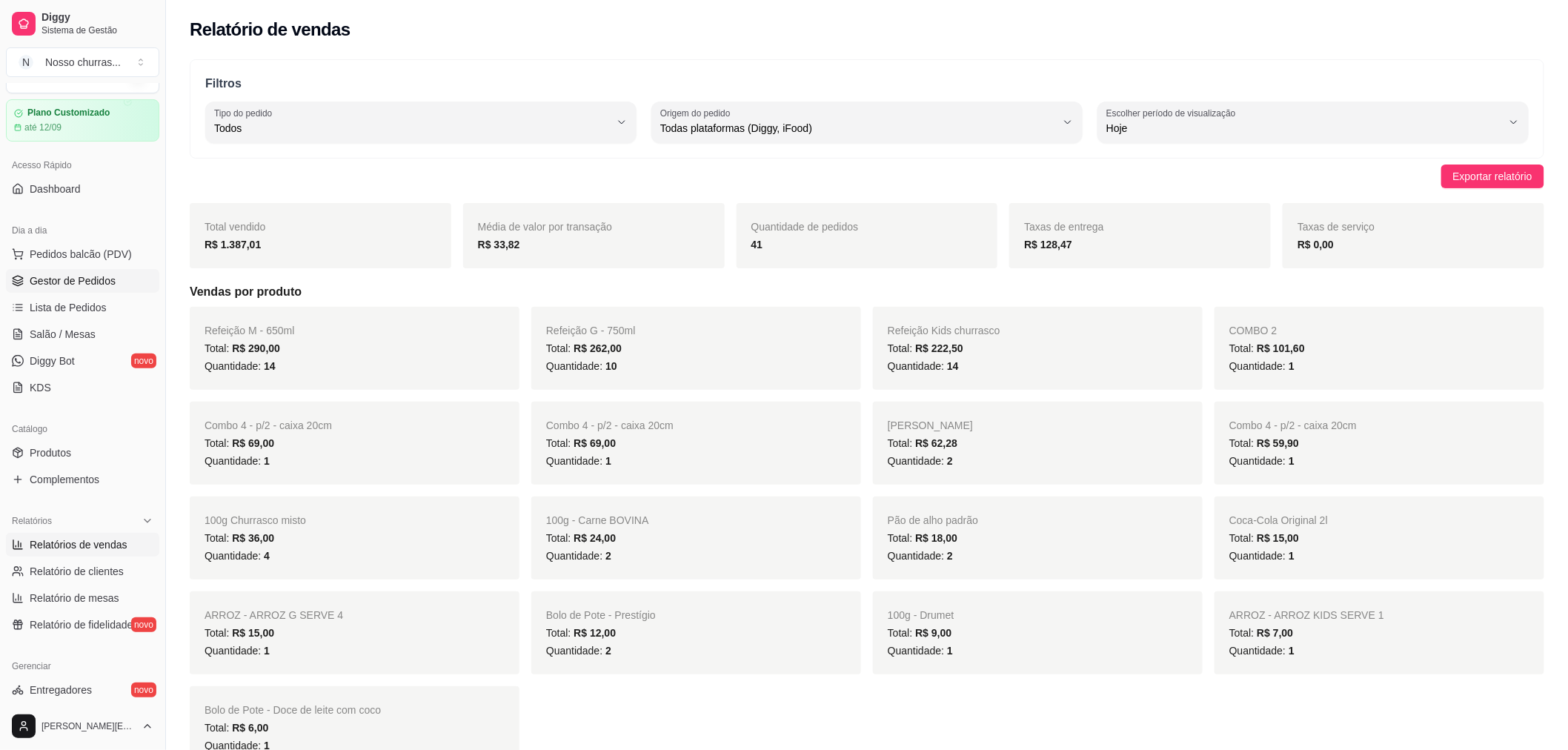
click at [101, 285] on span "Gestor de Pedidos" at bounding box center [73, 281] width 86 height 15
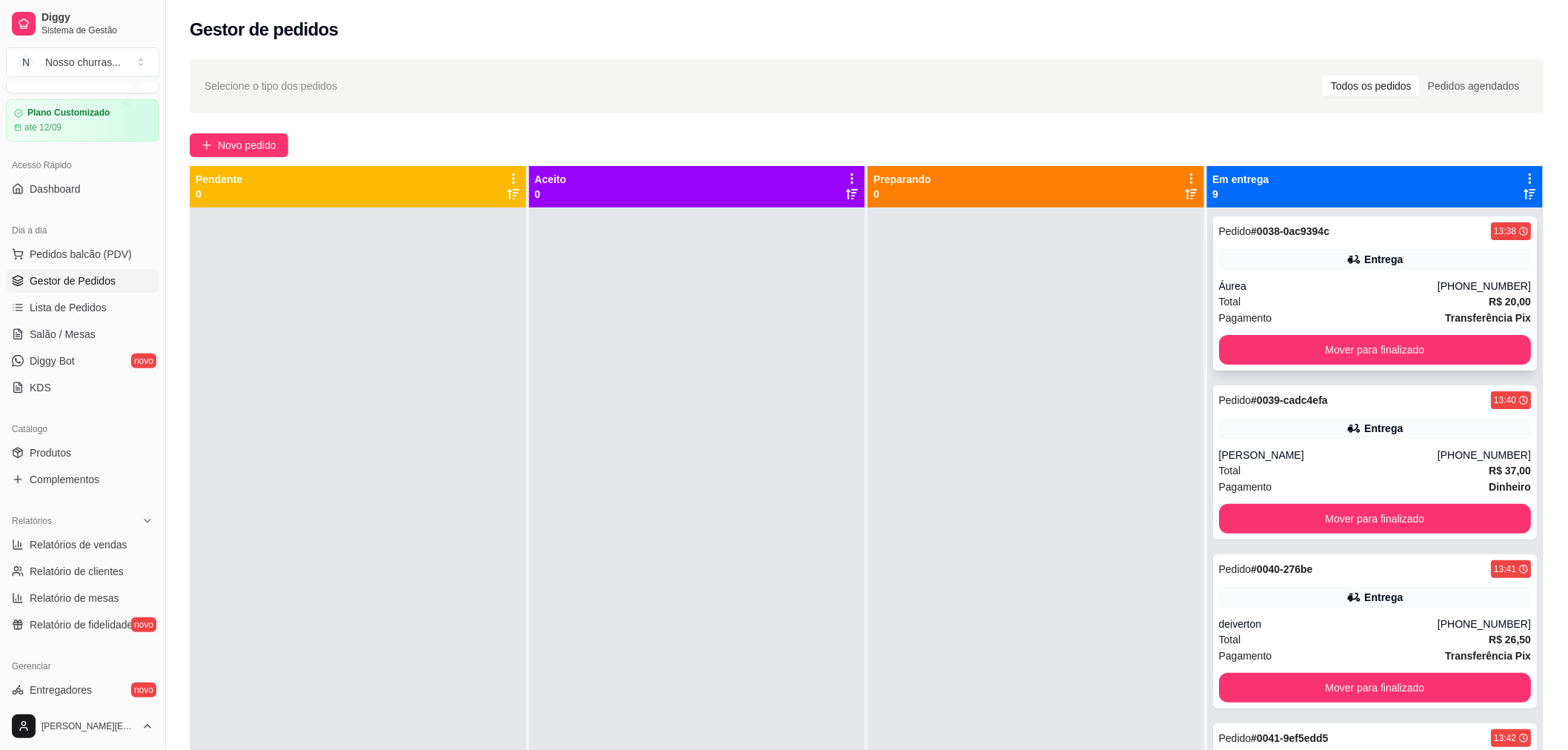
click at [1442, 332] on div "Pedido # 0038-0ac9394c 13:38 Entrega Áurea [PHONE_NUMBER] Total R$ 20,00 Pagame…" at bounding box center [1375, 293] width 324 height 154
click at [1372, 344] on button "Mover para finalizado" at bounding box center [1375, 350] width 303 height 29
click at [1274, 643] on div "Total R$ 42,14" at bounding box center [1375, 639] width 312 height 17
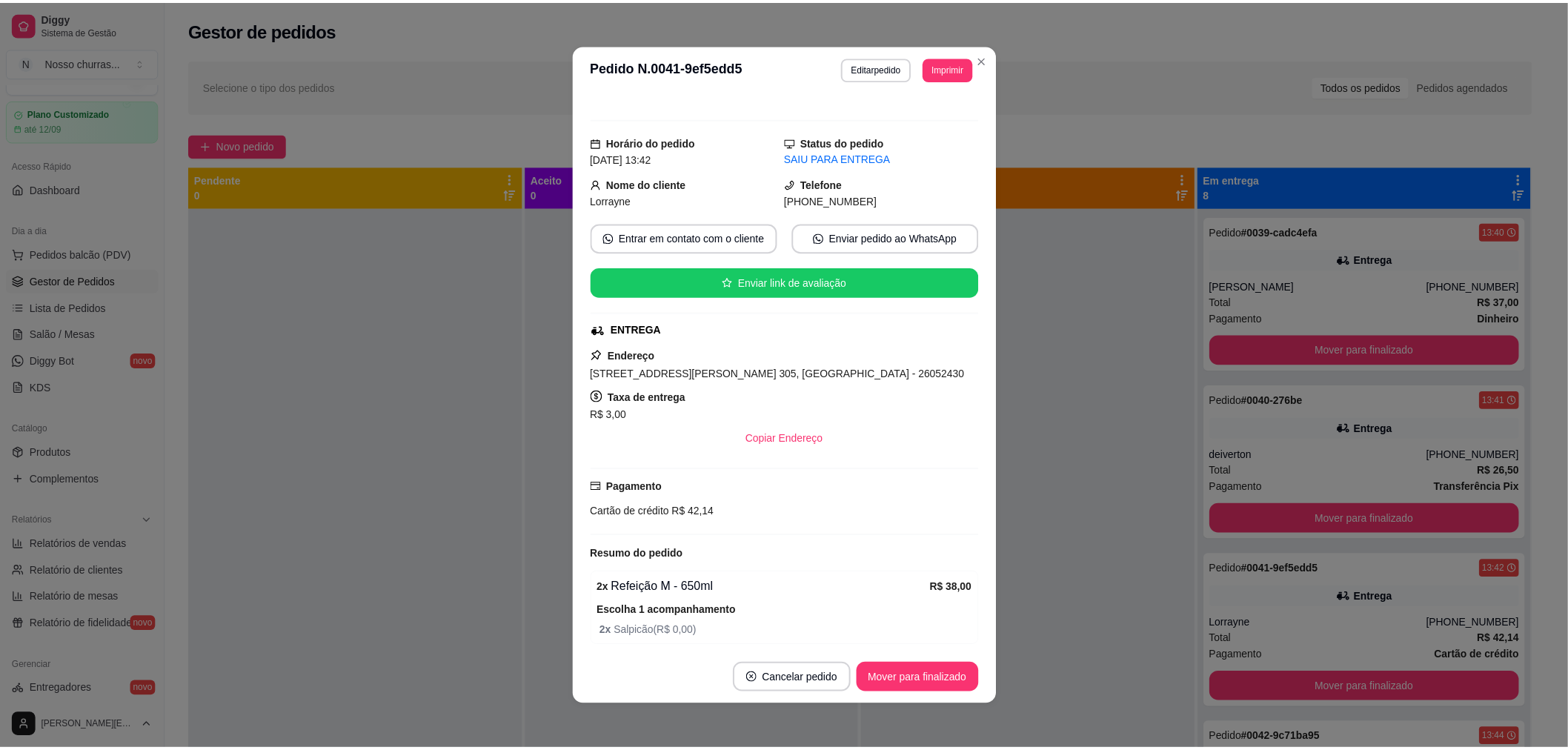
scroll to position [144, 0]
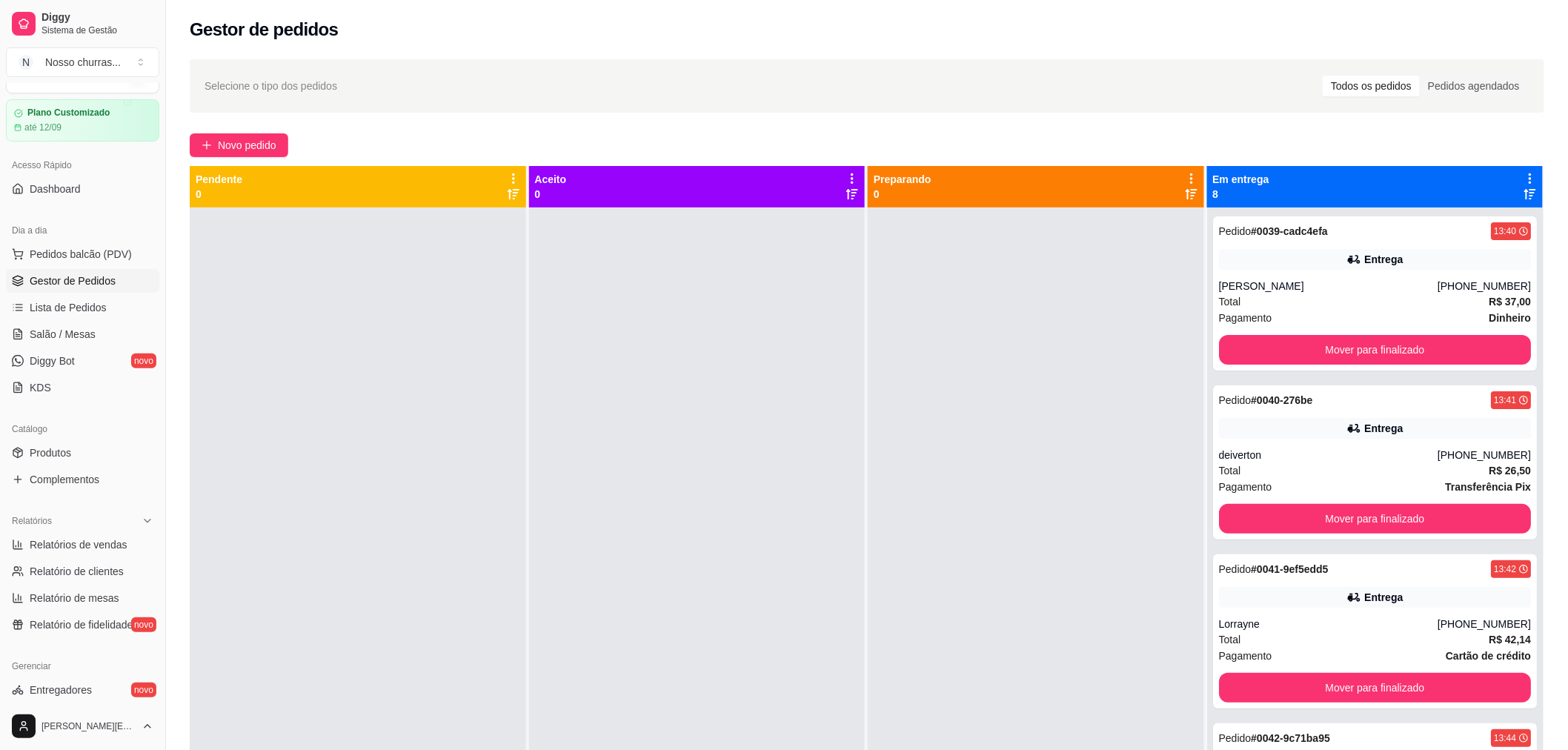
click at [1138, 579] on div at bounding box center [1036, 583] width 336 height 750
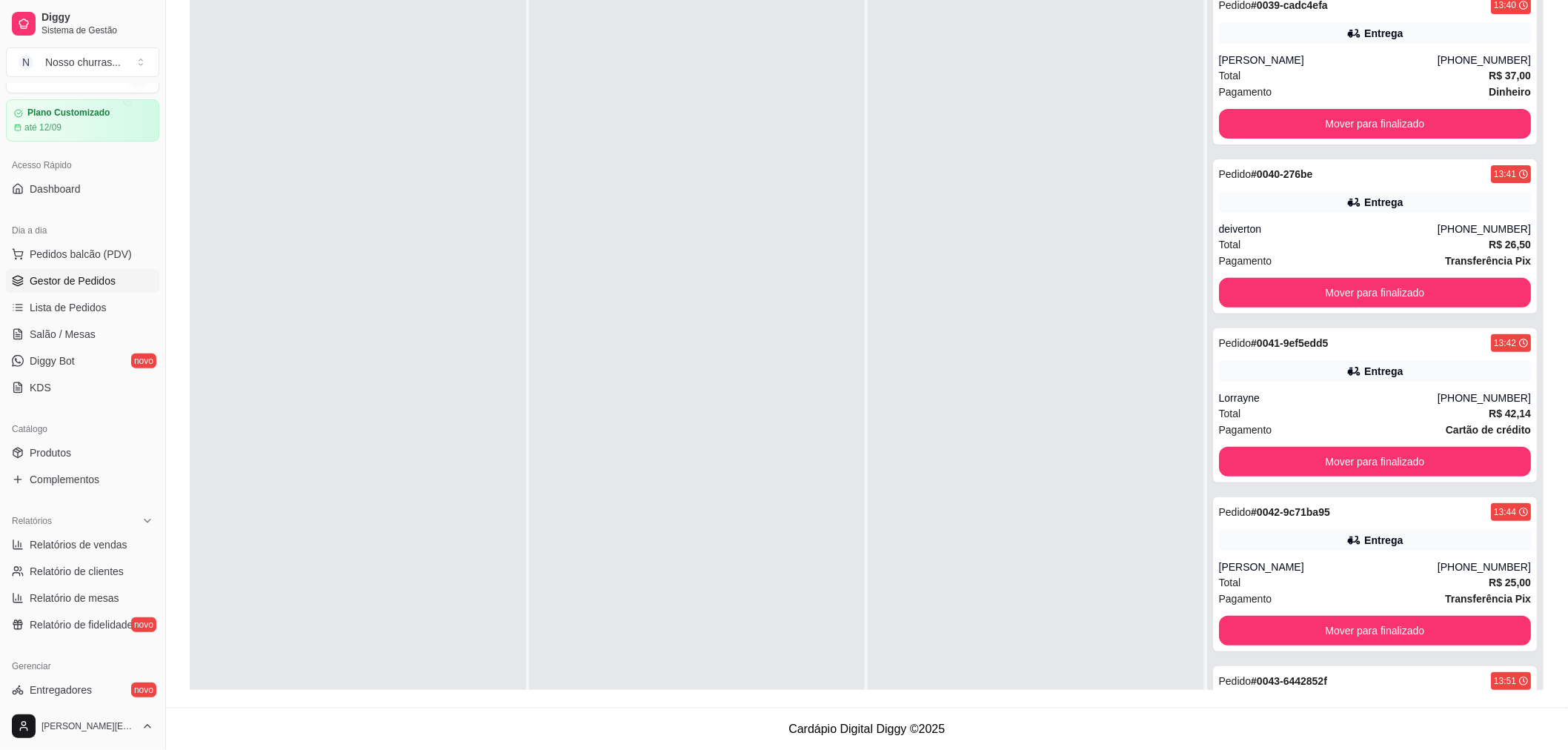
scroll to position [616, 0]
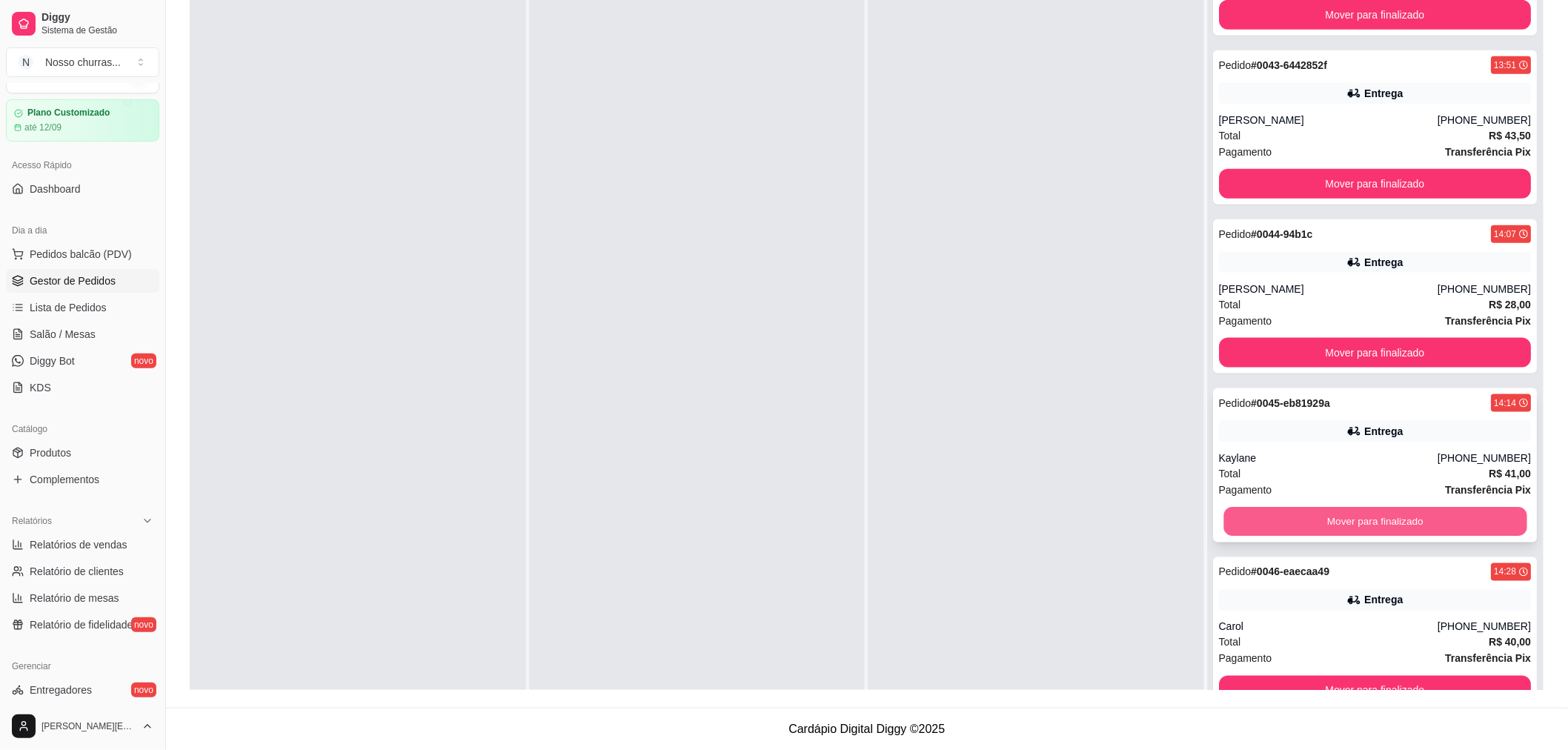
click at [1414, 520] on button "Mover para finalizado" at bounding box center [1375, 522] width 303 height 29
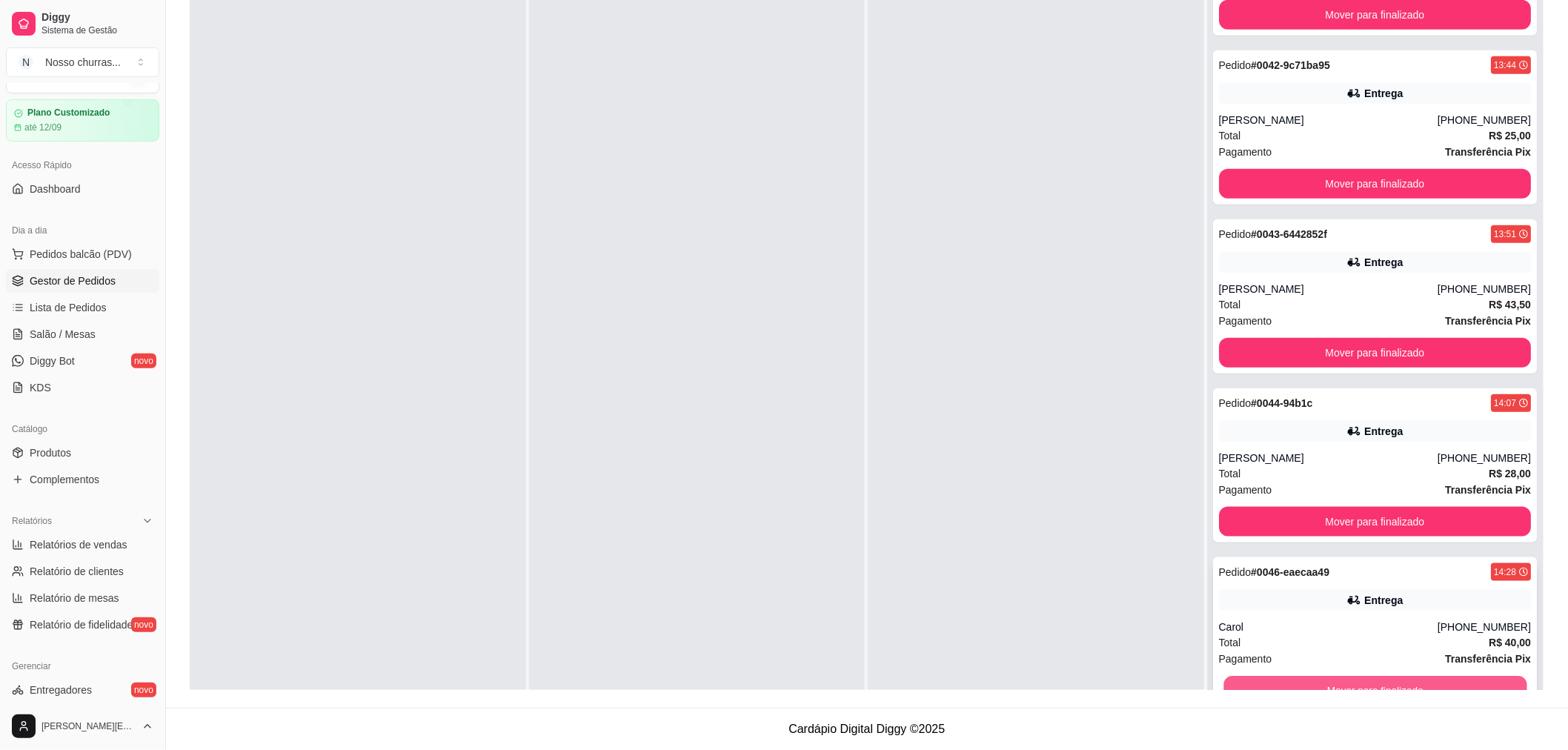
click at [1453, 680] on button "Mover para finalizado" at bounding box center [1375, 691] width 303 height 29
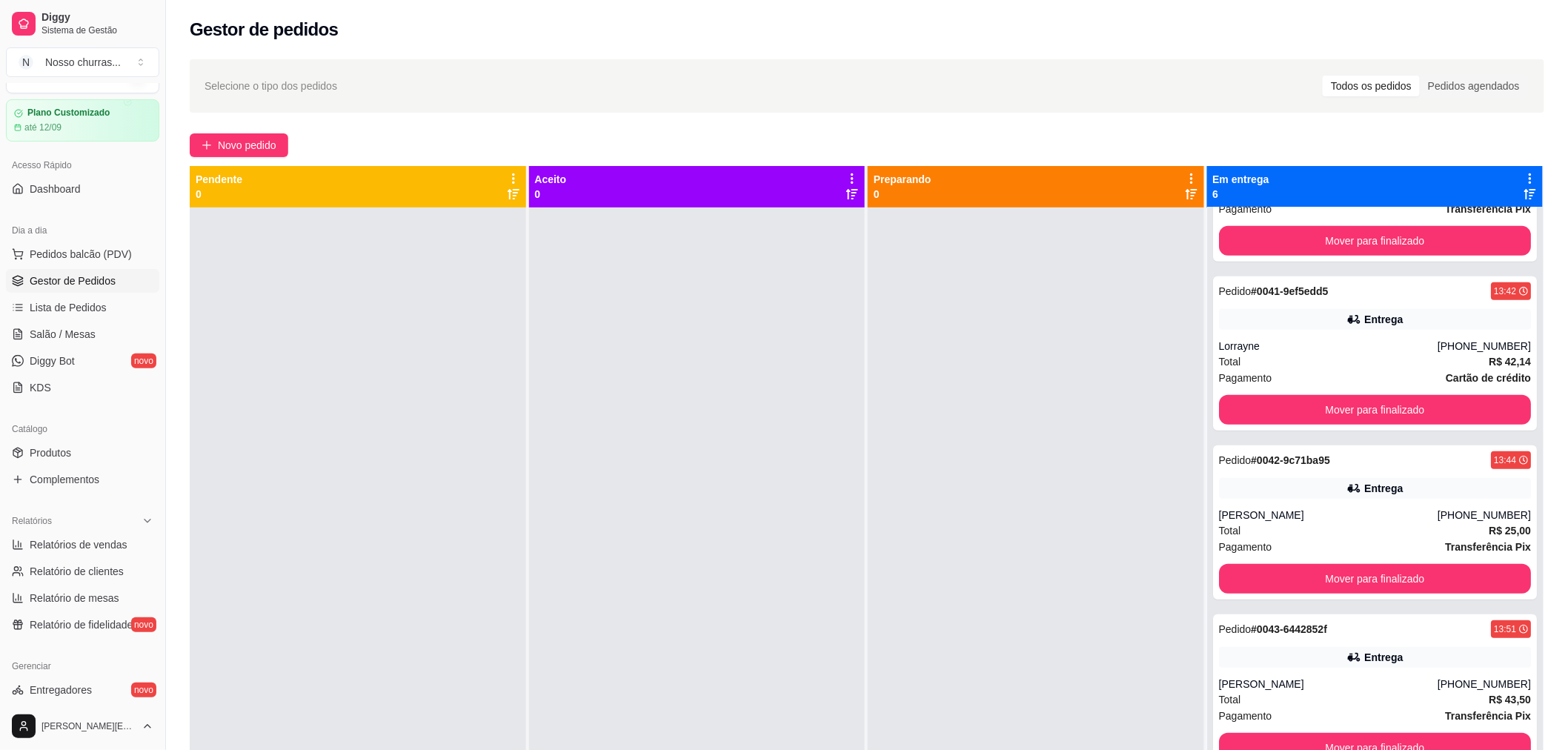
scroll to position [41, 0]
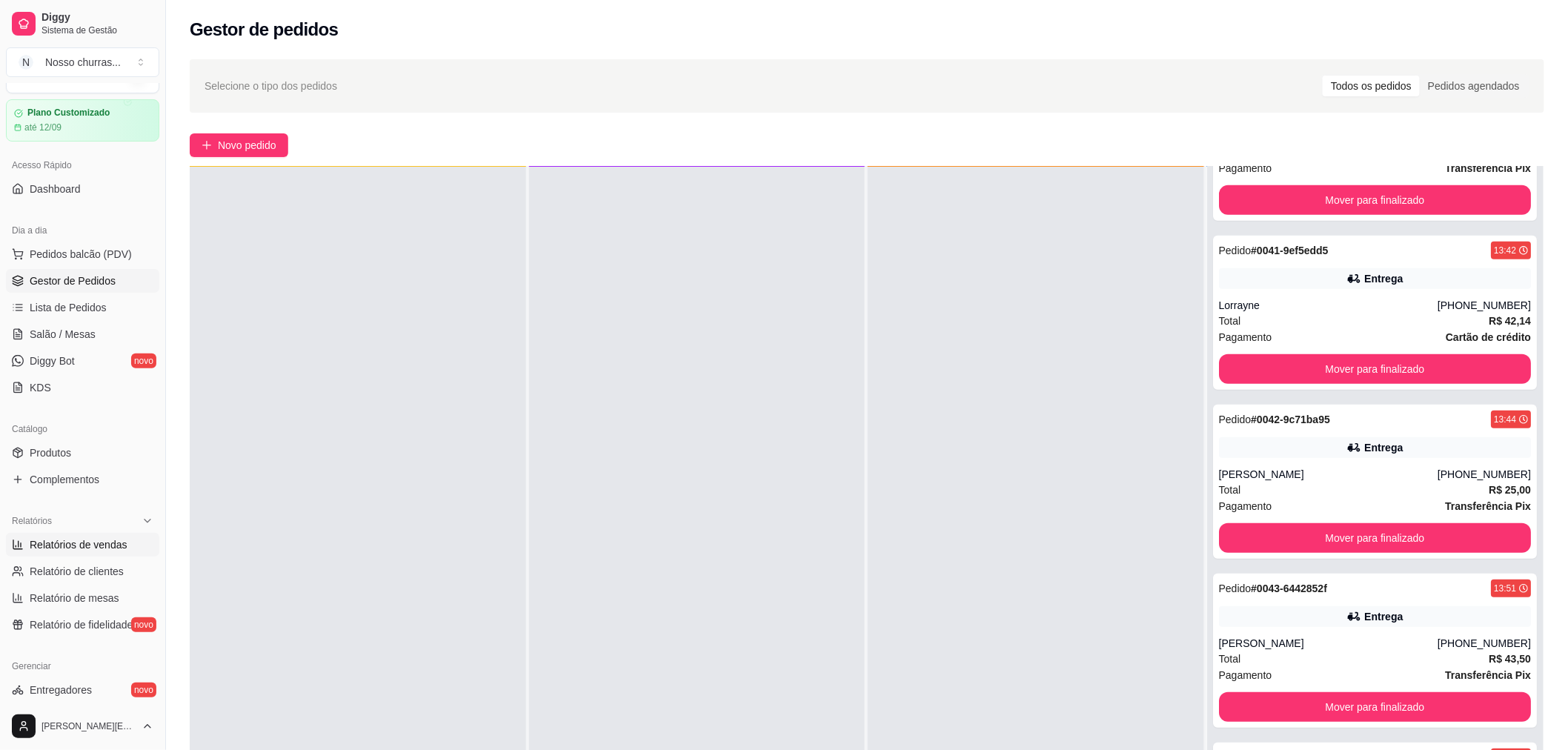
click at [87, 545] on span "Relatórios de vendas" at bounding box center [79, 545] width 98 height 15
select select "ALL"
select select "0"
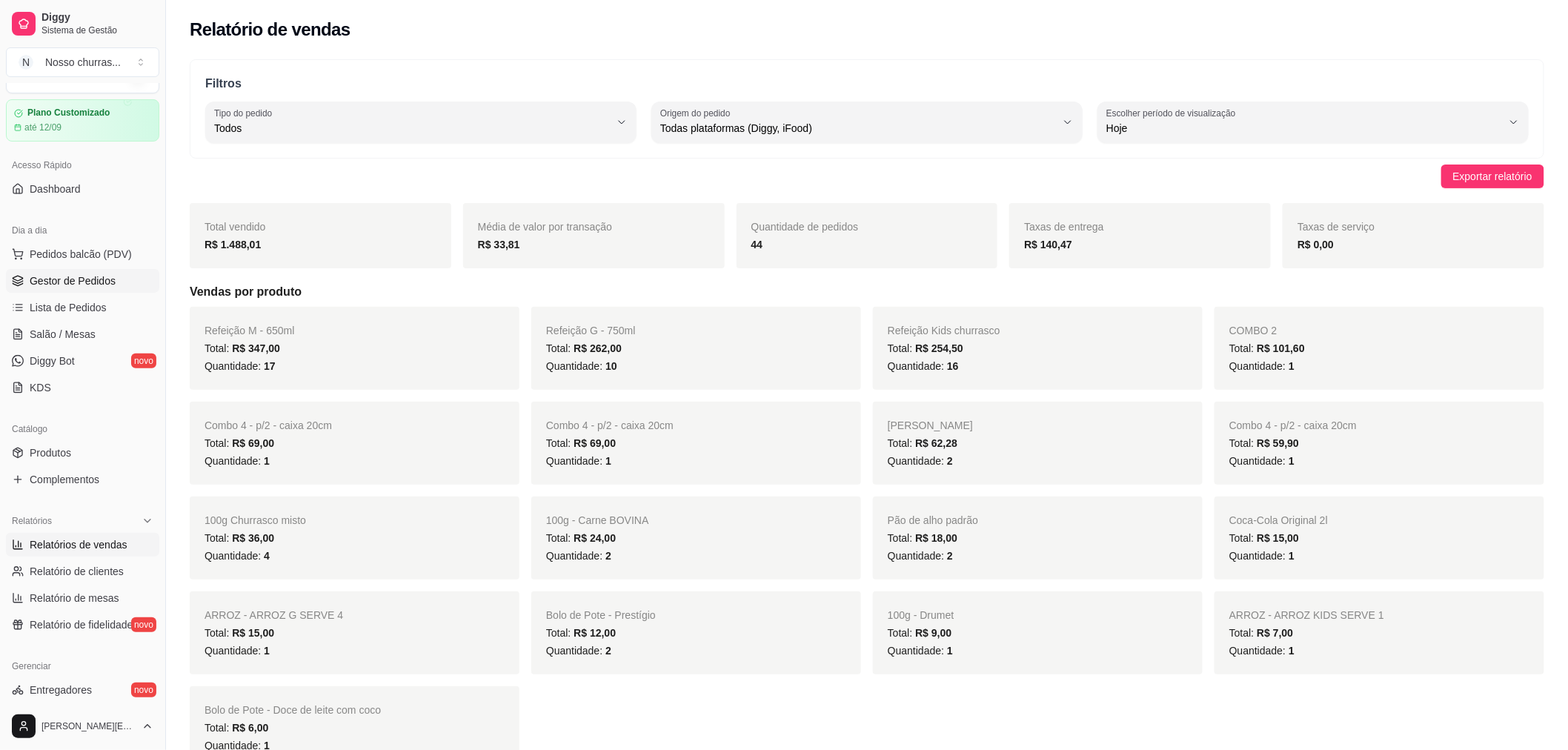
click at [72, 279] on span "Gestor de Pedidos" at bounding box center [73, 281] width 86 height 15
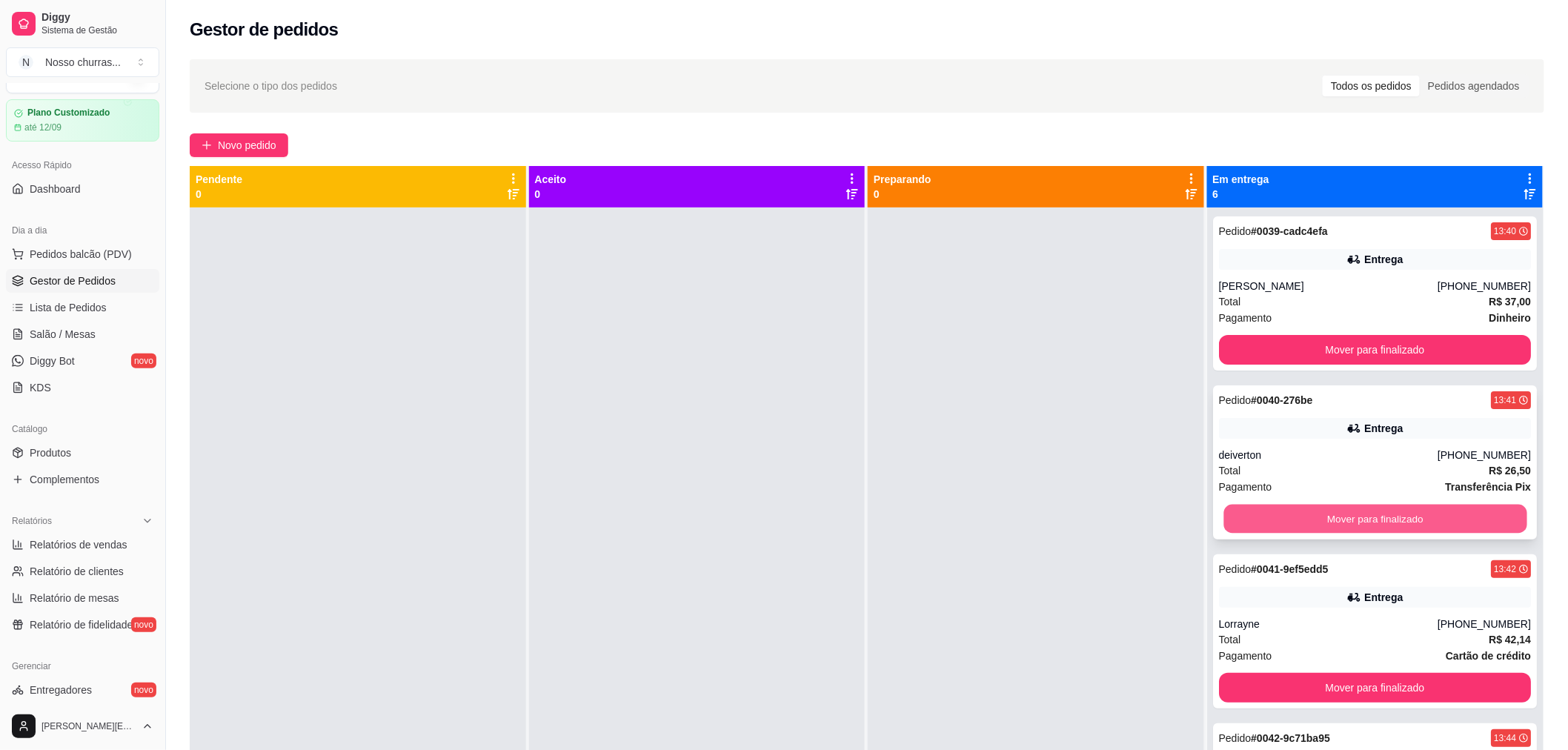
click at [1256, 515] on button "Mover para finalizado" at bounding box center [1375, 519] width 303 height 29
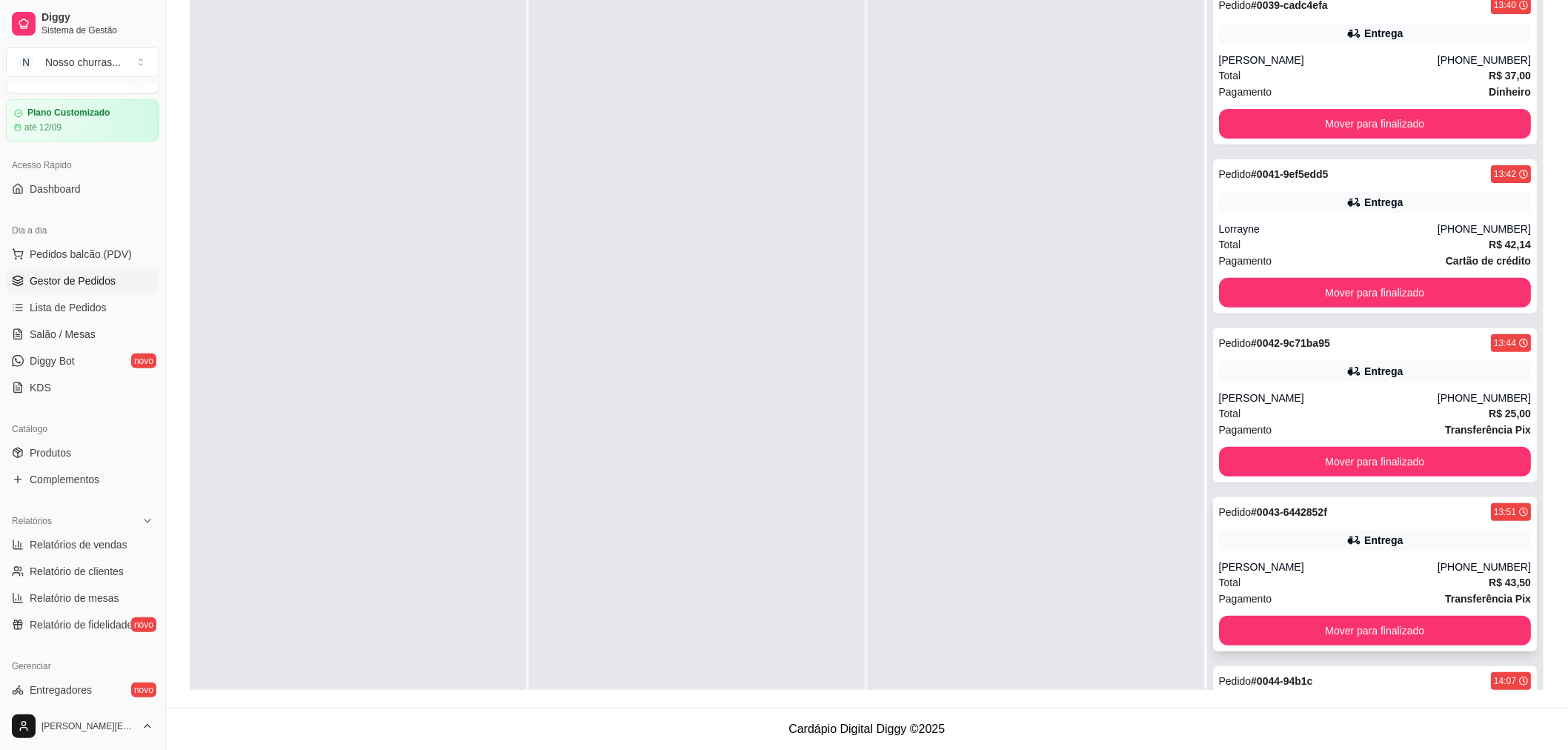
click at [1375, 595] on div "Pagamento Transferência Pix" at bounding box center [1375, 598] width 312 height 17
click at [1265, 627] on button "Mover para finalizado" at bounding box center [1375, 631] width 303 height 29
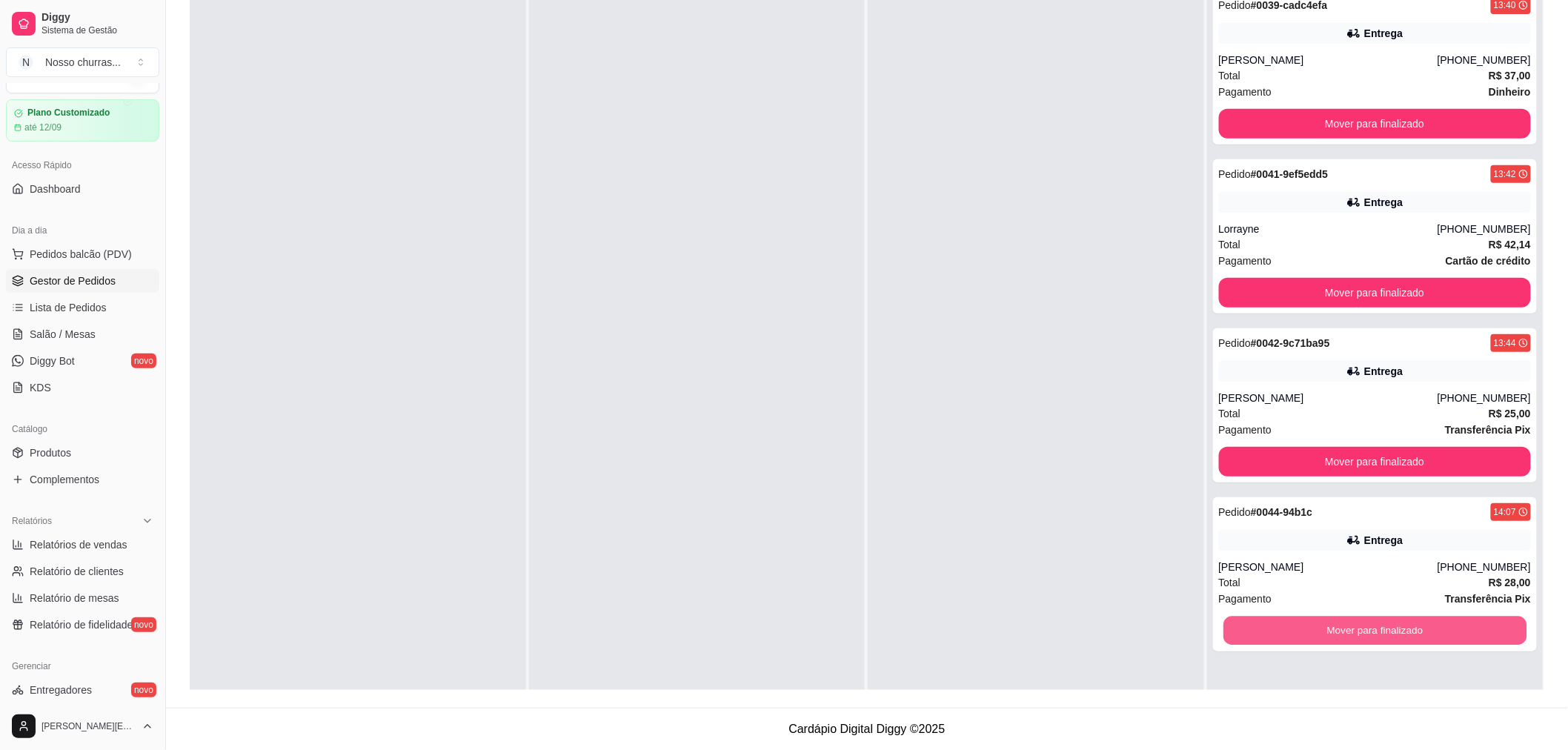
click at [1265, 627] on button "Mover para finalizado" at bounding box center [1375, 631] width 303 height 29
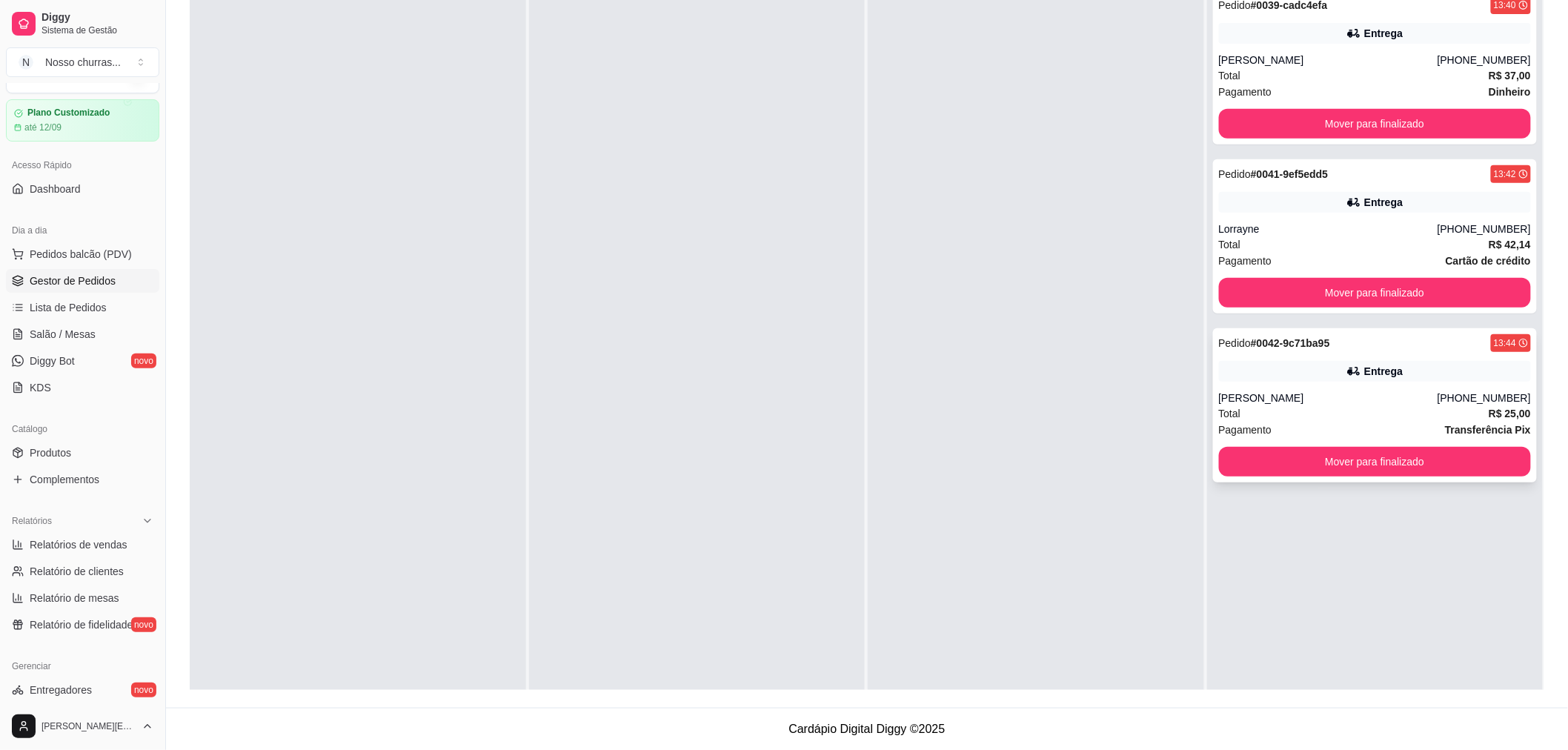
click at [1335, 395] on div "[PERSON_NAME]" at bounding box center [1328, 398] width 219 height 15
click at [1258, 468] on button "Mover para finalizado" at bounding box center [1375, 462] width 303 height 29
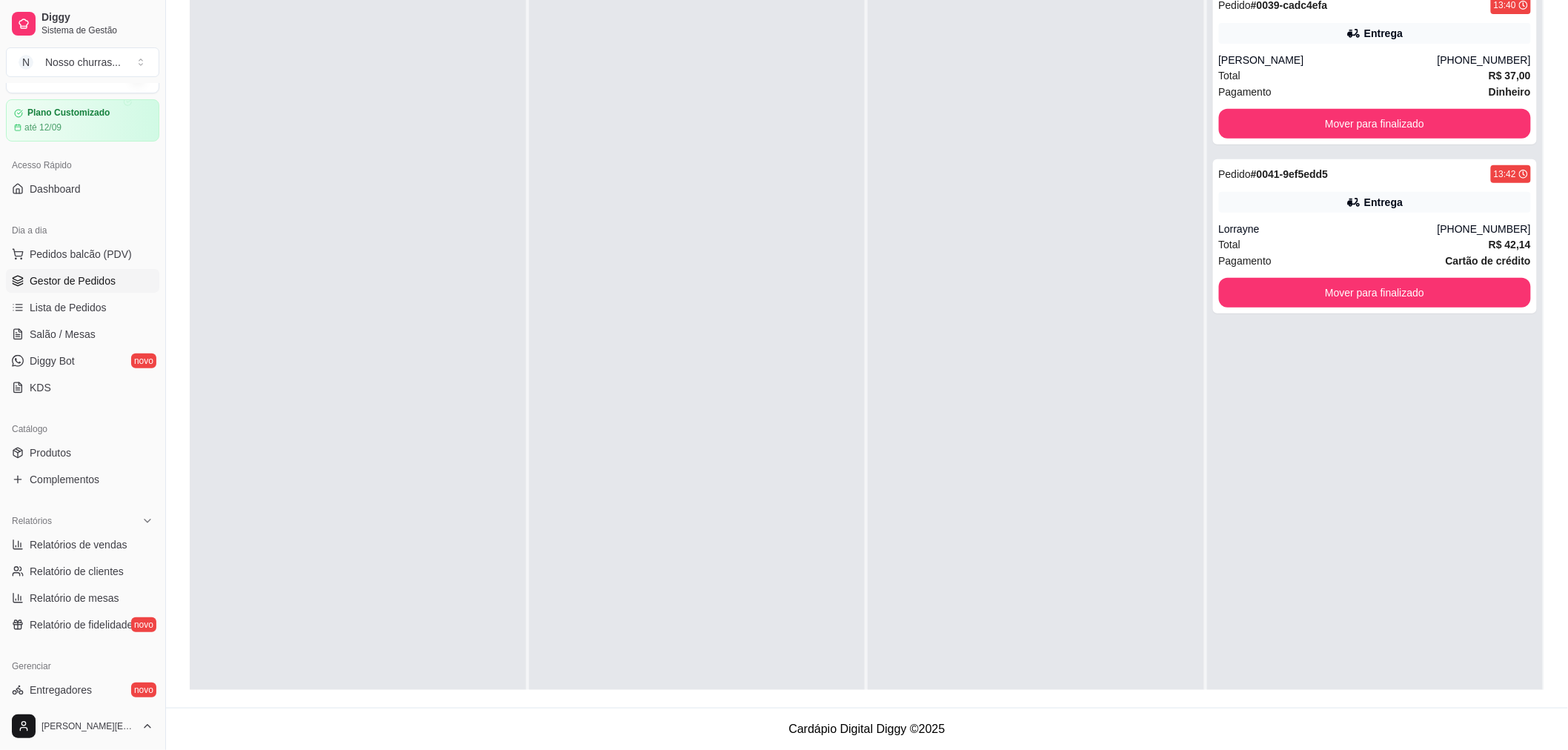
scroll to position [0, 0]
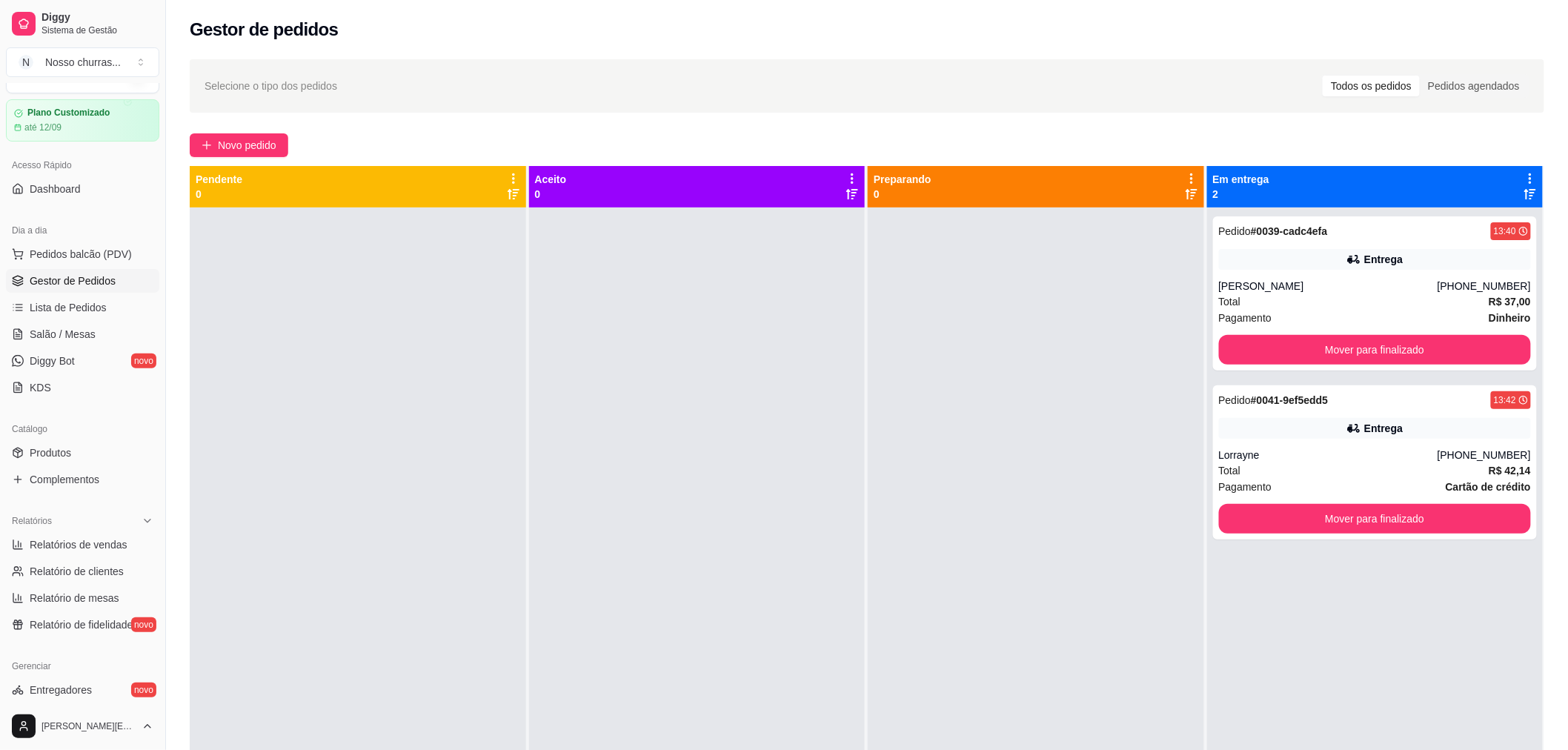
click at [1098, 312] on div at bounding box center [1036, 583] width 336 height 750
click at [1312, 344] on button "Mover para finalizado" at bounding box center [1375, 350] width 303 height 29
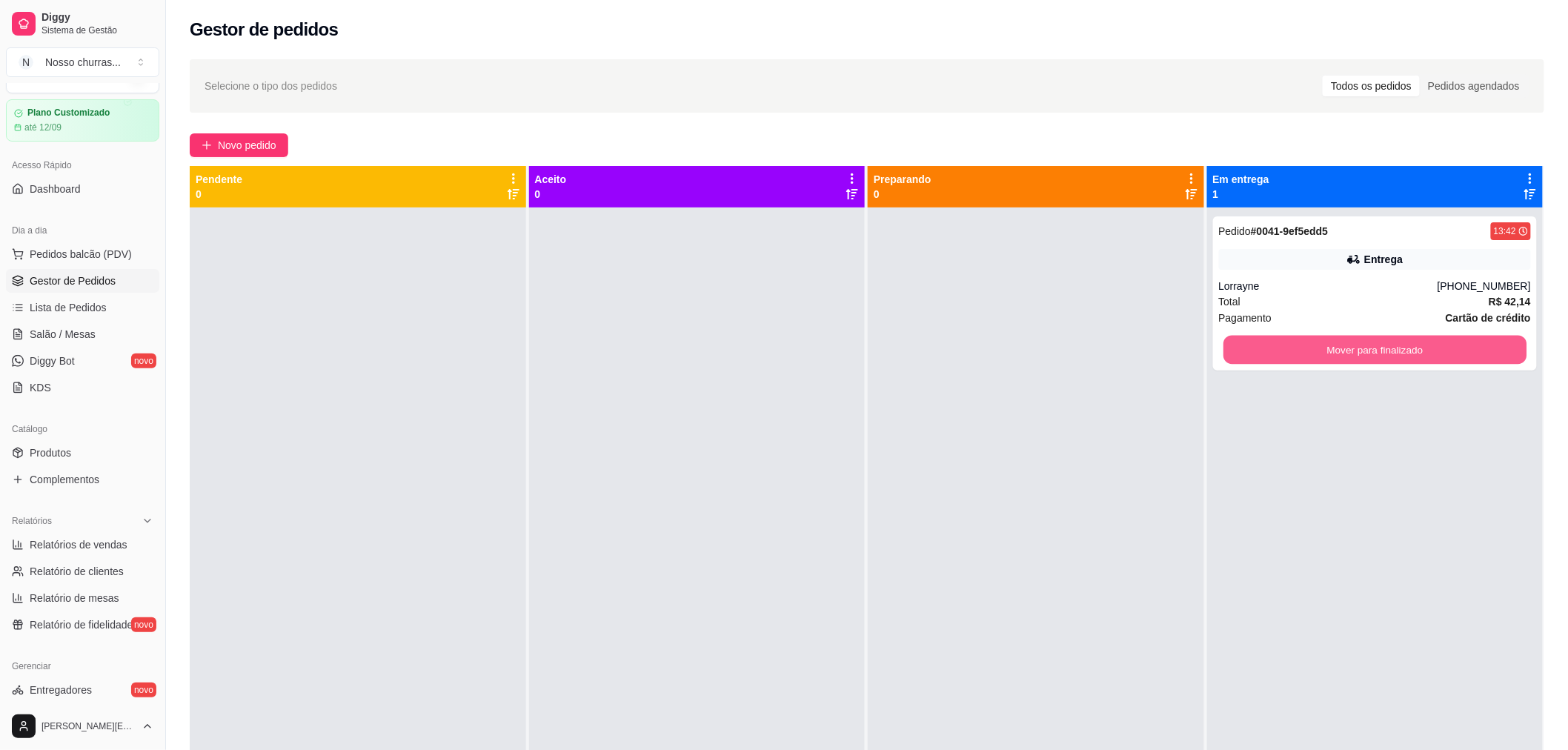
click at [1312, 344] on button "Mover para finalizado" at bounding box center [1375, 350] width 303 height 29
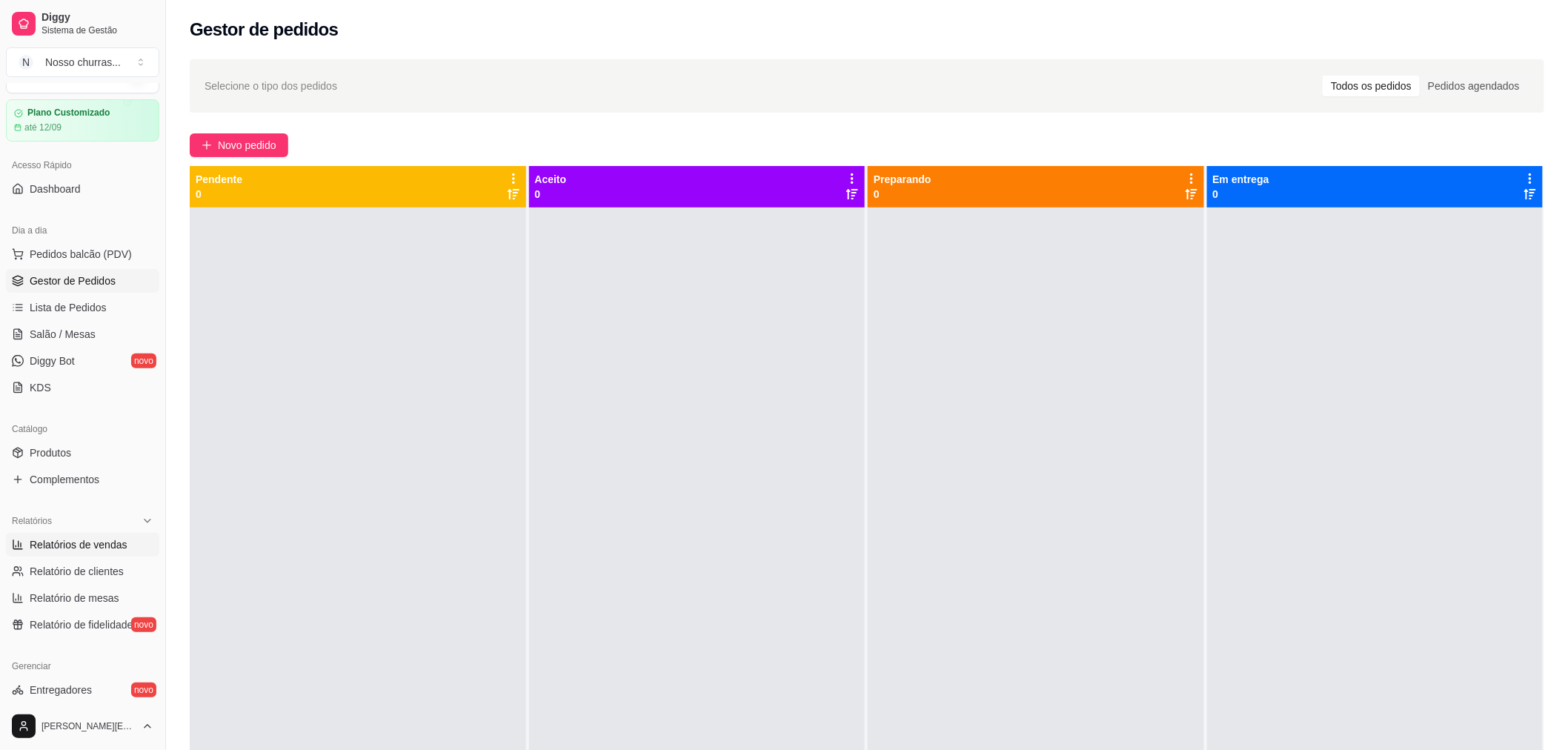
click at [100, 553] on link "Relatórios de vendas" at bounding box center [83, 545] width 153 height 24
select select "ALL"
select select "0"
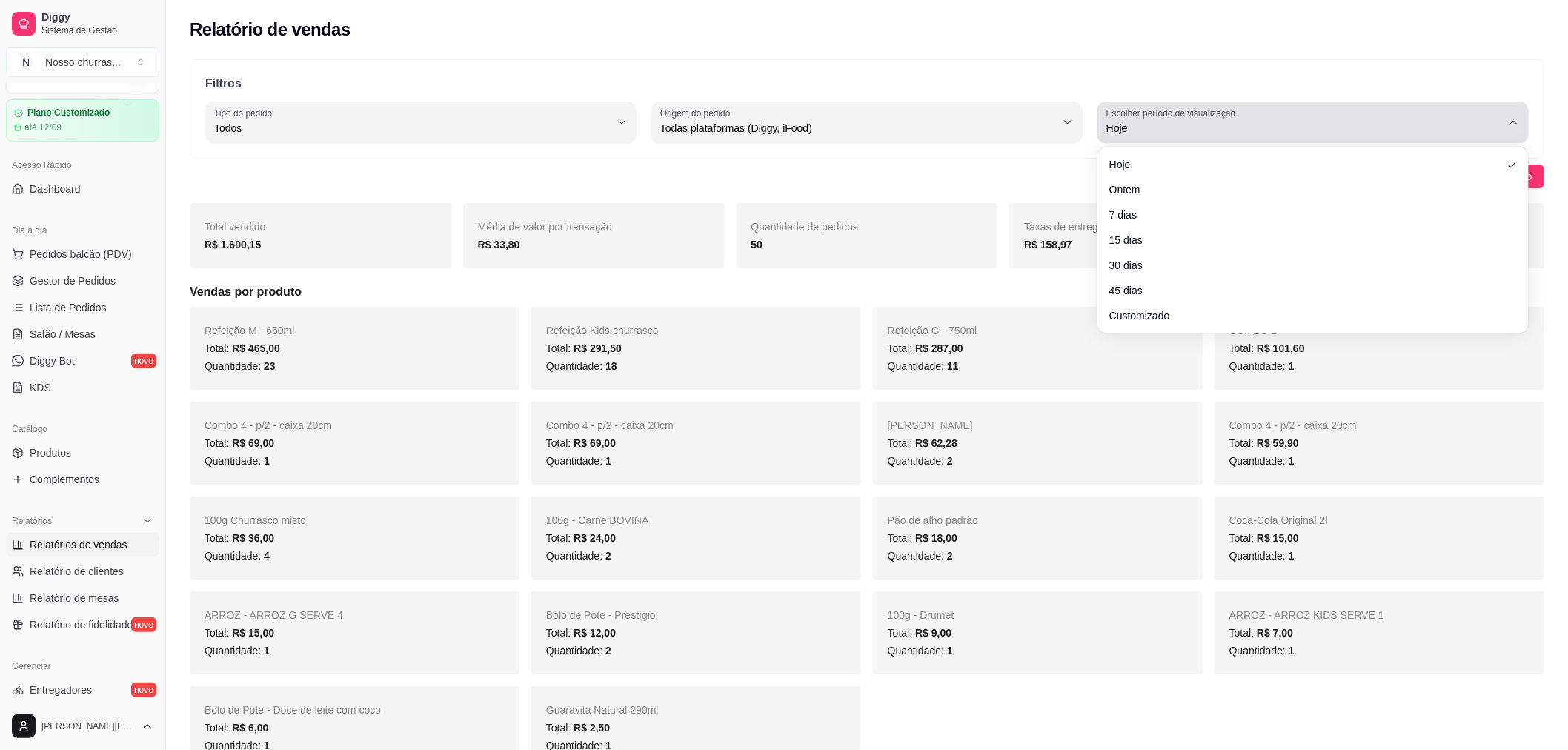
click at [1126, 130] on span "Hoje" at bounding box center [1304, 128] width 395 height 15
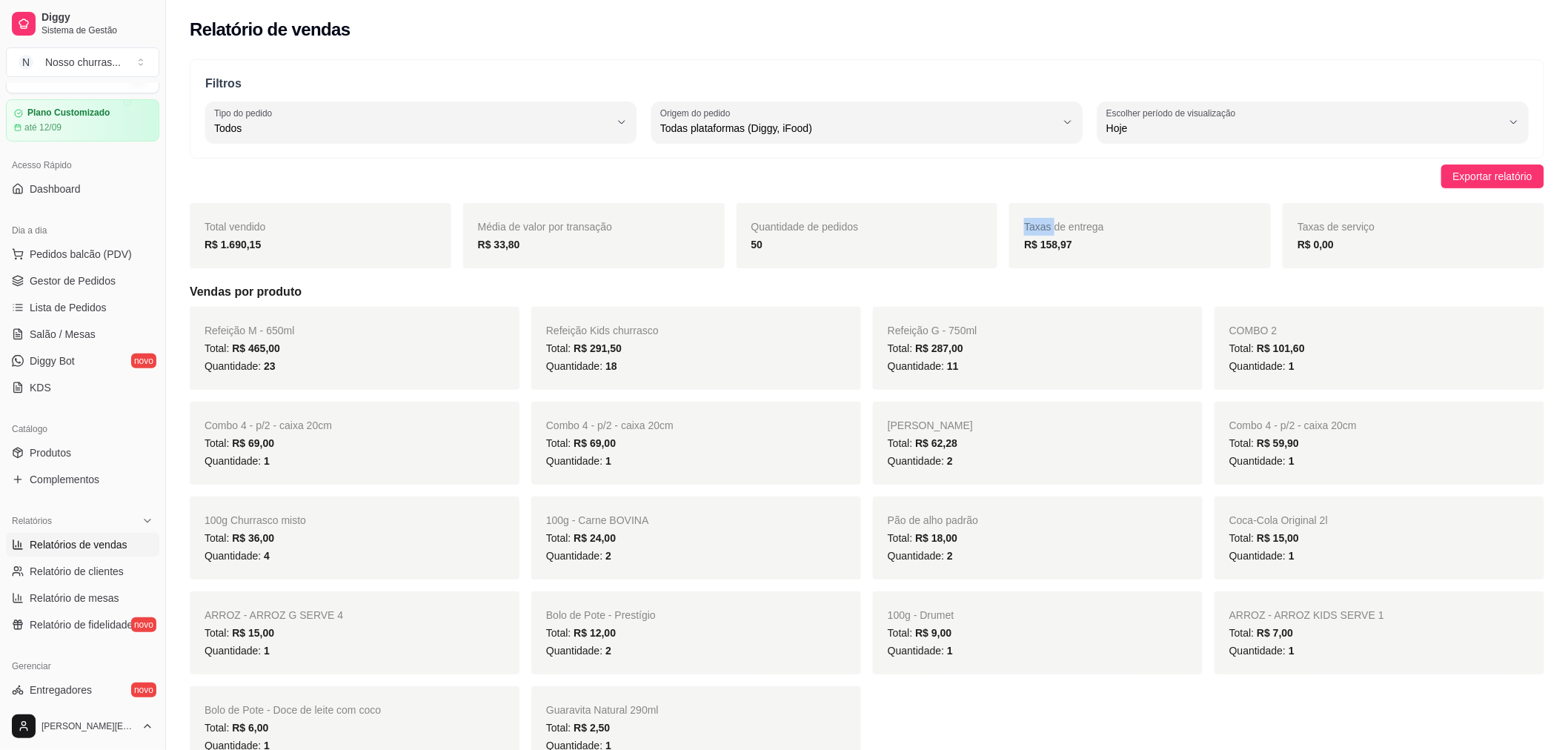
click at [1515, 178] on span "Exportar relatório" at bounding box center [1493, 176] width 79 height 17
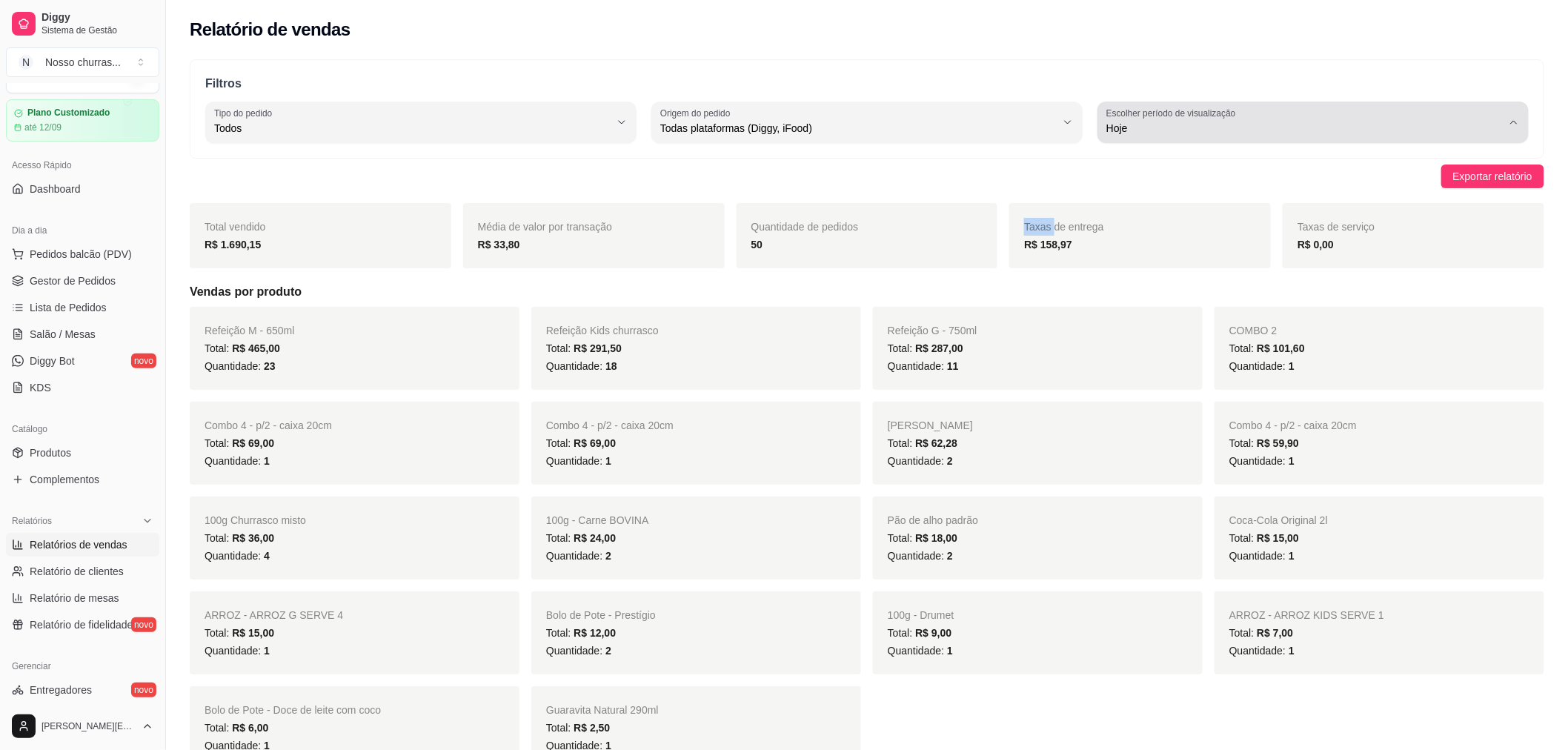
click at [1345, 121] on span "Hoje" at bounding box center [1304, 128] width 395 height 15
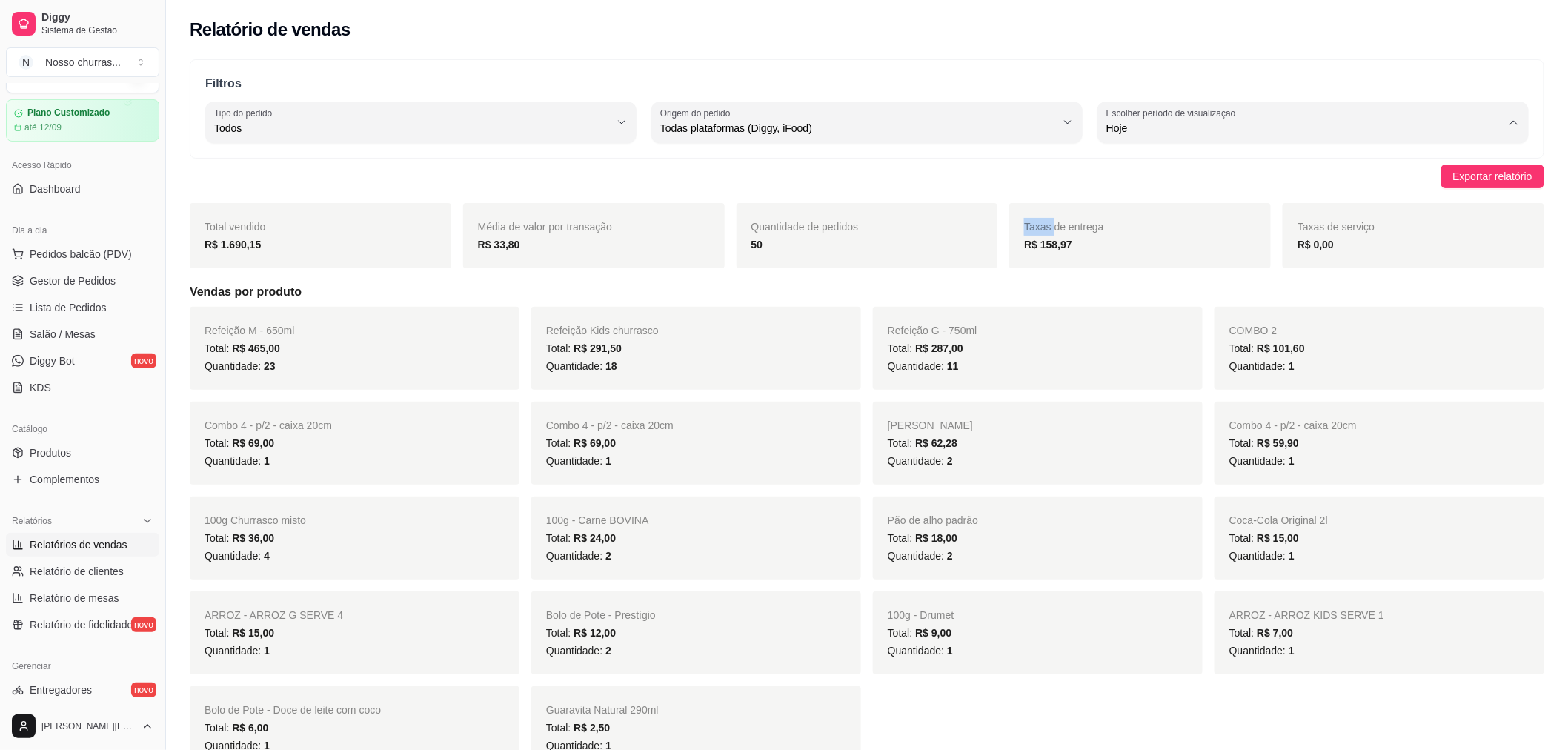
click at [1200, 309] on span "Customizado" at bounding box center [1306, 309] width 377 height 14
type input "-1"
select select "-1"
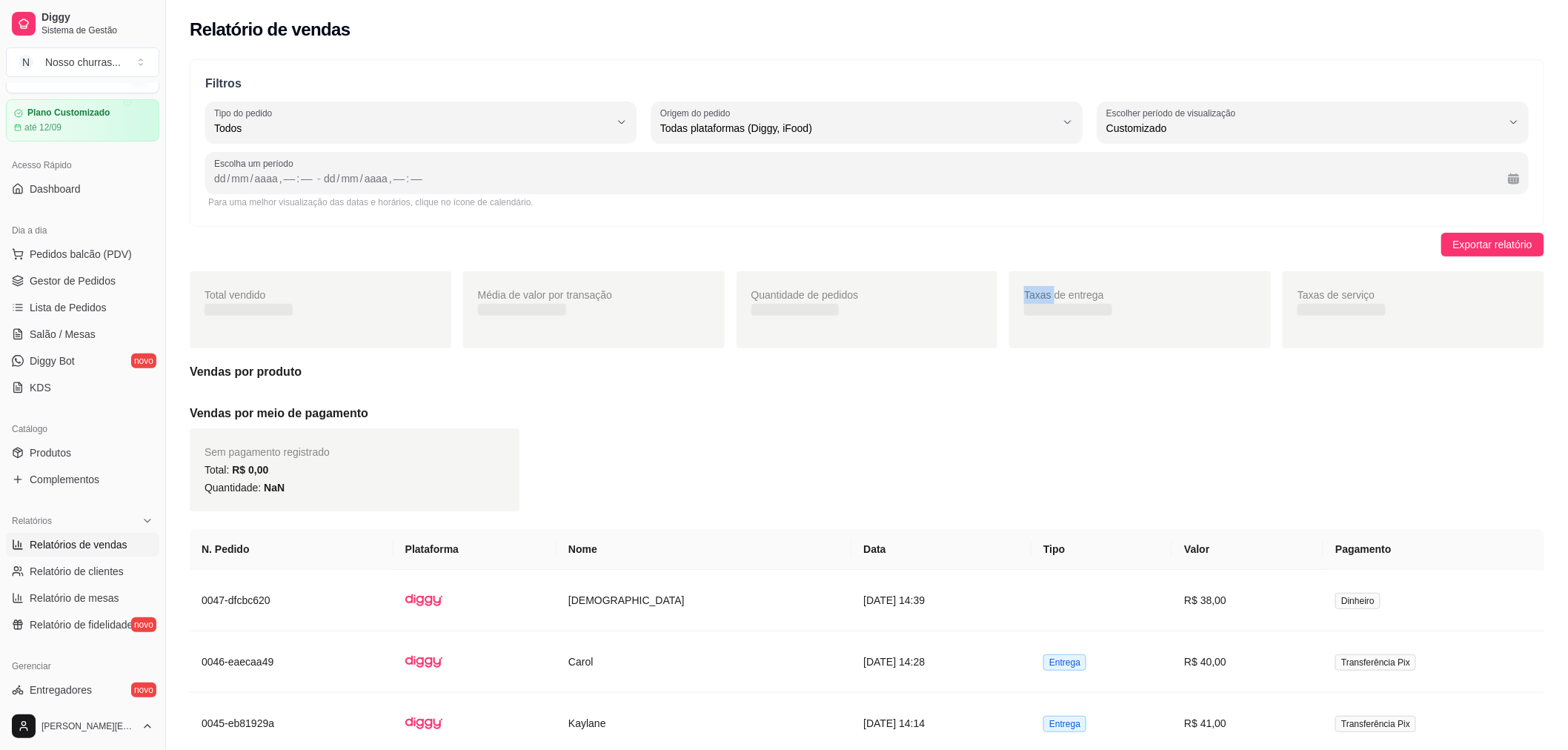
scroll to position [13, 0]
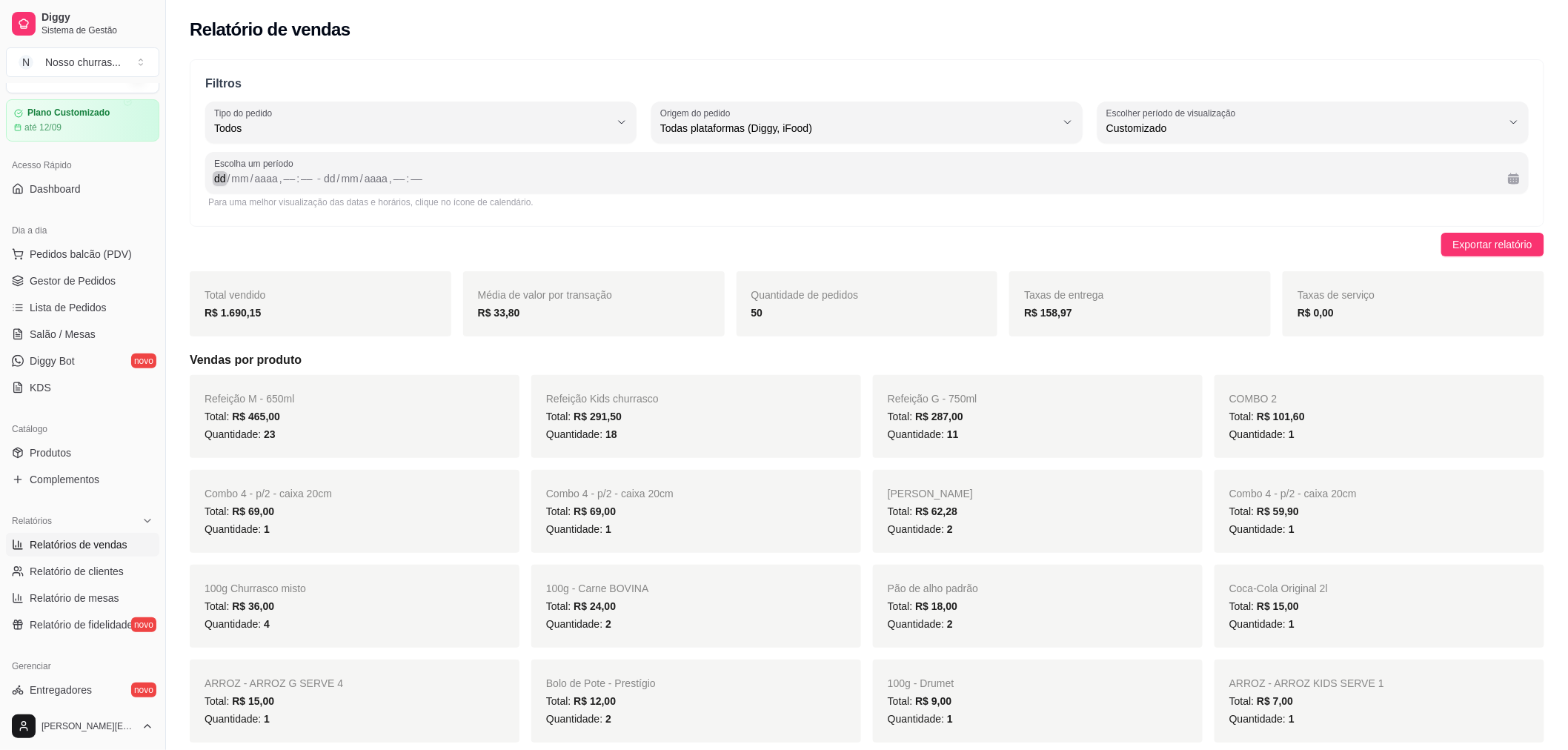
click at [226, 174] on div "/" at bounding box center [229, 178] width 6 height 15
click at [110, 279] on span "Gestor de Pedidos" at bounding box center [73, 281] width 86 height 15
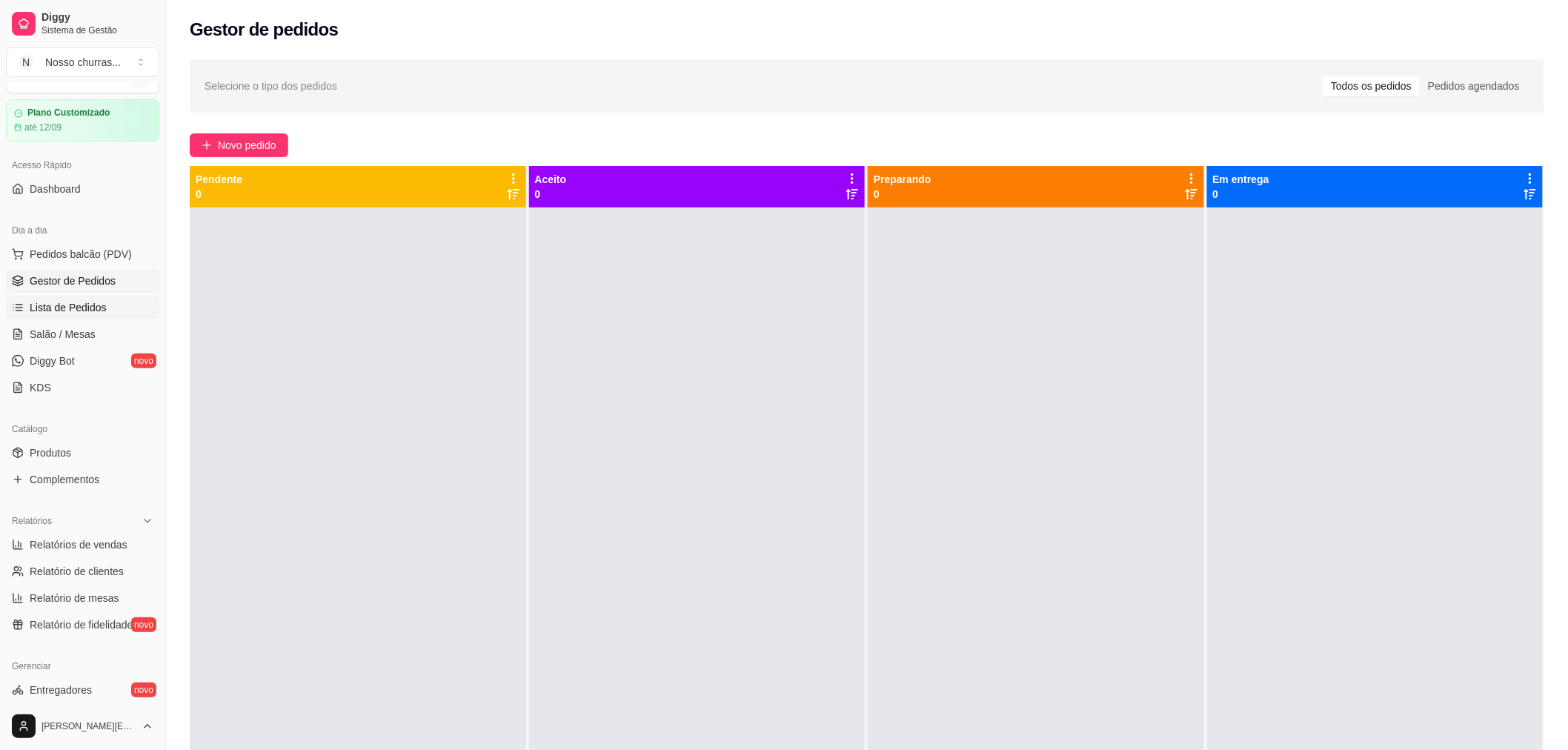
click at [101, 307] on span "Lista de Pedidos" at bounding box center [69, 307] width 77 height 15
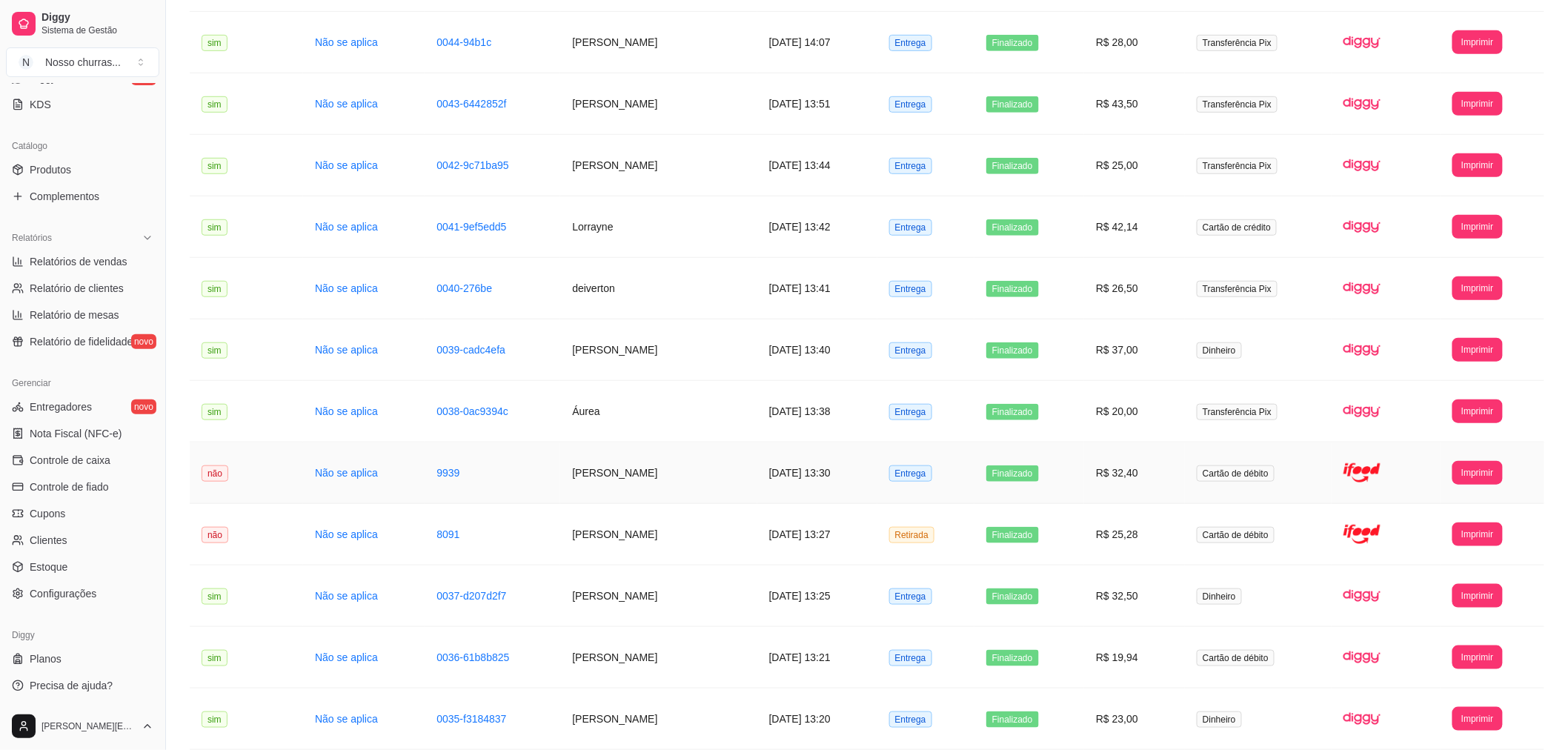
scroll to position [461, 0]
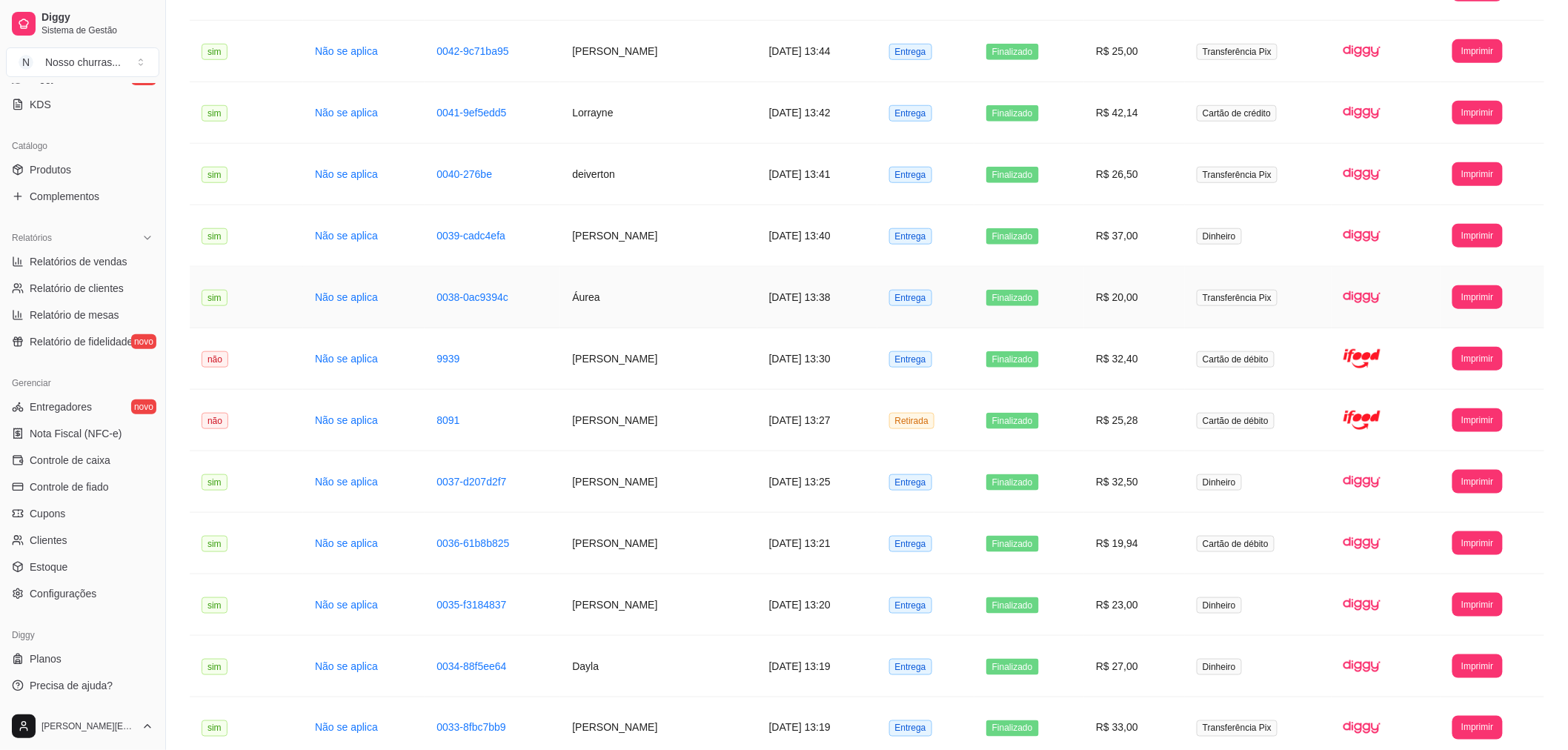
click at [635, 310] on td "Áurea" at bounding box center [658, 298] width 196 height 62
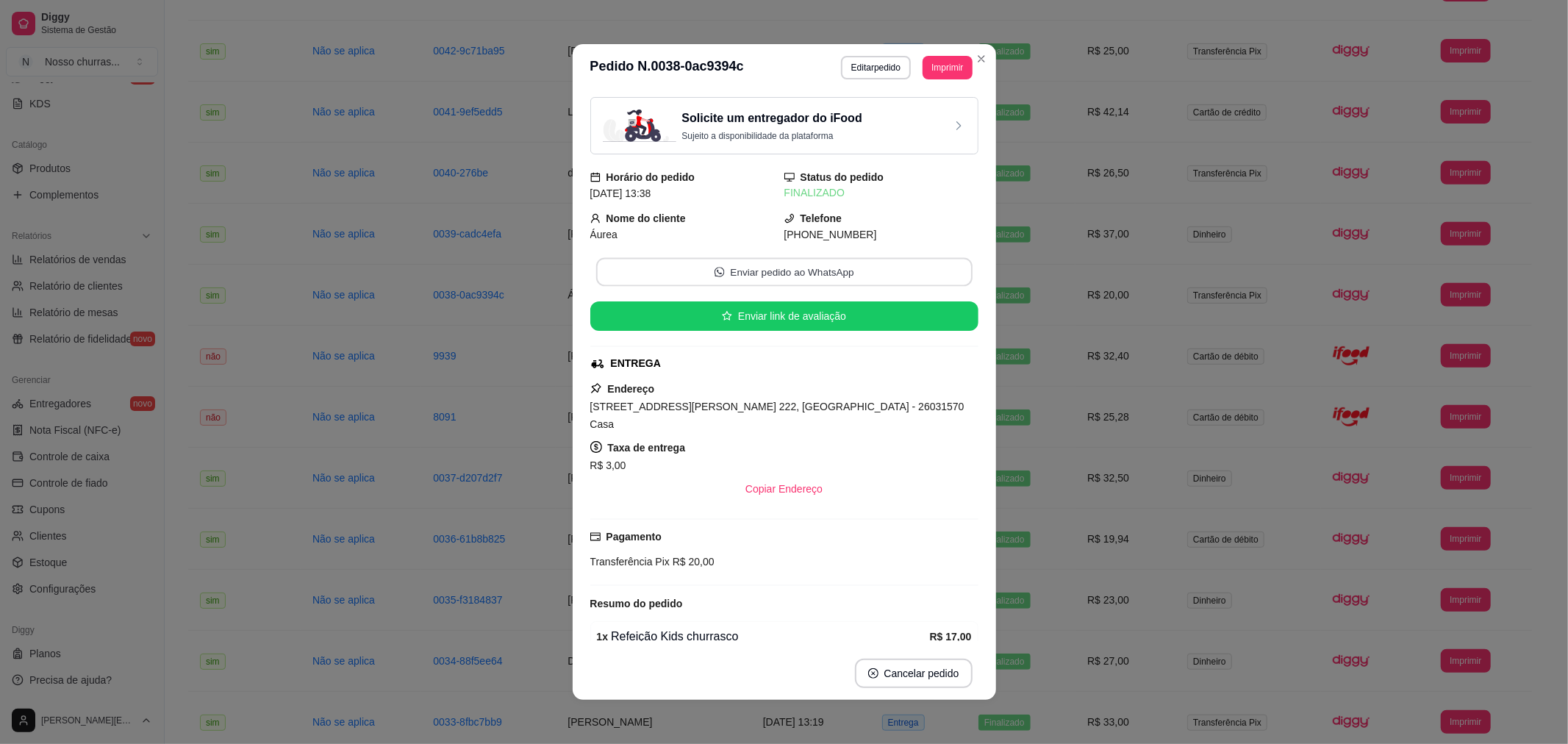
click at [798, 269] on button "Enviar pedido ao WhatsApp" at bounding box center [784, 273] width 377 height 29
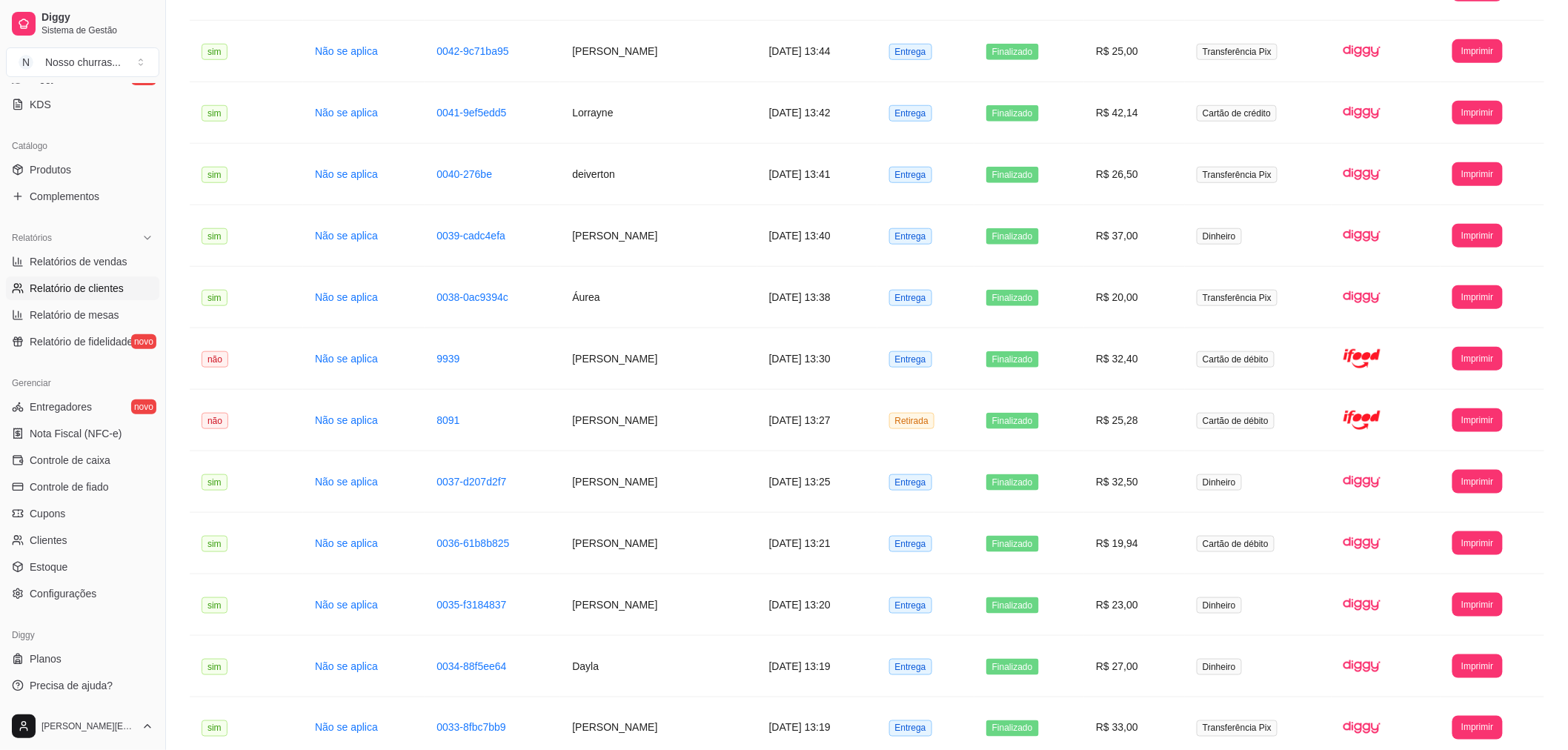
click at [38, 285] on span "Relatório de clientes" at bounding box center [77, 288] width 94 height 15
select select "30"
select select "HIGHEST_TOTAL_SPENT_WITH_ORDERS"
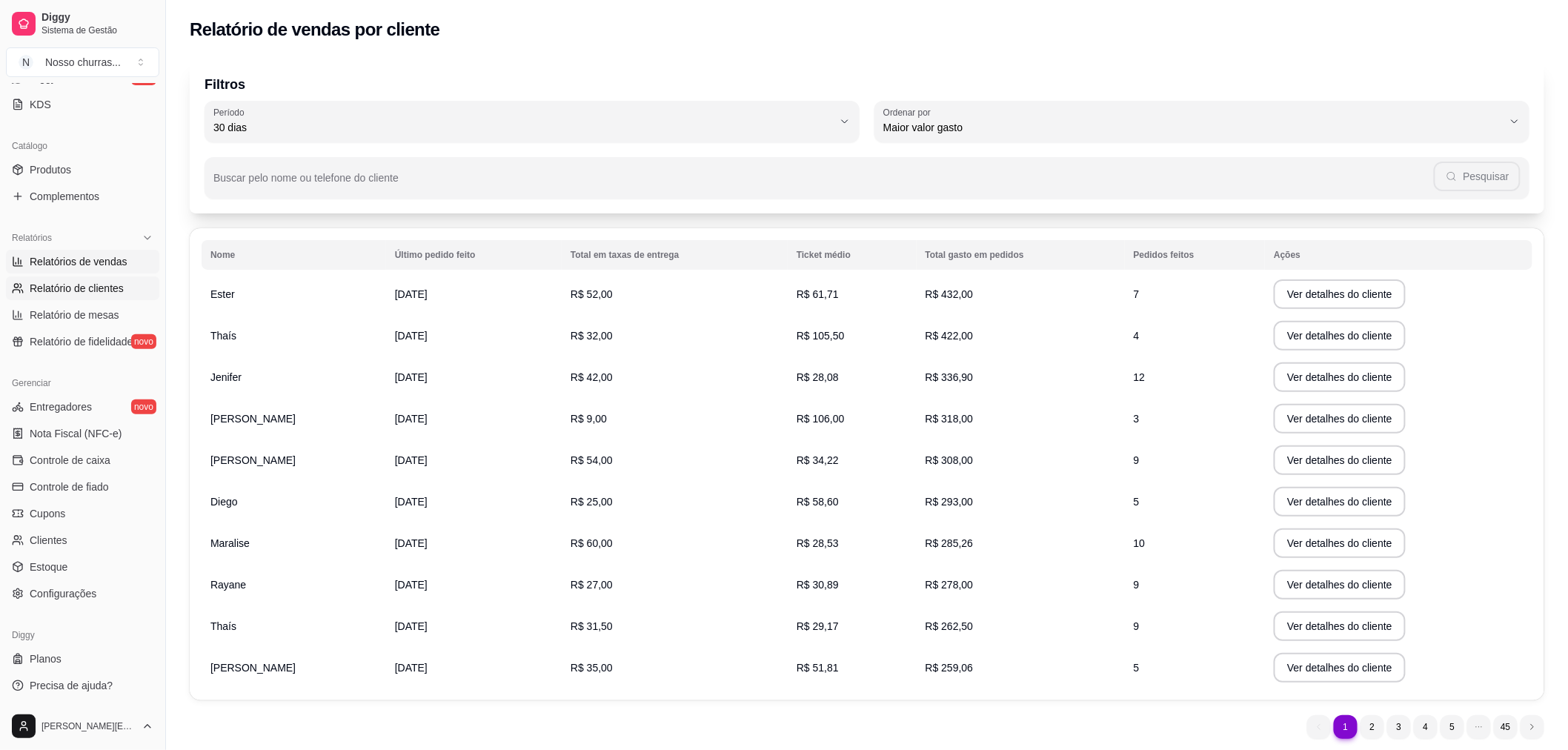
click at [124, 258] on link "Relatórios de vendas" at bounding box center [83, 261] width 153 height 24
select select "ALL"
select select "0"
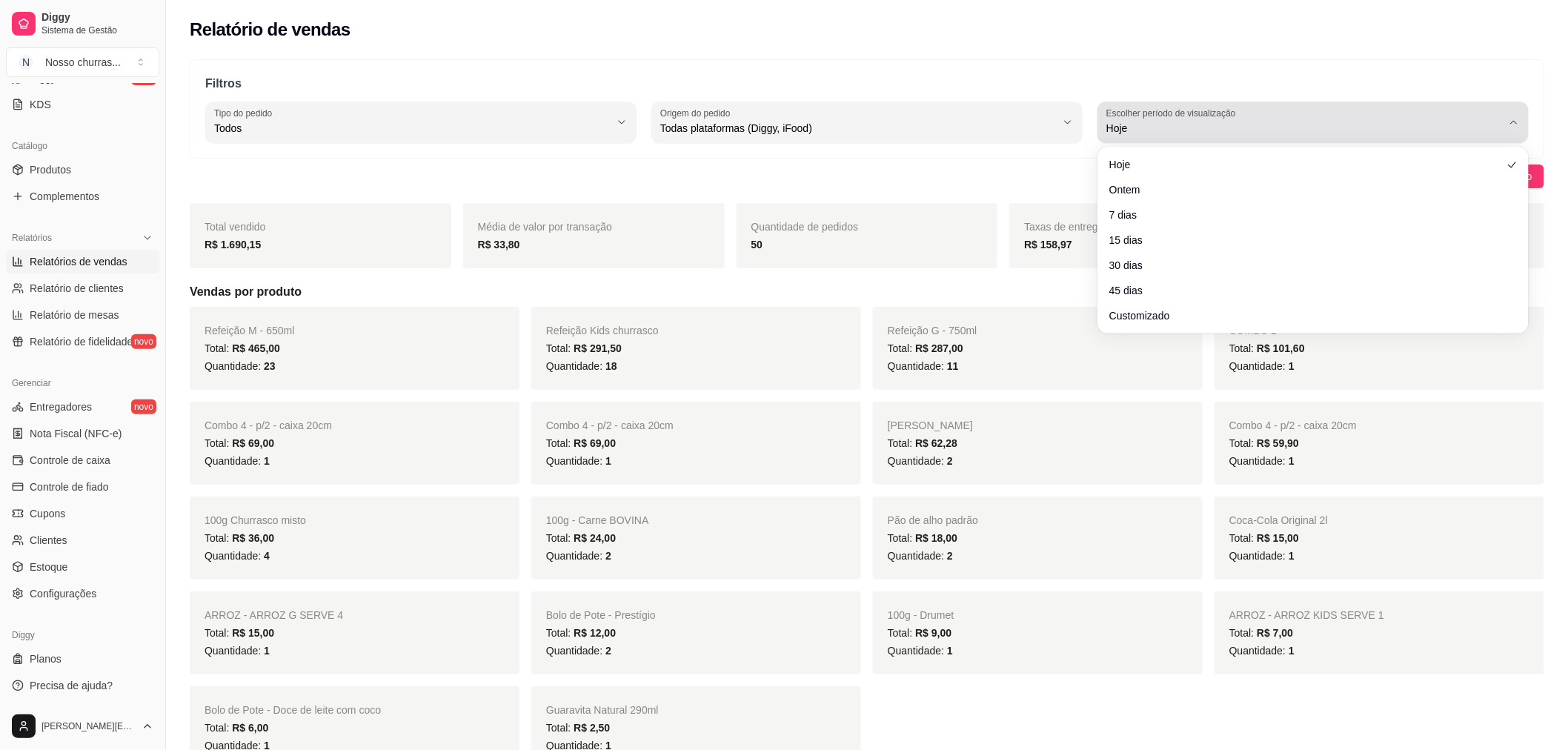
click at [1158, 128] on span "Hoje" at bounding box center [1304, 128] width 395 height 15
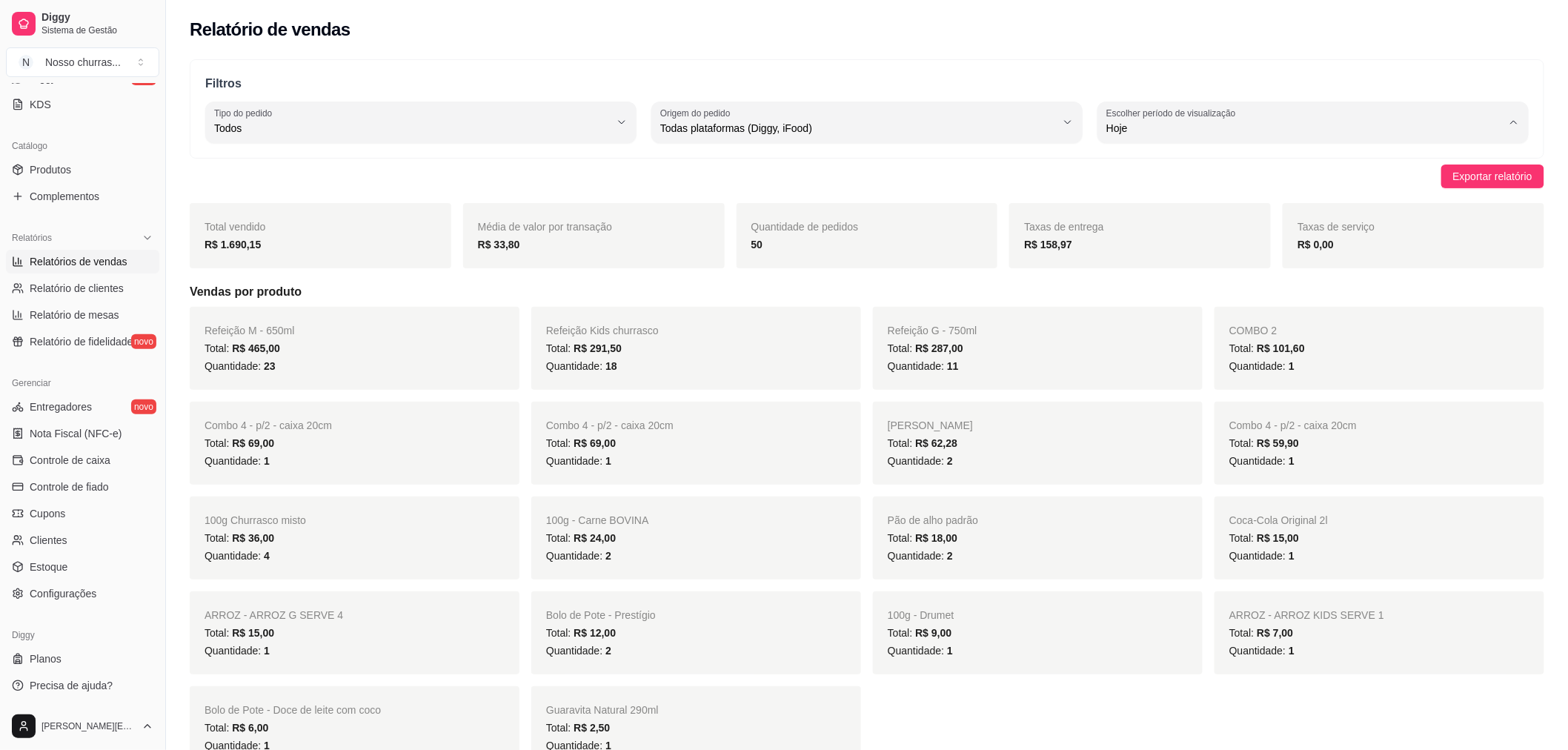
click at [1139, 240] on span "15 dias" at bounding box center [1306, 236] width 377 height 14
type input "15"
select select "15"
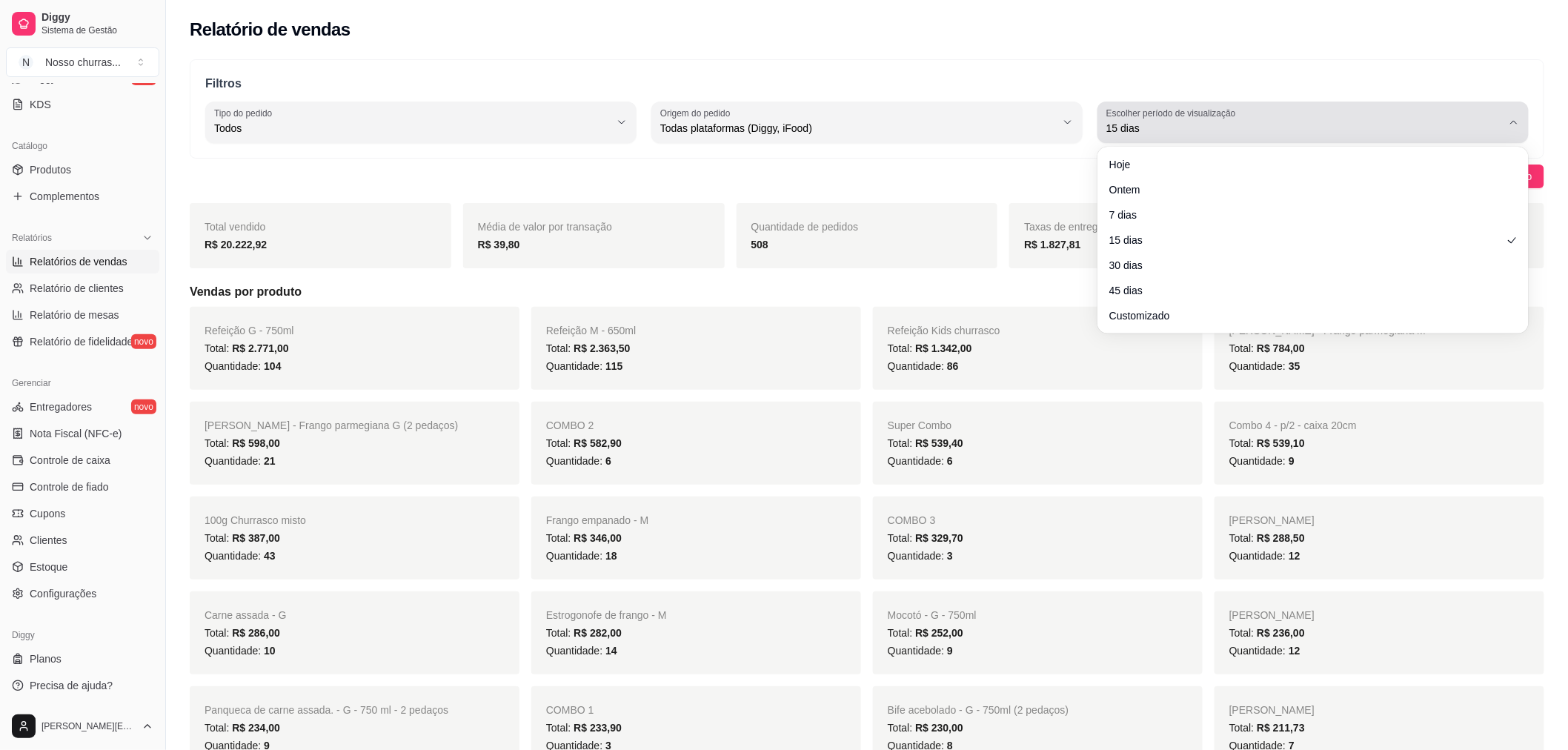
click at [1187, 137] on button "Escolher período de visualização 15 dias" at bounding box center [1313, 122] width 432 height 42
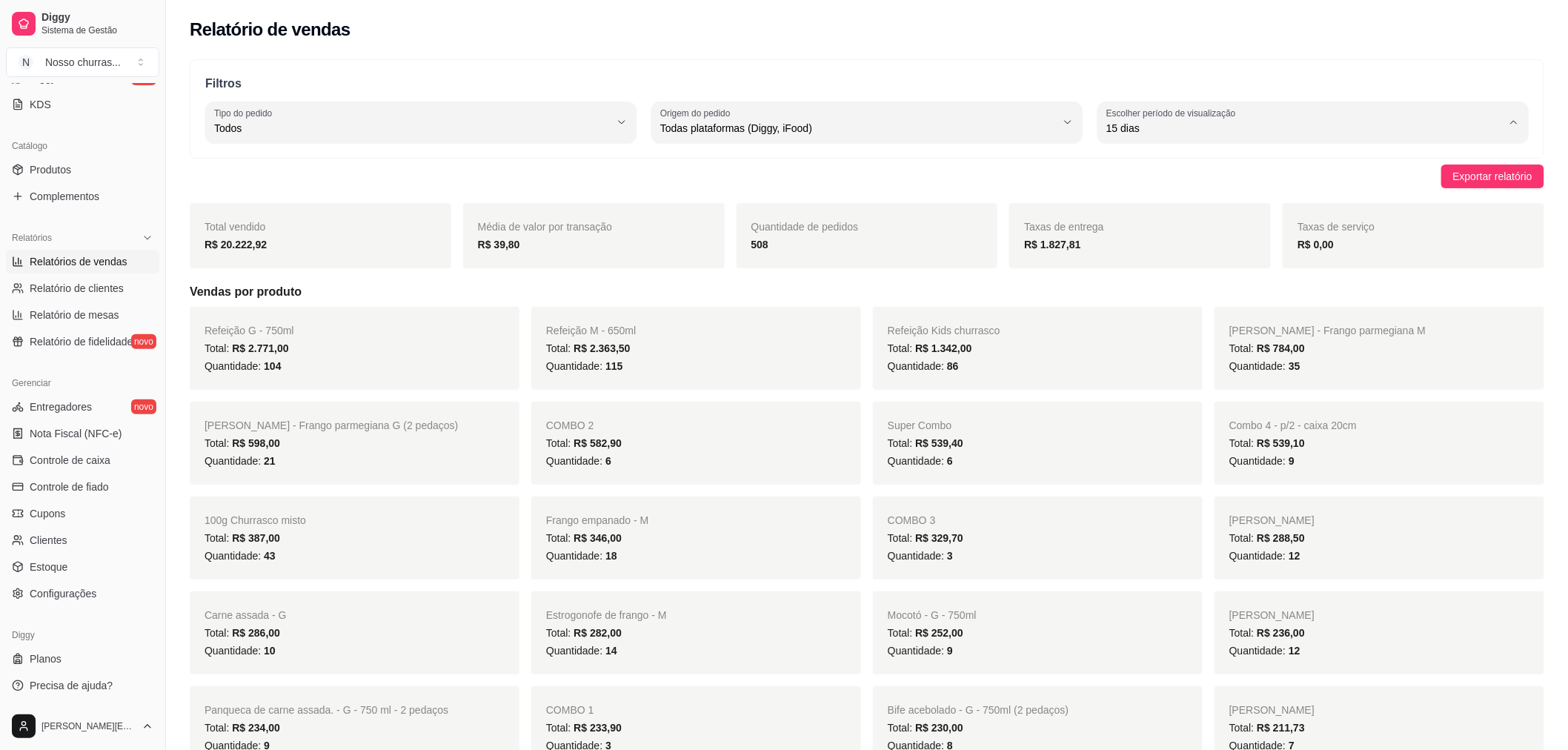
click at [1151, 159] on span "Hoje" at bounding box center [1306, 163] width 377 height 14
type input "0"
select select "0"
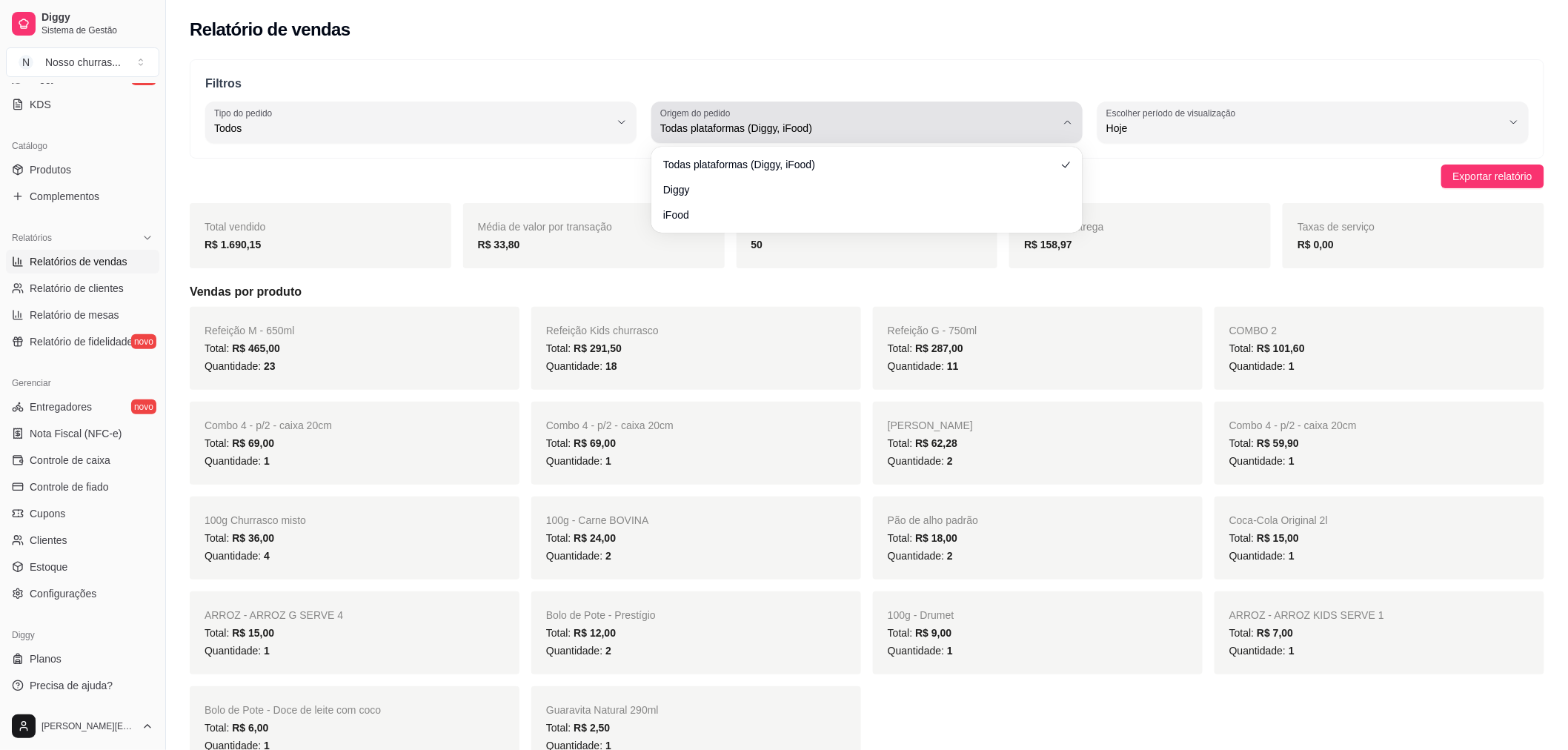
click at [960, 119] on div "Todas plataformas (Diggy, iFood)" at bounding box center [858, 122] width 395 height 30
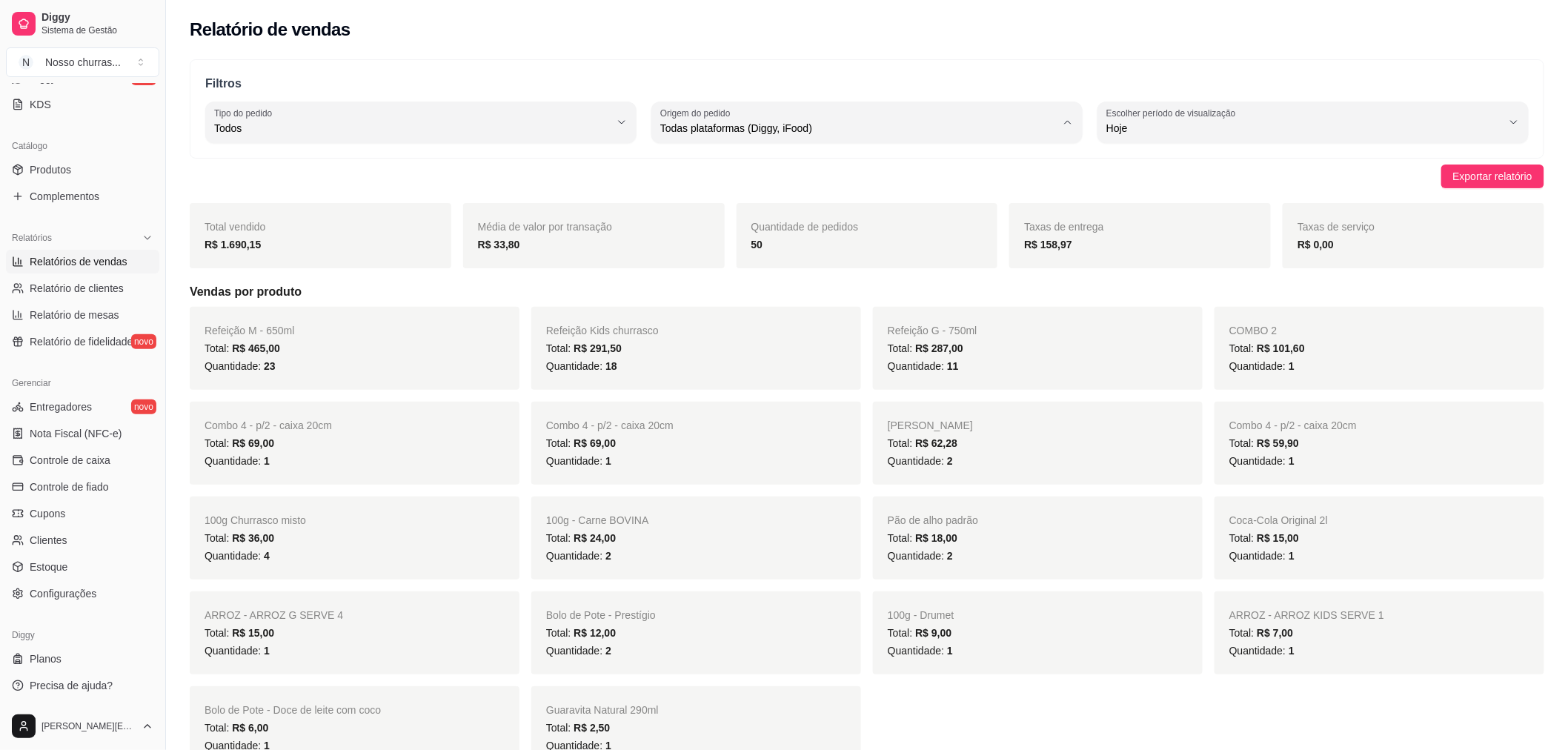
click at [835, 208] on span "iFood" at bounding box center [860, 212] width 377 height 14
type input "IFOOD"
select select "IFOOD"
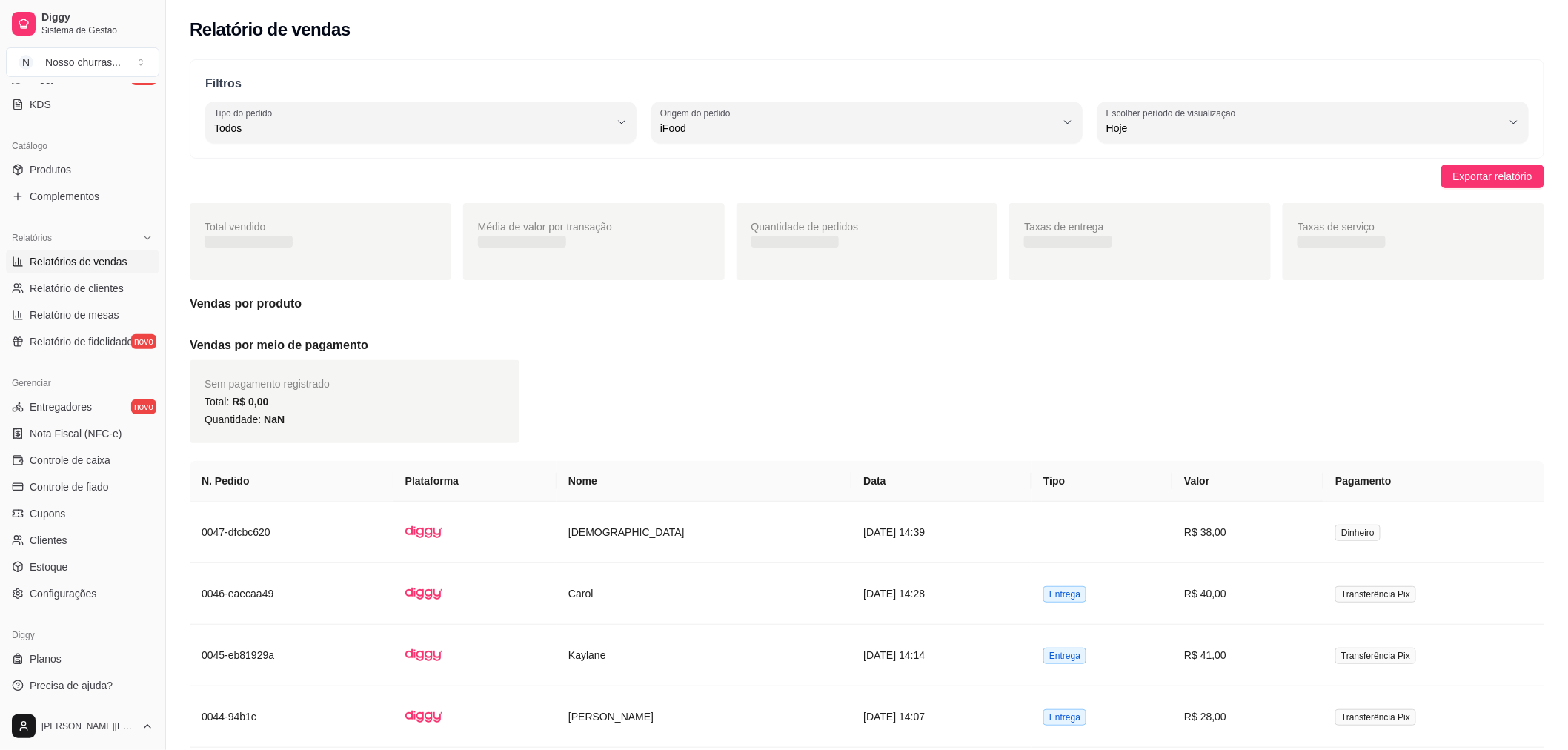
scroll to position [13, 0]
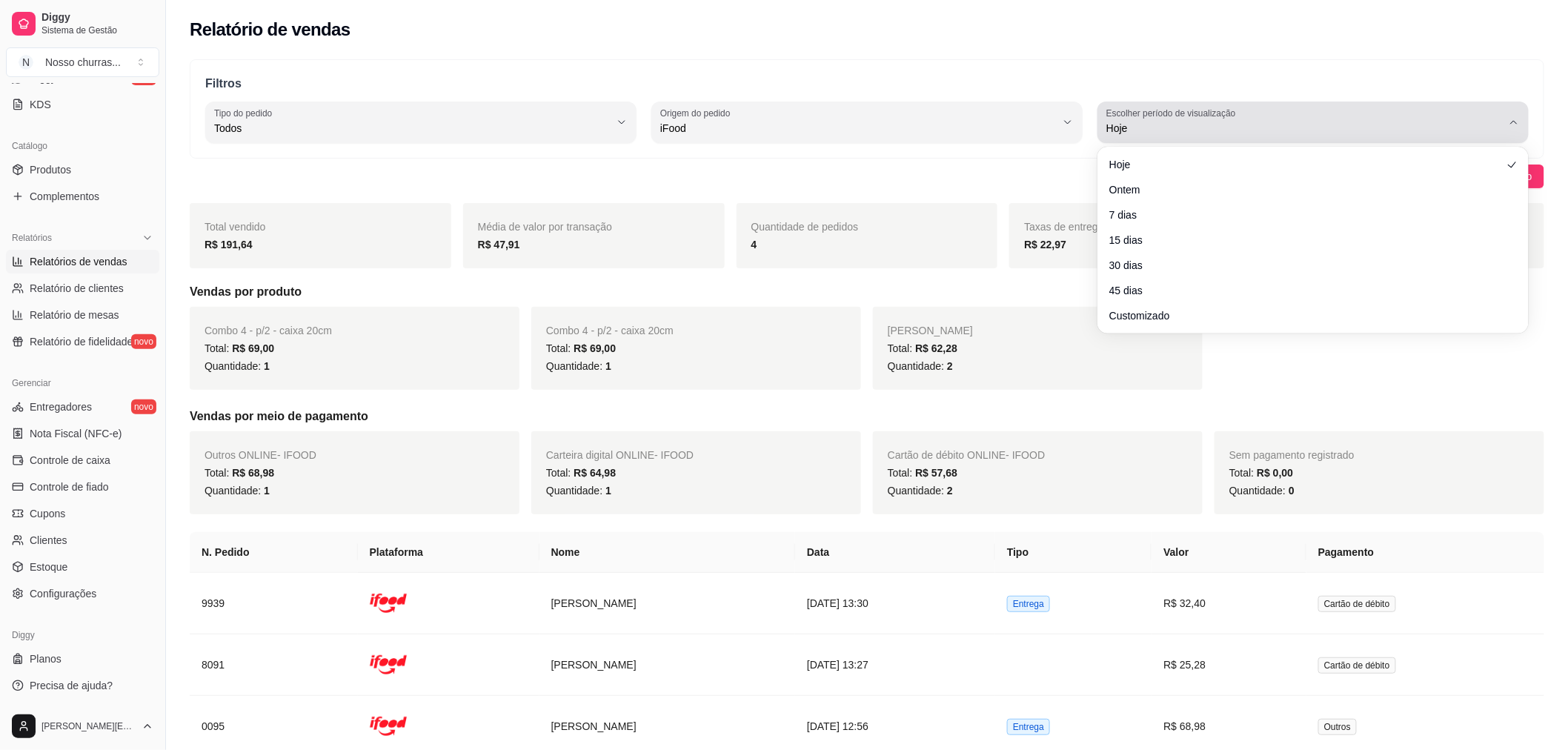
click at [1211, 124] on span "Hoje" at bounding box center [1304, 128] width 395 height 15
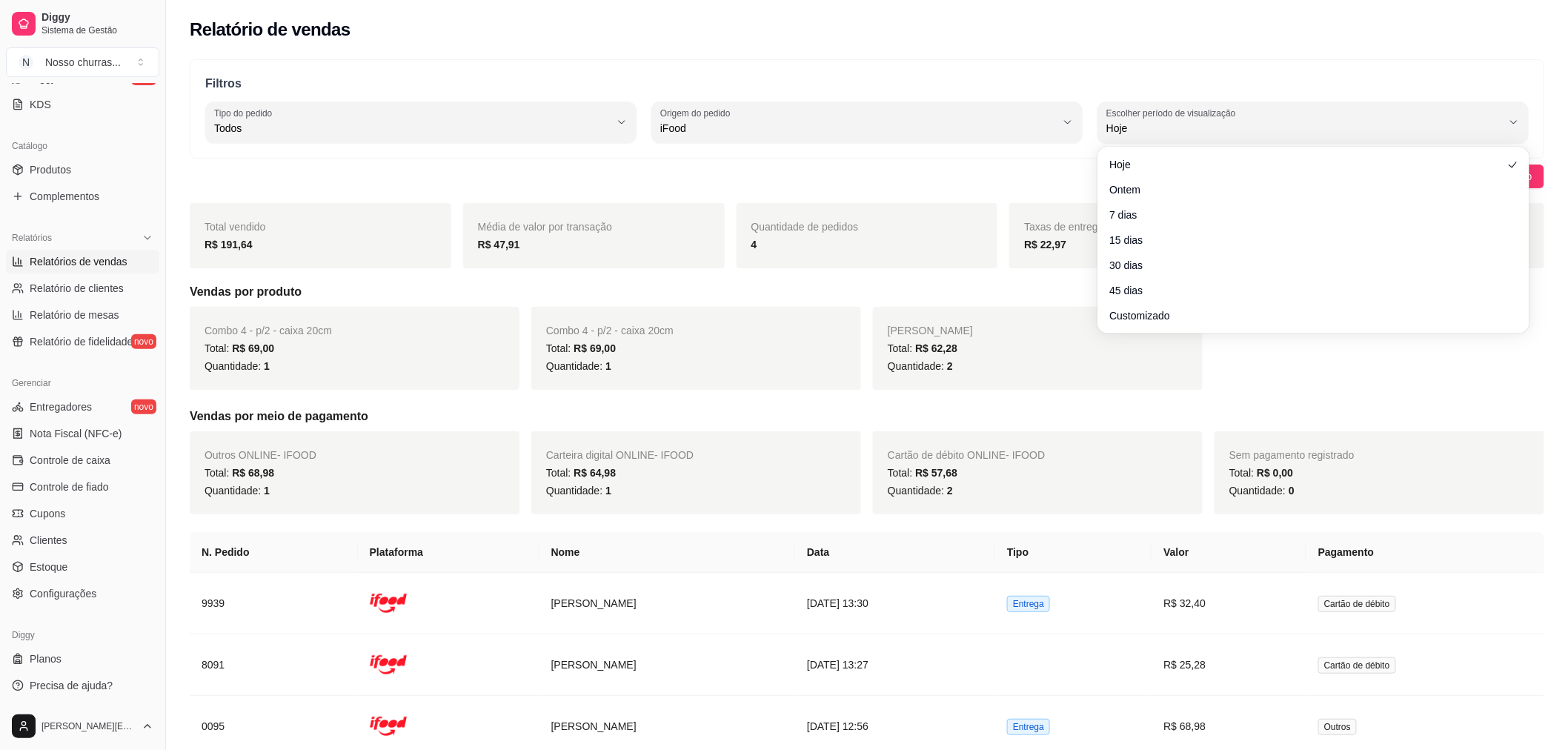
click at [921, 295] on h5 "Vendas por produto" at bounding box center [866, 292] width 1355 height 18
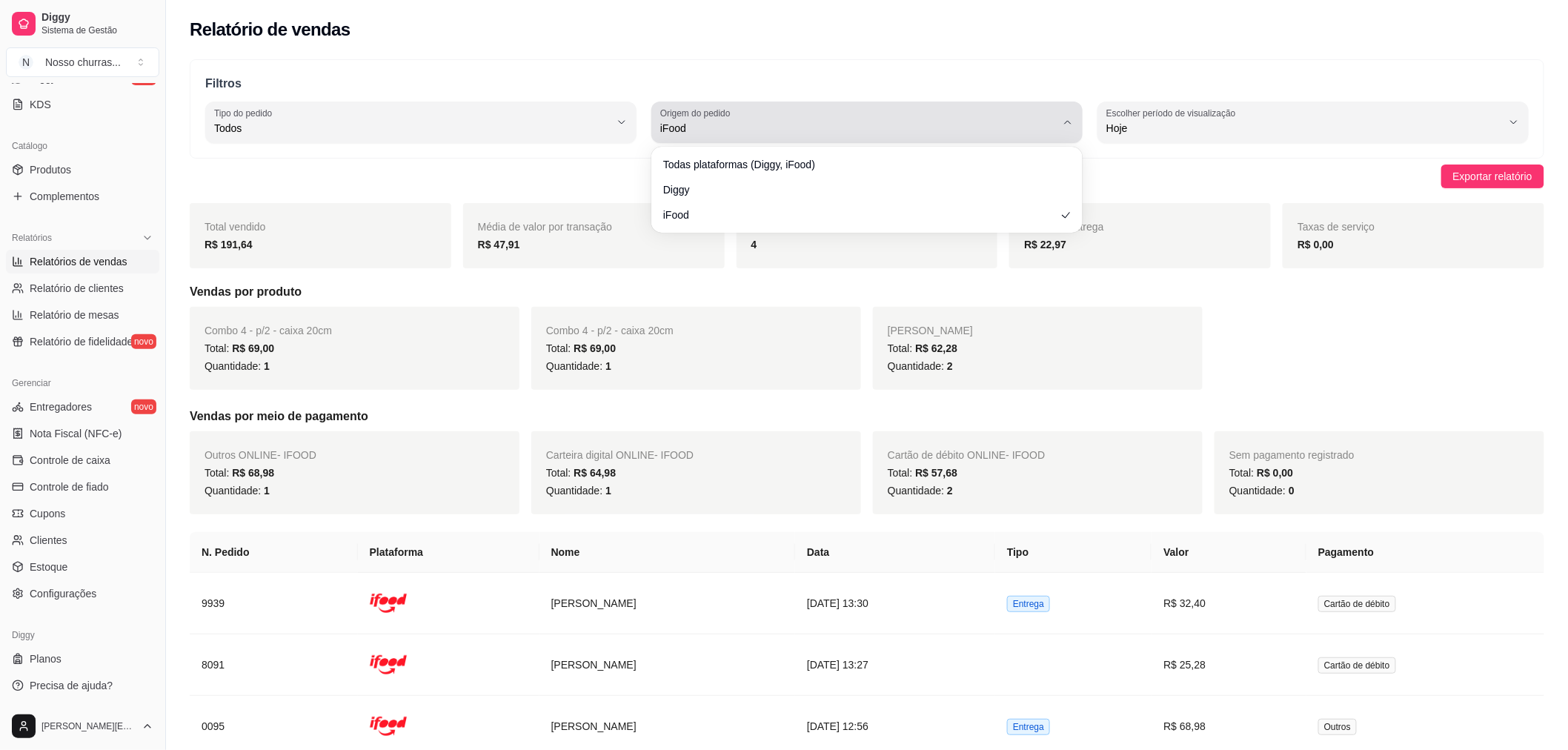
click at [1042, 131] on span "iFood" at bounding box center [858, 128] width 395 height 15
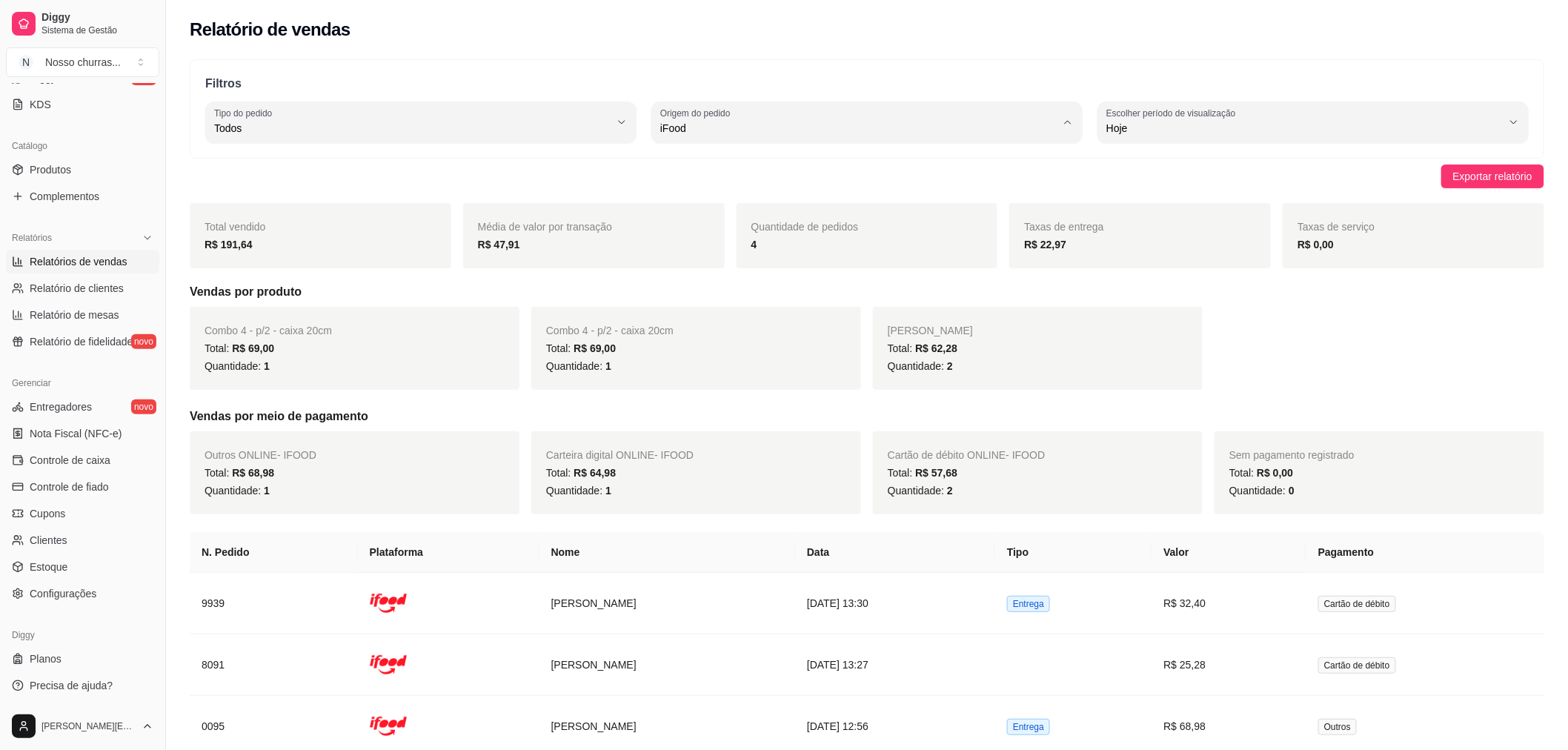
click at [1010, 161] on span "Todas plataformas (Diggy, iFood)" at bounding box center [860, 163] width 377 height 14
type input "ALL"
select select "ALL"
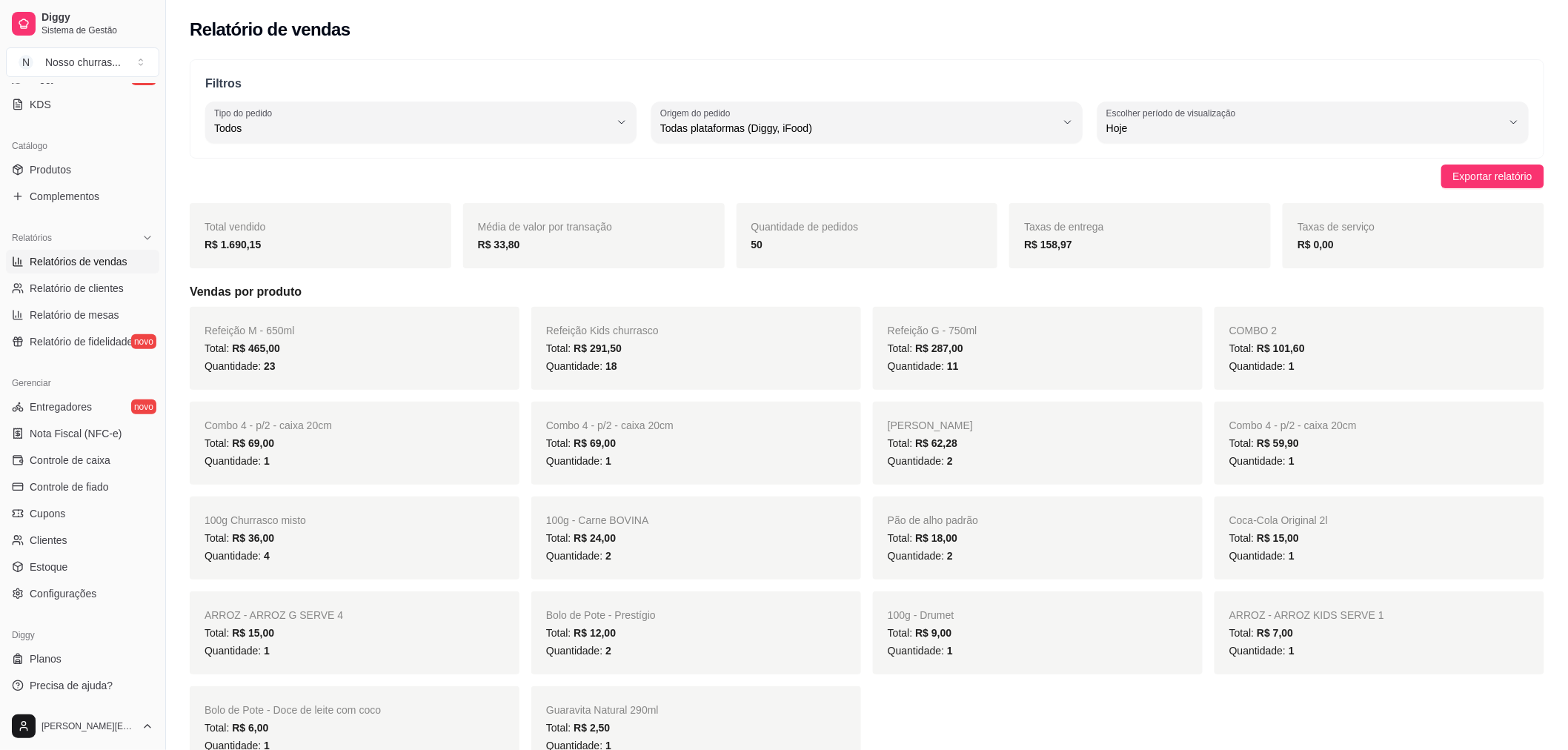
click at [1010, 161] on span "Todas plataformas (Diggy, iFood)" at bounding box center [860, 163] width 377 height 14
